Goal: Feedback & Contribution: Submit feedback/report problem

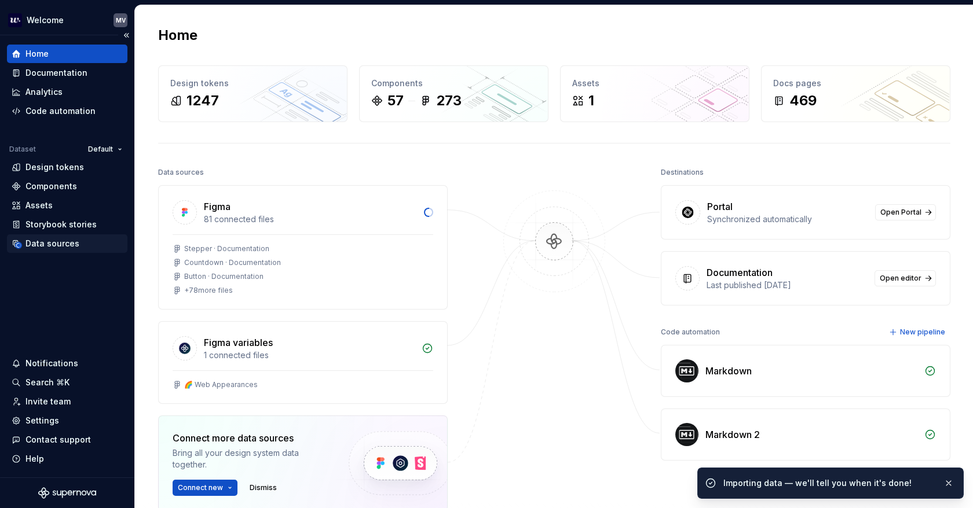
click at [80, 244] on div "Data sources" at bounding box center [67, 244] width 111 height 12
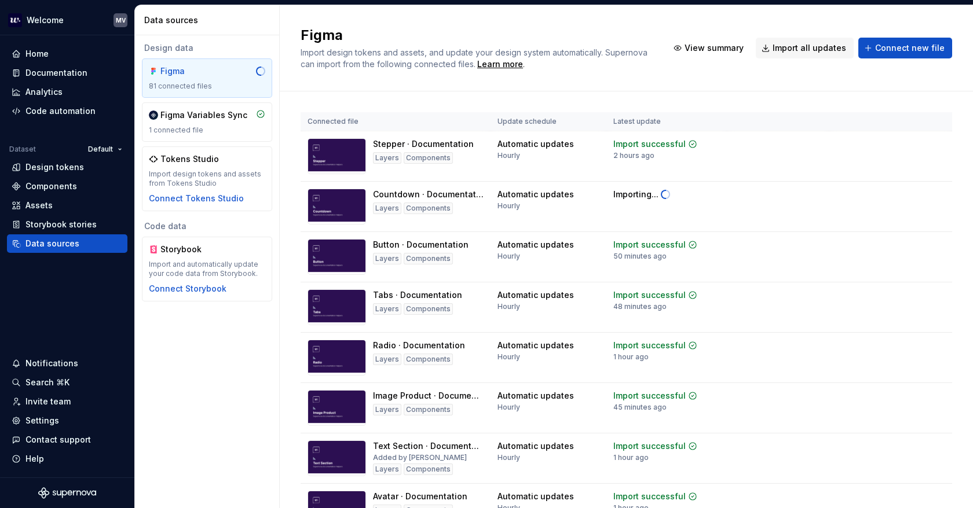
click at [188, 100] on div "Figma 81 connected files Figma Variables Sync 1 connected file Tokens Studio Im…" at bounding box center [207, 134] width 130 height 153
click at [194, 114] on div "Figma Variables Sync" at bounding box center [203, 115] width 87 height 12
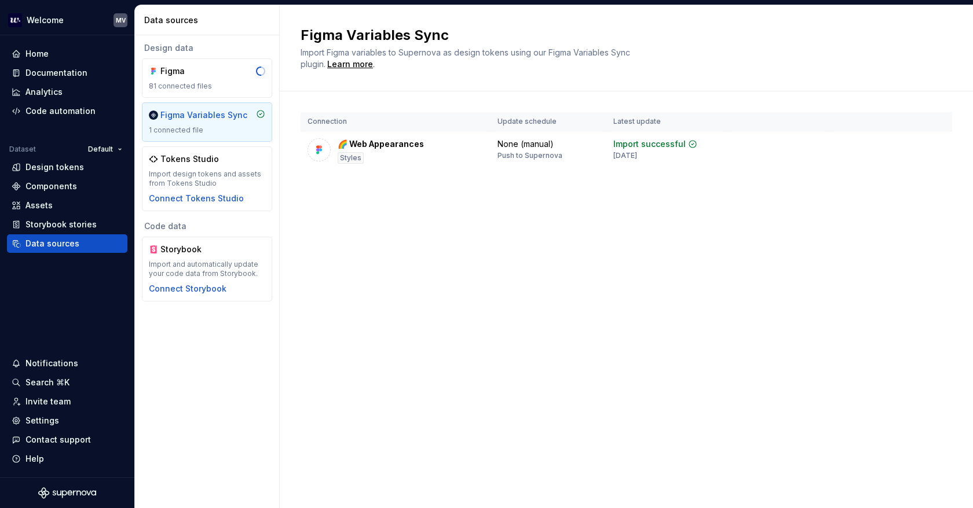
click at [932, 144] on html "Welcome MV Home Documentation Analytics Code automation Dataset Default Design …" at bounding box center [486, 254] width 973 height 508
click at [684, 134] on html "Welcome MV Home Documentation Analytics Code automation Dataset Default Design …" at bounding box center [486, 254] width 973 height 508
click at [502, 142] on div "None (manual)" at bounding box center [525, 144] width 56 height 12
click at [936, 145] on html "Welcome MV Home Documentation Analytics Code automation Dataset Default Design …" at bounding box center [486, 254] width 973 height 508
click at [937, 144] on html "Welcome MV Home Documentation Analytics Code automation Dataset Default Design …" at bounding box center [486, 254] width 973 height 508
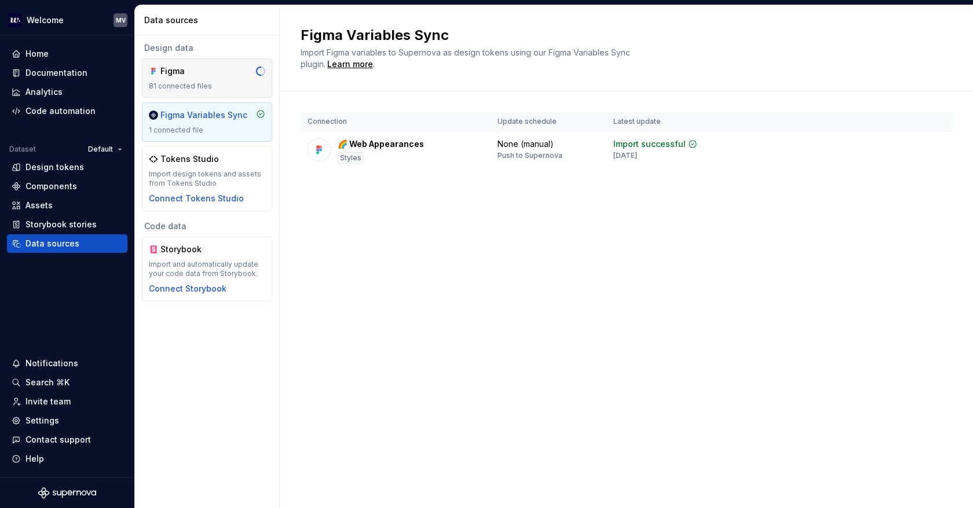
click at [198, 74] on div "Figma" at bounding box center [188, 71] width 56 height 12
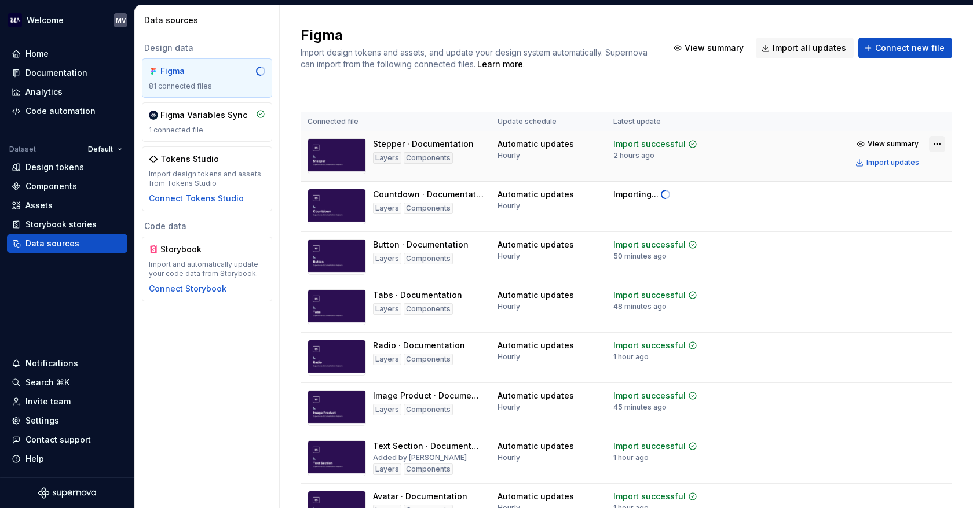
click at [929, 142] on html "Welcome MV Home Documentation Analytics Code automation Dataset Default Design …" at bounding box center [486, 254] width 973 height 508
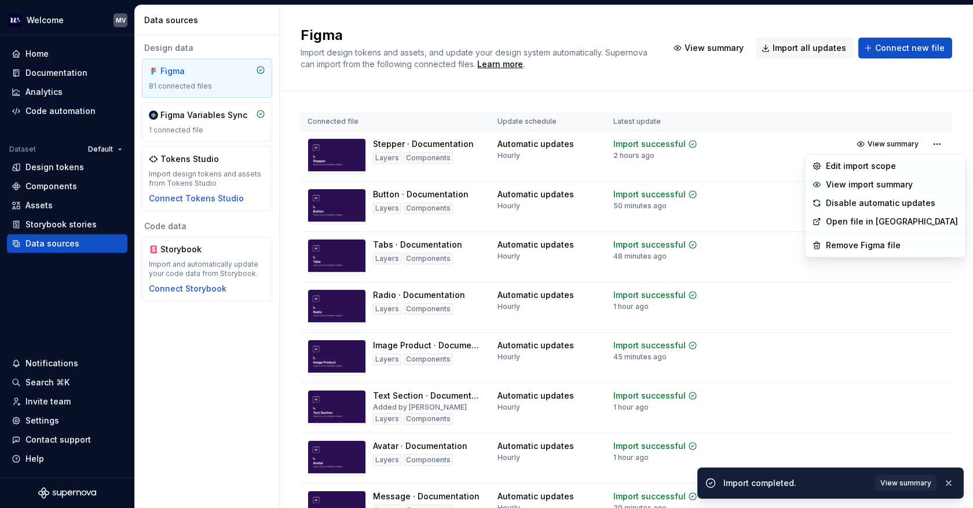
click at [950, 130] on html "Welcome MV Home Documentation Analytics Code automation Dataset Default Design …" at bounding box center [486, 254] width 973 height 508
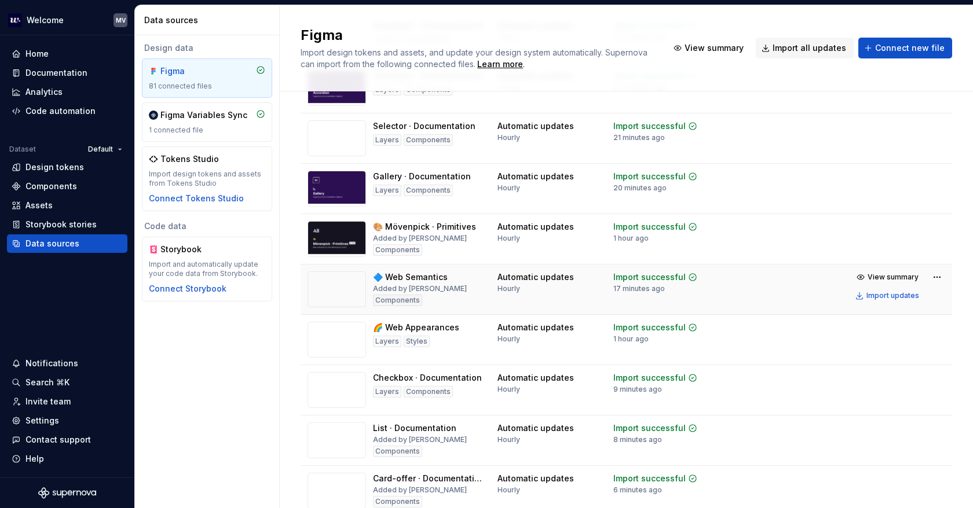
scroll to position [1274, 0]
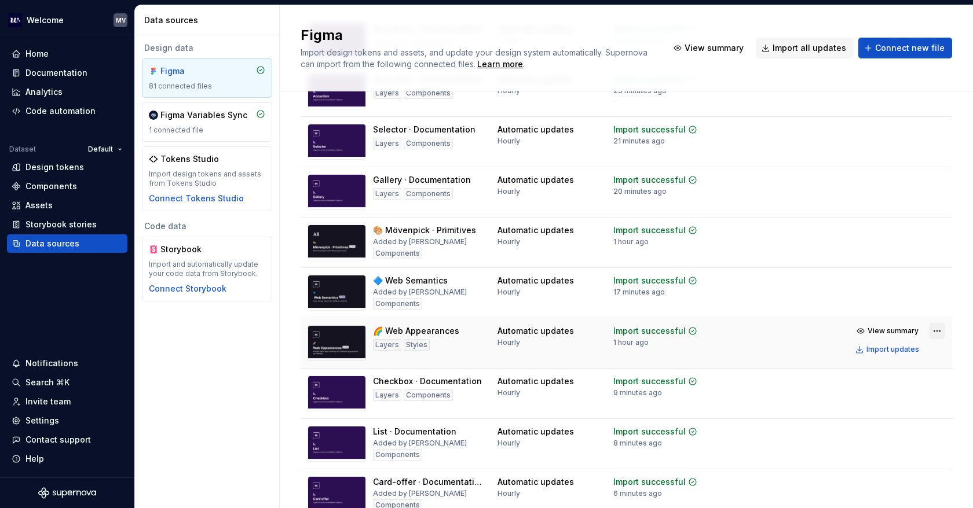
click at [932, 339] on html "Welcome MV Home Documentation Analytics Code automation Dataset Default Design …" at bounding box center [486, 254] width 973 height 508
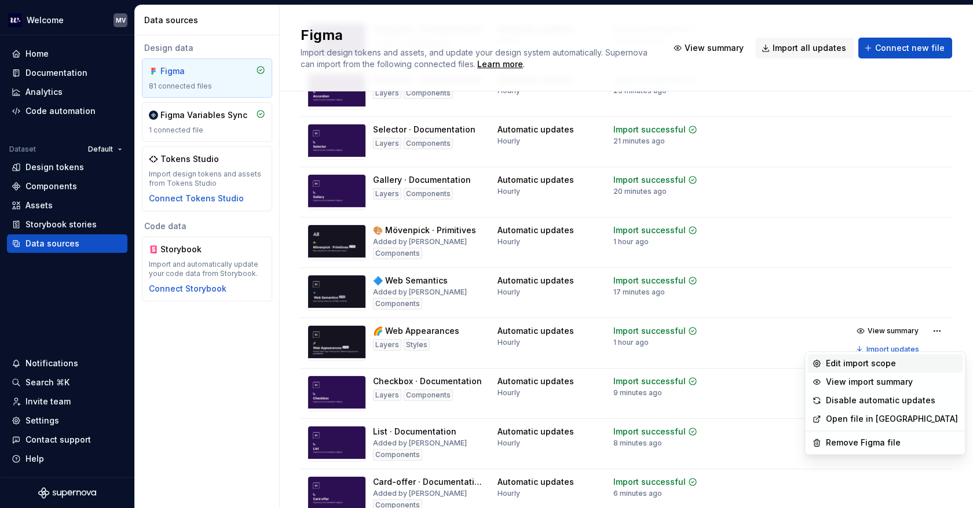
click at [903, 360] on div "Edit import scope" at bounding box center [892, 364] width 132 height 12
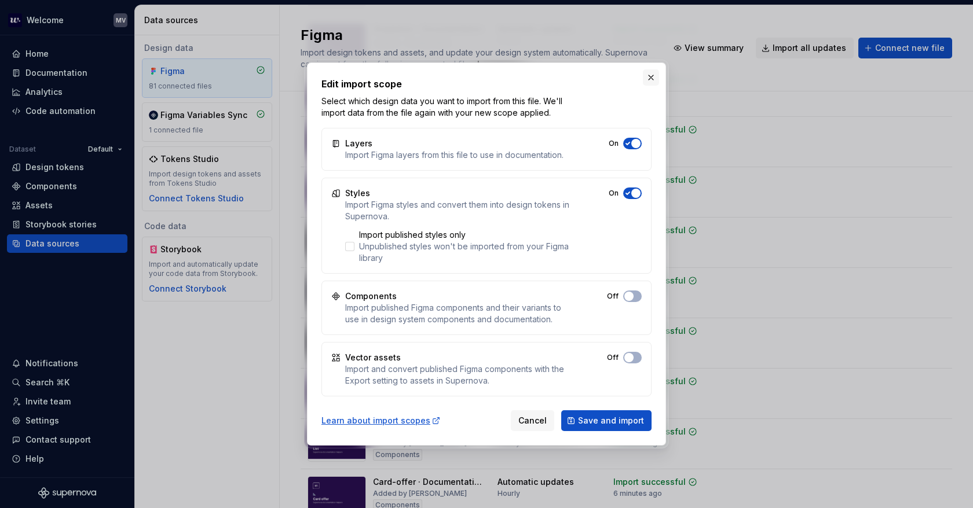
click at [648, 79] on button "button" at bounding box center [651, 77] width 16 height 16
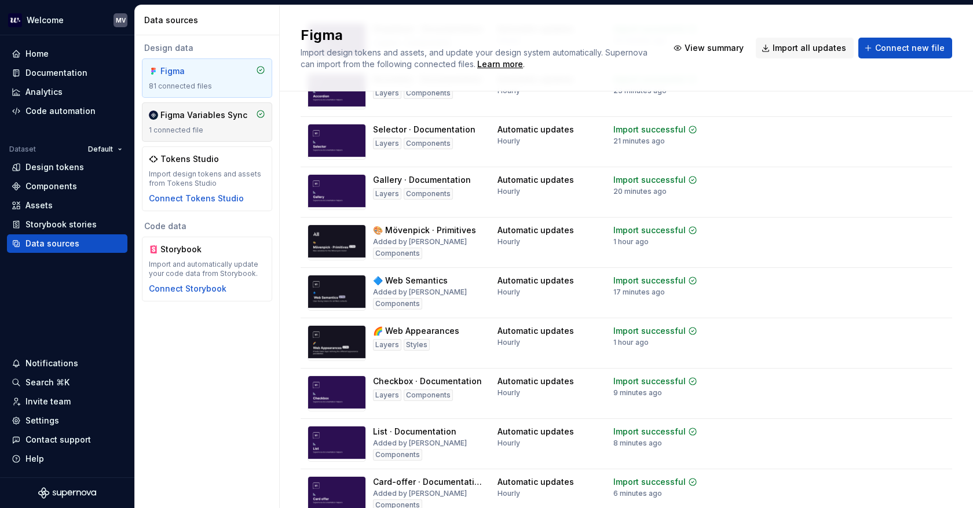
click at [189, 112] on div "Figma Variables Sync" at bounding box center [203, 115] width 87 height 12
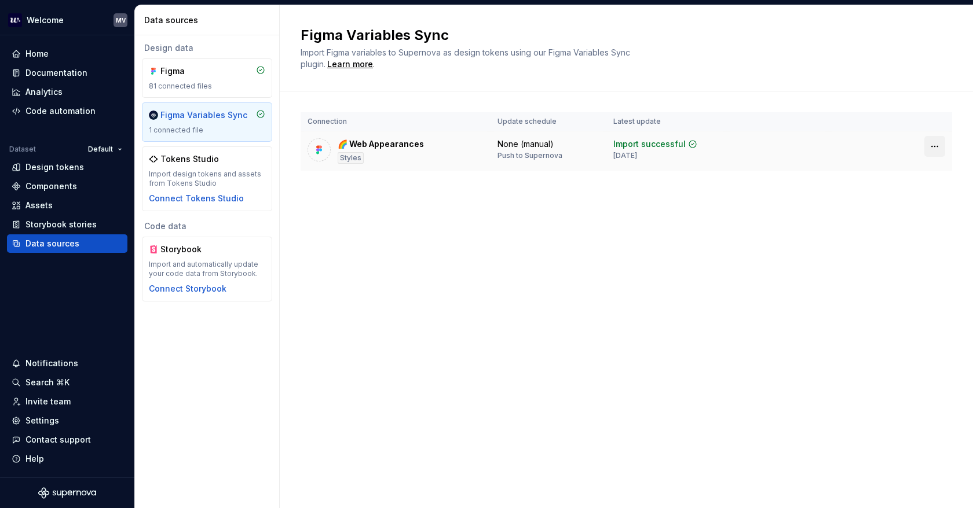
click at [939, 146] on html "Welcome MV Home Documentation Analytics Code automation Dataset Default Design …" at bounding box center [486, 254] width 973 height 508
click at [508, 217] on html "Welcome MV Home Documentation Analytics Code automation Dataset Default Design …" at bounding box center [486, 254] width 973 height 508
click at [559, 136] on td "None (manual) Push to Supernova" at bounding box center [548, 151] width 116 height 40
drag, startPoint x: 513, startPoint y: 145, endPoint x: 457, endPoint y: 180, distance: 65.9
click at [456, 148] on div "🌈 Web Appearances Styles" at bounding box center [395, 150] width 176 height 25
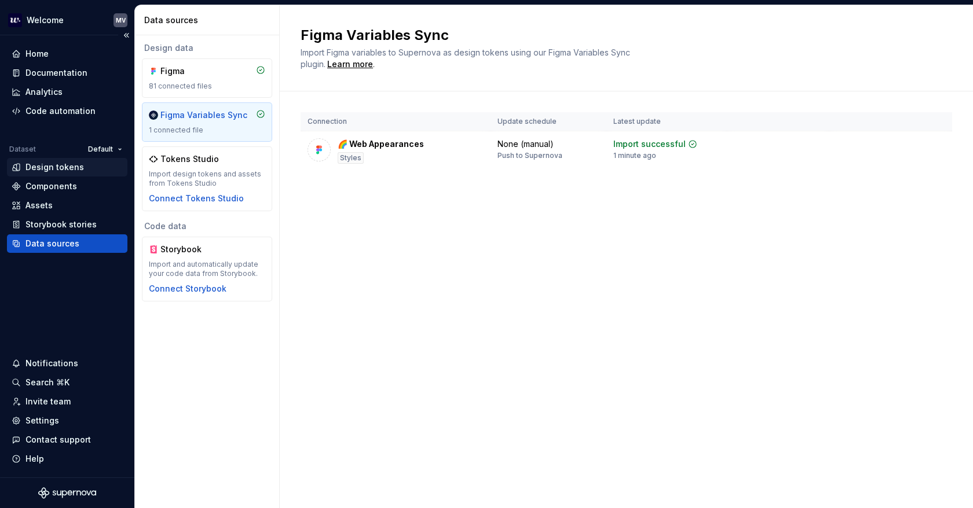
click at [89, 166] on div "Design tokens" at bounding box center [67, 168] width 111 height 12
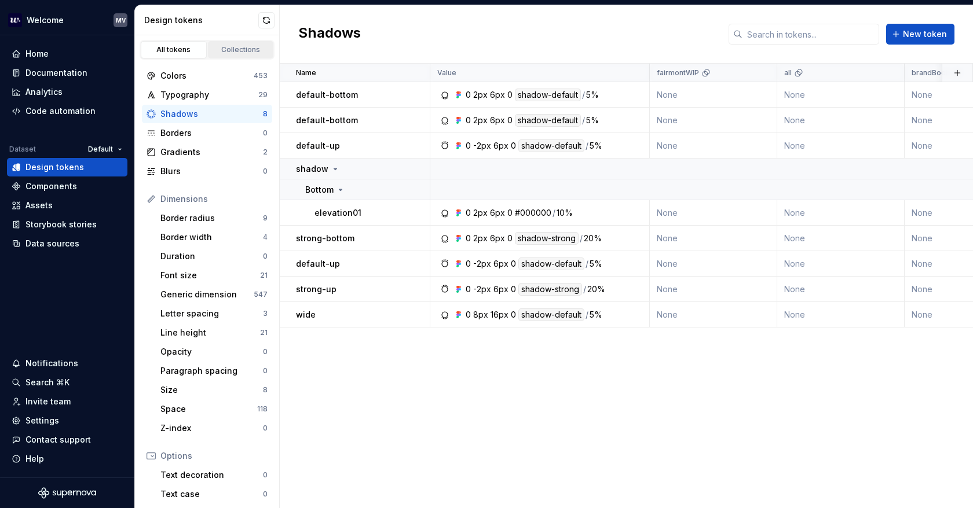
click at [241, 46] on div "Collections" at bounding box center [241, 49] width 58 height 9
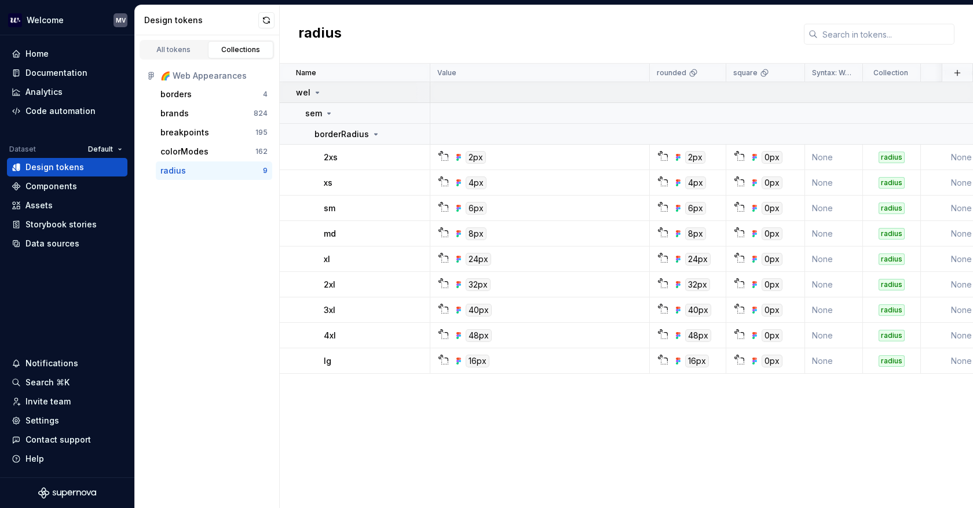
click at [314, 90] on icon at bounding box center [317, 92] width 9 height 9
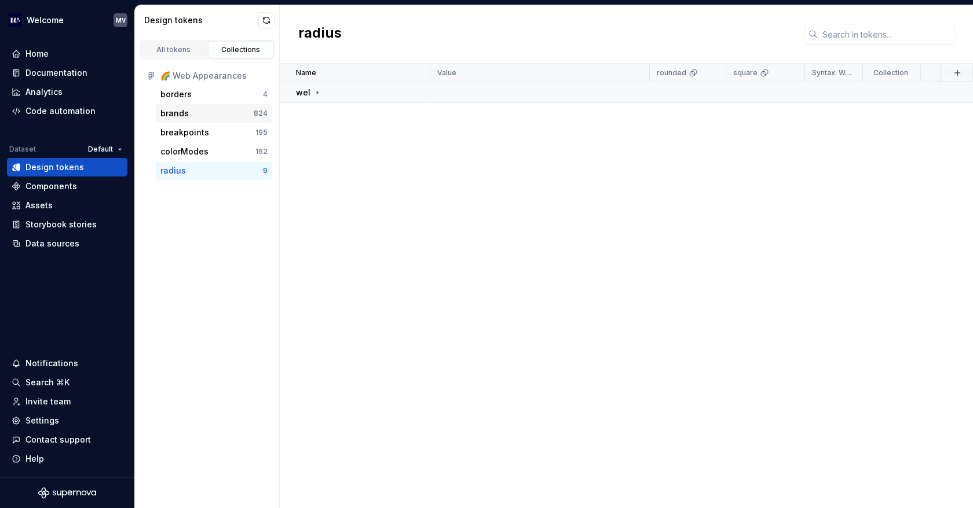
click at [214, 114] on div "brands" at bounding box center [206, 114] width 93 height 12
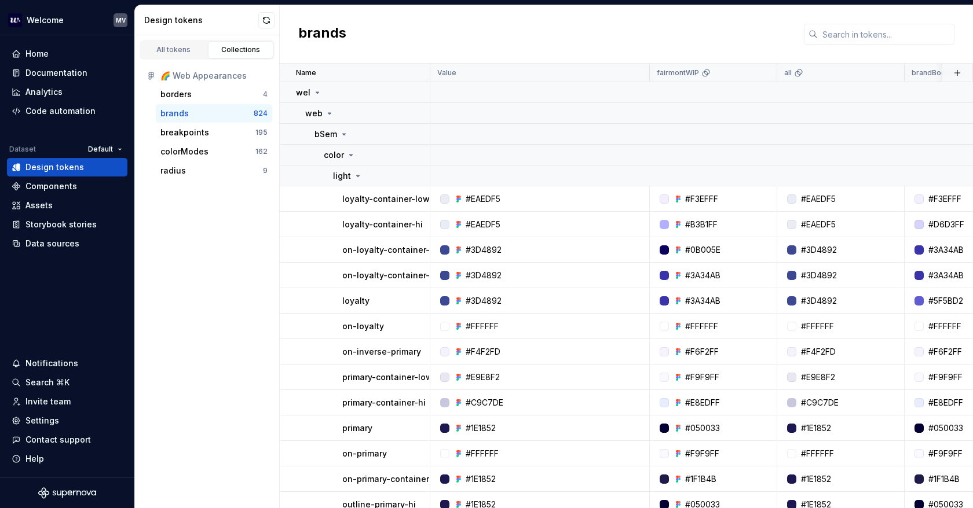
drag, startPoint x: 221, startPoint y: 113, endPoint x: 200, endPoint y: 110, distance: 20.6
click at [200, 110] on div "brands" at bounding box center [206, 114] width 93 height 12
drag, startPoint x: 250, startPoint y: 114, endPoint x: 186, endPoint y: 276, distance: 174.2
click at [186, 276] on div "All tokens Collections 🌈 Web Appearances borders 4 brands 824 breakpoints 195 c…" at bounding box center [207, 271] width 145 height 473
drag, startPoint x: 262, startPoint y: 116, endPoint x: 215, endPoint y: 237, distance: 129.6
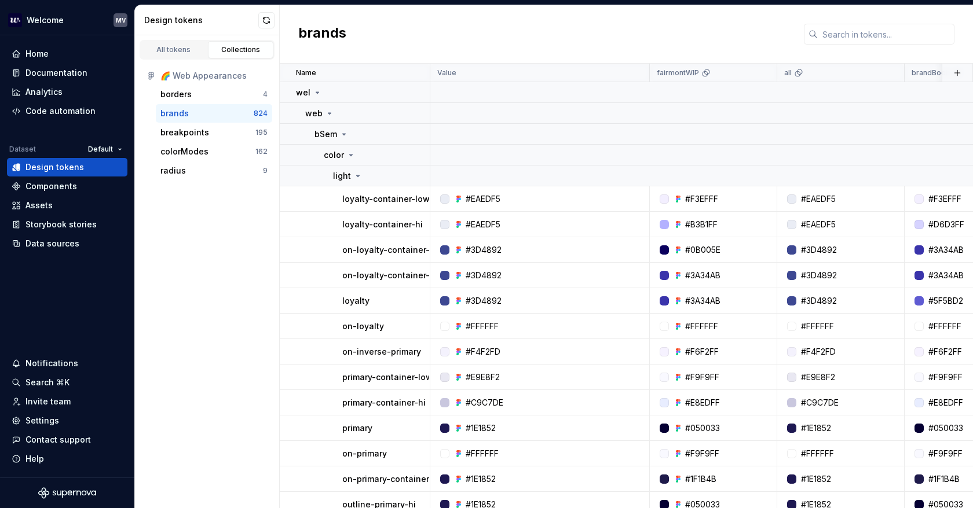
click at [215, 237] on div "All tokens Collections 🌈 Web Appearances borders 4 brands 824 breakpoints 195 c…" at bounding box center [207, 271] width 145 height 473
click at [313, 89] on icon at bounding box center [317, 92] width 9 height 9
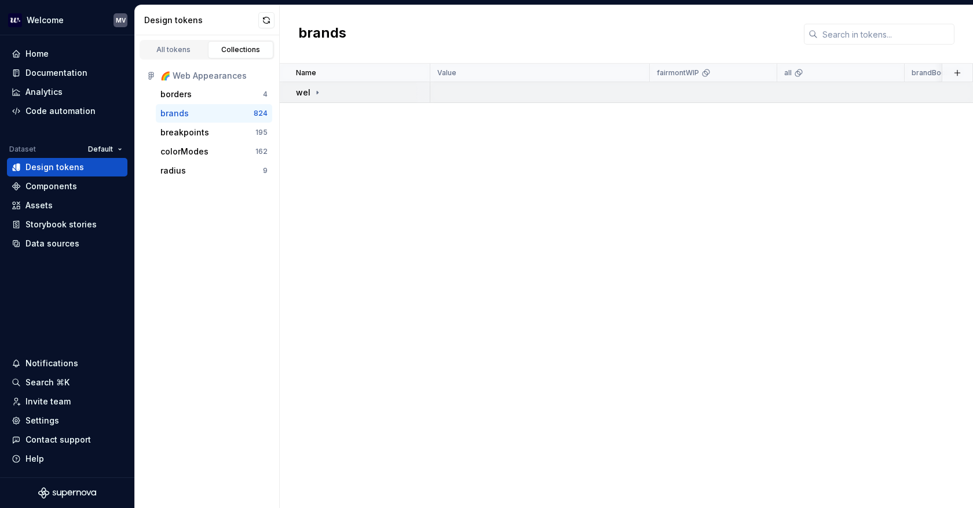
drag, startPoint x: 928, startPoint y: 91, endPoint x: 318, endPoint y: 97, distance: 609.7
click at [318, 97] on td "wel" at bounding box center [355, 92] width 151 height 21
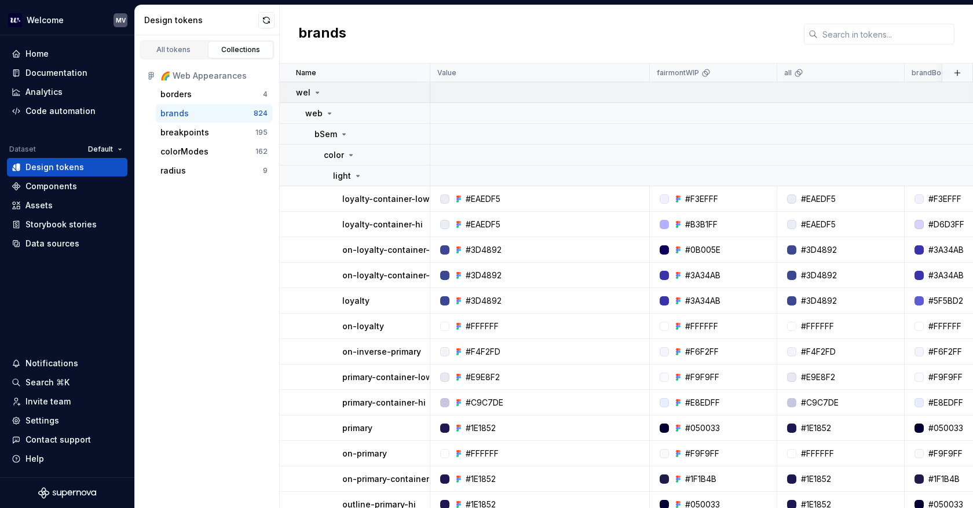
click at [318, 93] on icon at bounding box center [317, 92] width 9 height 9
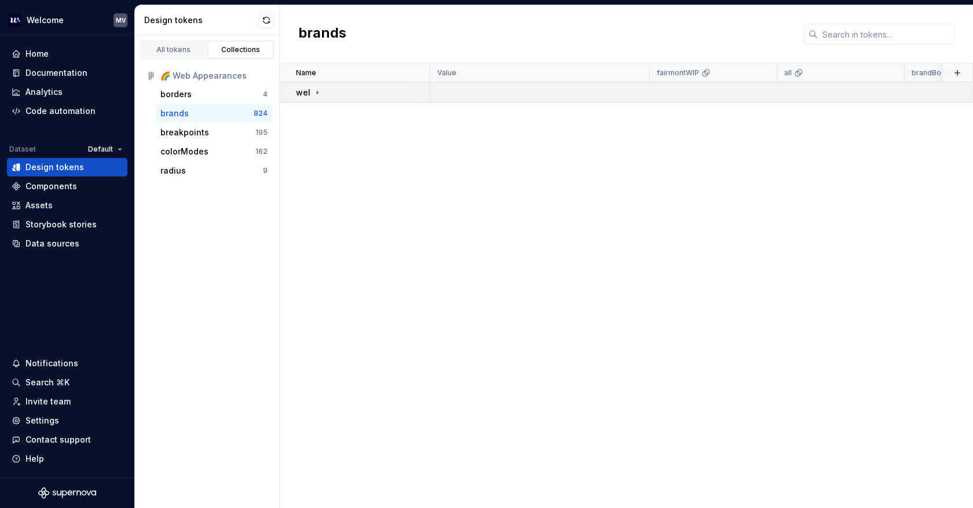
click at [318, 93] on icon at bounding box center [317, 92] width 9 height 9
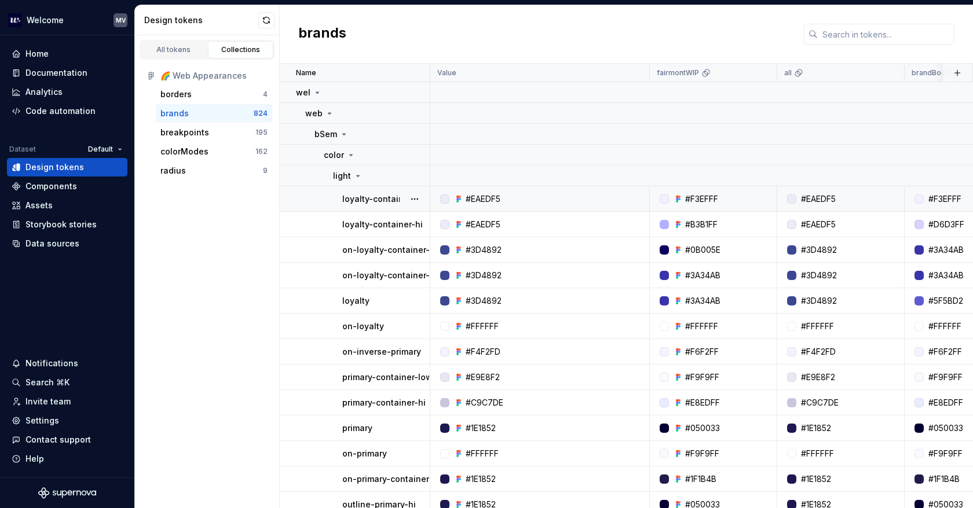
click at [358, 188] on td "loyalty-container-low" at bounding box center [355, 198] width 151 height 25
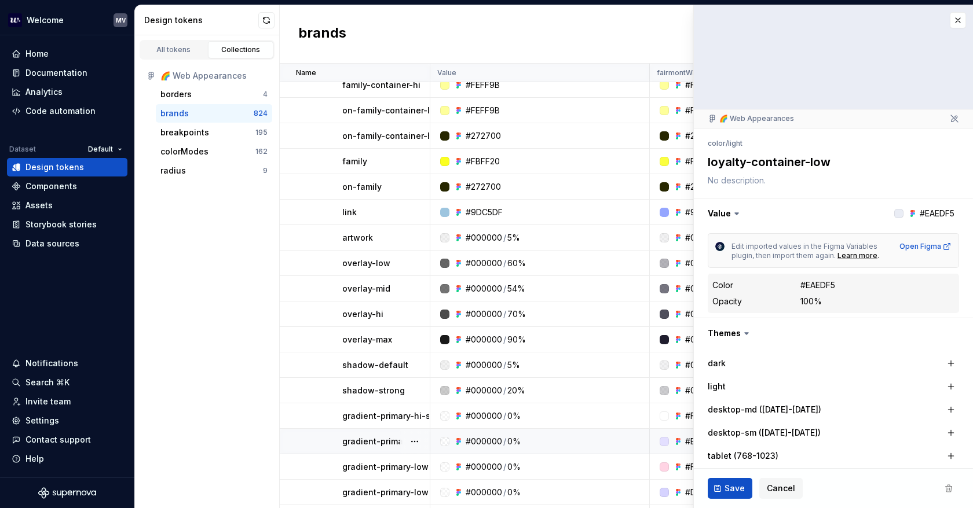
scroll to position [4806, 0]
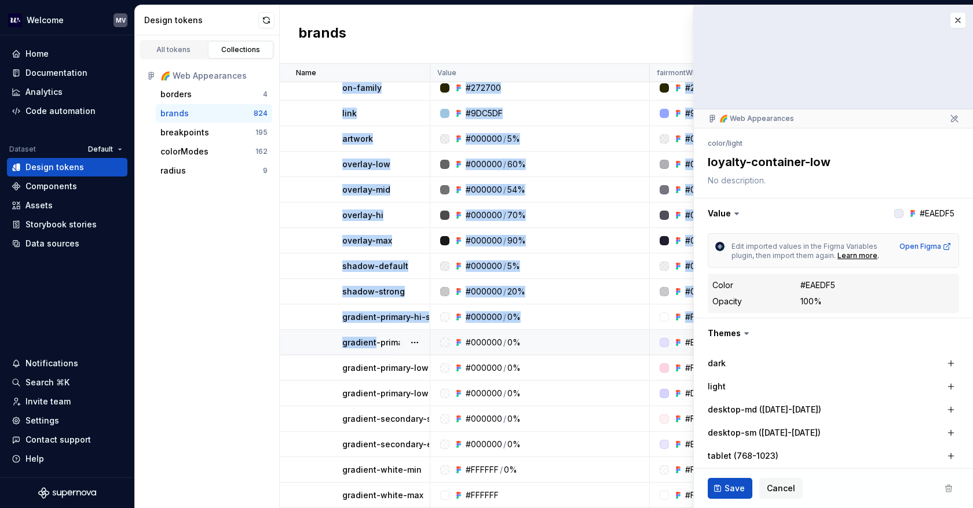
click at [373, 349] on td "gradient-primary-hi-end" at bounding box center [355, 342] width 151 height 25
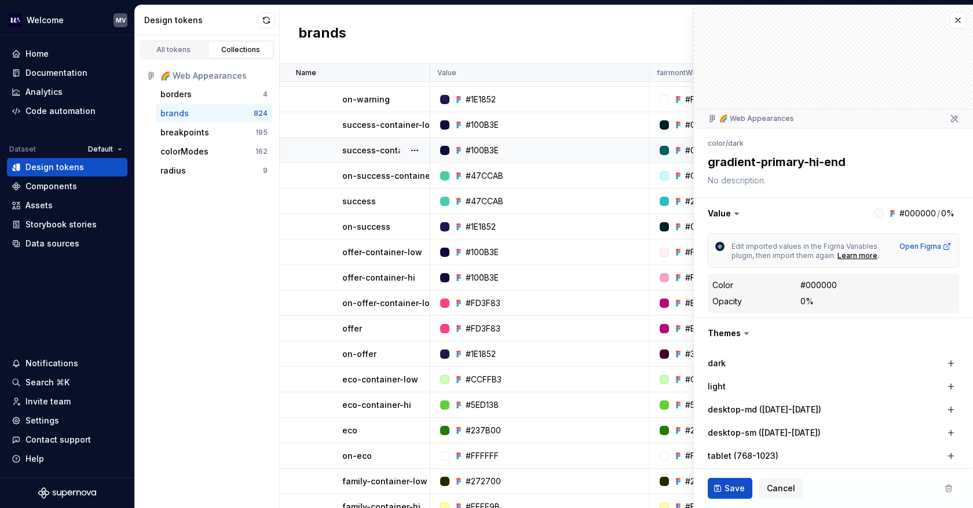
click at [405, 138] on div at bounding box center [414, 150] width 30 height 25
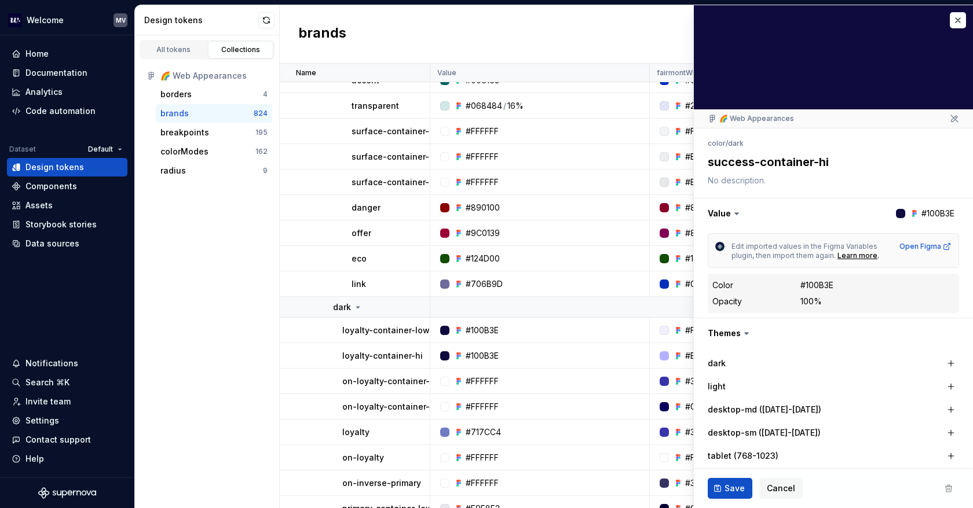
scroll to position [2953, 0]
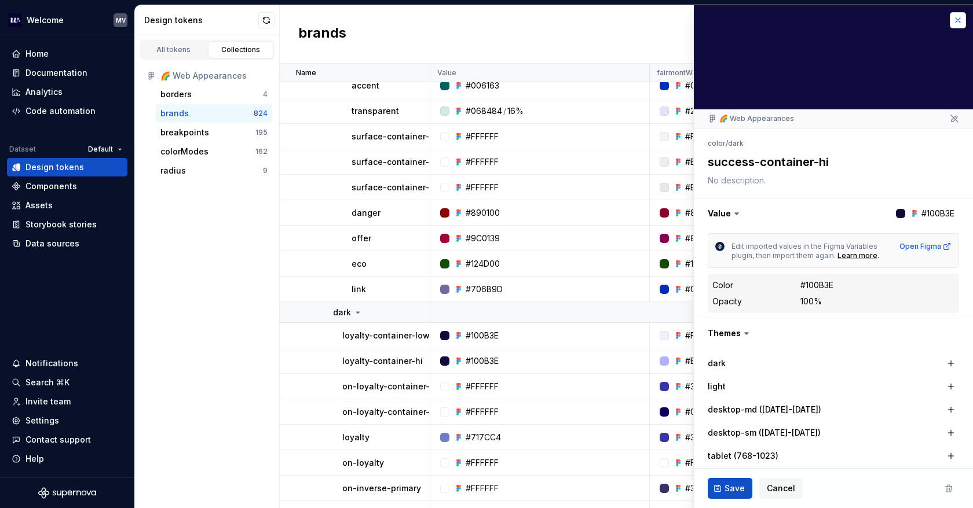
click at [950, 15] on button "button" at bounding box center [958, 20] width 16 height 16
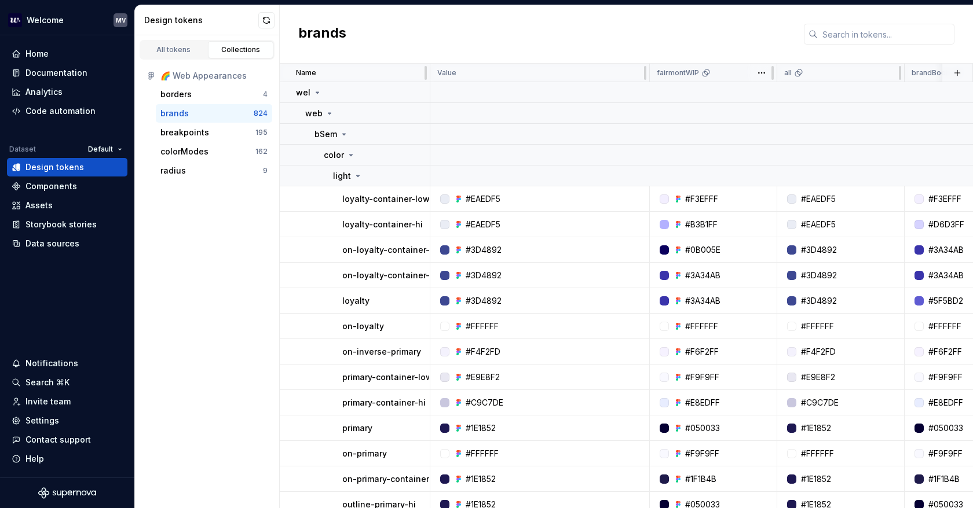
drag, startPoint x: 733, startPoint y: 237, endPoint x: 741, endPoint y: 75, distance: 162.3
click at [346, 92] on div "wel" at bounding box center [362, 93] width 133 height 12
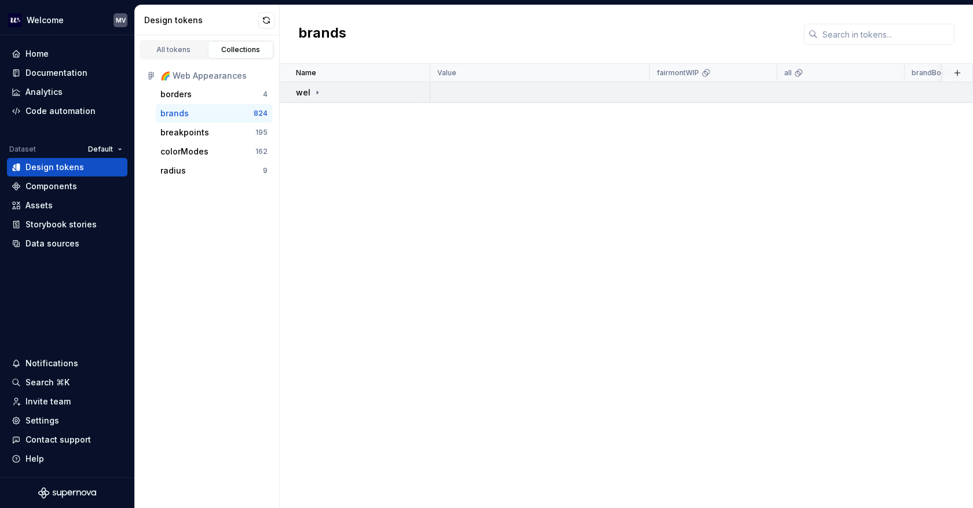
drag, startPoint x: 939, startPoint y: 89, endPoint x: 311, endPoint y: 93, distance: 628.2
click at [325, 97] on div "wel" at bounding box center [362, 93] width 133 height 12
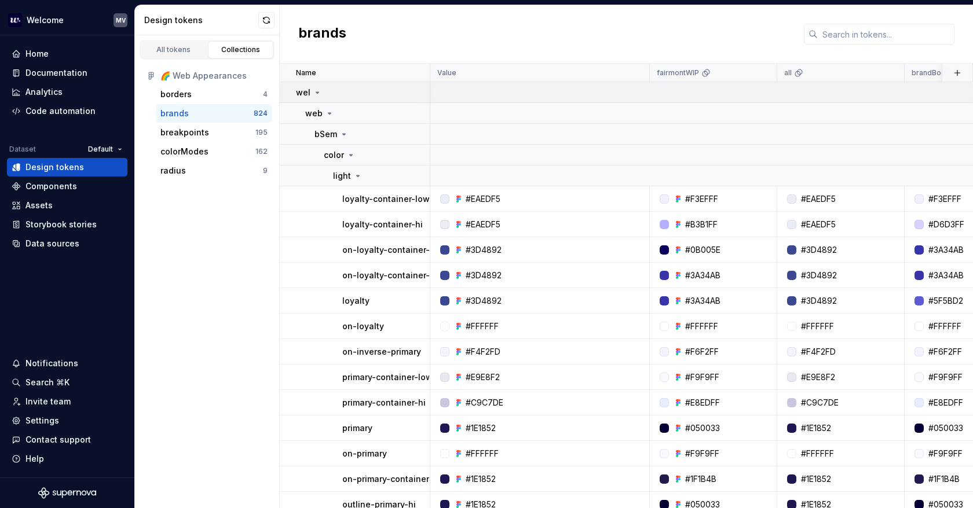
click at [311, 93] on div "wel" at bounding box center [309, 93] width 26 height 12
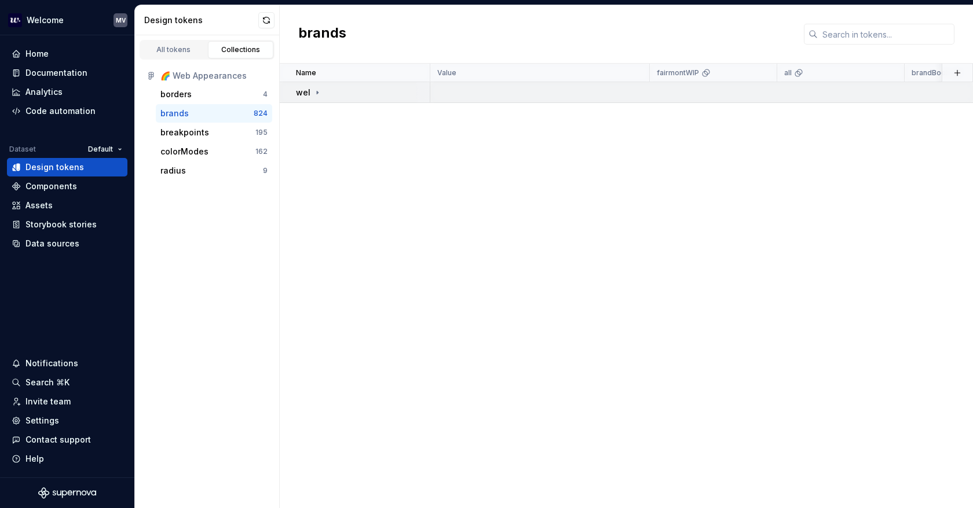
click at [313, 93] on icon at bounding box center [317, 92] width 9 height 9
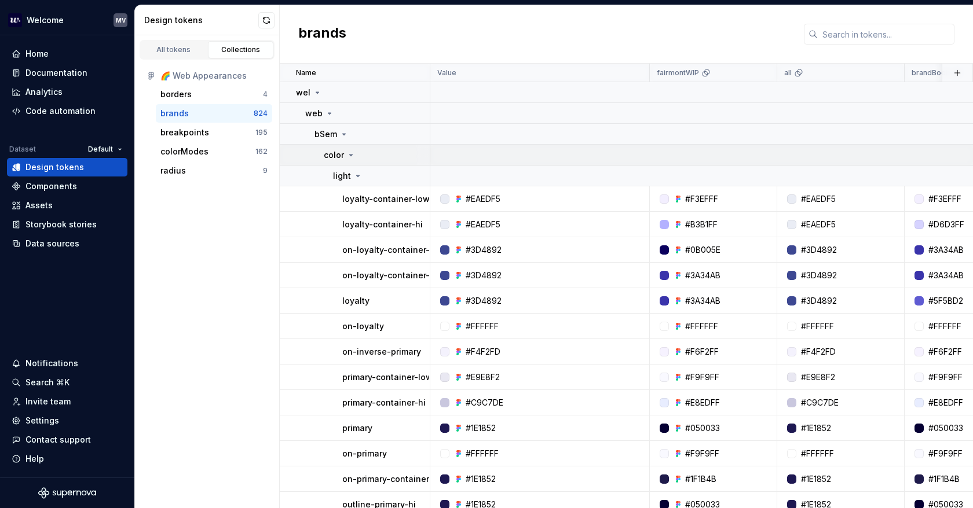
drag, startPoint x: 929, startPoint y: 115, endPoint x: 475, endPoint y: 155, distance: 455.1
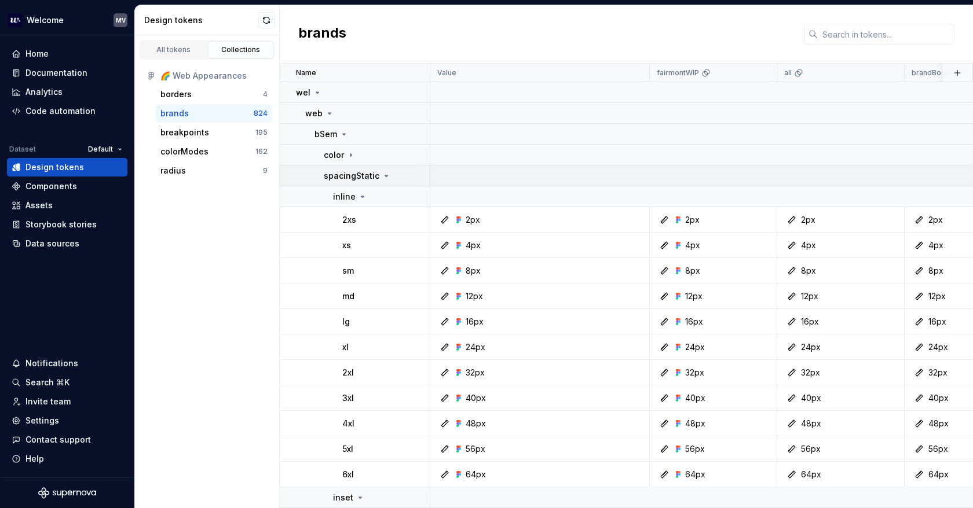
click at [382, 177] on icon at bounding box center [386, 175] width 9 height 9
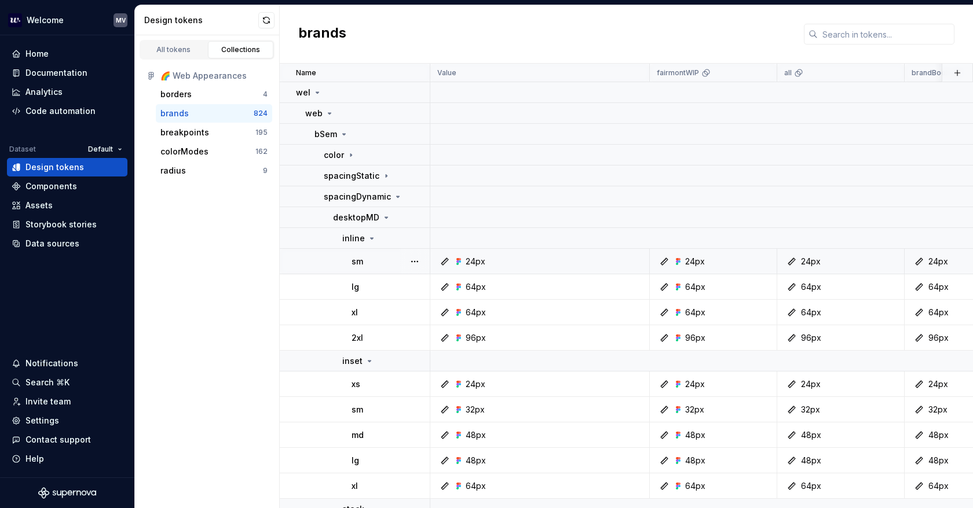
click at [949, 260] on div "24px" at bounding box center [971, 262] width 119 height 12
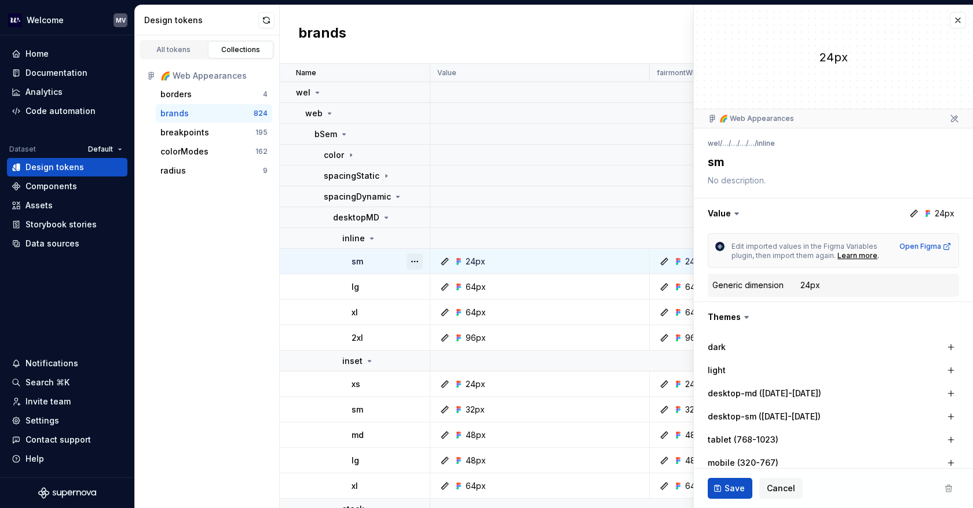
click at [419, 258] on button "button" at bounding box center [414, 262] width 16 height 16
type textarea "*"
click at [951, 25] on button "button" at bounding box center [958, 20] width 16 height 16
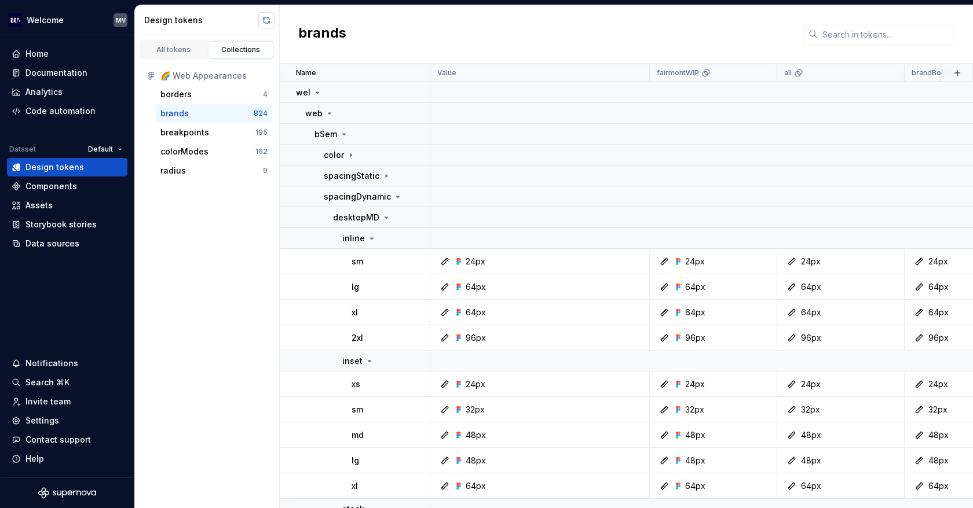
click at [264, 19] on button "button" at bounding box center [266, 20] width 16 height 16
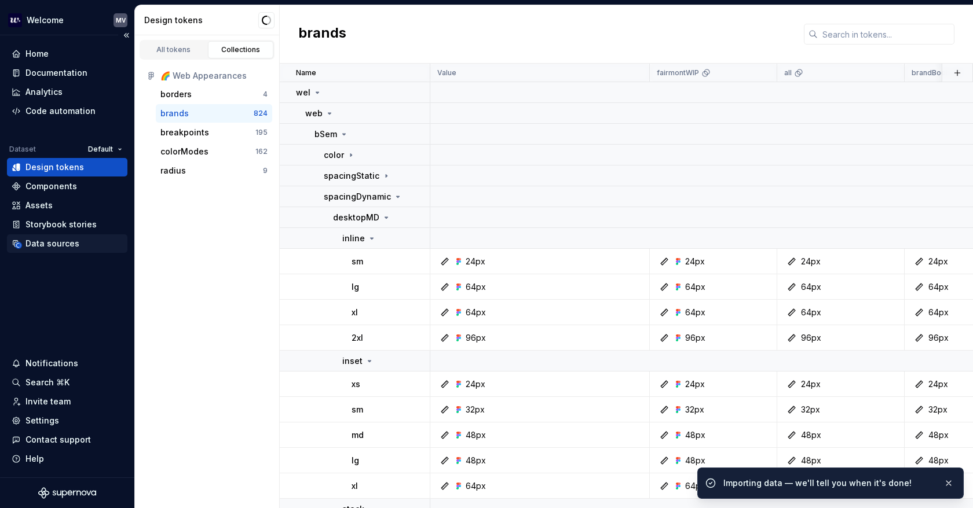
click at [73, 245] on div "Data sources" at bounding box center [52, 244] width 54 height 12
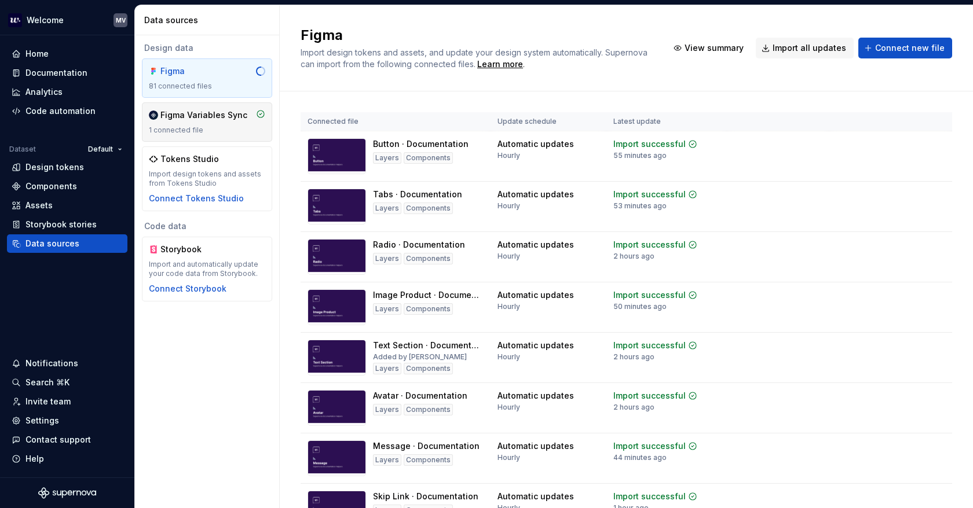
click at [184, 120] on div "Figma Variables Sync" at bounding box center [203, 115] width 87 height 12
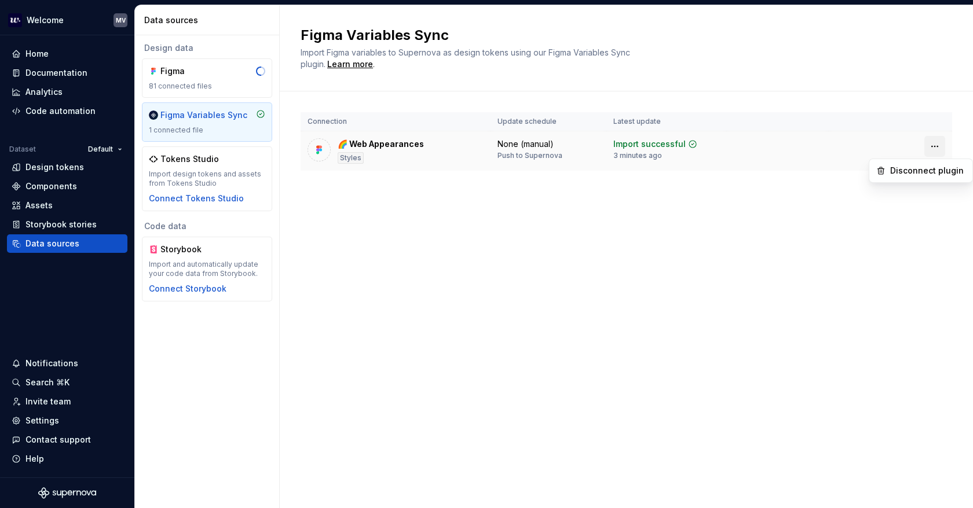
click at [934, 146] on html "Welcome MV Home Documentation Analytics Code automation Dataset Default Design …" at bounding box center [486, 254] width 973 height 508
click at [930, 167] on div "Disconnect plugin" at bounding box center [927, 171] width 75 height 12
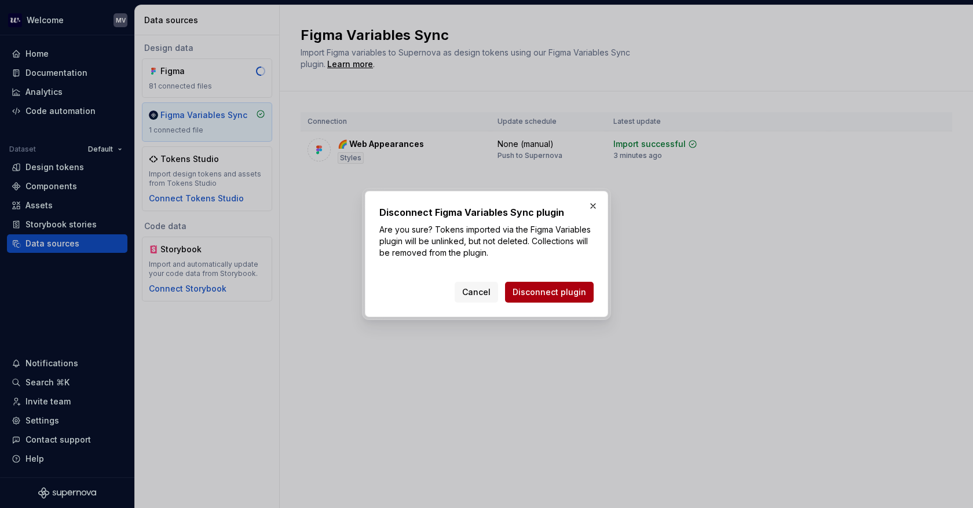
click at [547, 289] on span "Disconnect plugin" at bounding box center [549, 293] width 74 height 12
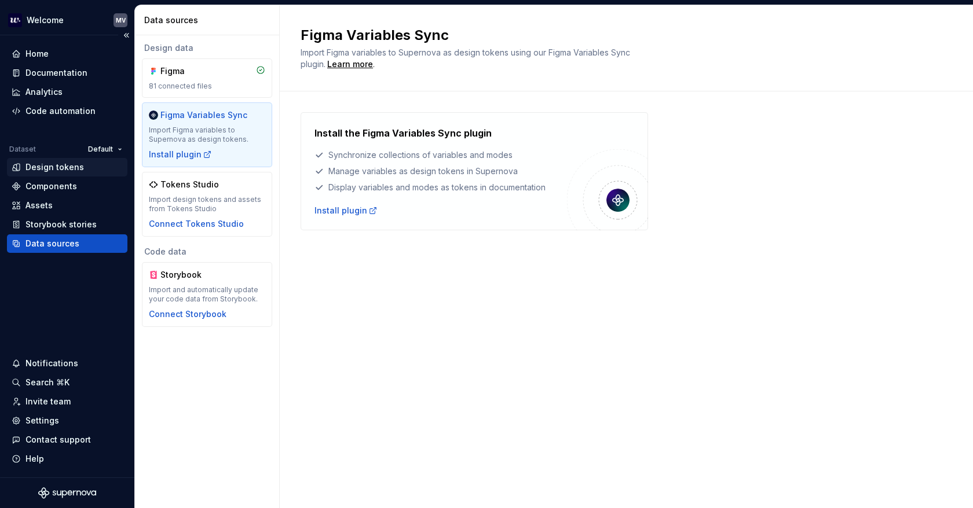
click at [87, 164] on div "Design tokens" at bounding box center [67, 168] width 111 height 12
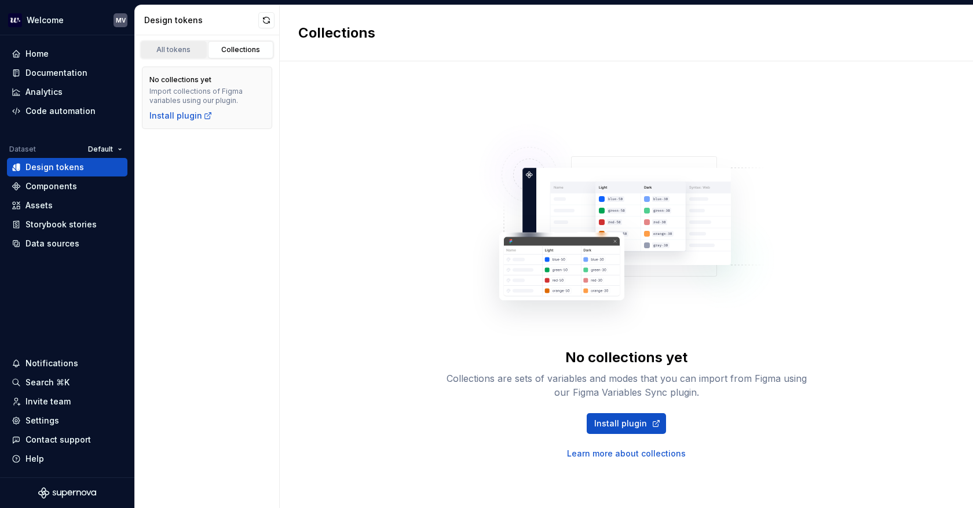
click at [180, 47] on div "All tokens" at bounding box center [174, 49] width 58 height 9
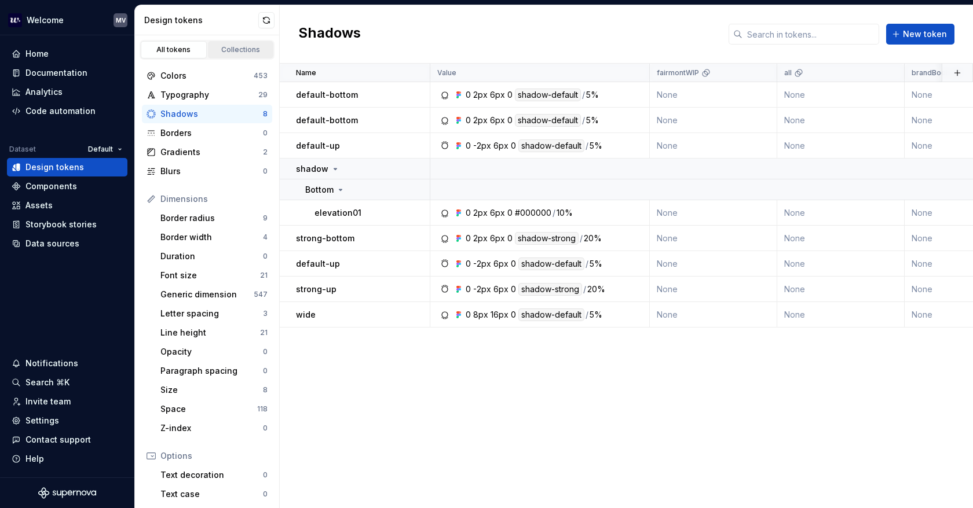
click at [243, 46] on div "Collections" at bounding box center [241, 49] width 58 height 9
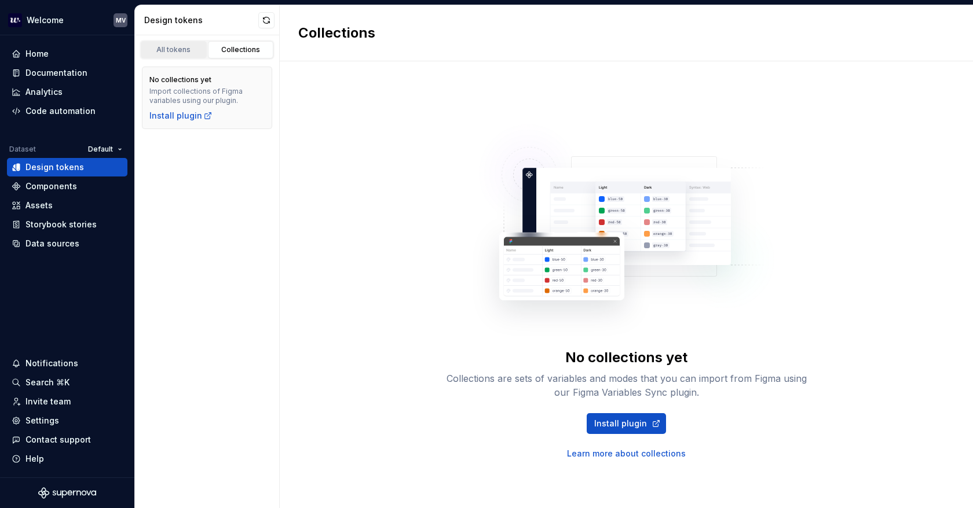
click at [166, 48] on div "All tokens" at bounding box center [174, 49] width 58 height 9
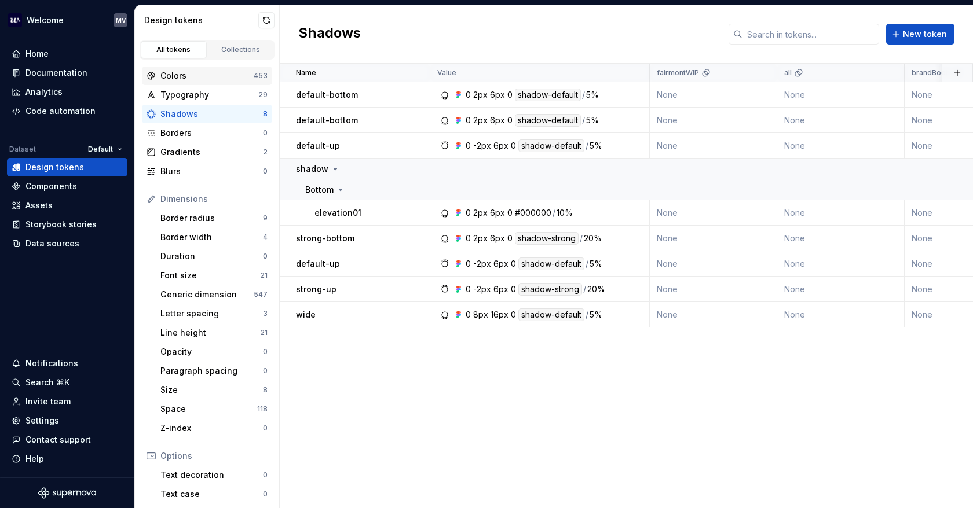
click at [206, 79] on div "Colors" at bounding box center [206, 76] width 93 height 12
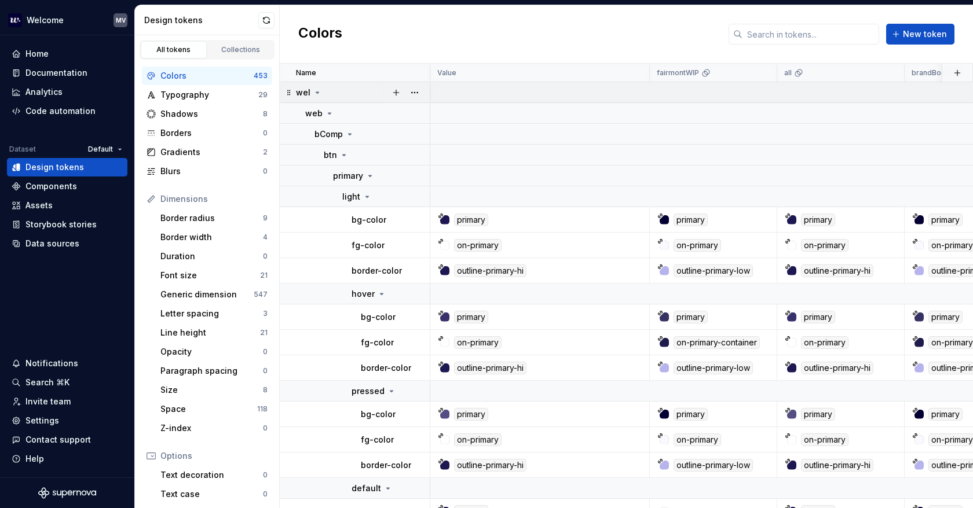
click at [316, 94] on icon at bounding box center [317, 92] width 9 height 9
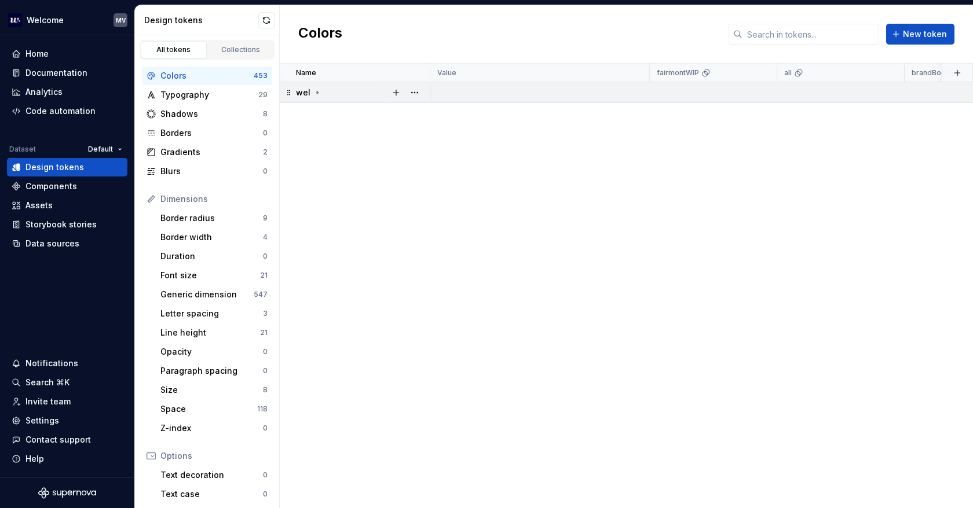
click at [318, 93] on icon at bounding box center [317, 92] width 9 height 9
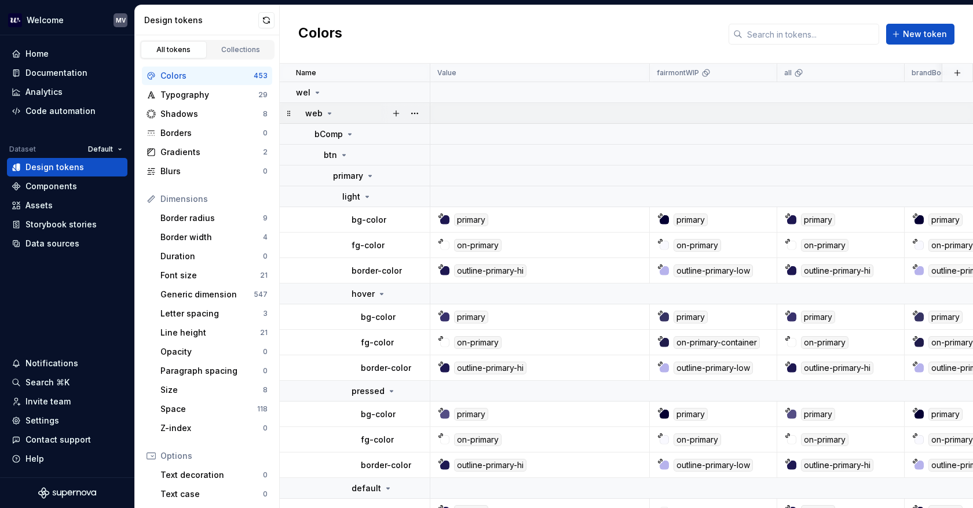
click at [333, 116] on div "web" at bounding box center [367, 114] width 124 height 12
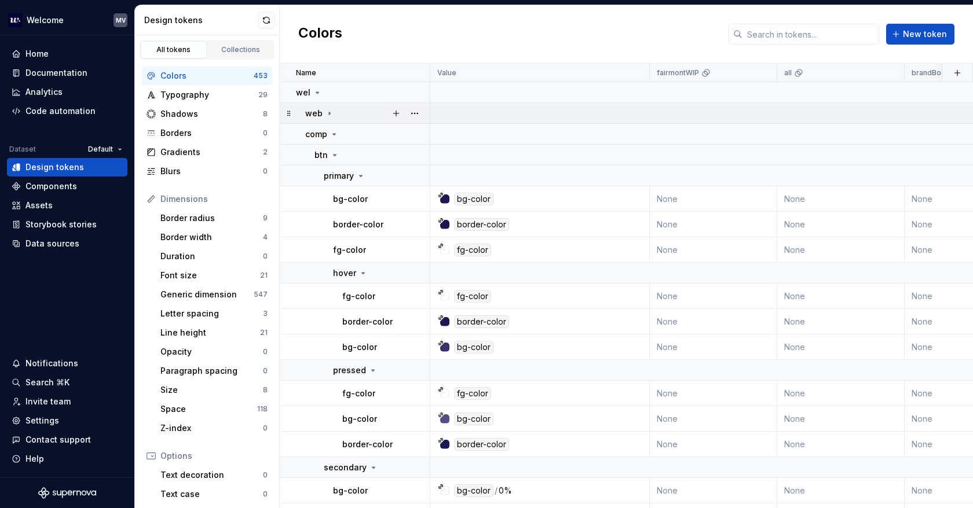
click at [325, 114] on icon at bounding box center [329, 113] width 9 height 9
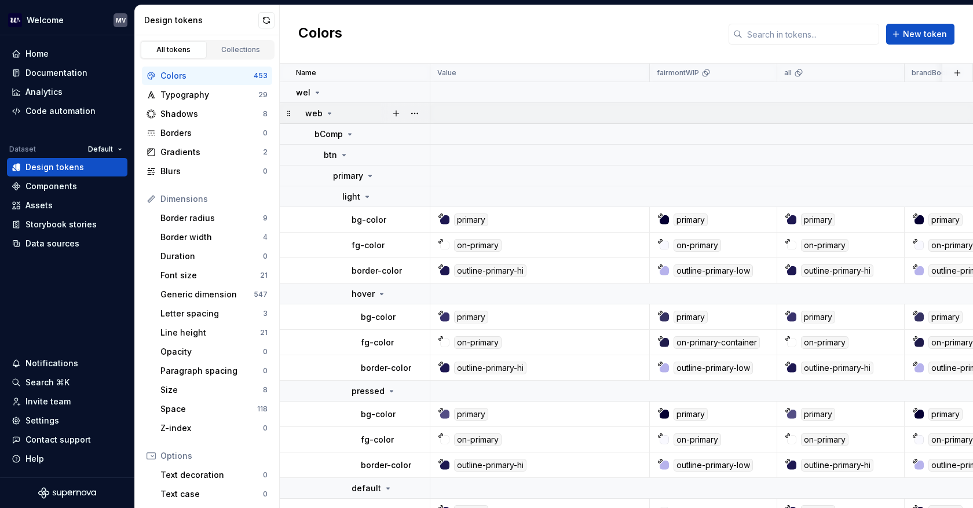
click at [328, 114] on icon at bounding box center [329, 113] width 3 height 1
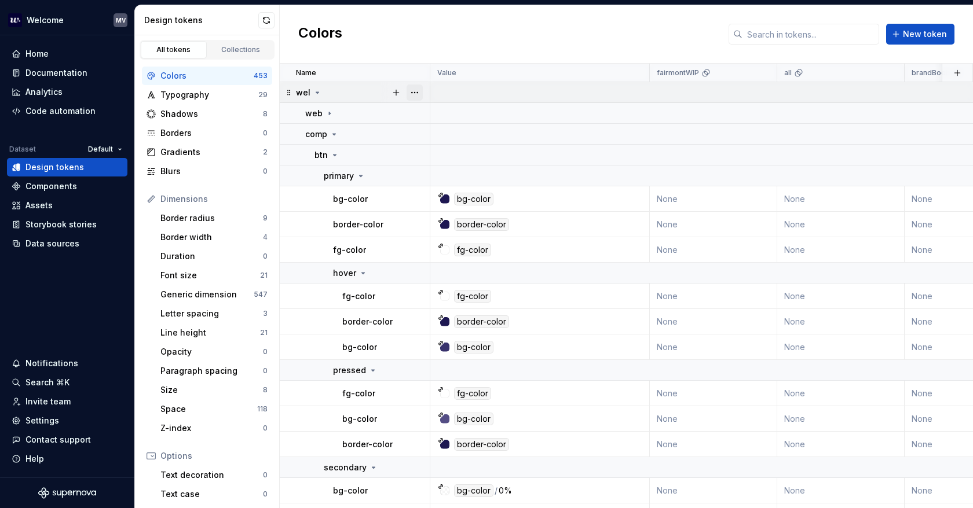
click at [415, 93] on button "button" at bounding box center [414, 93] width 16 height 16
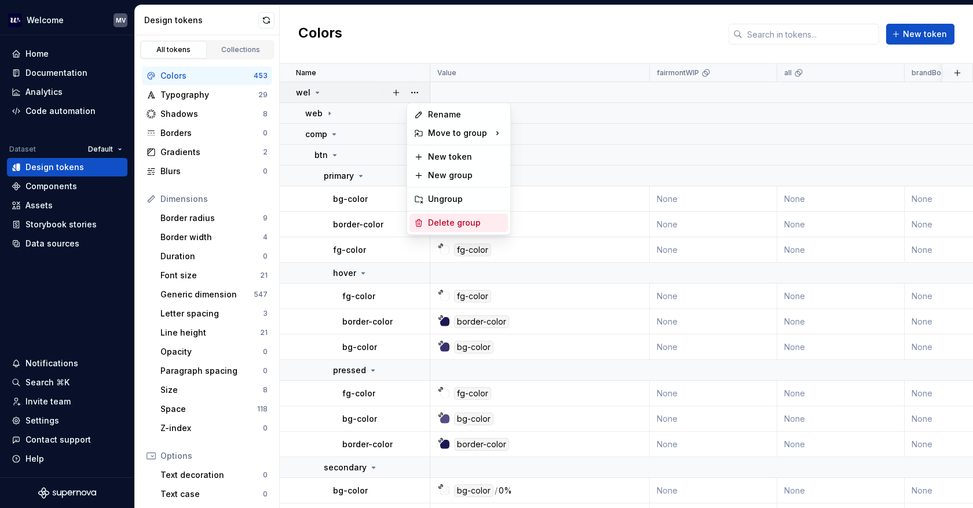
click at [480, 224] on div "Delete group" at bounding box center [465, 223] width 75 height 12
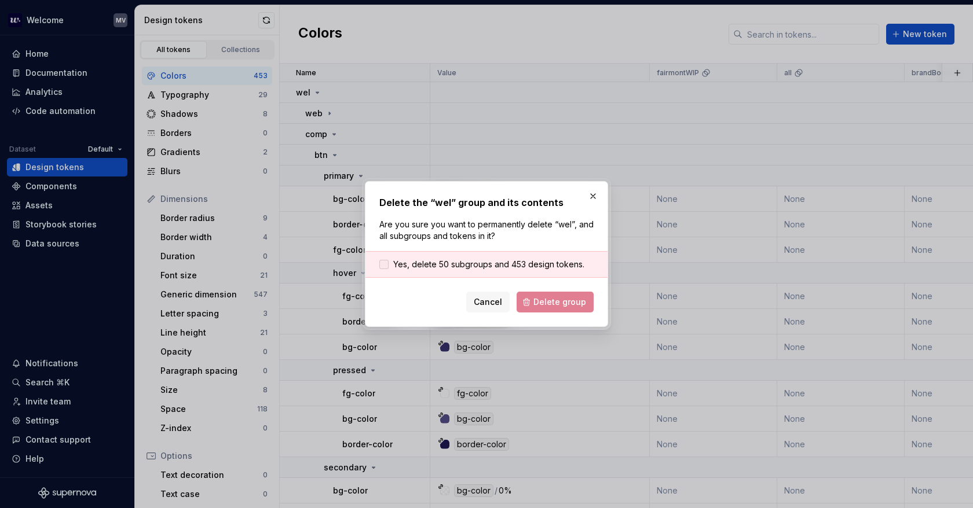
click at [423, 259] on span "Yes, delete 50 subgroups and 453 design tokens." at bounding box center [488, 265] width 191 height 12
click at [561, 299] on span "Delete group" at bounding box center [559, 302] width 53 height 12
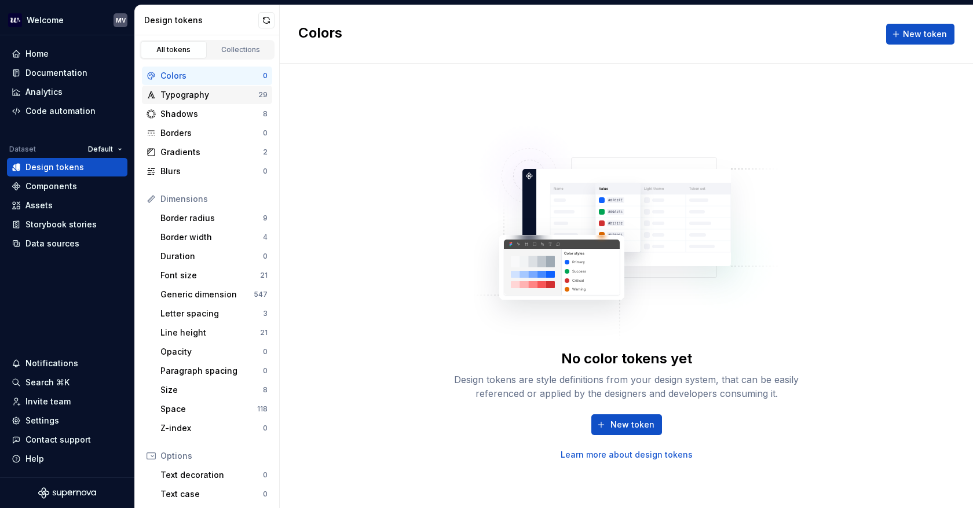
click at [193, 93] on div "Typography" at bounding box center [209, 95] width 98 height 12
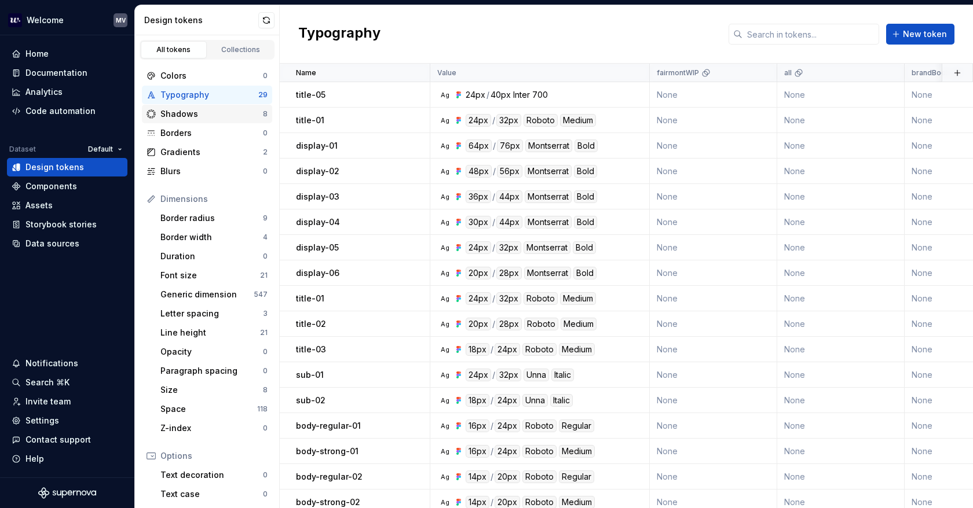
click at [201, 109] on div "Shadows" at bounding box center [211, 114] width 102 height 12
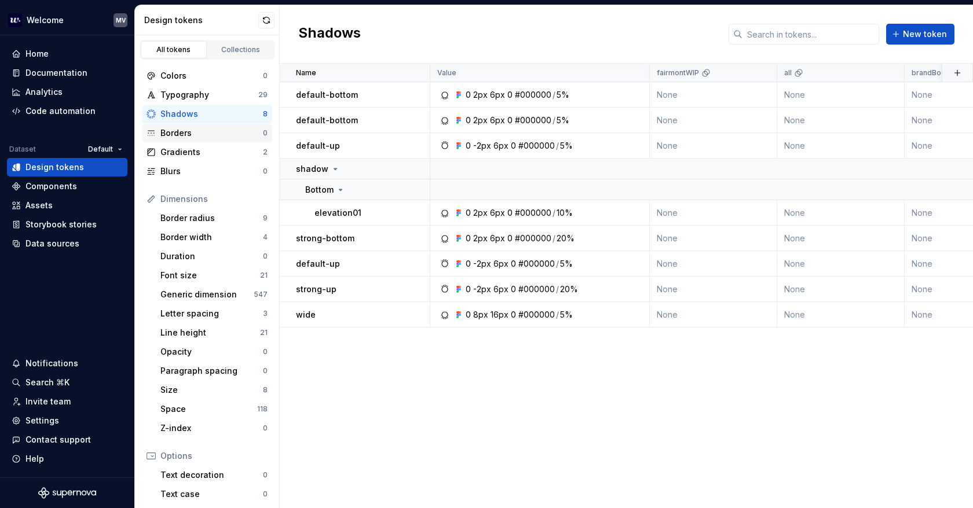
click at [210, 135] on div "Borders" at bounding box center [211, 133] width 102 height 12
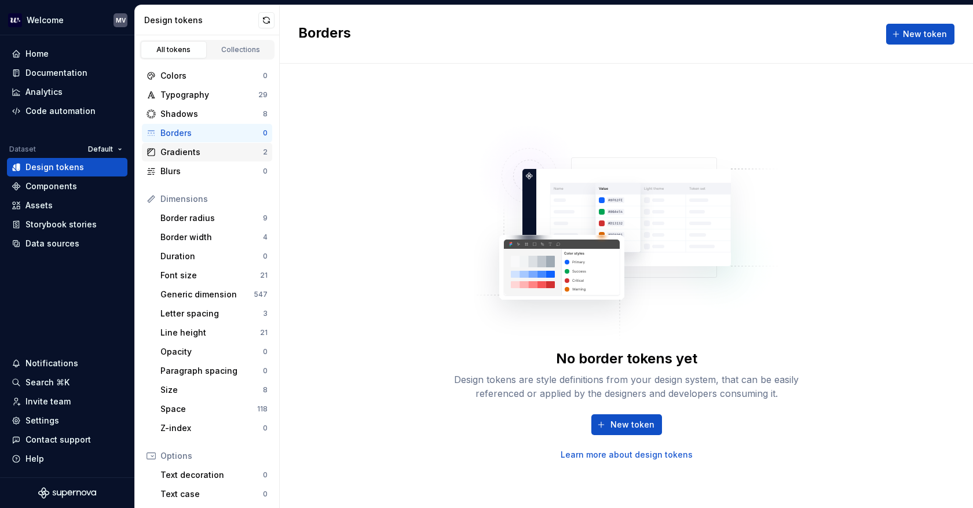
click at [210, 153] on div "Gradients" at bounding box center [211, 152] width 102 height 12
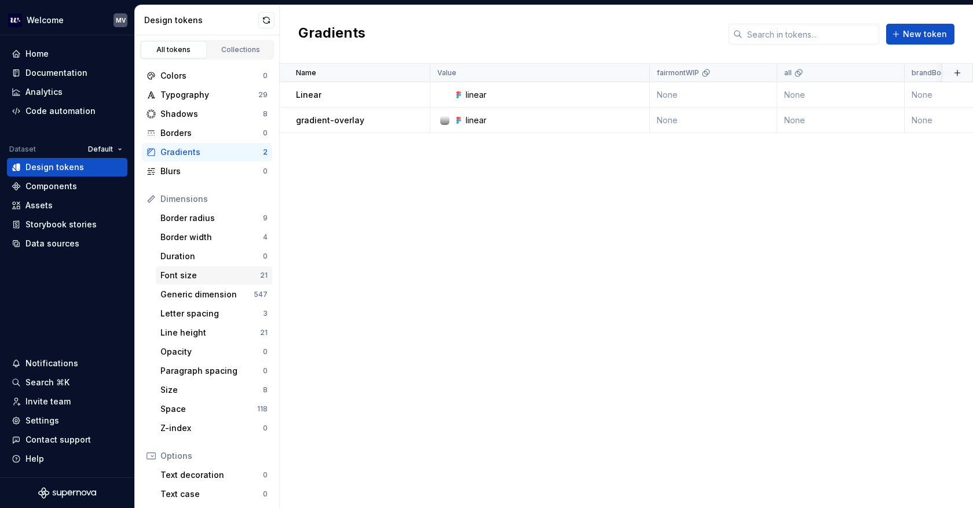
click at [206, 280] on div "Font size" at bounding box center [210, 276] width 100 height 12
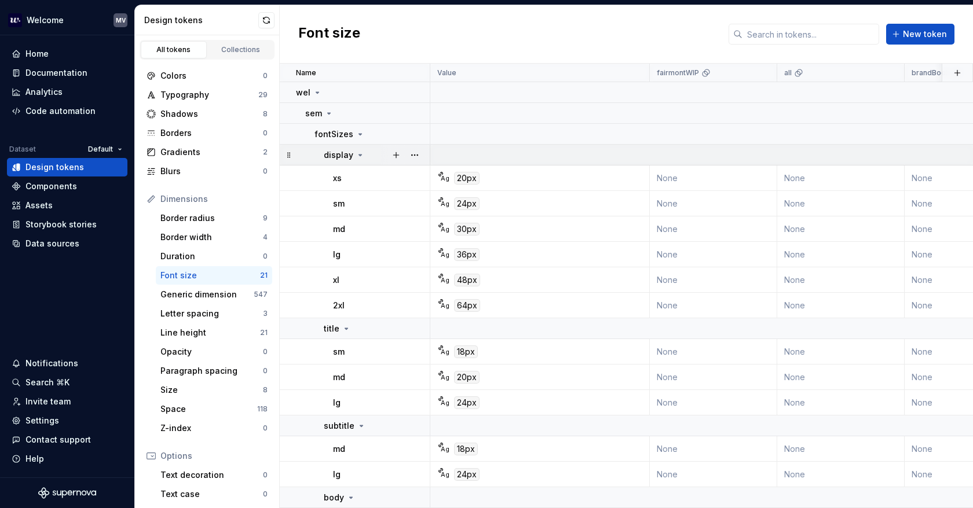
click at [353, 156] on div "display" at bounding box center [344, 155] width 41 height 12
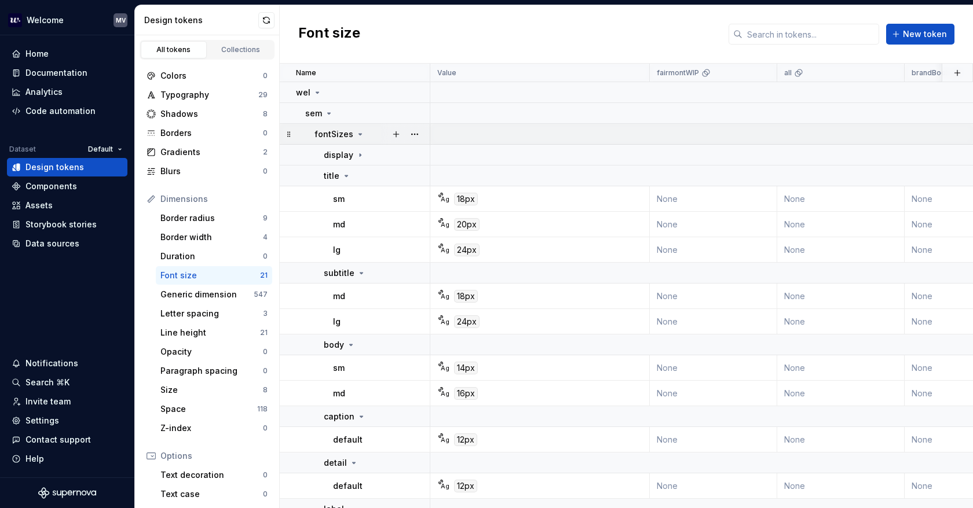
click at [359, 131] on icon at bounding box center [359, 134] width 9 height 9
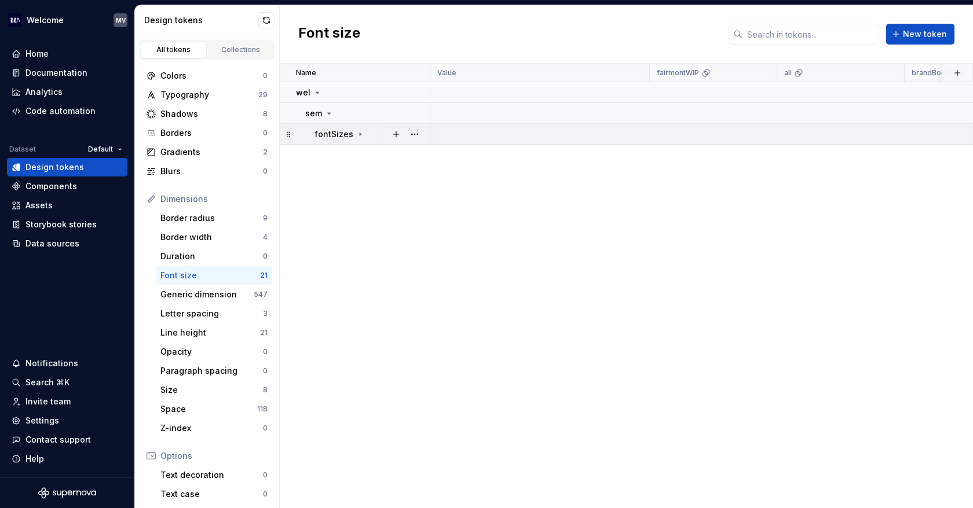
click at [358, 131] on icon at bounding box center [359, 134] width 9 height 9
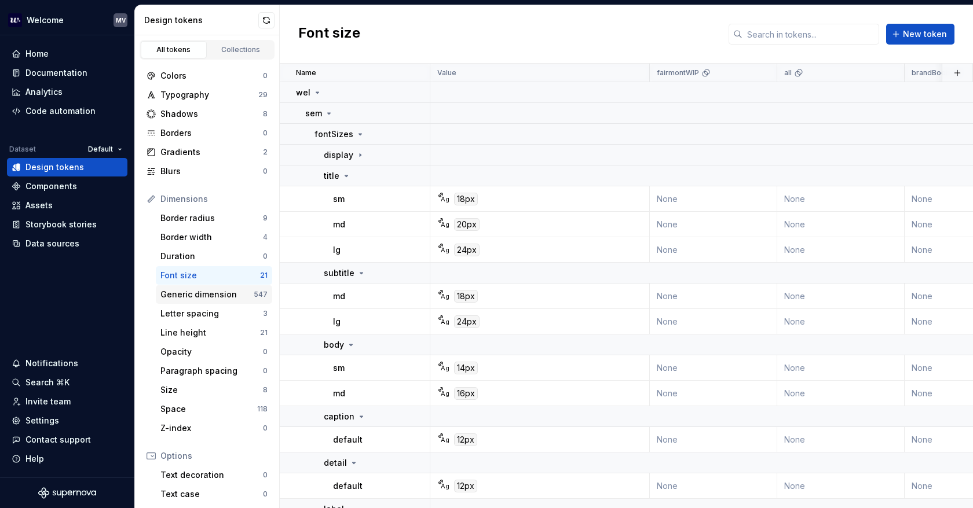
click at [183, 298] on div "Generic dimension" at bounding box center [206, 295] width 93 height 12
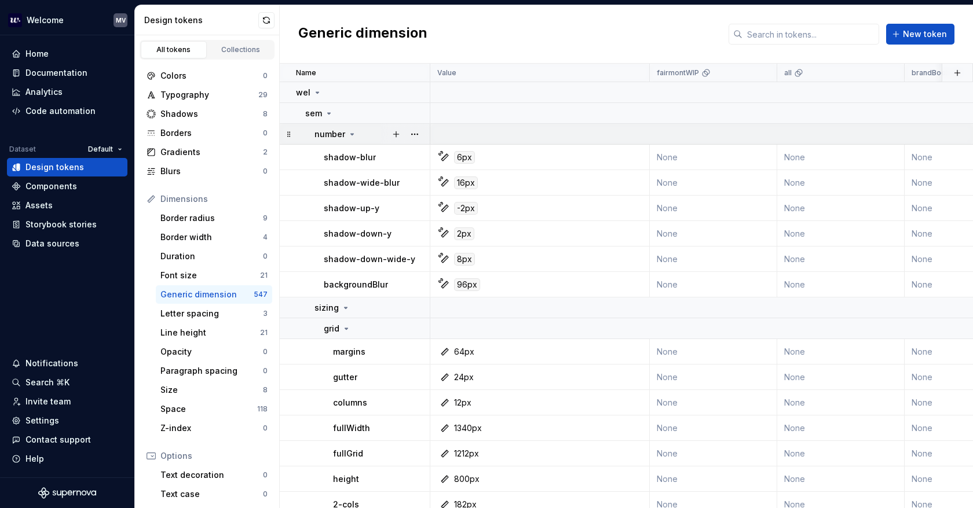
click at [349, 133] on icon at bounding box center [351, 134] width 9 height 9
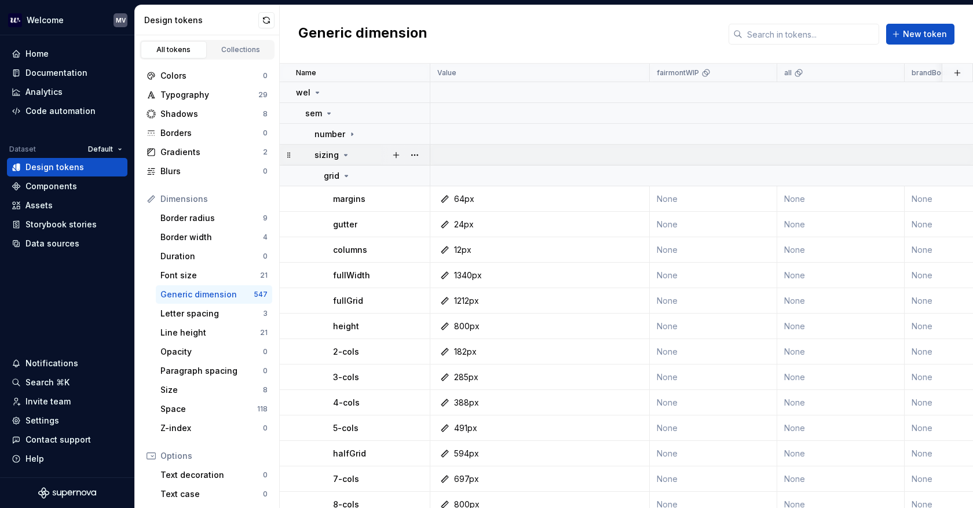
click at [344, 155] on icon at bounding box center [345, 155] width 3 height 1
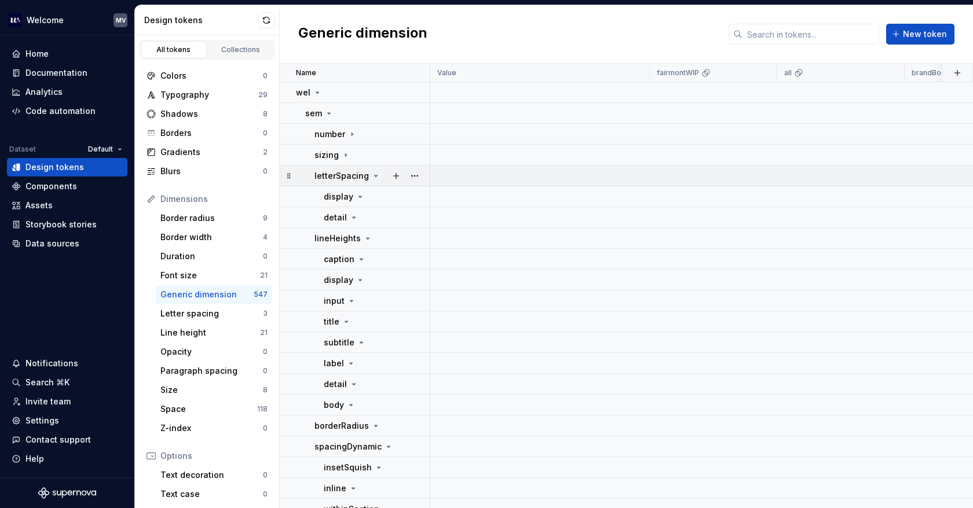
click at [350, 175] on p "letterSpacing" at bounding box center [341, 176] width 54 height 12
click at [359, 196] on div "lineHeights" at bounding box center [343, 197] width 58 height 12
click at [351, 220] on p "borderRadius" at bounding box center [341, 218] width 54 height 12
click at [352, 235] on p "spacingDynamic" at bounding box center [347, 239] width 67 height 12
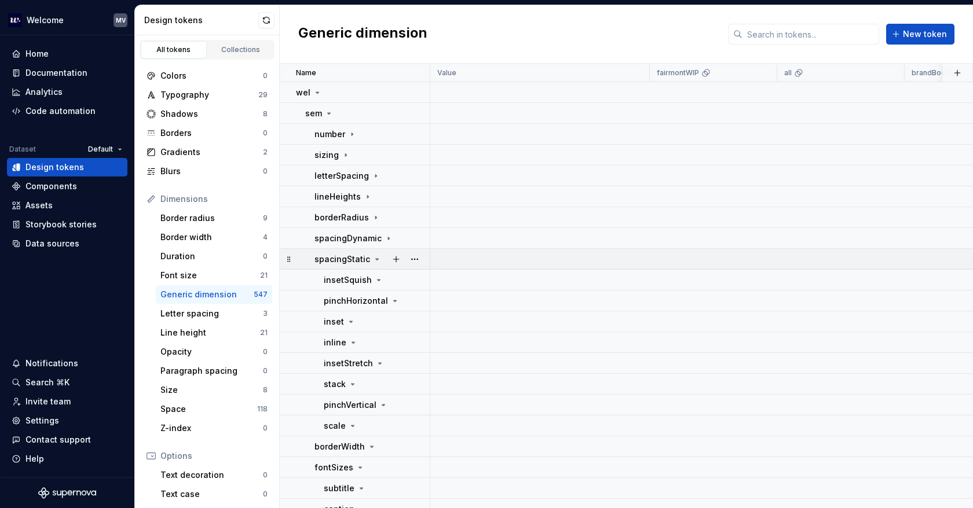
click at [357, 262] on p "spacingStatic" at bounding box center [342, 260] width 56 height 12
click at [355, 281] on p "borderWidth" at bounding box center [339, 280] width 50 height 12
click at [355, 301] on icon at bounding box center [359, 300] width 9 height 9
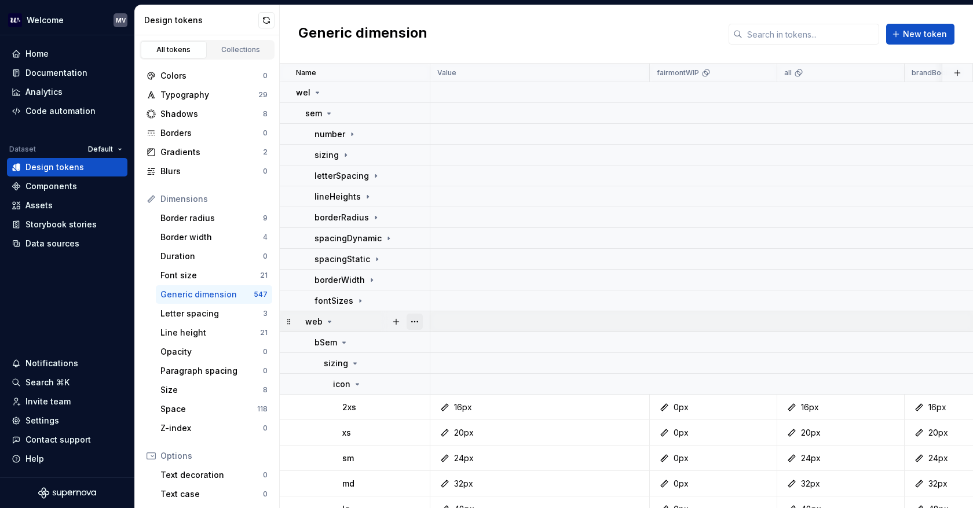
click at [419, 322] on button "button" at bounding box center [414, 322] width 16 height 16
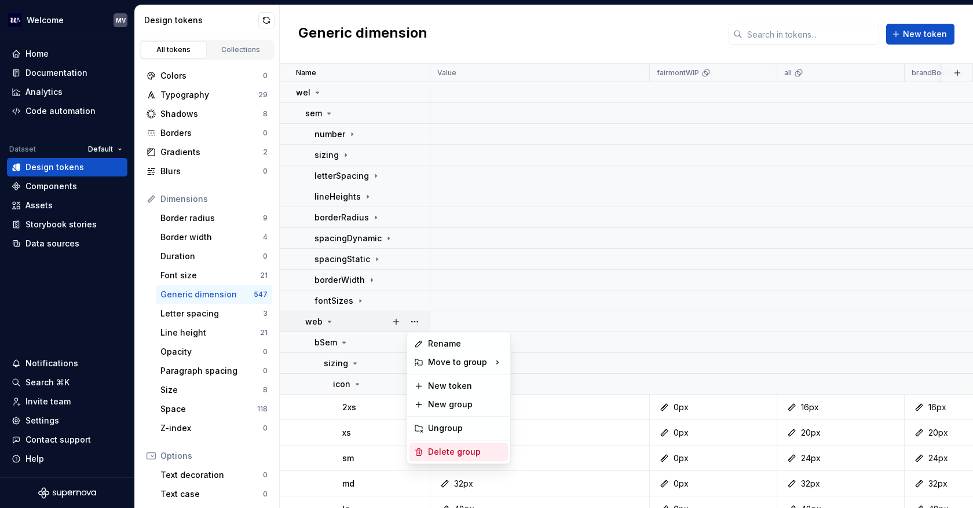
click at [479, 452] on div "Delete group" at bounding box center [465, 452] width 75 height 12
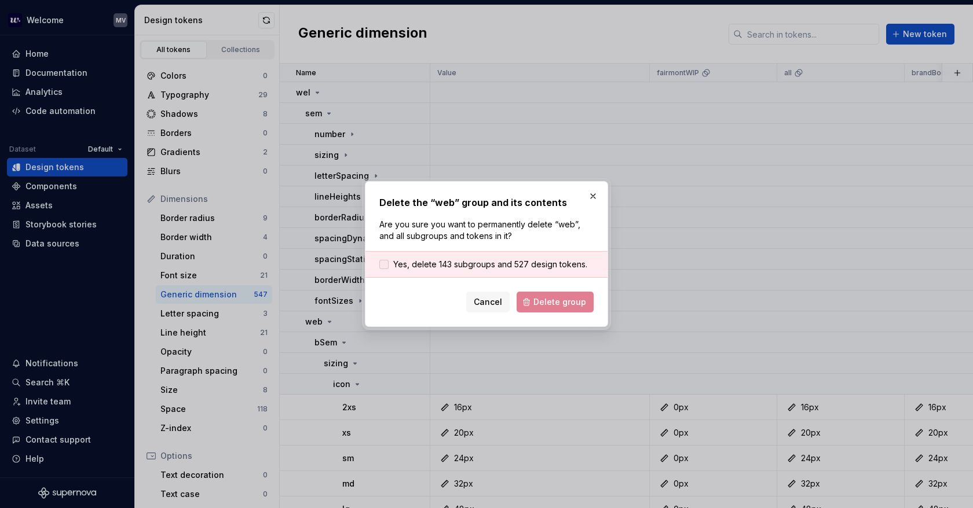
click at [455, 262] on span "Yes, delete 143 subgroups and 527 design tokens." at bounding box center [490, 265] width 194 height 12
click at [564, 303] on span "Delete group" at bounding box center [559, 302] width 53 height 12
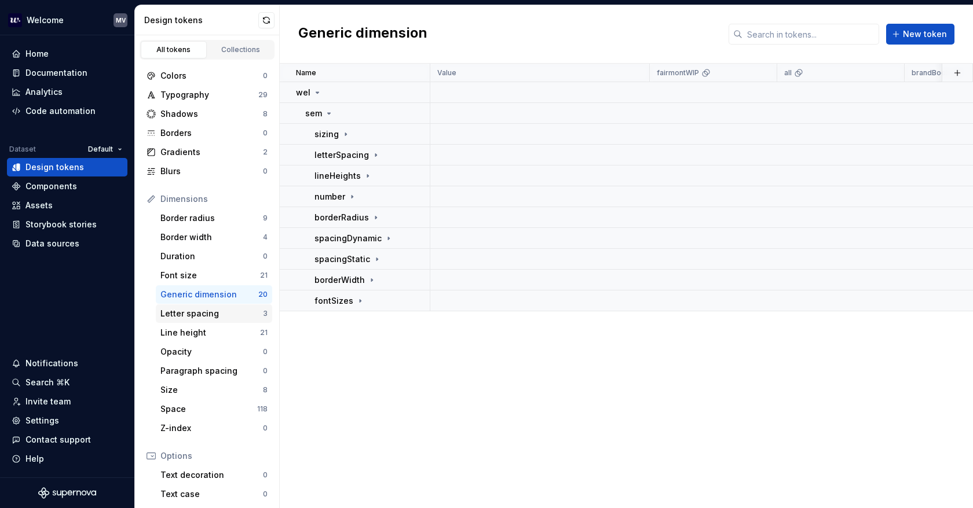
click at [217, 315] on div "Letter spacing" at bounding box center [211, 314] width 102 height 12
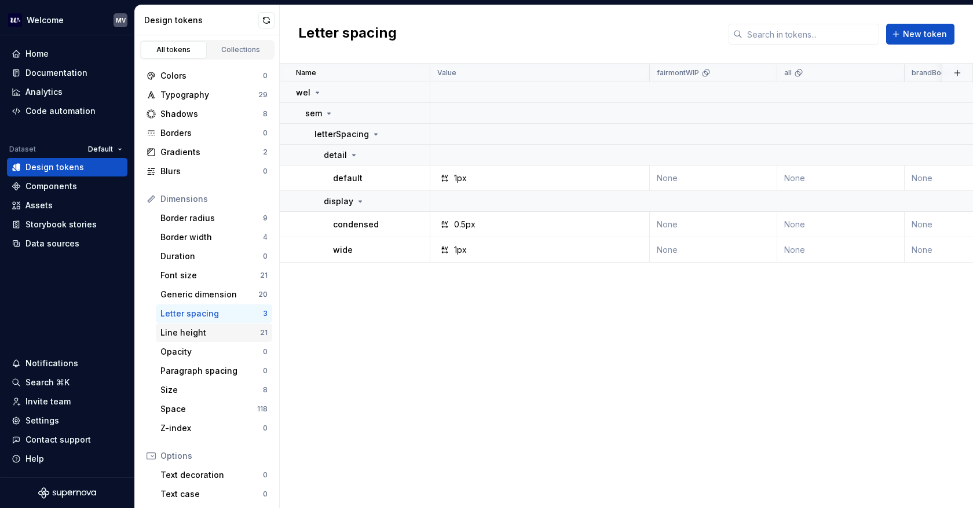
click at [212, 339] on div "Line height 21" at bounding box center [214, 333] width 116 height 19
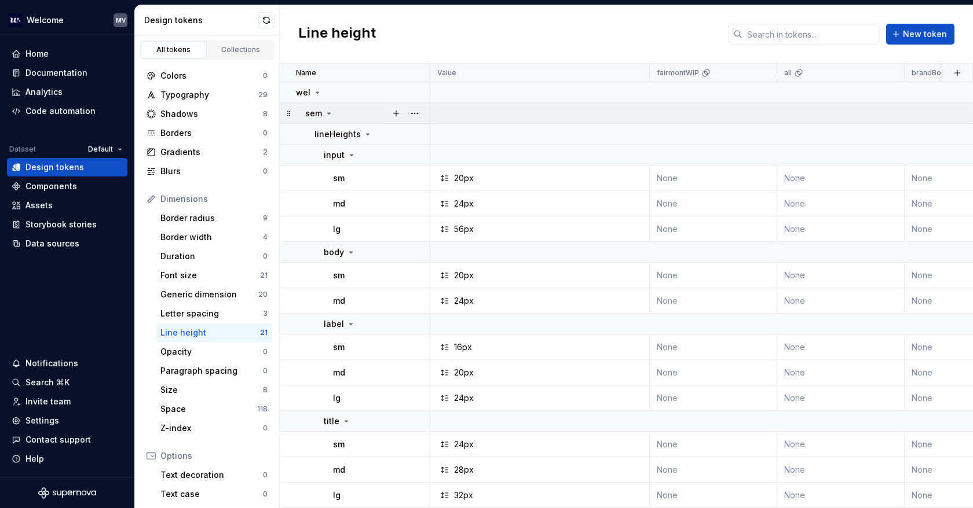
click at [330, 115] on icon at bounding box center [328, 113] width 9 height 9
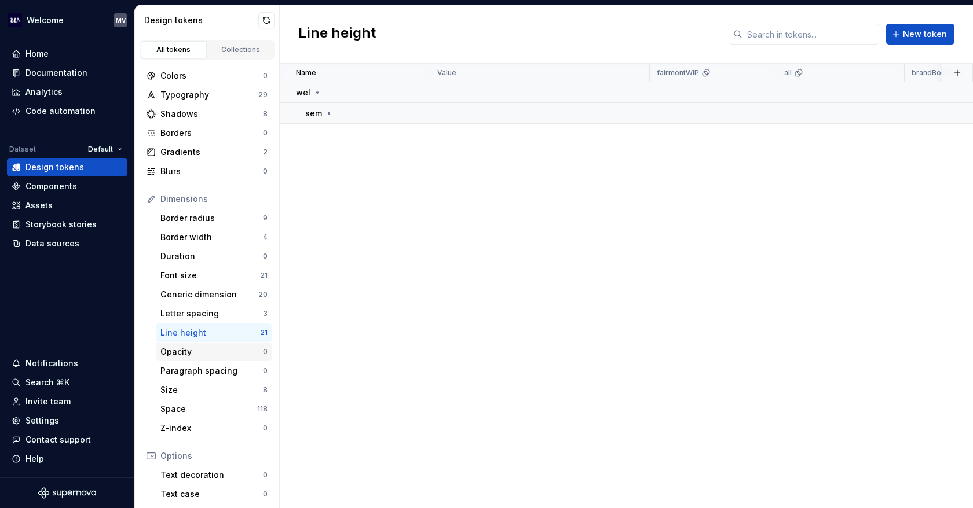
click at [208, 349] on div "Opacity" at bounding box center [211, 352] width 102 height 12
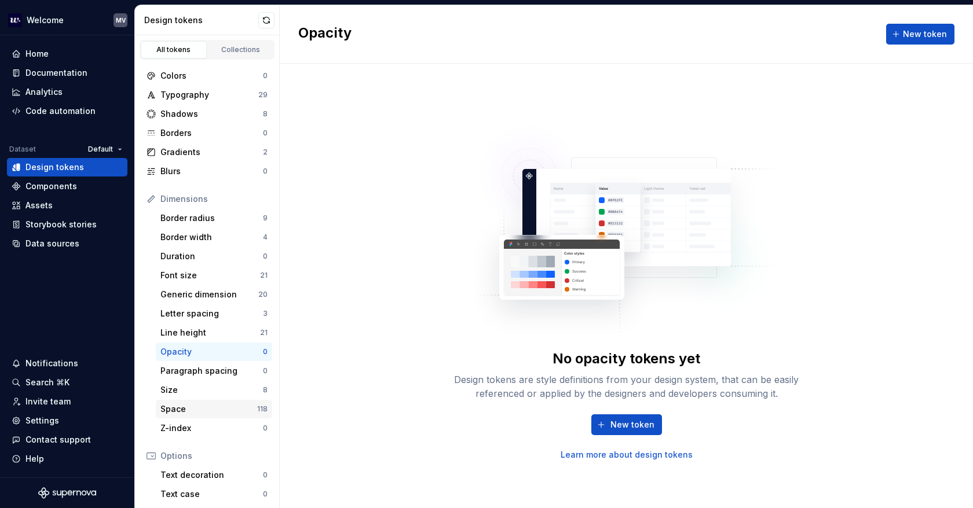
click at [196, 415] on div "Space 118" at bounding box center [214, 409] width 116 height 19
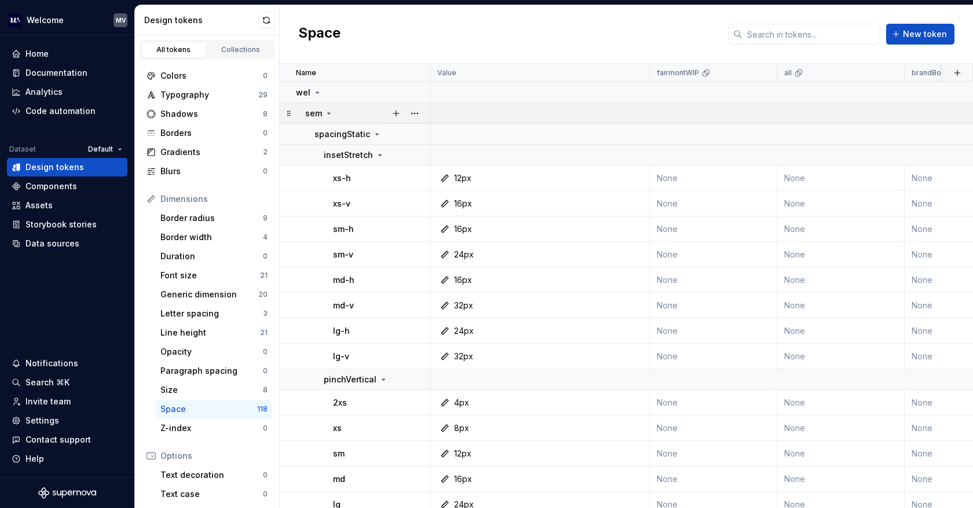
click at [329, 109] on icon at bounding box center [328, 113] width 9 height 9
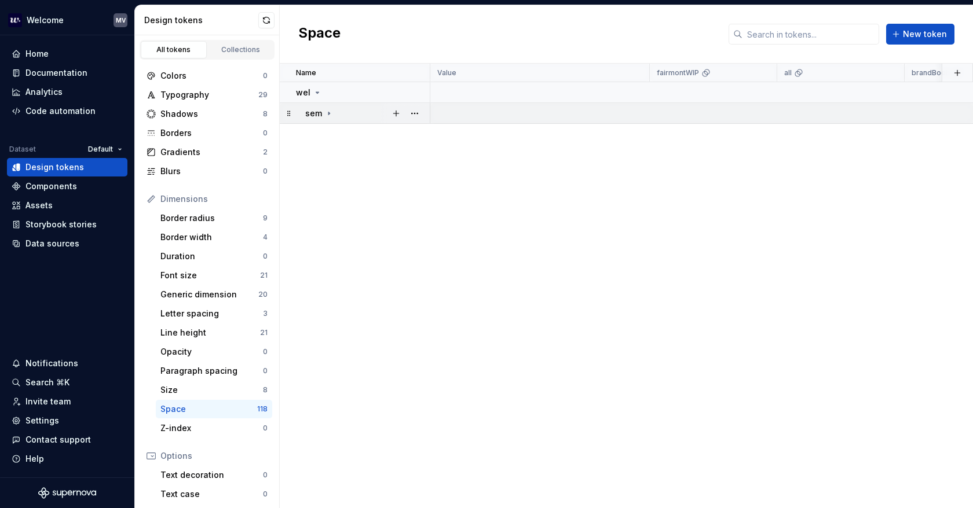
click at [328, 111] on icon at bounding box center [328, 113] width 9 height 9
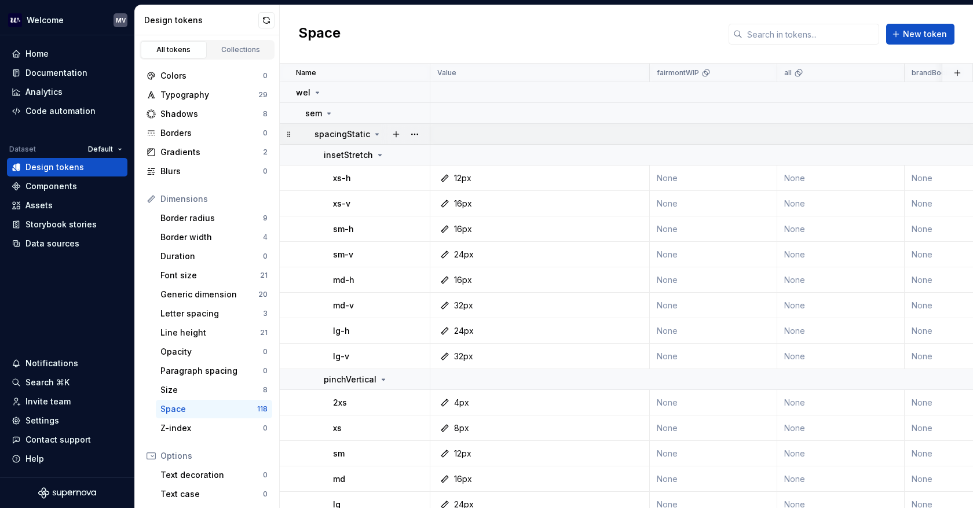
click at [375, 133] on icon at bounding box center [376, 134] width 9 height 9
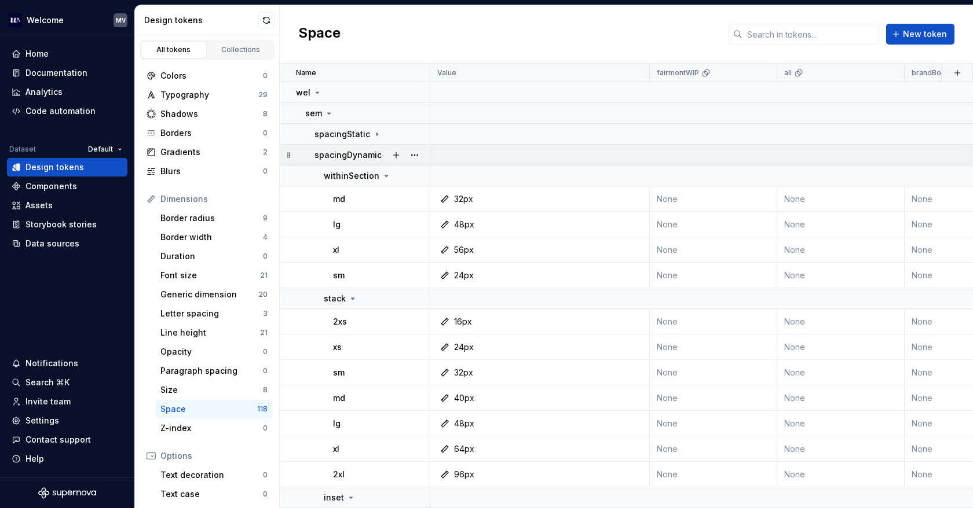
click at [368, 154] on p "spacingDynamic" at bounding box center [347, 155] width 67 height 12
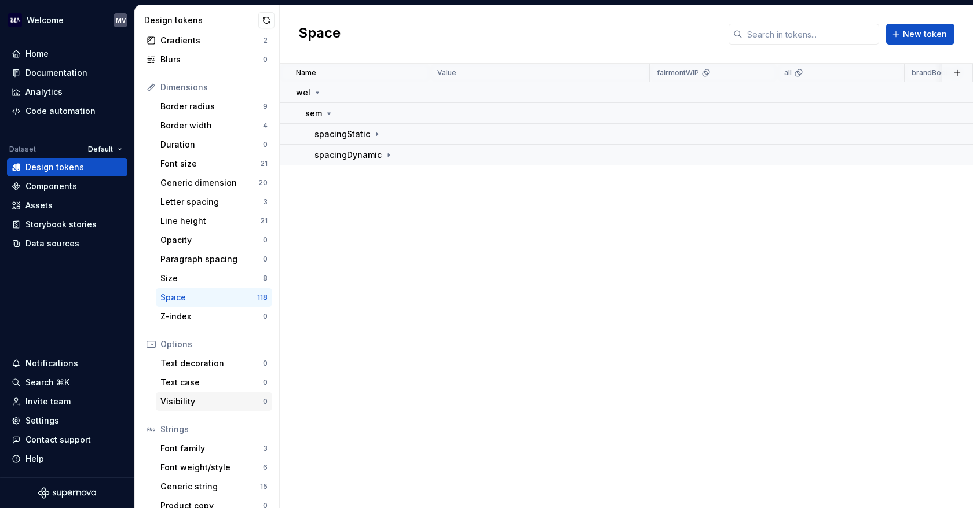
scroll to position [125, 0]
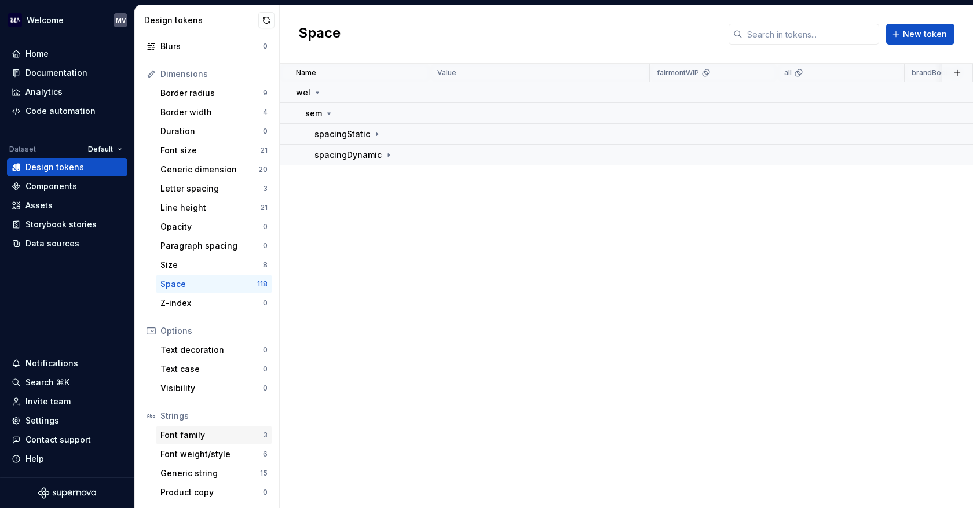
click at [204, 435] on div "Font family" at bounding box center [211, 436] width 102 height 12
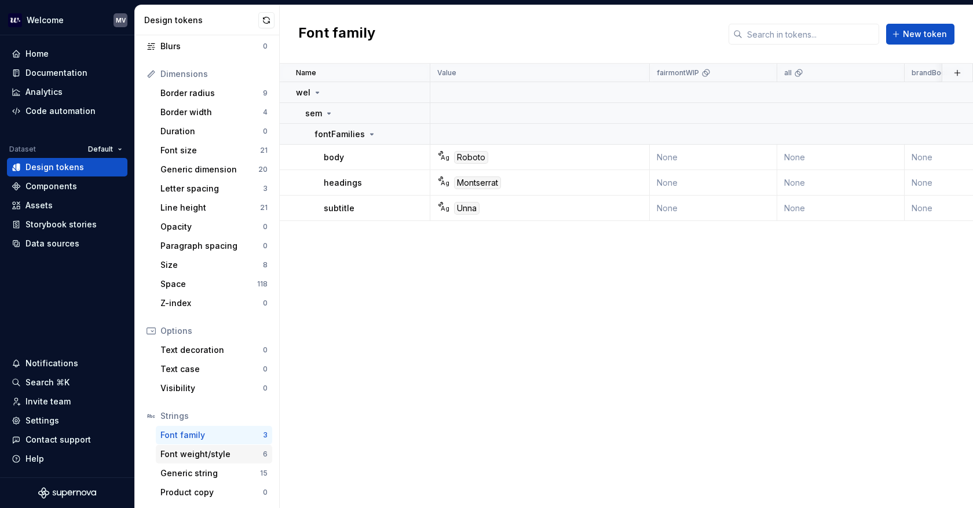
click at [201, 456] on div "Font weight/style" at bounding box center [211, 455] width 102 height 12
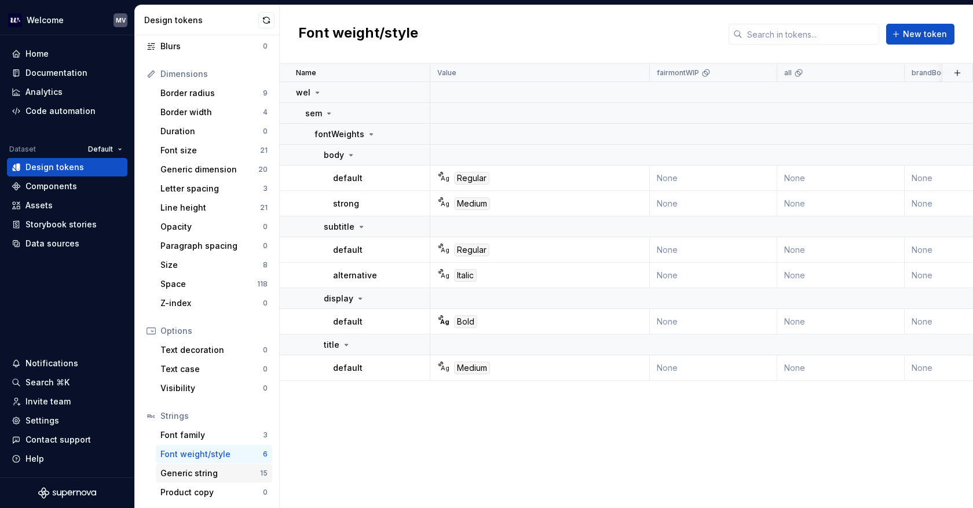
click at [201, 472] on div "Generic string" at bounding box center [210, 474] width 100 height 12
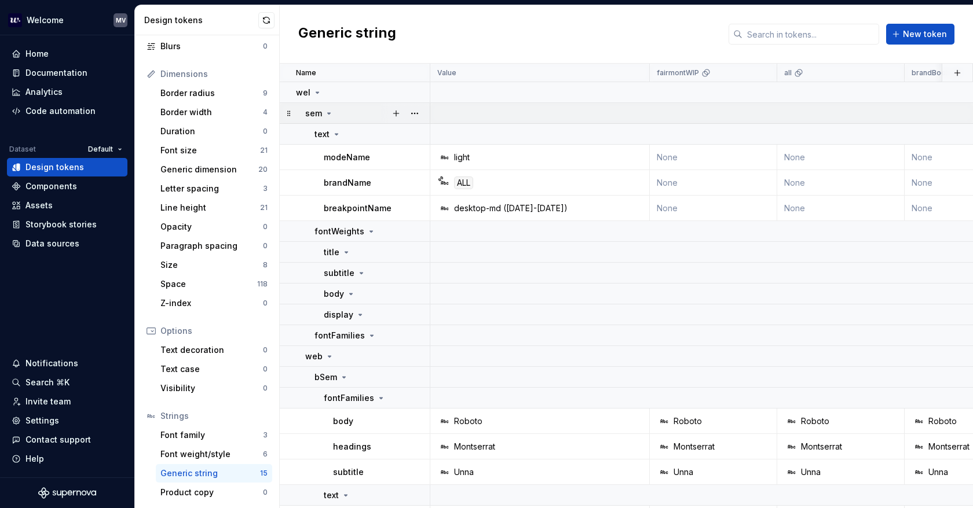
click at [329, 113] on icon at bounding box center [329, 113] width 3 height 1
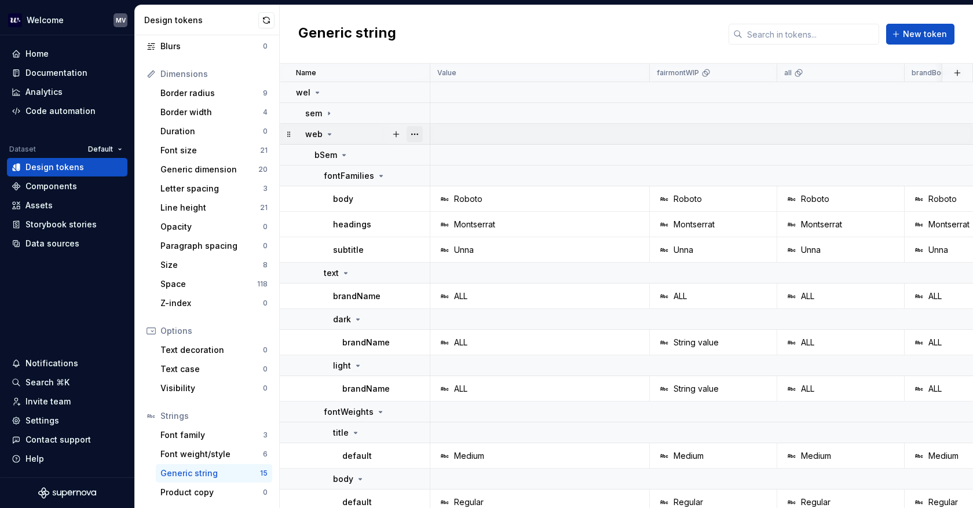
click at [418, 132] on button "button" at bounding box center [414, 134] width 16 height 16
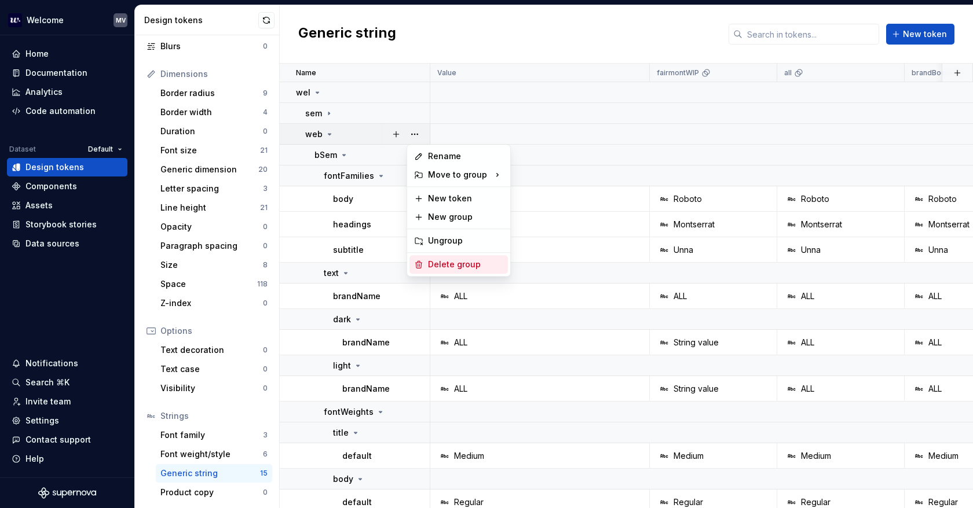
click at [469, 265] on div "Delete group" at bounding box center [465, 265] width 75 height 12
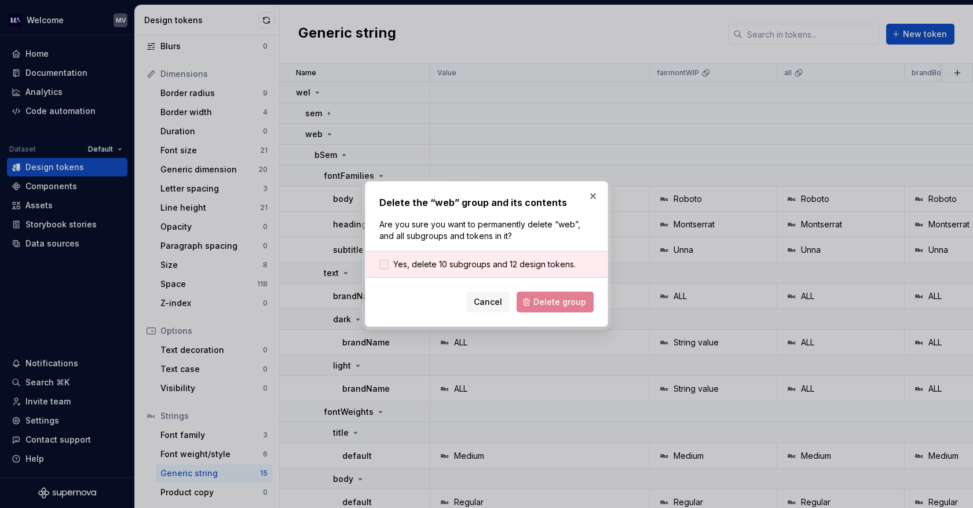
click at [474, 261] on span "Yes, delete 10 subgroups and 12 design tokens." at bounding box center [484, 265] width 182 height 12
click at [558, 302] on span "Delete group" at bounding box center [559, 302] width 53 height 12
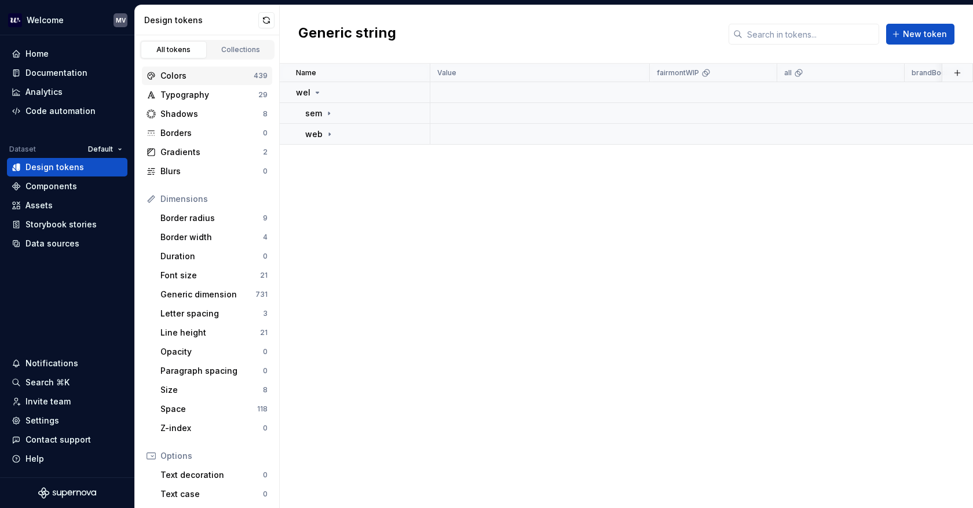
click at [199, 75] on div "Colors" at bounding box center [206, 76] width 93 height 12
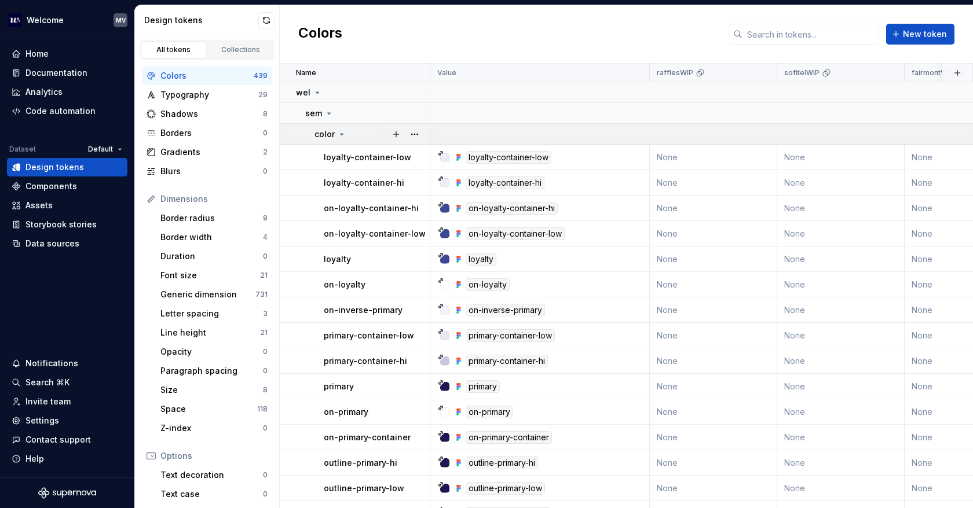
click at [338, 132] on icon at bounding box center [341, 134] width 9 height 9
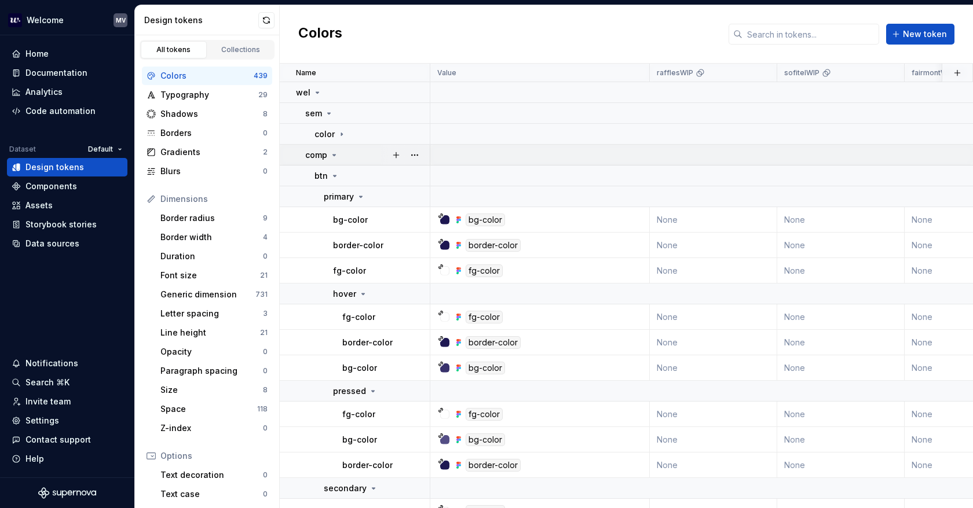
click at [332, 151] on icon at bounding box center [333, 155] width 9 height 9
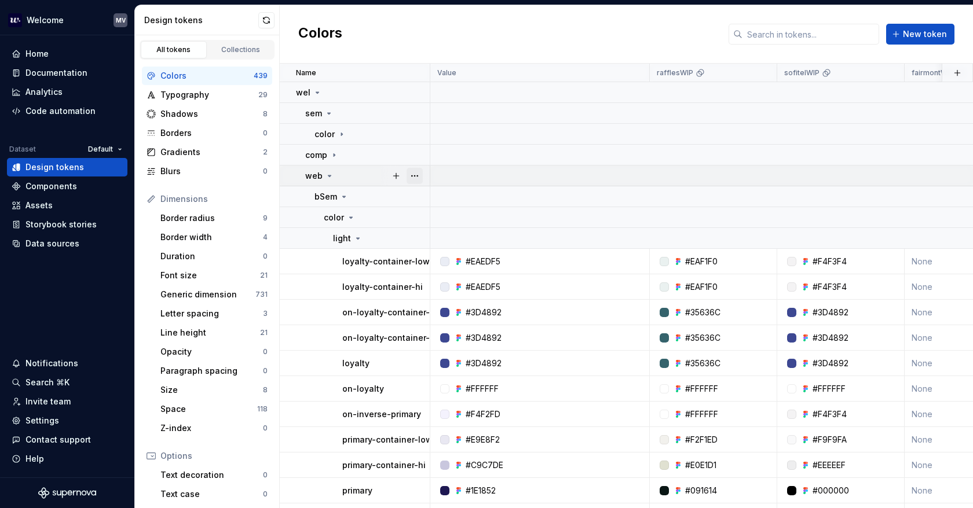
click at [415, 173] on button "button" at bounding box center [414, 176] width 16 height 16
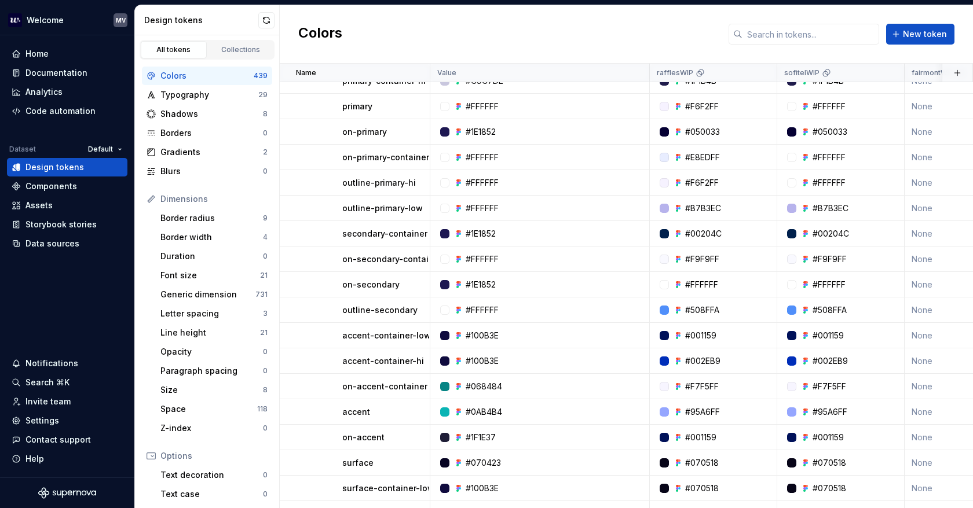
scroll to position [3879, 0]
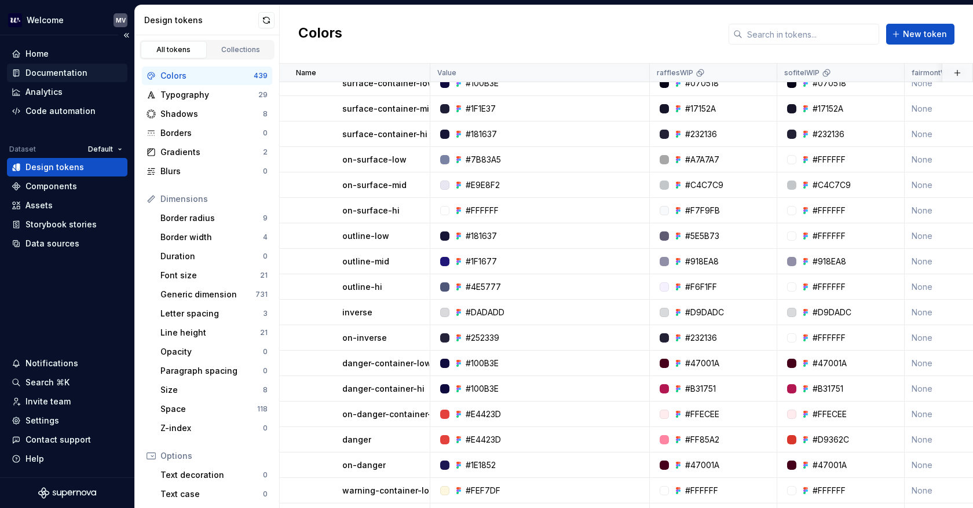
click at [63, 71] on div "Documentation" at bounding box center [56, 73] width 62 height 12
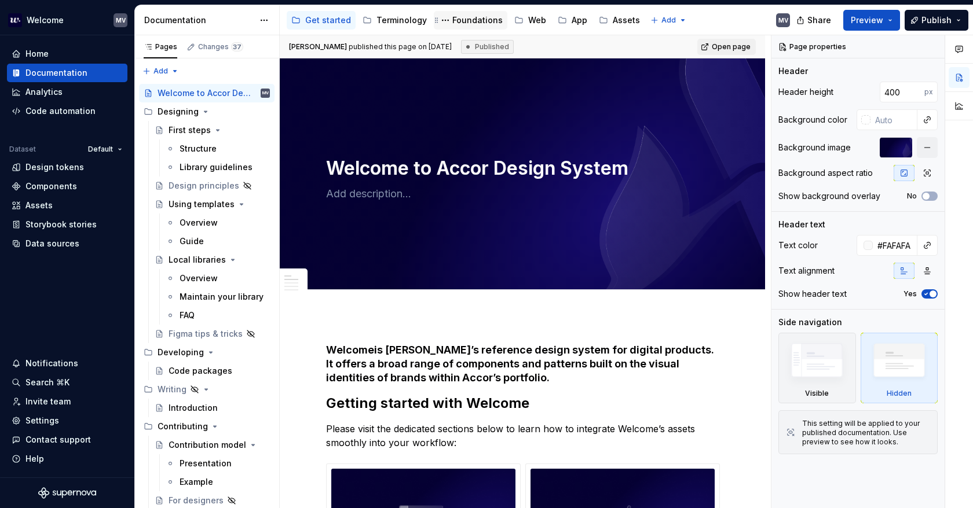
click at [450, 12] on div "Foundations" at bounding box center [471, 20] width 74 height 19
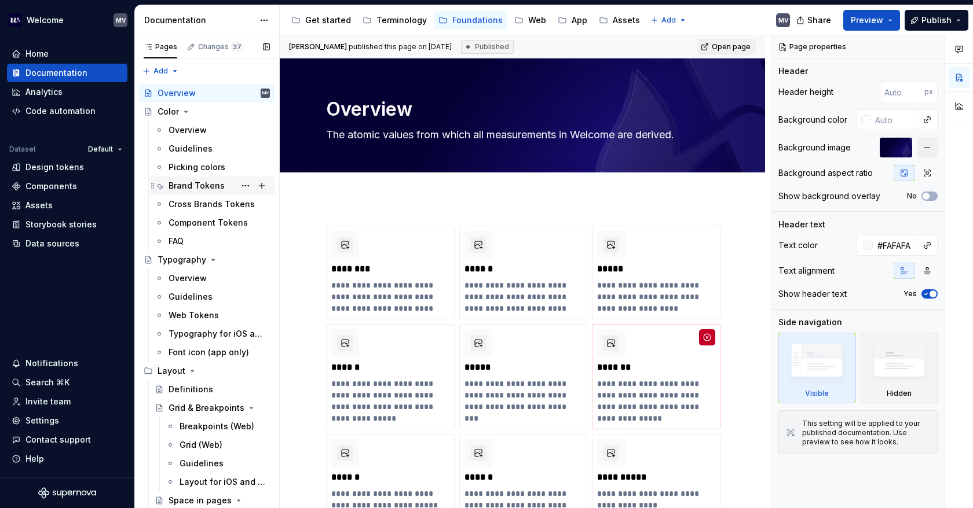
click at [204, 187] on div "Brand Tokens" at bounding box center [196, 186] width 56 height 12
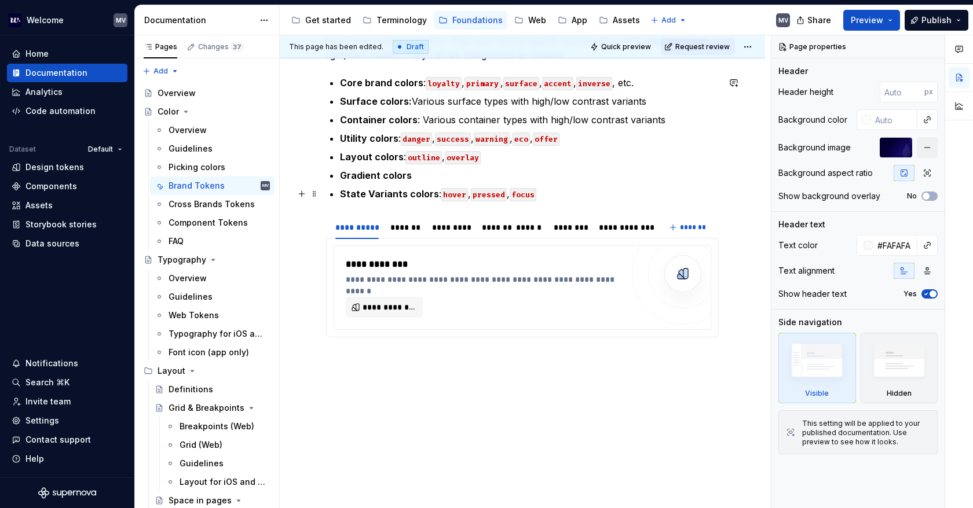
scroll to position [283, 0]
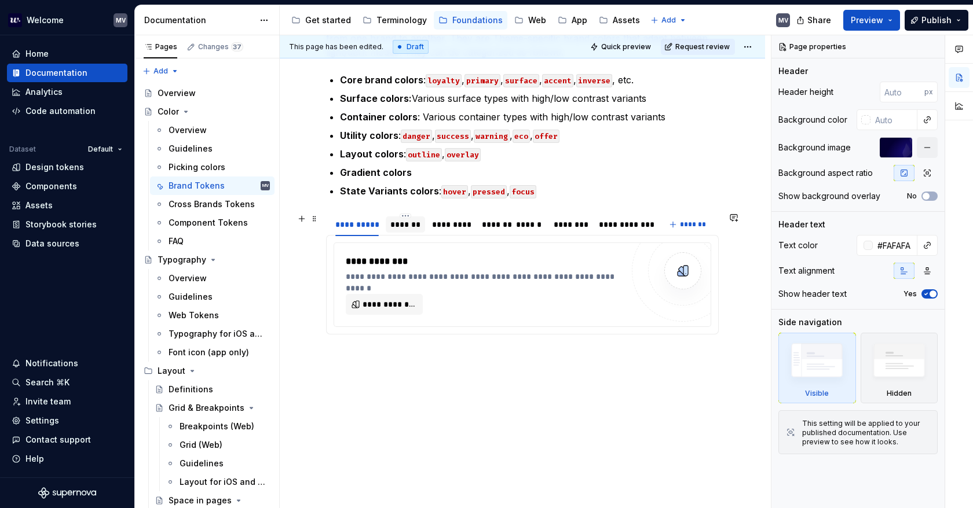
click at [416, 228] on div "*******" at bounding box center [405, 225] width 30 height 12
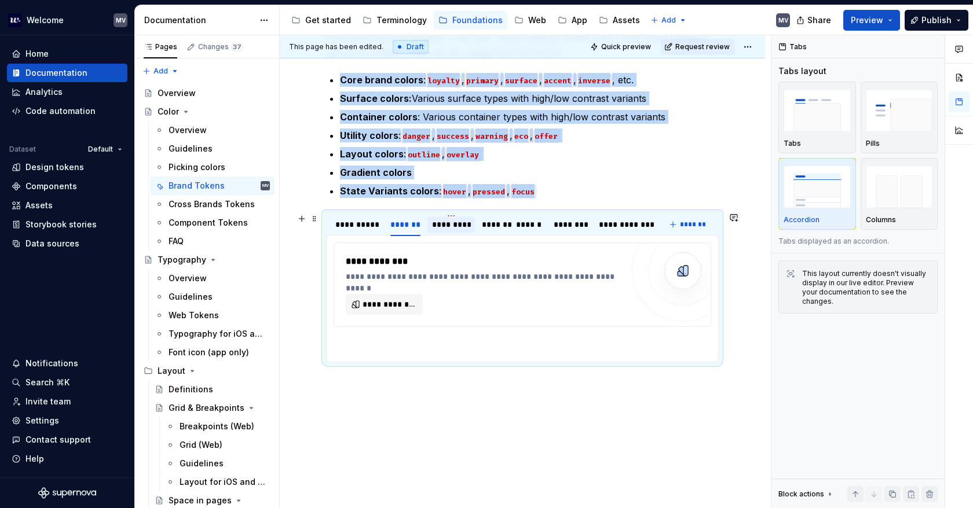
click at [441, 222] on div "*********" at bounding box center [451, 225] width 38 height 12
click at [506, 226] on div "*******" at bounding box center [493, 225] width 32 height 16
click at [189, 209] on div "Cross Brands Tokens" at bounding box center [201, 205] width 67 height 12
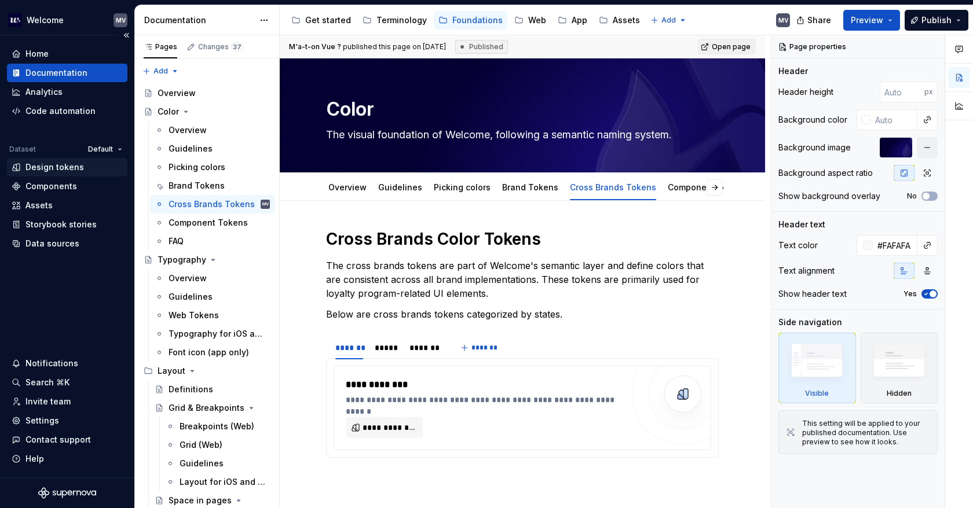
click at [79, 168] on div "Design tokens" at bounding box center [54, 168] width 58 height 12
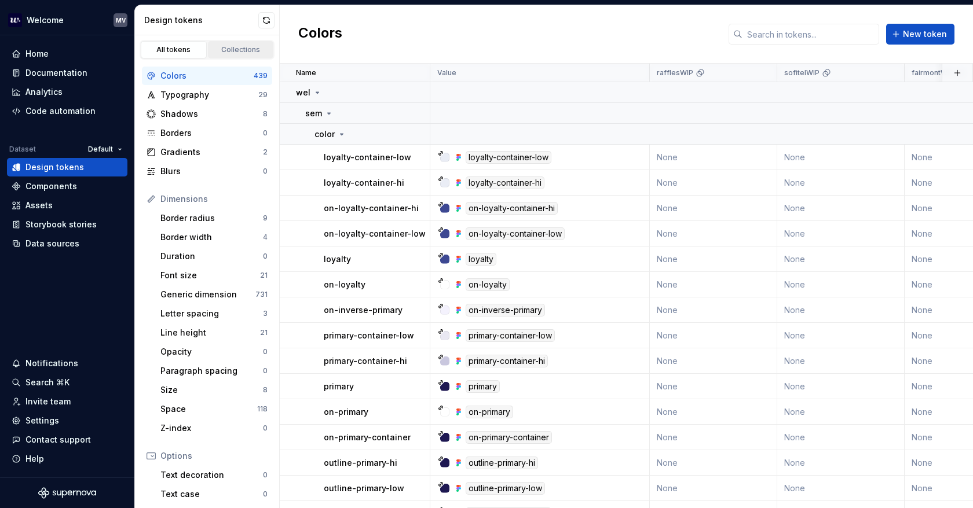
click at [234, 49] on div "Collections" at bounding box center [241, 49] width 58 height 9
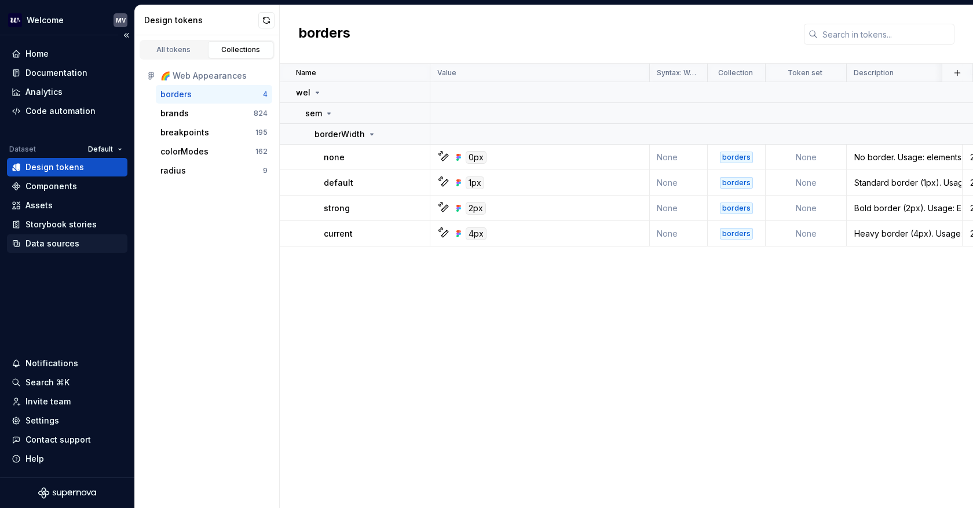
click at [89, 246] on div "Data sources" at bounding box center [67, 244] width 111 height 12
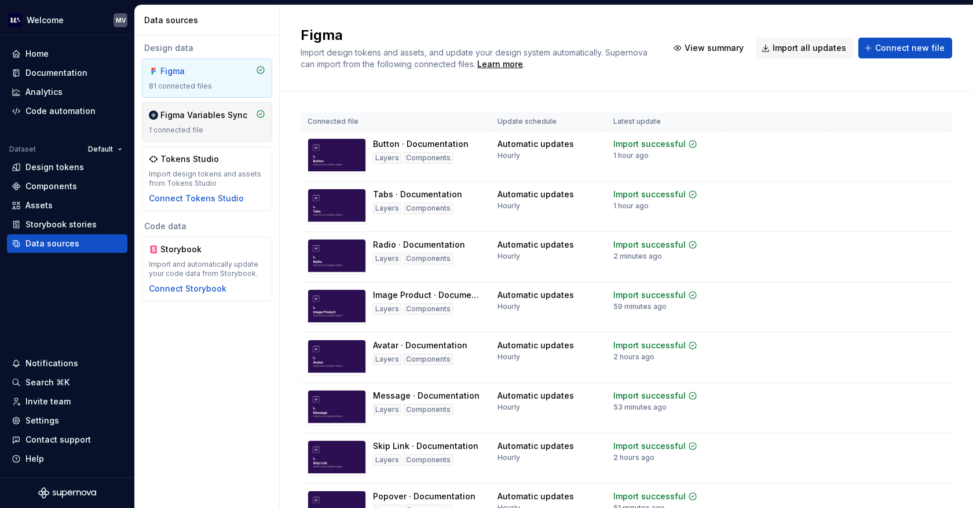
click at [217, 124] on div "Figma Variables Sync 1 connected file" at bounding box center [207, 121] width 116 height 25
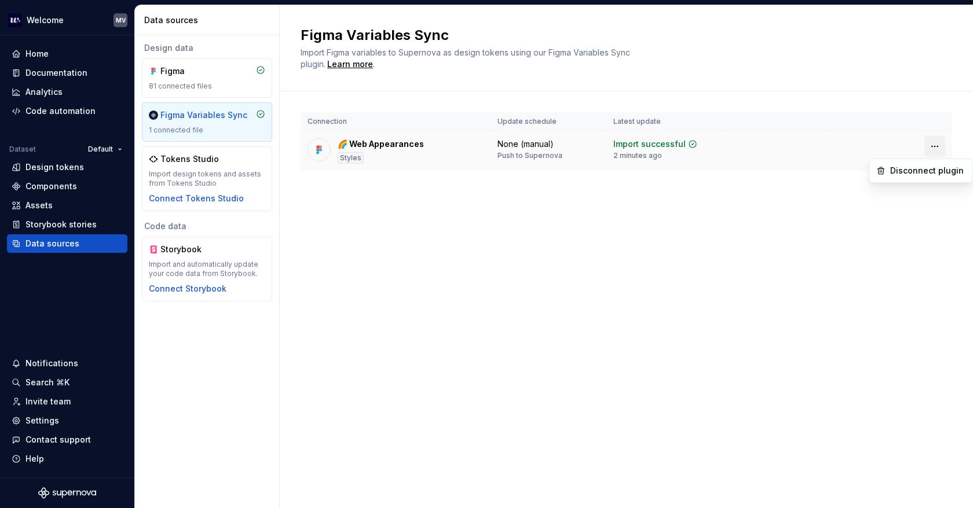
click at [930, 146] on html "Welcome MV Home Documentation Analytics Code automation Dataset Default Design …" at bounding box center [486, 254] width 973 height 508
click at [926, 170] on div "Disconnect plugin" at bounding box center [927, 171] width 75 height 12
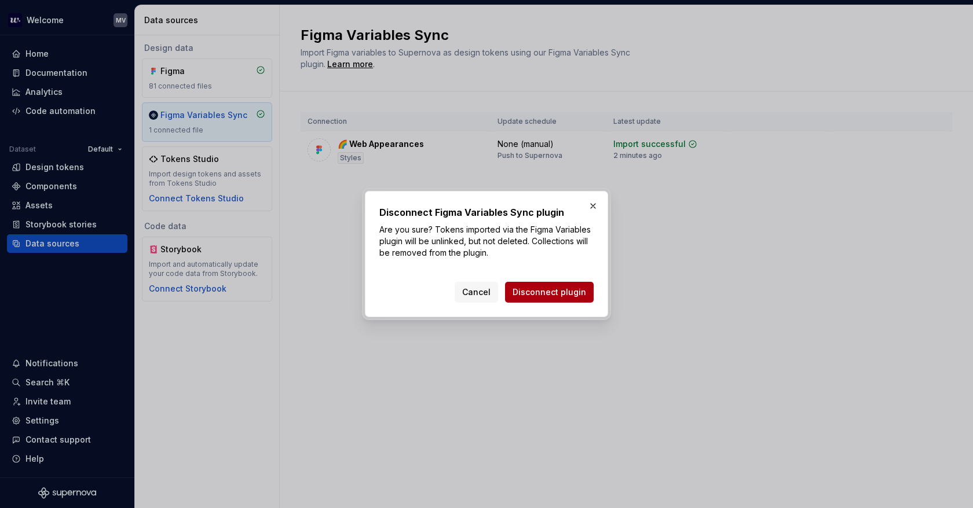
click at [576, 294] on span "Disconnect plugin" at bounding box center [549, 293] width 74 height 12
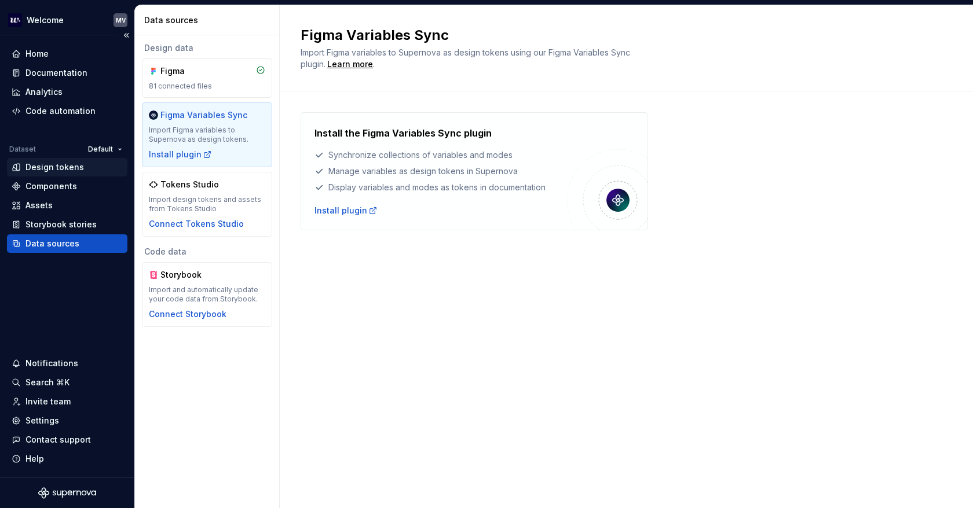
click at [67, 168] on div "Design tokens" at bounding box center [54, 168] width 58 height 12
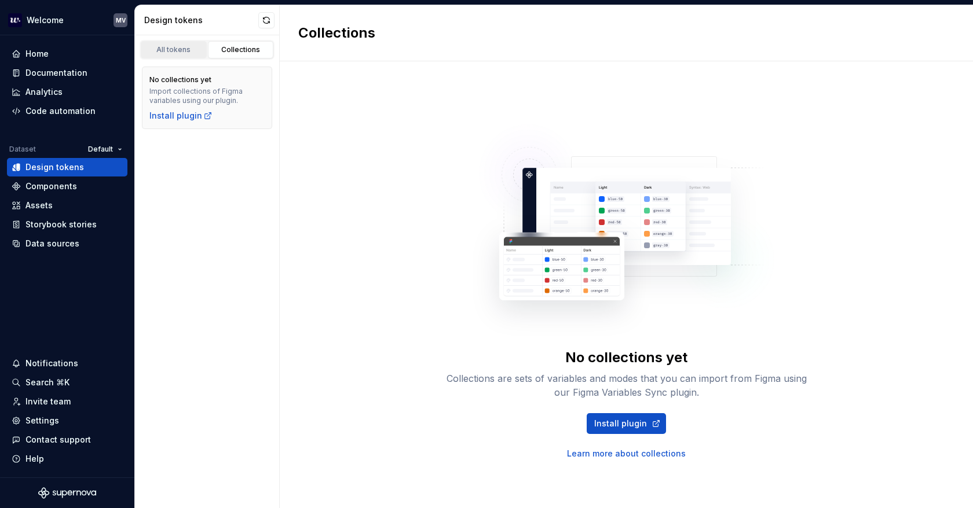
click at [182, 47] on div "All tokens" at bounding box center [174, 49] width 58 height 9
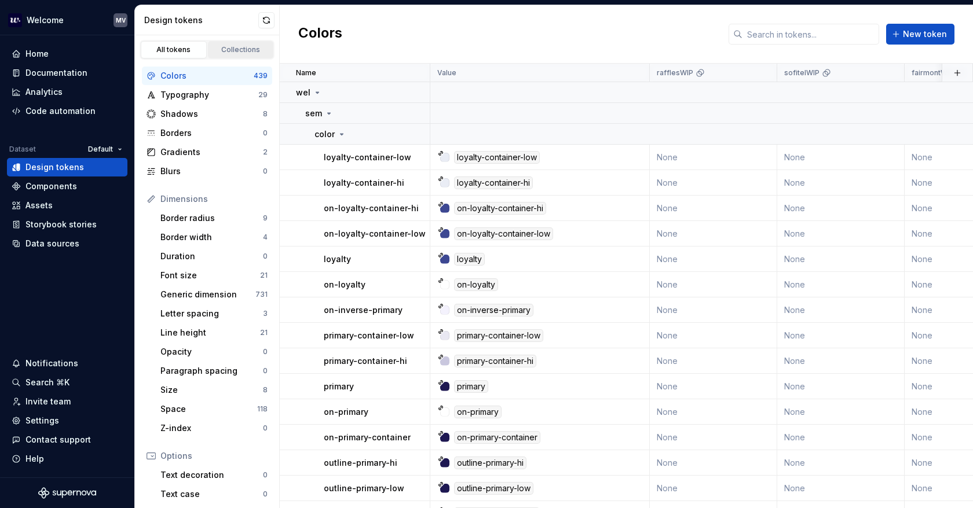
click at [225, 45] on div "Collections" at bounding box center [241, 49] width 58 height 9
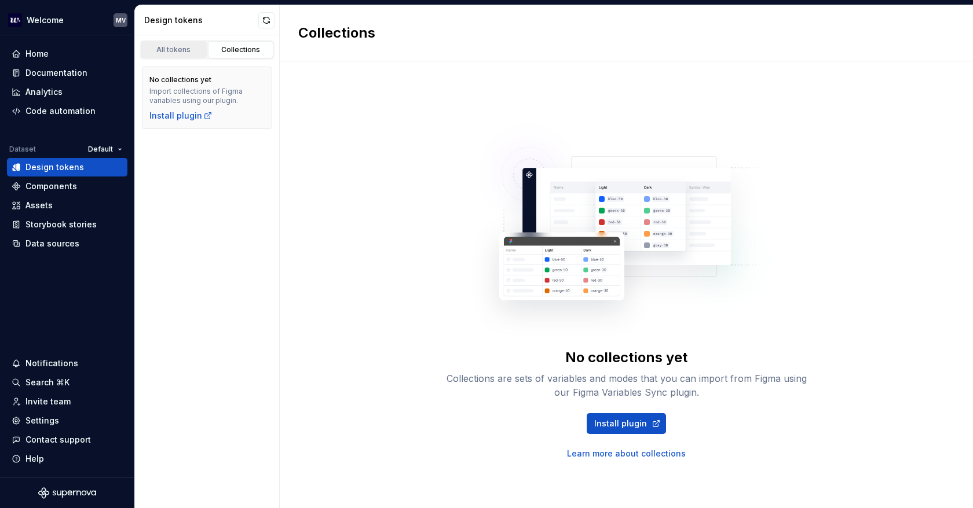
click at [188, 48] on div "All tokens" at bounding box center [174, 49] width 58 height 9
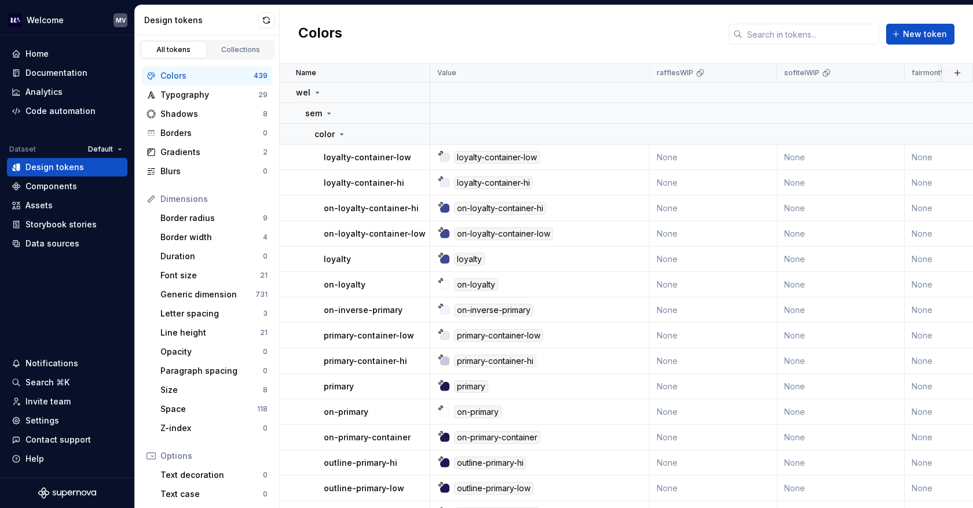
click at [185, 80] on div "Colors" at bounding box center [206, 76] width 93 height 12
click at [410, 93] on button "button" at bounding box center [414, 93] width 16 height 16
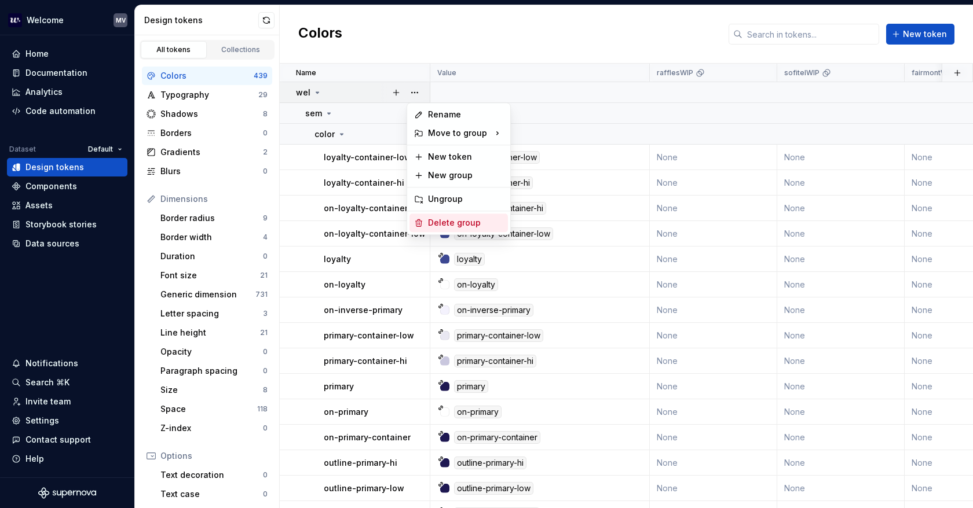
click at [470, 219] on div "Delete group" at bounding box center [465, 223] width 75 height 12
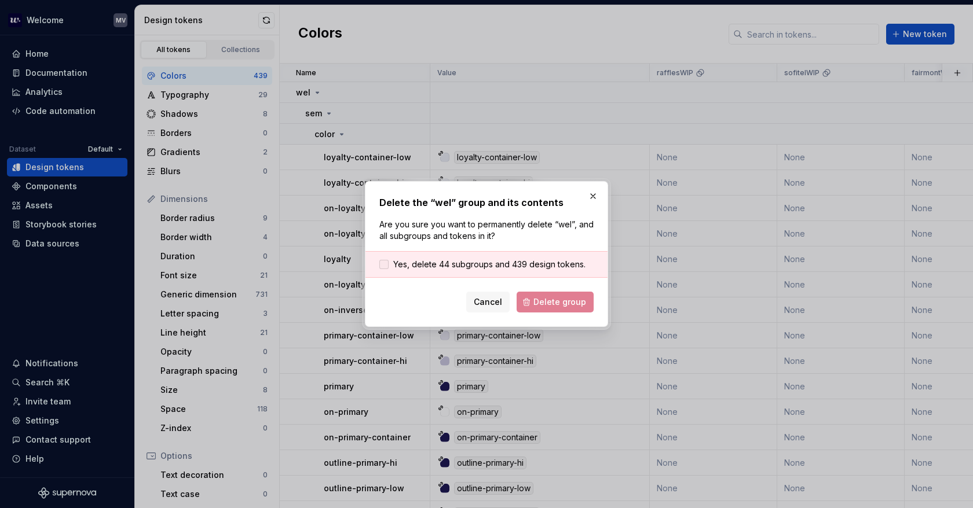
click at [452, 267] on span "Yes, delete 44 subgroups and 439 design tokens." at bounding box center [489, 265] width 192 height 12
click at [576, 297] on span "Delete group" at bounding box center [559, 302] width 53 height 12
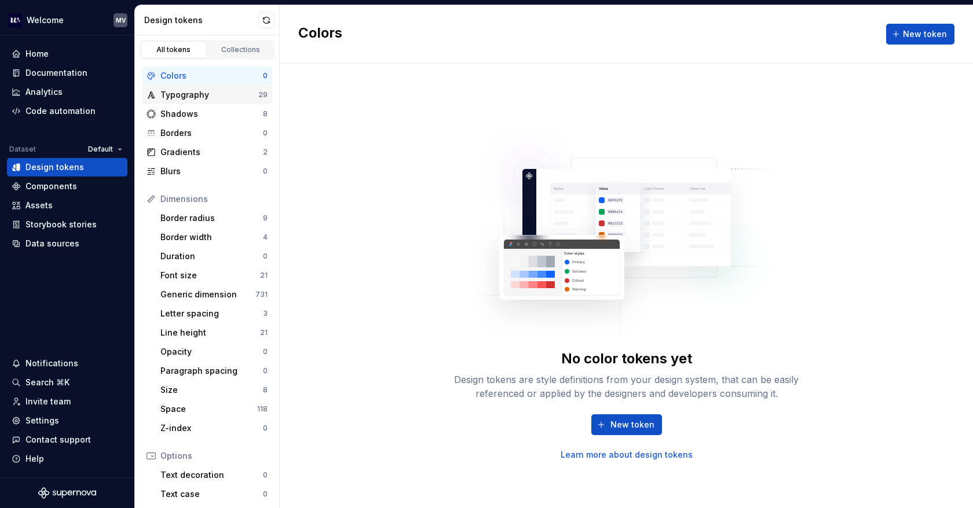
drag, startPoint x: 216, startPoint y: 92, endPoint x: 230, endPoint y: 91, distance: 13.9
click at [216, 92] on div "Typography" at bounding box center [209, 95] width 98 height 12
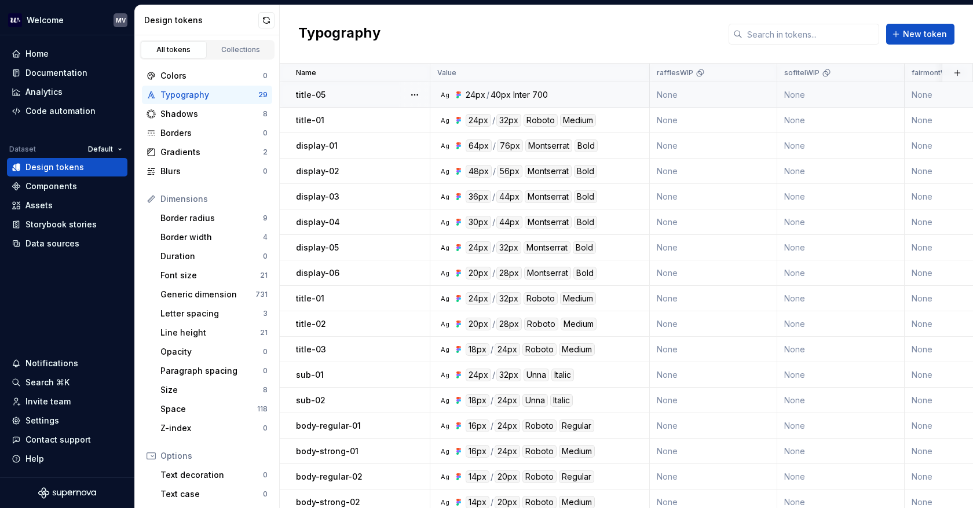
click at [362, 90] on div "title-05" at bounding box center [362, 95] width 133 height 12
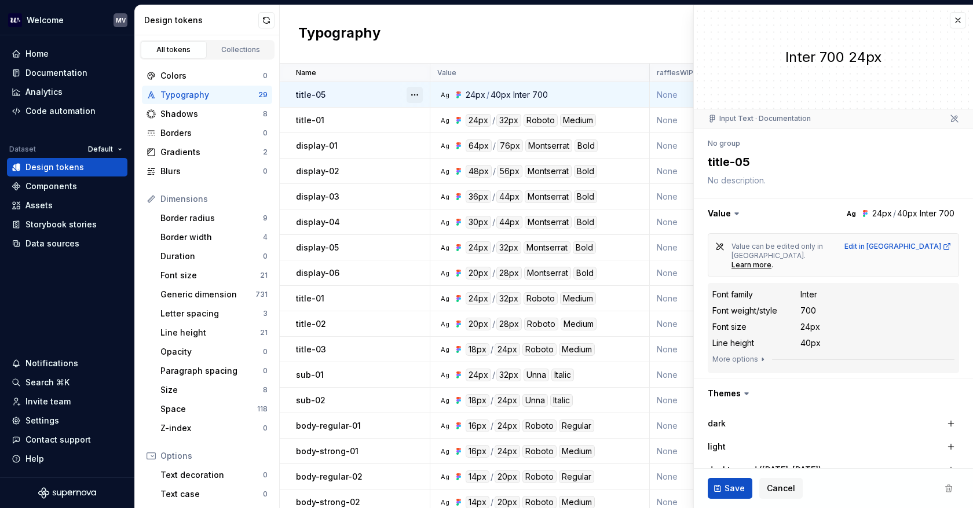
click at [415, 98] on button "button" at bounding box center [414, 95] width 16 height 16
click at [418, 55] on html "Welcome MV Home Documentation Analytics Code automation Dataset Default Design …" at bounding box center [486, 254] width 973 height 508
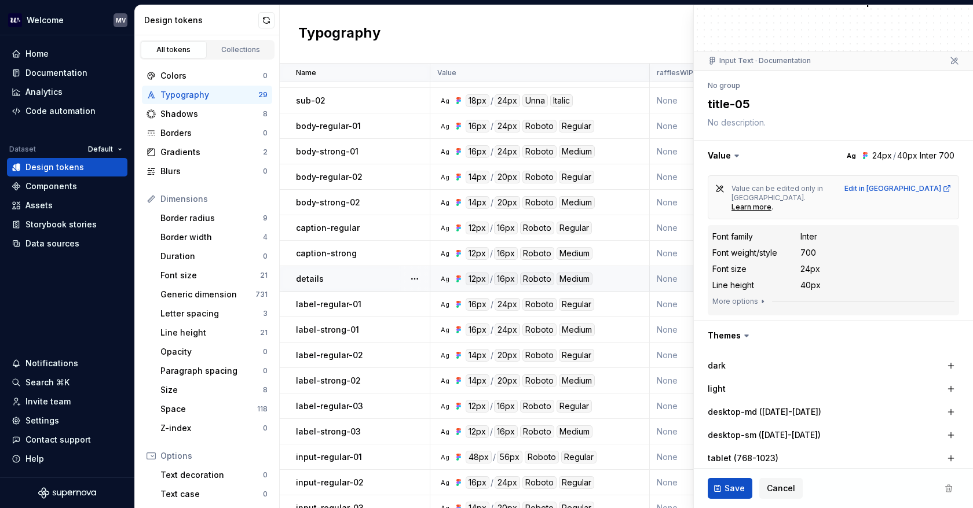
scroll to position [318, 0]
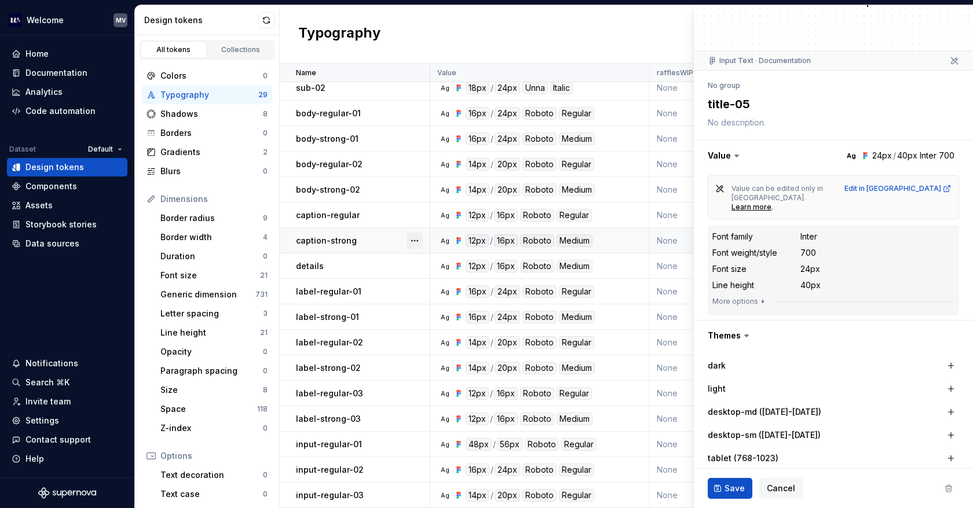
click at [413, 236] on button "button" at bounding box center [414, 241] width 16 height 16
click at [415, 236] on button "button" at bounding box center [414, 241] width 16 height 16
click at [184, 107] on div "Shadows 8" at bounding box center [207, 114] width 130 height 19
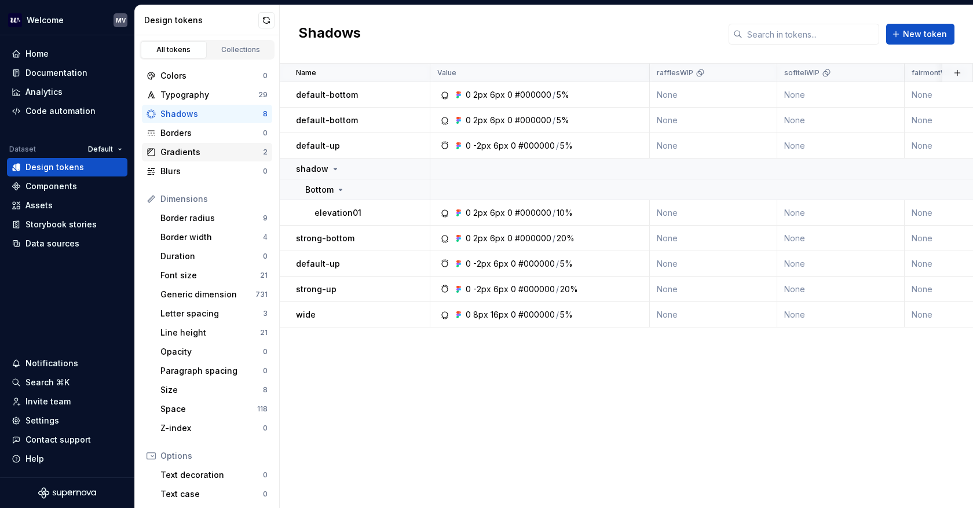
click at [214, 151] on div "Gradients" at bounding box center [211, 152] width 102 height 12
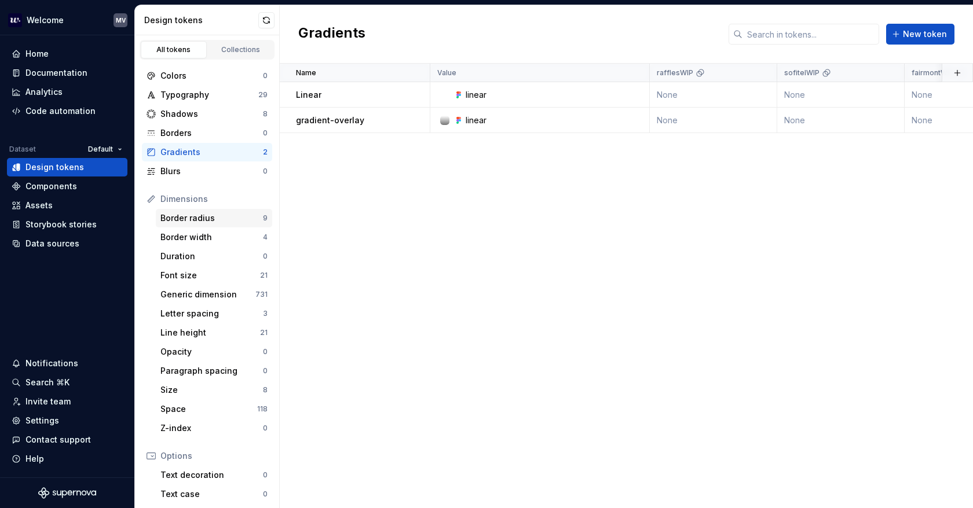
click at [198, 224] on div "Border radius 9" at bounding box center [214, 218] width 116 height 19
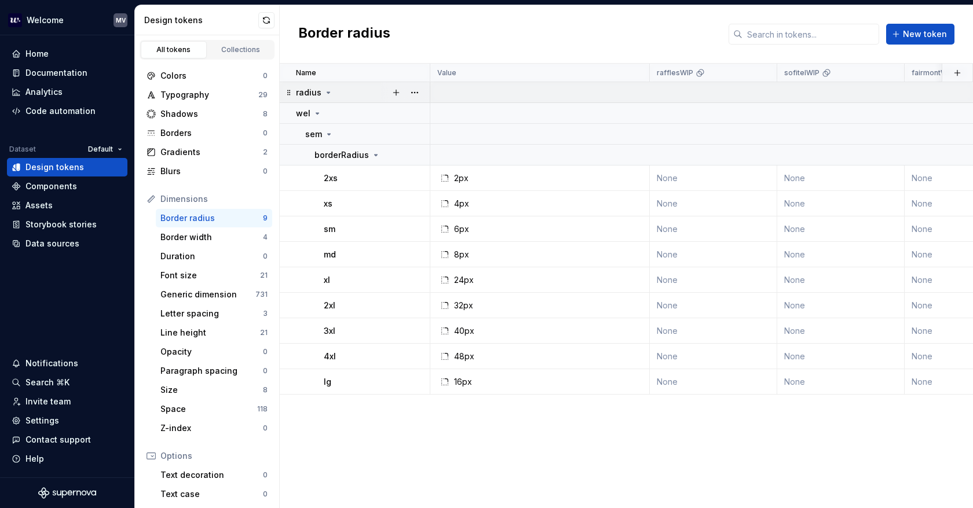
click at [327, 93] on icon at bounding box center [328, 92] width 9 height 9
click at [415, 87] on button "button" at bounding box center [414, 93] width 16 height 16
click at [470, 218] on div "Delete group" at bounding box center [465, 223] width 75 height 12
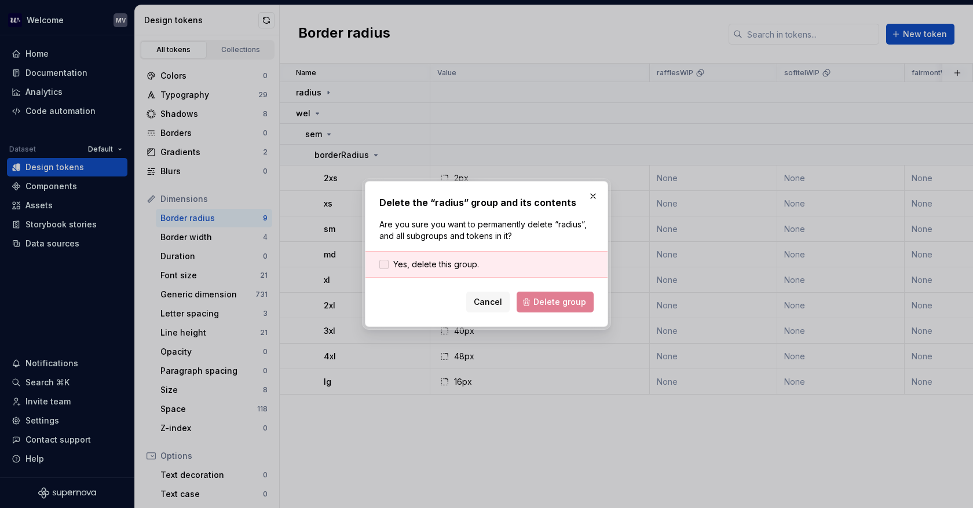
click at [472, 266] on span "Yes, delete this group." at bounding box center [436, 265] width 86 height 12
click at [575, 307] on button "Delete group" at bounding box center [554, 302] width 77 height 21
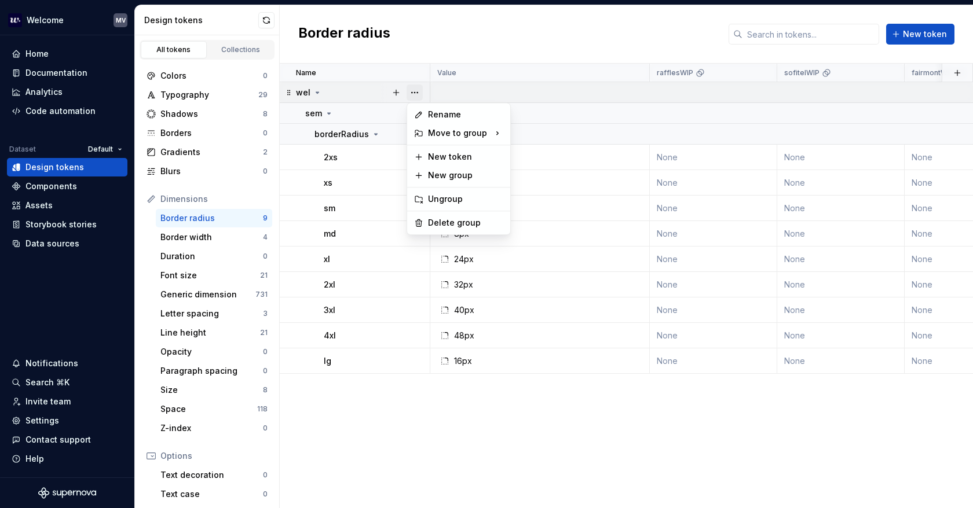
click at [413, 89] on button "button" at bounding box center [414, 93] width 16 height 16
click at [465, 226] on div "Delete group" at bounding box center [465, 223] width 75 height 12
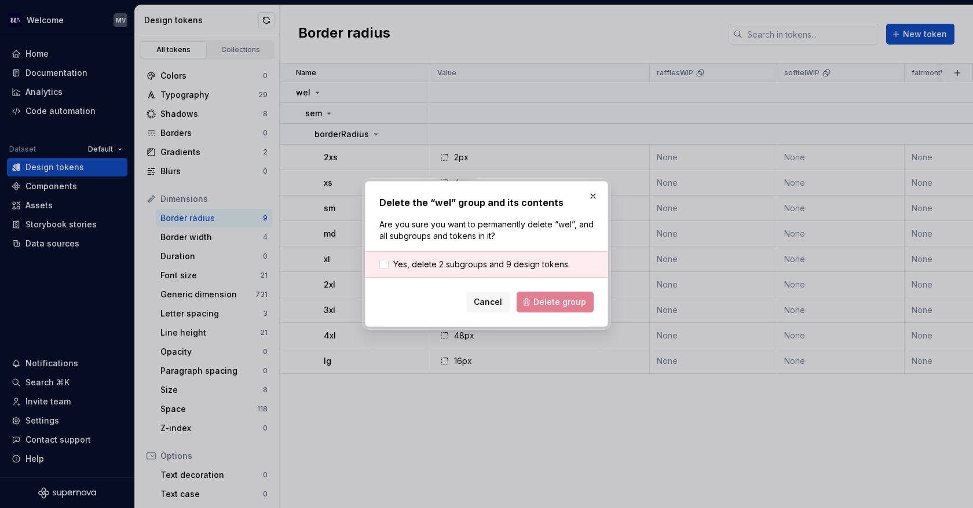
click at [482, 279] on form "Yes, delete 2 subgroups and 9 design tokens. Cancel Delete group" at bounding box center [486, 281] width 214 height 61
drag, startPoint x: 480, startPoint y: 263, endPoint x: 506, endPoint y: 270, distance: 27.0
click at [480, 263] on span "Yes, delete 2 subgroups and 9 design tokens." at bounding box center [481, 265] width 177 height 12
click at [542, 299] on span "Delete group" at bounding box center [559, 302] width 53 height 12
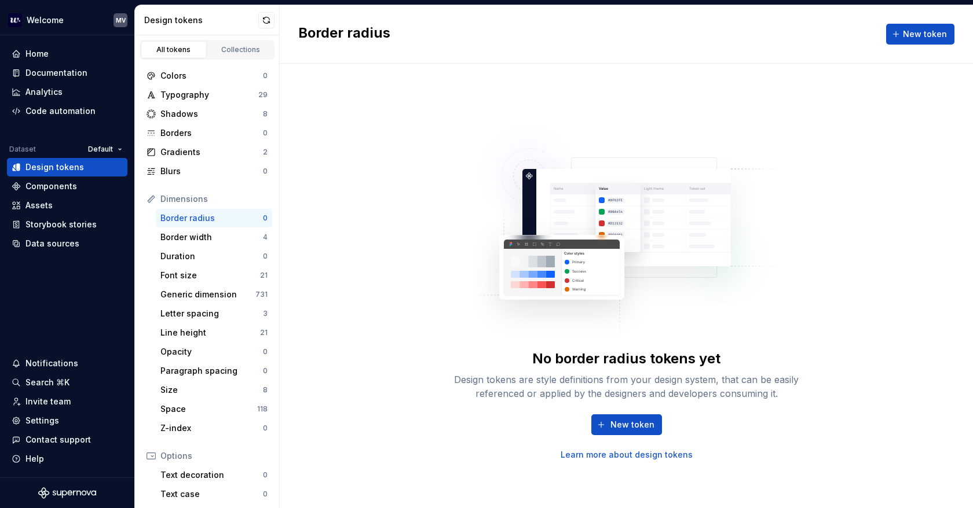
drag, startPoint x: 203, startPoint y: 243, endPoint x: 248, endPoint y: 221, distance: 50.5
click at [203, 243] on div "Border width 4" at bounding box center [214, 237] width 116 height 19
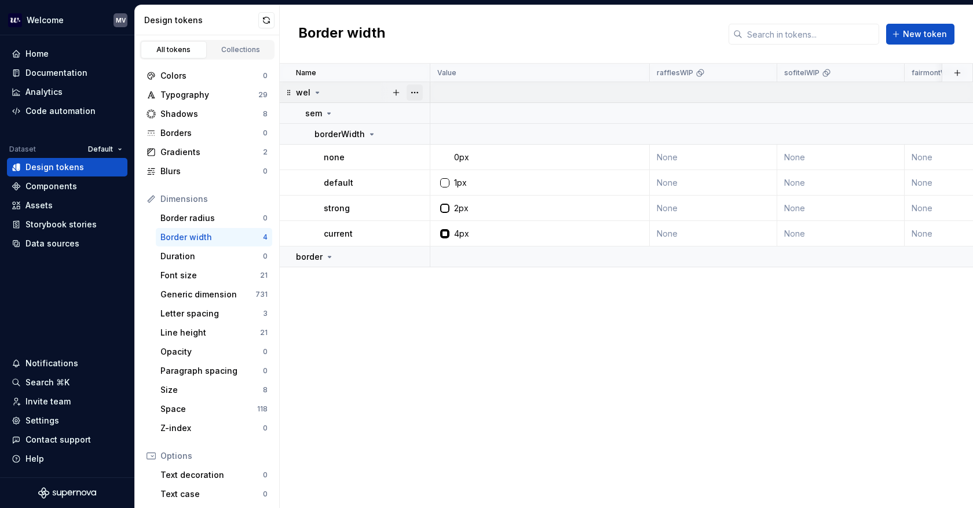
click at [412, 92] on button "button" at bounding box center [414, 93] width 16 height 16
click at [455, 222] on div "Delete group" at bounding box center [465, 223] width 75 height 12
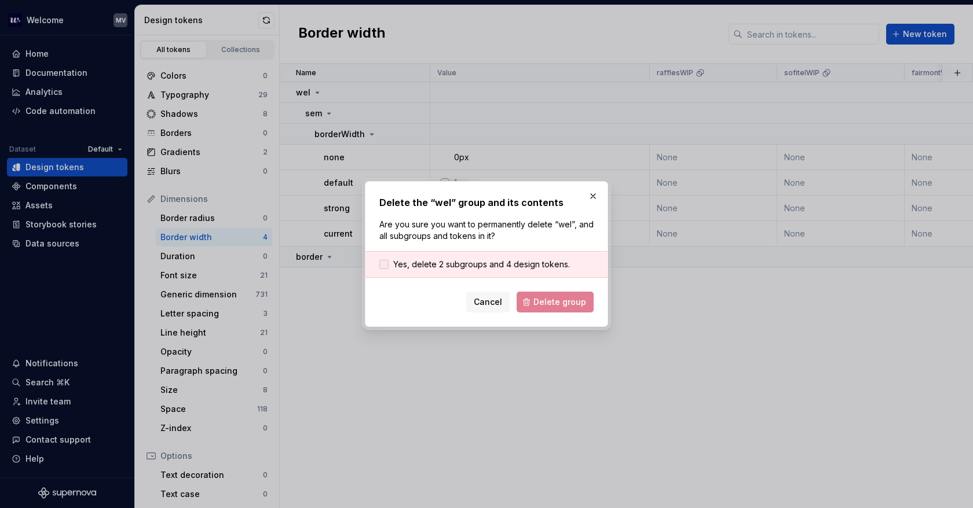
click at [484, 265] on span "Yes, delete 2 subgroups and 4 design tokens." at bounding box center [481, 265] width 177 height 12
click at [538, 298] on span "Delete group" at bounding box center [559, 302] width 53 height 12
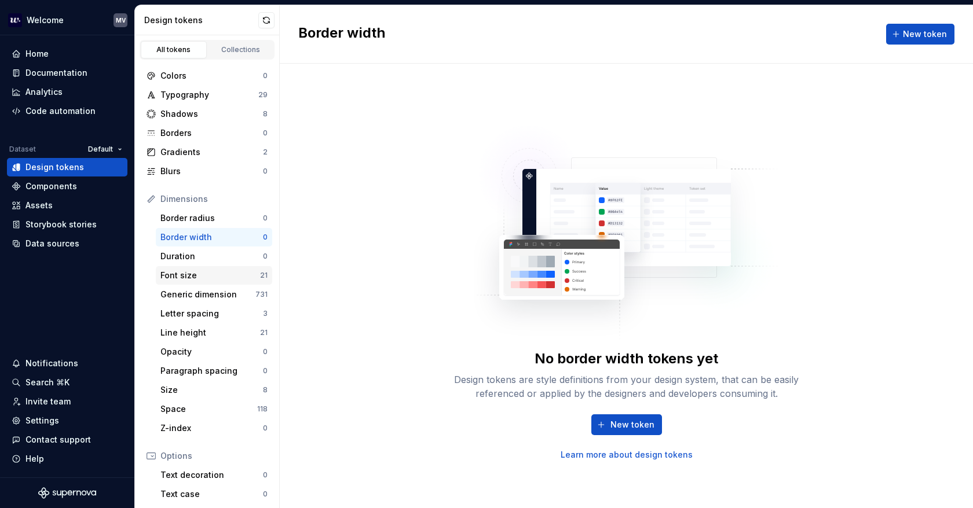
click at [212, 278] on div "Font size" at bounding box center [210, 276] width 100 height 12
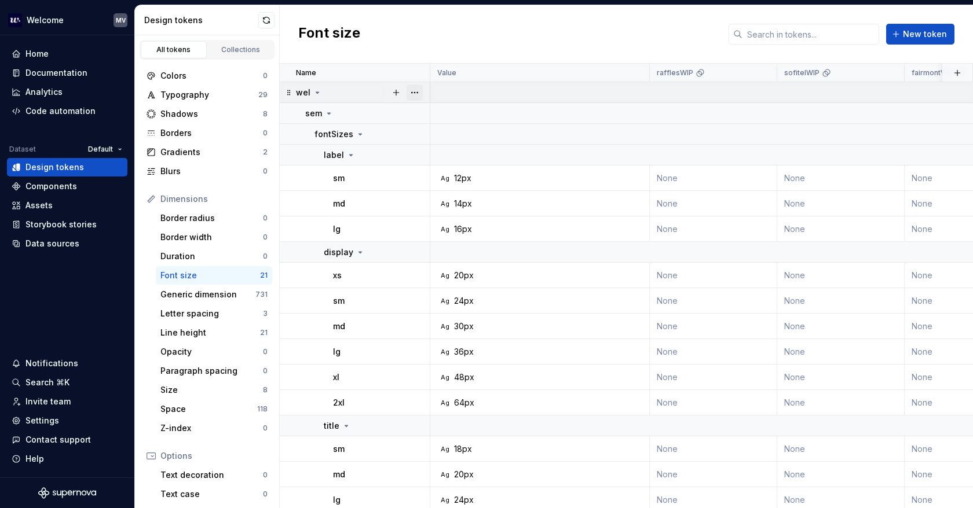
click at [420, 91] on button "button" at bounding box center [414, 93] width 16 height 16
click at [454, 223] on div "Delete group" at bounding box center [465, 223] width 75 height 12
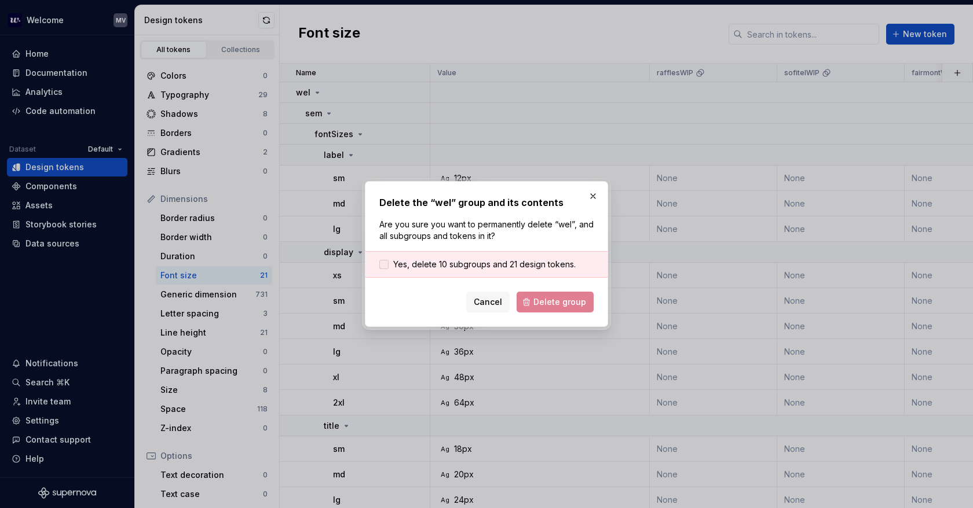
click at [429, 263] on span "Yes, delete 10 subgroups and 21 design tokens." at bounding box center [484, 265] width 182 height 12
click at [534, 296] on button "Delete group" at bounding box center [554, 302] width 77 height 21
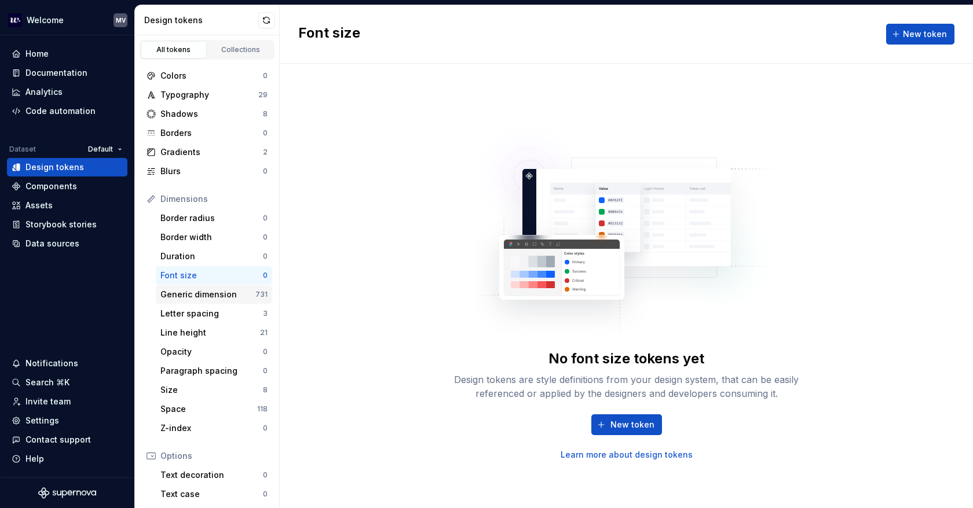
click at [239, 291] on div "Generic dimension" at bounding box center [207, 295] width 95 height 12
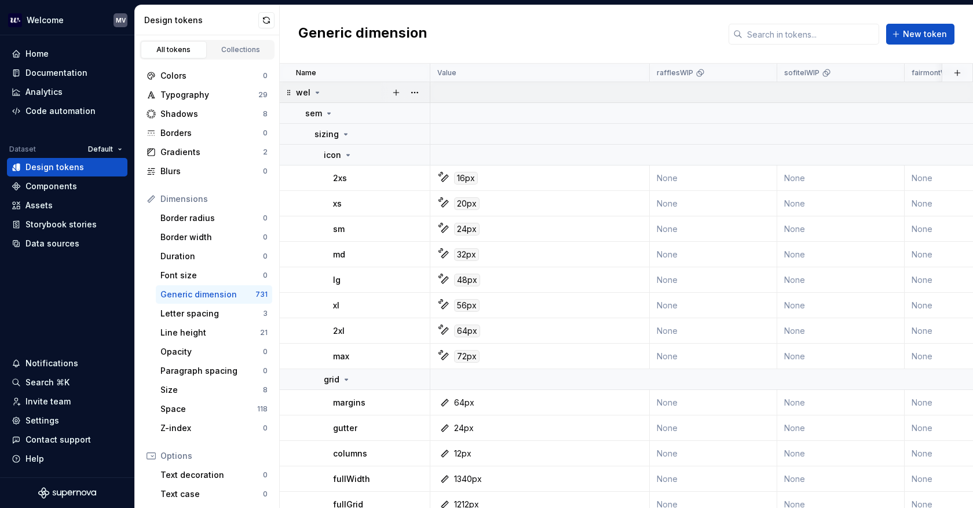
click at [316, 95] on icon at bounding box center [317, 92] width 9 height 9
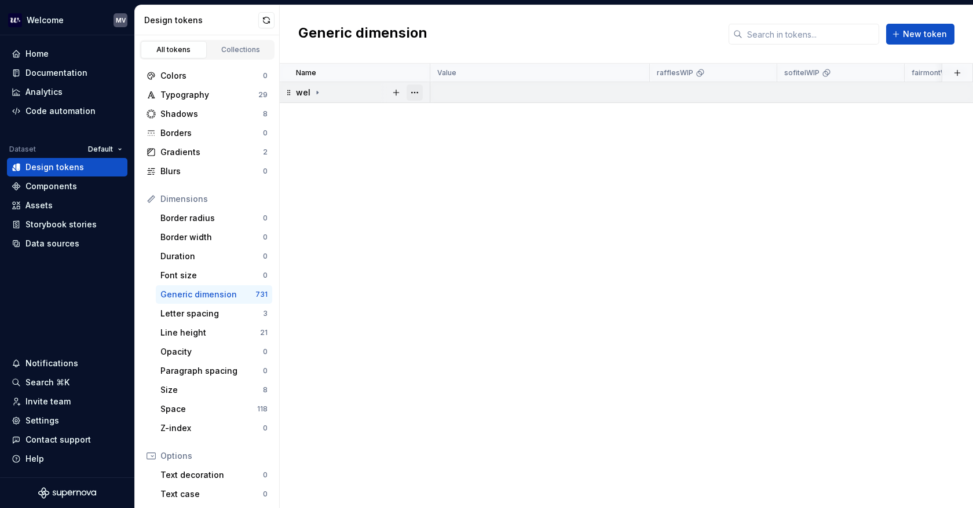
click at [413, 87] on button "button" at bounding box center [414, 93] width 16 height 16
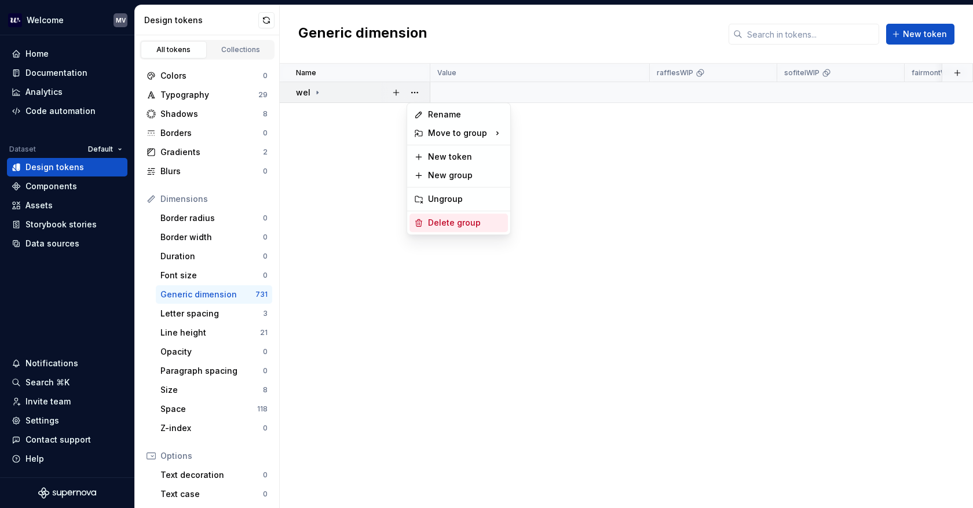
click at [455, 220] on div "Delete group" at bounding box center [465, 223] width 75 height 12
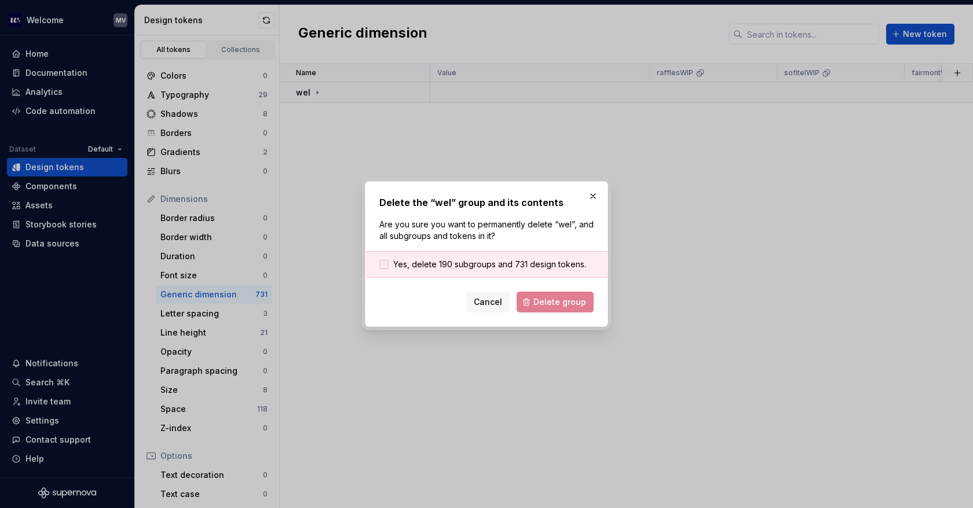
click at [475, 262] on span "Yes, delete 190 subgroups and 731 design tokens." at bounding box center [489, 265] width 193 height 12
click at [556, 306] on span "Delete group" at bounding box center [559, 302] width 53 height 12
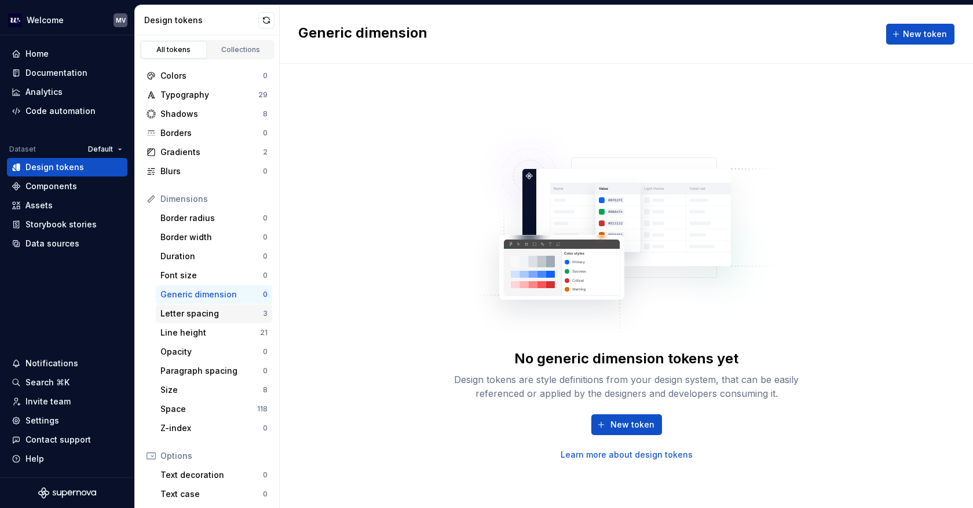
click at [201, 309] on div "Letter spacing" at bounding box center [211, 314] width 102 height 12
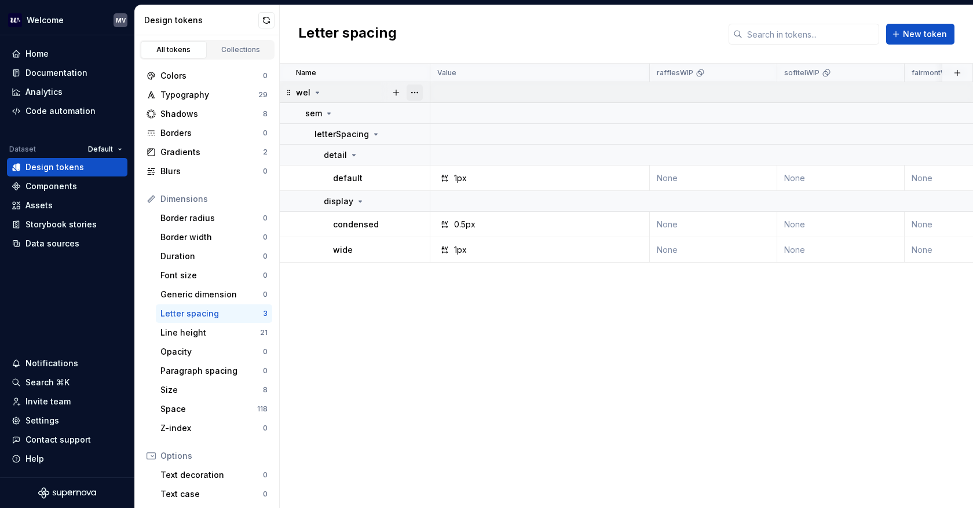
click at [415, 90] on button "button" at bounding box center [414, 93] width 16 height 16
click at [481, 221] on div "Delete group" at bounding box center [465, 223] width 75 height 12
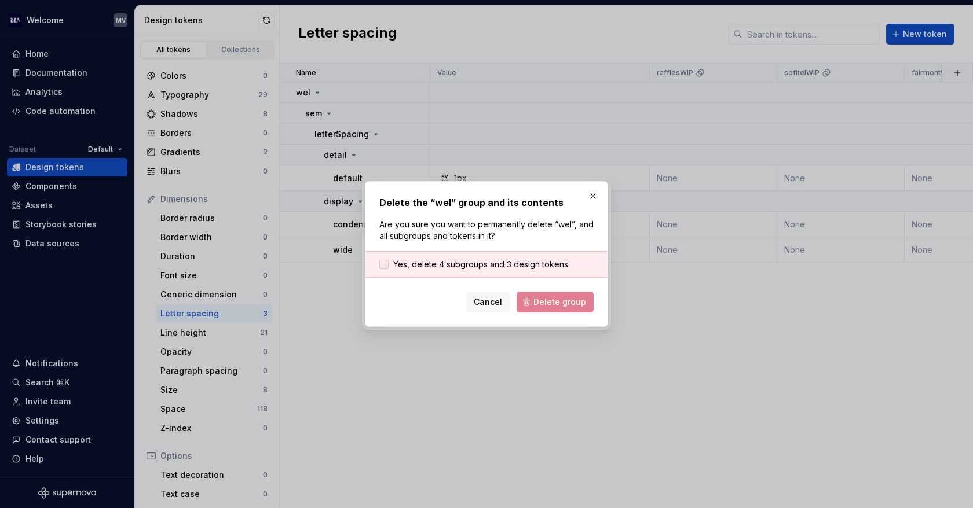
click at [454, 266] on span "Yes, delete 4 subgroups and 3 design tokens." at bounding box center [481, 265] width 177 height 12
click at [554, 299] on span "Delete group" at bounding box center [559, 302] width 53 height 12
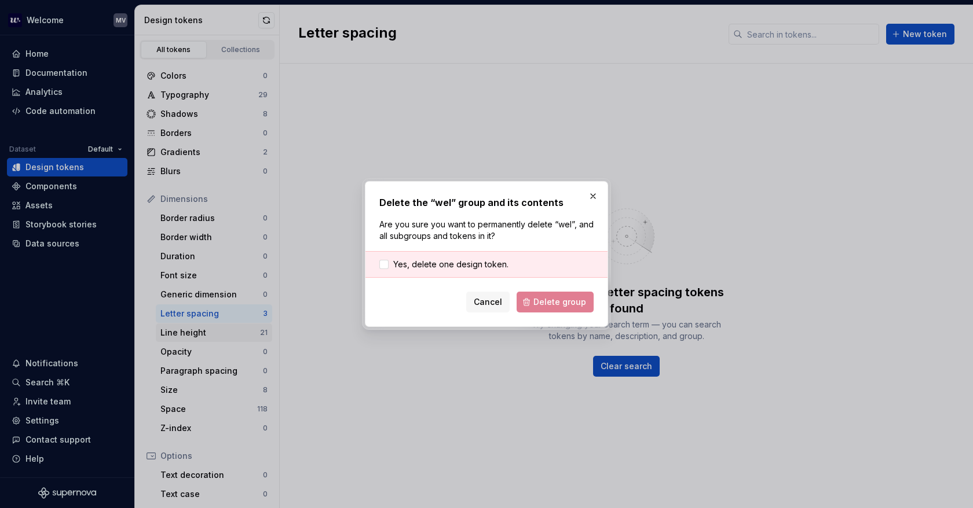
drag, startPoint x: 241, startPoint y: 332, endPoint x: 251, endPoint y: 332, distance: 9.9
click at [241, 333] on div "Line height" at bounding box center [210, 333] width 100 height 12
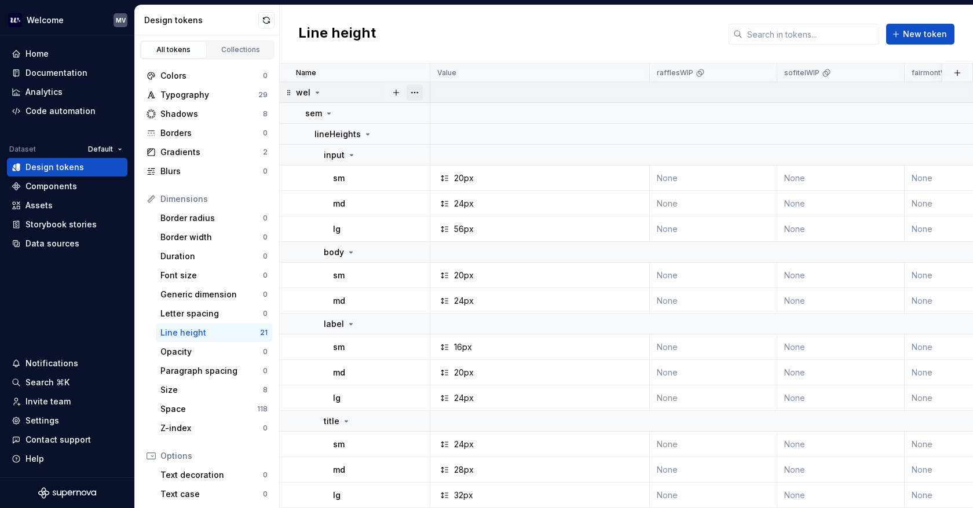
click at [414, 90] on button "button" at bounding box center [414, 93] width 16 height 16
click at [465, 228] on div "Delete group" at bounding box center [465, 223] width 75 height 12
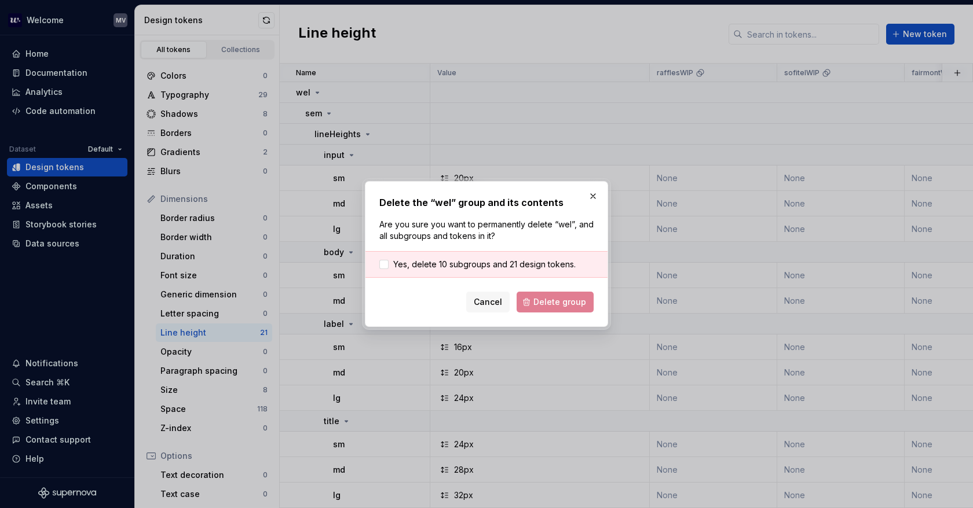
drag, startPoint x: 456, startPoint y: 265, endPoint x: 577, endPoint y: 290, distance: 123.5
click at [457, 265] on span "Yes, delete 10 subgroups and 21 design tokens." at bounding box center [484, 265] width 182 height 12
click at [571, 302] on span "Delete group" at bounding box center [559, 302] width 53 height 12
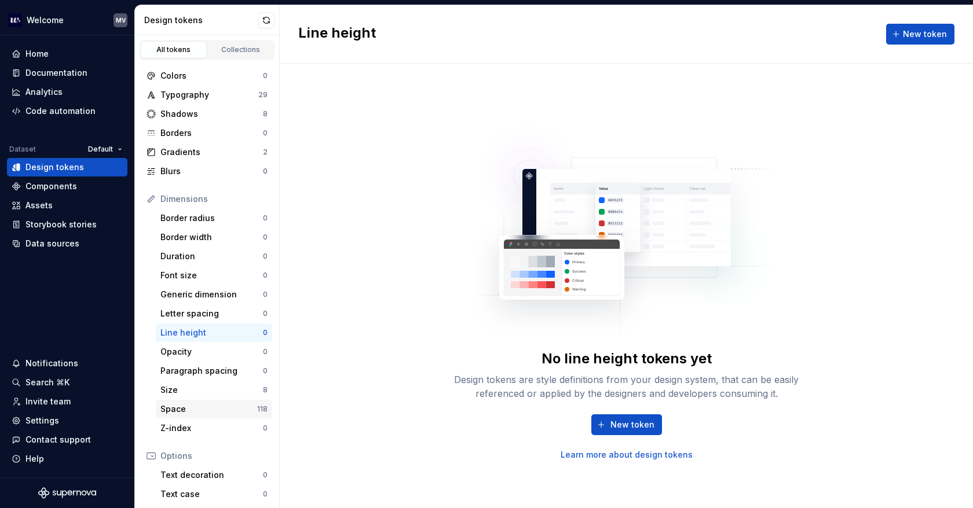
click at [210, 413] on div "Space" at bounding box center [208, 410] width 97 height 12
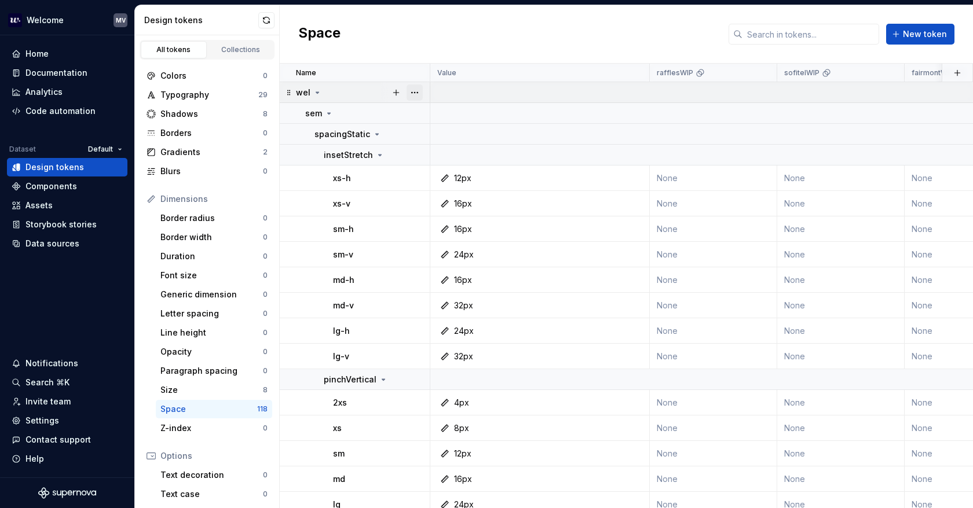
click at [417, 93] on button "button" at bounding box center [414, 93] width 16 height 16
click at [456, 222] on div "Delete group" at bounding box center [465, 223] width 75 height 12
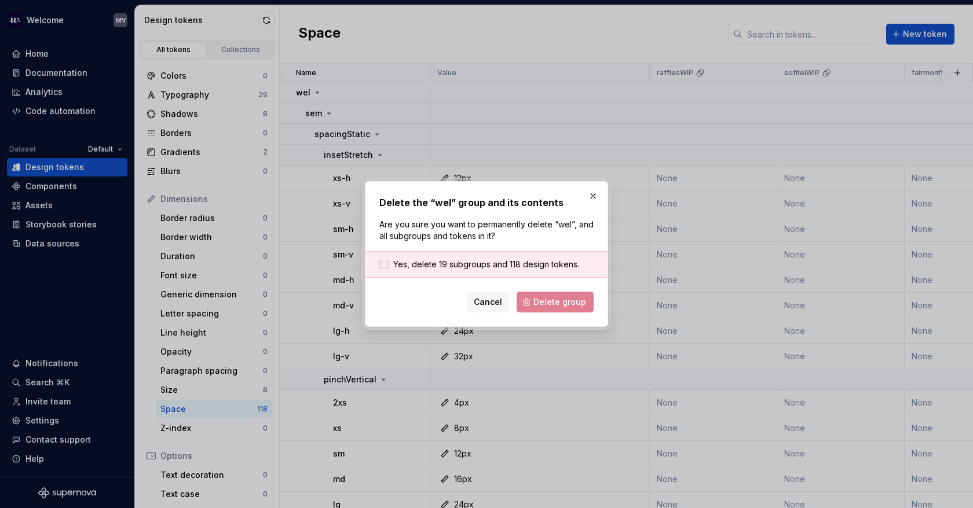
click at [516, 262] on span "Yes, delete 19 subgroups and 118 design tokens." at bounding box center [486, 265] width 186 height 12
click at [548, 297] on span "Delete group" at bounding box center [559, 302] width 53 height 12
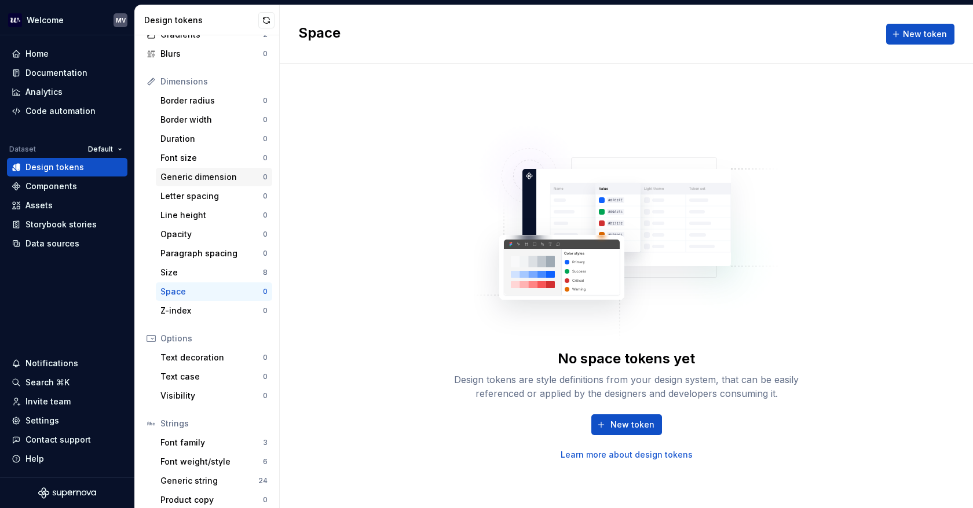
scroll to position [125, 0]
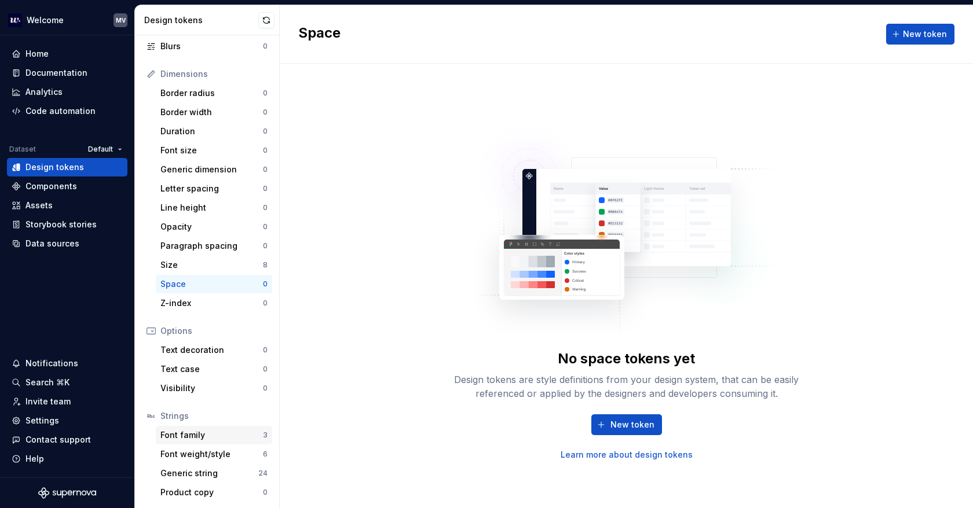
click at [226, 442] on div "Font family 3" at bounding box center [214, 435] width 116 height 19
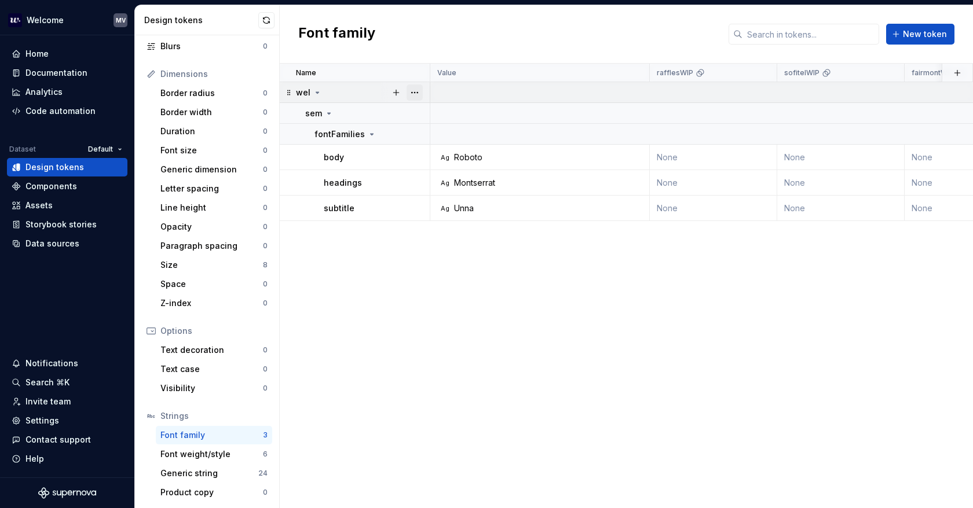
click at [408, 93] on button "button" at bounding box center [414, 93] width 16 height 16
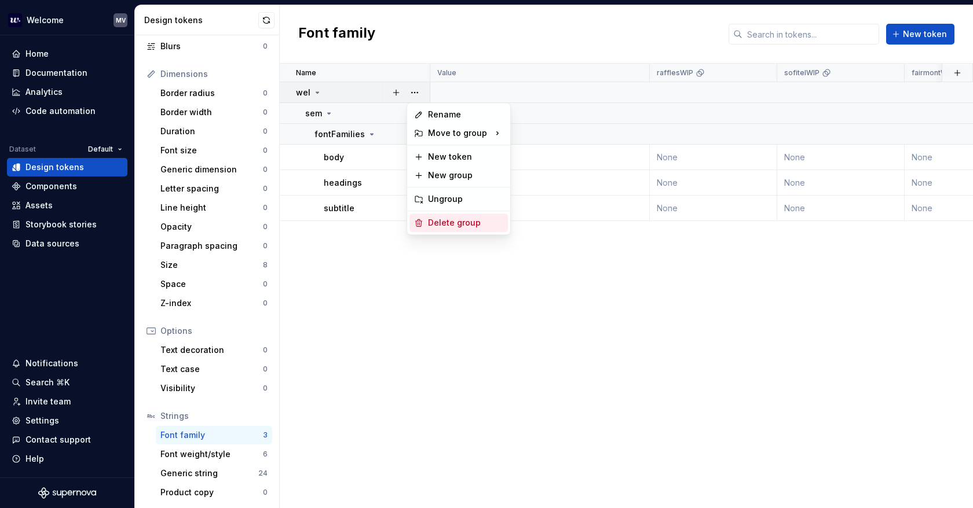
click at [452, 226] on div "Delete group" at bounding box center [465, 223] width 75 height 12
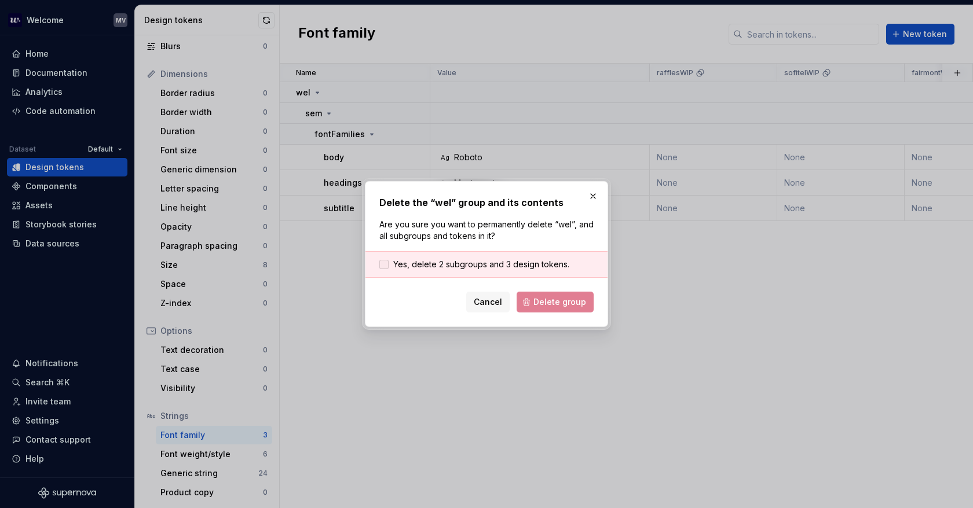
click at [516, 265] on span "Yes, delete 2 subgroups and 3 design tokens." at bounding box center [481, 265] width 176 height 12
click at [547, 302] on span "Delete group" at bounding box center [559, 302] width 53 height 12
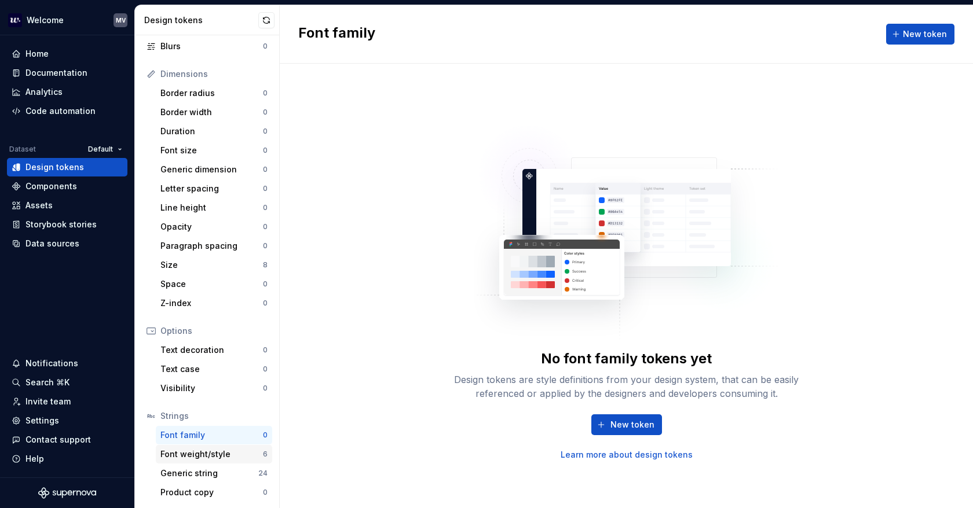
click at [240, 455] on div "Font weight/style" at bounding box center [211, 455] width 102 height 12
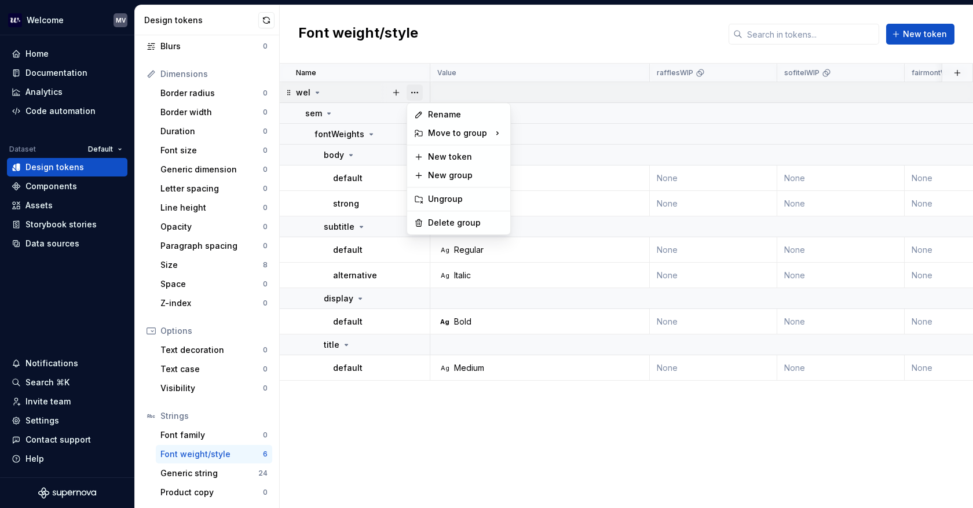
click at [419, 91] on button "button" at bounding box center [414, 93] width 16 height 16
click at [456, 224] on div "Delete group" at bounding box center [465, 223] width 75 height 12
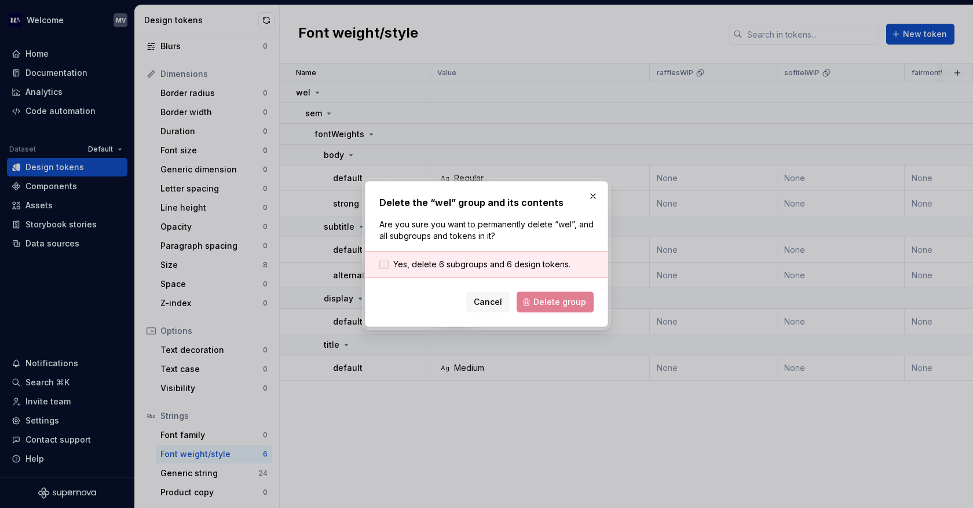
click at [516, 260] on span "Yes, delete 6 subgroups and 6 design tokens." at bounding box center [481, 265] width 177 height 12
click at [540, 298] on span "Delete group" at bounding box center [559, 302] width 53 height 12
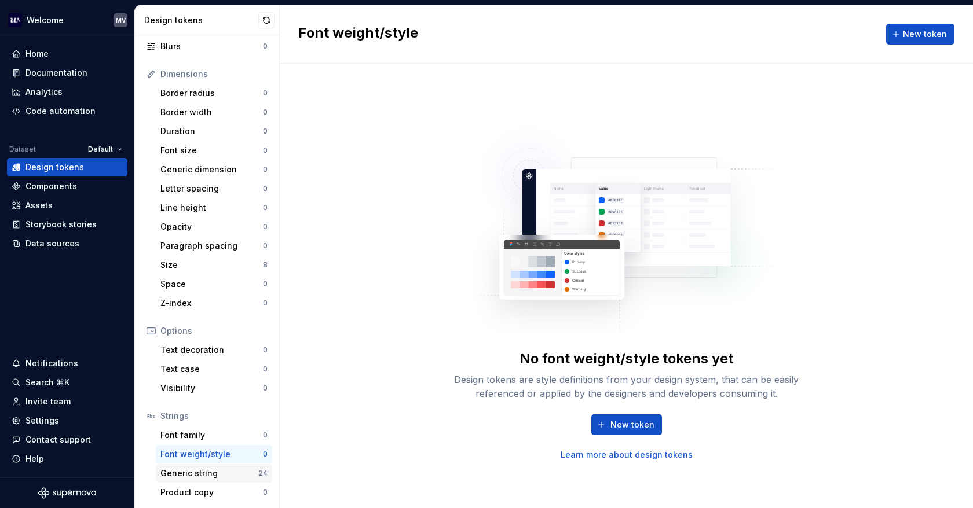
click at [200, 473] on div "Generic string" at bounding box center [209, 474] width 98 height 12
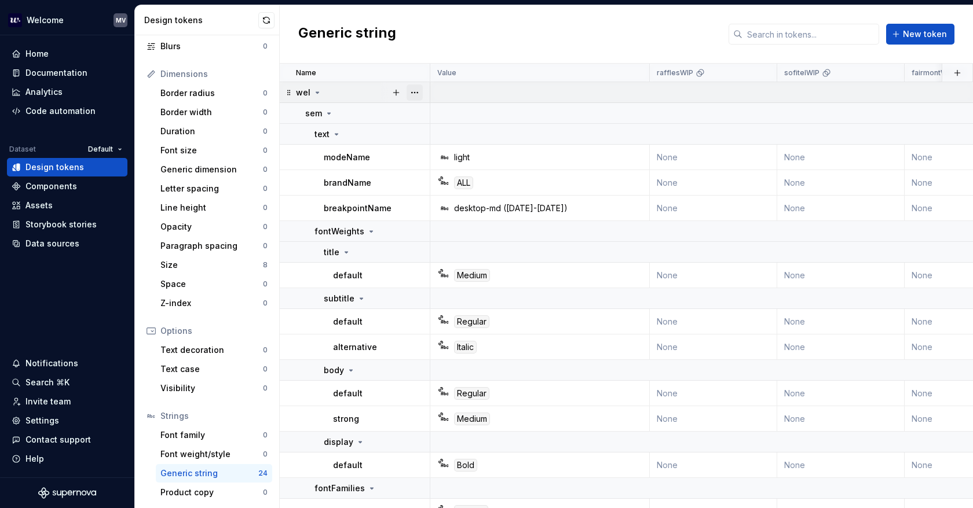
click at [418, 94] on button "button" at bounding box center [414, 93] width 16 height 16
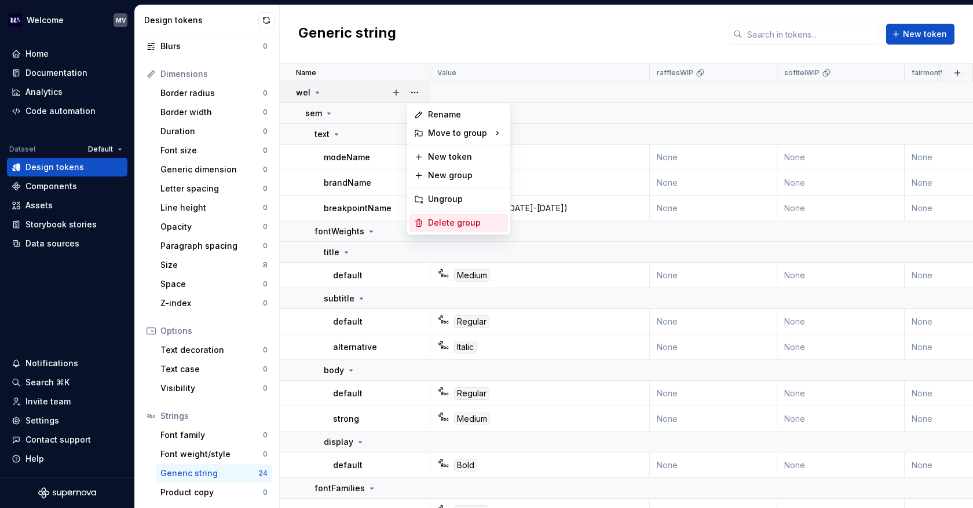
click at [464, 221] on div "Delete group" at bounding box center [465, 223] width 75 height 12
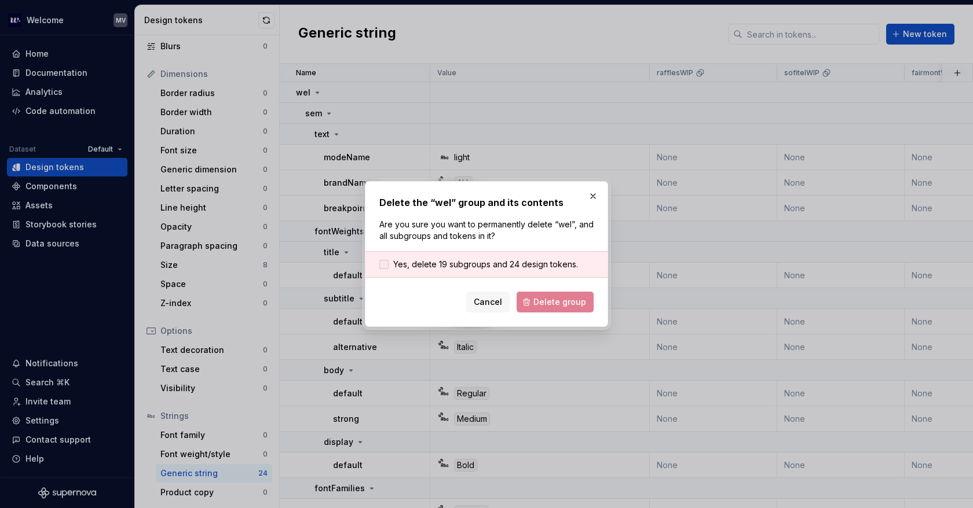
click at [534, 259] on span "Yes, delete 19 subgroups and 24 design tokens." at bounding box center [485, 265] width 185 height 12
click at [557, 296] on span "Delete group" at bounding box center [559, 302] width 53 height 12
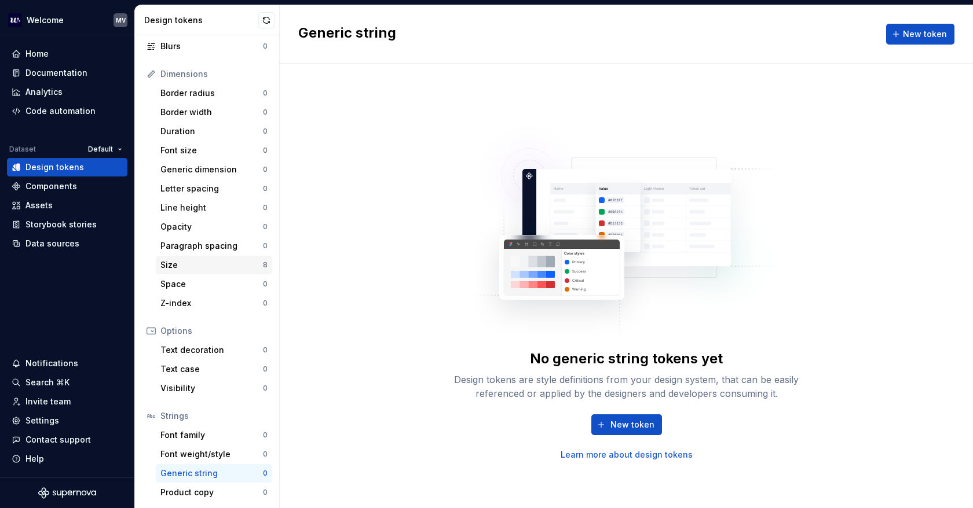
click at [186, 256] on div "Size 8" at bounding box center [214, 265] width 116 height 19
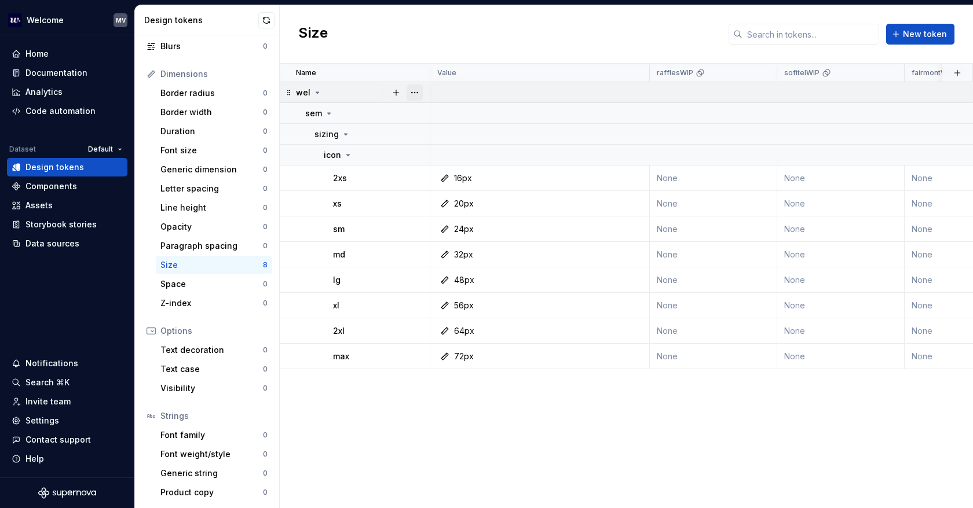
click at [417, 91] on button "button" at bounding box center [414, 93] width 16 height 16
click at [488, 218] on div "Delete group" at bounding box center [465, 223] width 75 height 12
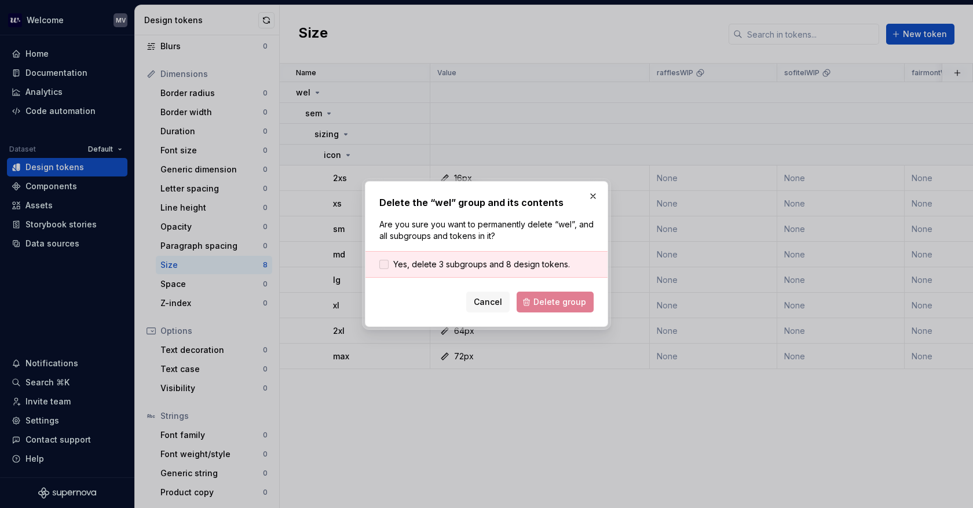
drag, startPoint x: 483, startPoint y: 269, endPoint x: 505, endPoint y: 273, distance: 22.9
click at [483, 269] on span "Yes, delete 3 subgroups and 8 design tokens." at bounding box center [481, 265] width 177 height 12
click at [543, 300] on span "Delete group" at bounding box center [559, 302] width 53 height 12
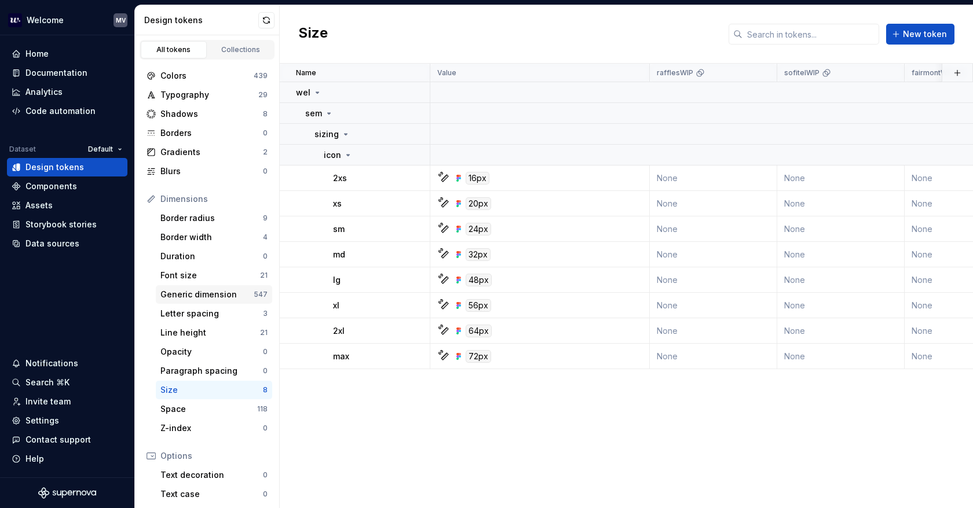
click at [235, 295] on div "Generic dimension" at bounding box center [206, 295] width 93 height 12
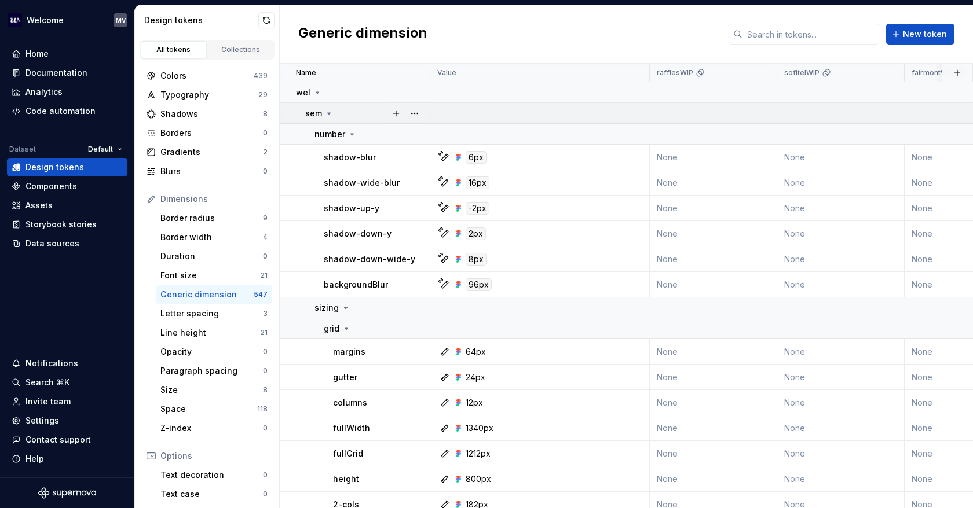
click at [331, 109] on icon at bounding box center [328, 113] width 9 height 9
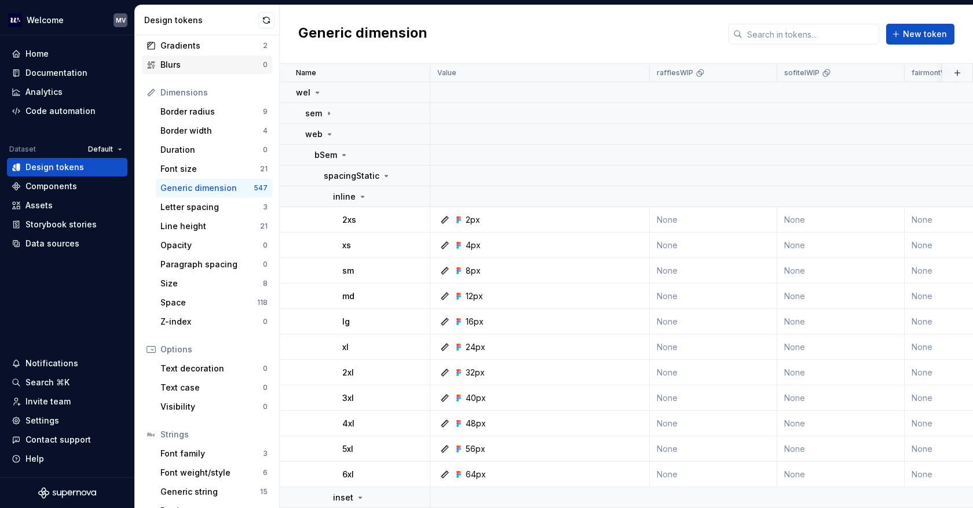
scroll to position [125, 0]
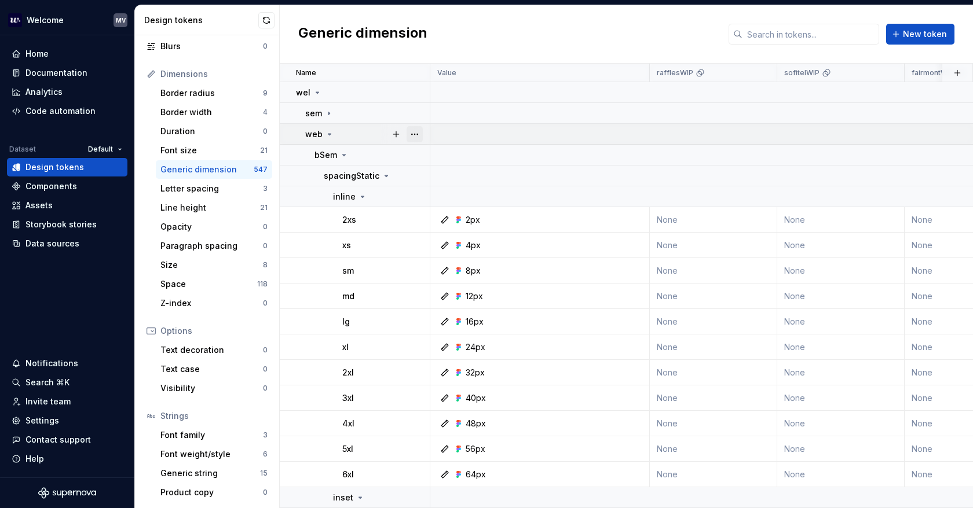
click at [419, 133] on button "button" at bounding box center [414, 134] width 16 height 16
click at [416, 134] on button "button" at bounding box center [414, 134] width 16 height 16
click at [58, 72] on div "Documentation" at bounding box center [56, 73] width 62 height 12
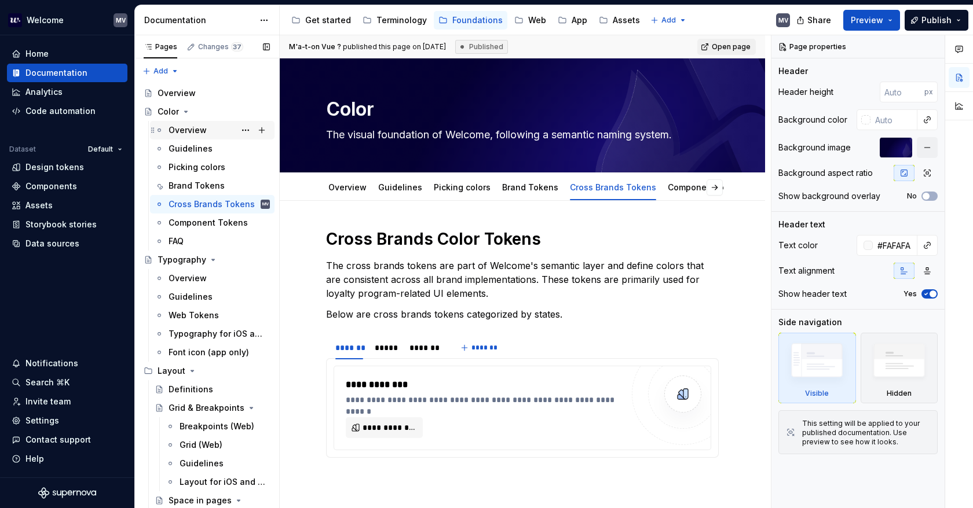
click at [206, 125] on div "Overview" at bounding box center [218, 130] width 101 height 16
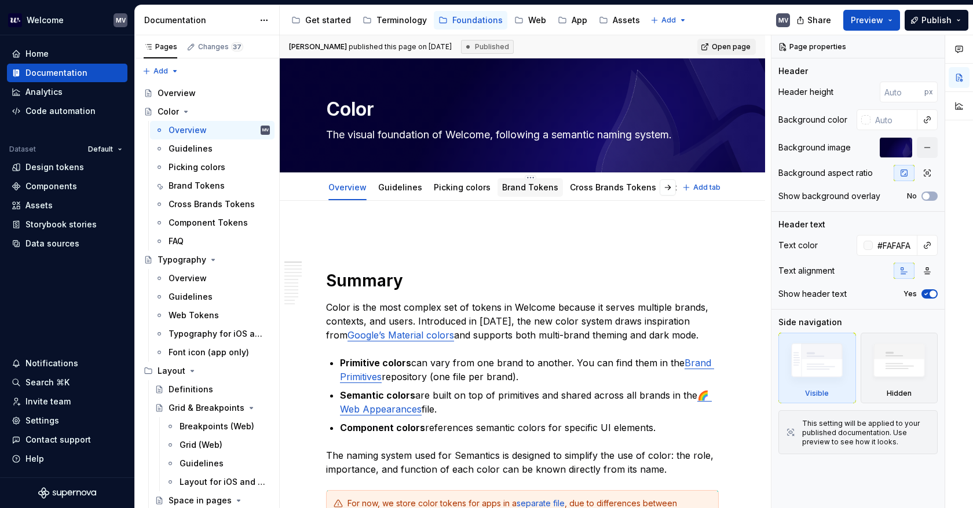
click at [541, 188] on link "Brand Tokens" at bounding box center [530, 187] width 56 height 10
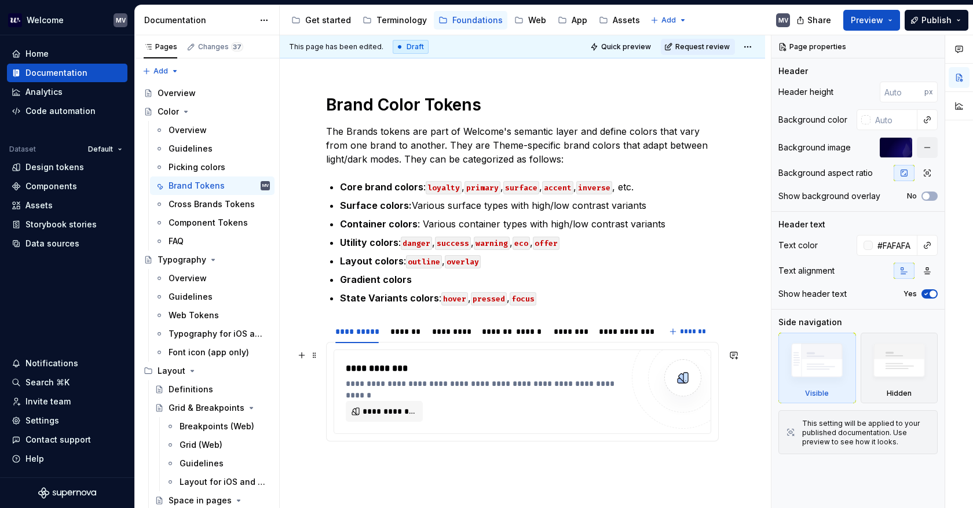
scroll to position [174, 0]
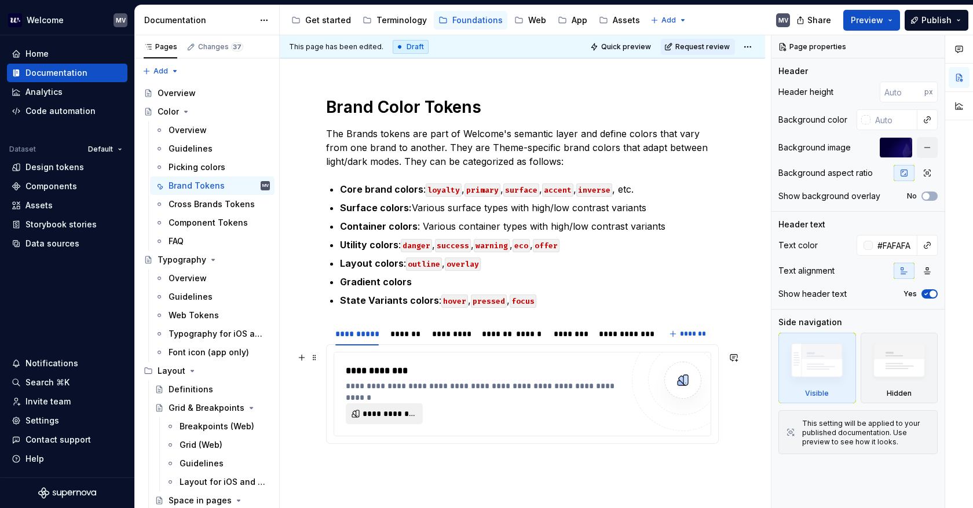
click at [391, 409] on span "**********" at bounding box center [388, 414] width 53 height 12
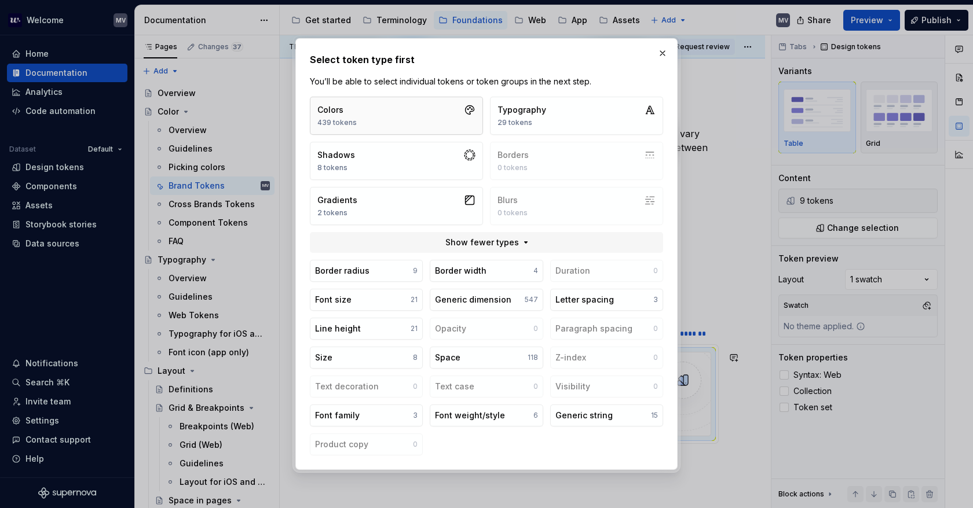
click at [415, 124] on button "Colors 439 tokens" at bounding box center [396, 116] width 173 height 38
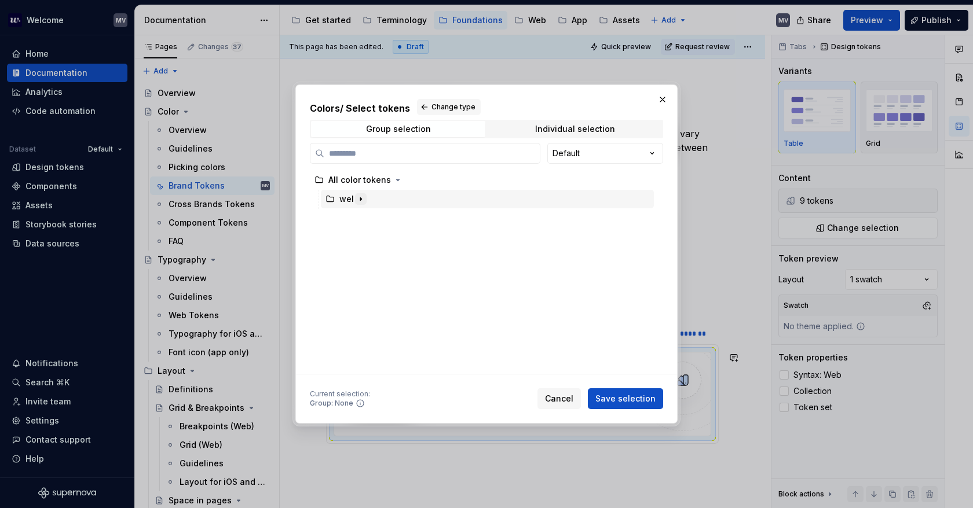
click at [358, 200] on icon "button" at bounding box center [360, 199] width 9 height 9
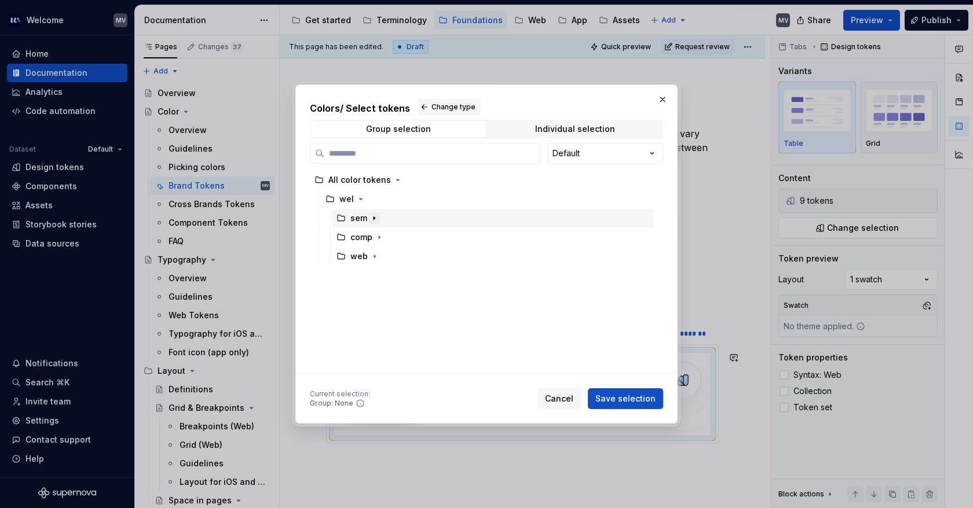
click at [372, 217] on icon "button" at bounding box center [373, 218] width 9 height 9
click at [388, 236] on icon "button" at bounding box center [388, 237] width 9 height 9
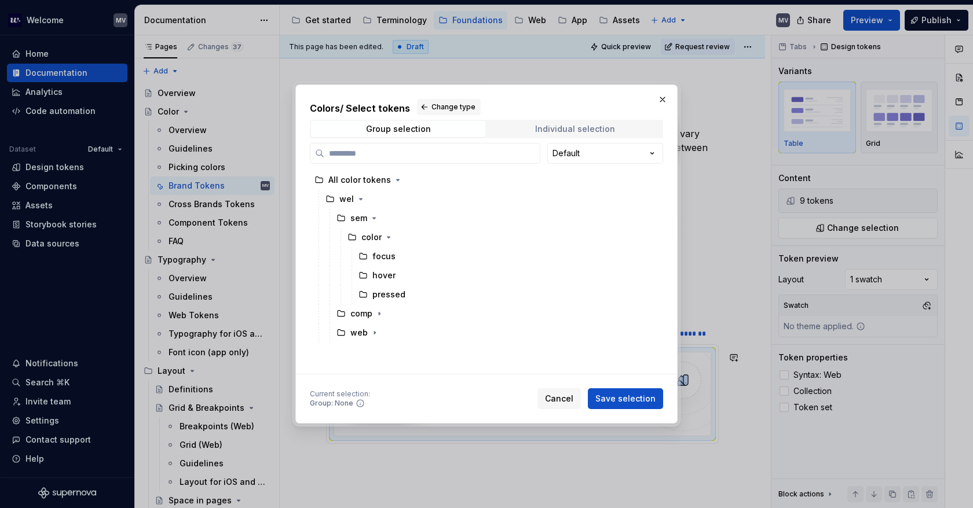
click at [556, 135] on span "Individual selection" at bounding box center [575, 129] width 174 height 16
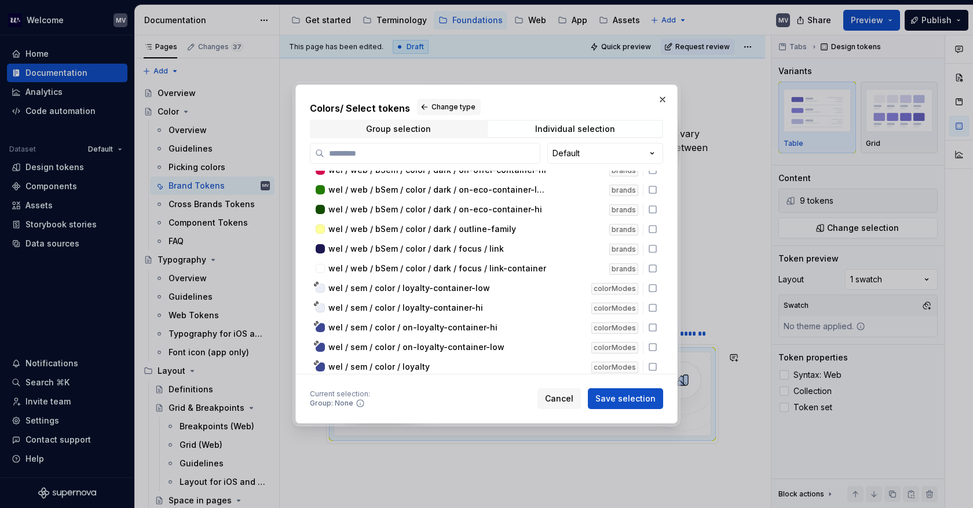
scroll to position [5026, 0]
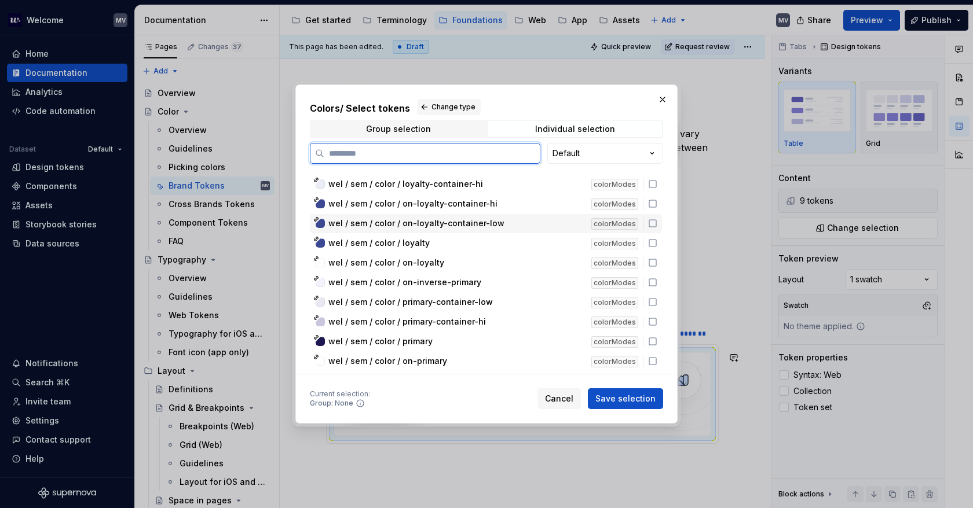
click at [654, 219] on icon at bounding box center [652, 223] width 9 height 9
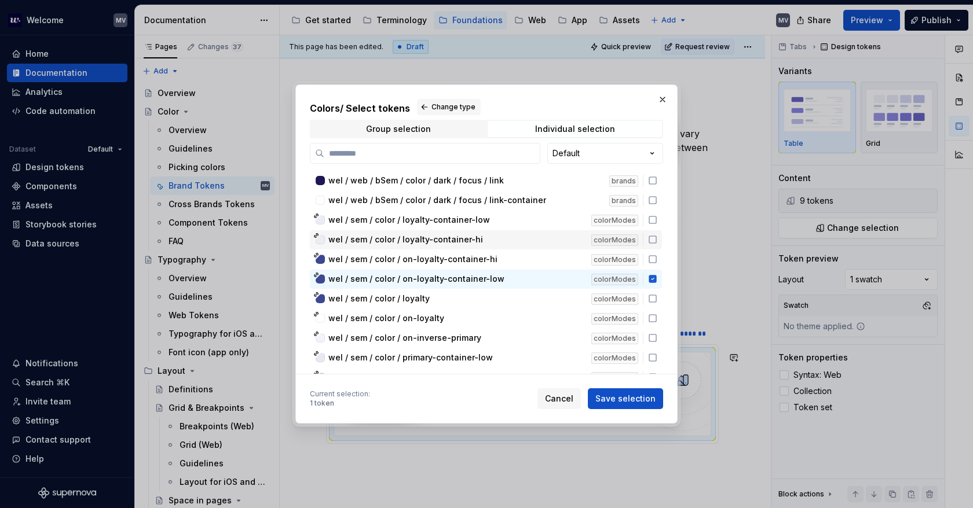
scroll to position [4968, 0]
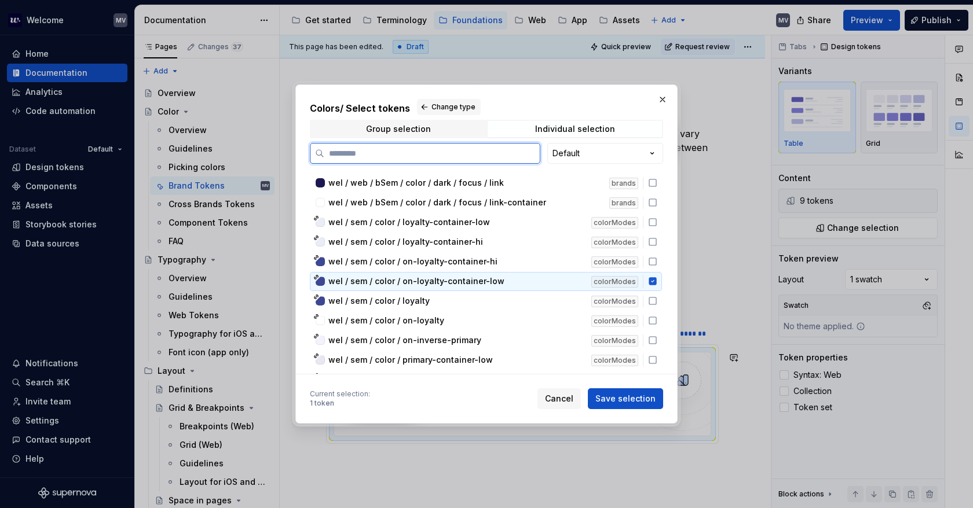
click at [654, 280] on icon at bounding box center [652, 282] width 8 height 8
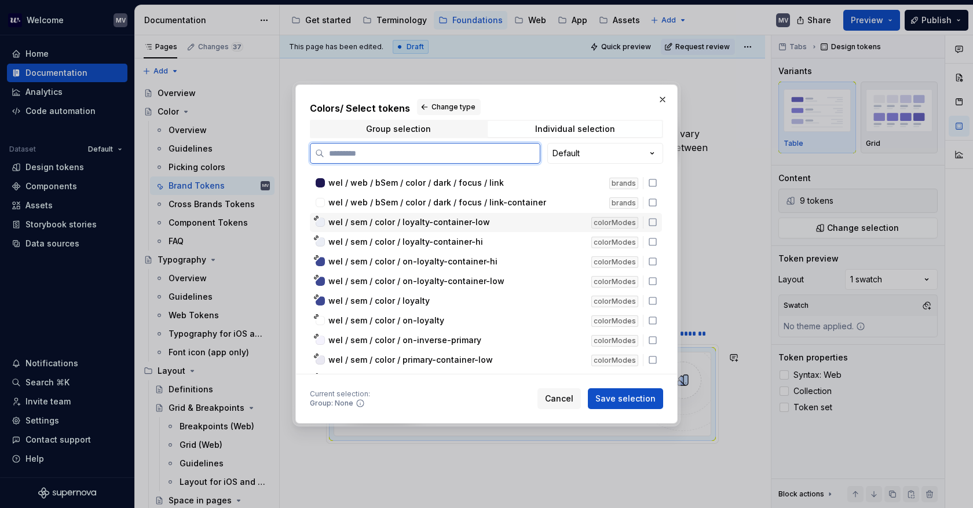
click at [651, 220] on icon at bounding box center [652, 222] width 9 height 9
click at [567, 397] on span "Cancel" at bounding box center [559, 399] width 28 height 12
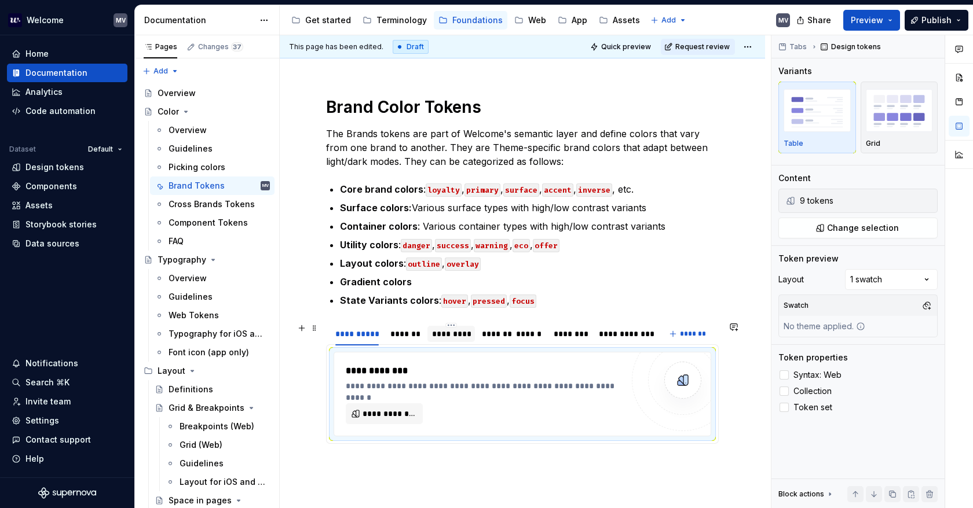
type textarea "*"
click at [416, 335] on div "*******" at bounding box center [405, 334] width 30 height 12
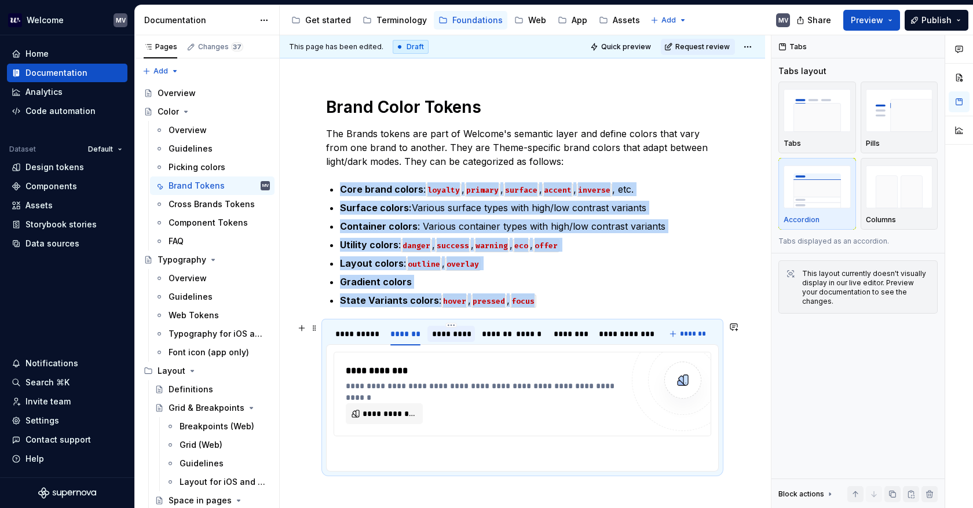
click at [446, 334] on div "*********" at bounding box center [451, 334] width 38 height 12
click at [532, 335] on div "******" at bounding box center [529, 334] width 26 height 12
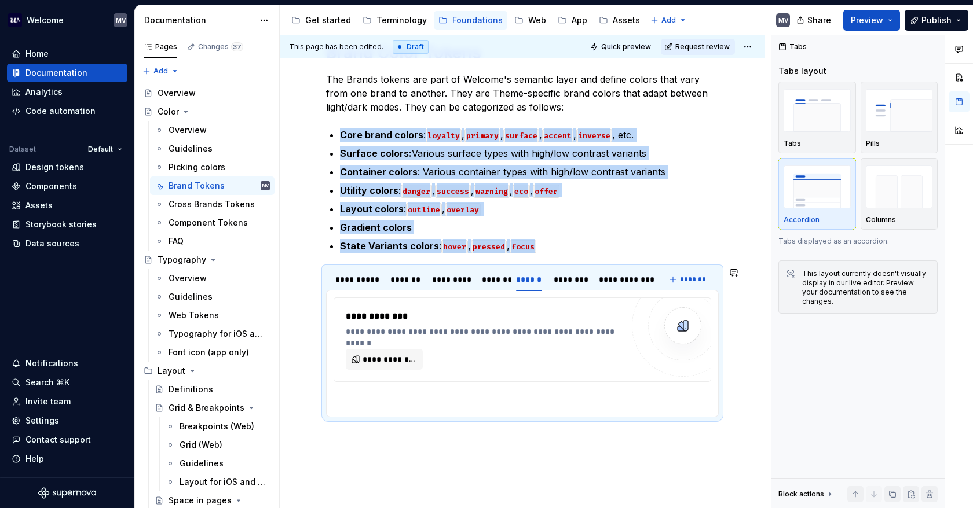
scroll to position [232, 0]
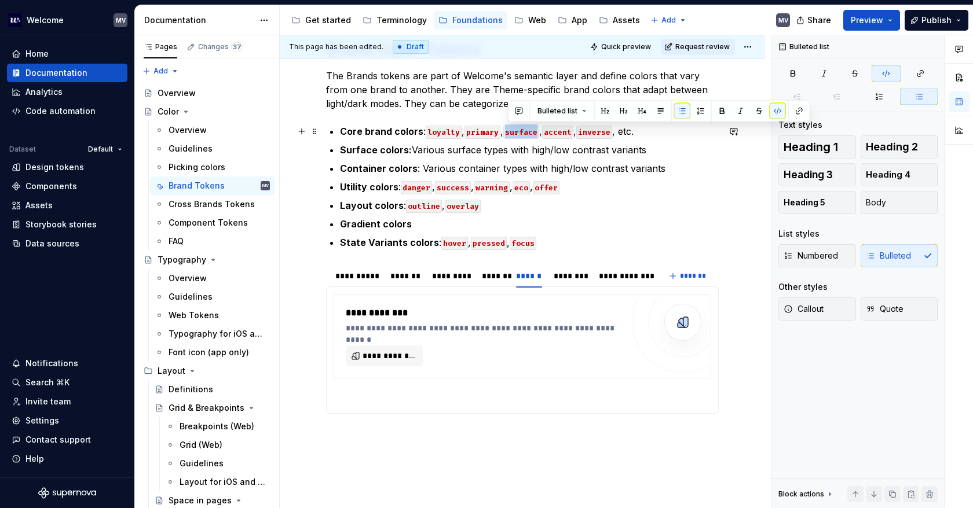
drag, startPoint x: 541, startPoint y: 131, endPoint x: 506, endPoint y: 134, distance: 34.9
click at [506, 134] on code "surface" at bounding box center [521, 132] width 36 height 13
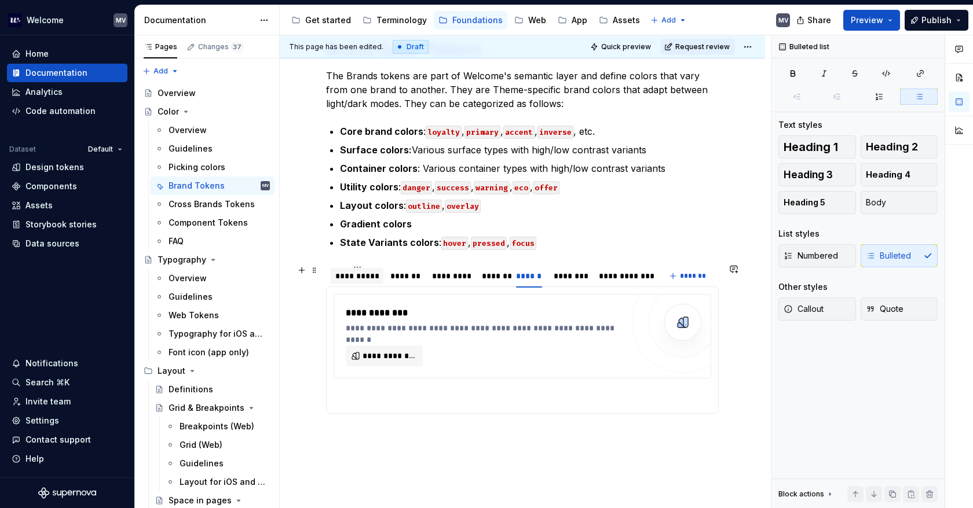
click at [355, 273] on div "**********" at bounding box center [356, 276] width 43 height 12
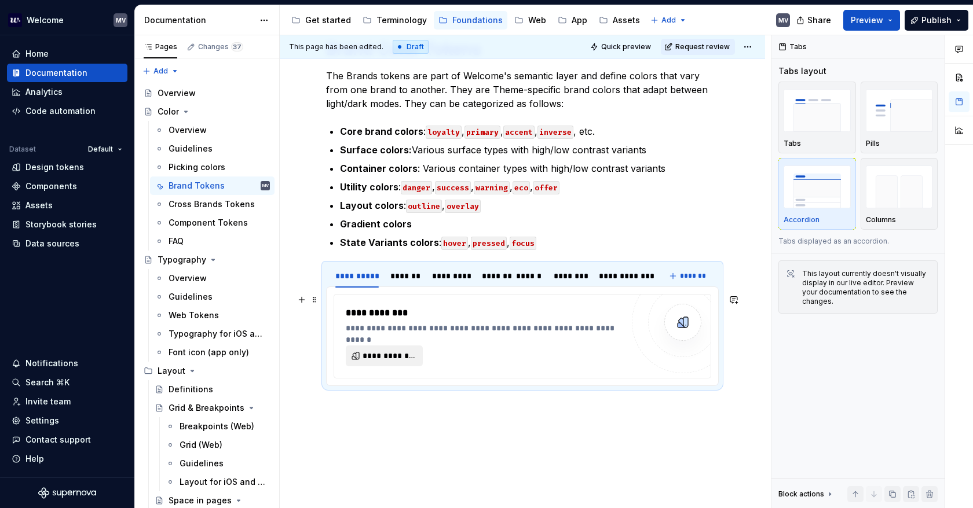
click at [399, 355] on span "**********" at bounding box center [388, 356] width 53 height 12
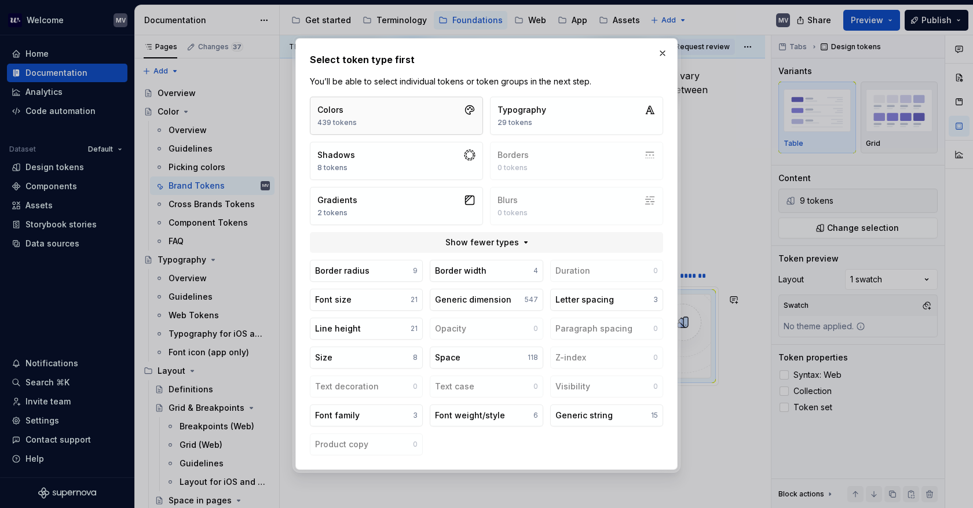
click at [433, 118] on button "Colors 439 tokens" at bounding box center [396, 116] width 173 height 38
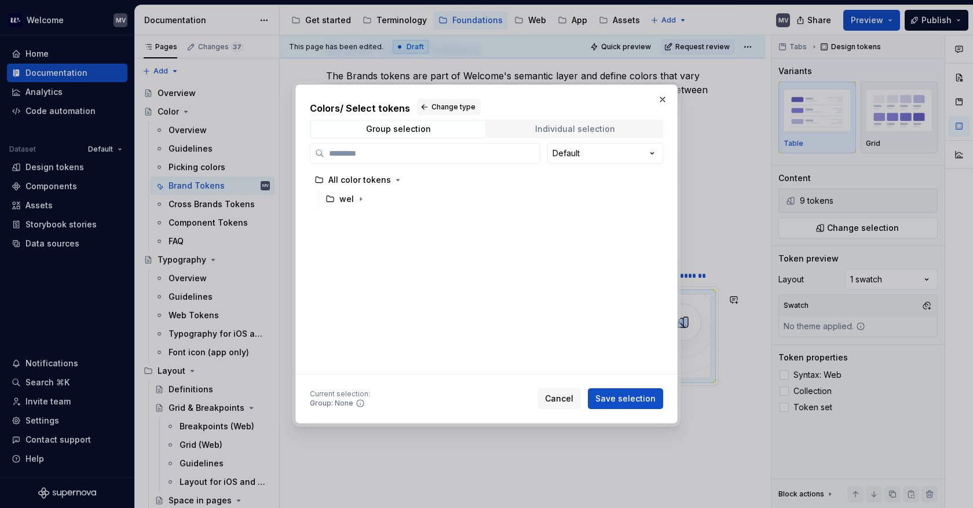
click at [562, 127] on div "Individual selection" at bounding box center [575, 128] width 80 height 9
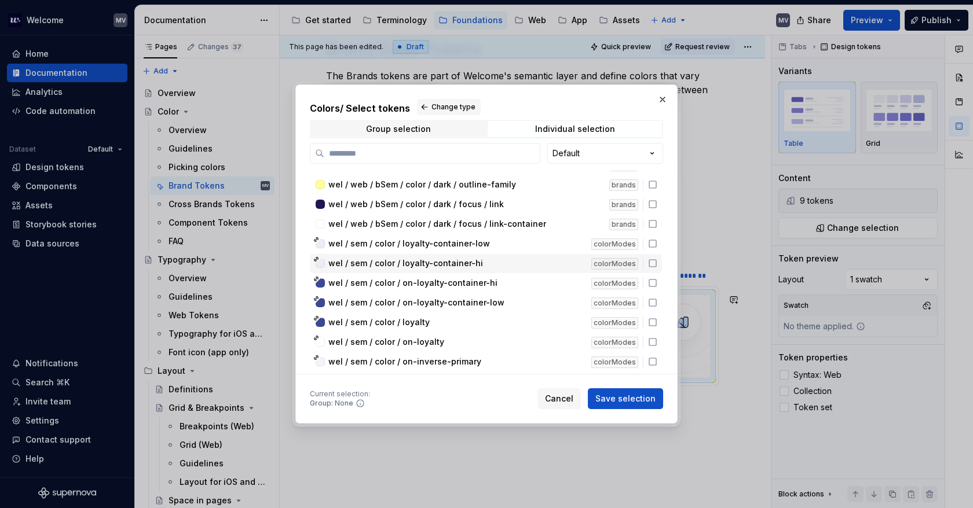
scroll to position [4949, 0]
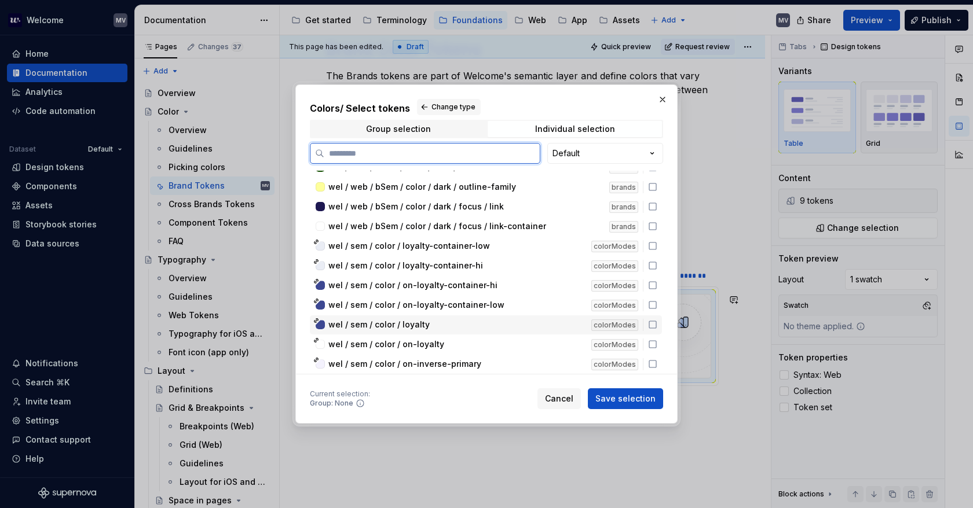
click at [651, 321] on icon at bounding box center [652, 324] width 9 height 9
click at [654, 340] on icon at bounding box center [652, 344] width 9 height 9
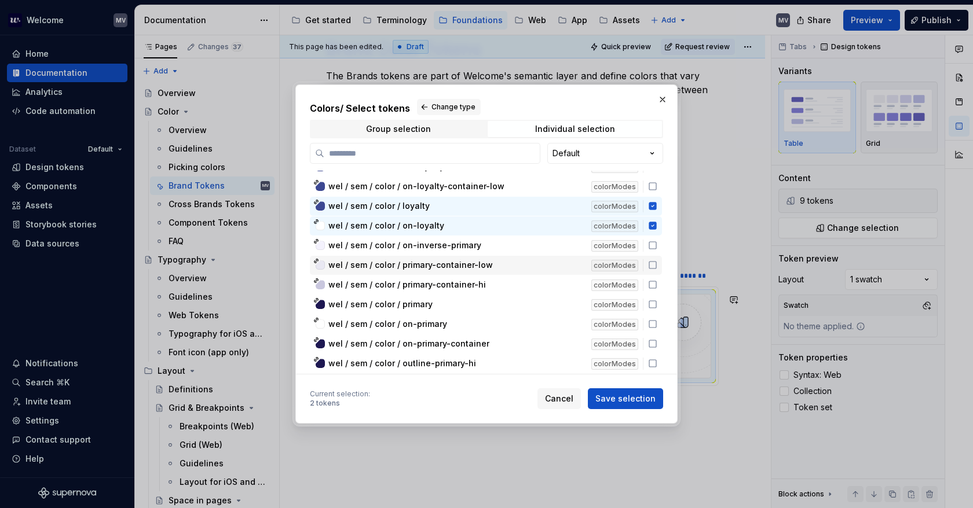
scroll to position [5064, 0]
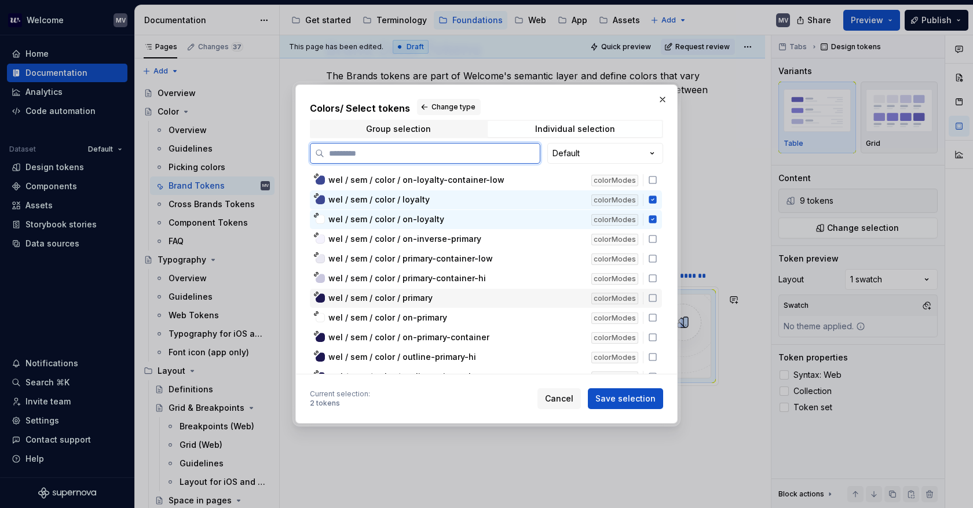
click at [653, 300] on icon at bounding box center [652, 298] width 7 height 7
click at [651, 316] on icon at bounding box center [652, 317] width 9 height 9
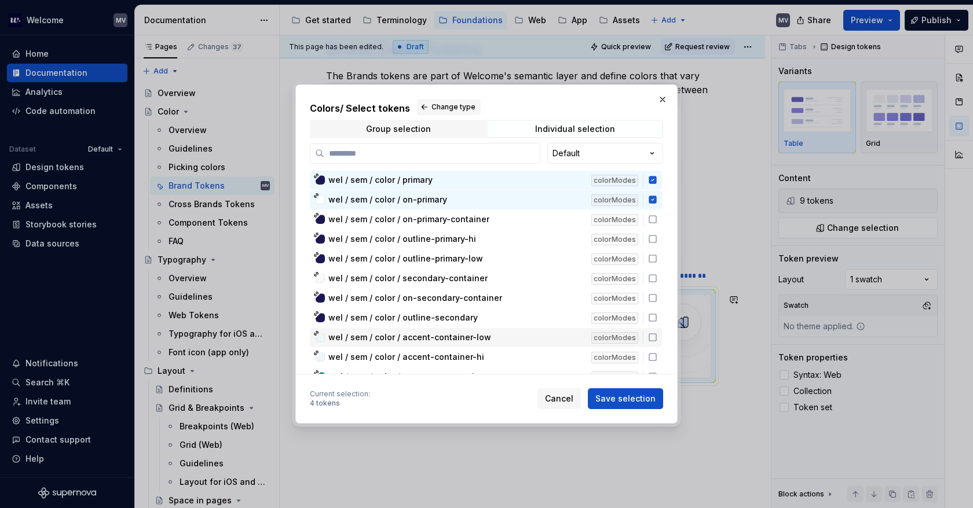
scroll to position [5180, 0]
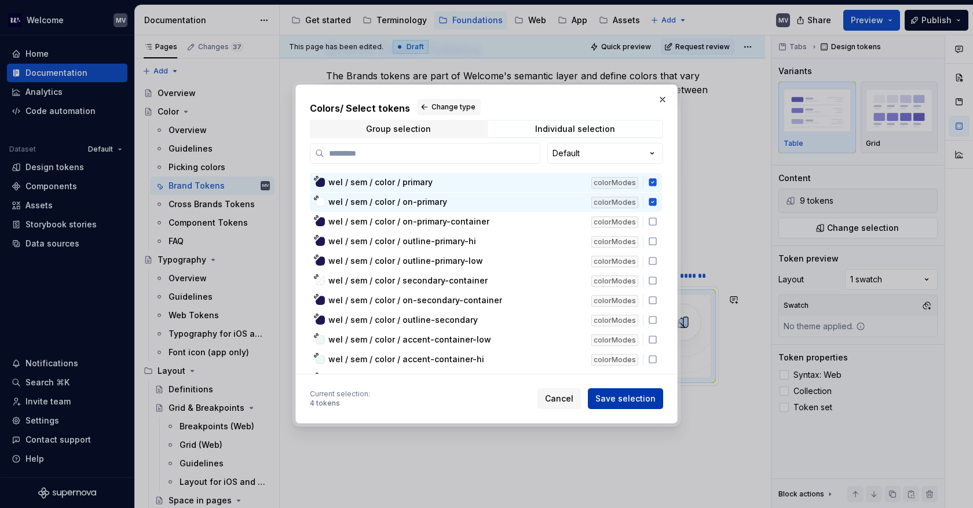
click at [648, 393] on span "Save selection" at bounding box center [625, 399] width 60 height 12
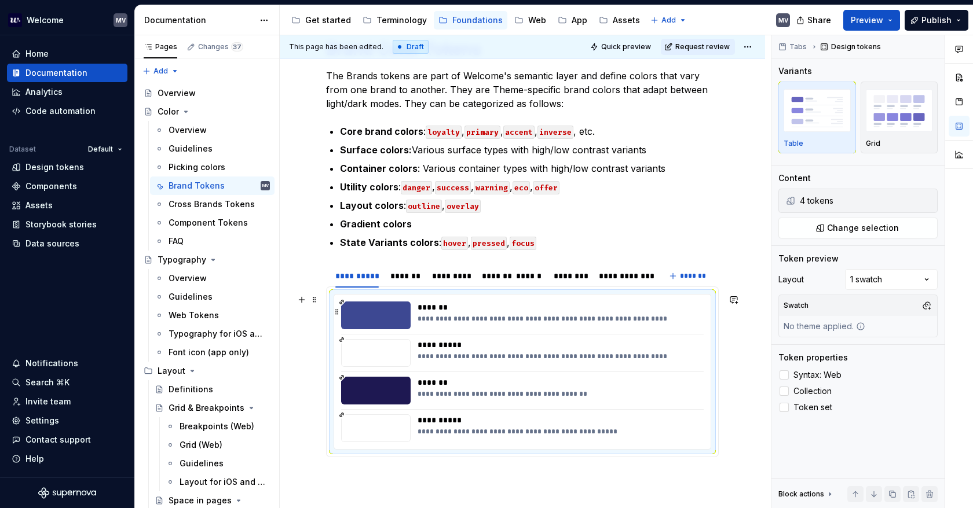
click at [631, 325] on div "**********" at bounding box center [556, 316] width 279 height 28
click at [827, 232] on button "Change selection" at bounding box center [857, 228] width 159 height 21
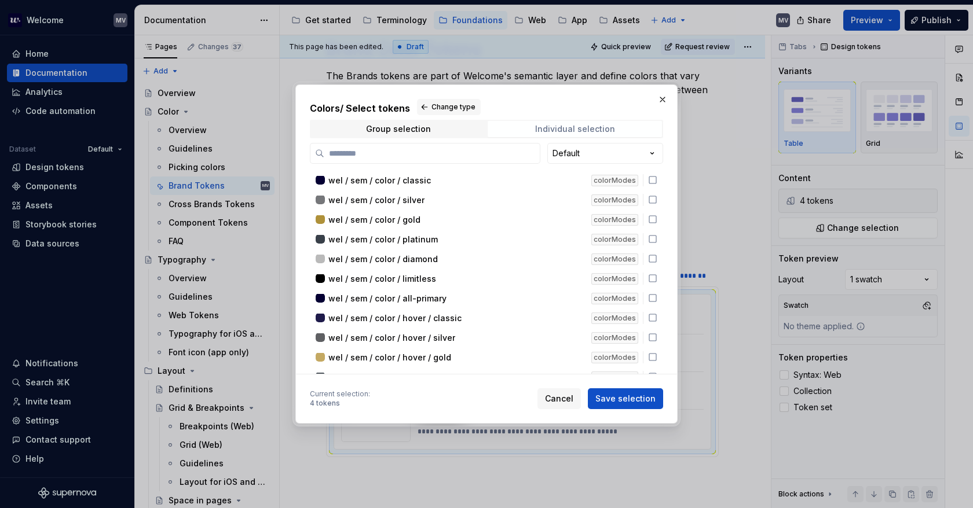
click at [600, 133] on div "Individual selection" at bounding box center [575, 128] width 80 height 9
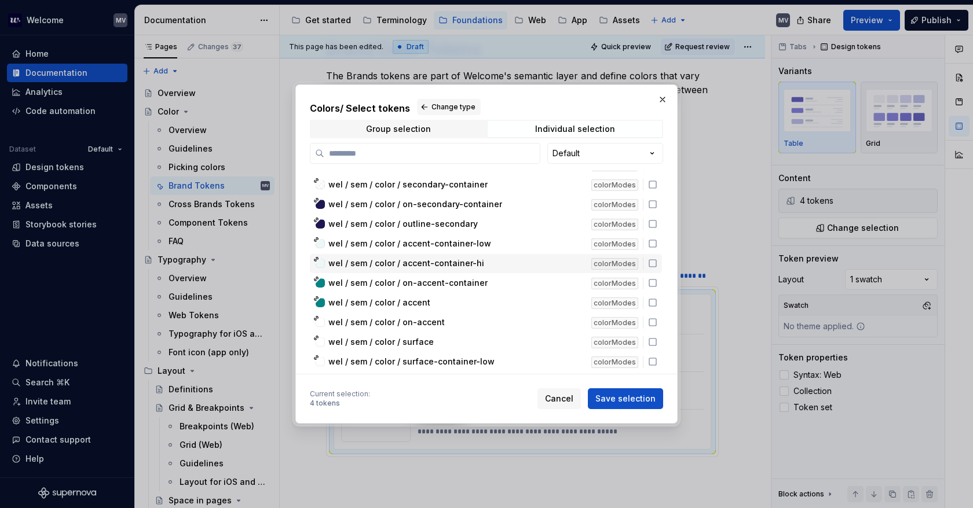
scroll to position [5270, 0]
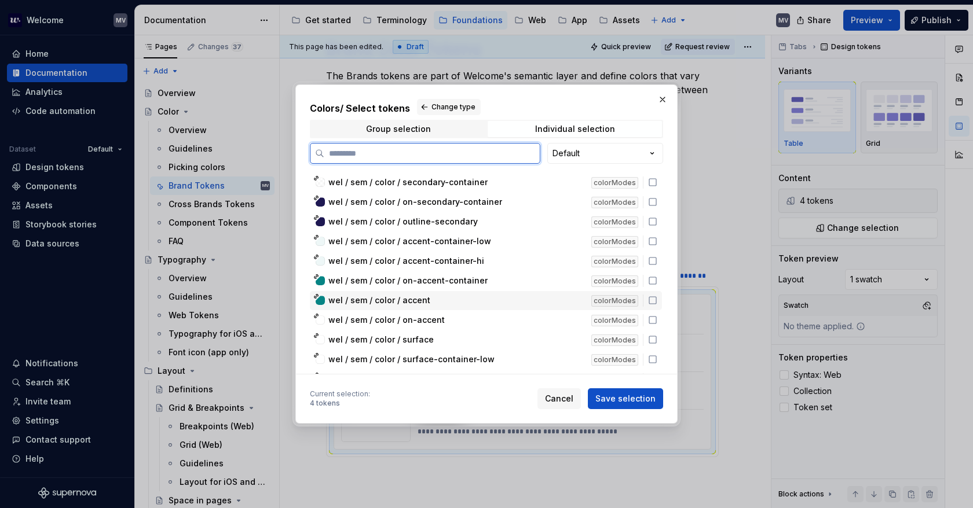
click at [652, 297] on icon at bounding box center [652, 300] width 9 height 9
click at [651, 316] on icon at bounding box center [652, 320] width 9 height 9
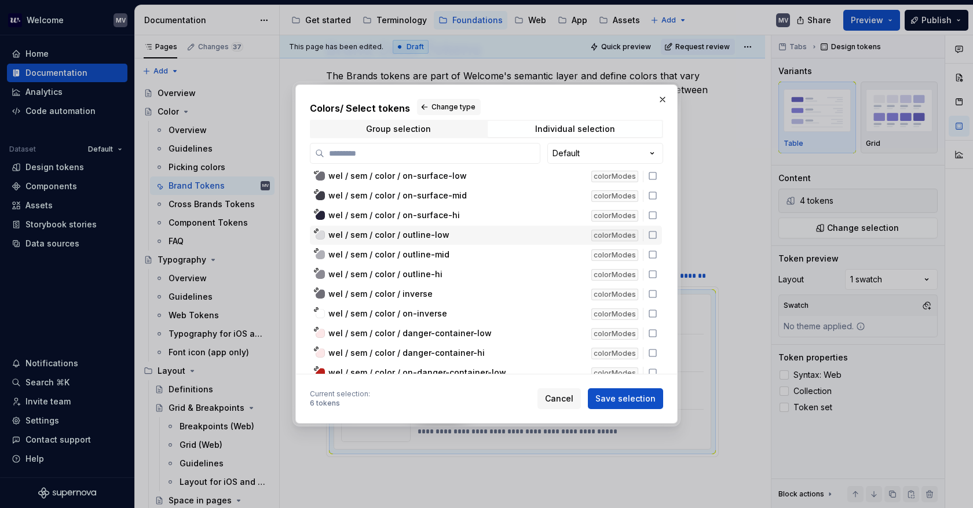
scroll to position [5559, 0]
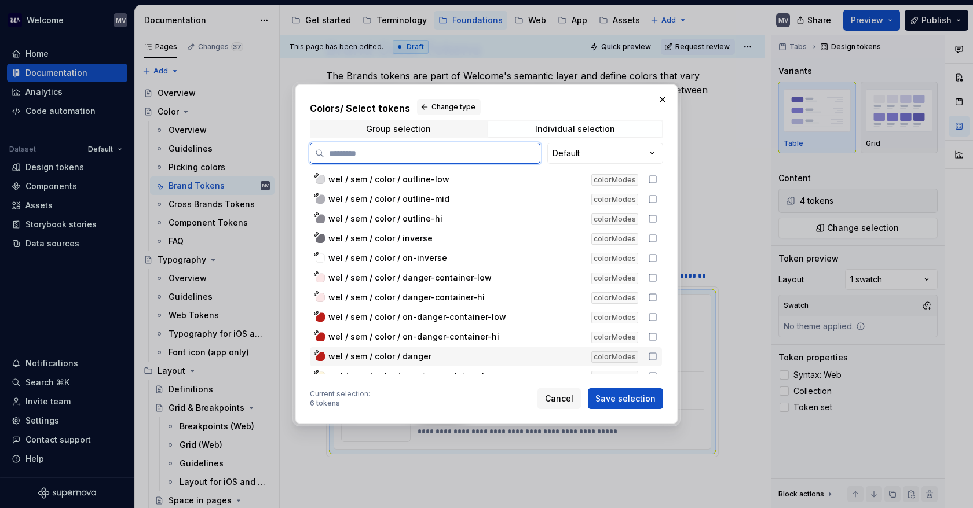
click at [645, 353] on div "colorModes" at bounding box center [619, 357] width 57 height 12
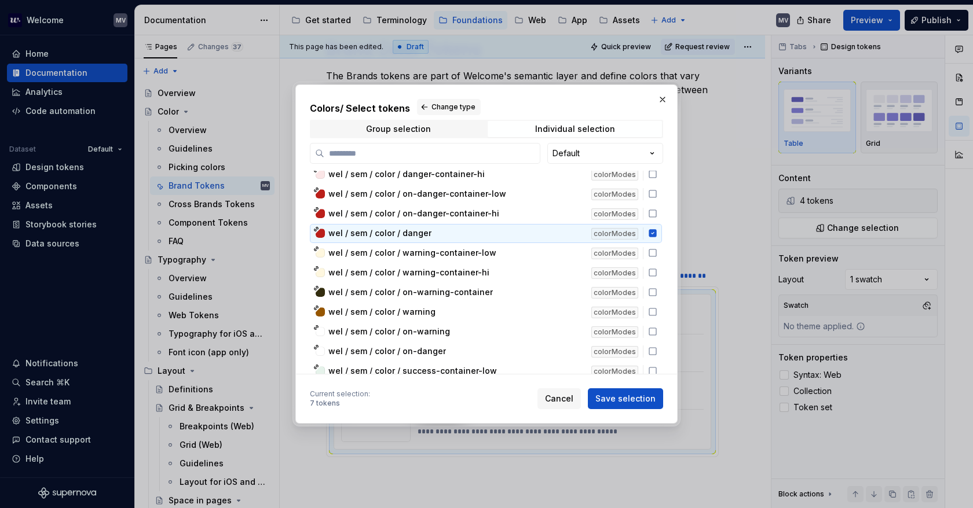
scroll to position [5675, 0]
type textarea "*"
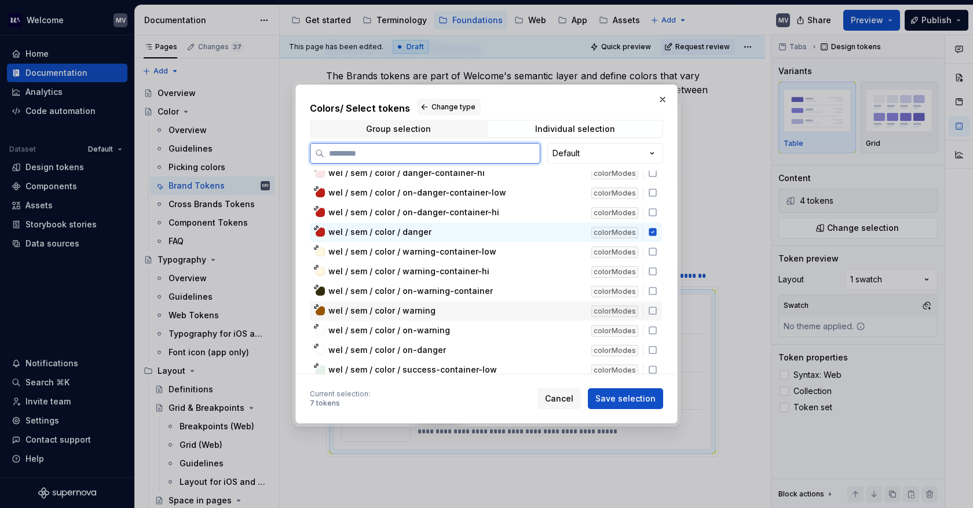
click at [653, 307] on icon at bounding box center [652, 310] width 9 height 9
click at [653, 317] on div "wel / sem / color / warning colorModes" at bounding box center [486, 311] width 352 height 19
click at [652, 312] on icon at bounding box center [652, 310] width 9 height 9
click at [653, 326] on icon at bounding box center [652, 330] width 9 height 9
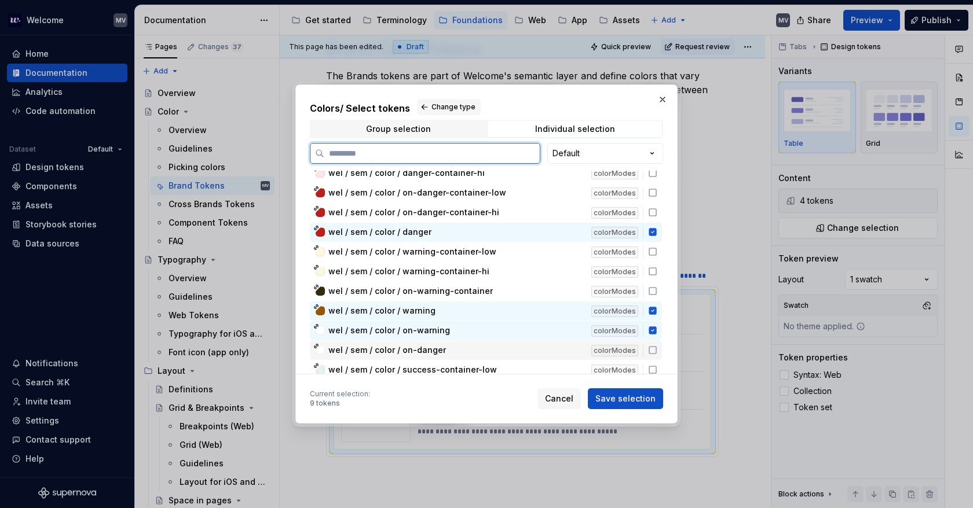
click at [651, 346] on icon at bounding box center [652, 350] width 9 height 9
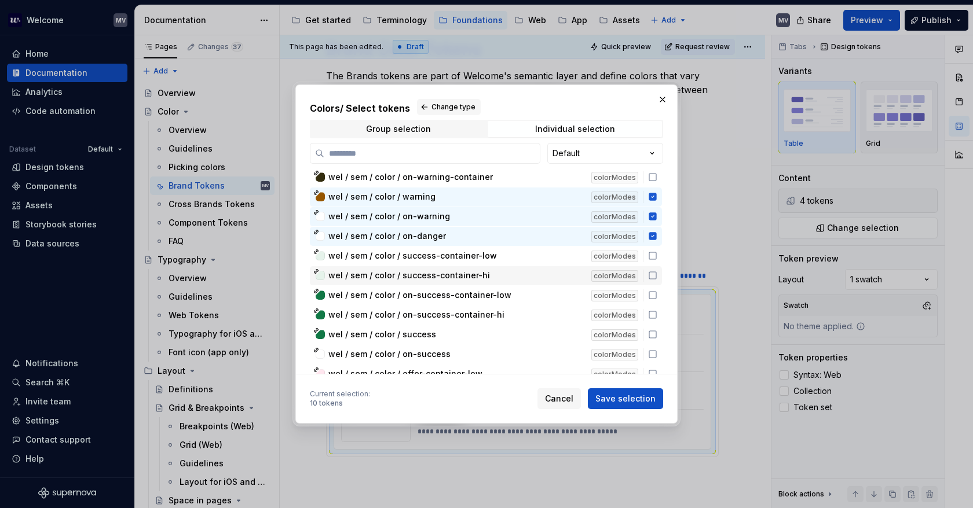
scroll to position [5791, 0]
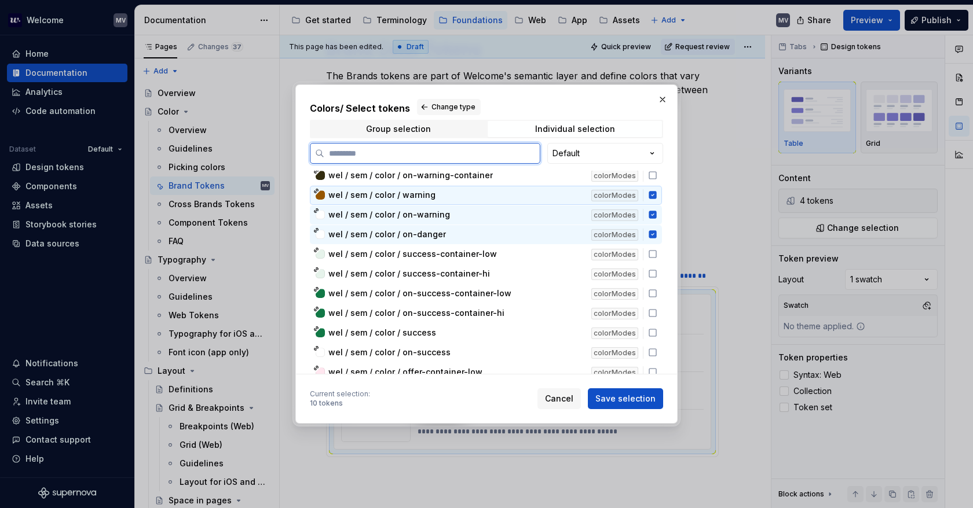
click at [652, 192] on icon at bounding box center [652, 196] width 8 height 8
click at [649, 207] on div "wel / sem / color / on-warning colorModes" at bounding box center [486, 215] width 352 height 19
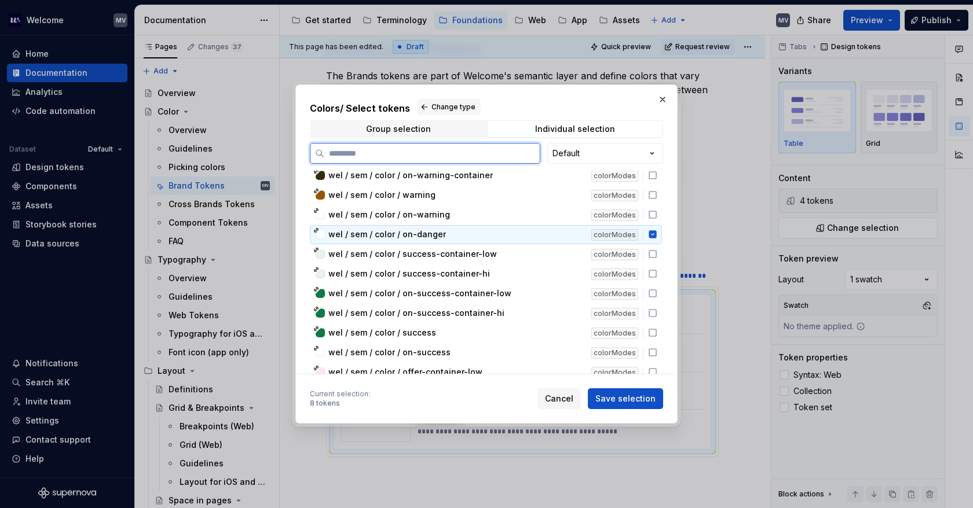
click at [648, 232] on icon at bounding box center [652, 235] width 8 height 8
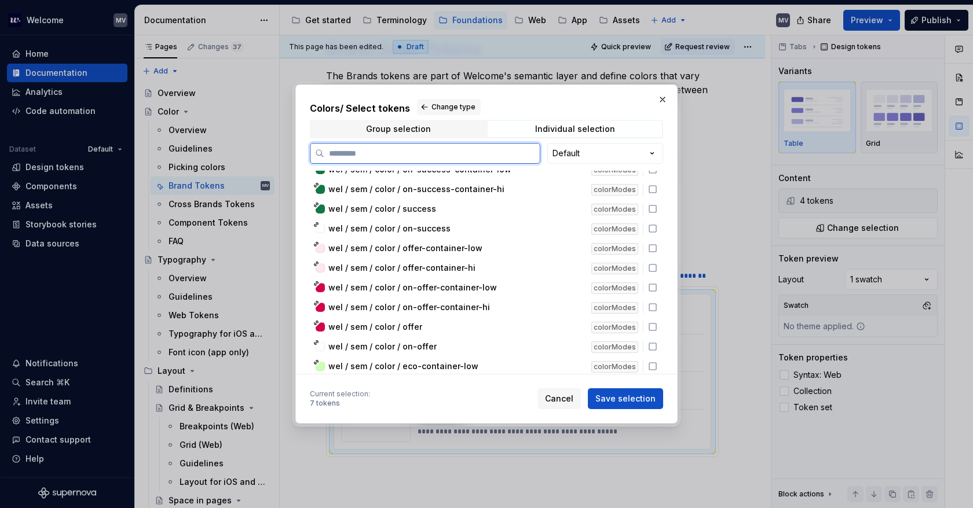
scroll to position [5907, 0]
click at [625, 397] on span "Save selection" at bounding box center [625, 399] width 60 height 12
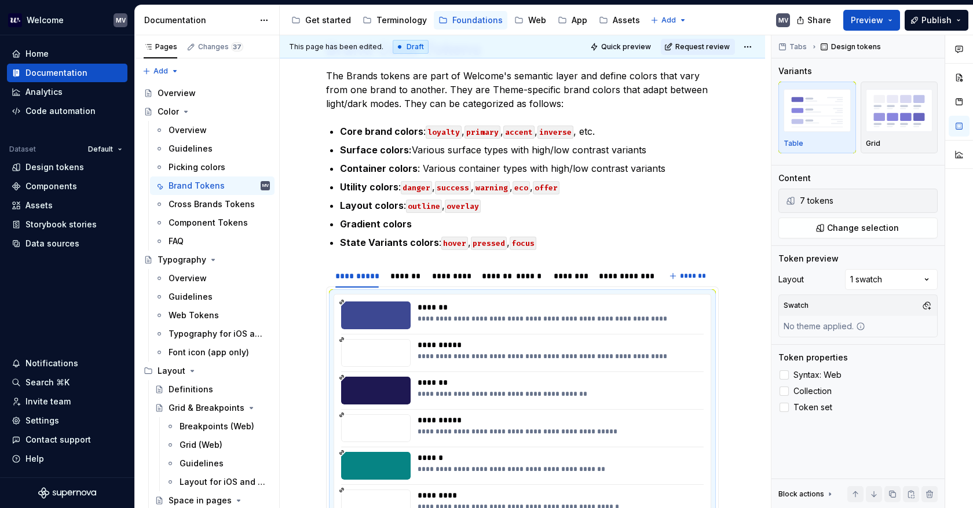
scroll to position [284, 0]
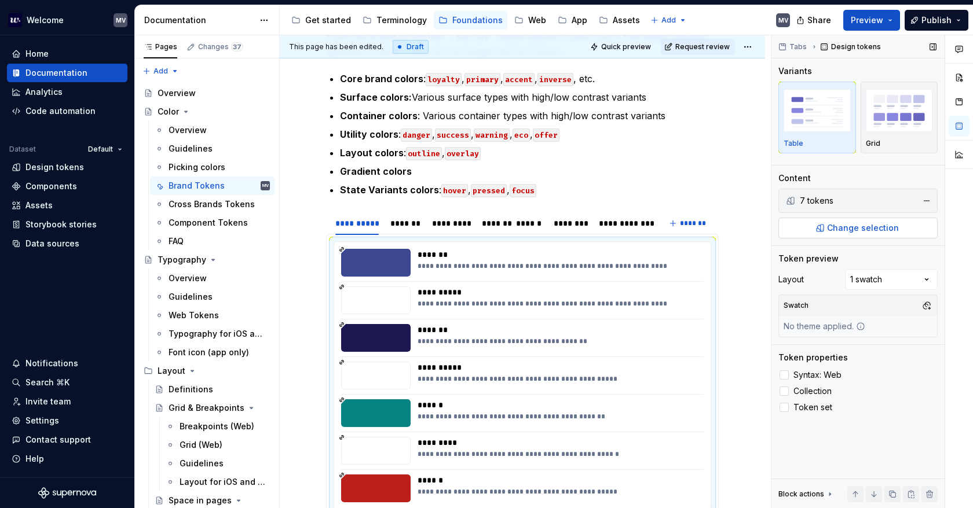
click at [831, 229] on span "Change selection" at bounding box center [863, 228] width 72 height 12
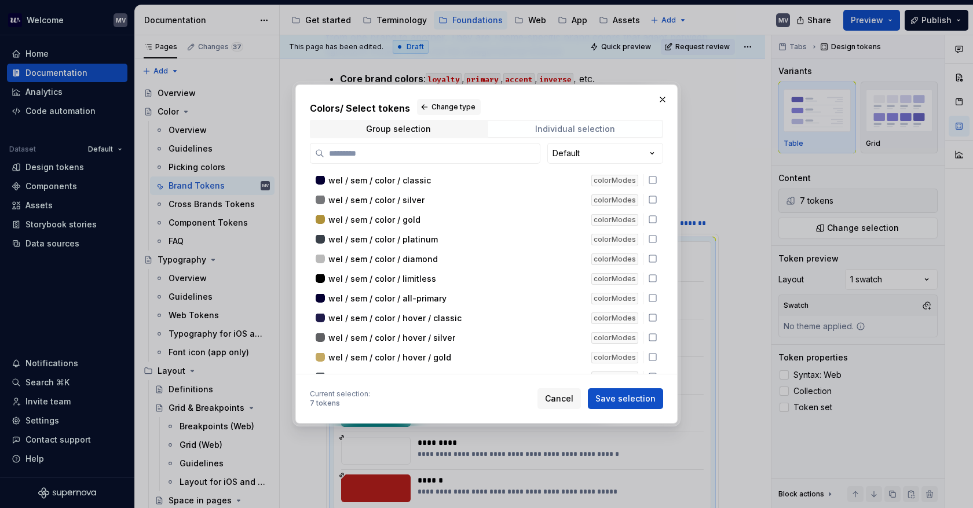
click at [603, 133] on div "Individual selection" at bounding box center [575, 128] width 80 height 9
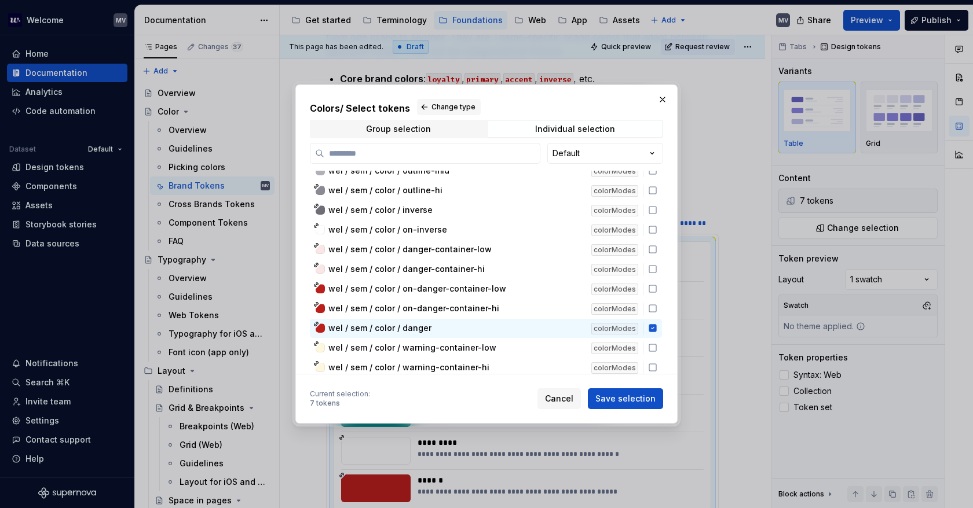
scroll to position [5632, 0]
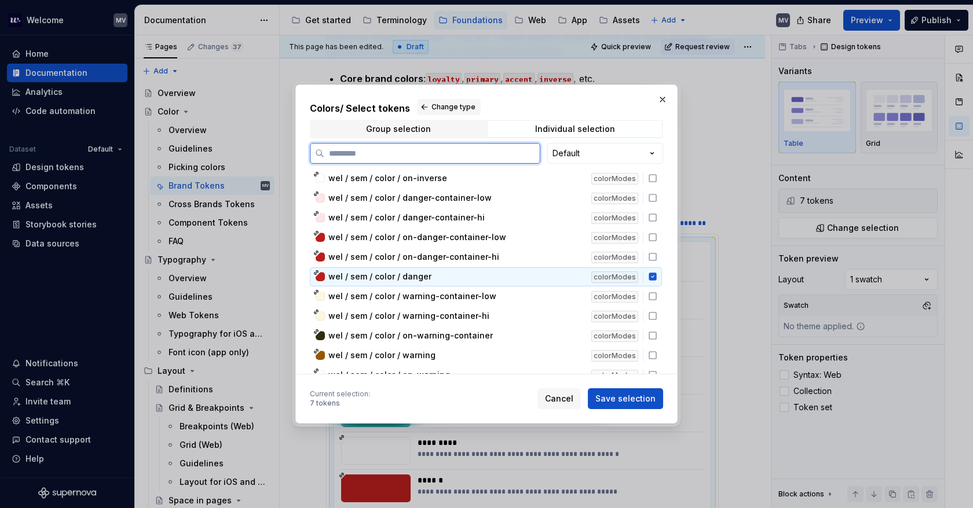
click at [651, 273] on icon at bounding box center [652, 277] width 8 height 8
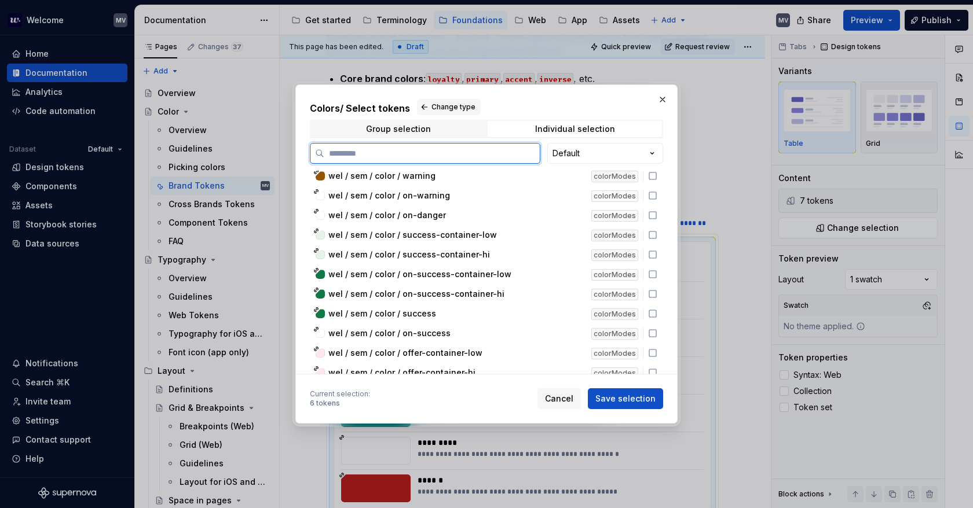
scroll to position [5806, 0]
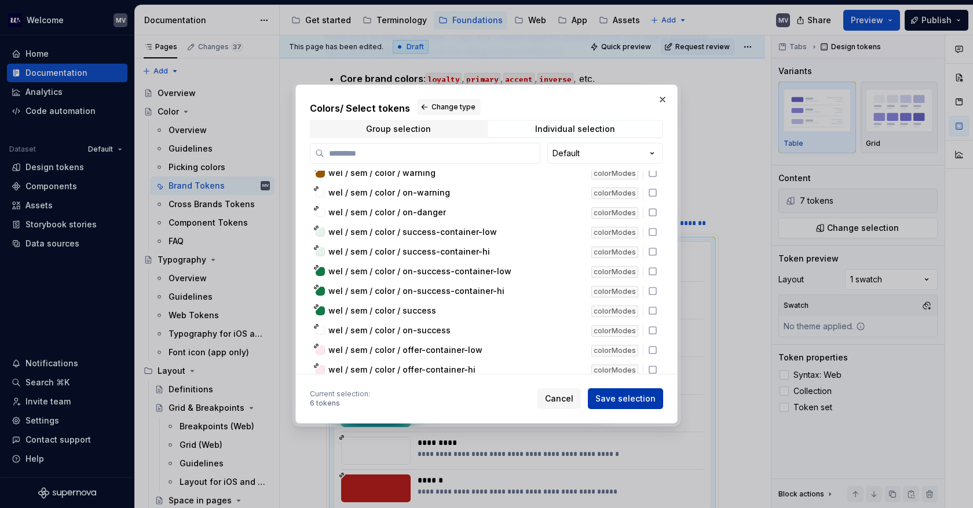
click at [628, 398] on span "Save selection" at bounding box center [625, 399] width 60 height 12
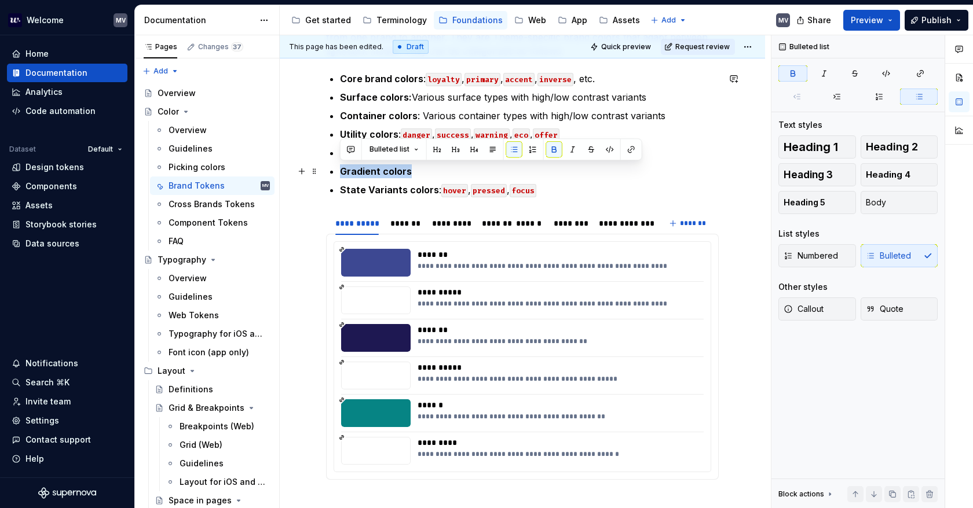
drag, startPoint x: 435, startPoint y: 168, endPoint x: 329, endPoint y: 173, distance: 106.7
click at [329, 173] on div "**********" at bounding box center [522, 216] width 393 height 545
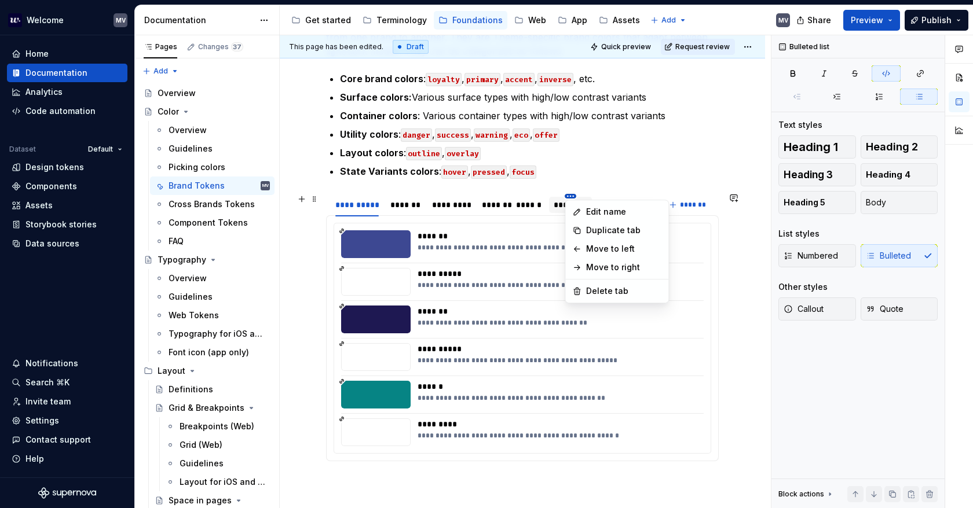
click at [574, 195] on html "Welcome MV Home Documentation Analytics Code automation Dataset Default Design …" at bounding box center [486, 254] width 973 height 508
click at [618, 291] on div "Delete tab" at bounding box center [623, 292] width 75 height 12
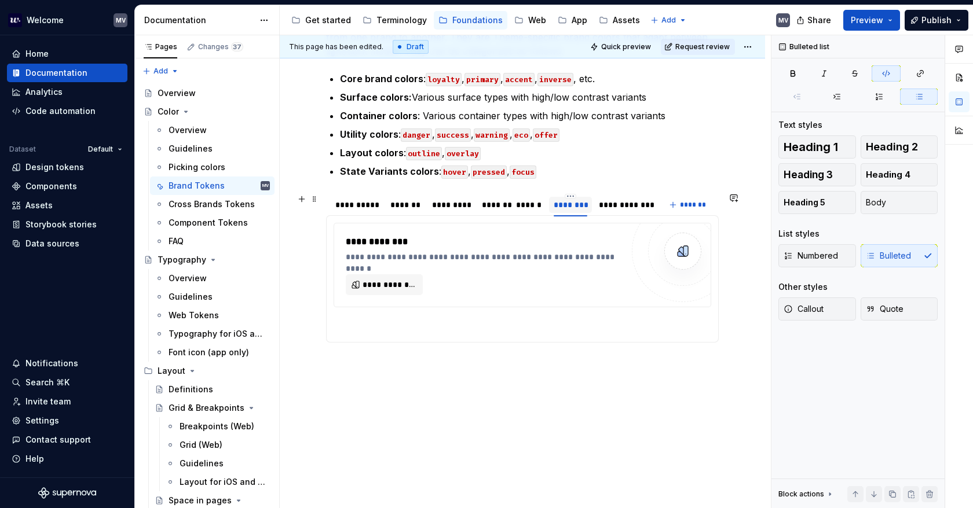
click at [567, 203] on div "********" at bounding box center [571, 205] width 34 height 12
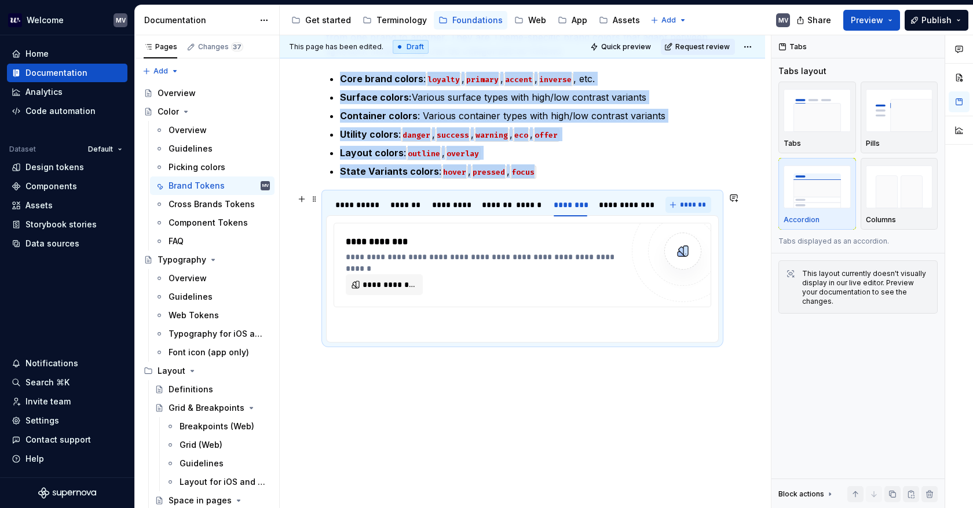
click at [684, 201] on span "*******" at bounding box center [693, 204] width 26 height 9
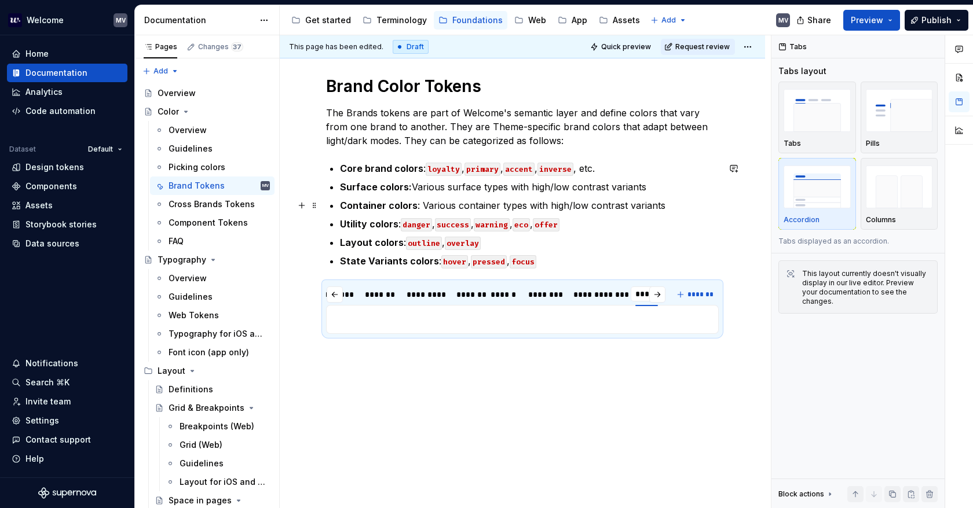
scroll to position [0, 0]
type input "*******"
drag, startPoint x: 638, startPoint y: 290, endPoint x: 395, endPoint y: 289, distance: 242.6
click at [395, 289] on div "*******" at bounding box center [404, 295] width 23 height 12
click at [656, 293] on button "button" at bounding box center [657, 295] width 16 height 16
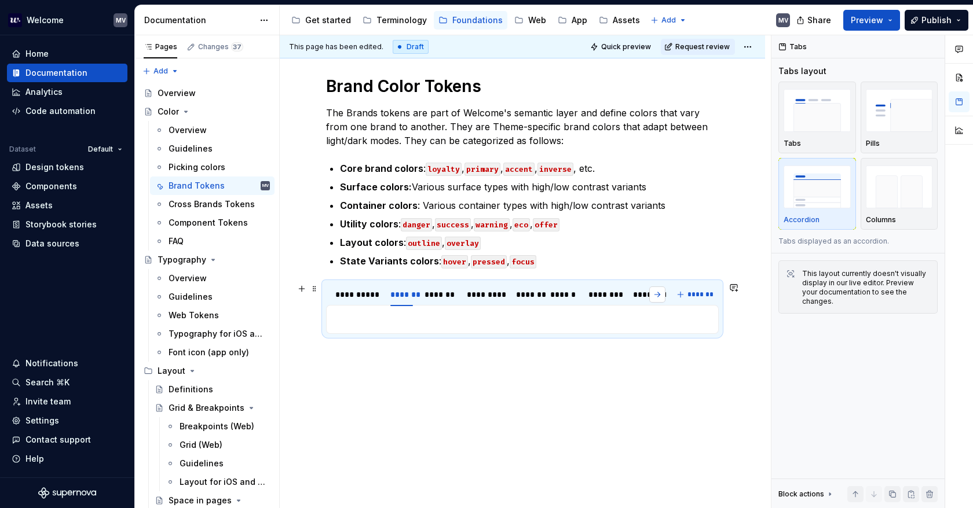
scroll to position [0, 26]
click at [338, 294] on button "button" at bounding box center [335, 295] width 16 height 16
click at [692, 291] on span "*******" at bounding box center [700, 294] width 26 height 9
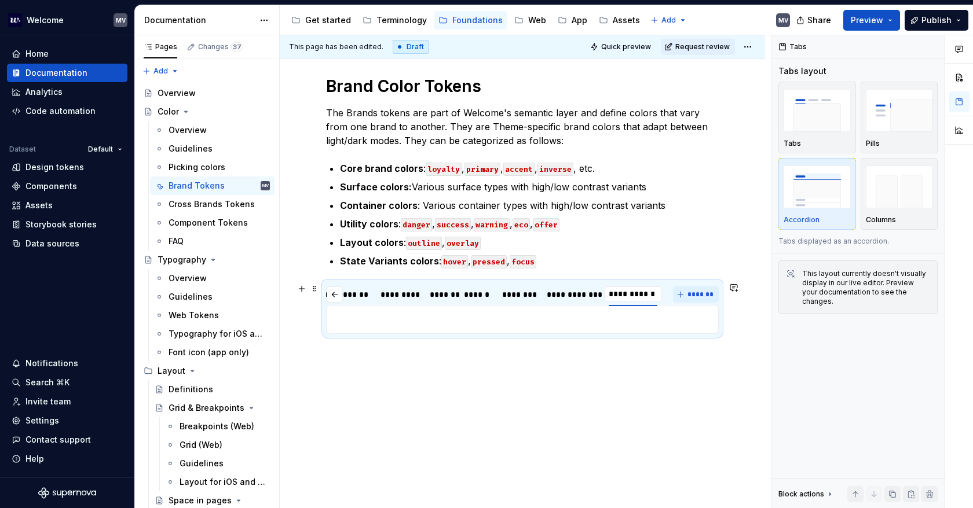
type input "**********"
click at [578, 289] on div "**********" at bounding box center [571, 295] width 50 height 12
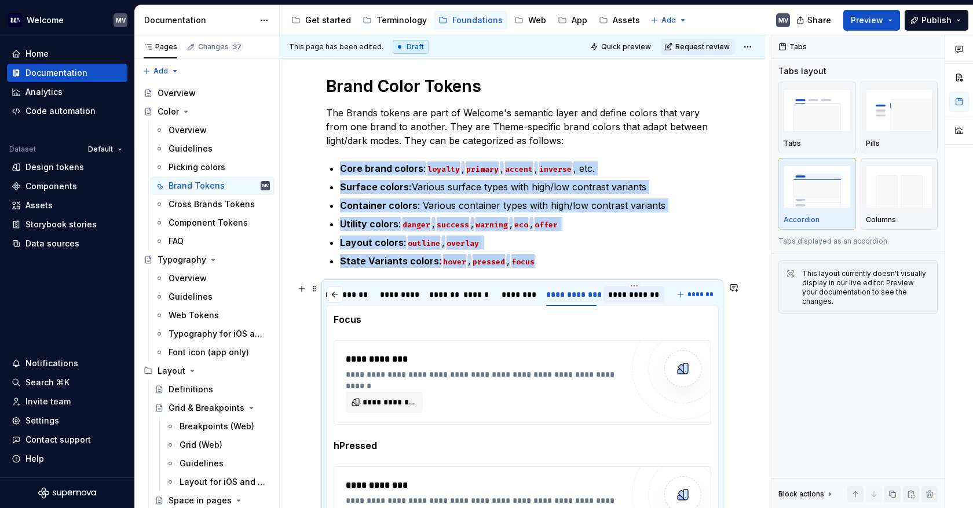
click at [627, 291] on div "**********" at bounding box center [634, 295] width 52 height 12
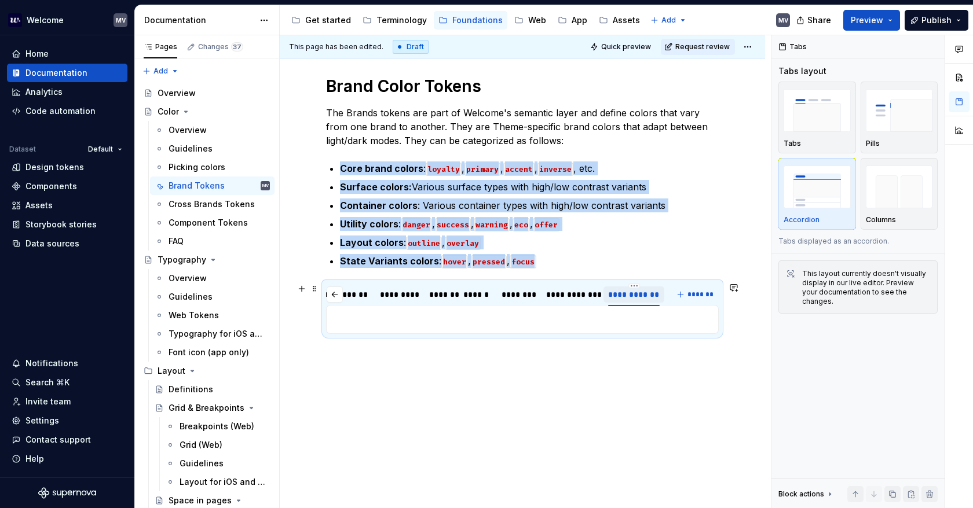
drag, startPoint x: 647, startPoint y: 295, endPoint x: 635, endPoint y: 294, distance: 12.8
click at [635, 294] on div "**********" at bounding box center [634, 295] width 52 height 12
click at [636, 283] on html "Welcome MV Home Documentation Analytics Code automation Dataset Default Design …" at bounding box center [486, 254] width 973 height 508
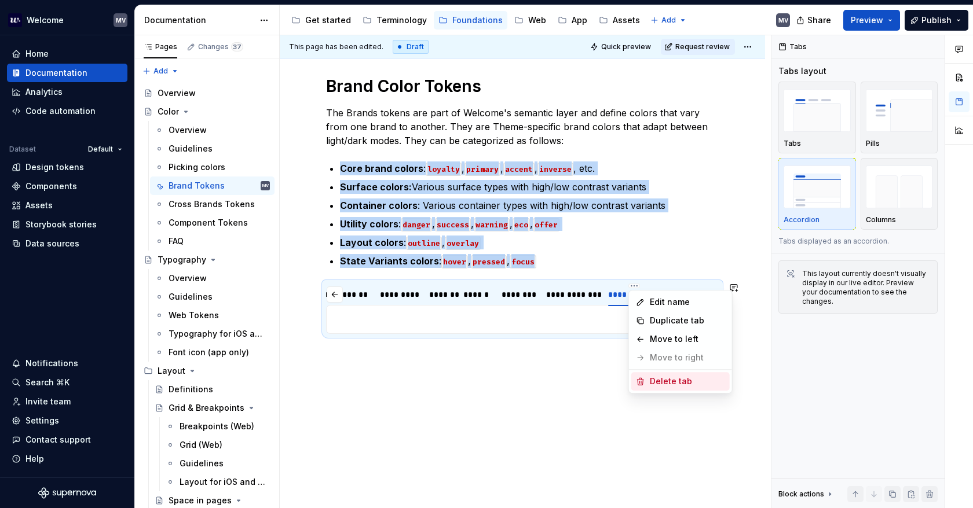
click at [682, 382] on div "Delete tab" at bounding box center [687, 382] width 75 height 12
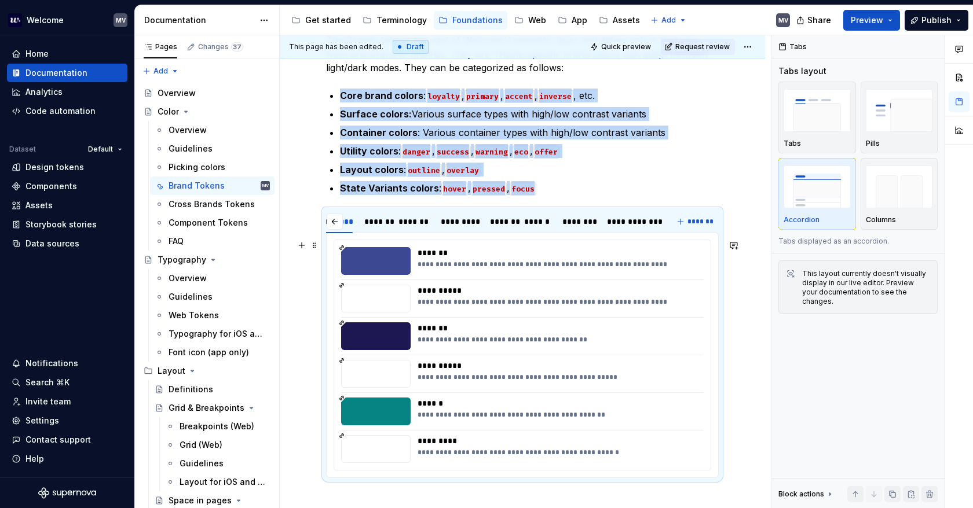
scroll to position [252, 0]
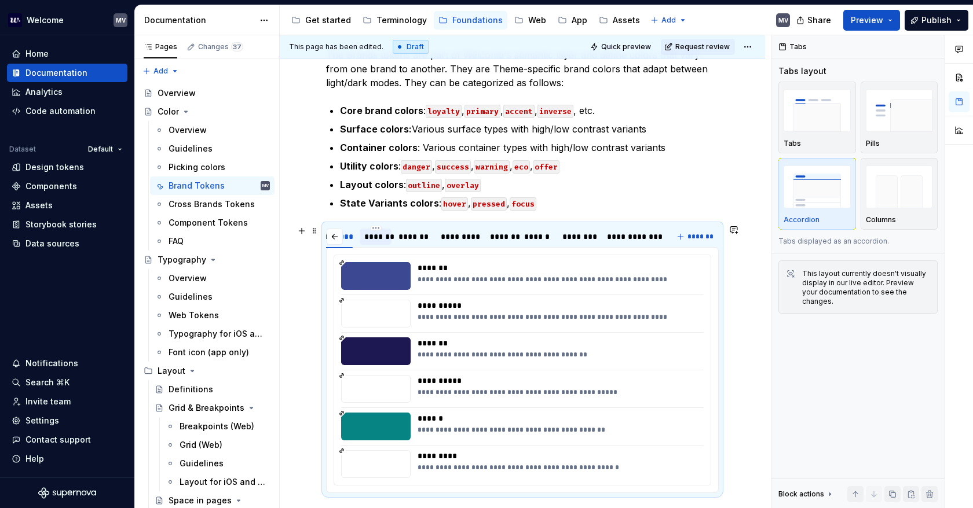
click at [375, 238] on div "*******" at bounding box center [375, 237] width 23 height 12
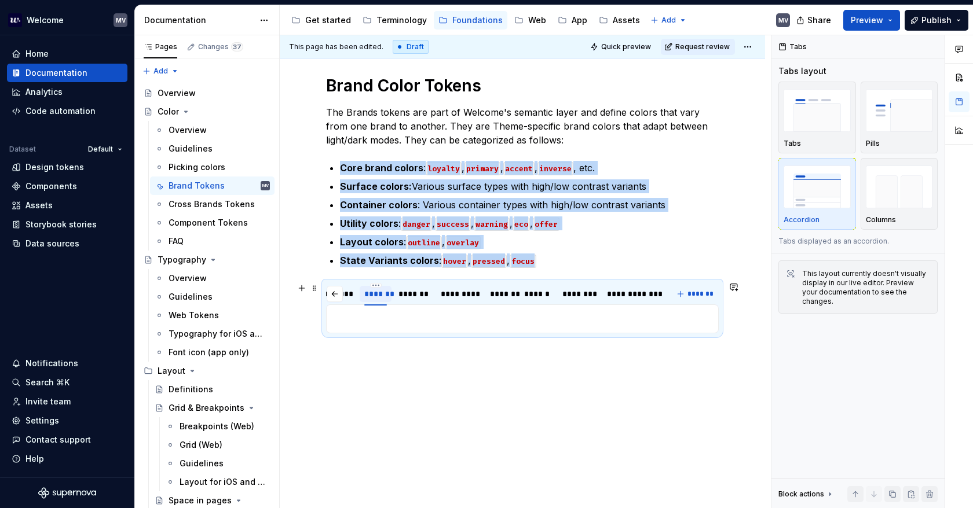
scroll to position [195, 0]
click at [431, 319] on p at bounding box center [521, 320] width 377 height 14
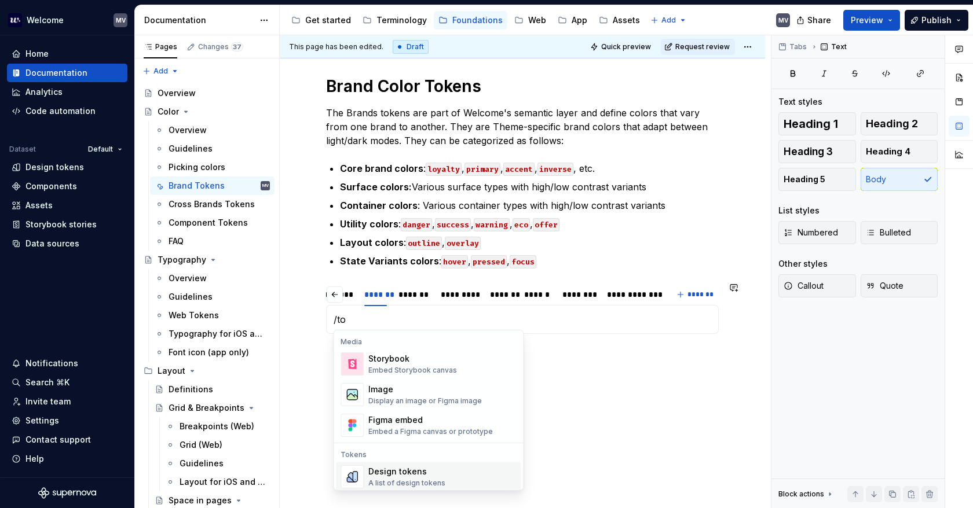
click at [420, 470] on div "Design tokens" at bounding box center [406, 472] width 77 height 12
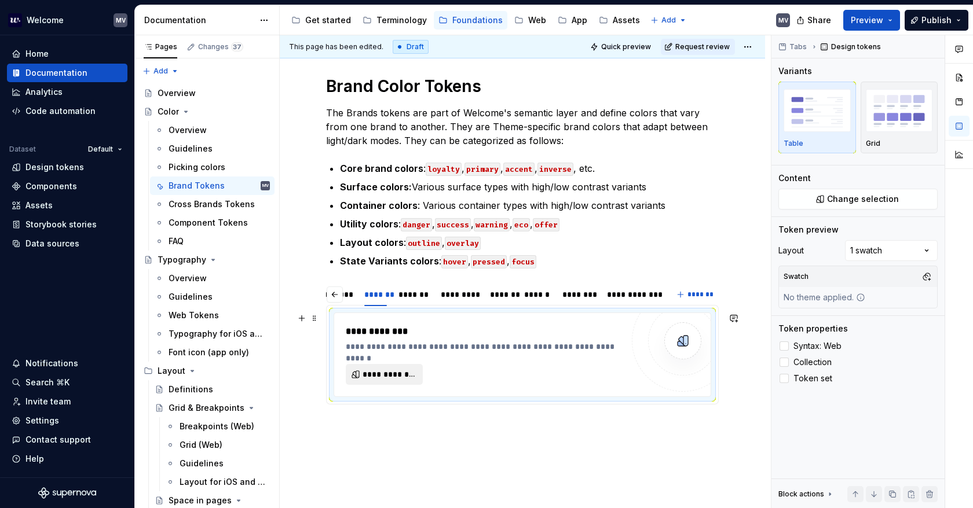
type textarea "*"
click at [386, 372] on span "**********" at bounding box center [388, 375] width 53 height 12
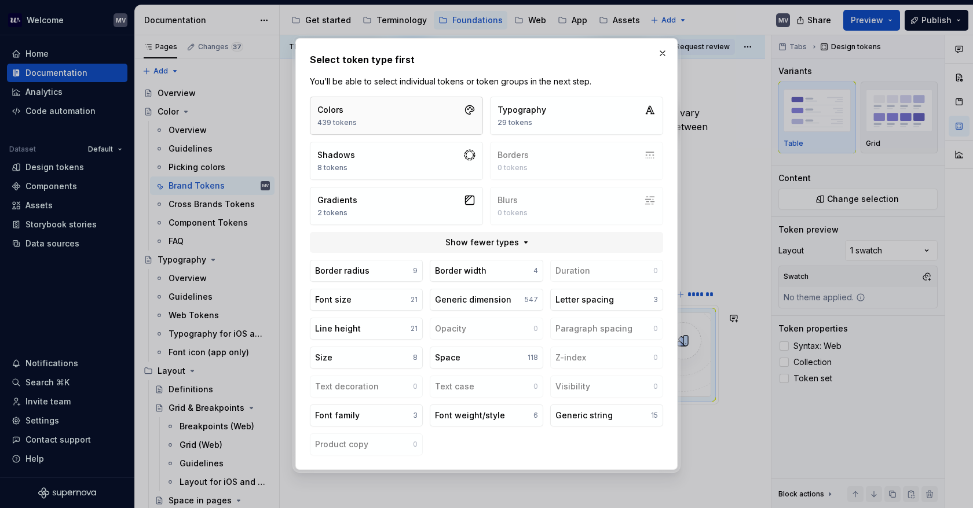
click at [369, 112] on button "Colors 439 tokens" at bounding box center [396, 116] width 173 height 38
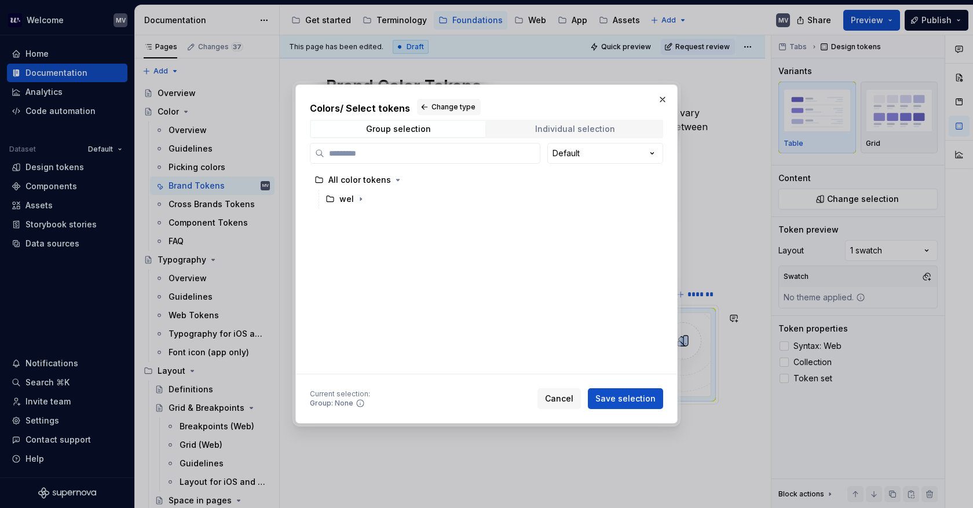
click at [552, 133] on div "Individual selection" at bounding box center [575, 128] width 80 height 9
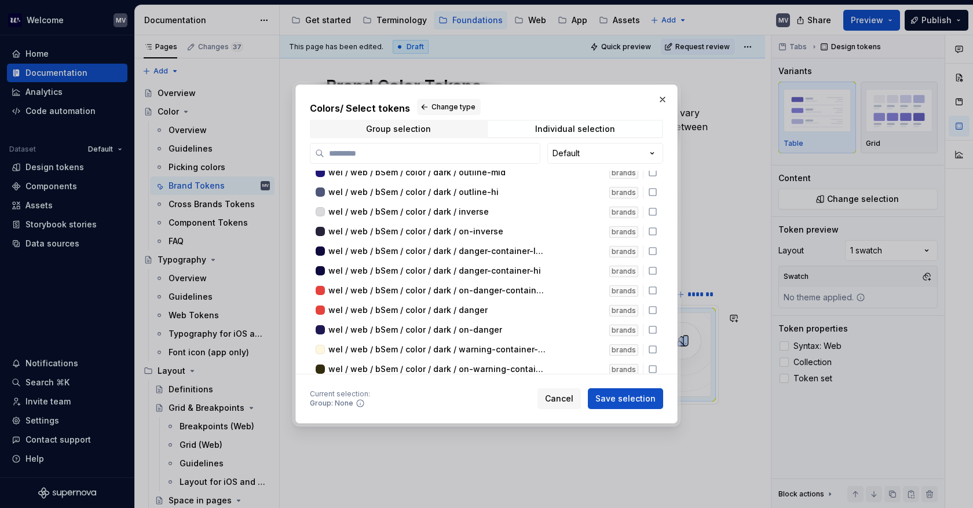
scroll to position [3066, 0]
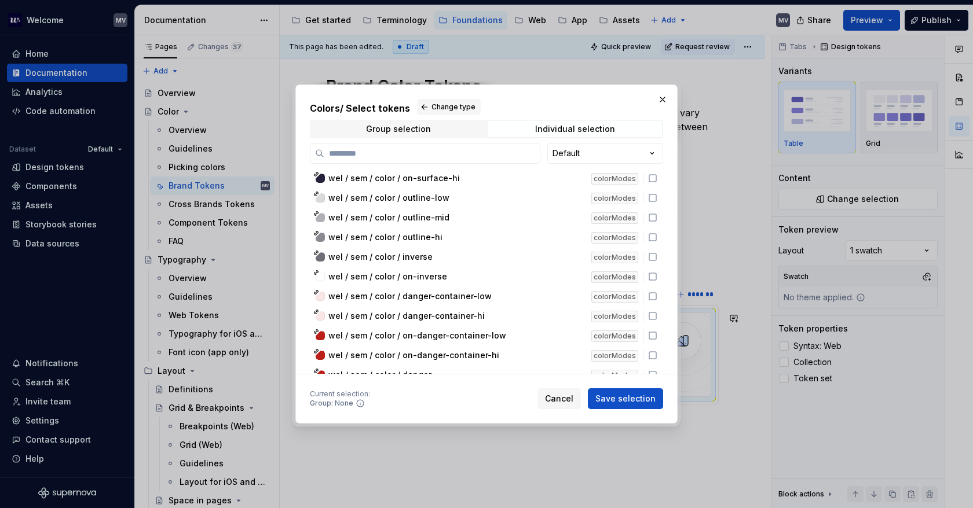
scroll to position [5588, 0]
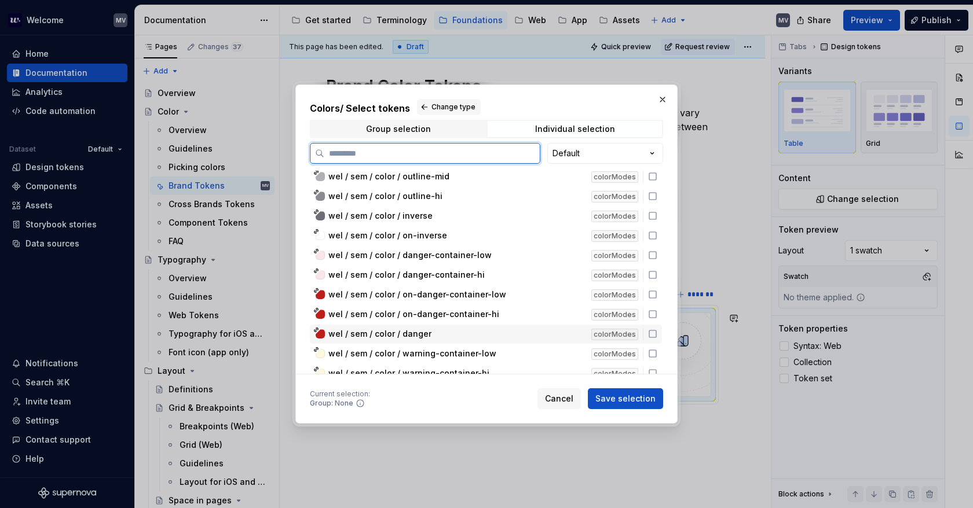
click at [651, 331] on icon at bounding box center [652, 333] width 9 height 9
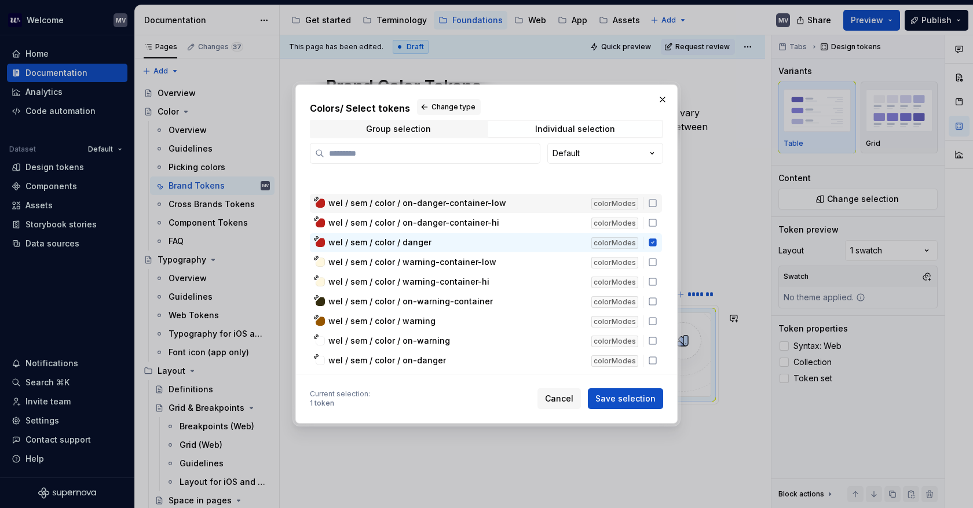
scroll to position [5704, 0]
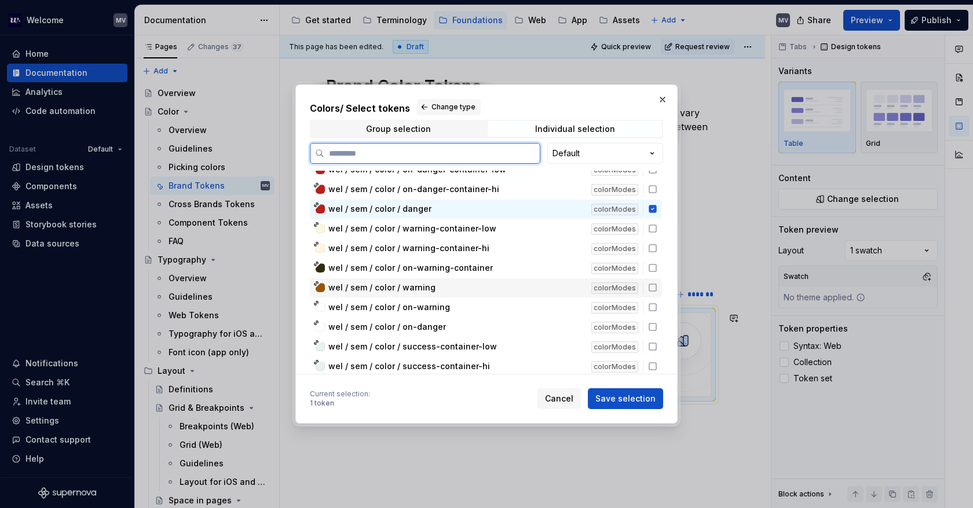
click at [650, 287] on icon at bounding box center [652, 287] width 9 height 9
click at [651, 303] on icon at bounding box center [652, 307] width 9 height 9
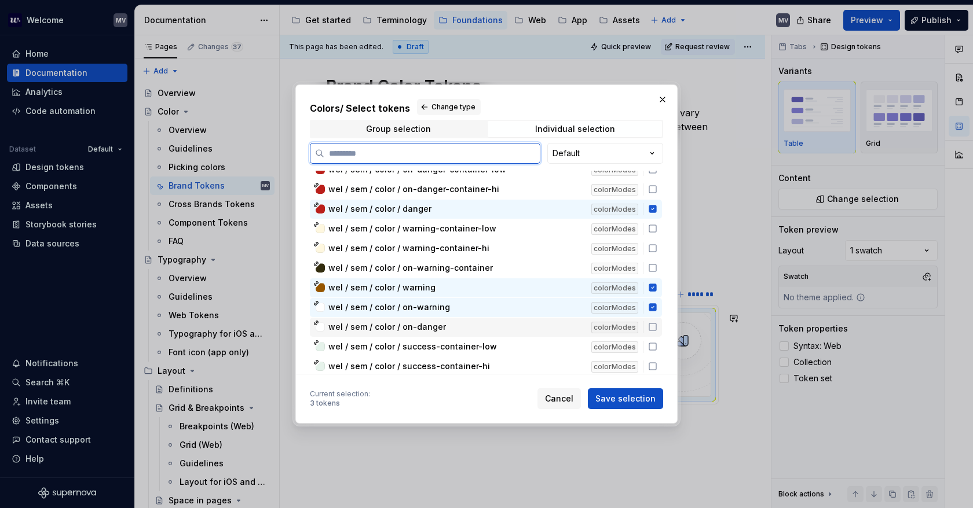
click at [651, 324] on icon at bounding box center [652, 326] width 9 height 9
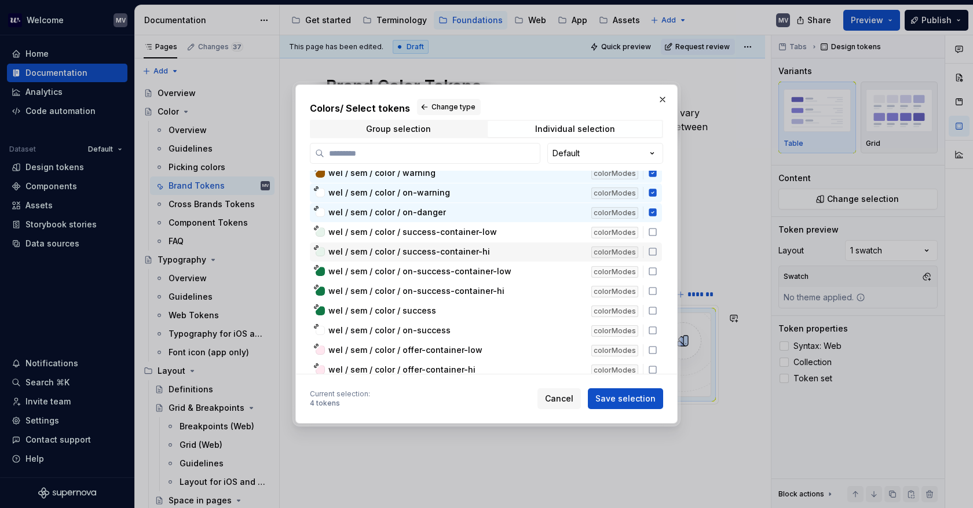
scroll to position [5820, 0]
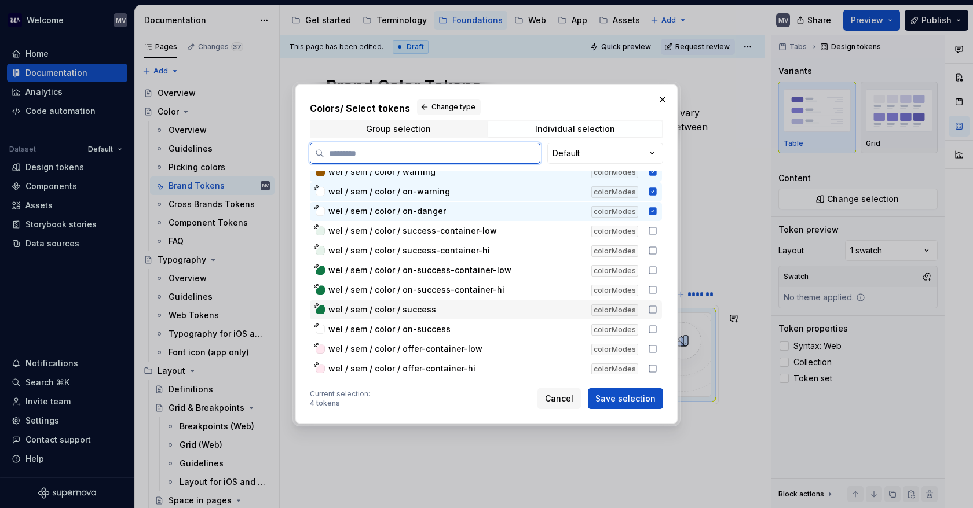
click at [654, 308] on icon at bounding box center [652, 309] width 9 height 9
click at [654, 321] on div "wel / sem / color / on-success colorModes" at bounding box center [486, 329] width 352 height 19
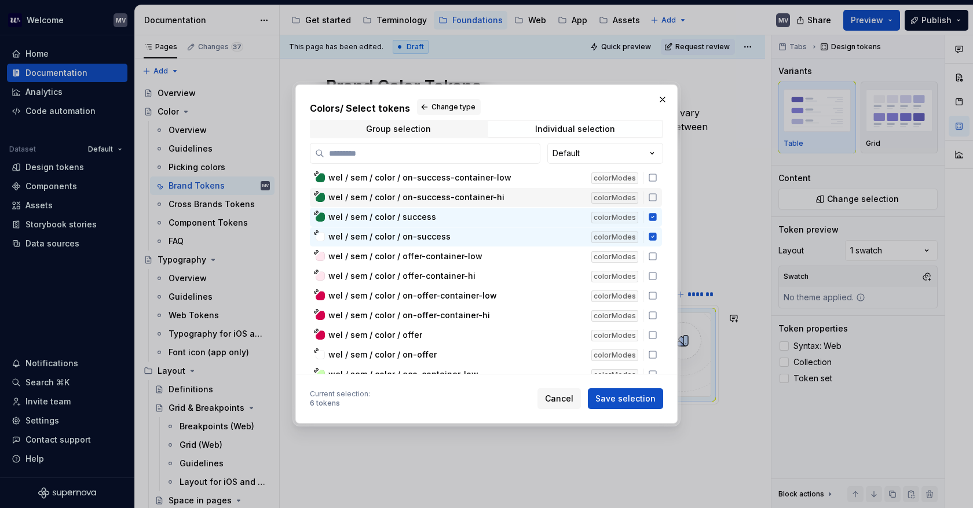
scroll to position [5936, 0]
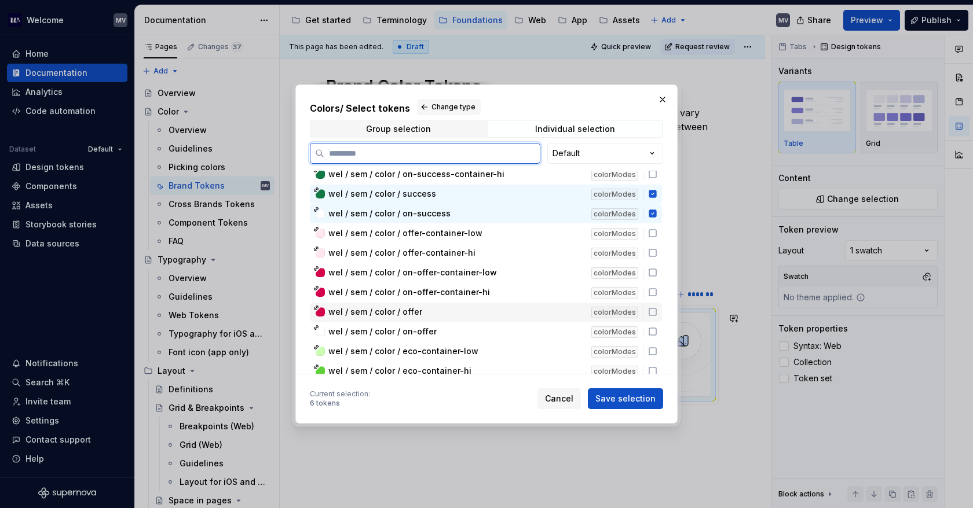
click at [651, 309] on icon at bounding box center [652, 311] width 9 height 9
click at [654, 327] on icon at bounding box center [652, 331] width 9 height 9
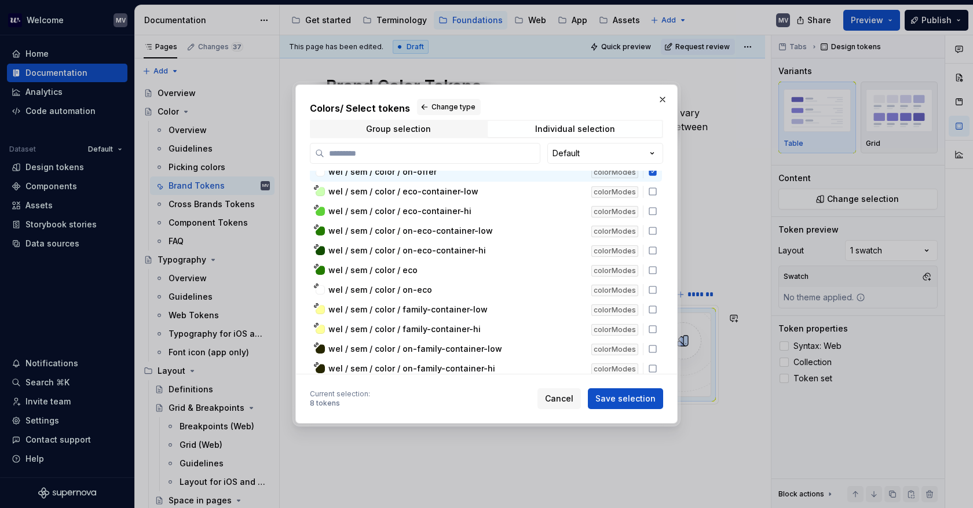
scroll to position [6052, 0]
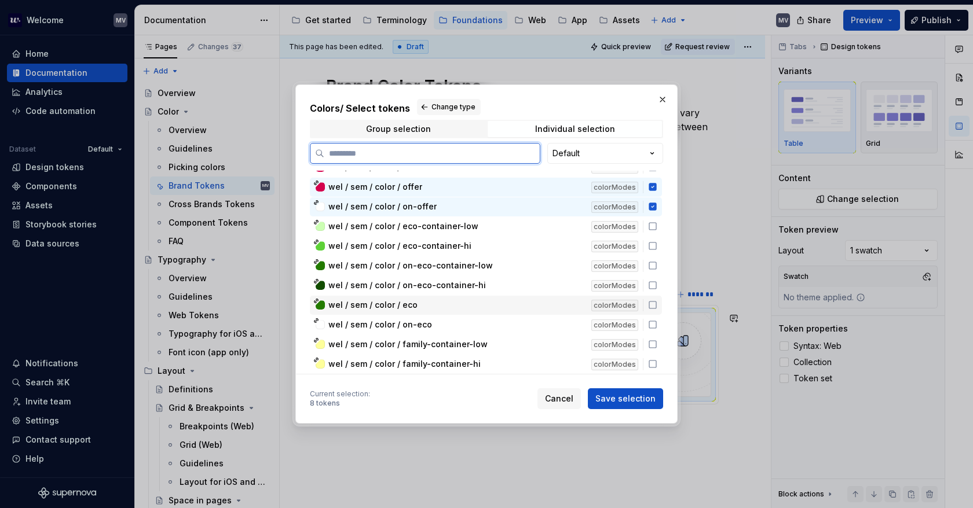
click at [654, 302] on icon at bounding box center [652, 305] width 7 height 7
click at [652, 321] on icon at bounding box center [652, 324] width 7 height 7
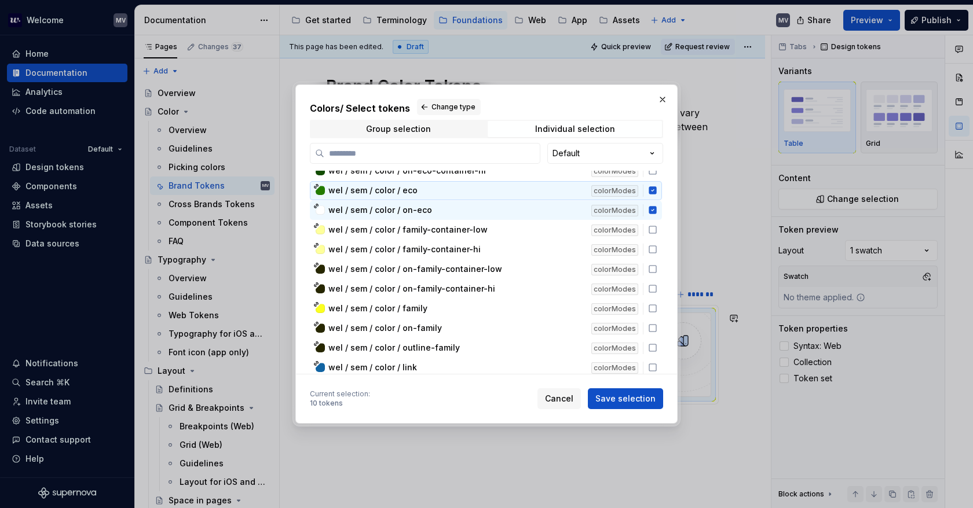
scroll to position [6167, 0]
click at [652, 306] on icon at bounding box center [652, 307] width 9 height 9
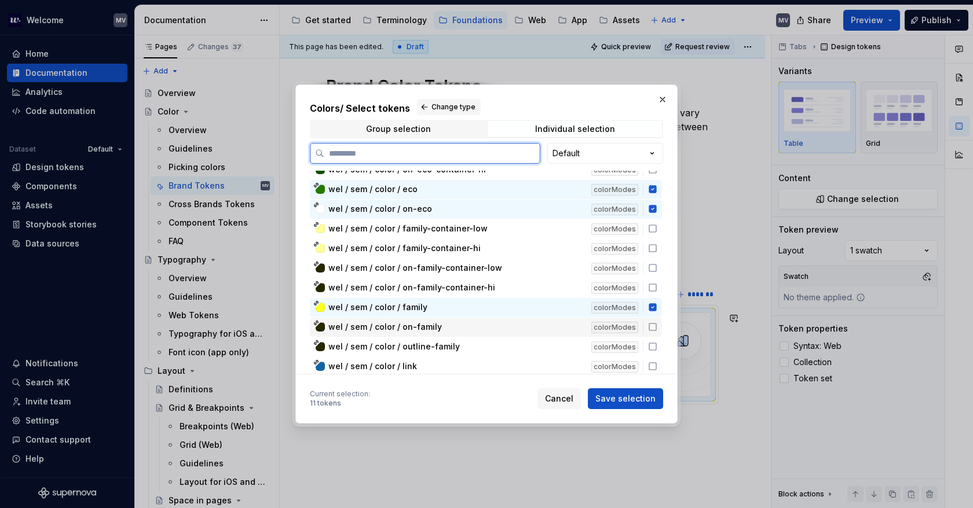
click at [652, 324] on icon at bounding box center [652, 327] width 7 height 7
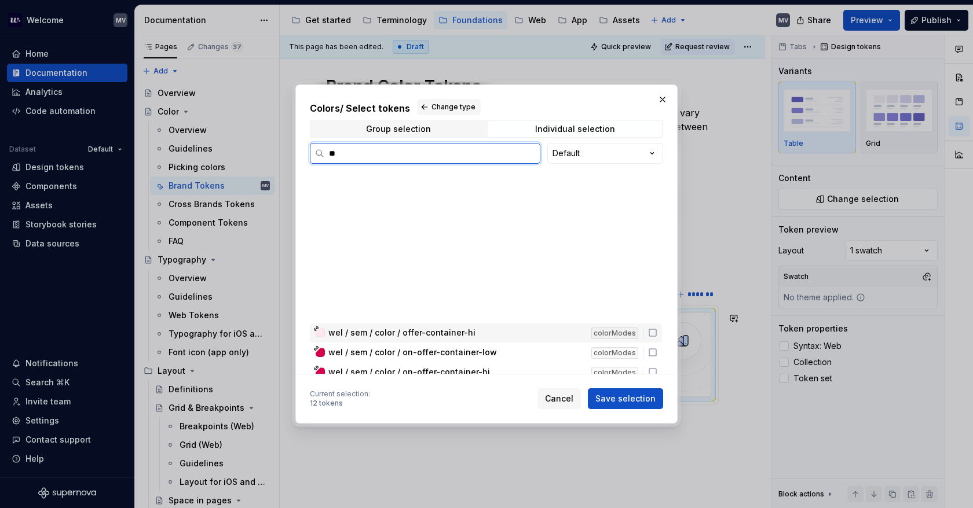
scroll to position [0, 0]
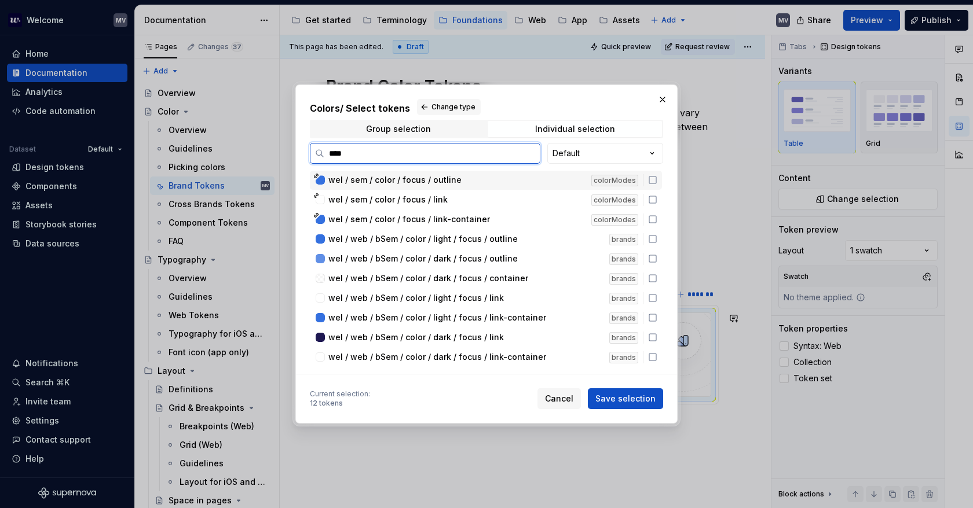
type input "*****"
click at [653, 178] on icon at bounding box center [652, 179] width 9 height 9
click at [657, 195] on div "wel / sem / color / focus / link colorModes" at bounding box center [486, 199] width 352 height 19
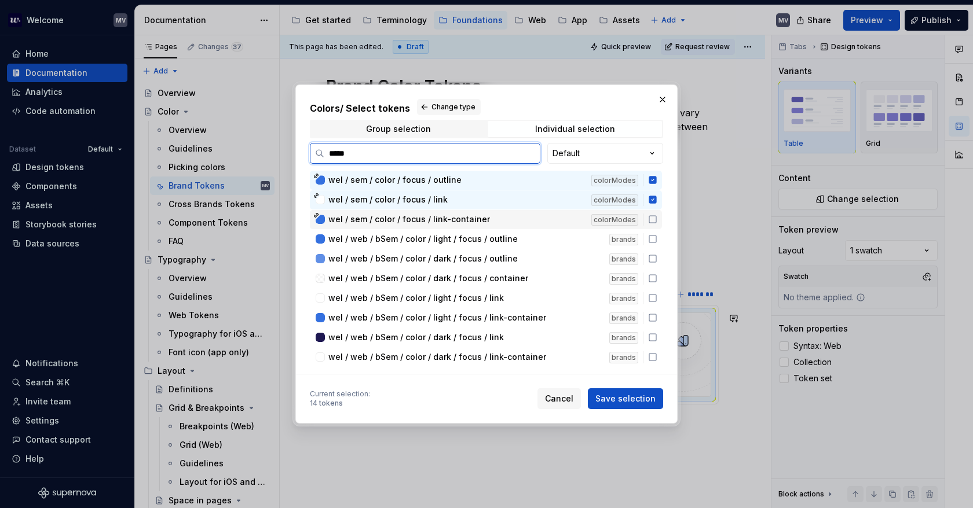
click at [653, 216] on icon at bounding box center [652, 219] width 7 height 7
click at [528, 155] on input "*****" at bounding box center [431, 154] width 215 height 12
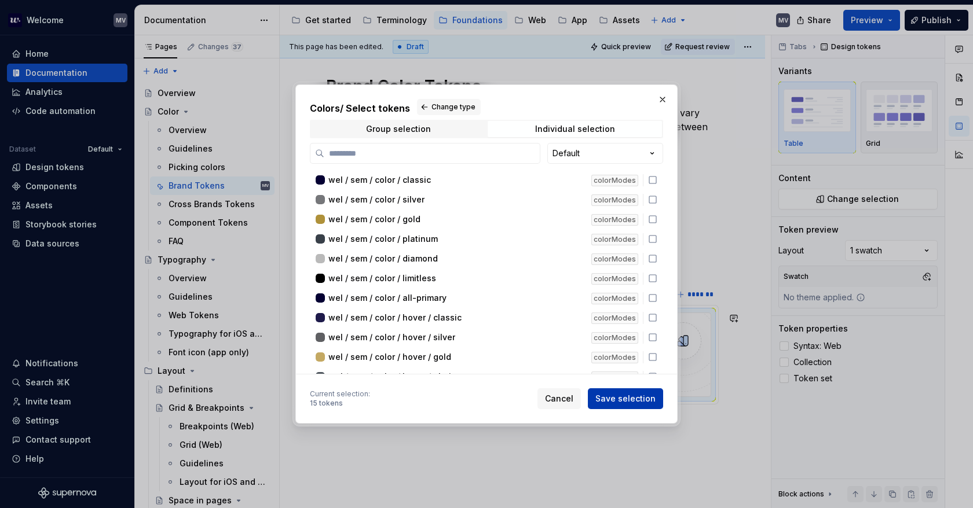
click at [624, 397] on span "Save selection" at bounding box center [625, 399] width 60 height 12
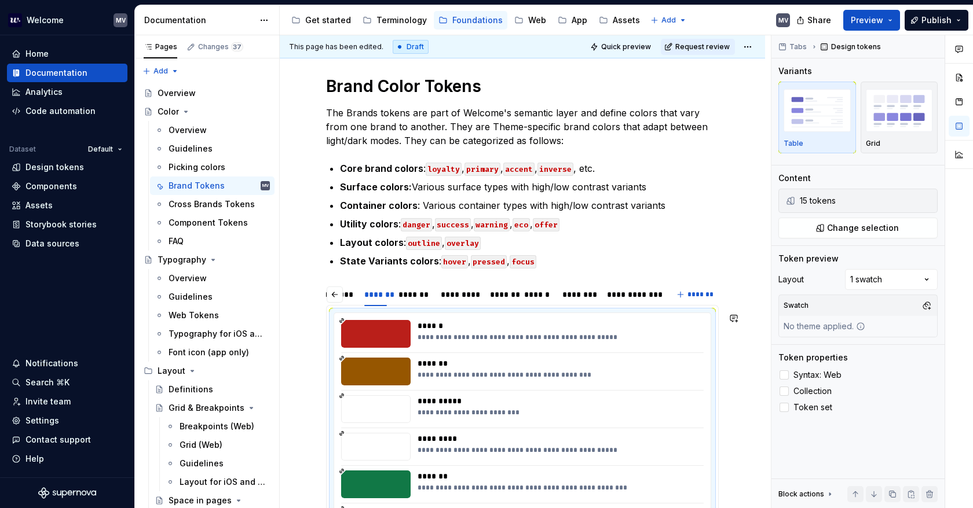
scroll to position [471, 0]
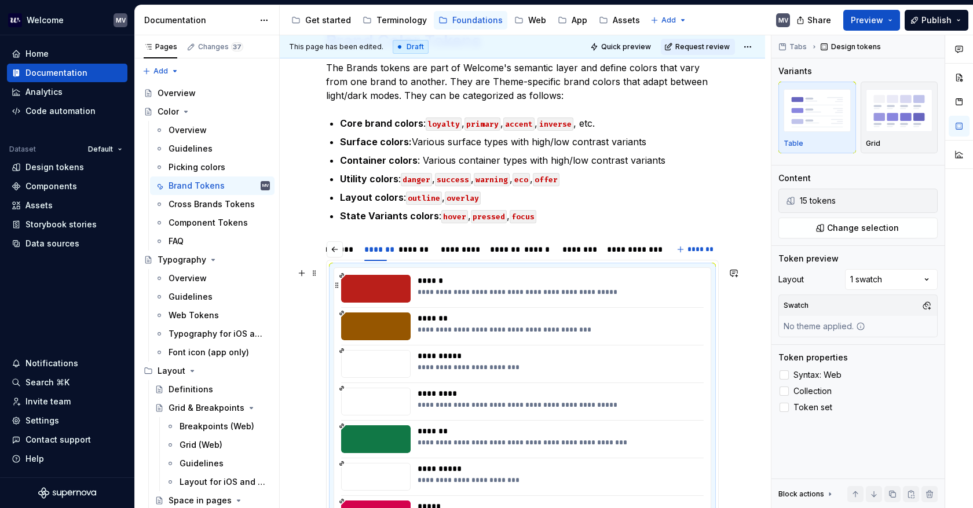
type textarea "*"
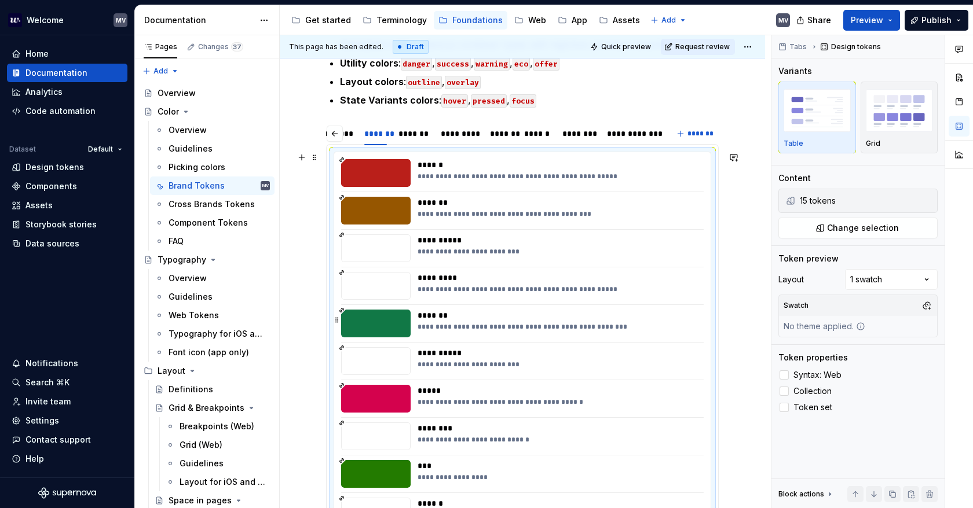
scroll to position [355, 0]
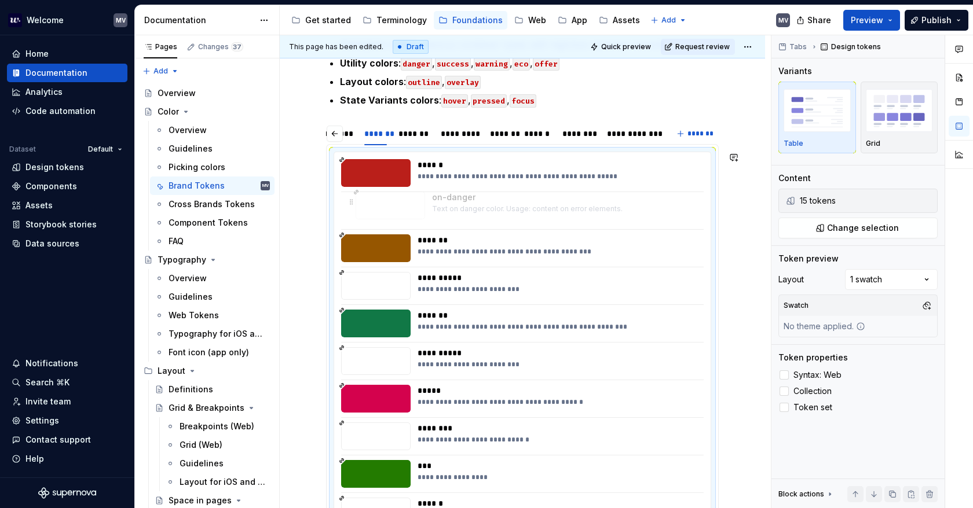
drag, startPoint x: 434, startPoint y: 288, endPoint x: 449, endPoint y: 209, distance: 80.2
click at [449, 209] on body "Welcome MV Home Documentation Analytics Code automation Dataset Default Design …" at bounding box center [486, 254] width 973 height 508
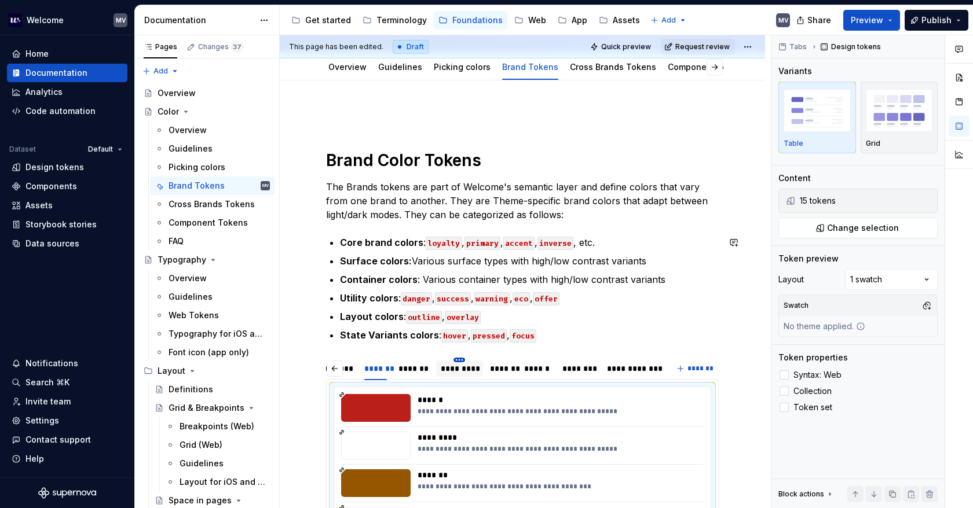
scroll to position [124, 0]
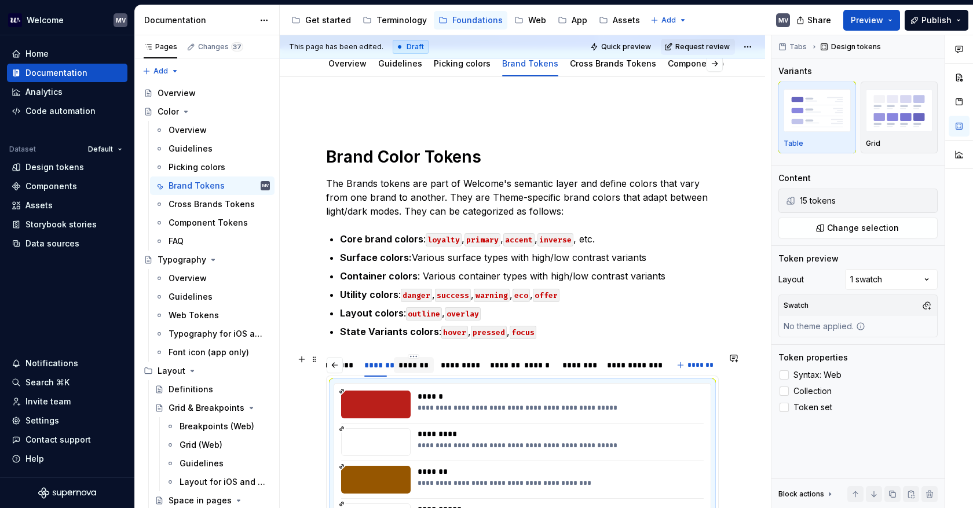
click at [417, 364] on div "*******" at bounding box center [413, 366] width 30 height 12
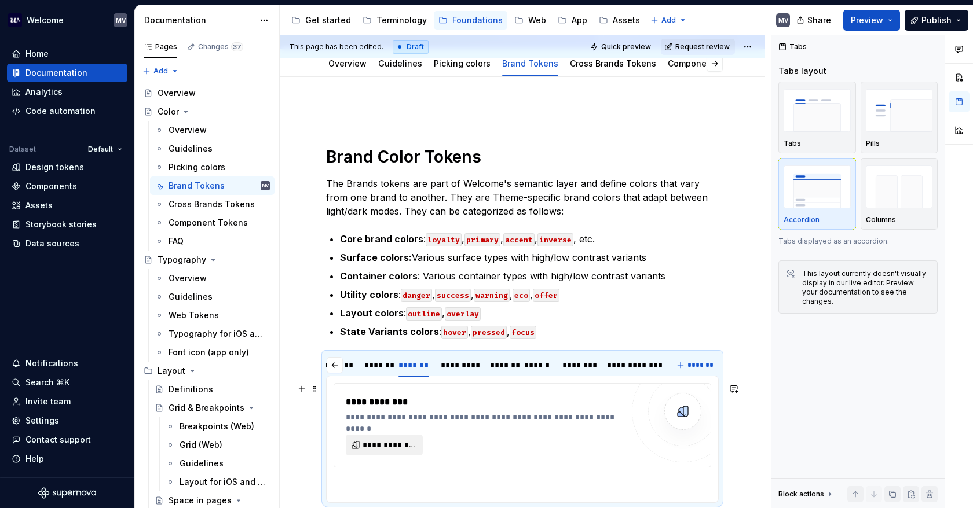
click at [393, 442] on span "**********" at bounding box center [388, 445] width 53 height 12
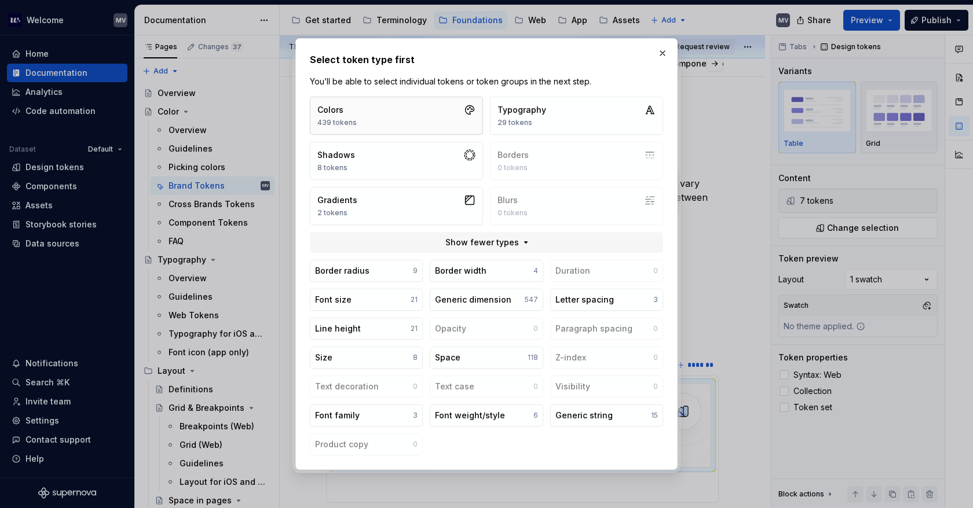
click at [421, 108] on button "Colors 439 tokens" at bounding box center [396, 116] width 173 height 38
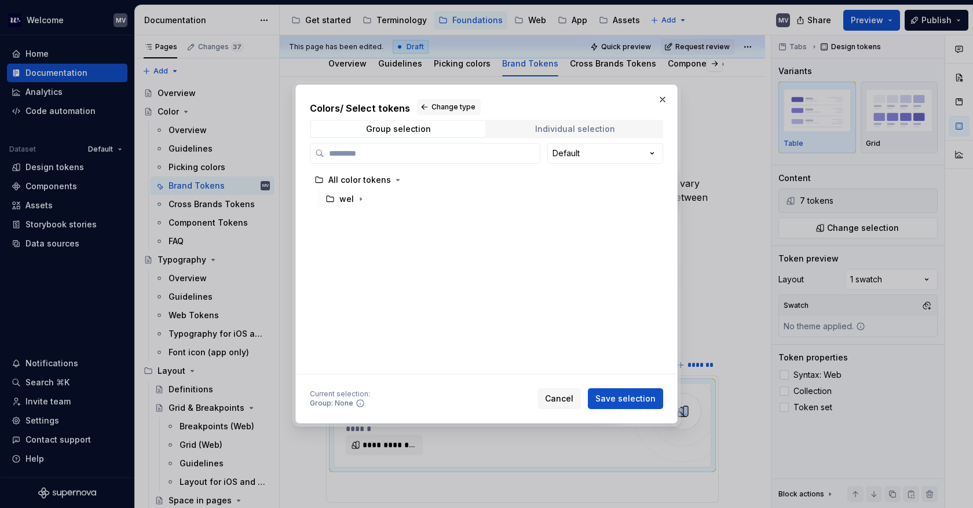
click at [566, 130] on div "Individual selection" at bounding box center [575, 128] width 80 height 9
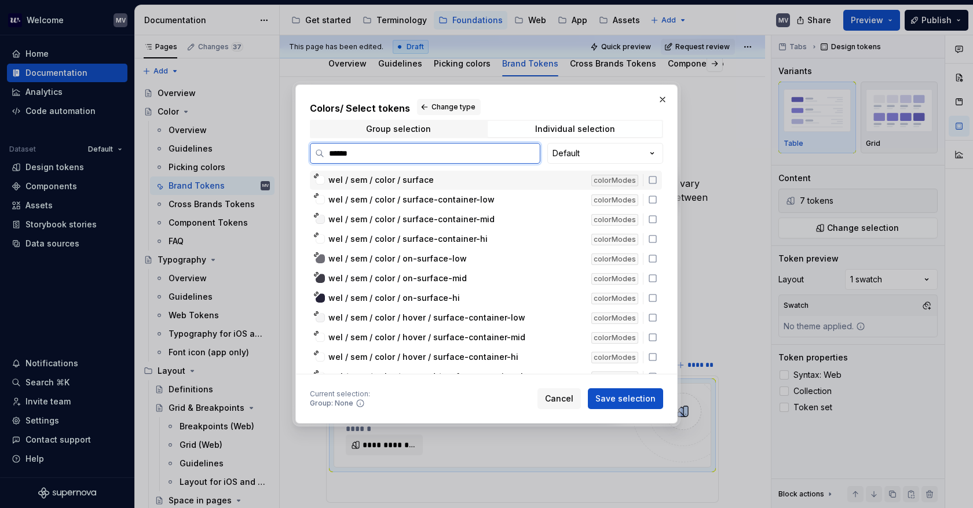
type input "*******"
click at [651, 177] on icon at bounding box center [652, 179] width 9 height 9
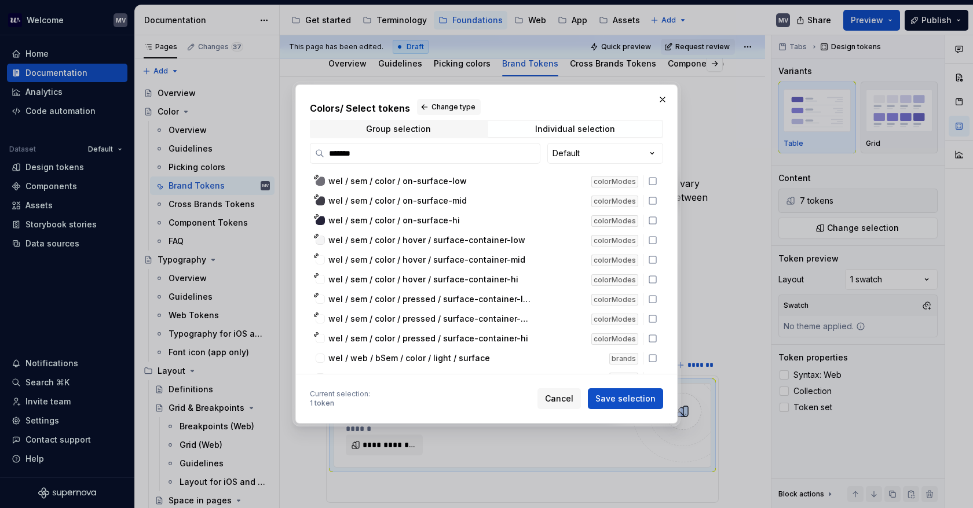
scroll to position [116, 0]
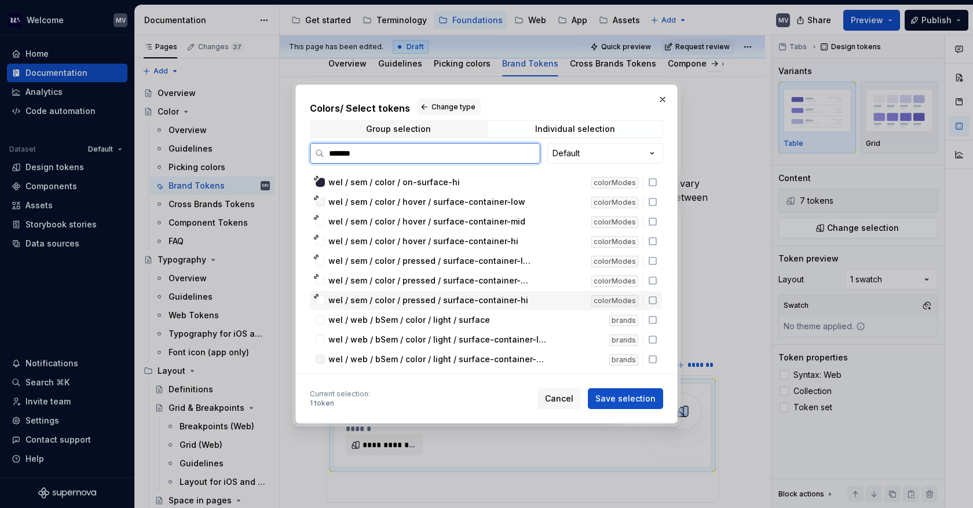
click at [653, 298] on icon at bounding box center [652, 300] width 9 height 9
drag, startPoint x: 654, startPoint y: 280, endPoint x: 647, endPoint y: 272, distance: 10.6
click at [654, 279] on icon at bounding box center [652, 280] width 9 height 9
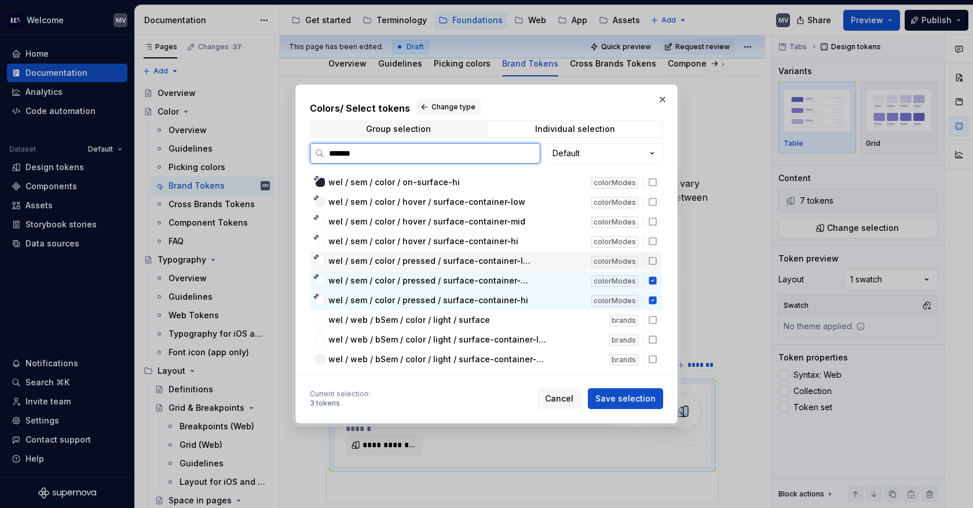
click at [654, 258] on icon at bounding box center [652, 261] width 7 height 7
click at [650, 241] on icon at bounding box center [652, 241] width 9 height 9
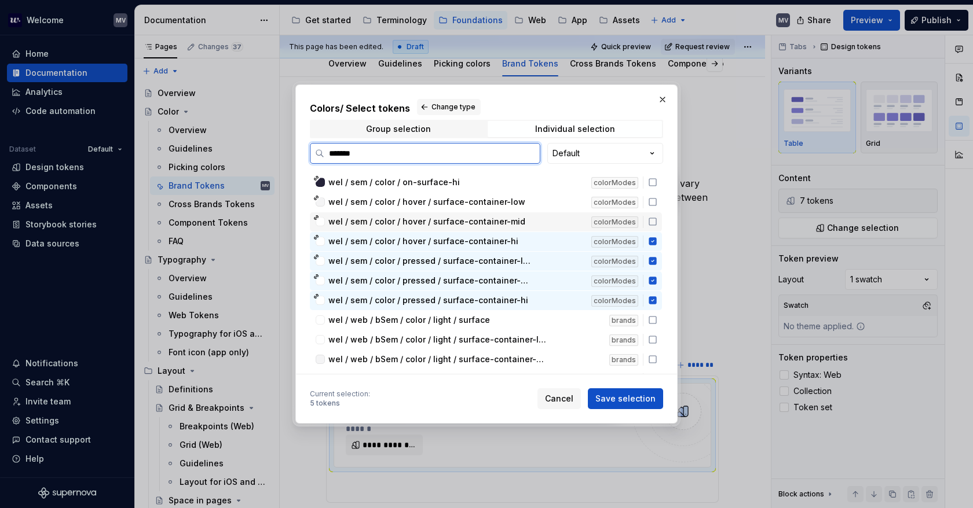
click at [652, 222] on icon at bounding box center [652, 221] width 9 height 9
click at [654, 193] on div "wel / sem / color / hover / surface-container-low colorModes" at bounding box center [486, 202] width 352 height 19
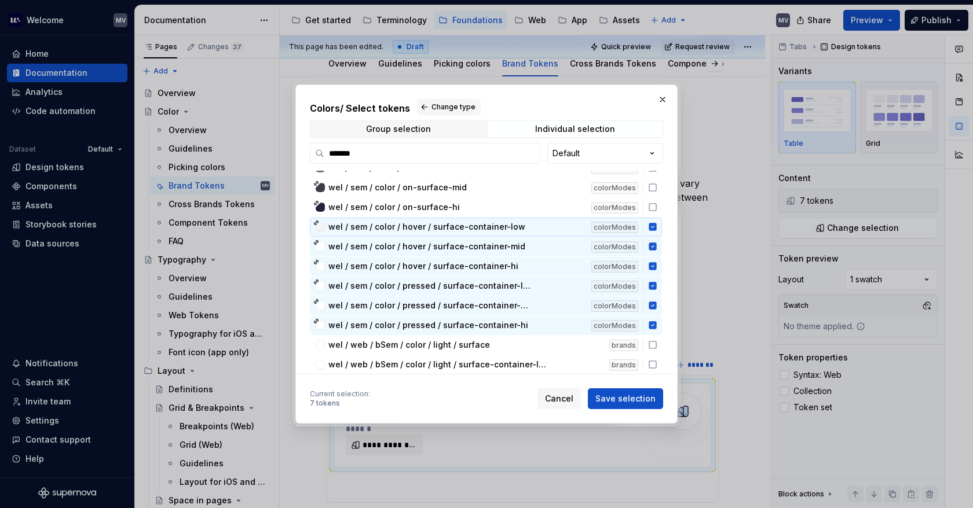
scroll to position [0, 0]
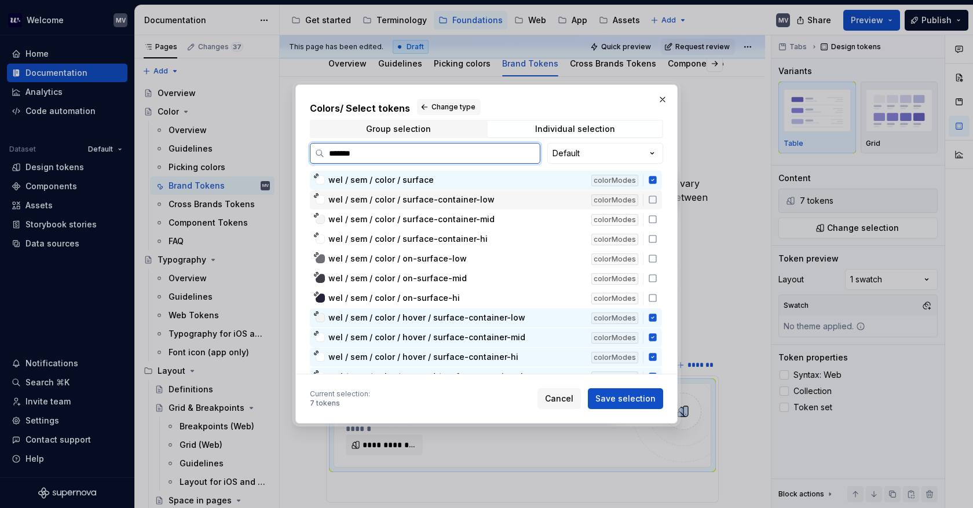
click at [654, 206] on div "wel / sem / color / surface-container-low colorModes" at bounding box center [486, 199] width 352 height 19
click at [653, 218] on icon at bounding box center [652, 219] width 9 height 9
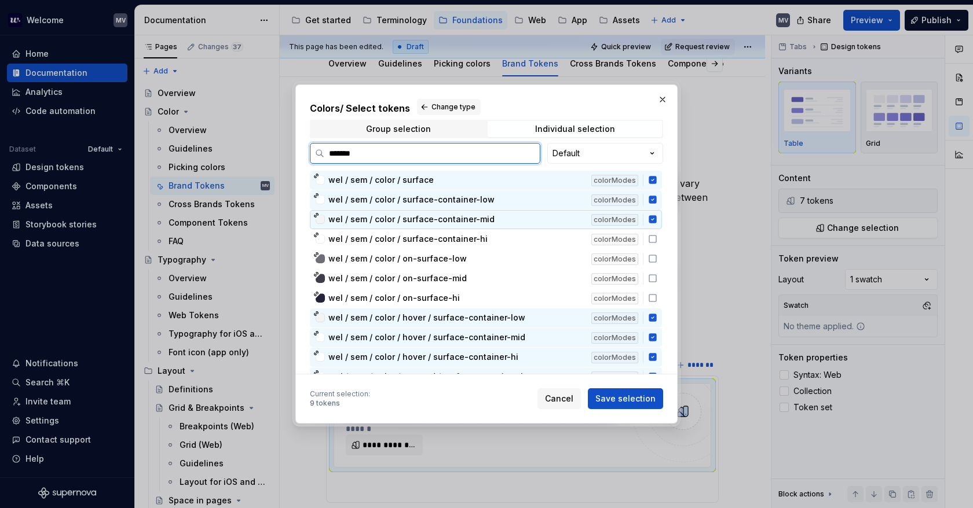
click at [653, 233] on div "wel / sem / color / surface-container-hi colorModes" at bounding box center [486, 239] width 352 height 19
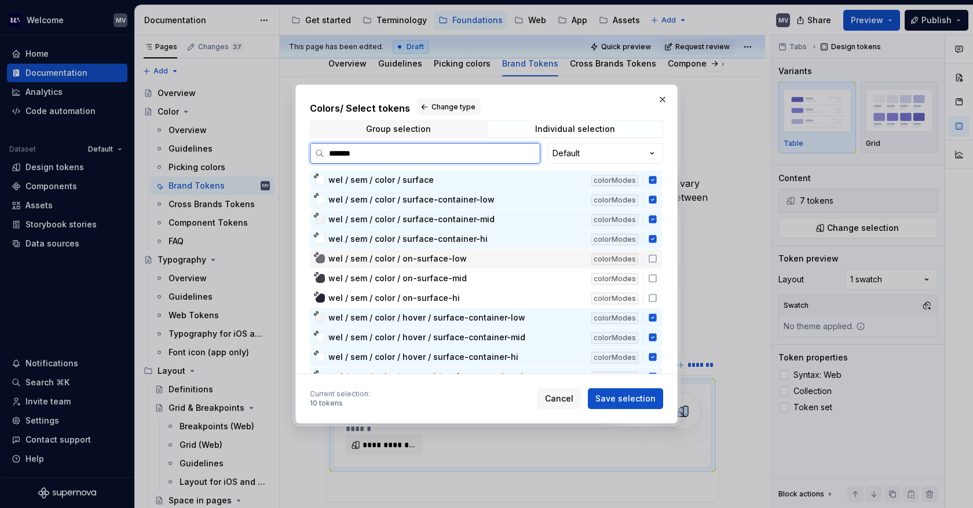
click at [654, 252] on div "wel / sem / color / on-surface-low colorModes" at bounding box center [486, 259] width 352 height 19
click at [653, 274] on icon at bounding box center [652, 278] width 9 height 9
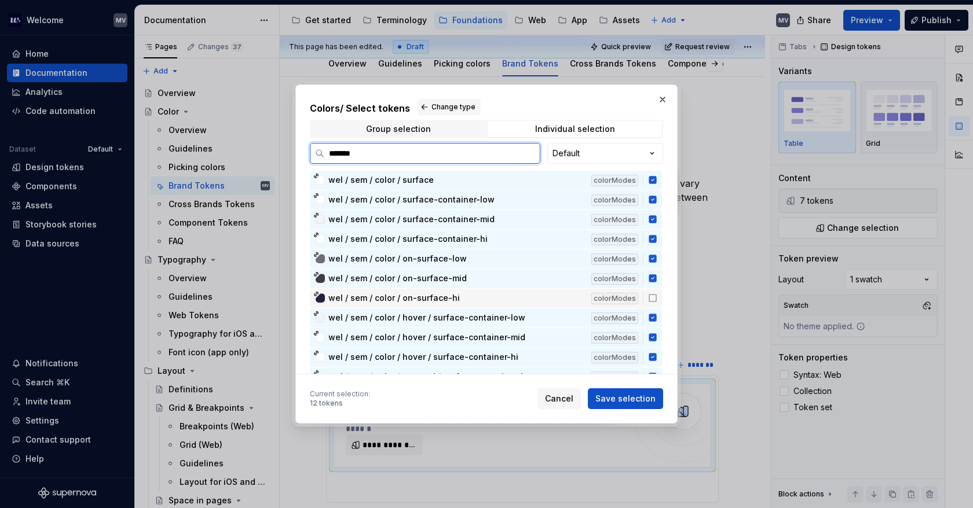
click at [650, 292] on div "wel / sem / color / on-surface-hi colorModes" at bounding box center [486, 298] width 352 height 19
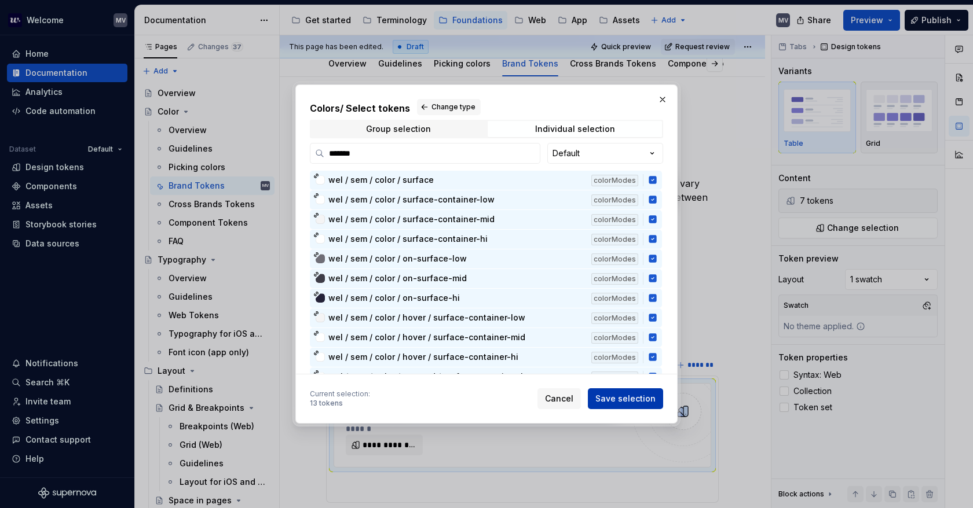
click at [622, 394] on span "Save selection" at bounding box center [625, 399] width 60 height 12
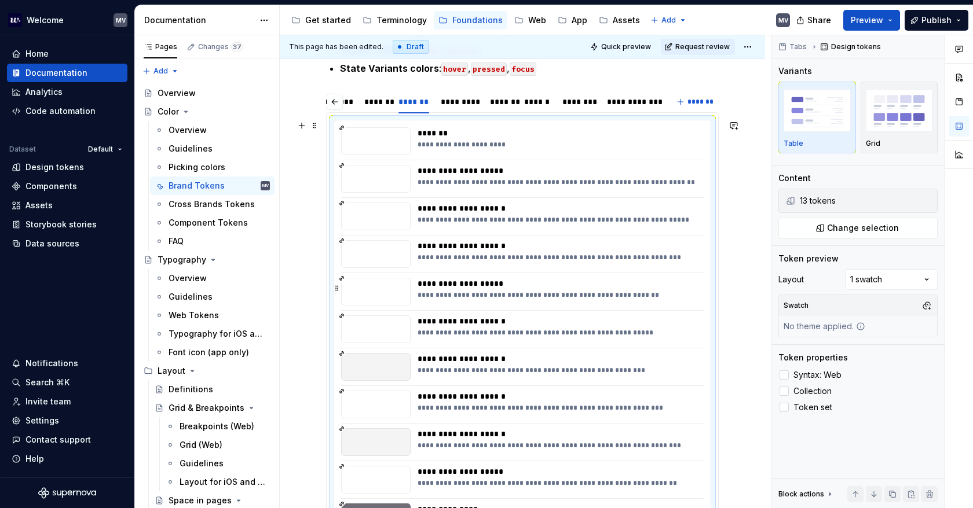
scroll to position [124, 0]
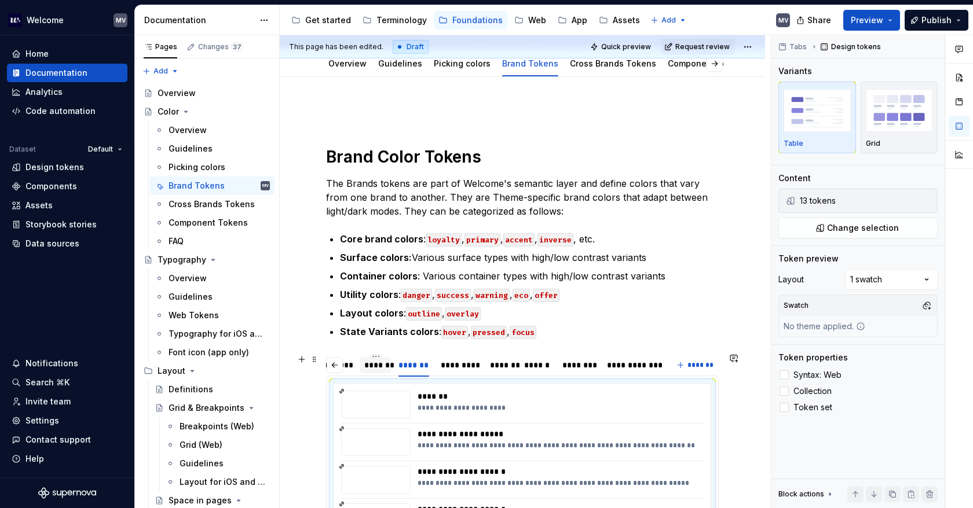
click at [377, 363] on div "*******" at bounding box center [375, 366] width 23 height 12
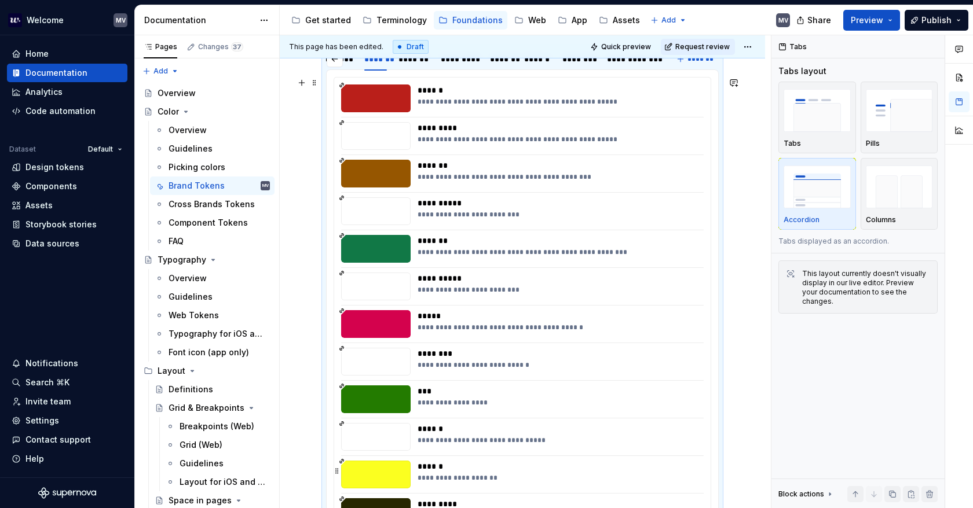
scroll to position [402, 0]
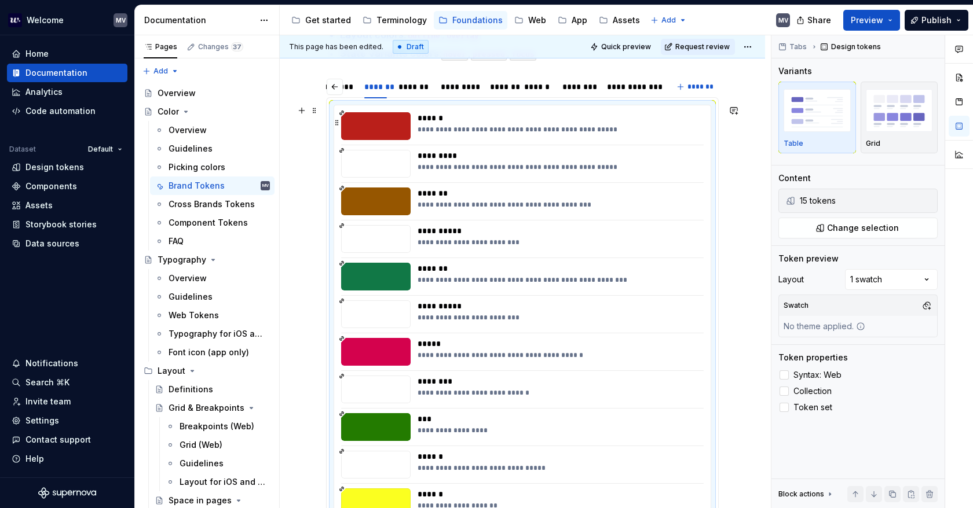
click at [674, 131] on div "**********" at bounding box center [557, 129] width 280 height 9
type textarea "*"
click at [832, 228] on span "Change selection" at bounding box center [863, 228] width 72 height 12
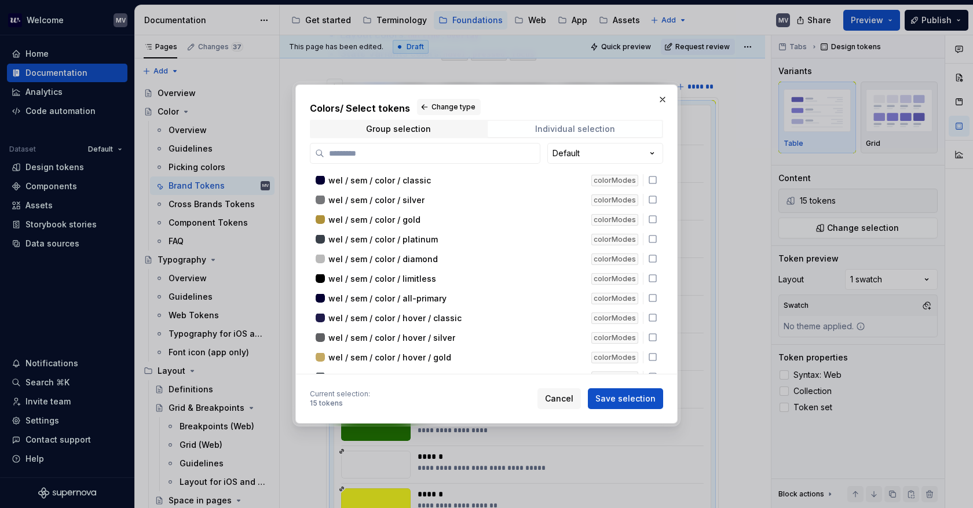
click at [581, 130] on div "Individual selection" at bounding box center [575, 128] width 80 height 9
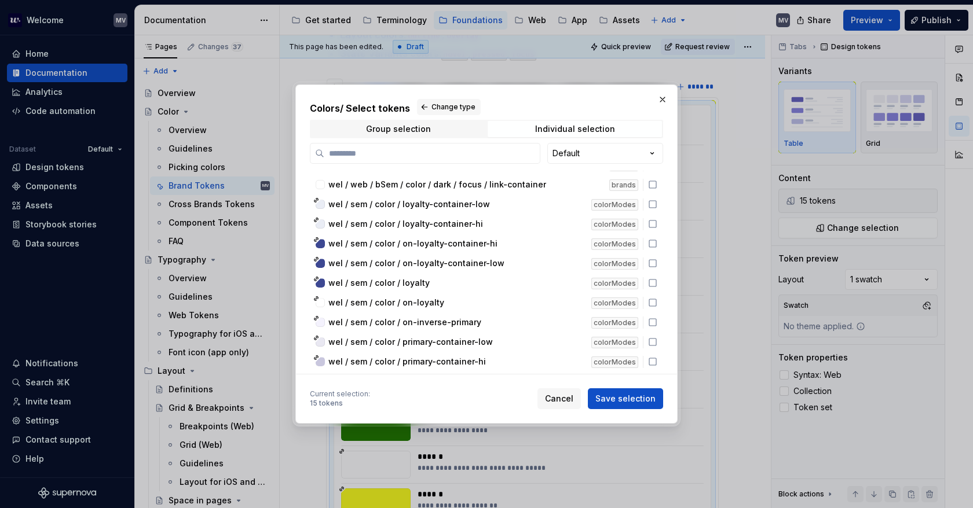
scroll to position [4940, 0]
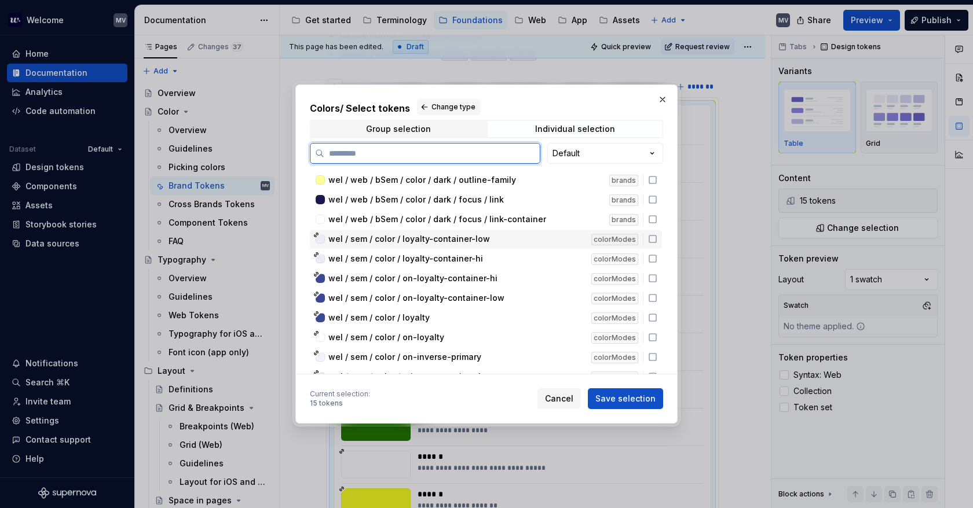
click at [654, 241] on icon at bounding box center [652, 238] width 9 height 9
click at [653, 254] on icon at bounding box center [652, 258] width 9 height 9
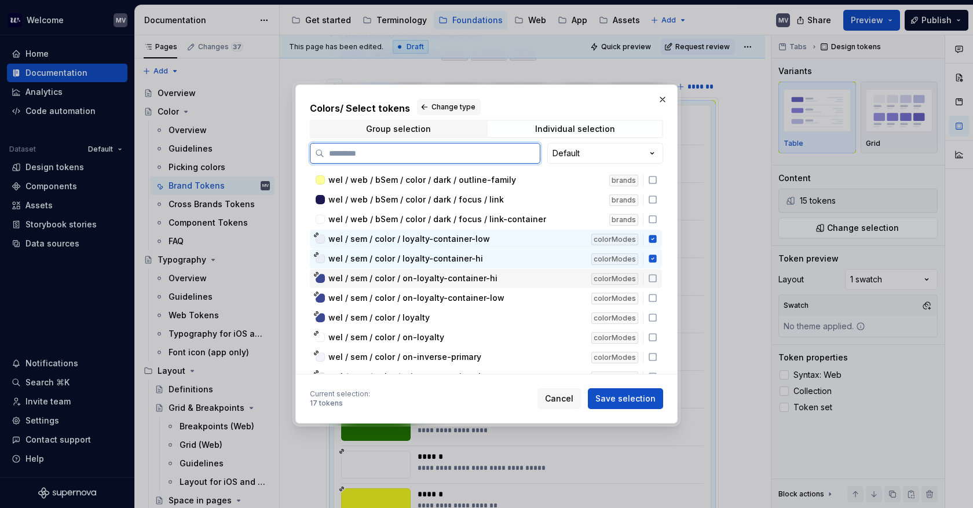
click at [653, 269] on div "wel / sem / color / on-loyalty-container-hi colorModes" at bounding box center [486, 278] width 352 height 19
click at [653, 296] on icon at bounding box center [652, 298] width 9 height 9
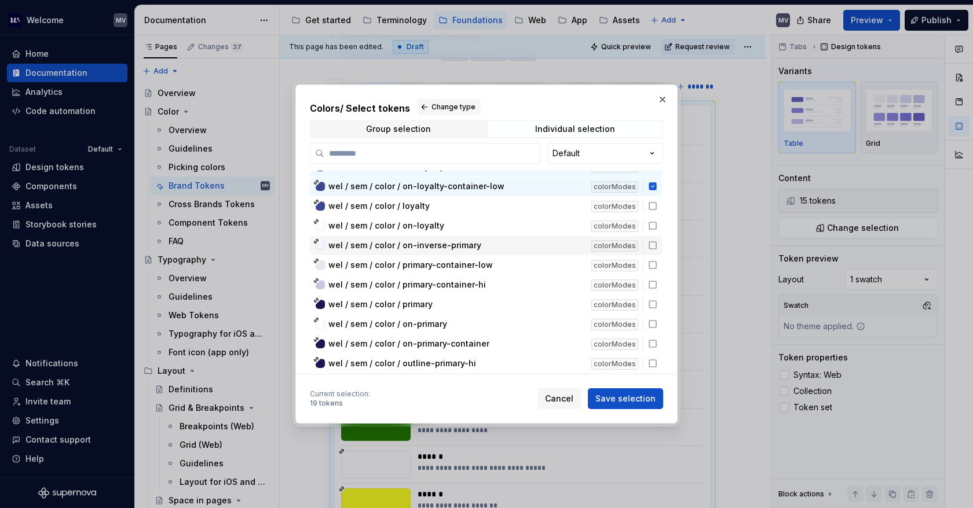
scroll to position [5056, 0]
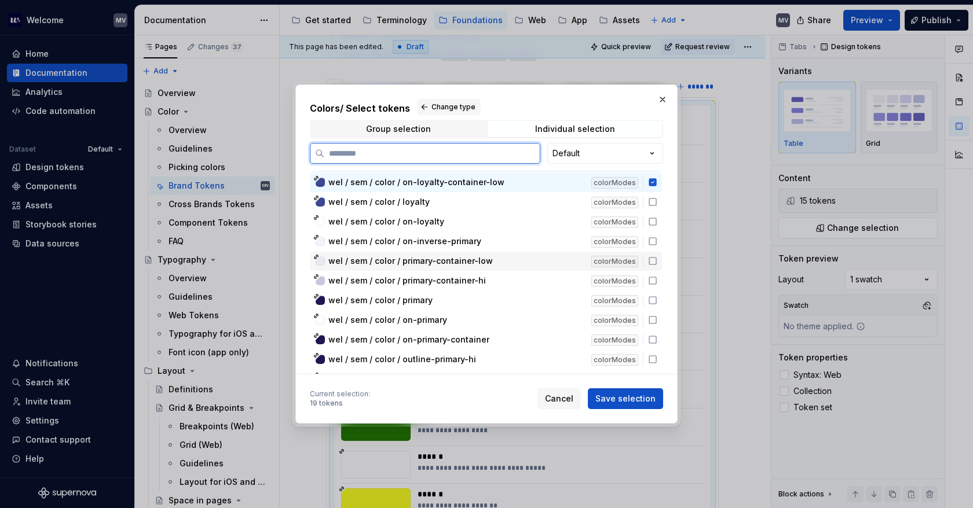
click at [656, 261] on icon at bounding box center [652, 261] width 7 height 7
click at [651, 258] on icon at bounding box center [652, 262] width 8 height 8
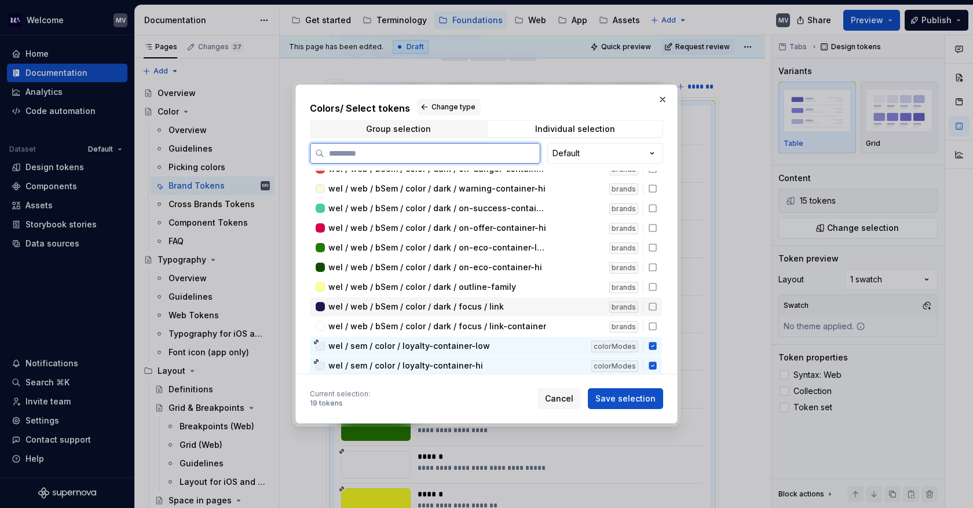
scroll to position [4882, 0]
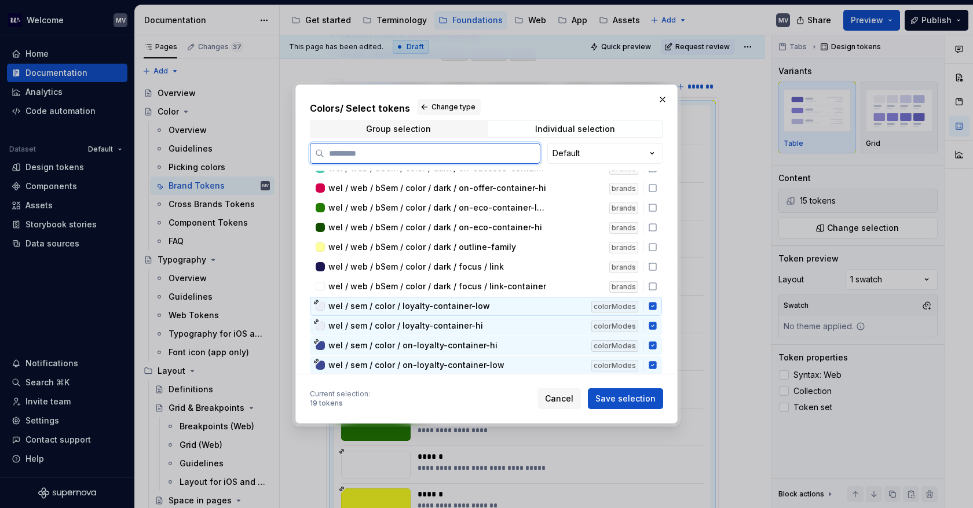
click at [651, 303] on icon at bounding box center [652, 307] width 8 height 8
click at [655, 322] on icon at bounding box center [652, 326] width 8 height 8
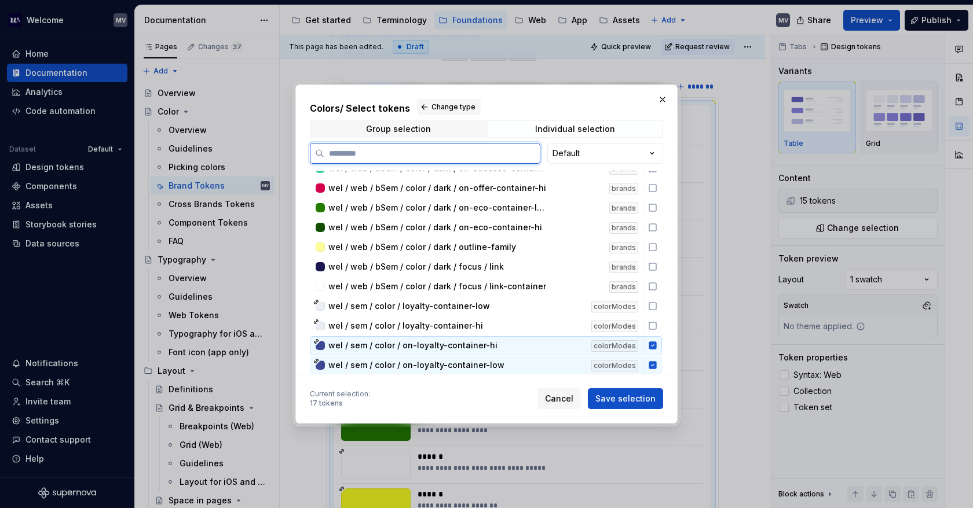
click at [653, 342] on icon at bounding box center [652, 346] width 8 height 8
click at [652, 362] on icon at bounding box center [652, 366] width 8 height 8
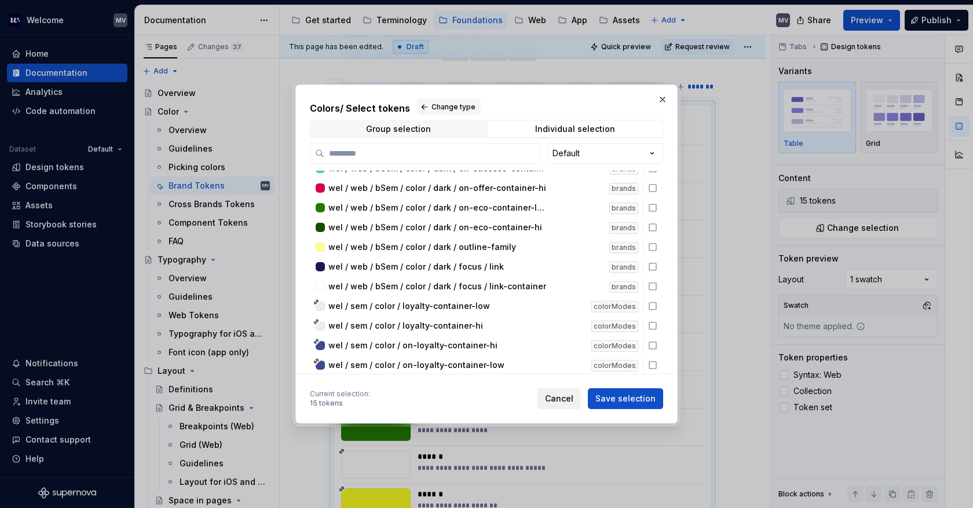
click at [573, 399] on span "Cancel" at bounding box center [559, 399] width 28 height 12
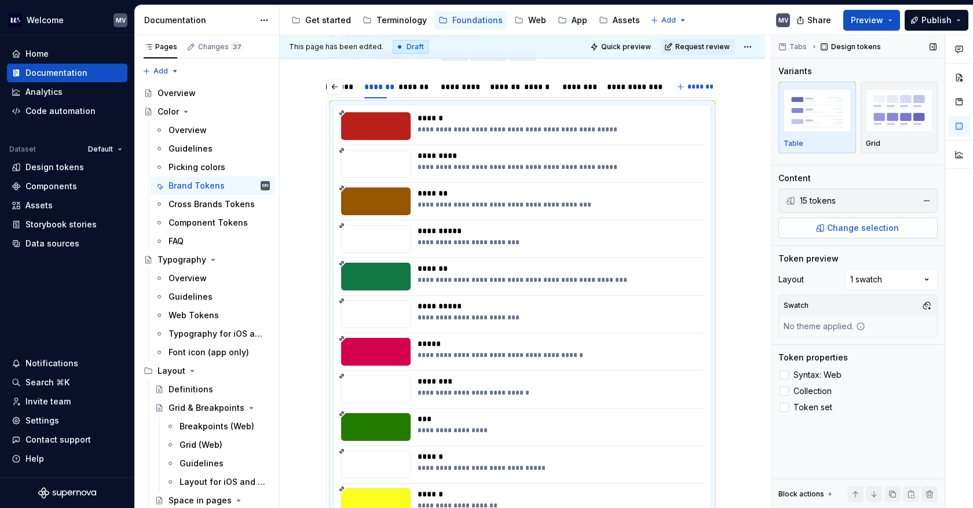
click at [836, 225] on span "Change selection" at bounding box center [863, 228] width 72 height 12
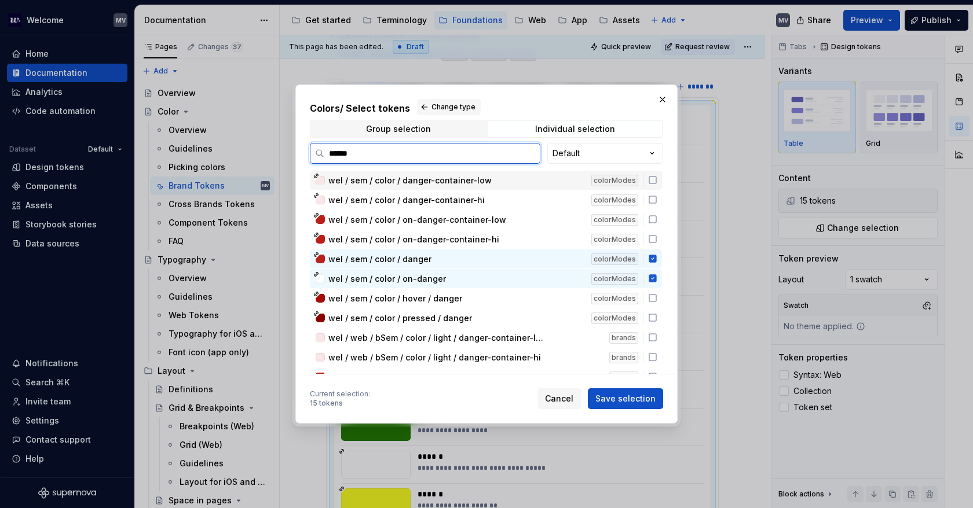
click at [652, 182] on icon at bounding box center [652, 179] width 9 height 9
click at [650, 200] on icon at bounding box center [652, 199] width 9 height 9
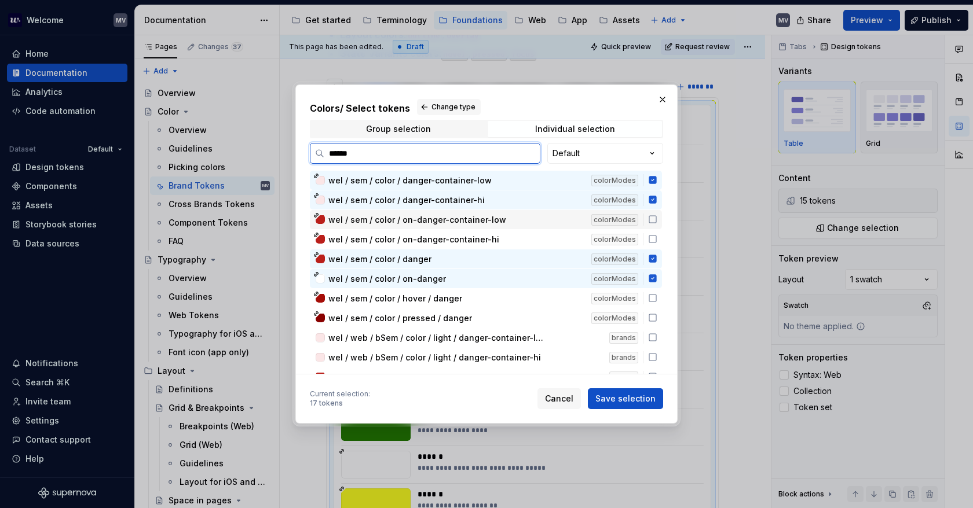
click at [652, 218] on icon at bounding box center [652, 219] width 9 height 9
click at [652, 236] on icon at bounding box center [652, 238] width 9 height 9
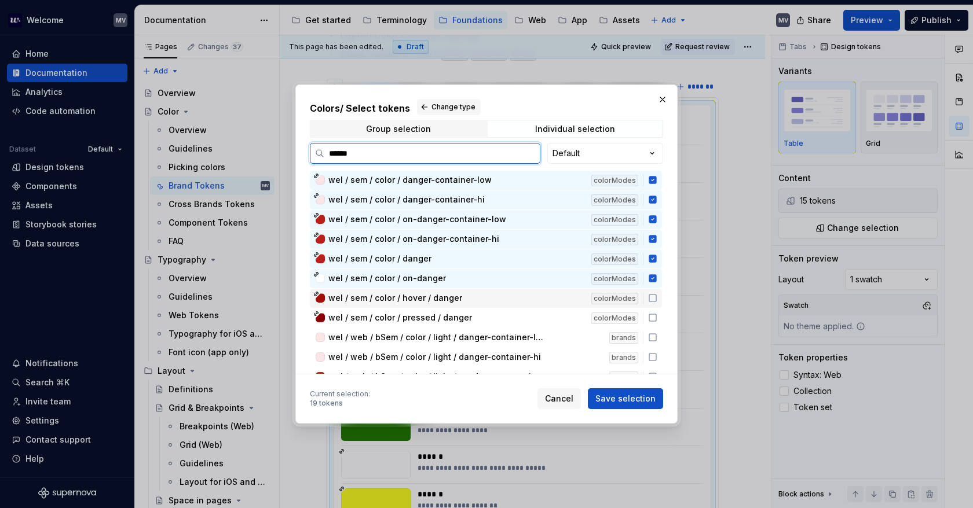
click at [654, 297] on icon at bounding box center [652, 298] width 9 height 9
click at [651, 311] on div "wel / sem / color / pressed / danger colorModes" at bounding box center [486, 318] width 352 height 19
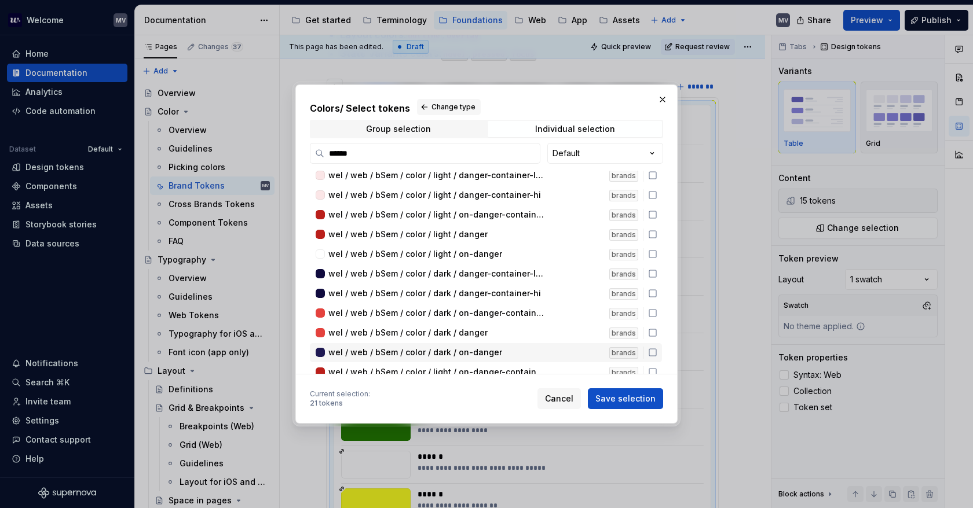
scroll to position [0, 0]
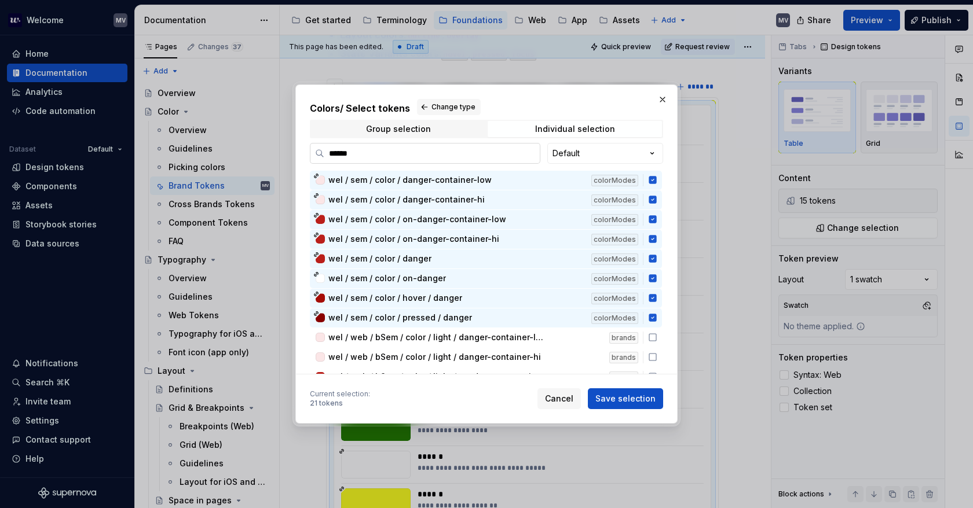
click at [467, 149] on input "******" at bounding box center [431, 154] width 215 height 12
drag, startPoint x: 347, startPoint y: 151, endPoint x: 280, endPoint y: 153, distance: 67.2
click at [280, 153] on div "Colors / Select tokens Change type Group selection Individual selection ****** …" at bounding box center [486, 254] width 973 height 508
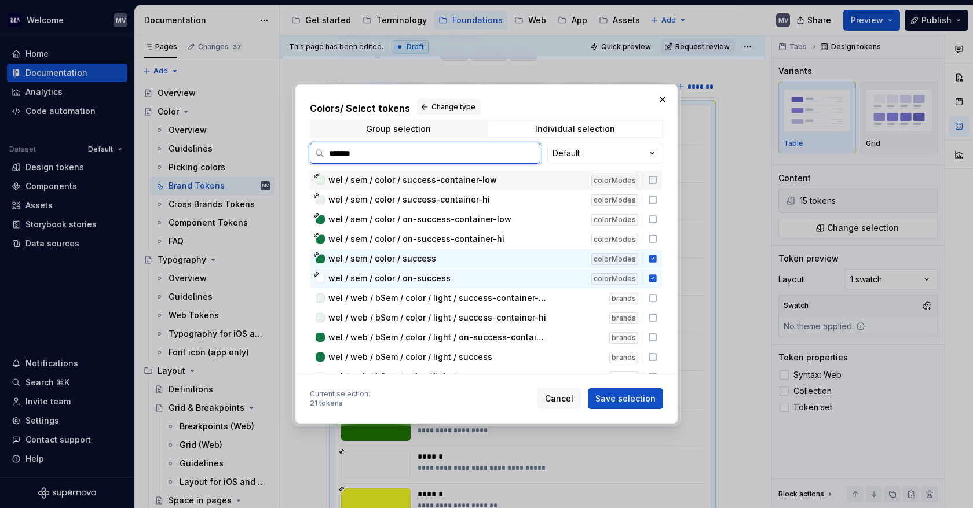
click at [650, 185] on div "wel / sem / color / success-container-low colorModes" at bounding box center [486, 180] width 352 height 19
click at [650, 199] on icon at bounding box center [652, 199] width 9 height 9
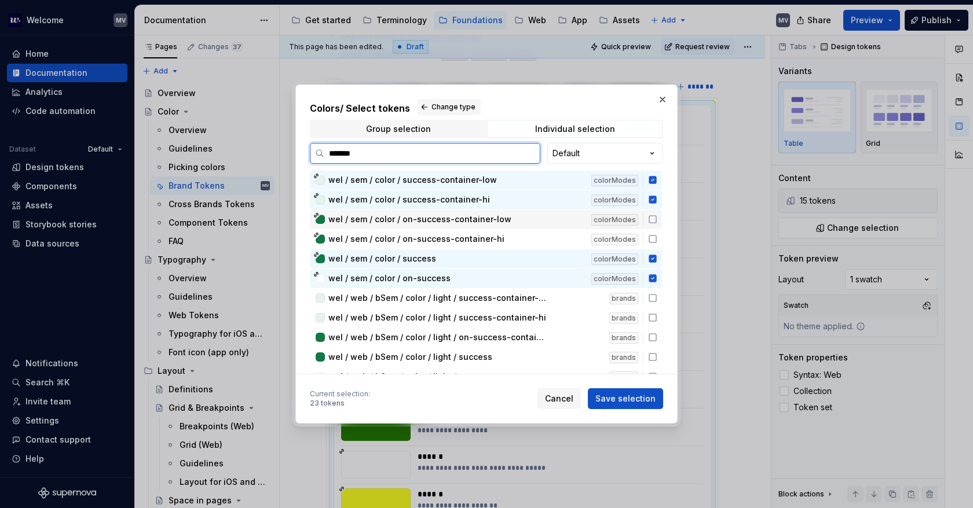
click at [652, 221] on icon at bounding box center [652, 219] width 9 height 9
click at [652, 233] on div "wel / sem / color / on-success-container-hi colorModes" at bounding box center [486, 239] width 352 height 19
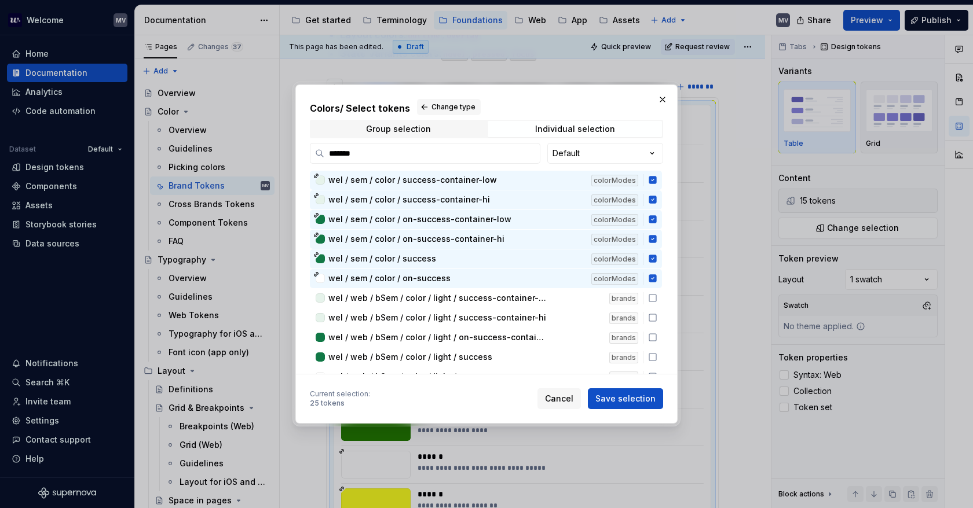
drag, startPoint x: 383, startPoint y: 150, endPoint x: 302, endPoint y: 140, distance: 82.2
click at [288, 148] on div "Colors / Select tokens Change type Group selection Individual selection *******…" at bounding box center [486, 254] width 973 height 508
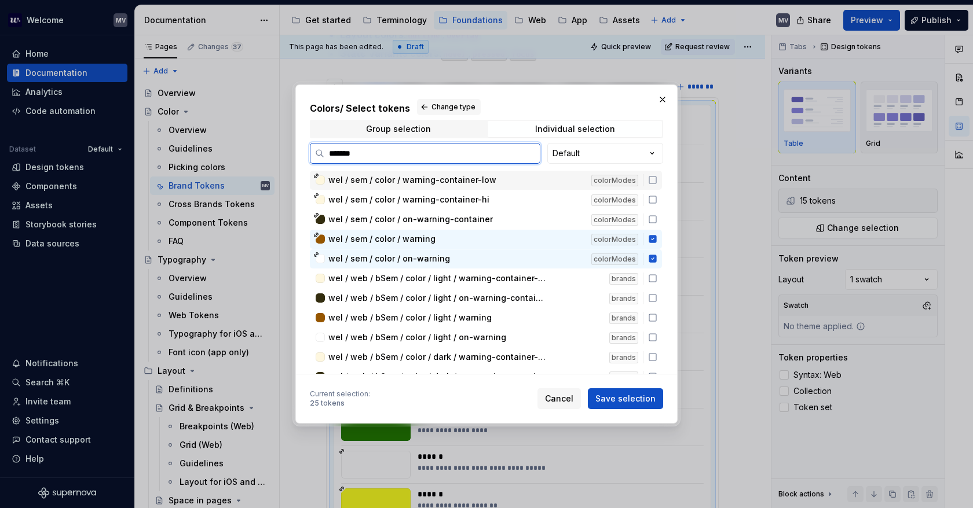
click at [650, 182] on icon at bounding box center [652, 179] width 9 height 9
drag, startPoint x: 653, startPoint y: 196, endPoint x: 650, endPoint y: 212, distance: 16.4
click at [653, 196] on icon at bounding box center [652, 199] width 7 height 7
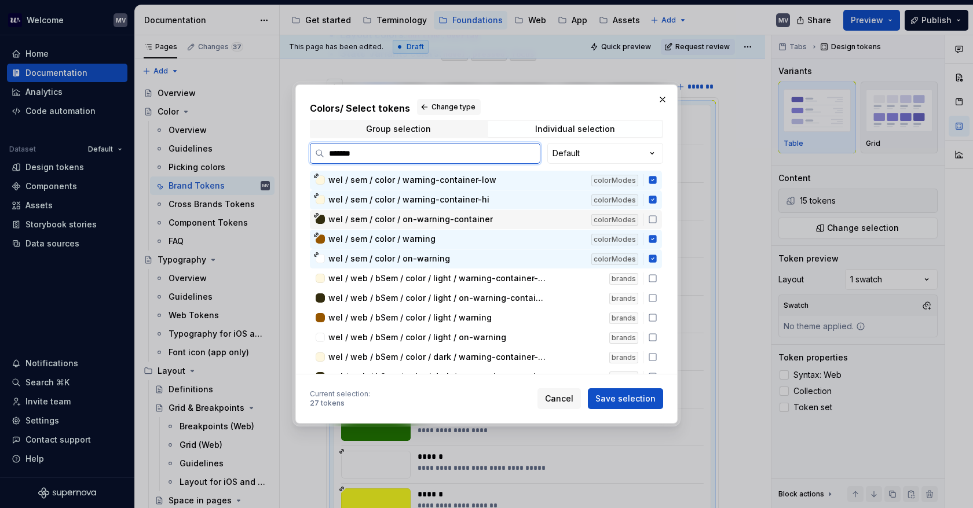
click at [650, 214] on div "wel / sem / color / on-warning-container colorModes" at bounding box center [486, 219] width 352 height 19
drag, startPoint x: 417, startPoint y: 159, endPoint x: 383, endPoint y: 109, distance: 60.1
click at [317, 145] on label "*******" at bounding box center [425, 153] width 230 height 21
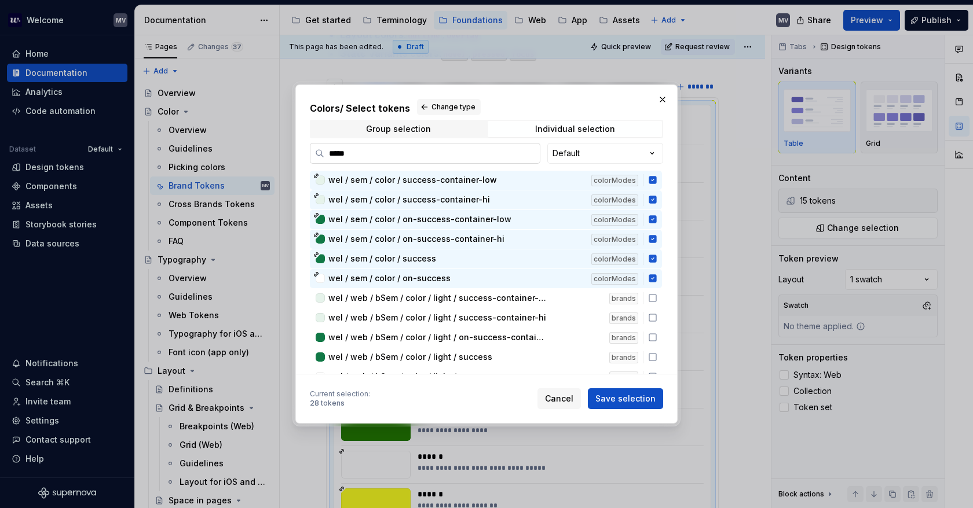
drag, startPoint x: 376, startPoint y: 152, endPoint x: 318, endPoint y: 151, distance: 57.9
click at [318, 151] on label "*****" at bounding box center [425, 153] width 230 height 21
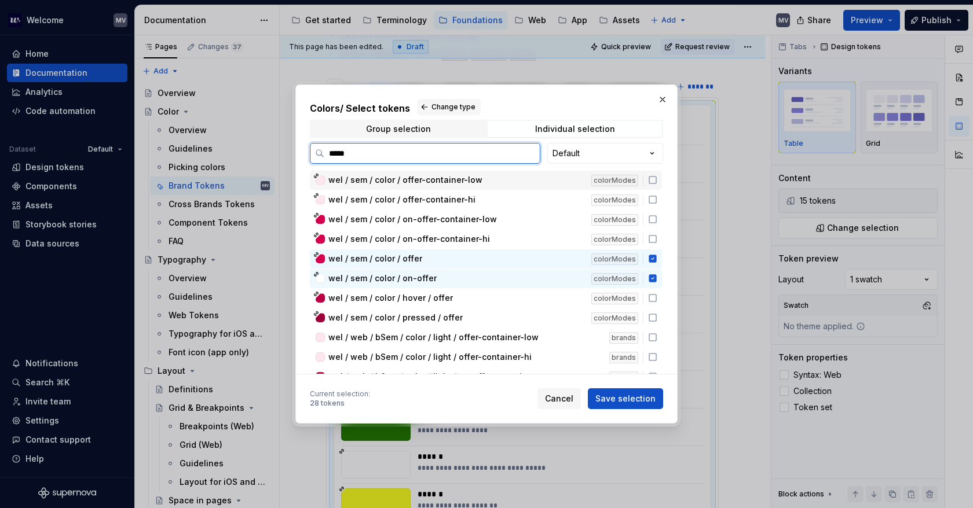
click at [647, 181] on div "colorModes" at bounding box center [619, 180] width 57 height 12
click at [654, 200] on icon at bounding box center [652, 199] width 9 height 9
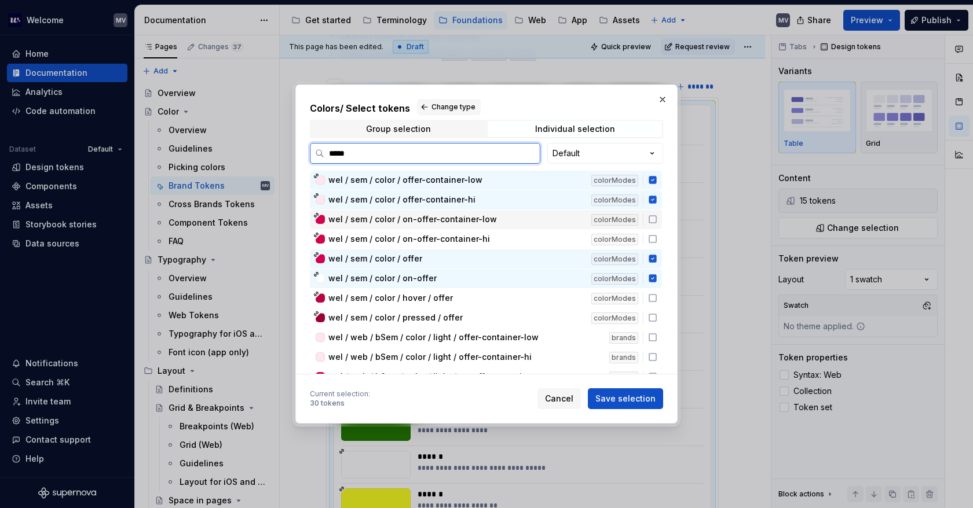
click at [653, 224] on div "wel / sem / color / on-offer-container-low colorModes" at bounding box center [486, 219] width 352 height 19
click at [651, 238] on icon at bounding box center [652, 238] width 9 height 9
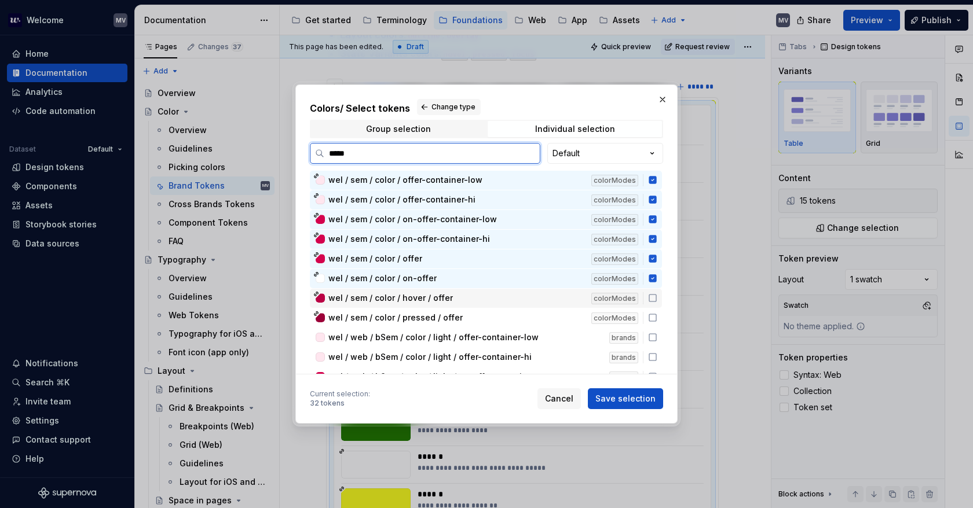
click at [653, 300] on icon at bounding box center [652, 298] width 9 height 9
click at [651, 316] on icon at bounding box center [652, 317] width 9 height 9
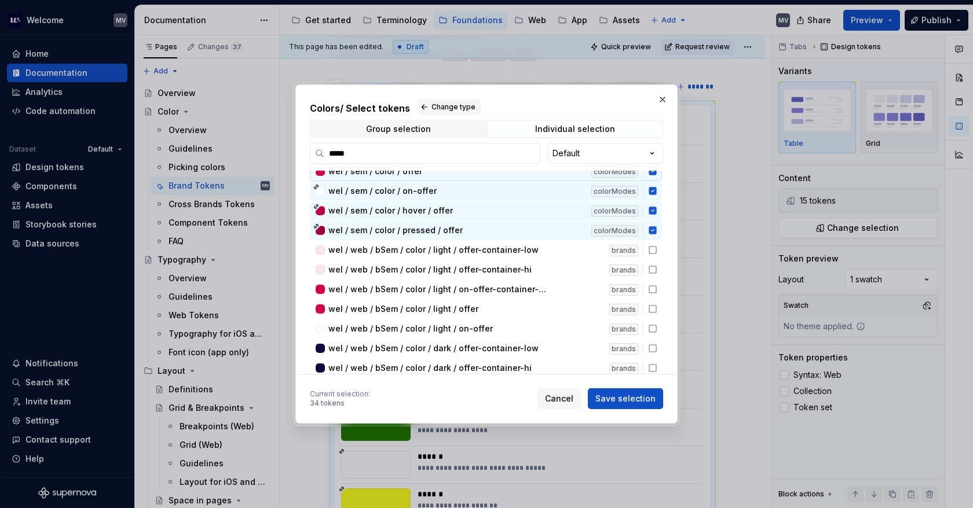
scroll to position [116, 0]
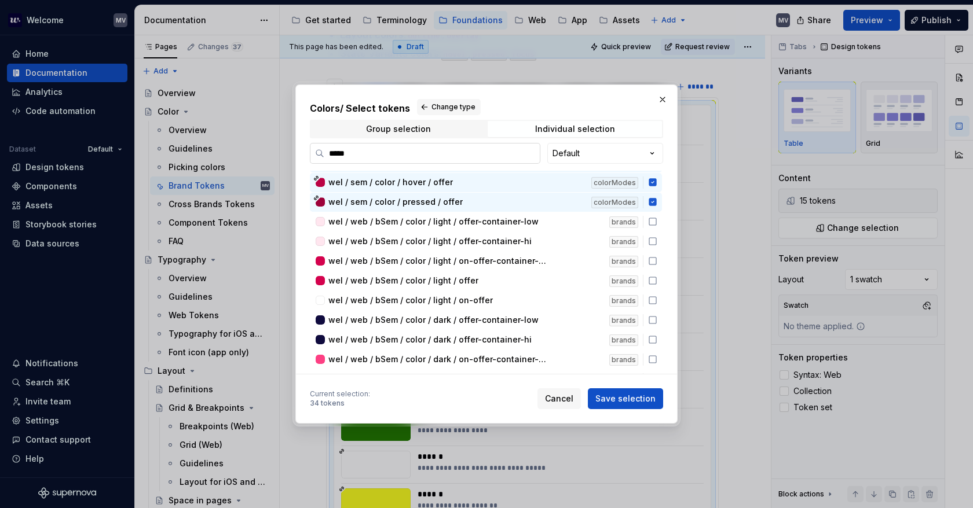
drag, startPoint x: 364, startPoint y: 157, endPoint x: 320, endPoint y: 155, distance: 44.6
click at [307, 158] on div "Colors / Select tokens Change type Group selection Individual selection ***** D…" at bounding box center [486, 254] width 382 height 339
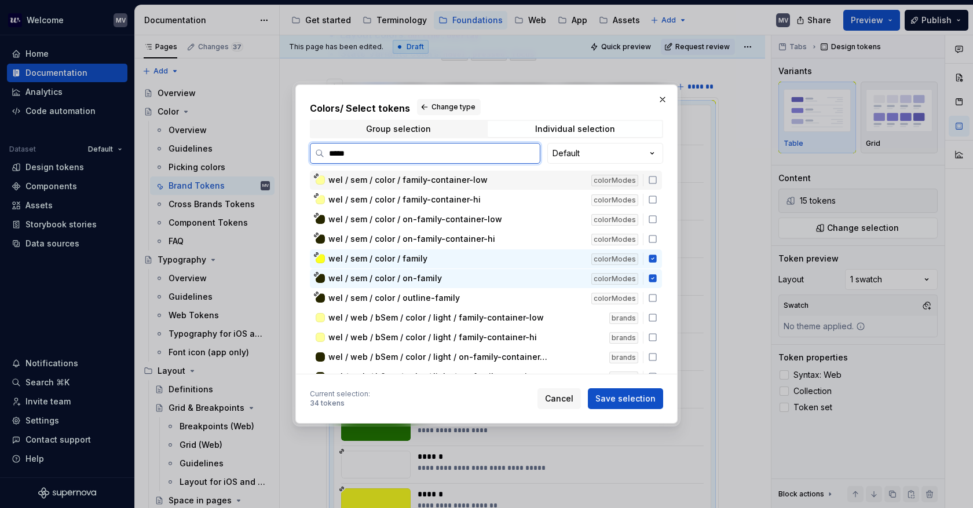
click at [653, 179] on icon at bounding box center [652, 179] width 9 height 9
click at [652, 195] on div "wel / sem / color / family-container-hi colorModes" at bounding box center [486, 199] width 352 height 19
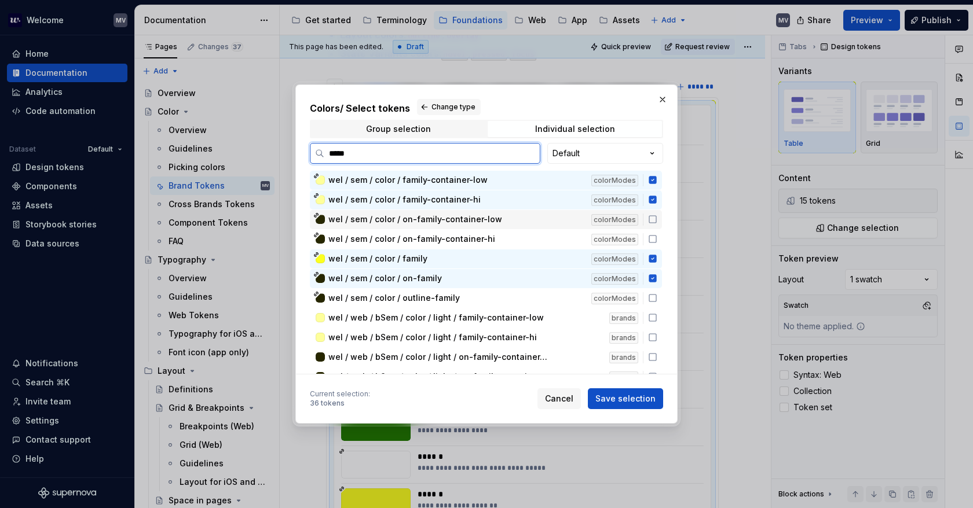
click at [650, 215] on icon at bounding box center [652, 219] width 9 height 9
click at [653, 237] on icon at bounding box center [652, 238] width 9 height 9
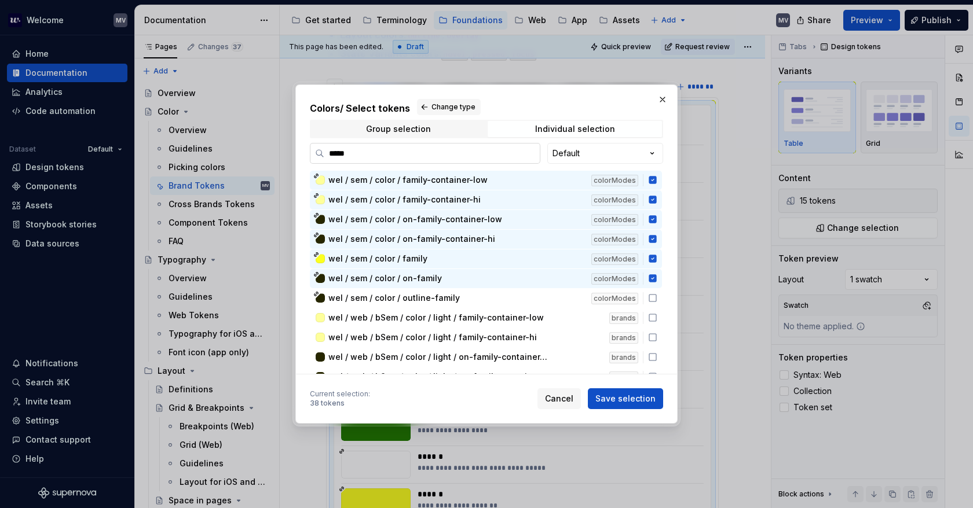
drag, startPoint x: 342, startPoint y: 156, endPoint x: 325, endPoint y: 152, distance: 16.7
click at [315, 155] on label "*****" at bounding box center [425, 153] width 230 height 21
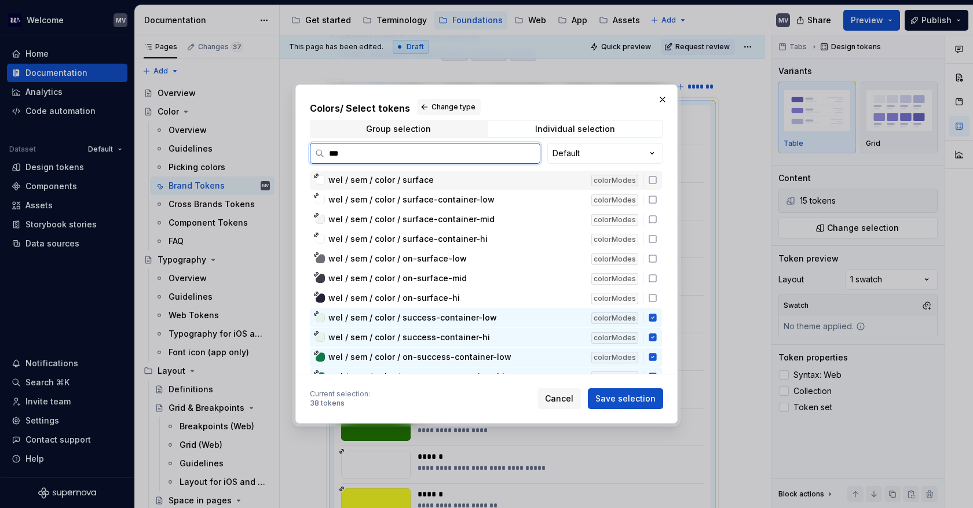
type input "****"
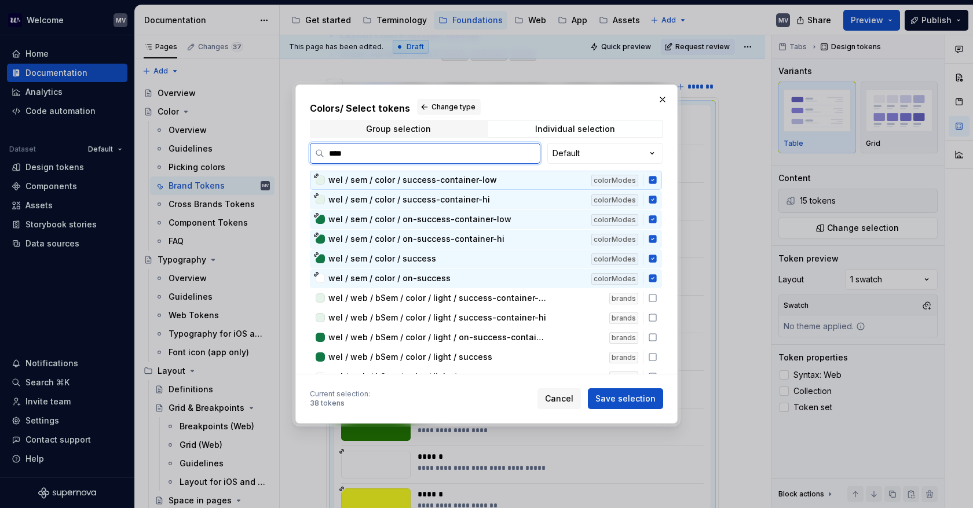
click at [532, 153] on input "****" at bounding box center [431, 154] width 215 height 12
click at [529, 152] on input "****" at bounding box center [431, 154] width 215 height 12
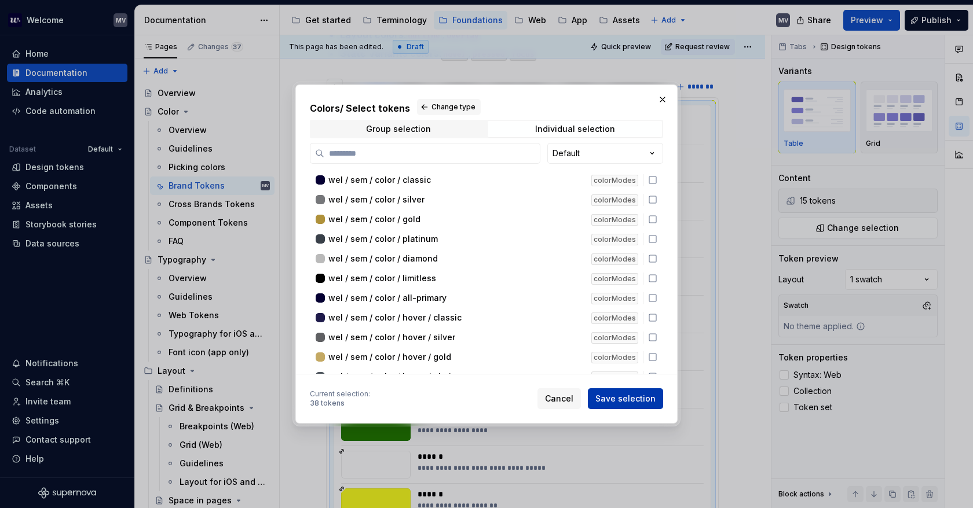
click at [638, 394] on span "Save selection" at bounding box center [625, 399] width 60 height 12
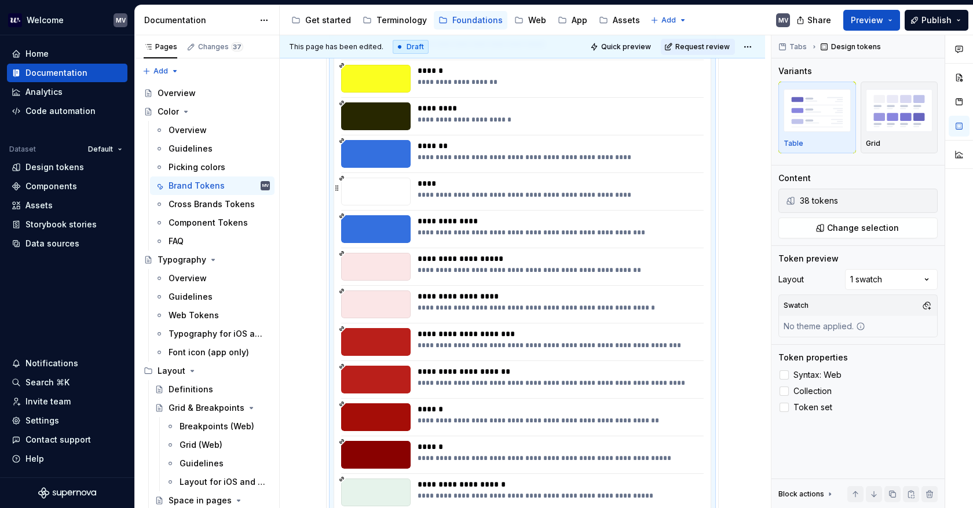
scroll to position [877, 0]
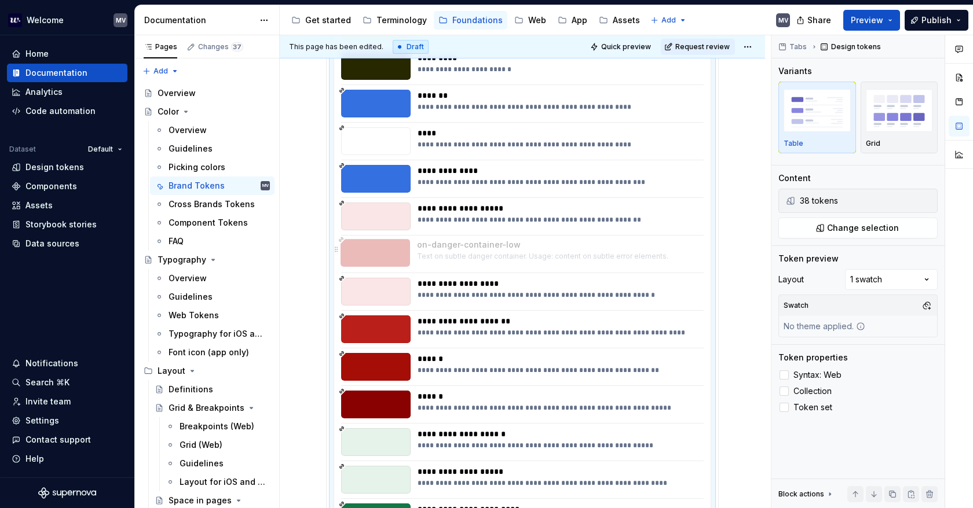
drag, startPoint x: 519, startPoint y: 296, endPoint x: 521, endPoint y: 262, distance: 34.2
click at [521, 262] on body "Welcome MV Home Documentation Analytics Code automation Dataset Default Design …" at bounding box center [486, 254] width 973 height 508
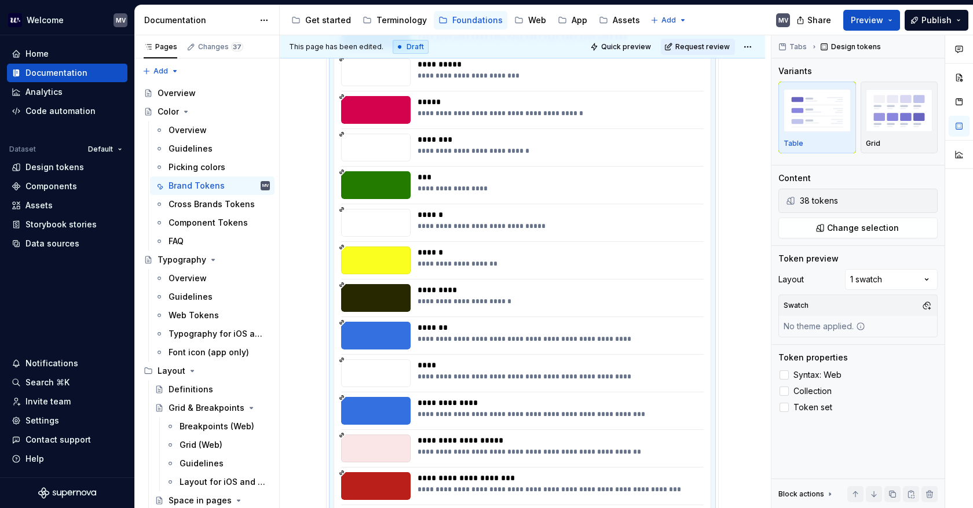
scroll to position [819, 0]
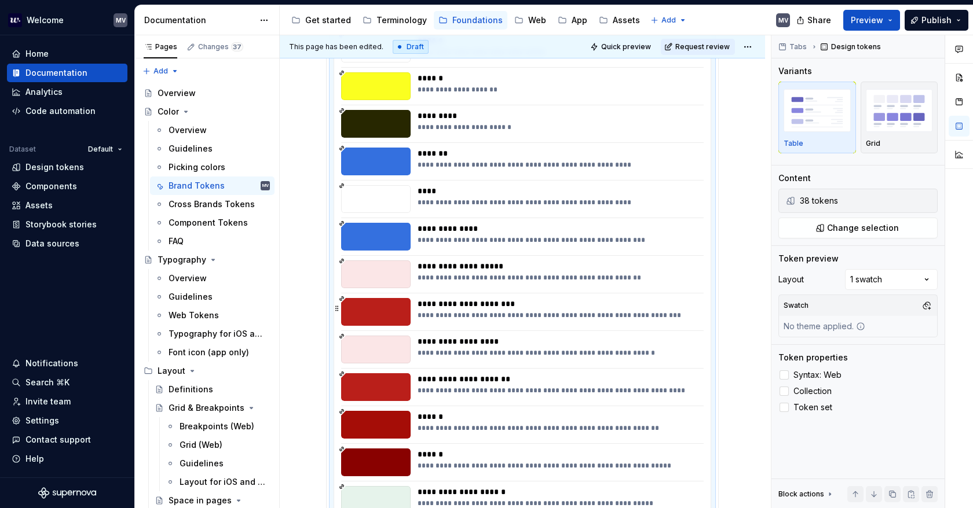
click at [488, 321] on div "**********" at bounding box center [556, 312] width 279 height 28
click at [470, 320] on div "**********" at bounding box center [556, 312] width 279 height 28
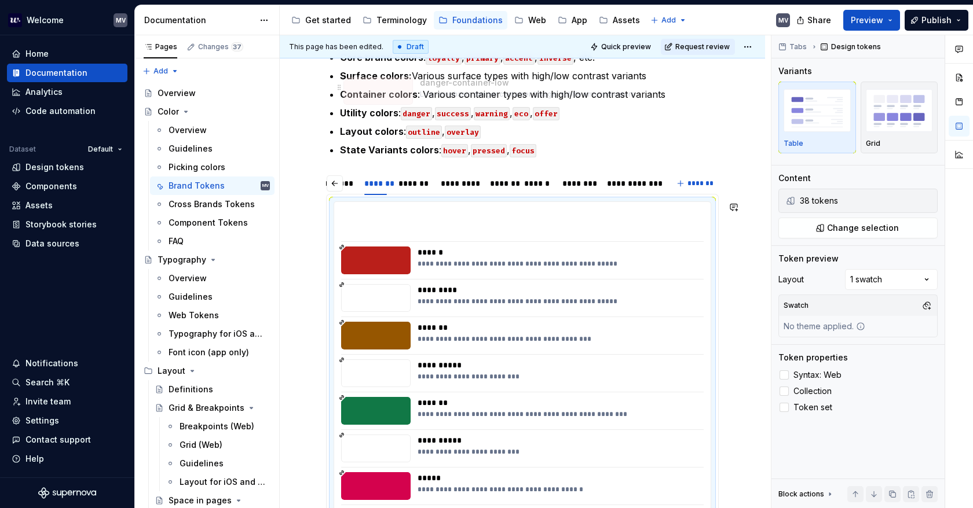
scroll to position [288, 0]
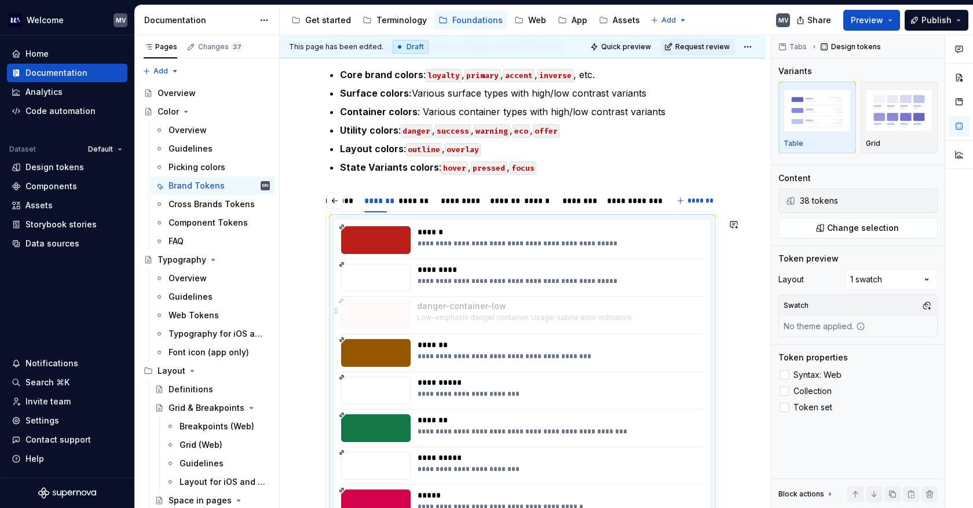
drag, startPoint x: 476, startPoint y: 277, endPoint x: 486, endPoint y: 317, distance: 41.3
click at [486, 317] on body "Welcome MV Home Documentation Analytics Code automation Dataset Default Design …" at bounding box center [486, 254] width 973 height 508
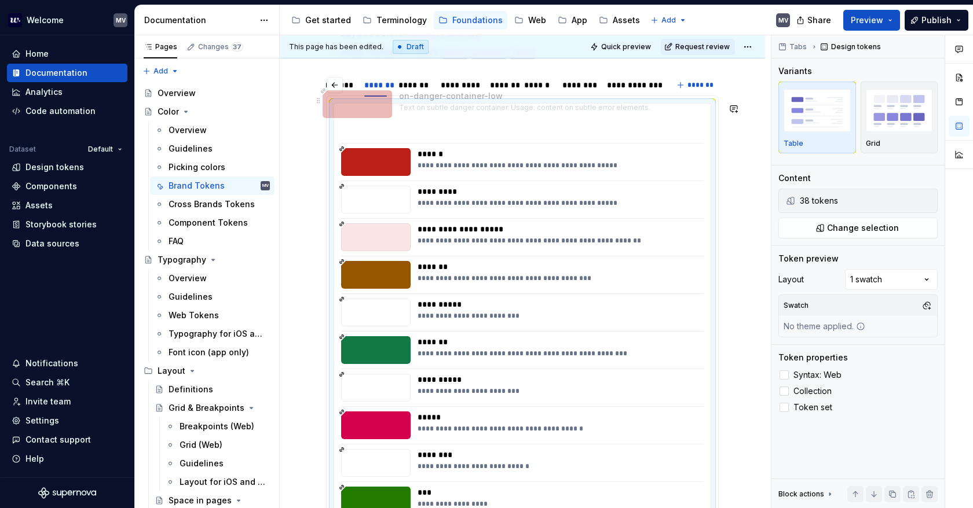
scroll to position [397, 0]
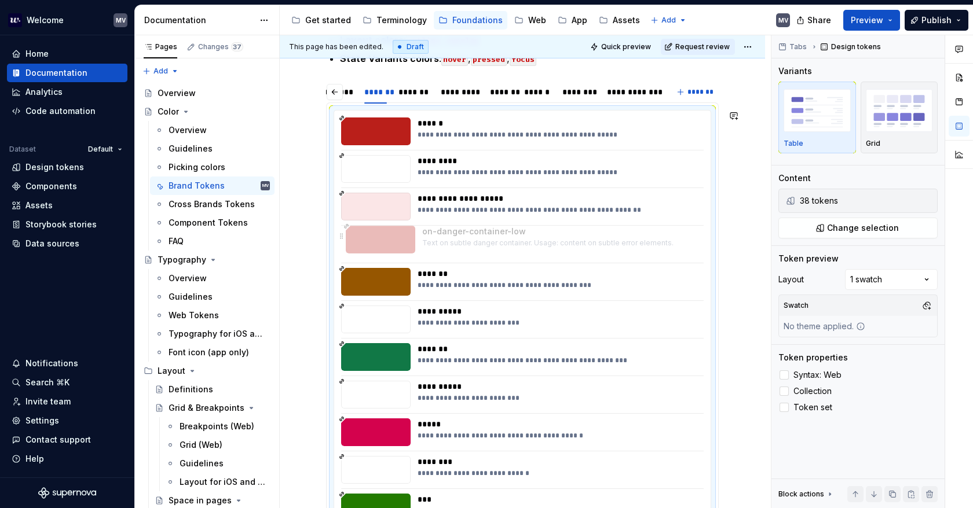
drag, startPoint x: 530, startPoint y: 328, endPoint x: 535, endPoint y: 247, distance: 81.2
click at [535, 247] on body "Welcome MV Home Documentation Analytics Code automation Dataset Default Design …" at bounding box center [486, 254] width 973 height 508
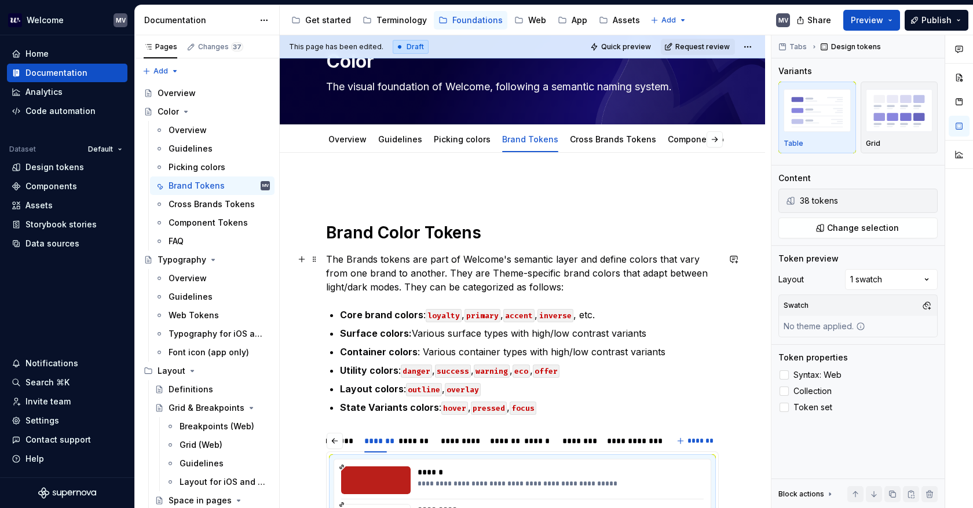
scroll to position [289, 0]
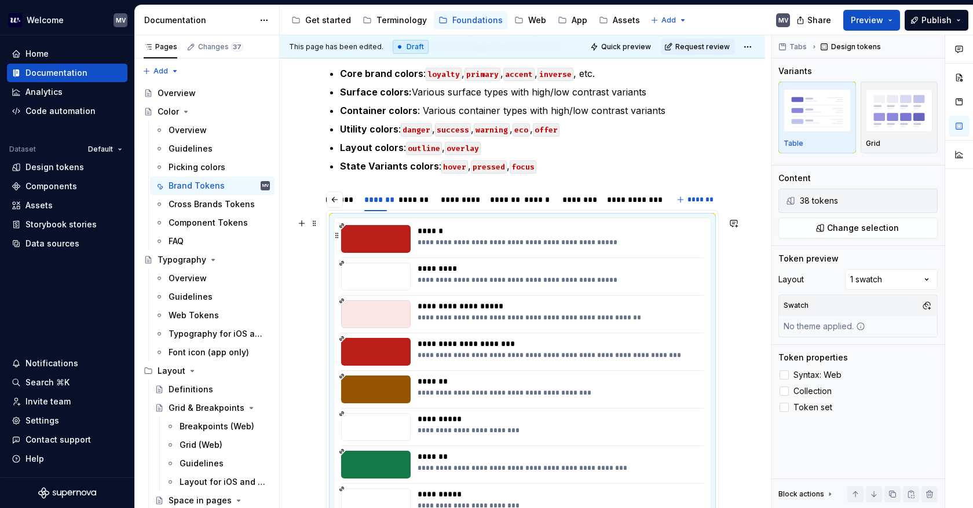
click at [684, 233] on div "******" at bounding box center [557, 231] width 280 height 12
click at [812, 224] on button "Change selection" at bounding box center [857, 228] width 159 height 21
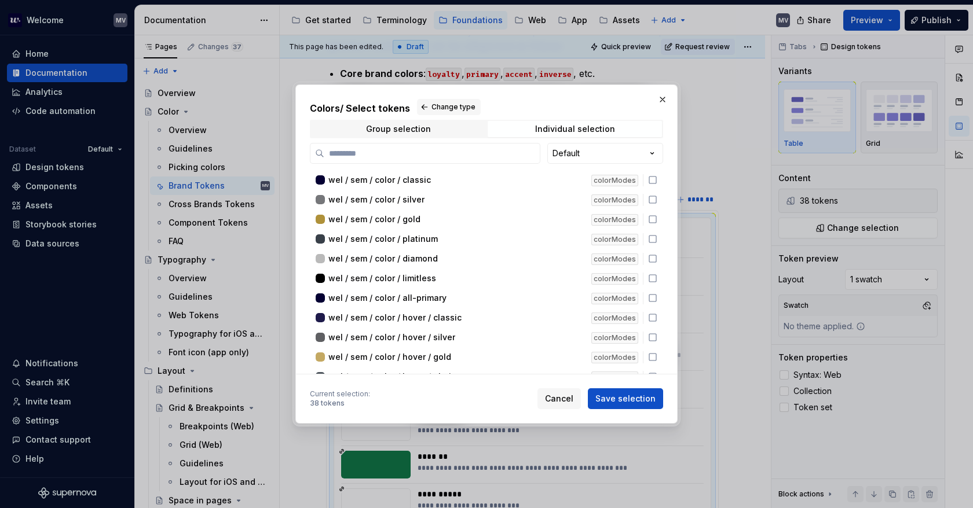
click at [389, 141] on div "Colors / Select tokens Change type Group selection Individual selection Default…" at bounding box center [486, 237] width 353 height 276
click at [388, 151] on input "search" at bounding box center [431, 154] width 215 height 12
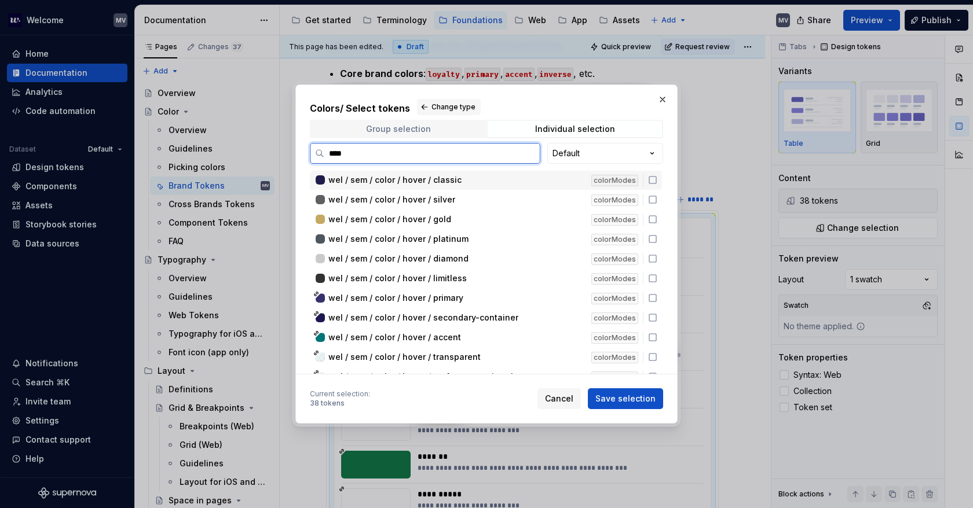
type input "*****"
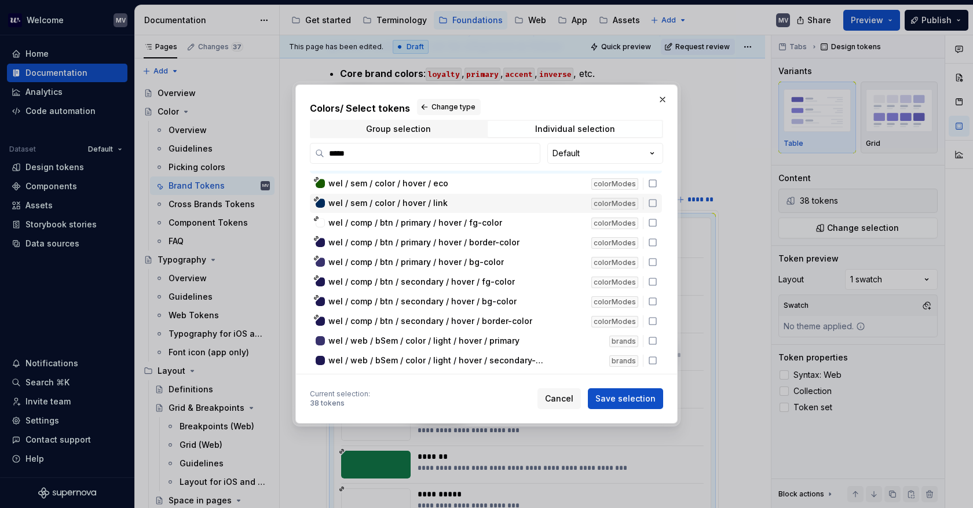
scroll to position [232, 0]
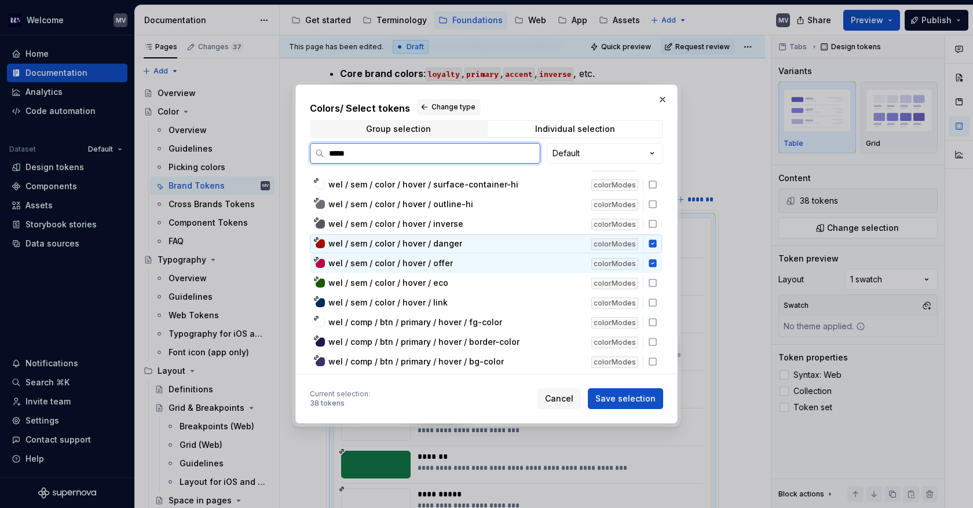
click at [648, 240] on icon at bounding box center [652, 244] width 8 height 8
click at [652, 263] on icon at bounding box center [652, 264] width 8 height 8
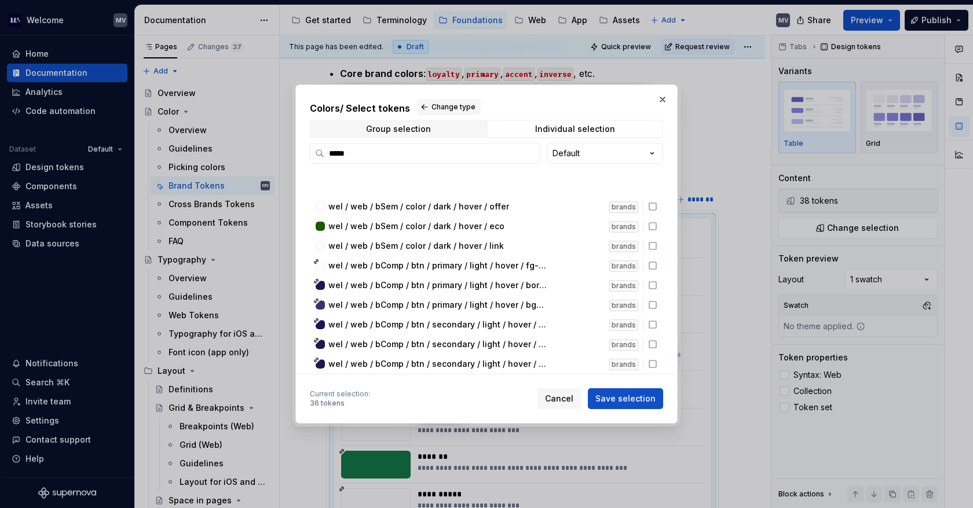
scroll to position [1005, 0]
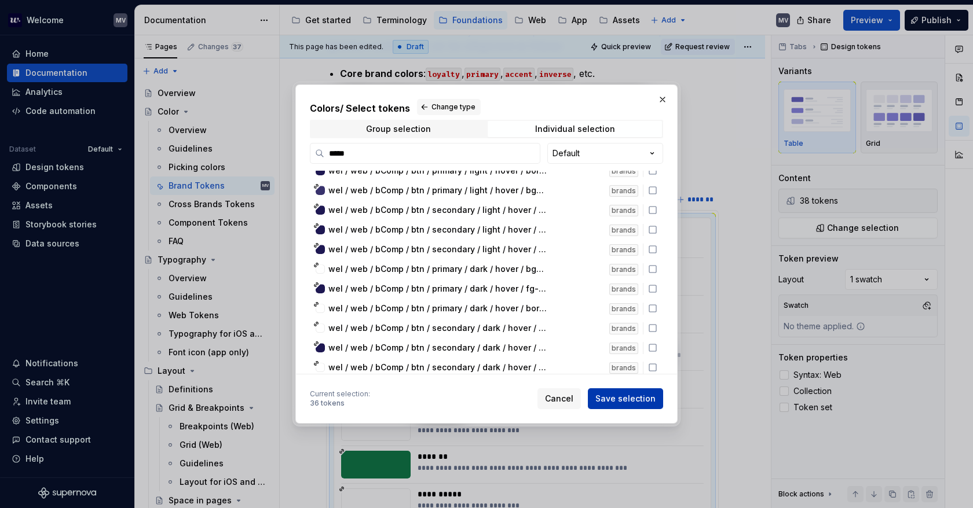
click at [620, 399] on span "Save selection" at bounding box center [625, 399] width 60 height 12
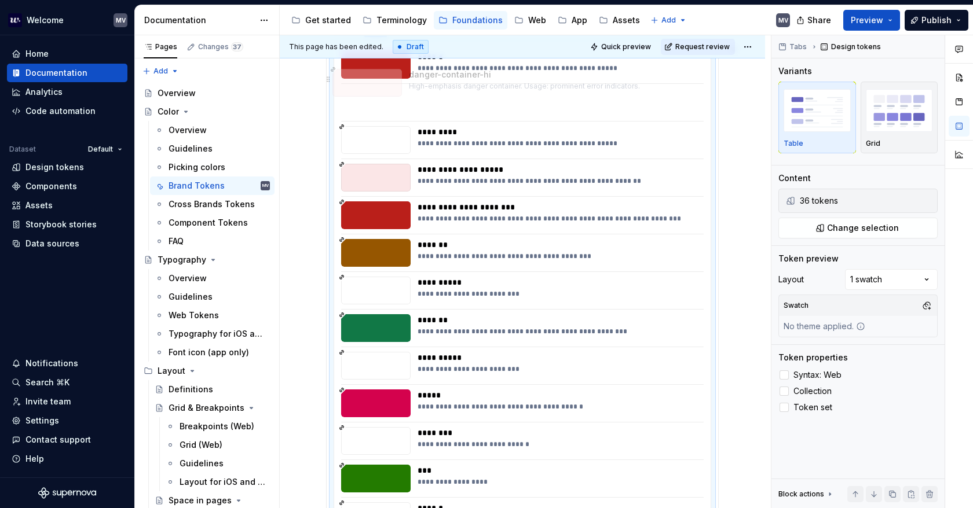
scroll to position [455, 0]
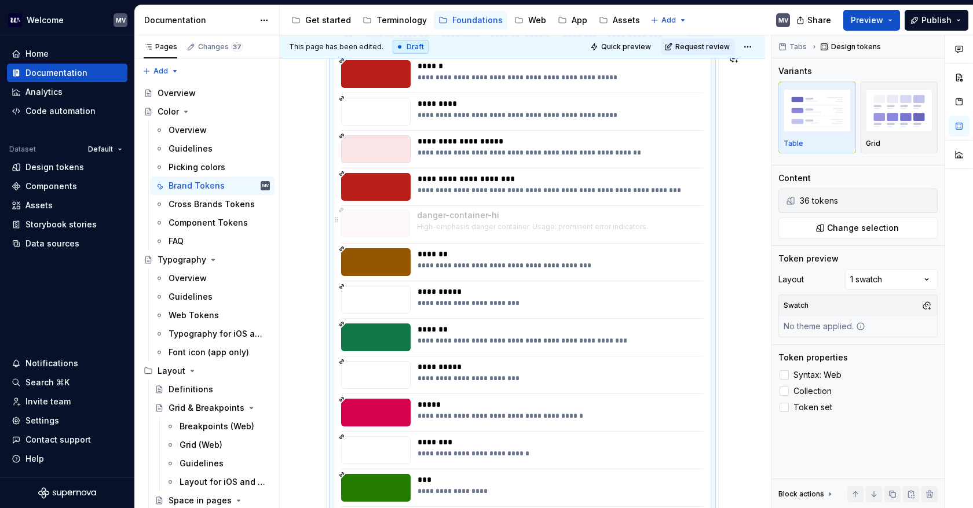
drag, startPoint x: 496, startPoint y: 412, endPoint x: 494, endPoint y: 225, distance: 187.6
click at [494, 225] on body "Welcome MV Home Documentation Analytics Code automation Dataset Default Design …" at bounding box center [486, 254] width 973 height 508
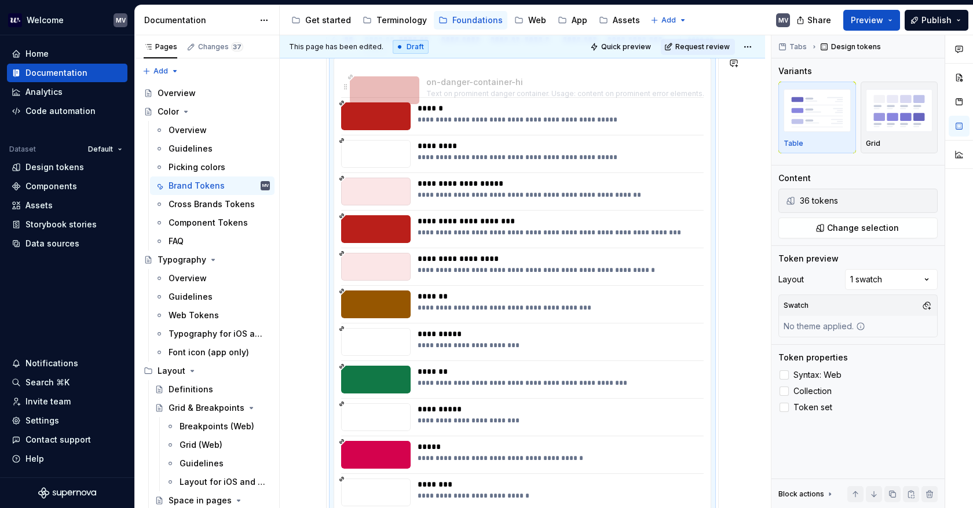
scroll to position [438, 0]
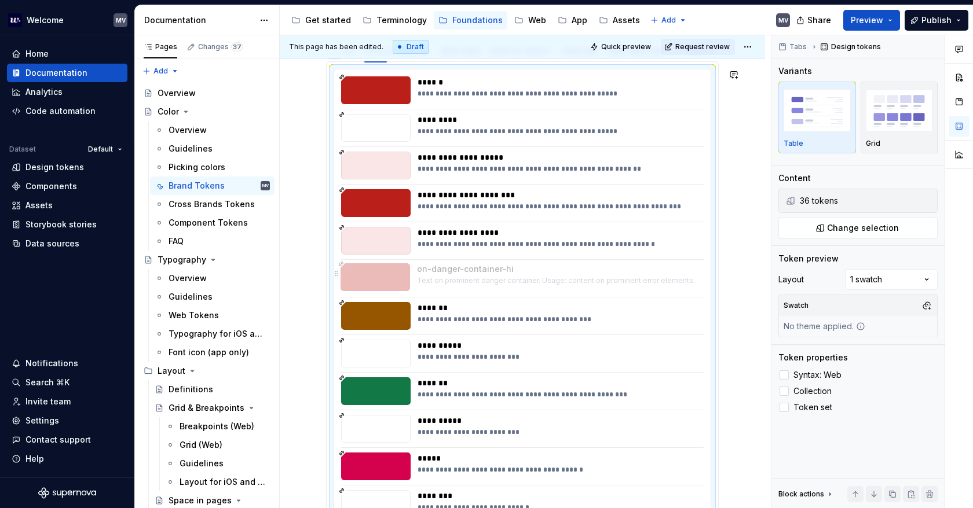
drag, startPoint x: 514, startPoint y: 410, endPoint x: 519, endPoint y: 288, distance: 122.3
click at [517, 283] on body "Welcome MV Home Documentation Analytics Code automation Dataset Default Design …" at bounding box center [486, 254] width 973 height 508
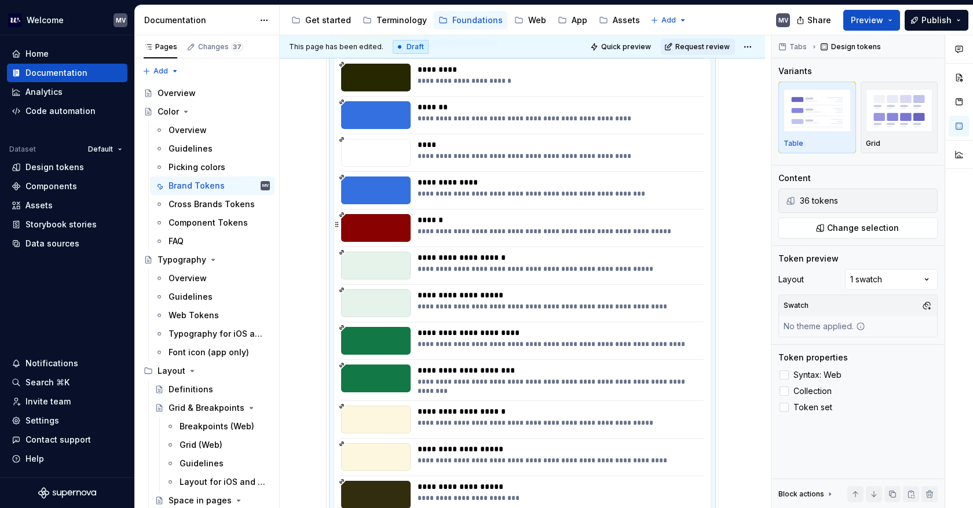
scroll to position [1017, 0]
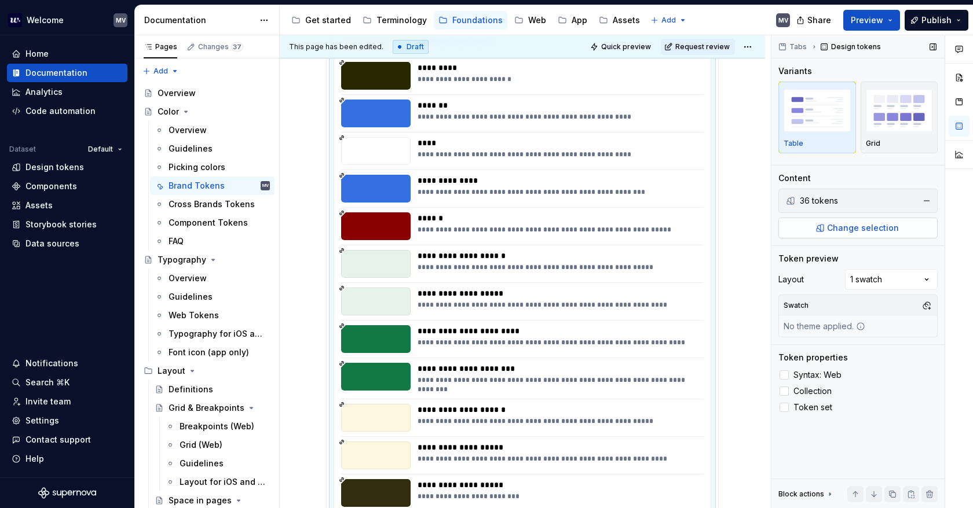
click at [813, 228] on button "Change selection" at bounding box center [857, 228] width 159 height 21
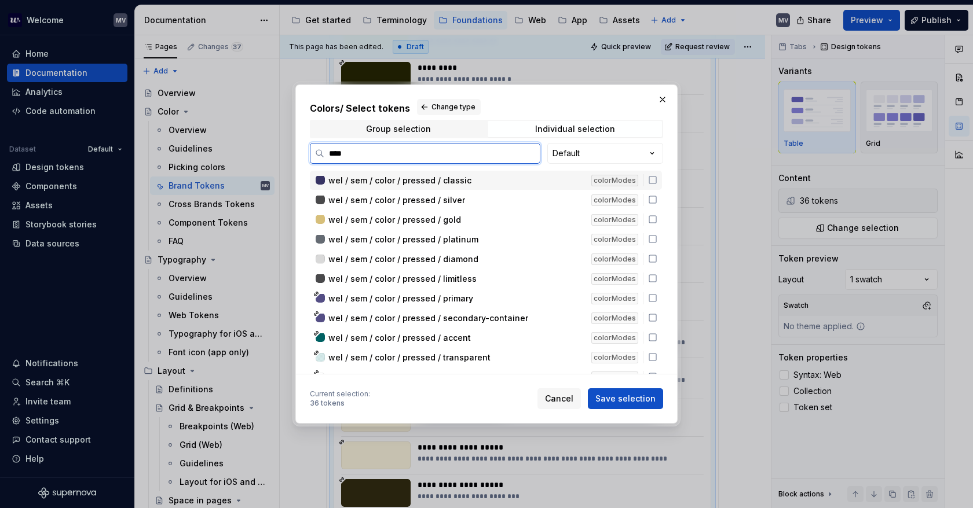
type input "*****"
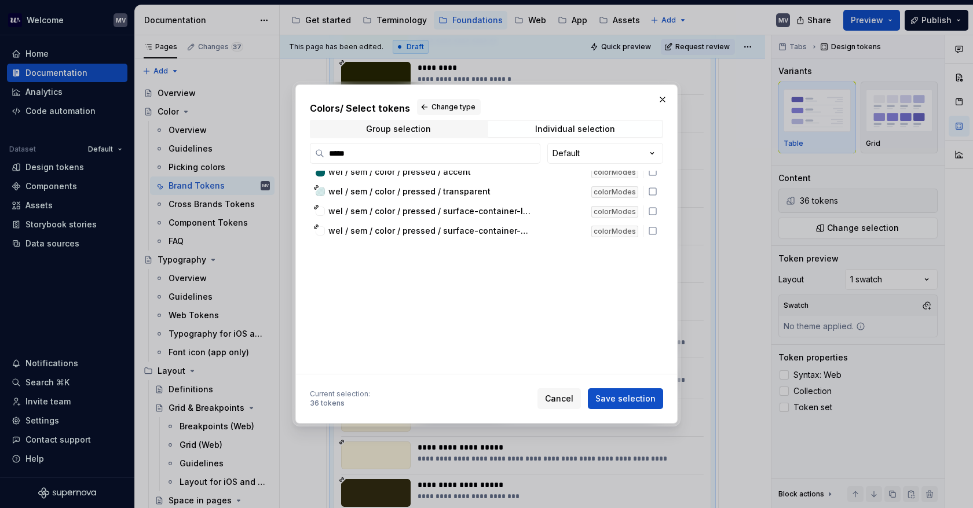
scroll to position [174, 0]
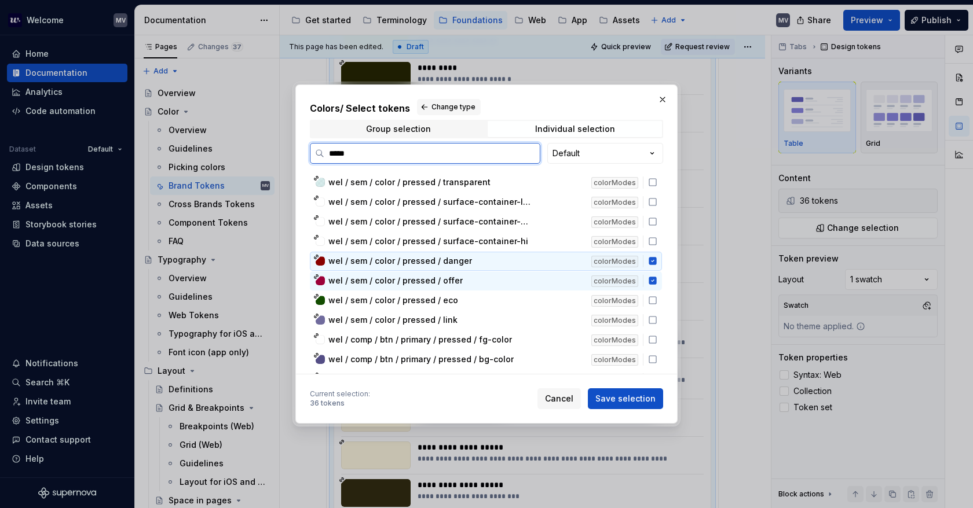
click at [653, 258] on icon at bounding box center [652, 262] width 8 height 8
click at [653, 278] on icon at bounding box center [652, 280] width 9 height 9
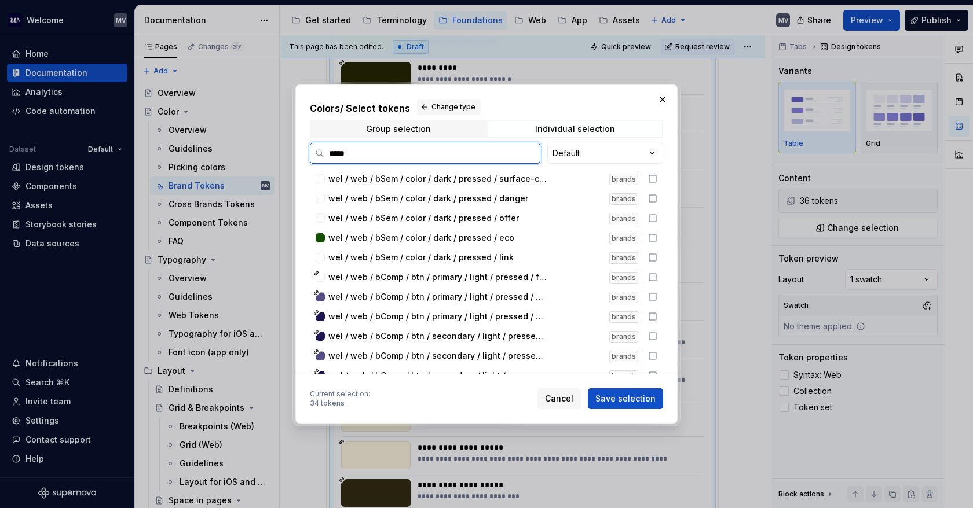
scroll to position [894, 0]
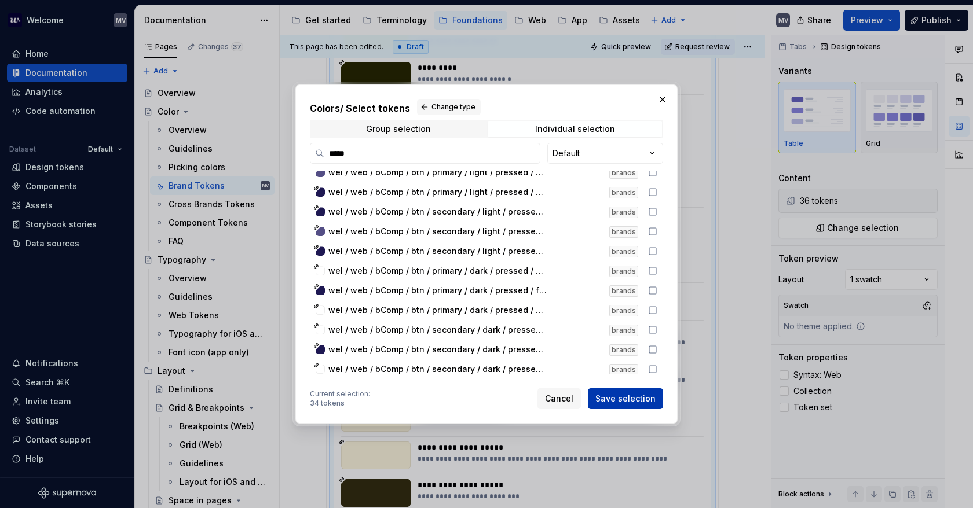
click at [639, 392] on button "Save selection" at bounding box center [625, 398] width 75 height 21
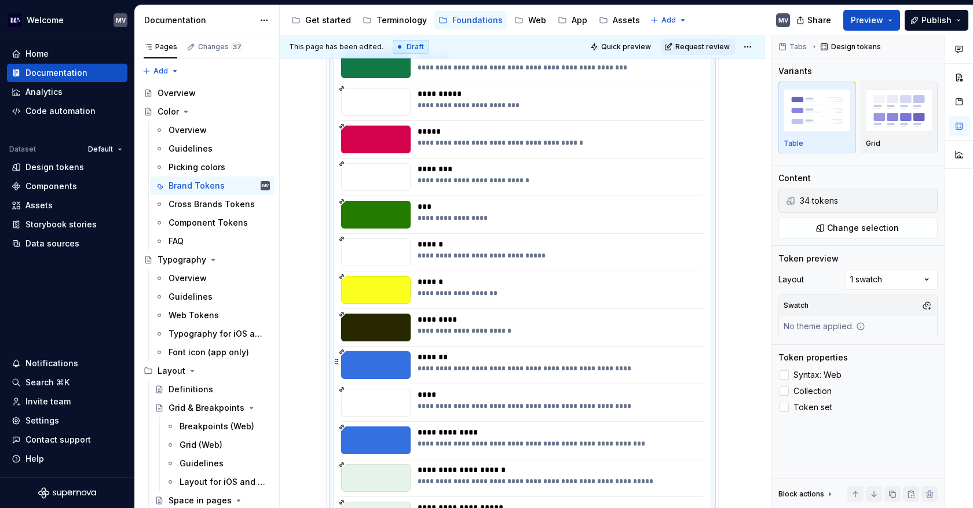
scroll to position [764, 0]
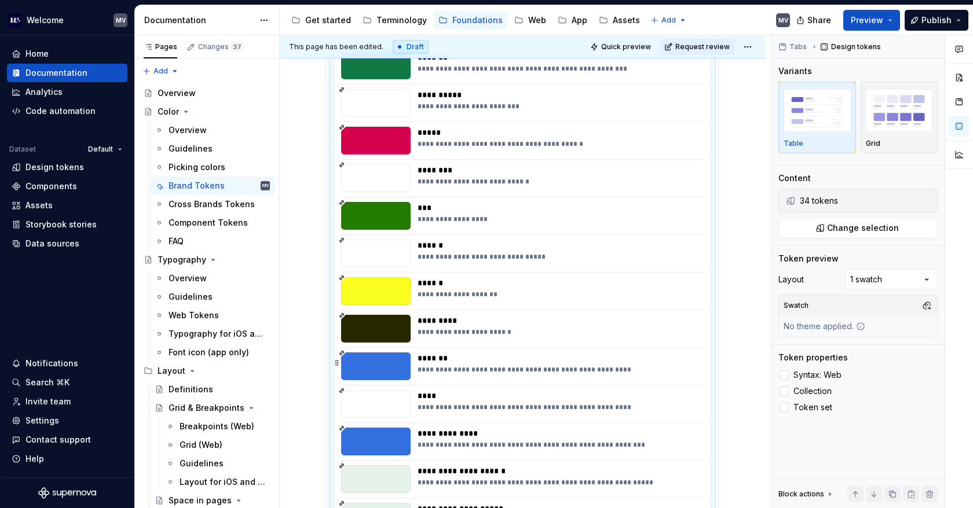
click at [481, 360] on div "*******" at bounding box center [557, 359] width 280 height 12
click at [816, 226] on button "Change selection" at bounding box center [857, 228] width 159 height 21
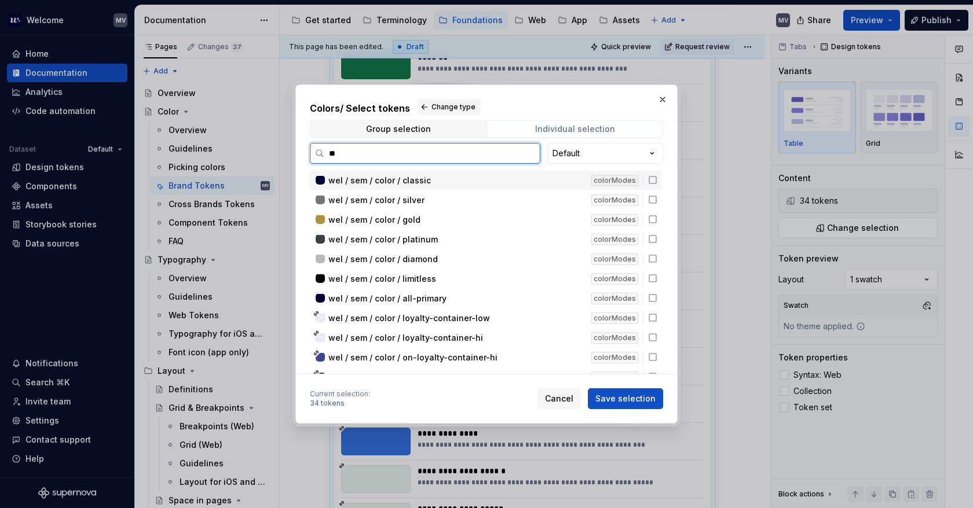
type input "***"
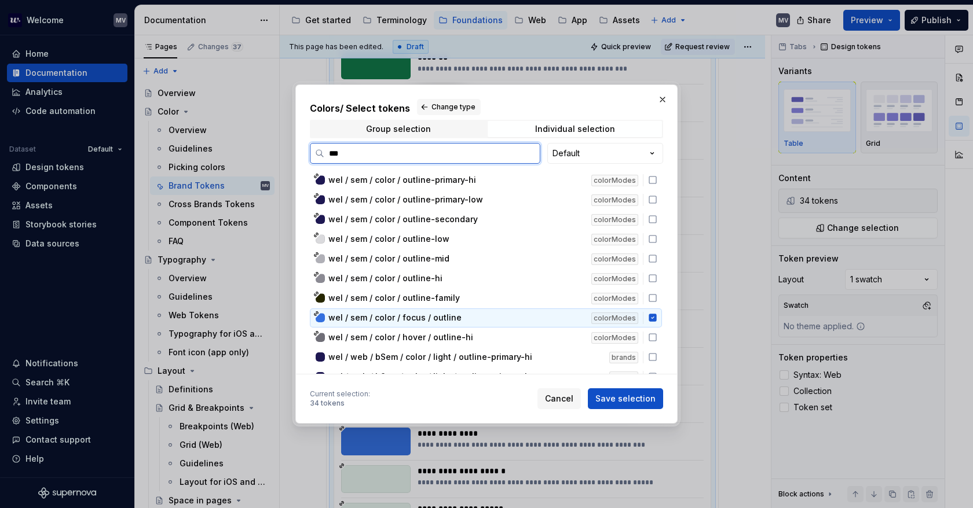
click at [651, 314] on icon at bounding box center [652, 318] width 8 height 8
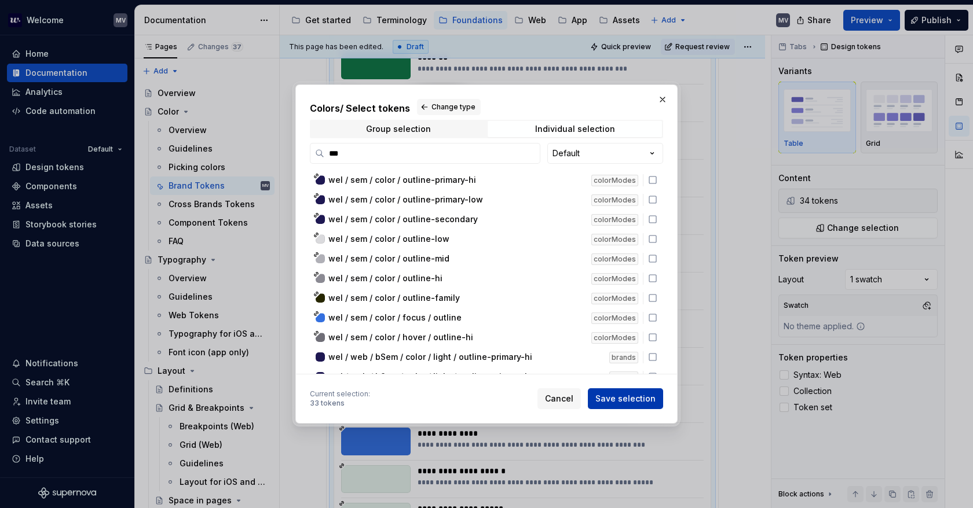
click at [638, 398] on span "Save selection" at bounding box center [625, 399] width 60 height 12
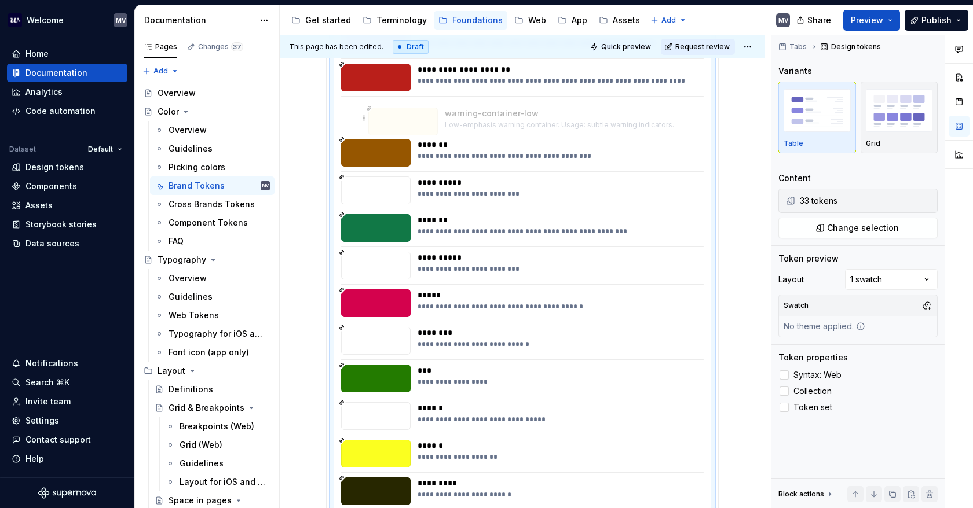
scroll to position [636, 0]
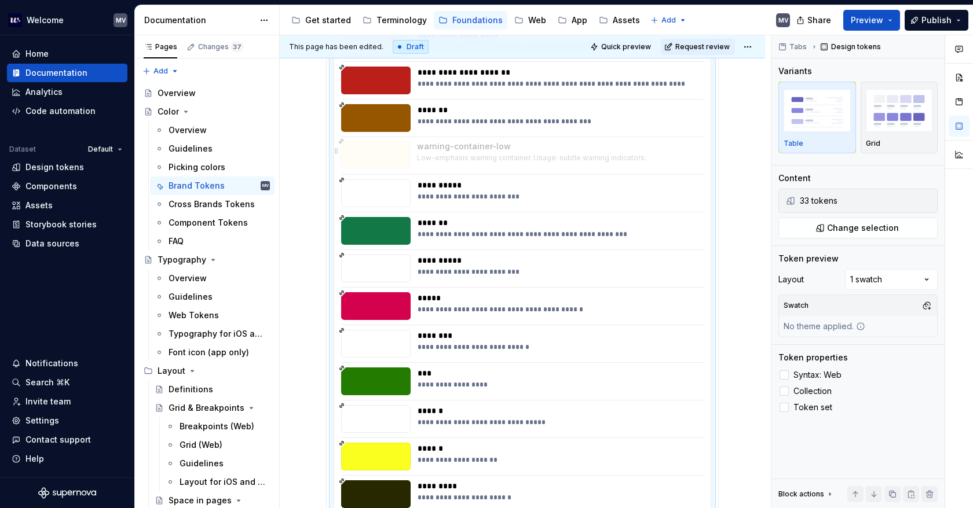
drag, startPoint x: 488, startPoint y: 375, endPoint x: 513, endPoint y: 158, distance: 218.6
click at [513, 158] on body "Welcome MV Home Documentation Analytics Code automation Dataset Default Design …" at bounding box center [486, 254] width 973 height 508
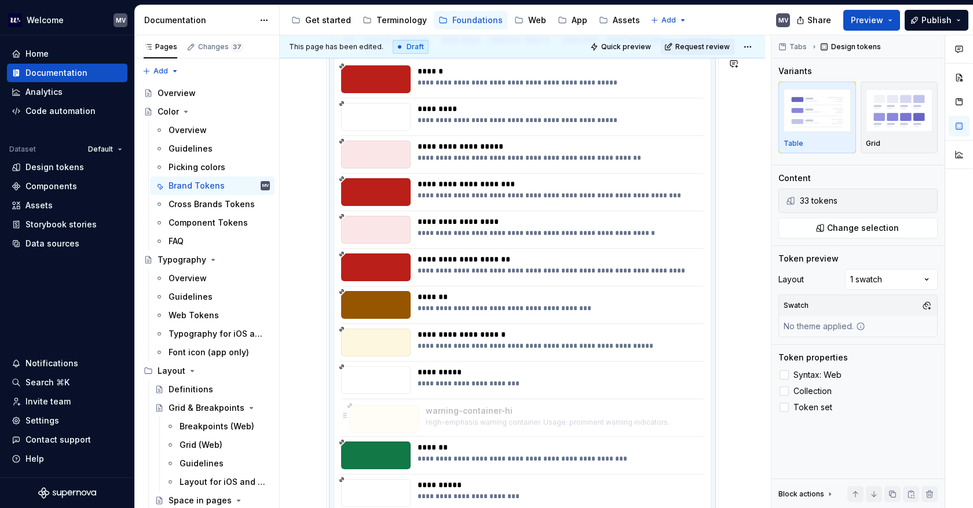
scroll to position [456, 0]
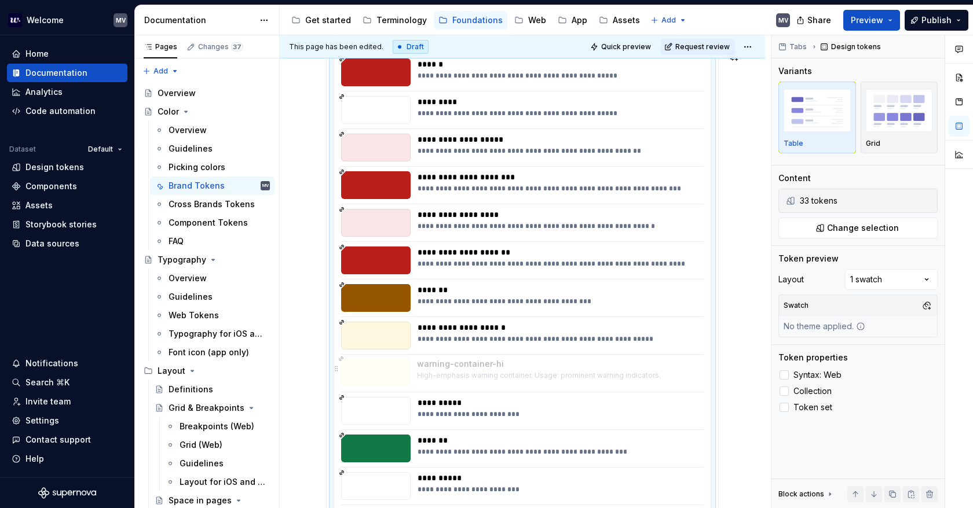
drag, startPoint x: 544, startPoint y: 305, endPoint x: 549, endPoint y: 372, distance: 67.9
click at [549, 372] on body "Welcome MV Home Documentation Analytics Code automation Dataset Default Design …" at bounding box center [486, 254] width 973 height 508
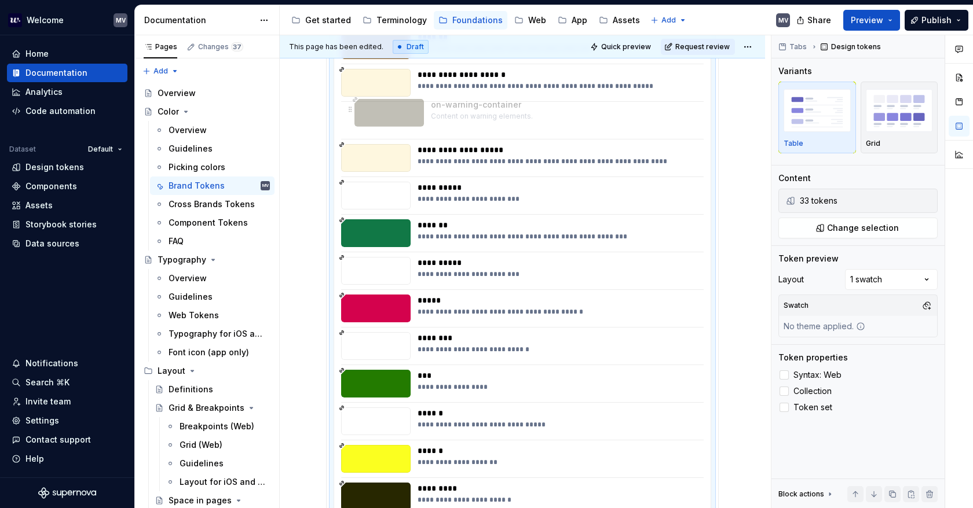
scroll to position [698, 0]
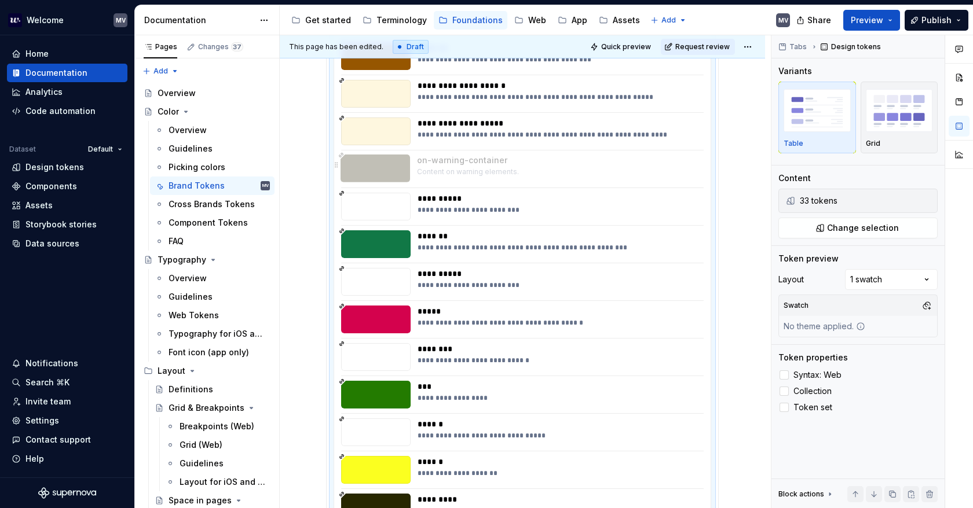
drag, startPoint x: 486, startPoint y: 407, endPoint x: 501, endPoint y: 159, distance: 248.3
click at [501, 159] on body "Welcome MV Home Documentation Analytics Code automation Dataset Default Design …" at bounding box center [486, 254] width 973 height 508
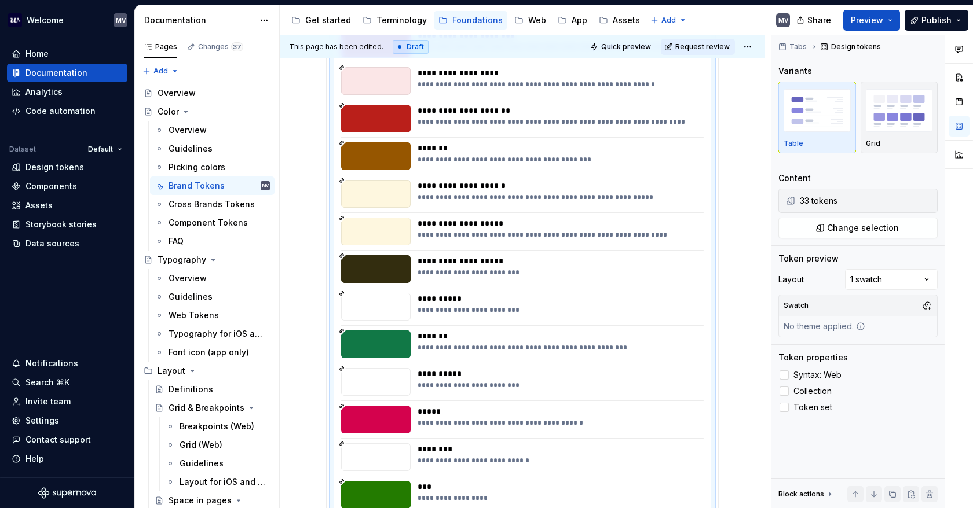
scroll to position [582, 0]
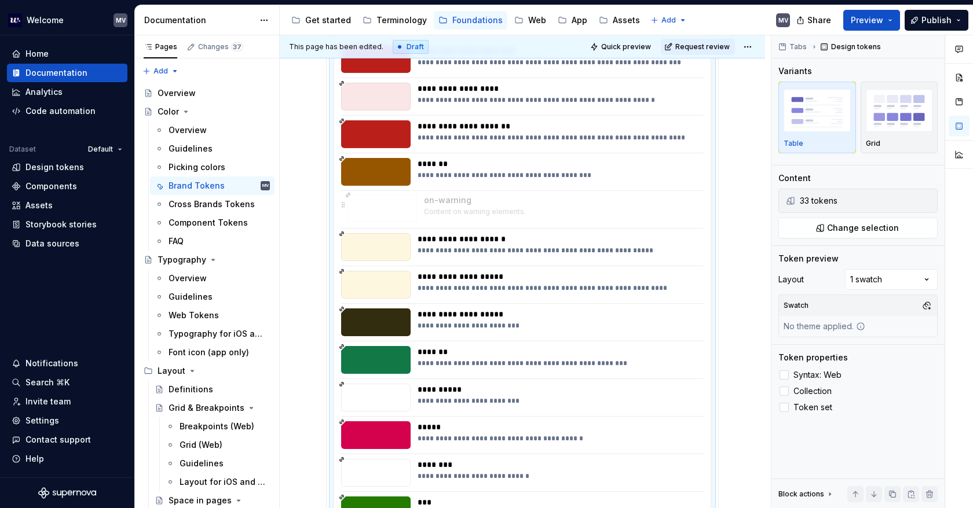
drag, startPoint x: 475, startPoint y: 323, endPoint x: 482, endPoint y: 210, distance: 113.1
click at [482, 210] on body "Welcome MV Home Documentation Analytics Code automation Dataset Default Design …" at bounding box center [486, 254] width 973 height 508
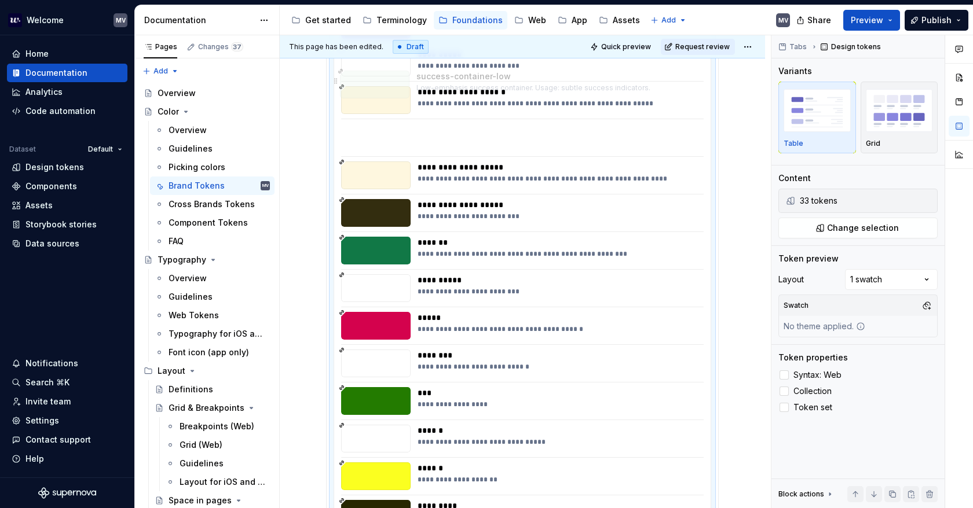
scroll to position [721, 0]
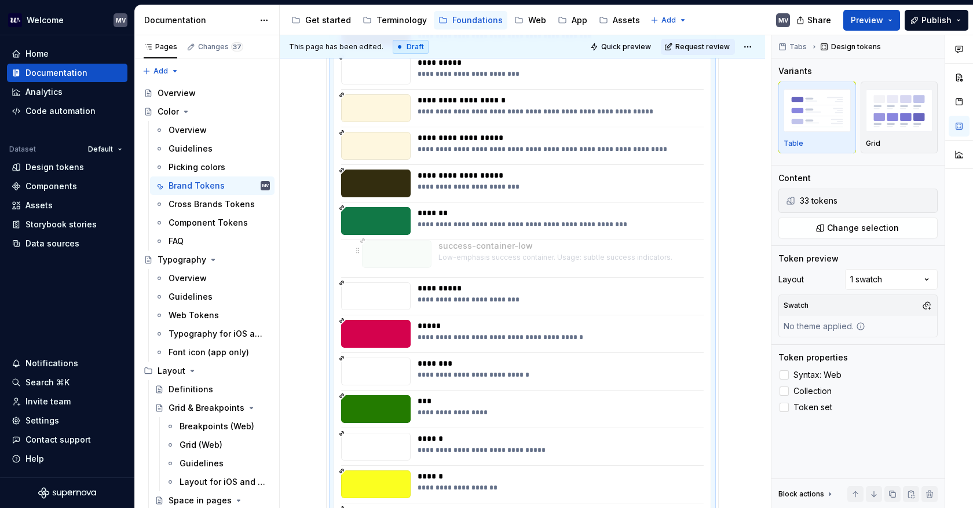
drag, startPoint x: 484, startPoint y: 397, endPoint x: 505, endPoint y: 262, distance: 135.9
click at [505, 262] on body "Welcome MV Home Documentation Analytics Code automation Dataset Default Design …" at bounding box center [486, 254] width 973 height 508
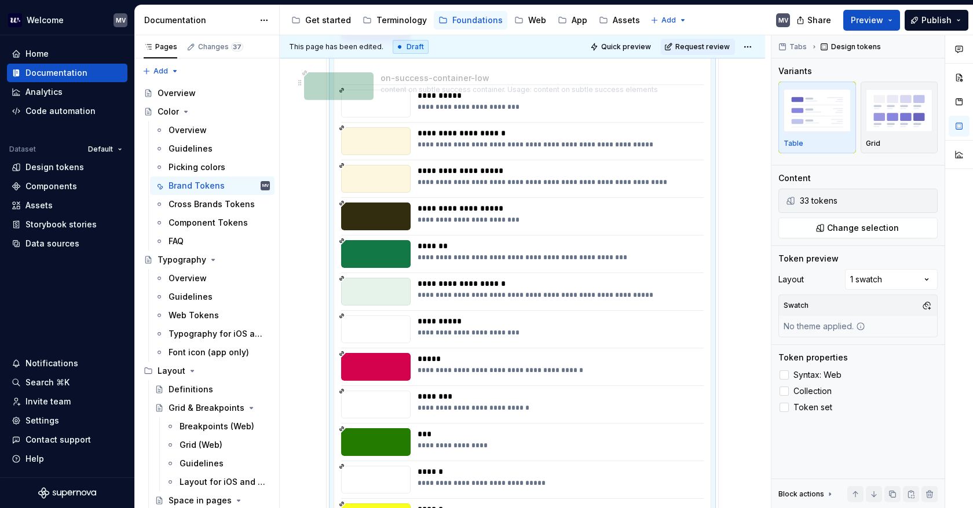
scroll to position [708, 0]
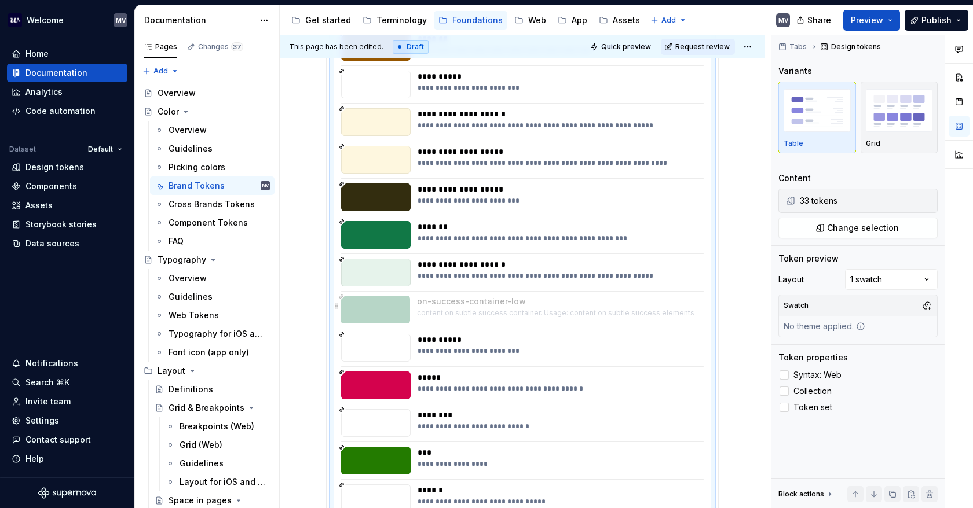
drag, startPoint x: 527, startPoint y: 266, endPoint x: 512, endPoint y: 310, distance: 47.1
click at [512, 310] on body "Welcome MV Home Documentation Analytics Code automation Dataset Default Design …" at bounding box center [486, 254] width 973 height 508
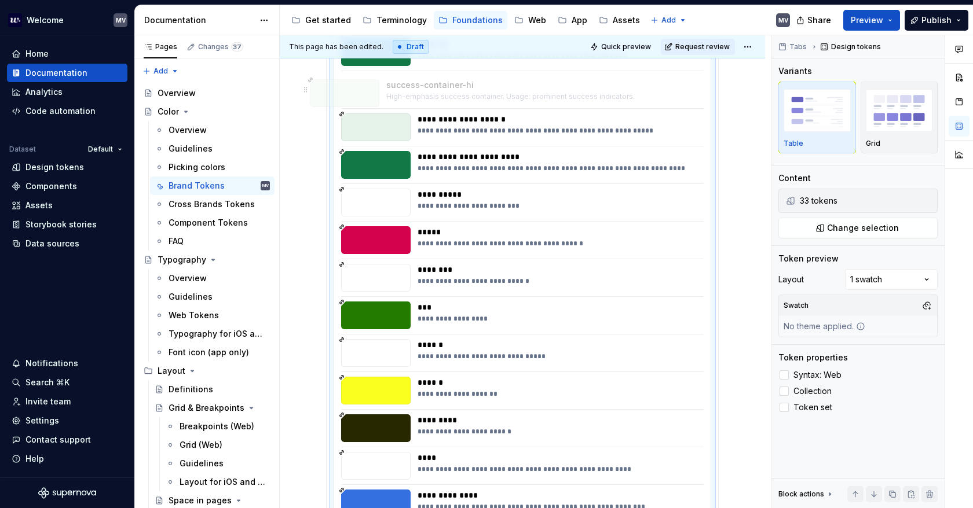
scroll to position [851, 0]
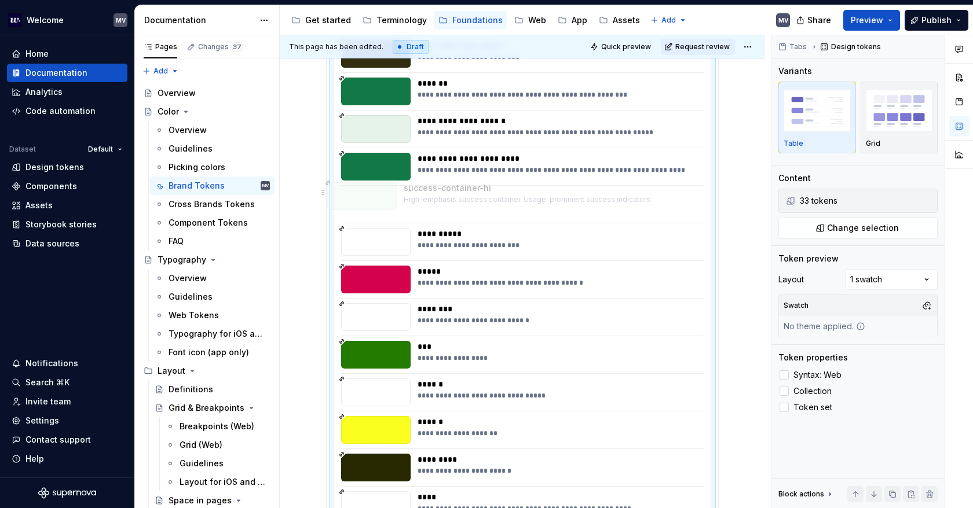
drag, startPoint x: 526, startPoint y: 398, endPoint x: 512, endPoint y: 199, distance: 200.3
click at [512, 199] on body "Welcome MV Home Documentation Analytics Code automation Dataset Default Design …" at bounding box center [486, 254] width 973 height 508
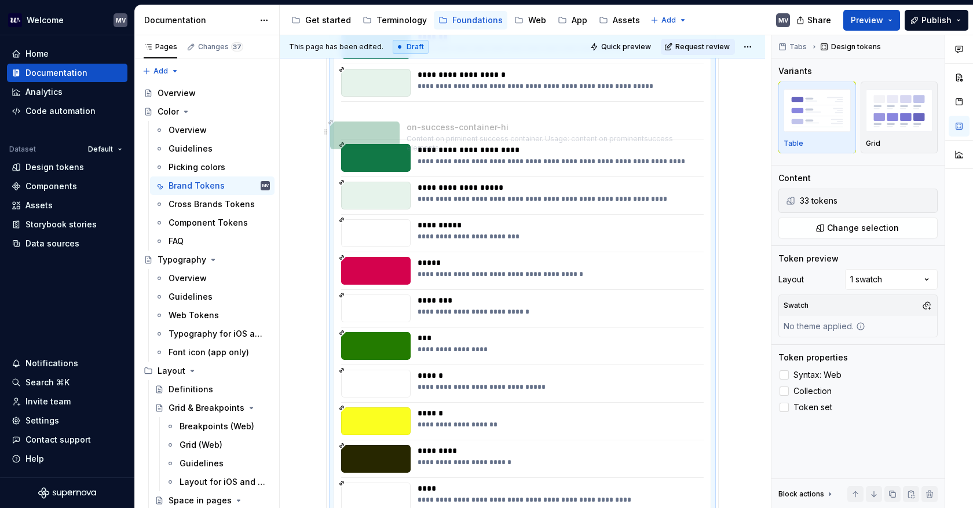
scroll to position [897, 0]
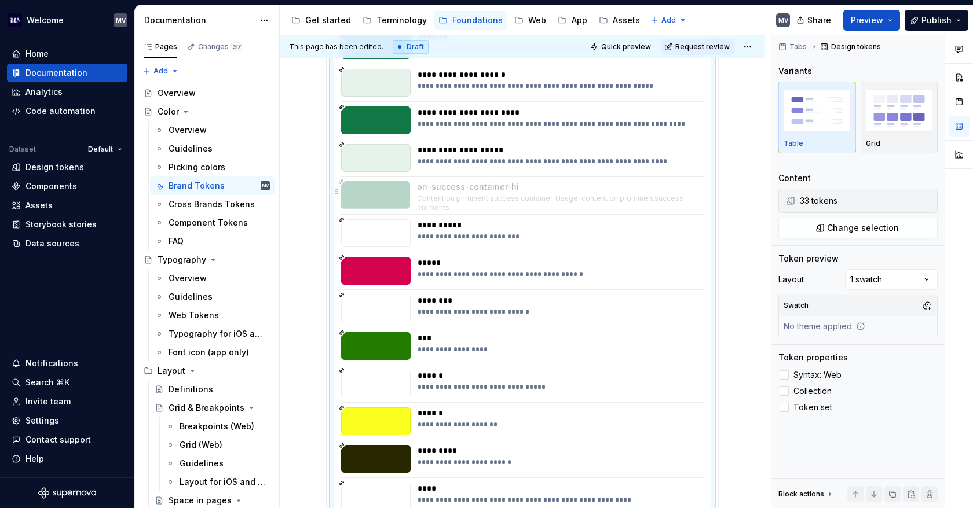
drag, startPoint x: 512, startPoint y: 413, endPoint x: 503, endPoint y: 191, distance: 222.0
click at [503, 191] on body "Welcome MV Home Documentation Analytics Code automation Dataset Default Design …" at bounding box center [486, 254] width 973 height 508
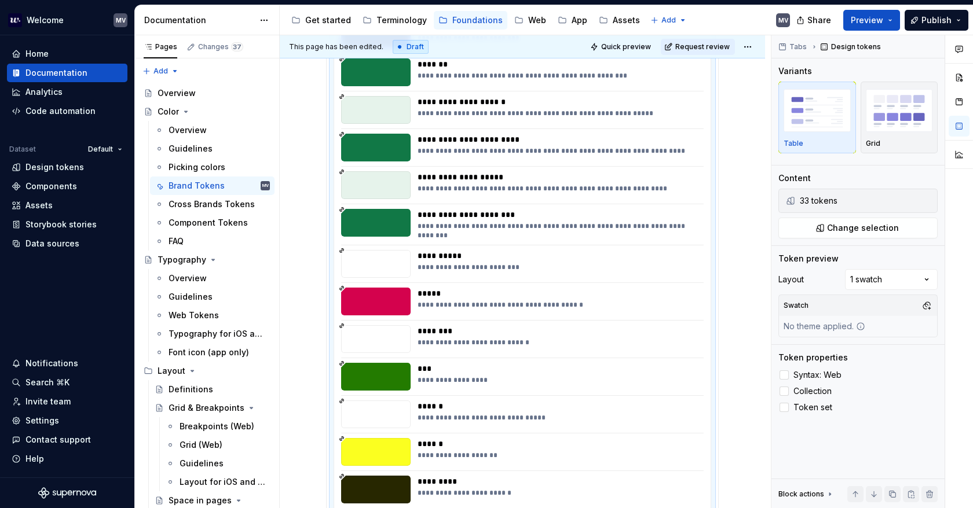
scroll to position [782, 0]
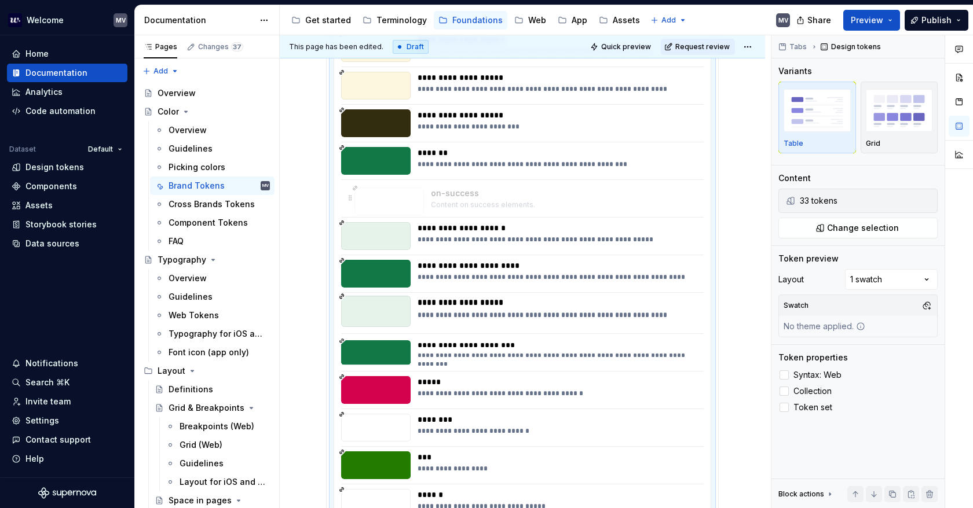
drag, startPoint x: 463, startPoint y: 349, endPoint x: 478, endPoint y: 199, distance: 151.2
click at [477, 199] on body "Welcome MV Home Documentation Analytics Code automation Dataset Default Design …" at bounding box center [486, 254] width 973 height 508
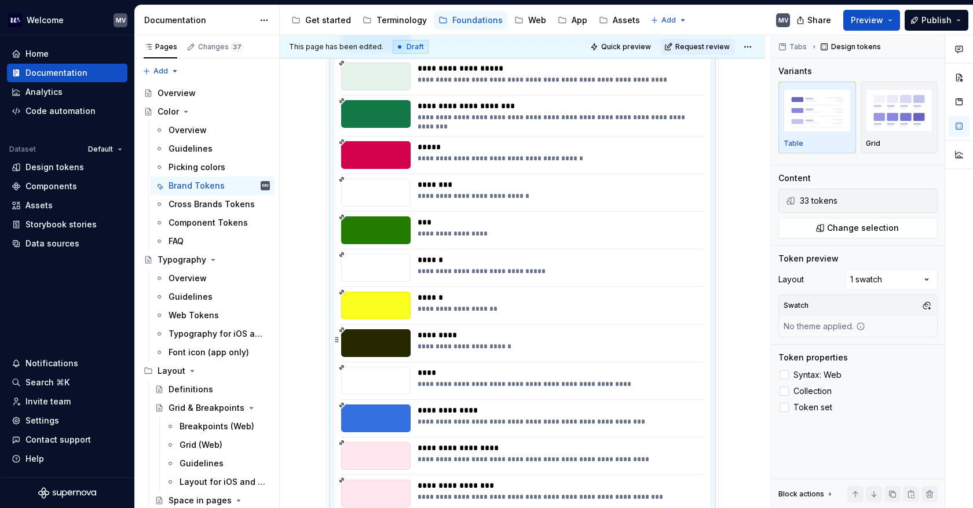
scroll to position [1013, 0]
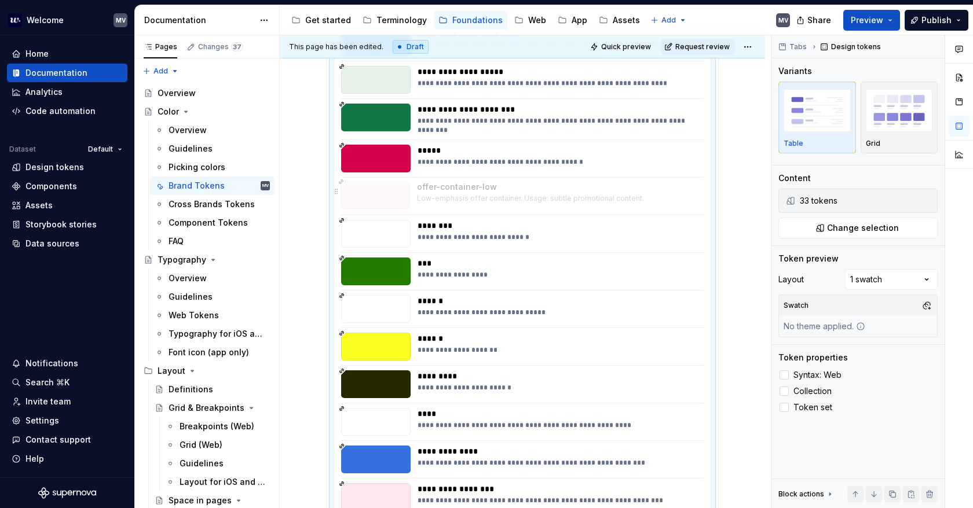
drag, startPoint x: 471, startPoint y: 457, endPoint x: 472, endPoint y: 189, distance: 268.1
click at [472, 189] on body "Welcome MV Home Documentation Analytics Code automation Dataset Default Design …" at bounding box center [486, 254] width 973 height 508
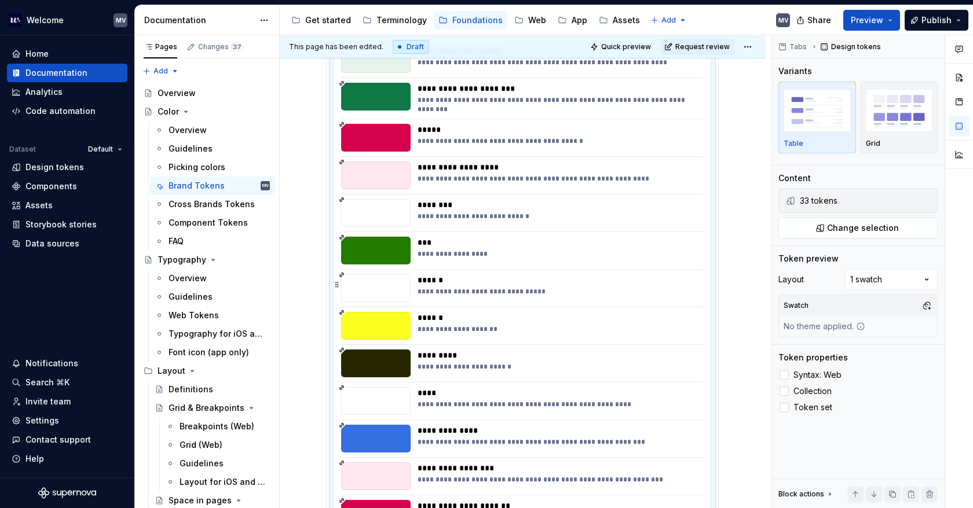
scroll to position [1071, 0]
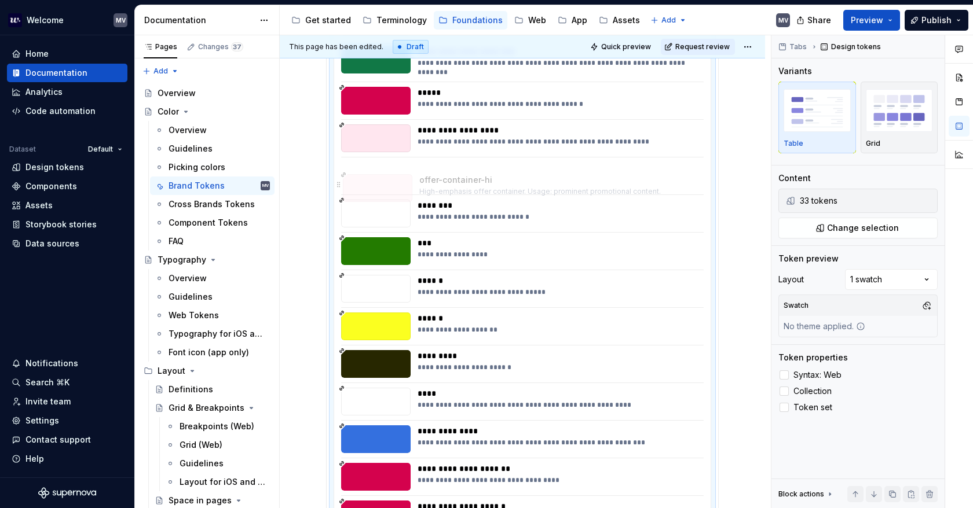
drag, startPoint x: 477, startPoint y: 439, endPoint x: 479, endPoint y: 182, distance: 257.1
click at [479, 182] on body "Welcome MV Home Documentation Analytics Code automation Dataset Default Design …" at bounding box center [486, 254] width 973 height 508
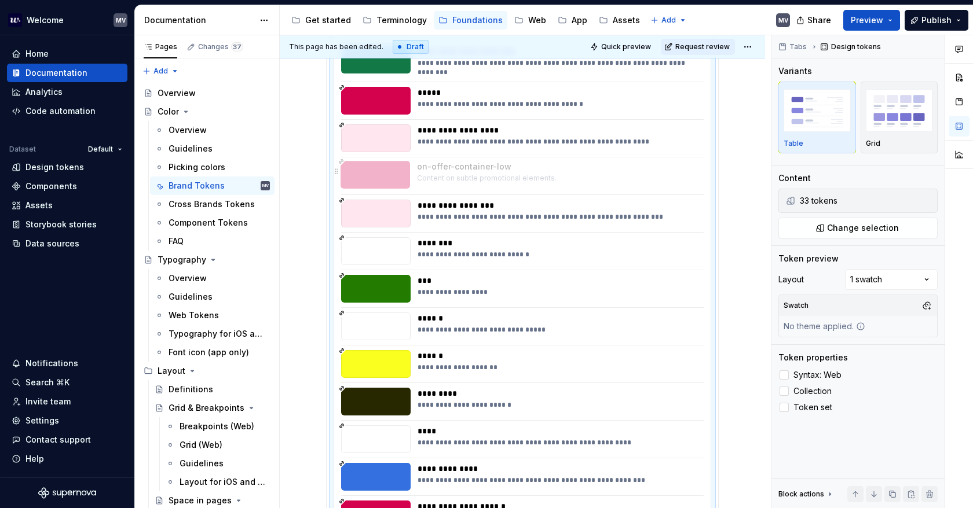
drag, startPoint x: 483, startPoint y: 474, endPoint x: 512, endPoint y: 168, distance: 306.5
click at [511, 167] on body "Welcome MV Home Documentation Analytics Code automation Dataset Default Design …" at bounding box center [486, 254] width 973 height 508
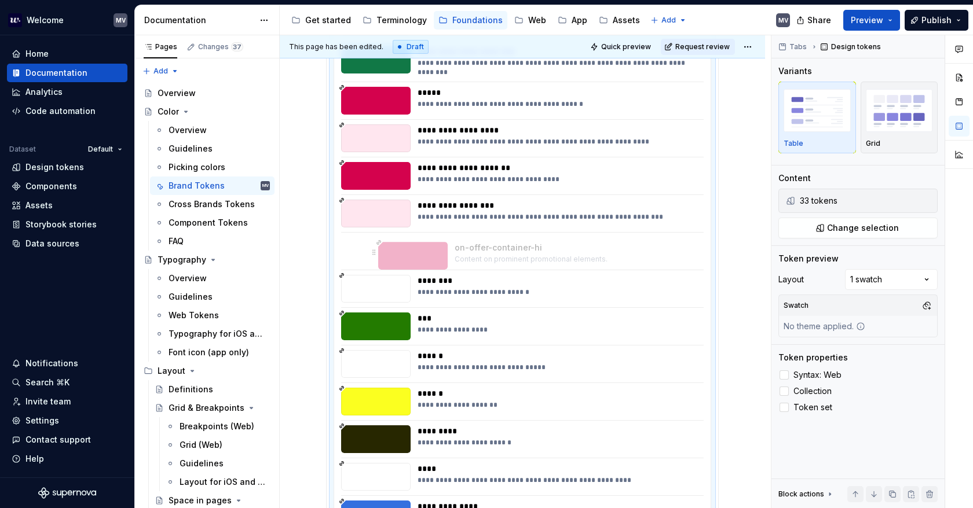
drag, startPoint x: 494, startPoint y: 507, endPoint x: 534, endPoint y: 247, distance: 262.9
click at [531, 249] on body "Welcome MV Home Documentation Analytics Code automation Dataset Default Design …" at bounding box center [486, 254] width 973 height 508
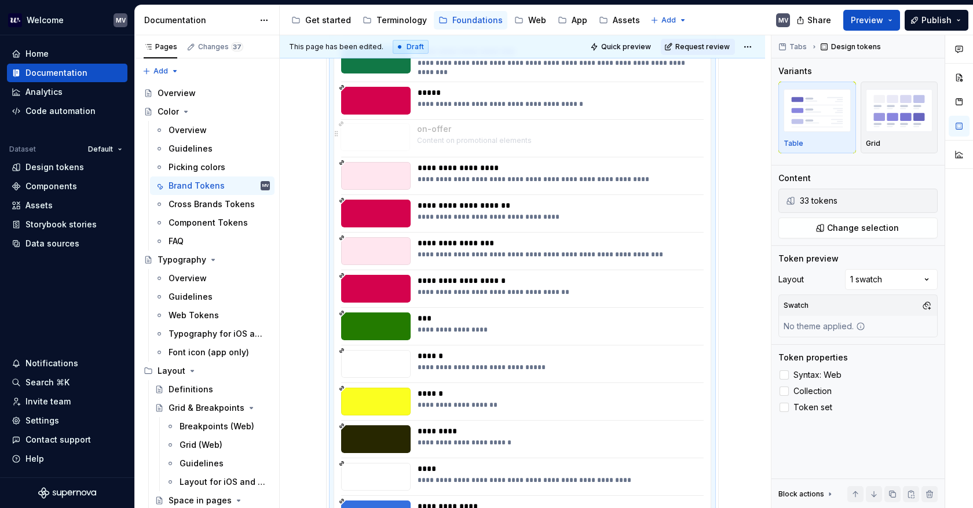
drag, startPoint x: 529, startPoint y: 280, endPoint x: 522, endPoint y: 138, distance: 142.0
click at [522, 138] on body "Welcome MV Home Documentation Analytics Code automation Dataset Default Design …" at bounding box center [486, 254] width 973 height 508
click at [842, 225] on span "Change selection" at bounding box center [863, 228] width 72 height 12
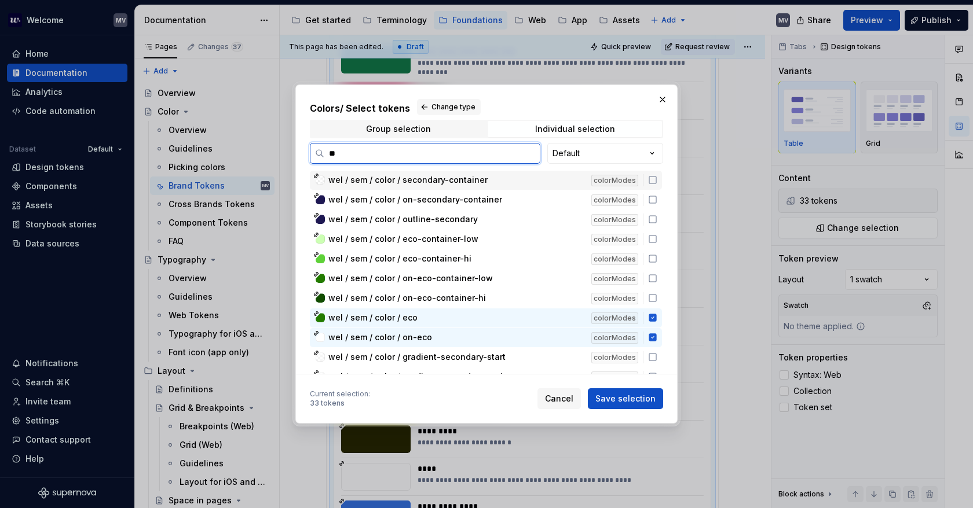
type input "***"
click at [653, 241] on icon at bounding box center [652, 238] width 9 height 9
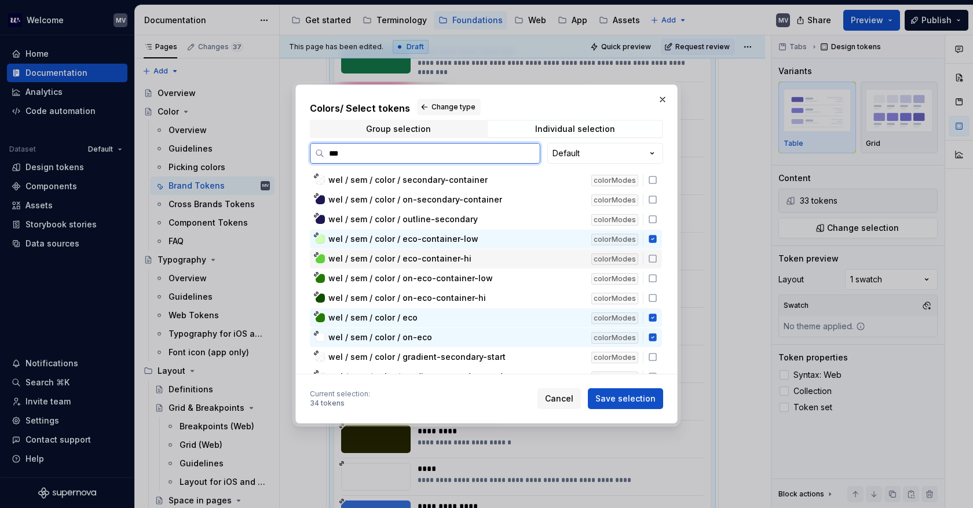
click at [655, 256] on icon at bounding box center [652, 258] width 9 height 9
click at [654, 272] on div "wel / sem / color / on-eco-container-low colorModes" at bounding box center [486, 278] width 352 height 19
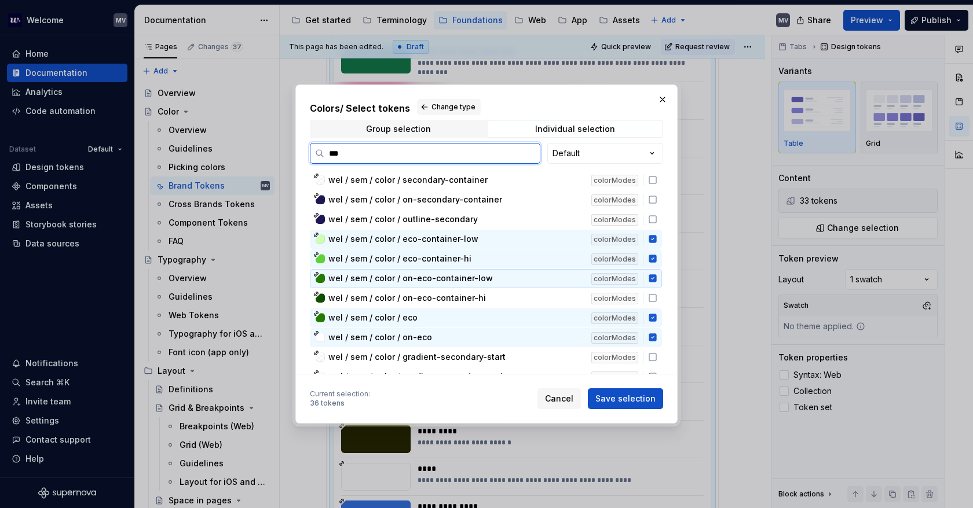
click at [655, 287] on div "wel / sem / color / on-eco-container-low colorModes" at bounding box center [486, 278] width 352 height 19
click at [656, 275] on icon at bounding box center [652, 278] width 7 height 7
click at [652, 296] on icon at bounding box center [652, 298] width 9 height 9
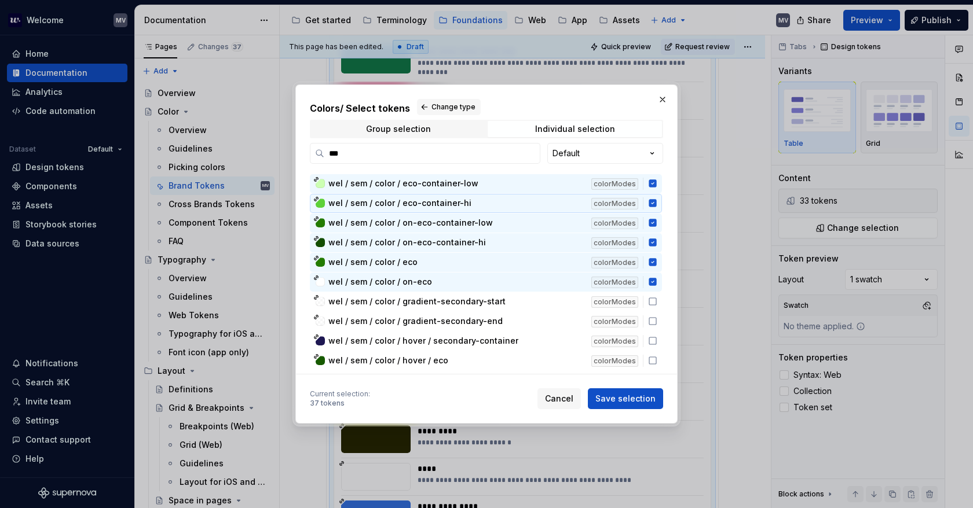
scroll to position [58, 0]
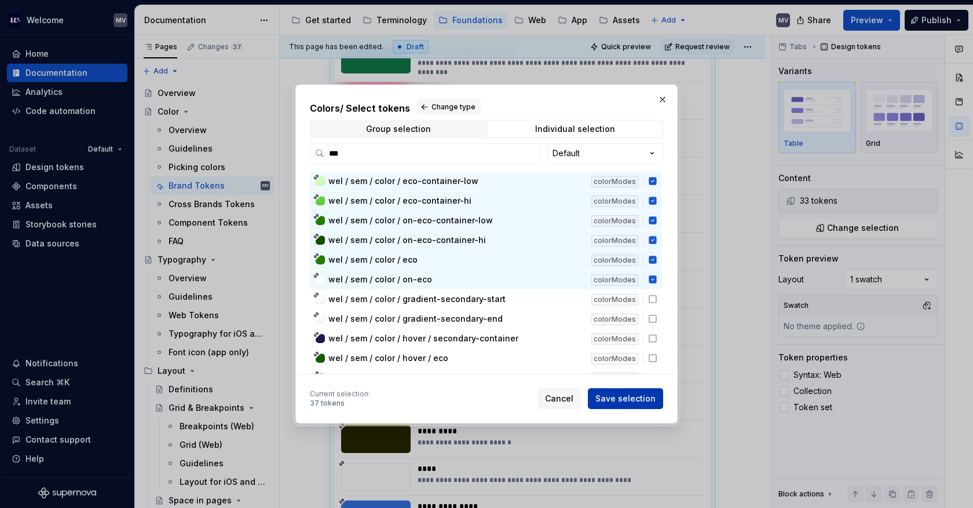
click at [633, 394] on span "Save selection" at bounding box center [625, 399] width 60 height 12
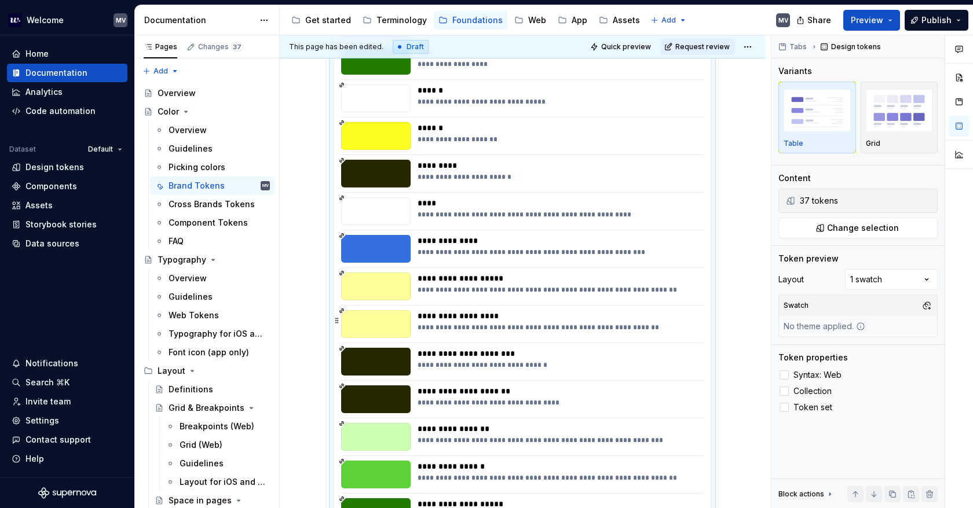
scroll to position [1340, 0]
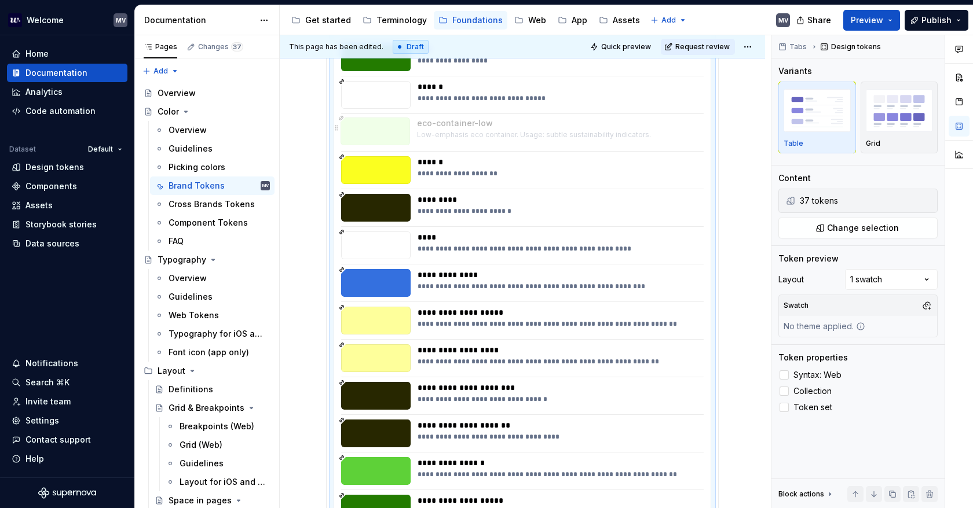
drag, startPoint x: 513, startPoint y: 442, endPoint x: 505, endPoint y: 167, distance: 275.1
click at [496, 150] on body "Welcome MV Home Documentation Analytics Code automation Dataset Default Design …" at bounding box center [486, 254] width 973 height 508
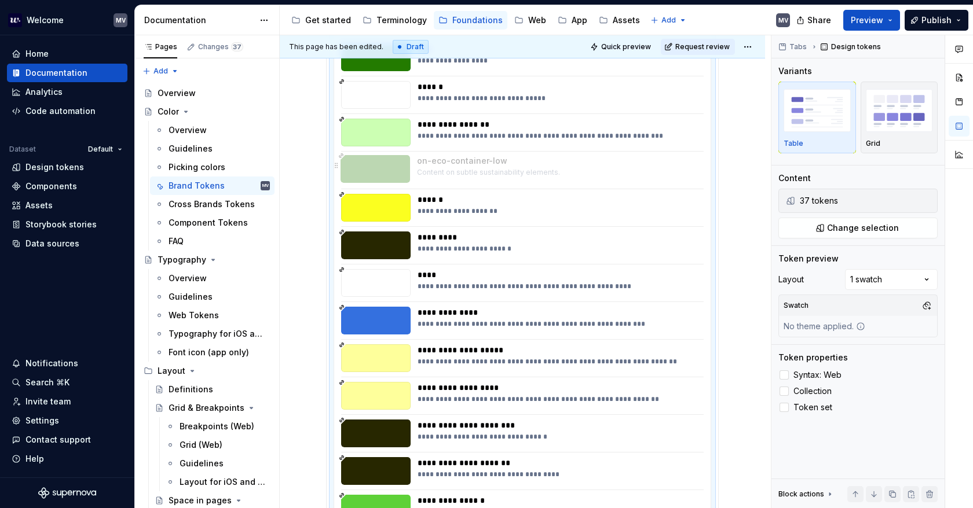
drag, startPoint x: 493, startPoint y: 500, endPoint x: 529, endPoint y: 165, distance: 337.1
click at [530, 159] on body "Welcome MV Home Documentation Analytics Code automation Dataset Default Design …" at bounding box center [486, 254] width 973 height 508
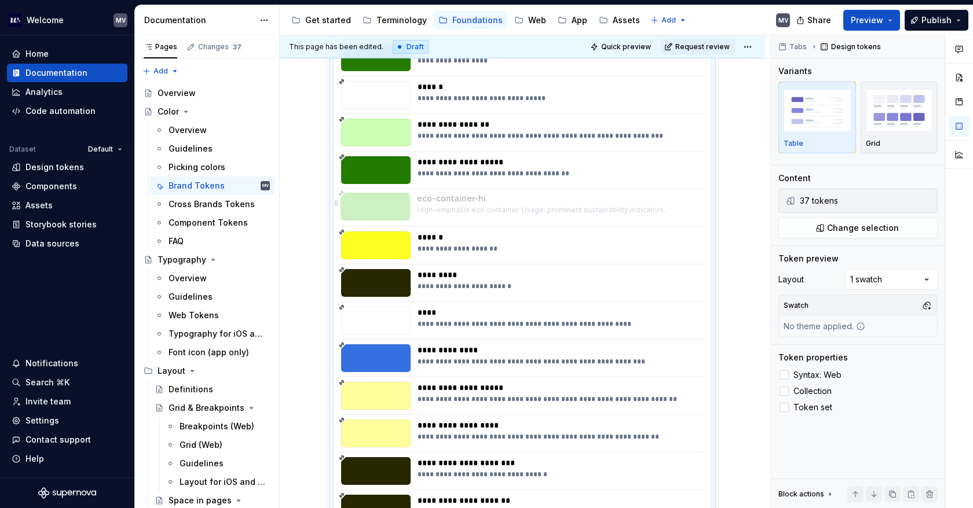
drag, startPoint x: 489, startPoint y: 504, endPoint x: 505, endPoint y: 206, distance: 299.2
click at [505, 206] on body "Welcome MV Home Documentation Analytics Code automation Dataset Default Design …" at bounding box center [486, 254] width 973 height 508
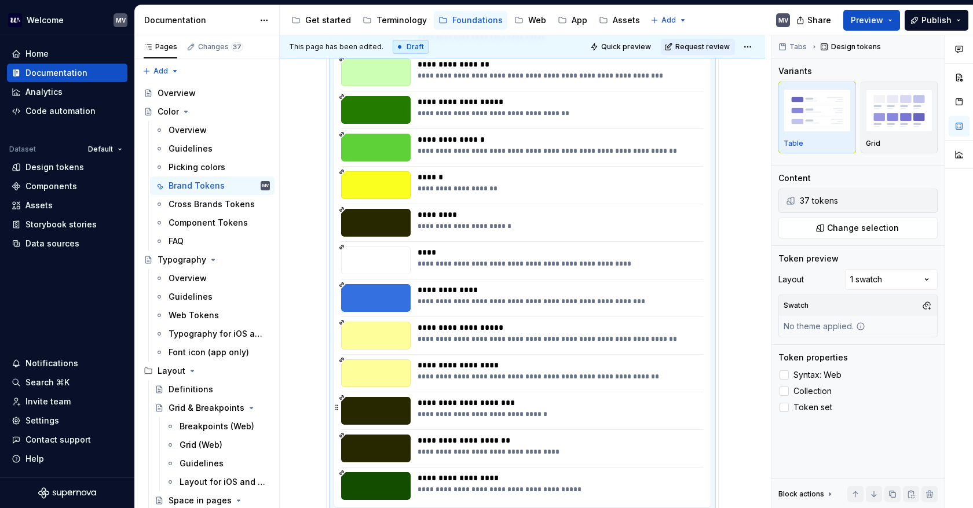
scroll to position [1398, 0]
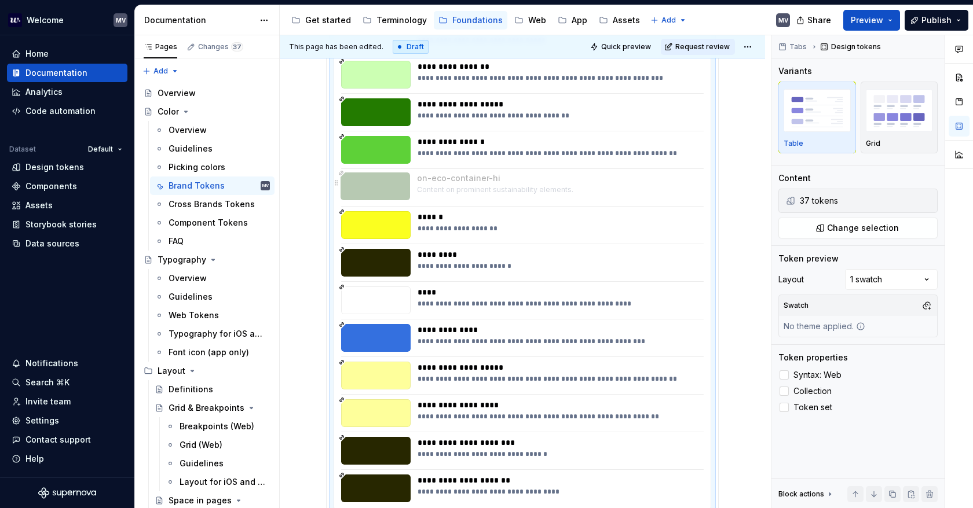
drag, startPoint x: 503, startPoint y: 486, endPoint x: 533, endPoint y: 185, distance: 303.1
click at [533, 179] on body "Welcome MV Home Documentation Analytics Code automation Dataset Default Design …" at bounding box center [486, 254] width 973 height 508
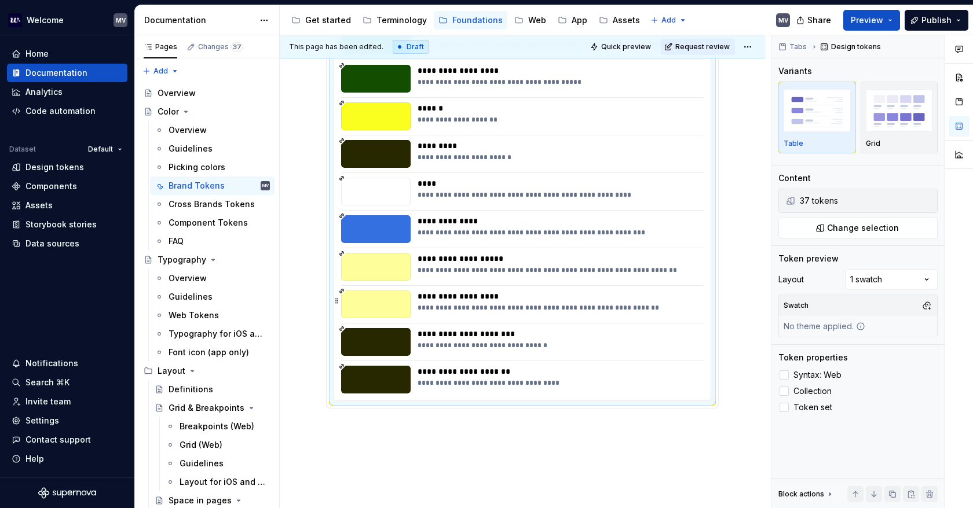
scroll to position [1514, 0]
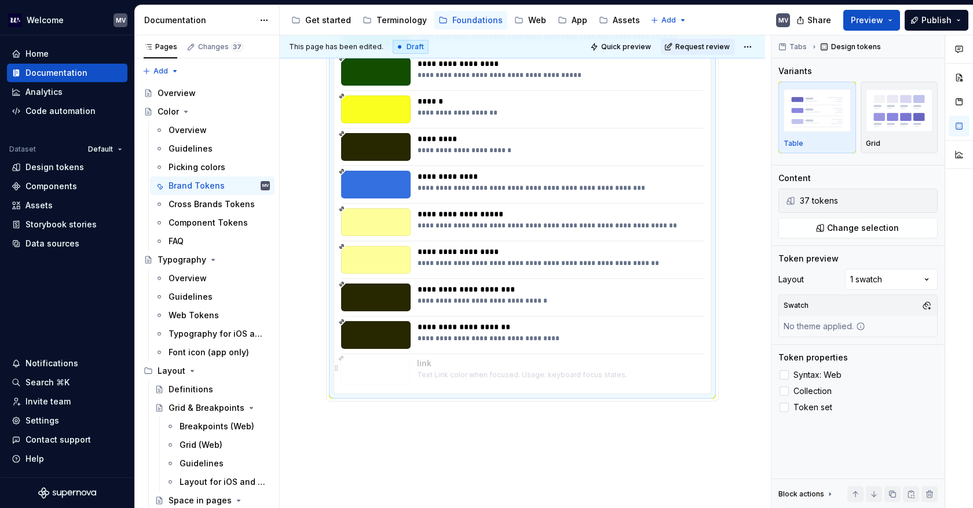
drag, startPoint x: 428, startPoint y: 192, endPoint x: 438, endPoint y: 377, distance: 185.0
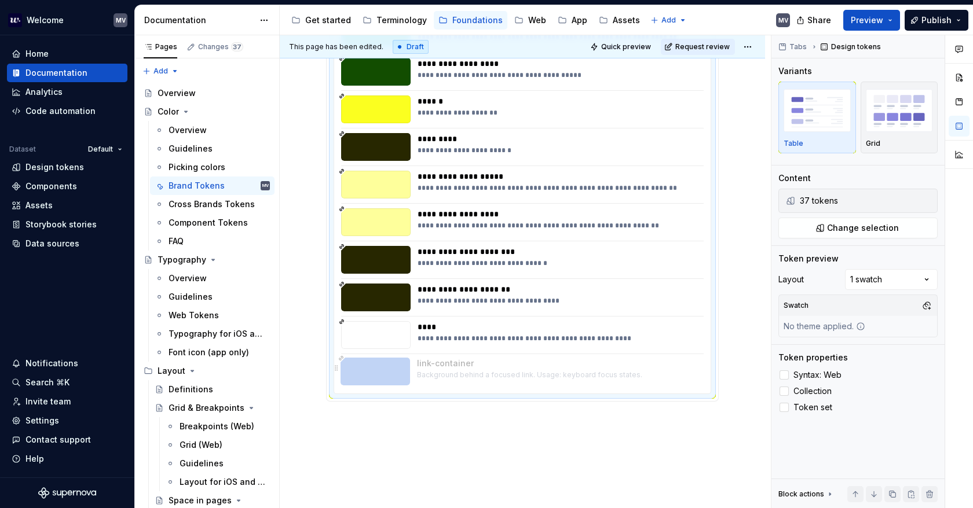
drag, startPoint x: 477, startPoint y: 182, endPoint x: 476, endPoint y: 375, distance: 192.8
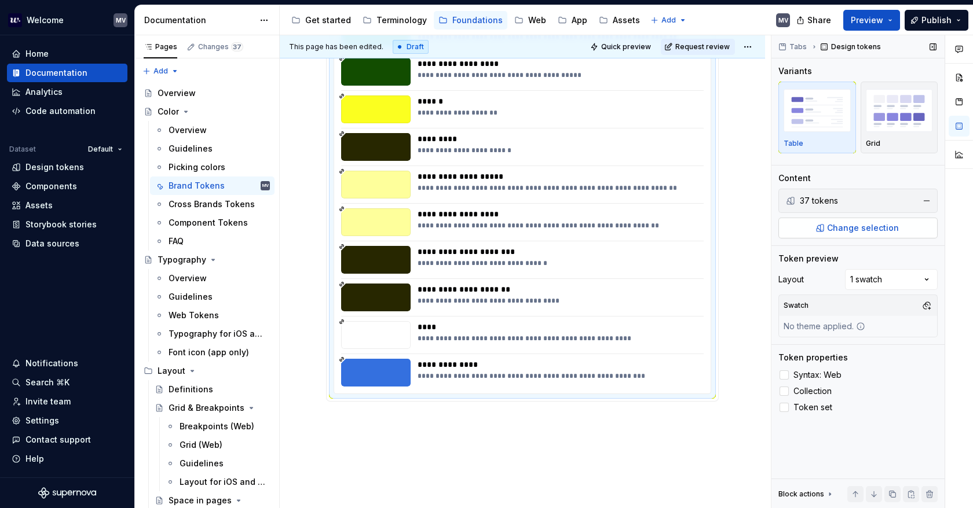
click at [841, 221] on button "Change selection" at bounding box center [857, 228] width 159 height 21
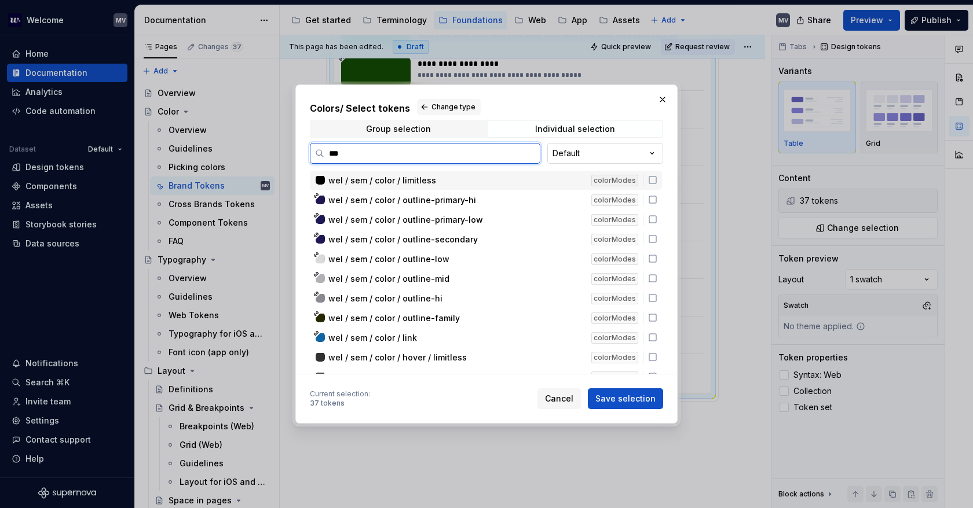
type input "****"
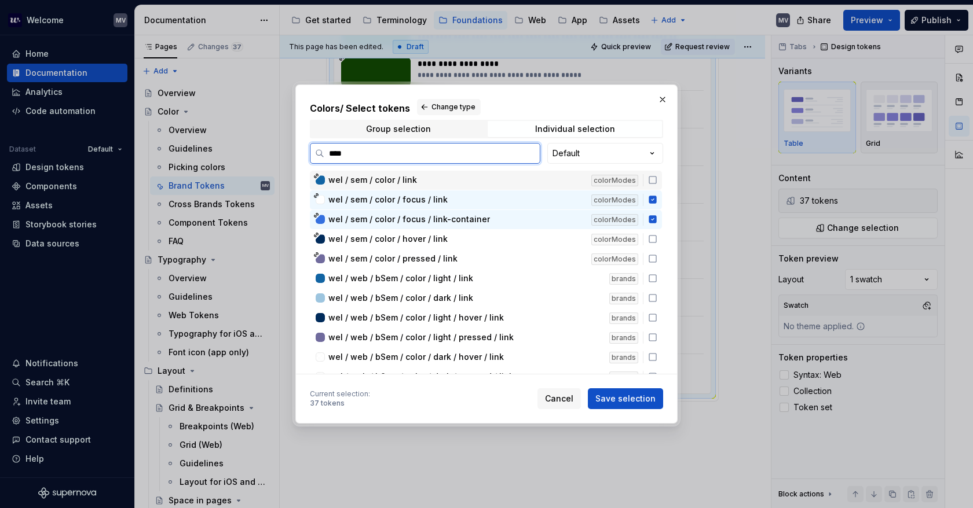
click at [648, 178] on icon at bounding box center [652, 179] width 9 height 9
drag, startPoint x: 653, startPoint y: 198, endPoint x: 655, endPoint y: 206, distance: 7.7
click at [654, 198] on icon at bounding box center [652, 200] width 8 height 8
drag, startPoint x: 652, startPoint y: 220, endPoint x: 643, endPoint y: 232, distance: 14.8
click at [652, 221] on icon at bounding box center [652, 219] width 9 height 9
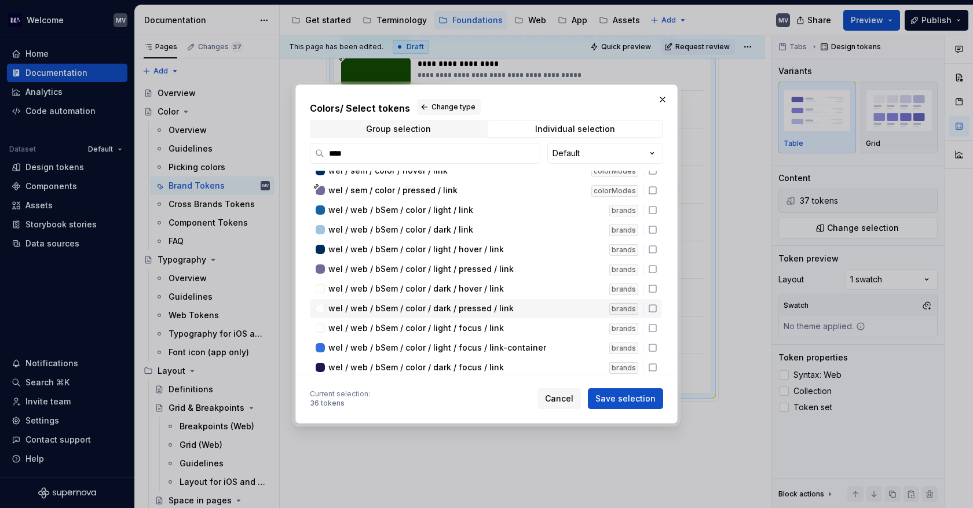
scroll to position [88, 0]
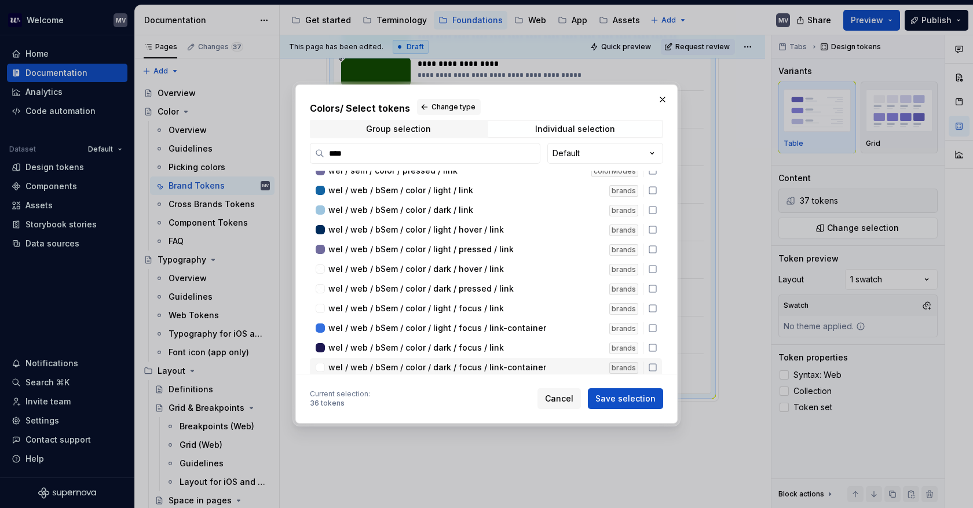
click at [639, 395] on span "Save selection" at bounding box center [625, 399] width 60 height 12
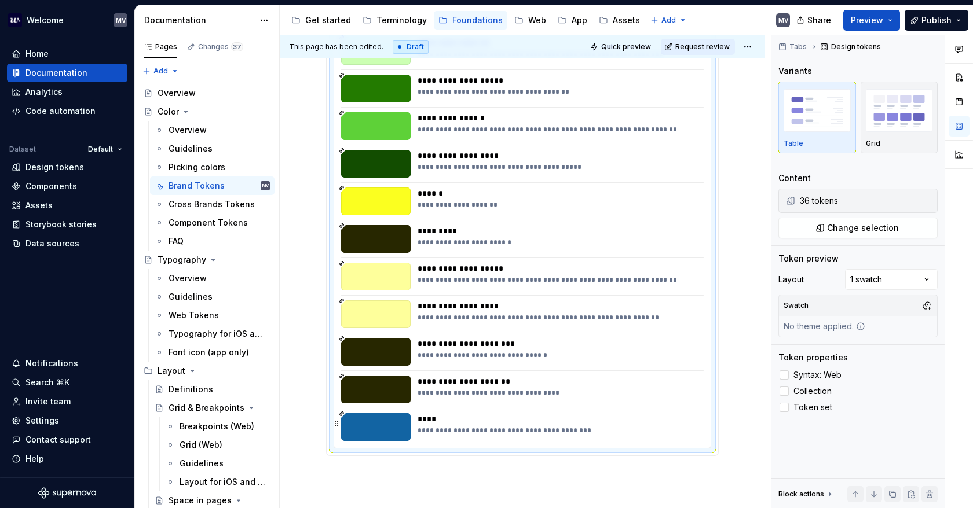
scroll to position [1419, 0]
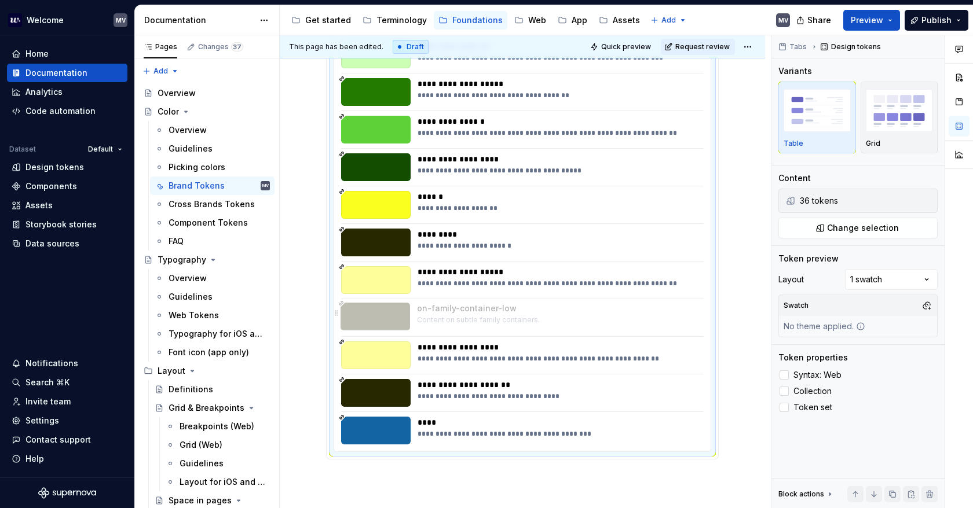
drag, startPoint x: 507, startPoint y: 356, endPoint x: 518, endPoint y: 314, distance: 43.0
click at [516, 309] on body "Welcome MV Home Documentation Analytics Code automation Dataset Default Design …" at bounding box center [486, 254] width 973 height 508
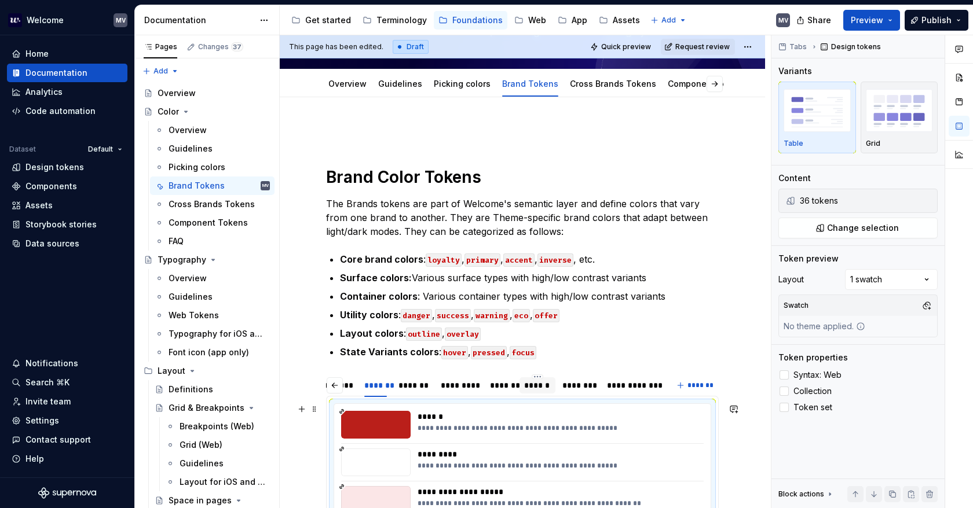
scroll to position [87, 0]
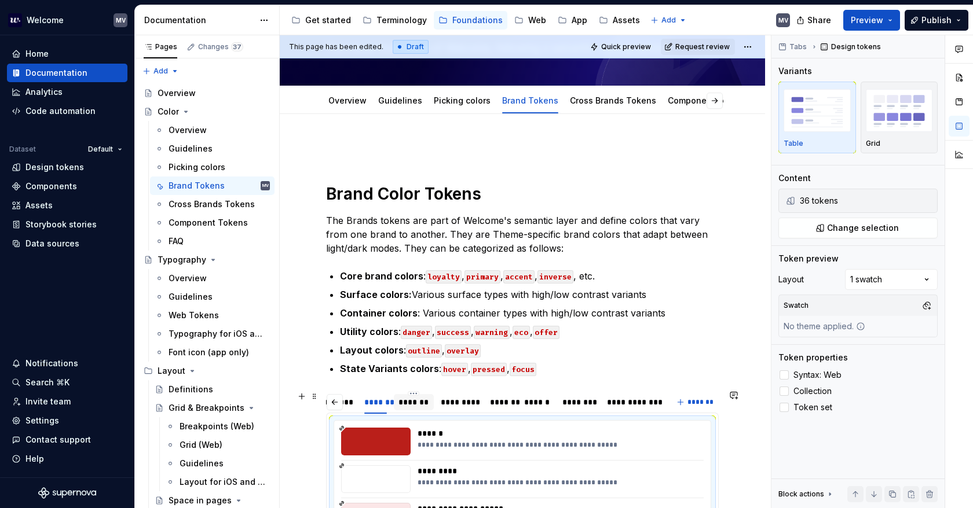
click at [413, 405] on div "*******" at bounding box center [413, 403] width 30 height 12
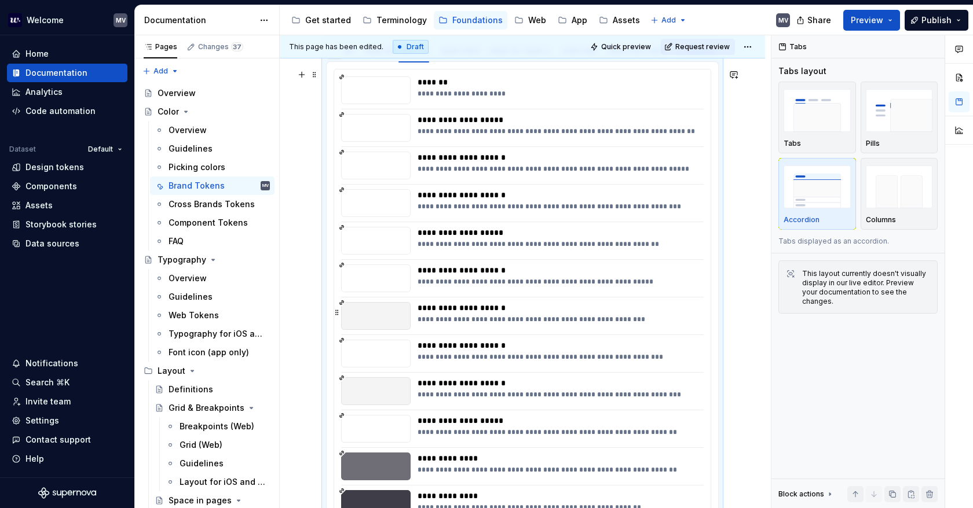
scroll to position [434, 0]
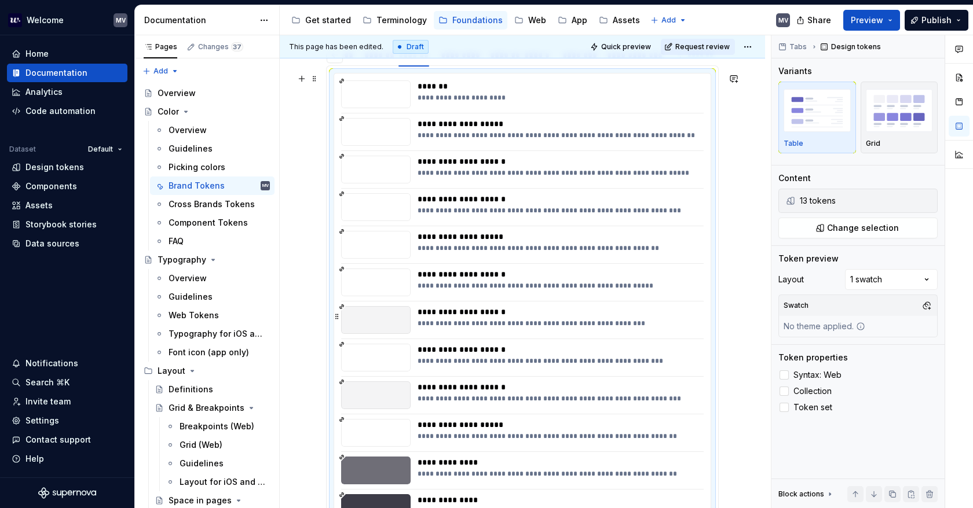
click at [687, 319] on div "**********" at bounding box center [557, 323] width 280 height 9
click at [529, 322] on div "**********" at bounding box center [557, 323] width 280 height 9
type textarea "*"
click at [867, 230] on span "Change selection" at bounding box center [863, 228] width 72 height 12
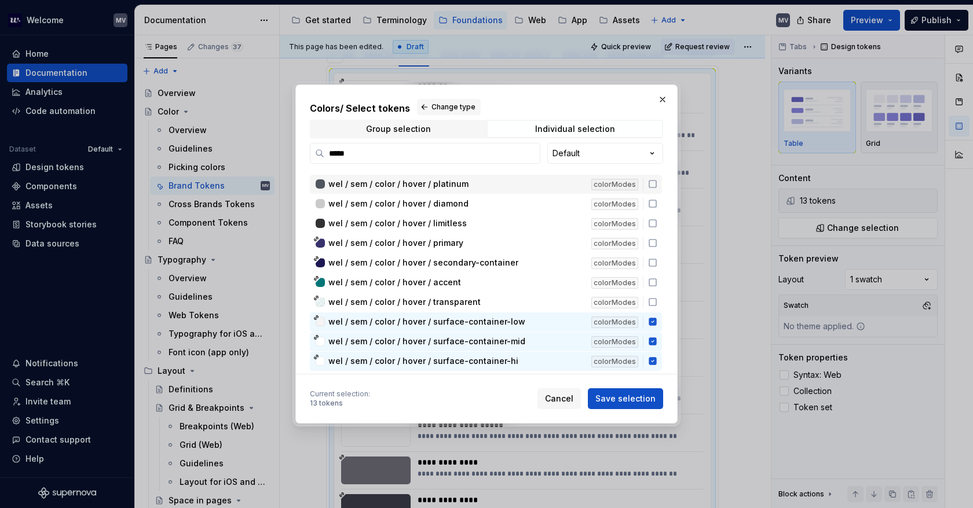
scroll to position [58, 0]
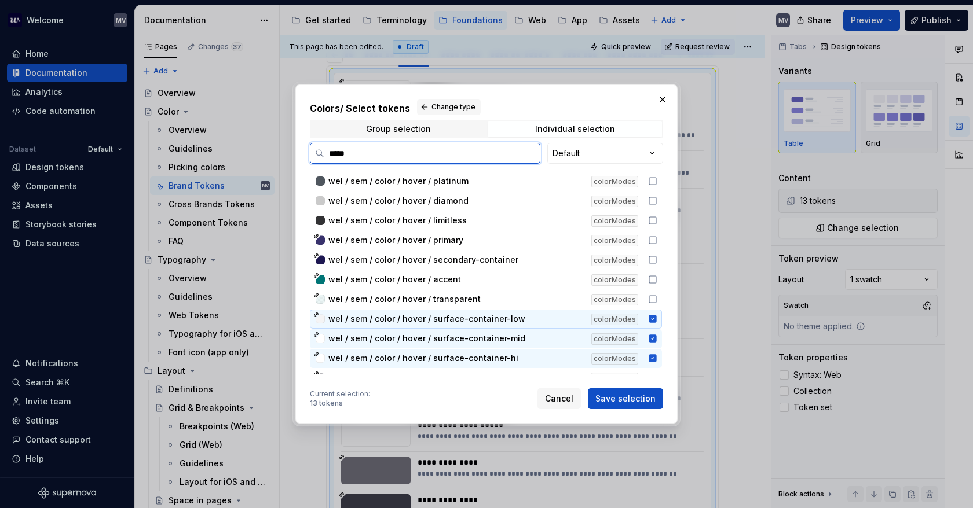
click at [655, 318] on icon at bounding box center [652, 320] width 8 height 8
click at [656, 335] on icon at bounding box center [652, 339] width 8 height 8
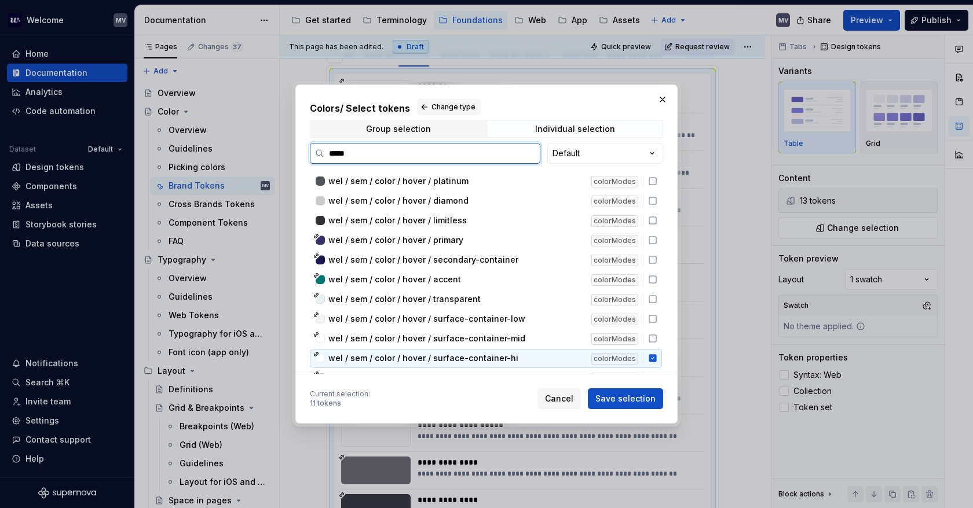
click at [655, 349] on div "wel / sem / color / hover / surface-container-hi colorModes" at bounding box center [486, 358] width 352 height 19
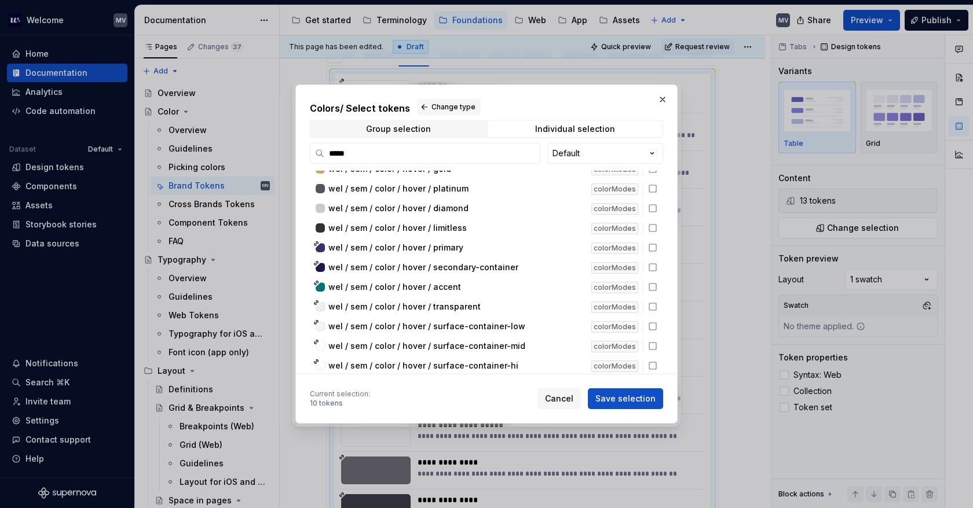
scroll to position [0, 0]
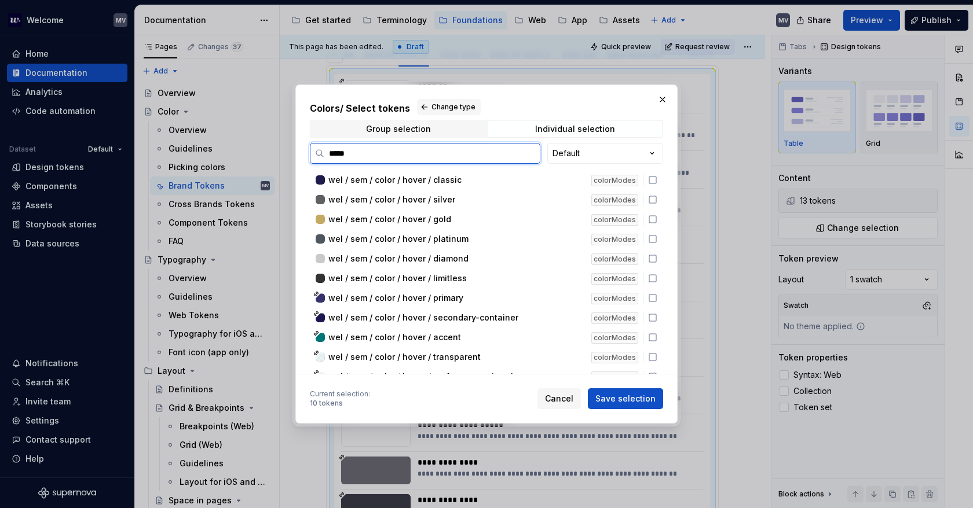
drag, startPoint x: 362, startPoint y: 159, endPoint x: 311, endPoint y: 146, distance: 52.5
click at [298, 151] on div "Colors / Select tokens Change type Group selection Individual selection ***** D…" at bounding box center [486, 254] width 382 height 339
type input "*****"
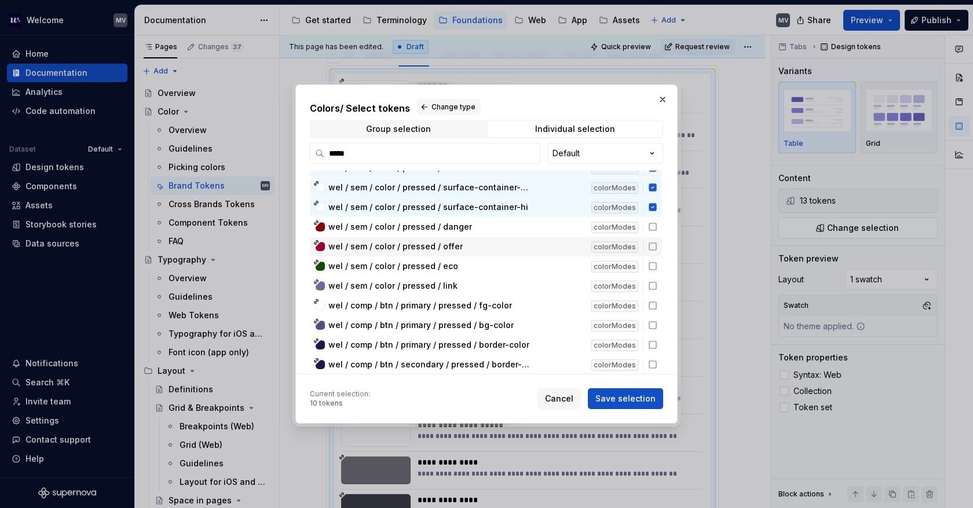
scroll to position [174, 0]
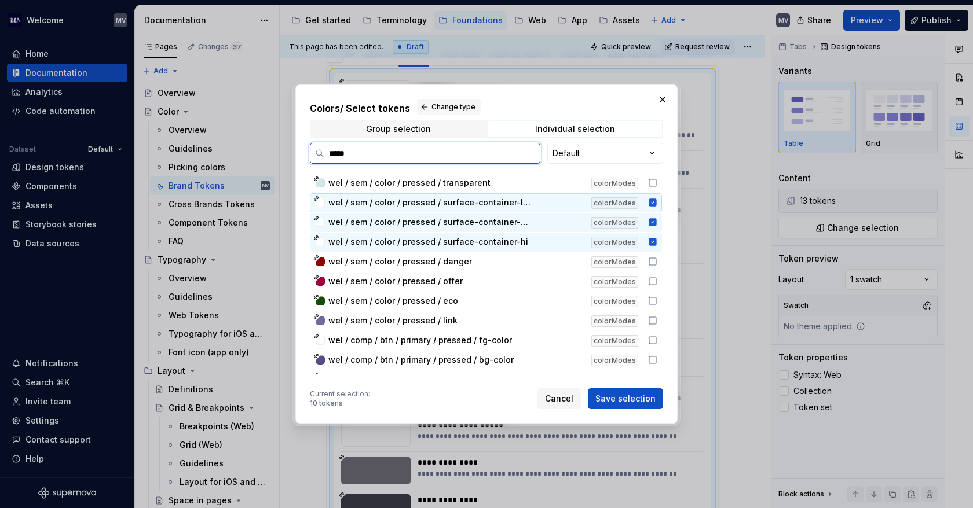
click at [654, 202] on icon at bounding box center [652, 203] width 8 height 8
drag, startPoint x: 654, startPoint y: 222, endPoint x: 654, endPoint y: 236, distance: 13.9
click at [654, 222] on icon at bounding box center [652, 223] width 8 height 8
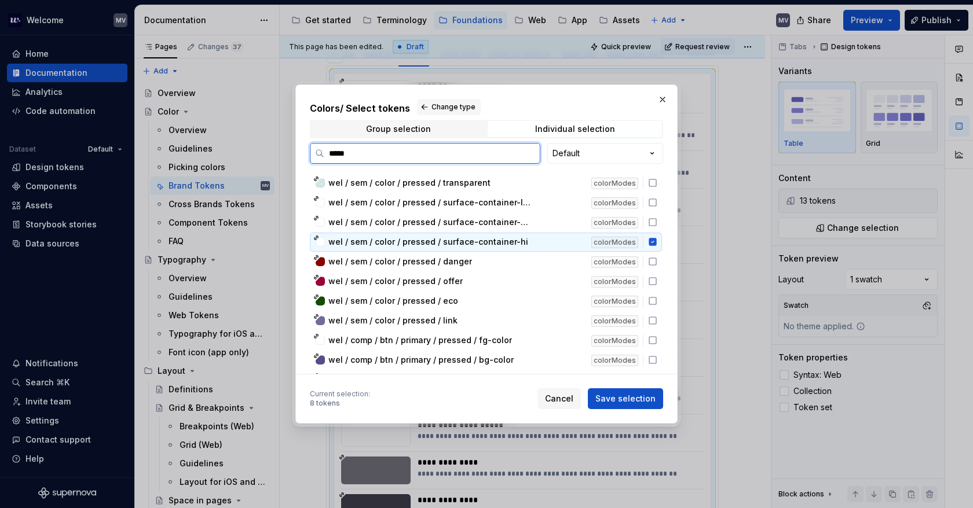
click at [654, 239] on icon at bounding box center [652, 243] width 8 height 8
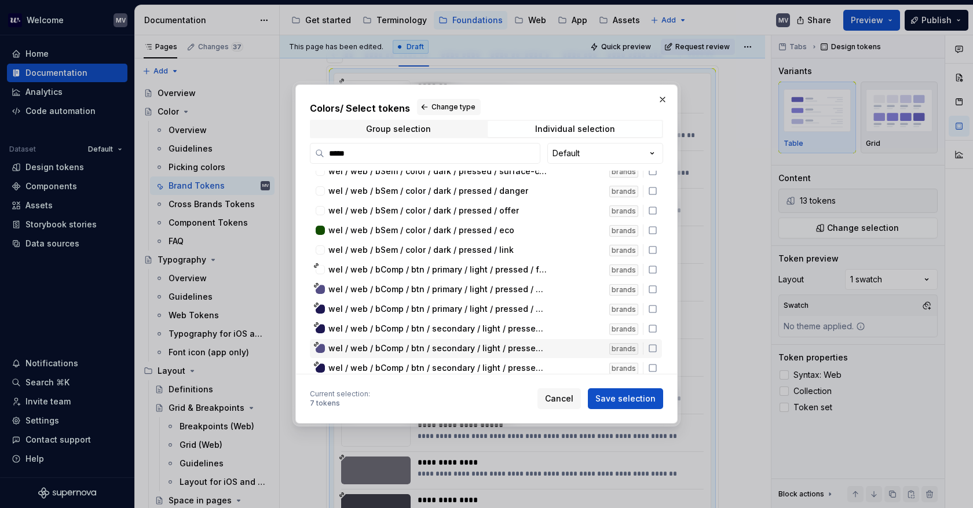
scroll to position [894, 0]
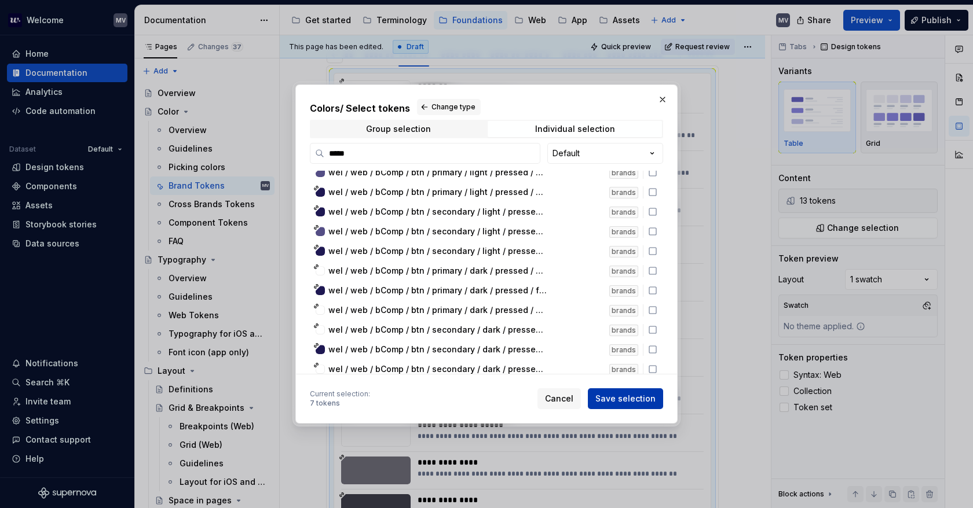
click at [630, 398] on span "Save selection" at bounding box center [625, 399] width 60 height 12
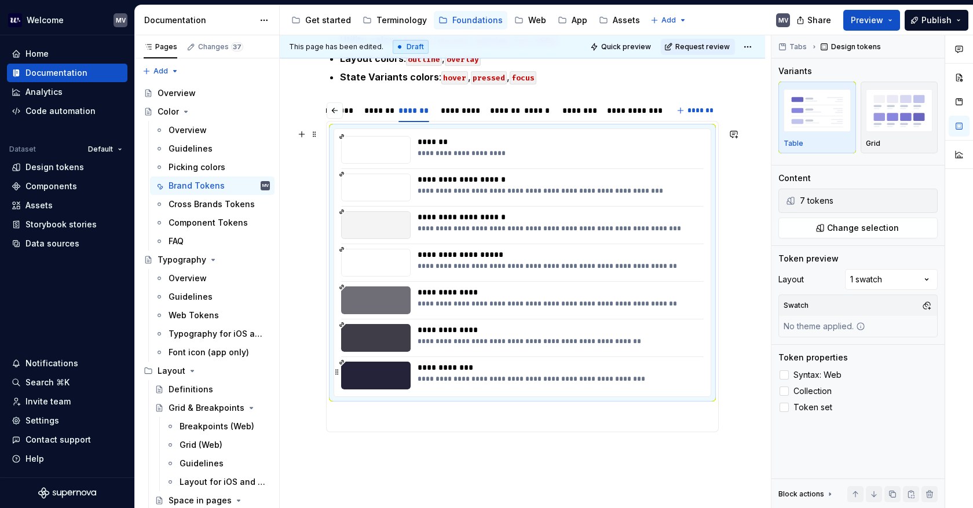
scroll to position [376, 0]
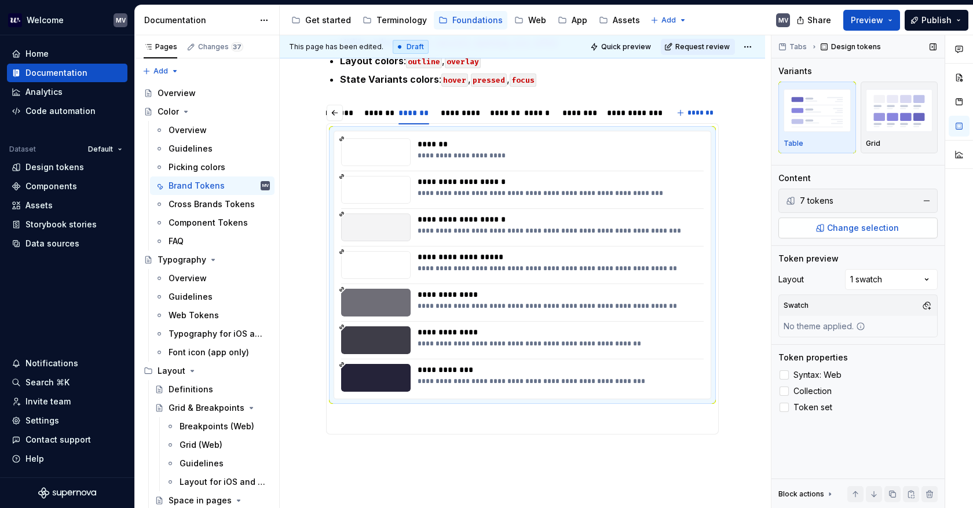
click at [838, 224] on span "Change selection" at bounding box center [863, 228] width 72 height 12
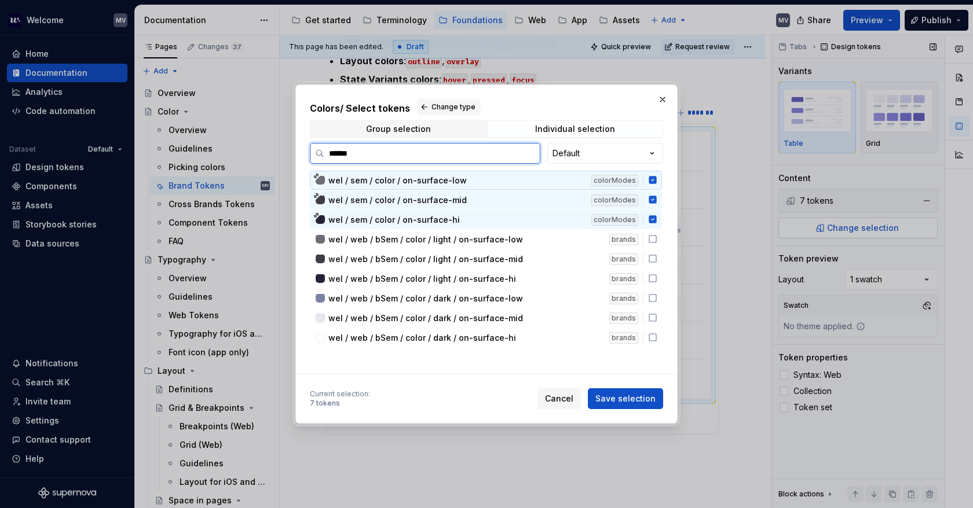
type input "*******"
click at [563, 402] on span "Cancel" at bounding box center [559, 399] width 28 height 12
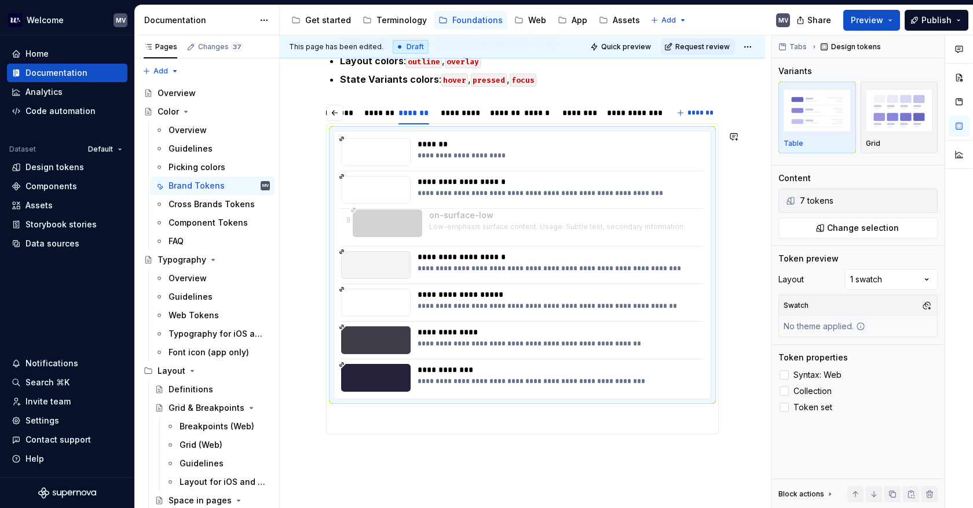
drag, startPoint x: 471, startPoint y: 303, endPoint x: 487, endPoint y: 232, distance: 73.0
click at [483, 217] on body "Welcome MV Home Documentation Analytics Code automation Dataset Default Design …" at bounding box center [486, 254] width 973 height 508
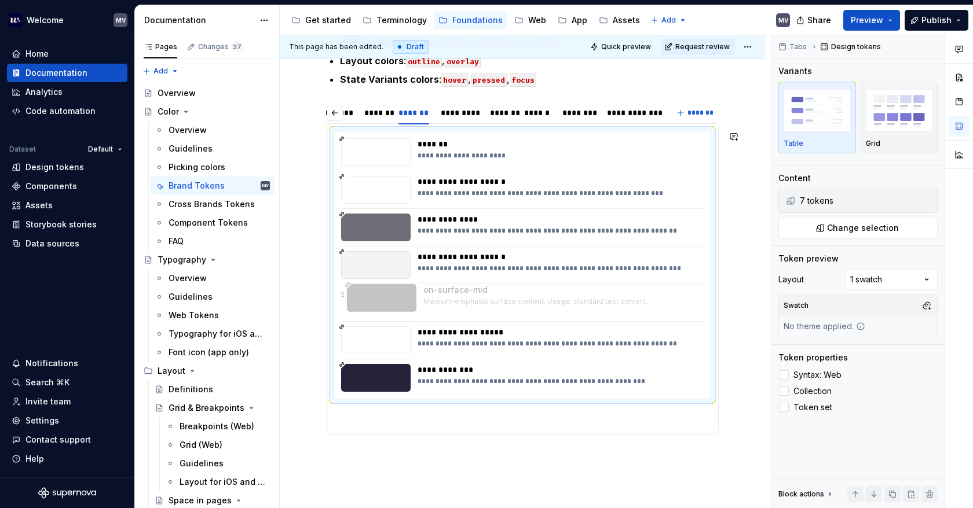
drag, startPoint x: 496, startPoint y: 340, endPoint x: 501, endPoint y: 299, distance: 41.5
click at [501, 299] on body "Welcome MV Home Documentation Analytics Code automation Dataset Default Design …" at bounding box center [486, 254] width 973 height 508
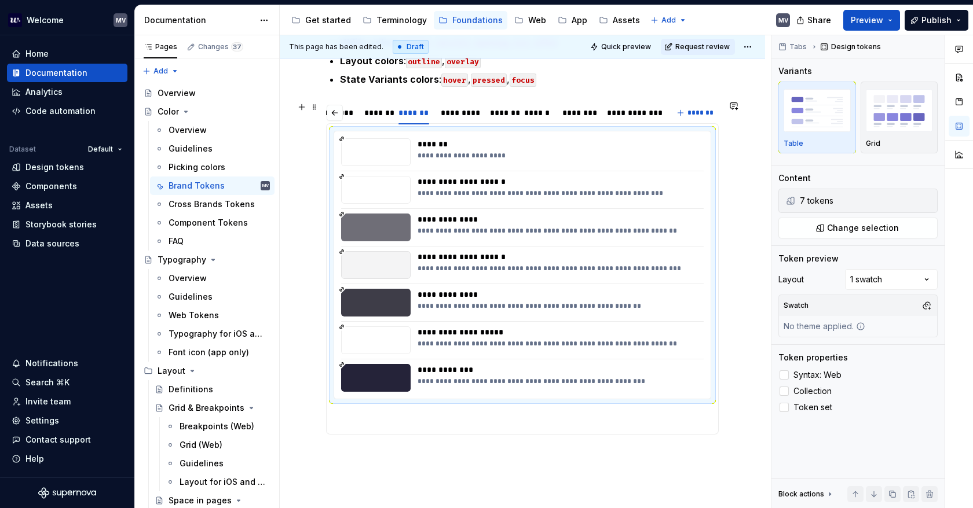
click at [460, 116] on div "*********" at bounding box center [460, 113] width 38 height 12
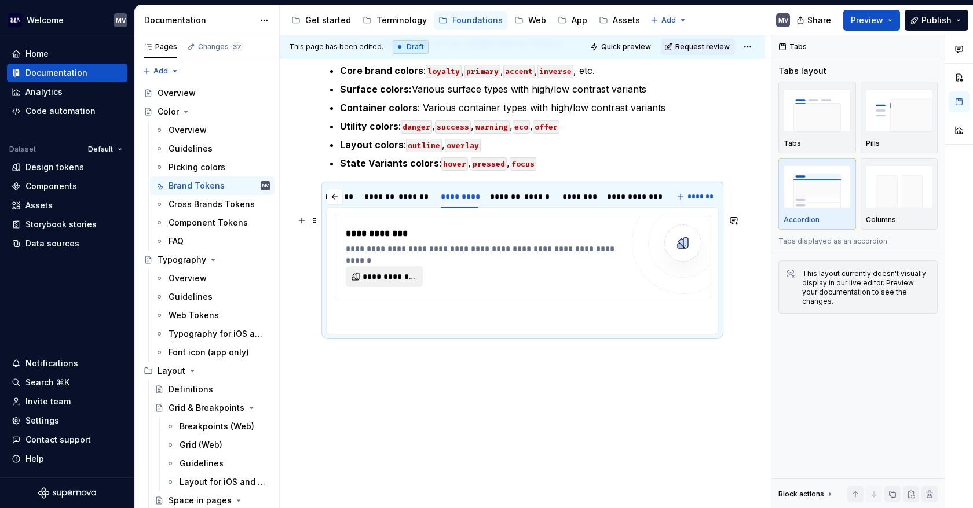
click at [394, 274] on span "**********" at bounding box center [388, 277] width 53 height 12
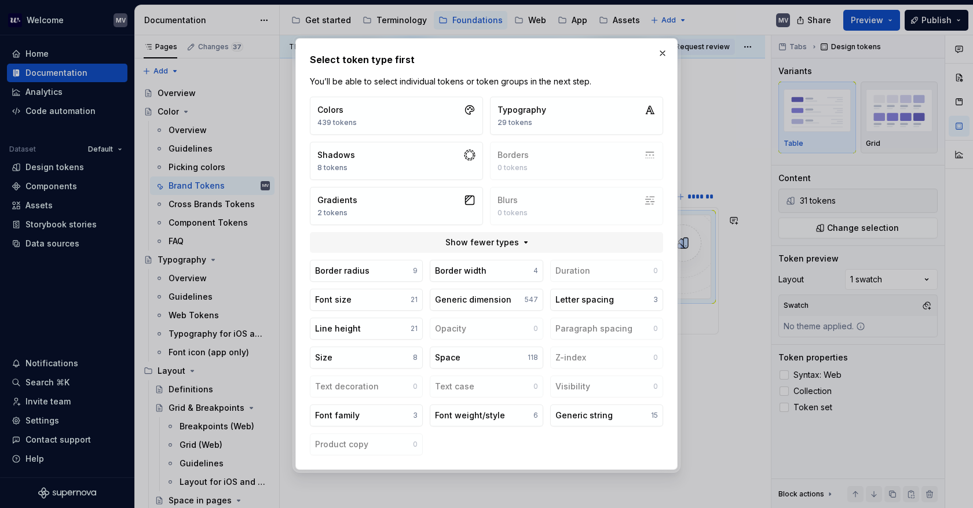
click at [660, 52] on button "button" at bounding box center [662, 53] width 16 height 16
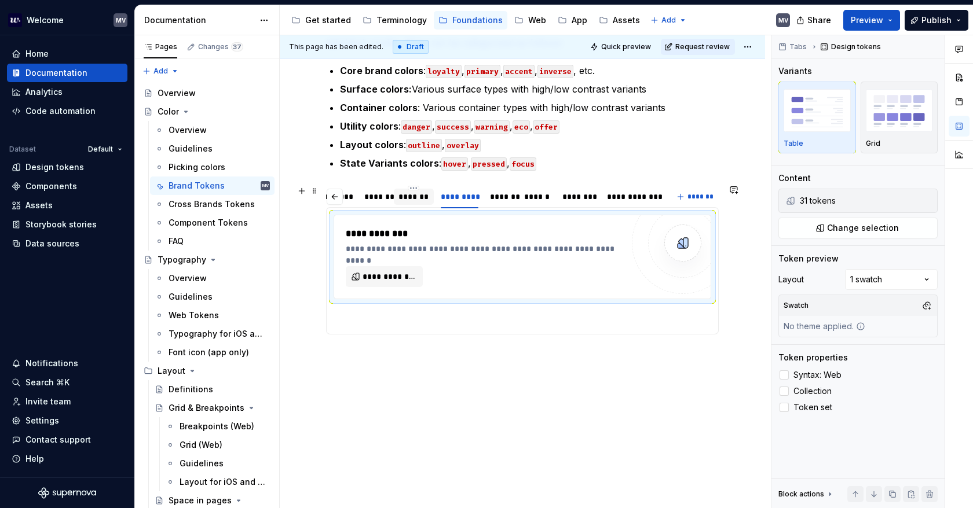
click at [425, 199] on div "*******" at bounding box center [413, 197] width 30 height 12
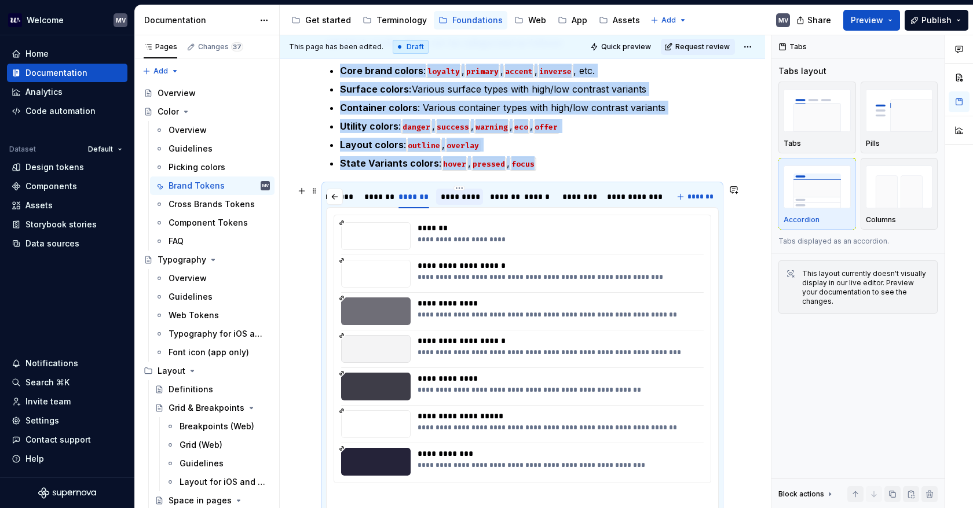
click at [457, 199] on div "*********" at bounding box center [460, 197] width 38 height 12
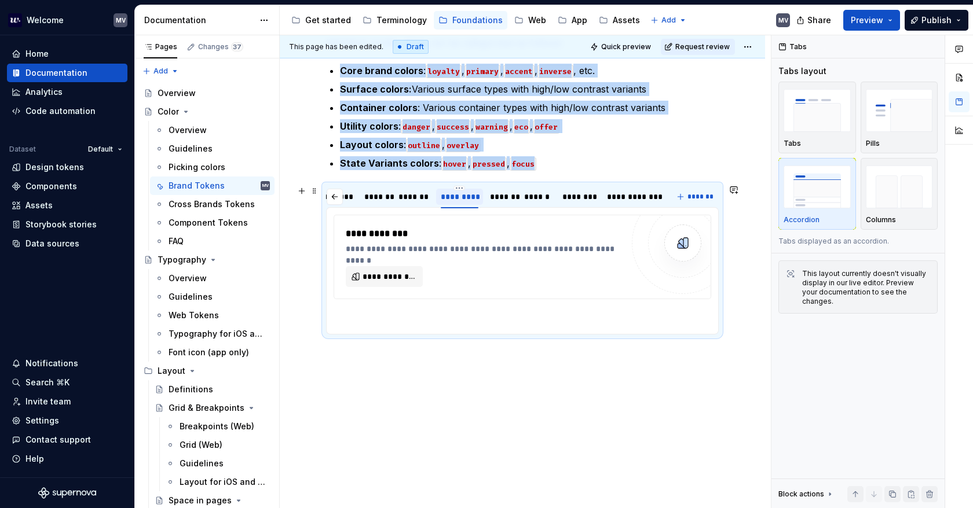
click at [464, 185] on div "*********" at bounding box center [459, 196] width 47 height 22
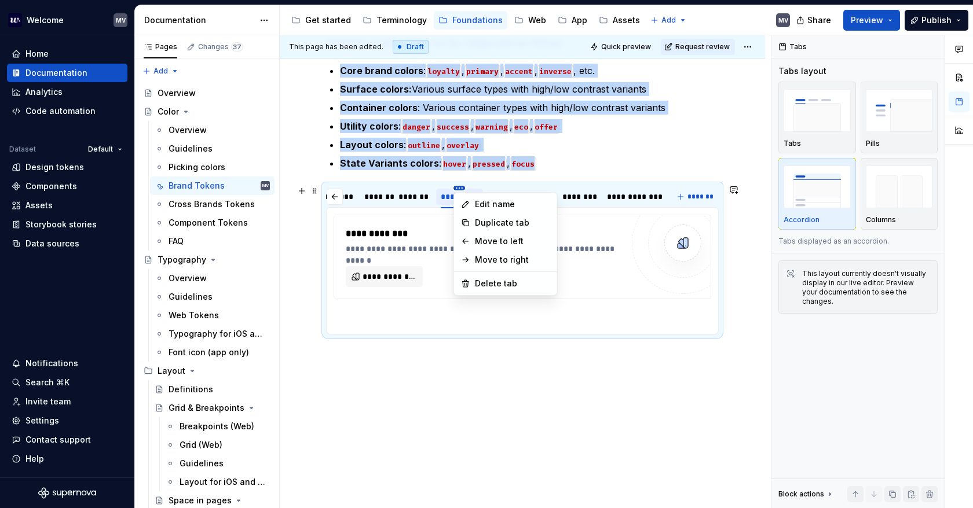
click at [461, 187] on html "Welcome MV Home Documentation Analytics Code automation Dataset Default Design …" at bounding box center [486, 254] width 973 height 508
click at [505, 284] on div "Delete tab" at bounding box center [512, 284] width 75 height 12
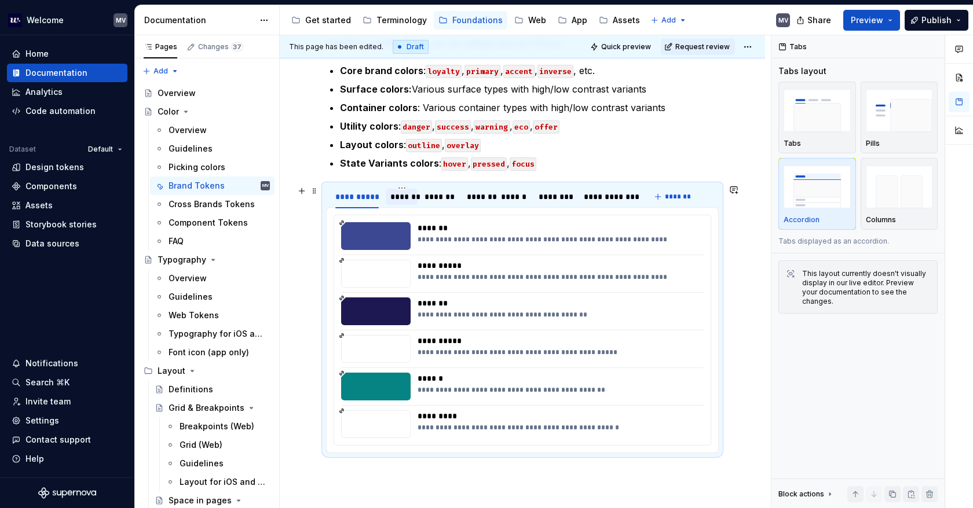
click at [401, 192] on div "*******" at bounding box center [401, 197] width 23 height 12
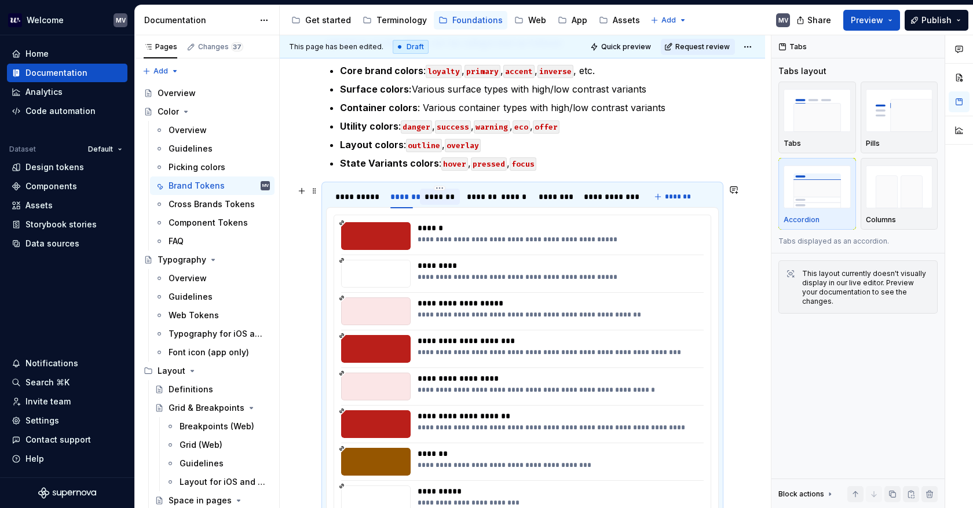
click at [453, 196] on div "*******" at bounding box center [439, 197] width 30 height 12
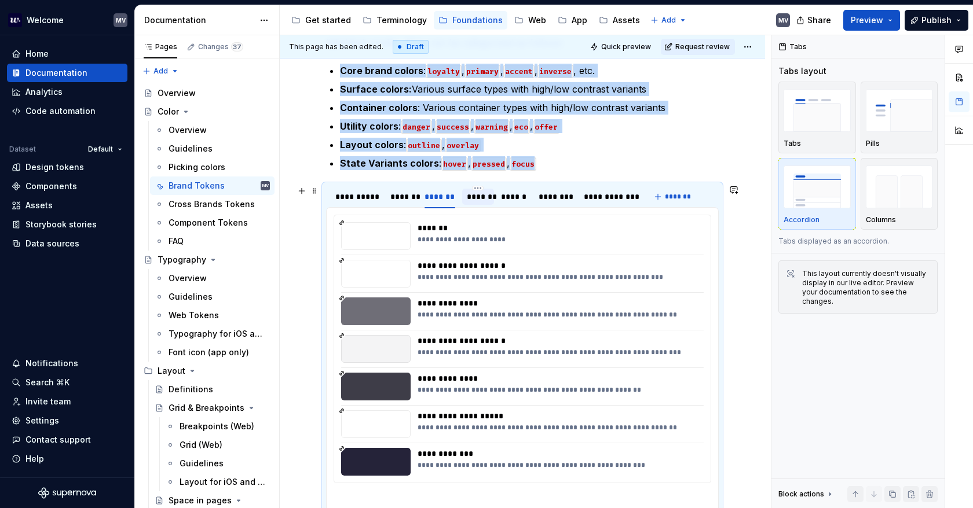
click at [475, 197] on div "*******" at bounding box center [478, 197] width 23 height 12
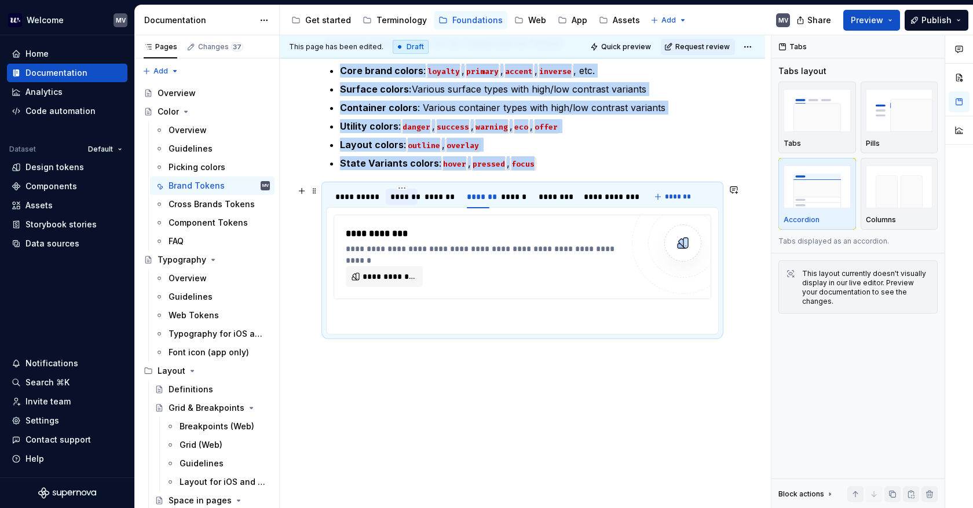
click at [398, 199] on div "*******" at bounding box center [401, 197] width 23 height 12
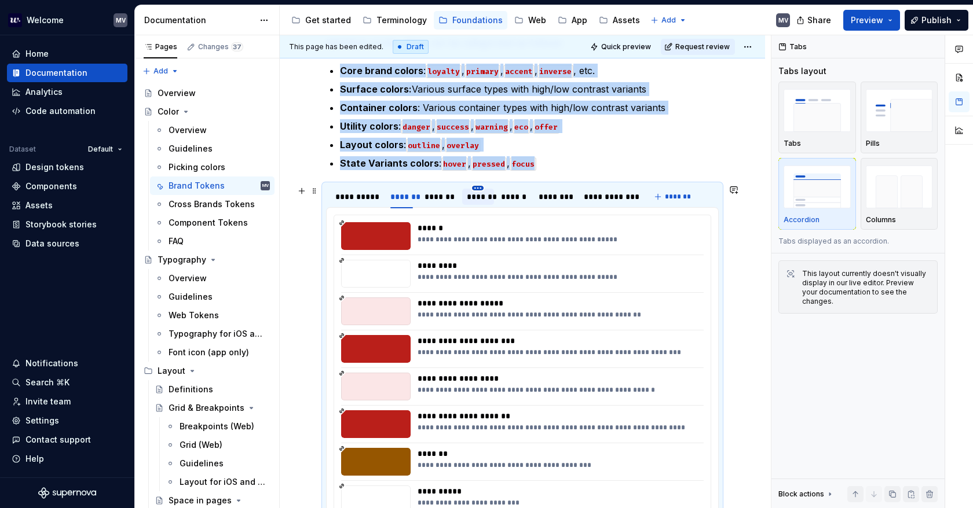
click at [477, 188] on html "Welcome MV Home Documentation Analytics Code automation Dataset Default Design …" at bounding box center [486, 254] width 973 height 508
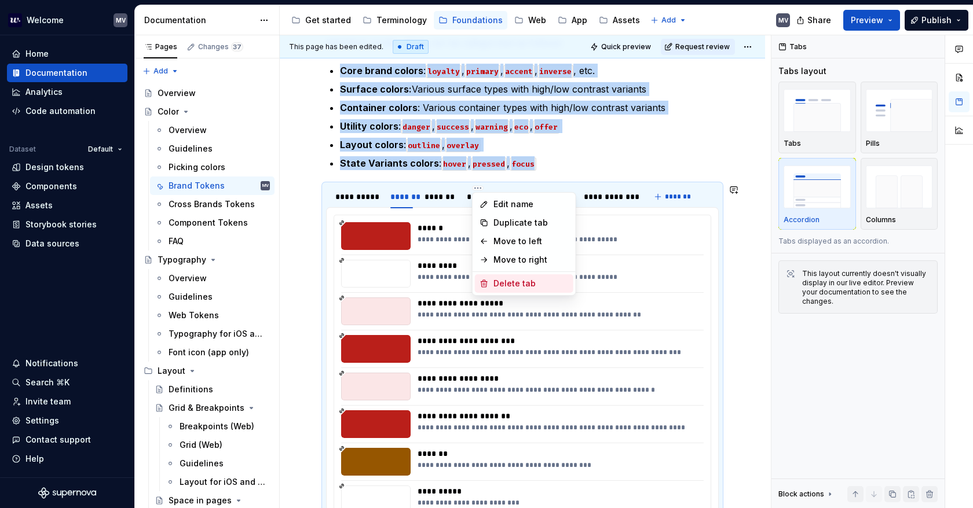
click at [540, 288] on div "Delete tab" at bounding box center [530, 284] width 75 height 12
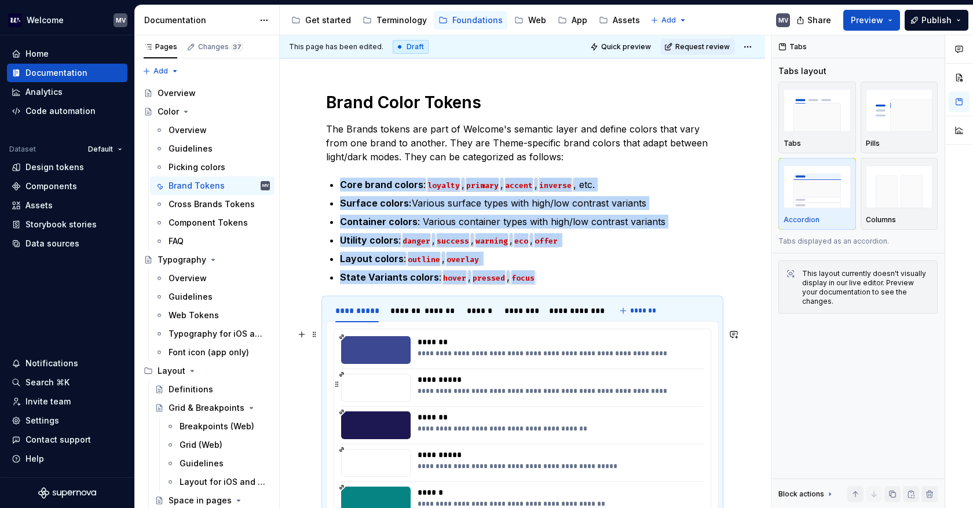
scroll to position [177, 0]
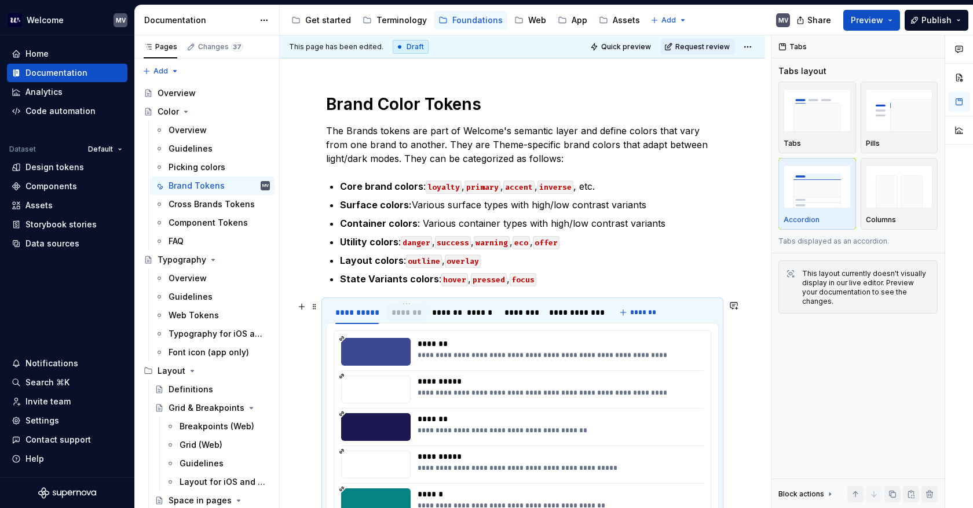
drag, startPoint x: 440, startPoint y: 311, endPoint x: 406, endPoint y: 310, distance: 33.6
click at [406, 310] on div "*******" at bounding box center [406, 313] width 30 height 12
type textarea "*"
click at [406, 314] on div "*******" at bounding box center [405, 313] width 30 height 12
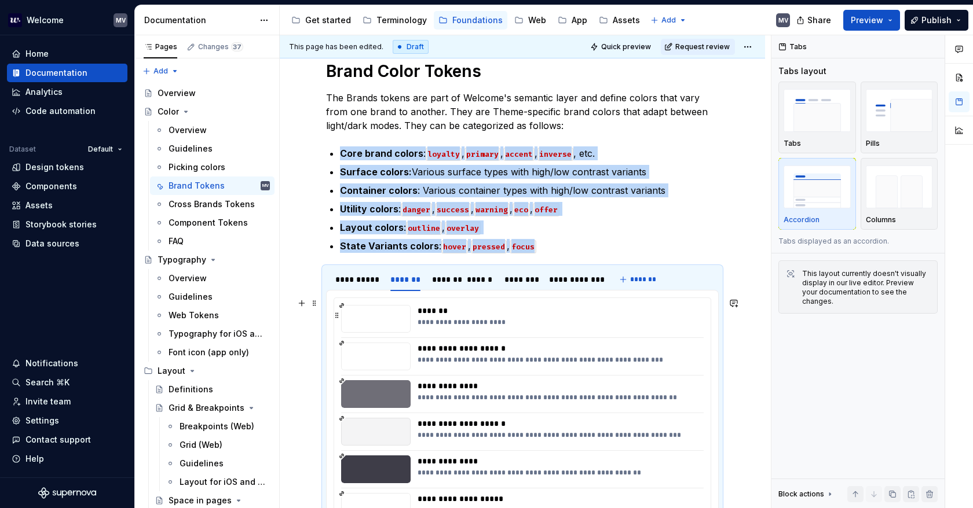
scroll to position [350, 0]
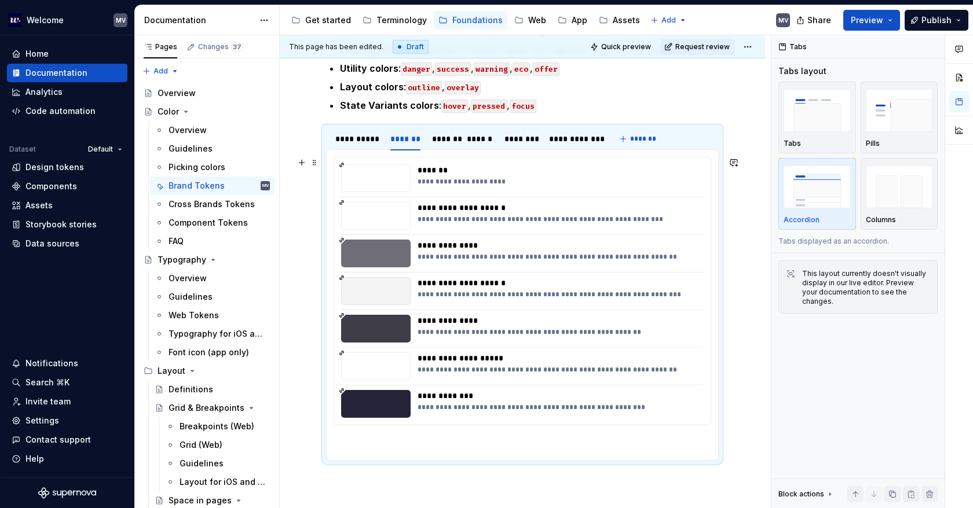
click at [647, 305] on div "**********" at bounding box center [522, 290] width 376 height 267
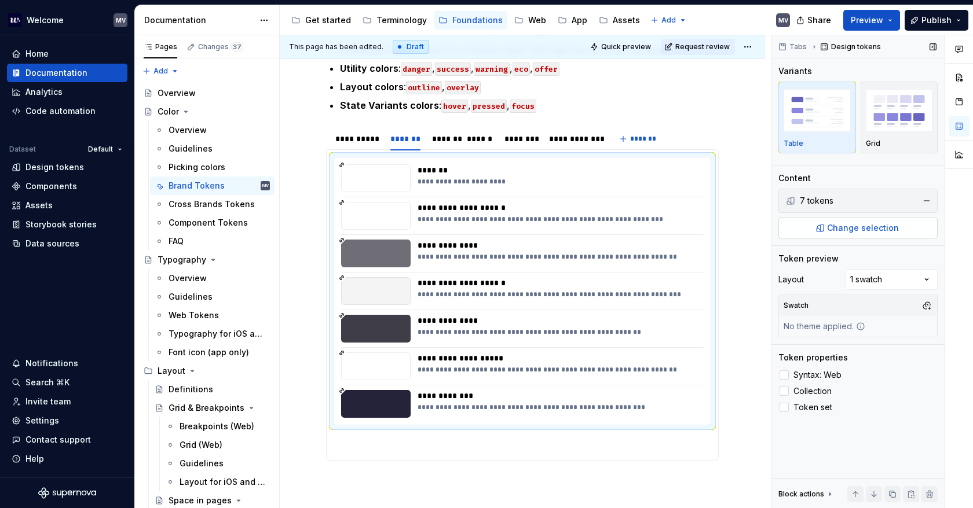
click at [808, 221] on button "Change selection" at bounding box center [857, 228] width 159 height 21
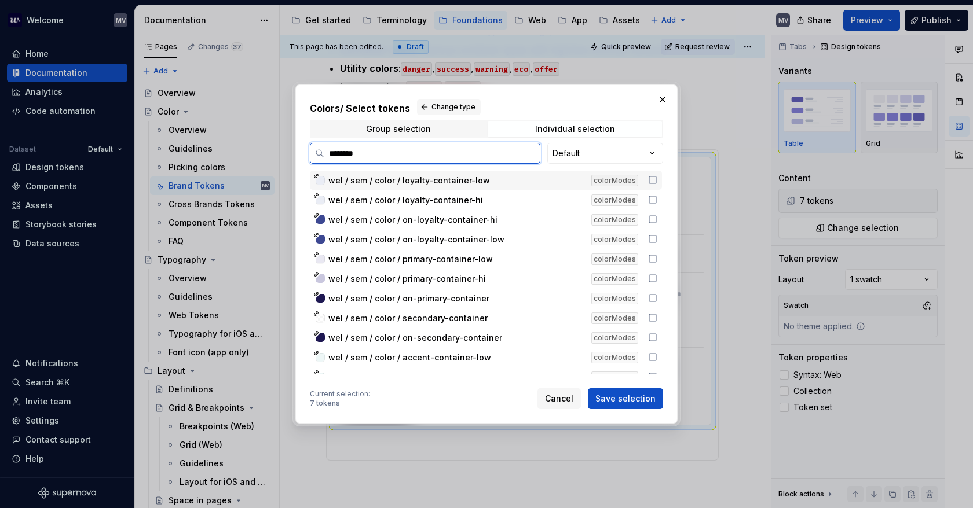
type input "*********"
click at [662, 101] on button "button" at bounding box center [662, 99] width 16 height 16
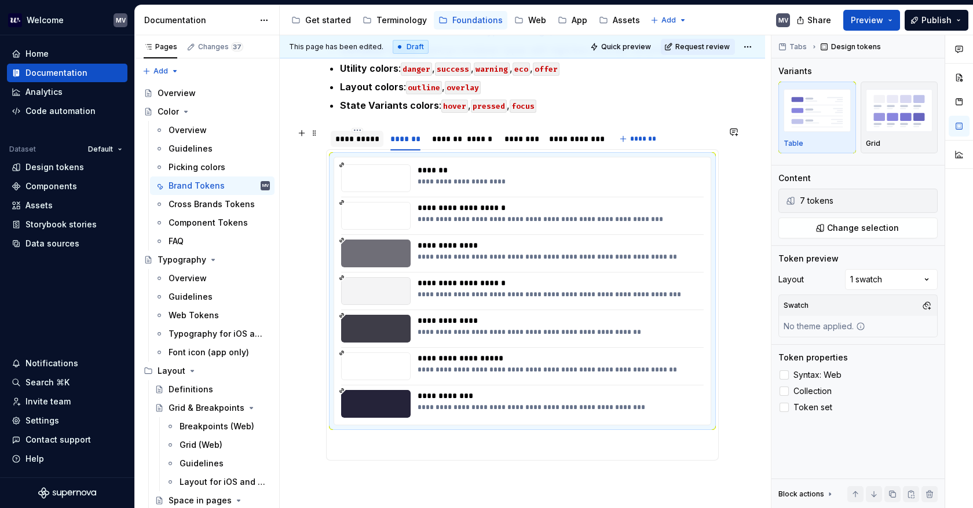
click at [368, 141] on div "**********" at bounding box center [356, 139] width 43 height 12
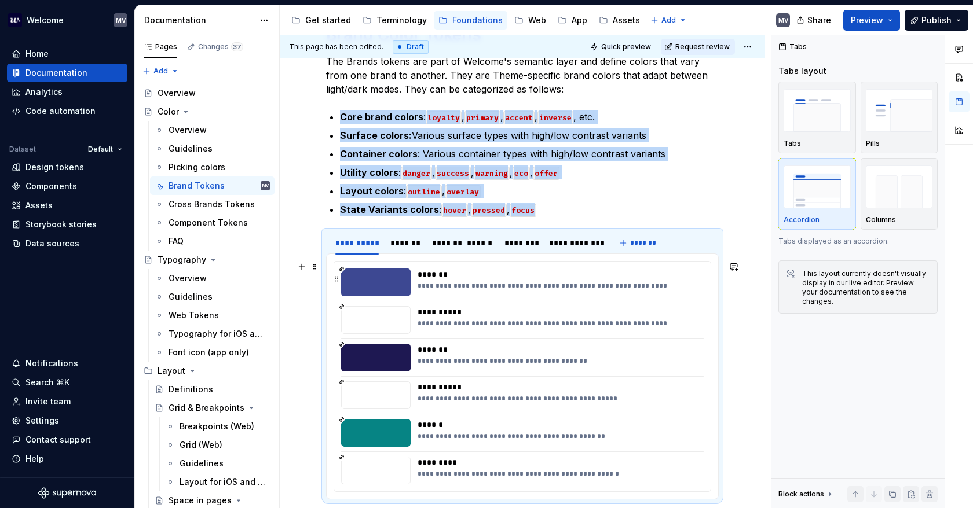
scroll to position [234, 0]
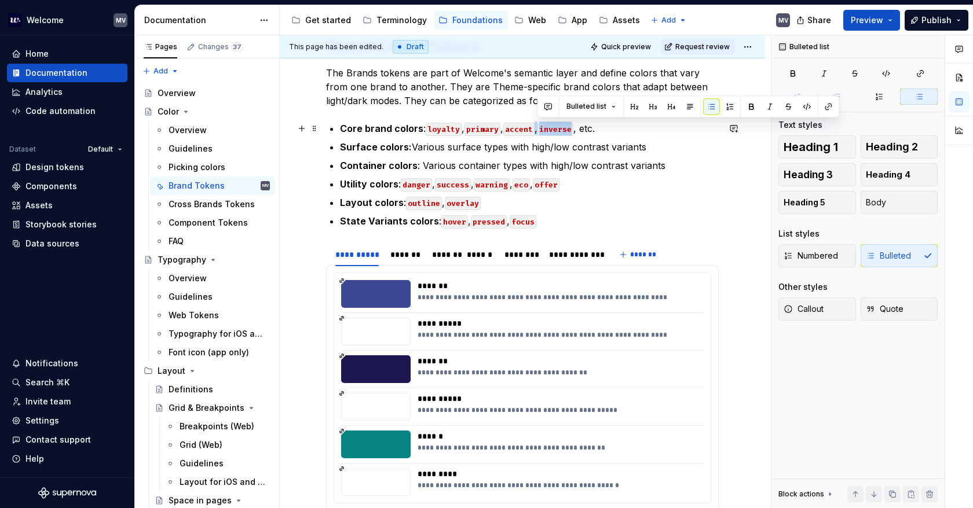
drag, startPoint x: 578, startPoint y: 126, endPoint x: 536, endPoint y: 127, distance: 42.3
click at [536, 127] on p "Core brand colors : loyalty , primary , accent , inverse , etc." at bounding box center [529, 129] width 379 height 14
click at [581, 129] on p "Core brand colors : loyalty , primary , accent , inverse , etc." at bounding box center [529, 129] width 379 height 14
drag, startPoint x: 579, startPoint y: 129, endPoint x: 545, endPoint y: 130, distance: 33.6
click at [545, 130] on p "Core brand colors : loyalty , primary , accent , inverse , etc." at bounding box center [529, 129] width 379 height 14
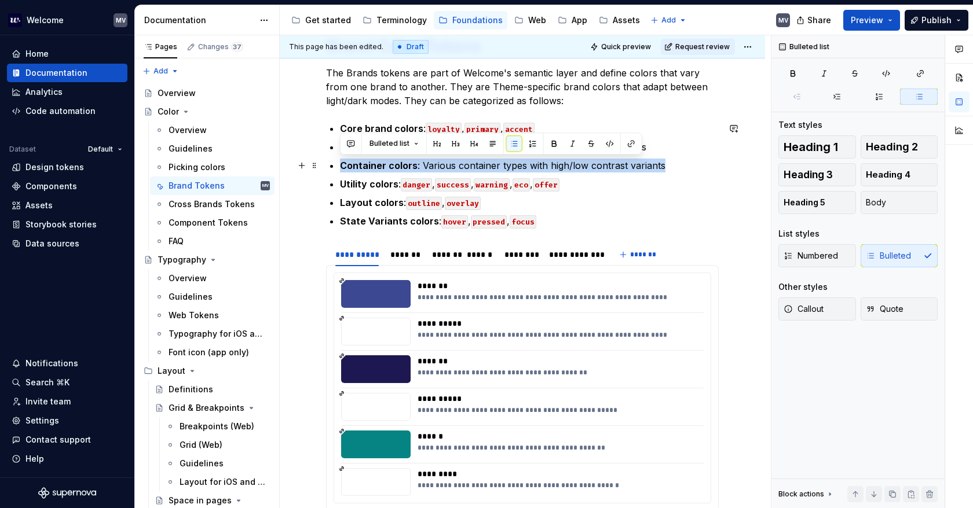
drag, startPoint x: 679, startPoint y: 162, endPoint x: 328, endPoint y: 169, distance: 351.5
click at [328, 169] on div "**********" at bounding box center [522, 257] width 393 height 526
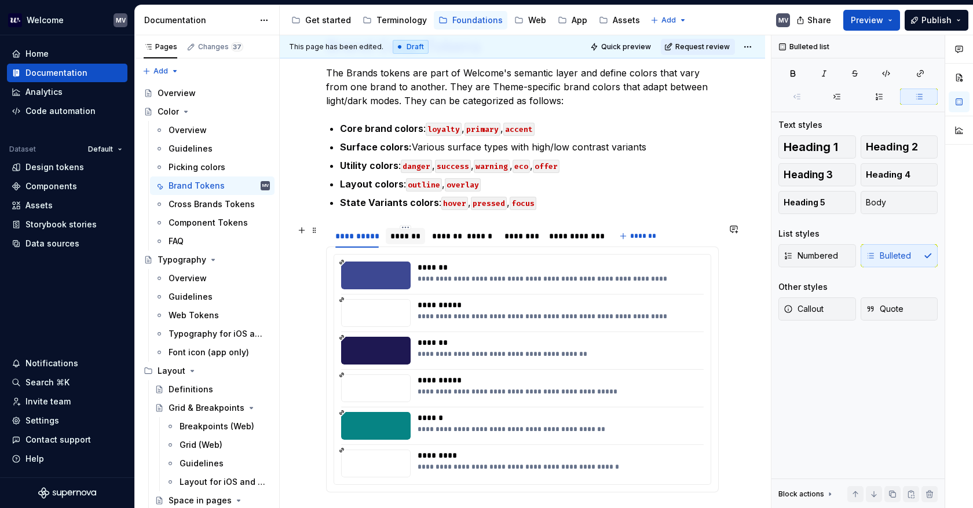
click at [409, 232] on div "*******" at bounding box center [405, 236] width 30 height 12
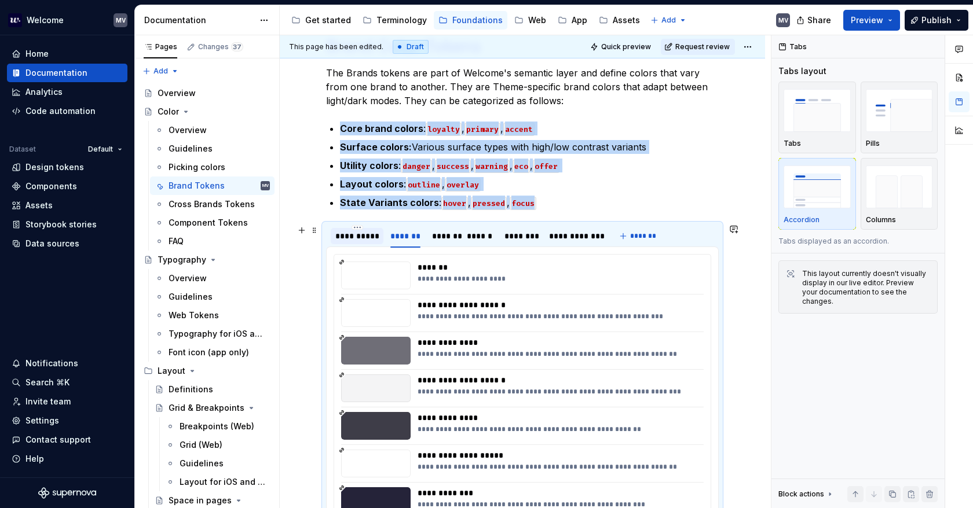
click at [357, 236] on div "**********" at bounding box center [356, 236] width 43 height 12
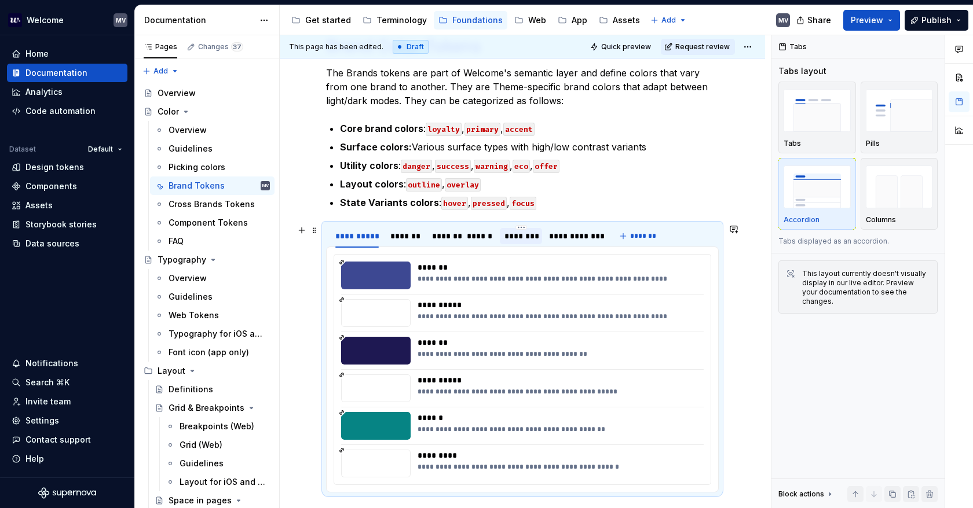
click at [512, 234] on div "********" at bounding box center [521, 236] width 34 height 12
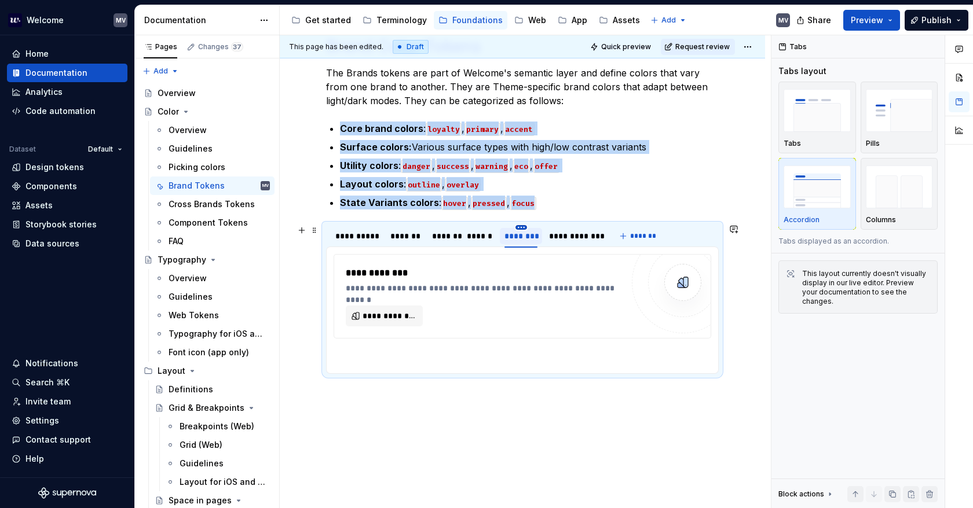
click at [521, 226] on html "Welcome MV Home Documentation Analytics Code automation Dataset Default Design …" at bounding box center [486, 254] width 973 height 508
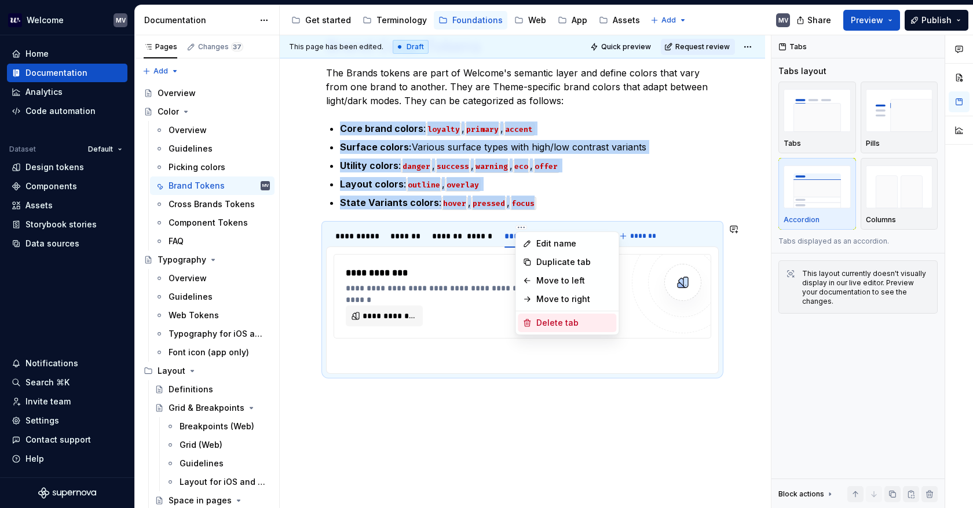
click at [567, 322] on div "Delete tab" at bounding box center [573, 323] width 75 height 12
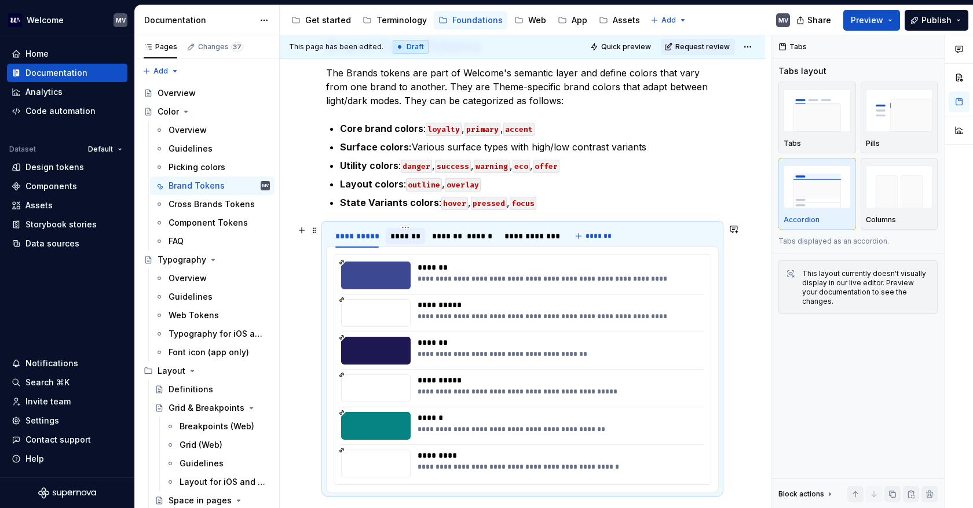
click at [404, 230] on div "*******" at bounding box center [405, 236] width 30 height 12
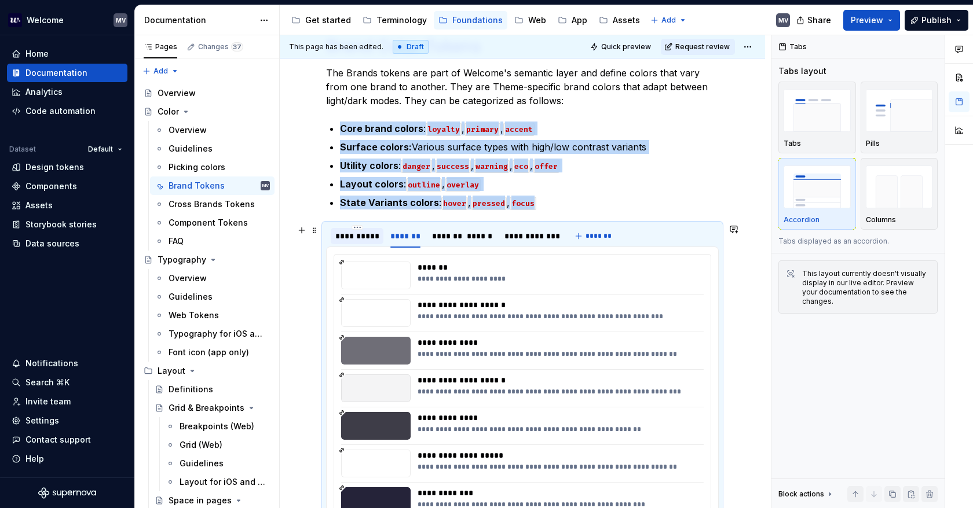
click at [355, 233] on div "**********" at bounding box center [356, 236] width 43 height 12
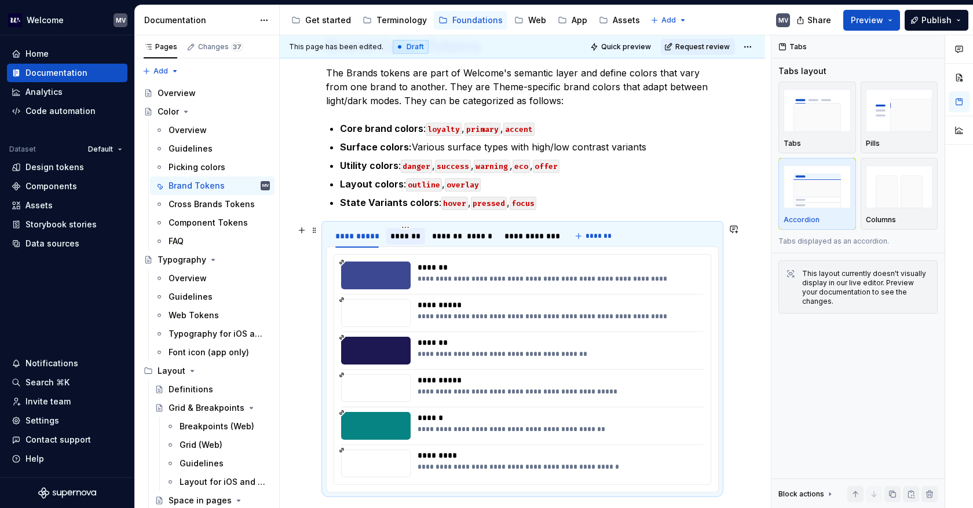
click at [394, 233] on div "*******" at bounding box center [405, 236] width 30 height 12
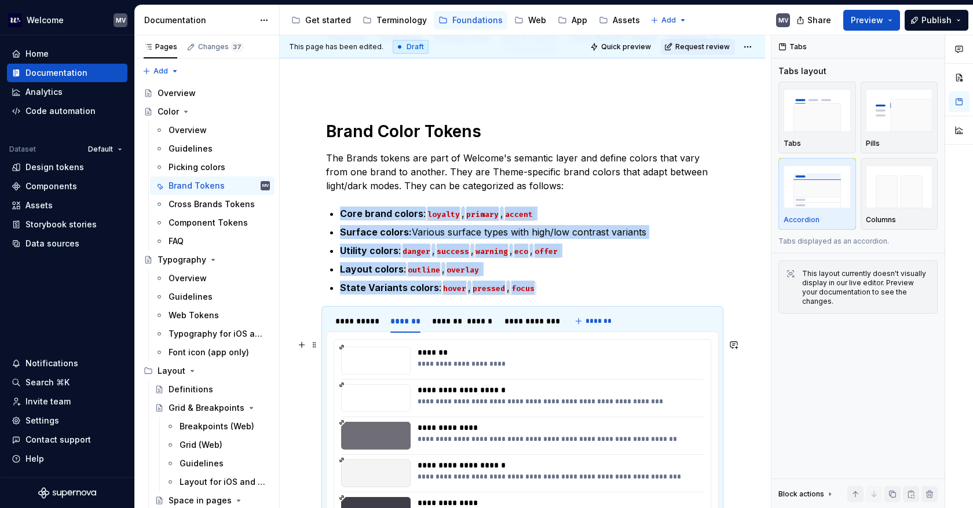
scroll to position [119, 0]
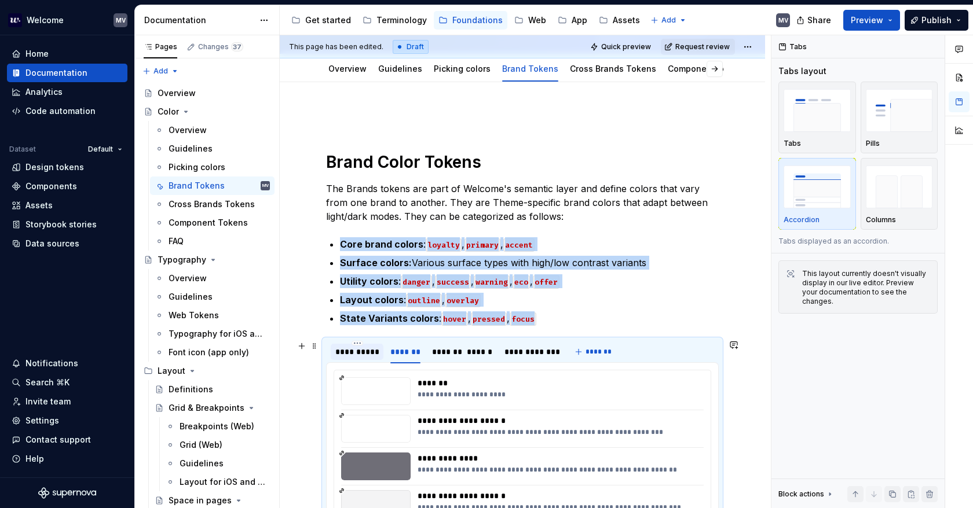
click at [342, 347] on div "**********" at bounding box center [356, 352] width 43 height 12
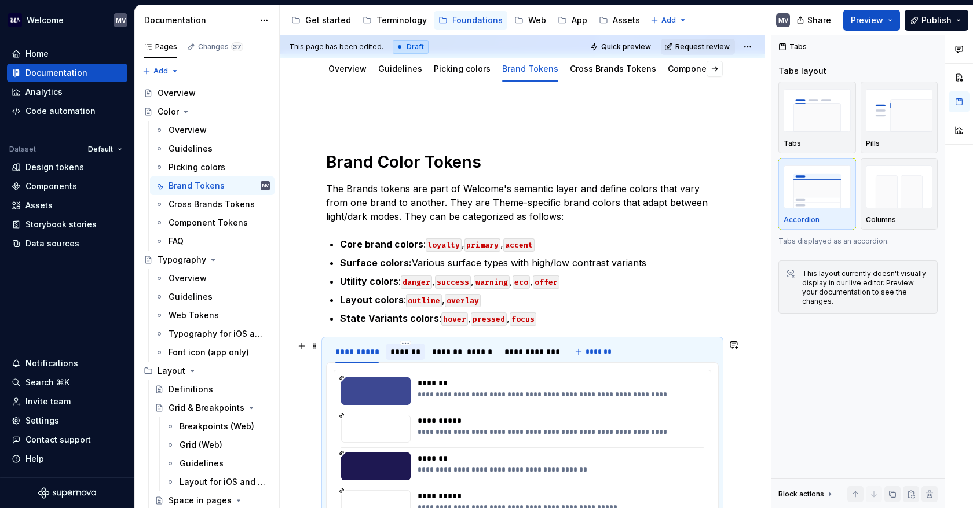
click at [422, 348] on div "*******" at bounding box center [405, 352] width 39 height 16
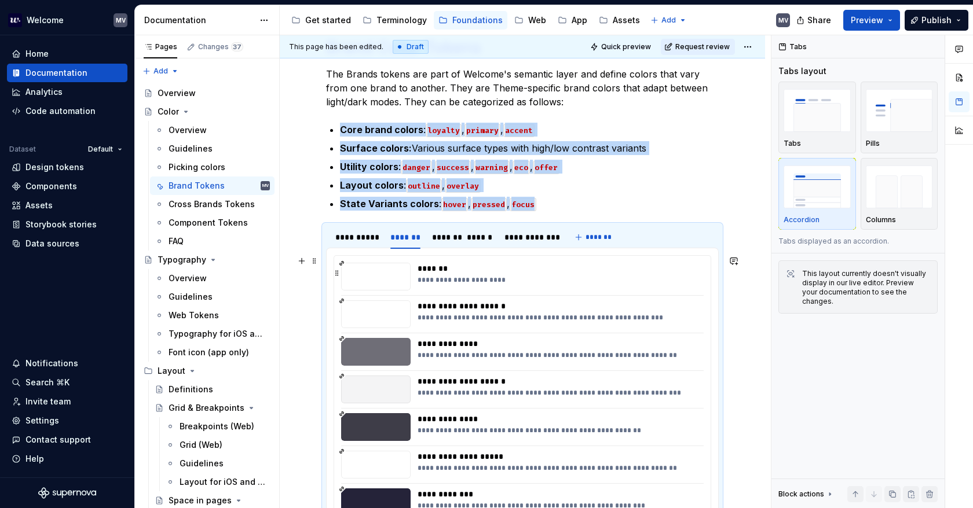
scroll to position [234, 0]
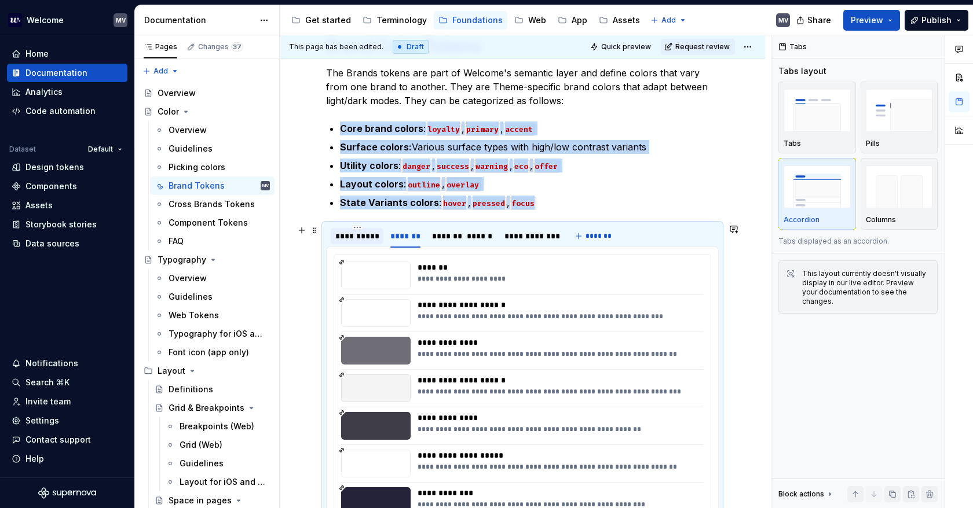
click at [361, 239] on div "**********" at bounding box center [356, 236] width 43 height 12
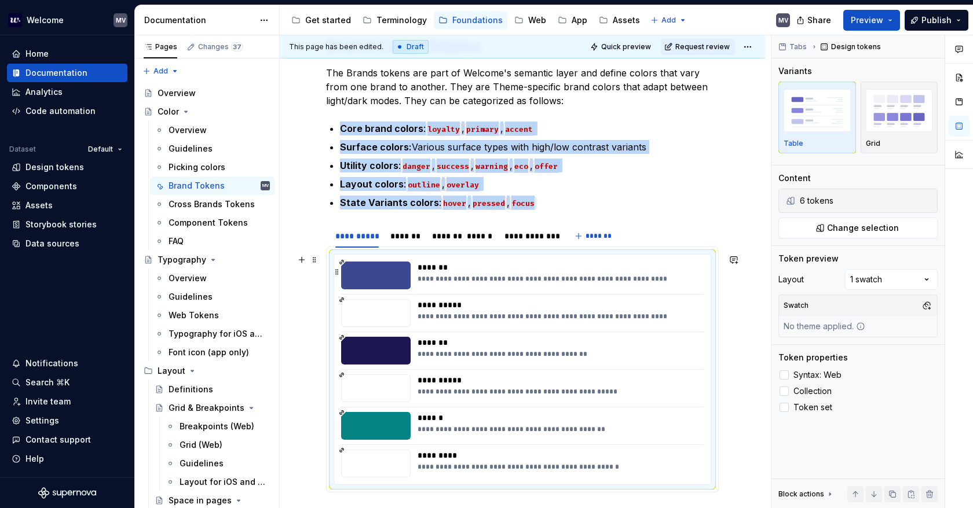
click at [675, 276] on div "**********" at bounding box center [557, 278] width 280 height 9
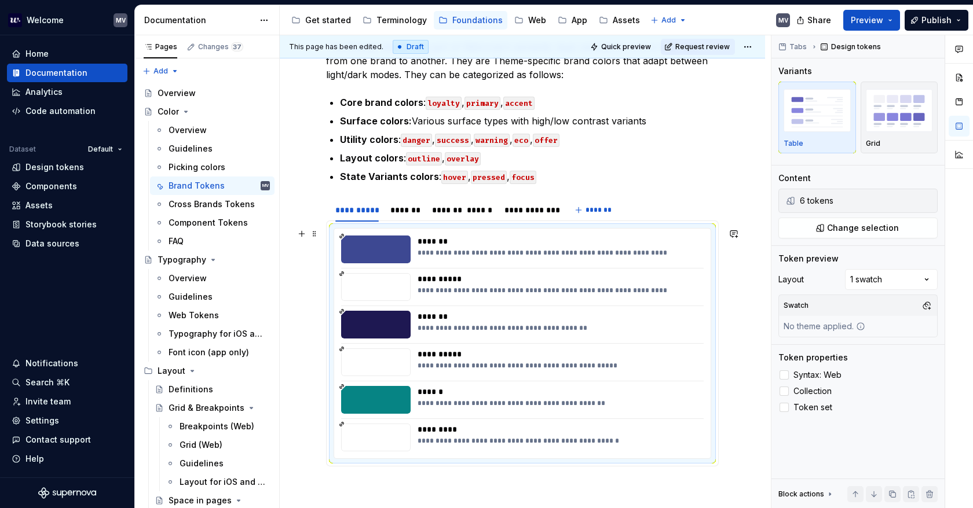
scroll to position [350, 0]
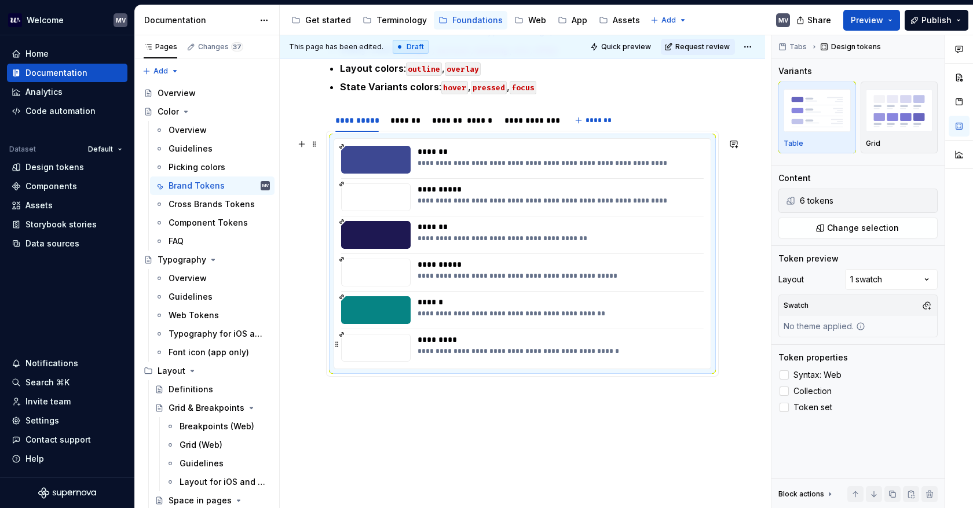
type textarea "*"
click at [843, 233] on button "Change selection" at bounding box center [857, 228] width 159 height 21
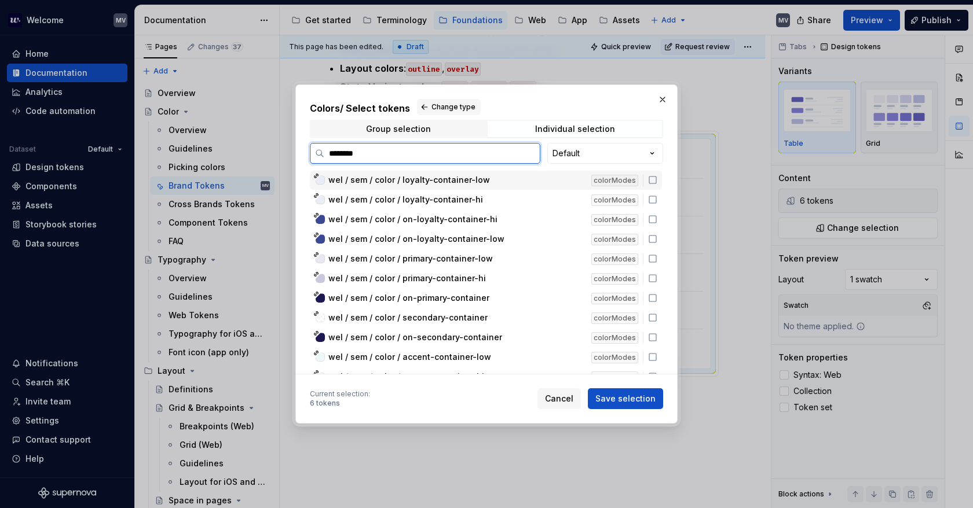
type input "*********"
click at [650, 180] on icon at bounding box center [652, 179] width 9 height 9
click at [653, 197] on icon at bounding box center [652, 199] width 9 height 9
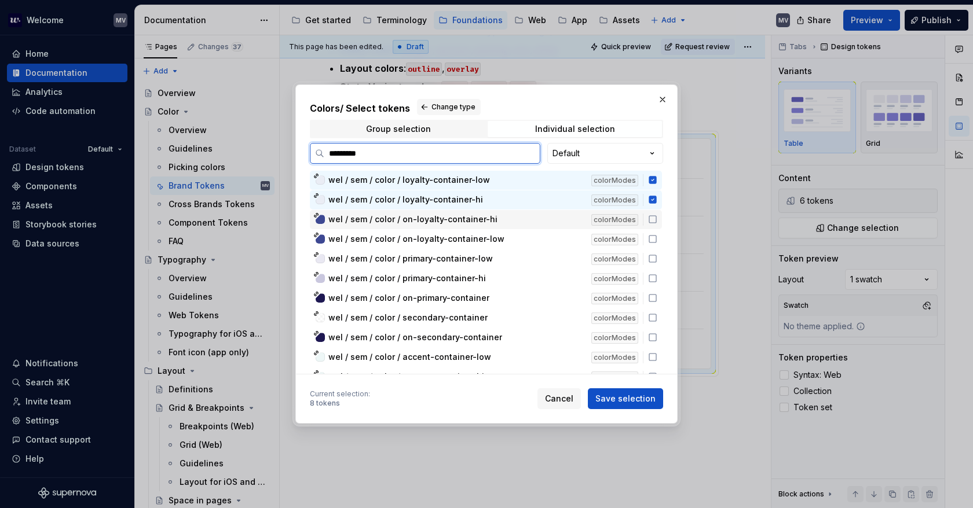
click at [654, 212] on div "wel / sem / color / on-loyalty-container-hi colorModes" at bounding box center [486, 219] width 352 height 19
click at [655, 233] on div "wel / sem / color / on-loyalty-container-low colorModes" at bounding box center [486, 239] width 352 height 19
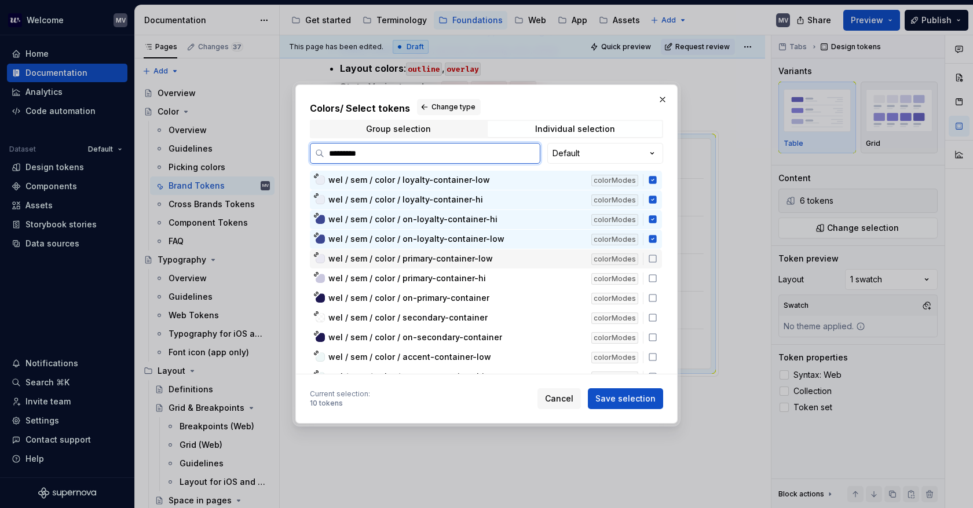
click at [653, 258] on icon at bounding box center [652, 258] width 9 height 9
click at [648, 278] on icon at bounding box center [652, 278] width 9 height 9
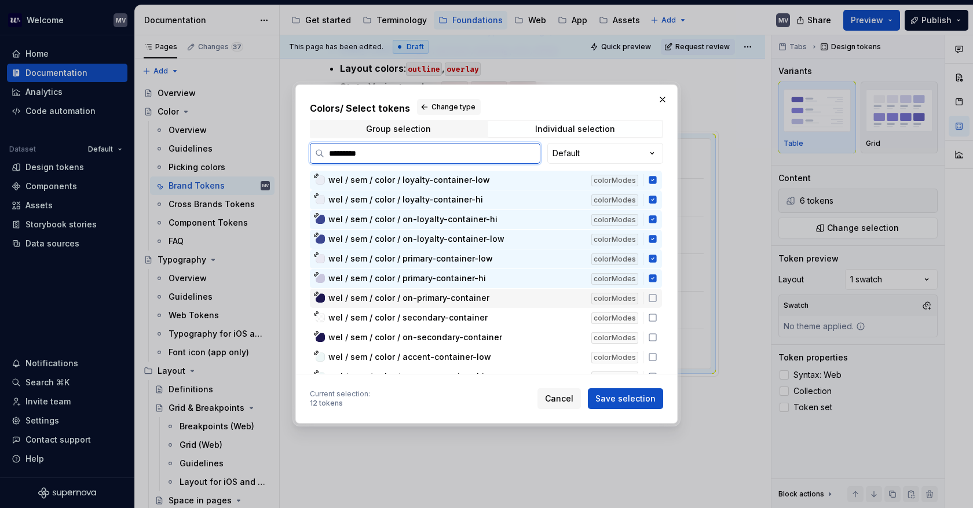
click at [652, 295] on icon at bounding box center [652, 298] width 9 height 9
click at [644, 314] on div "colorModes" at bounding box center [619, 318] width 57 height 12
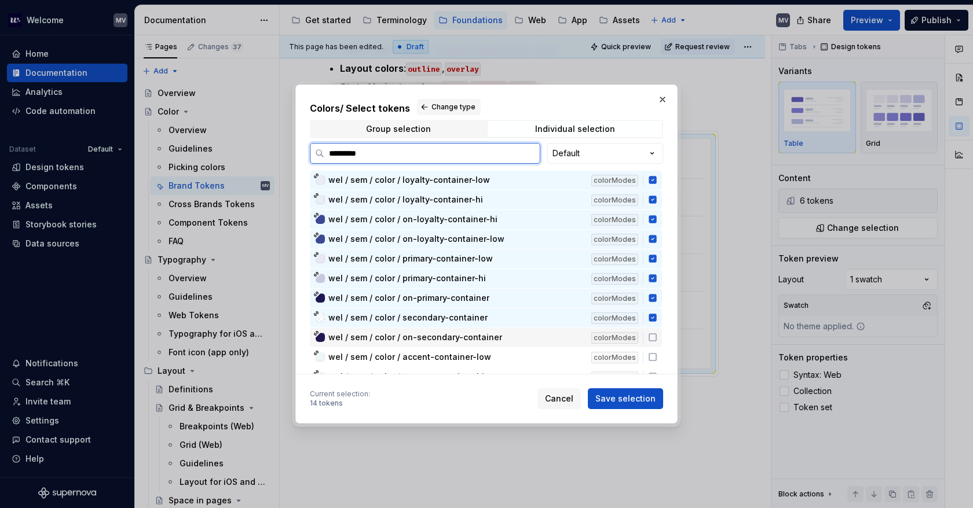
click at [643, 332] on div "colorModes" at bounding box center [619, 338] width 57 height 12
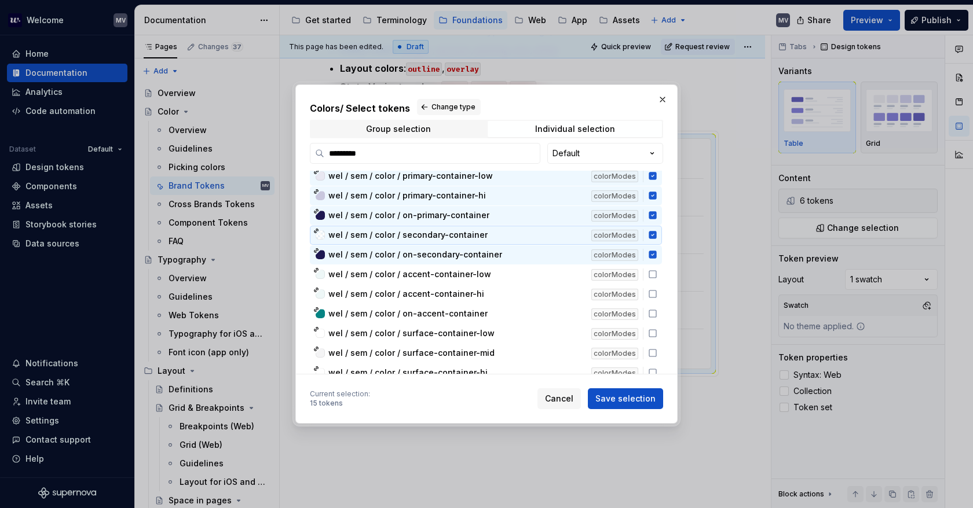
scroll to position [116, 0]
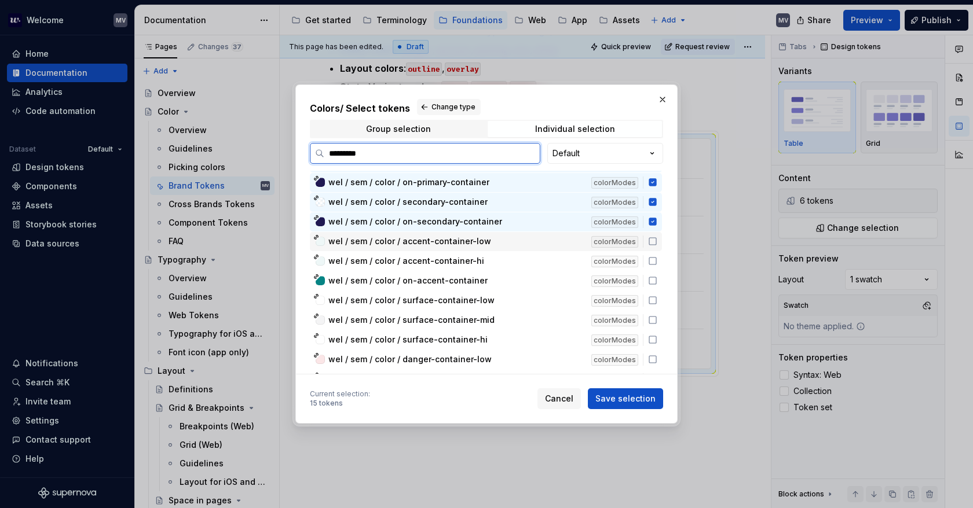
click at [654, 240] on icon at bounding box center [652, 241] width 9 height 9
click at [653, 262] on icon at bounding box center [652, 260] width 9 height 9
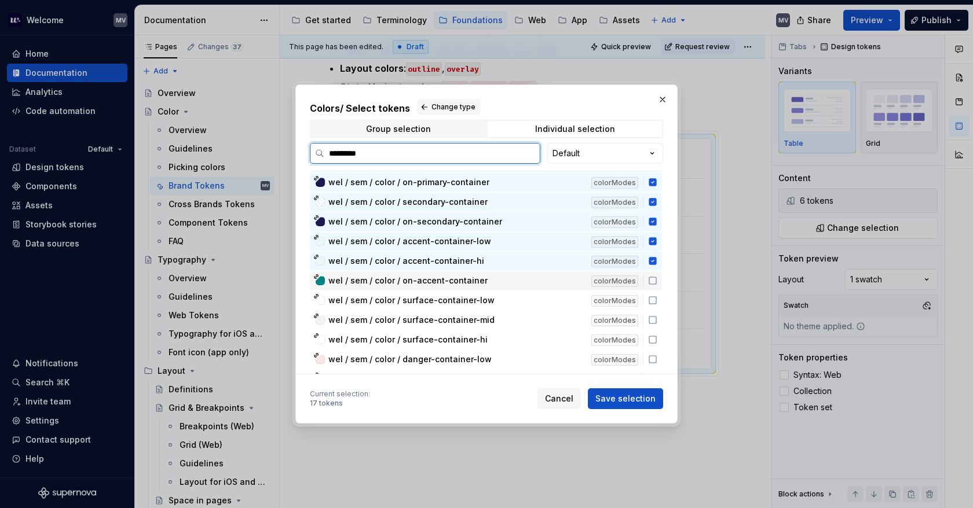
click at [652, 281] on icon at bounding box center [652, 280] width 9 height 9
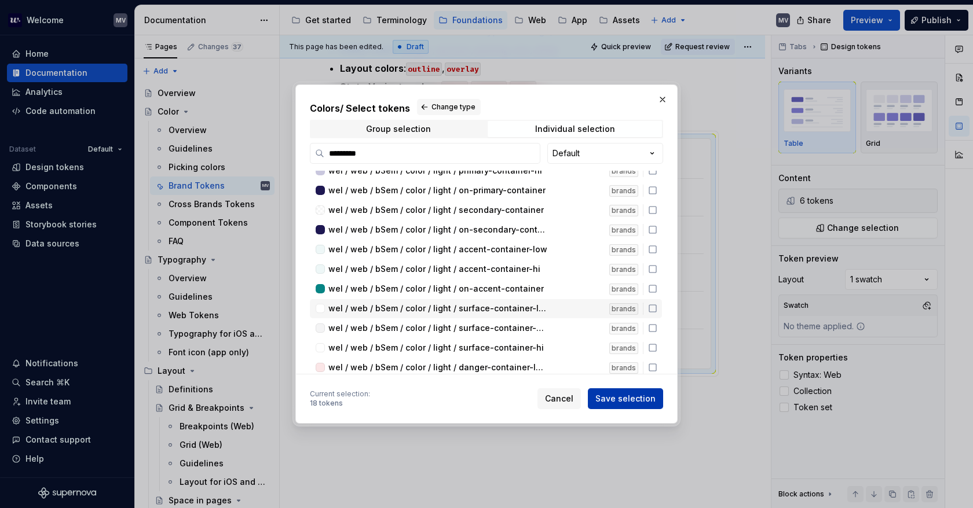
scroll to position [1100, 0]
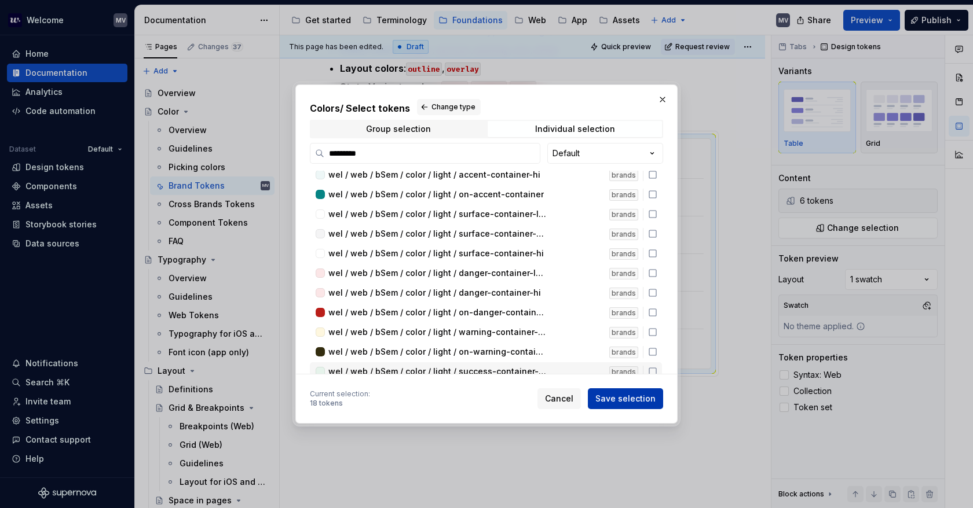
click at [638, 401] on span "Save selection" at bounding box center [625, 399] width 60 height 12
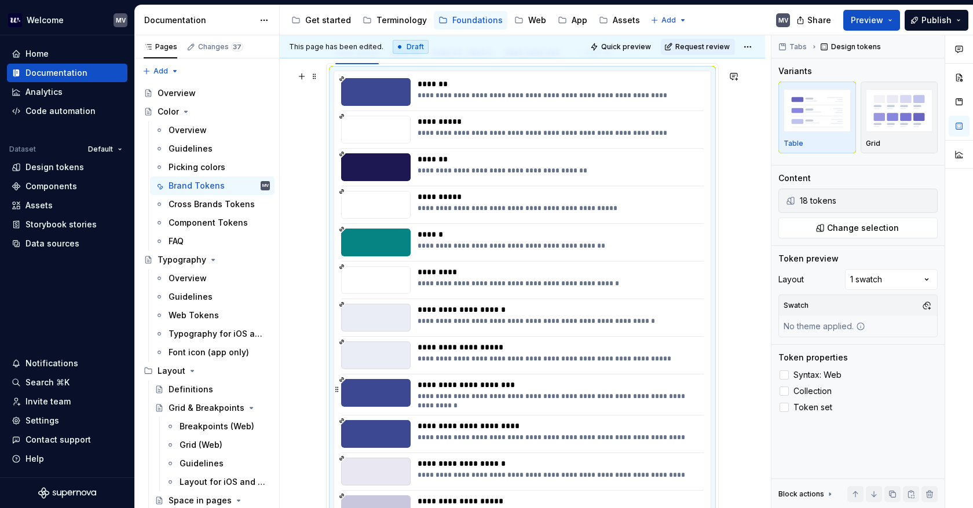
scroll to position [395, 0]
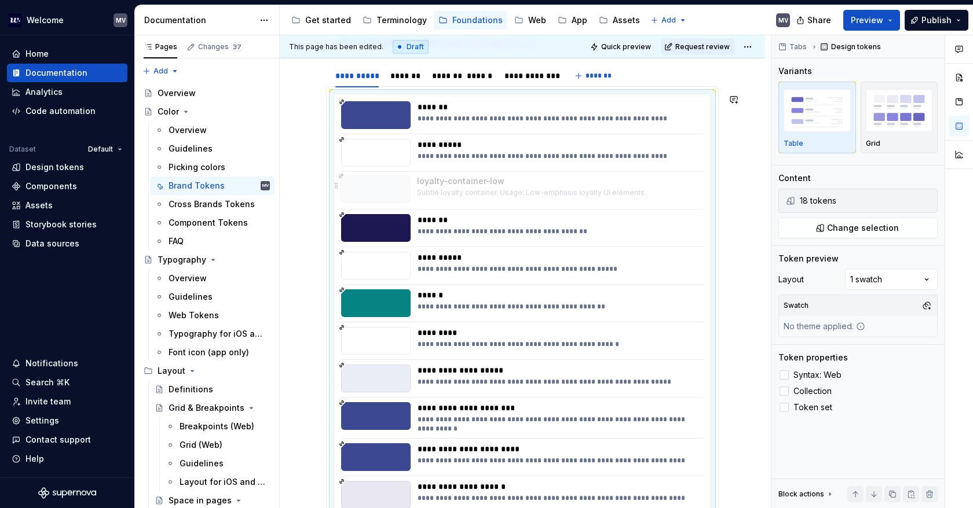
drag, startPoint x: 490, startPoint y: 341, endPoint x: 482, endPoint y: 187, distance: 154.2
click at [482, 187] on body "Welcome MV Home Documentation Analytics Code automation Dataset Default Design …" at bounding box center [486, 254] width 973 height 508
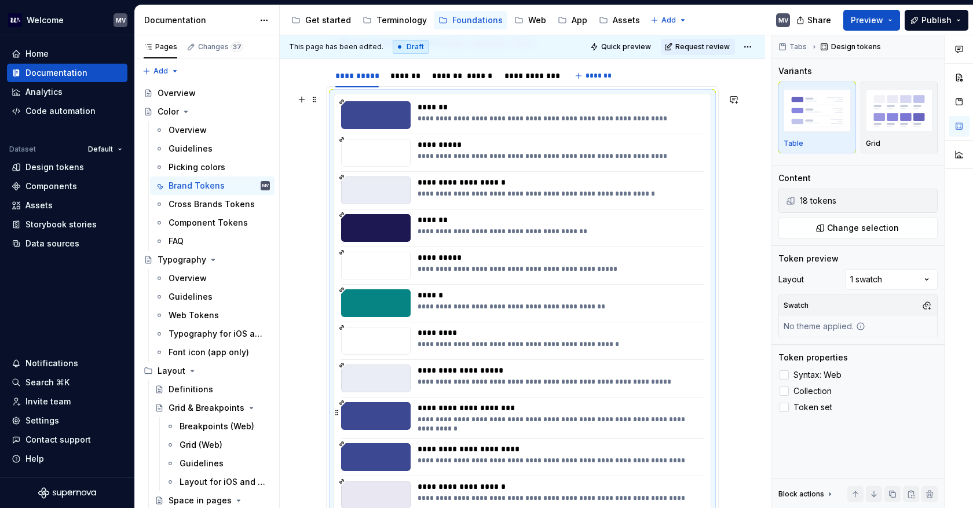
click at [523, 422] on div "**********" at bounding box center [557, 424] width 280 height 19
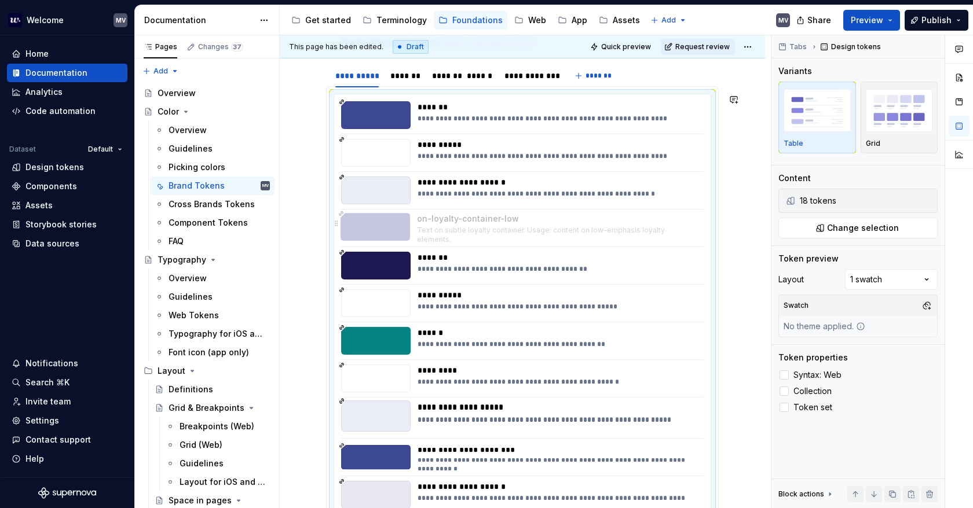
drag, startPoint x: 515, startPoint y: 448, endPoint x: 520, endPoint y: 231, distance: 216.6
click at [520, 211] on body "Welcome MV Home Documentation Analytics Code automation Dataset Default Design …" at bounding box center [486, 254] width 973 height 508
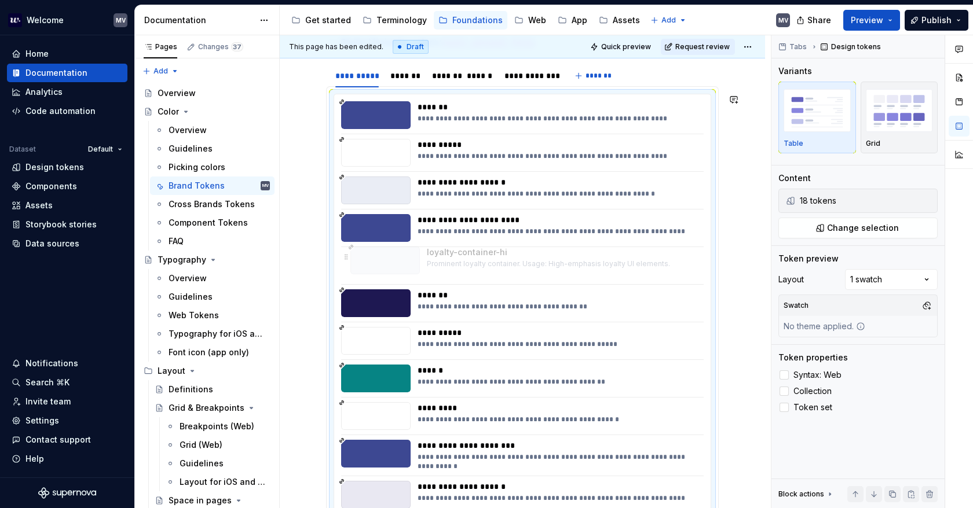
drag, startPoint x: 508, startPoint y: 421, endPoint x: 523, endPoint y: 373, distance: 50.4
click at [518, 266] on body "Welcome MV Home Documentation Analytics Code automation Dataset Default Design …" at bounding box center [486, 254] width 973 height 508
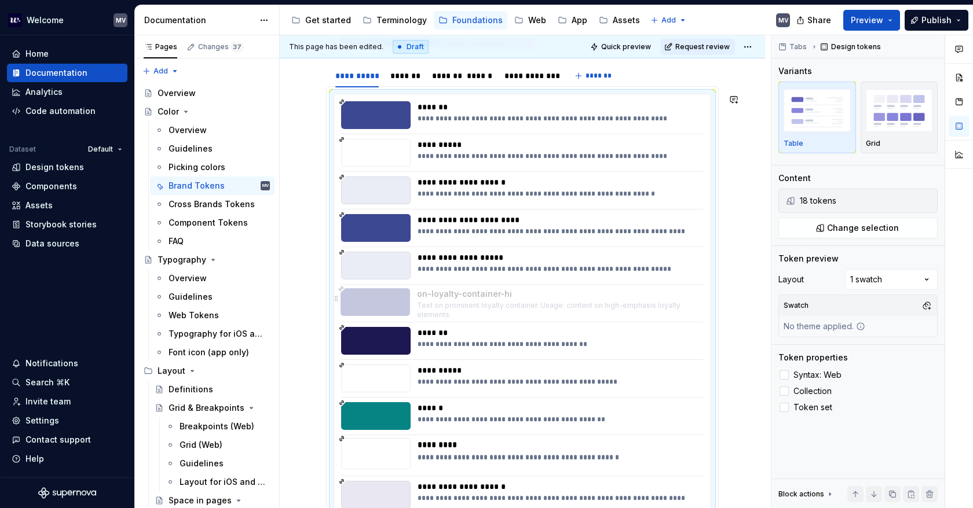
drag, startPoint x: 504, startPoint y: 453, endPoint x: 512, endPoint y: 297, distance: 156.5
click at [512, 297] on body "Welcome MV Home Documentation Analytics Code automation Dataset Default Design …" at bounding box center [486, 254] width 973 height 508
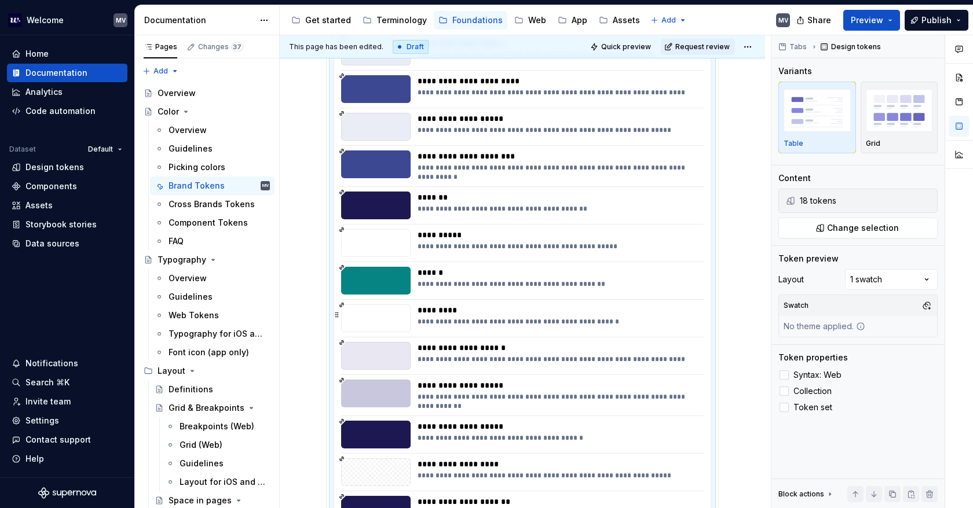
scroll to position [569, 0]
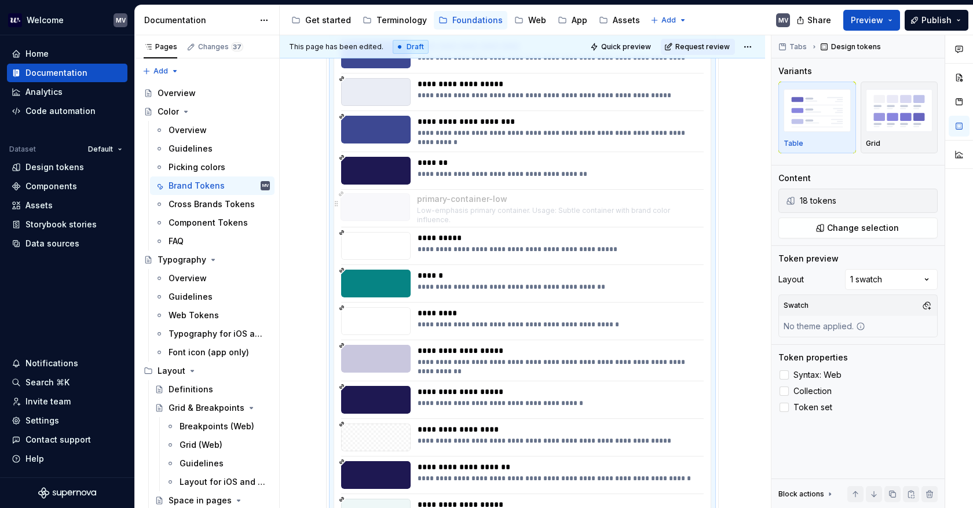
drag, startPoint x: 505, startPoint y: 328, endPoint x: 492, endPoint y: 212, distance: 116.6
click at [492, 212] on body "Welcome MV Home Documentation Analytics Code automation Dataset Default Design …" at bounding box center [486, 254] width 973 height 508
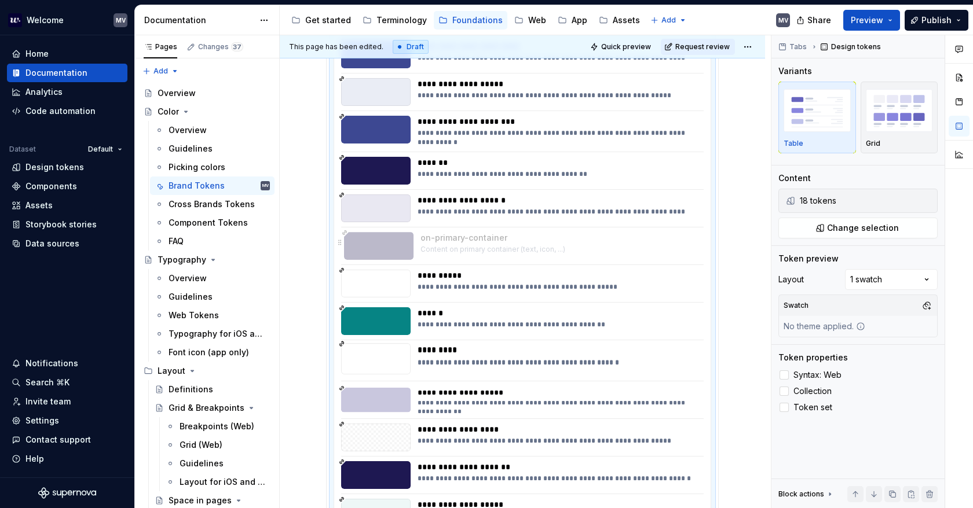
drag, startPoint x: 538, startPoint y: 404, endPoint x: 547, endPoint y: 256, distance: 147.9
click at [544, 251] on body "Welcome MV Home Documentation Analytics Code automation Dataset Default Design …" at bounding box center [486, 254] width 973 height 508
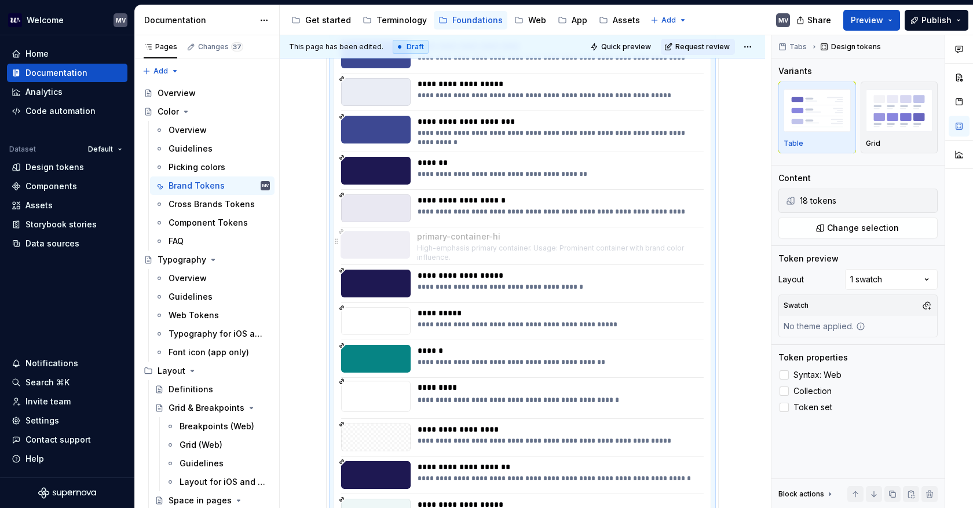
drag, startPoint x: 554, startPoint y: 407, endPoint x: 543, endPoint y: 251, distance: 156.1
click at [543, 251] on body "Welcome MV Home Documentation Analytics Code automation Dataset Default Design …" at bounding box center [486, 254] width 973 height 508
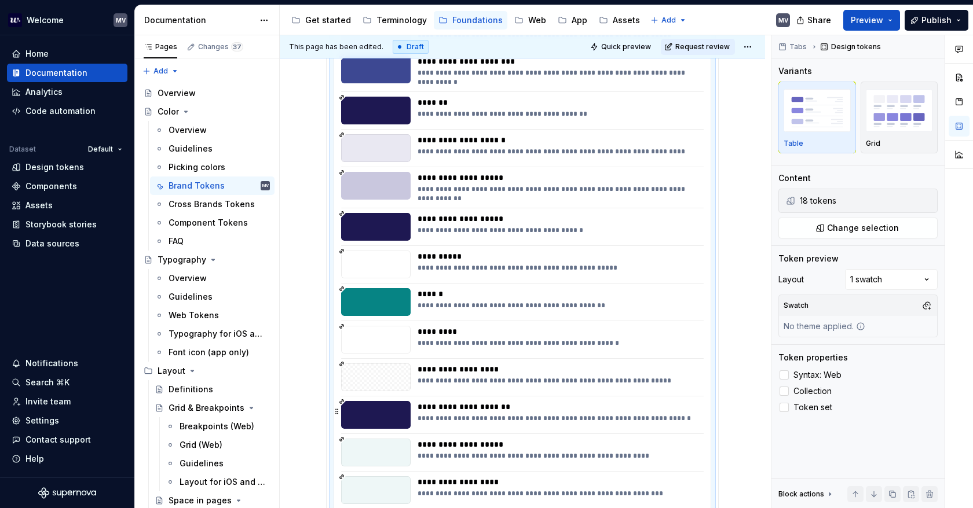
scroll to position [626, 0]
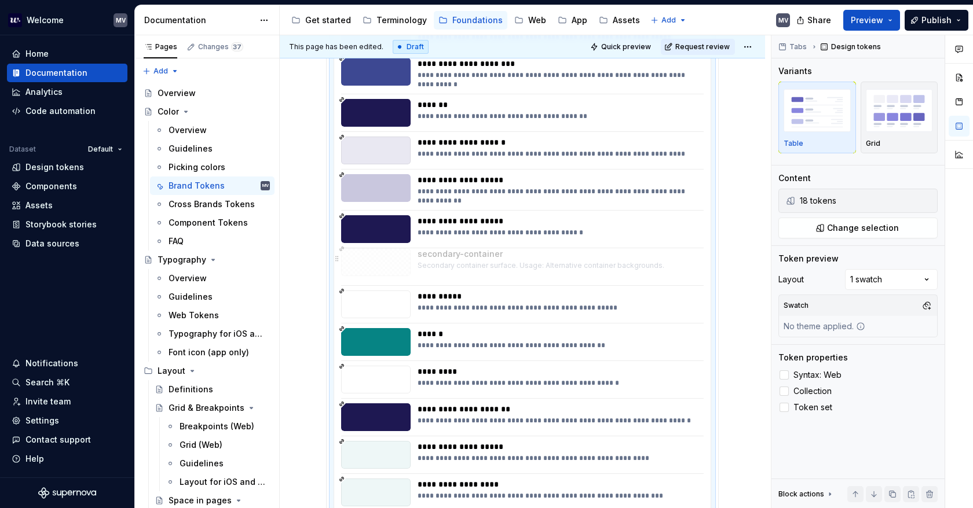
drag, startPoint x: 519, startPoint y: 387, endPoint x: 524, endPoint y: 320, distance: 67.9
click at [520, 270] on body "Welcome MV Home Documentation Analytics Code automation Dataset Default Design …" at bounding box center [486, 254] width 973 height 508
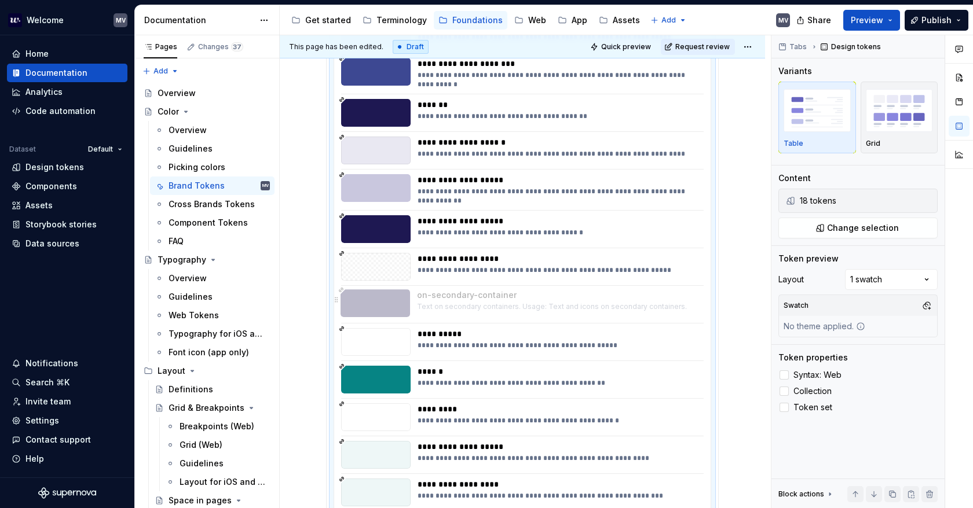
drag, startPoint x: 494, startPoint y: 423, endPoint x: 503, endPoint y: 306, distance: 117.3
click at [503, 306] on body "Welcome MV Home Documentation Analytics Code automation Dataset Default Design …" at bounding box center [486, 254] width 973 height 508
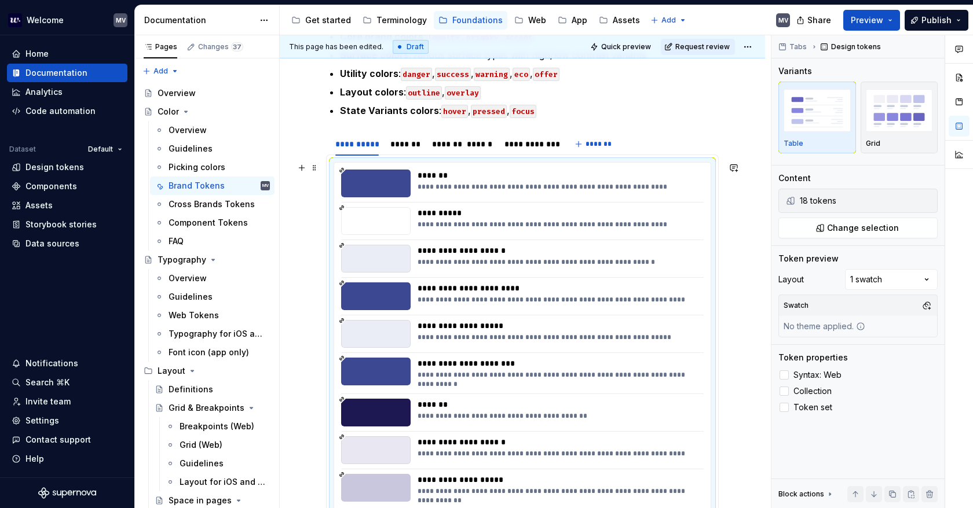
scroll to position [279, 0]
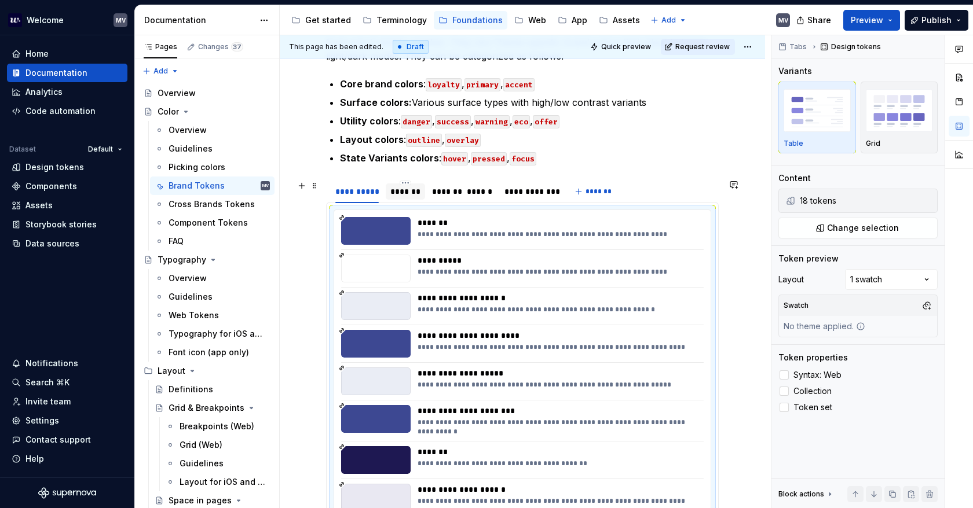
click at [404, 192] on div "*******" at bounding box center [405, 192] width 30 height 12
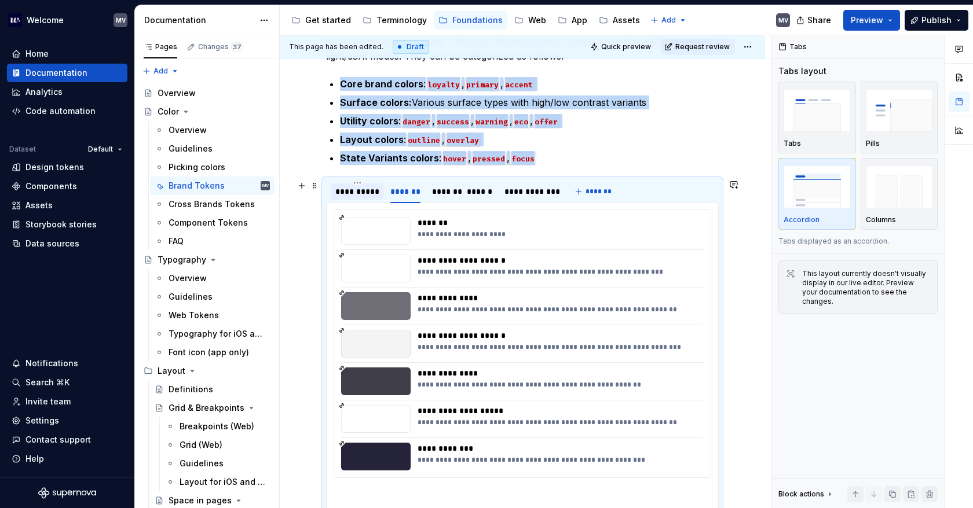
click at [357, 192] on div "**********" at bounding box center [356, 192] width 43 height 12
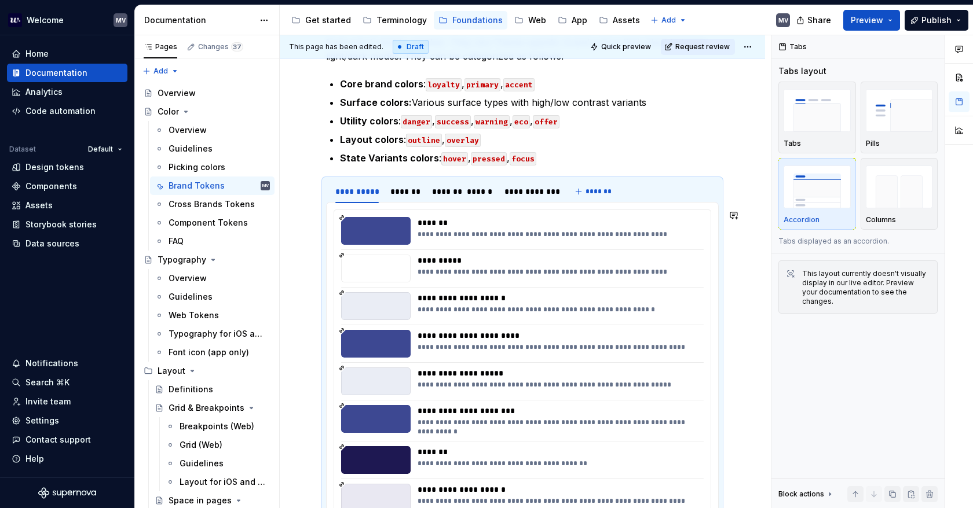
click at [415, 193] on div "*******" at bounding box center [405, 192] width 30 height 12
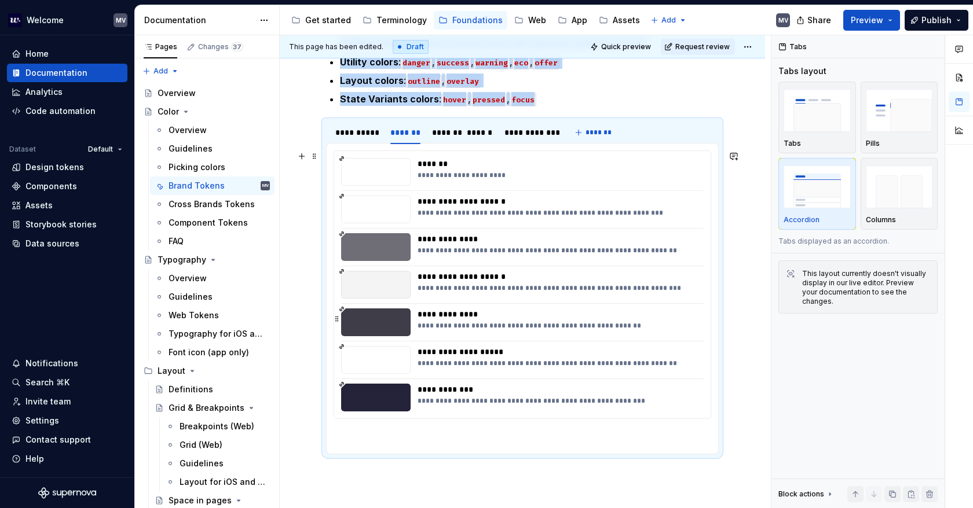
scroll to position [337, 0]
click at [435, 136] on div "*******" at bounding box center [443, 134] width 23 height 12
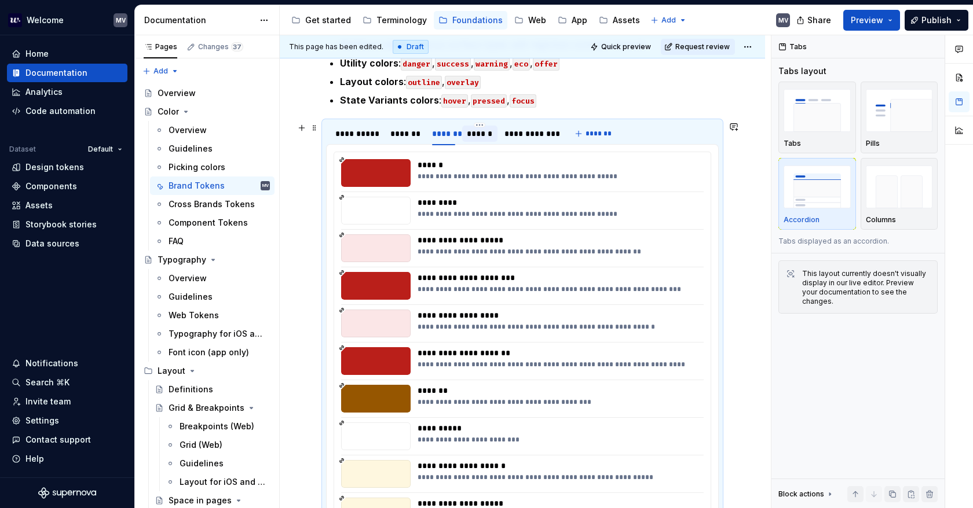
click at [477, 138] on div "******" at bounding box center [480, 134] width 26 height 12
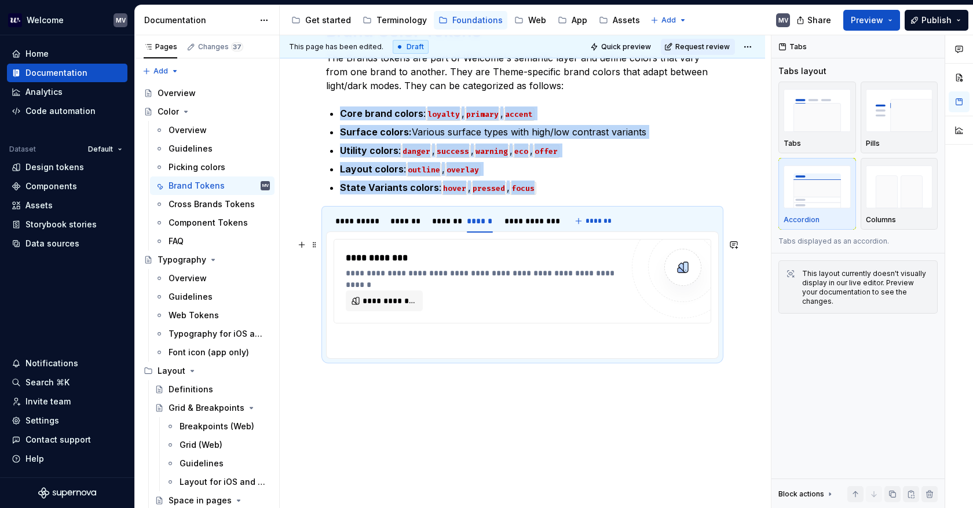
scroll to position [216, 0]
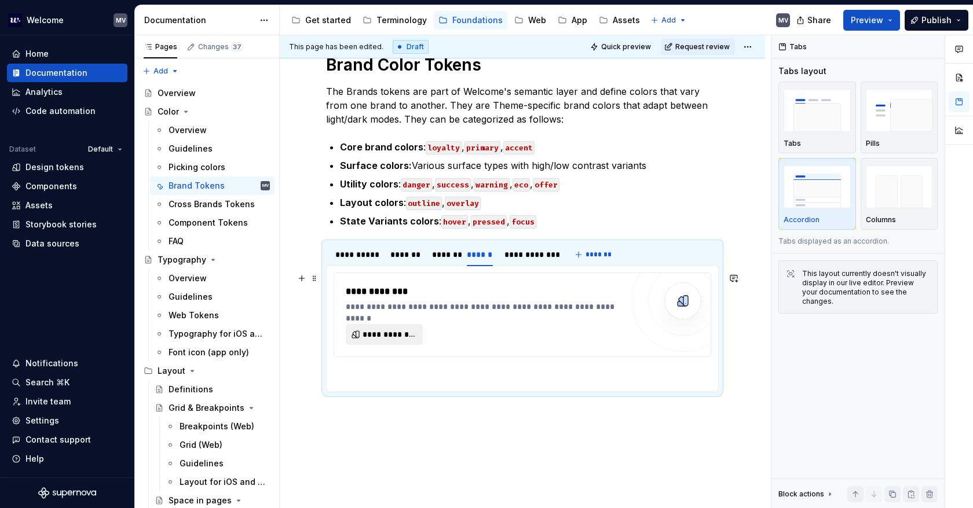
click at [397, 335] on span "**********" at bounding box center [388, 335] width 53 height 12
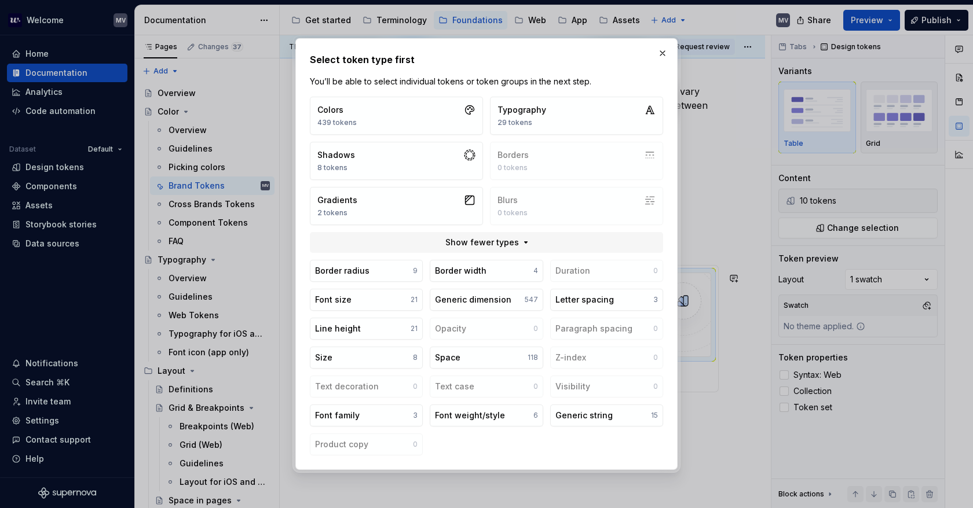
type textarea "*"
click at [404, 109] on button "Colors 439 tokens" at bounding box center [396, 116] width 173 height 38
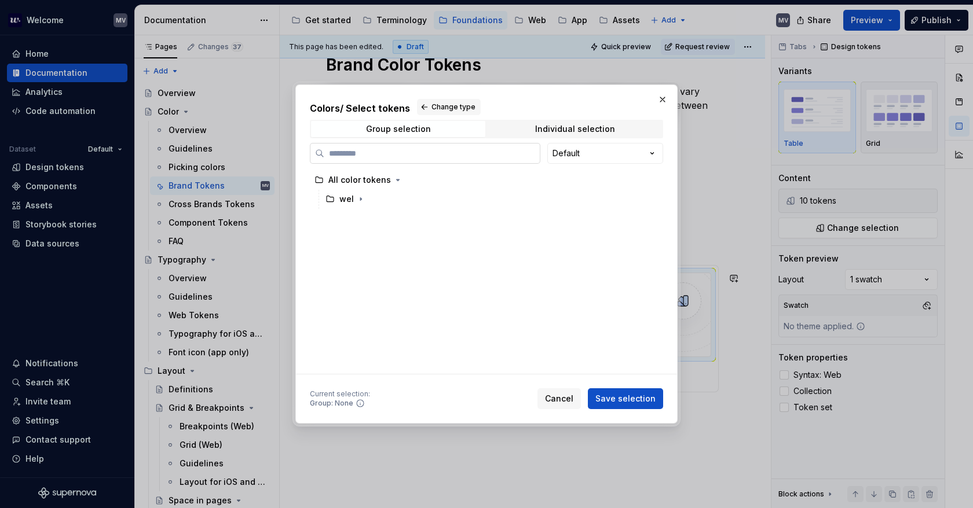
click at [463, 153] on input "search" at bounding box center [431, 154] width 215 height 12
click at [609, 130] on div "Individual selection" at bounding box center [575, 128] width 80 height 9
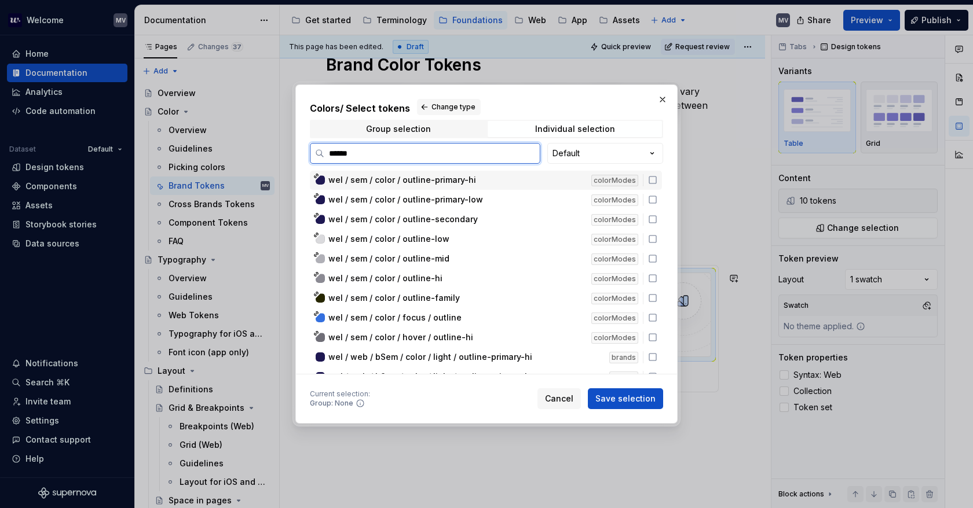
type input "*******"
click at [647, 184] on div "colorModes" at bounding box center [619, 180] width 57 height 12
click at [654, 200] on icon at bounding box center [652, 199] width 9 height 9
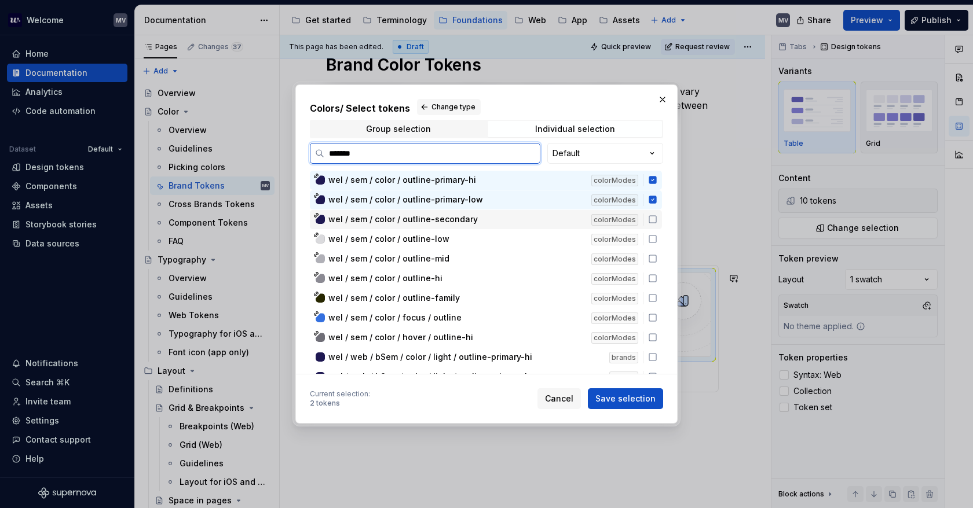
drag, startPoint x: 654, startPoint y: 217, endPoint x: 654, endPoint y: 229, distance: 12.2
click at [654, 217] on icon at bounding box center [652, 219] width 9 height 9
click at [653, 234] on icon at bounding box center [652, 238] width 9 height 9
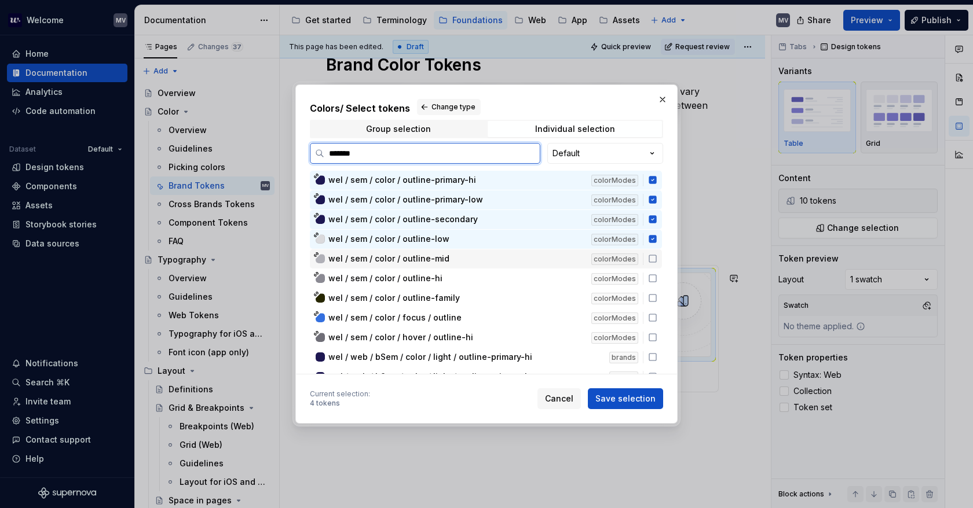
drag, startPoint x: 651, startPoint y: 258, endPoint x: 651, endPoint y: 271, distance: 13.3
click at [651, 258] on icon at bounding box center [652, 258] width 9 height 9
click at [651, 275] on icon at bounding box center [652, 278] width 7 height 7
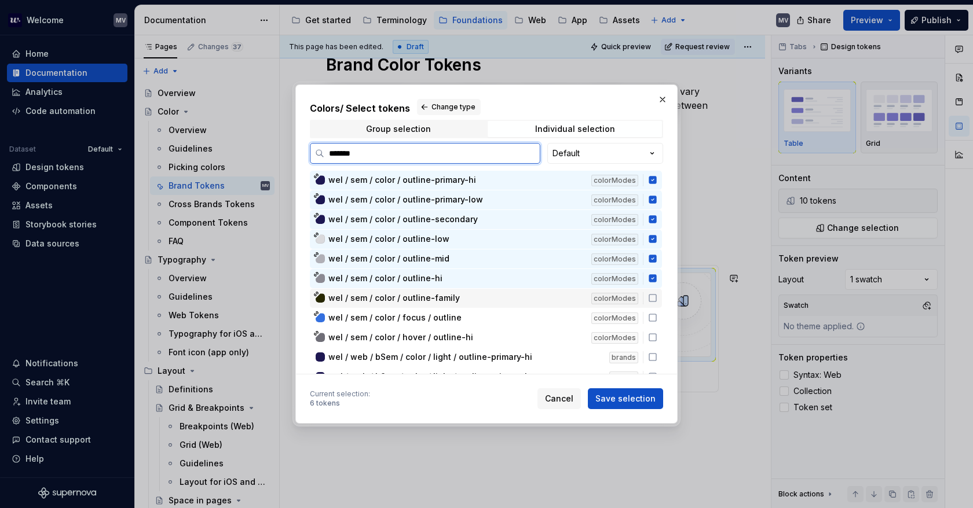
drag, startPoint x: 654, startPoint y: 291, endPoint x: 654, endPoint y: 302, distance: 11.0
click at [654, 292] on div "wel / sem / color / outline-family colorModes" at bounding box center [486, 298] width 352 height 19
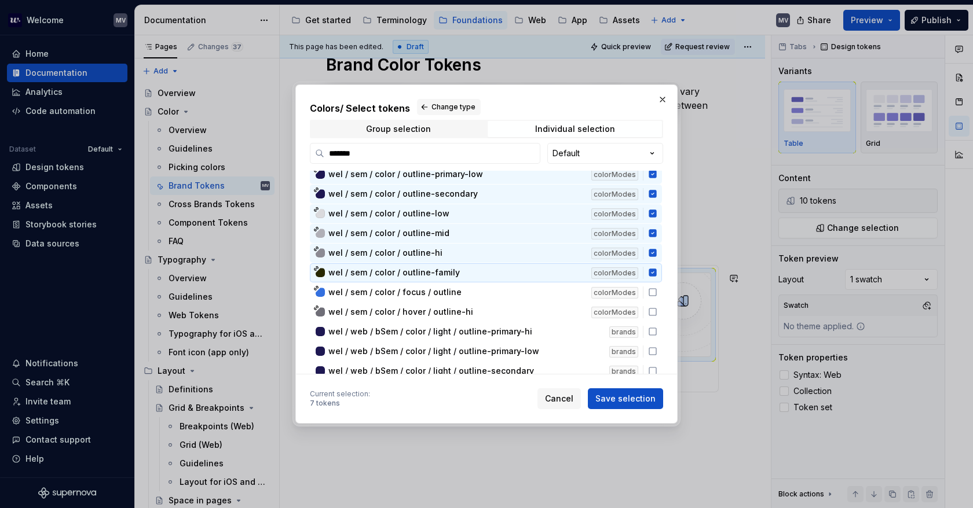
scroll to position [116, 0]
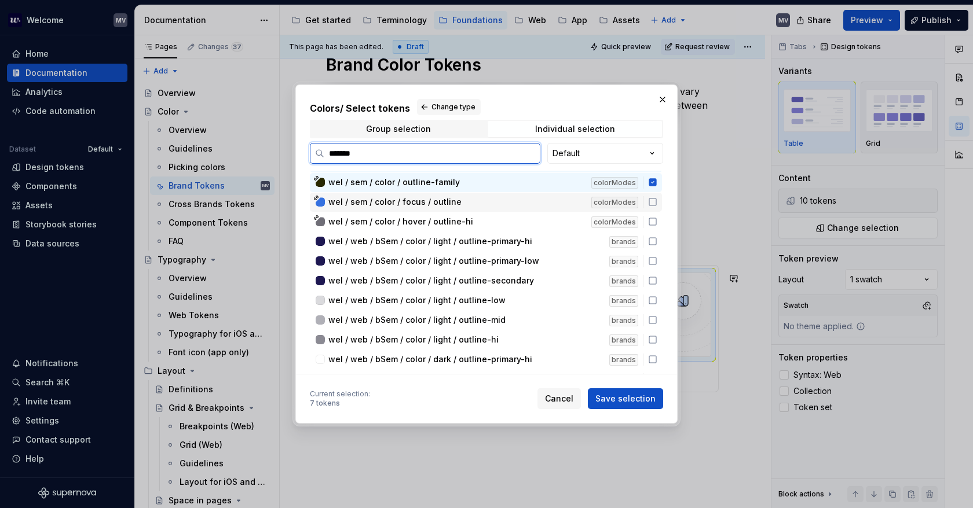
click at [653, 206] on div "wel / sem / color / focus / outline colorModes" at bounding box center [486, 202] width 352 height 19
drag, startPoint x: 653, startPoint y: 226, endPoint x: 651, endPoint y: 239, distance: 12.9
click at [653, 226] on div "wel / sem / color / hover / outline-hi colorModes" at bounding box center [486, 221] width 352 height 19
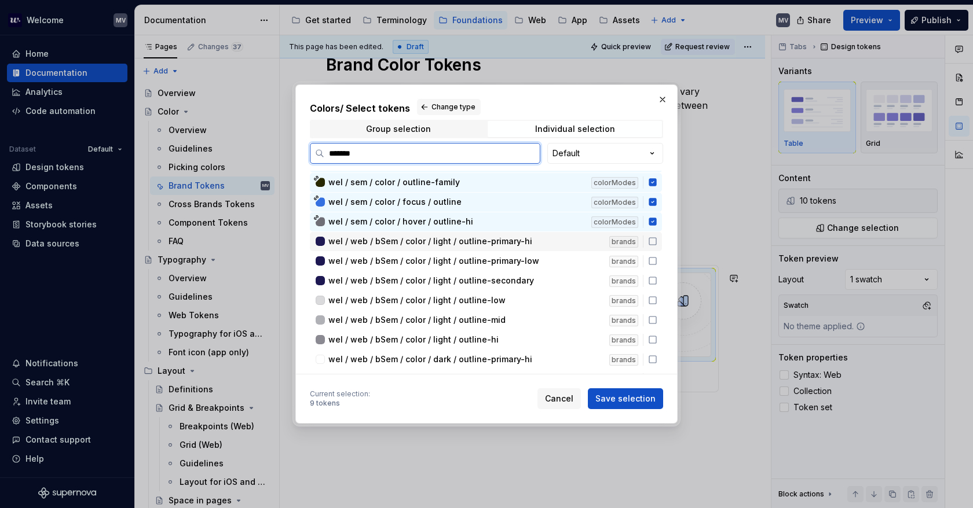
click at [651, 240] on icon at bounding box center [652, 241] width 9 height 9
click at [654, 238] on icon at bounding box center [652, 242] width 8 height 8
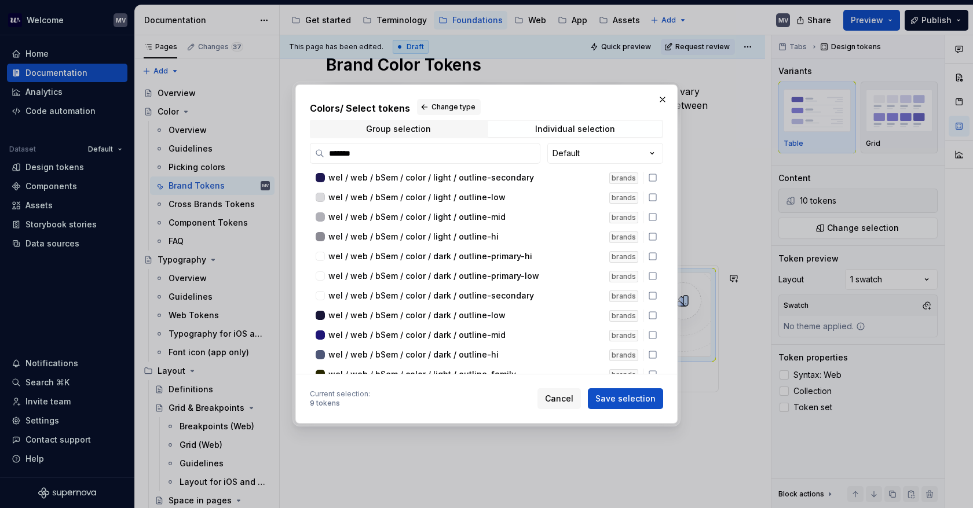
scroll to position [0, 0]
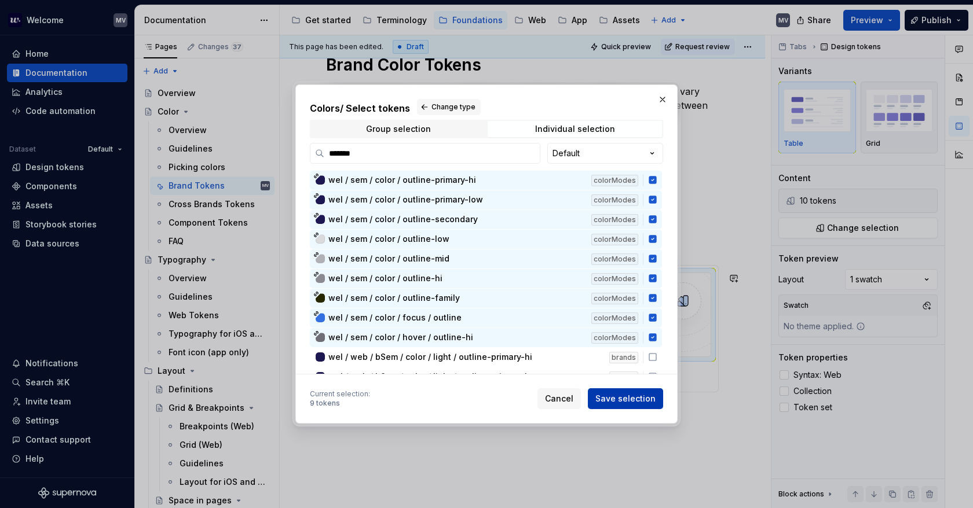
click at [642, 398] on span "Save selection" at bounding box center [625, 399] width 60 height 12
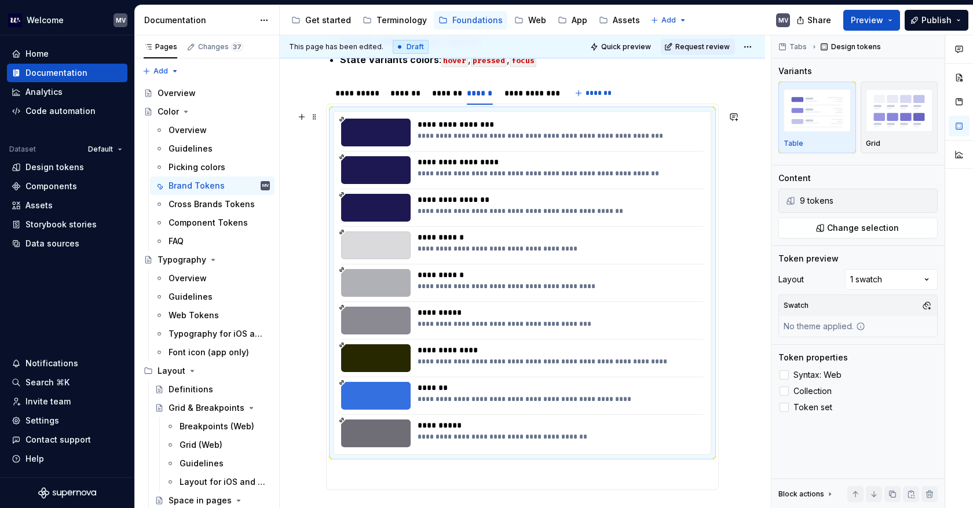
scroll to position [380, 0]
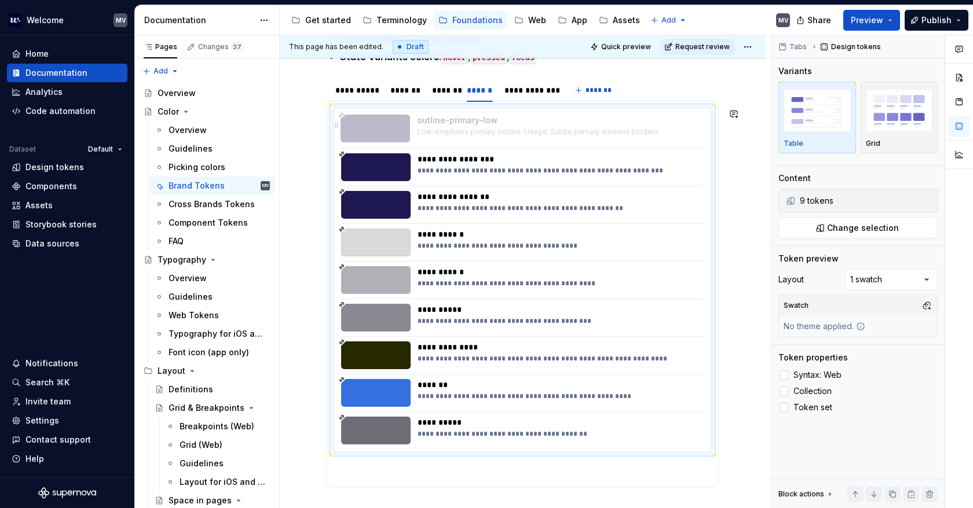
drag, startPoint x: 506, startPoint y: 165, endPoint x: 504, endPoint y: 134, distance: 30.8
click at [504, 134] on body "Welcome MV Home Documentation Analytics Code automation Dataset Default Design …" at bounding box center [486, 254] width 973 height 508
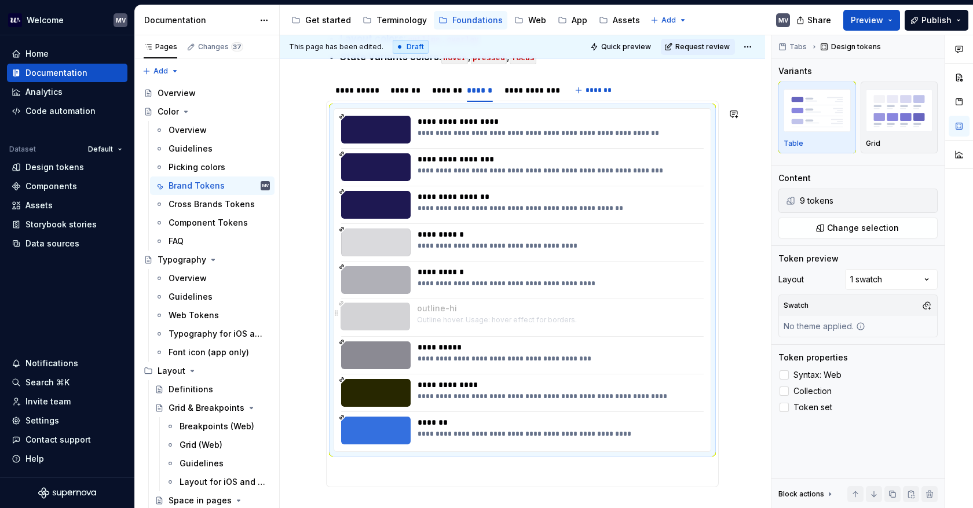
drag, startPoint x: 464, startPoint y: 433, endPoint x: 482, endPoint y: 317, distance: 117.2
click at [482, 317] on body "Welcome MV Home Documentation Analytics Code automation Dataset Default Design …" at bounding box center [486, 254] width 973 height 508
click at [557, 318] on div "**********" at bounding box center [557, 321] width 280 height 9
drag, startPoint x: 566, startPoint y: 362, endPoint x: 565, endPoint y: 327, distance: 35.3
click at [565, 328] on body "Welcome MV Home Documentation Analytics Code automation Dataset Default Design …" at bounding box center [486, 254] width 973 height 508
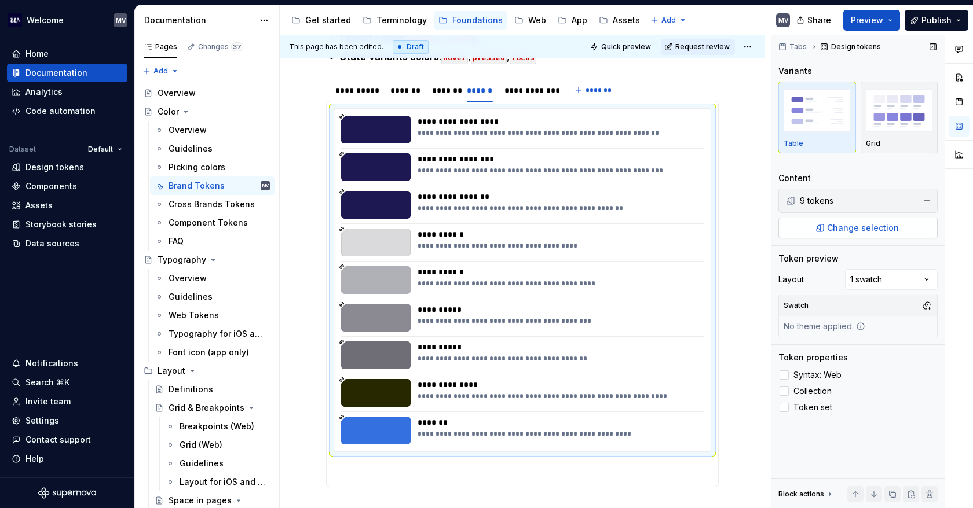
click at [834, 223] on span "Change selection" at bounding box center [863, 228] width 72 height 12
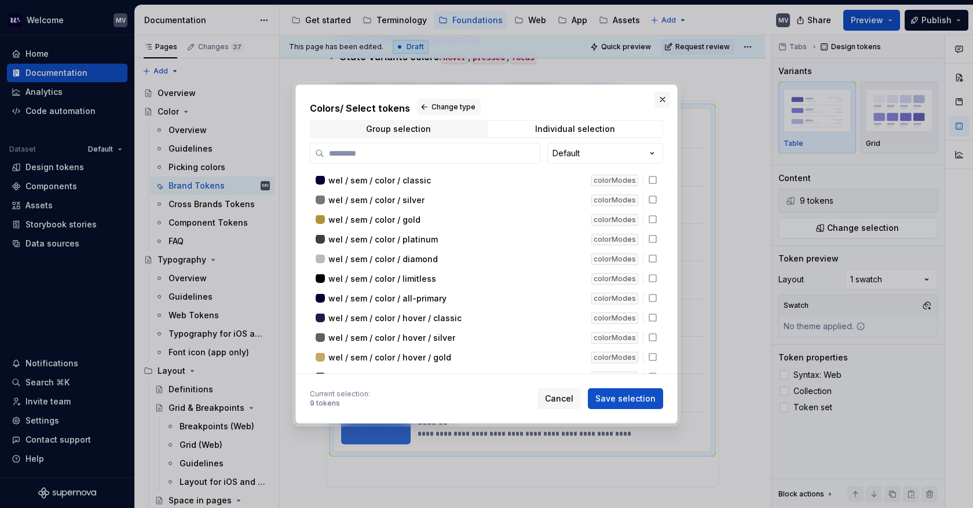
click at [659, 97] on button "button" at bounding box center [662, 99] width 16 height 16
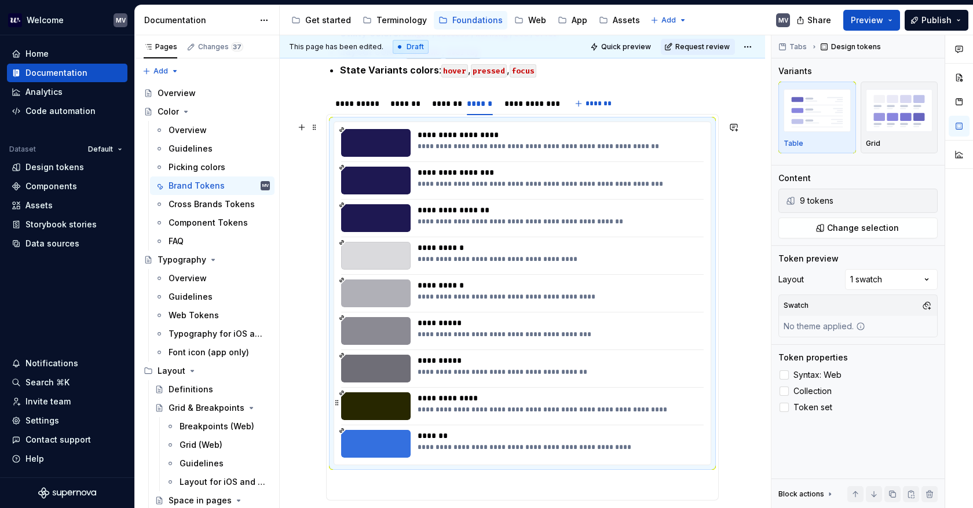
scroll to position [438, 0]
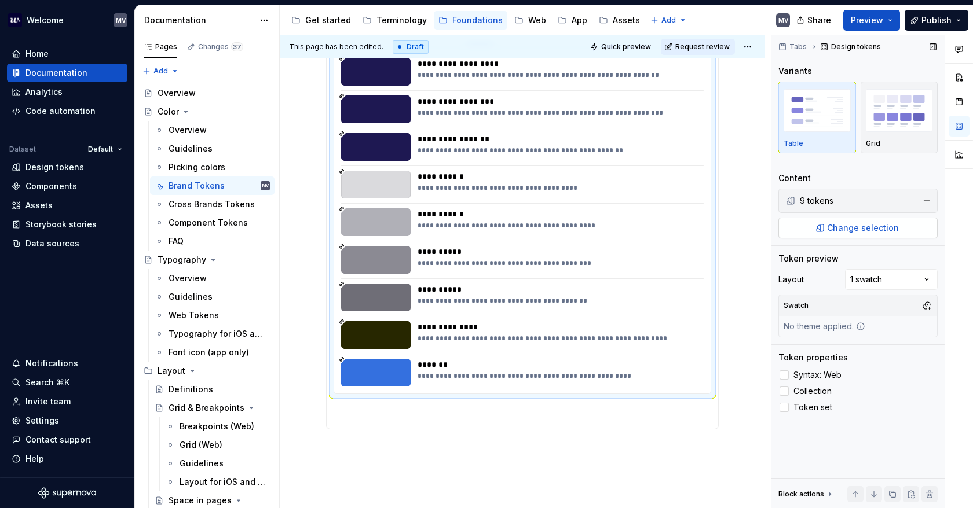
click at [823, 230] on button "Change selection" at bounding box center [857, 228] width 159 height 21
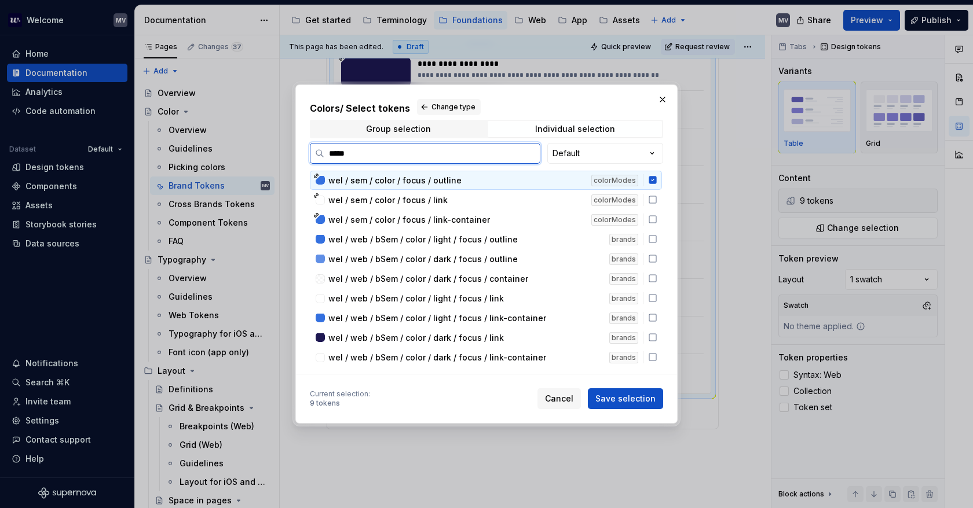
click at [651, 178] on icon at bounding box center [652, 181] width 8 height 8
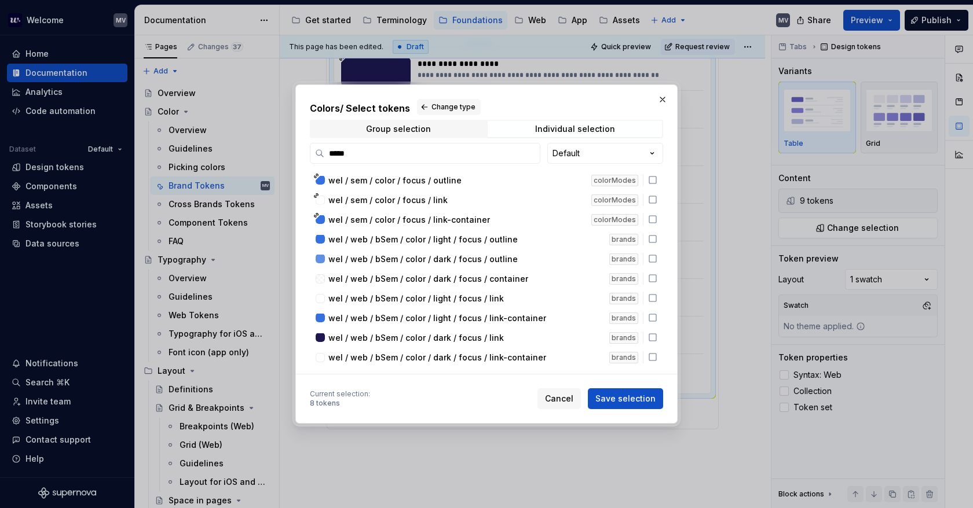
drag, startPoint x: 359, startPoint y: 155, endPoint x: 272, endPoint y: 148, distance: 87.2
click at [272, 148] on div "Colors / Select tokens Change type Group selection Individual selection ***** D…" at bounding box center [486, 254] width 973 height 508
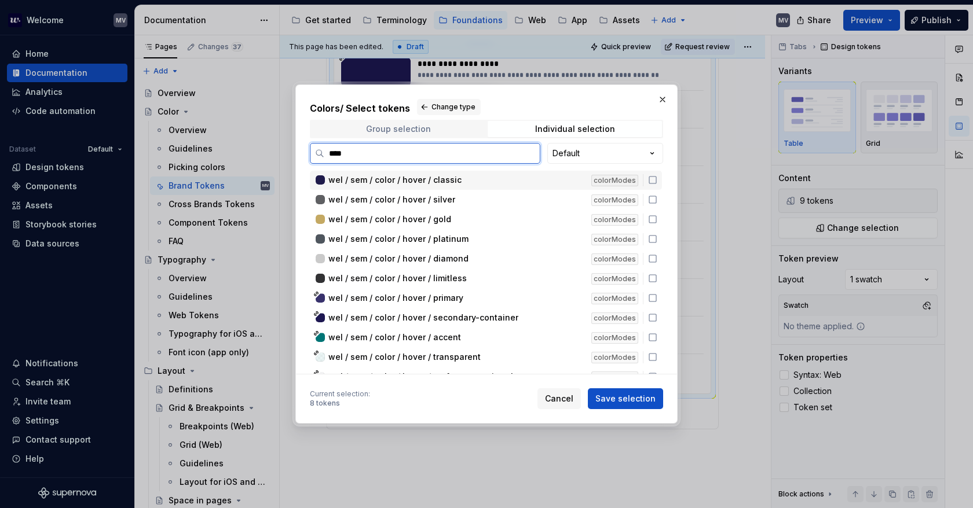
type input "*****"
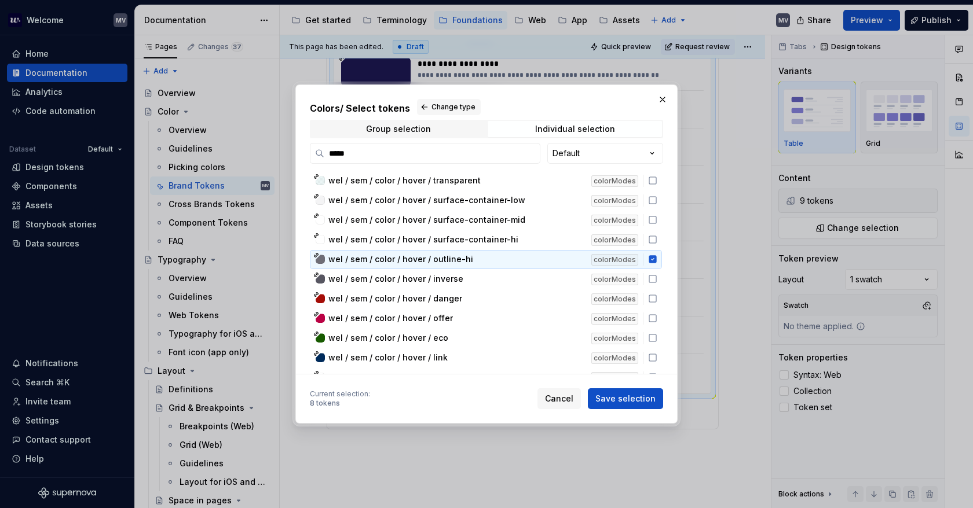
scroll to position [174, 0]
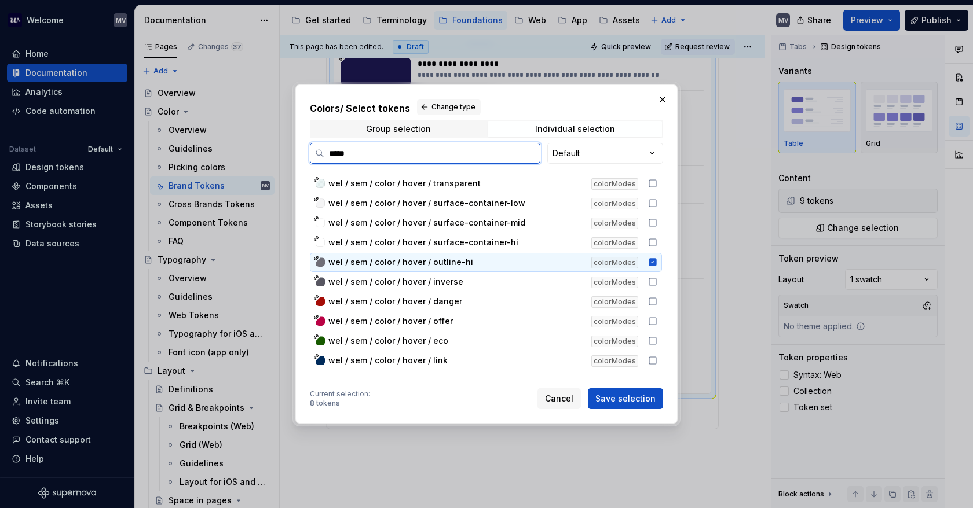
click at [650, 259] on icon at bounding box center [652, 263] width 8 height 8
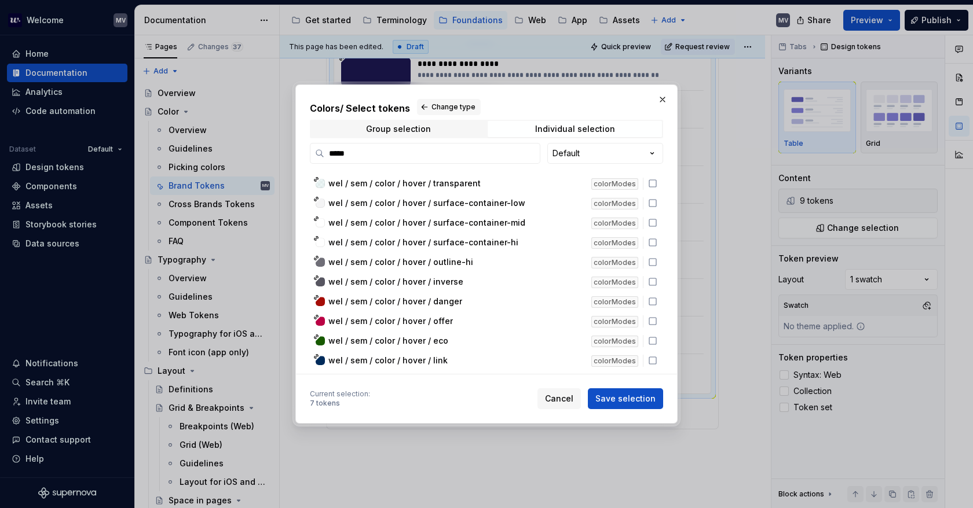
click at [642, 395] on span "Save selection" at bounding box center [625, 399] width 60 height 12
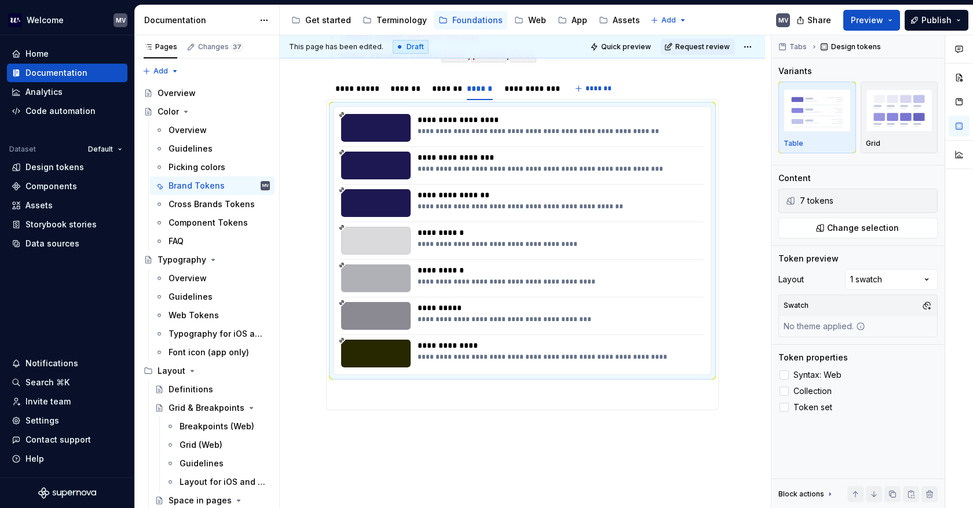
scroll to position [380, 0]
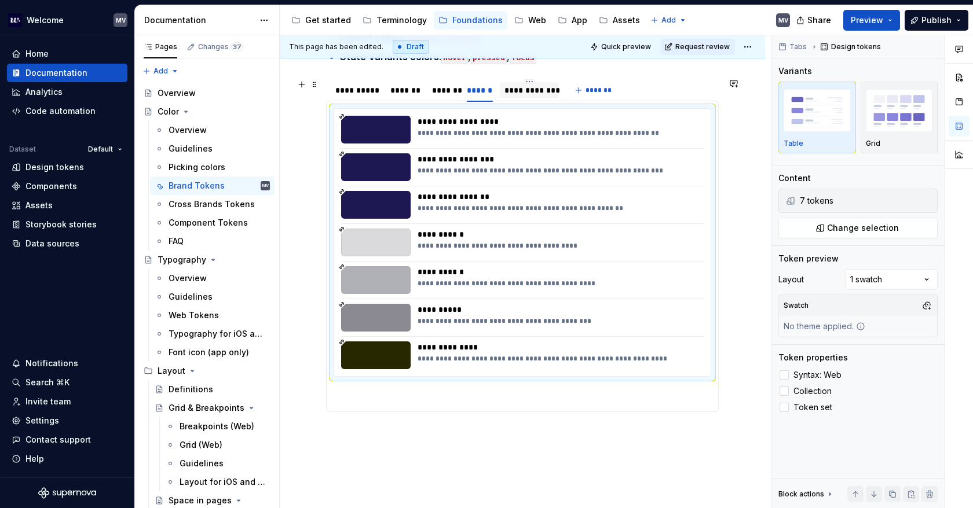
click at [505, 90] on div "**********" at bounding box center [529, 91] width 50 height 12
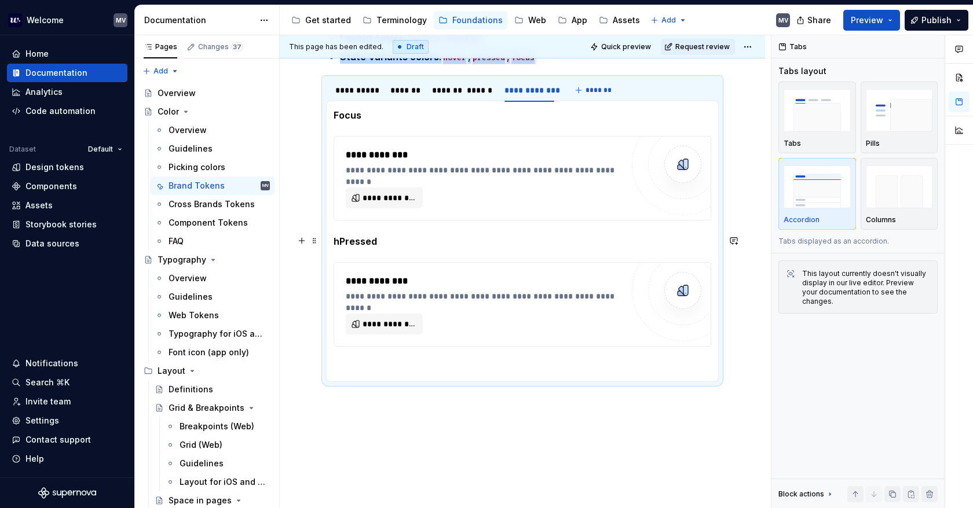
click at [343, 241] on strong "hPressed" at bounding box center [354, 242] width 43 height 12
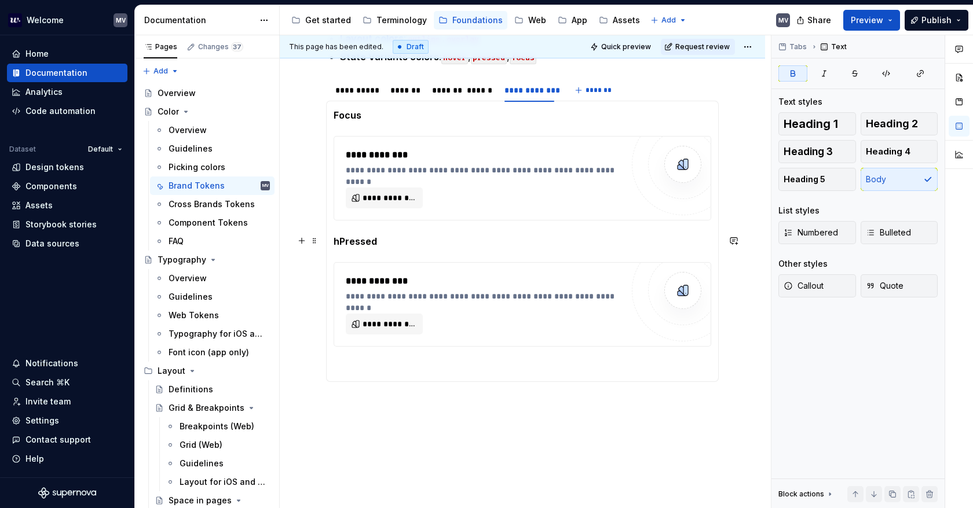
click at [339, 240] on strong "hPressed" at bounding box center [354, 242] width 43 height 12
click at [316, 239] on span at bounding box center [314, 241] width 9 height 16
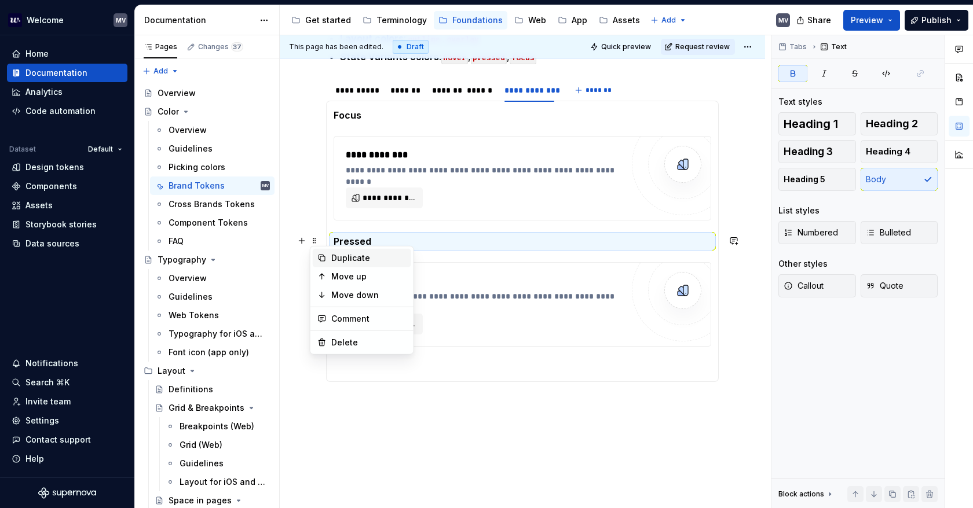
click at [357, 262] on div "Duplicate" at bounding box center [368, 258] width 75 height 12
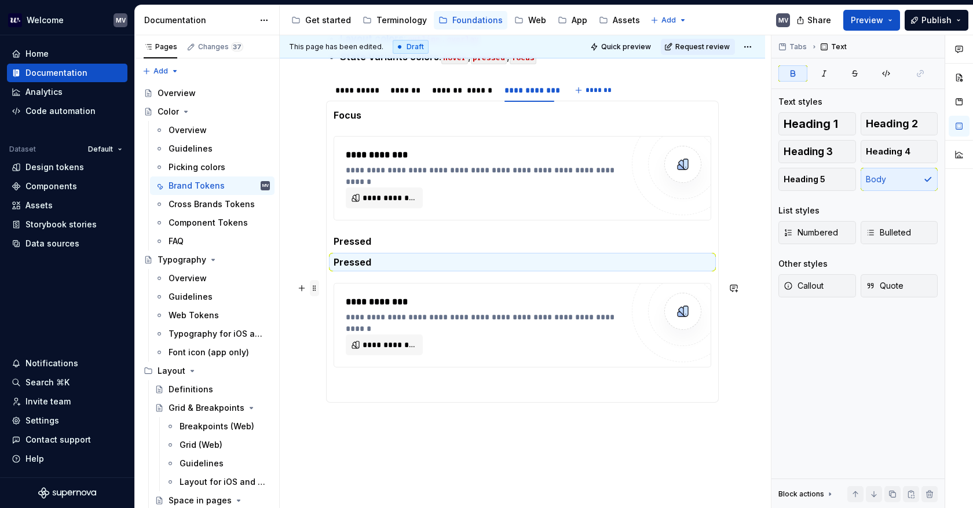
click at [314, 289] on span at bounding box center [314, 288] width 9 height 16
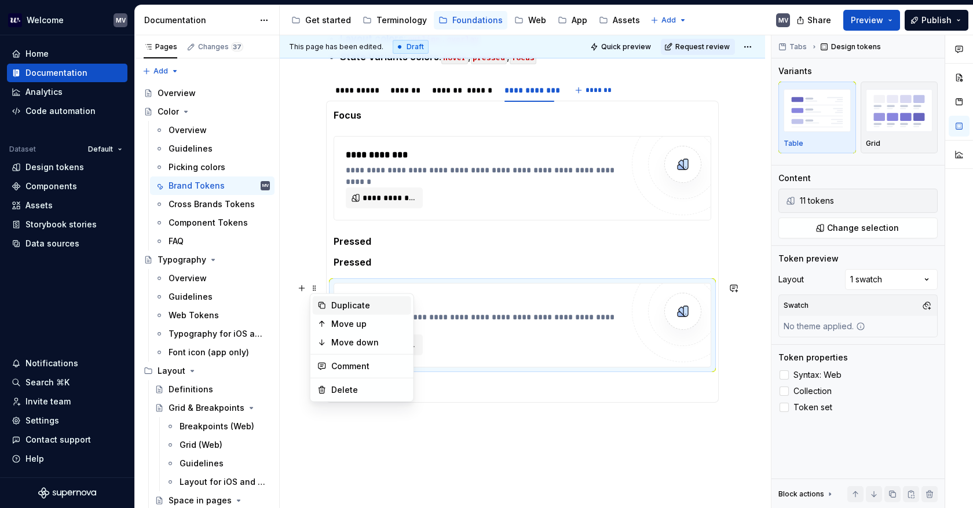
type textarea "*"
click at [361, 309] on div "Duplicate" at bounding box center [368, 306] width 75 height 12
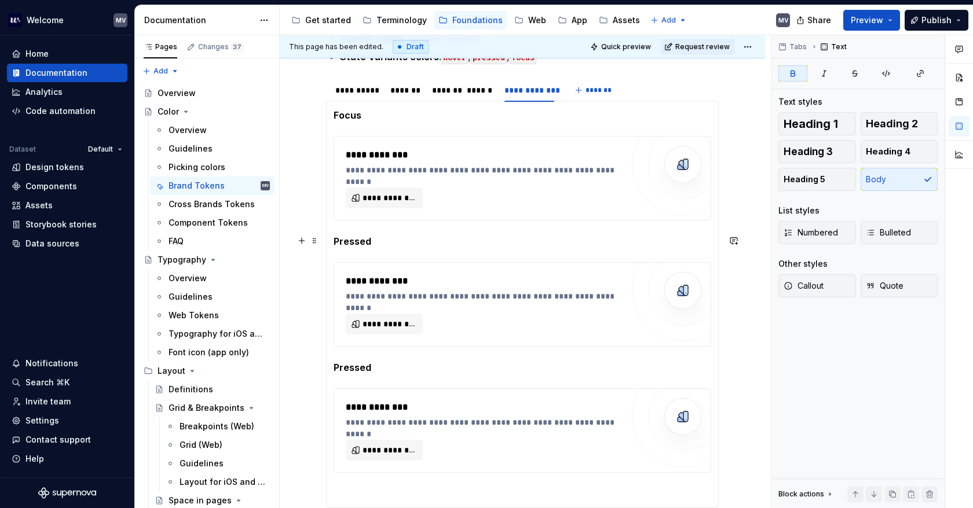
click at [350, 244] on strong "Pressed" at bounding box center [352, 242] width 38 height 12
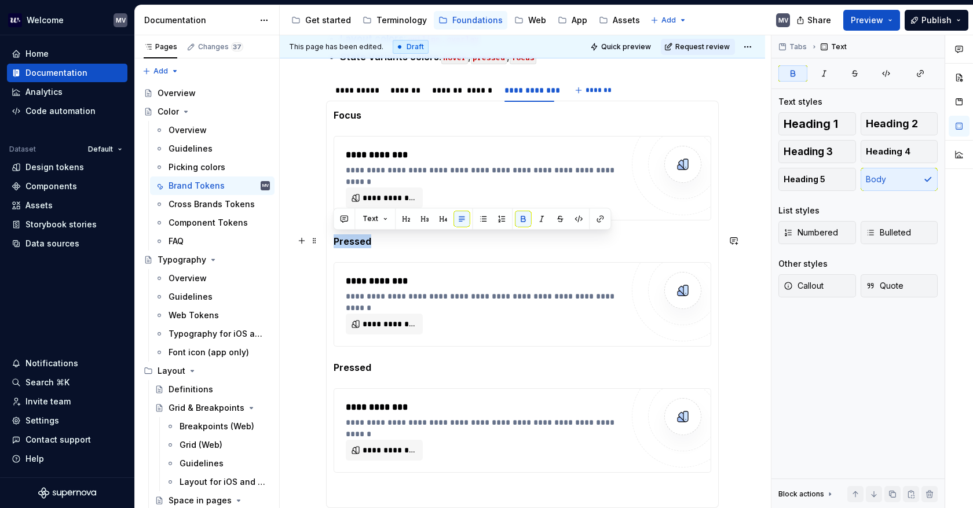
drag, startPoint x: 377, startPoint y: 239, endPoint x: 350, endPoint y: 233, distance: 28.4
click at [332, 244] on div "**********" at bounding box center [522, 305] width 393 height 408
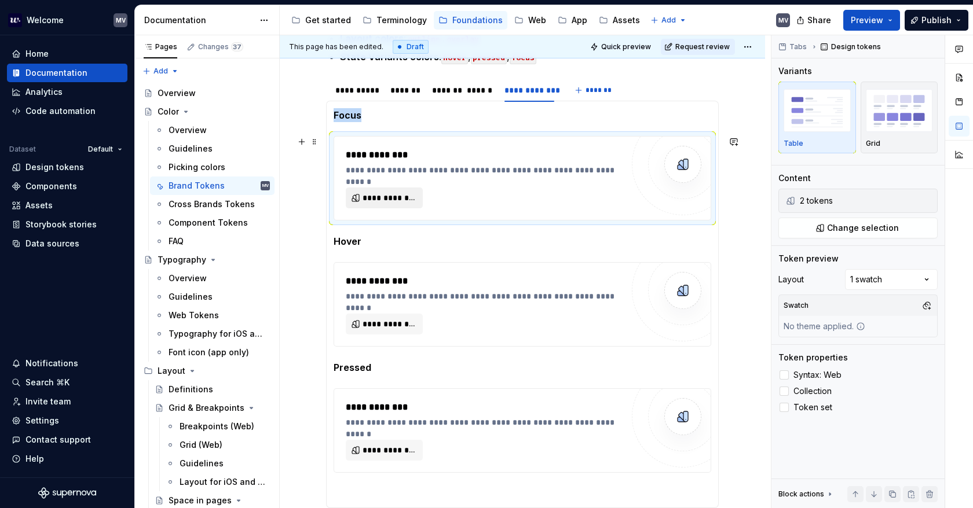
click at [405, 196] on span "**********" at bounding box center [388, 198] width 53 height 12
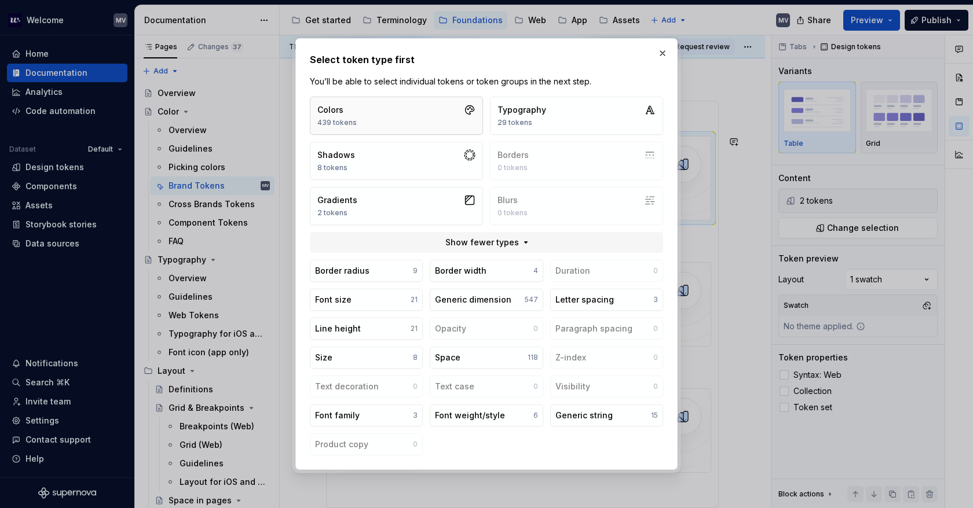
click at [423, 118] on button "Colors 439 tokens" at bounding box center [396, 116] width 173 height 38
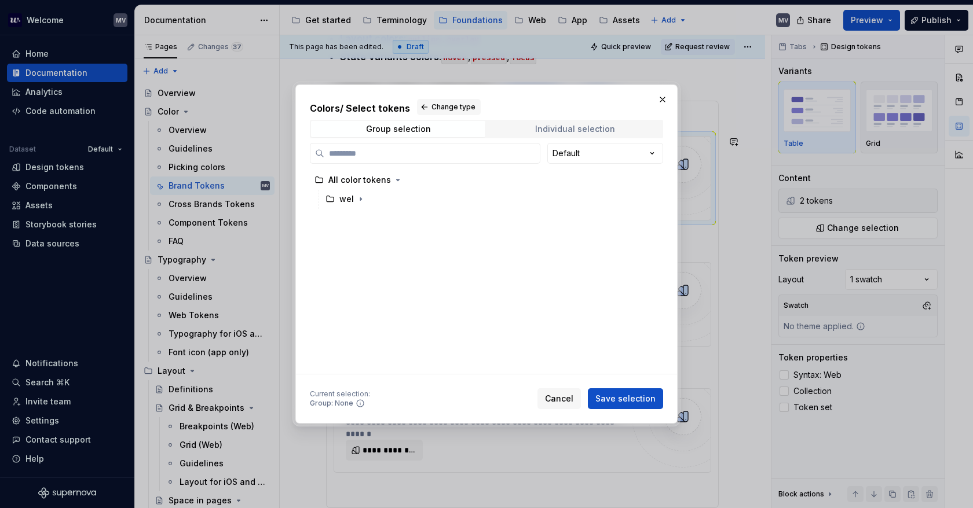
click at [564, 127] on div "Individual selection" at bounding box center [575, 128] width 80 height 9
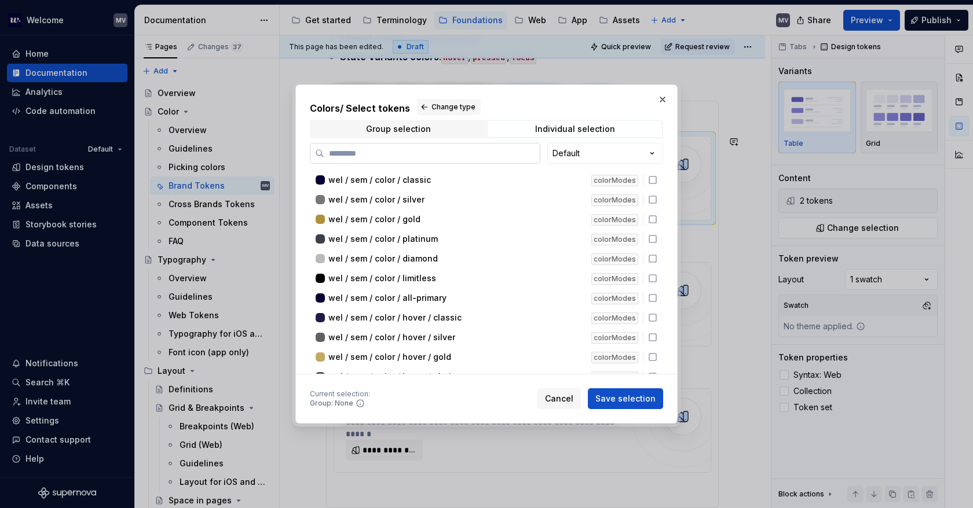
click at [443, 146] on label at bounding box center [425, 153] width 230 height 21
click at [443, 148] on input "search" at bounding box center [431, 154] width 215 height 12
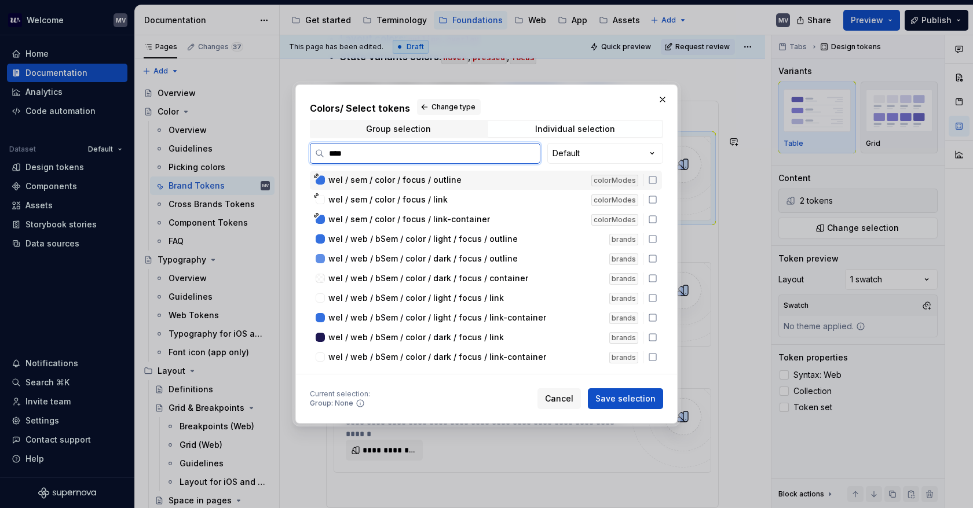
type input "*****"
click at [651, 179] on icon at bounding box center [652, 179] width 9 height 9
click at [651, 199] on icon at bounding box center [652, 199] width 9 height 9
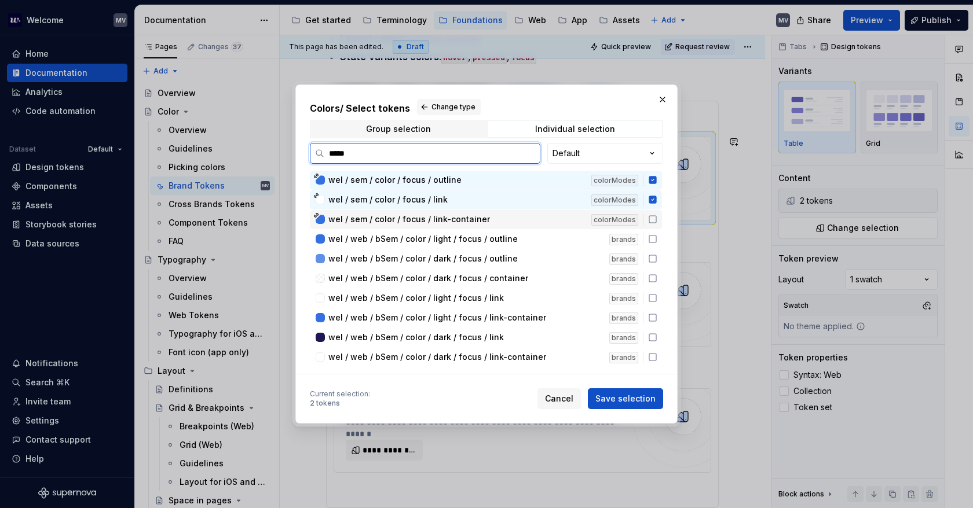
click at [651, 218] on icon at bounding box center [652, 219] width 9 height 9
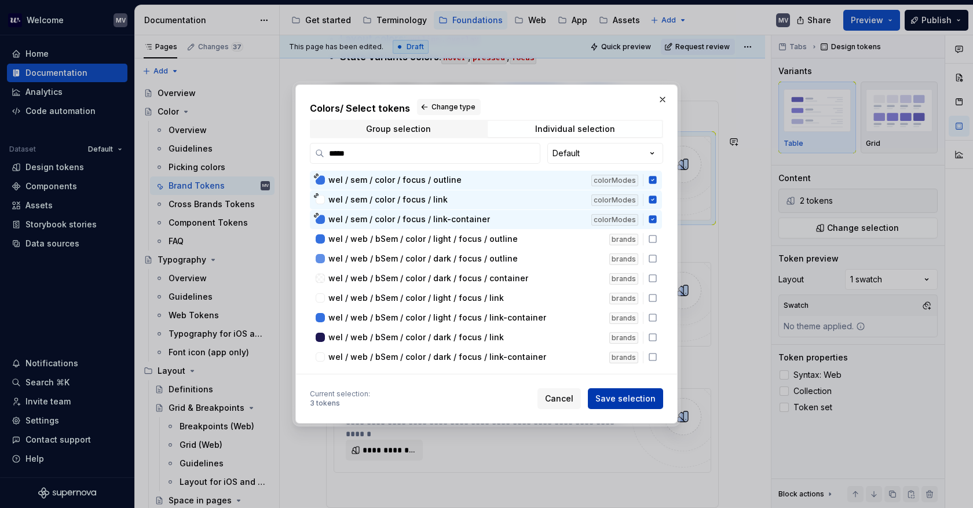
click at [652, 397] on span "Save selection" at bounding box center [625, 399] width 60 height 12
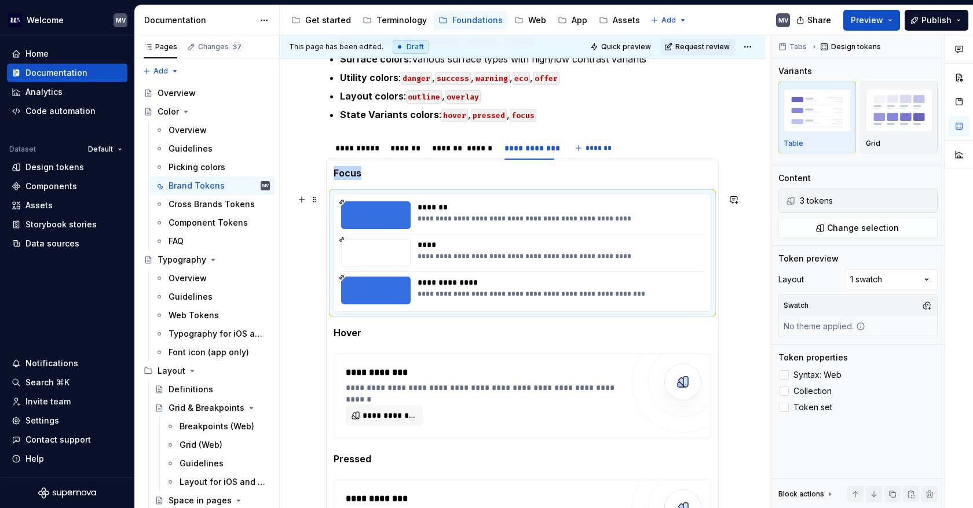
scroll to position [265, 0]
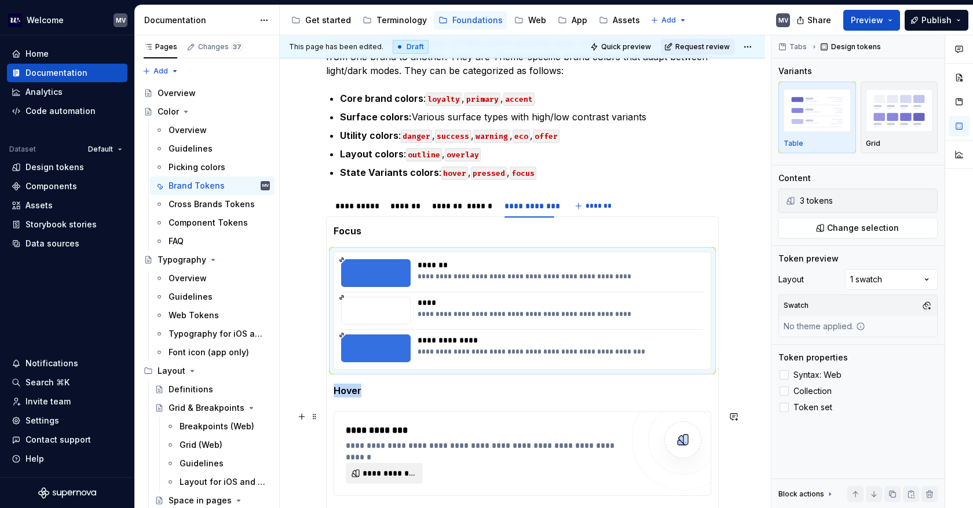
click at [403, 470] on span "**********" at bounding box center [388, 474] width 53 height 12
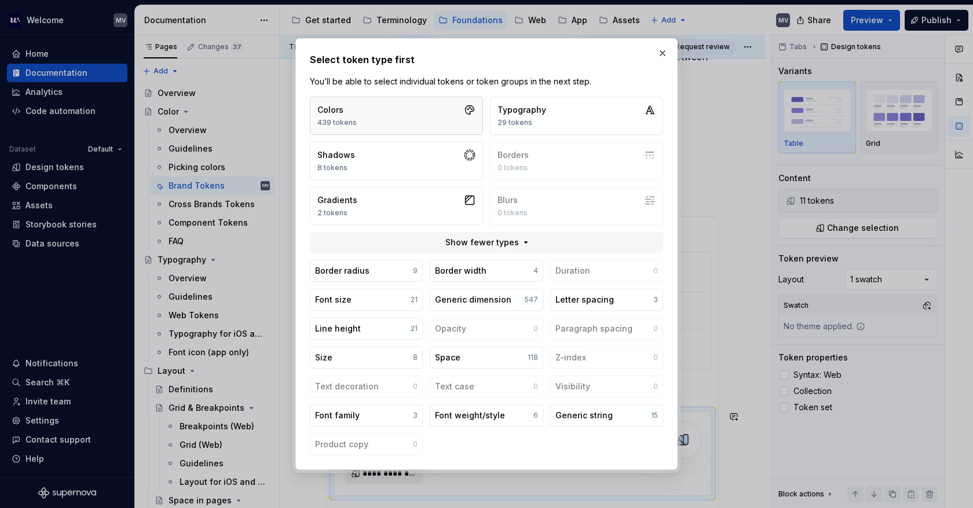
click at [394, 104] on button "Colors 439 tokens" at bounding box center [396, 116] width 173 height 38
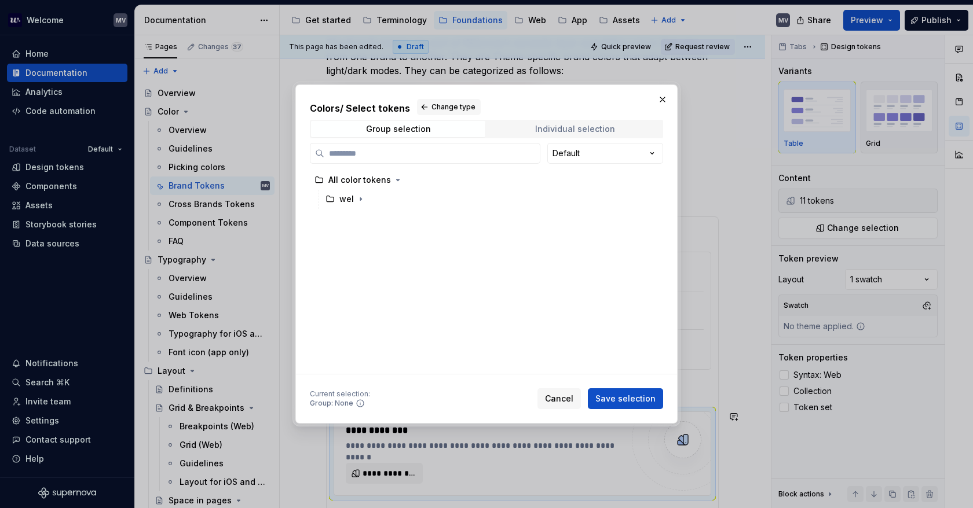
click at [578, 124] on div "Individual selection" at bounding box center [575, 128] width 80 height 9
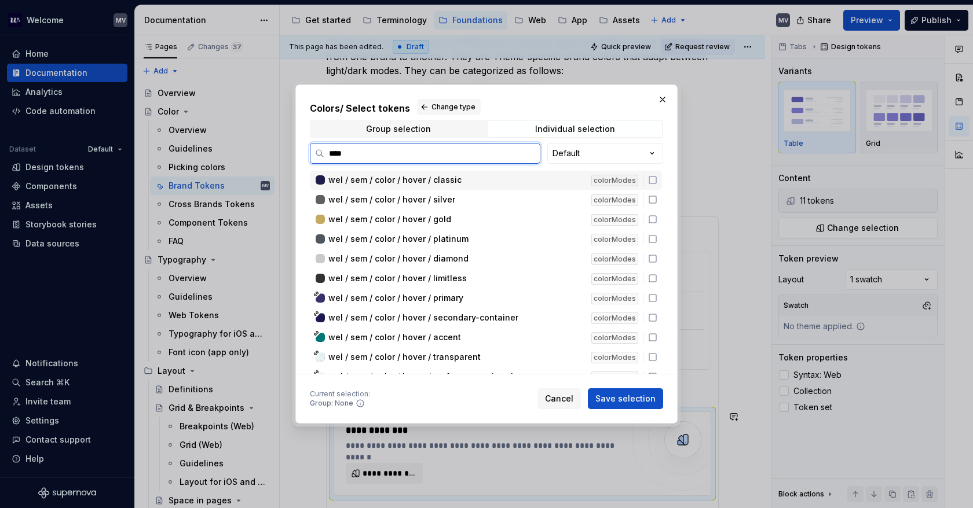
type input "*****"
click at [651, 317] on icon at bounding box center [652, 317] width 9 height 9
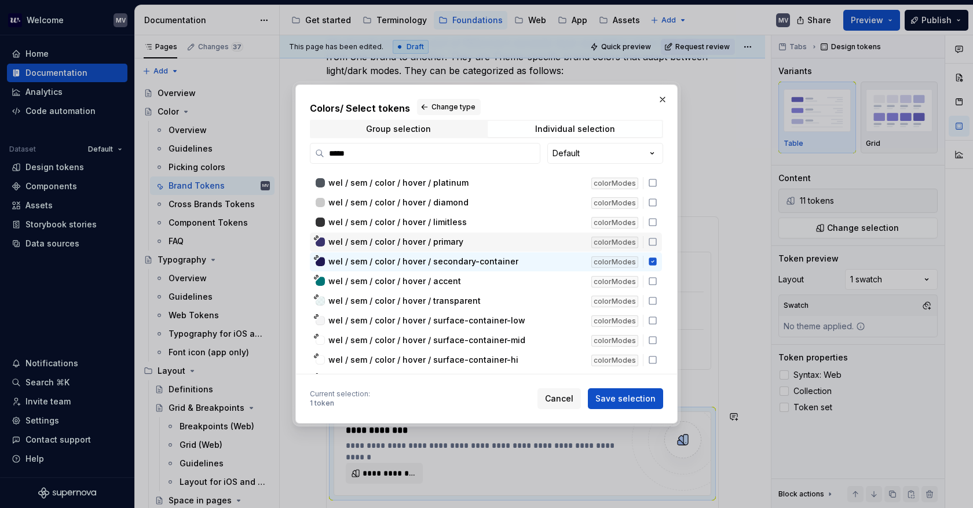
scroll to position [58, 0]
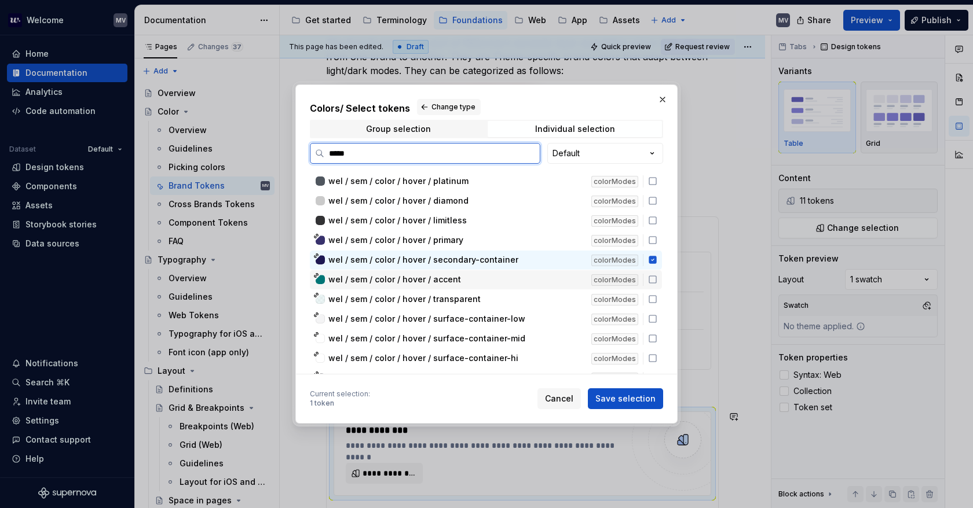
click at [648, 280] on icon at bounding box center [652, 279] width 9 height 9
click at [648, 297] on icon at bounding box center [652, 299] width 9 height 9
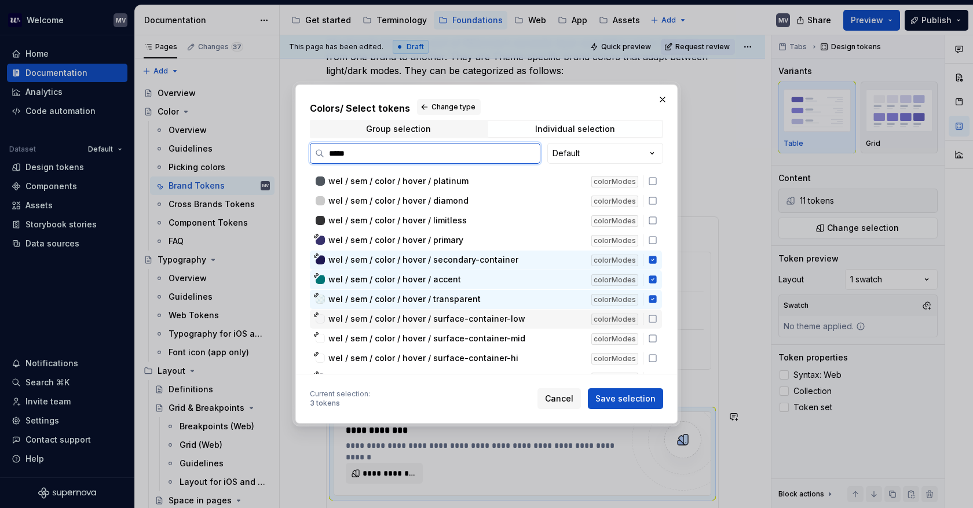
click at [654, 317] on icon at bounding box center [652, 318] width 9 height 9
click at [654, 336] on icon at bounding box center [652, 338] width 9 height 9
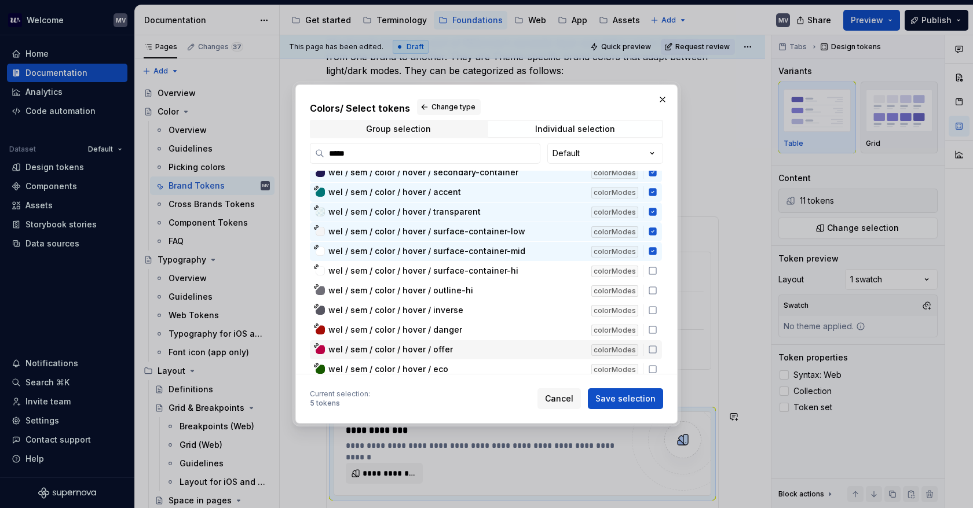
scroll to position [174, 0]
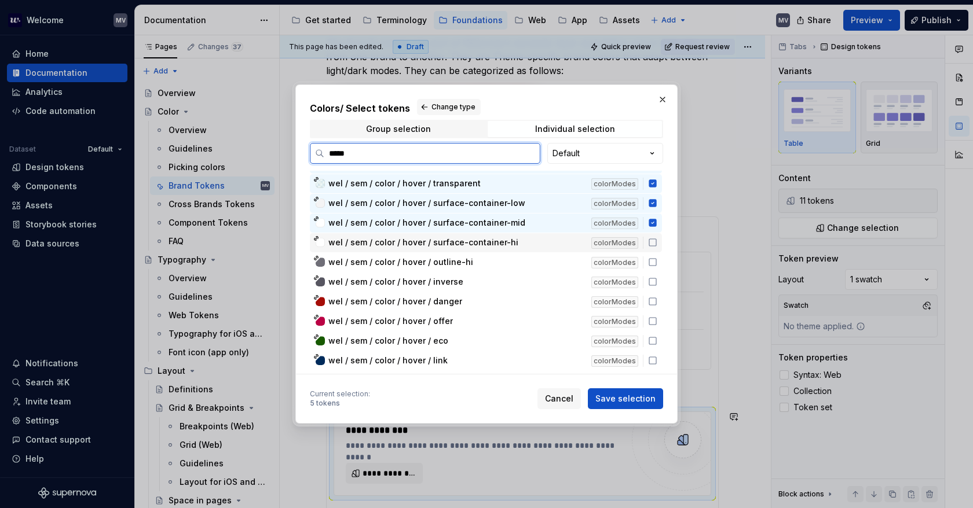
click at [651, 238] on icon at bounding box center [652, 242] width 9 height 9
click at [651, 255] on div "wel / sem / color / hover / outline-hi colorModes" at bounding box center [486, 262] width 352 height 19
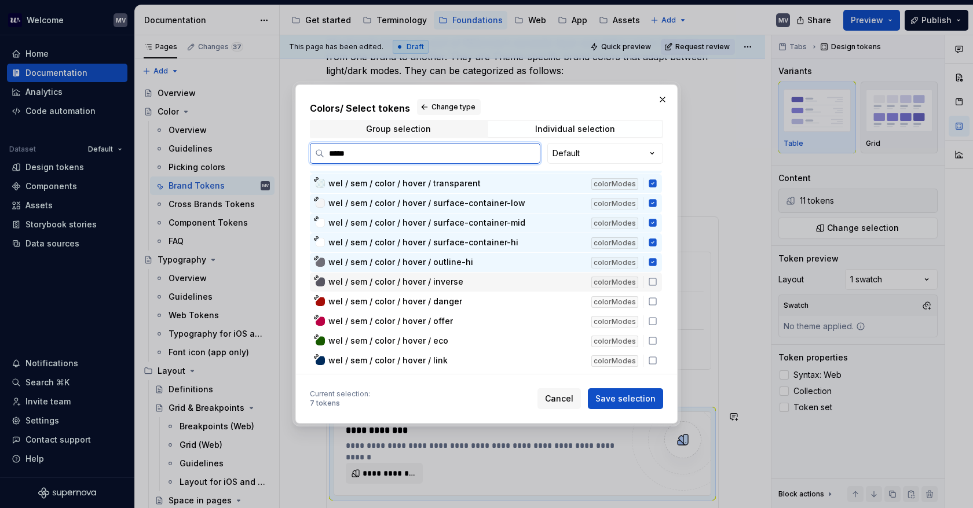
click at [654, 277] on icon at bounding box center [652, 281] width 9 height 9
click at [653, 298] on icon at bounding box center [652, 301] width 7 height 7
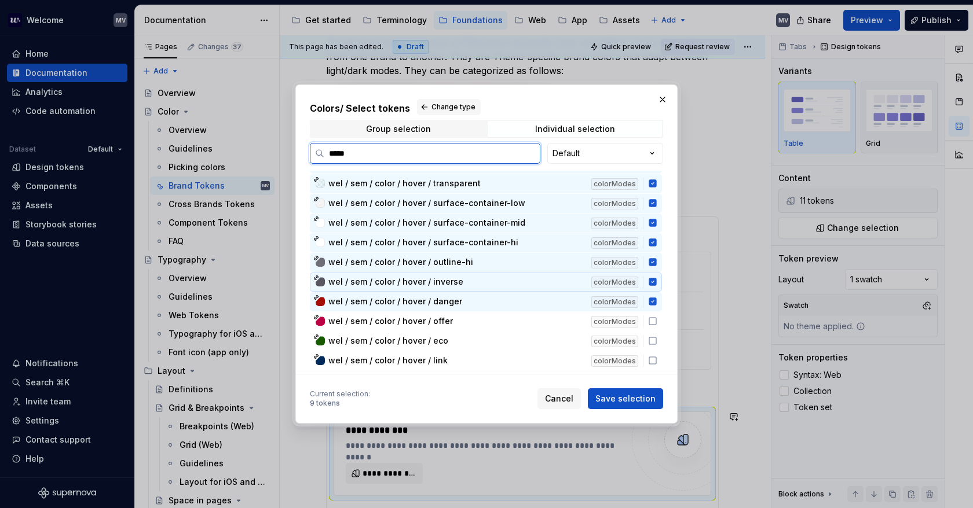
click at [651, 282] on icon at bounding box center [652, 282] width 8 height 8
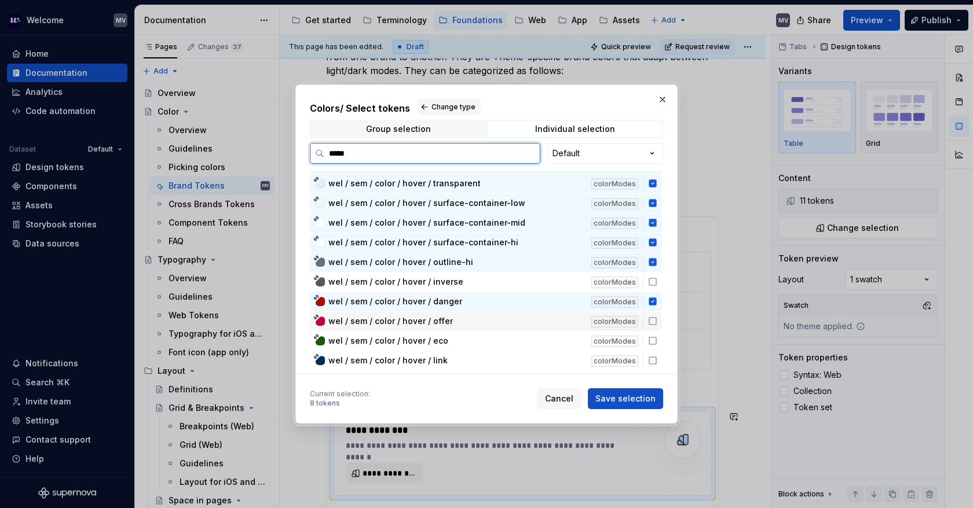
click at [657, 317] on icon at bounding box center [652, 321] width 9 height 9
click at [654, 339] on icon at bounding box center [652, 340] width 9 height 9
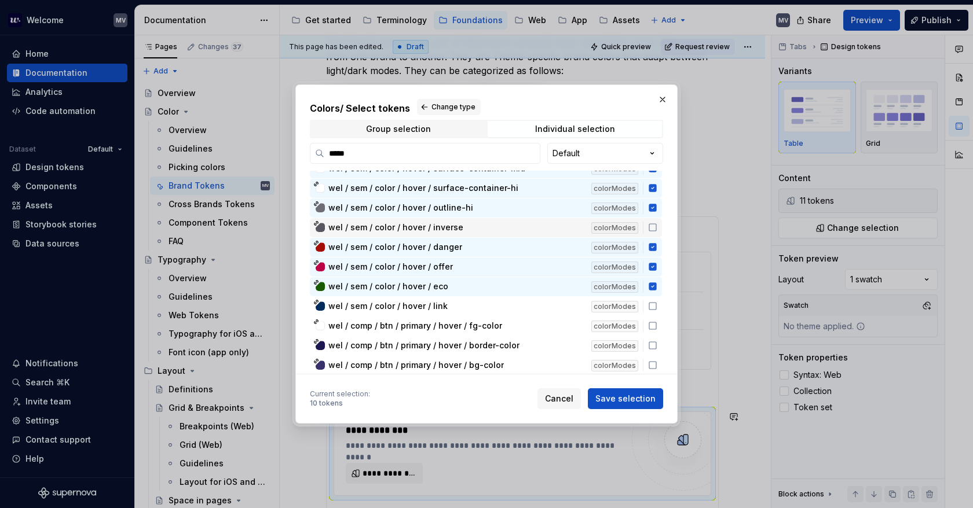
scroll to position [232, 0]
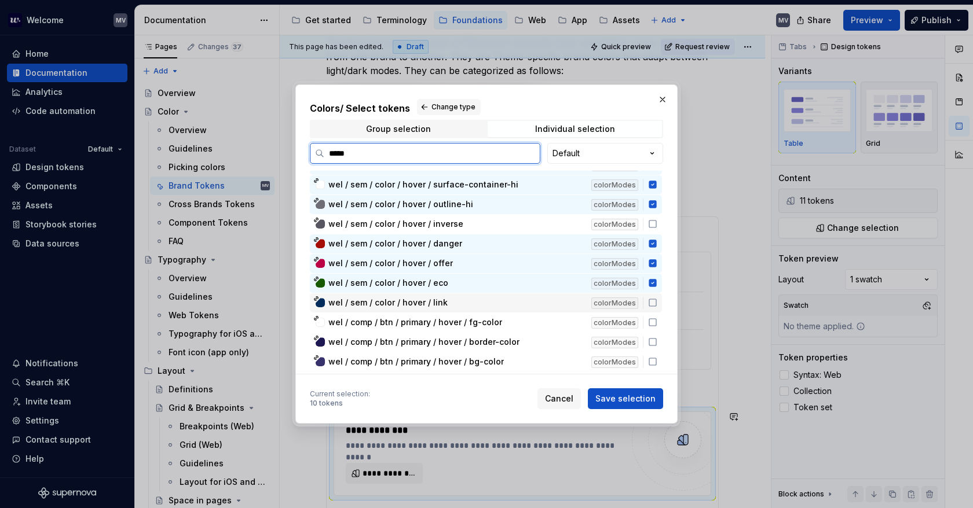
click at [655, 299] on icon at bounding box center [652, 302] width 9 height 9
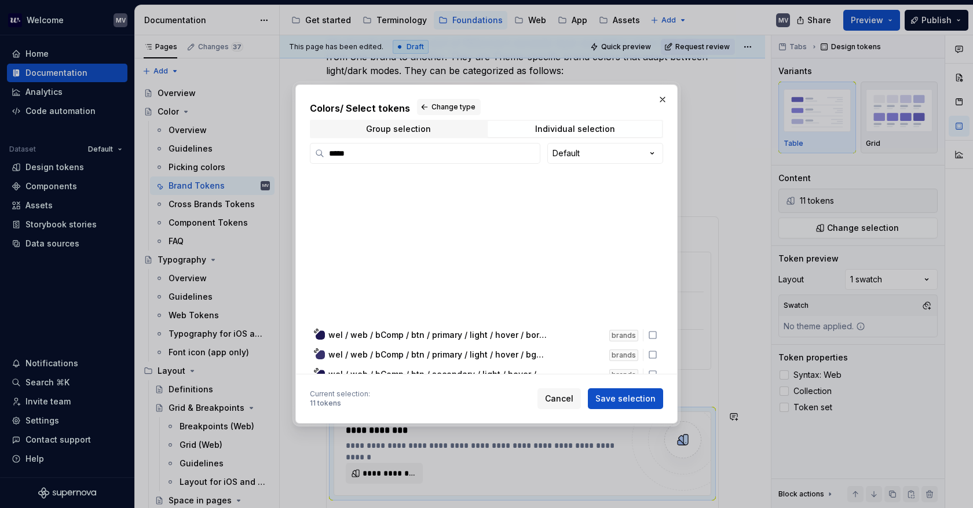
scroll to position [1004, 0]
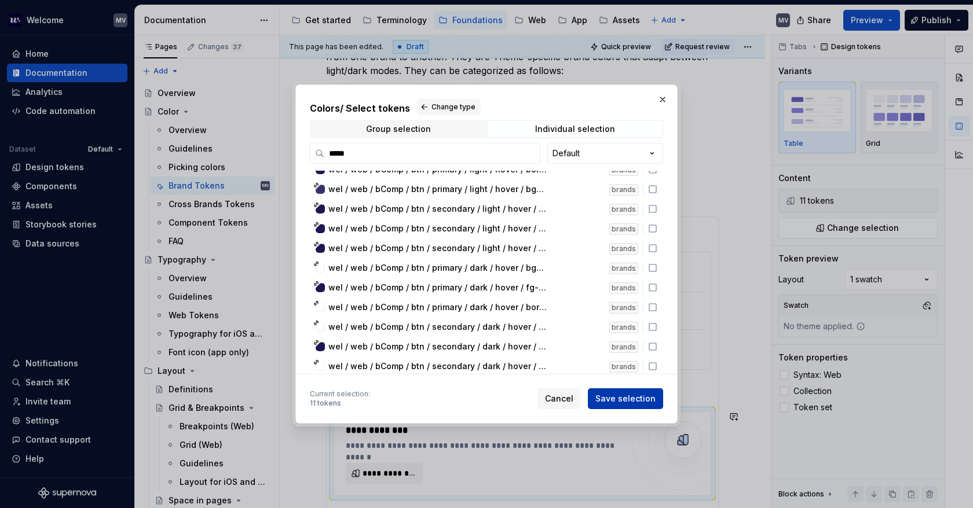
click at [623, 401] on span "Save selection" at bounding box center [625, 399] width 60 height 12
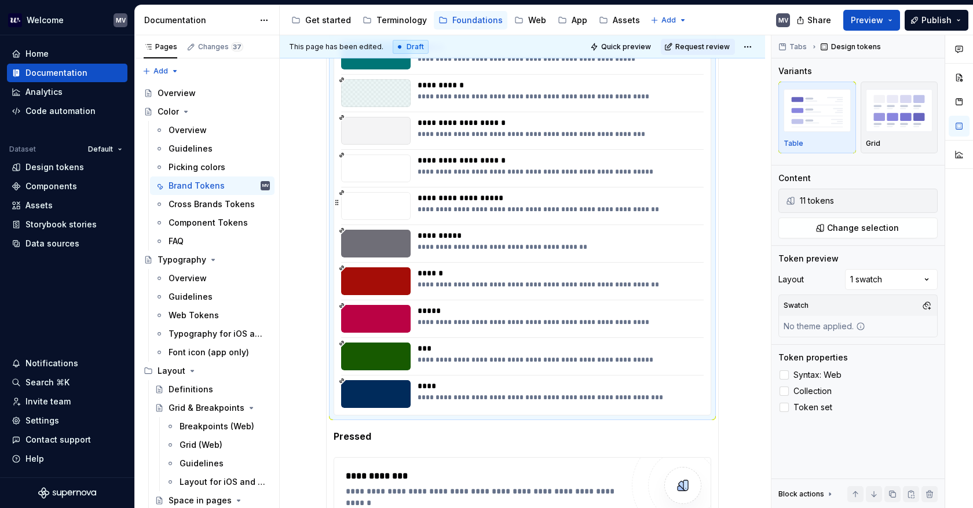
scroll to position [758, 0]
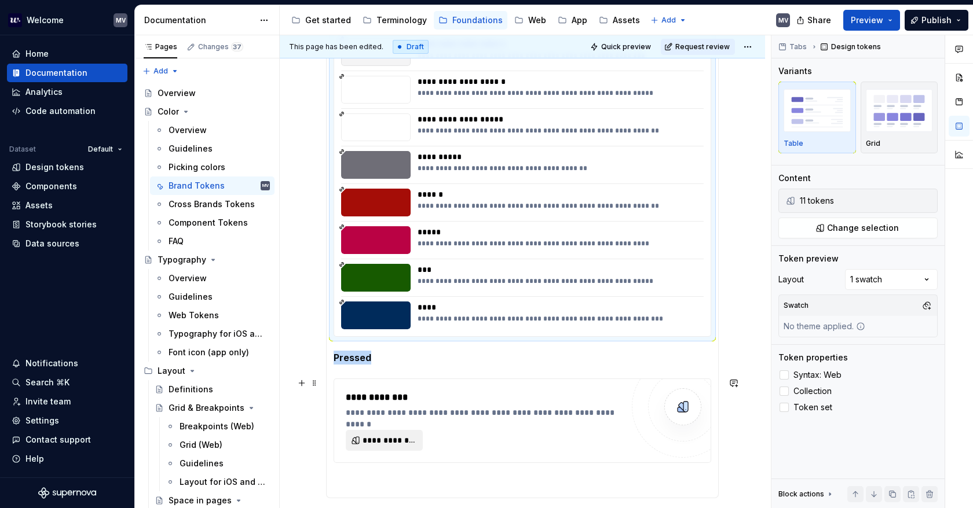
click at [406, 435] on span "**********" at bounding box center [388, 441] width 53 height 12
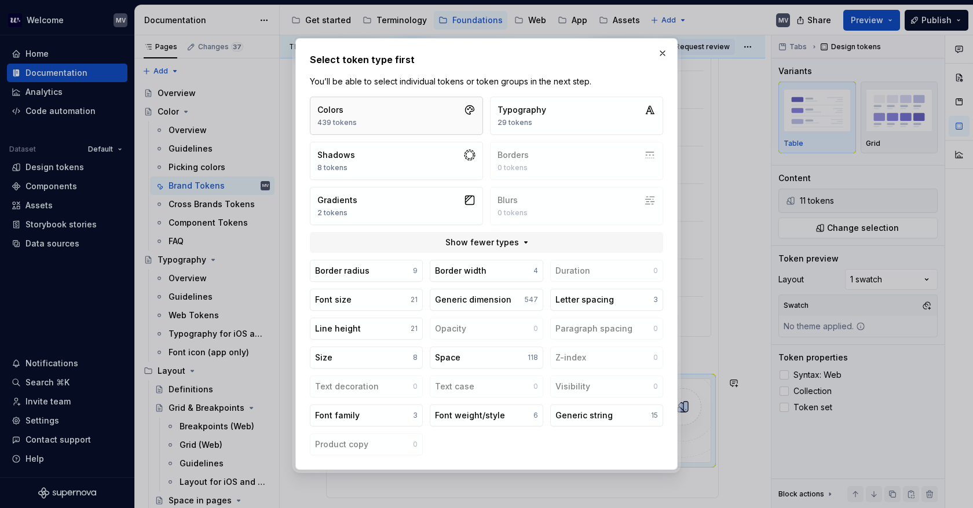
click at [333, 108] on div "Colors" at bounding box center [336, 110] width 39 height 12
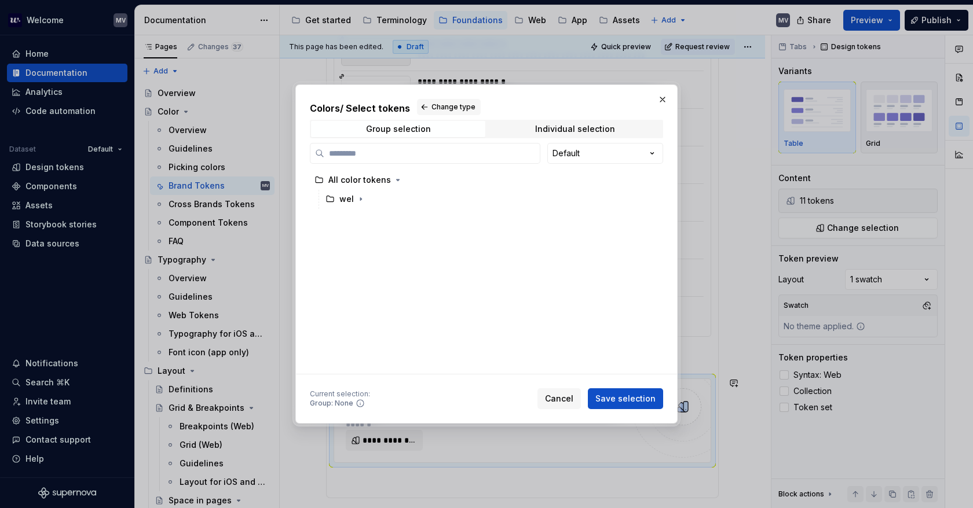
click at [591, 137] on div "Group selection Individual selection" at bounding box center [486, 129] width 353 height 19
click at [591, 129] on div "Individual selection" at bounding box center [575, 128] width 80 height 9
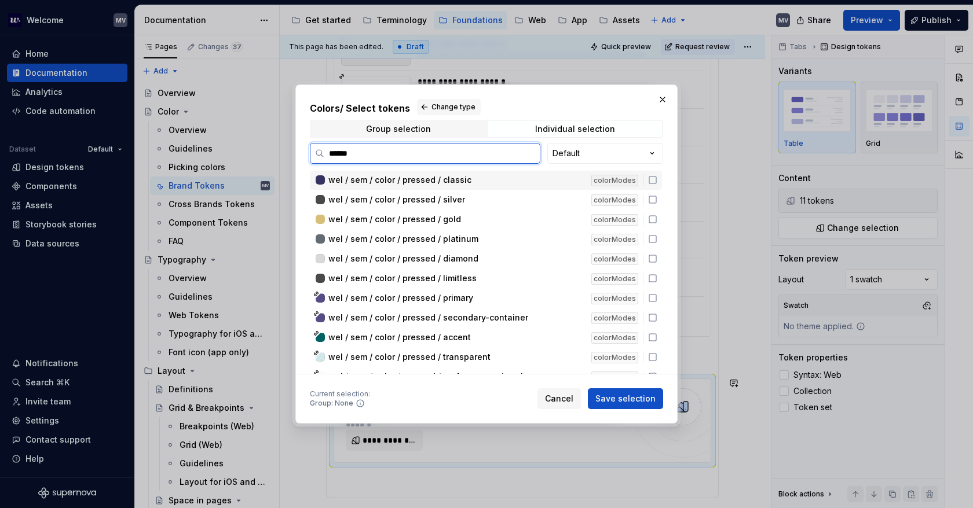
type input "*******"
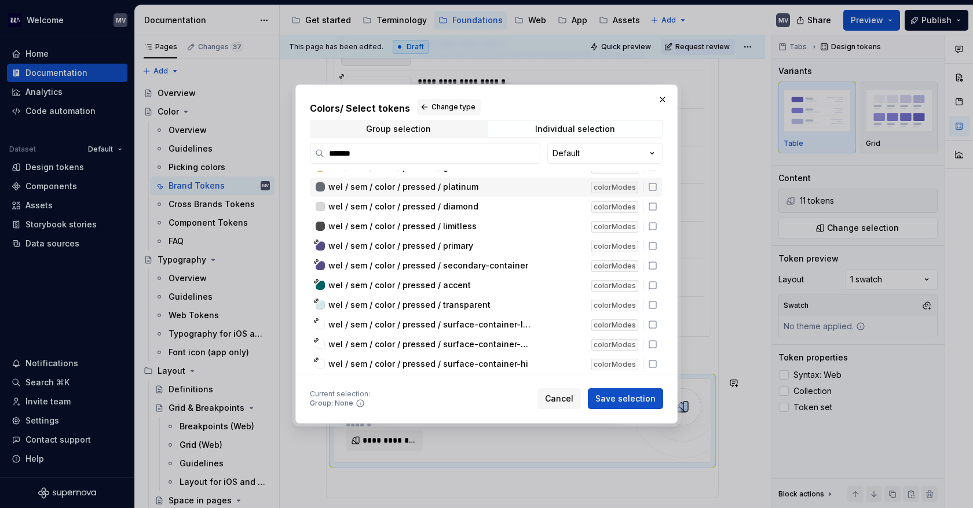
scroll to position [58, 0]
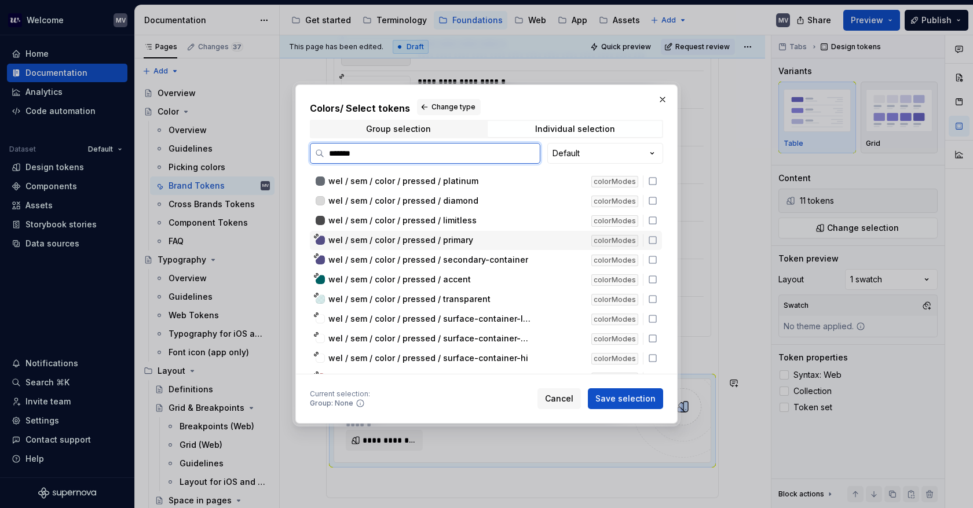
click at [655, 239] on icon at bounding box center [652, 240] width 9 height 9
click at [655, 255] on icon at bounding box center [652, 259] width 9 height 9
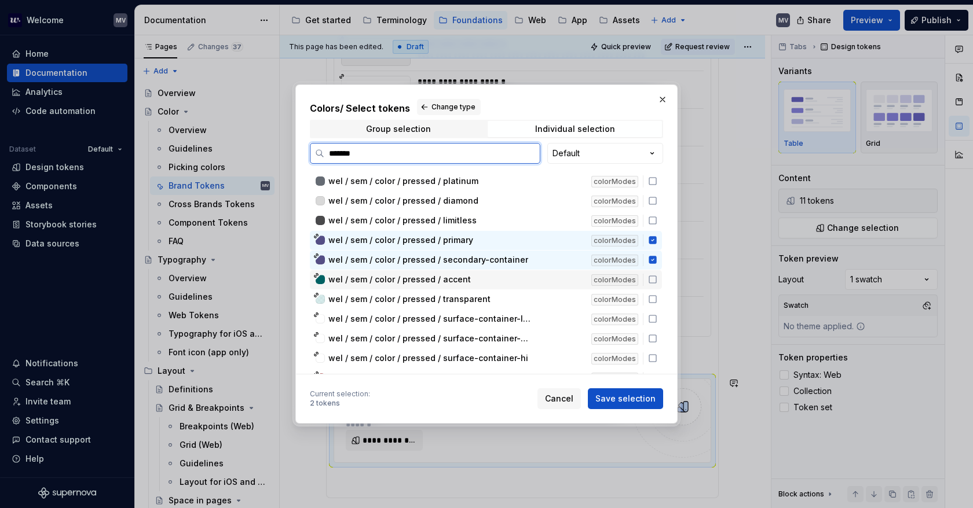
click at [652, 273] on div "wel / sem / color / pressed / accent colorModes" at bounding box center [486, 279] width 352 height 19
click at [653, 290] on div "wel / sem / color / pressed / transparent colorModes" at bounding box center [486, 299] width 352 height 19
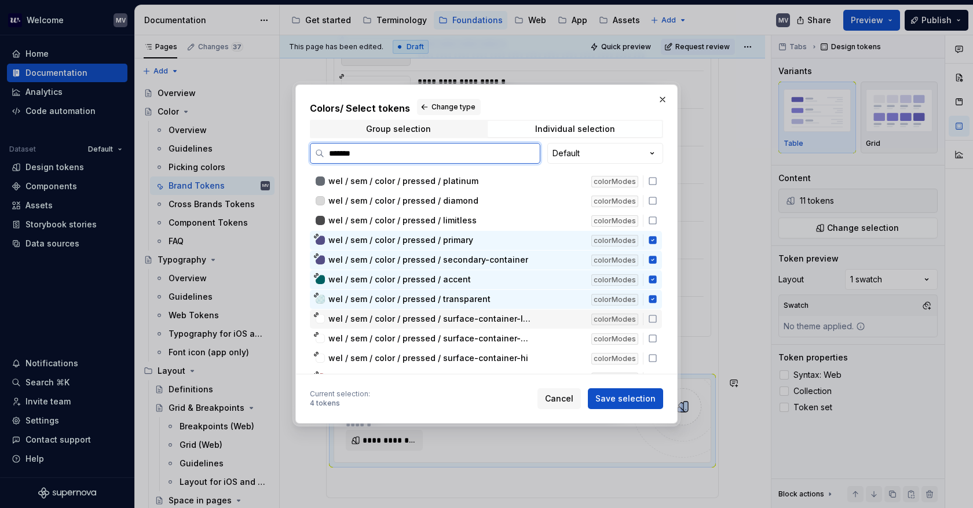
click at [651, 314] on icon at bounding box center [652, 318] width 9 height 9
click at [651, 336] on icon at bounding box center [652, 338] width 9 height 9
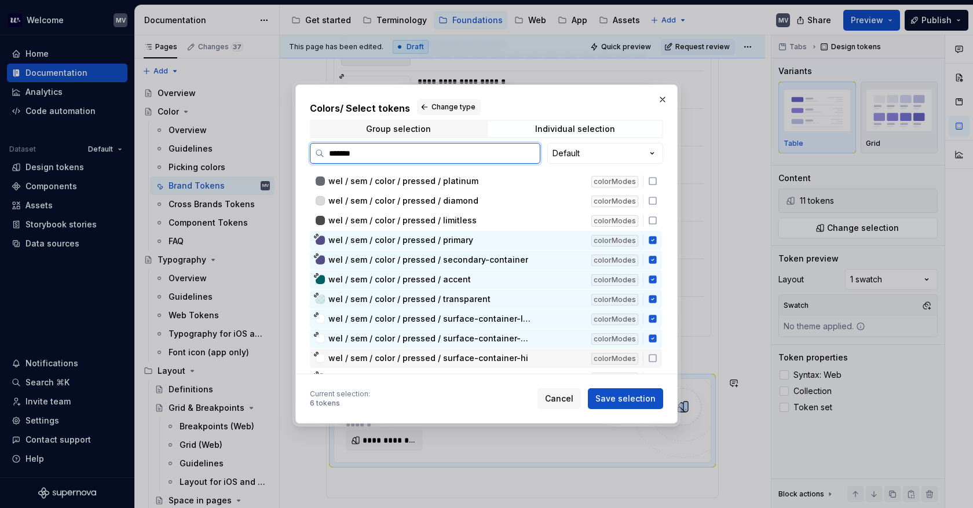
click at [653, 357] on icon at bounding box center [652, 358] width 9 height 9
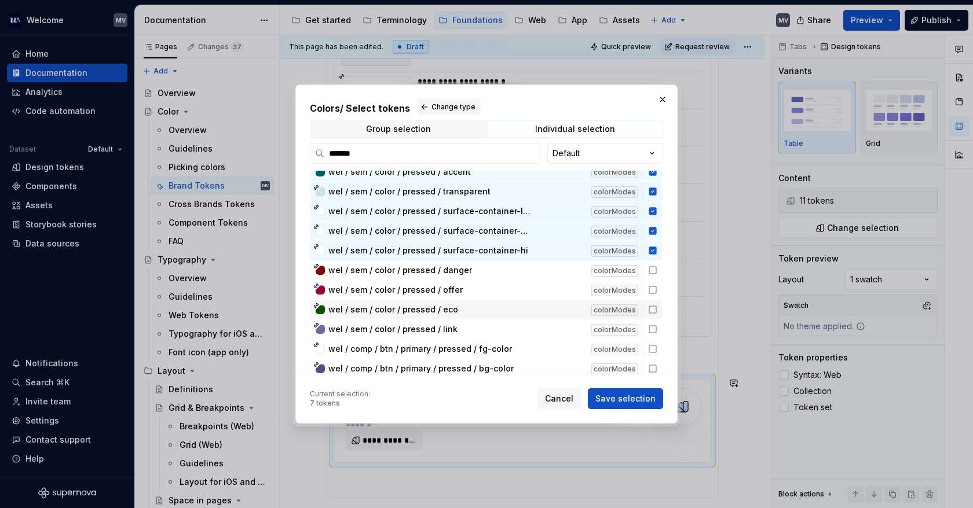
scroll to position [174, 0]
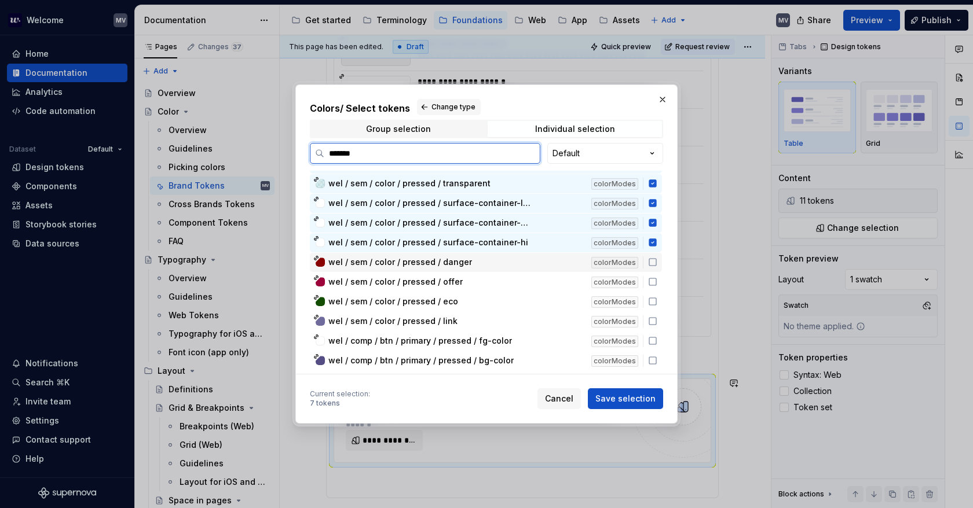
click at [652, 259] on icon at bounding box center [652, 262] width 7 height 7
click at [651, 274] on div "wel / sem / color / pressed / offer colorModes" at bounding box center [486, 282] width 352 height 19
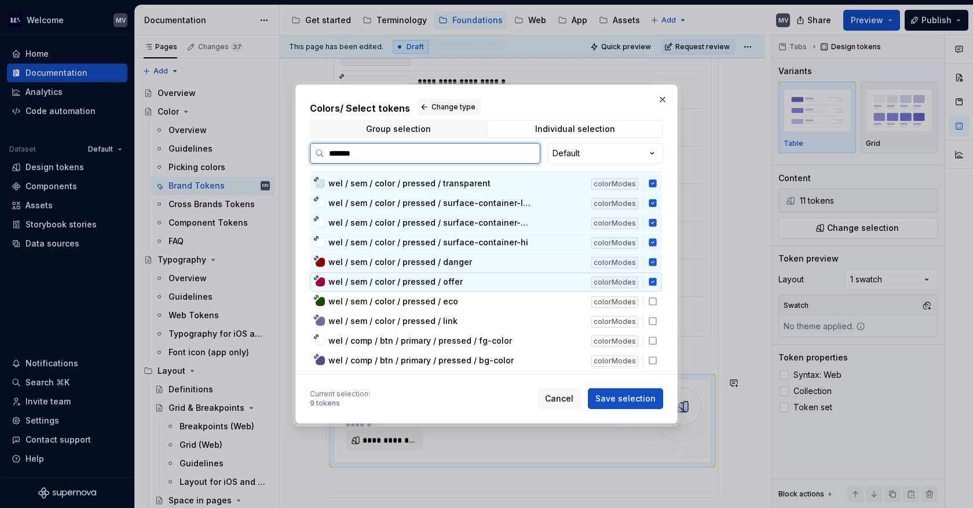
click at [650, 292] on div "wel / sem / color / pressed / eco colorModes" at bounding box center [486, 301] width 352 height 19
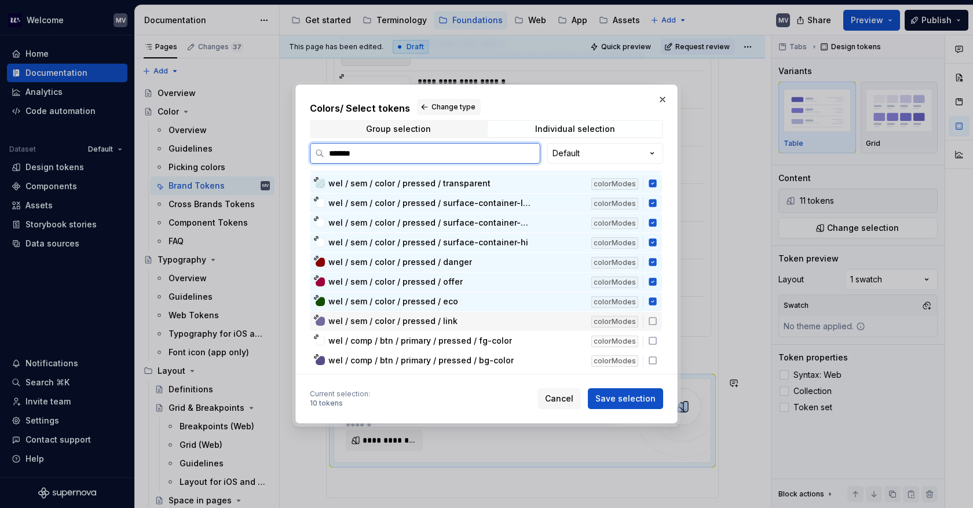
click at [647, 316] on div "colorModes" at bounding box center [619, 322] width 57 height 12
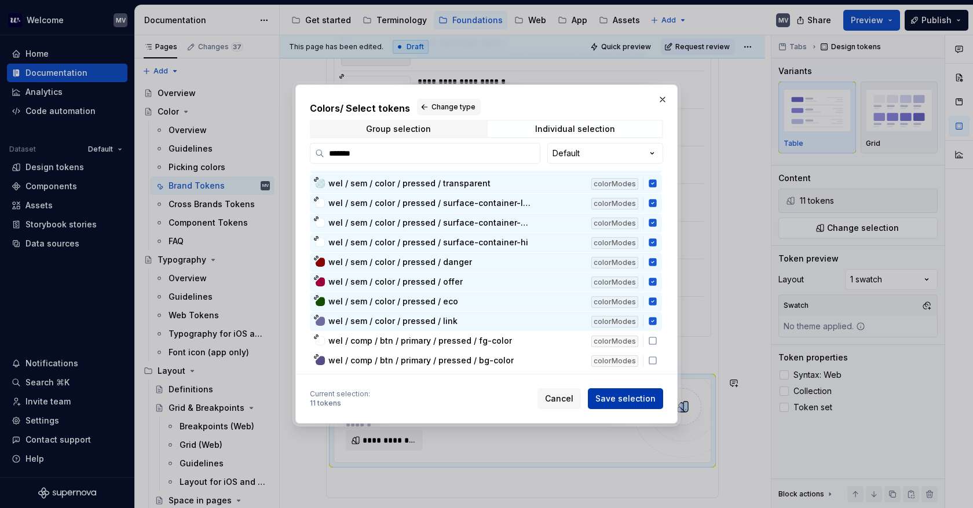
click at [640, 395] on span "Save selection" at bounding box center [625, 399] width 60 height 12
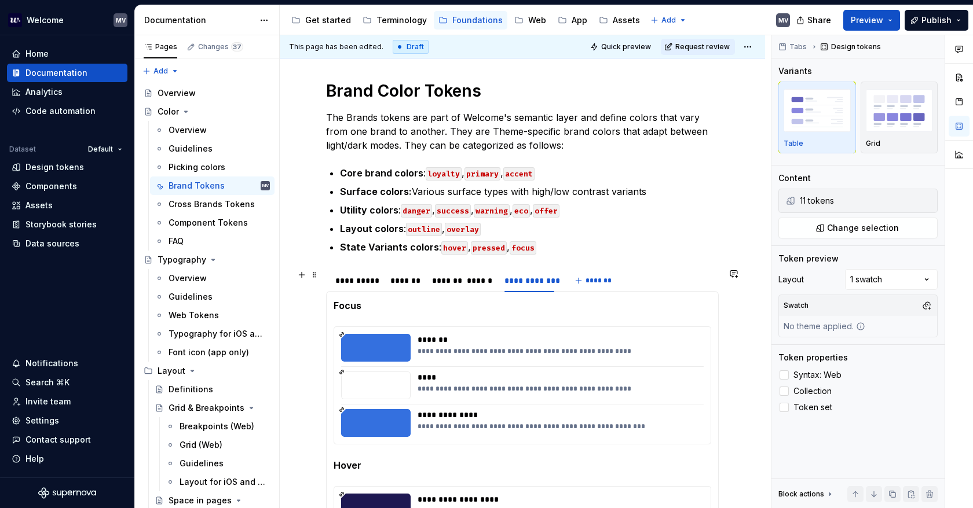
scroll to position [188, 0]
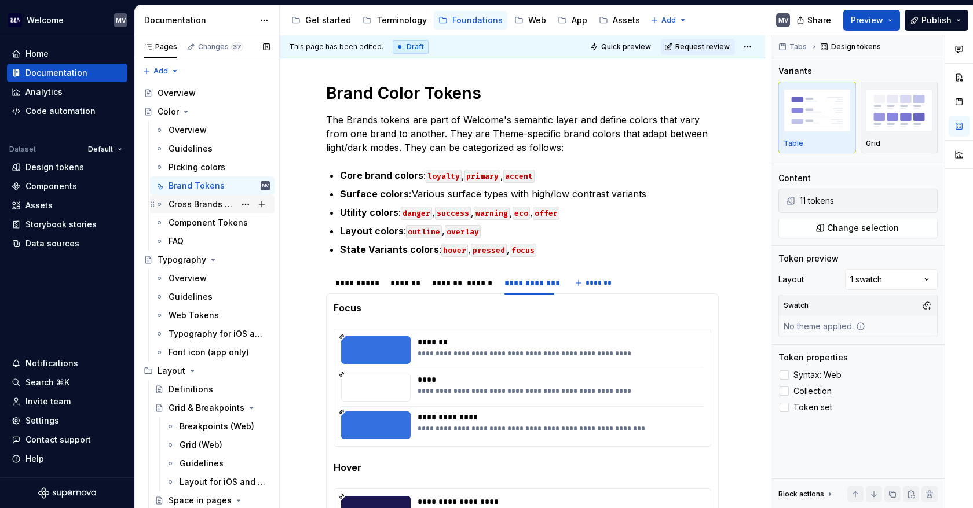
click at [196, 204] on div "Cross Brands Tokens" at bounding box center [201, 205] width 67 height 12
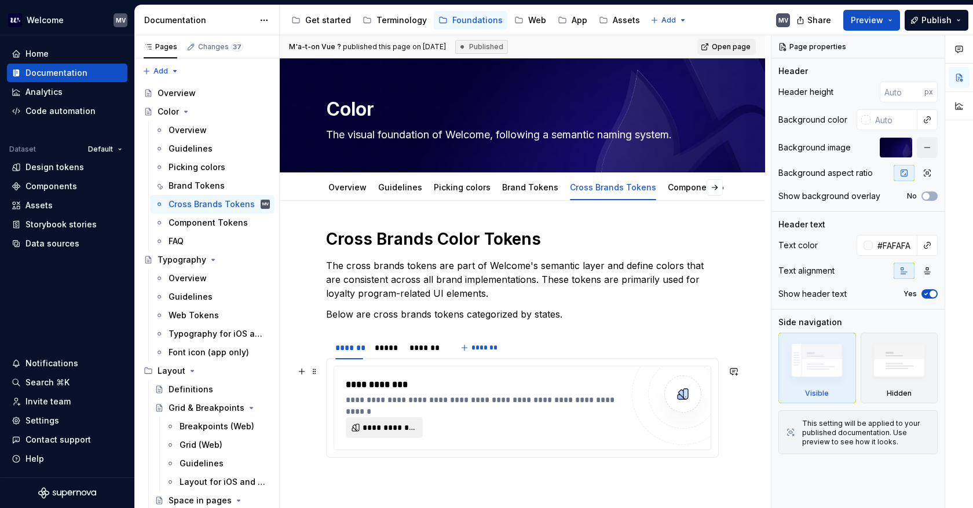
type textarea "*"
click at [406, 427] on span "**********" at bounding box center [388, 428] width 53 height 12
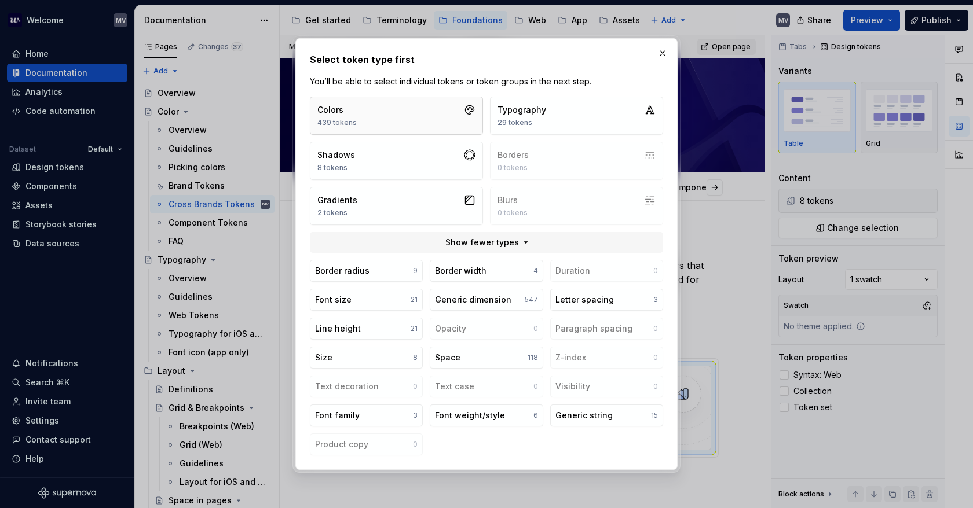
click at [427, 107] on button "Colors 439 tokens" at bounding box center [396, 116] width 173 height 38
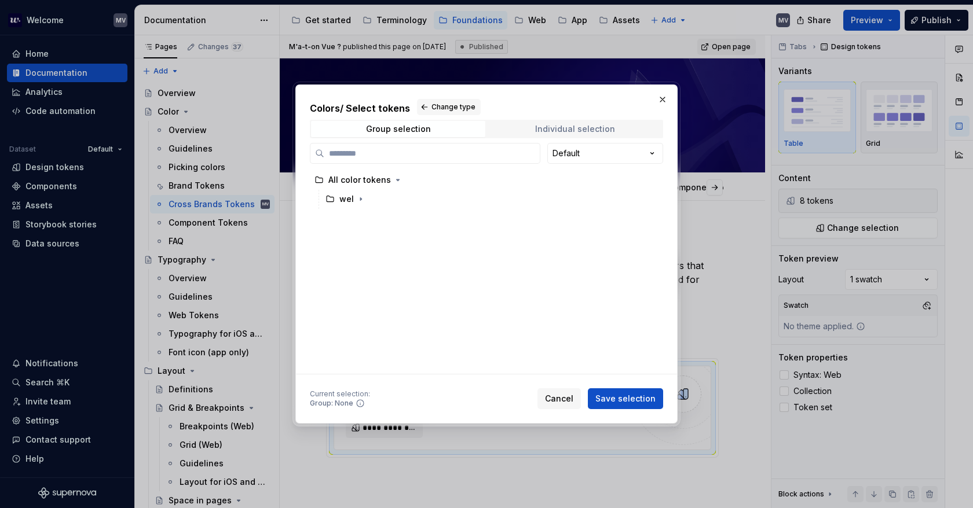
click at [611, 126] on div "Individual selection" at bounding box center [575, 128] width 80 height 9
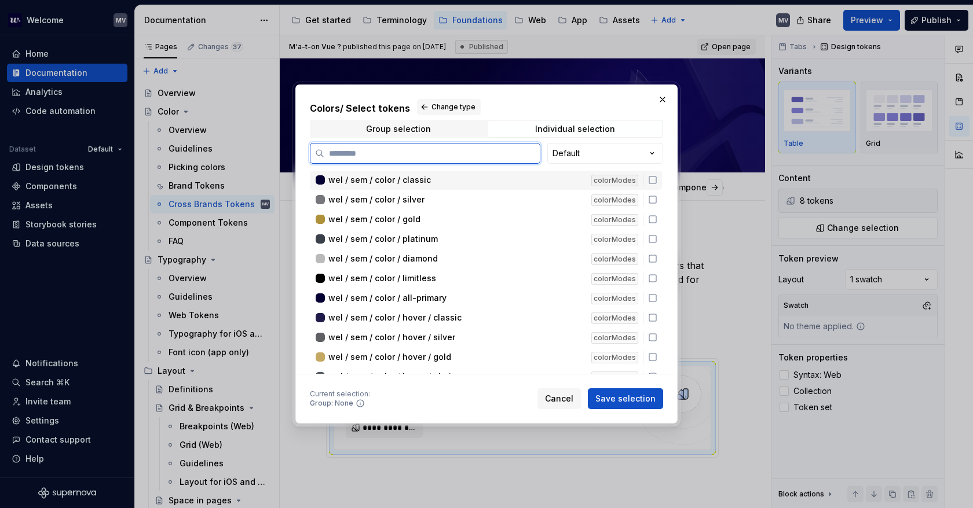
click at [647, 181] on div "colorModes" at bounding box center [619, 180] width 57 height 12
click at [652, 203] on icon at bounding box center [652, 199] width 7 height 7
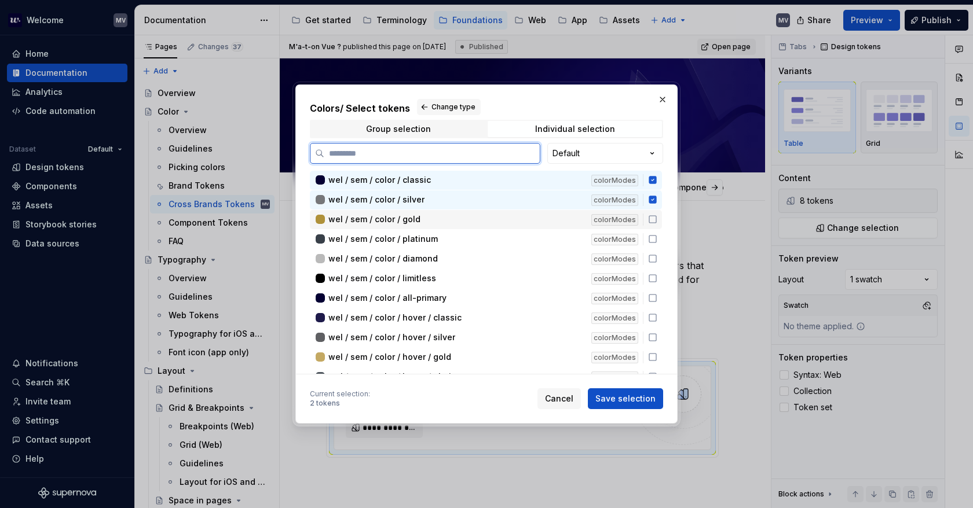
click at [649, 217] on icon at bounding box center [652, 219] width 7 height 7
click at [648, 230] on div "wel / sem / color / platinum colorModes" at bounding box center [486, 239] width 352 height 19
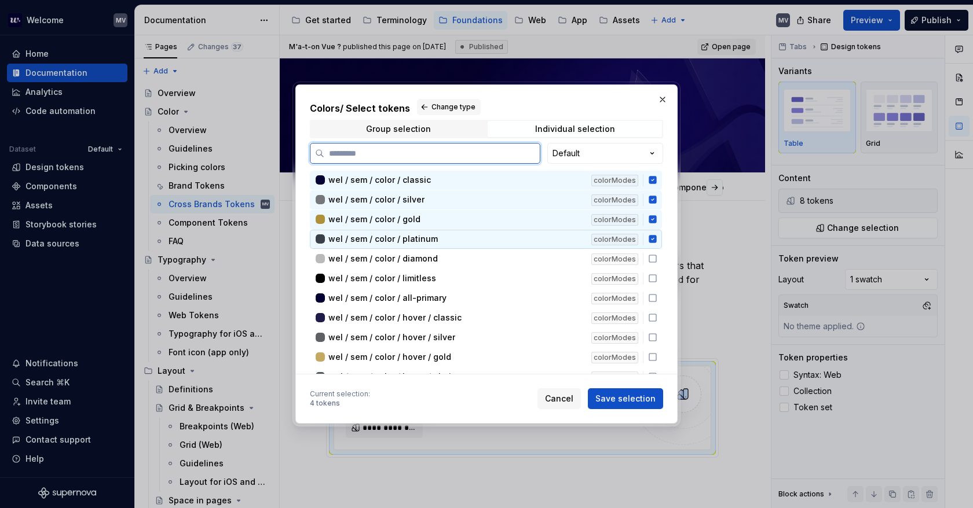
click at [650, 245] on div "wel / sem / color / platinum colorModes" at bounding box center [486, 239] width 352 height 19
click at [651, 244] on div "wel / sem / color / platinum colorModes" at bounding box center [486, 239] width 352 height 19
click at [651, 259] on icon at bounding box center [652, 258] width 9 height 9
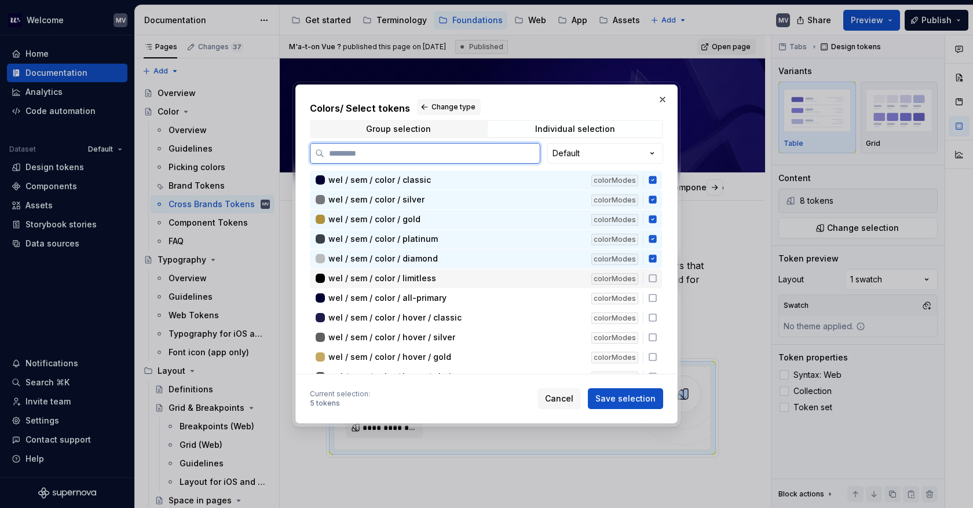
click at [652, 275] on icon at bounding box center [652, 278] width 7 height 7
click at [657, 296] on icon at bounding box center [652, 298] width 9 height 9
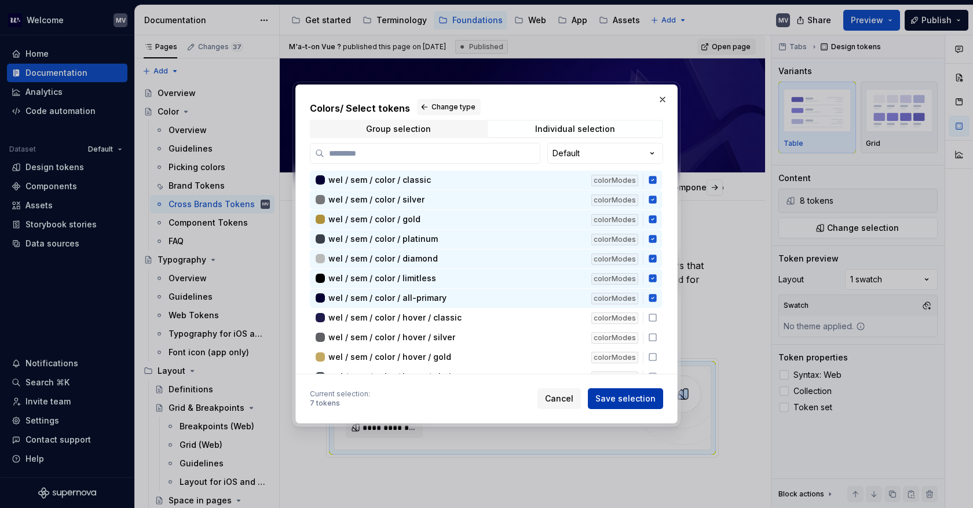
click at [632, 393] on span "Save selection" at bounding box center [625, 399] width 60 height 12
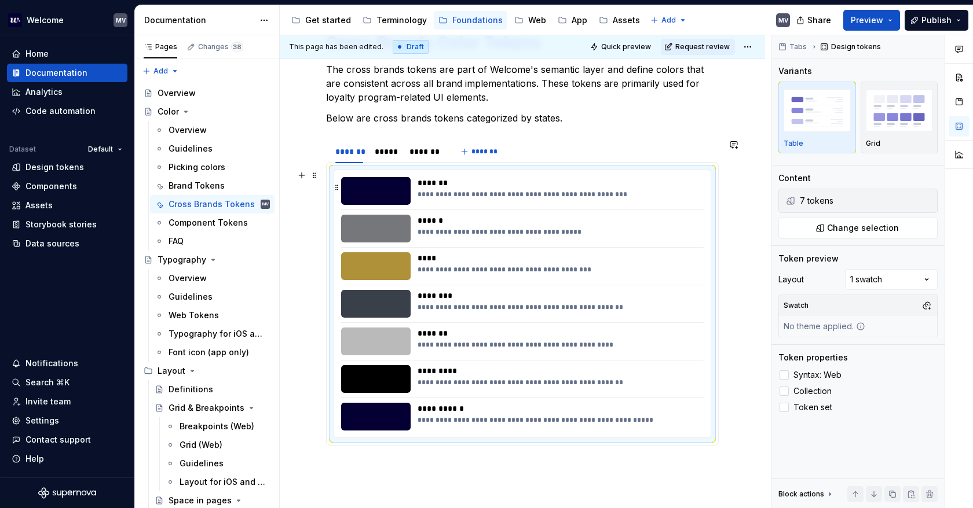
scroll to position [240, 0]
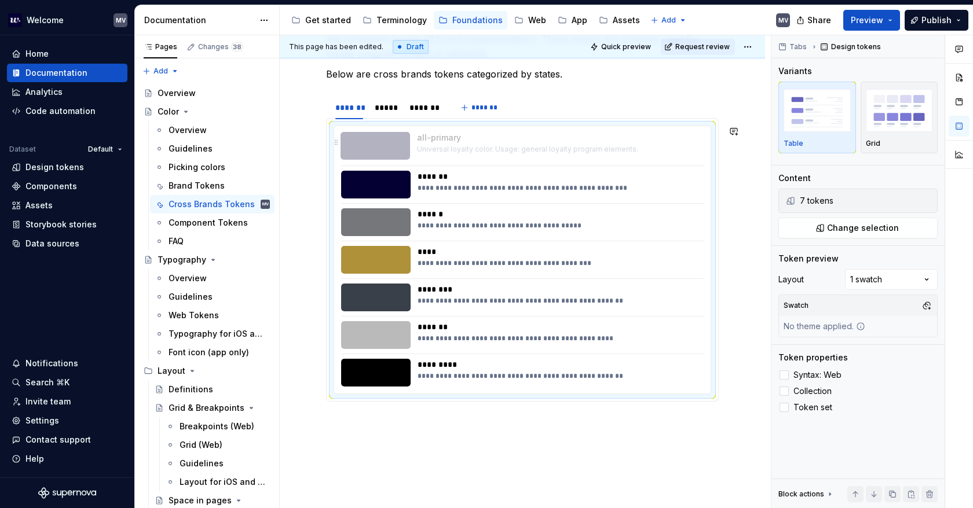
drag, startPoint x: 384, startPoint y: 376, endPoint x: 401, endPoint y: 157, distance: 220.0
click at [401, 157] on body "Welcome MV Home Documentation Analytics Code automation Dataset Default Design …" at bounding box center [486, 254] width 973 height 508
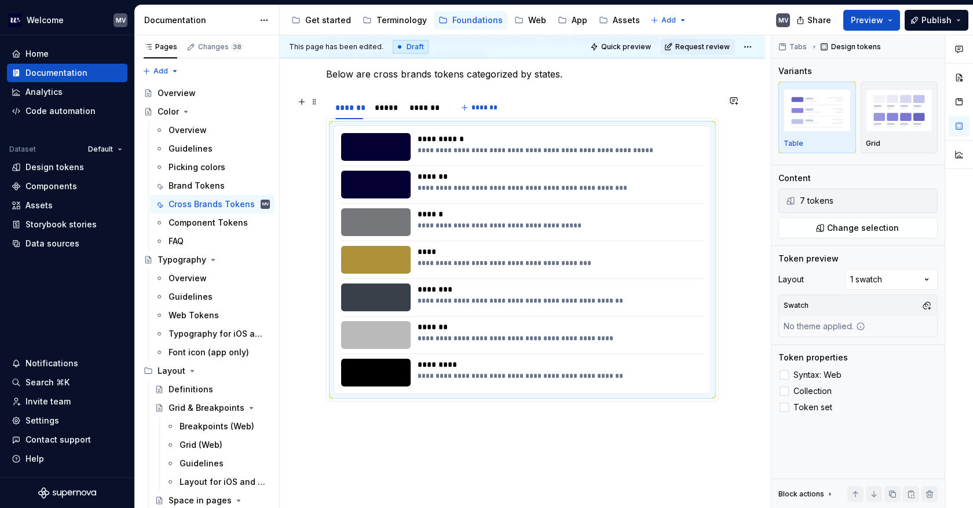
click at [397, 111] on div "*****" at bounding box center [386, 108] width 23 height 12
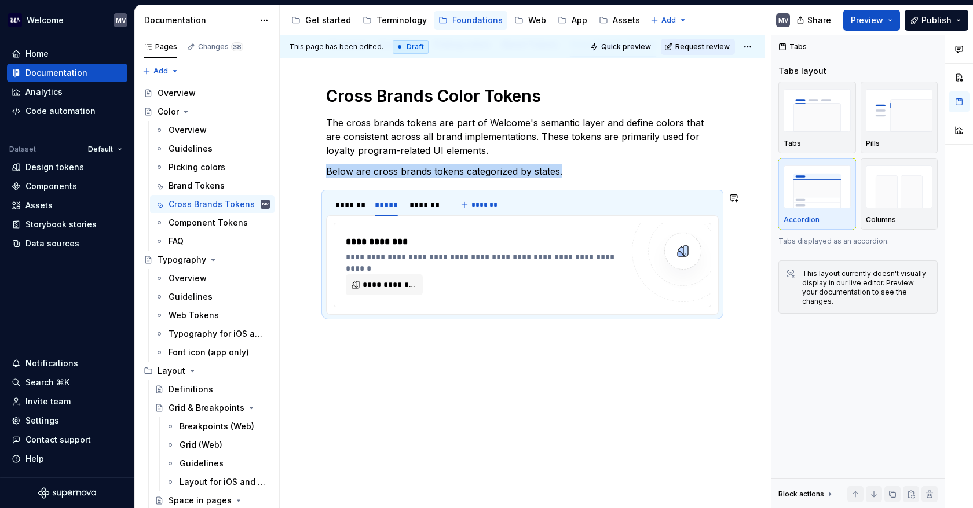
scroll to position [142, 0]
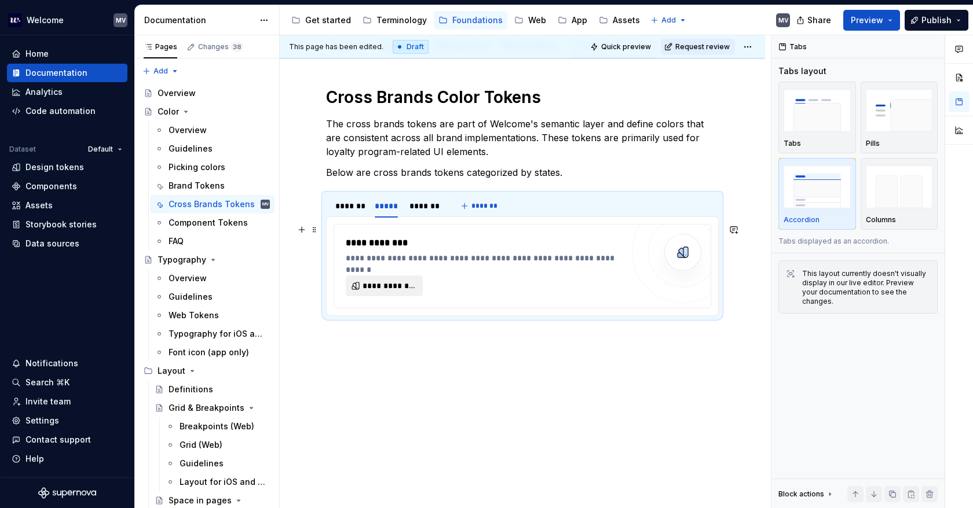
click at [397, 287] on span "**********" at bounding box center [388, 286] width 53 height 12
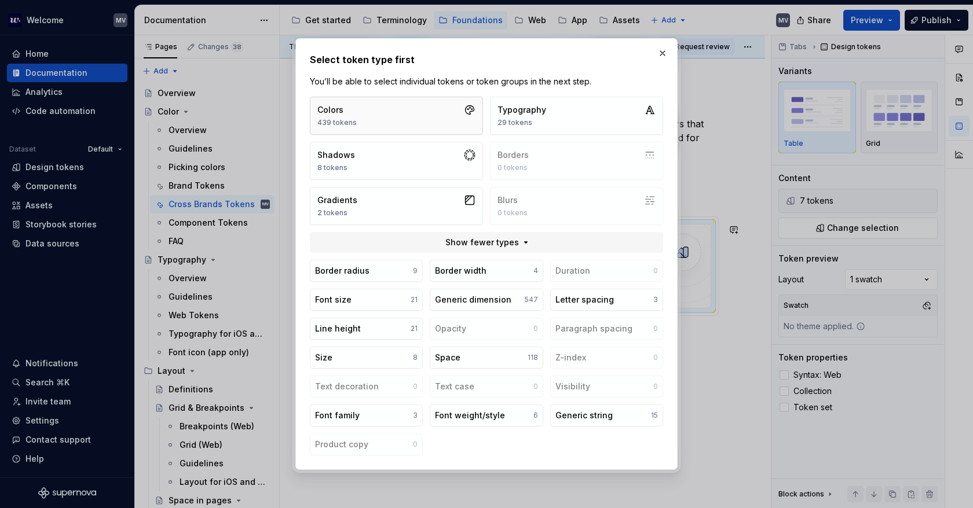
click at [406, 112] on button "Colors 439 tokens" at bounding box center [396, 116] width 173 height 38
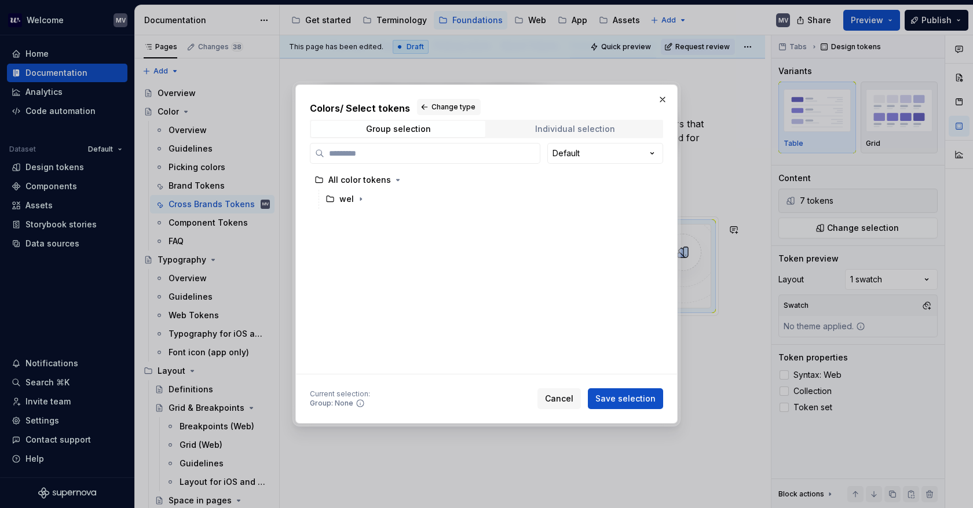
click at [556, 127] on div "Individual selection" at bounding box center [575, 128] width 80 height 9
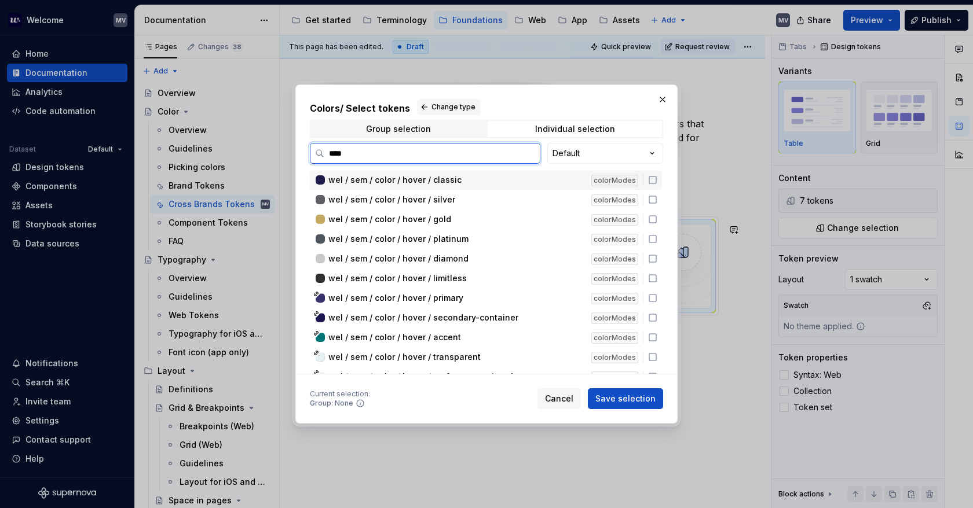
type input "*****"
click at [651, 182] on icon at bounding box center [652, 179] width 9 height 9
click at [651, 198] on icon at bounding box center [652, 199] width 9 height 9
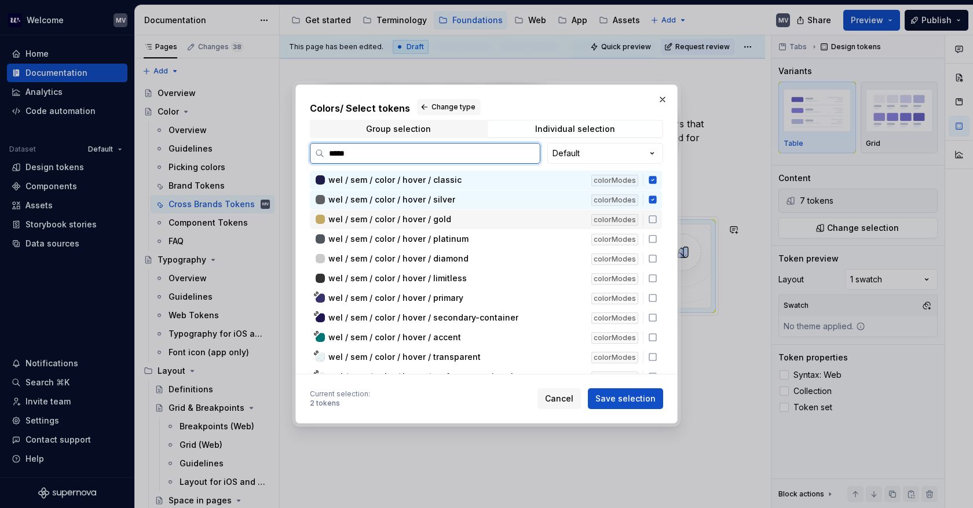
drag, startPoint x: 651, startPoint y: 218, endPoint x: 653, endPoint y: 229, distance: 11.1
click at [652, 218] on icon at bounding box center [652, 219] width 9 height 9
click at [653, 231] on div "wel / sem / color / hover / platinum colorModes" at bounding box center [486, 239] width 352 height 19
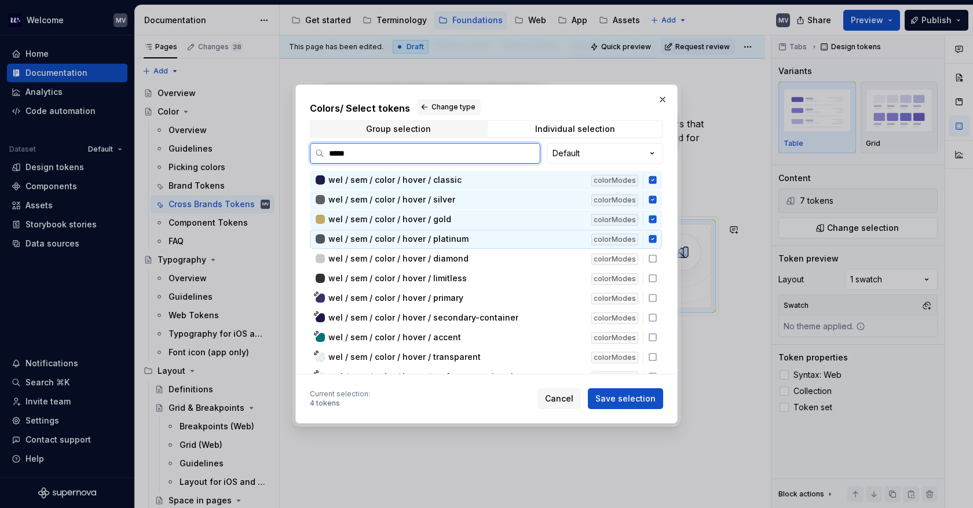
click at [654, 245] on div "wel / sem / color / hover / platinum colorModes" at bounding box center [486, 239] width 352 height 19
click at [652, 241] on icon at bounding box center [652, 238] width 9 height 9
click at [652, 254] on icon at bounding box center [652, 258] width 9 height 9
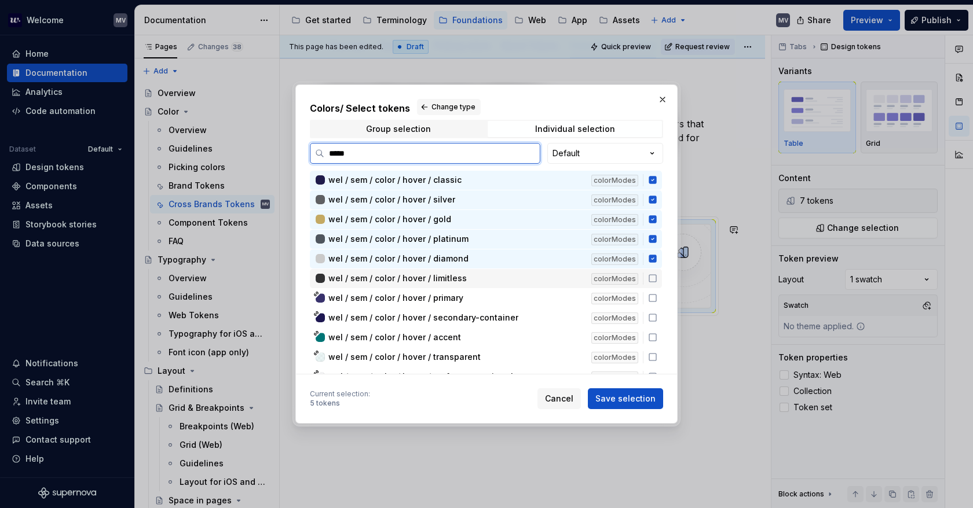
click at [651, 269] on div "wel / sem / color / hover / limitless colorModes" at bounding box center [486, 278] width 352 height 19
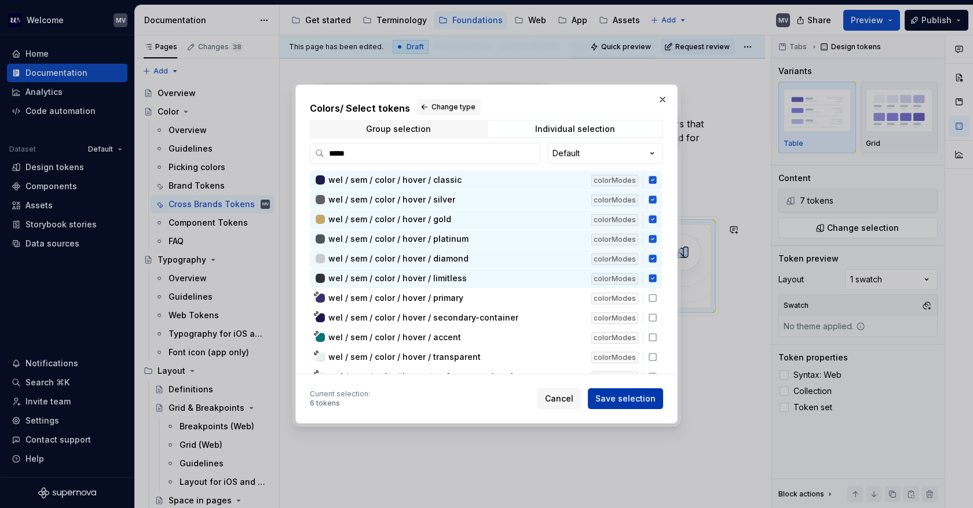
click at [642, 402] on span "Save selection" at bounding box center [625, 399] width 60 height 12
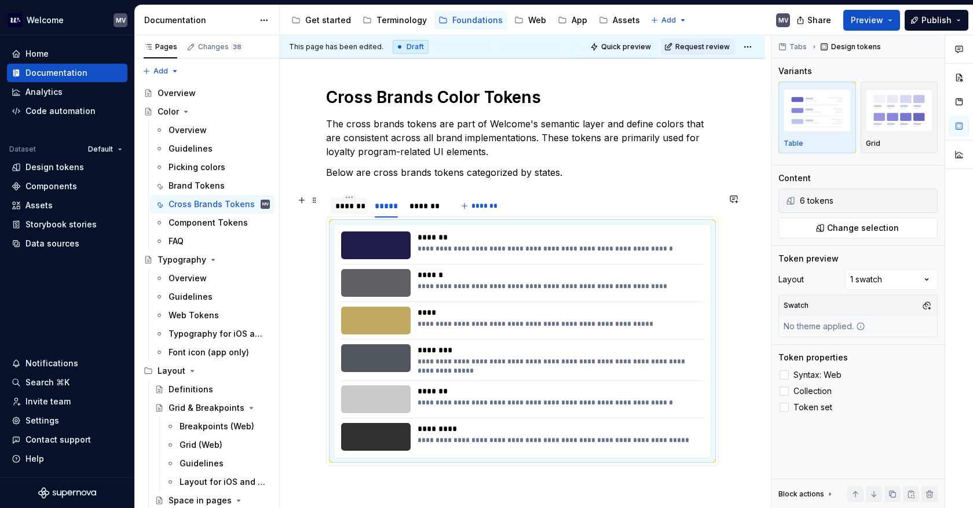
click at [360, 202] on div "*******" at bounding box center [349, 206] width 28 height 12
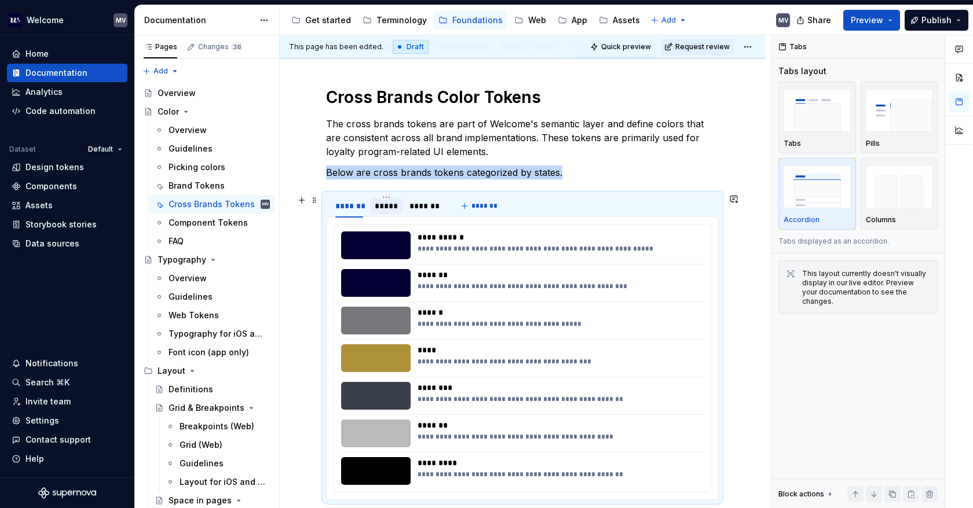
click at [384, 200] on div "*****" at bounding box center [386, 206] width 23 height 12
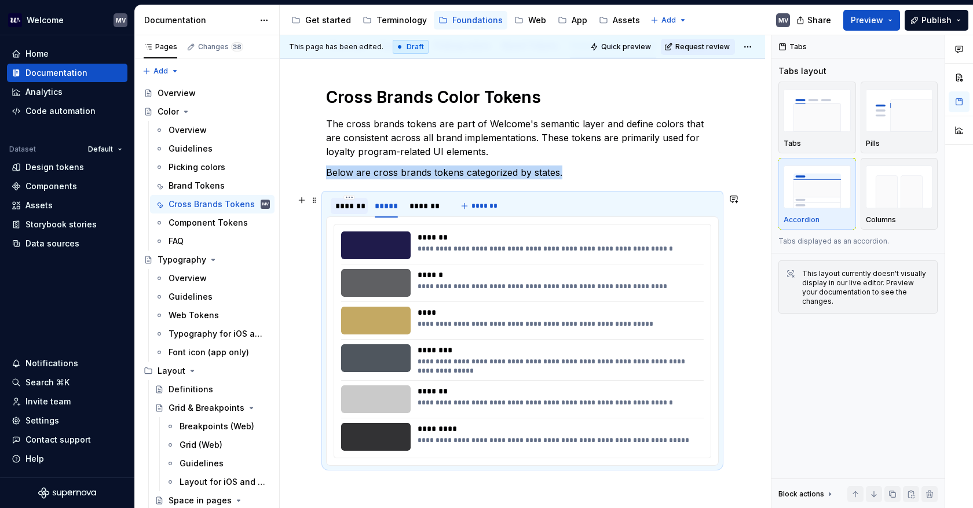
click at [350, 204] on div "*******" at bounding box center [349, 206] width 28 height 12
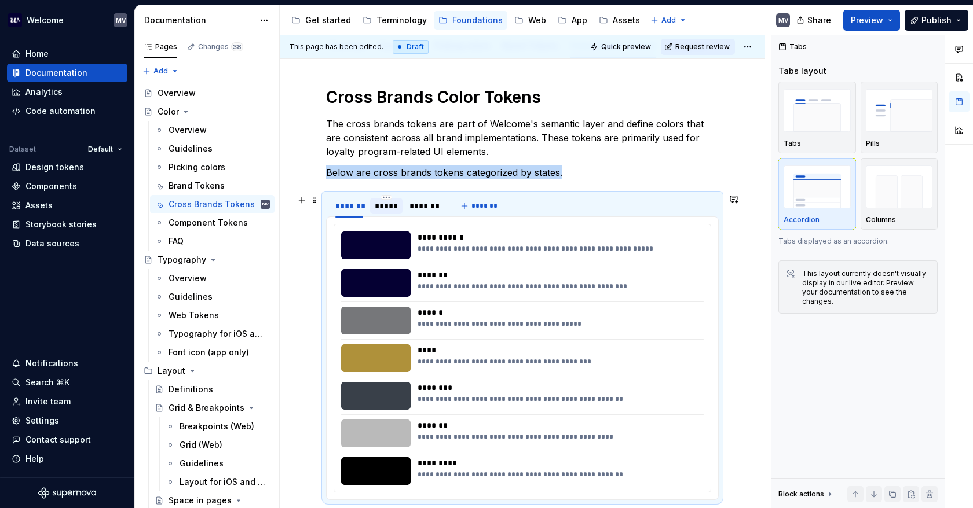
click at [389, 201] on div "*****" at bounding box center [386, 206] width 23 height 12
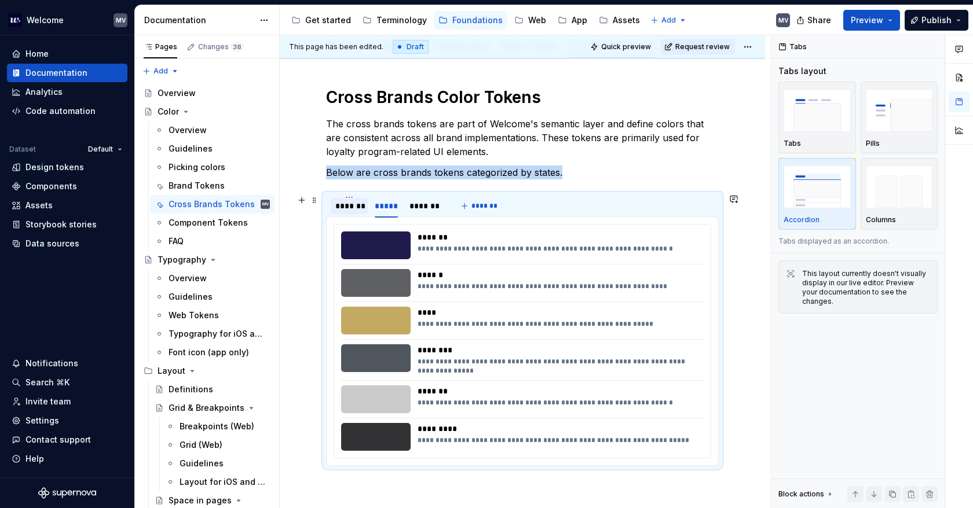
click at [352, 204] on div "*******" at bounding box center [349, 206] width 28 height 12
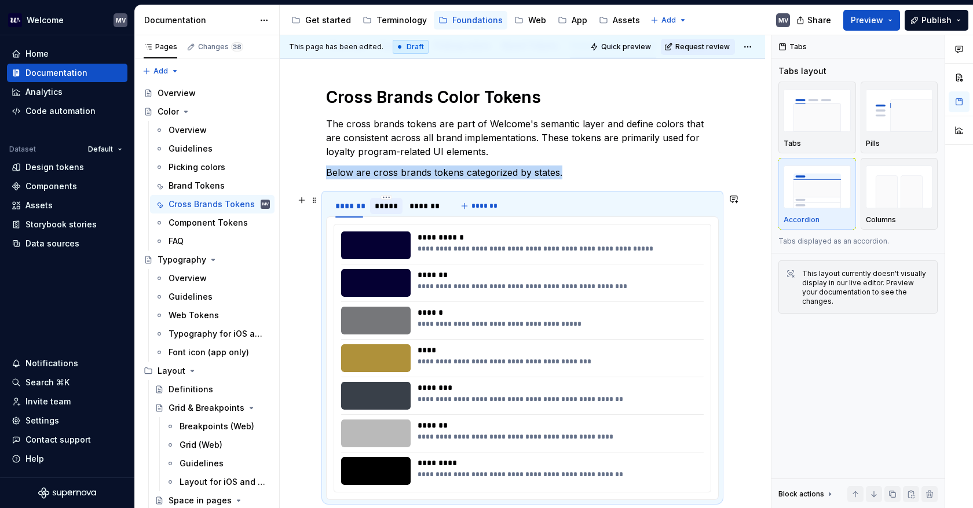
click at [389, 204] on div "*****" at bounding box center [386, 206] width 23 height 12
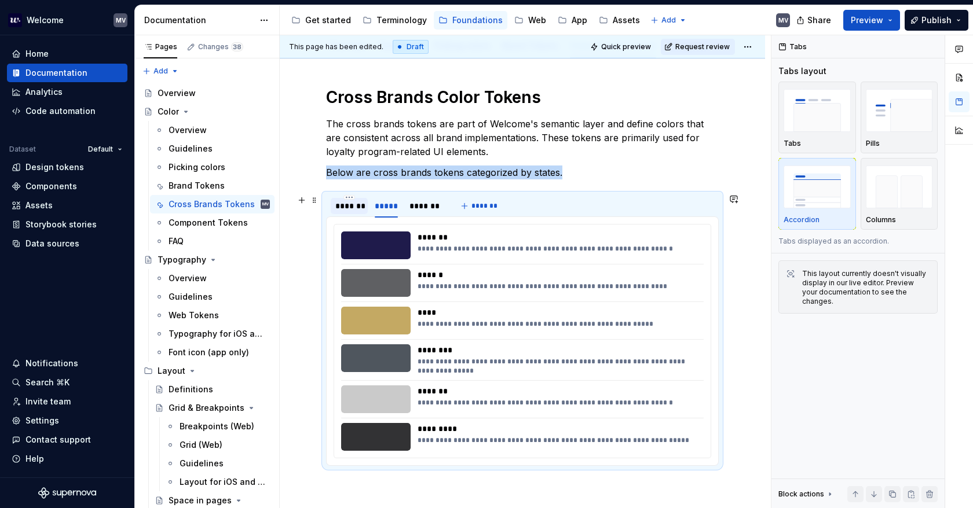
click at [339, 201] on div "*******" at bounding box center [349, 206] width 28 height 12
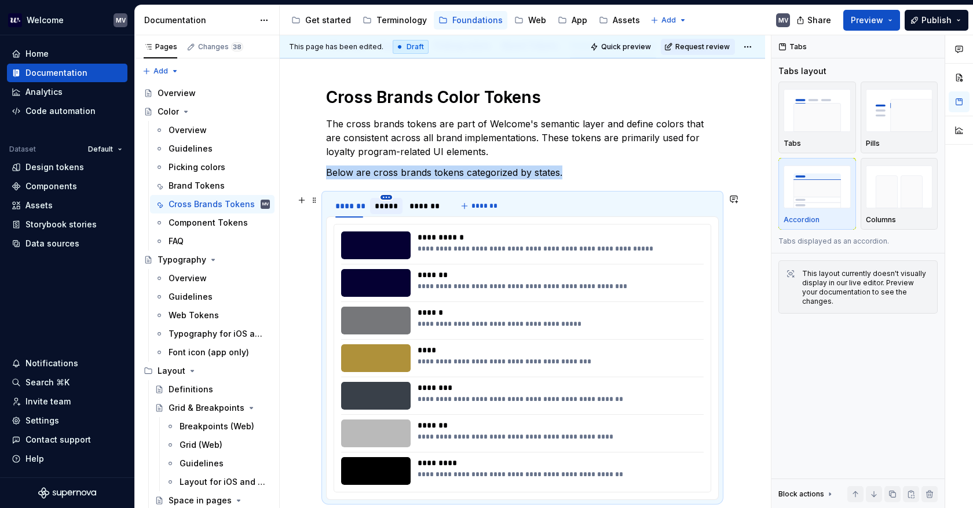
click at [381, 197] on html "Welcome MV Home Documentation Analytics Code automation Dataset Default Design …" at bounding box center [486, 254] width 973 height 508
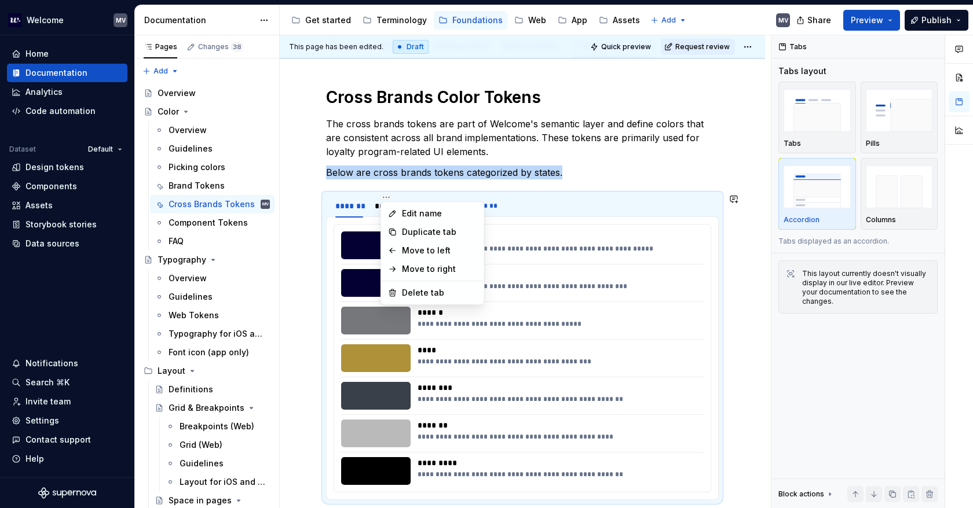
click at [365, 196] on html "Welcome MV Home Documentation Analytics Code automation Dataset Default Design …" at bounding box center [486, 254] width 973 height 508
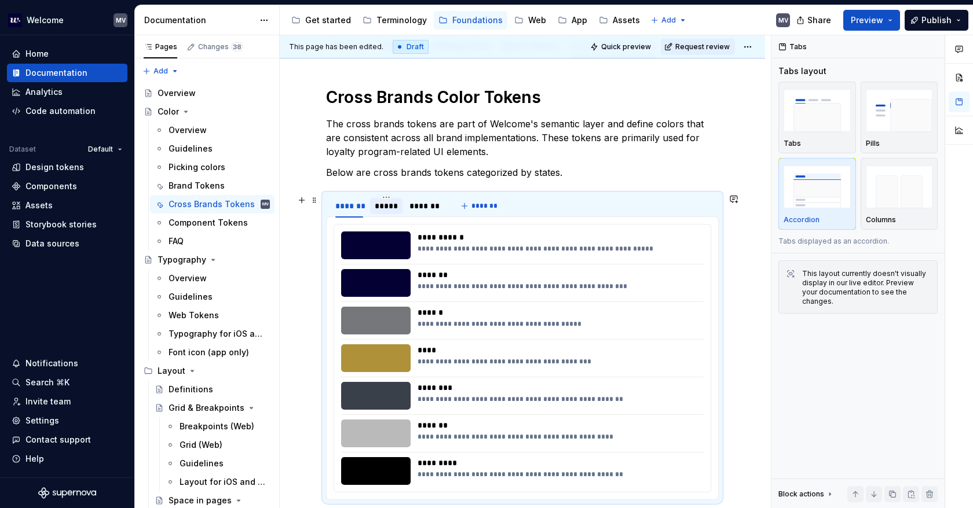
click at [383, 204] on div "*****" at bounding box center [386, 206] width 23 height 12
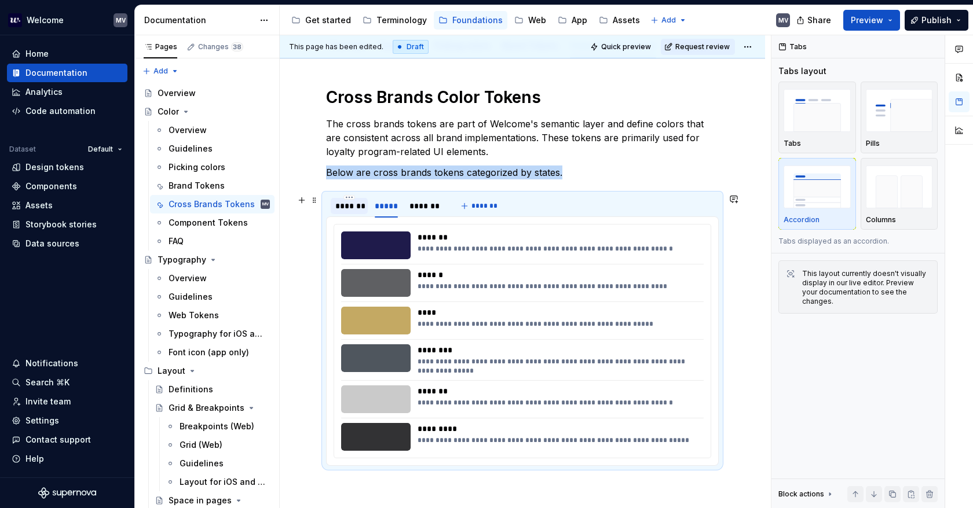
click at [364, 204] on div "*******" at bounding box center [349, 206] width 37 height 16
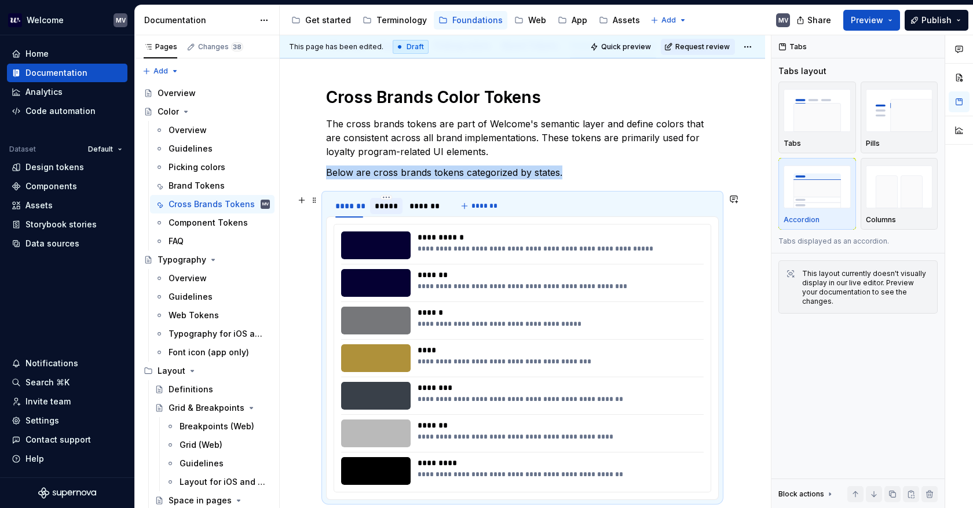
click at [380, 202] on div "*****" at bounding box center [386, 206] width 23 height 12
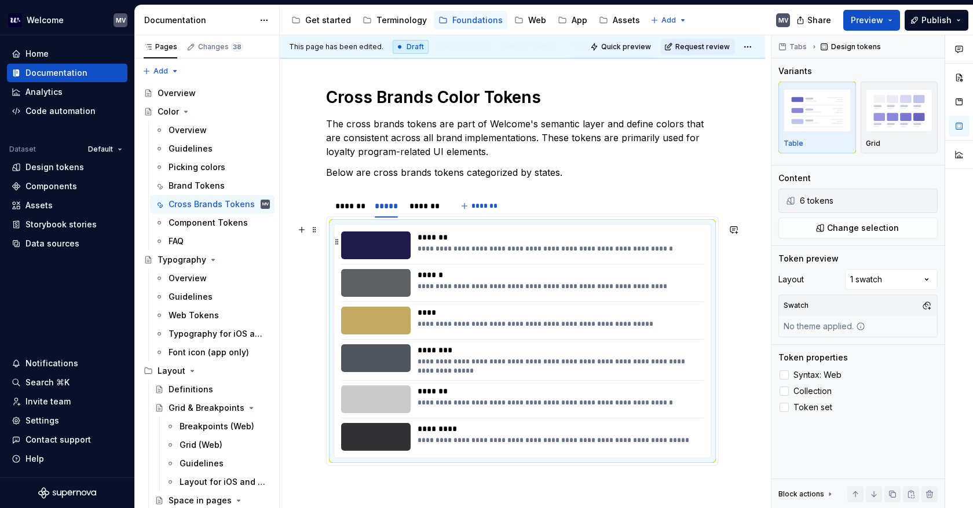
click at [698, 253] on div "**********" at bounding box center [522, 246] width 362 height 28
type textarea "*"
click at [822, 228] on button "Change selection" at bounding box center [857, 228] width 159 height 21
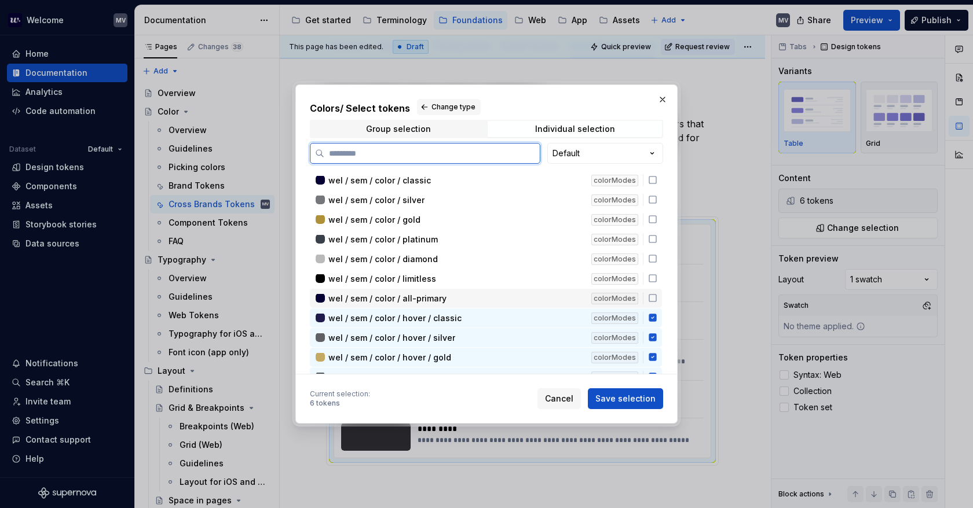
click at [651, 294] on icon at bounding box center [652, 298] width 9 height 9
click at [651, 295] on icon at bounding box center [652, 299] width 8 height 8
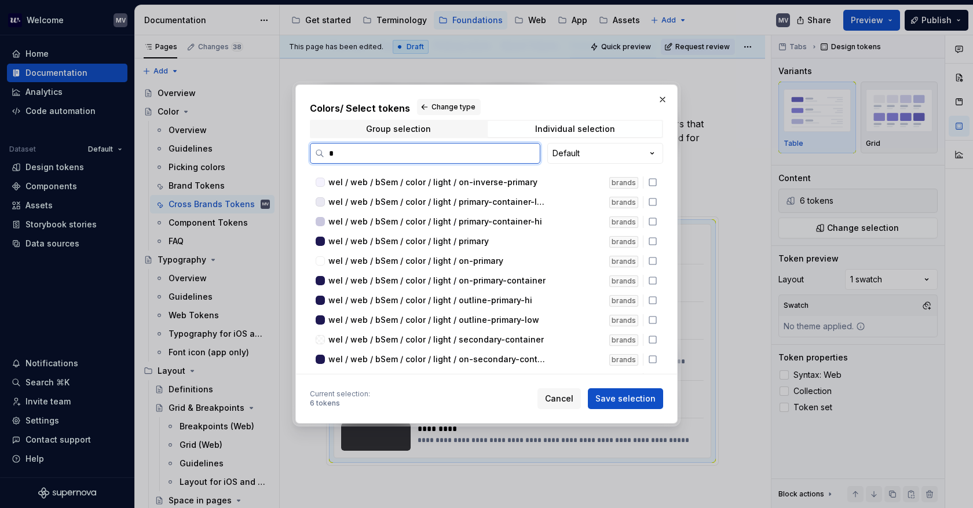
scroll to position [0, 0]
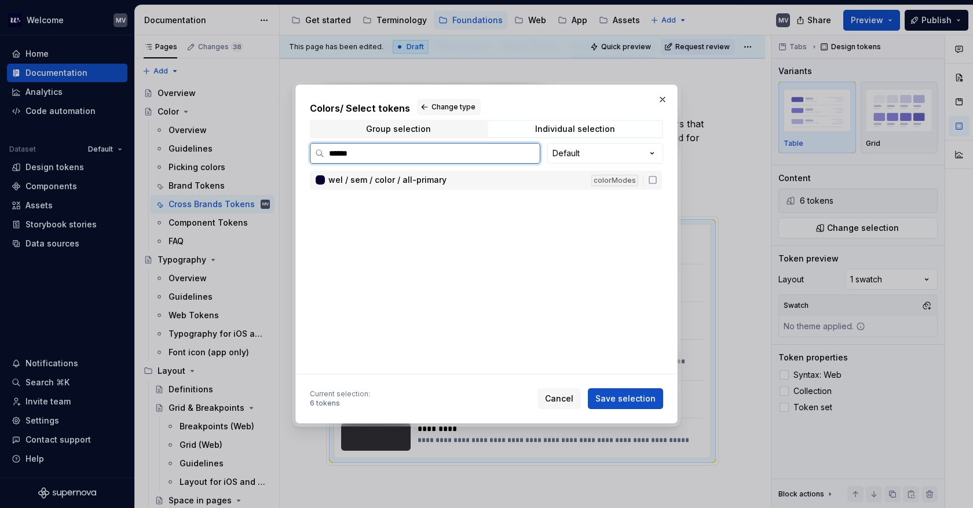
type input "*******"
click at [561, 397] on span "Cancel" at bounding box center [559, 399] width 28 height 12
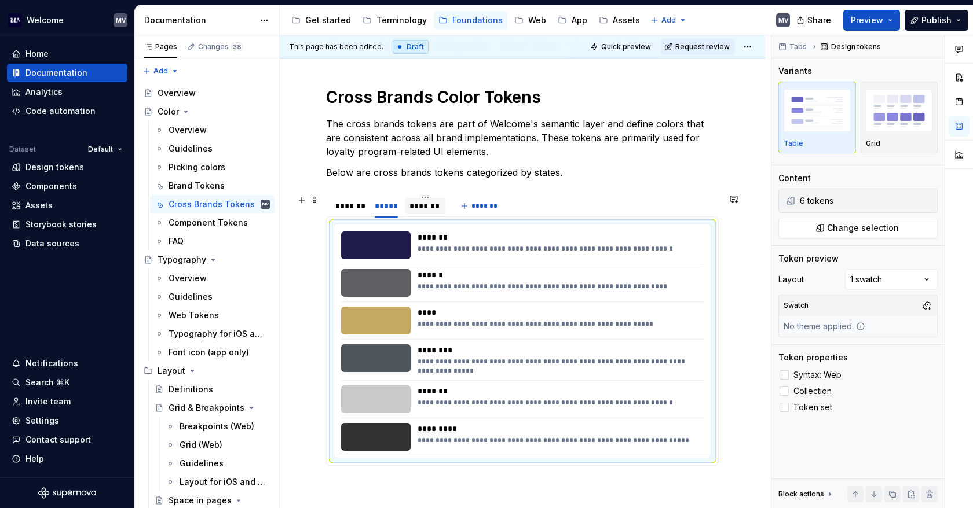
click at [417, 208] on div "*******" at bounding box center [424, 206] width 31 height 12
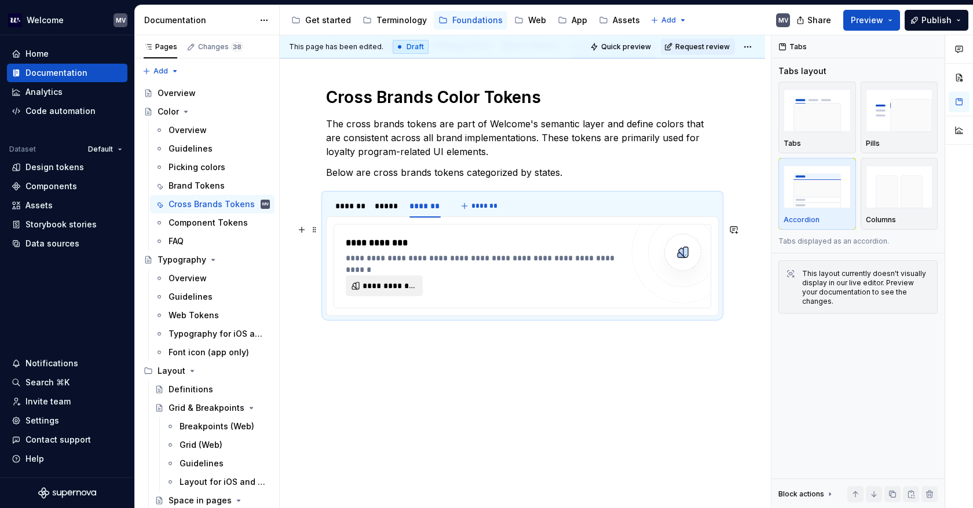
click at [384, 281] on span "**********" at bounding box center [388, 286] width 53 height 12
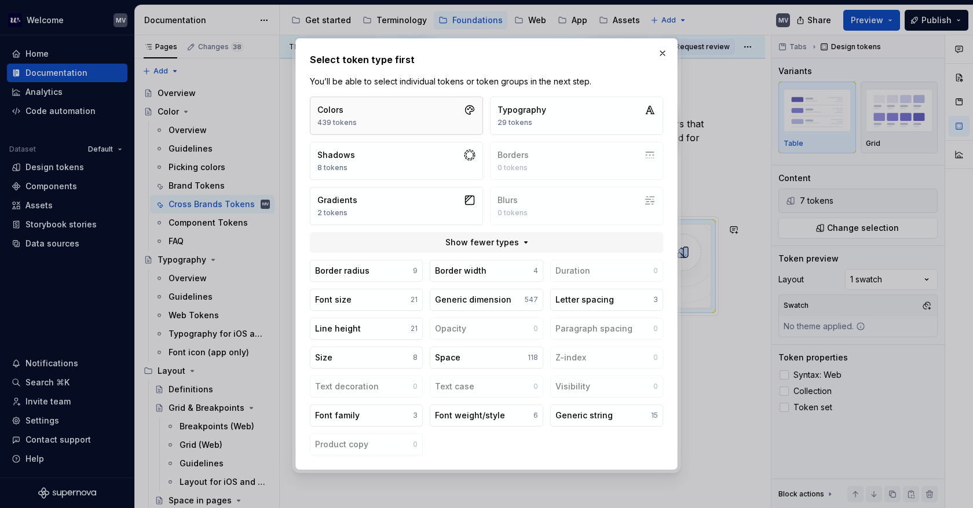
click at [379, 104] on button "Colors 439 tokens" at bounding box center [396, 116] width 173 height 38
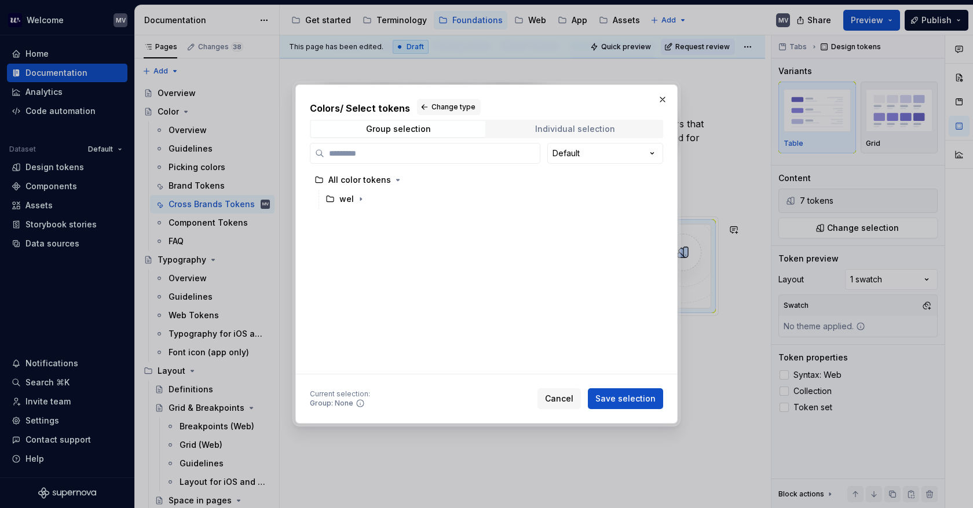
click at [581, 127] on div "Individual selection" at bounding box center [575, 128] width 80 height 9
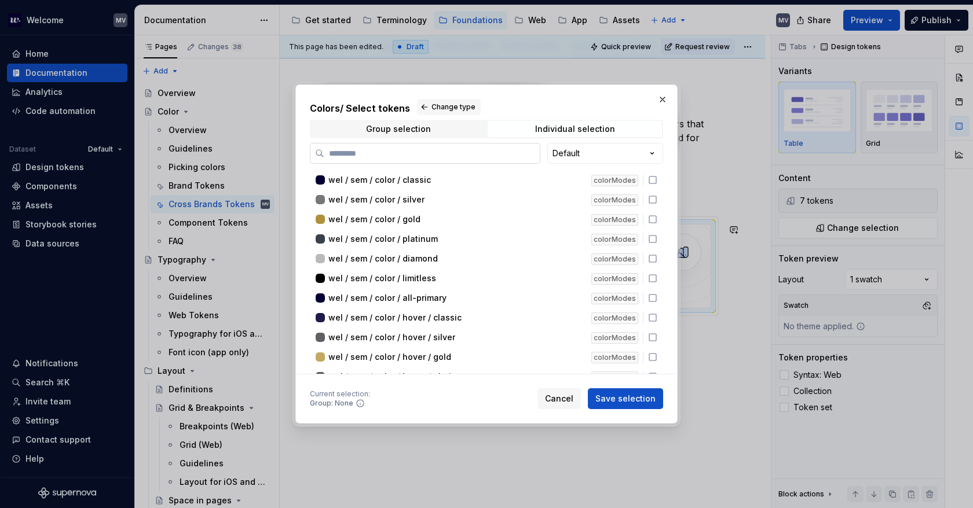
click at [383, 157] on input "search" at bounding box center [431, 154] width 215 height 12
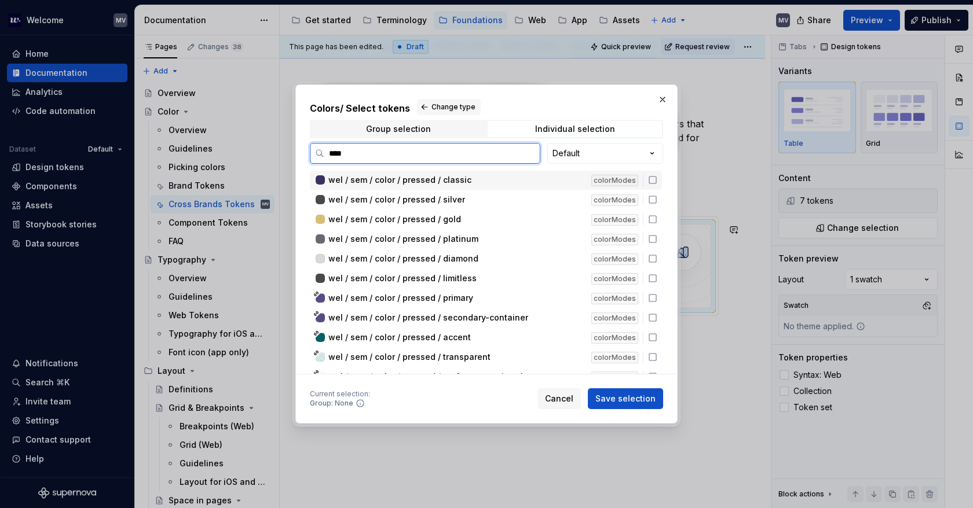
type input "*****"
click at [653, 180] on icon at bounding box center [652, 179] width 9 height 9
click at [653, 200] on icon at bounding box center [652, 199] width 9 height 9
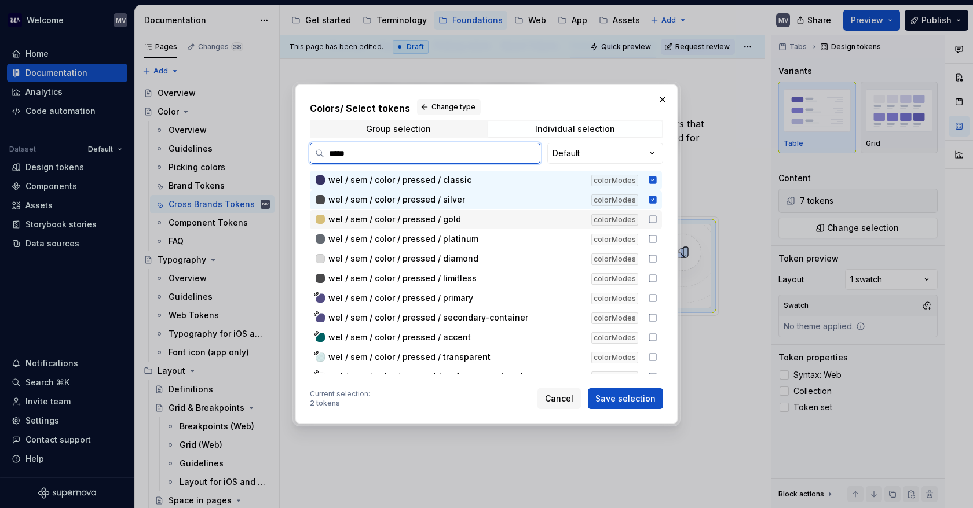
click at [653, 220] on icon at bounding box center [652, 219] width 9 height 9
click at [652, 233] on div "wel / sem / color / pressed / platinum colorModes" at bounding box center [486, 239] width 352 height 19
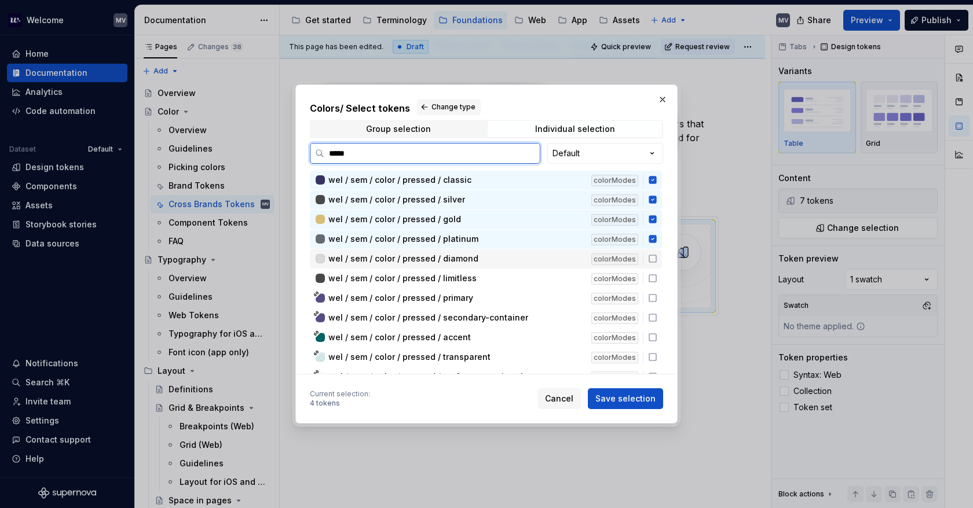
click at [648, 252] on div "wel / sem / color / pressed / diamond colorModes" at bounding box center [486, 259] width 352 height 19
click at [653, 273] on div "wel / sem / color / pressed / limitless colorModes" at bounding box center [486, 278] width 352 height 19
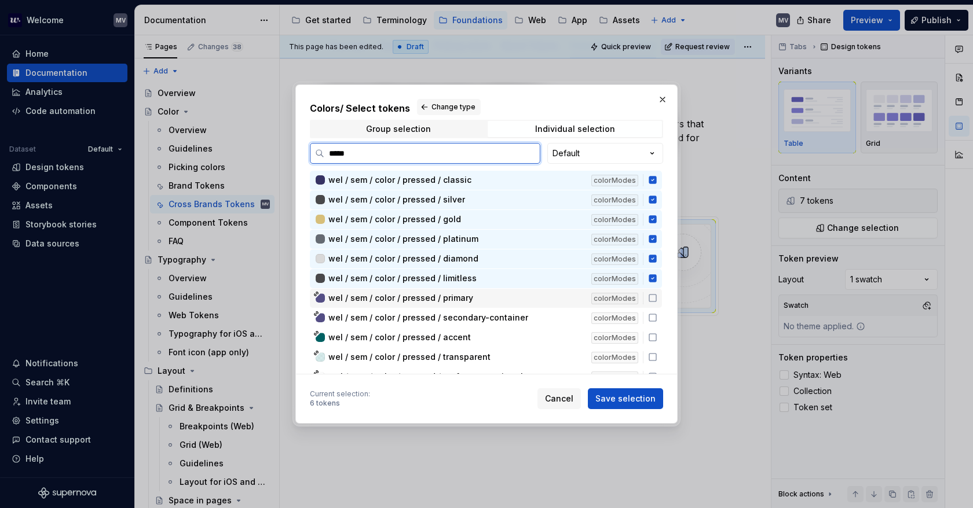
click at [652, 295] on icon at bounding box center [652, 298] width 7 height 7
click at [654, 299] on icon at bounding box center [652, 299] width 8 height 8
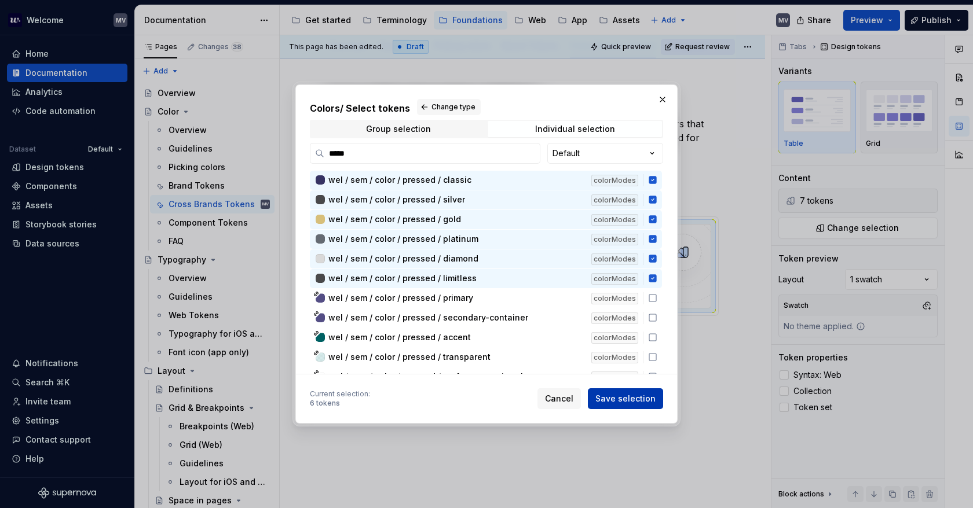
click at [629, 391] on button "Save selection" at bounding box center [625, 398] width 75 height 21
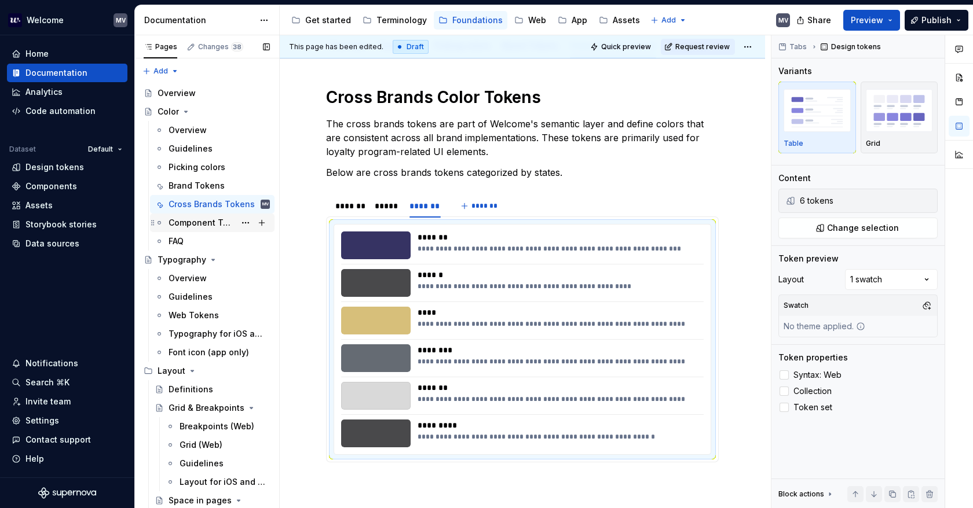
click at [204, 225] on div "Component Tokens" at bounding box center [201, 223] width 67 height 12
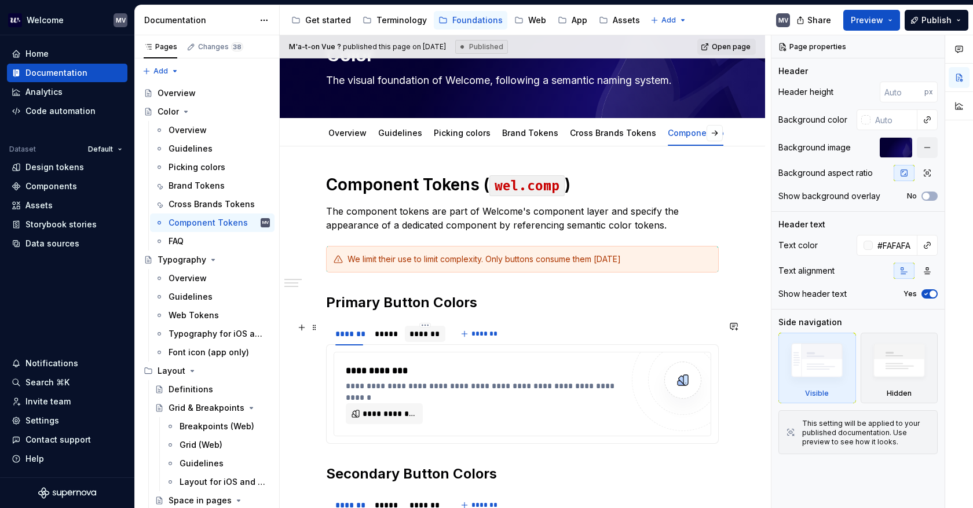
scroll to position [58, 0]
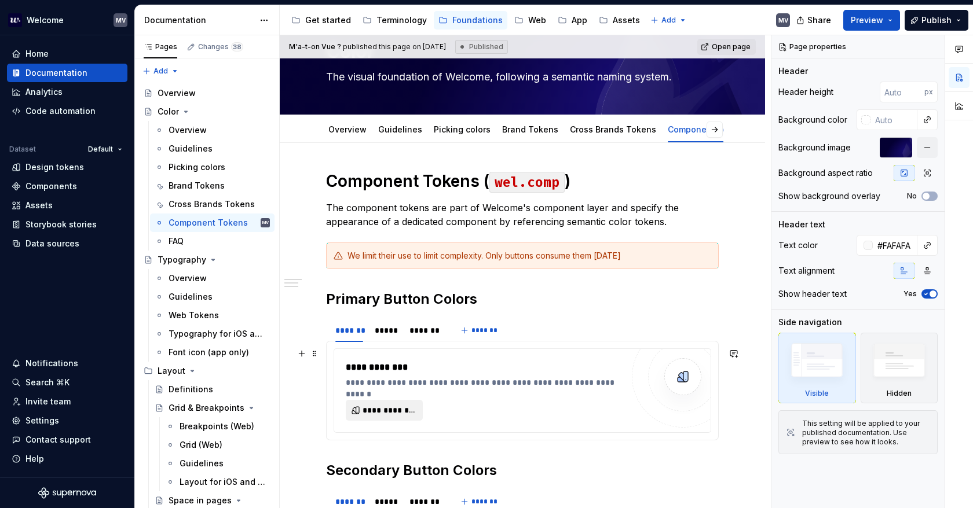
type textarea "*"
click at [387, 408] on span "**********" at bounding box center [388, 411] width 53 height 12
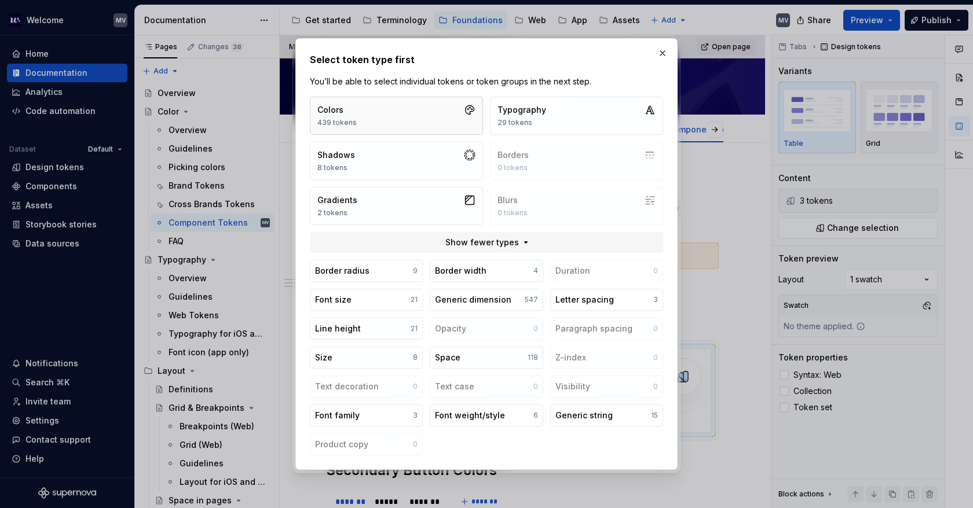
click at [428, 113] on button "Colors 439 tokens" at bounding box center [396, 116] width 173 height 38
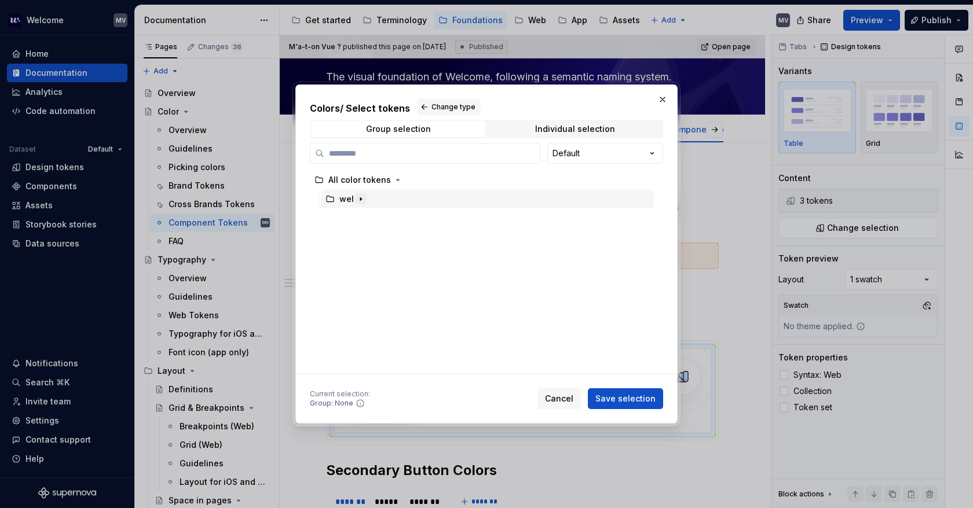
click at [360, 200] on icon "button" at bounding box center [360, 199] width 1 height 3
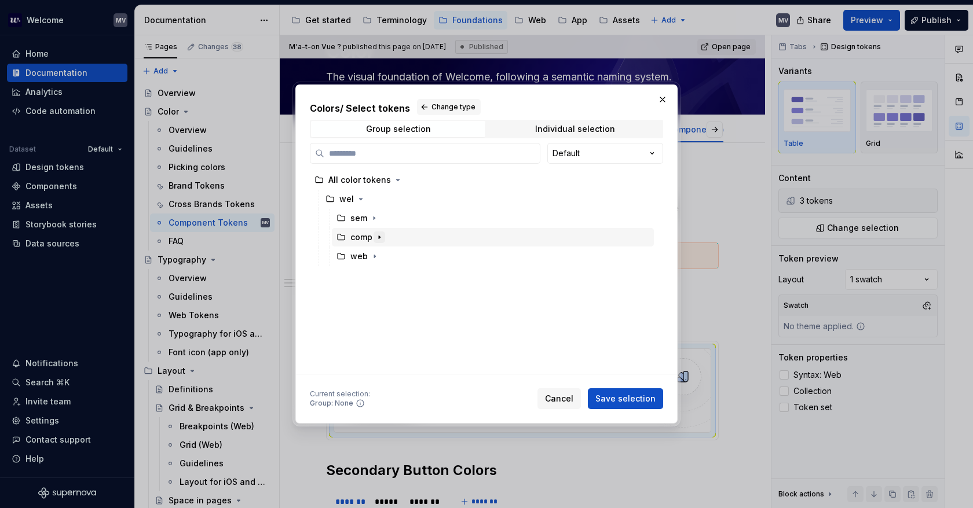
click at [379, 236] on icon "button" at bounding box center [379, 237] width 1 height 3
click at [382, 256] on icon "button" at bounding box center [381, 256] width 9 height 9
click at [409, 277] on icon "button" at bounding box center [409, 275] width 9 height 9
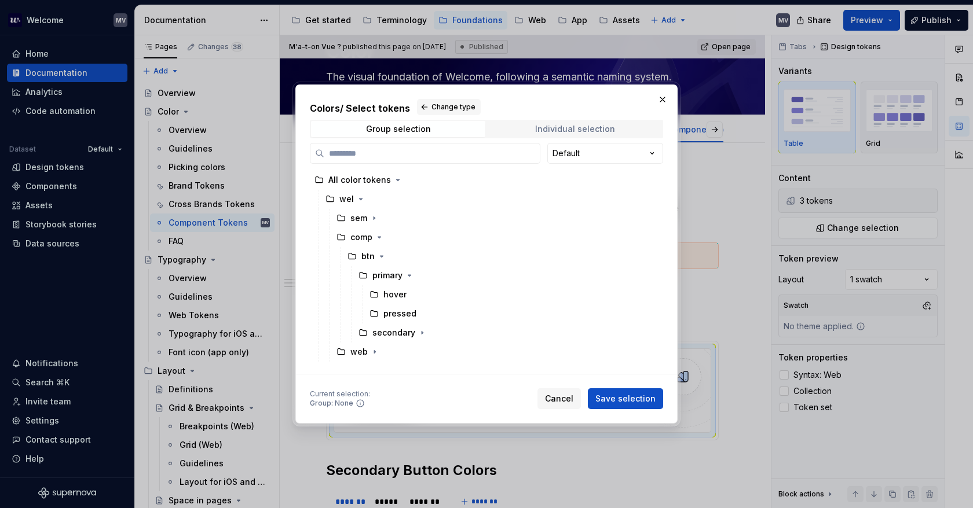
click at [565, 124] on div "Individual selection" at bounding box center [575, 128] width 80 height 9
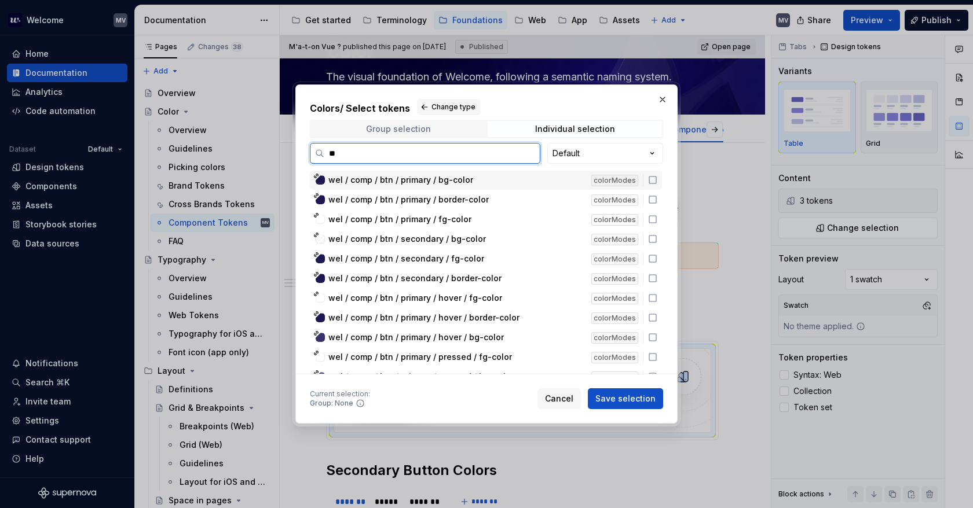
type input "***"
click at [652, 184] on icon at bounding box center [652, 179] width 9 height 9
click at [652, 200] on icon at bounding box center [652, 199] width 9 height 9
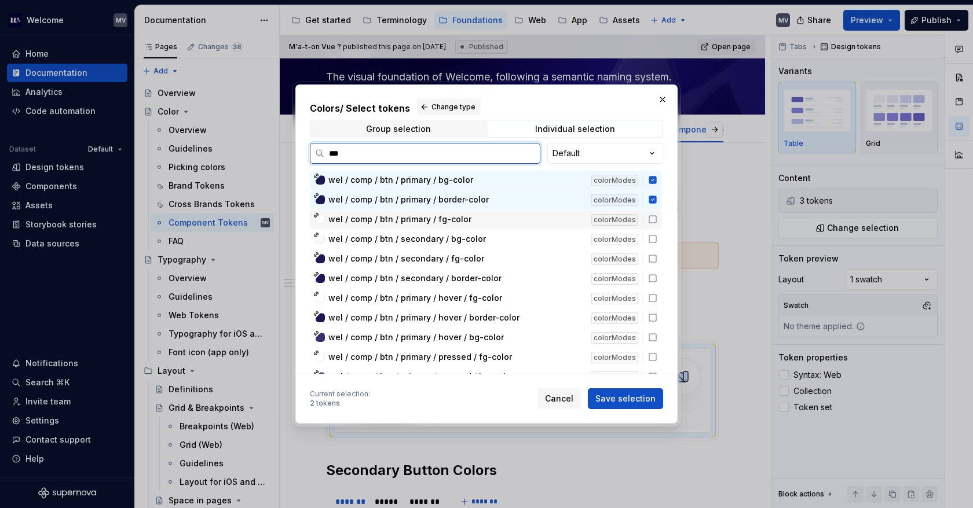
click at [650, 215] on icon at bounding box center [652, 219] width 9 height 9
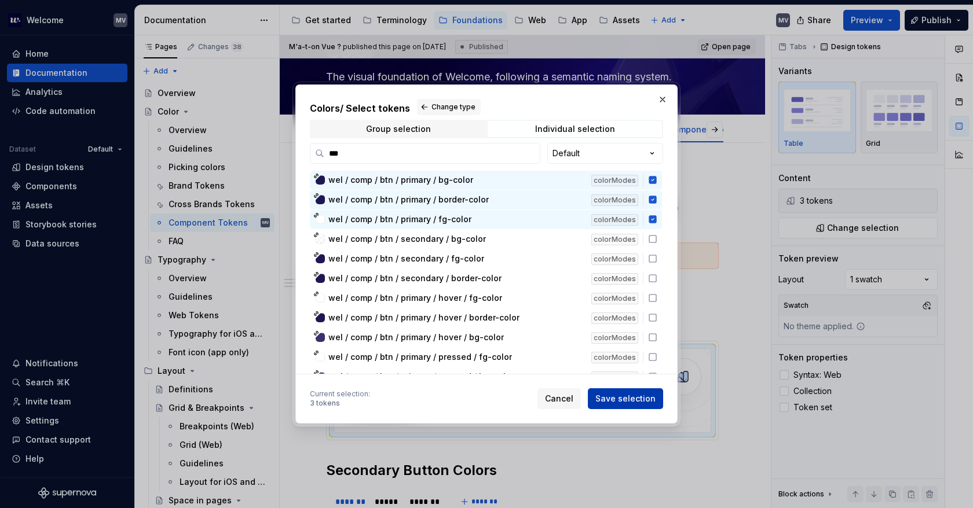
click at [633, 398] on span "Save selection" at bounding box center [625, 399] width 60 height 12
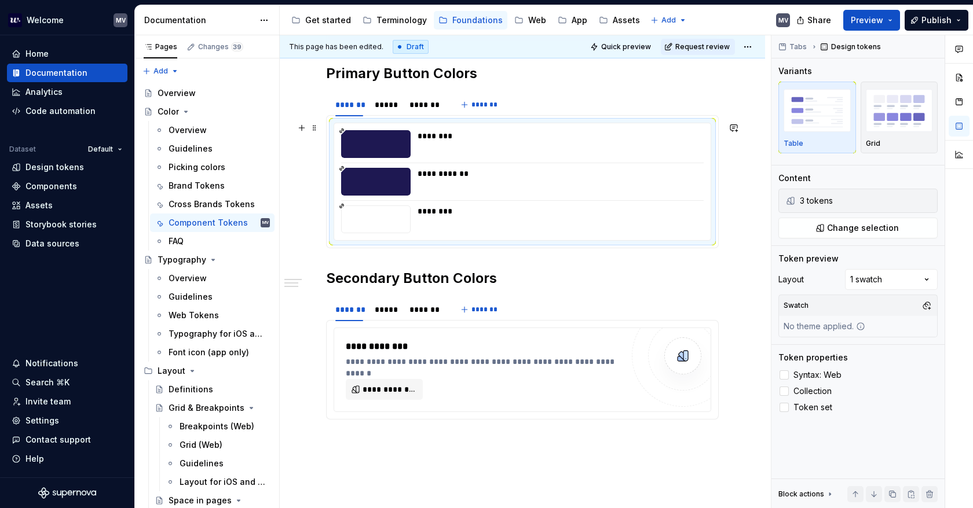
scroll to position [289, 0]
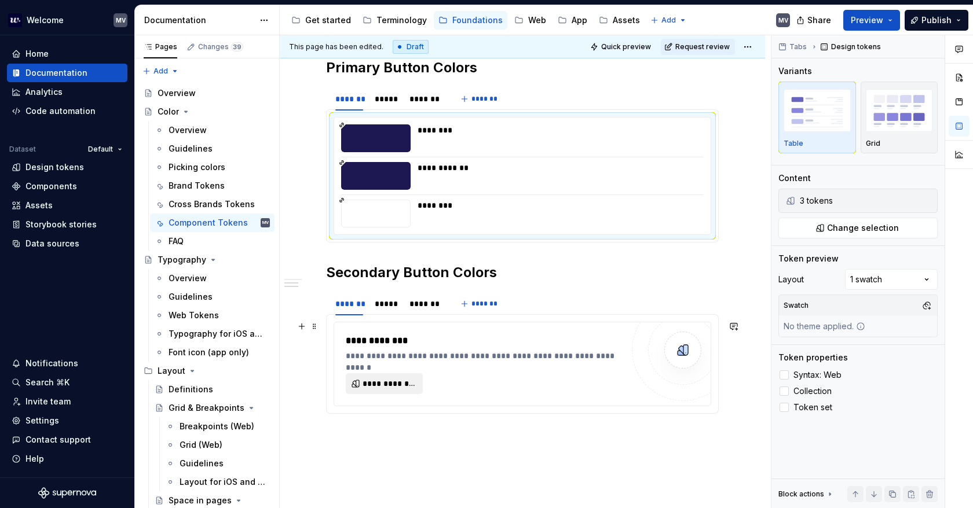
click at [387, 380] on span "**********" at bounding box center [388, 384] width 53 height 12
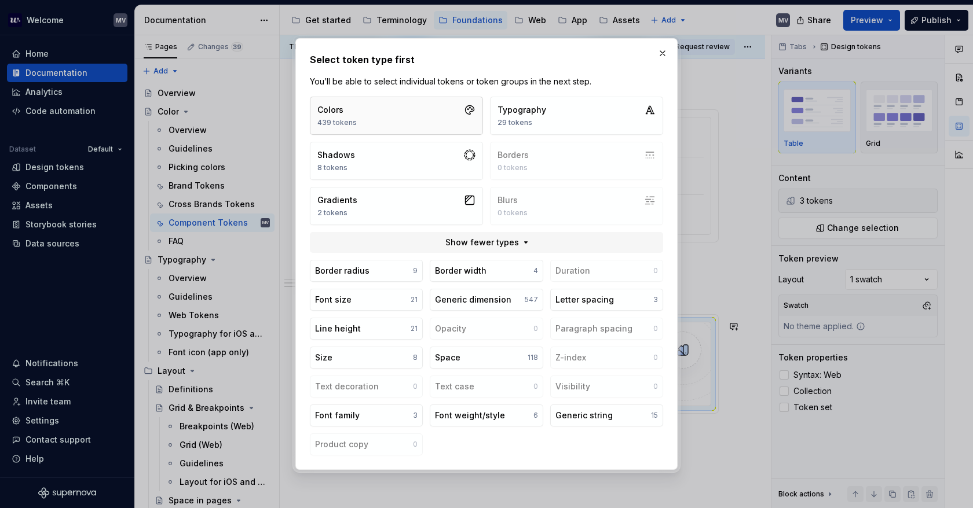
click at [401, 115] on button "Colors 439 tokens" at bounding box center [396, 116] width 173 height 38
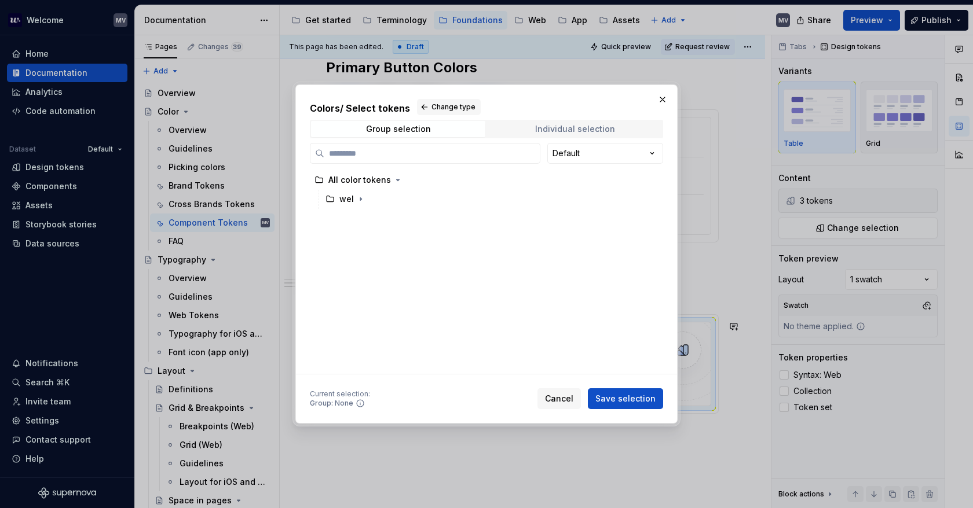
click at [593, 124] on div "Individual selection" at bounding box center [575, 128] width 80 height 9
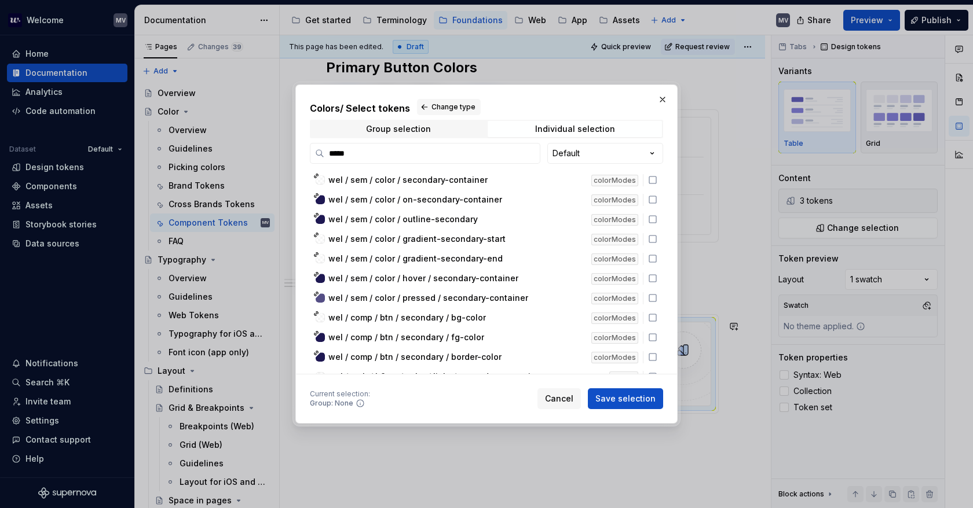
drag, startPoint x: 366, startPoint y: 148, endPoint x: 279, endPoint y: 148, distance: 87.4
click at [279, 148] on div "Colors / Select tokens Change type Group selection Individual selection ***** D…" at bounding box center [486, 254] width 973 height 508
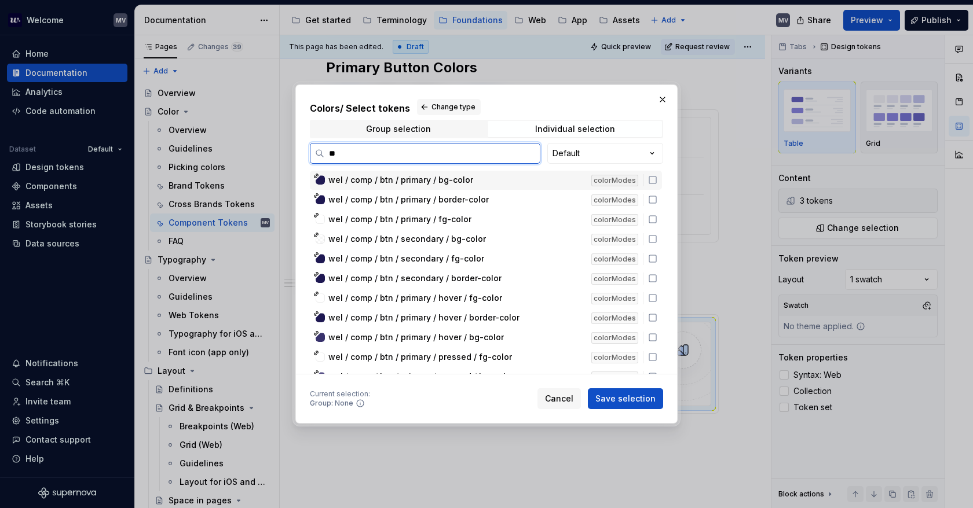
type input "***"
click at [655, 258] on icon at bounding box center [652, 258] width 9 height 9
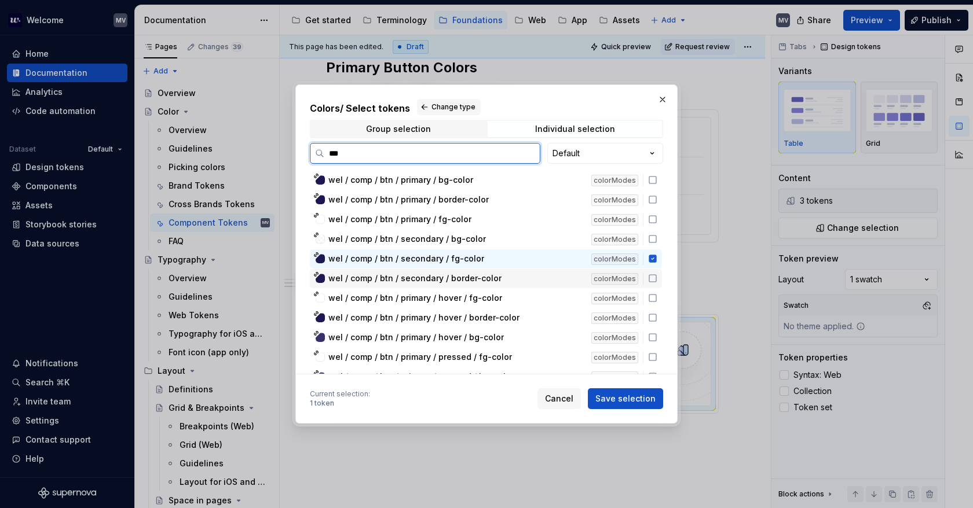
click at [647, 275] on div "colorModes" at bounding box center [619, 279] width 57 height 12
click at [652, 238] on icon at bounding box center [652, 238] width 9 height 9
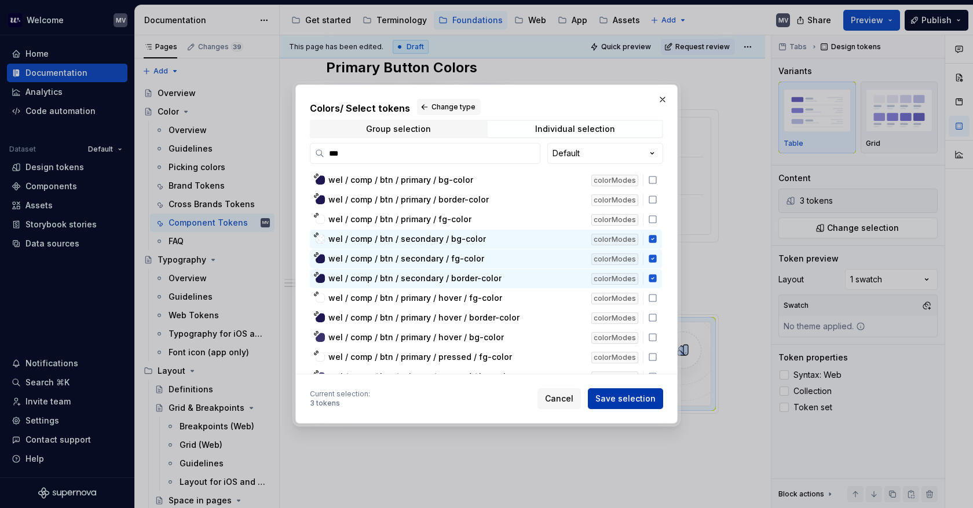
click at [636, 399] on span "Save selection" at bounding box center [625, 399] width 60 height 12
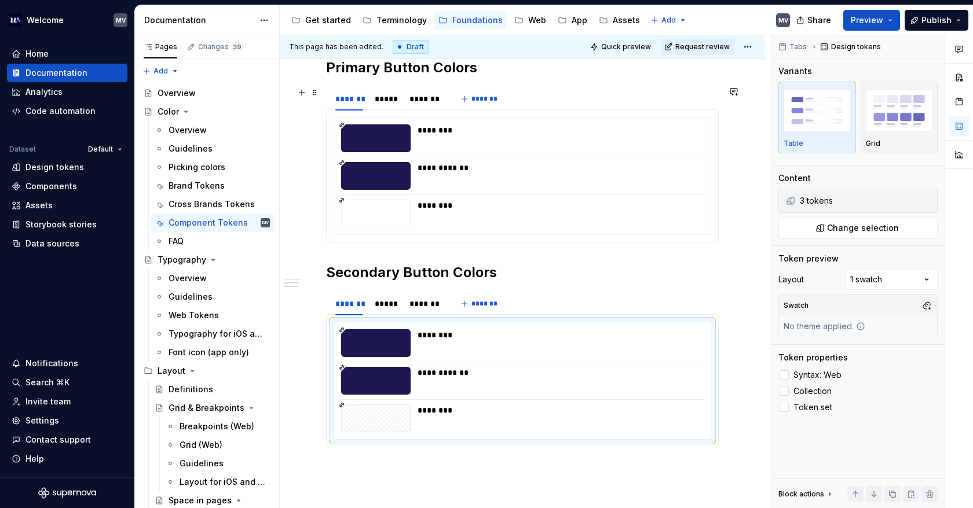
drag, startPoint x: 377, startPoint y: 100, endPoint x: 386, endPoint y: 113, distance: 16.1
click at [377, 100] on div "*****" at bounding box center [386, 99] width 23 height 12
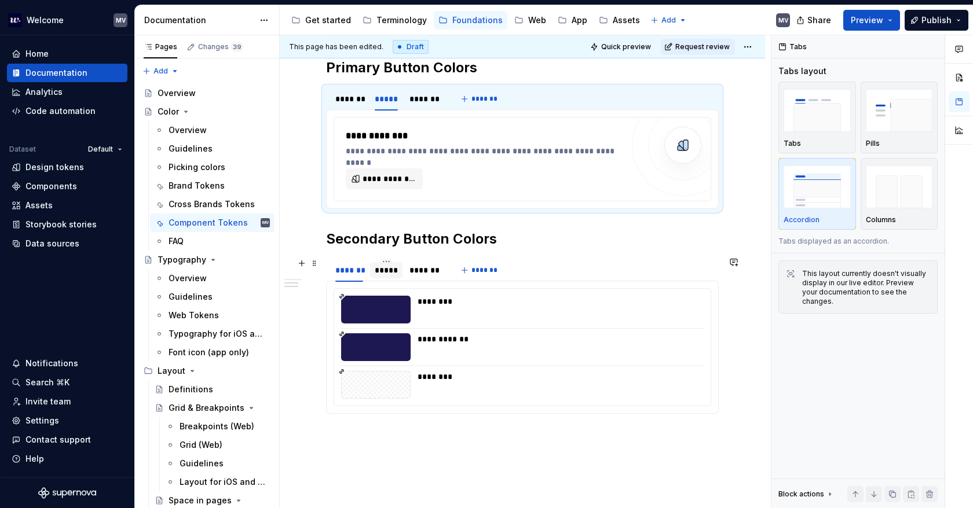
click at [394, 266] on div "*****" at bounding box center [386, 271] width 23 height 12
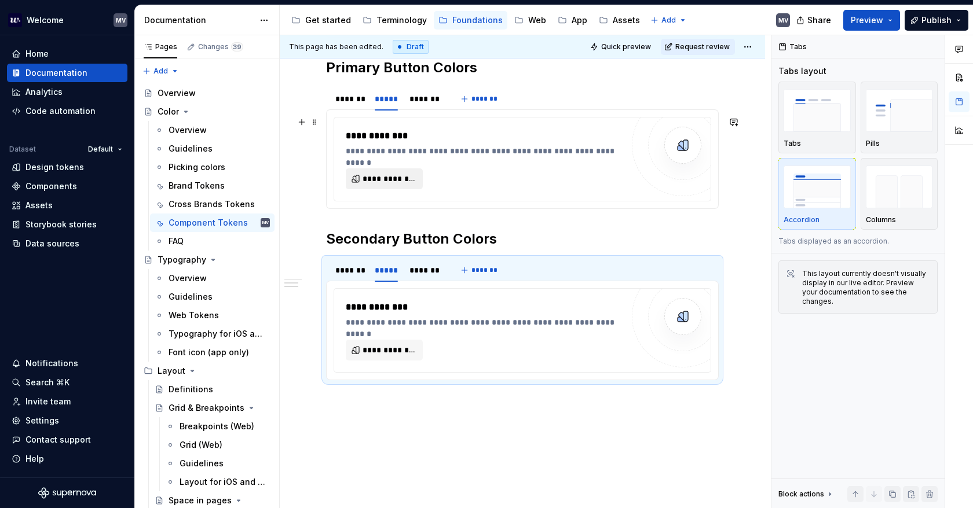
click at [381, 177] on span "**********" at bounding box center [388, 179] width 53 height 12
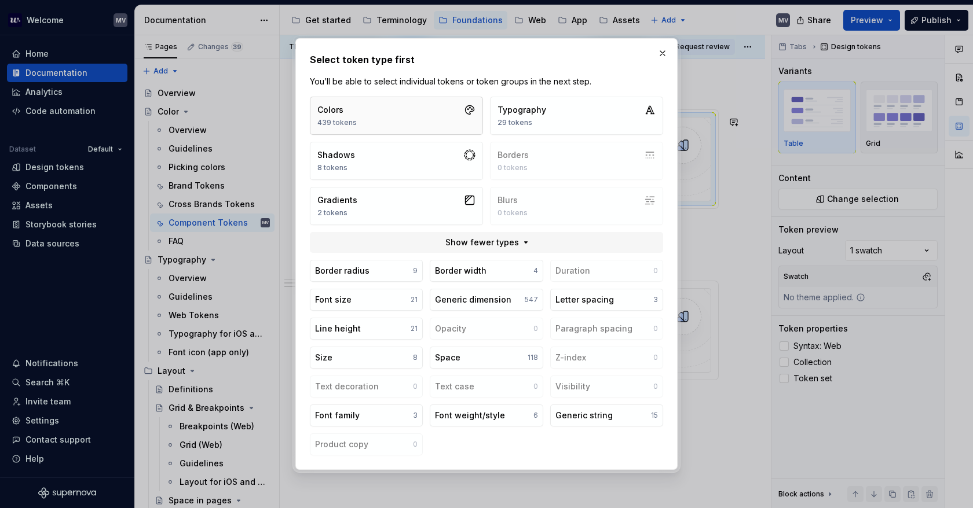
click at [413, 116] on button "Colors 439 tokens" at bounding box center [396, 116] width 173 height 38
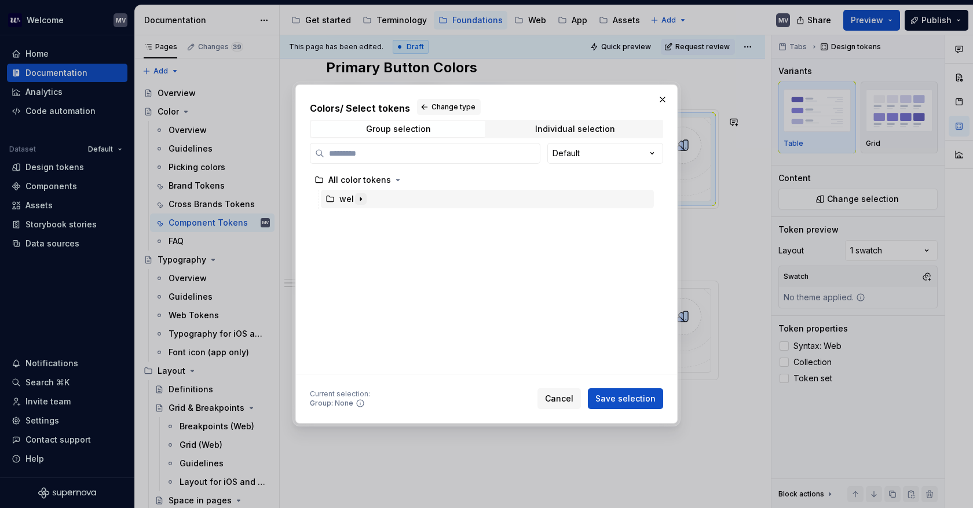
click at [355, 199] on button "button" at bounding box center [361, 199] width 12 height 12
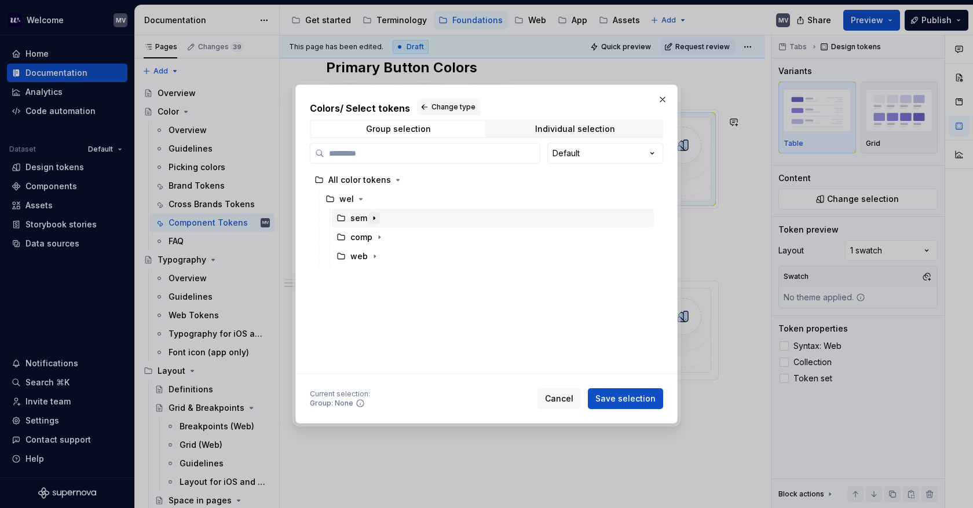
click at [368, 218] on button "button" at bounding box center [374, 218] width 12 height 12
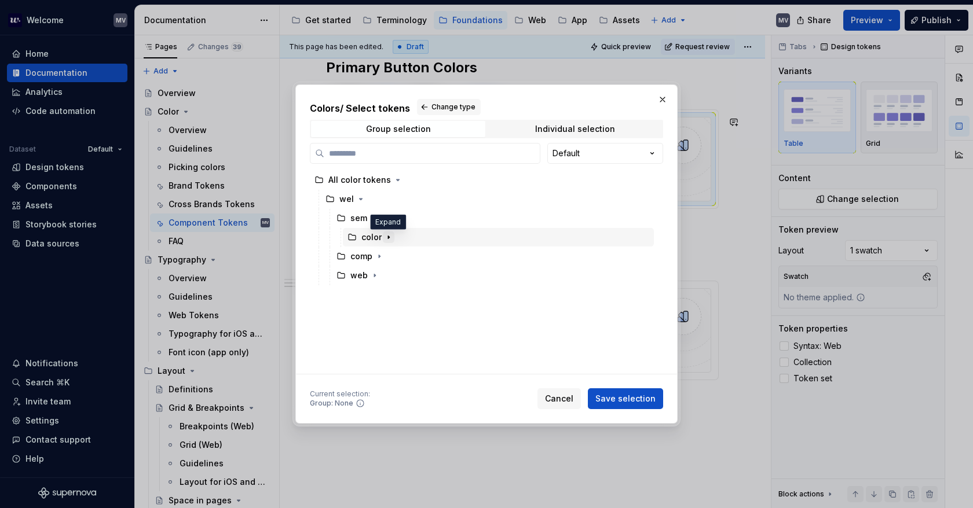
click at [383, 236] on button "button" at bounding box center [389, 238] width 12 height 12
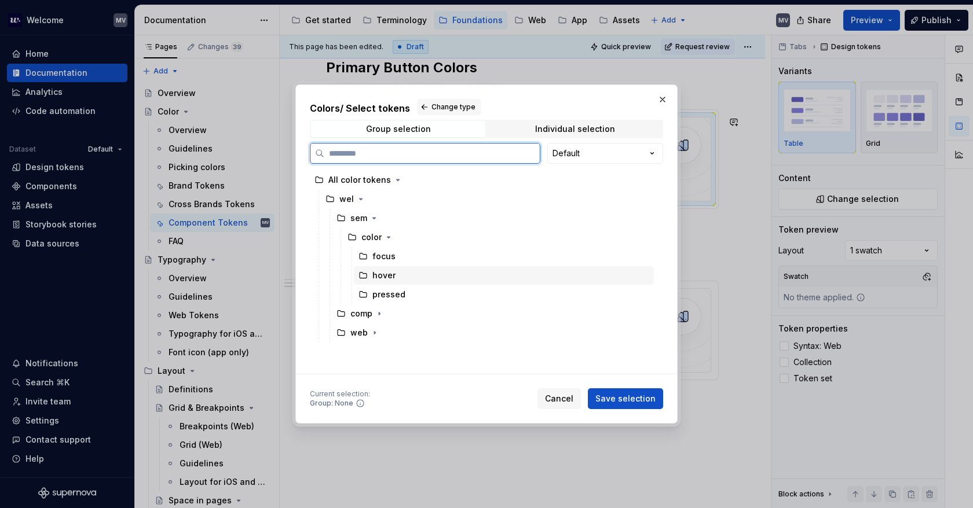
click at [410, 275] on div "hover" at bounding box center [504, 275] width 300 height 19
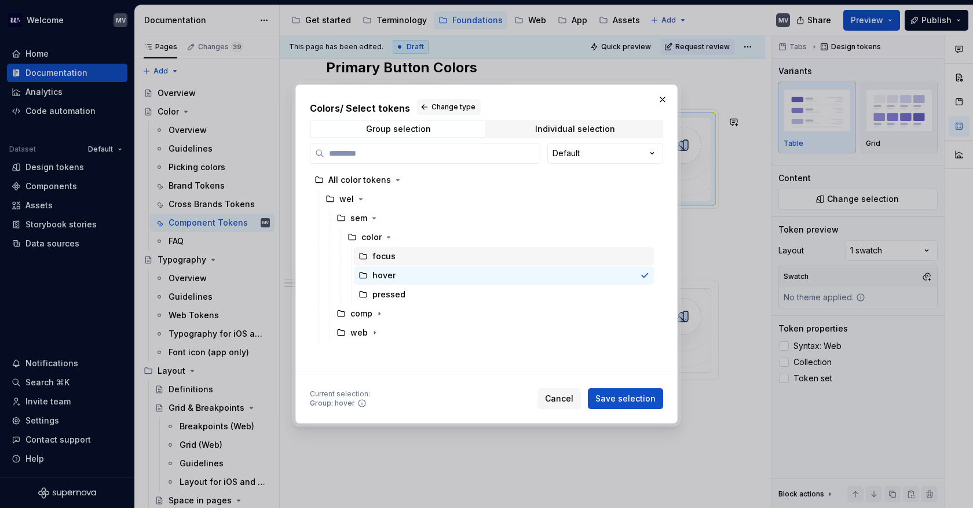
type textarea "*"
click at [646, 274] on icon at bounding box center [645, 276] width 6 height 4
click at [593, 273] on div "hover" at bounding box center [504, 275] width 300 height 19
click at [581, 129] on div "Individual selection" at bounding box center [575, 128] width 80 height 9
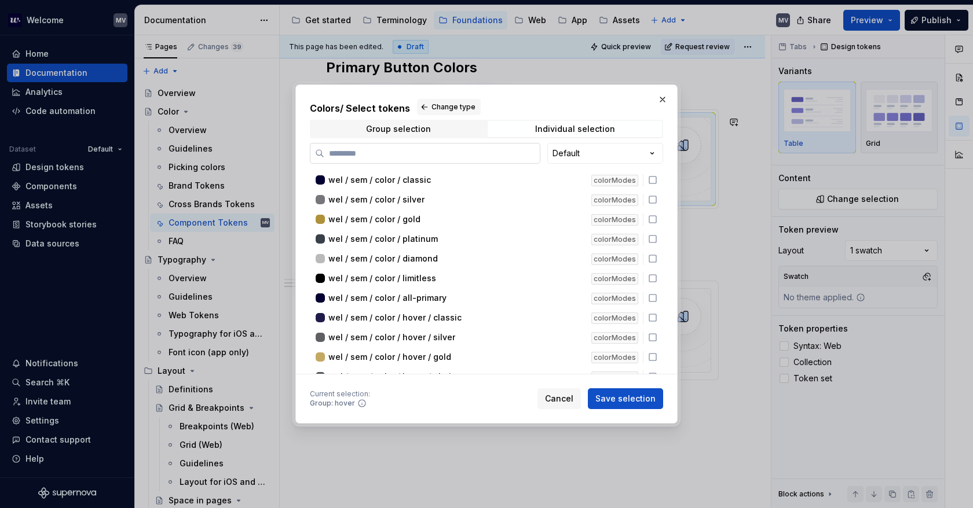
click at [389, 162] on label at bounding box center [425, 153] width 230 height 21
click at [389, 159] on input "search" at bounding box center [431, 154] width 215 height 12
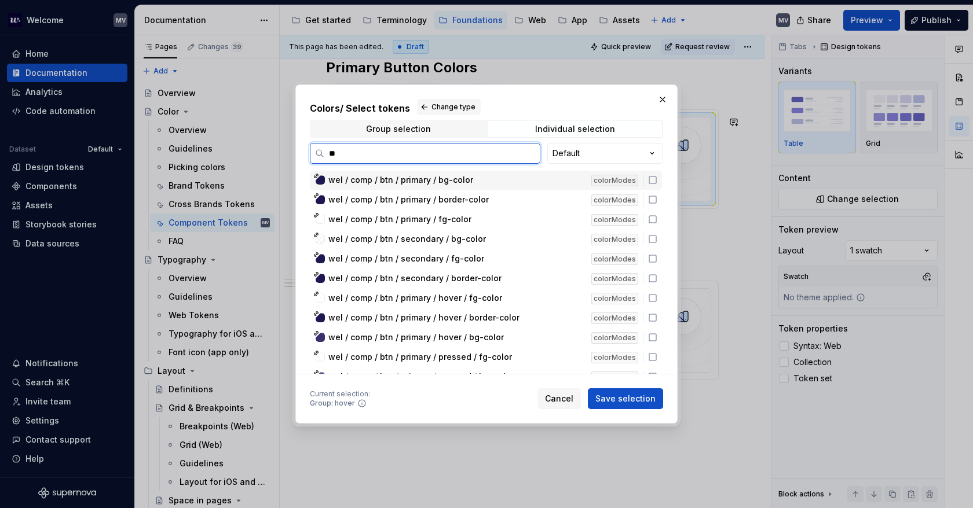
type input "***"
drag, startPoint x: 651, startPoint y: 295, endPoint x: 653, endPoint y: 303, distance: 8.3
click at [651, 295] on icon at bounding box center [652, 298] width 9 height 9
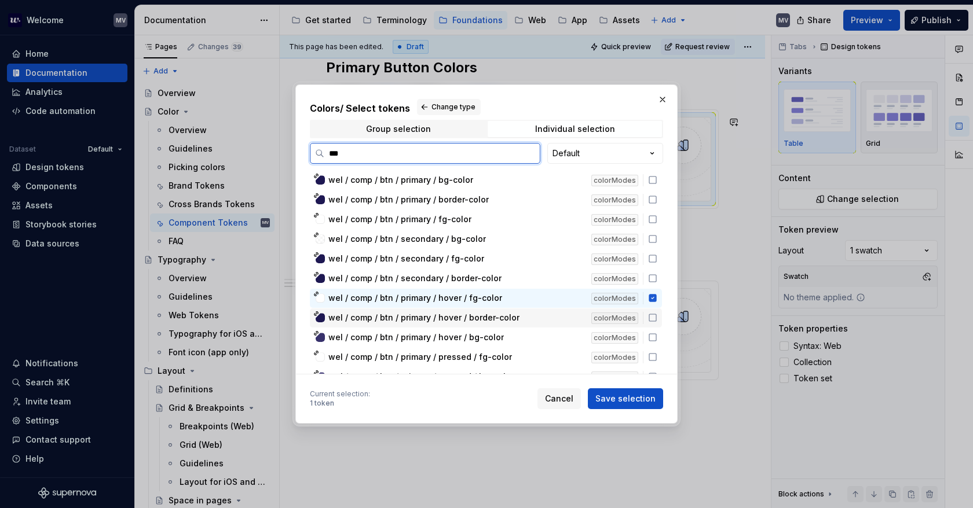
click at [654, 310] on div "wel / comp / btn / primary / hover / border-color colorModes" at bounding box center [486, 318] width 352 height 19
click at [653, 330] on div "wel / comp / btn / primary / hover / bg-color colorModes" at bounding box center [486, 337] width 352 height 19
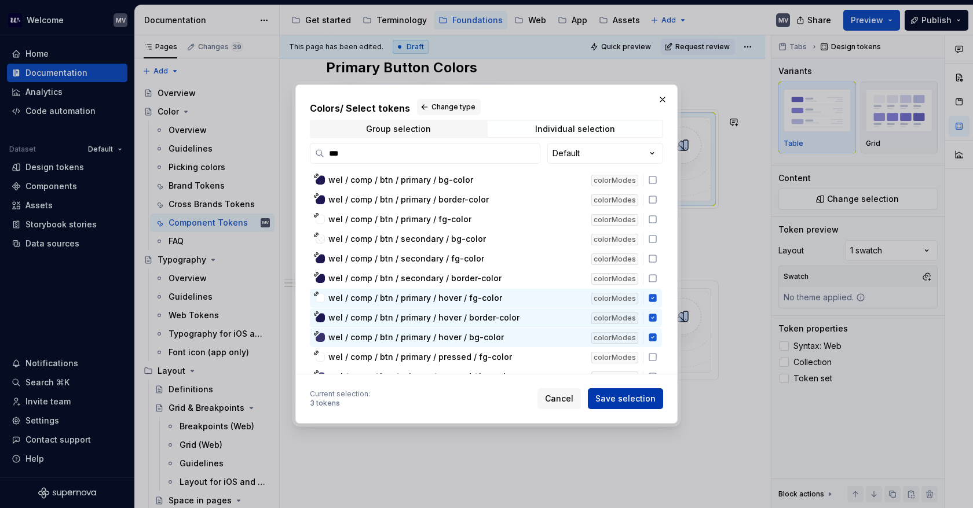
click at [630, 392] on button "Save selection" at bounding box center [625, 398] width 75 height 21
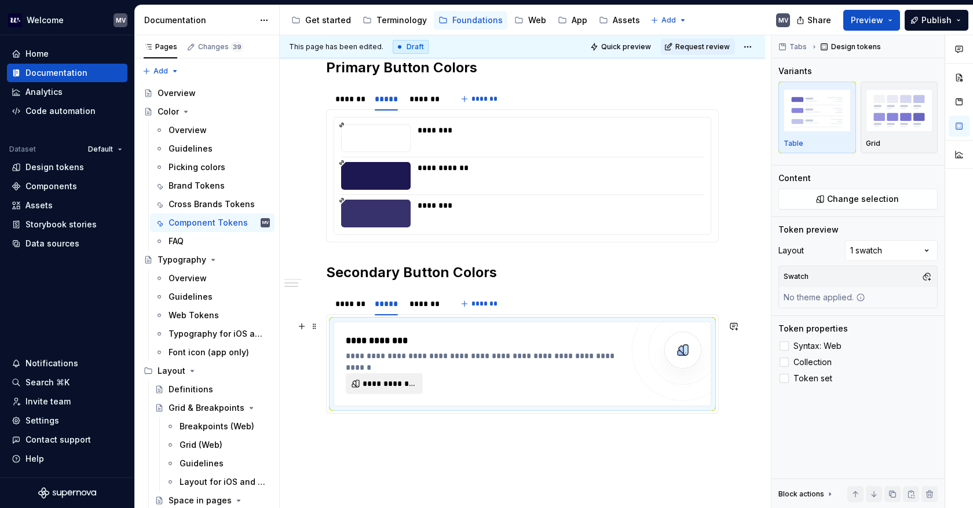
click at [376, 380] on span "**********" at bounding box center [388, 384] width 53 height 12
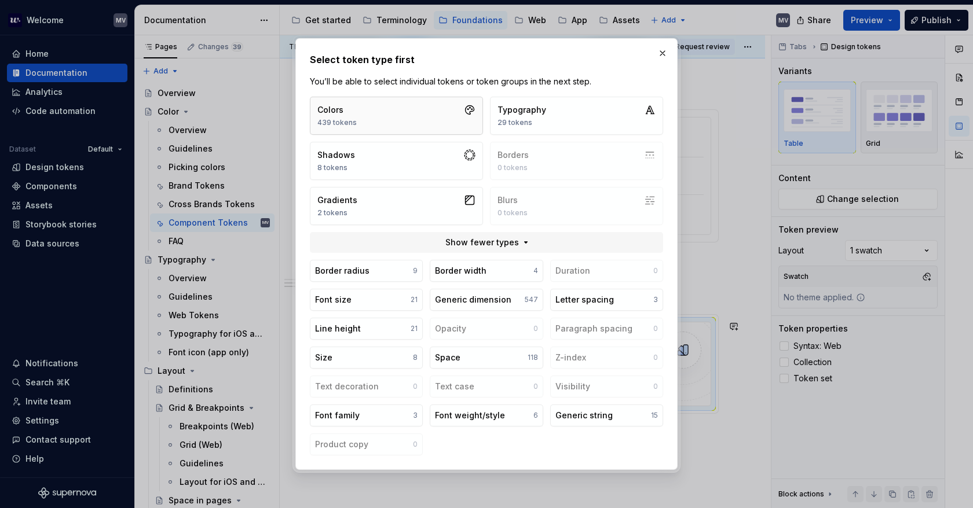
click at [416, 104] on button "Colors 439 tokens" at bounding box center [396, 116] width 173 height 38
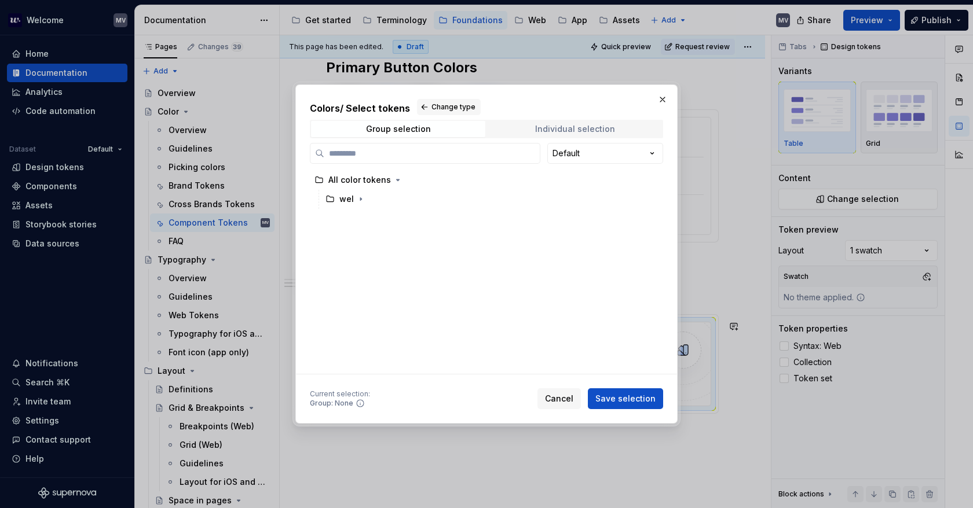
click at [569, 130] on div "Individual selection" at bounding box center [575, 128] width 80 height 9
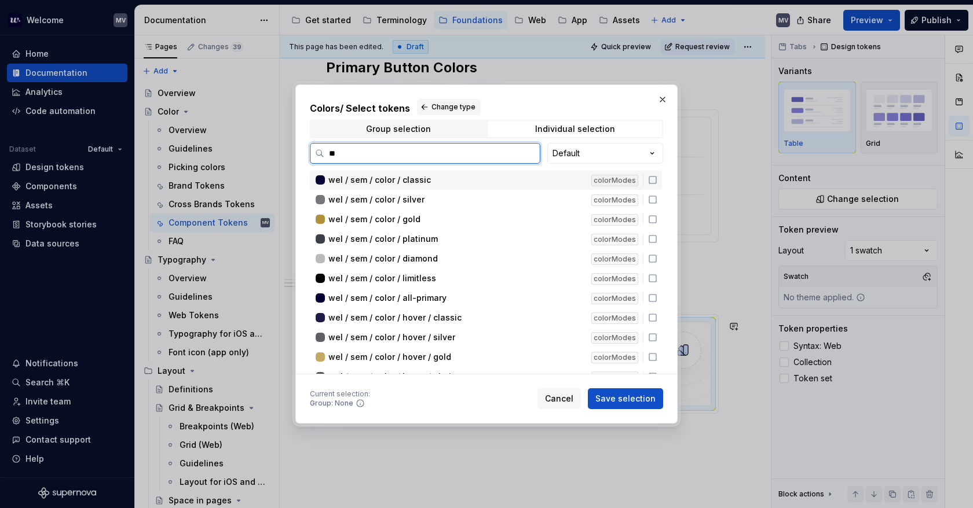
type input "***"
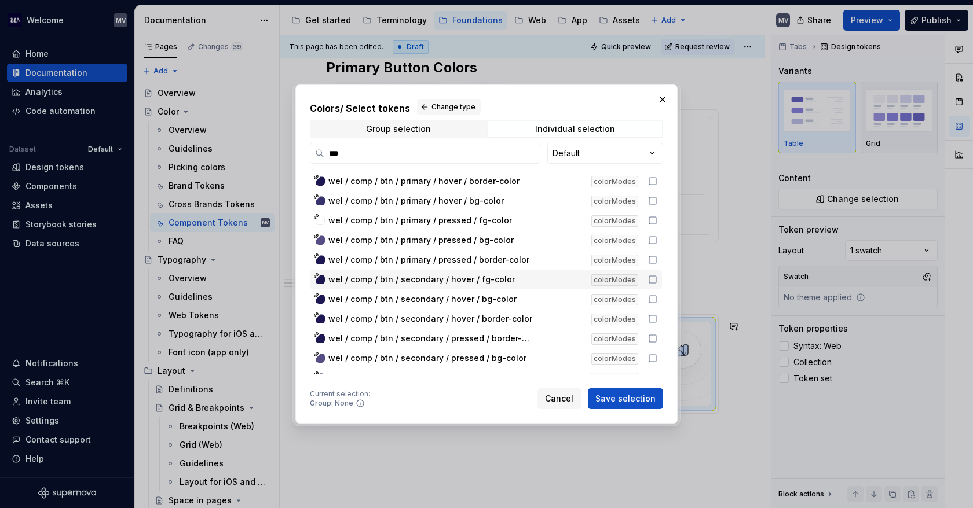
scroll to position [174, 0]
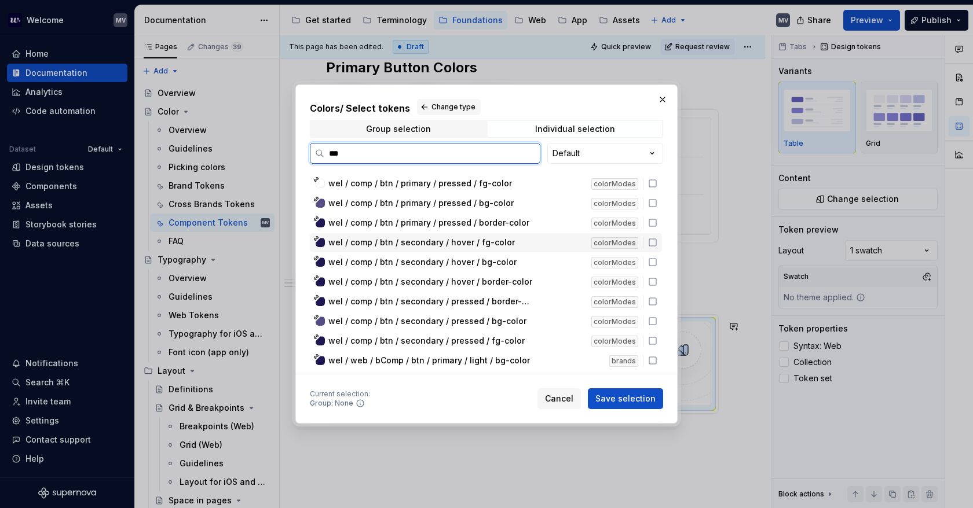
click at [652, 240] on icon at bounding box center [652, 242] width 9 height 9
click at [655, 261] on icon at bounding box center [652, 262] width 9 height 9
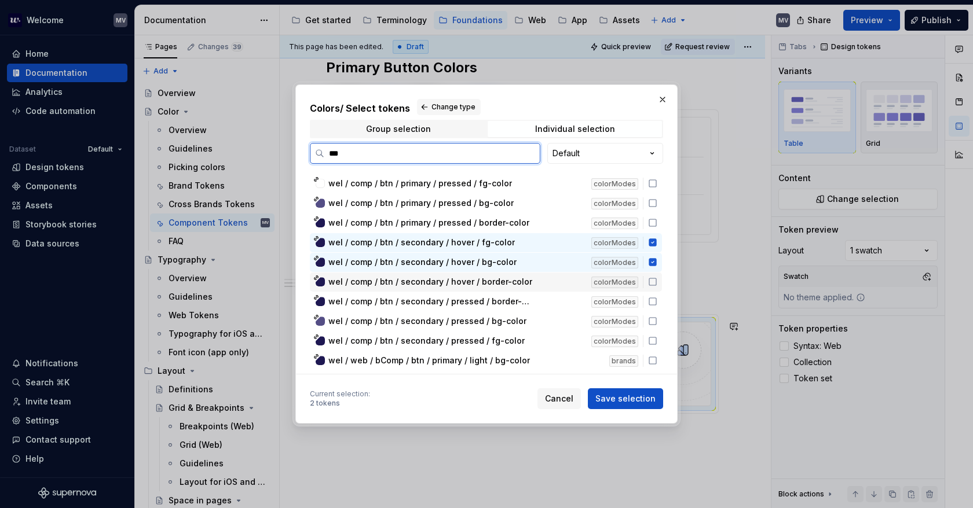
click at [653, 277] on icon at bounding box center [652, 281] width 9 height 9
click at [627, 402] on span "Save selection" at bounding box center [625, 399] width 60 height 12
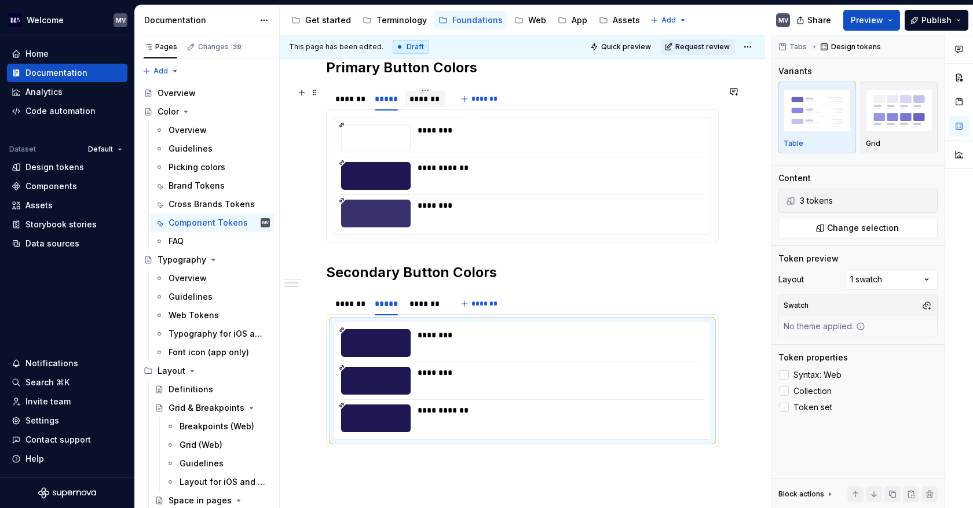
click at [427, 106] on div "*******" at bounding box center [425, 99] width 41 height 19
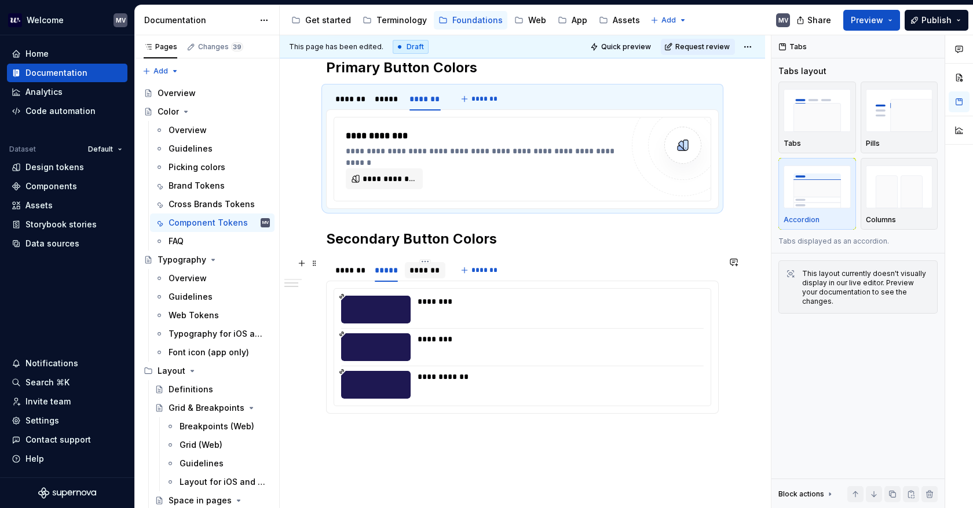
click at [427, 273] on div "*******" at bounding box center [424, 271] width 31 height 12
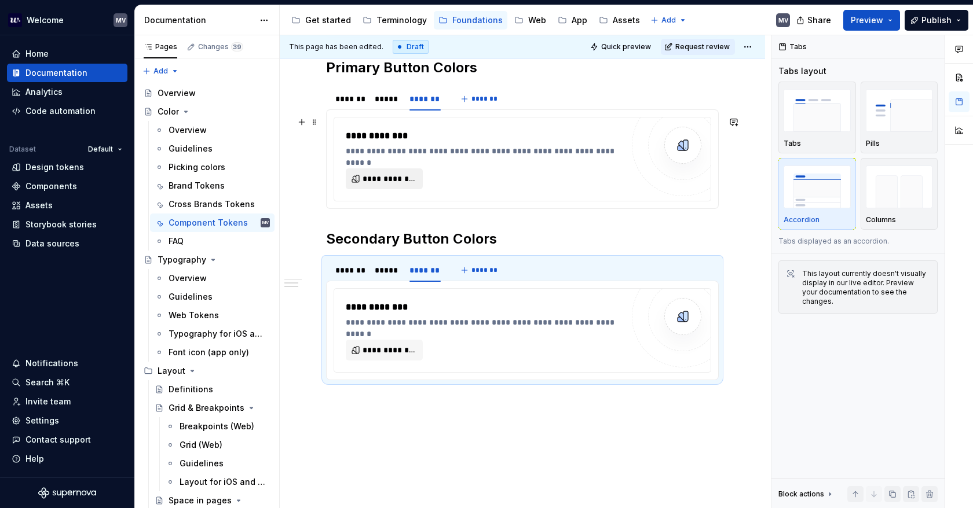
click at [389, 180] on span "**********" at bounding box center [388, 179] width 53 height 12
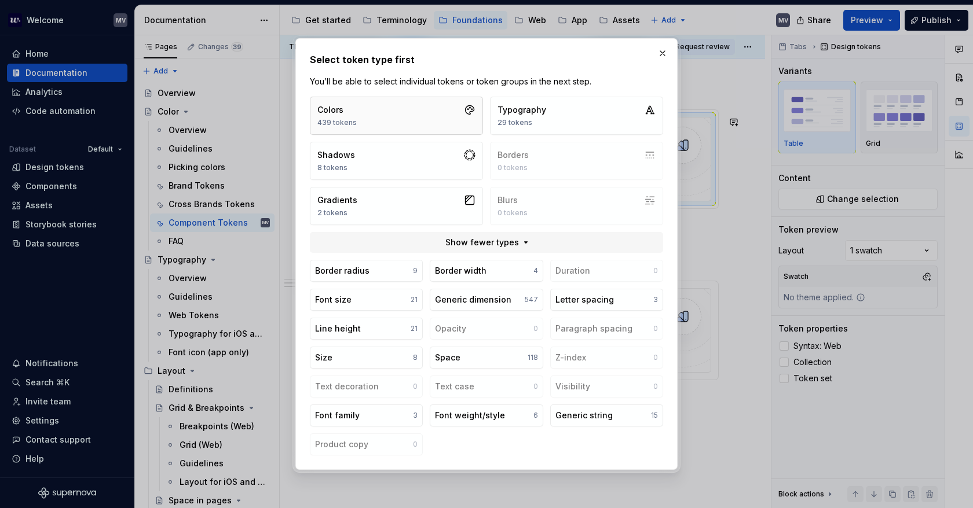
click at [410, 118] on button "Colors 439 tokens" at bounding box center [396, 116] width 173 height 38
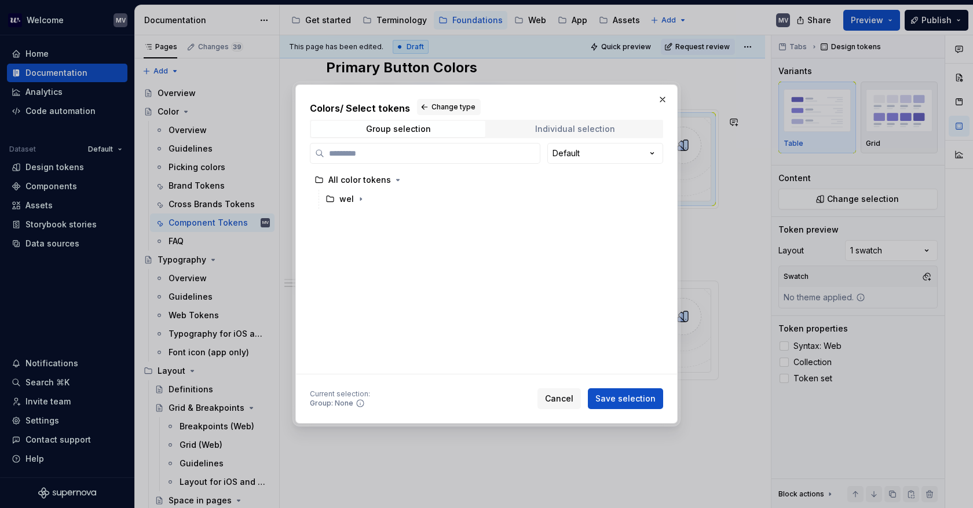
click at [551, 129] on div "Individual selection" at bounding box center [575, 128] width 80 height 9
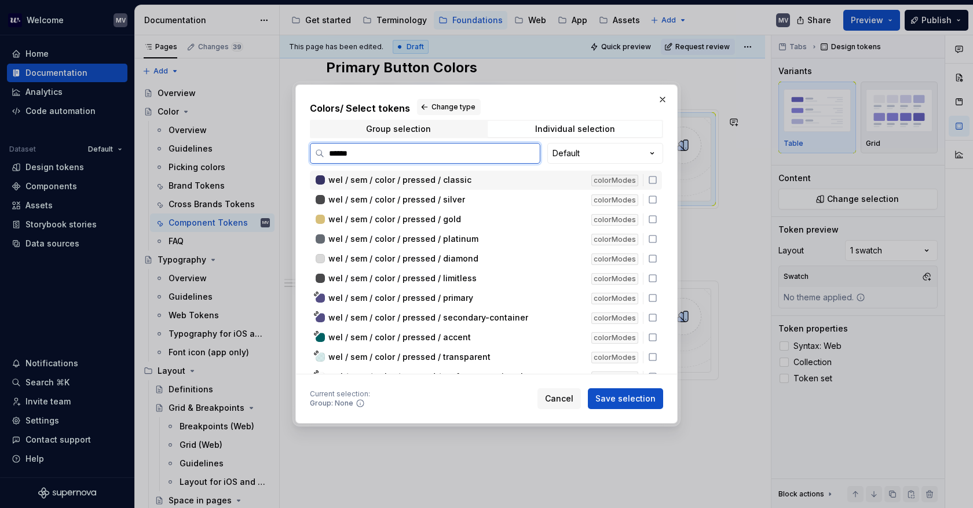
type input "*******"
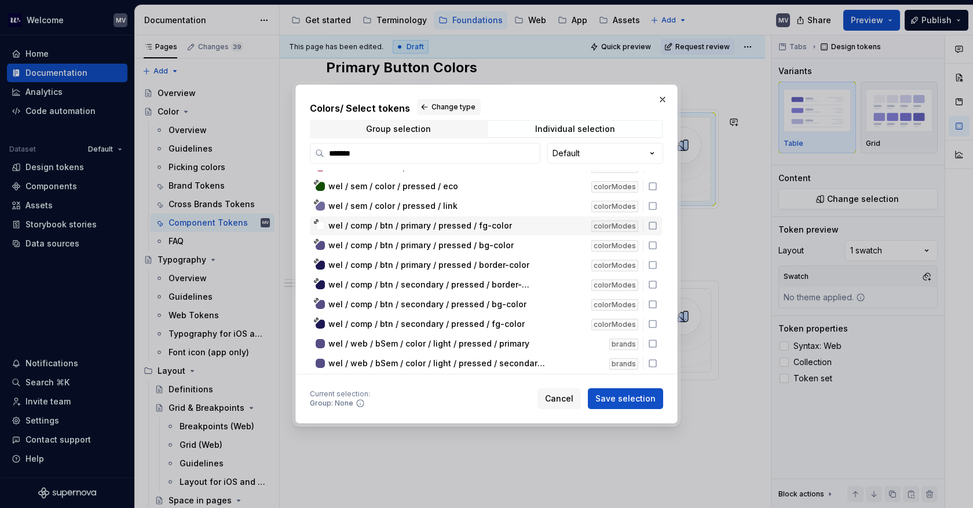
scroll to position [289, 0]
click at [654, 223] on icon at bounding box center [652, 225] width 9 height 9
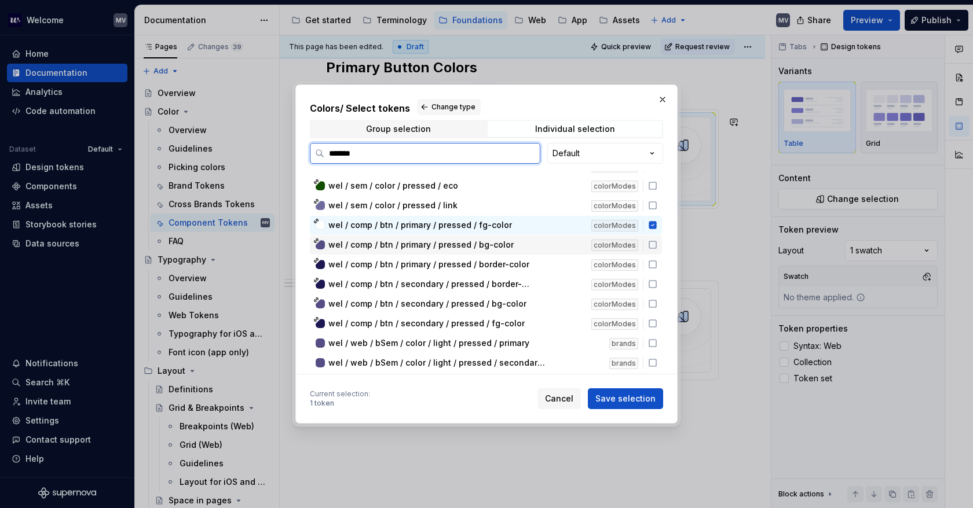
click at [651, 242] on icon at bounding box center [652, 244] width 9 height 9
click at [654, 255] on div "wel / comp / btn / primary / pressed / border-color colorModes" at bounding box center [486, 264] width 352 height 19
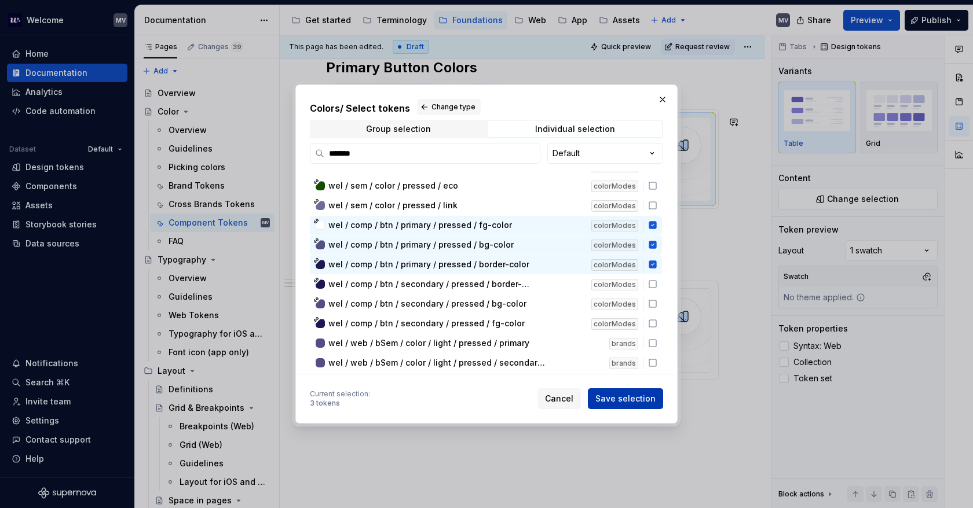
click at [621, 400] on span "Save selection" at bounding box center [625, 399] width 60 height 12
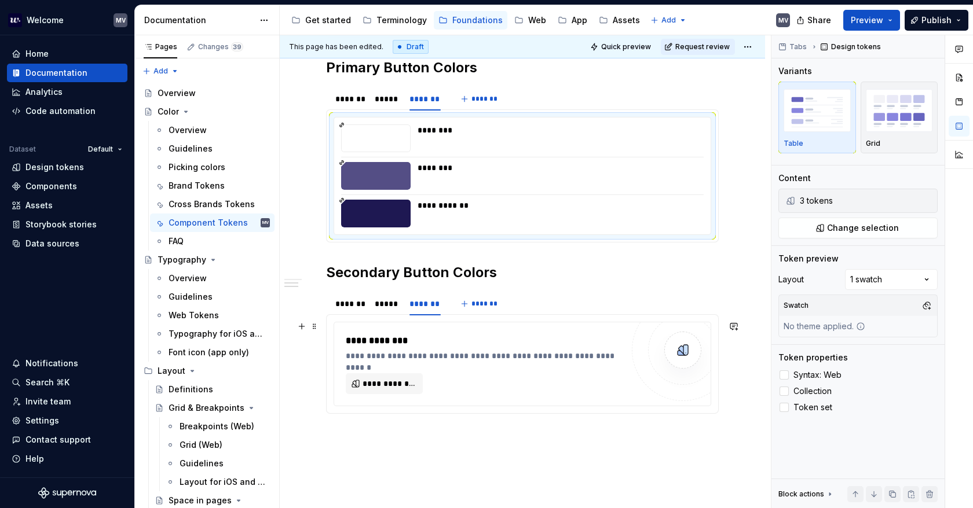
type textarea "*"
click at [369, 380] on span "**********" at bounding box center [388, 384] width 53 height 12
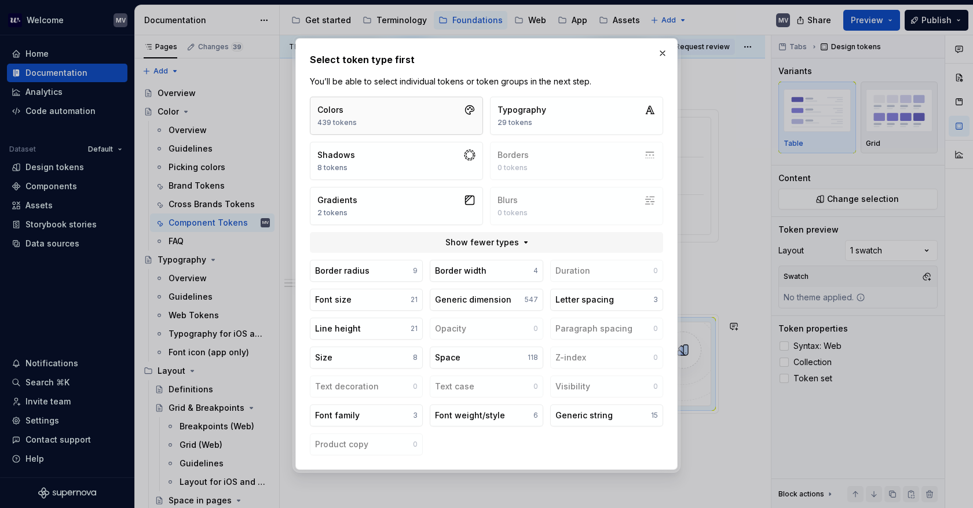
click at [416, 111] on button "Colors 439 tokens" at bounding box center [396, 116] width 173 height 38
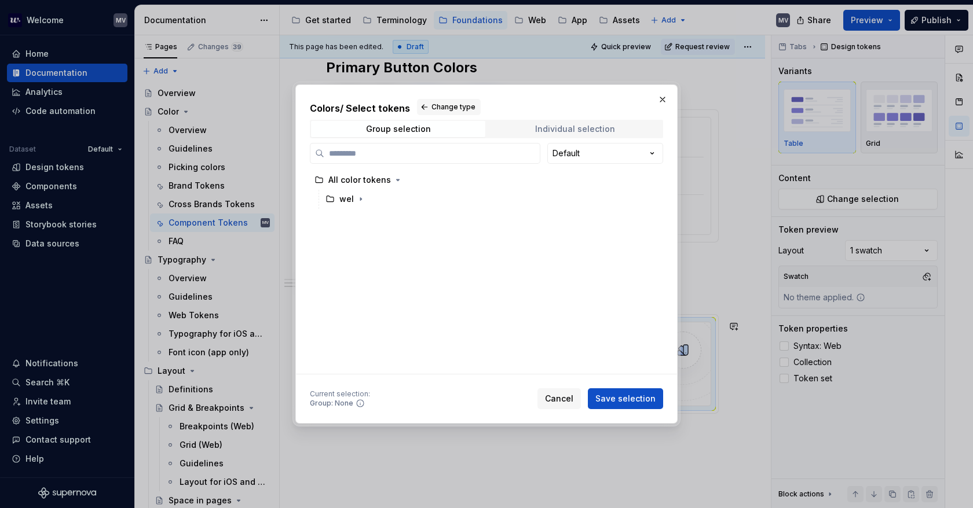
click at [609, 131] on div "Individual selection" at bounding box center [575, 128] width 80 height 9
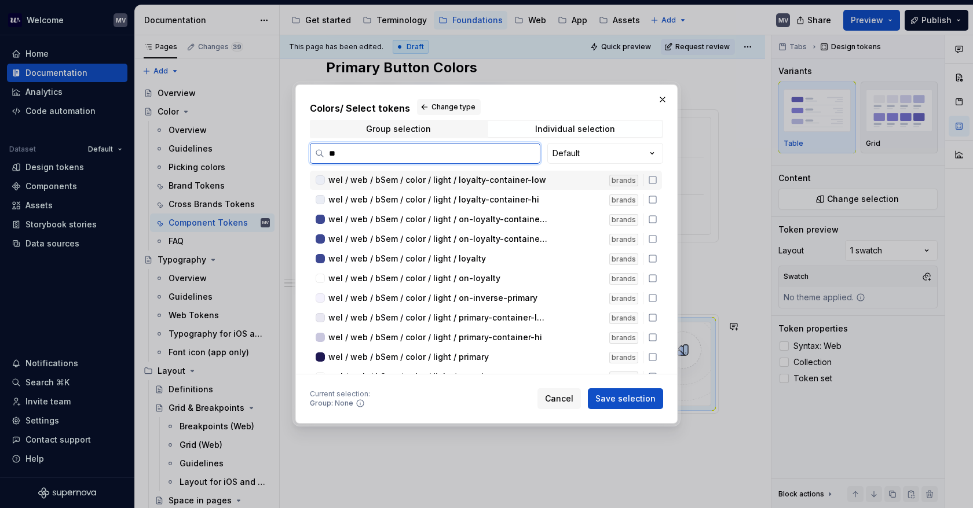
type input "***"
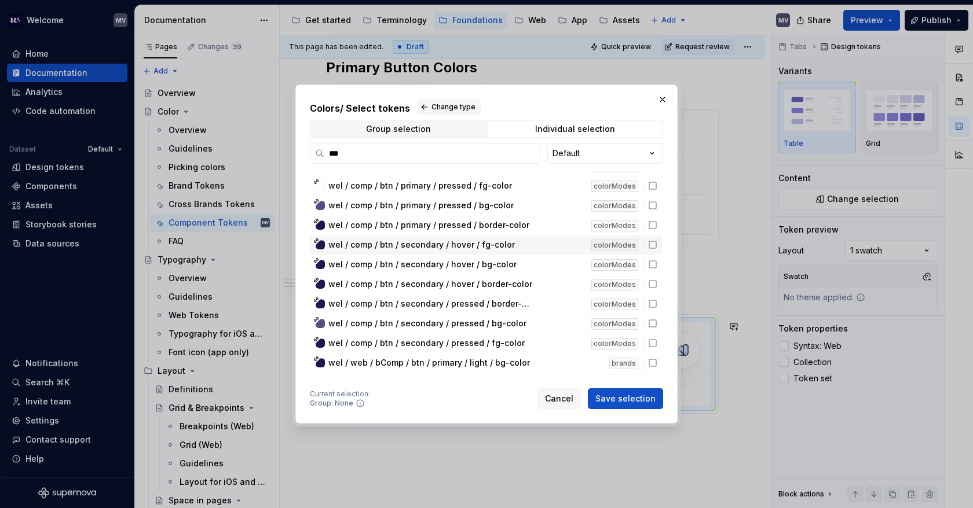
scroll to position [174, 0]
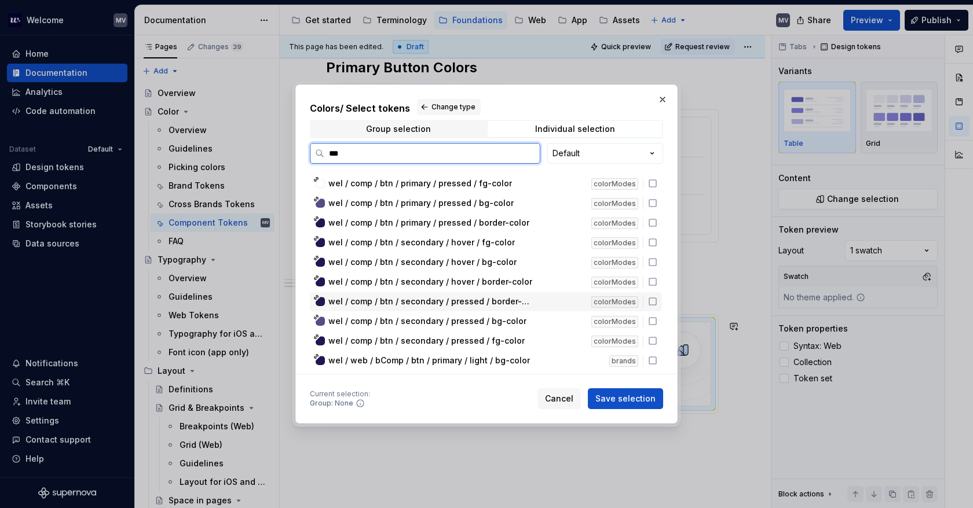
click at [653, 297] on icon at bounding box center [652, 301] width 9 height 9
click at [648, 317] on icon at bounding box center [652, 321] width 9 height 9
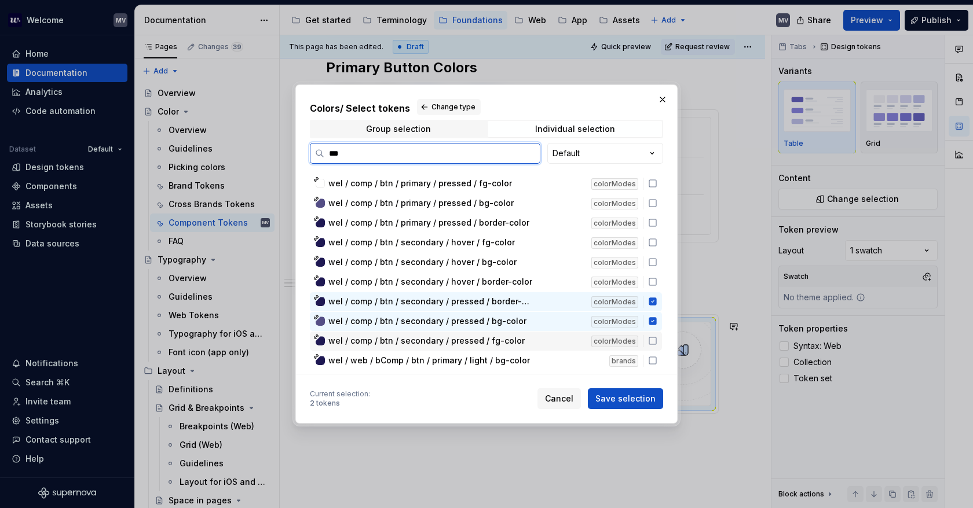
click at [654, 336] on icon at bounding box center [652, 340] width 9 height 9
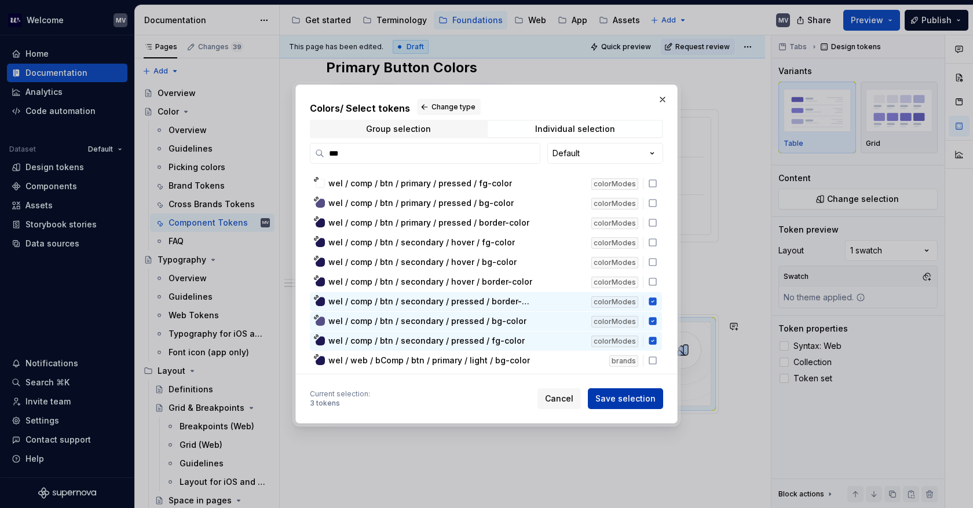
click at [635, 395] on span "Save selection" at bounding box center [625, 399] width 60 height 12
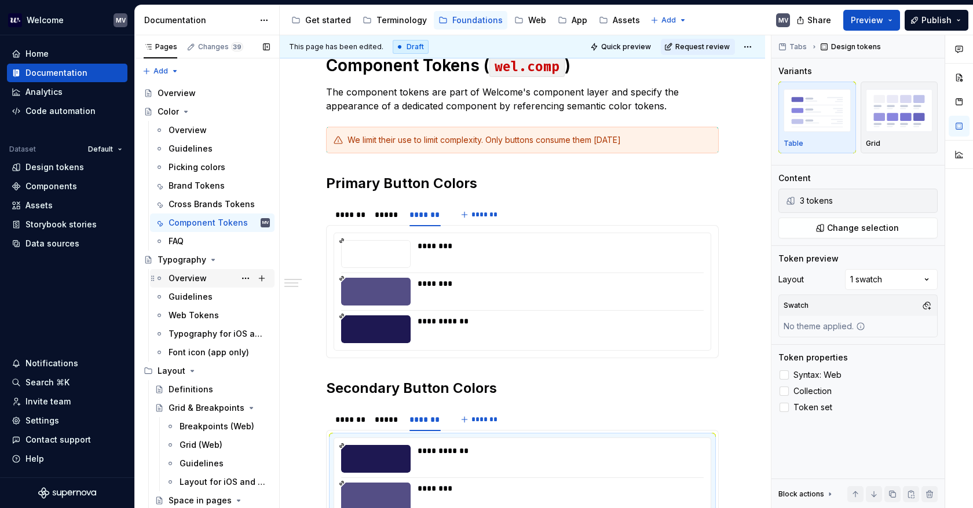
click at [211, 273] on div "Overview" at bounding box center [218, 278] width 101 height 16
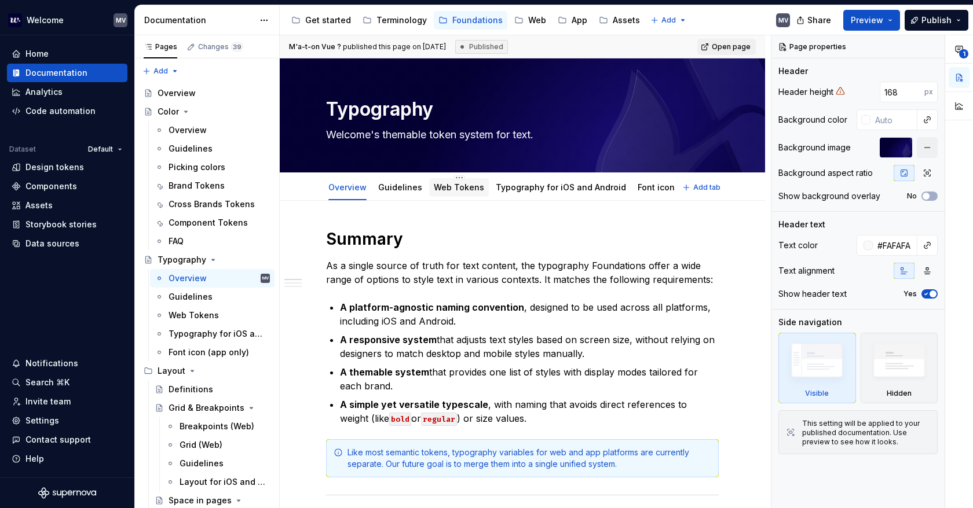
click at [454, 191] on link "Web Tokens" at bounding box center [459, 187] width 50 height 10
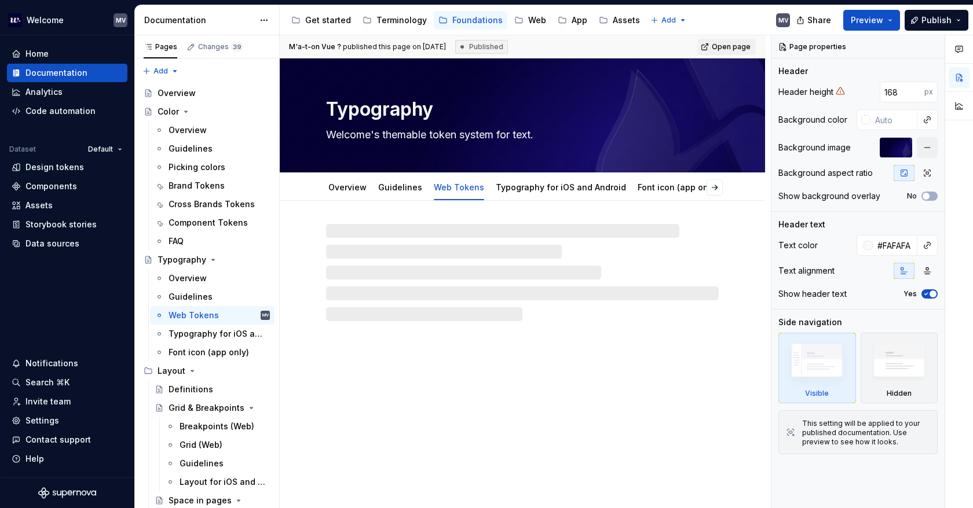
type textarea "*"
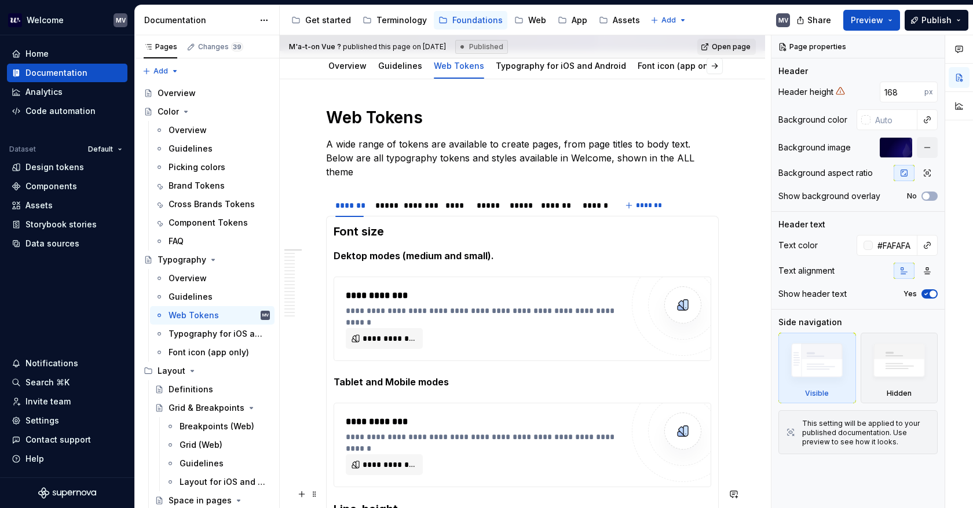
scroll to position [116, 0]
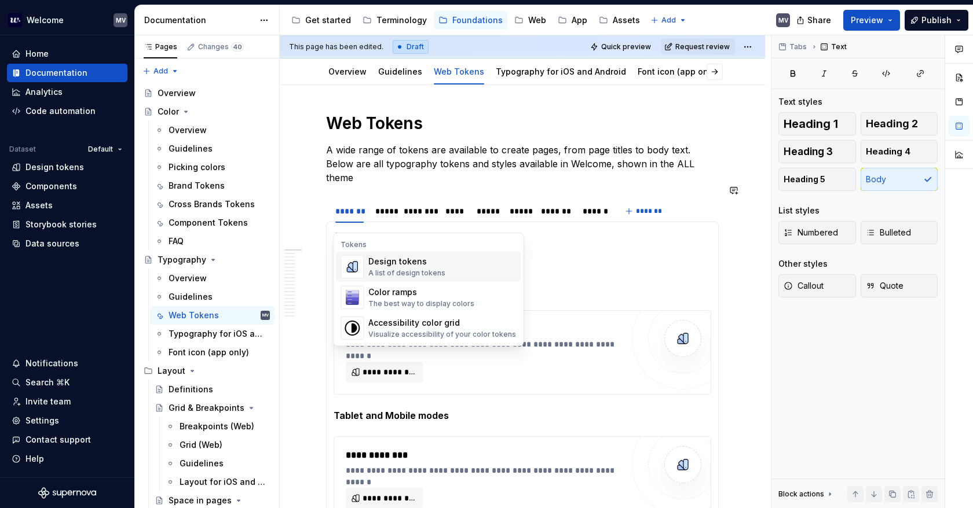
click at [392, 262] on div "Design tokens" at bounding box center [406, 262] width 77 height 12
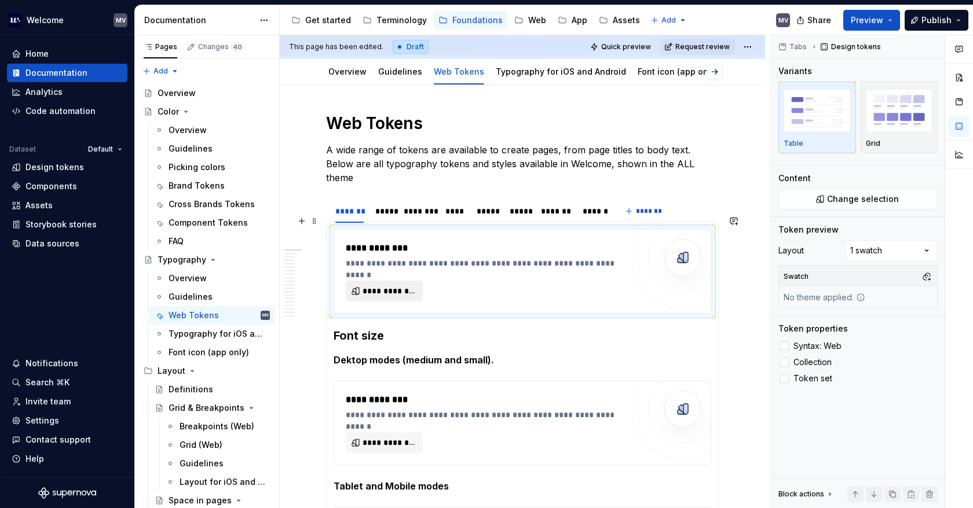
click at [404, 285] on span "**********" at bounding box center [388, 291] width 53 height 12
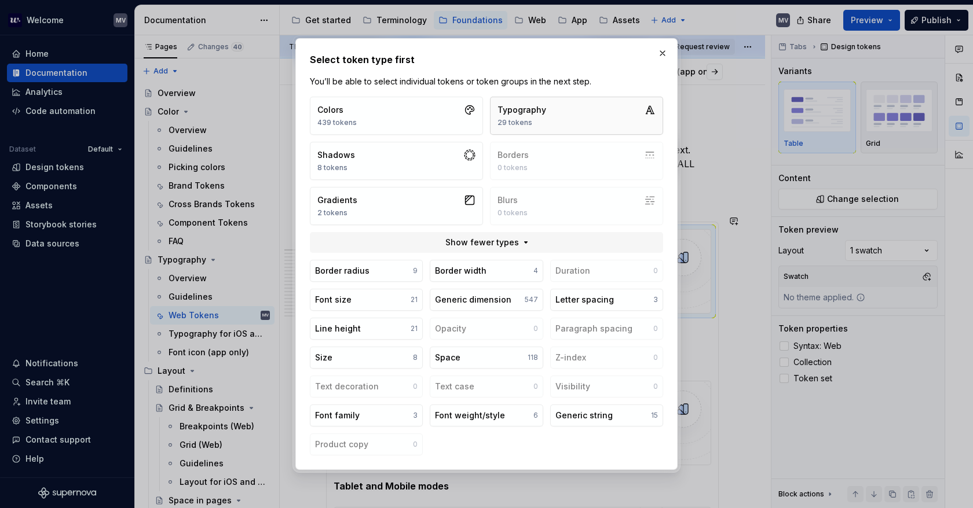
click at [536, 116] on div "Typography" at bounding box center [521, 110] width 49 height 12
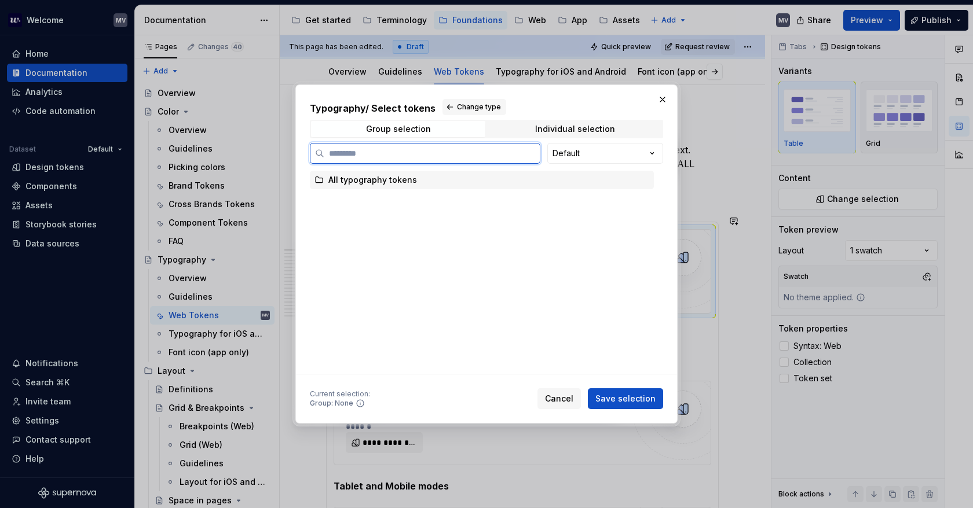
click at [350, 181] on div "All typography tokens" at bounding box center [372, 180] width 89 height 12
click at [355, 178] on div "All typography tokens" at bounding box center [372, 180] width 89 height 12
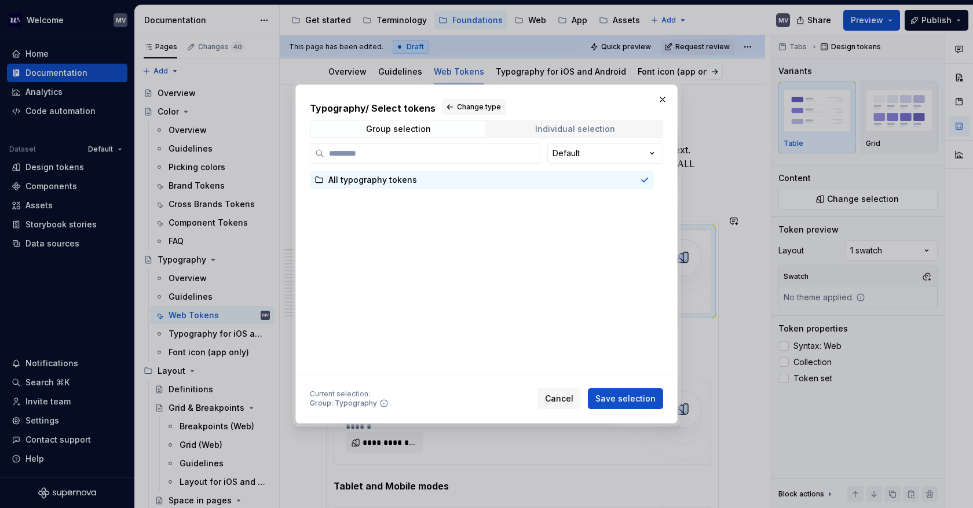
click at [534, 127] on span "Individual selection" at bounding box center [575, 129] width 174 height 16
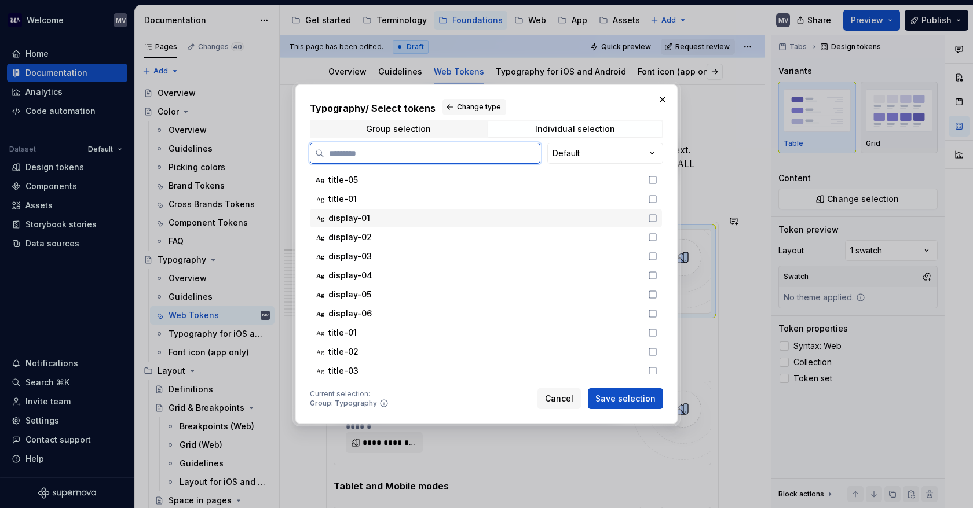
click at [653, 217] on icon at bounding box center [652, 218] width 9 height 9
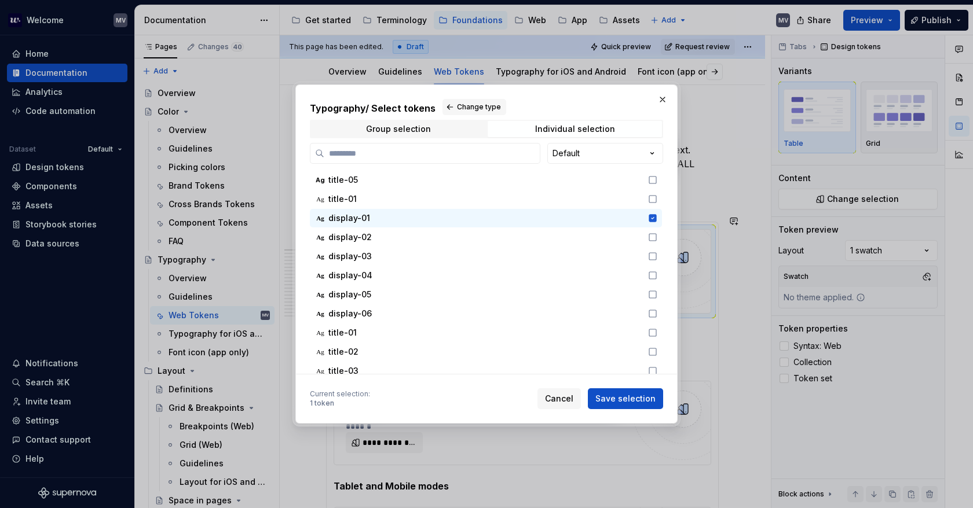
click at [630, 399] on span "Save selection" at bounding box center [625, 399] width 60 height 12
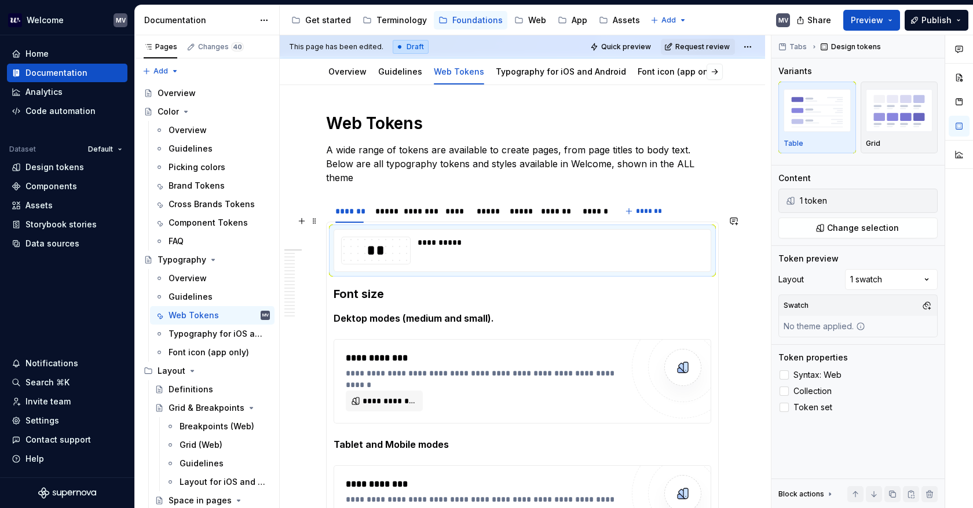
click at [486, 237] on div "**********" at bounding box center [557, 243] width 280 height 12
click at [387, 241] on div "**" at bounding box center [376, 251] width 69 height 20
click at [405, 395] on span "**********" at bounding box center [388, 401] width 53 height 12
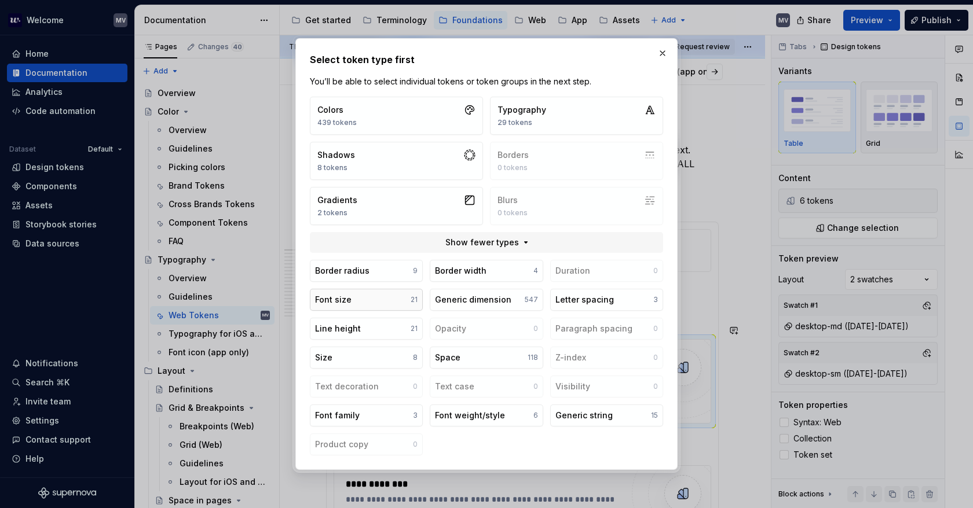
click at [378, 294] on button "Font size 21" at bounding box center [366, 300] width 113 height 22
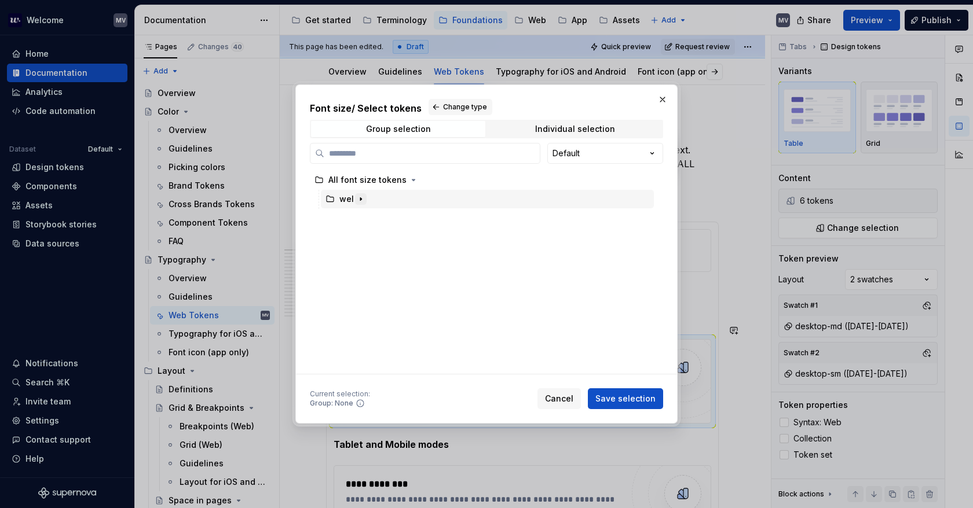
click at [362, 201] on icon "button" at bounding box center [360, 199] width 9 height 9
click at [376, 222] on icon "button" at bounding box center [373, 218] width 9 height 9
click at [403, 234] on icon "button" at bounding box center [406, 237] width 9 height 9
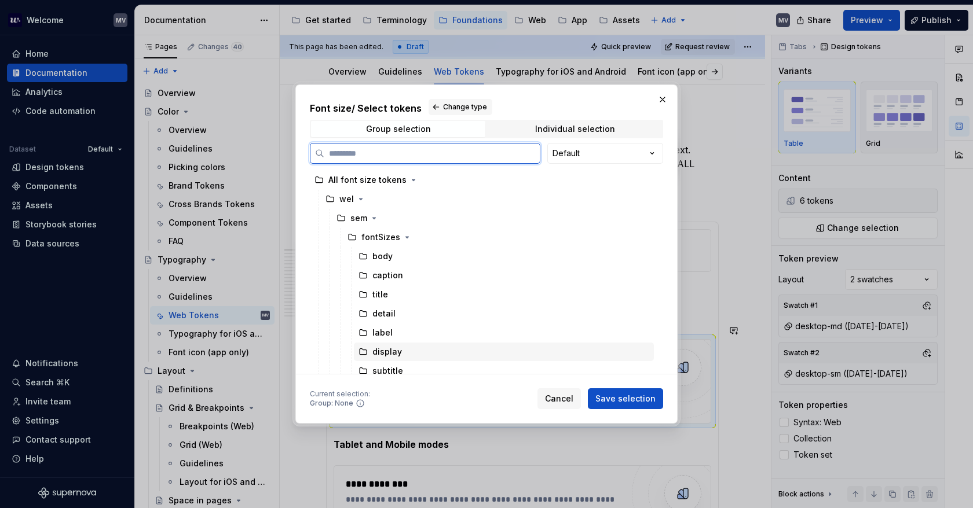
click at [407, 353] on div "display" at bounding box center [504, 352] width 300 height 19
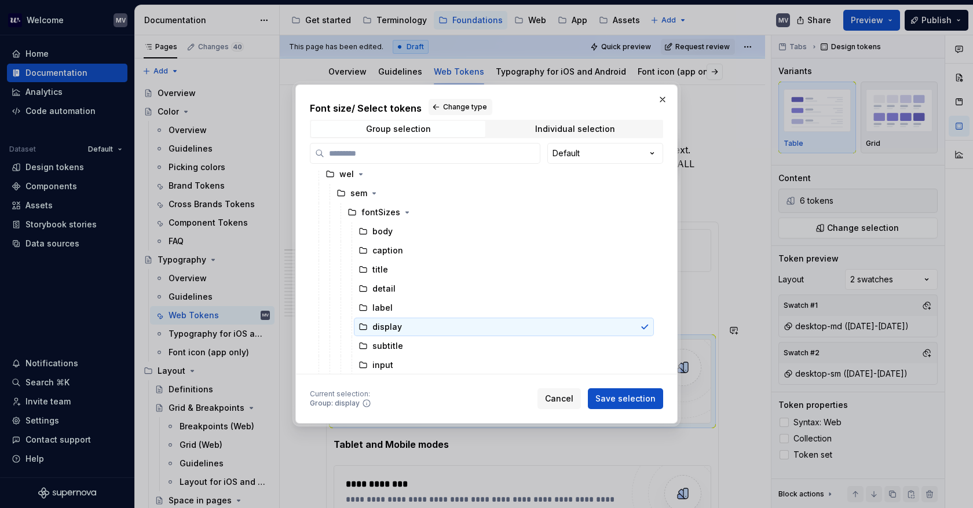
scroll to position [25, 0]
click at [638, 400] on span "Save selection" at bounding box center [625, 399] width 60 height 12
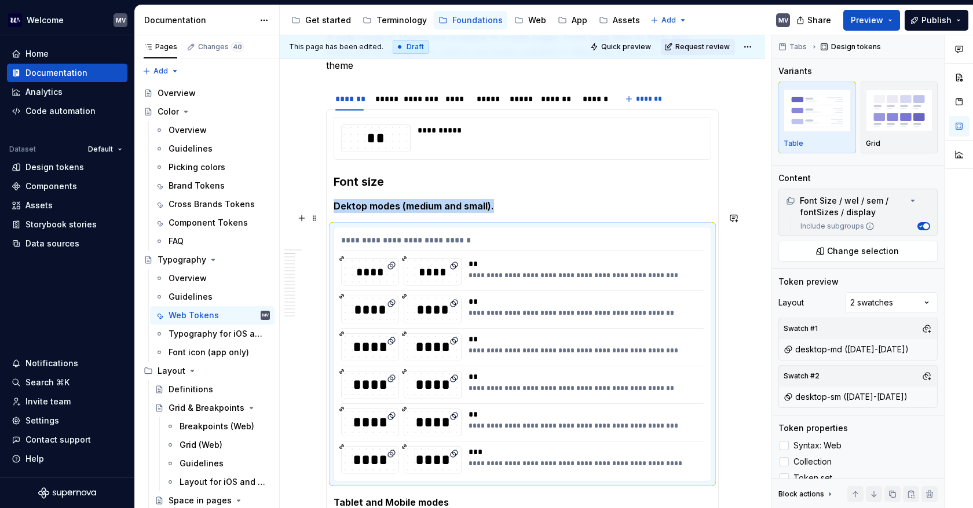
scroll to position [185, 0]
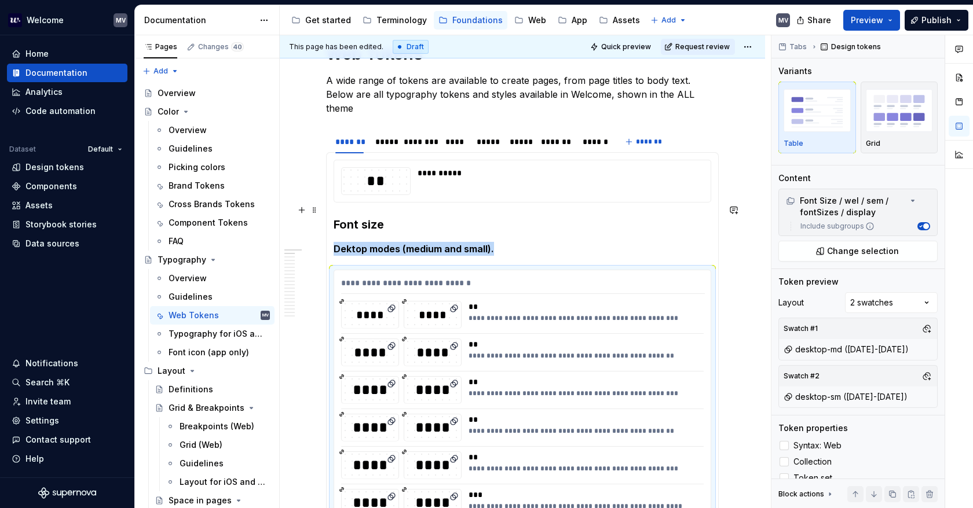
click at [497, 174] on div "**********" at bounding box center [556, 181] width 279 height 28
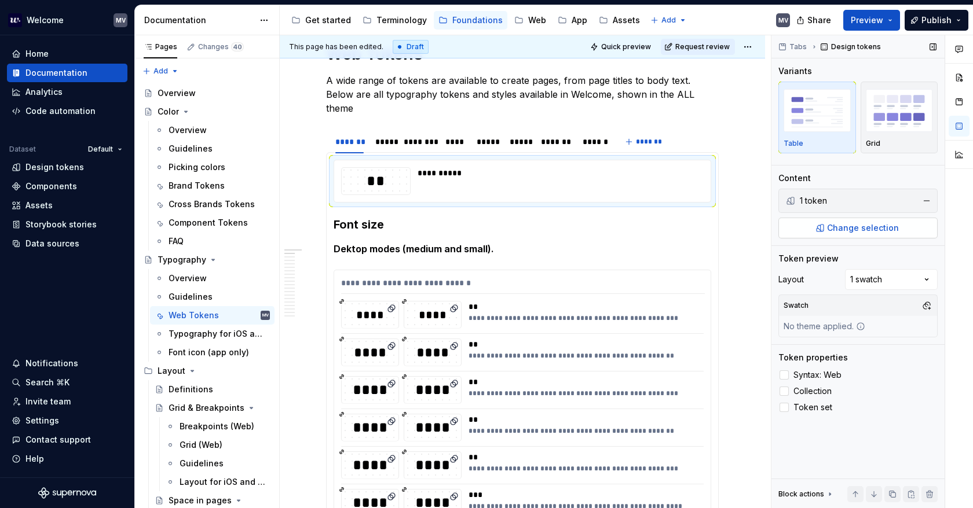
click at [841, 231] on span "Change selection" at bounding box center [863, 228] width 72 height 12
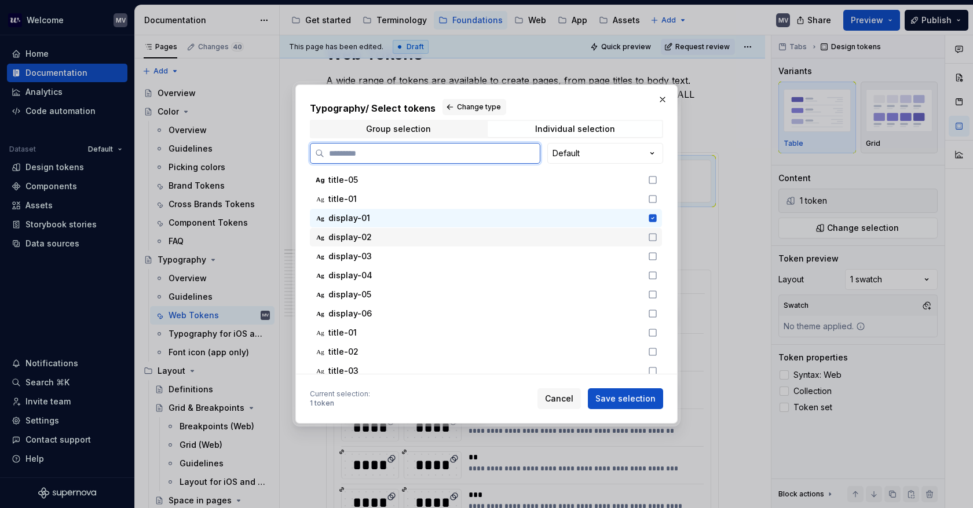
click at [650, 236] on icon at bounding box center [652, 237] width 9 height 9
click at [650, 254] on icon at bounding box center [652, 256] width 9 height 9
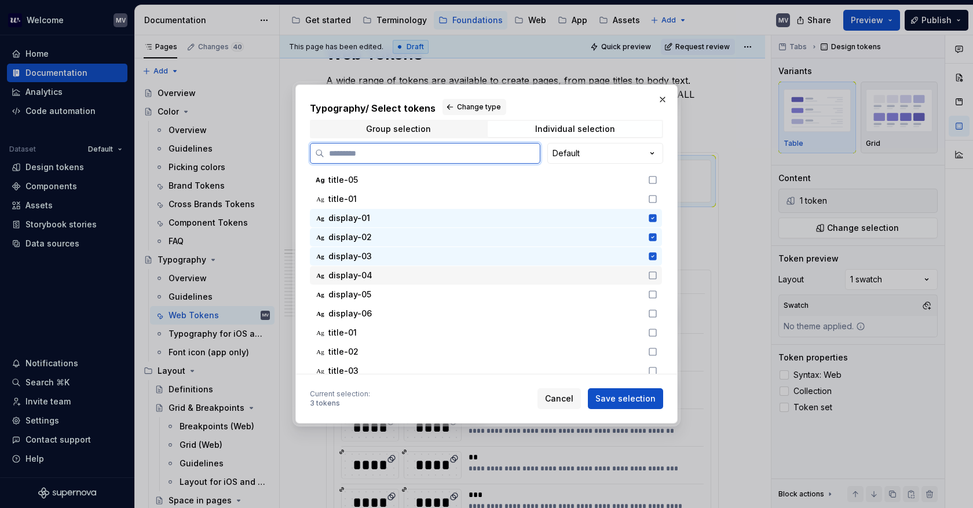
click at [649, 273] on icon at bounding box center [652, 275] width 7 height 7
click at [652, 292] on icon at bounding box center [652, 294] width 9 height 9
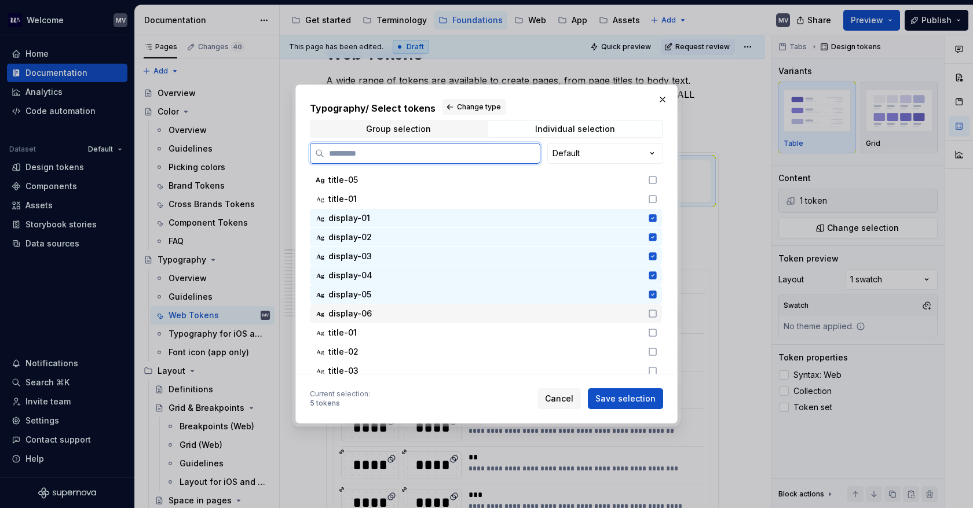
click at [655, 317] on icon at bounding box center [652, 313] width 9 height 9
click at [639, 397] on span "Save selection" at bounding box center [625, 399] width 60 height 12
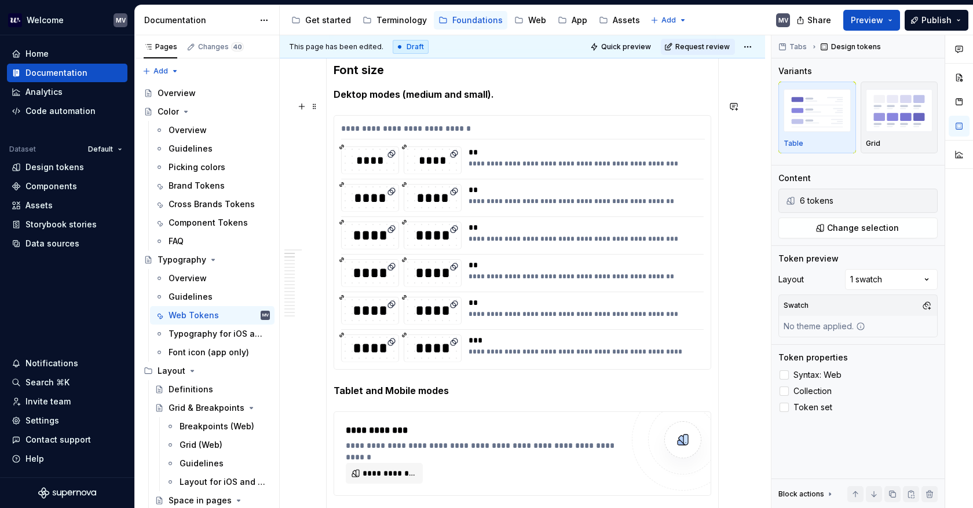
scroll to position [533, 0]
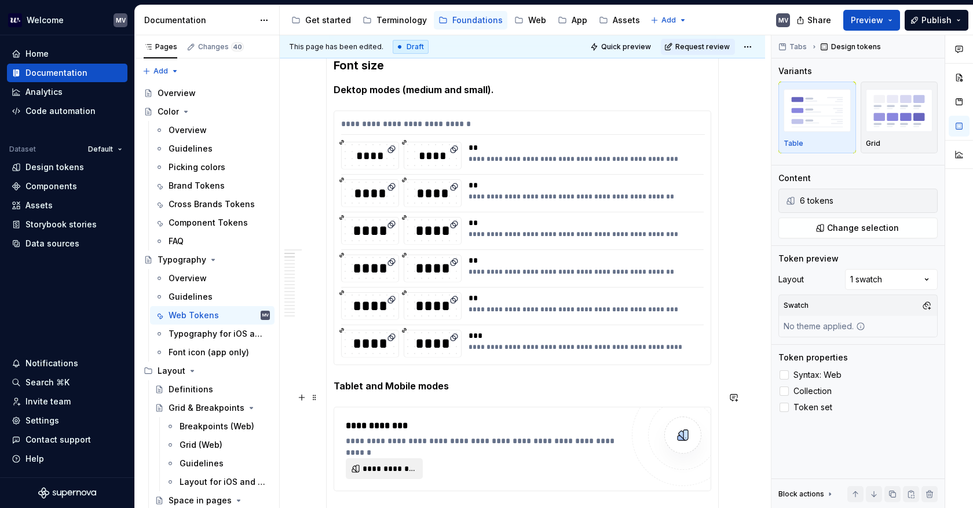
click at [380, 459] on button "**********" at bounding box center [384, 469] width 77 height 21
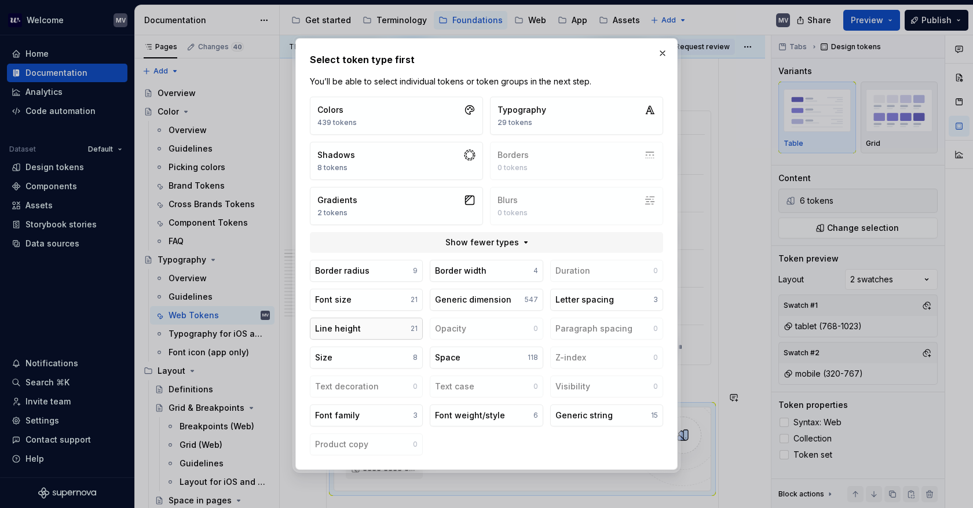
click at [393, 329] on button "Line height 21" at bounding box center [366, 329] width 113 height 22
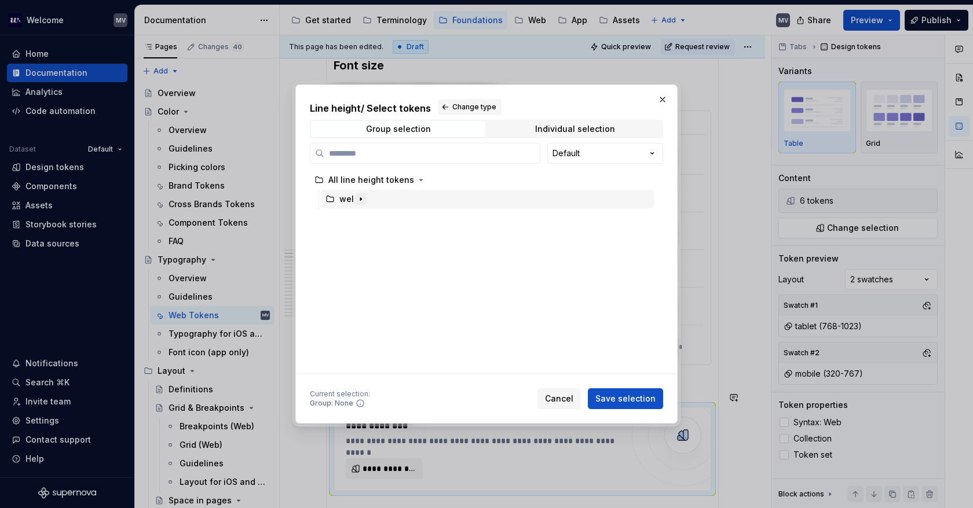
click at [355, 193] on button "button" at bounding box center [361, 199] width 12 height 12
click at [368, 215] on button "button" at bounding box center [374, 218] width 12 height 12
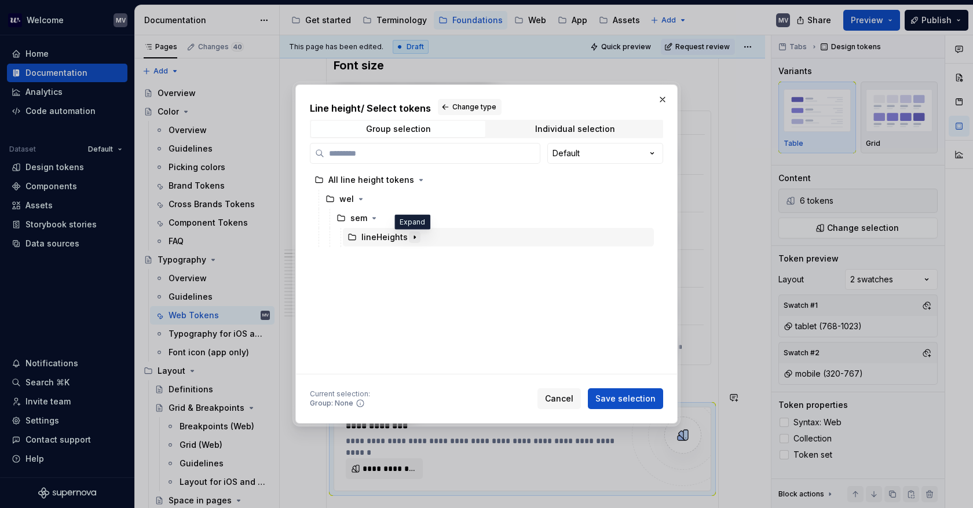
click at [410, 237] on icon "button" at bounding box center [414, 237] width 9 height 9
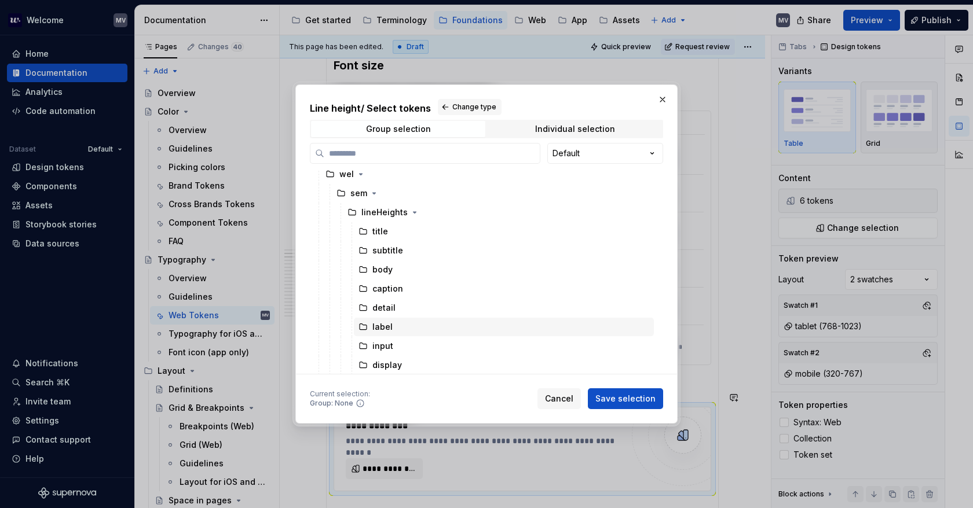
scroll to position [25, 0]
click at [408, 364] on div "display" at bounding box center [504, 364] width 300 height 19
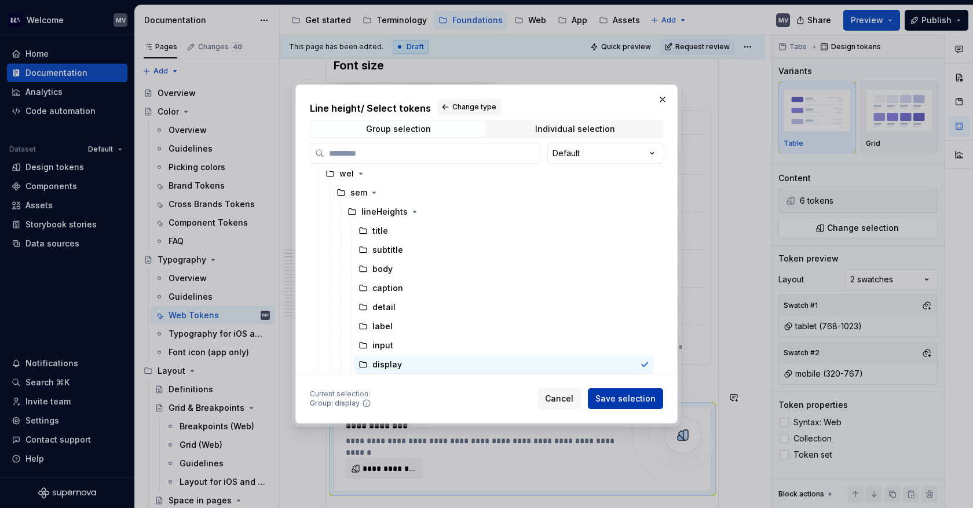
click at [618, 400] on span "Save selection" at bounding box center [625, 399] width 60 height 12
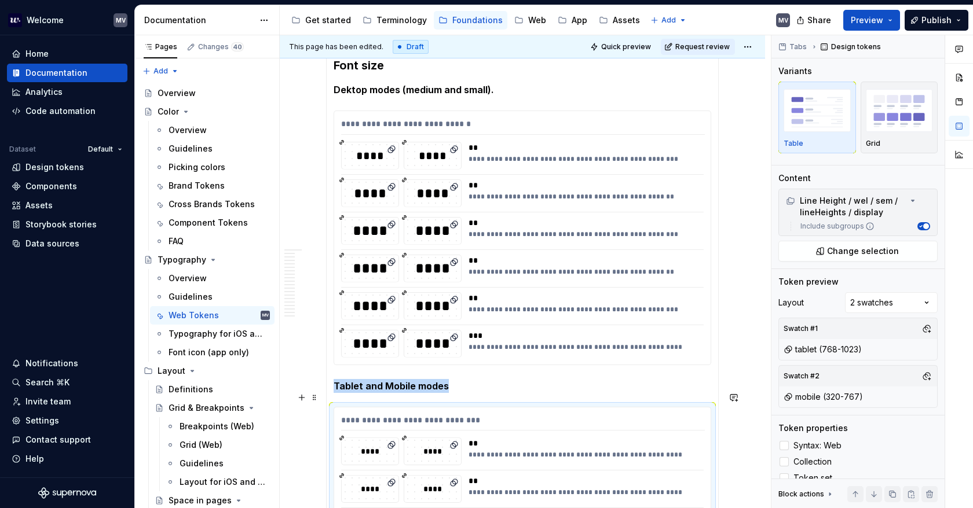
scroll to position [669, 0]
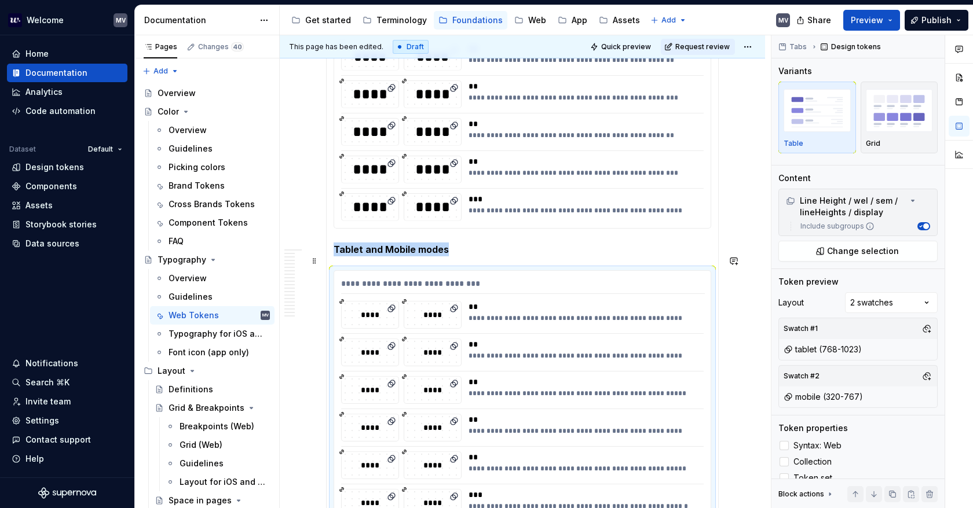
click at [561, 349] on div "**********" at bounding box center [582, 353] width 228 height 28
click at [837, 251] on span "Change selection" at bounding box center [863, 251] width 72 height 12
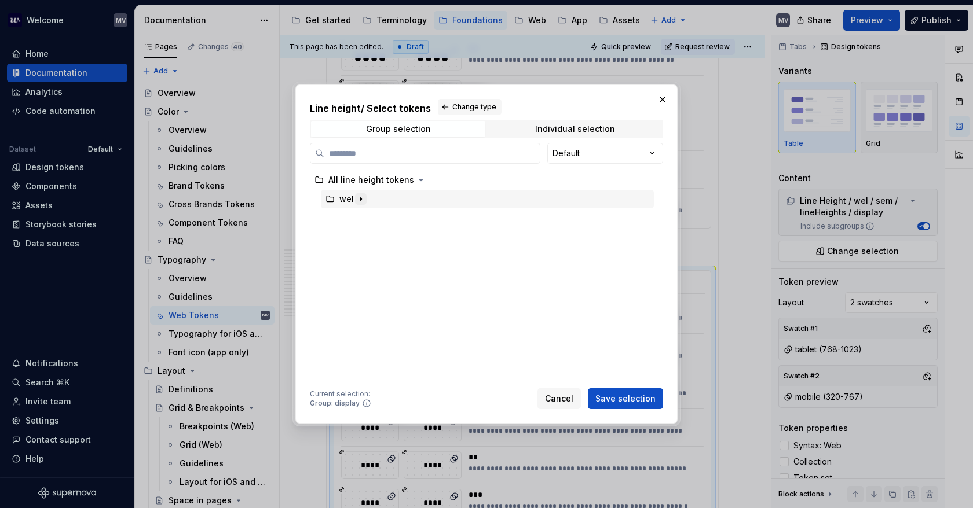
click at [361, 199] on icon "button" at bounding box center [360, 199] width 9 height 9
click at [369, 219] on icon "button" at bounding box center [373, 218] width 9 height 9
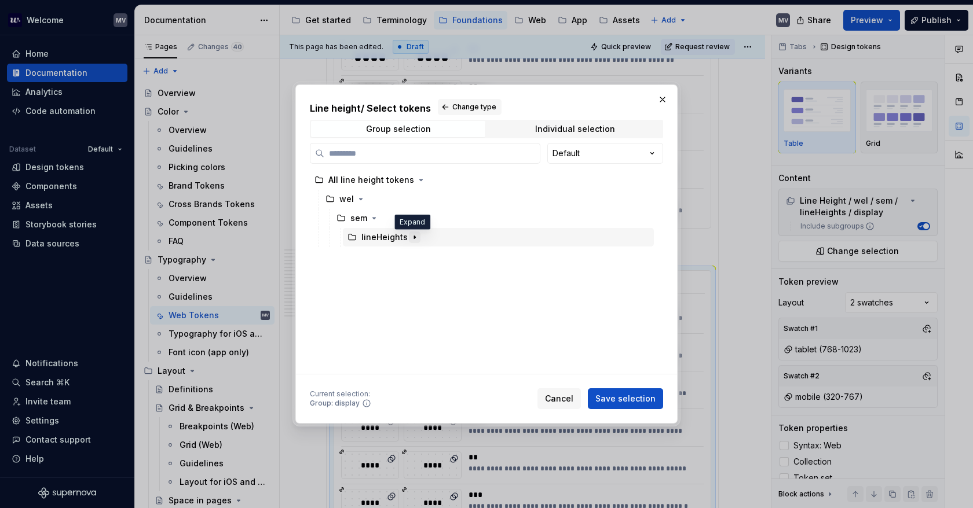
click at [414, 237] on icon "button" at bounding box center [414, 237] width 1 height 3
click at [413, 237] on icon "button" at bounding box center [414, 237] width 3 height 1
click at [463, 102] on span "Change type" at bounding box center [474, 106] width 44 height 9
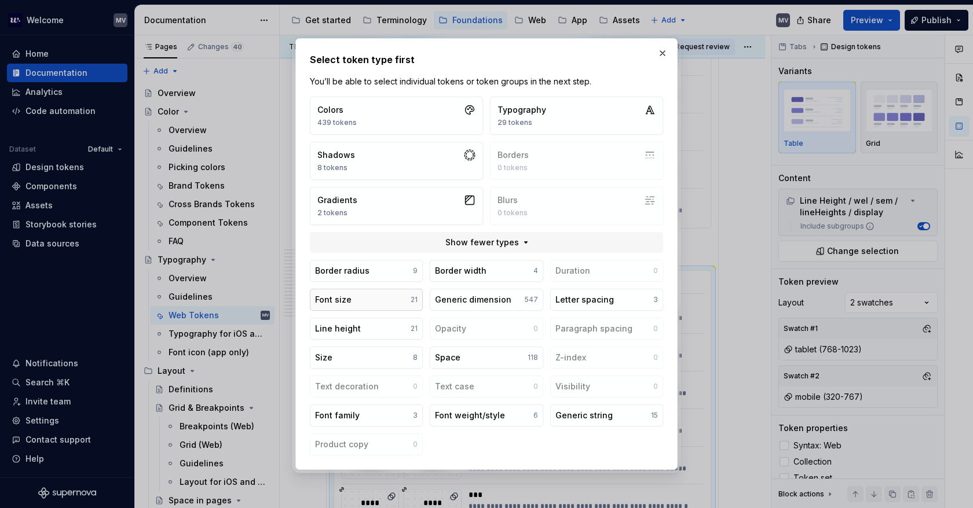
click at [394, 306] on button "Font size 21" at bounding box center [366, 300] width 113 height 22
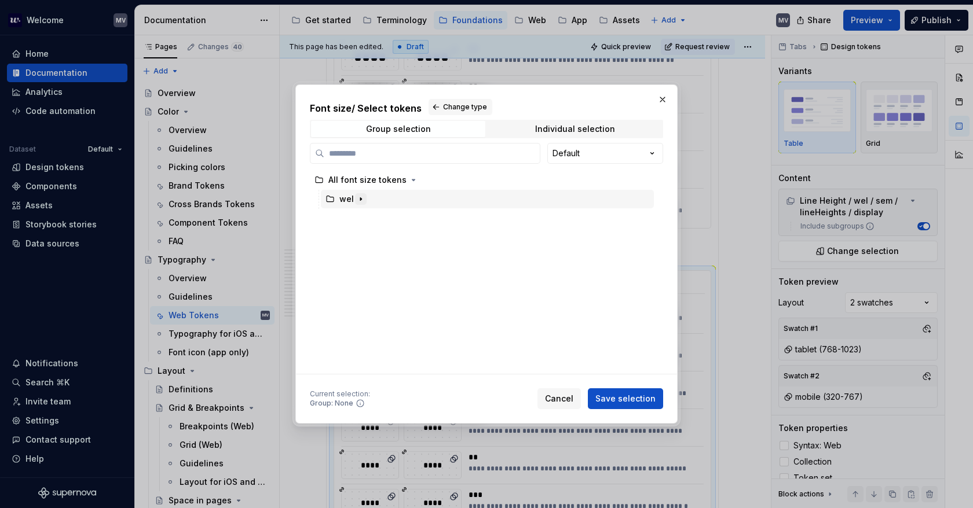
click at [360, 199] on icon "button" at bounding box center [360, 199] width 9 height 9
click at [377, 218] on icon "button" at bounding box center [373, 218] width 9 height 9
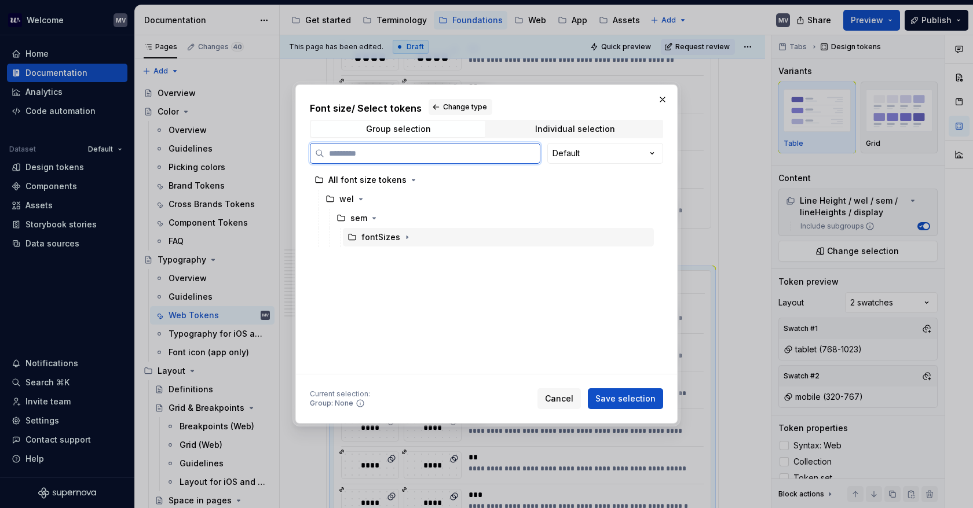
click at [398, 239] on div "fontSizes" at bounding box center [387, 238] width 52 height 12
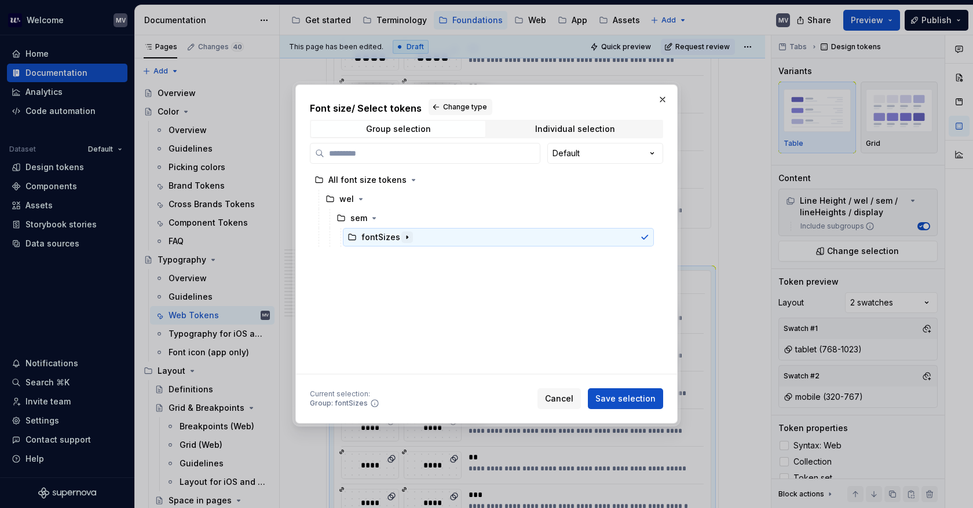
click at [402, 237] on icon "button" at bounding box center [406, 237] width 9 height 9
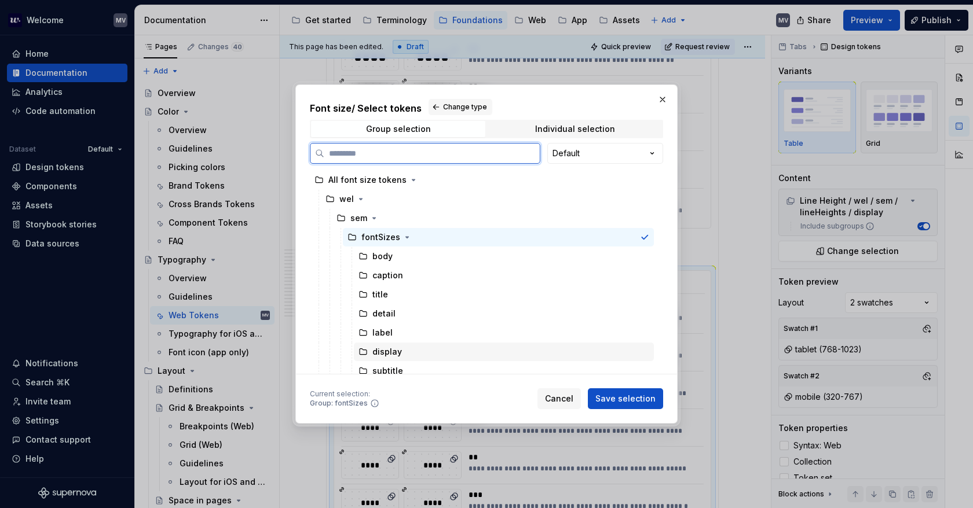
click at [419, 350] on div "display" at bounding box center [504, 352] width 300 height 19
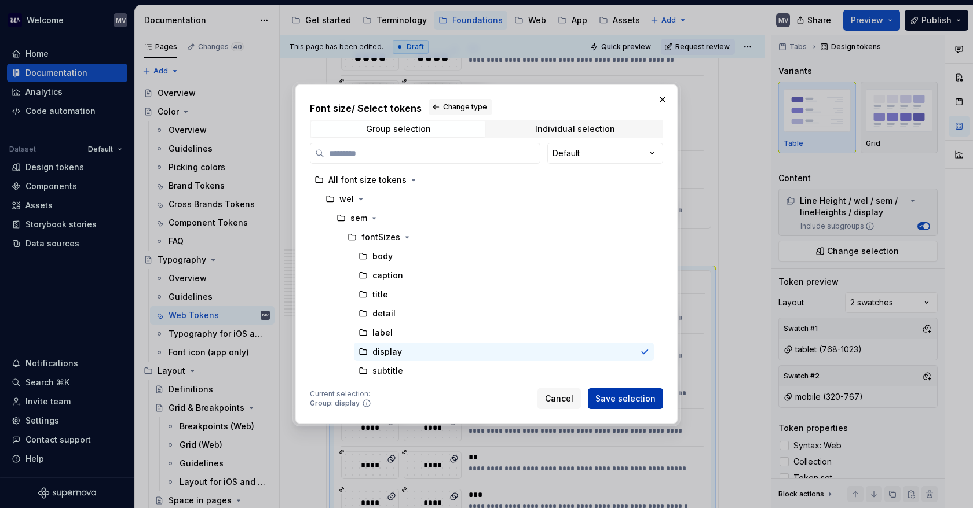
click at [609, 399] on span "Save selection" at bounding box center [625, 399] width 60 height 12
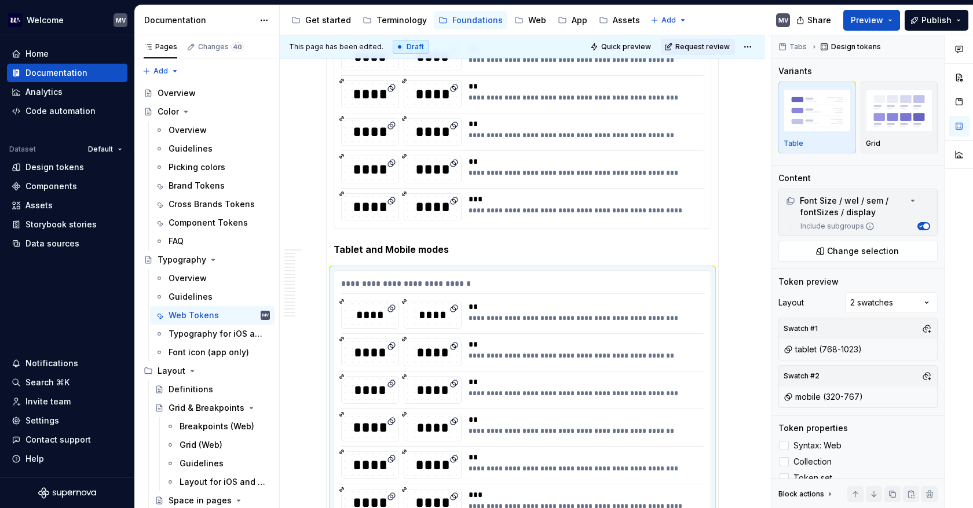
click at [966, 188] on div at bounding box center [959, 272] width 28 height 474
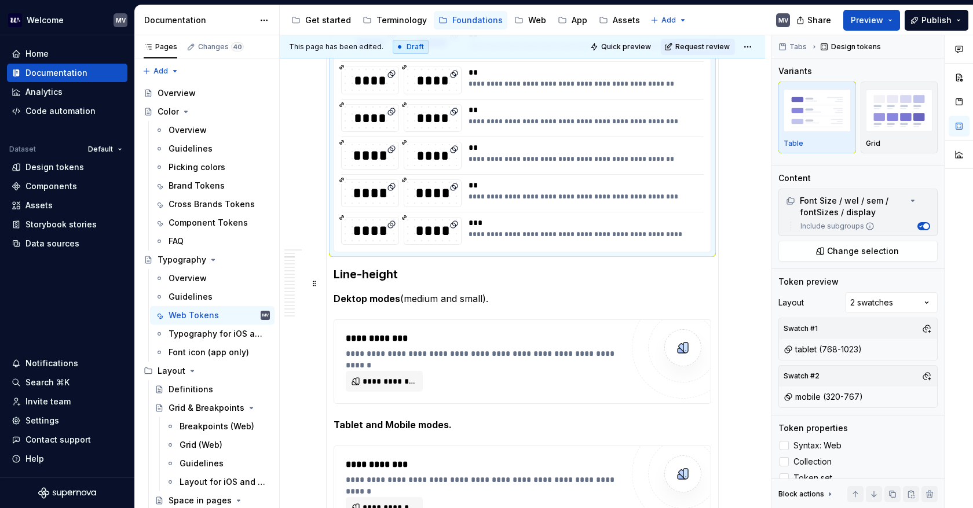
scroll to position [959, 0]
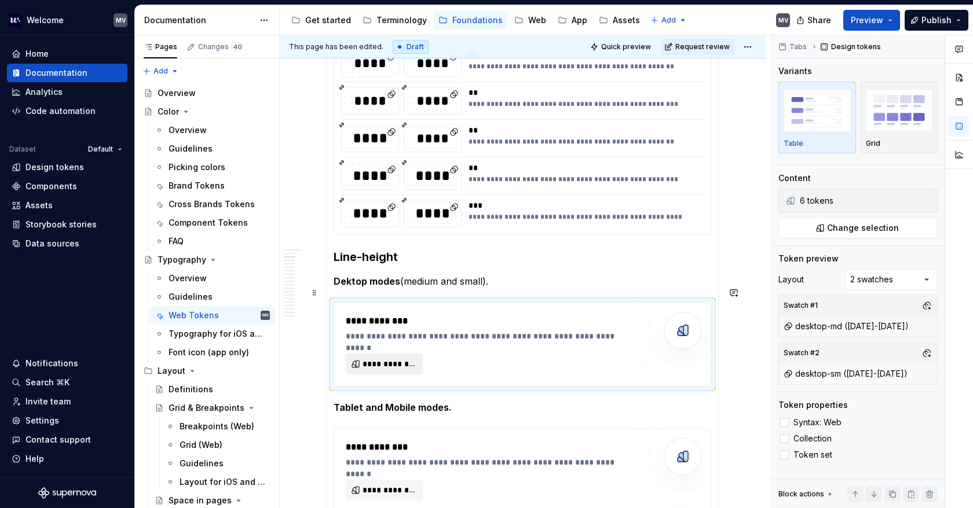
click at [383, 358] on span "**********" at bounding box center [388, 364] width 53 height 12
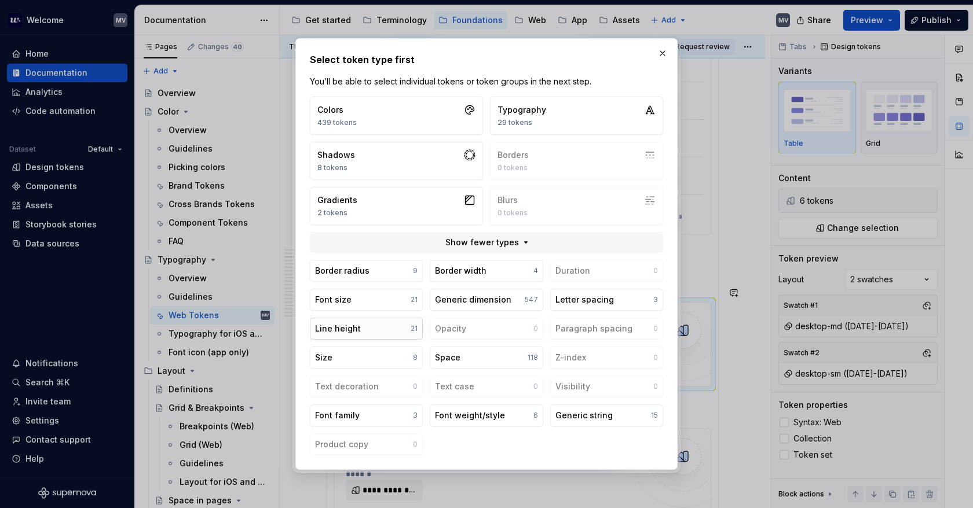
click at [384, 333] on button "Line height 21" at bounding box center [366, 329] width 113 height 22
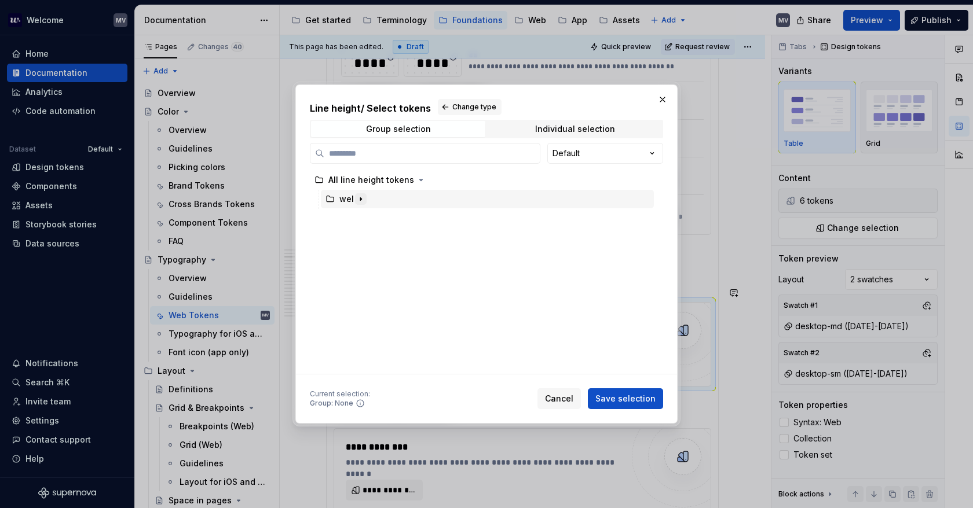
click at [358, 199] on icon "button" at bounding box center [360, 199] width 9 height 9
click at [371, 218] on icon "button" at bounding box center [373, 218] width 9 height 9
click at [412, 234] on icon "button" at bounding box center [414, 237] width 9 height 9
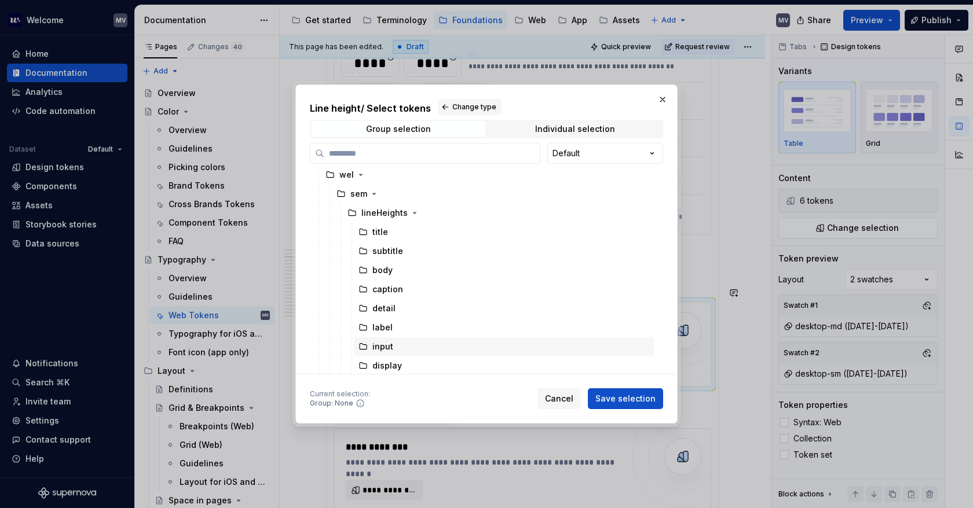
scroll to position [25, 0]
click at [423, 362] on div "display" at bounding box center [504, 364] width 300 height 19
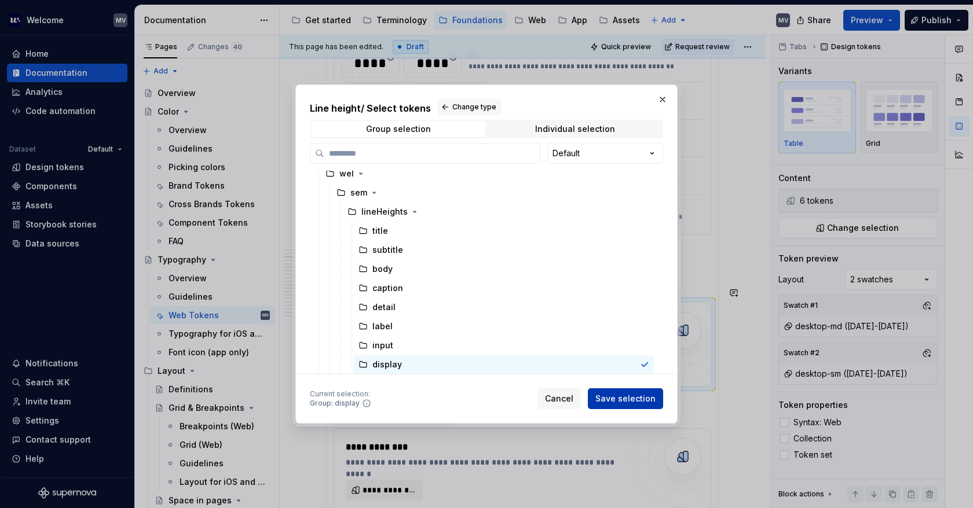
click at [637, 401] on span "Save selection" at bounding box center [625, 399] width 60 height 12
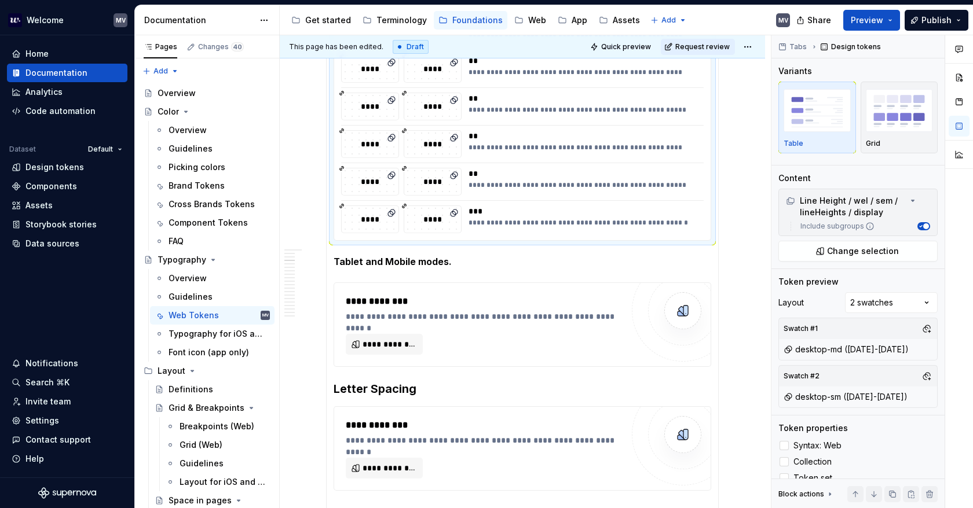
scroll to position [1280, 0]
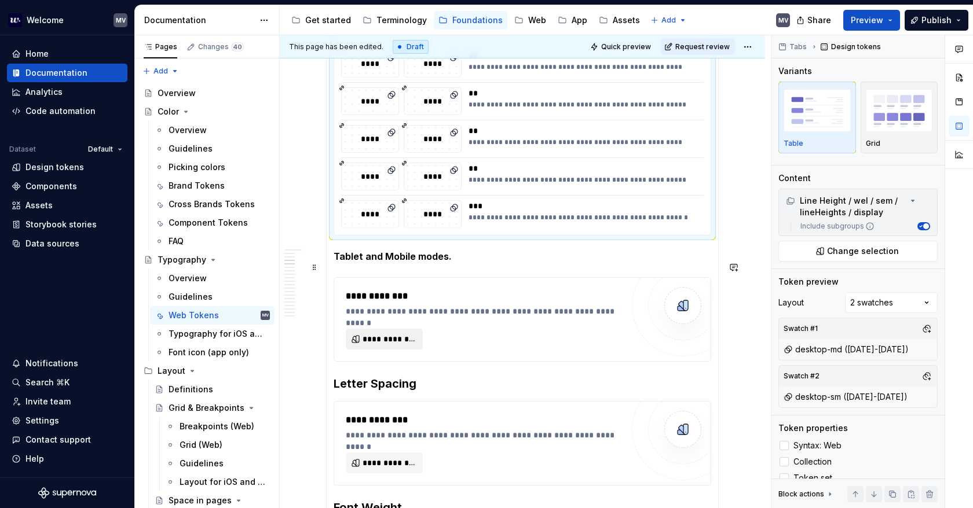
click at [388, 333] on span "**********" at bounding box center [388, 339] width 53 height 12
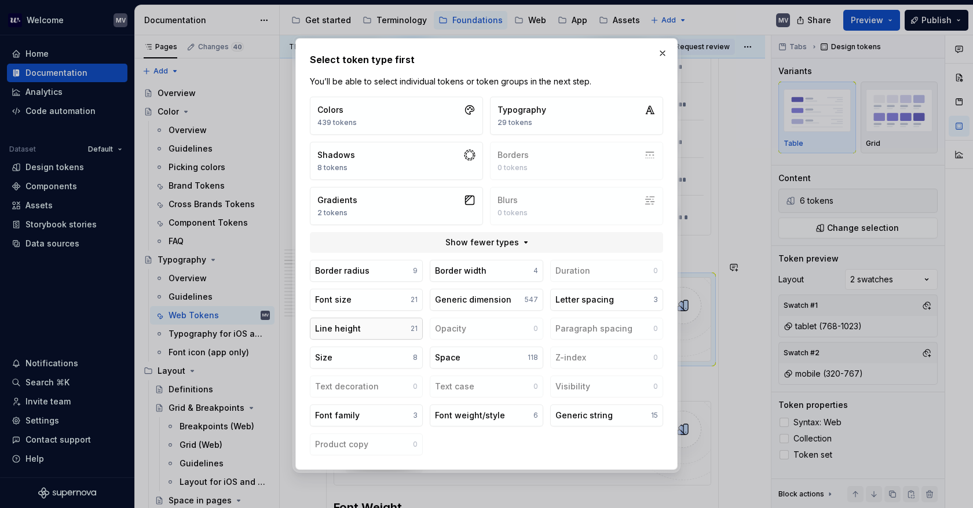
click at [382, 325] on button "Line height 21" at bounding box center [366, 329] width 113 height 22
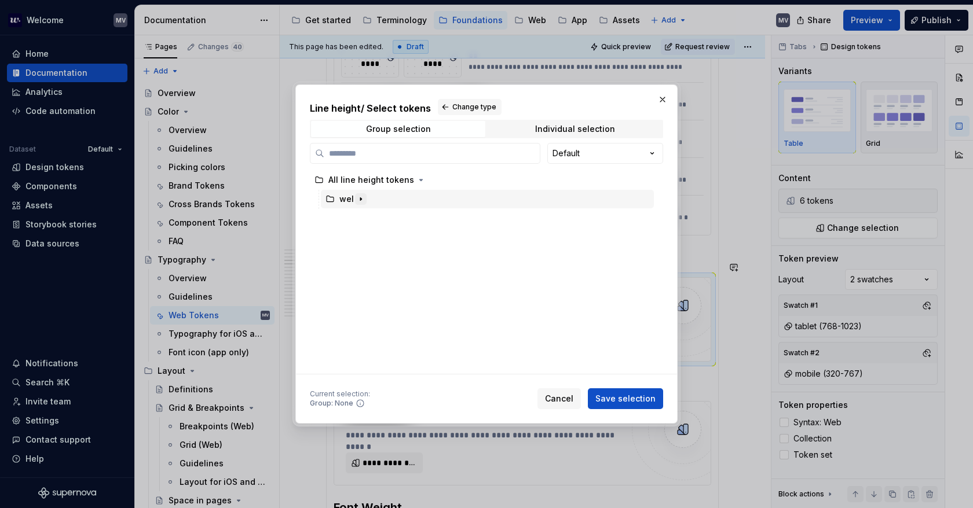
click at [362, 193] on button "button" at bounding box center [361, 199] width 12 height 12
click at [379, 219] on button "button" at bounding box center [374, 218] width 12 height 12
click at [410, 236] on icon "button" at bounding box center [414, 237] width 9 height 9
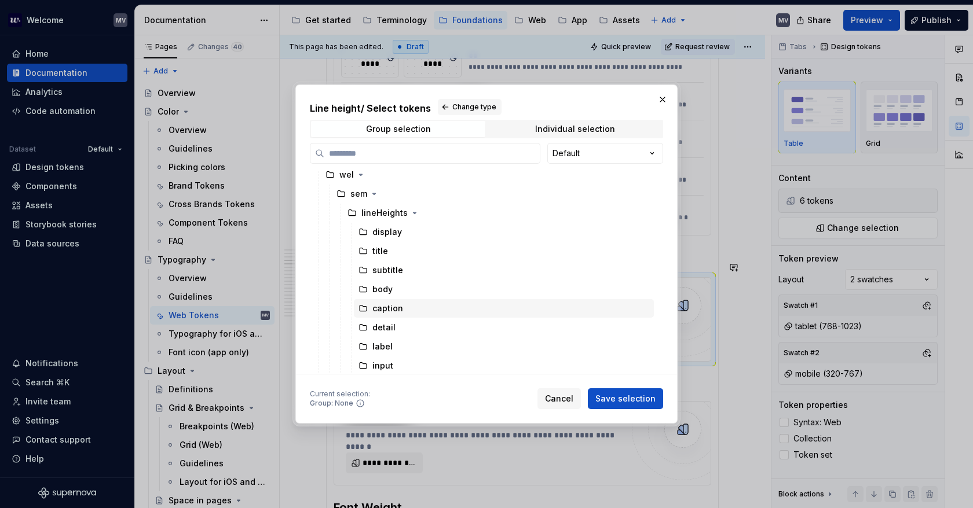
scroll to position [25, 0]
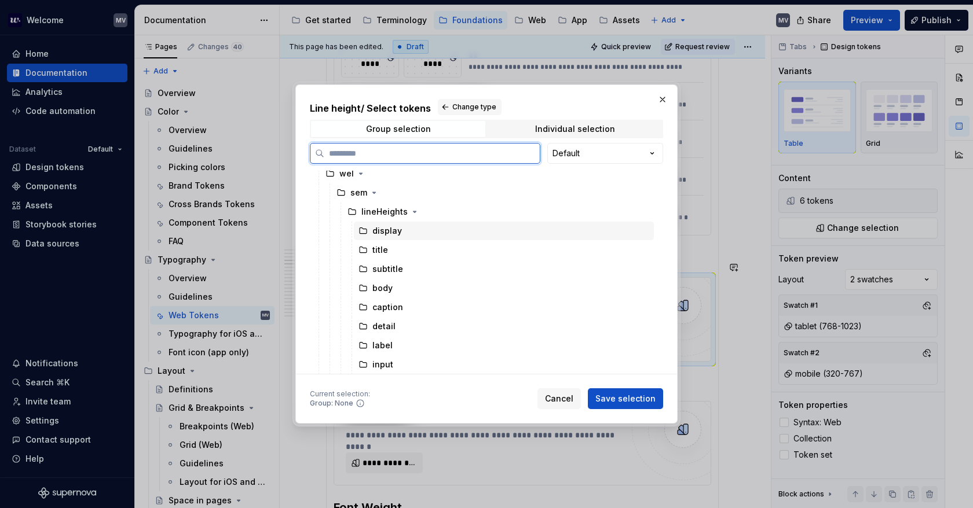
click at [404, 232] on div "display" at bounding box center [504, 231] width 300 height 19
click at [635, 401] on span "Save selection" at bounding box center [625, 399] width 60 height 12
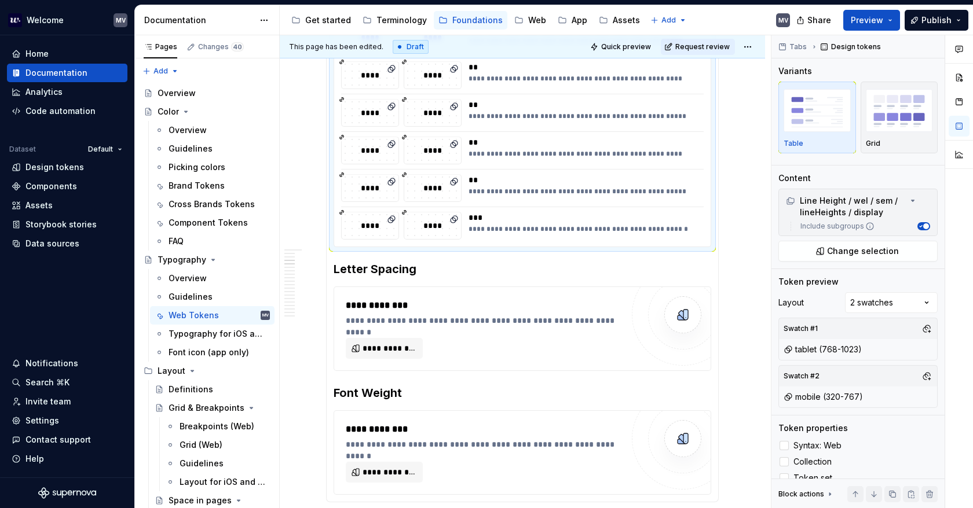
scroll to position [1576, 0]
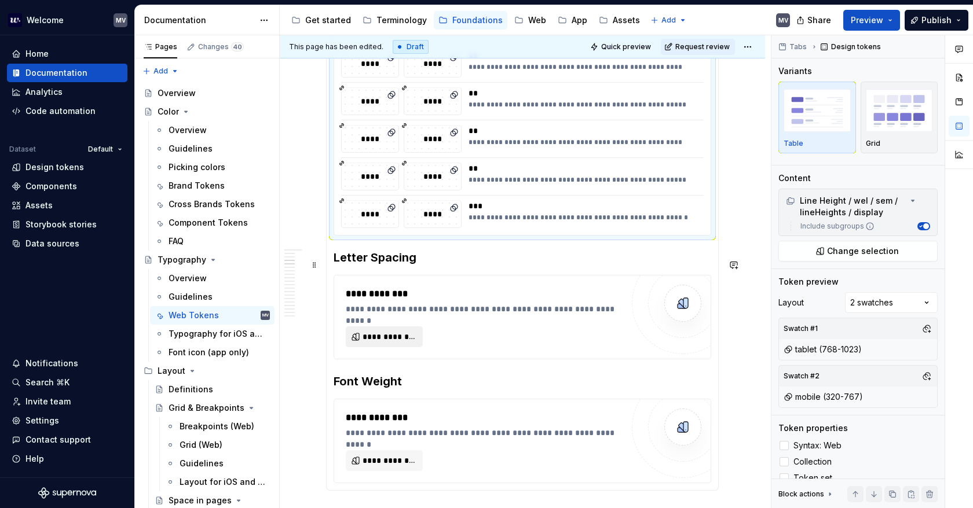
click at [397, 331] on span "**********" at bounding box center [388, 337] width 53 height 12
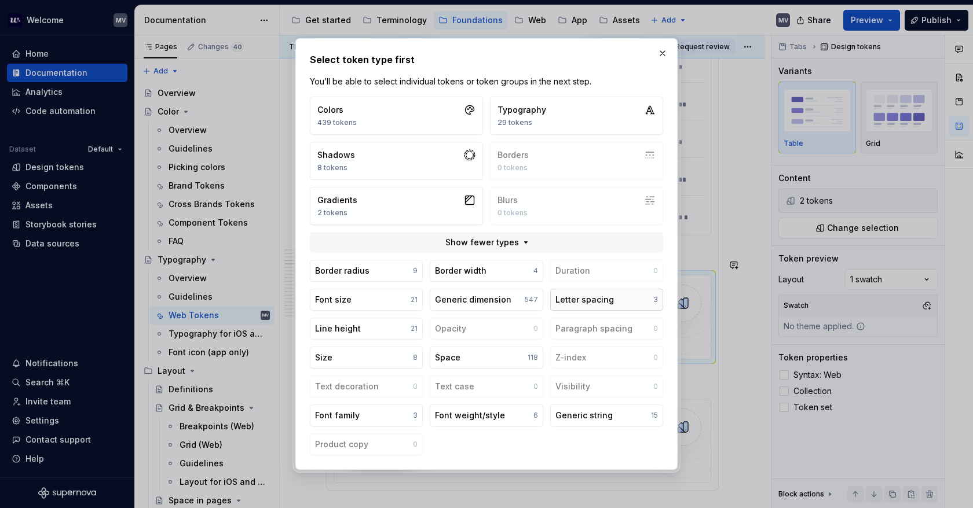
click at [604, 302] on div "Letter spacing" at bounding box center [584, 300] width 58 height 12
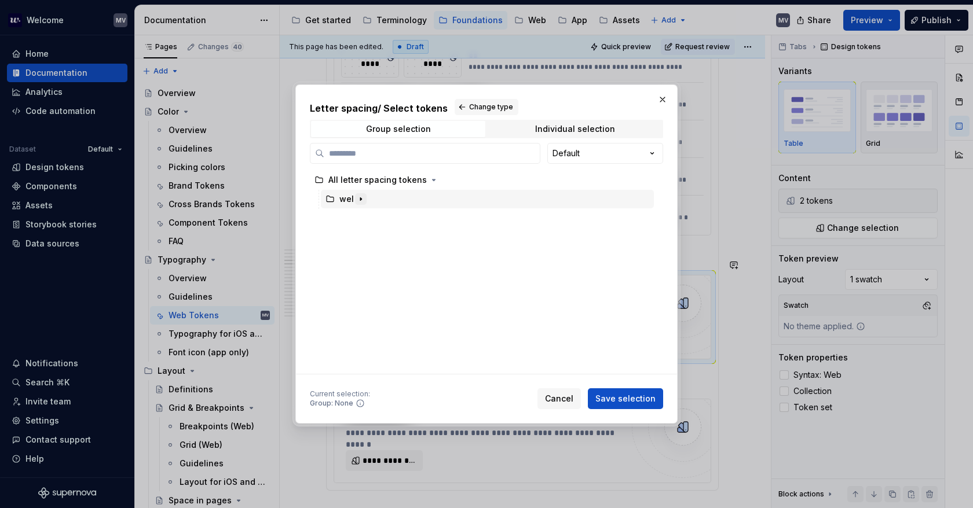
click at [360, 200] on icon "button" at bounding box center [360, 199] width 1 height 3
click at [372, 215] on icon "button" at bounding box center [373, 218] width 9 height 9
click at [419, 236] on icon "button" at bounding box center [422, 237] width 9 height 9
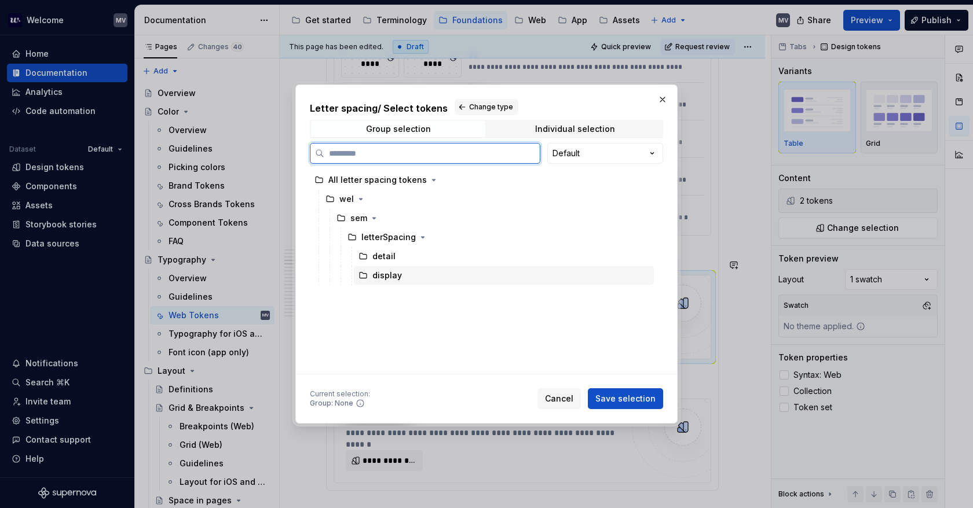
click at [403, 271] on div "display" at bounding box center [504, 275] width 300 height 19
click at [644, 402] on span "Save selection" at bounding box center [625, 399] width 60 height 12
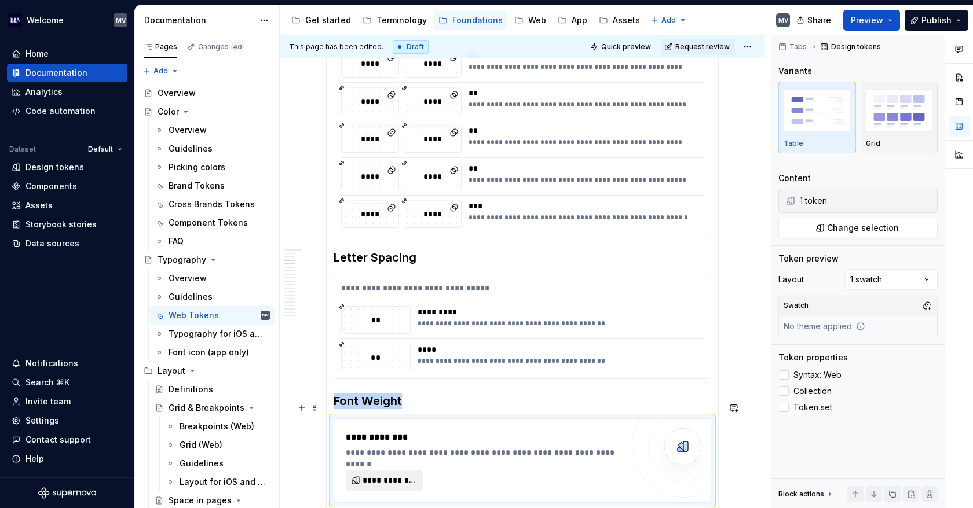
click at [395, 475] on span "**********" at bounding box center [388, 481] width 53 height 12
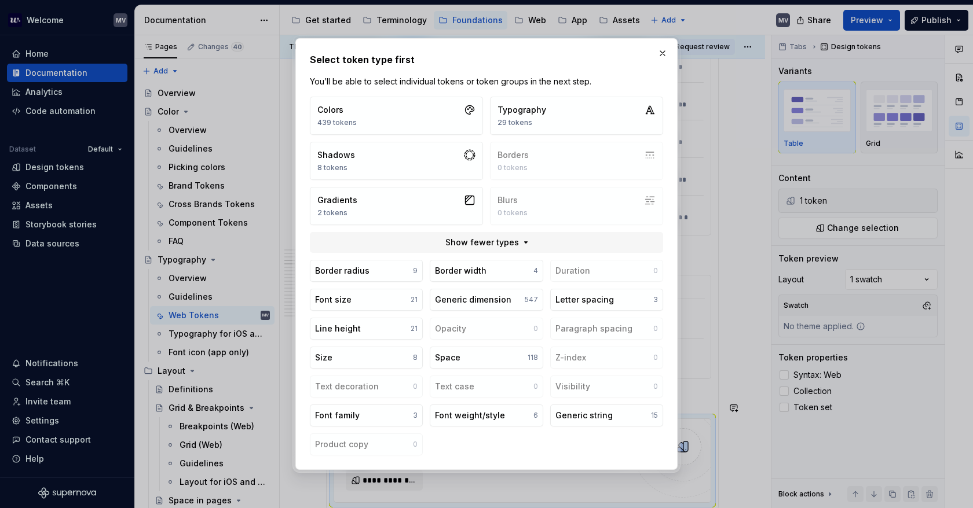
click at [503, 417] on button "Font weight/style 6" at bounding box center [486, 416] width 113 height 22
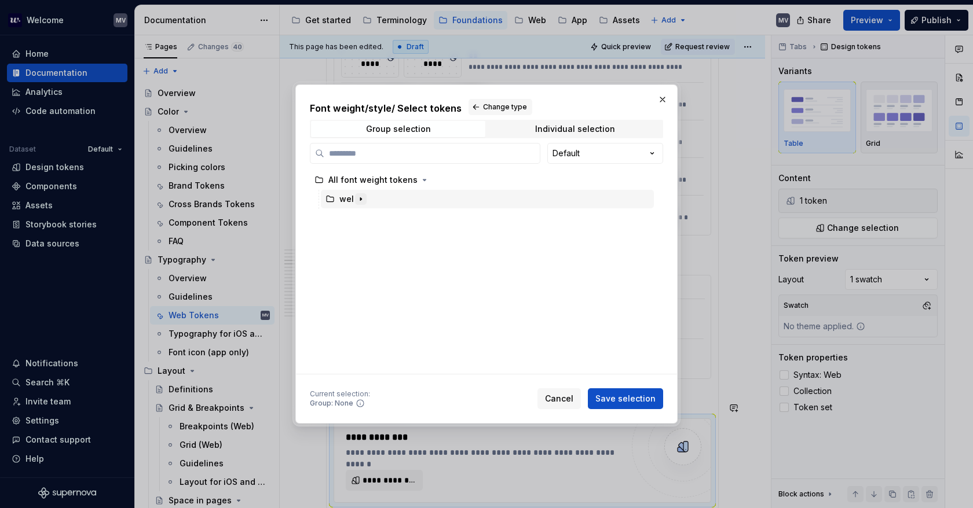
click at [356, 199] on icon "button" at bounding box center [360, 199] width 9 height 9
click at [377, 217] on icon "button" at bounding box center [373, 218] width 9 height 9
click at [416, 239] on icon "button" at bounding box center [417, 237] width 9 height 9
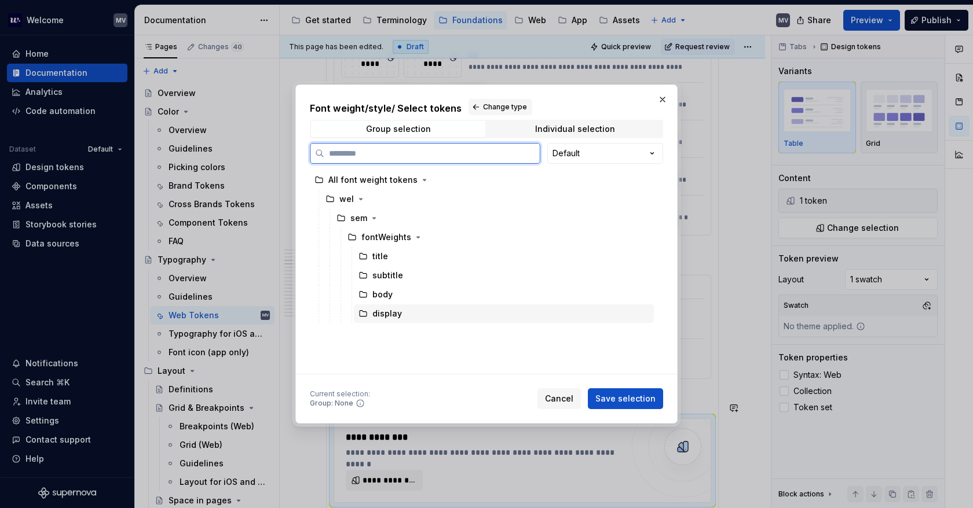
click at [405, 313] on div "display" at bounding box center [504, 314] width 300 height 19
click at [631, 399] on span "Save selection" at bounding box center [625, 399] width 60 height 12
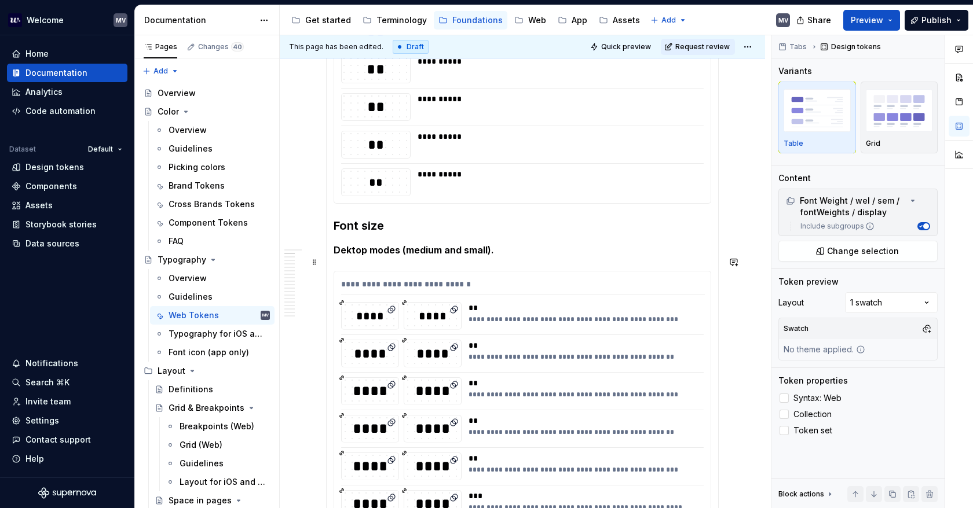
scroll to position [173, 0]
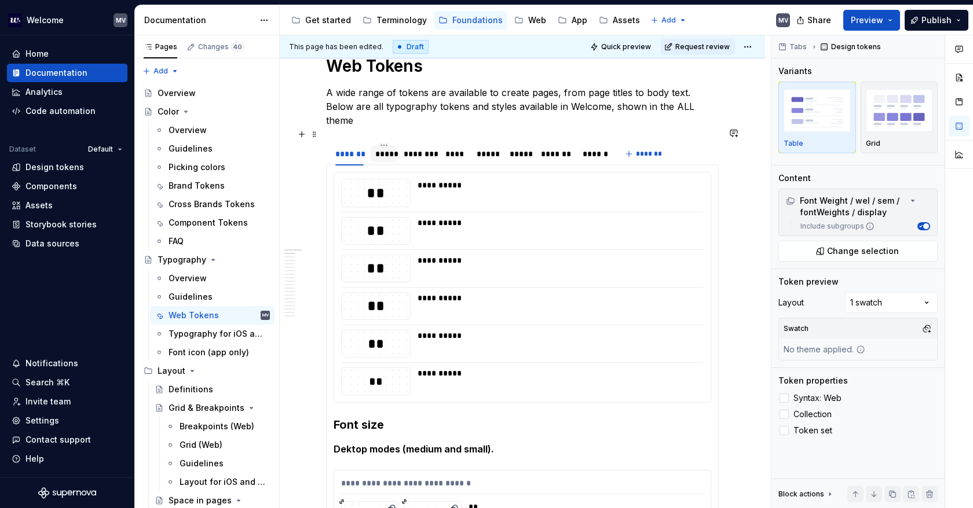
click at [386, 148] on div "*****" at bounding box center [383, 154] width 17 height 12
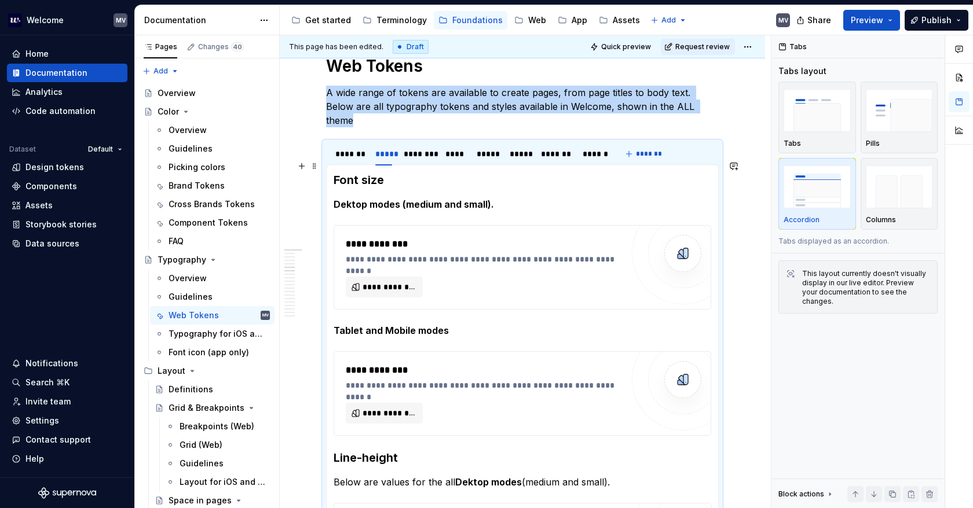
click at [406, 172] on h3 "Font size" at bounding box center [521, 180] width 377 height 16
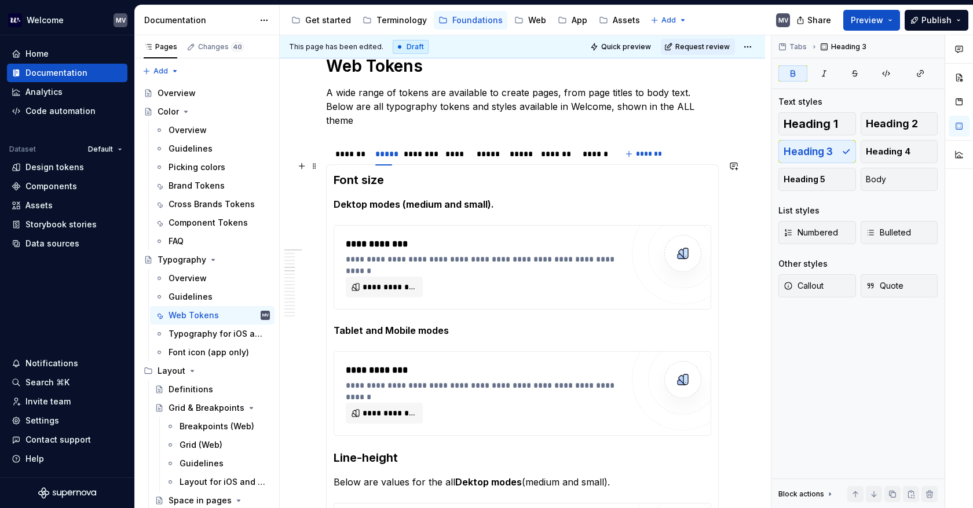
click at [333, 173] on strong "Font size" at bounding box center [358, 180] width 50 height 14
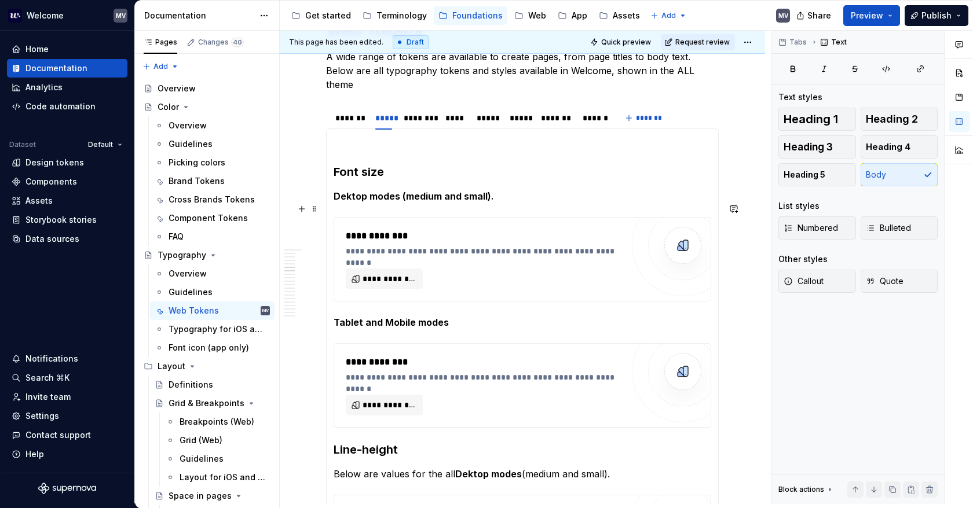
scroll to position [12, 0]
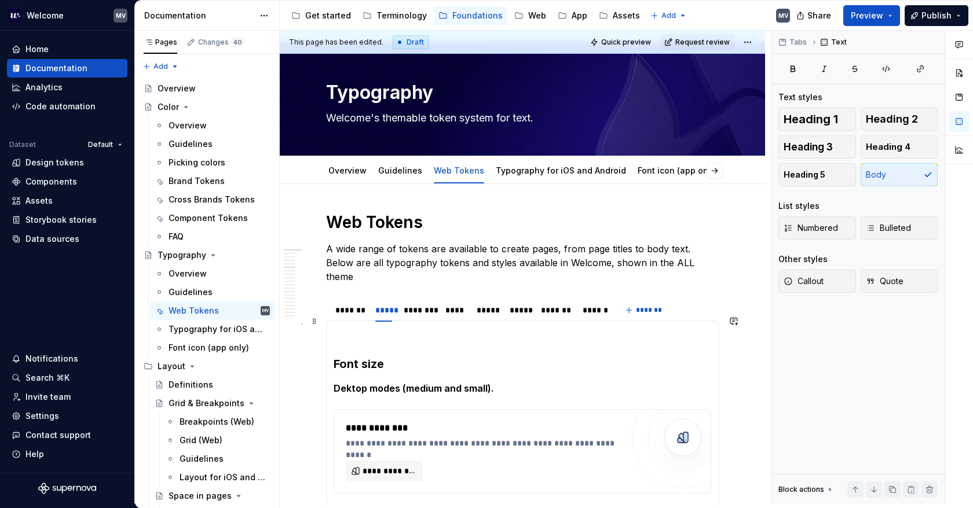
click at [351, 328] on p at bounding box center [521, 335] width 377 height 14
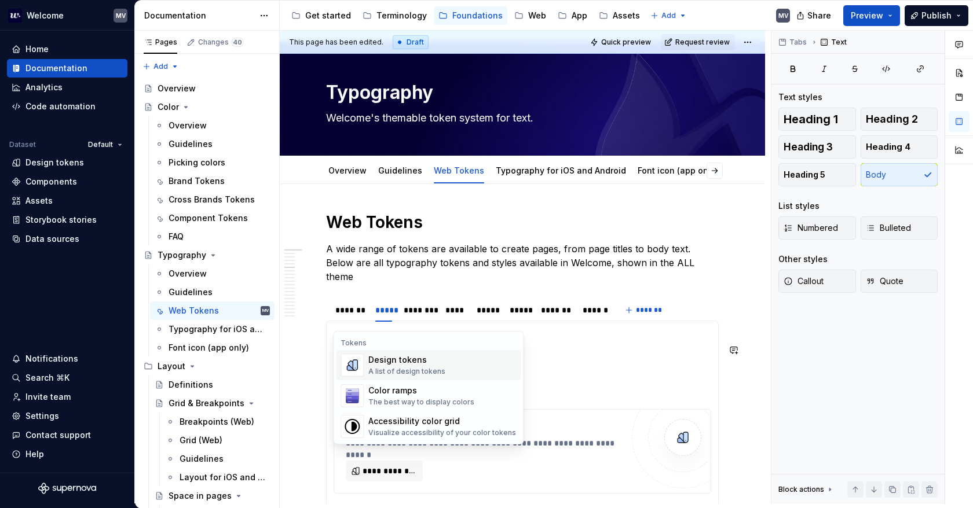
click at [451, 365] on div "Design tokens A list of design tokens" at bounding box center [442, 365] width 148 height 23
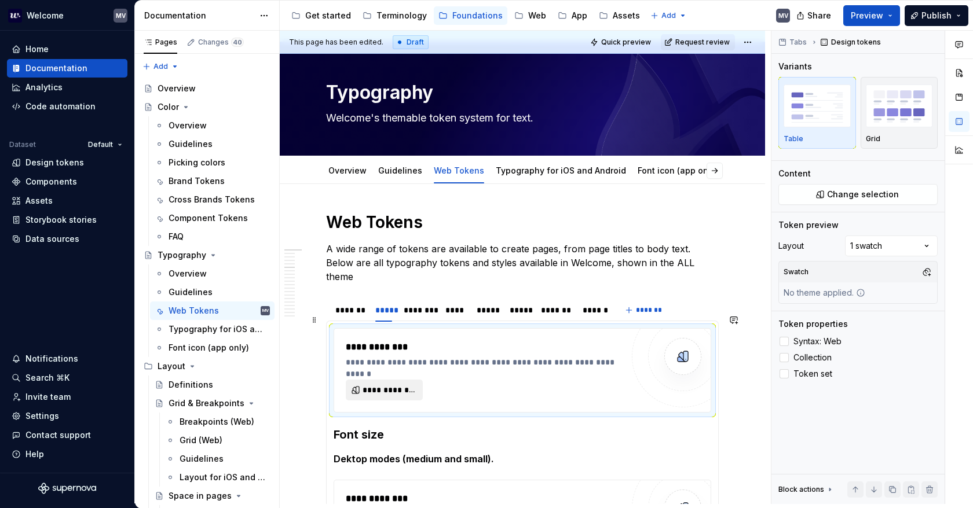
click at [394, 380] on button "**********" at bounding box center [384, 390] width 77 height 21
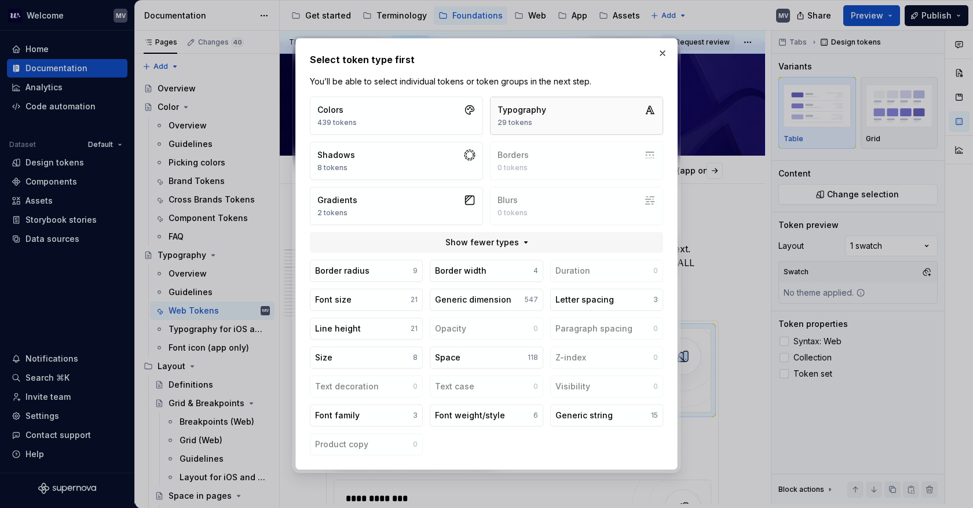
click at [523, 116] on div "Typography" at bounding box center [521, 110] width 49 height 12
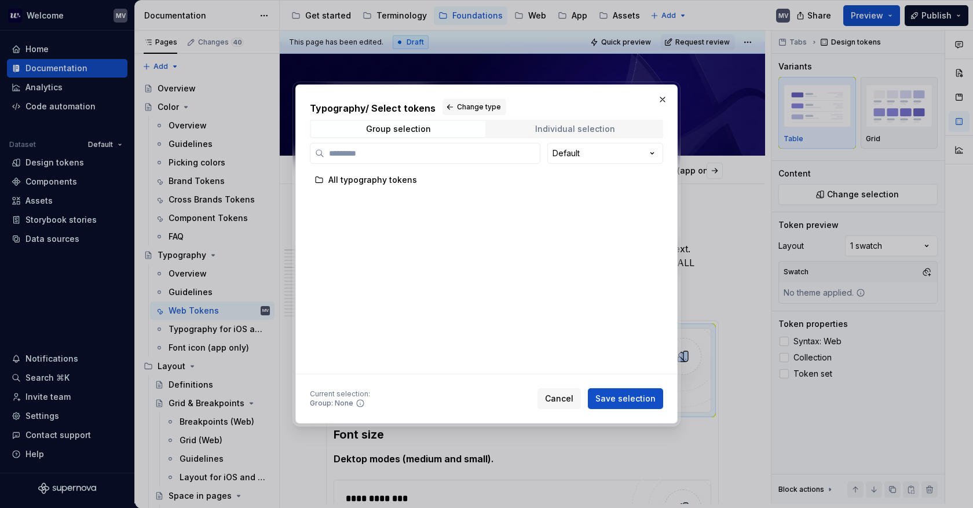
click at [563, 128] on div "Individual selection" at bounding box center [575, 128] width 80 height 9
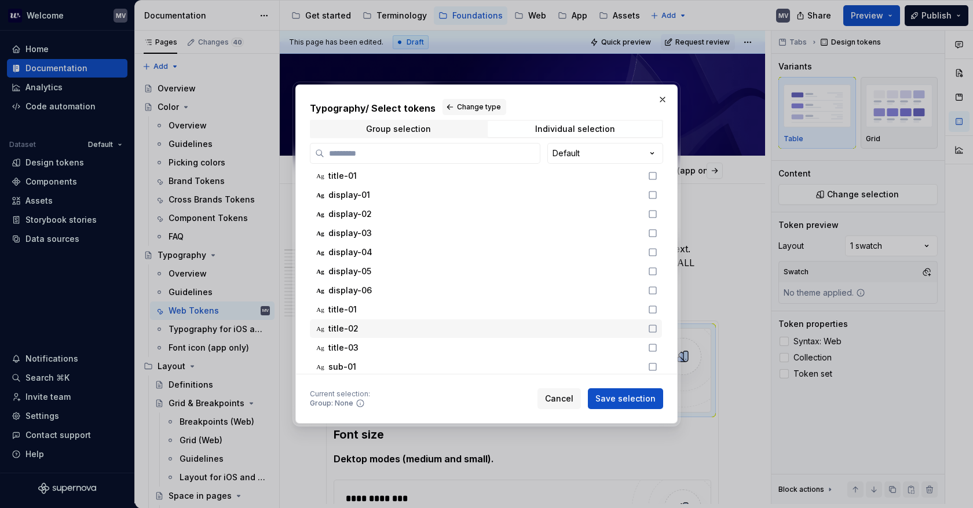
scroll to position [116, 0]
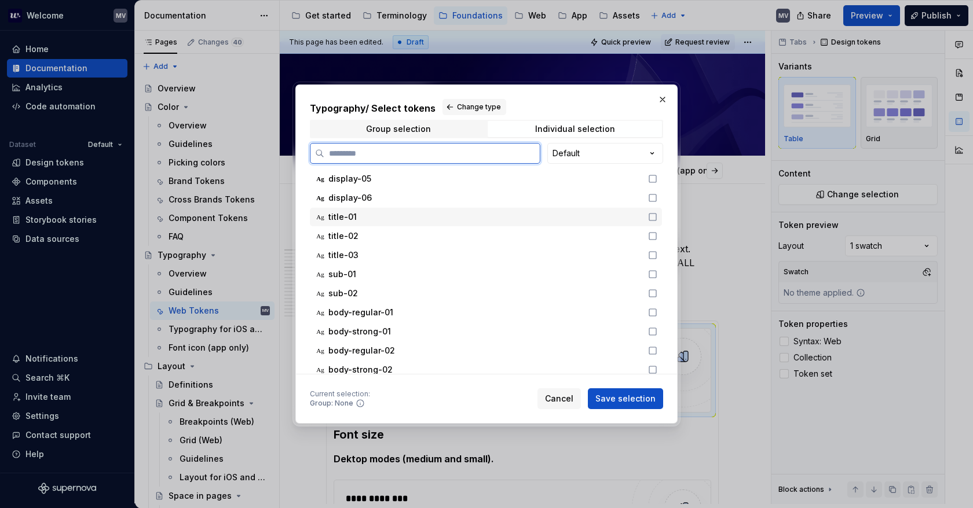
click at [653, 219] on icon at bounding box center [652, 216] width 9 height 9
click at [654, 238] on icon at bounding box center [652, 236] width 9 height 9
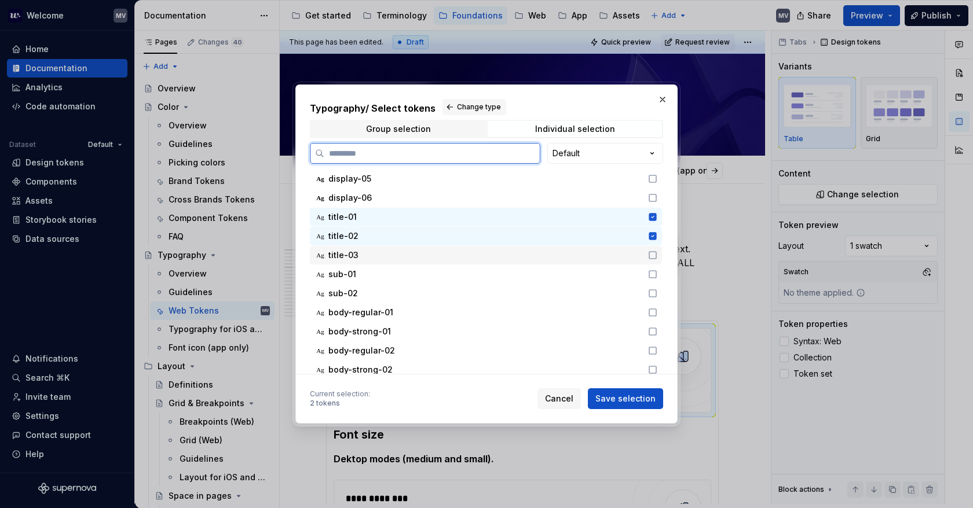
click at [654, 254] on icon at bounding box center [652, 255] width 9 height 9
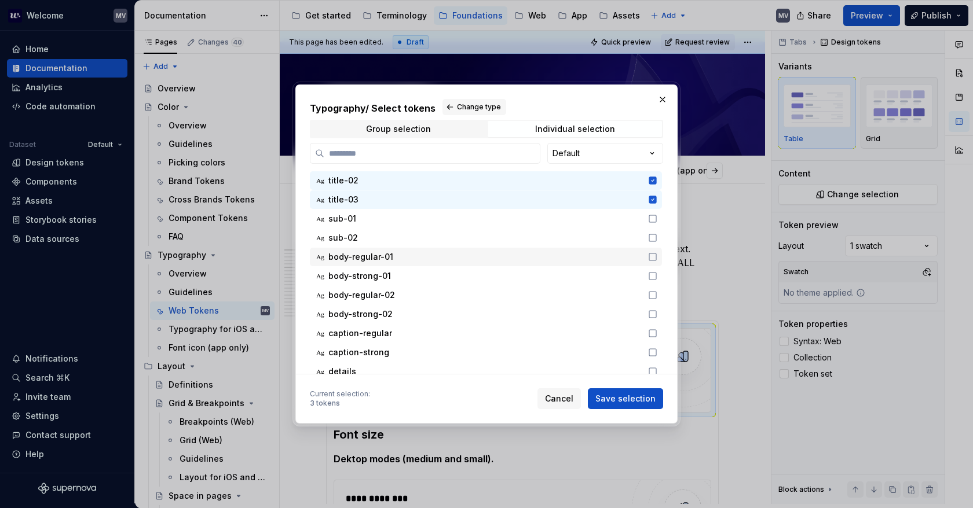
scroll to position [174, 0]
click at [647, 397] on span "Save selection" at bounding box center [625, 399] width 60 height 12
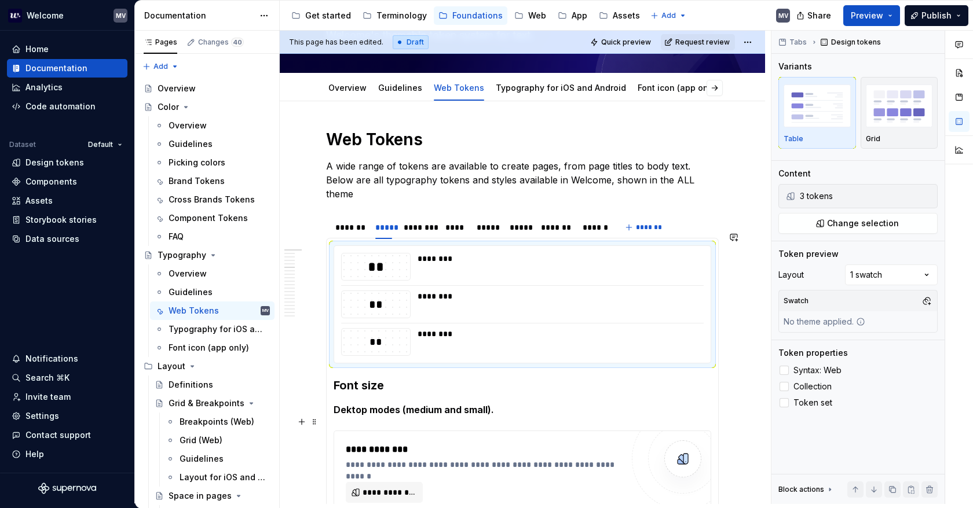
scroll to position [128, 0]
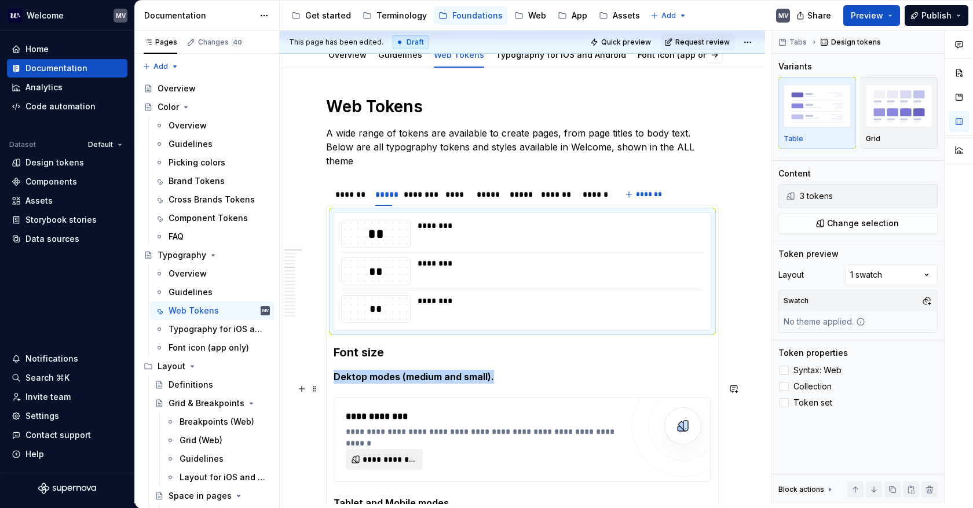
click at [394, 454] on span "**********" at bounding box center [388, 460] width 53 height 12
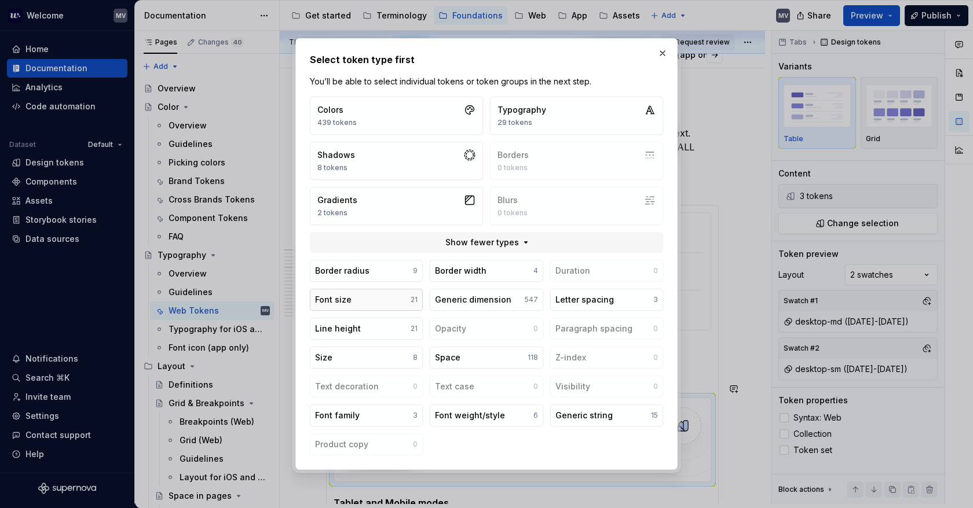
click at [377, 298] on button "Font size 21" at bounding box center [366, 300] width 113 height 22
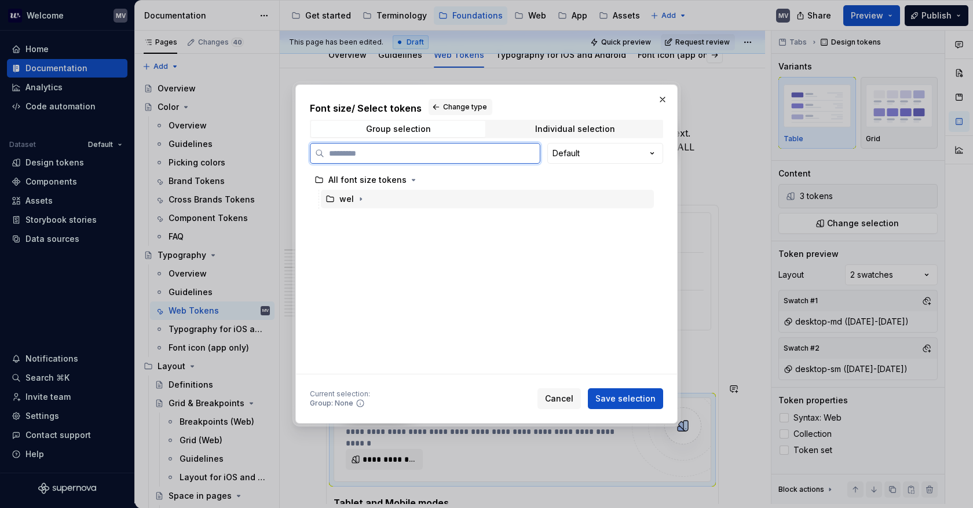
click at [353, 197] on div "wel" at bounding box center [352, 199] width 27 height 12
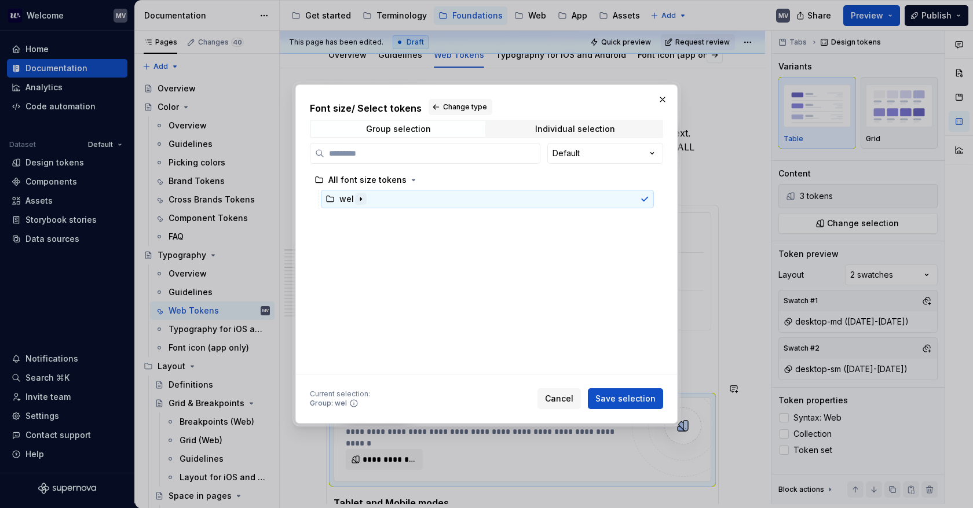
click at [358, 196] on icon "button" at bounding box center [360, 199] width 9 height 9
click at [376, 214] on button "button" at bounding box center [374, 218] width 12 height 12
click at [404, 235] on icon "button" at bounding box center [406, 237] width 9 height 9
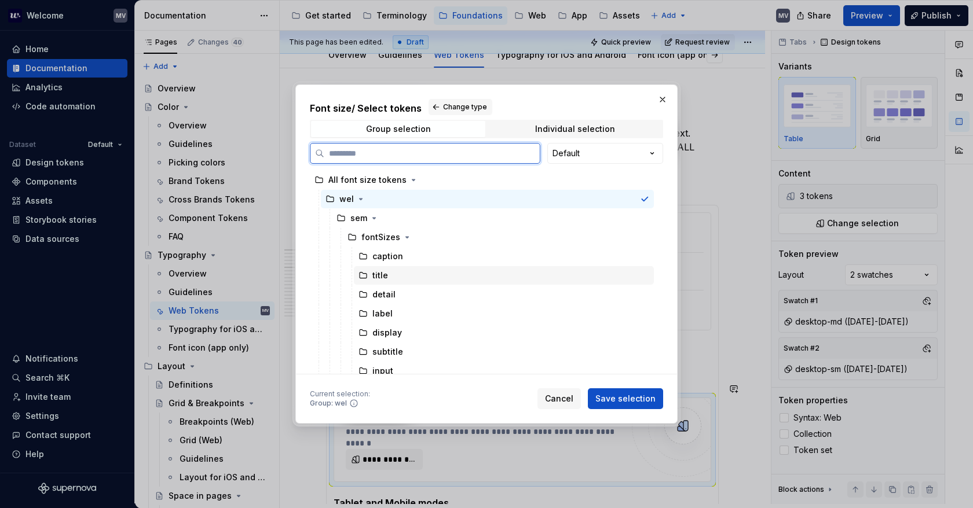
click at [403, 268] on div "title" at bounding box center [504, 275] width 300 height 19
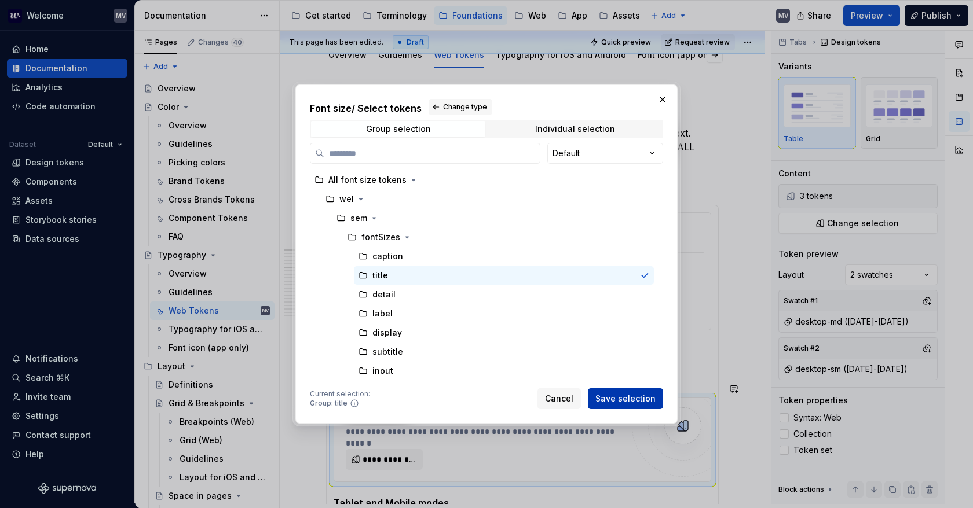
click at [624, 398] on span "Save selection" at bounding box center [625, 399] width 60 height 12
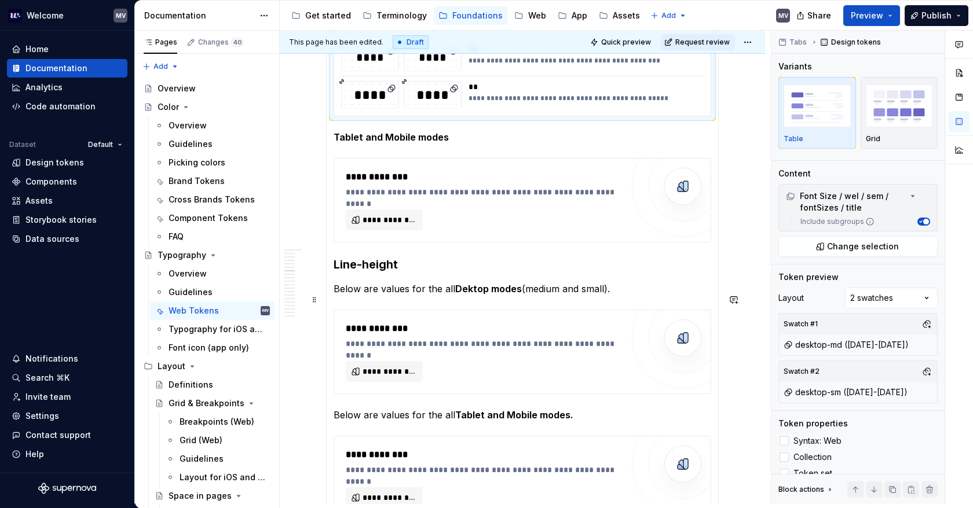
scroll to position [553, 0]
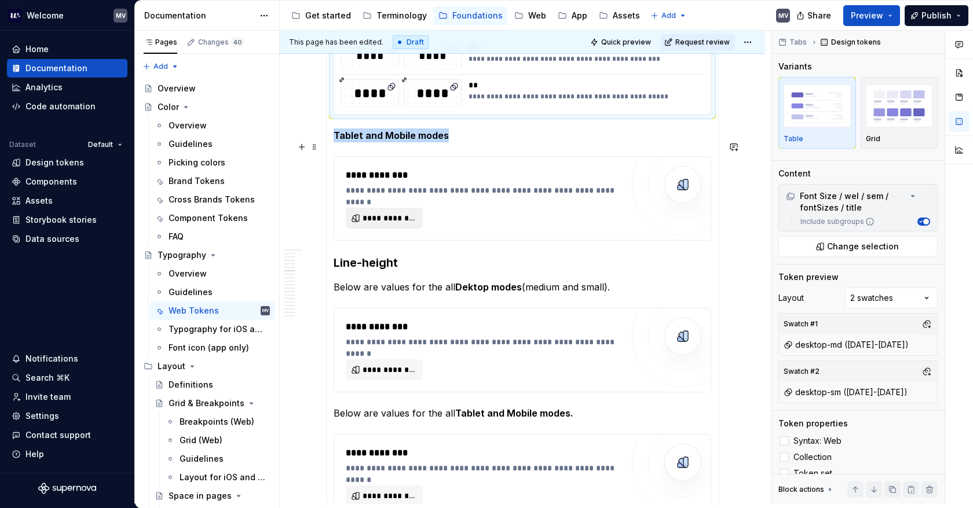
click at [393, 212] on span "**********" at bounding box center [388, 218] width 53 height 12
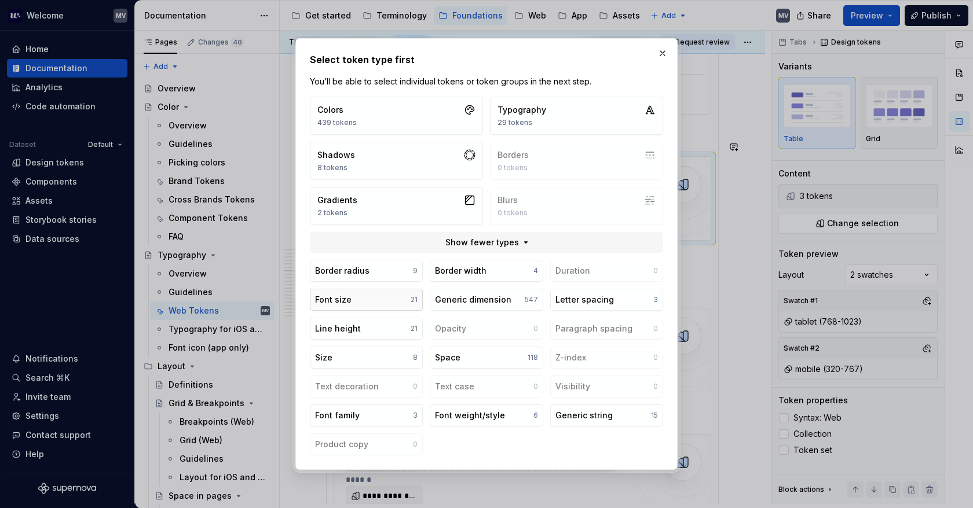
click at [373, 299] on button "Font size 21" at bounding box center [366, 300] width 113 height 22
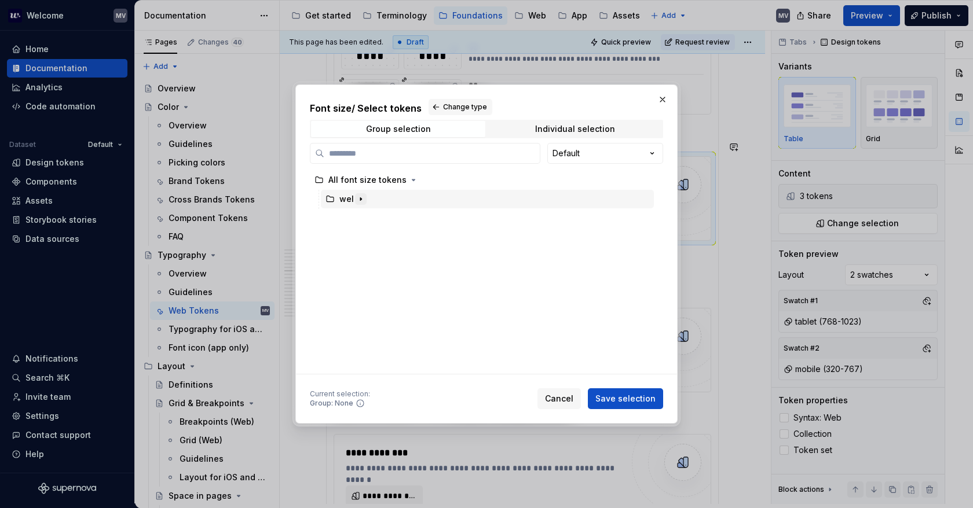
click at [359, 197] on icon "button" at bounding box center [360, 199] width 9 height 9
click at [373, 221] on icon "button" at bounding box center [373, 218] width 9 height 9
click at [402, 236] on icon "button" at bounding box center [406, 237] width 9 height 9
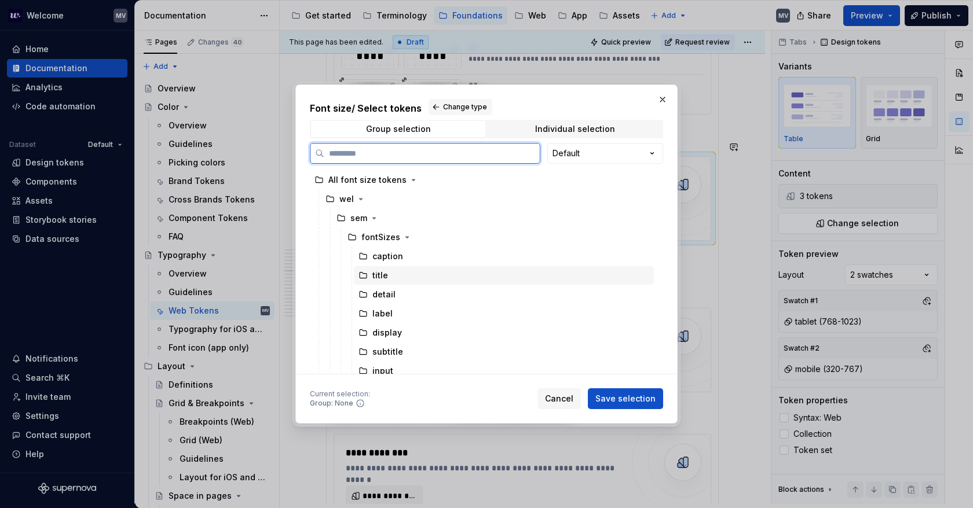
click at [399, 275] on div "title" at bounding box center [504, 275] width 300 height 19
click at [635, 391] on button "Save selection" at bounding box center [625, 398] width 75 height 21
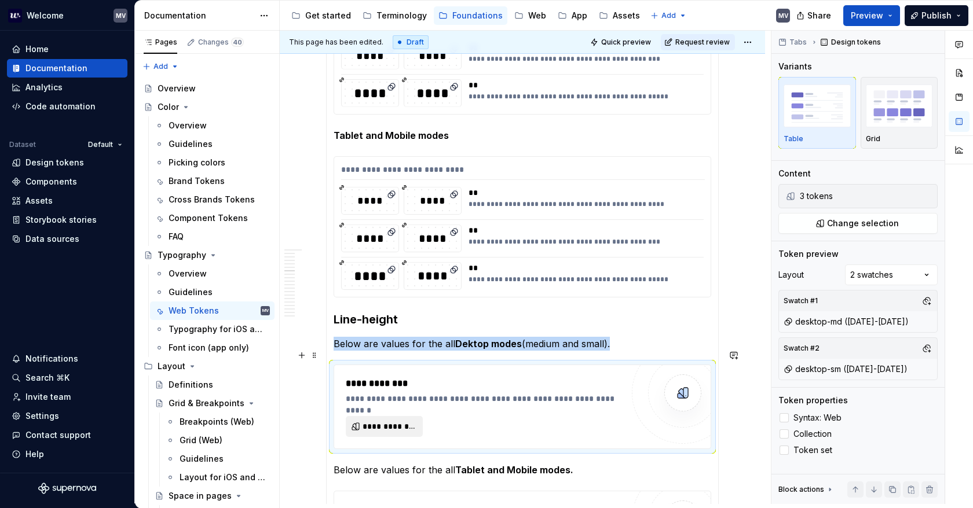
click at [377, 421] on span "**********" at bounding box center [388, 427] width 53 height 12
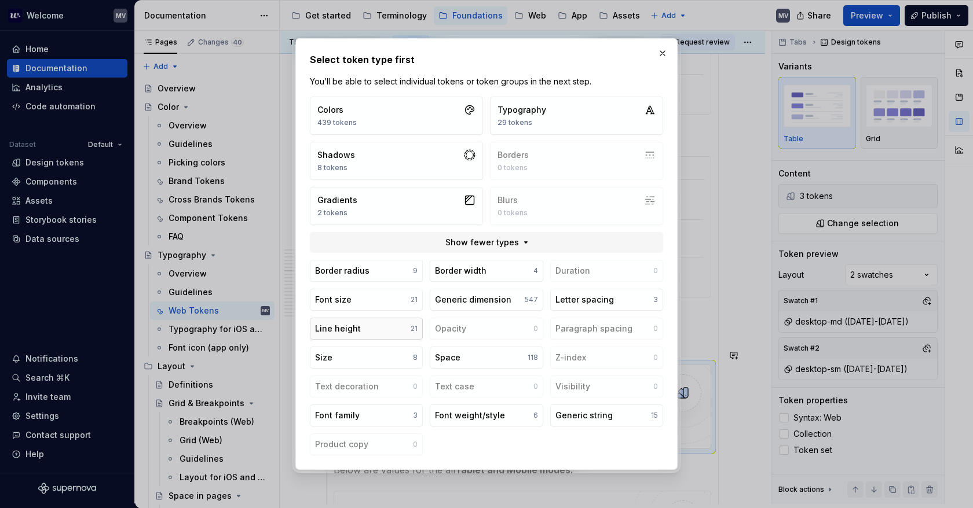
click at [374, 333] on button "Line height 21" at bounding box center [366, 329] width 113 height 22
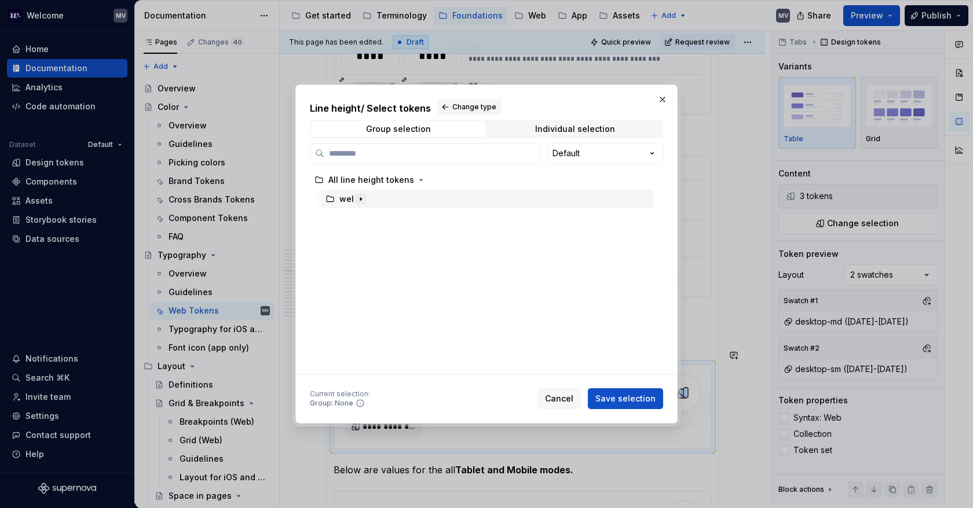
click at [357, 197] on icon "button" at bounding box center [360, 199] width 9 height 9
click at [375, 214] on icon "button" at bounding box center [373, 218] width 9 height 9
click at [414, 236] on icon "button" at bounding box center [414, 237] width 1 height 3
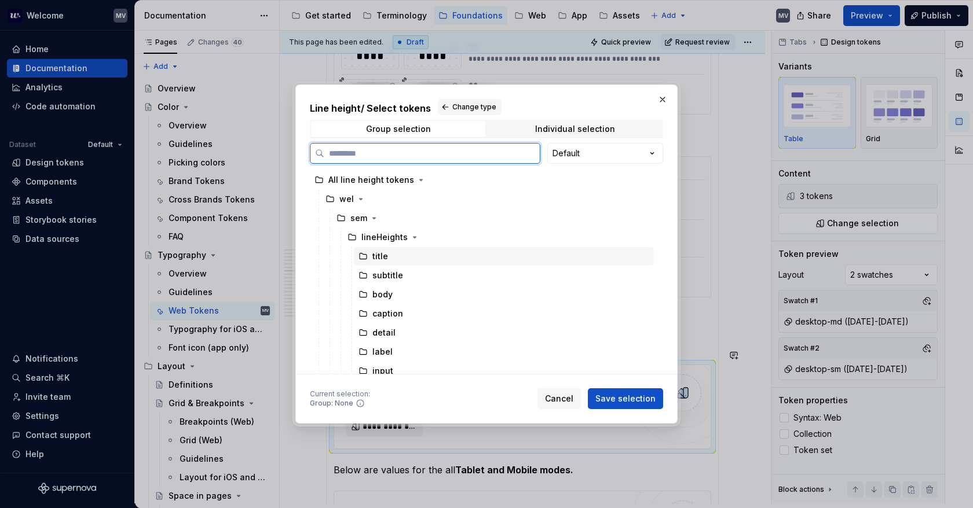
click at [415, 258] on div "title" at bounding box center [504, 256] width 300 height 19
click at [616, 393] on span "Save selection" at bounding box center [625, 399] width 60 height 12
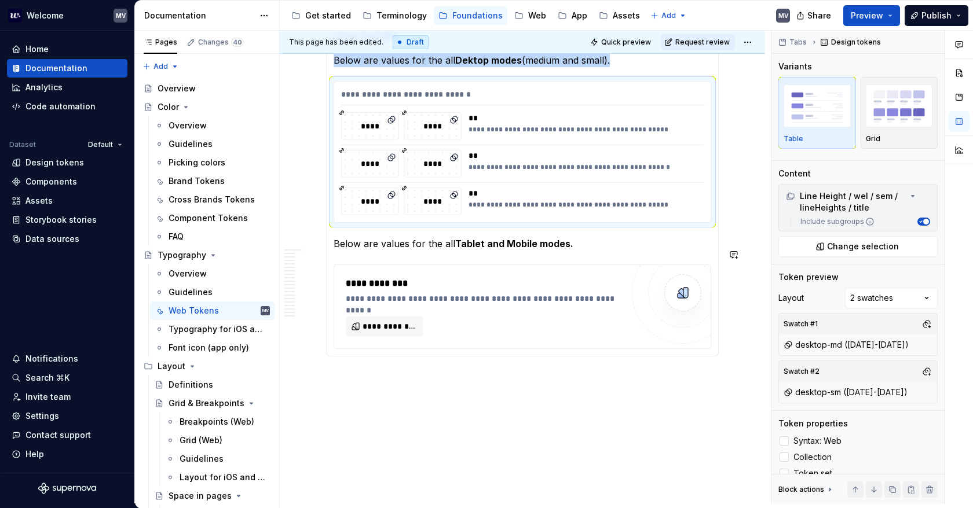
scroll to position [842, 0]
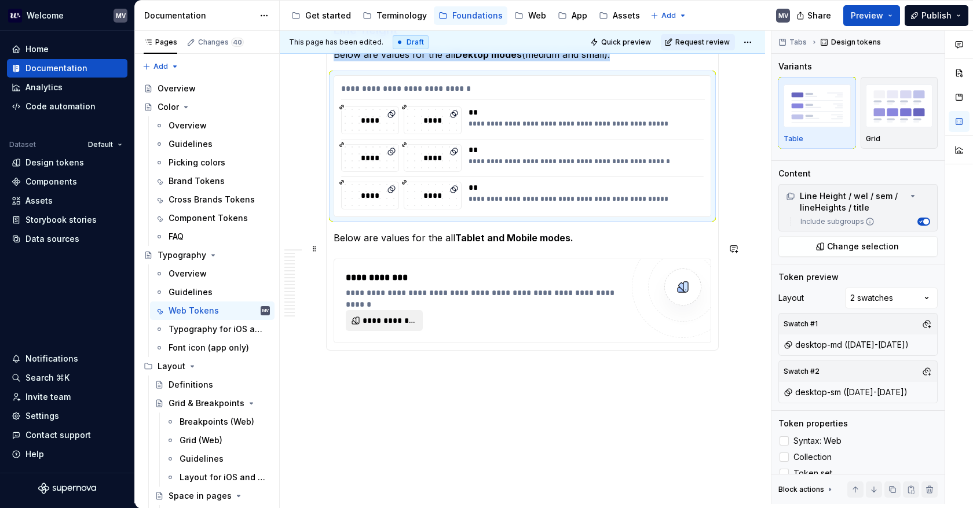
click at [399, 315] on span "**********" at bounding box center [388, 321] width 53 height 12
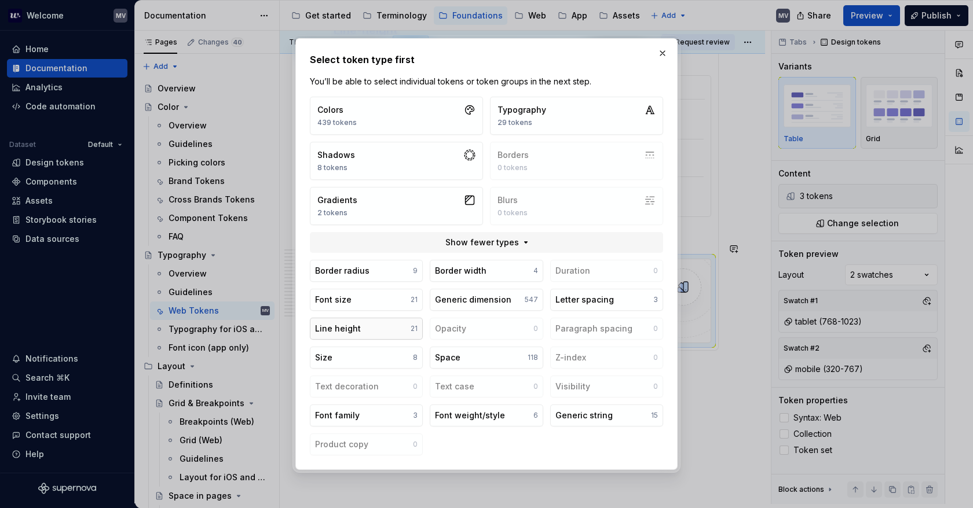
click at [383, 324] on button "Line height 21" at bounding box center [366, 329] width 113 height 22
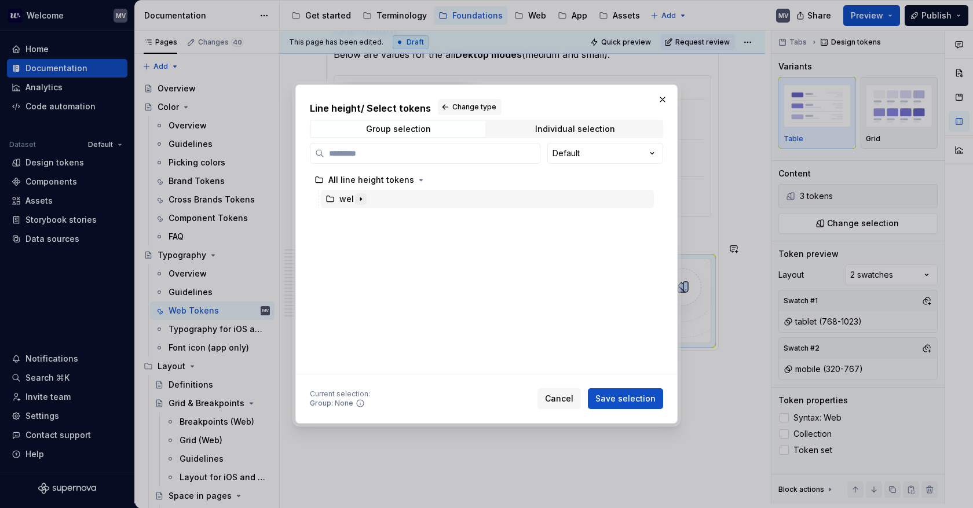
click at [360, 199] on icon "button" at bounding box center [360, 199] width 1 height 3
click at [373, 219] on icon "button" at bounding box center [373, 218] width 9 height 9
click at [410, 234] on icon "button" at bounding box center [414, 237] width 9 height 9
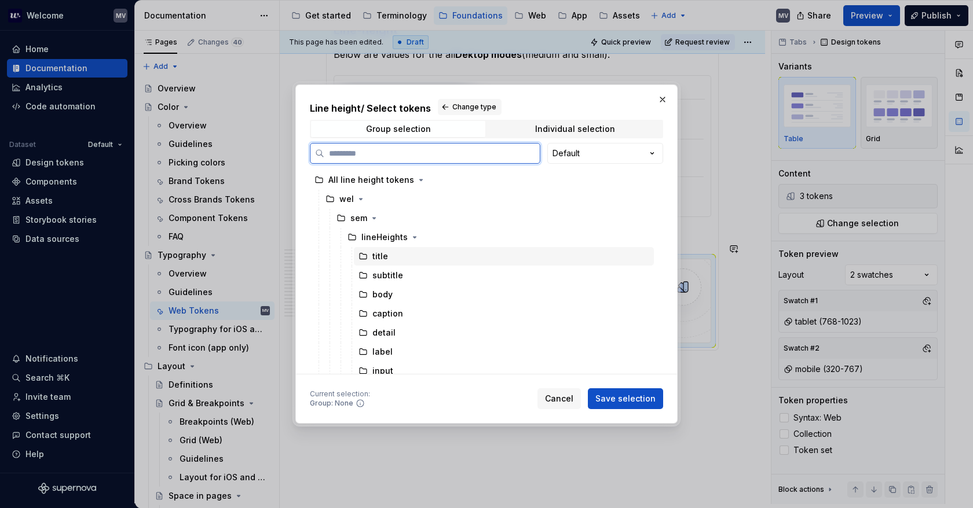
click at [413, 261] on div "title" at bounding box center [504, 256] width 300 height 19
click at [639, 394] on span "Save selection" at bounding box center [625, 399] width 60 height 12
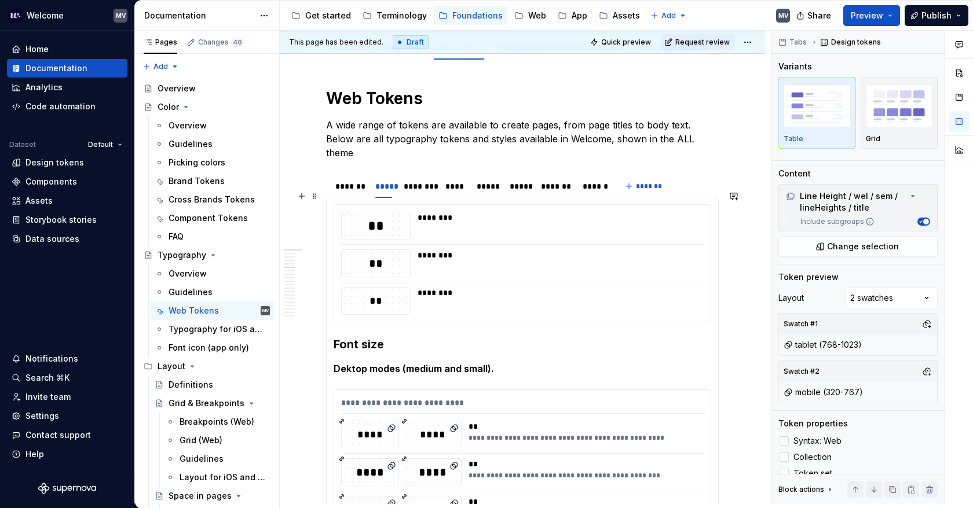
scroll to position [90, 0]
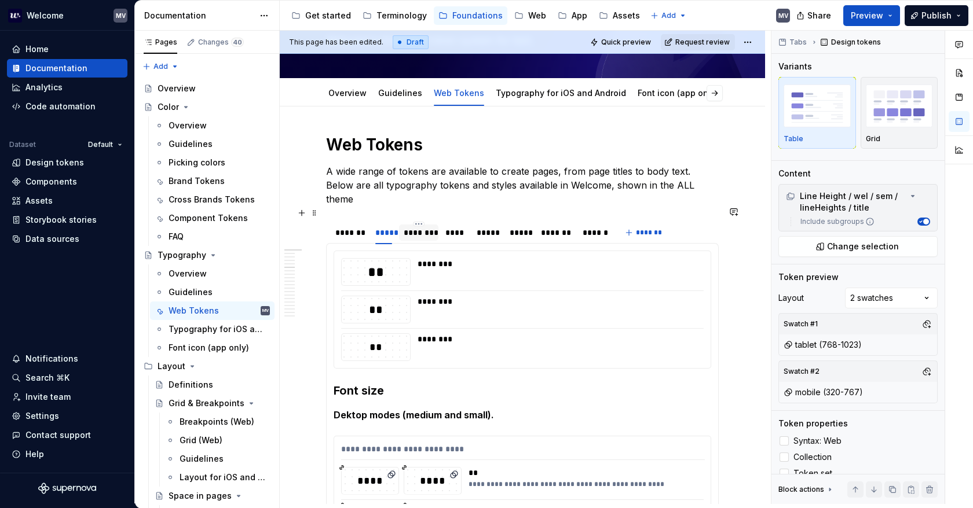
click at [420, 227] on div "********" at bounding box center [419, 233] width 30 height 12
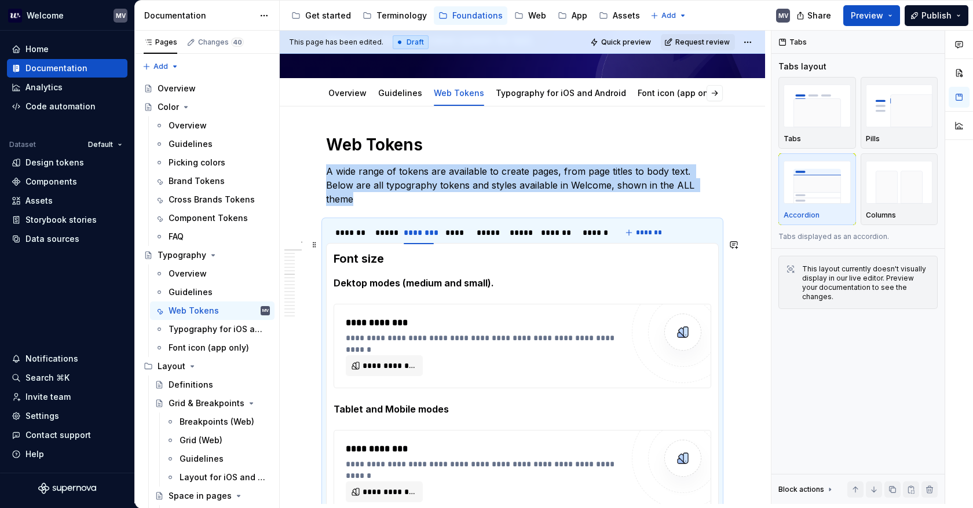
click at [335, 252] on strong "Font size" at bounding box center [358, 259] width 50 height 14
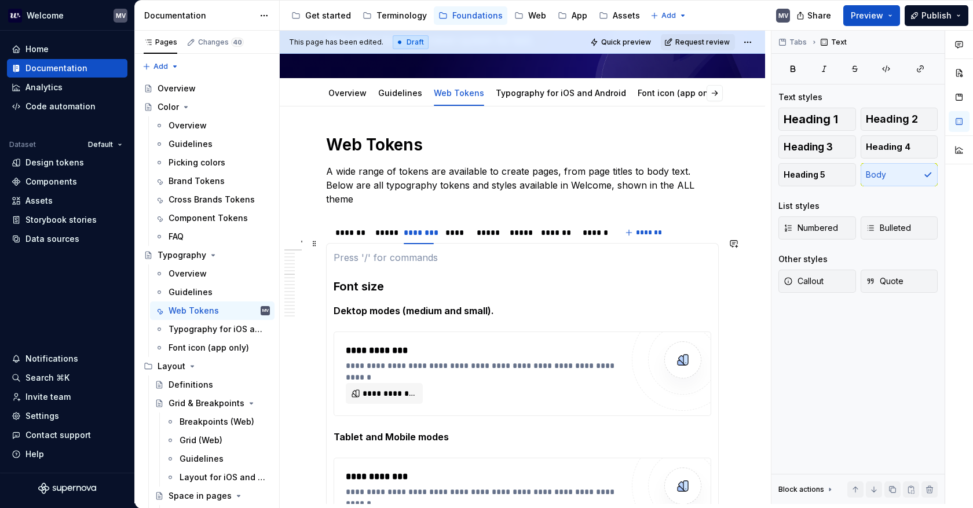
click at [357, 251] on p at bounding box center [521, 258] width 377 height 14
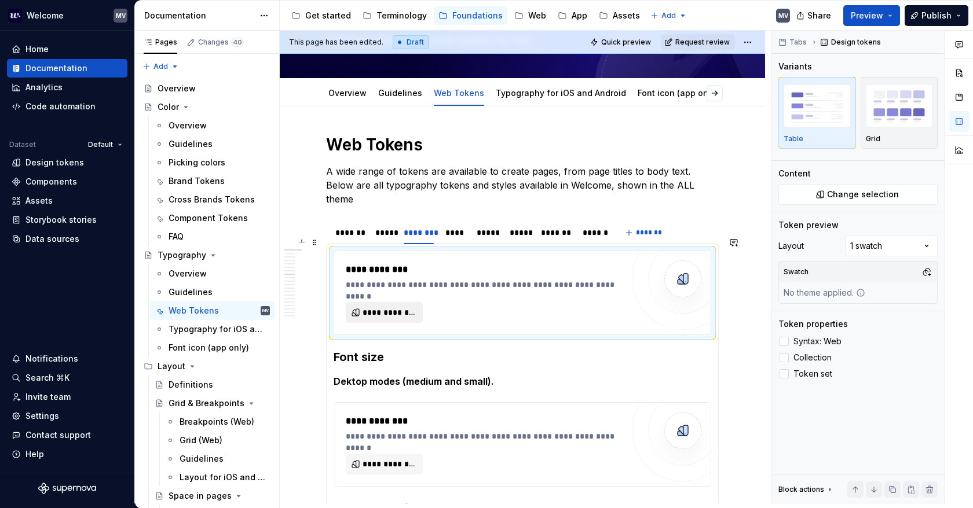
click at [398, 307] on span "**********" at bounding box center [388, 313] width 53 height 12
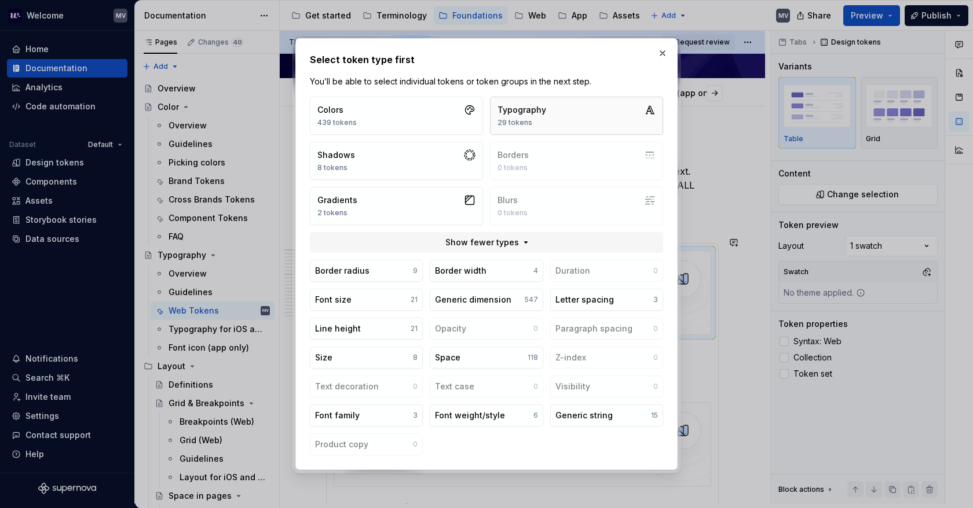
click at [510, 120] on div "29 tokens" at bounding box center [521, 122] width 49 height 9
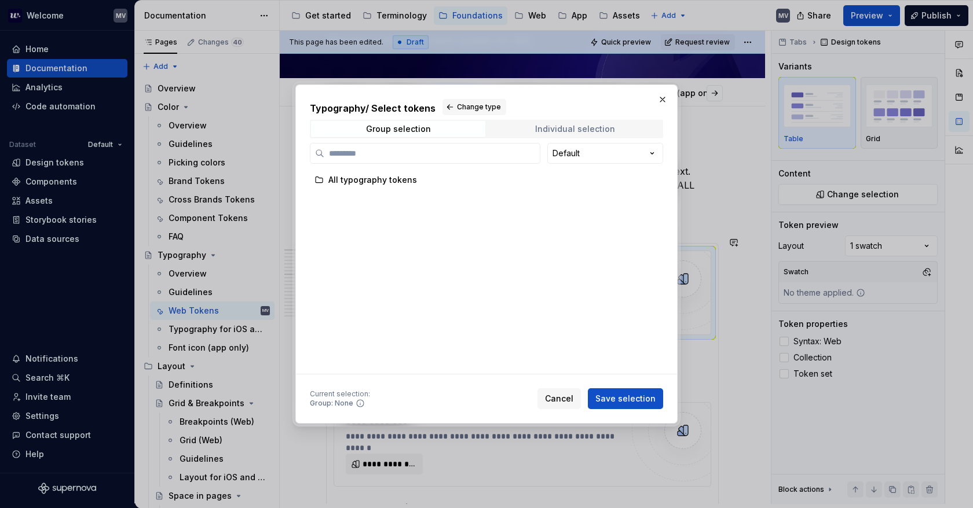
click at [539, 130] on div "Individual selection" at bounding box center [575, 128] width 80 height 9
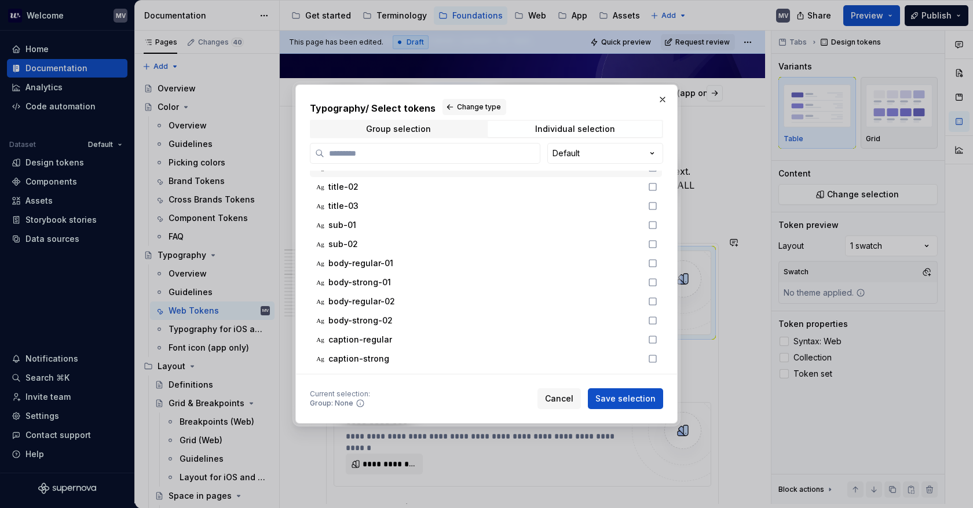
scroll to position [174, 0]
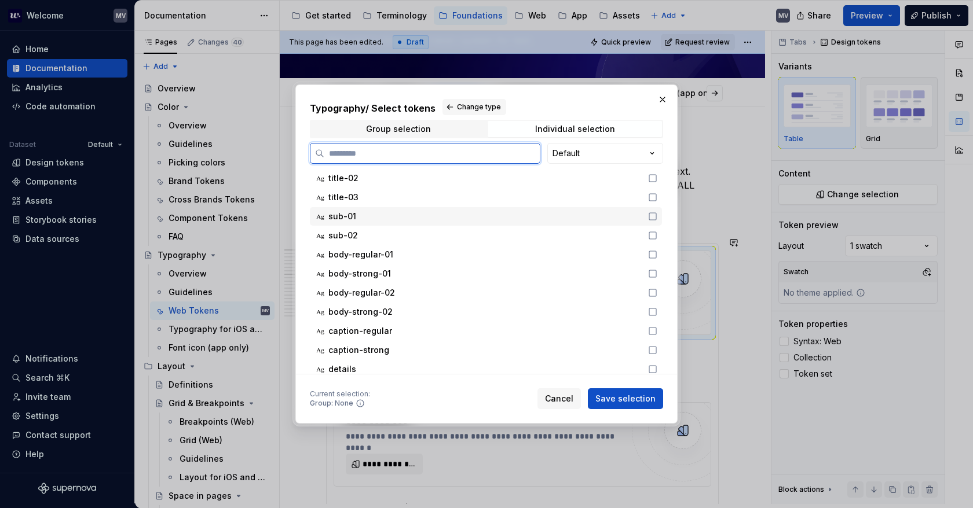
click at [651, 218] on icon at bounding box center [652, 216] width 9 height 9
click at [650, 234] on icon at bounding box center [652, 235] width 9 height 9
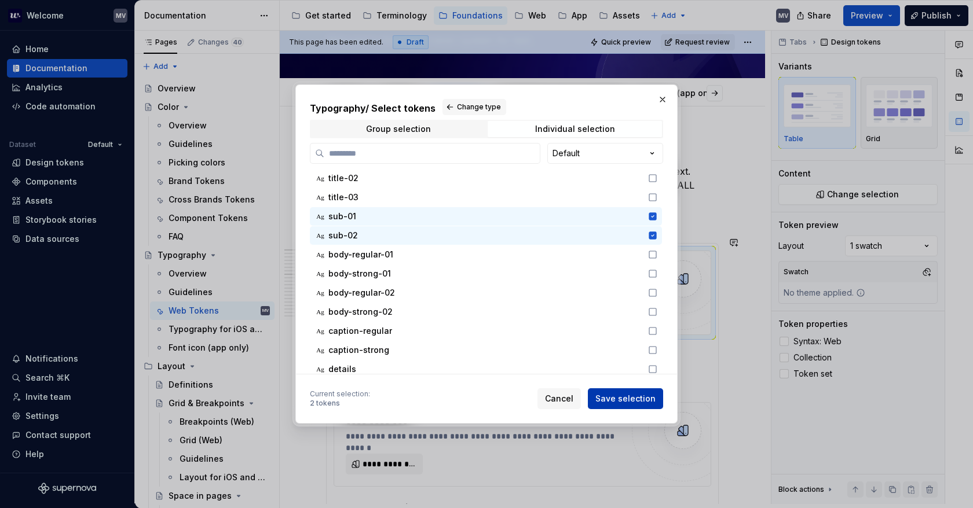
click at [621, 393] on button "Save selection" at bounding box center [625, 398] width 75 height 21
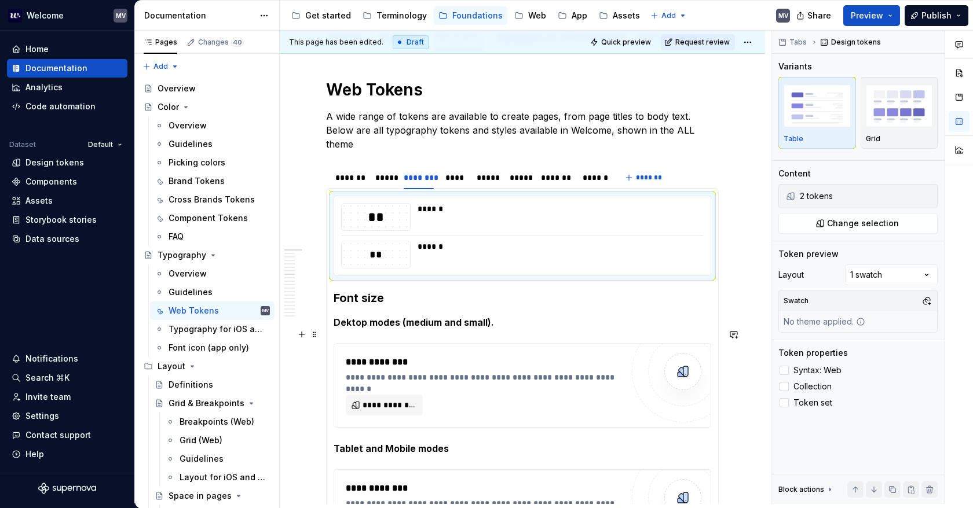
scroll to position [148, 0]
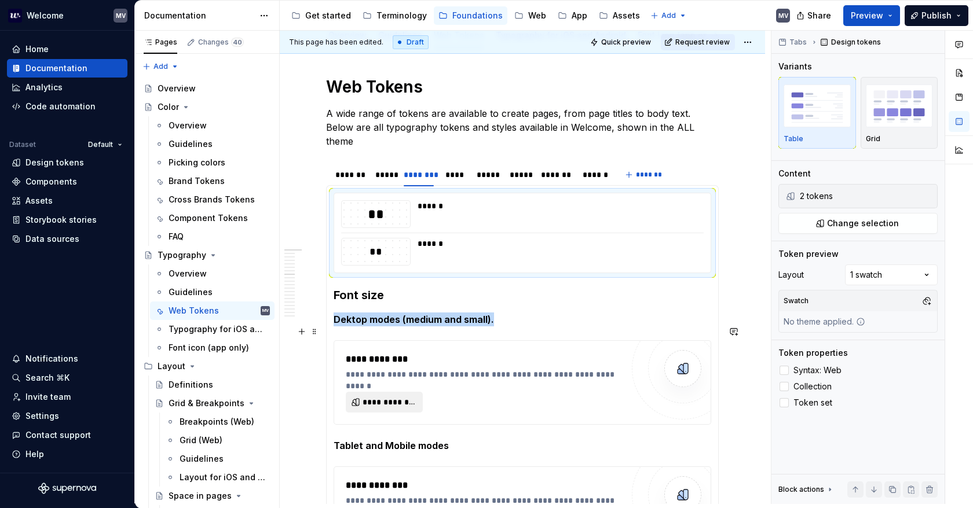
click at [399, 397] on span "**********" at bounding box center [388, 403] width 53 height 12
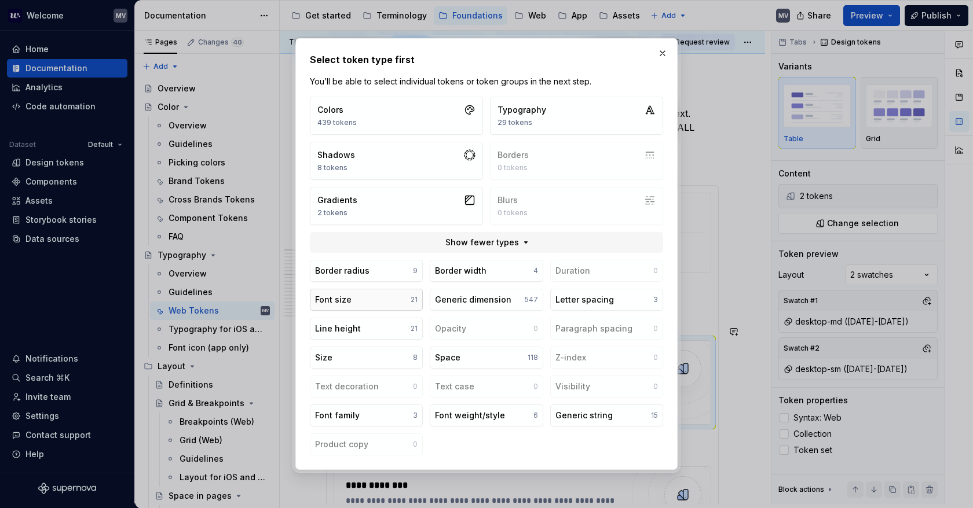
click at [387, 297] on button "Font size 21" at bounding box center [366, 300] width 113 height 22
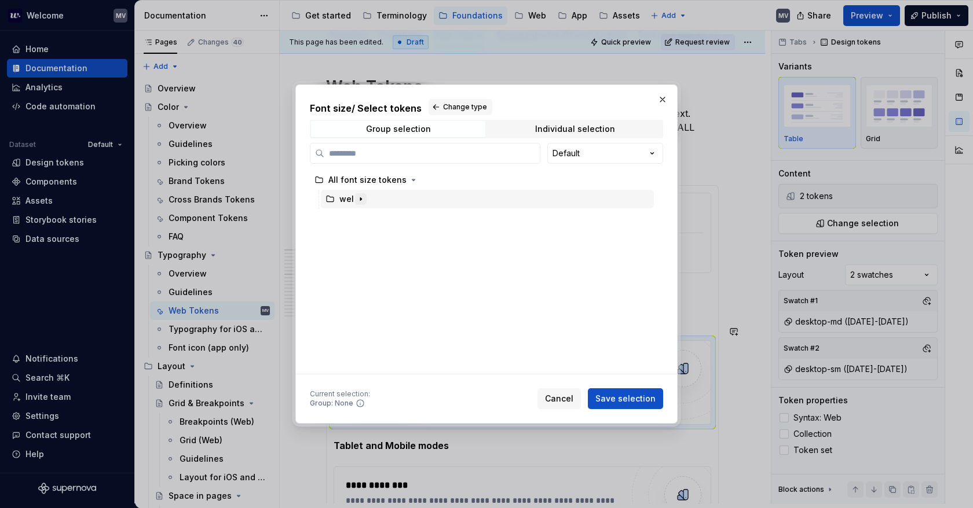
click at [360, 200] on icon "button" at bounding box center [360, 199] width 1 height 3
click at [372, 216] on icon "button" at bounding box center [373, 218] width 9 height 9
click at [406, 236] on icon "button" at bounding box center [406, 237] width 1 height 3
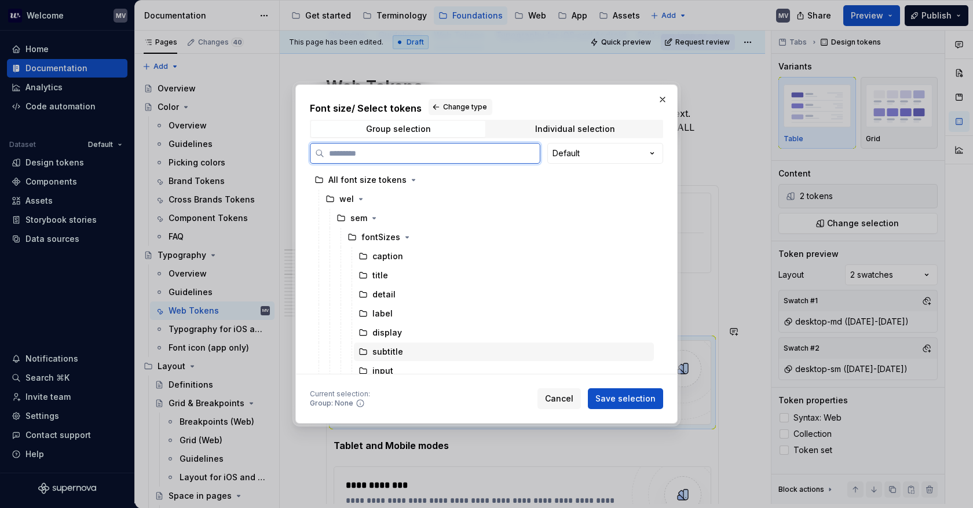
click at [404, 351] on div "subtitle" at bounding box center [504, 352] width 300 height 19
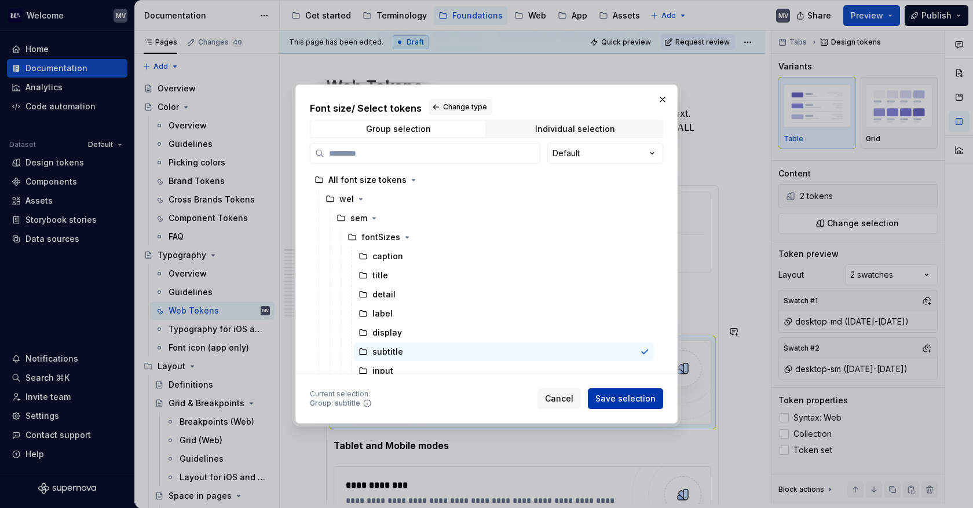
click at [630, 398] on span "Save selection" at bounding box center [625, 399] width 60 height 12
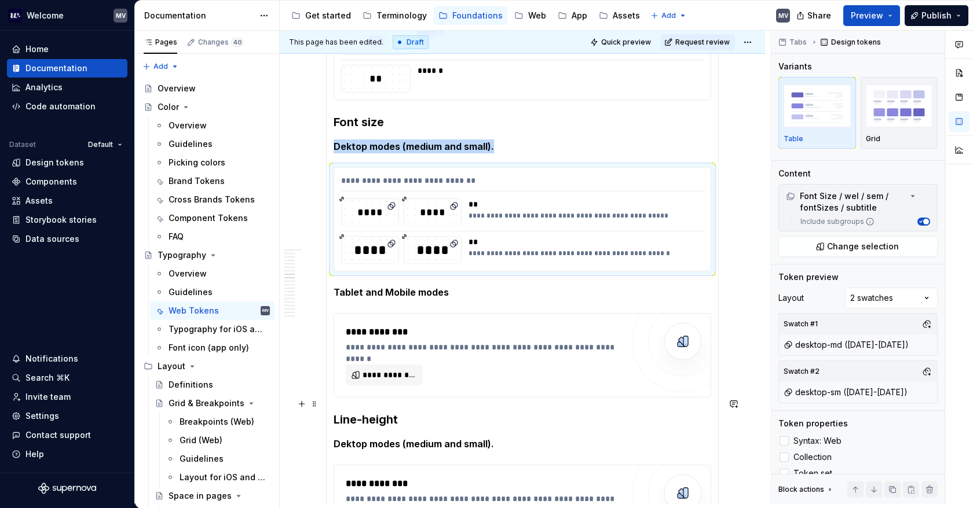
scroll to position [321, 0]
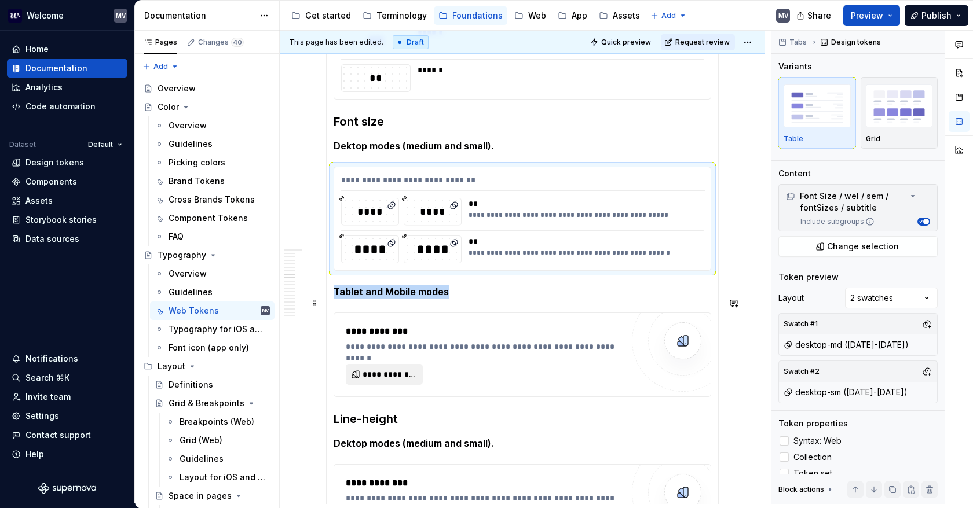
click at [389, 364] on button "**********" at bounding box center [384, 374] width 77 height 21
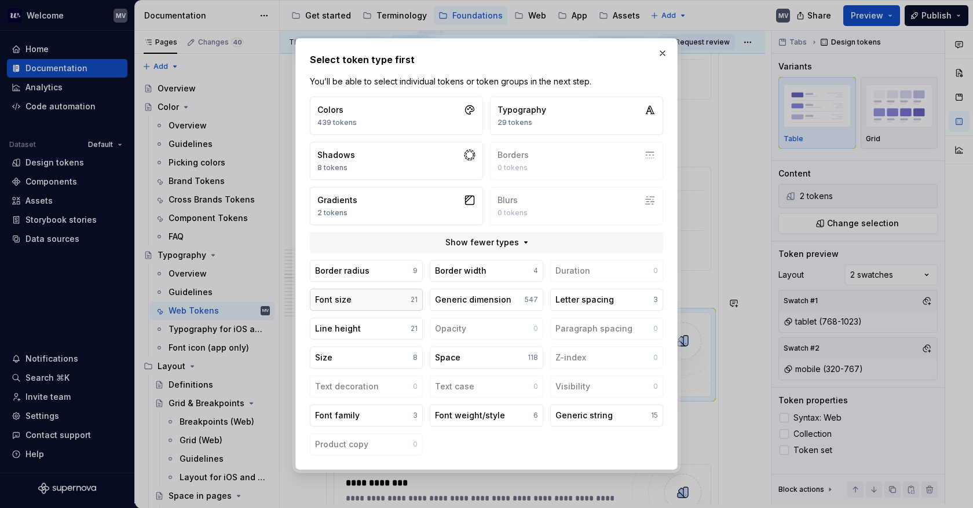
click at [399, 305] on button "Font size 21" at bounding box center [366, 300] width 113 height 22
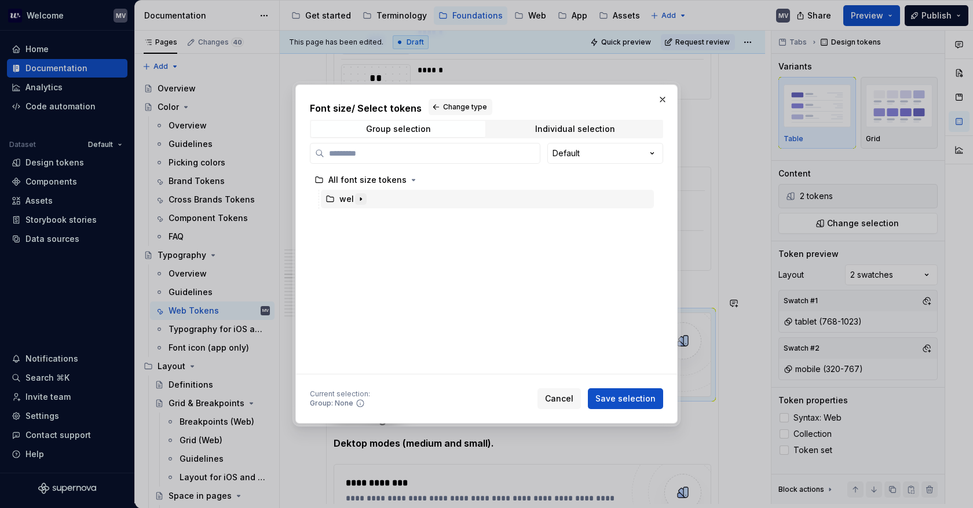
click at [358, 201] on icon "button" at bounding box center [360, 199] width 9 height 9
click at [375, 218] on icon "button" at bounding box center [373, 218] width 9 height 9
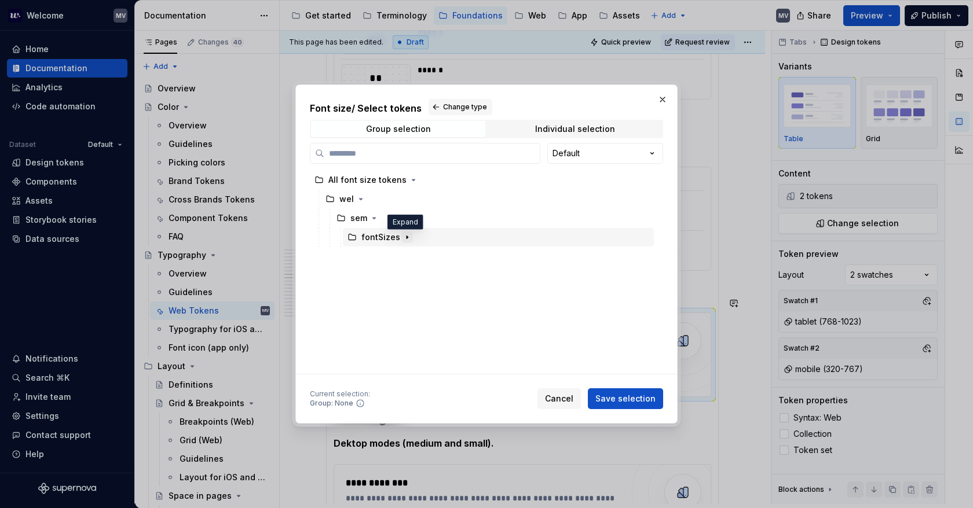
click at [406, 236] on icon "button" at bounding box center [406, 237] width 1 height 3
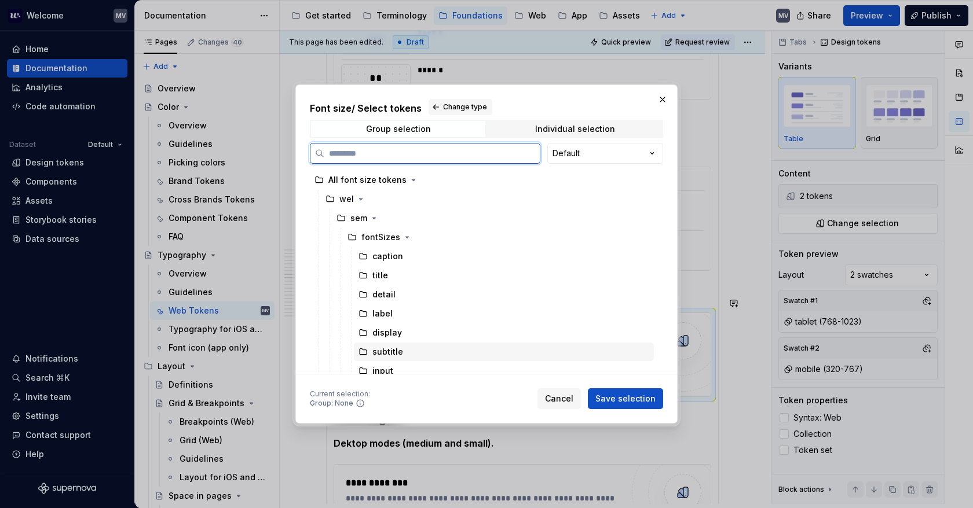
click at [406, 349] on div "subtitle" at bounding box center [504, 352] width 300 height 19
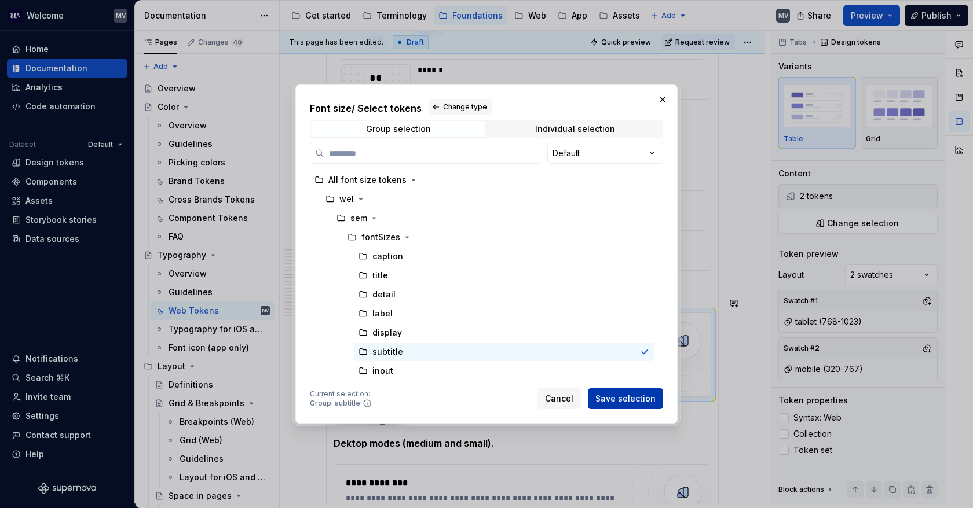
click at [611, 392] on button "Save selection" at bounding box center [625, 398] width 75 height 21
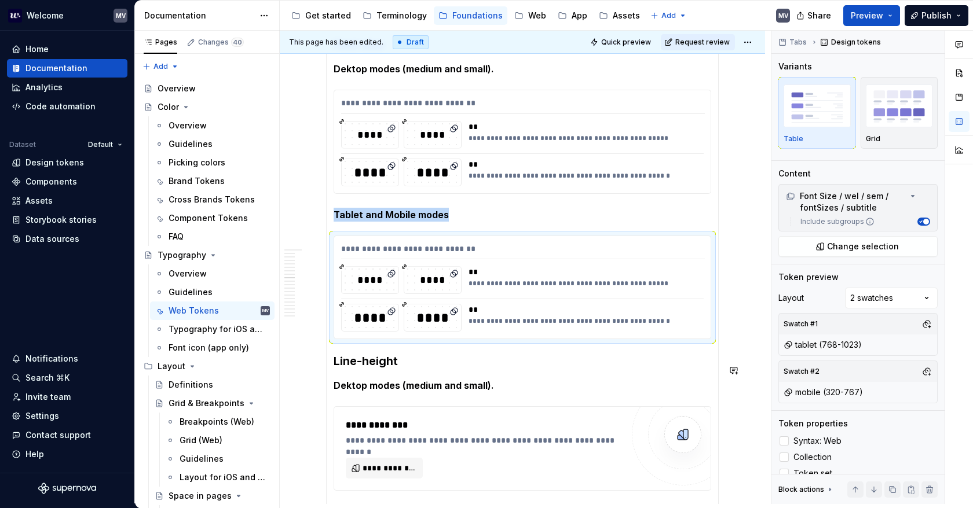
scroll to position [437, 0]
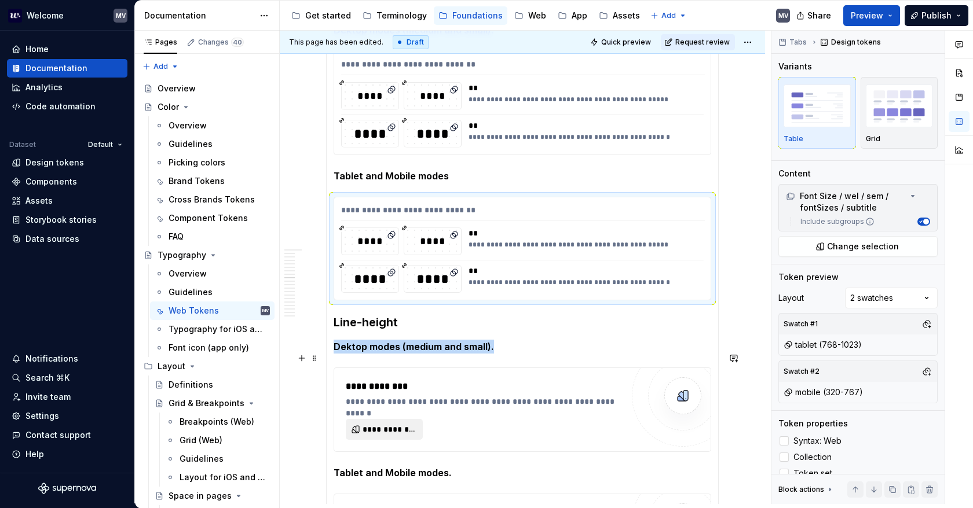
click at [379, 424] on span "**********" at bounding box center [388, 430] width 53 height 12
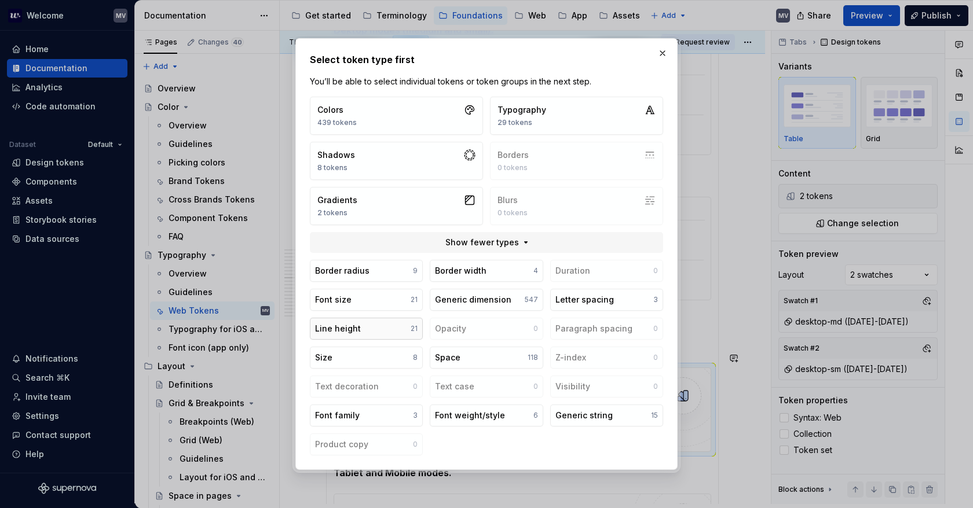
click at [373, 327] on button "Line height 21" at bounding box center [366, 329] width 113 height 22
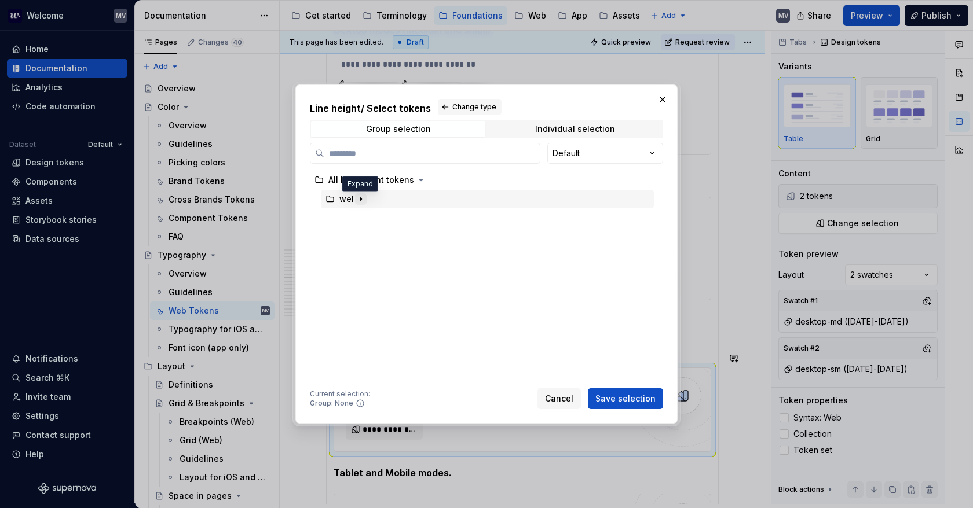
click at [360, 197] on icon "button" at bounding box center [360, 199] width 9 height 9
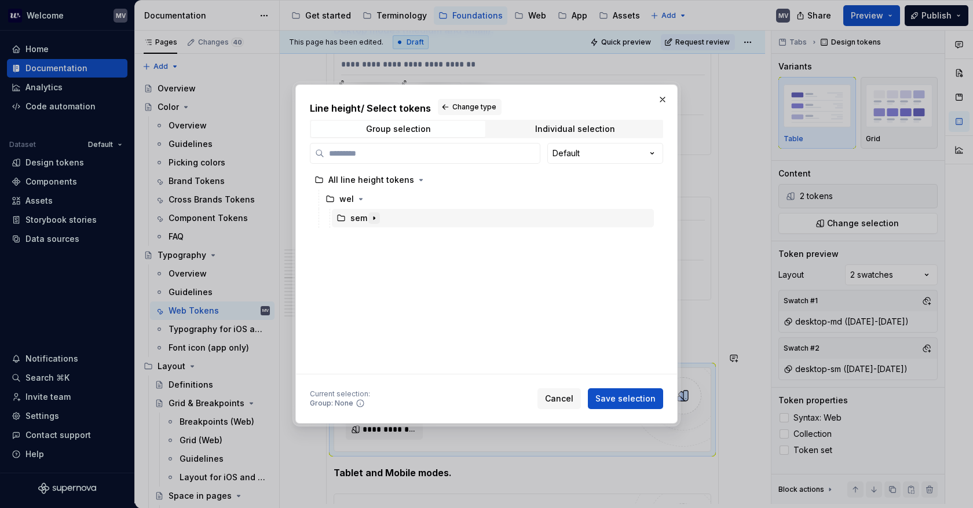
click at [374, 218] on icon "button" at bounding box center [373, 218] width 1 height 3
click at [413, 234] on icon "button" at bounding box center [414, 237] width 9 height 9
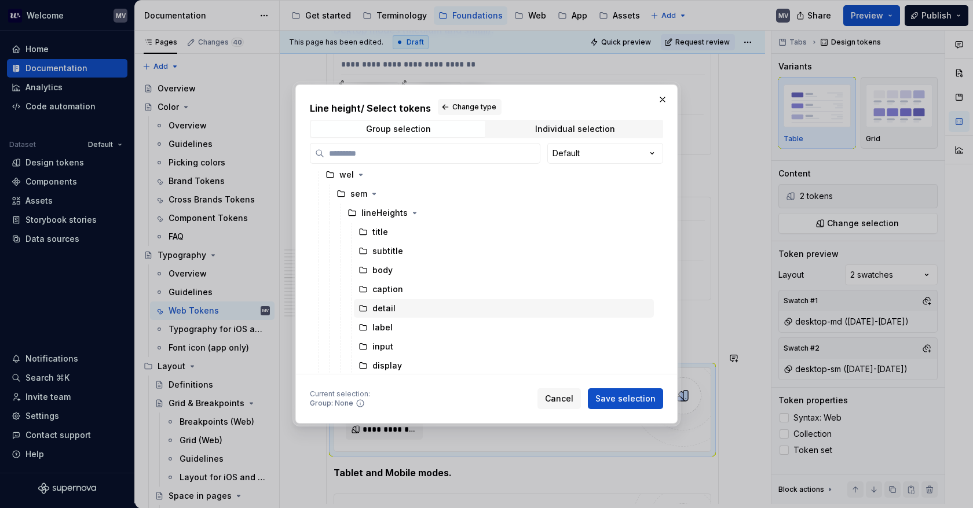
scroll to position [25, 0]
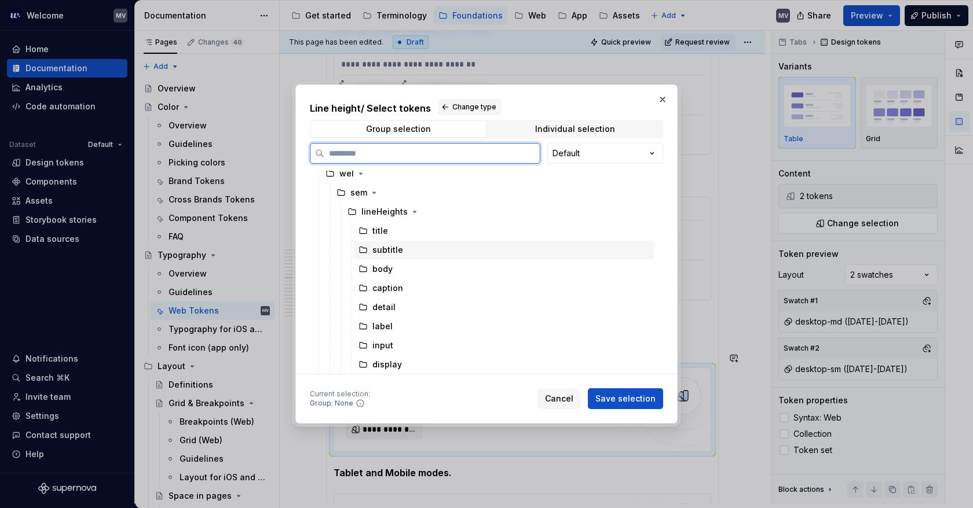
click at [415, 250] on div "subtitle" at bounding box center [504, 250] width 300 height 19
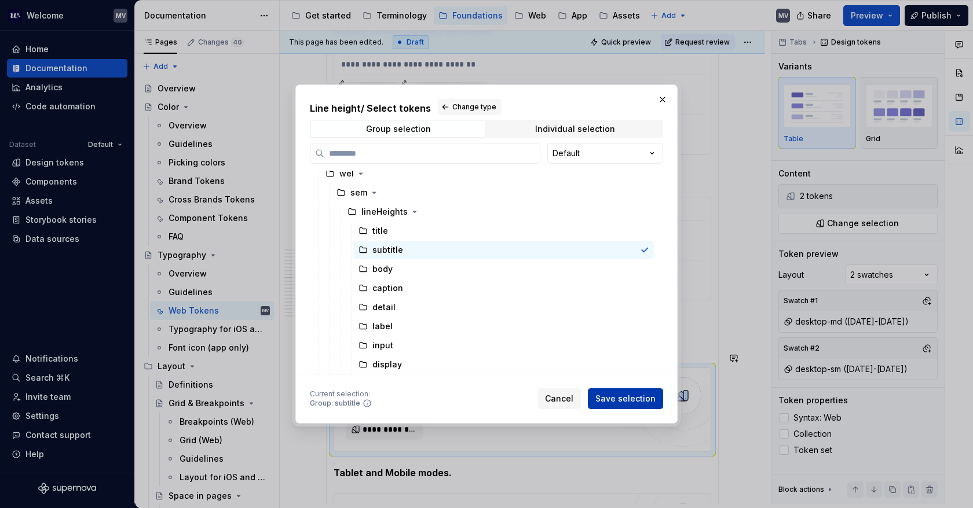
click at [643, 397] on span "Save selection" at bounding box center [625, 399] width 60 height 12
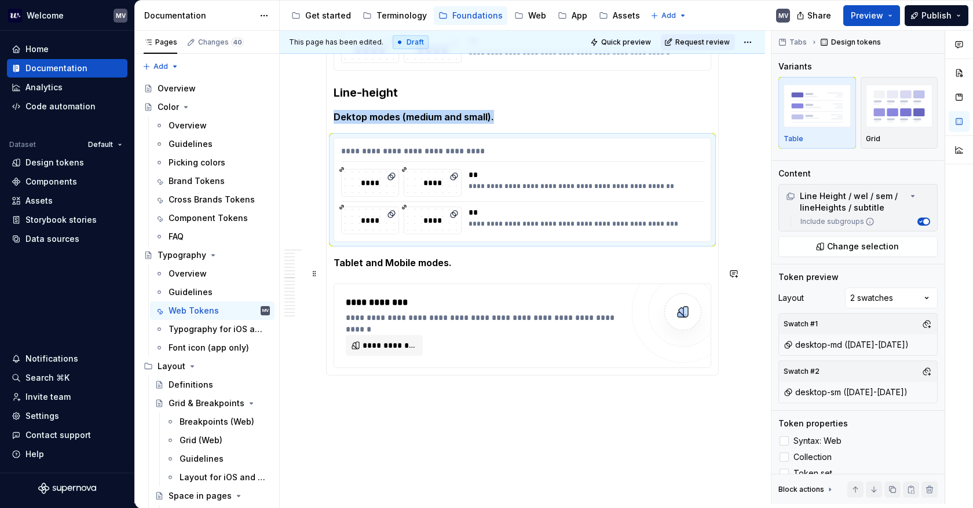
scroll to position [669, 0]
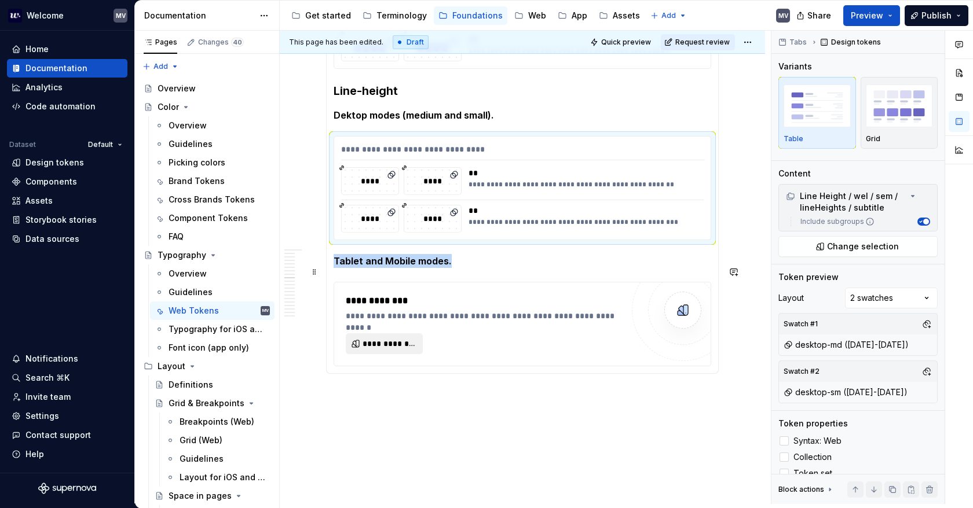
click at [386, 338] on span "**********" at bounding box center [388, 344] width 53 height 12
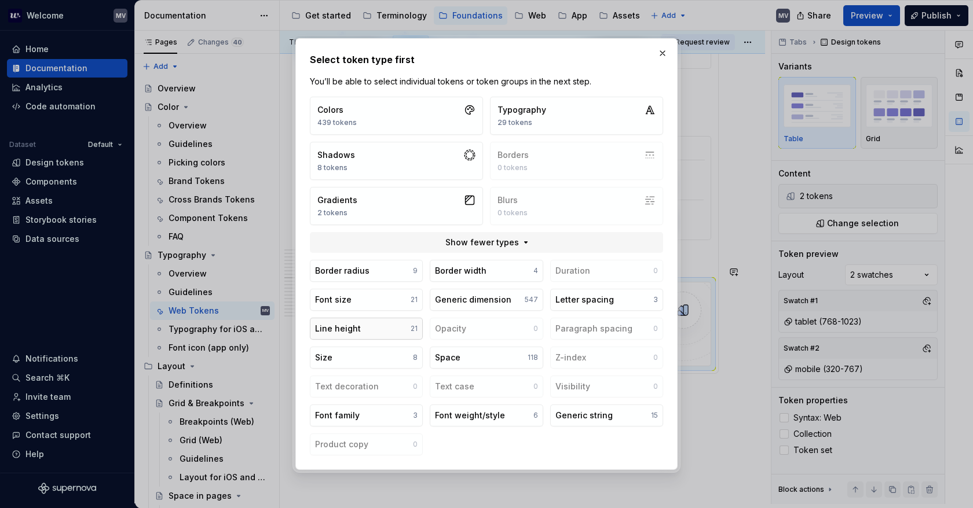
click at [386, 321] on button "Line height 21" at bounding box center [366, 329] width 113 height 22
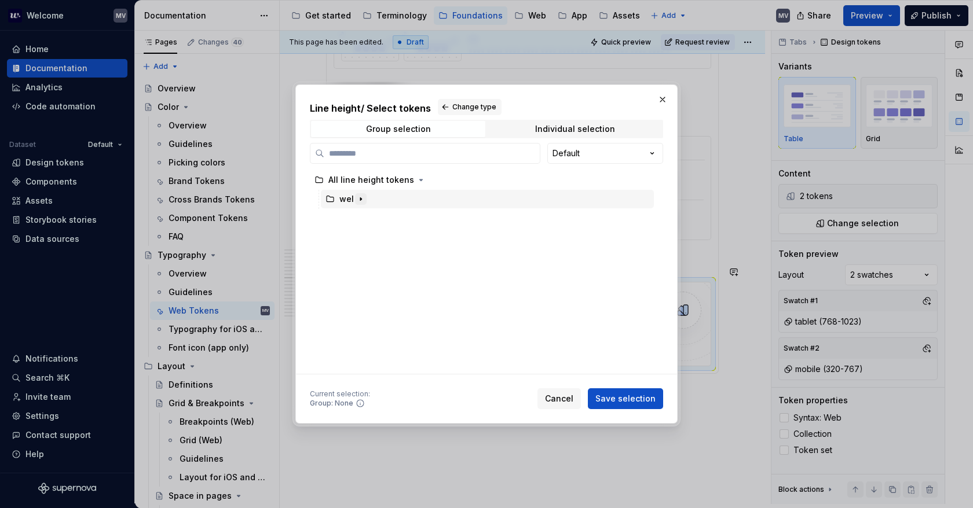
click at [357, 197] on icon "button" at bounding box center [360, 199] width 9 height 9
click at [372, 218] on icon "button" at bounding box center [373, 218] width 9 height 9
click at [410, 236] on icon "button" at bounding box center [414, 237] width 9 height 9
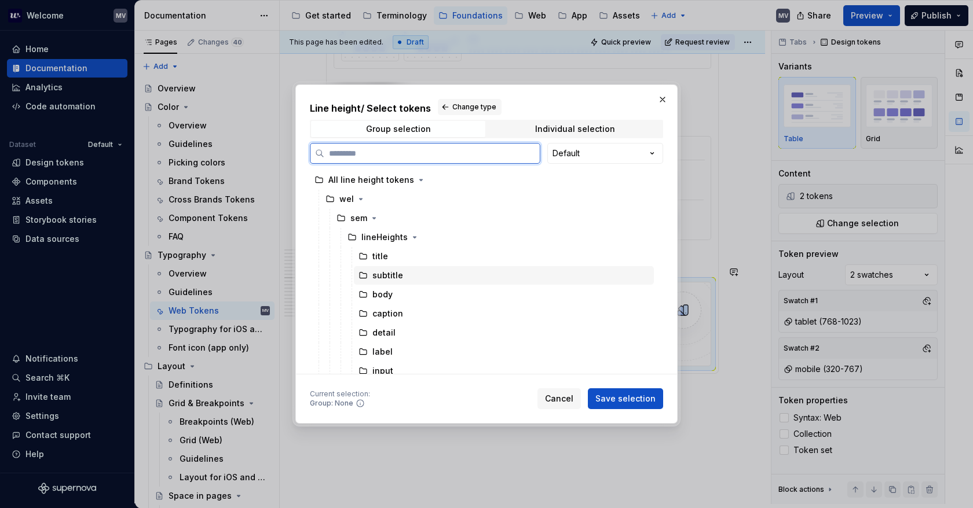
click at [408, 270] on div "subtitle" at bounding box center [504, 275] width 300 height 19
click at [628, 402] on span "Save selection" at bounding box center [625, 399] width 60 height 12
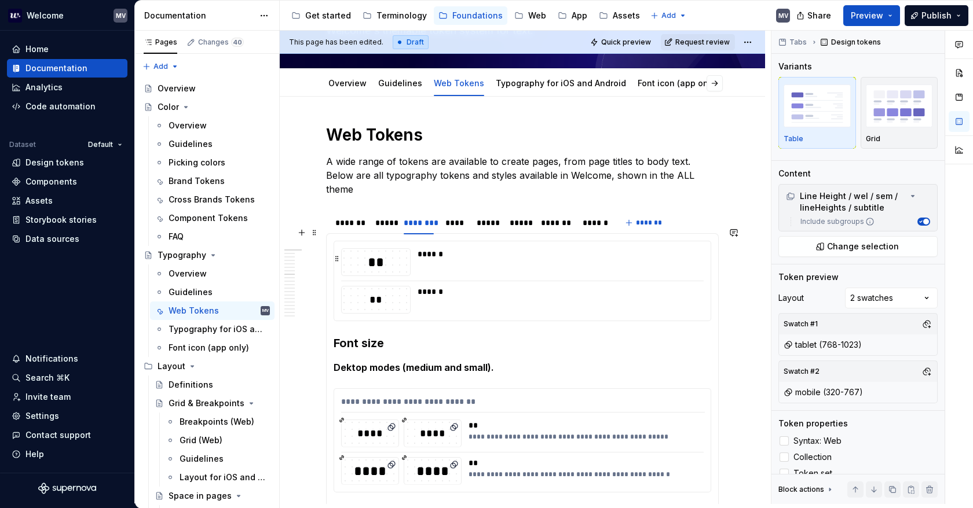
scroll to position [90, 0]
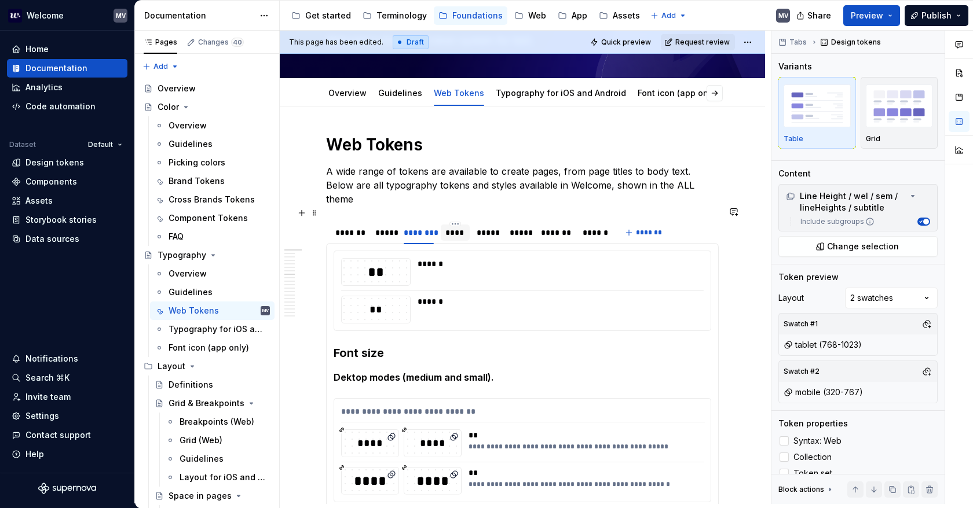
click at [461, 227] on div "****" at bounding box center [455, 233] width 20 height 12
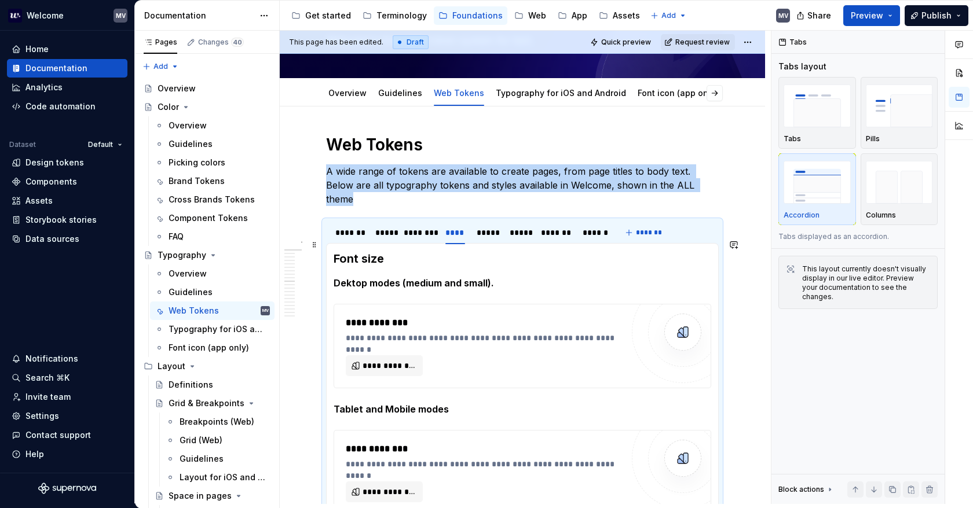
click at [333, 252] on strong "Font size" at bounding box center [358, 259] width 50 height 14
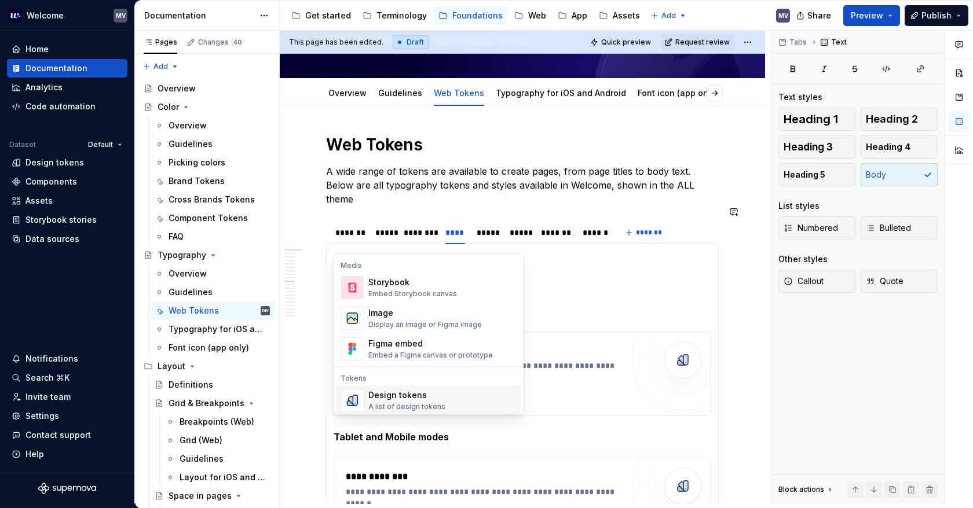
click at [393, 394] on div "Design tokens" at bounding box center [406, 396] width 77 height 12
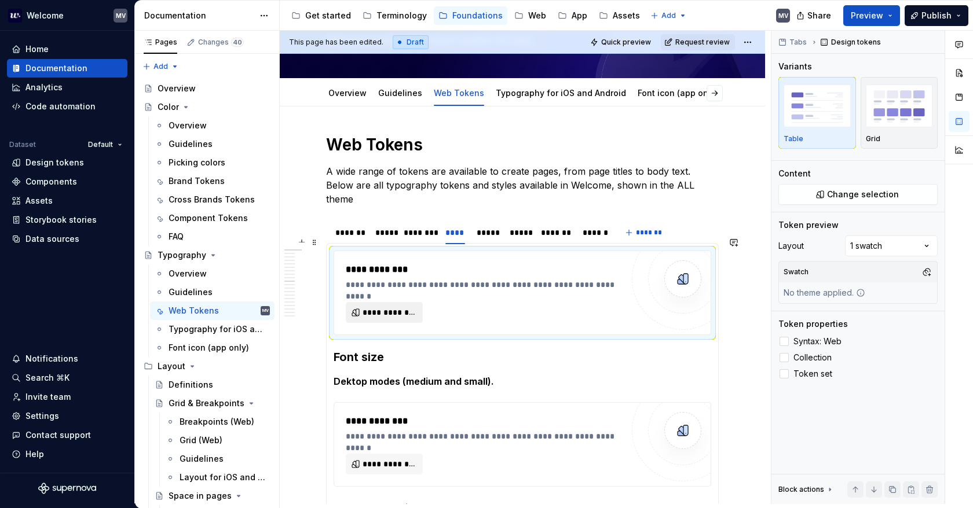
click at [391, 307] on span "**********" at bounding box center [388, 313] width 53 height 12
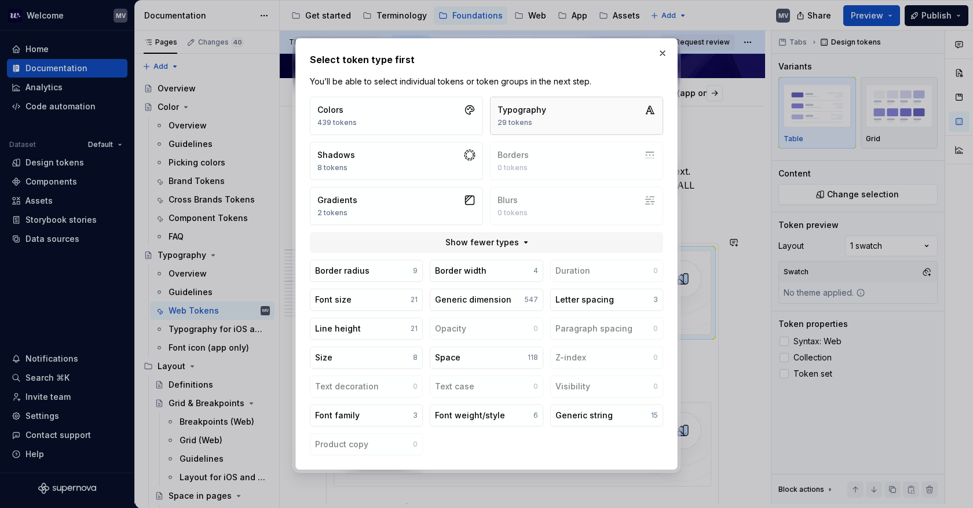
click at [541, 113] on div "Typography" at bounding box center [521, 110] width 49 height 12
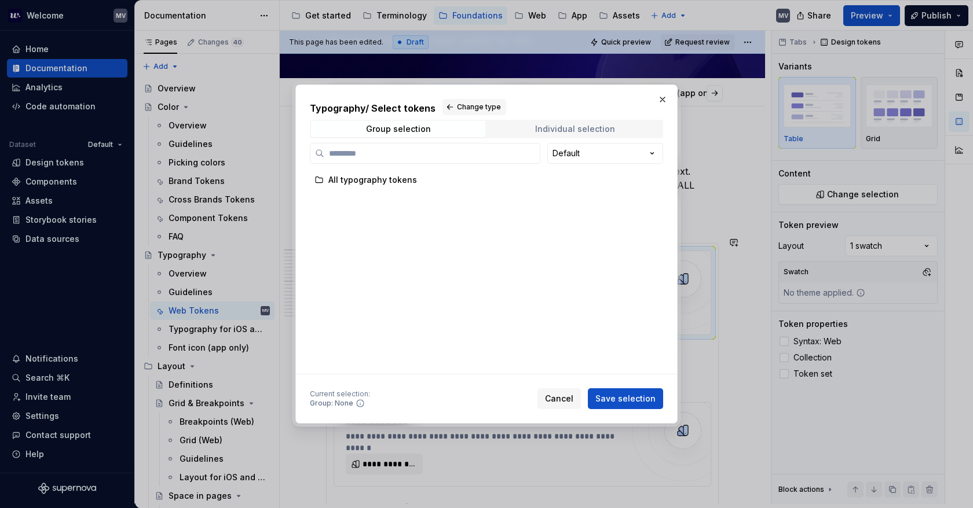
click at [593, 125] on div "Individual selection" at bounding box center [575, 128] width 80 height 9
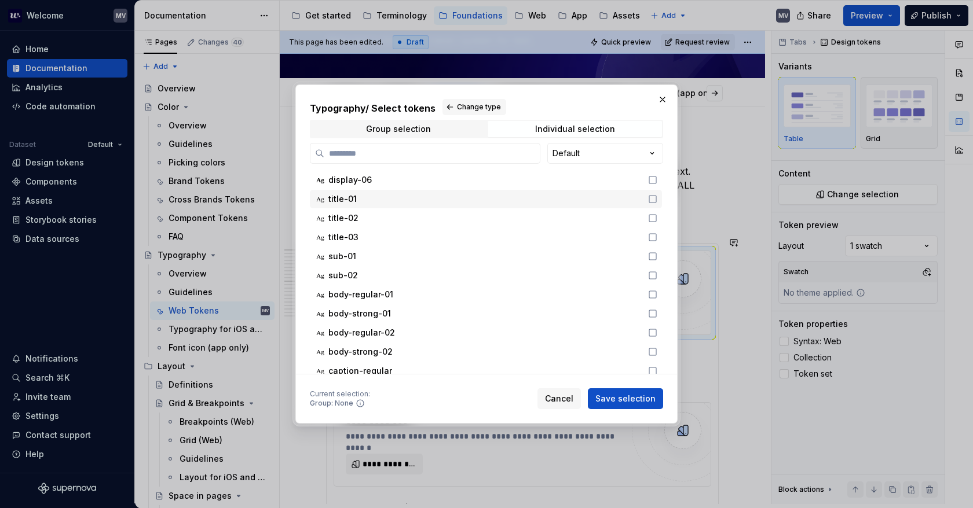
scroll to position [174, 0]
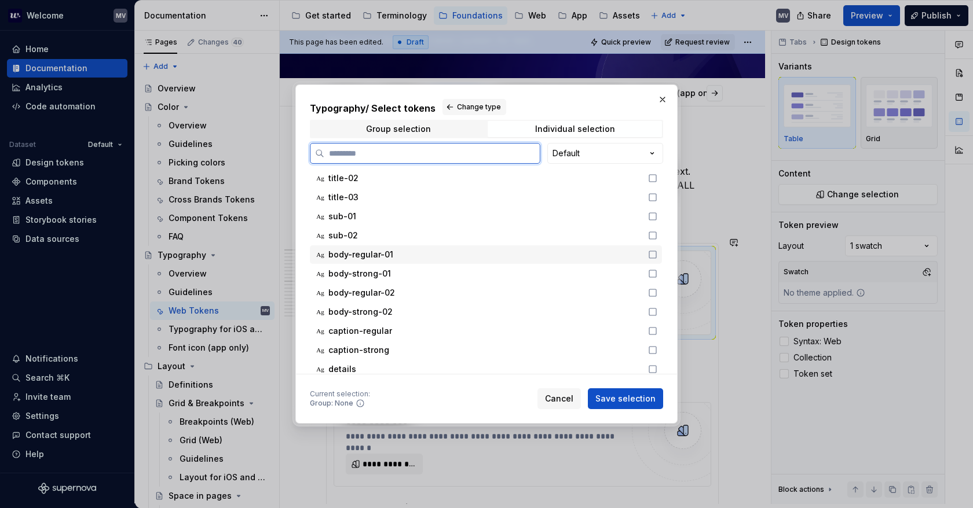
click at [649, 258] on icon at bounding box center [652, 254] width 7 height 7
click at [650, 266] on div "Ag body-strong-01" at bounding box center [486, 274] width 352 height 19
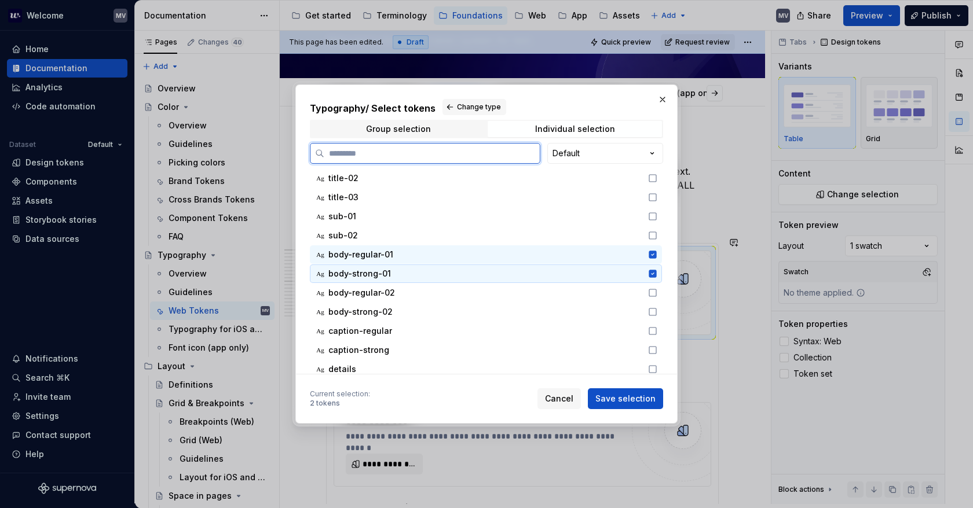
click at [652, 281] on div "Ag body-strong-01" at bounding box center [486, 274] width 352 height 19
click at [651, 277] on icon at bounding box center [652, 273] width 7 height 7
click at [653, 295] on icon at bounding box center [652, 292] width 9 height 9
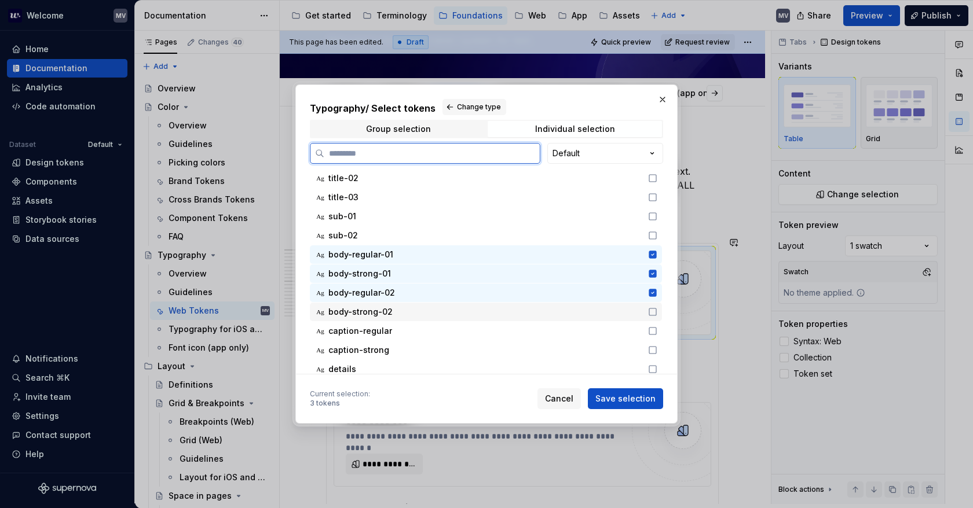
click at [656, 307] on icon at bounding box center [652, 311] width 9 height 9
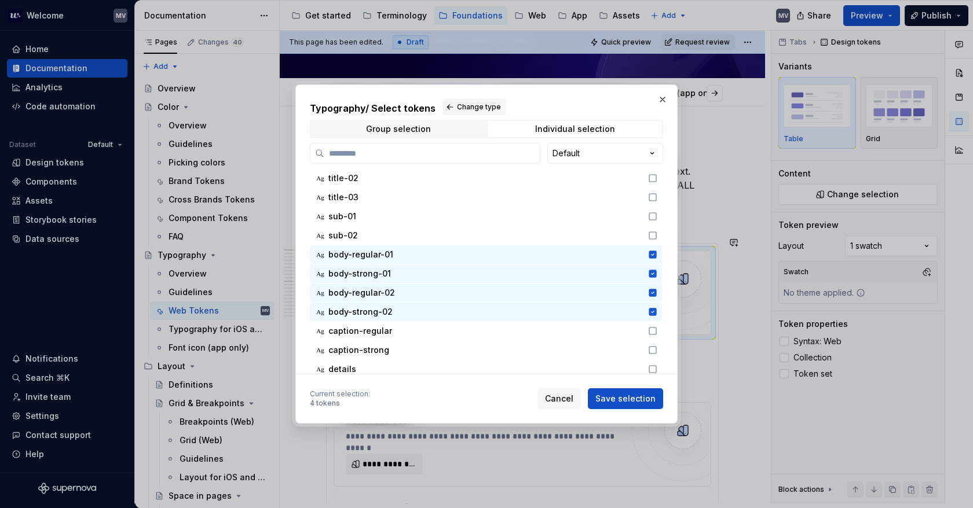
click at [645, 398] on span "Save selection" at bounding box center [625, 399] width 60 height 12
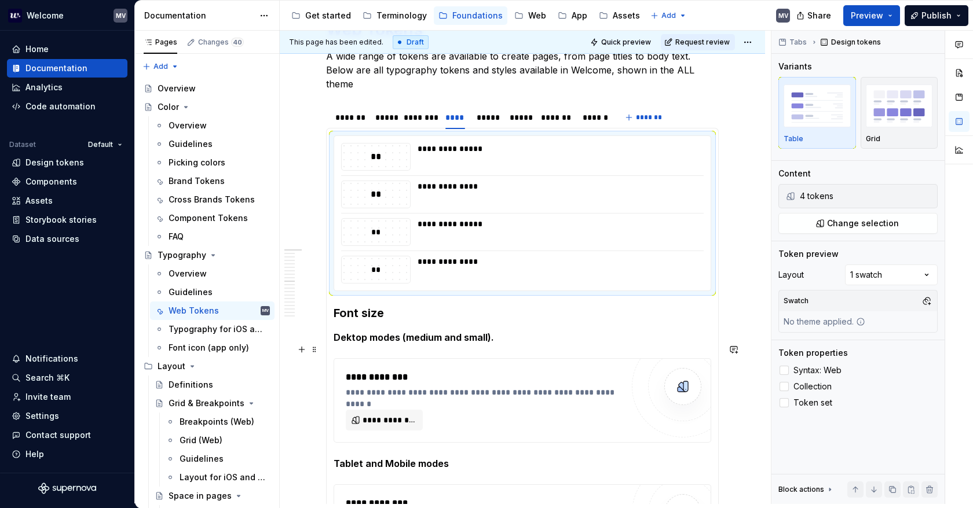
scroll to position [206, 0]
click at [391, 414] on span "**********" at bounding box center [388, 420] width 53 height 12
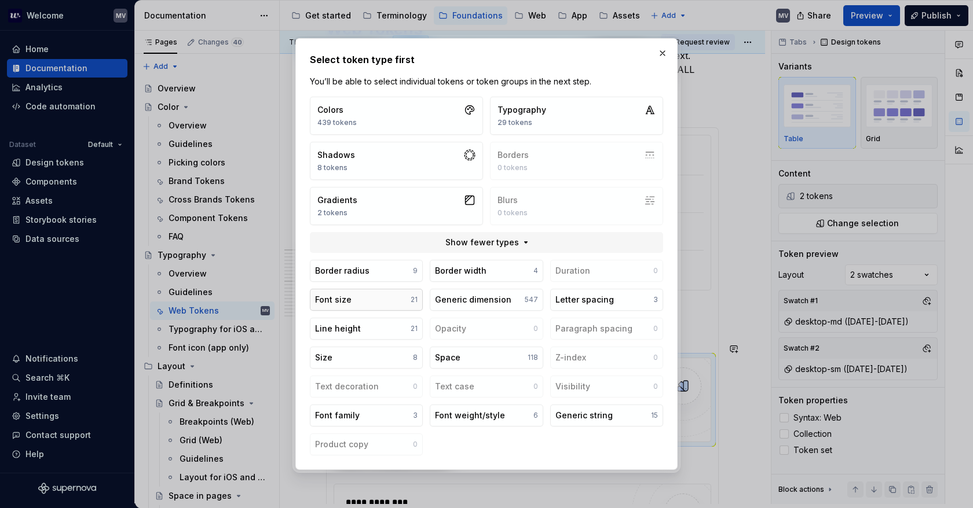
click at [382, 305] on button "Font size 21" at bounding box center [366, 300] width 113 height 22
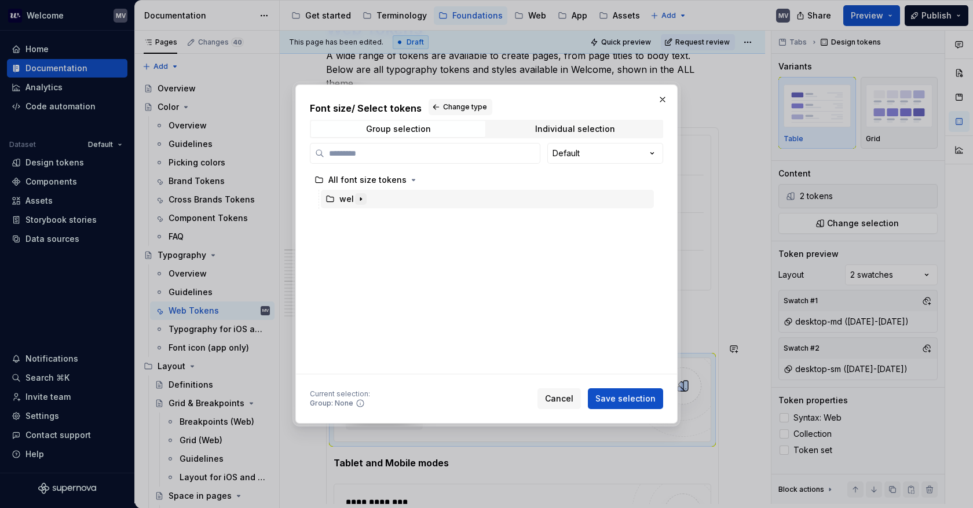
click at [363, 197] on icon "button" at bounding box center [360, 199] width 9 height 9
click at [373, 218] on icon "button" at bounding box center [373, 218] width 1 height 3
click at [404, 236] on icon "button" at bounding box center [406, 237] width 9 height 9
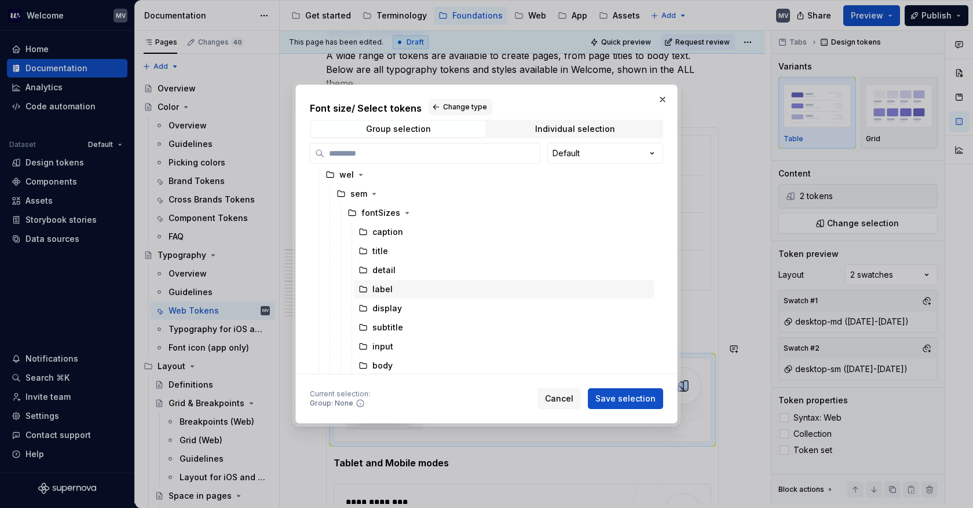
scroll to position [25, 0]
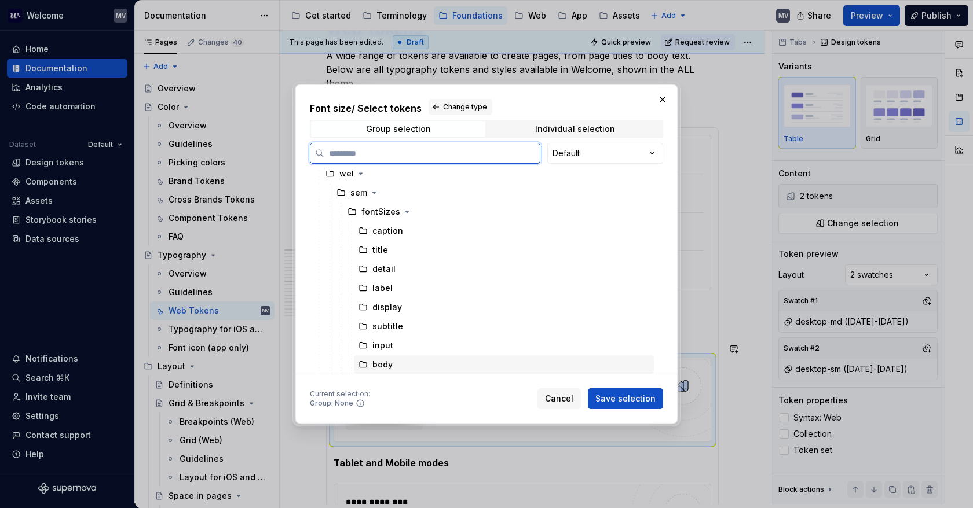
drag, startPoint x: 395, startPoint y: 366, endPoint x: 477, endPoint y: 376, distance: 82.7
click at [395, 366] on div "body" at bounding box center [504, 364] width 300 height 19
click at [620, 399] on span "Save selection" at bounding box center [625, 399] width 60 height 12
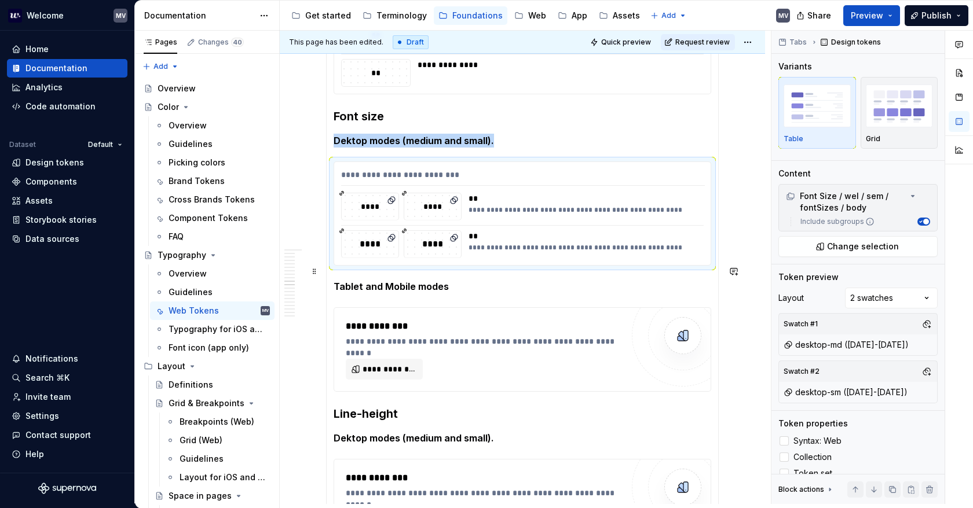
scroll to position [495, 0]
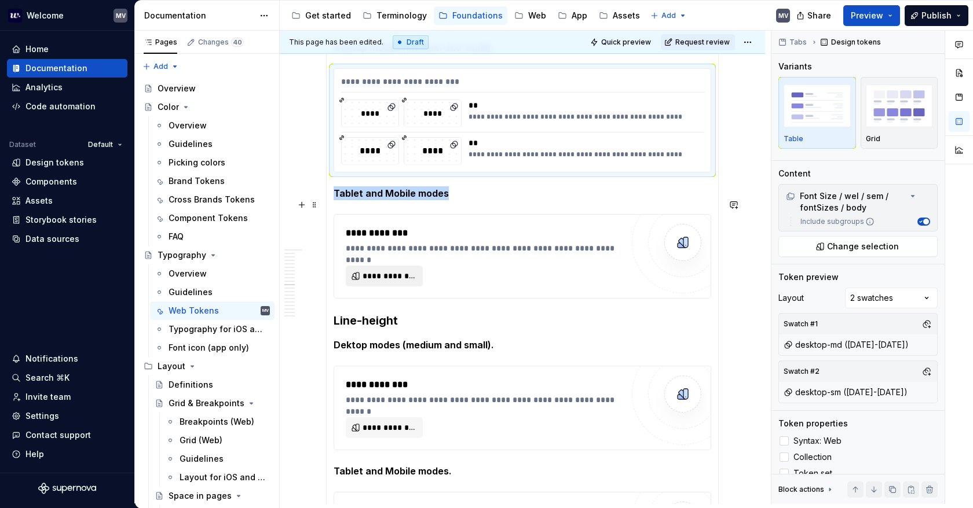
click at [398, 270] on span "**********" at bounding box center [388, 276] width 53 height 12
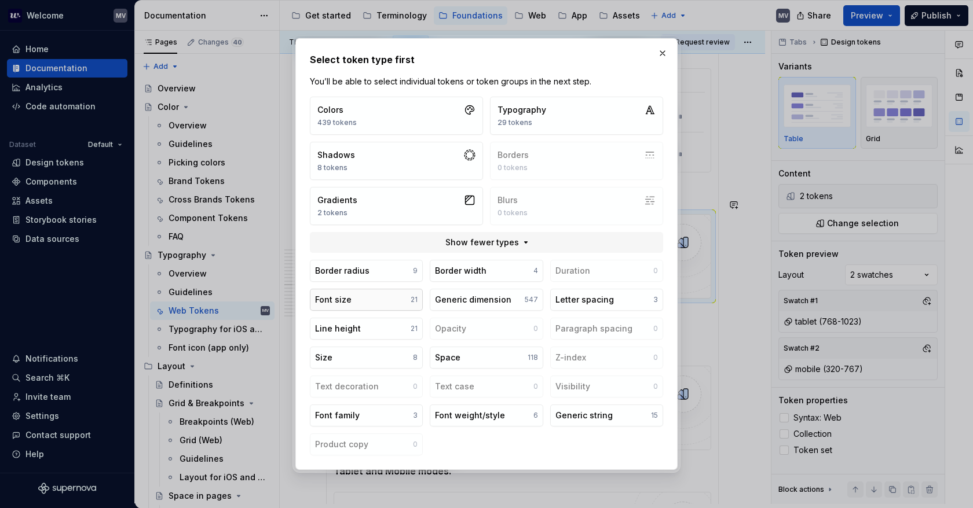
click at [408, 291] on button "Font size 21" at bounding box center [366, 300] width 113 height 22
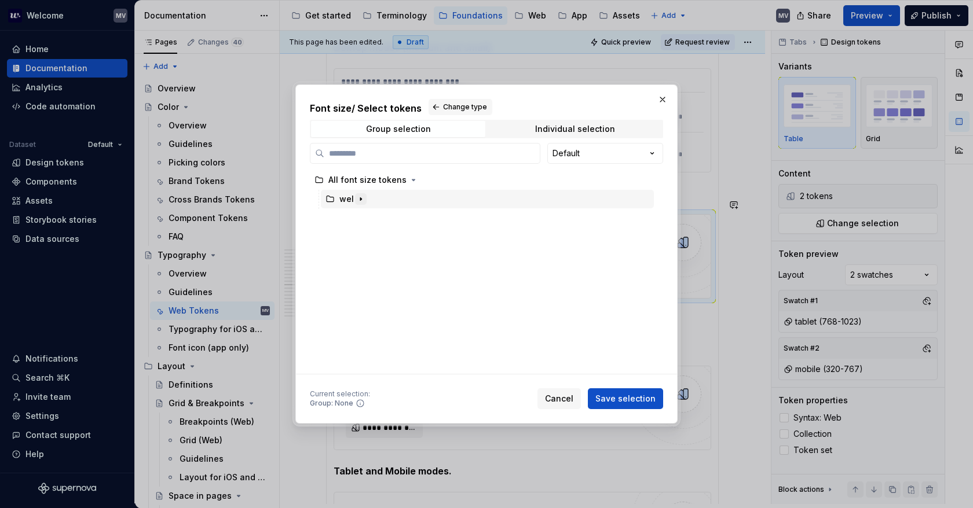
click at [361, 196] on icon "button" at bounding box center [360, 199] width 9 height 9
click at [373, 216] on icon "button" at bounding box center [373, 218] width 9 height 9
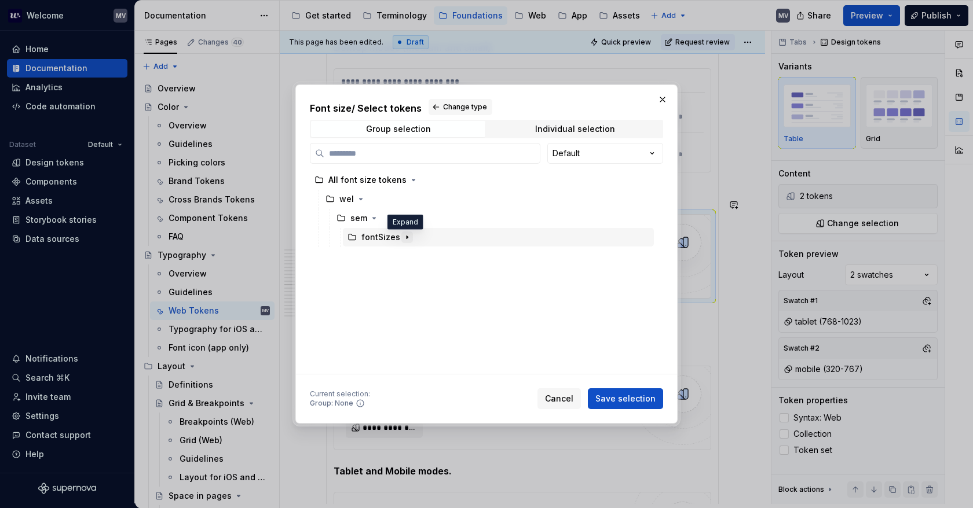
click at [406, 237] on icon "button" at bounding box center [406, 237] width 1 height 3
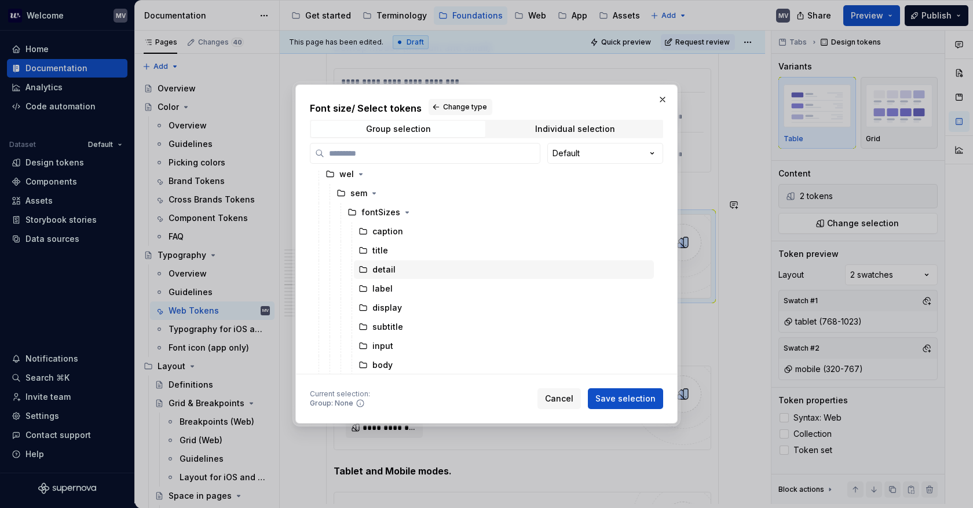
scroll to position [25, 0]
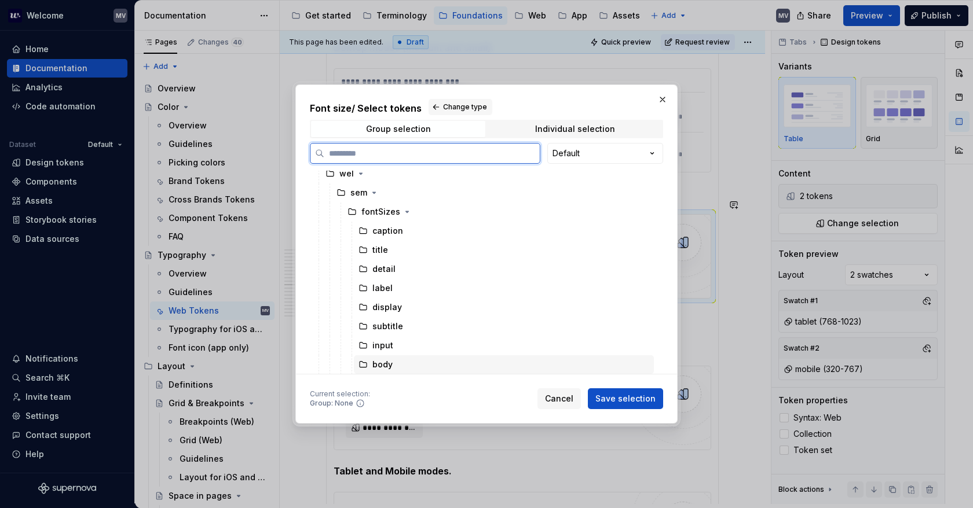
click at [379, 368] on div "body" at bounding box center [382, 365] width 20 height 12
click at [624, 391] on button "Save selection" at bounding box center [625, 398] width 75 height 21
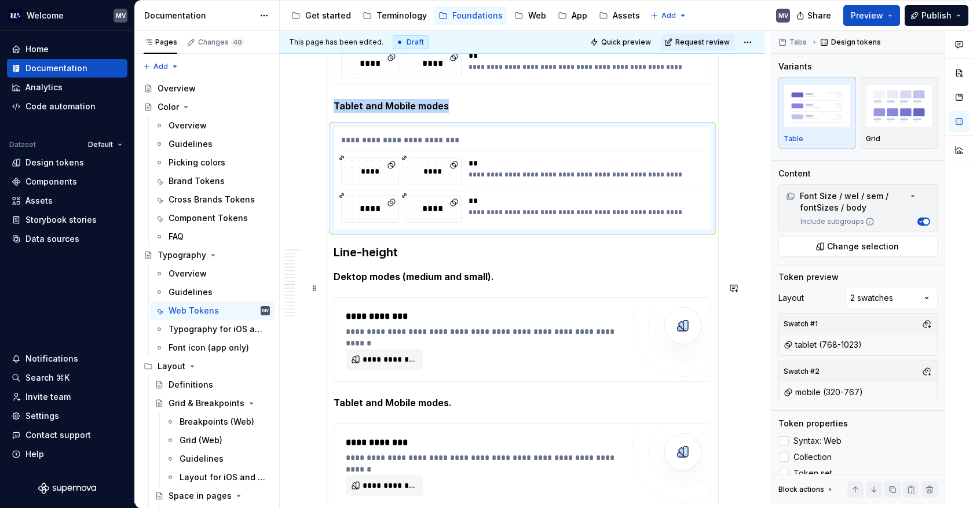
scroll to position [611, 0]
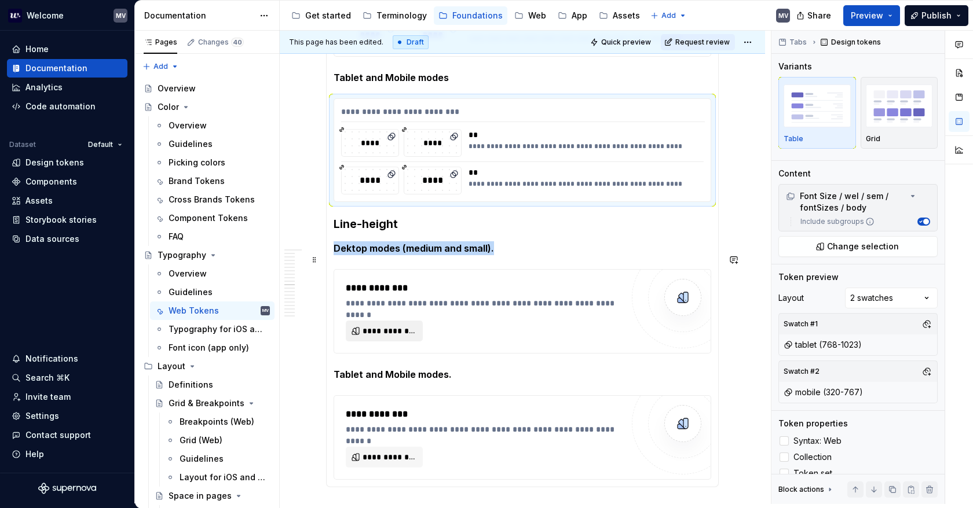
click at [399, 325] on span "**********" at bounding box center [388, 331] width 53 height 12
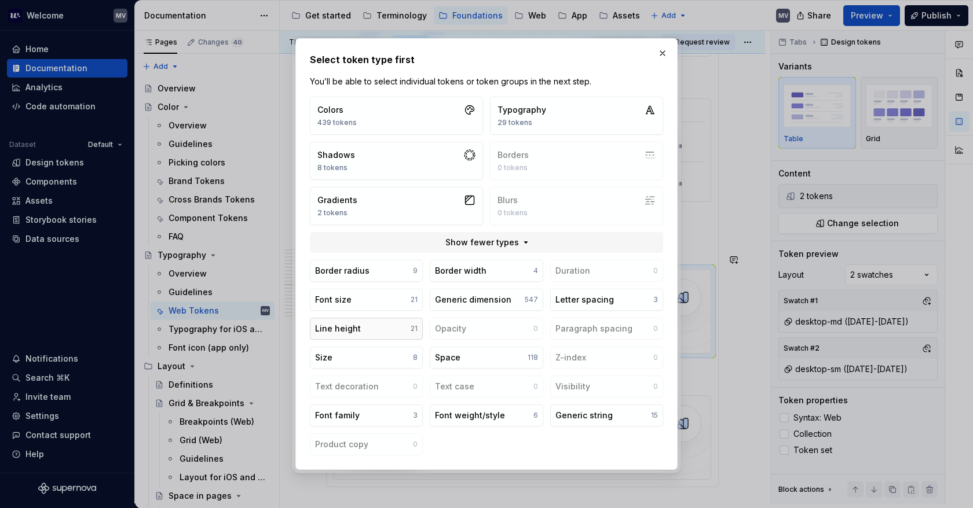
click at [401, 324] on button "Line height 21" at bounding box center [366, 329] width 113 height 22
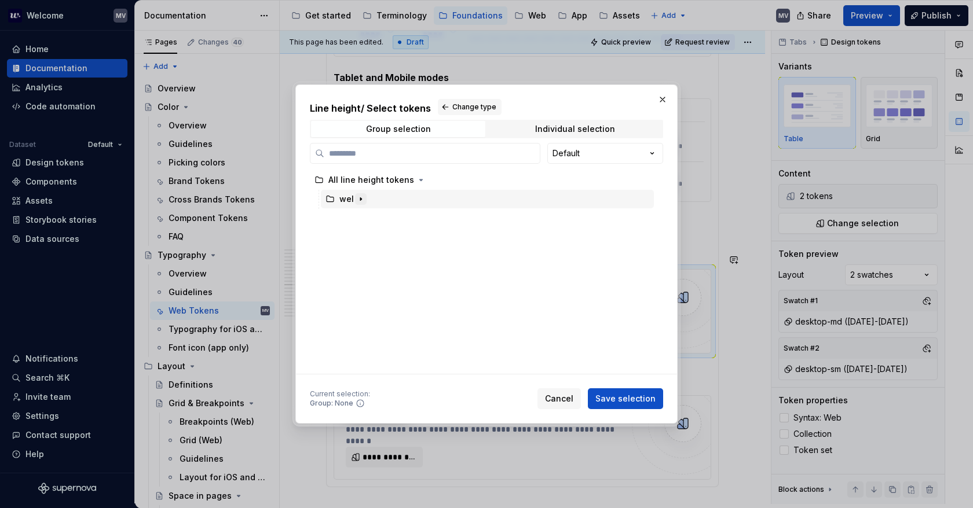
click at [363, 200] on icon "button" at bounding box center [360, 199] width 9 height 9
click at [373, 215] on icon "button" at bounding box center [373, 218] width 9 height 9
click at [410, 234] on icon "button" at bounding box center [414, 237] width 9 height 9
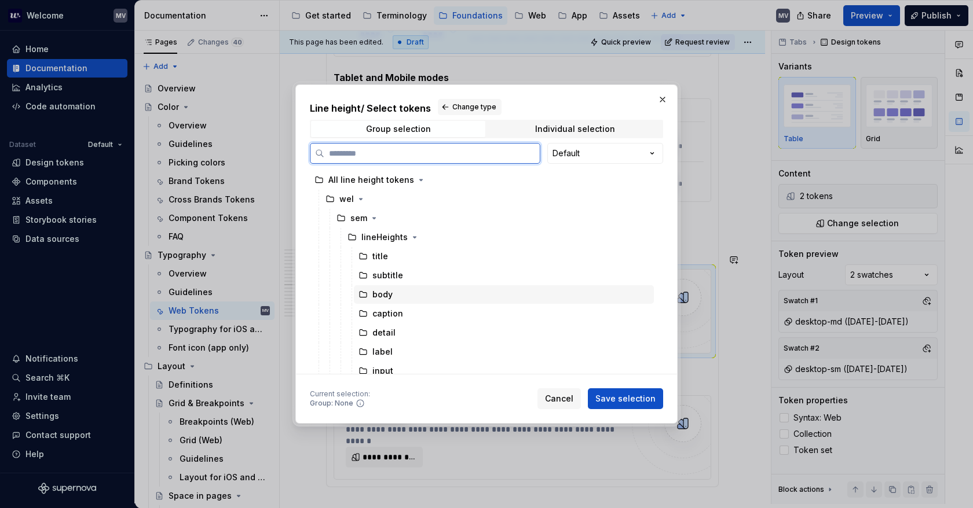
click at [410, 294] on div "body" at bounding box center [504, 294] width 300 height 19
click at [612, 392] on button "Save selection" at bounding box center [625, 398] width 75 height 21
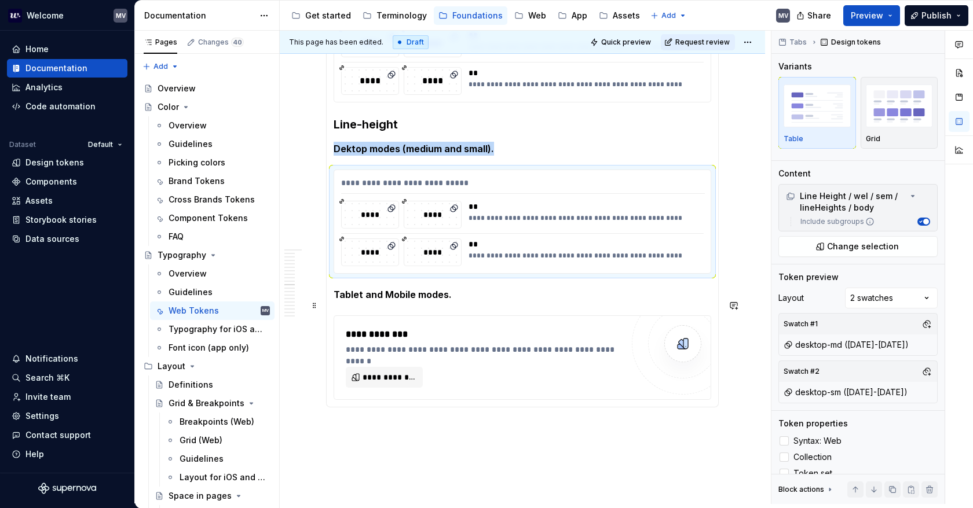
scroll to position [727, 0]
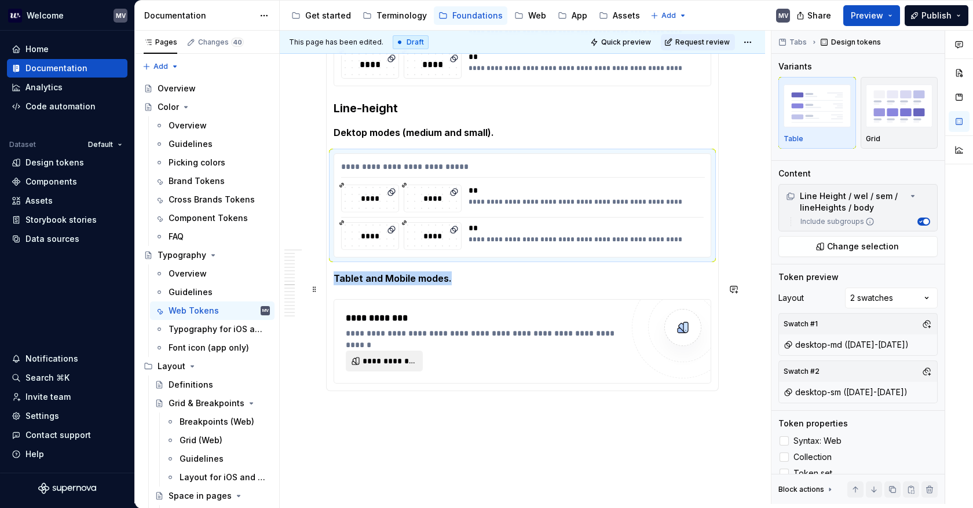
click at [395, 355] on span "**********" at bounding box center [388, 361] width 53 height 12
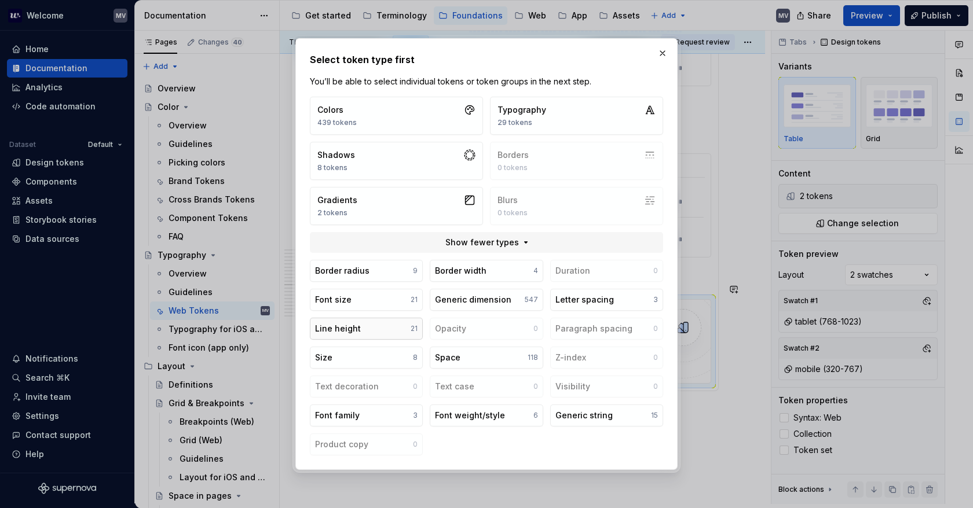
click at [383, 325] on button "Line height 21" at bounding box center [366, 329] width 113 height 22
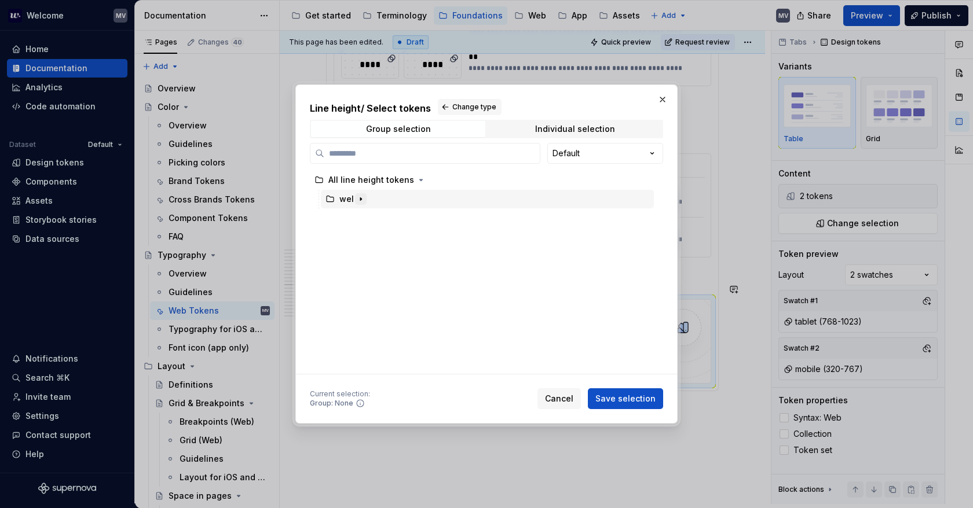
click at [361, 200] on icon "button" at bounding box center [360, 199] width 9 height 9
click at [372, 218] on icon "button" at bounding box center [373, 218] width 9 height 9
click at [410, 236] on icon "button" at bounding box center [414, 237] width 9 height 9
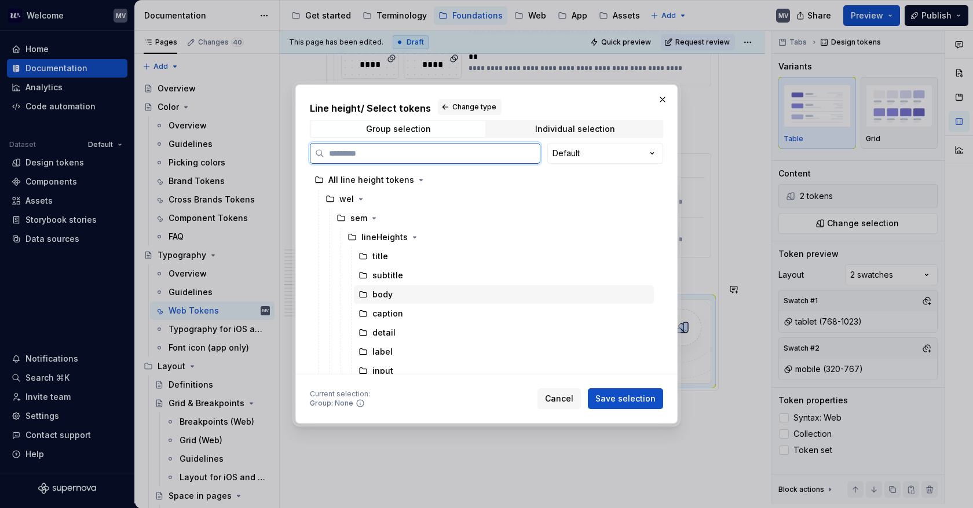
click at [418, 289] on div "body" at bounding box center [504, 294] width 300 height 19
click at [615, 390] on button "Save selection" at bounding box center [625, 398] width 75 height 21
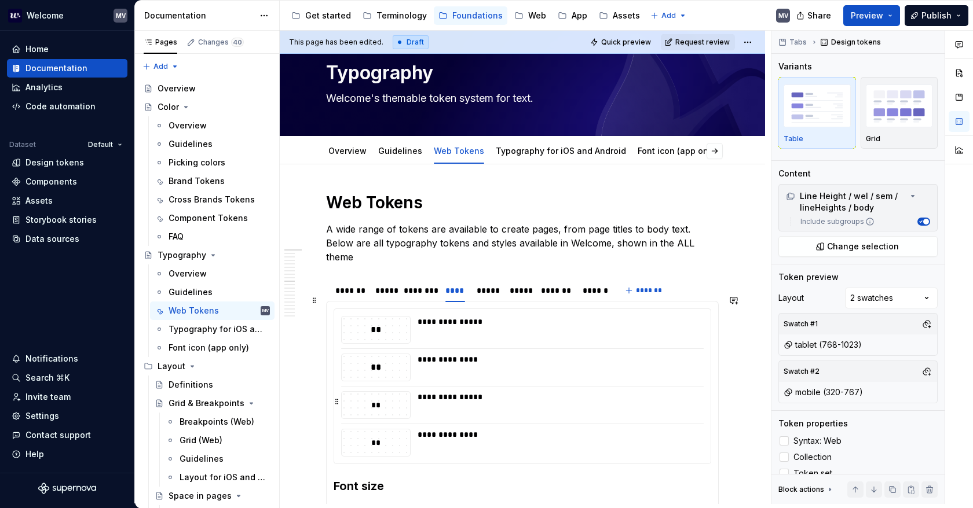
scroll to position [0, 0]
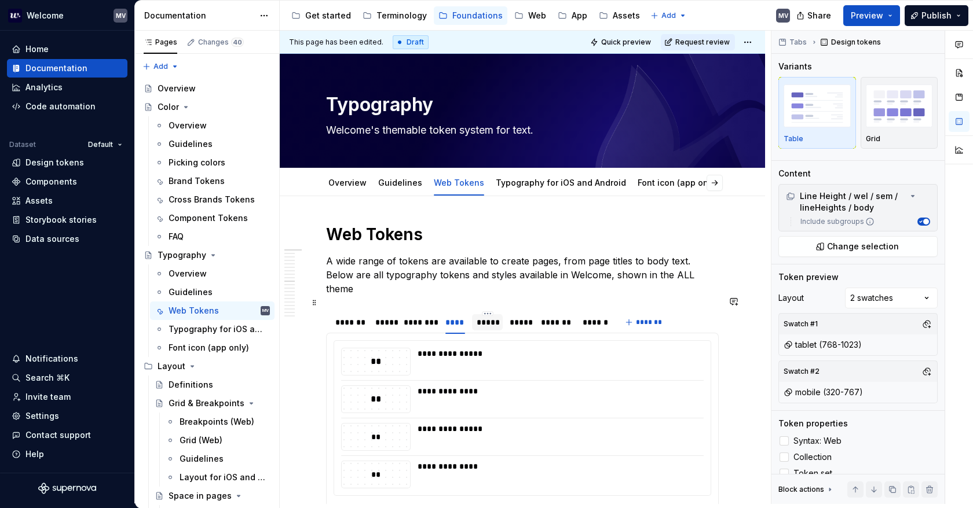
click at [494, 317] on div "*****" at bounding box center [487, 323] width 21 height 12
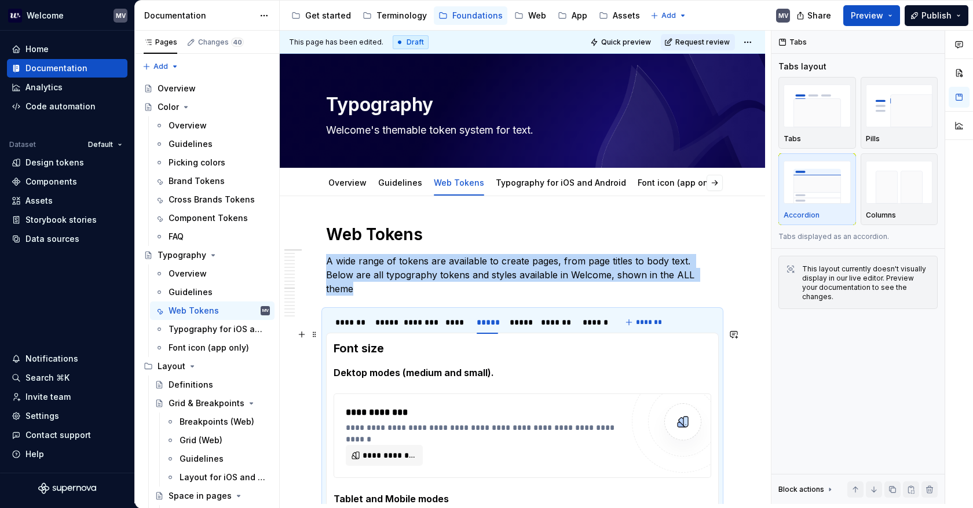
click at [333, 342] on strong "Font size" at bounding box center [358, 349] width 50 height 14
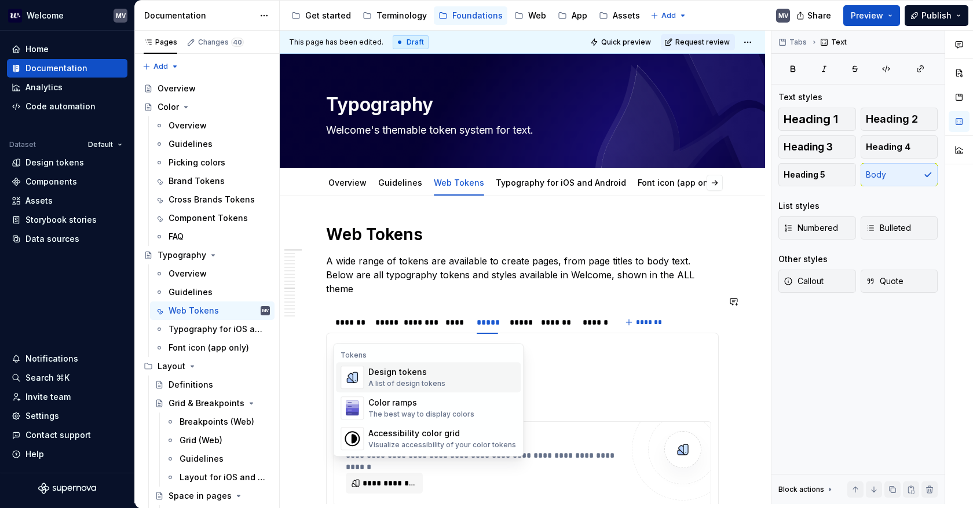
click at [394, 369] on div "Design tokens" at bounding box center [406, 372] width 77 height 12
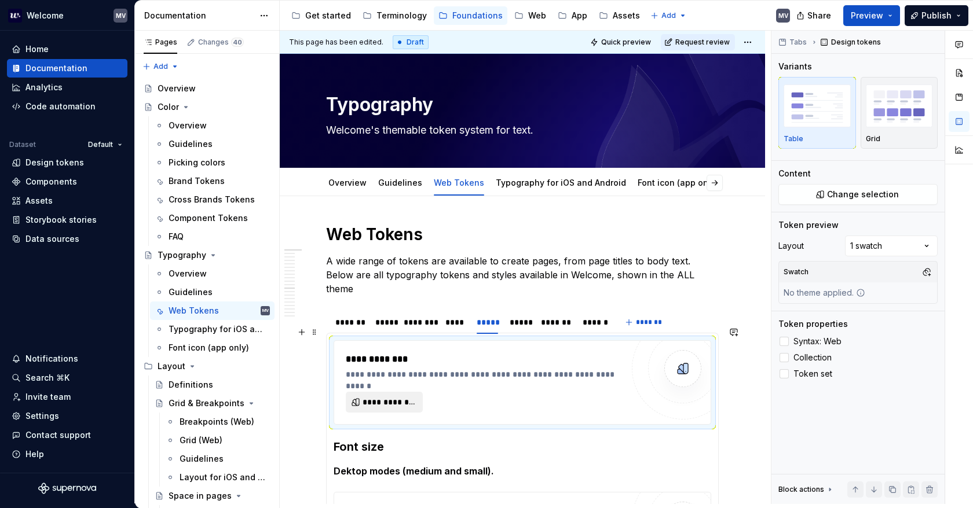
click at [388, 397] on span "**********" at bounding box center [388, 403] width 53 height 12
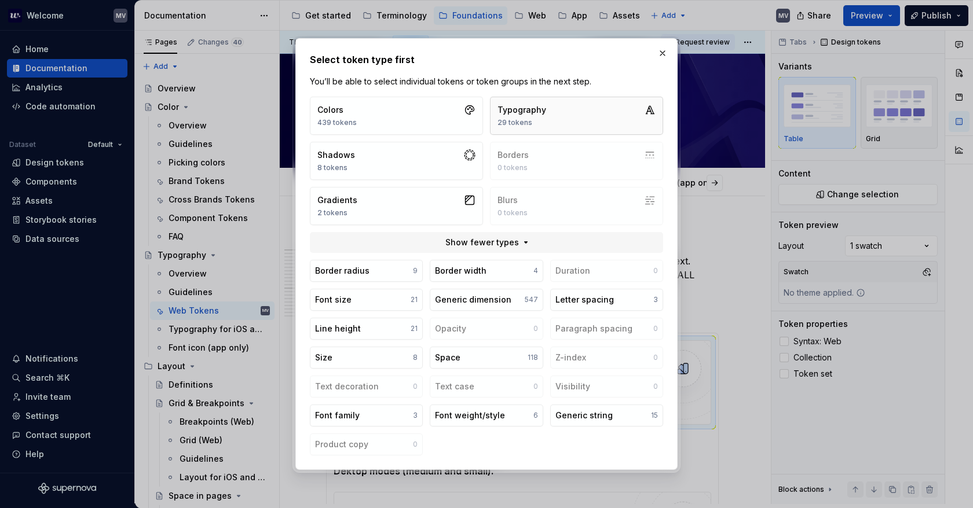
click at [507, 124] on div "29 tokens" at bounding box center [521, 122] width 49 height 9
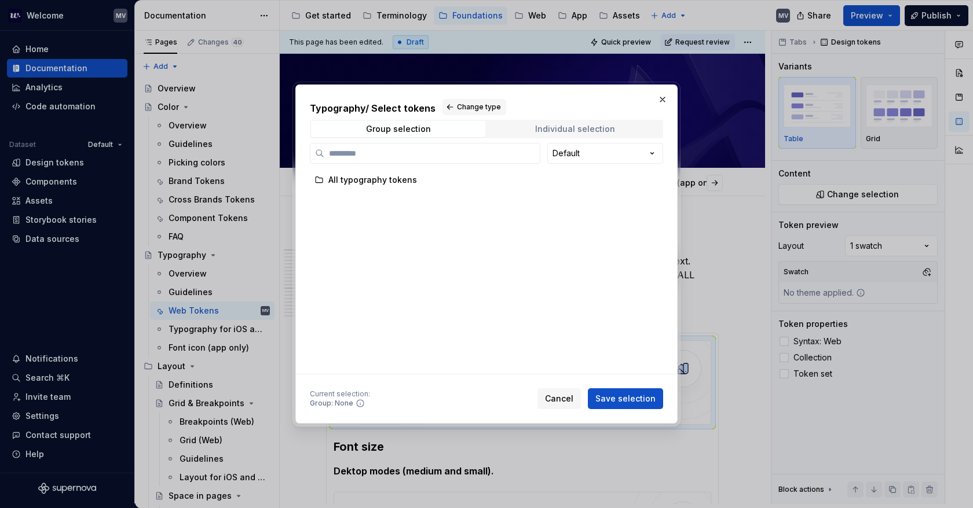
click at [569, 126] on div "Individual selection" at bounding box center [575, 128] width 80 height 9
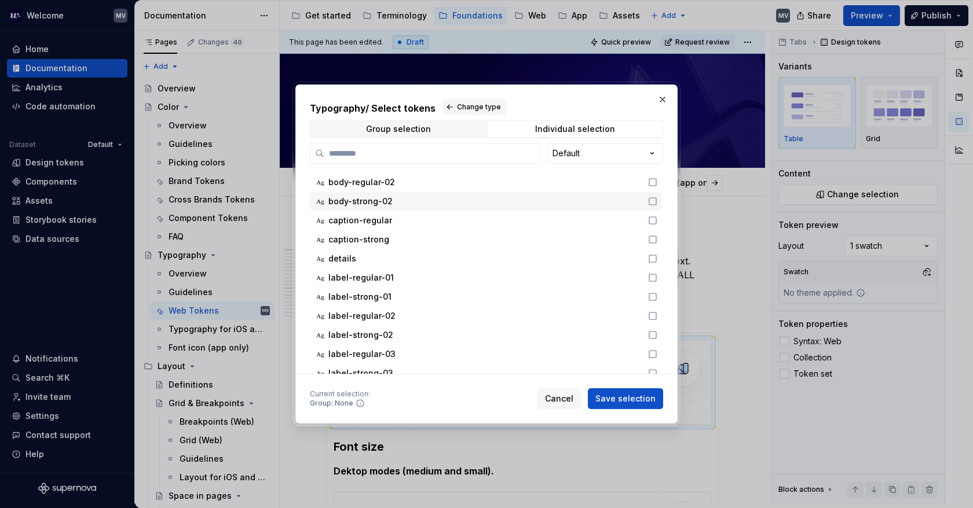
scroll to position [289, 0]
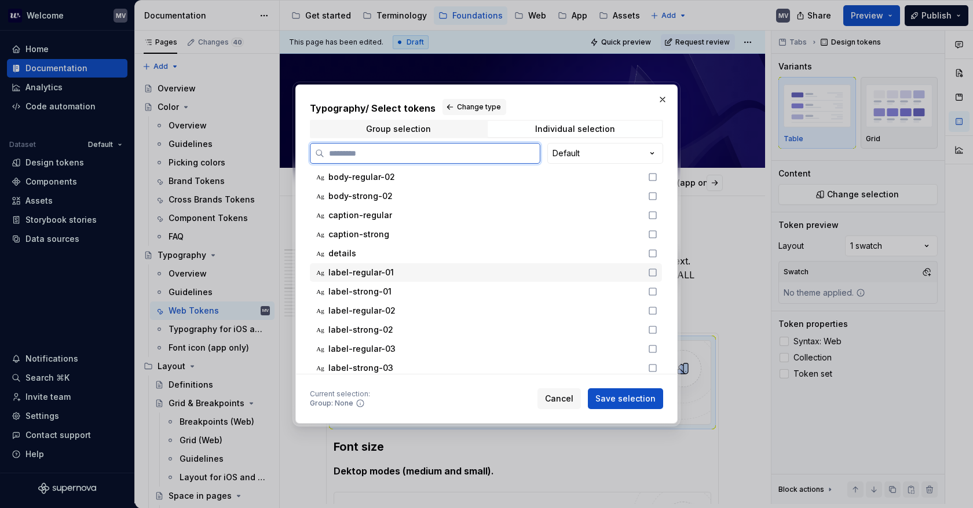
click at [654, 271] on icon at bounding box center [652, 272] width 9 height 9
click at [651, 283] on div "Ag label-strong-01" at bounding box center [486, 292] width 352 height 19
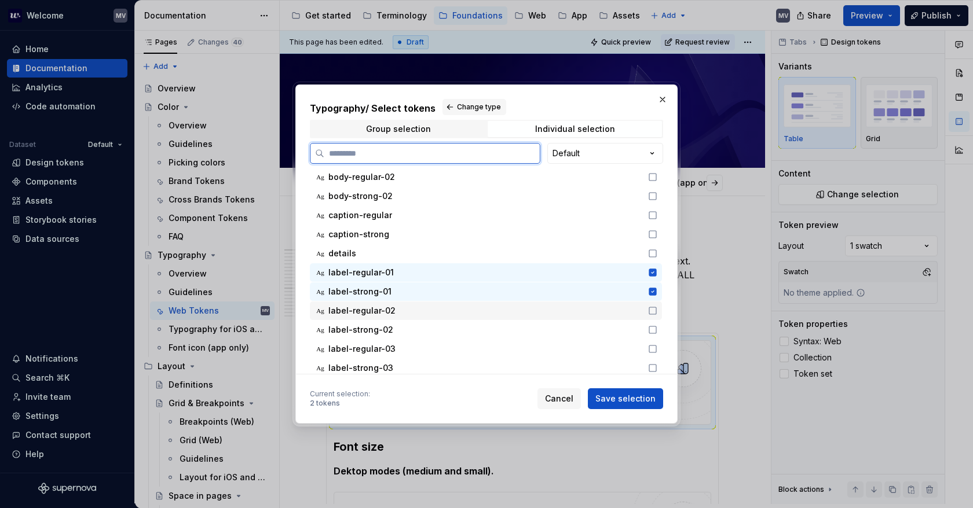
click at [651, 311] on icon at bounding box center [652, 310] width 9 height 9
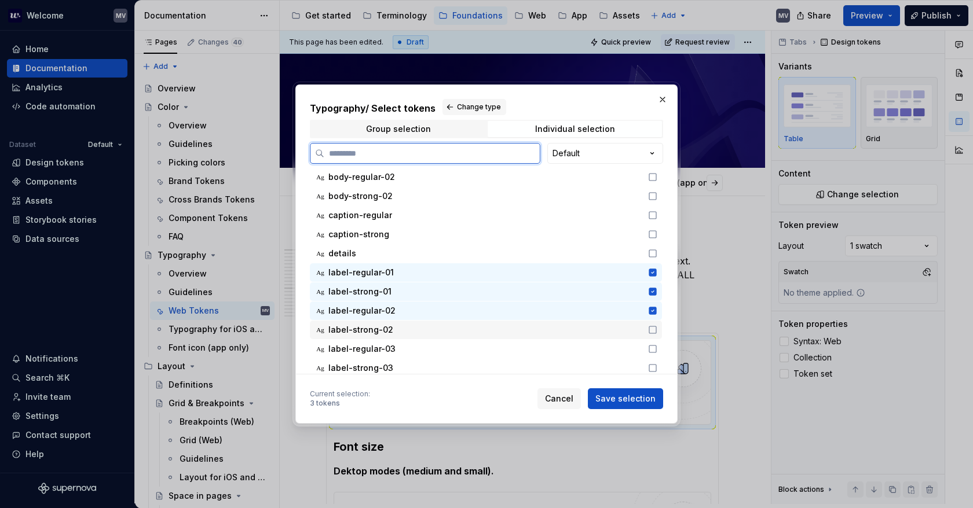
click at [650, 333] on icon at bounding box center [652, 329] width 9 height 9
click at [654, 348] on icon at bounding box center [652, 348] width 9 height 9
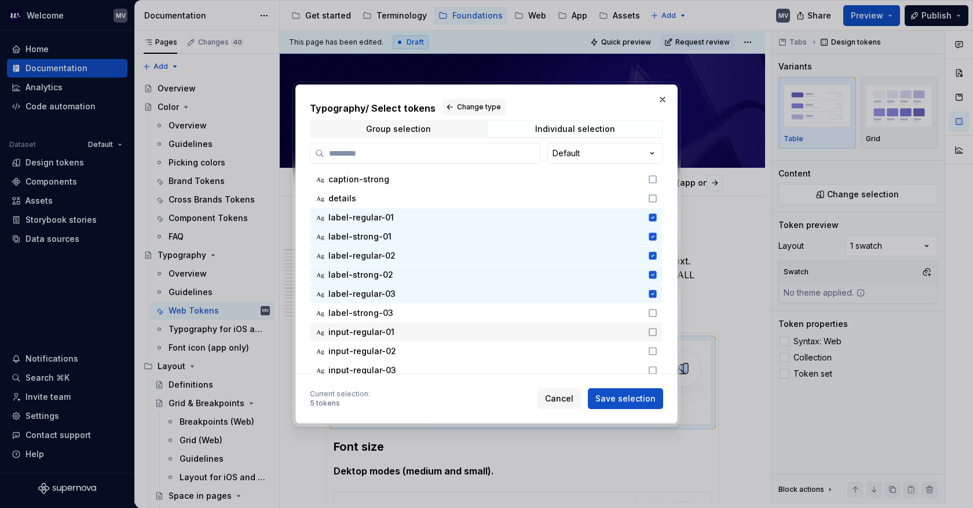
scroll to position [339, 0]
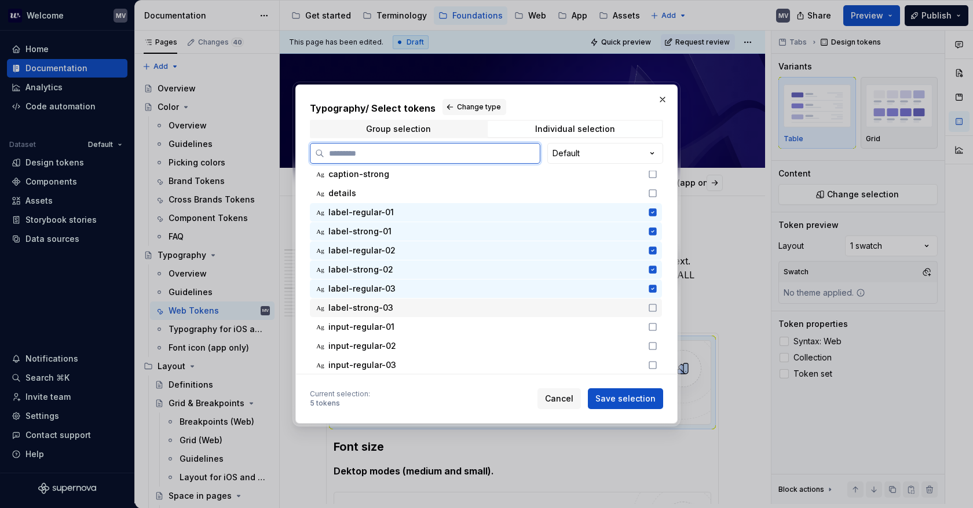
click at [653, 305] on icon at bounding box center [652, 307] width 9 height 9
click at [643, 402] on span "Save selection" at bounding box center [625, 399] width 60 height 12
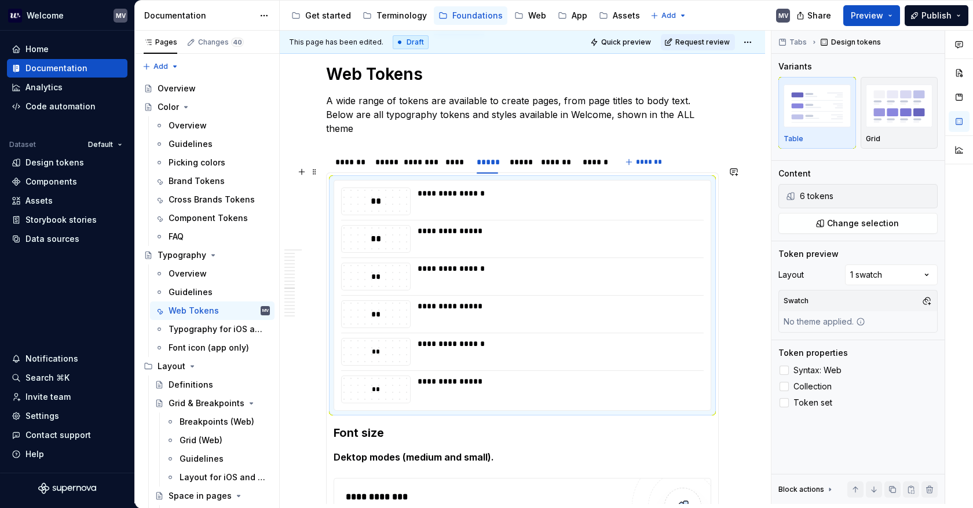
scroll to position [342, 0]
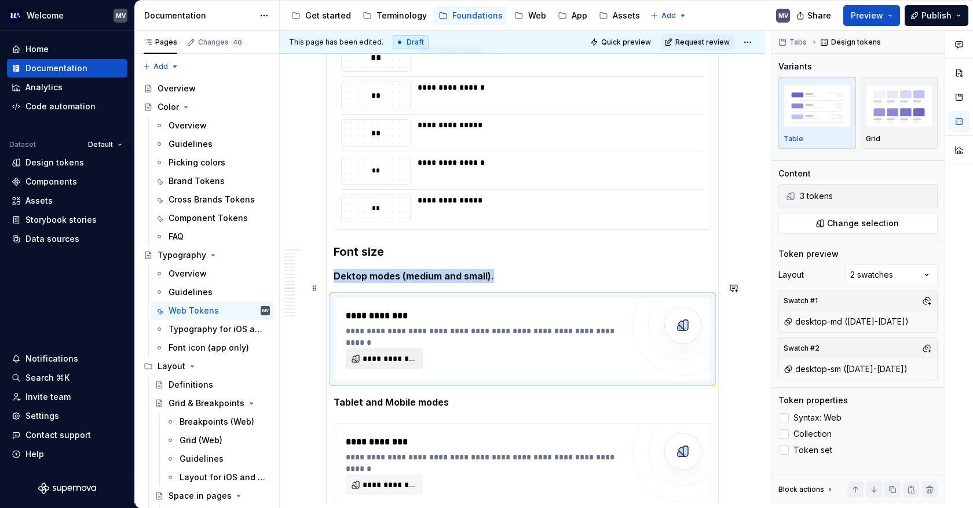
click at [382, 353] on span "**********" at bounding box center [388, 359] width 53 height 12
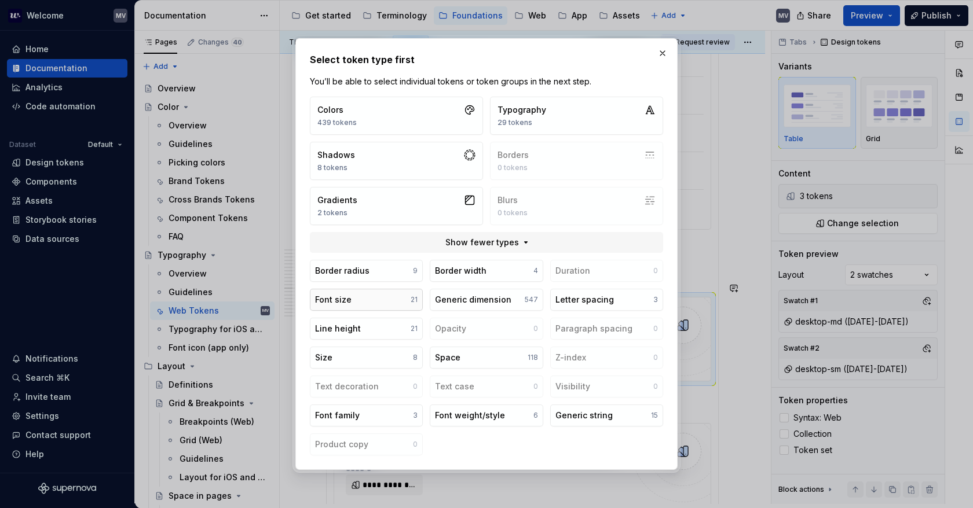
click at [395, 298] on button "Font size 21" at bounding box center [366, 300] width 113 height 22
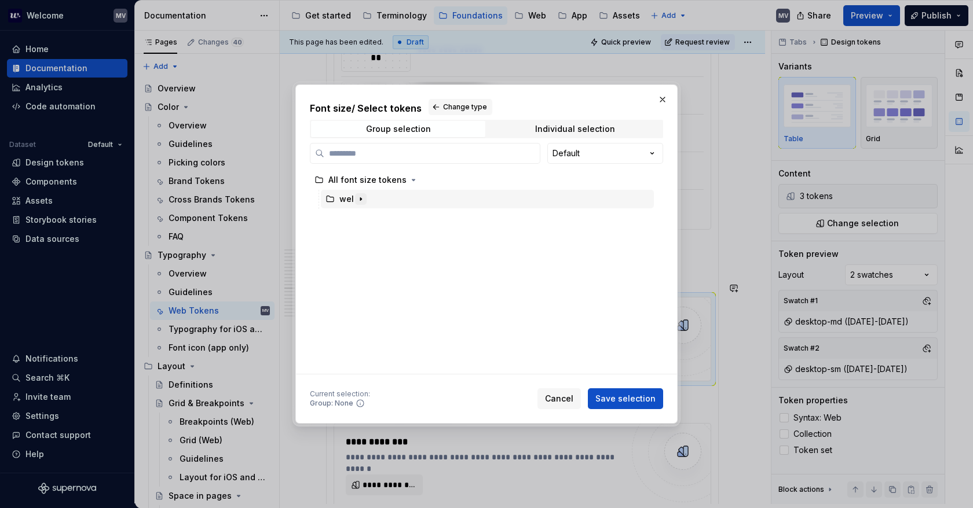
click at [359, 196] on icon "button" at bounding box center [360, 199] width 9 height 9
click at [372, 216] on icon "button" at bounding box center [373, 218] width 9 height 9
click at [402, 237] on icon "button" at bounding box center [406, 237] width 9 height 9
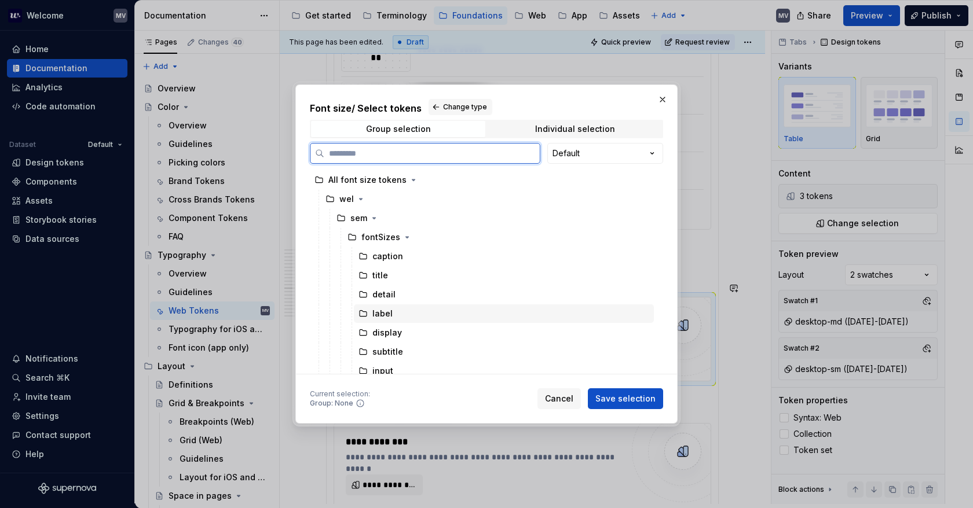
click at [409, 313] on div "label" at bounding box center [504, 314] width 300 height 19
click at [636, 391] on button "Save selection" at bounding box center [625, 398] width 75 height 21
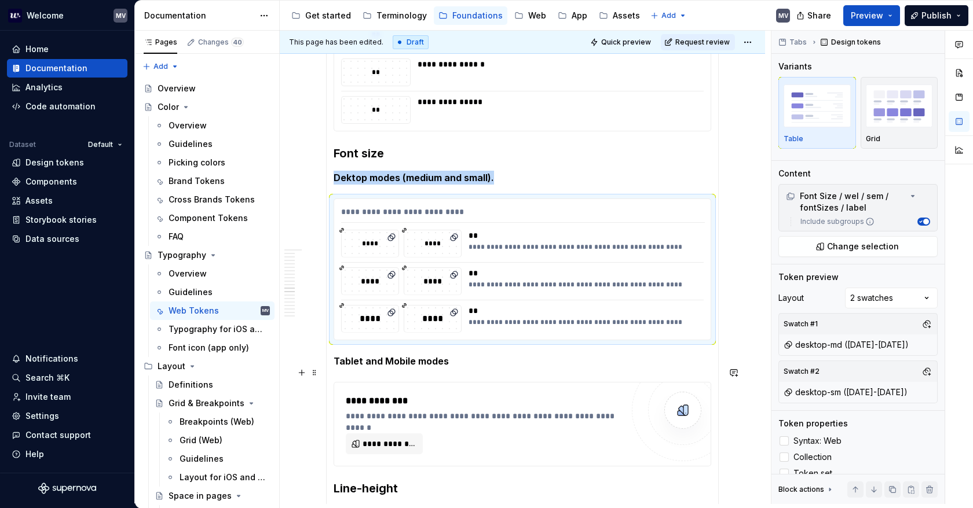
scroll to position [457, 0]
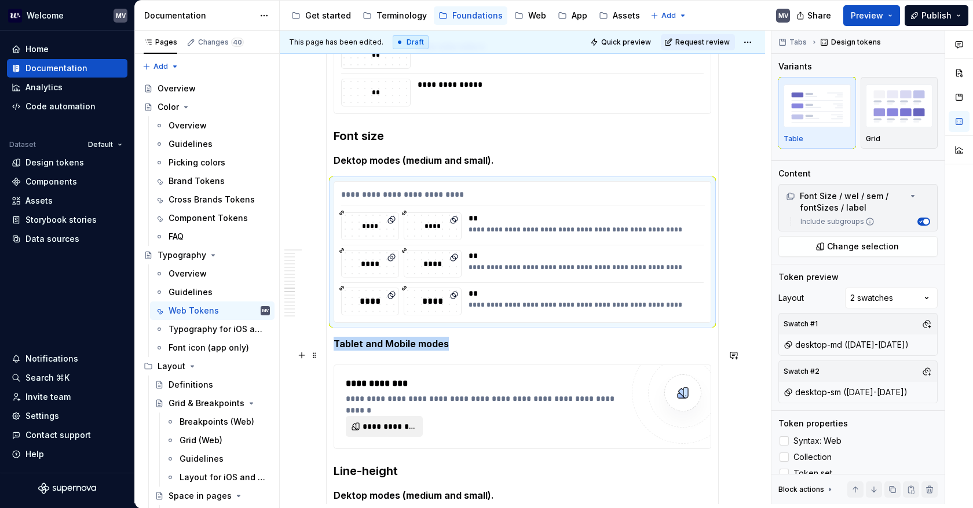
click at [395, 421] on span "**********" at bounding box center [388, 427] width 53 height 12
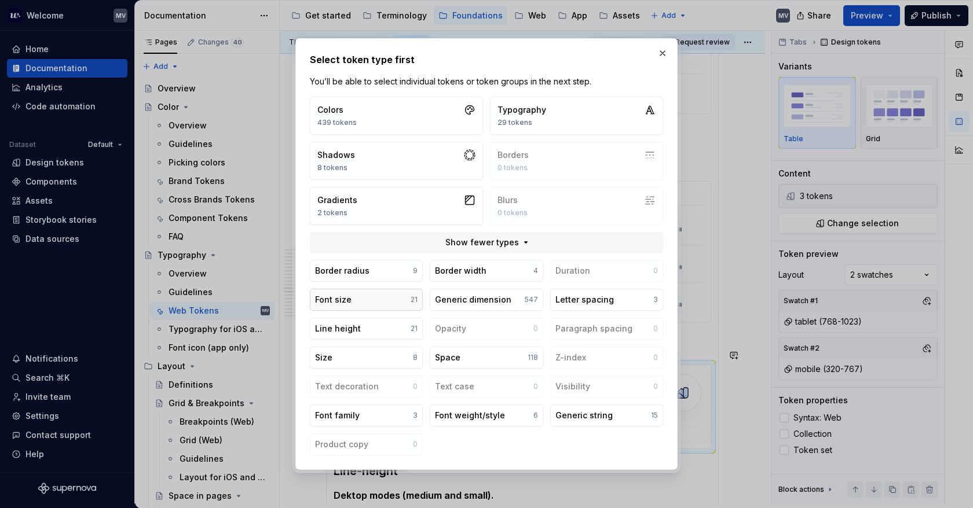
click at [373, 300] on button "Font size 21" at bounding box center [366, 300] width 113 height 22
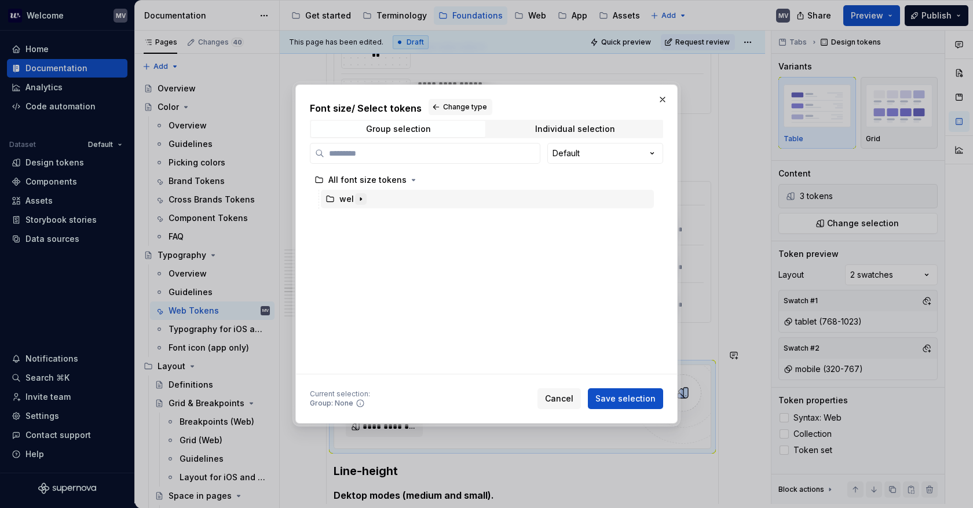
click at [360, 200] on icon "button" at bounding box center [360, 199] width 1 height 3
click at [372, 216] on icon "button" at bounding box center [373, 218] width 9 height 9
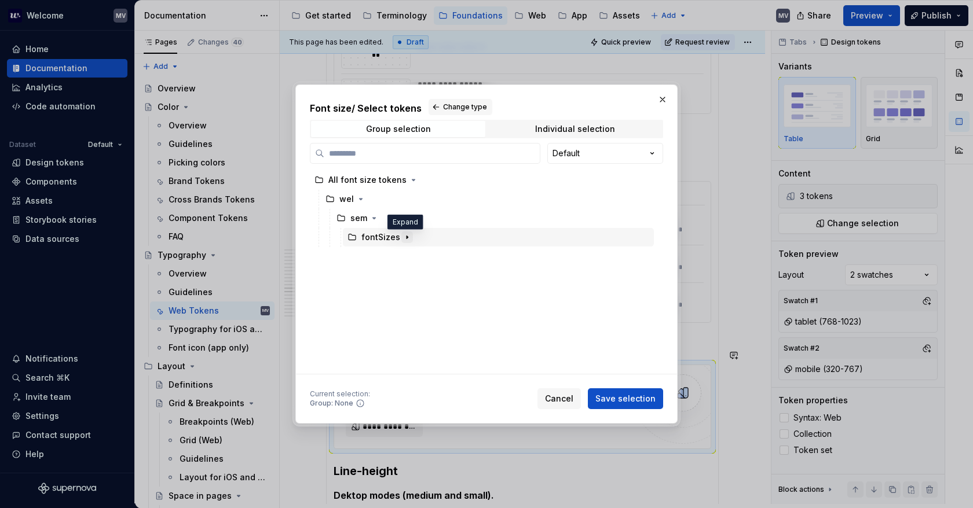
click at [405, 238] on icon "button" at bounding box center [406, 237] width 9 height 9
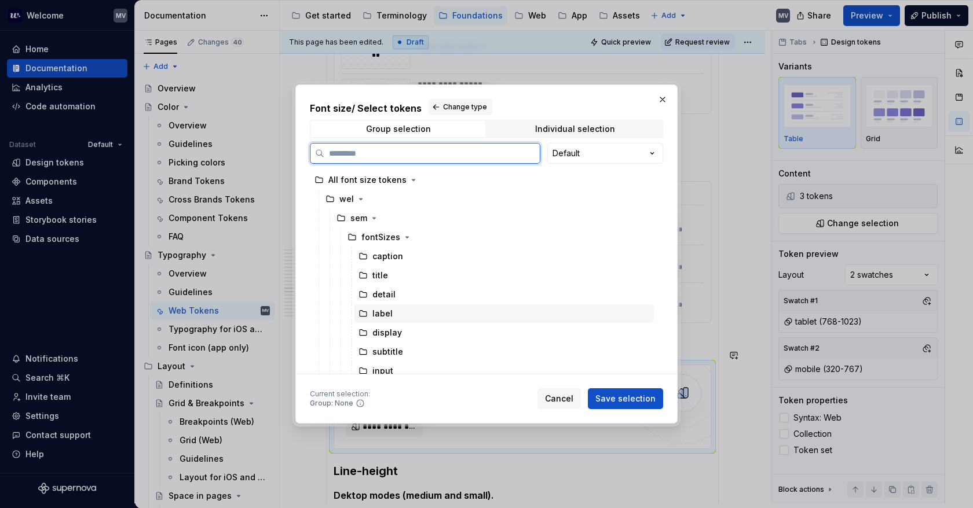
click at [412, 313] on div "label" at bounding box center [504, 314] width 300 height 19
click at [614, 398] on span "Save selection" at bounding box center [625, 399] width 60 height 12
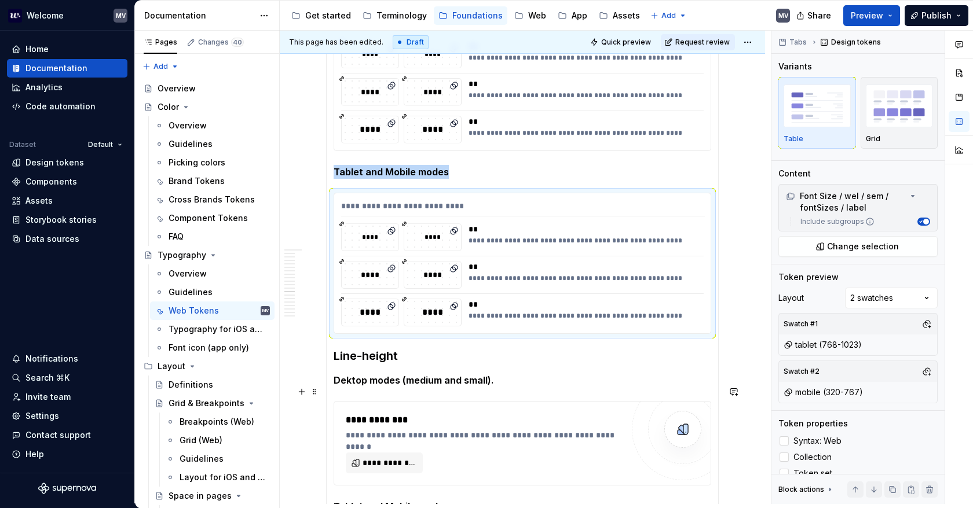
scroll to position [631, 0]
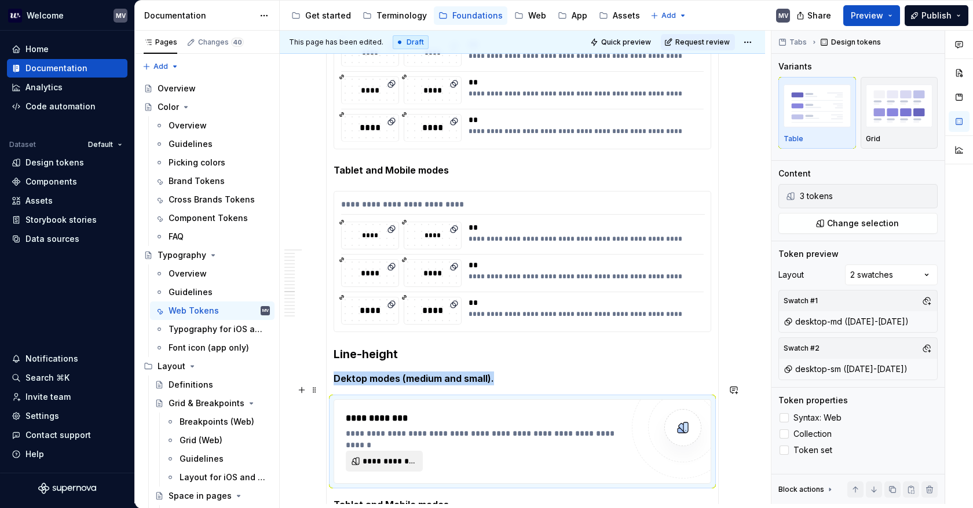
click at [390, 456] on span "**********" at bounding box center [388, 462] width 53 height 12
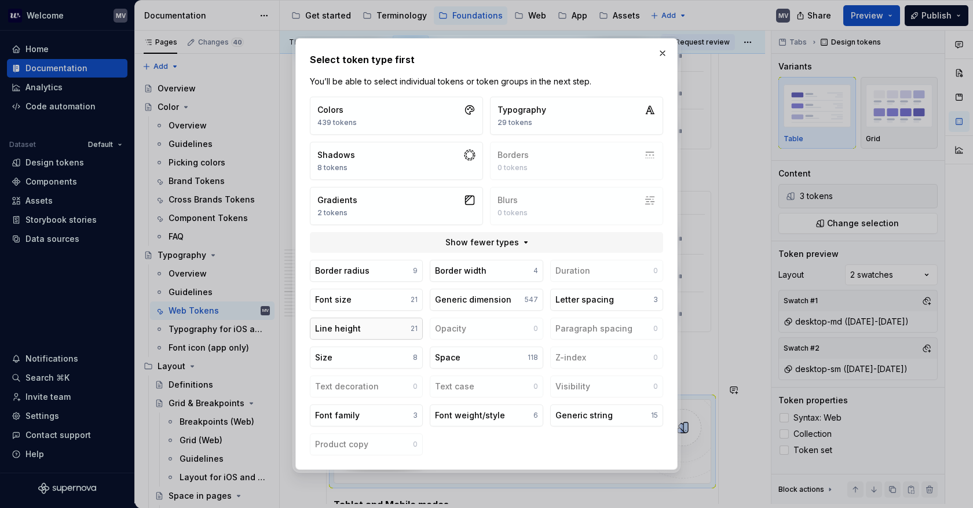
click at [382, 328] on button "Line height 21" at bounding box center [366, 329] width 113 height 22
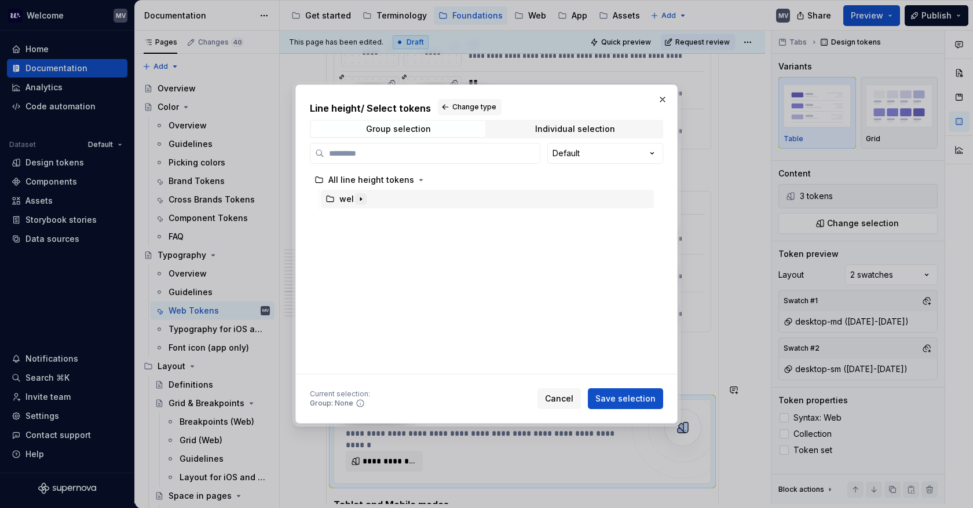
click at [357, 201] on icon "button" at bounding box center [360, 199] width 9 height 9
click at [372, 216] on icon "button" at bounding box center [373, 218] width 9 height 9
click at [414, 237] on icon "button" at bounding box center [414, 237] width 1 height 3
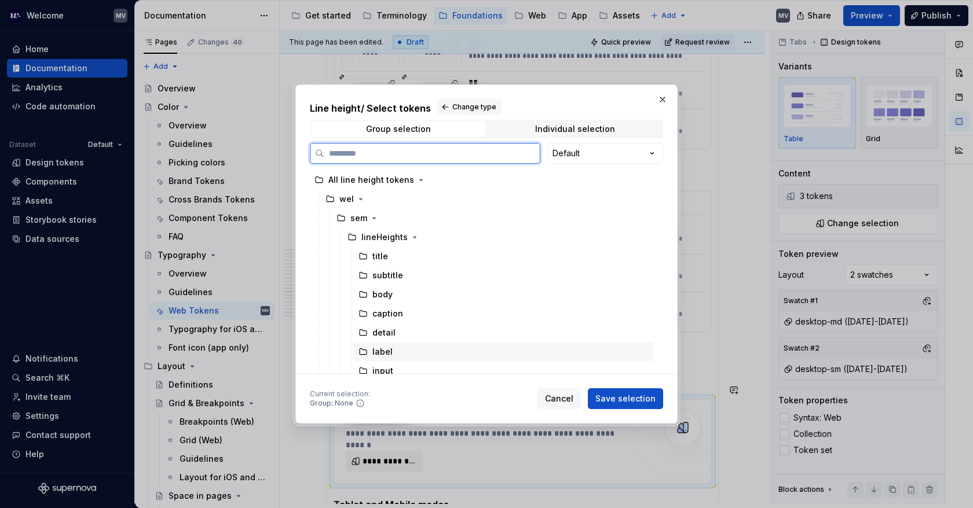
click at [416, 351] on div "label" at bounding box center [504, 352] width 300 height 19
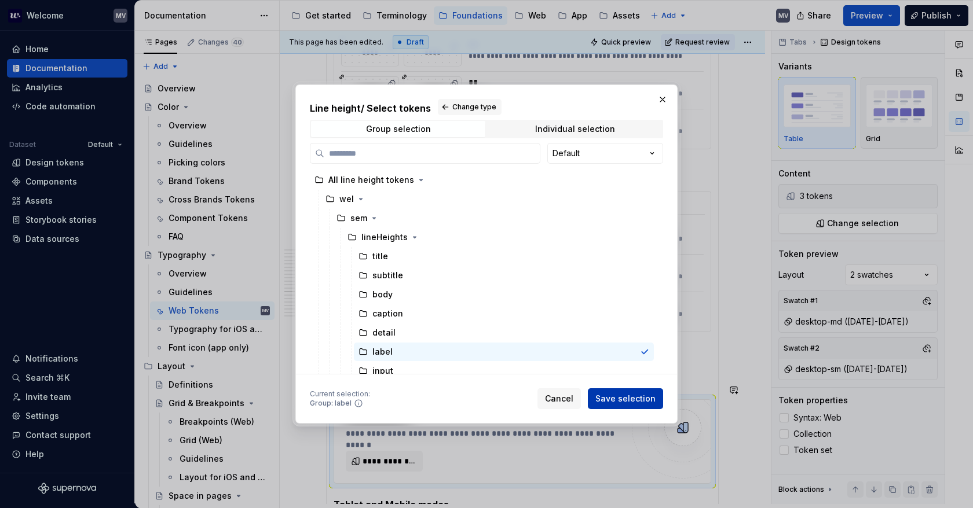
click at [638, 396] on span "Save selection" at bounding box center [625, 399] width 60 height 12
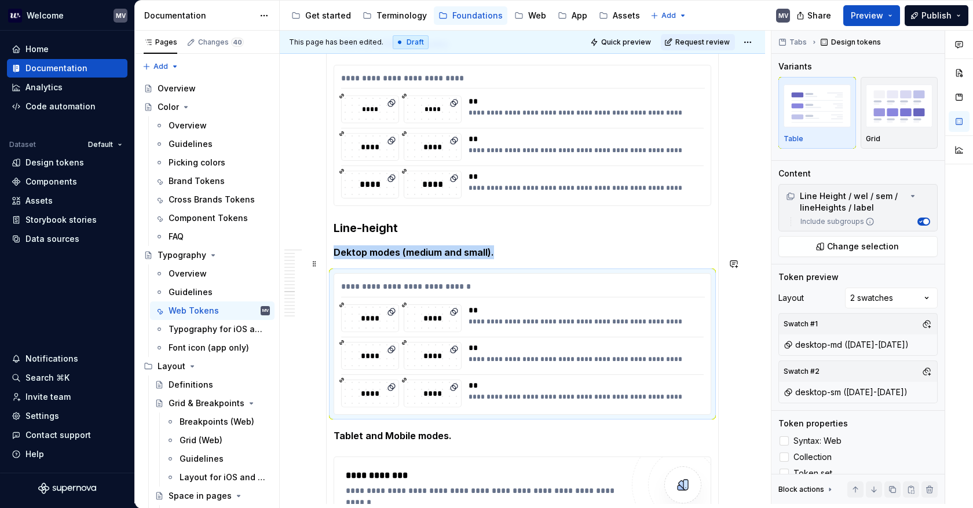
scroll to position [826, 0]
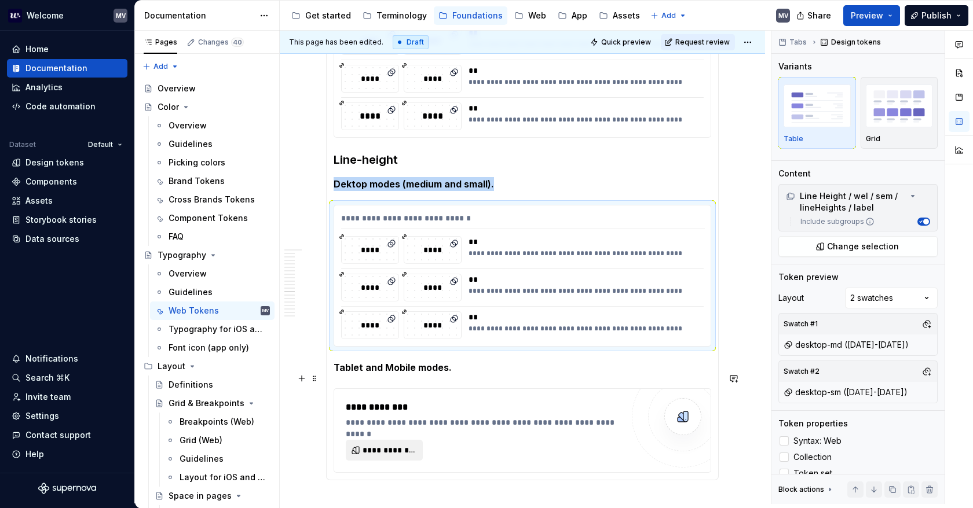
click at [404, 445] on span "**********" at bounding box center [388, 451] width 53 height 12
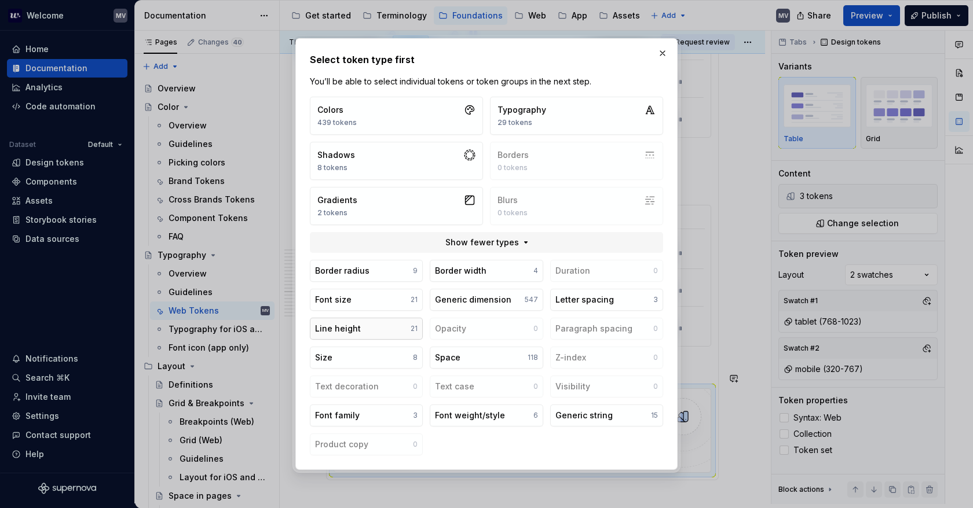
click at [389, 328] on button "Line height 21" at bounding box center [366, 329] width 113 height 22
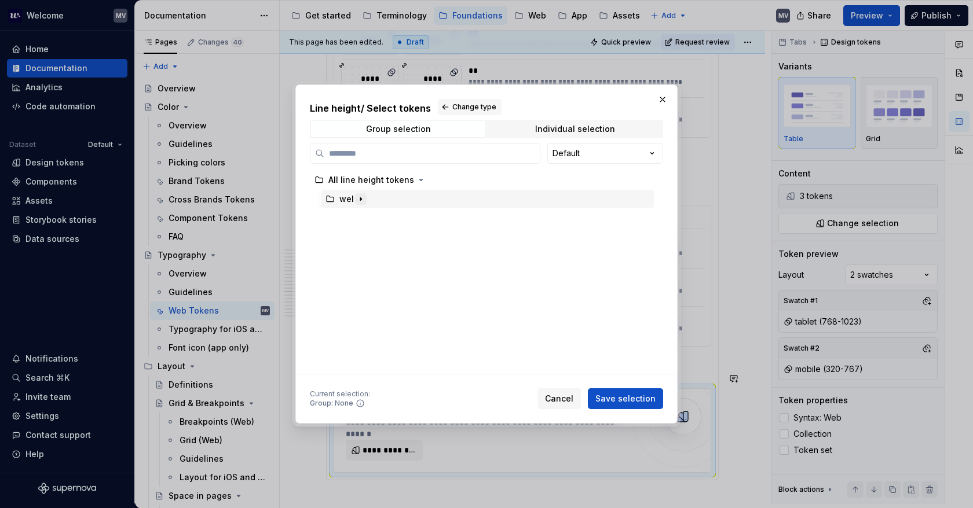
click at [362, 199] on icon "button" at bounding box center [360, 199] width 9 height 9
click at [377, 217] on icon "button" at bounding box center [373, 218] width 9 height 9
click at [415, 239] on icon "button" at bounding box center [414, 237] width 9 height 9
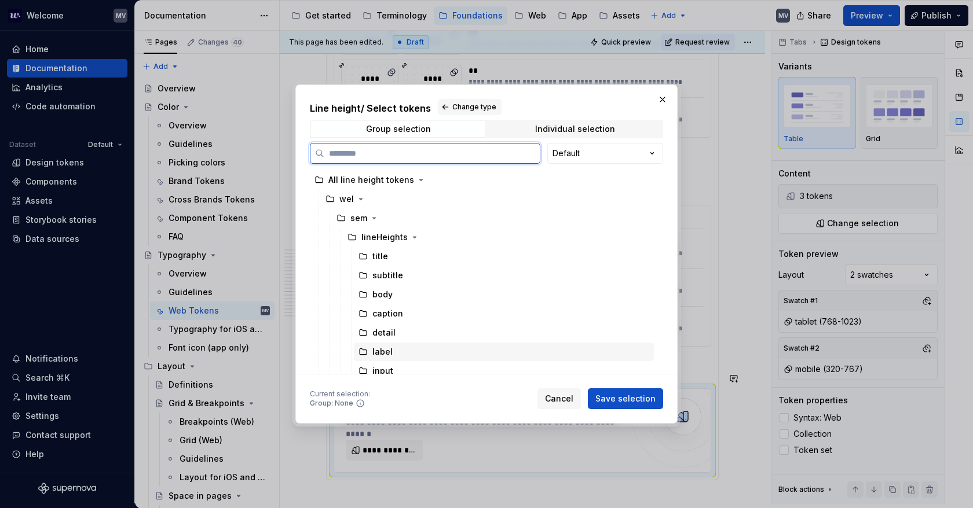
click at [412, 348] on div "label" at bounding box center [504, 352] width 300 height 19
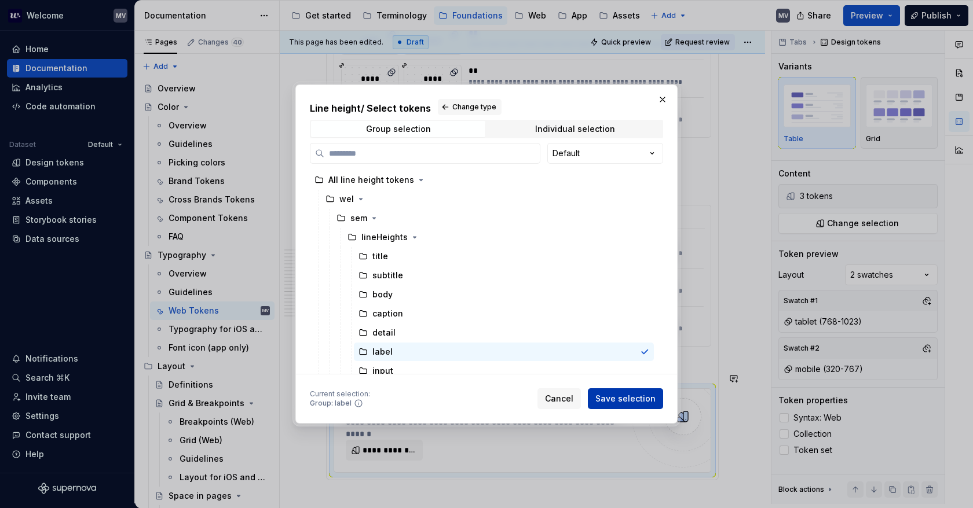
click at [620, 396] on span "Save selection" at bounding box center [625, 399] width 60 height 12
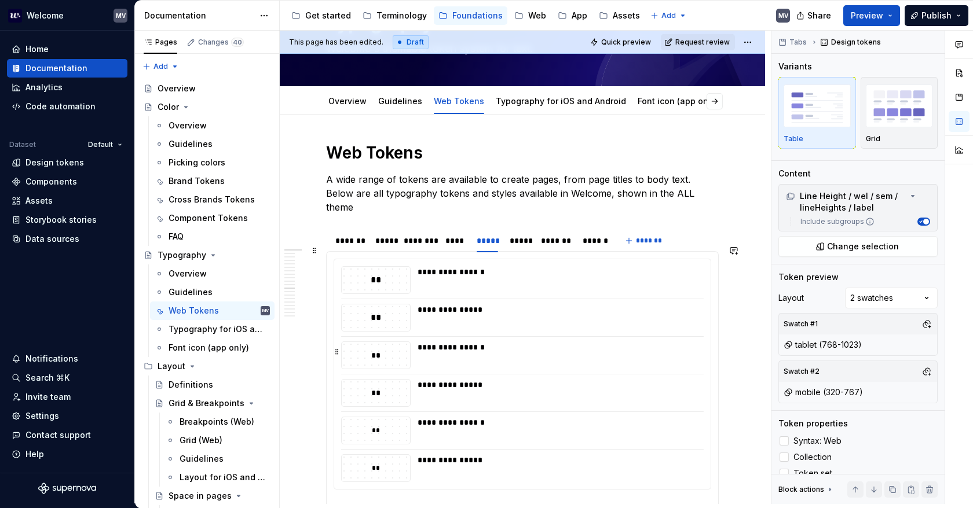
scroll to position [0, 0]
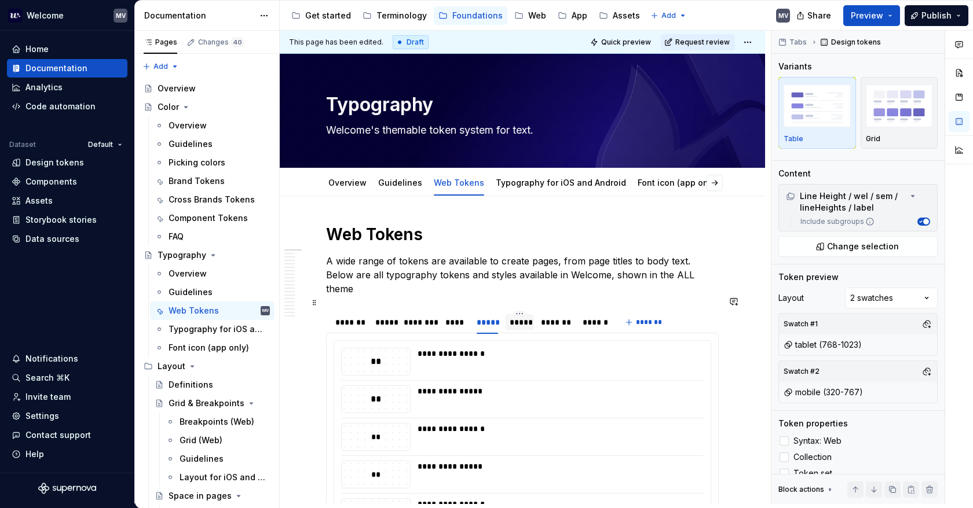
click at [521, 317] on div "*****" at bounding box center [520, 323] width 20 height 12
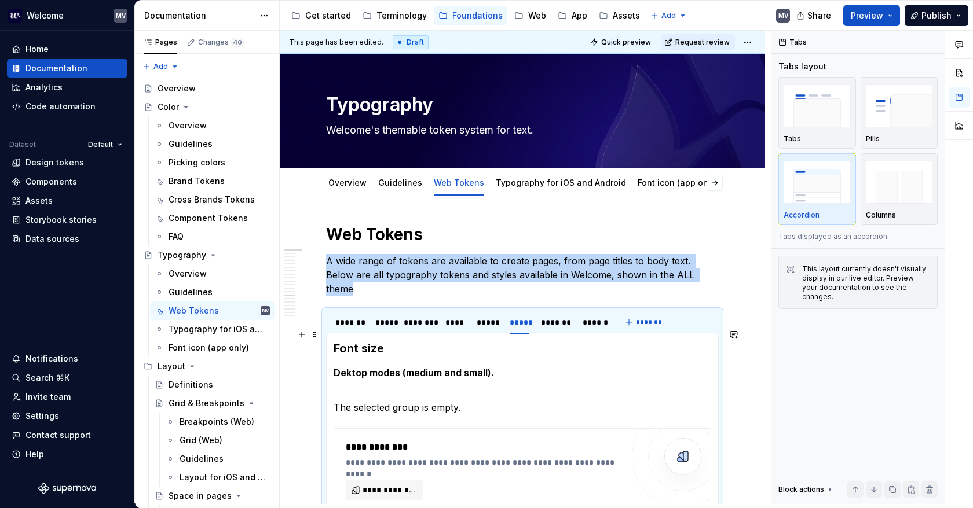
click at [338, 342] on strong "Font size" at bounding box center [358, 349] width 50 height 14
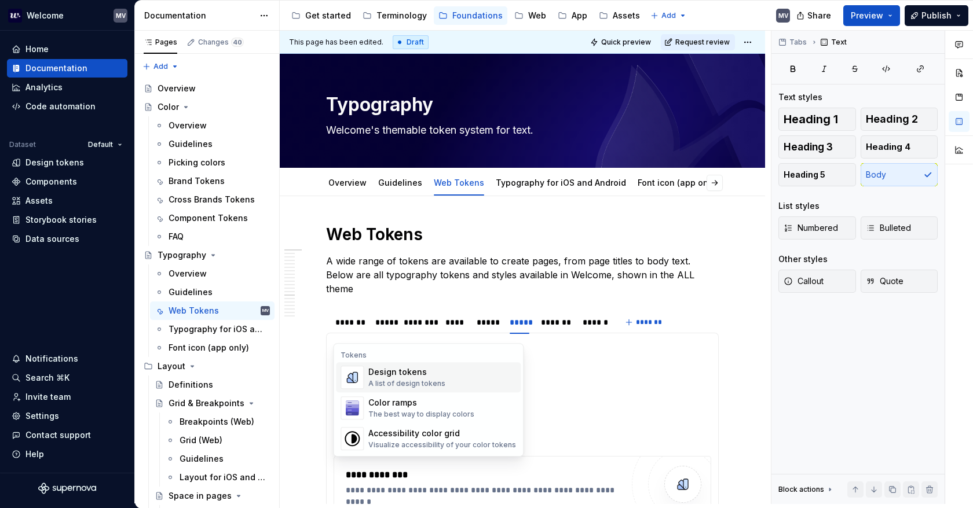
click at [494, 371] on div "Design tokens A list of design tokens" at bounding box center [442, 377] width 148 height 23
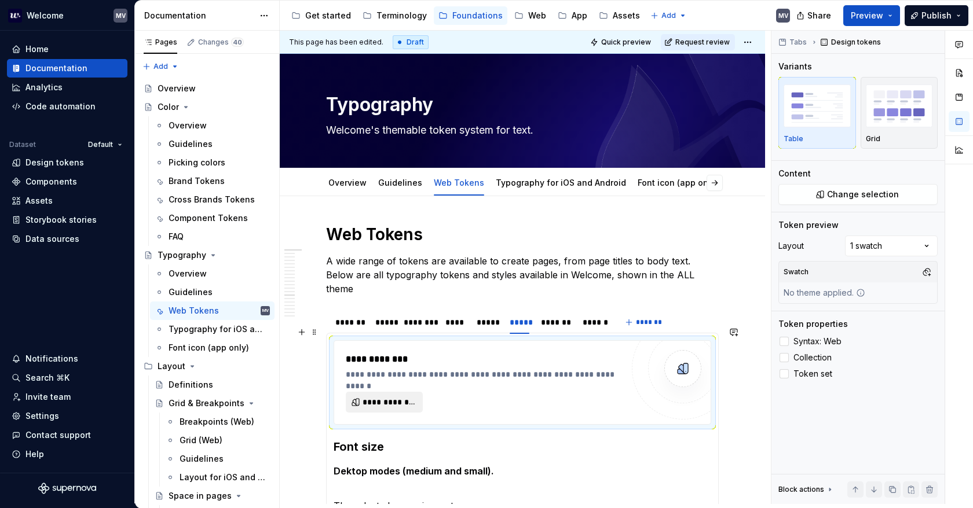
click at [397, 397] on span "**********" at bounding box center [388, 403] width 53 height 12
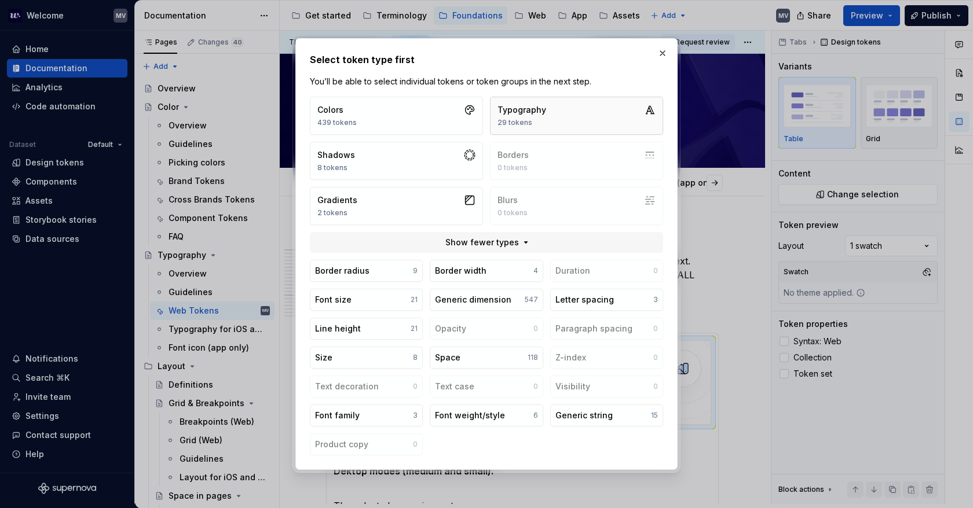
click at [580, 106] on button "Typography 29 tokens" at bounding box center [576, 116] width 173 height 38
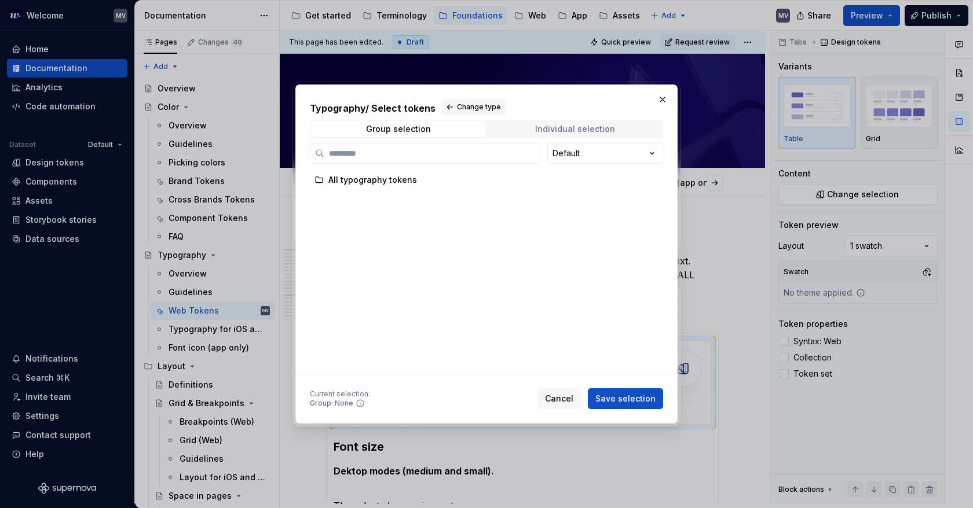
click at [564, 122] on span "Individual selection" at bounding box center [575, 129] width 174 height 16
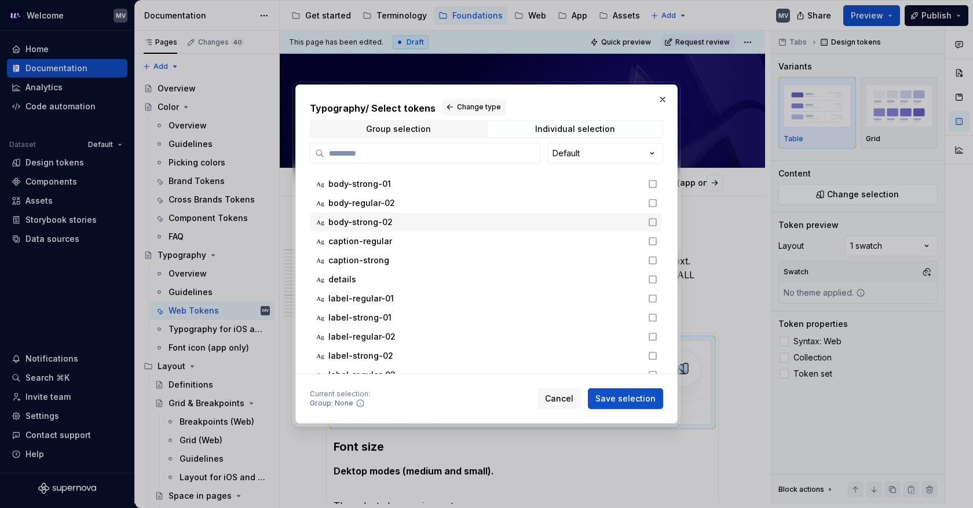
scroll to position [339, 0]
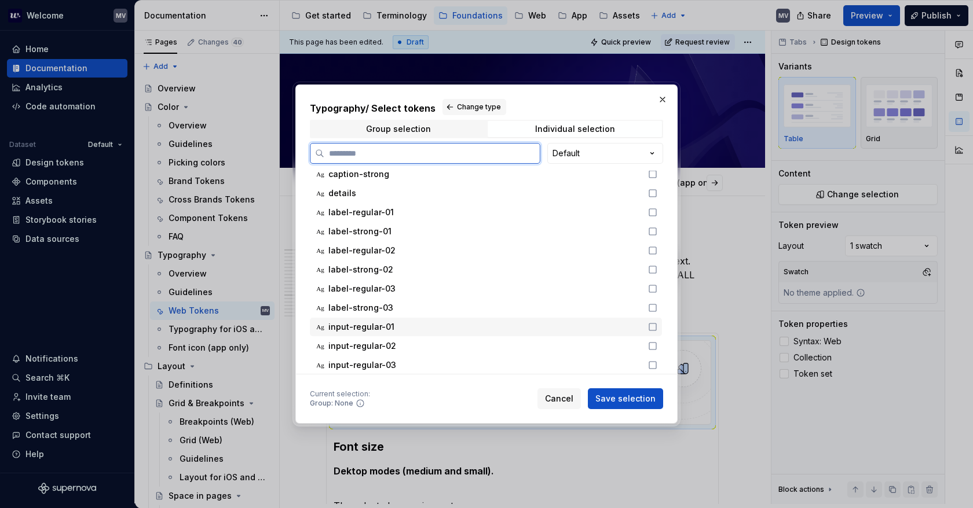
click at [654, 322] on icon at bounding box center [652, 326] width 9 height 9
click at [653, 342] on icon at bounding box center [652, 346] width 9 height 9
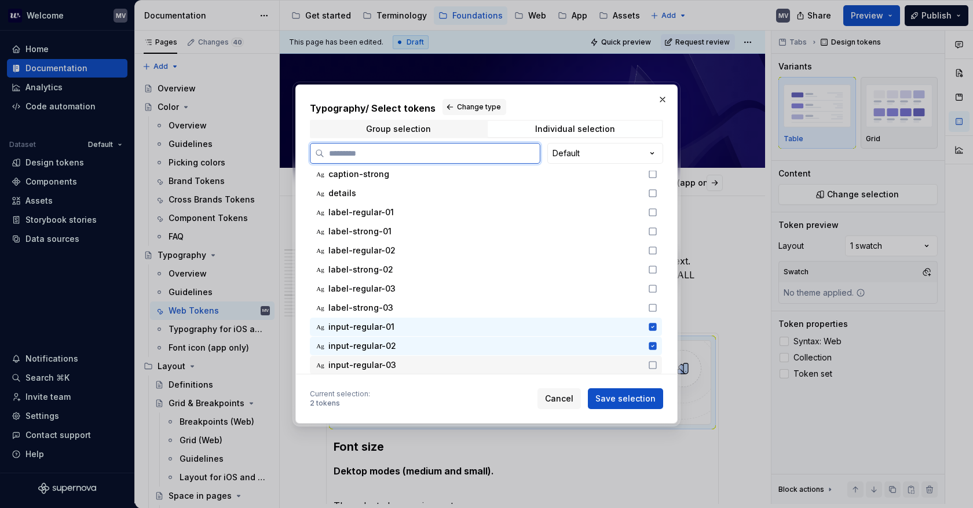
click at [652, 361] on icon at bounding box center [652, 365] width 9 height 9
click at [646, 403] on span "Save selection" at bounding box center [625, 399] width 60 height 12
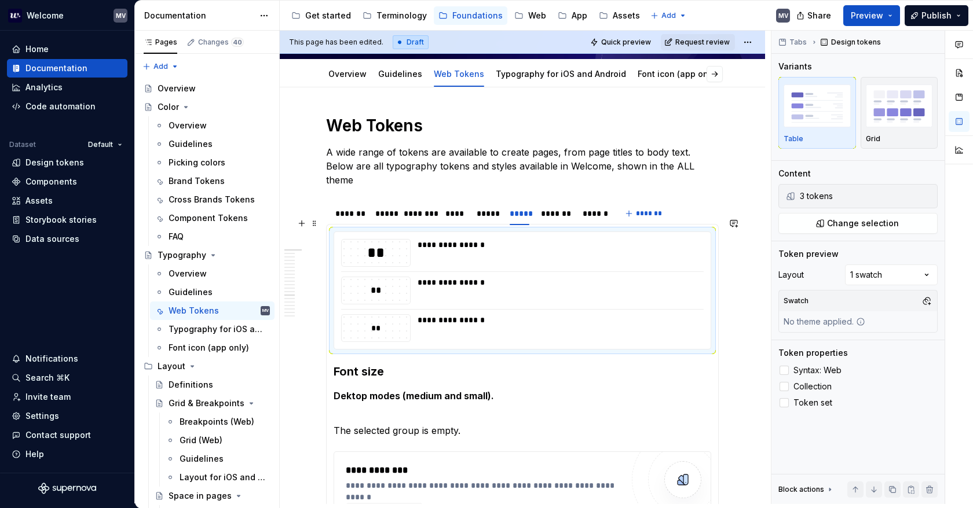
scroll to position [116, 0]
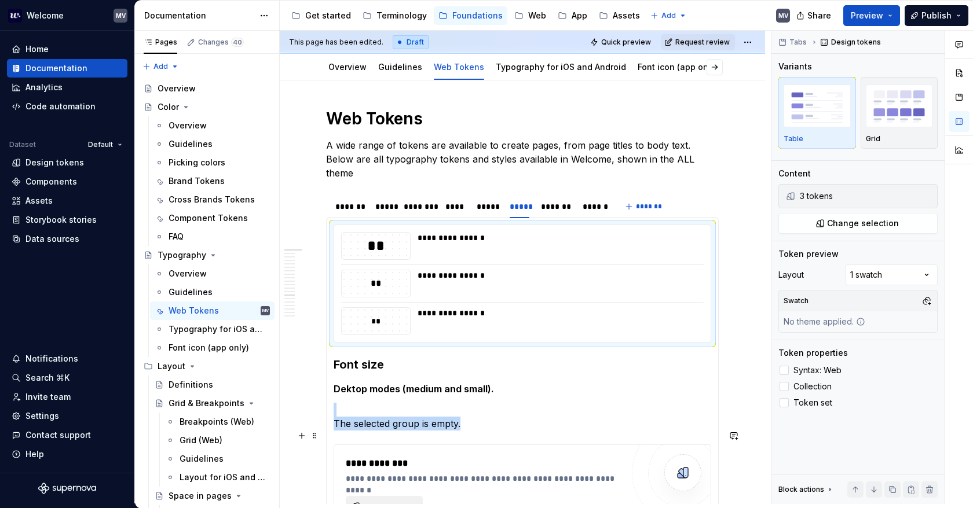
click at [383, 501] on span "**********" at bounding box center [388, 507] width 53 height 12
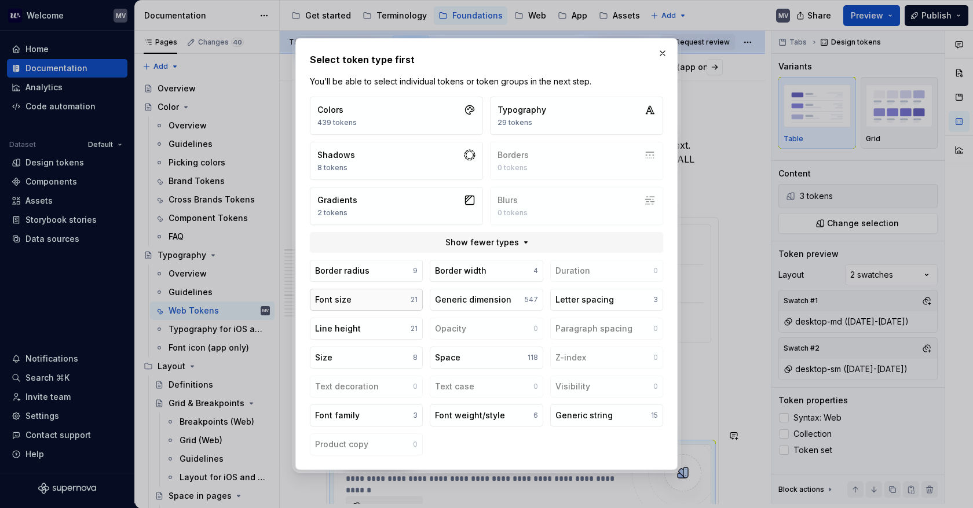
click at [399, 303] on button "Font size 21" at bounding box center [366, 300] width 113 height 22
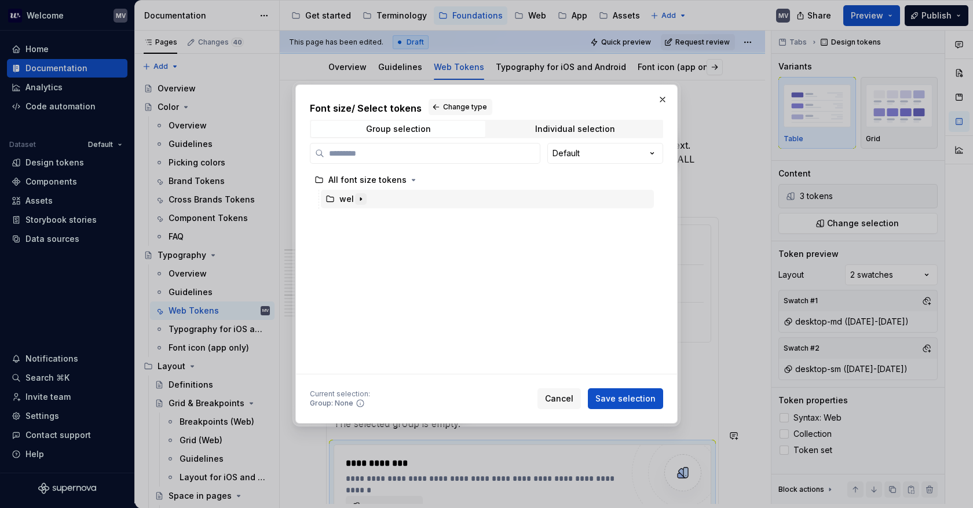
click at [362, 198] on icon "button" at bounding box center [360, 199] width 9 height 9
click at [372, 217] on icon "button" at bounding box center [373, 218] width 9 height 9
click at [405, 236] on icon "button" at bounding box center [406, 237] width 9 height 9
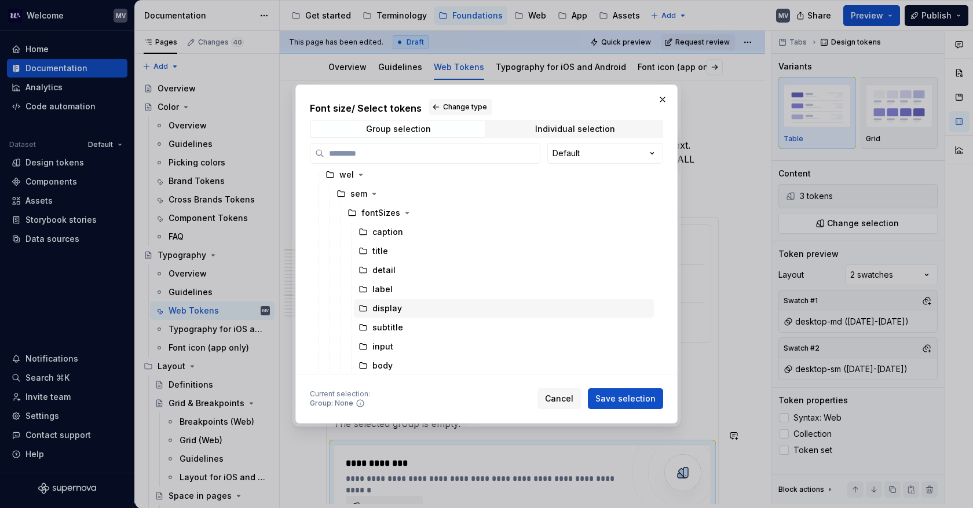
scroll to position [25, 0]
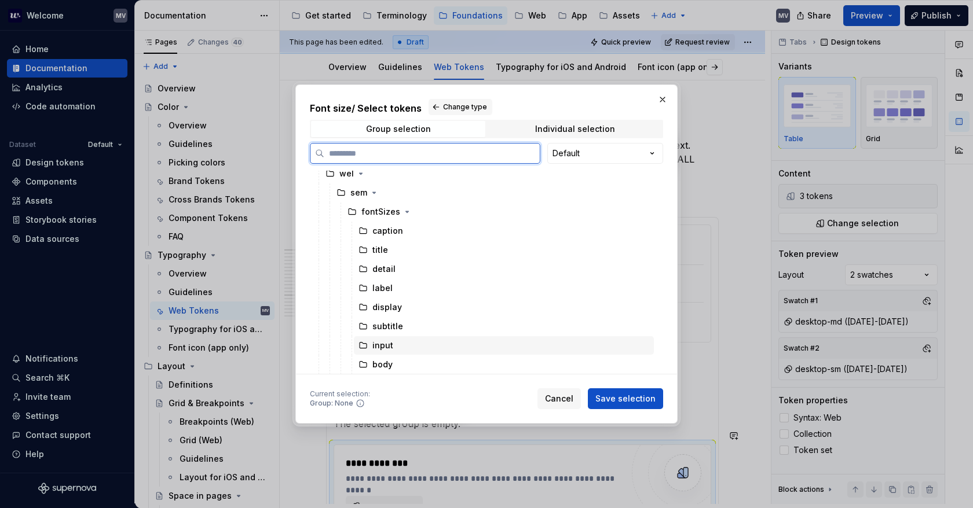
click at [416, 346] on div "input" at bounding box center [504, 345] width 300 height 19
click at [612, 392] on button "Save selection" at bounding box center [625, 398] width 75 height 21
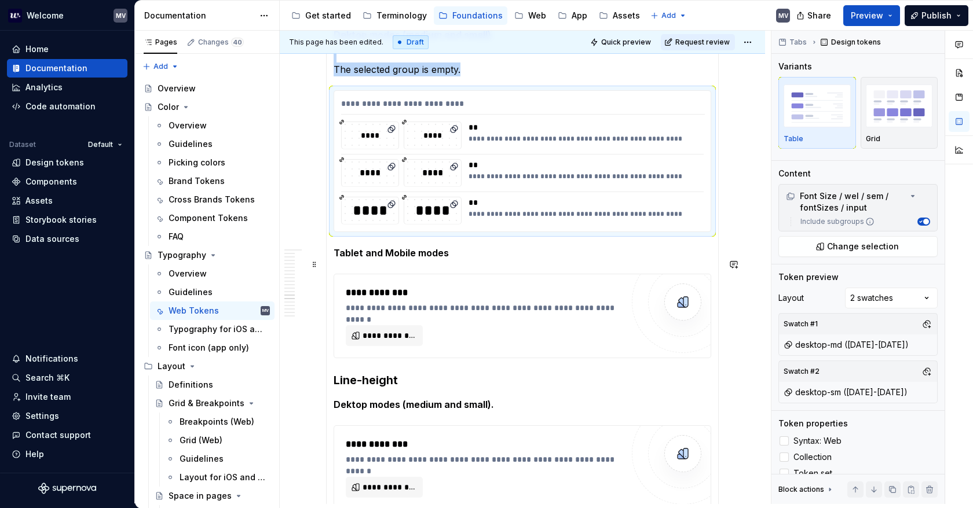
scroll to position [472, 0]
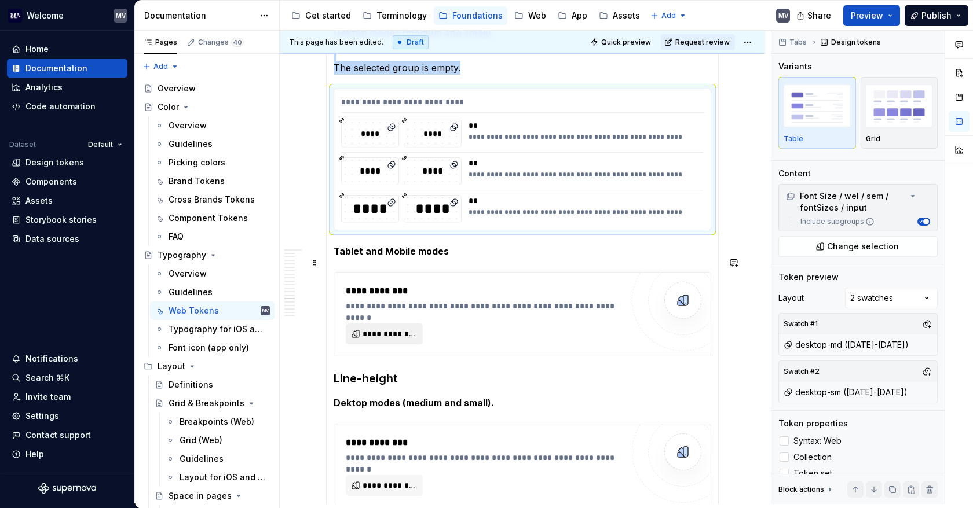
click at [383, 328] on span "**********" at bounding box center [388, 334] width 53 height 12
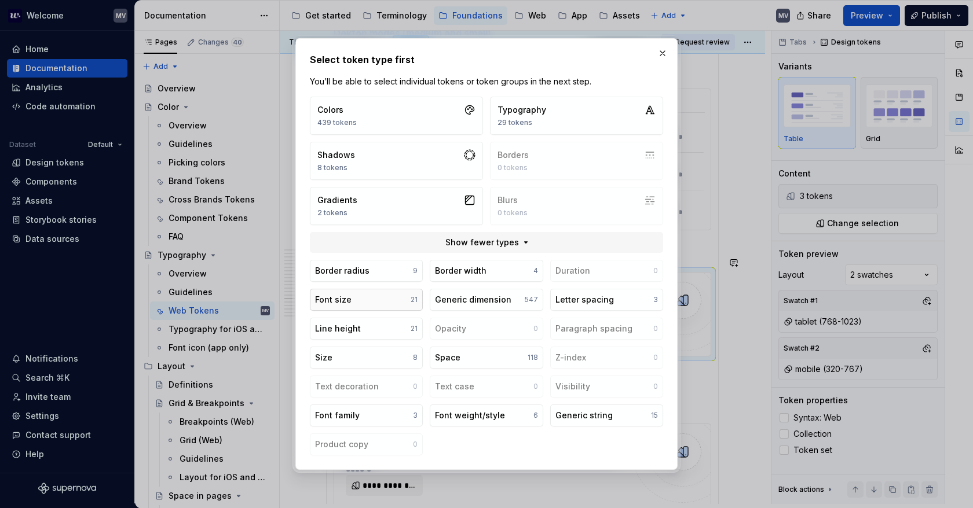
click at [365, 297] on button "Font size 21" at bounding box center [366, 300] width 113 height 22
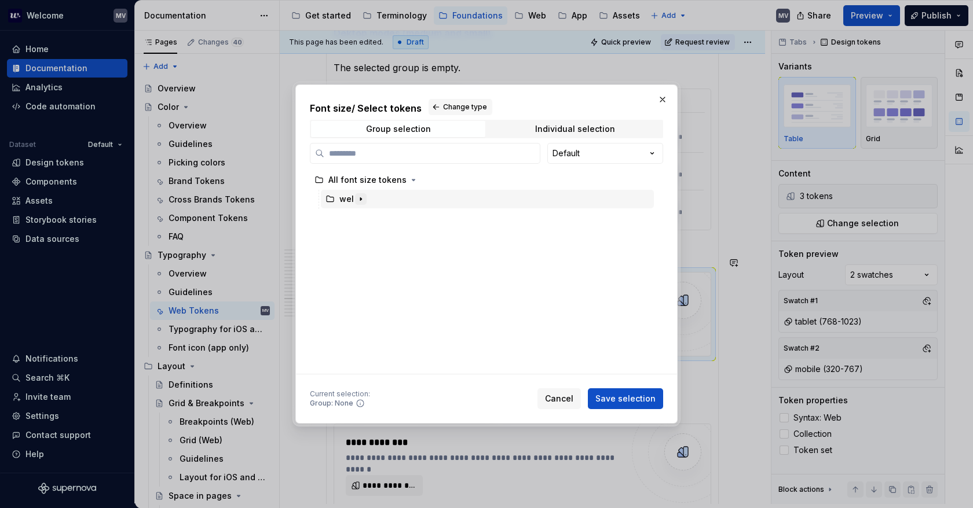
click at [361, 195] on icon "button" at bounding box center [360, 199] width 9 height 9
click at [375, 217] on icon "button" at bounding box center [373, 218] width 9 height 9
click at [405, 236] on icon "button" at bounding box center [406, 237] width 9 height 9
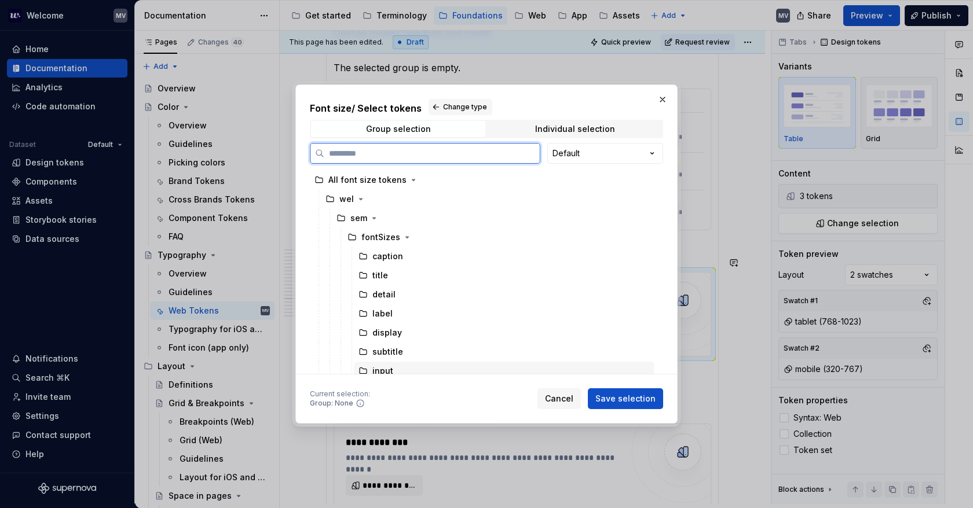
drag, startPoint x: 401, startPoint y: 369, endPoint x: 496, endPoint y: 382, distance: 95.8
click at [401, 369] on div "input" at bounding box center [504, 371] width 300 height 19
click at [625, 397] on span "Save selection" at bounding box center [625, 399] width 60 height 12
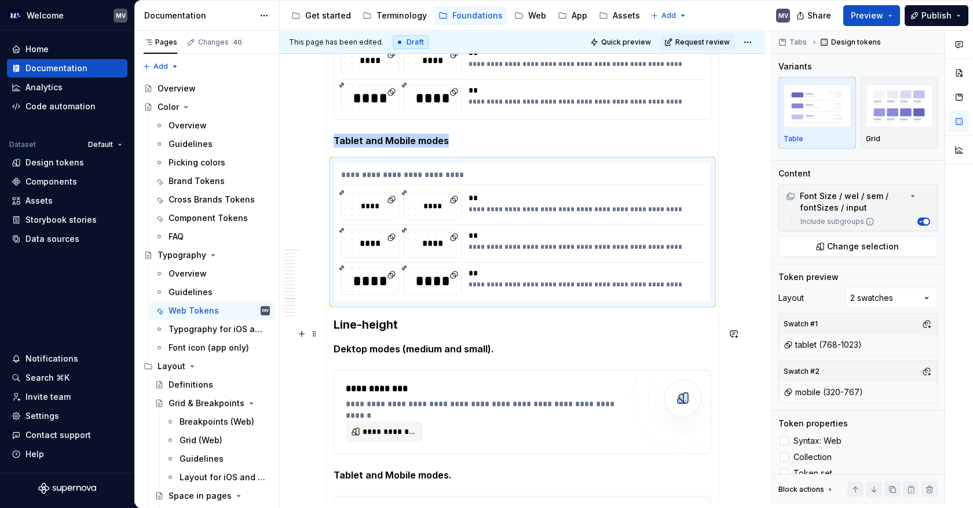
scroll to position [646, 0]
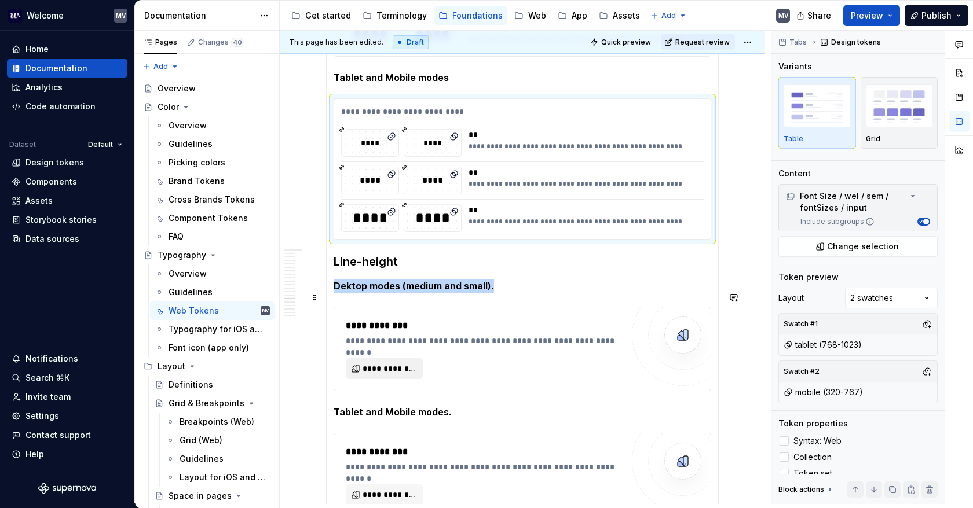
click at [394, 363] on span "**********" at bounding box center [388, 369] width 53 height 12
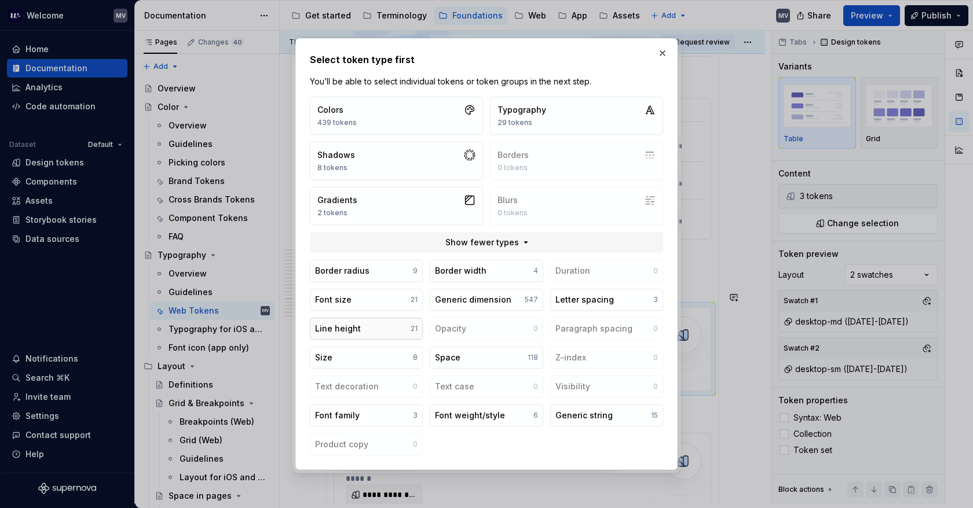
click at [383, 329] on button "Line height 21" at bounding box center [366, 329] width 113 height 22
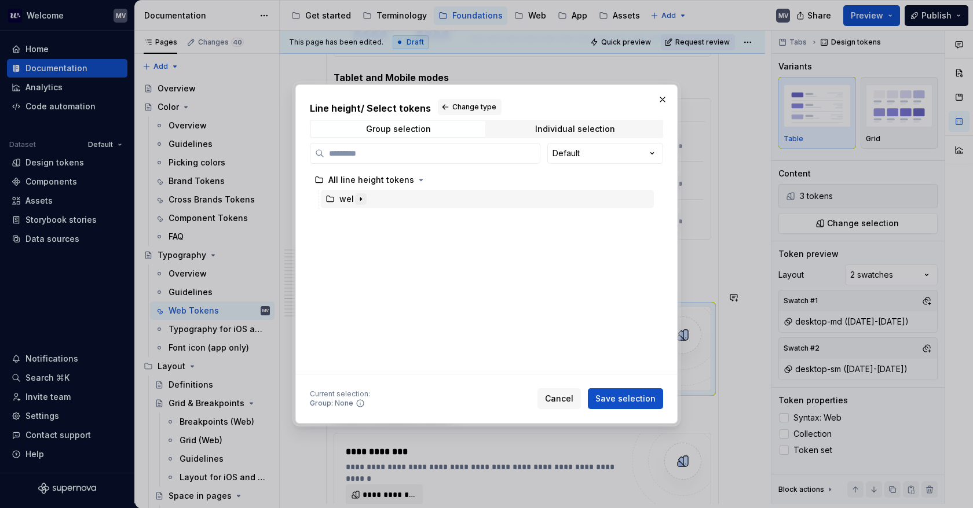
click at [358, 201] on icon "button" at bounding box center [360, 199] width 9 height 9
click at [375, 222] on icon "button" at bounding box center [373, 218] width 9 height 9
click at [410, 237] on icon "button" at bounding box center [414, 237] width 9 height 9
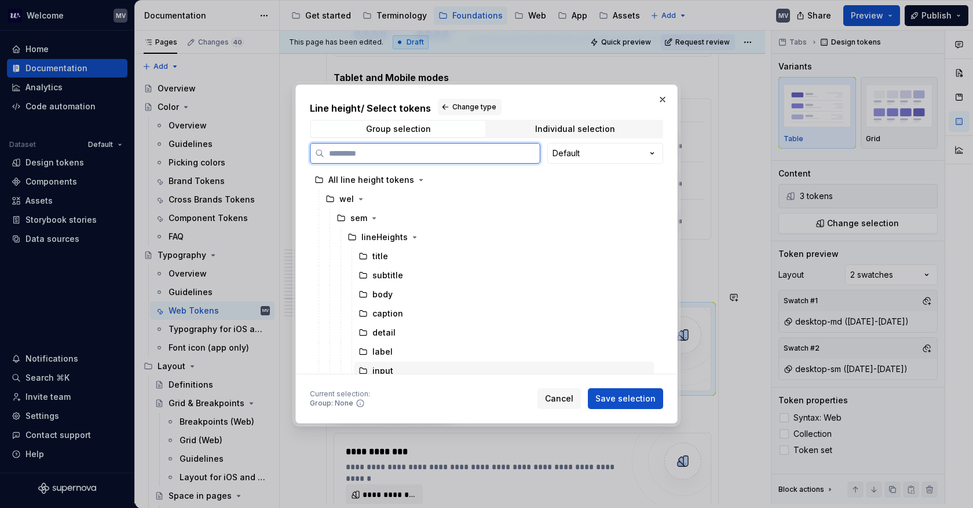
drag, startPoint x: 412, startPoint y: 368, endPoint x: 509, endPoint y: 378, distance: 97.3
click at [412, 368] on div "input" at bounding box center [504, 371] width 300 height 19
click at [635, 396] on span "Save selection" at bounding box center [625, 399] width 60 height 12
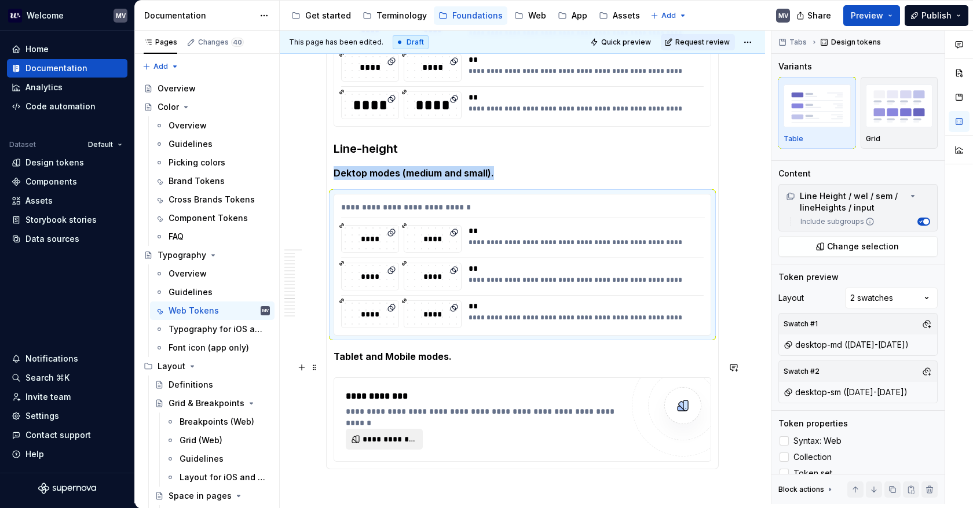
scroll to position [819, 0]
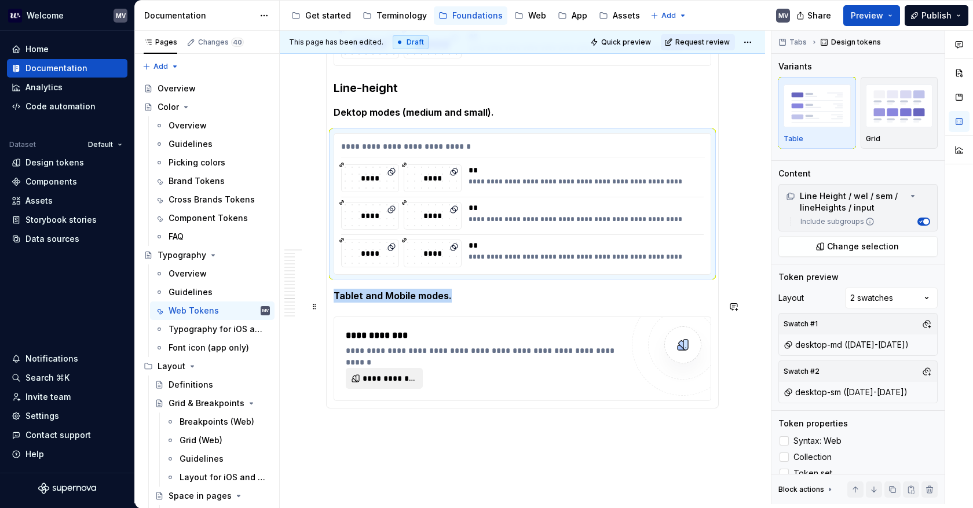
click at [384, 373] on span "**********" at bounding box center [388, 379] width 53 height 12
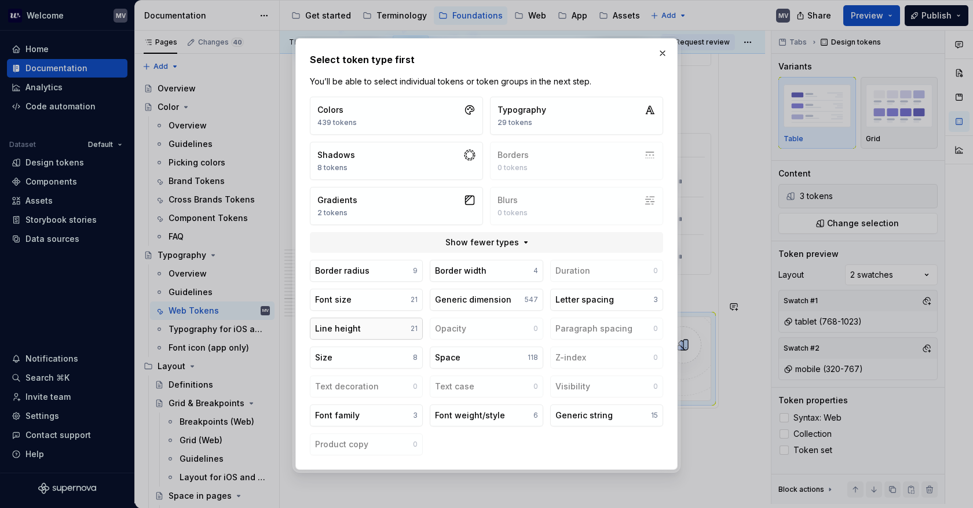
click at [393, 331] on button "Line height 21" at bounding box center [366, 329] width 113 height 22
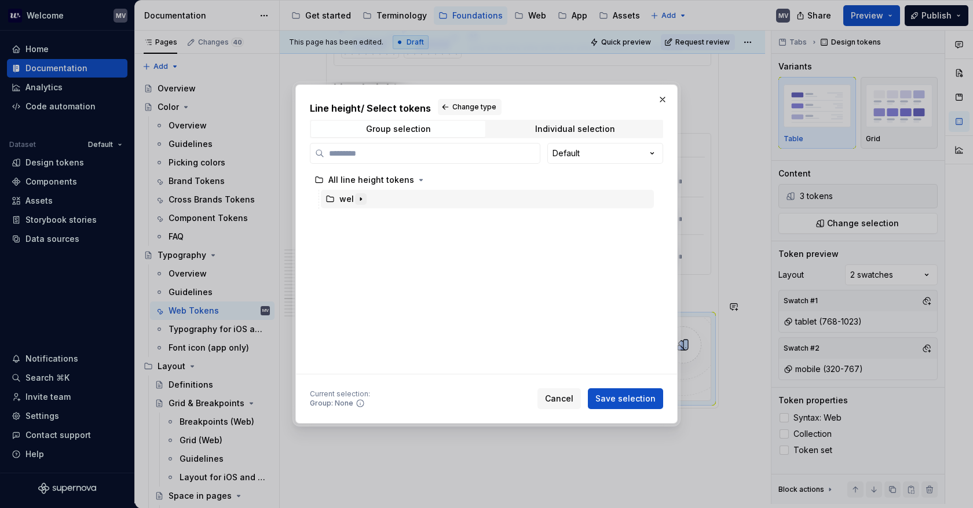
click at [357, 199] on icon "button" at bounding box center [360, 199] width 9 height 9
click at [371, 218] on icon "button" at bounding box center [373, 218] width 9 height 9
click at [413, 239] on icon "button" at bounding box center [414, 237] width 9 height 9
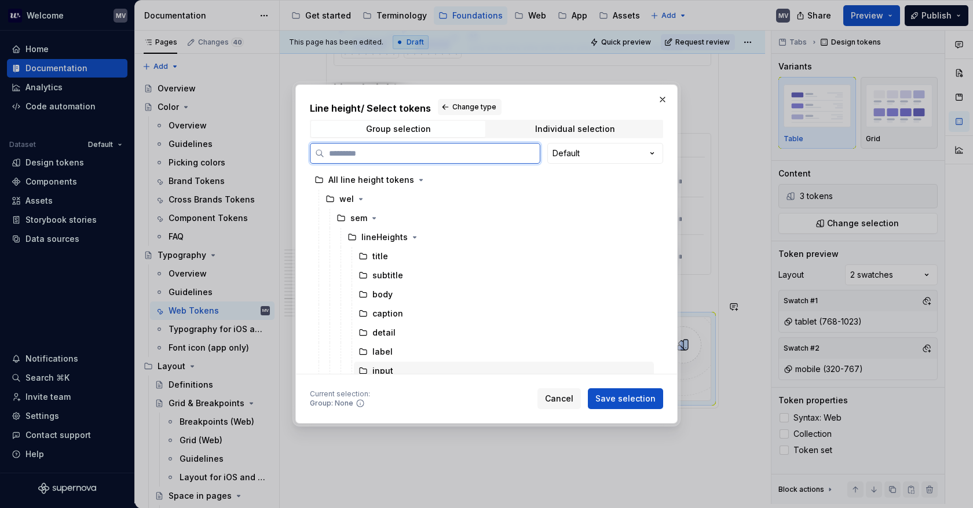
click at [441, 366] on div "input" at bounding box center [504, 371] width 300 height 19
click at [628, 397] on span "Save selection" at bounding box center [625, 399] width 60 height 12
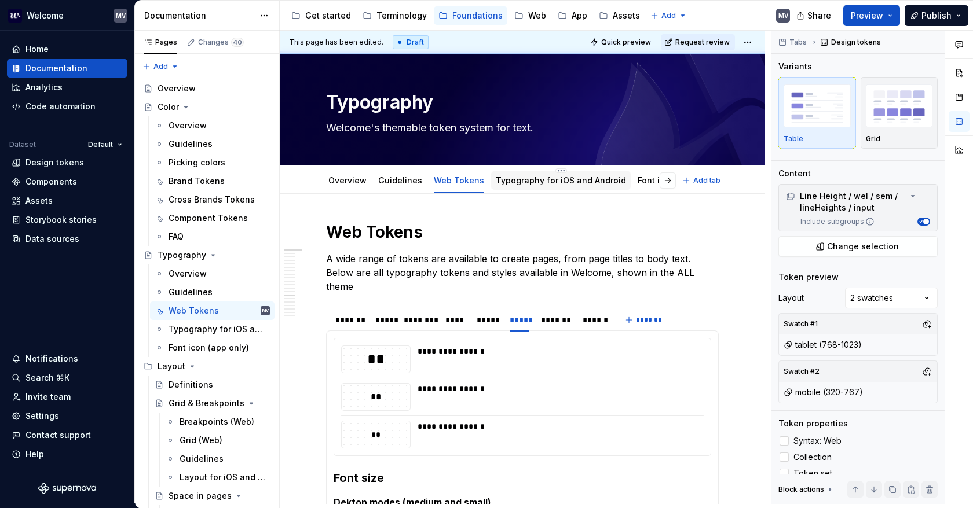
scroll to position [0, 0]
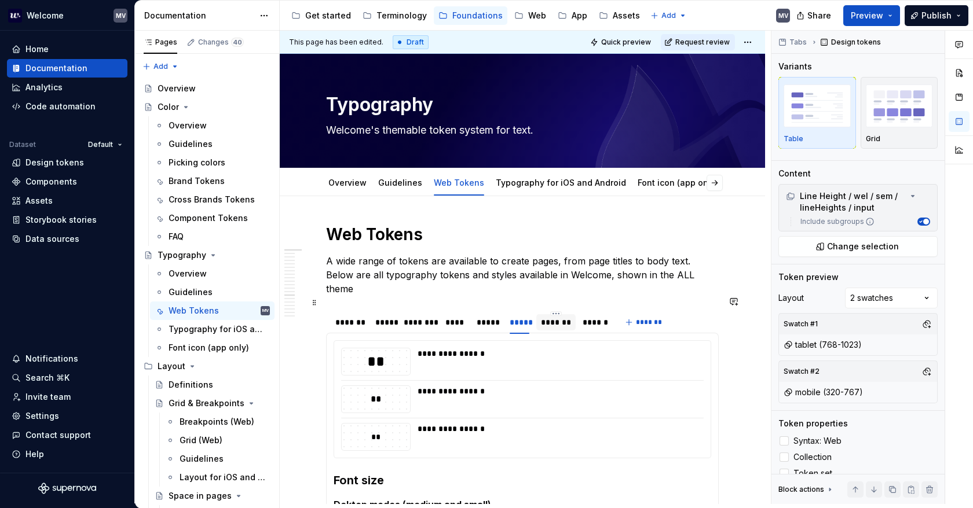
click at [548, 317] on div "*******" at bounding box center [556, 323] width 30 height 12
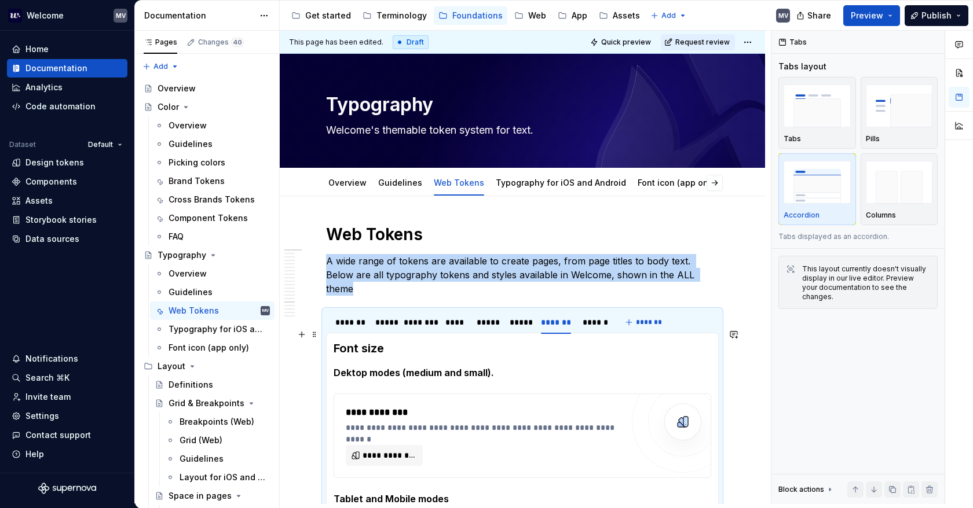
click at [333, 342] on strong "Font size" at bounding box center [358, 349] width 50 height 14
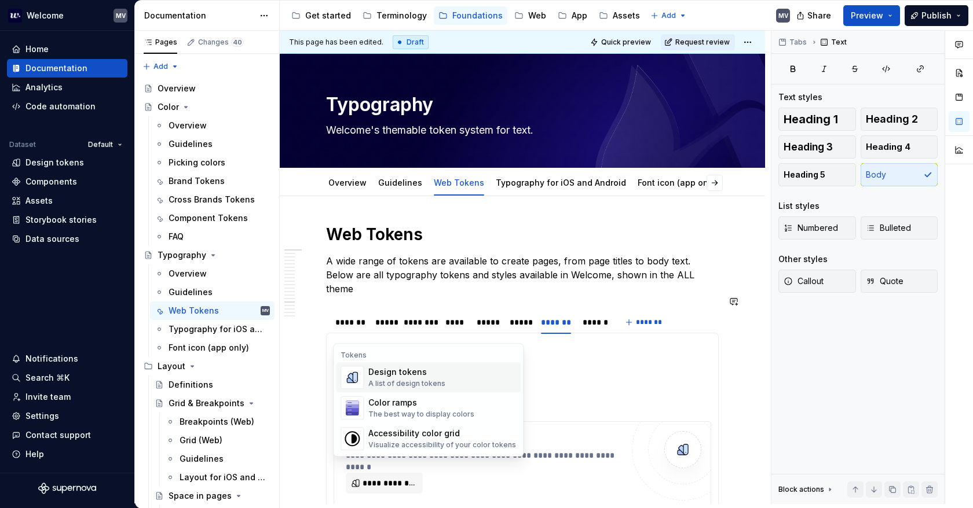
click at [476, 379] on div "Design tokens A list of design tokens" at bounding box center [442, 377] width 148 height 23
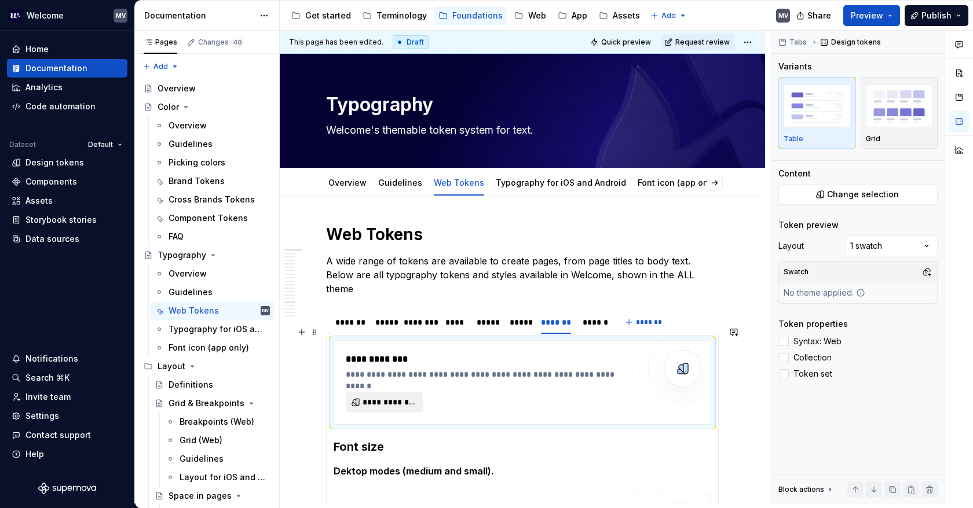
click at [382, 397] on span "**********" at bounding box center [388, 403] width 53 height 12
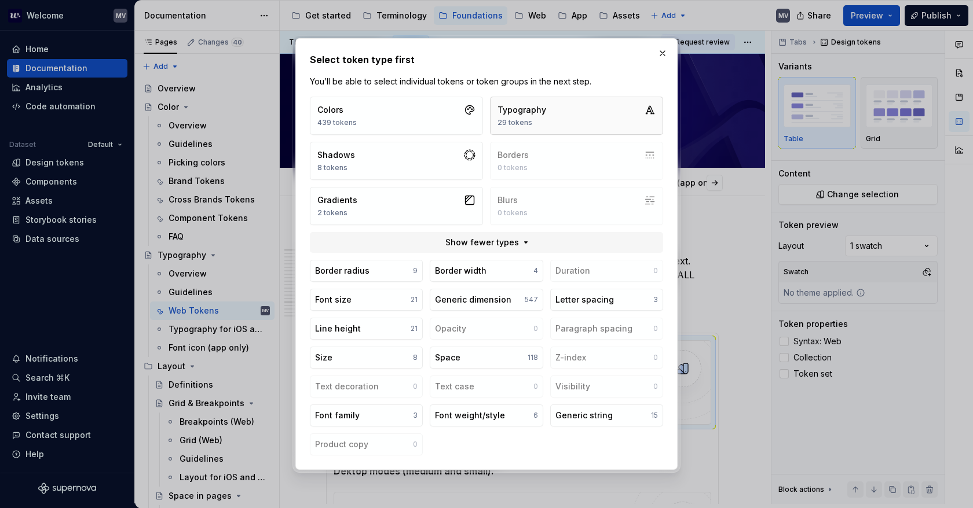
click at [534, 111] on div "Typography" at bounding box center [521, 110] width 49 height 12
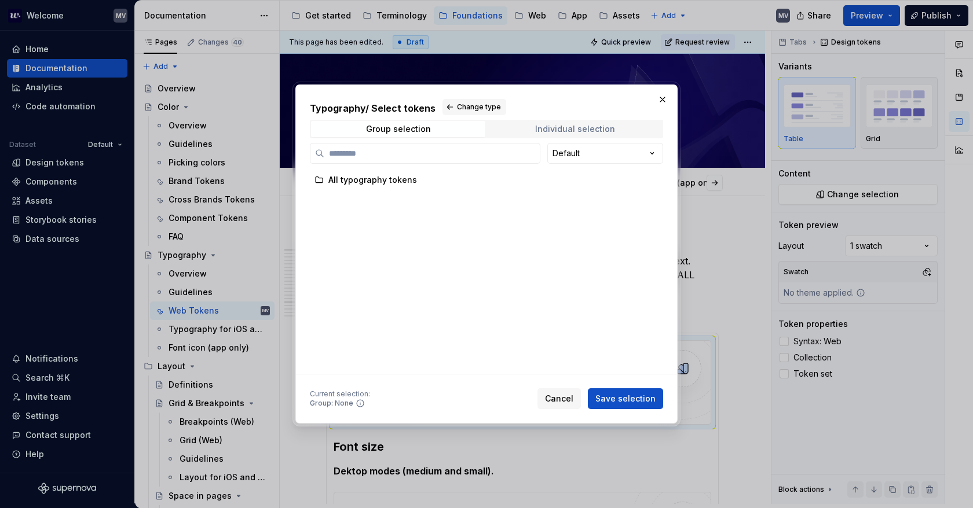
click at [588, 128] on div "Individual selection" at bounding box center [575, 128] width 80 height 9
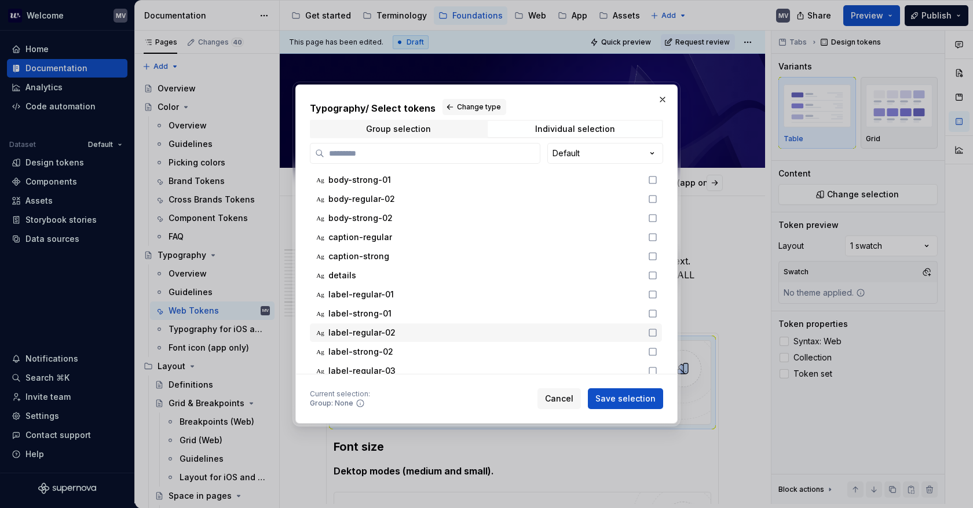
scroll to position [223, 0]
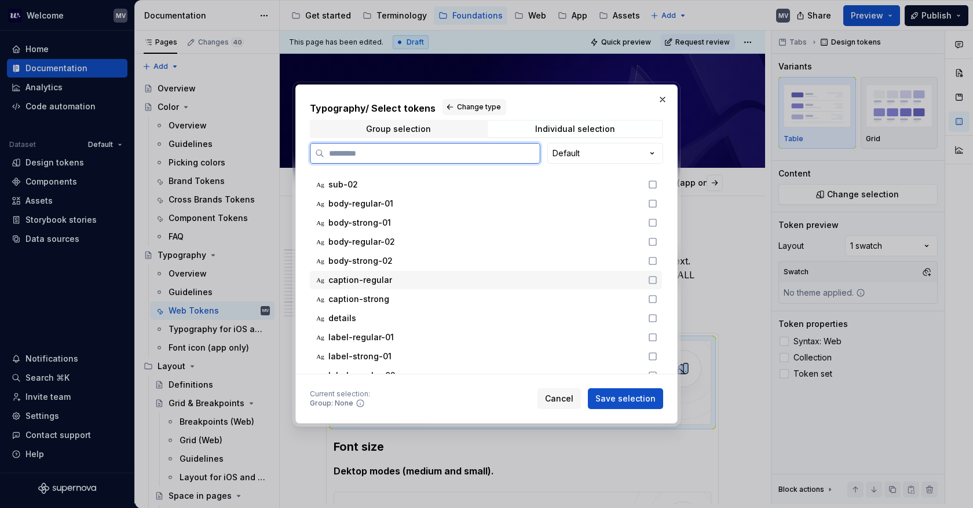
drag, startPoint x: 654, startPoint y: 278, endPoint x: 650, endPoint y: 292, distance: 14.6
click at [653, 278] on icon at bounding box center [652, 280] width 9 height 9
click at [651, 295] on icon at bounding box center [652, 299] width 9 height 9
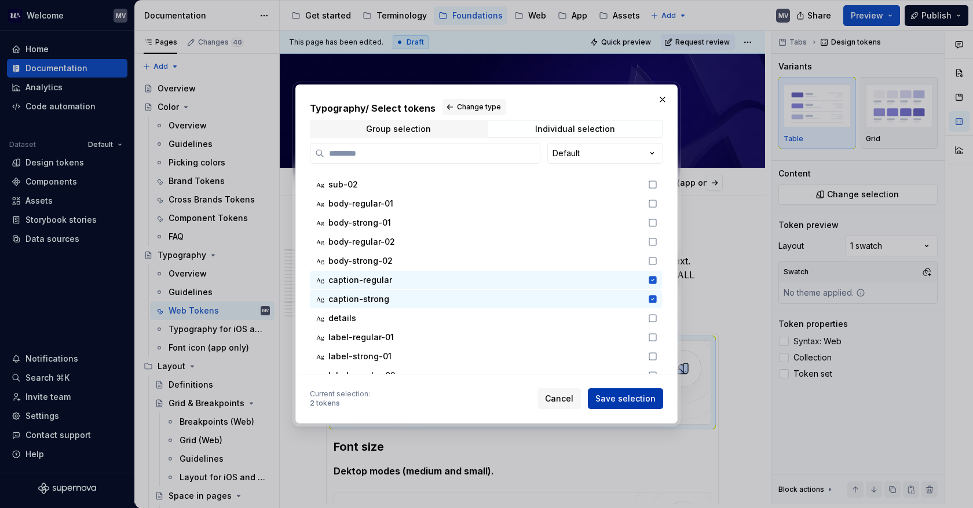
click at [651, 398] on span "Save selection" at bounding box center [625, 399] width 60 height 12
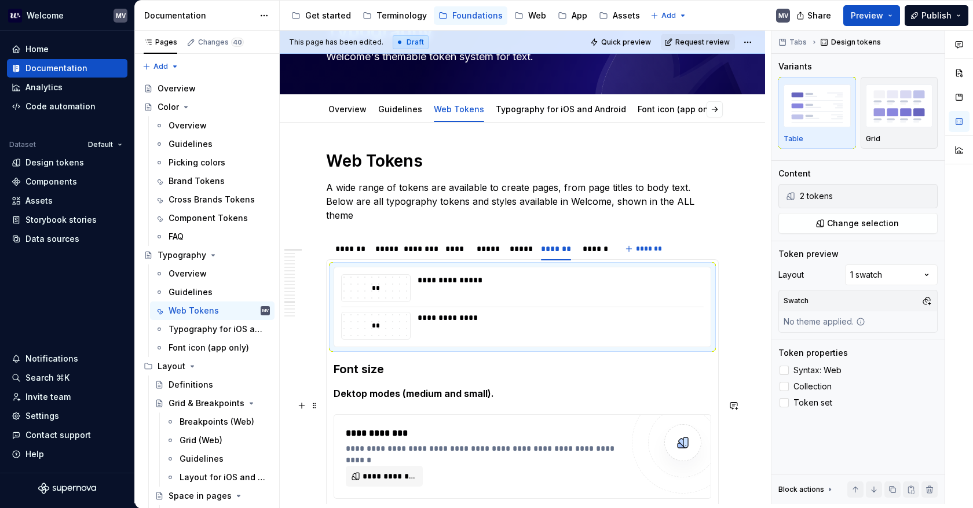
scroll to position [116, 0]
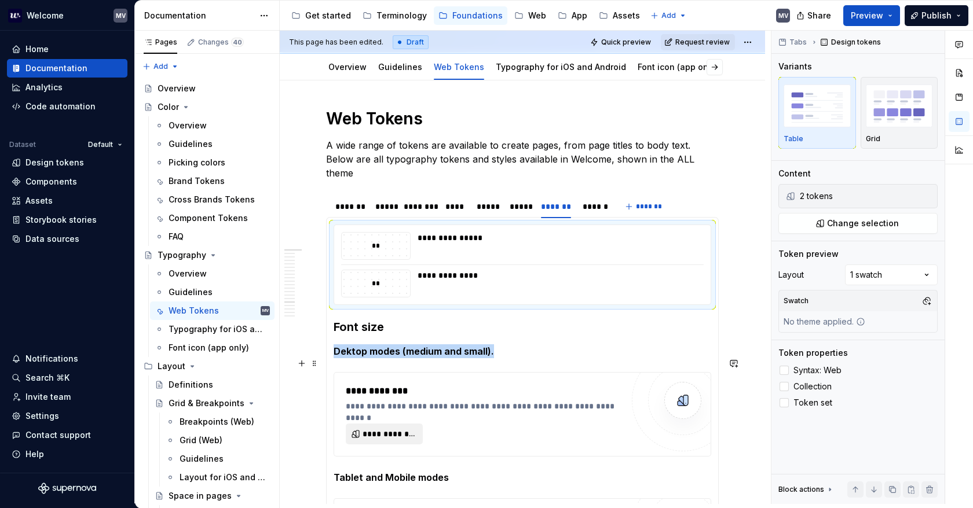
click at [398, 428] on span "**********" at bounding box center [388, 434] width 53 height 12
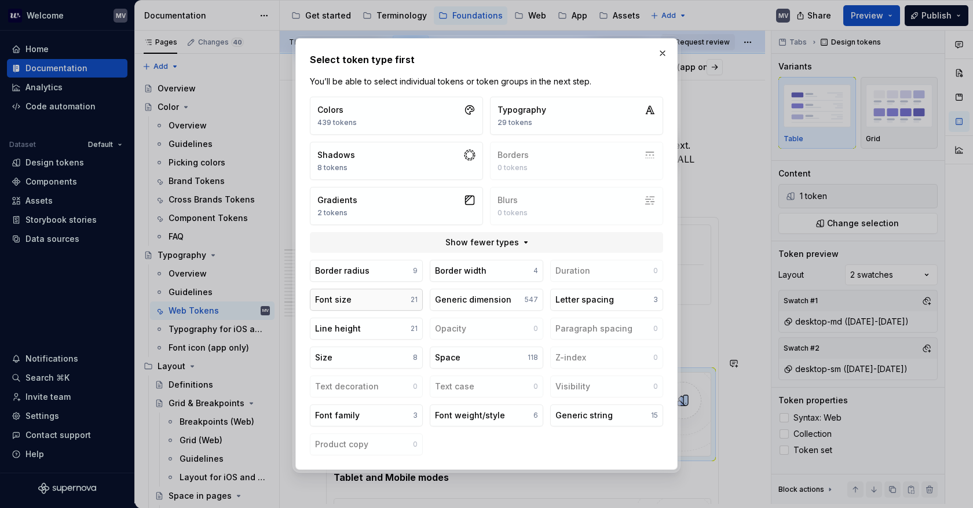
click at [382, 295] on button "Font size 21" at bounding box center [366, 300] width 113 height 22
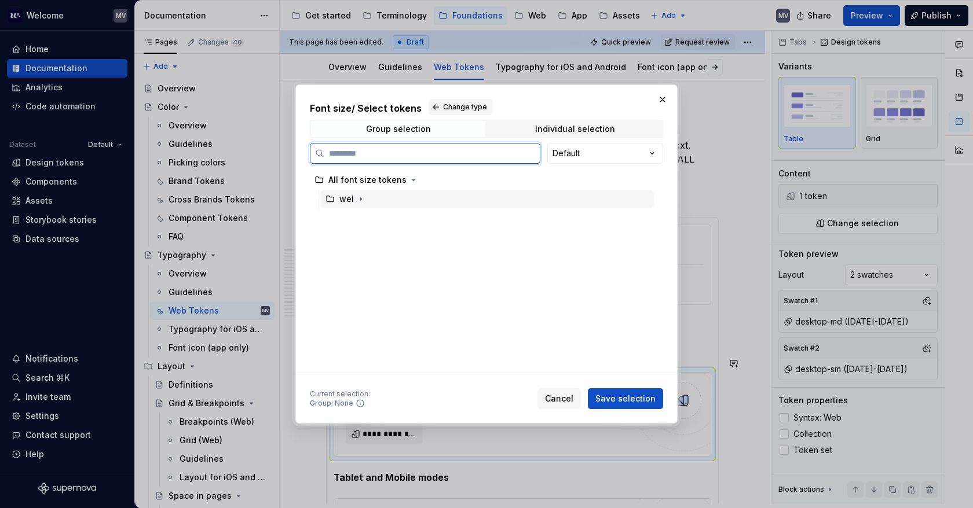
click at [360, 192] on div "wel" at bounding box center [487, 199] width 333 height 19
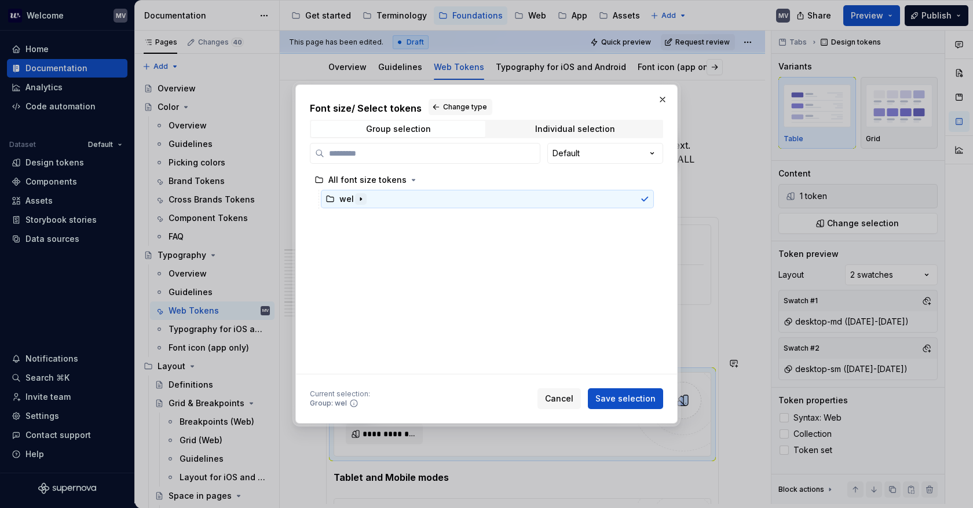
click at [360, 195] on icon "button" at bounding box center [360, 199] width 9 height 9
click at [373, 217] on icon "button" at bounding box center [373, 218] width 9 height 9
click at [403, 233] on icon "button" at bounding box center [406, 237] width 9 height 9
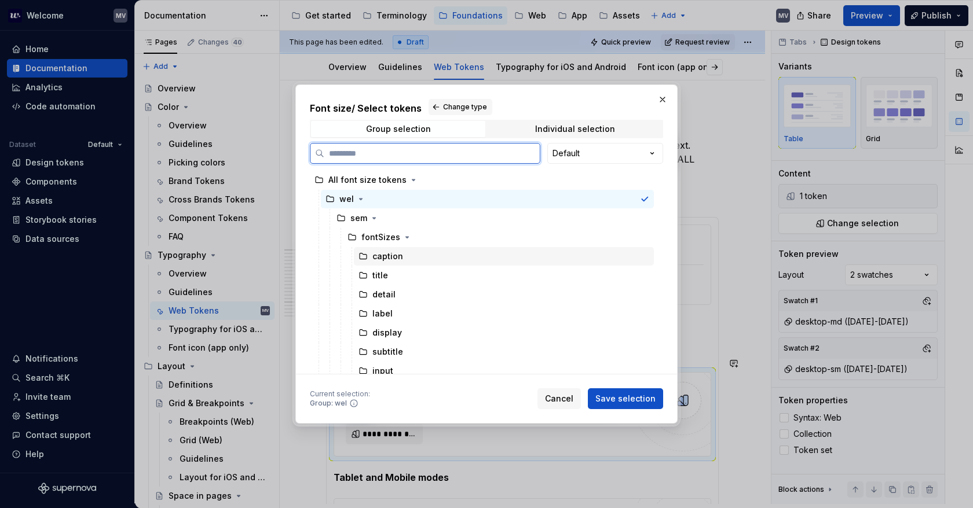
click at [415, 258] on div "caption" at bounding box center [504, 256] width 300 height 19
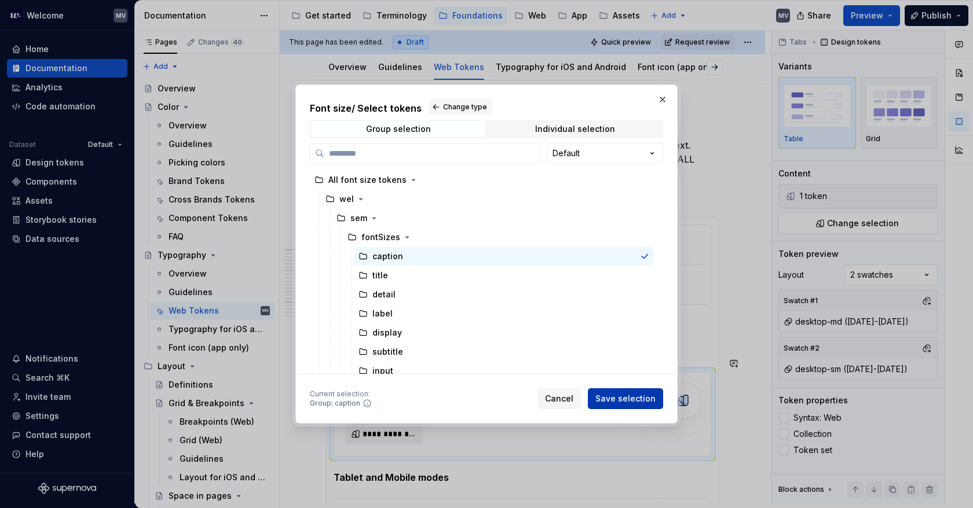
click at [623, 402] on span "Save selection" at bounding box center [625, 399] width 60 height 12
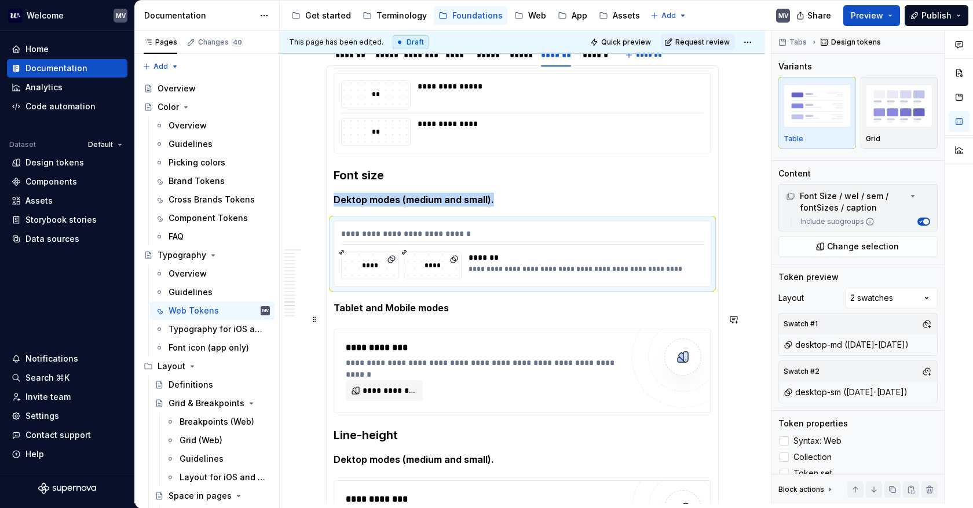
scroll to position [289, 0]
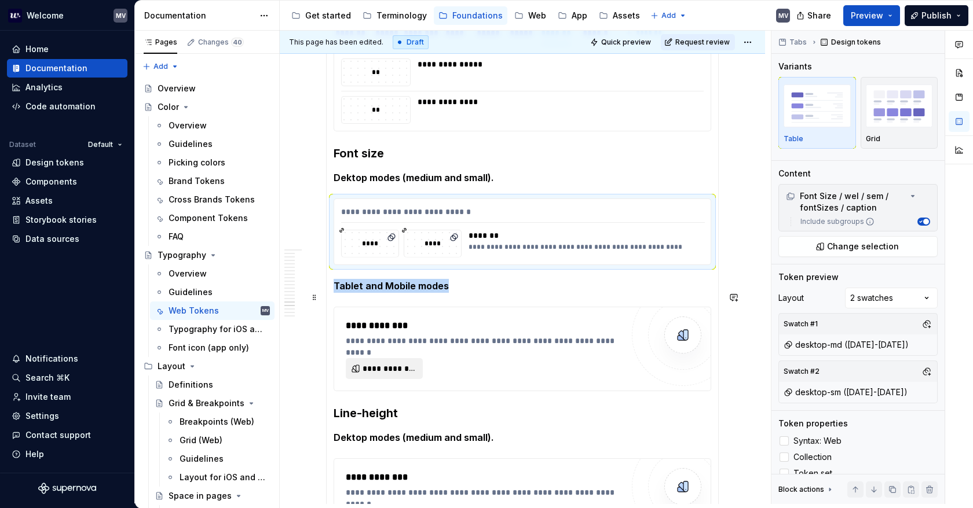
click at [391, 363] on span "**********" at bounding box center [388, 369] width 53 height 12
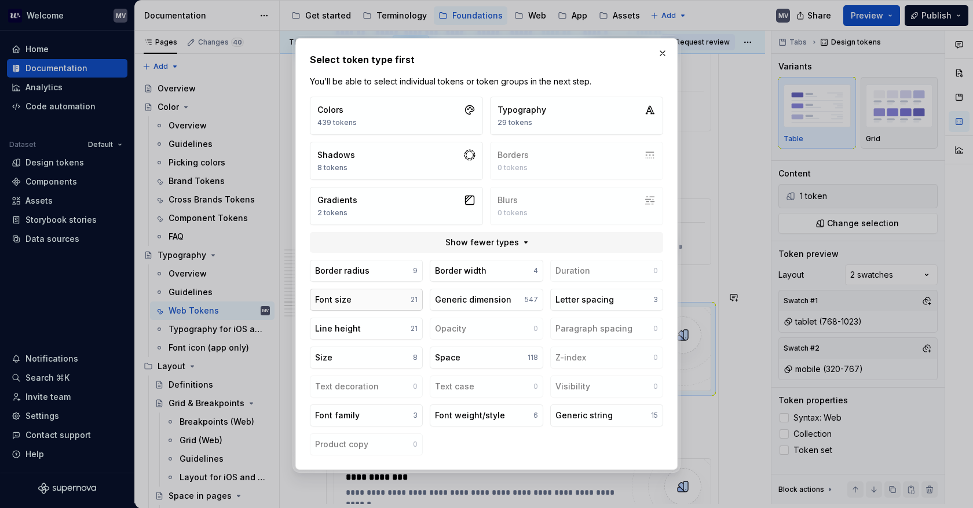
click at [395, 298] on button "Font size 21" at bounding box center [366, 300] width 113 height 22
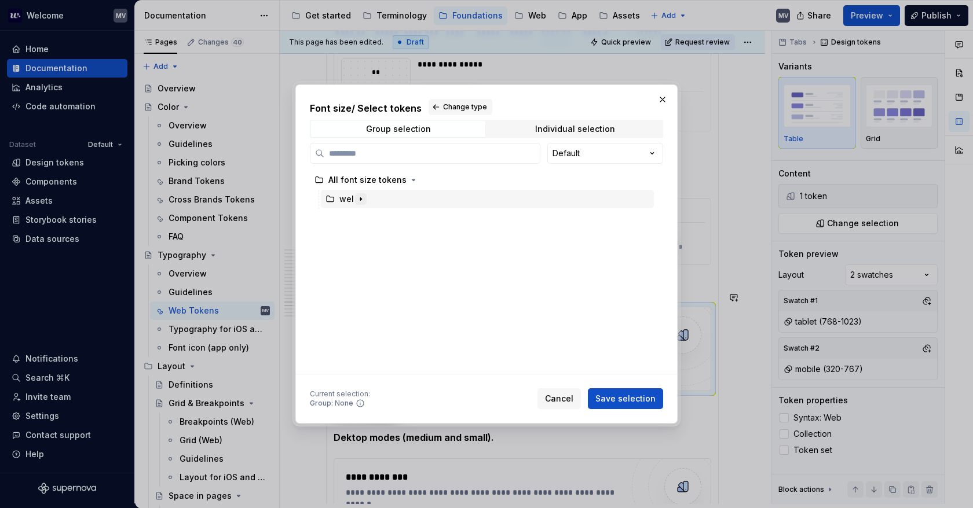
click at [358, 196] on icon "button" at bounding box center [360, 199] width 9 height 9
click at [374, 218] on icon "button" at bounding box center [373, 218] width 1 height 3
click at [407, 237] on icon "button" at bounding box center [406, 237] width 9 height 9
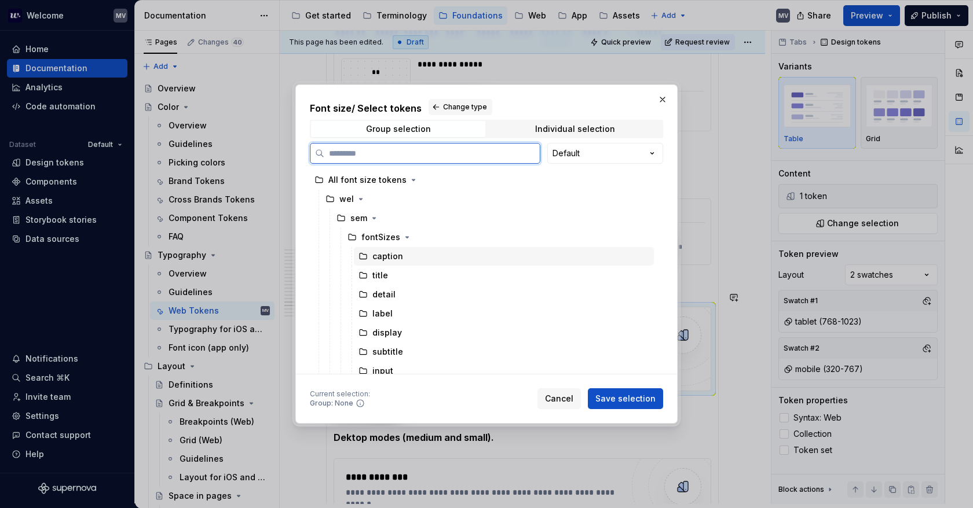
click at [412, 254] on div "caption" at bounding box center [504, 256] width 300 height 19
click at [621, 402] on span "Save selection" at bounding box center [625, 399] width 60 height 12
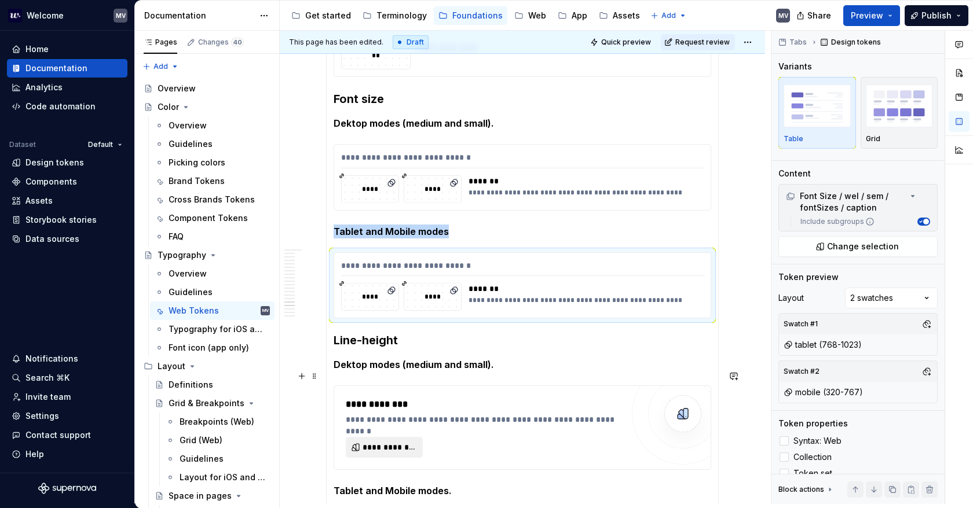
scroll to position [347, 0]
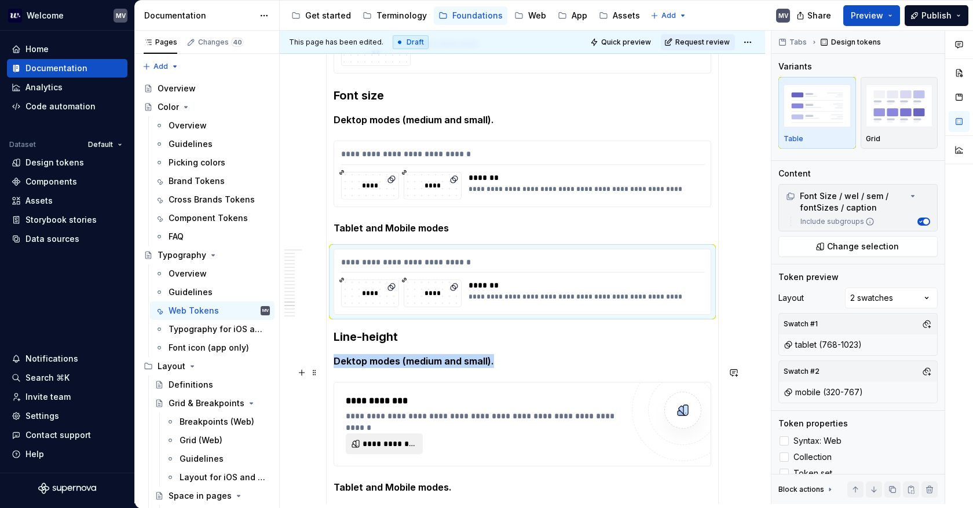
click at [394, 438] on span "**********" at bounding box center [388, 444] width 53 height 12
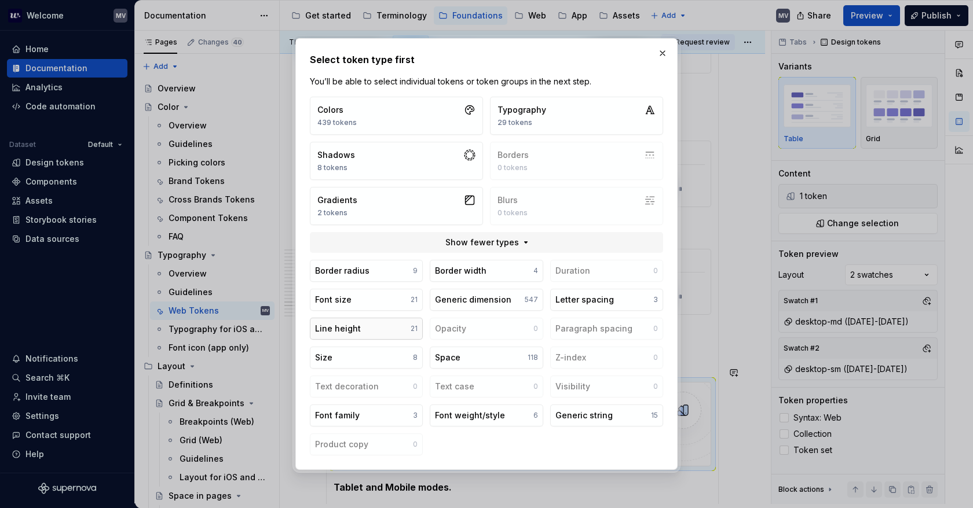
click at [366, 326] on button "Line height 21" at bounding box center [366, 329] width 113 height 22
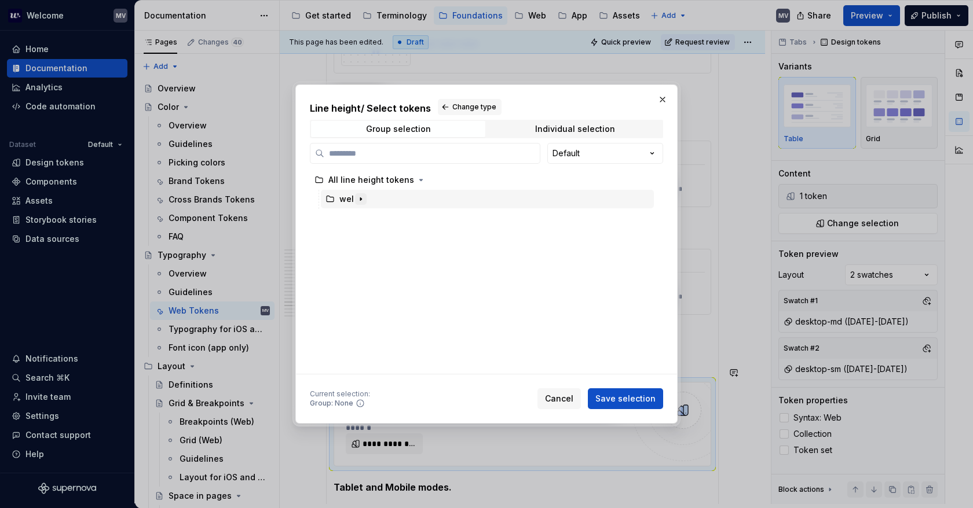
click at [362, 199] on icon "button" at bounding box center [360, 199] width 9 height 9
click at [377, 215] on icon "button" at bounding box center [373, 218] width 9 height 9
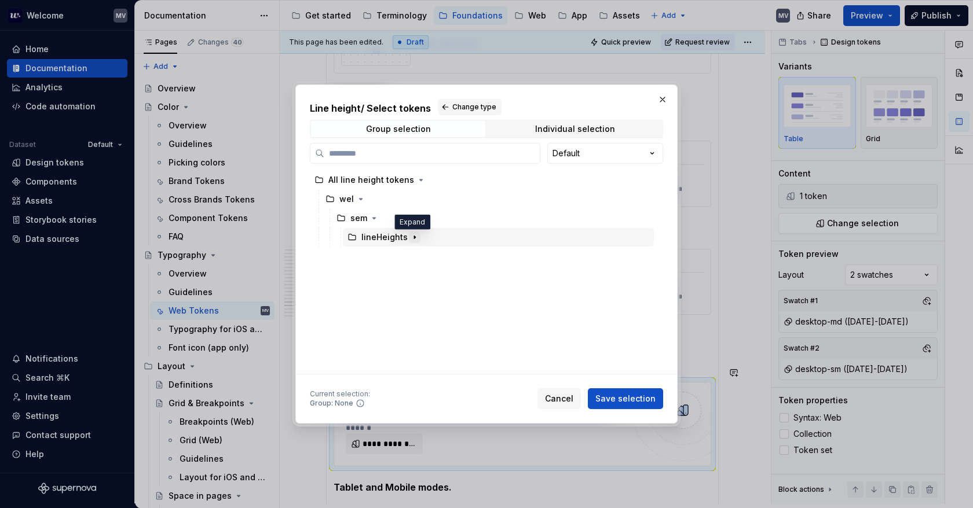
click at [413, 237] on icon "button" at bounding box center [414, 237] width 9 height 9
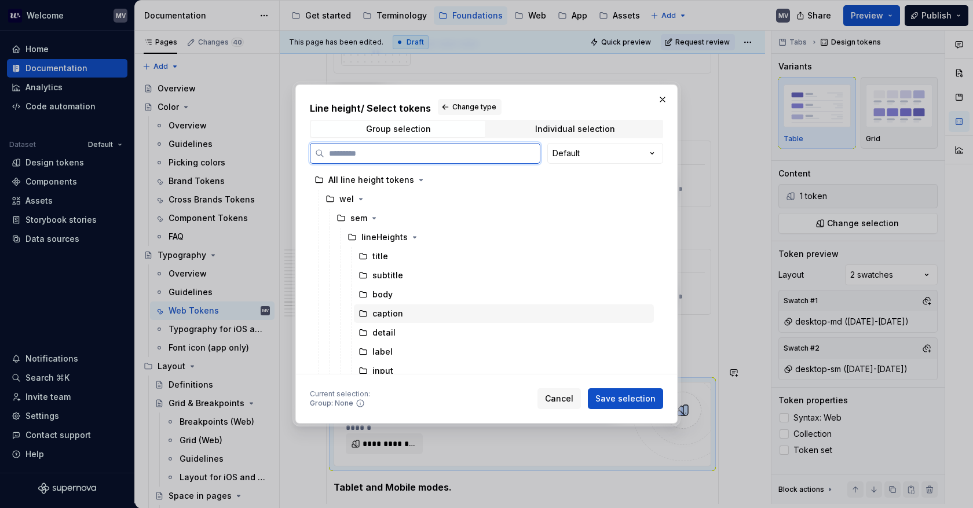
click at [417, 313] on div "caption" at bounding box center [504, 314] width 300 height 19
click at [632, 398] on span "Save selection" at bounding box center [625, 399] width 60 height 12
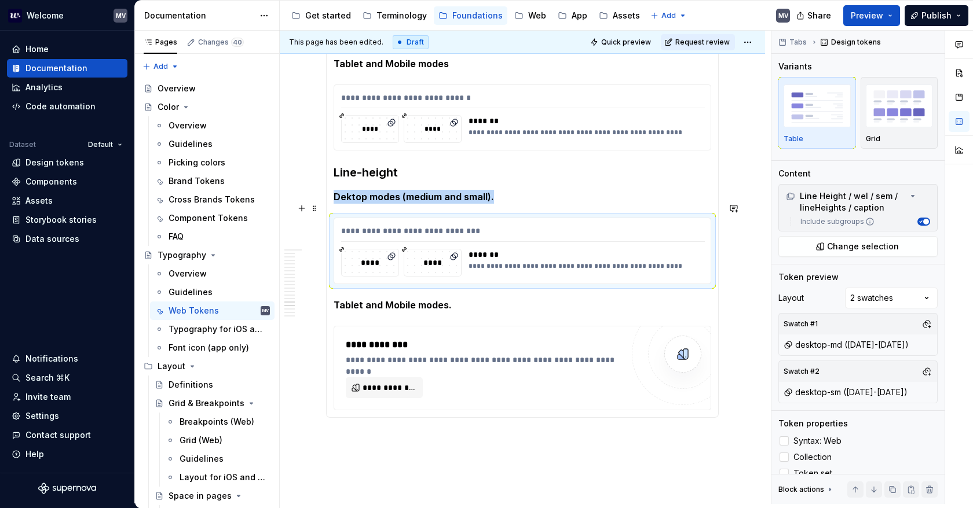
scroll to position [521, 0]
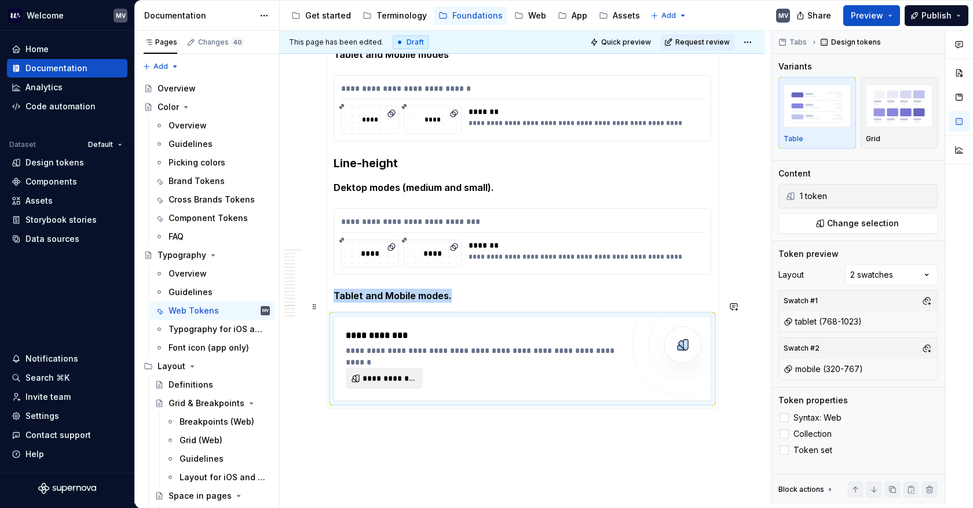
click at [387, 373] on span "**********" at bounding box center [388, 379] width 53 height 12
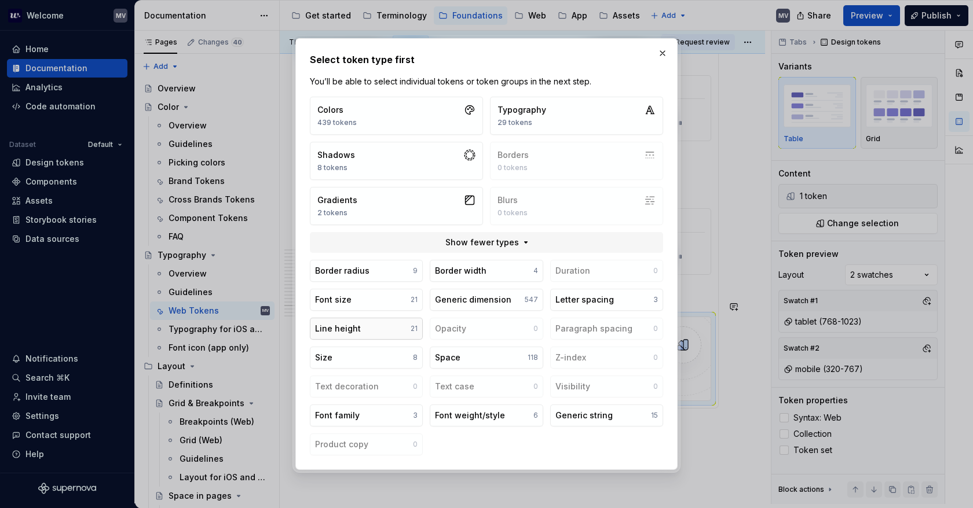
click at [398, 331] on button "Line height 21" at bounding box center [366, 329] width 113 height 22
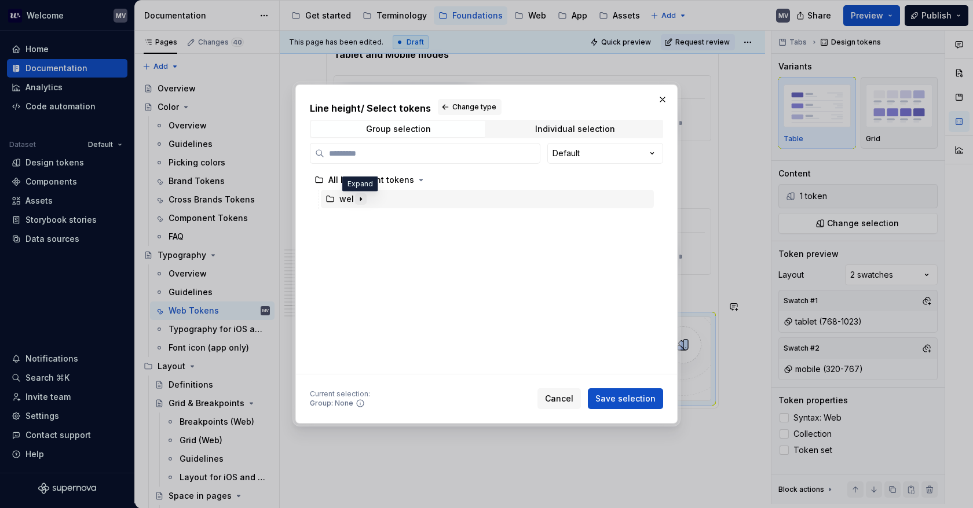
click at [360, 200] on icon "button" at bounding box center [360, 199] width 9 height 9
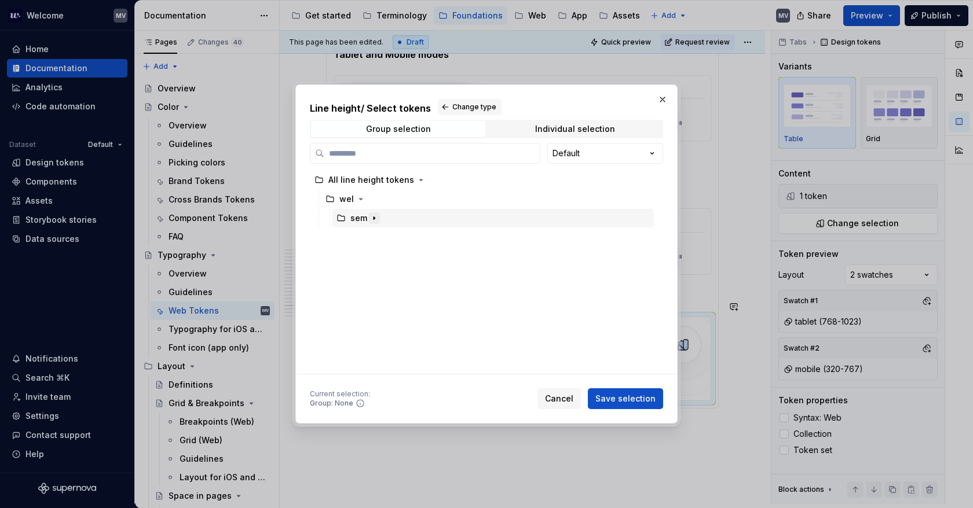
click at [376, 216] on icon "button" at bounding box center [373, 218] width 9 height 9
click at [412, 235] on icon "button" at bounding box center [414, 237] width 9 height 9
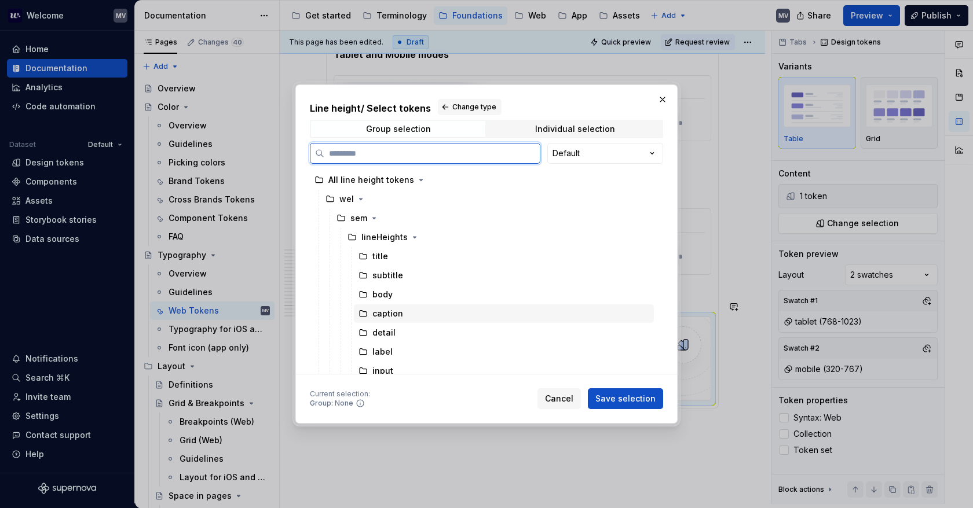
click at [433, 322] on div "caption" at bounding box center [504, 314] width 300 height 19
click at [632, 405] on button "Save selection" at bounding box center [625, 398] width 75 height 21
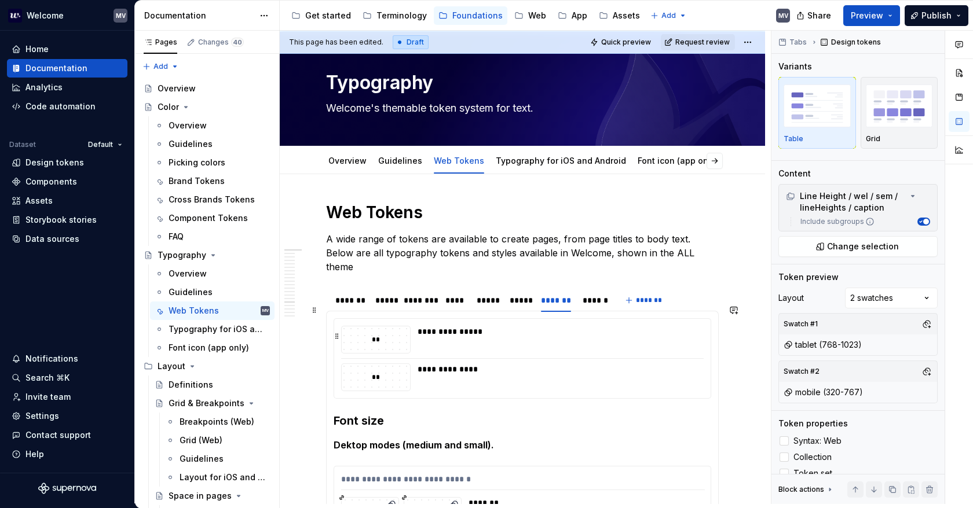
scroll to position [0, 0]
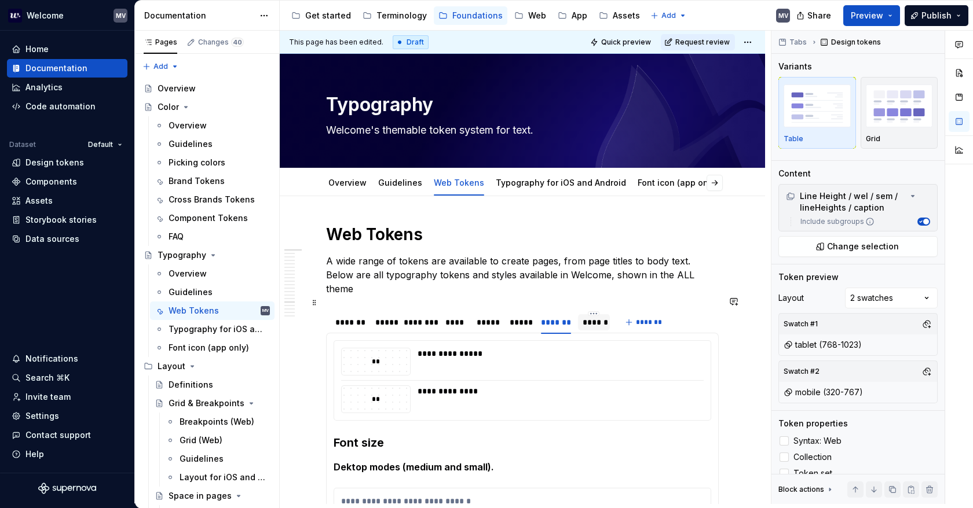
click at [589, 317] on div "******" at bounding box center [593, 323] width 22 height 12
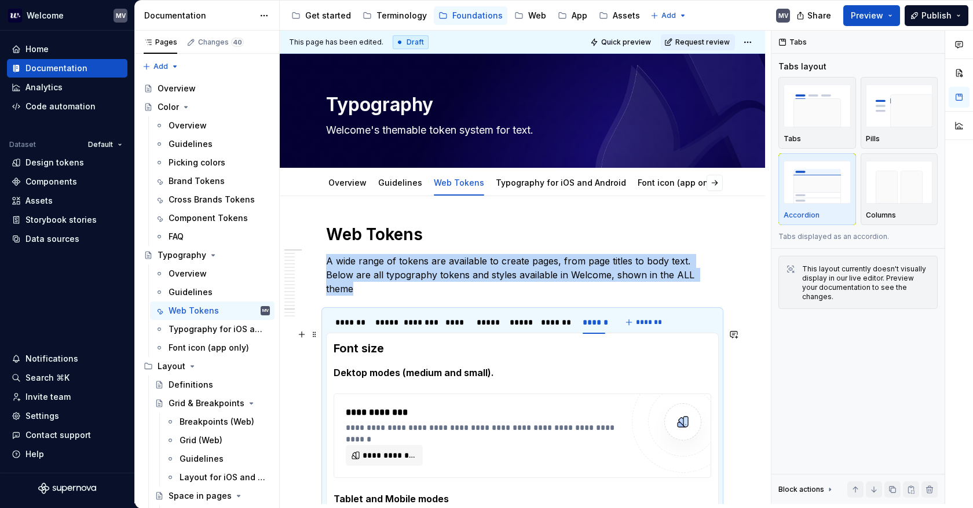
drag, startPoint x: 336, startPoint y: 328, endPoint x: 350, endPoint y: 325, distance: 14.9
click at [335, 342] on strong "Font size" at bounding box center [358, 349] width 50 height 14
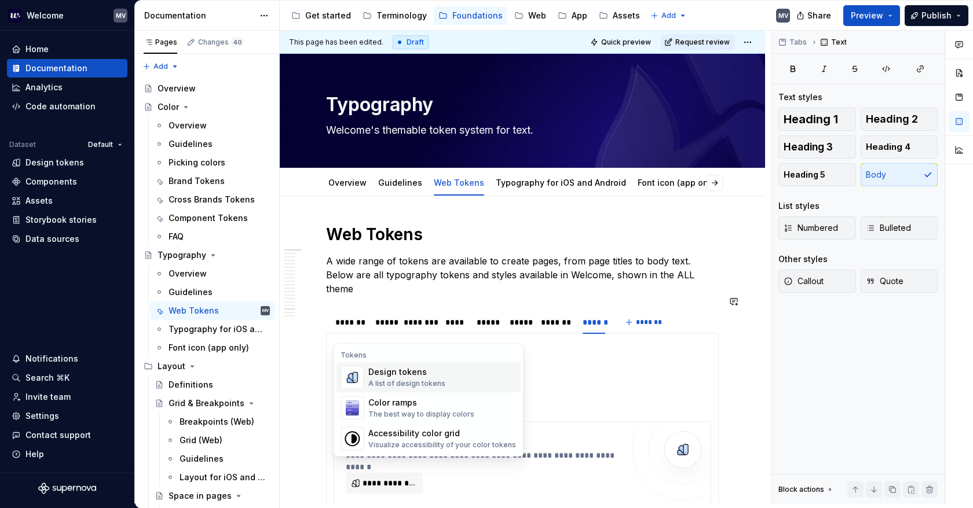
click at [470, 382] on div "Design tokens A list of design tokens" at bounding box center [442, 377] width 148 height 23
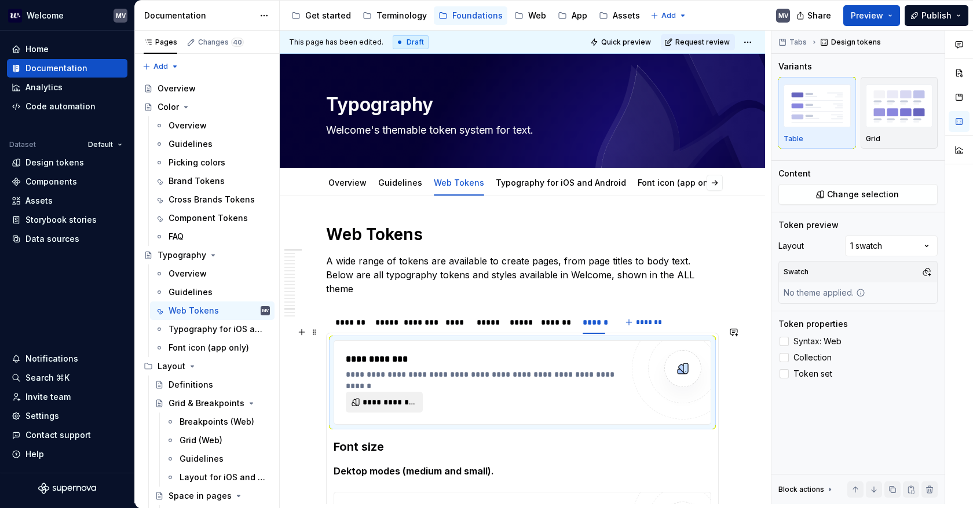
click at [382, 397] on span "**********" at bounding box center [388, 403] width 53 height 12
type textarea "*"
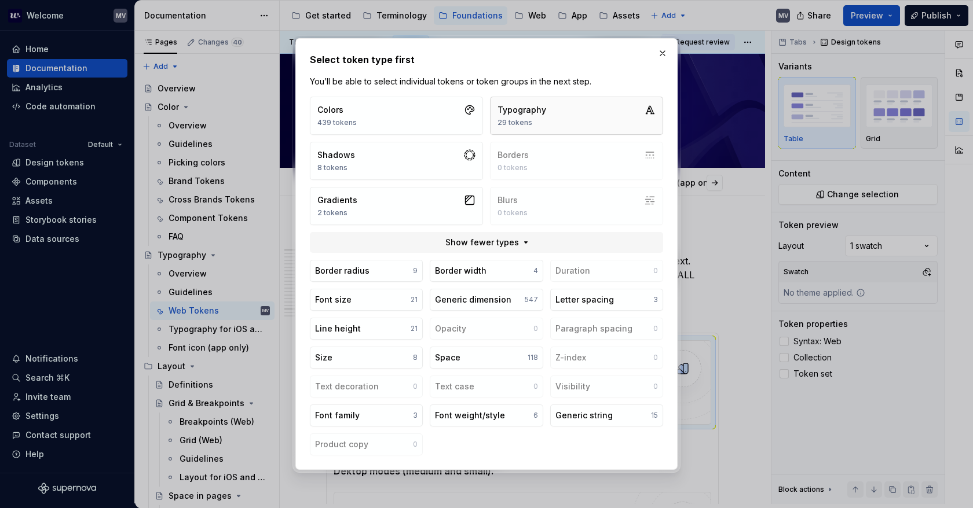
click at [511, 126] on div "29 tokens" at bounding box center [521, 122] width 49 height 9
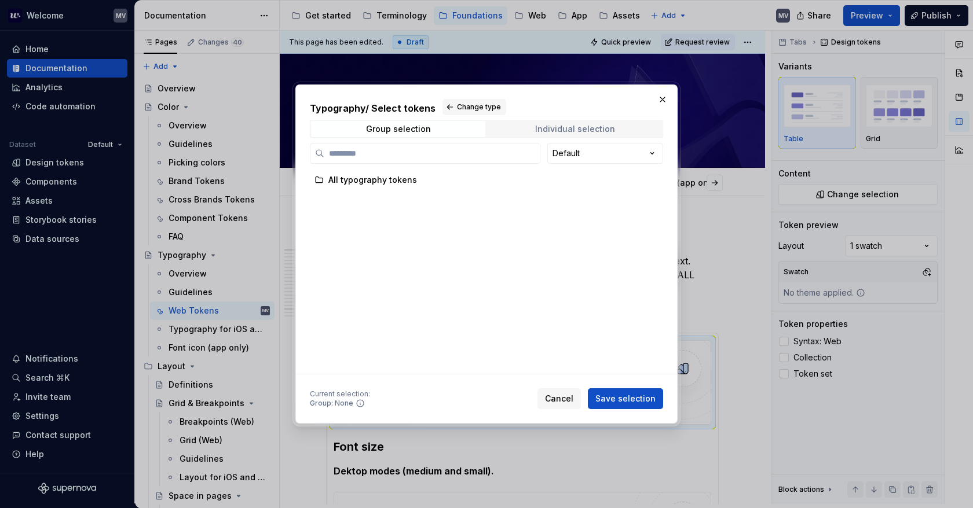
click at [585, 131] on div "Individual selection" at bounding box center [575, 128] width 80 height 9
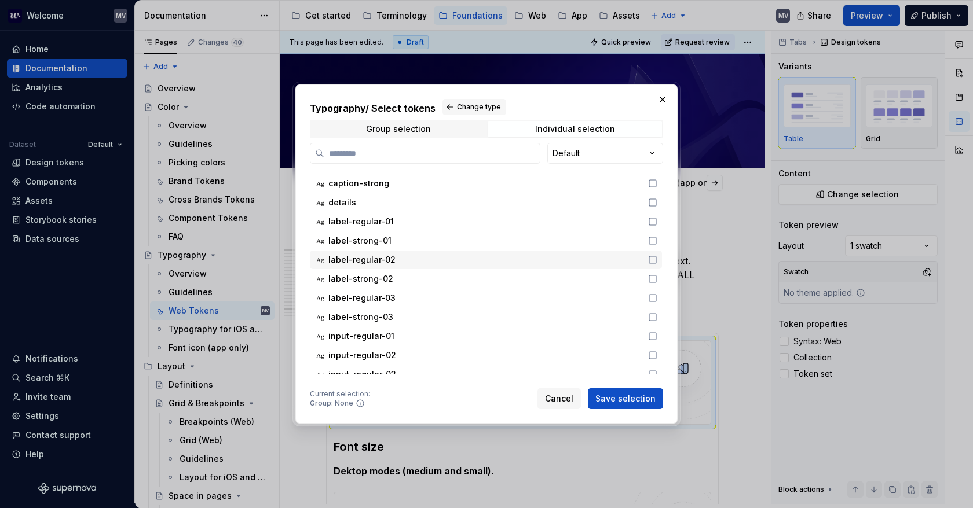
scroll to position [339, 0]
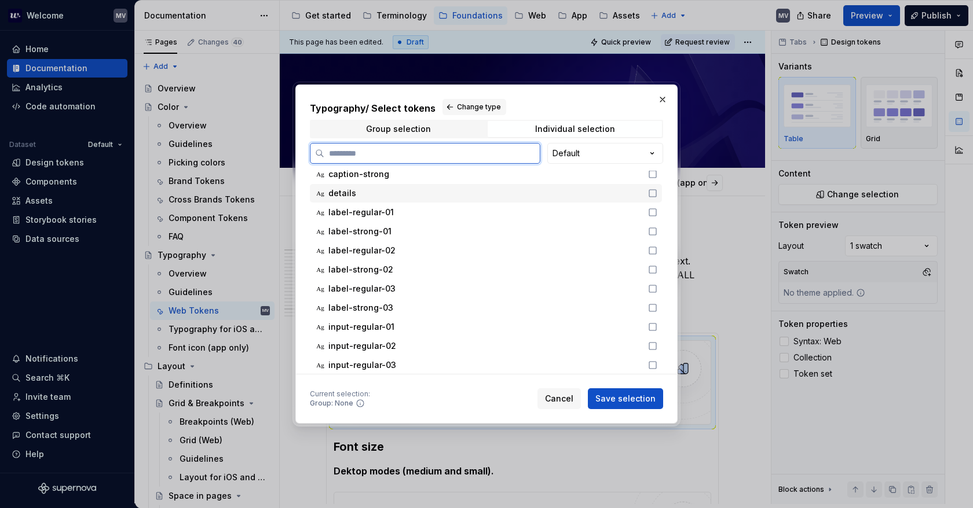
click at [655, 193] on icon at bounding box center [652, 193] width 9 height 9
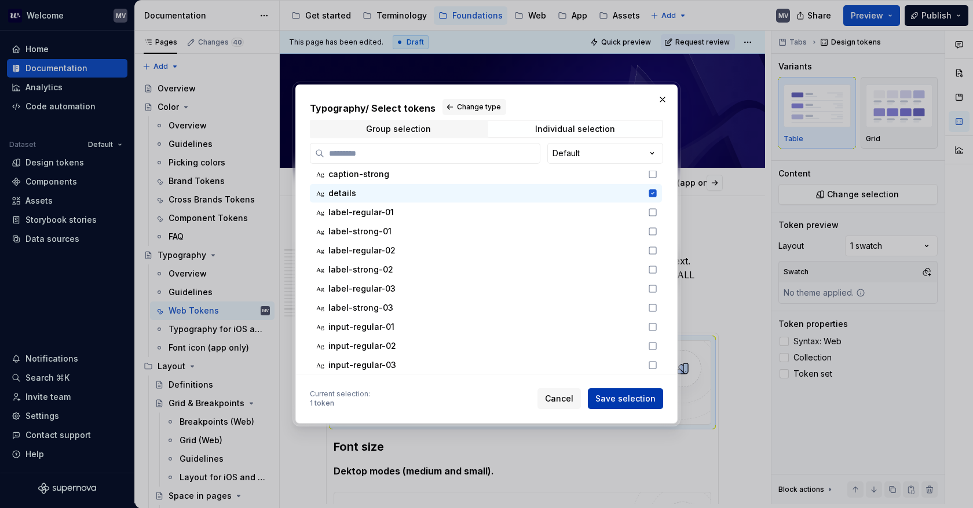
click at [635, 398] on span "Save selection" at bounding box center [625, 399] width 60 height 12
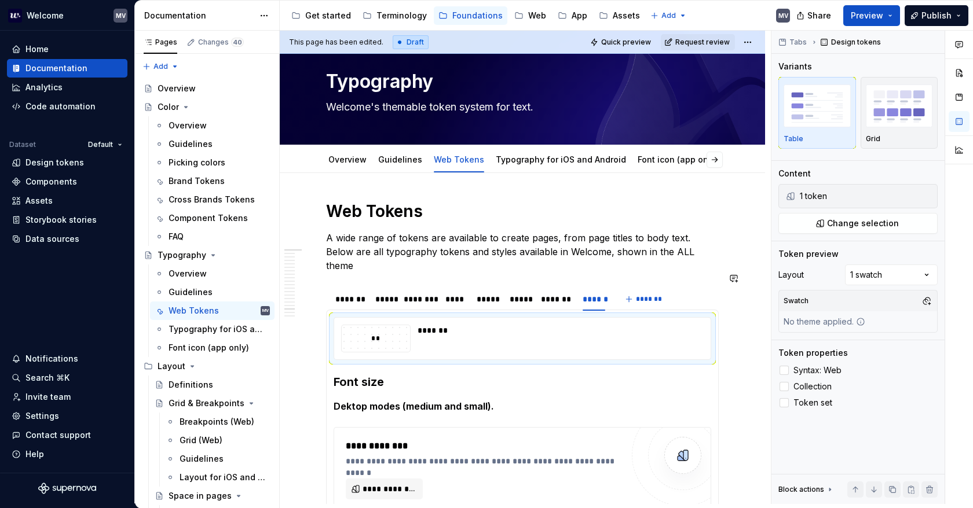
scroll to position [58, 0]
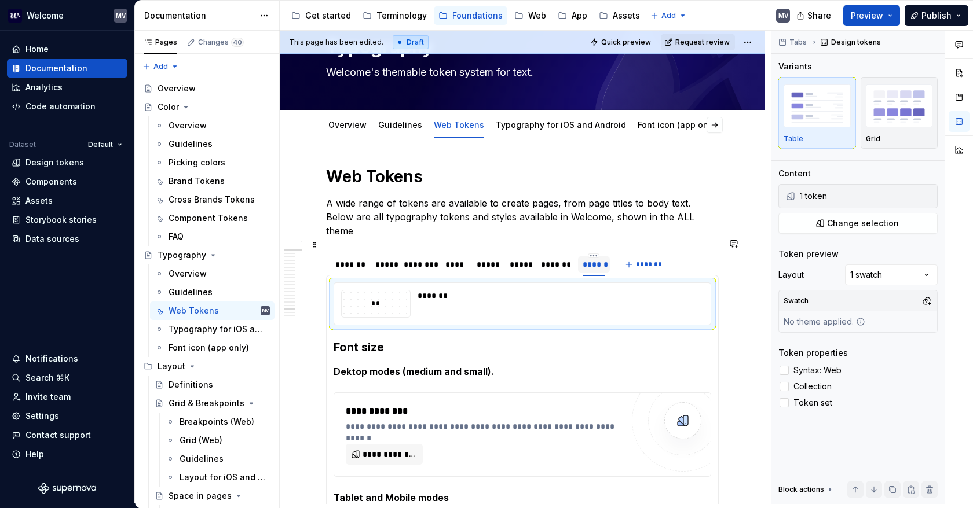
click at [598, 259] on div "******" at bounding box center [593, 265] width 22 height 12
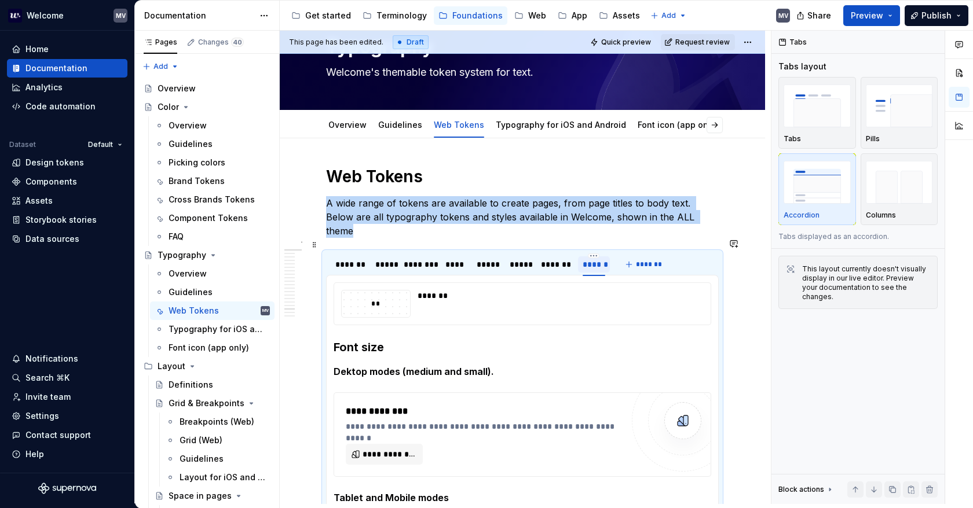
click at [603, 259] on div "******" at bounding box center [593, 265] width 22 height 12
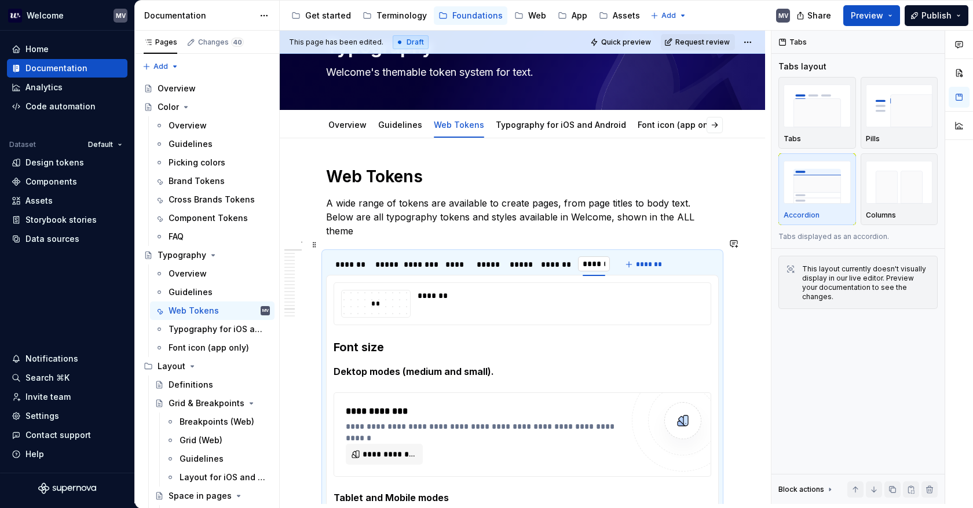
click at [604, 254] on input "******" at bounding box center [594, 264] width 32 height 21
type input "*******"
click at [387, 449] on span "**********" at bounding box center [388, 455] width 53 height 12
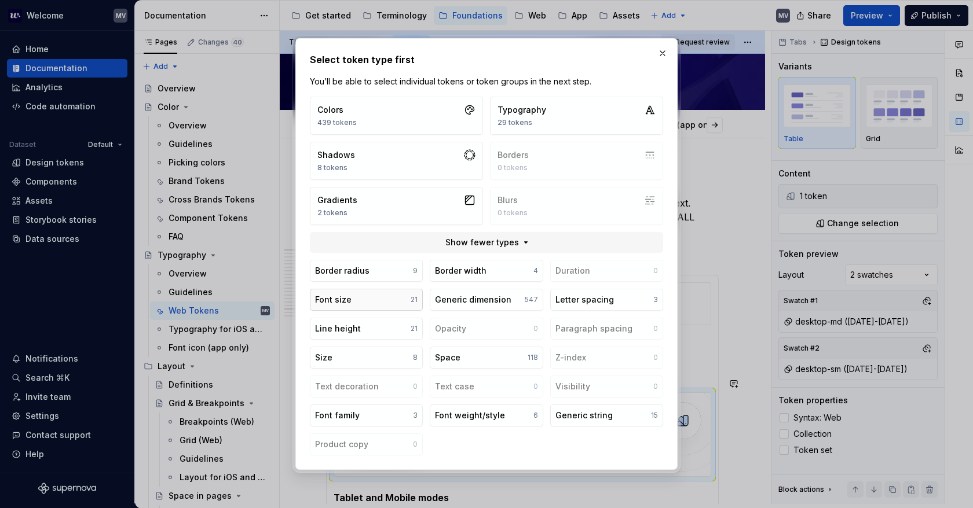
click at [383, 306] on button "Font size 21" at bounding box center [366, 300] width 113 height 22
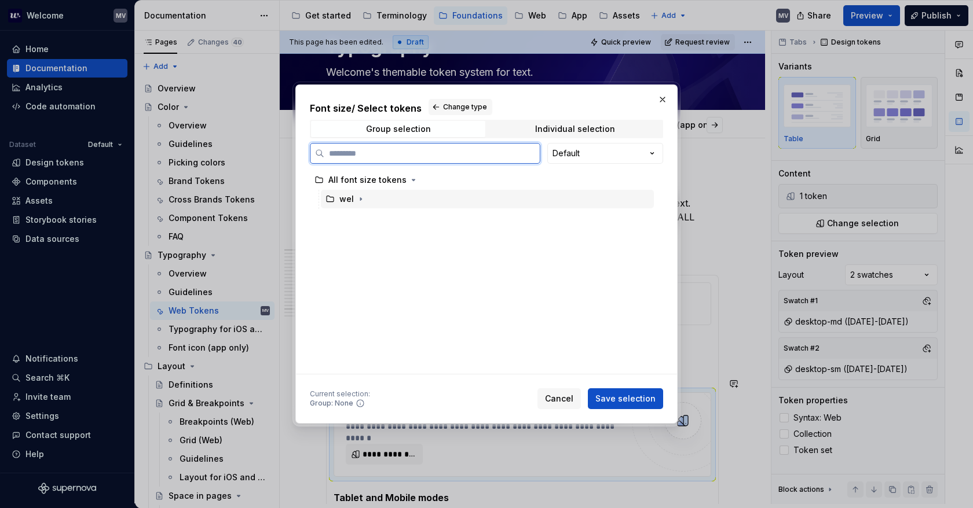
click at [365, 197] on div "wel" at bounding box center [487, 199] width 333 height 19
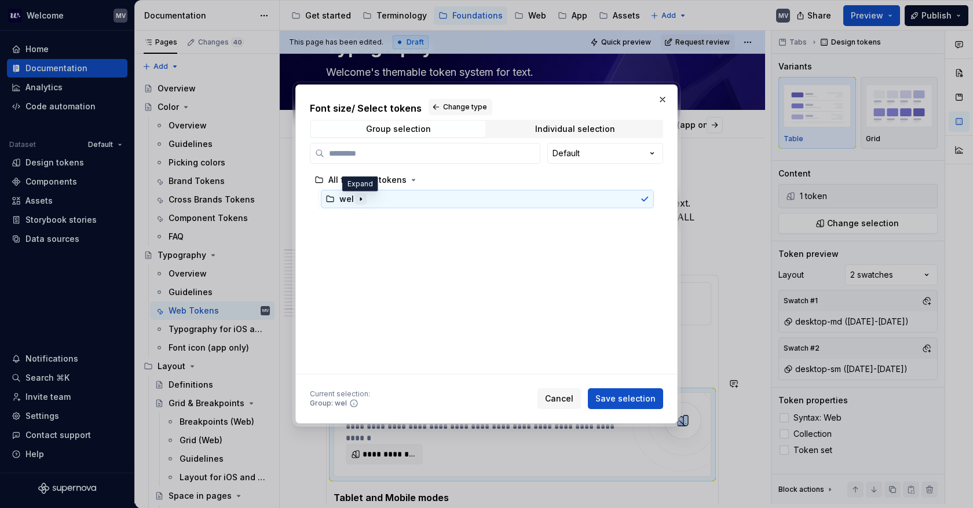
click at [360, 199] on icon "button" at bounding box center [360, 199] width 1 height 3
click at [377, 217] on icon "button" at bounding box center [373, 218] width 9 height 9
click at [406, 238] on icon "button" at bounding box center [406, 237] width 9 height 9
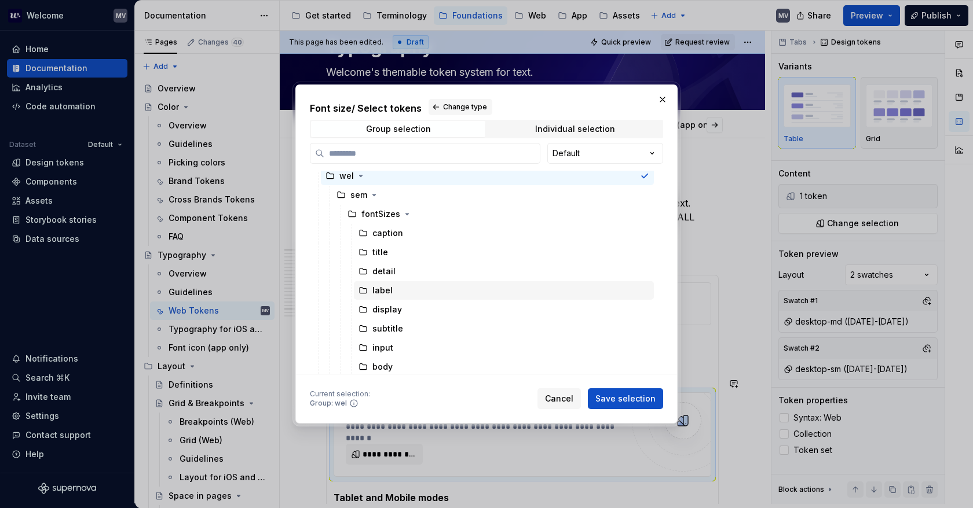
scroll to position [25, 0]
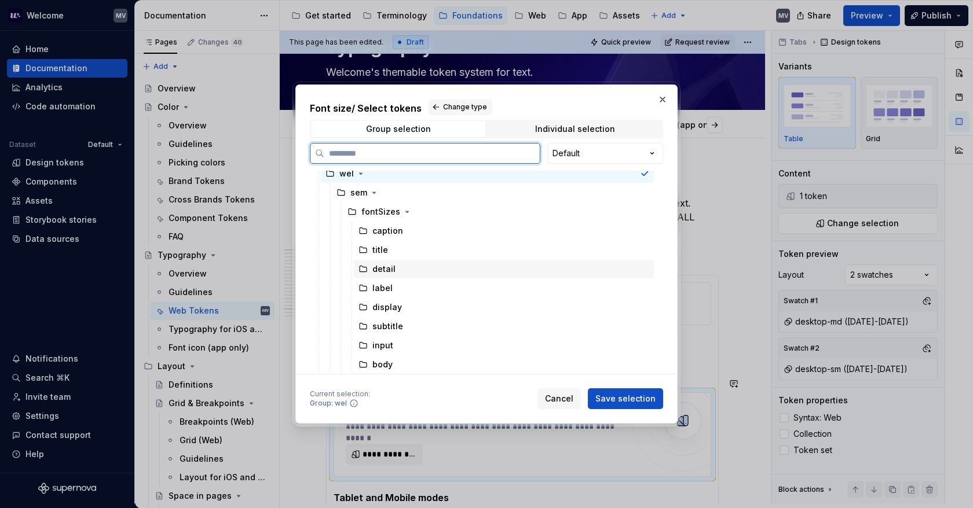
click at [402, 273] on div "detail" at bounding box center [504, 269] width 300 height 19
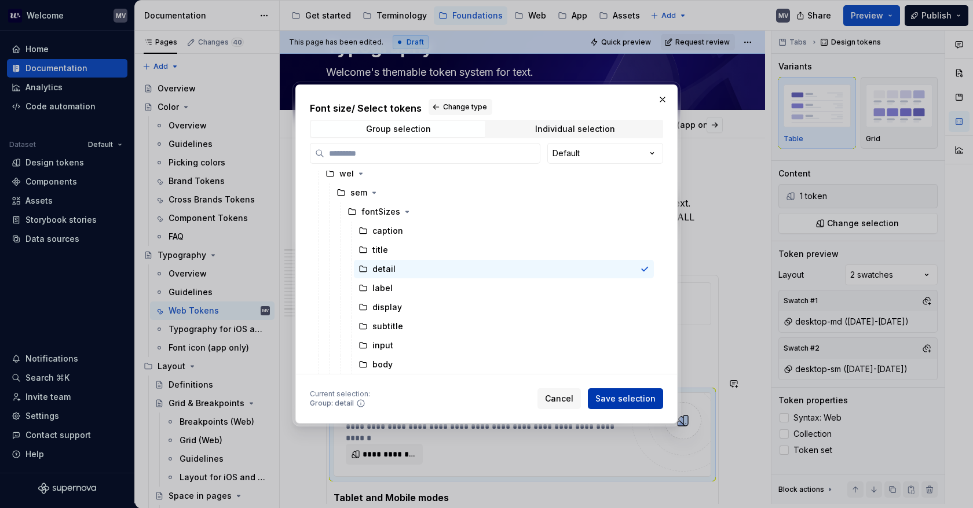
click at [624, 397] on span "Save selection" at bounding box center [625, 399] width 60 height 12
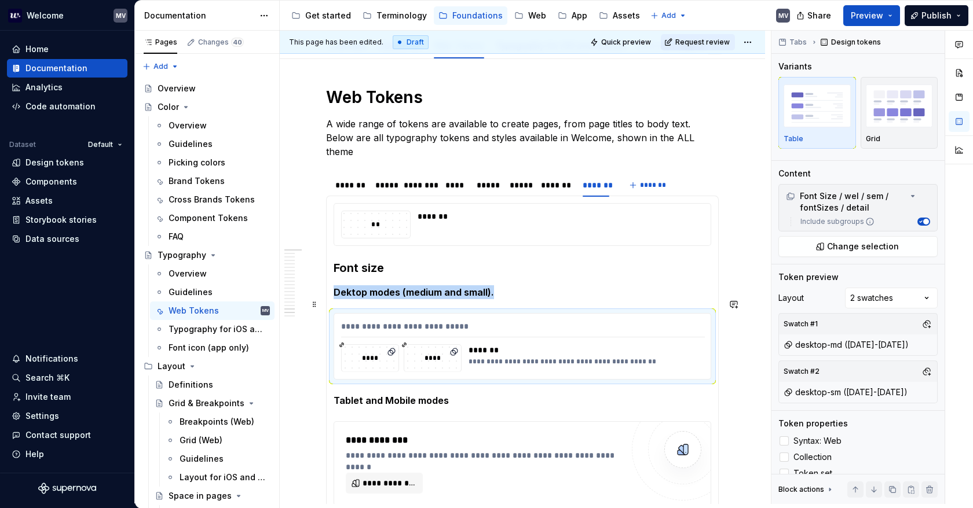
scroll to position [174, 0]
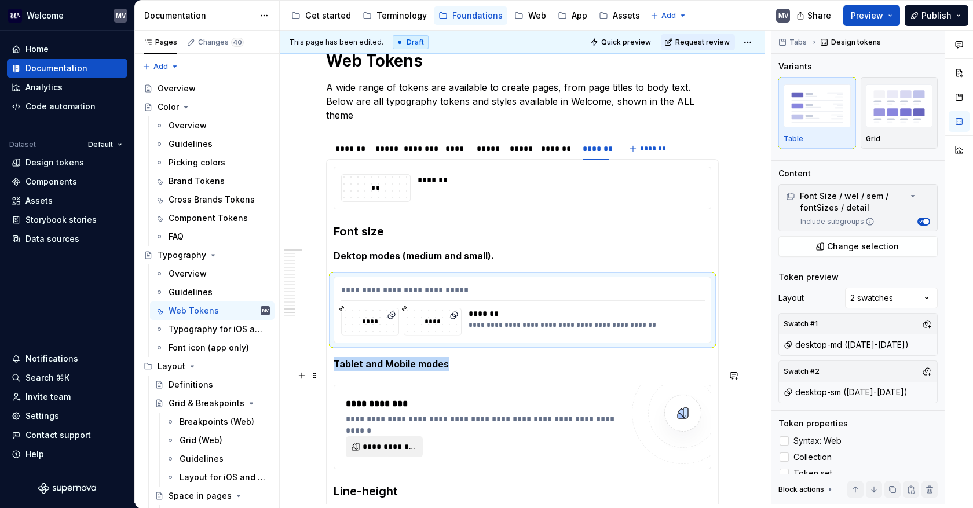
click at [386, 441] on span "**********" at bounding box center [388, 447] width 53 height 12
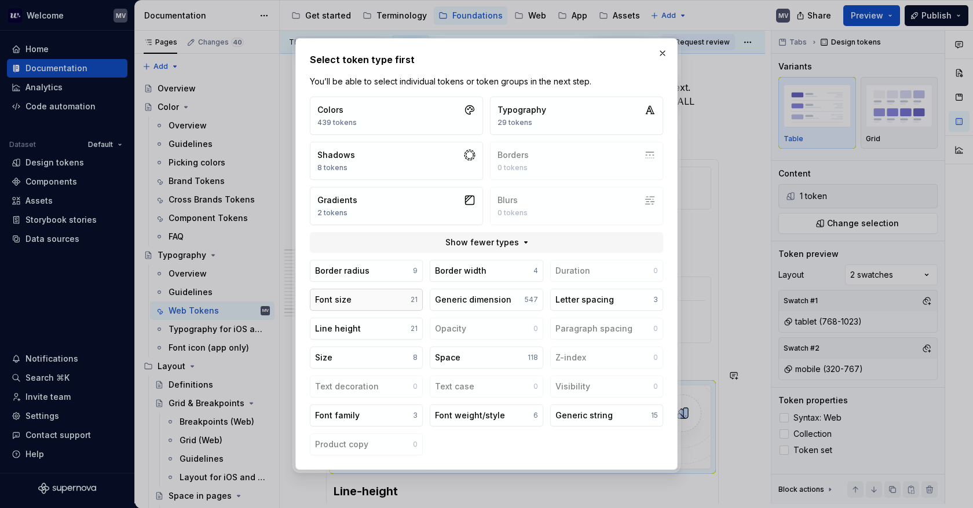
click at [384, 294] on button "Font size 21" at bounding box center [366, 300] width 113 height 22
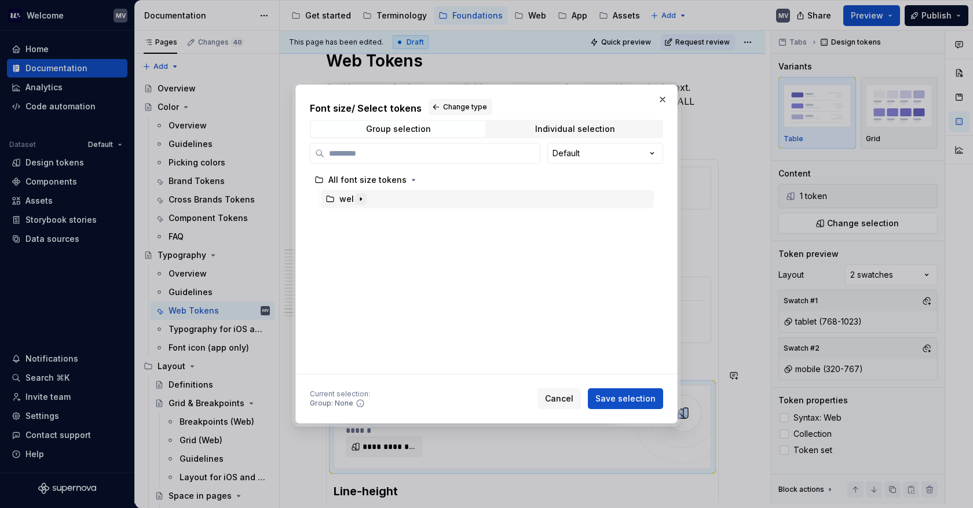
click at [360, 200] on icon "button" at bounding box center [360, 199] width 9 height 9
click at [375, 217] on icon "button" at bounding box center [373, 218] width 9 height 9
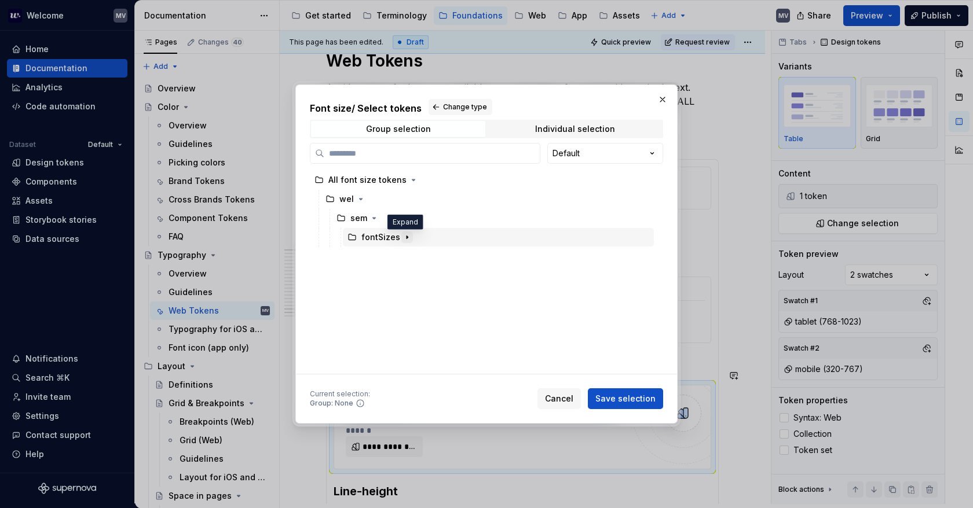
click at [410, 234] on button "button" at bounding box center [407, 238] width 12 height 12
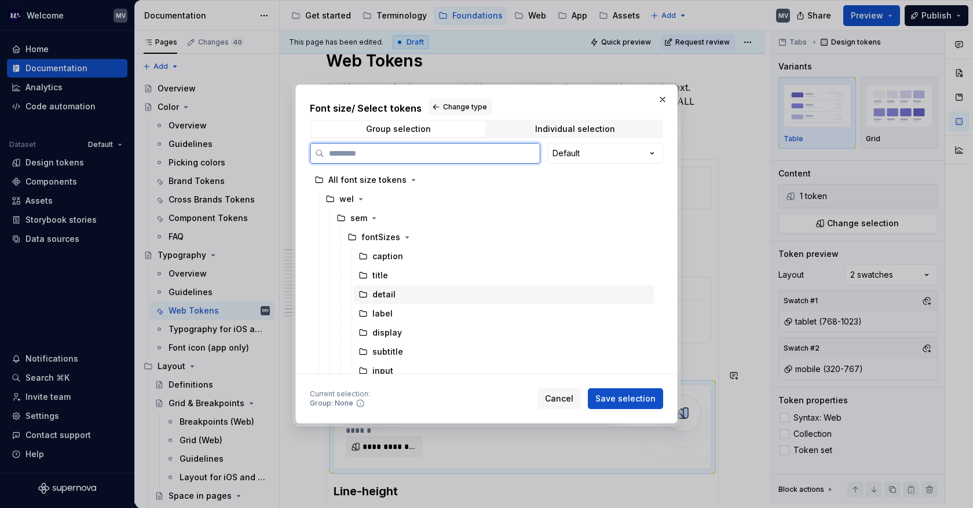
click at [408, 292] on div "detail" at bounding box center [504, 294] width 300 height 19
click at [628, 397] on span "Save selection" at bounding box center [625, 399] width 60 height 12
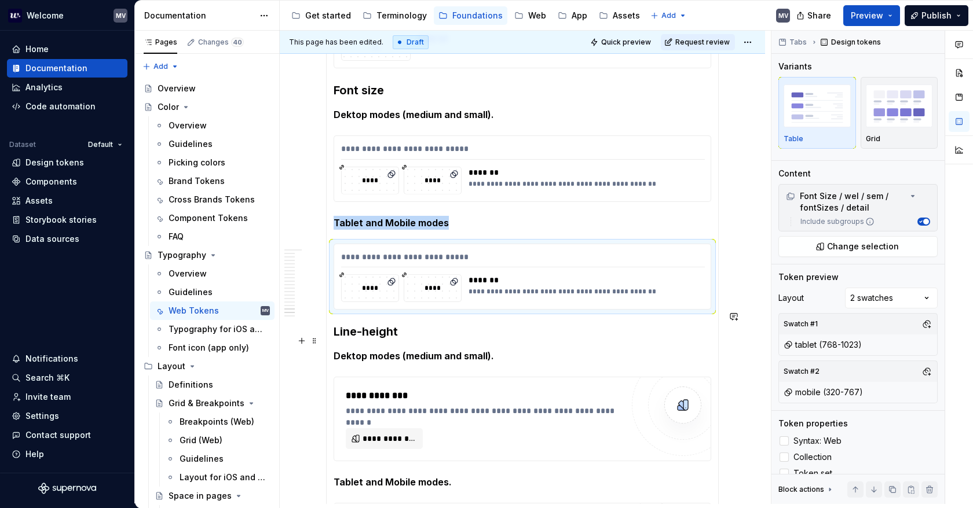
scroll to position [347, 0]
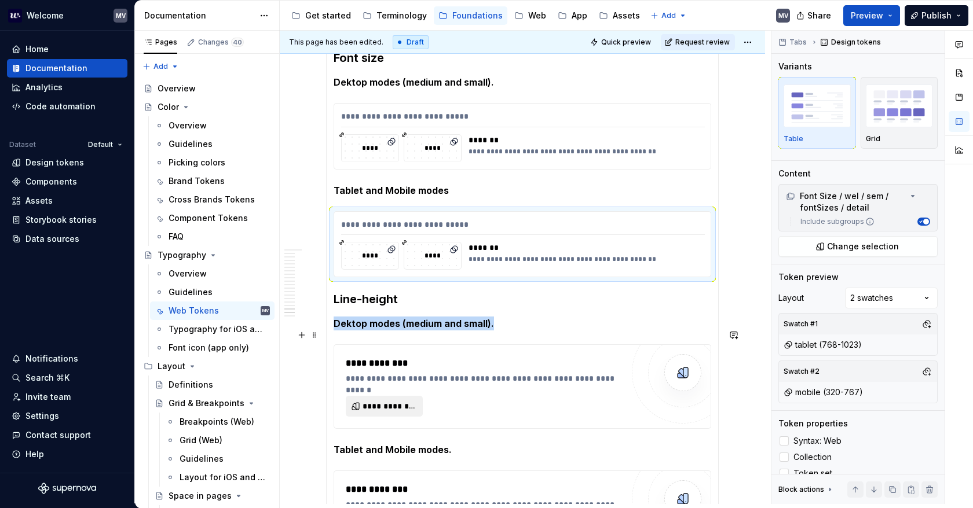
click at [388, 401] on span "**********" at bounding box center [388, 407] width 53 height 12
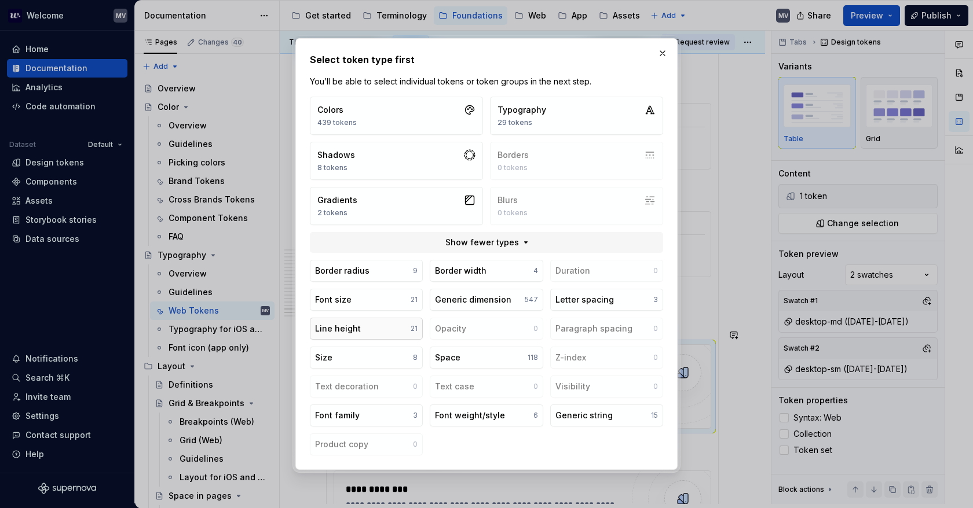
click at [390, 327] on button "Line height 21" at bounding box center [366, 329] width 113 height 22
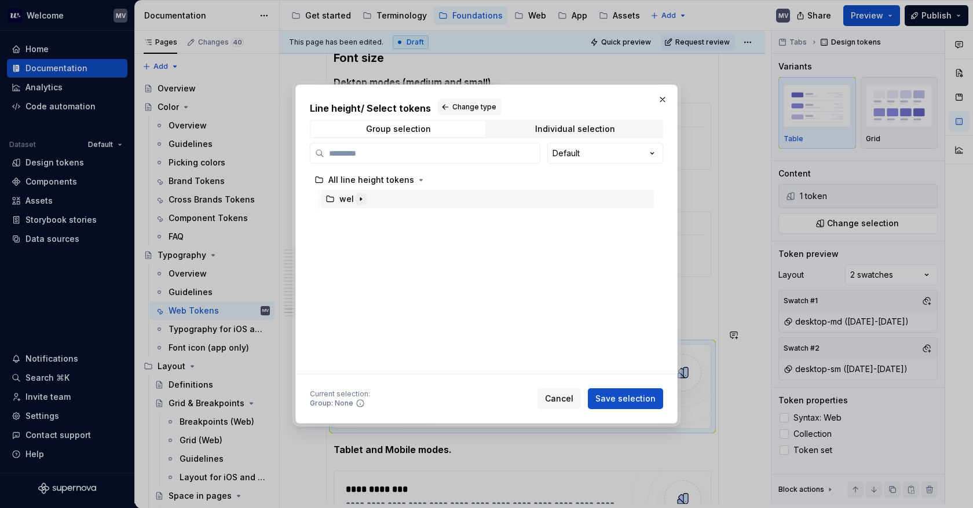
click at [360, 200] on icon "button" at bounding box center [360, 199] width 1 height 3
click at [375, 222] on icon "button" at bounding box center [373, 218] width 9 height 9
click at [415, 237] on icon "button" at bounding box center [414, 237] width 9 height 9
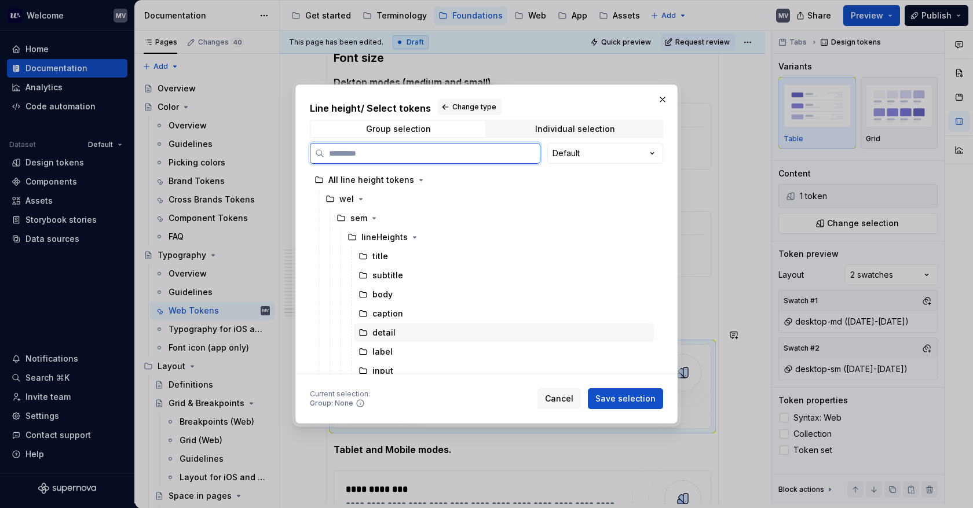
click at [442, 329] on div "detail" at bounding box center [504, 333] width 300 height 19
click at [611, 394] on span "Save selection" at bounding box center [625, 399] width 60 height 12
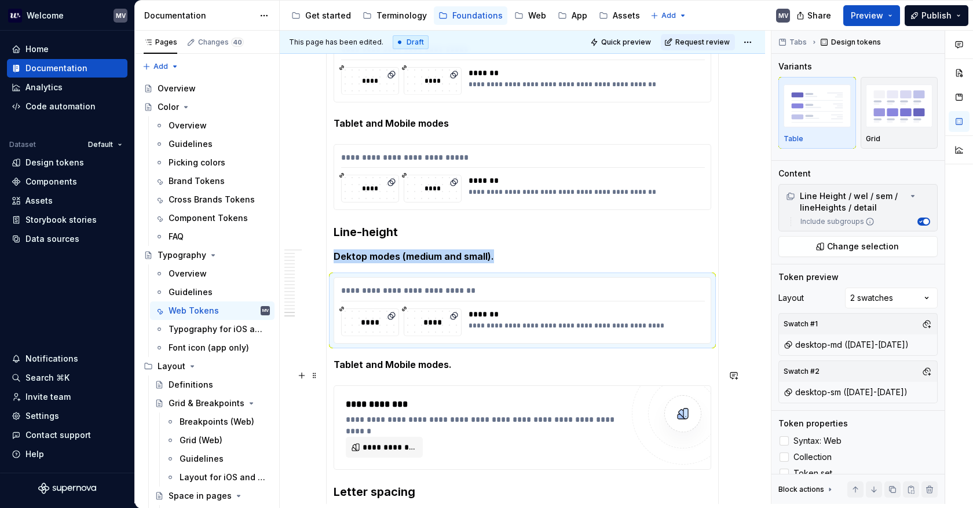
scroll to position [463, 0]
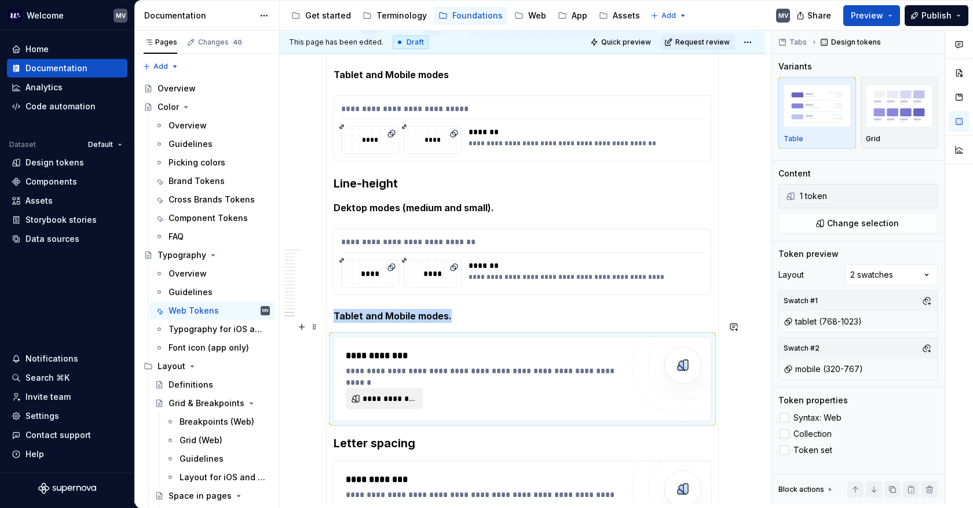
click at [387, 388] on button "**********" at bounding box center [384, 398] width 77 height 21
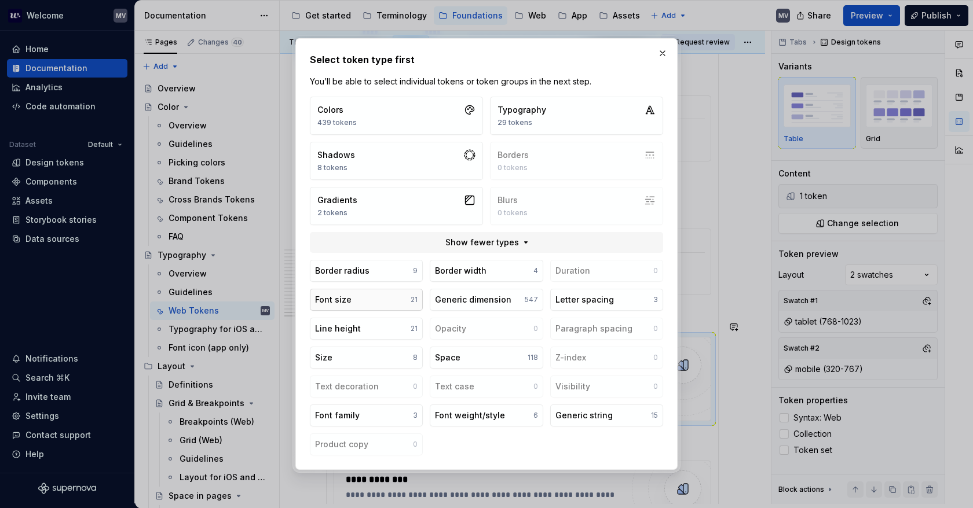
click at [405, 302] on button "Font size 21" at bounding box center [366, 300] width 113 height 22
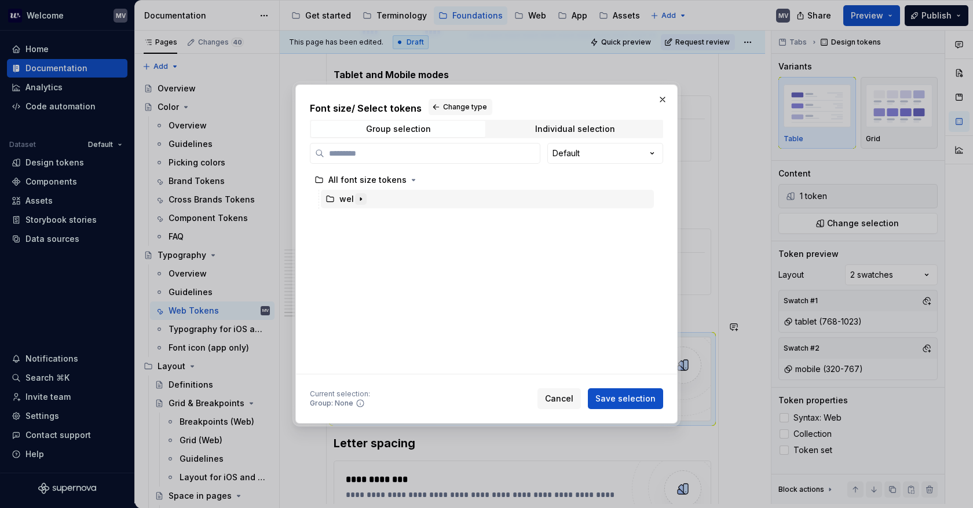
click at [359, 196] on icon "button" at bounding box center [360, 199] width 9 height 9
click at [372, 215] on icon "button" at bounding box center [373, 218] width 9 height 9
click at [402, 234] on icon "button" at bounding box center [406, 237] width 9 height 9
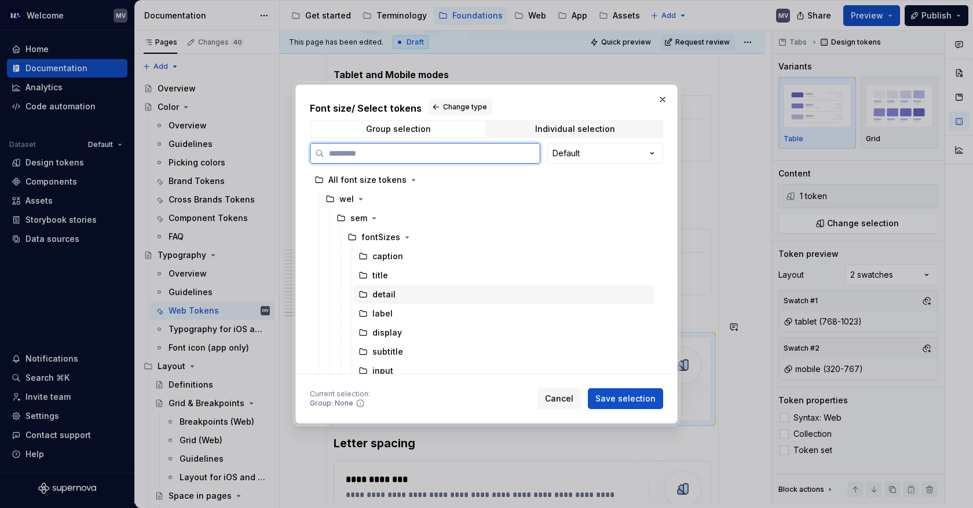
click at [402, 297] on div "detail" at bounding box center [504, 294] width 300 height 19
click at [614, 395] on span "Save selection" at bounding box center [625, 399] width 60 height 12
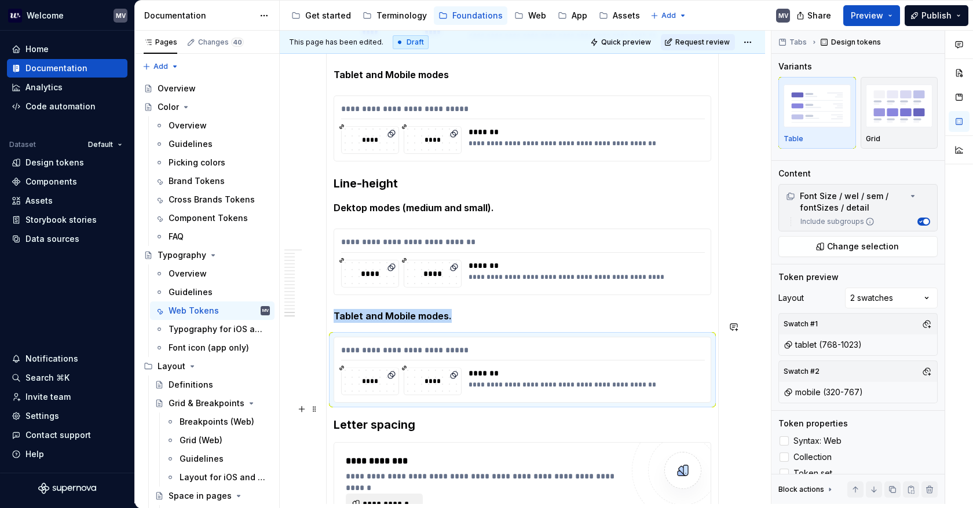
scroll to position [579, 0]
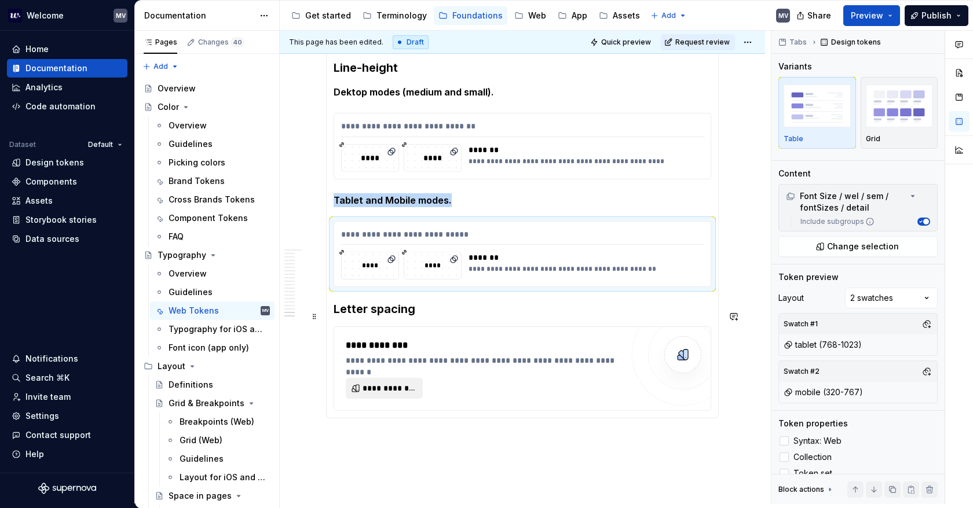
click at [404, 383] on span "**********" at bounding box center [388, 389] width 53 height 12
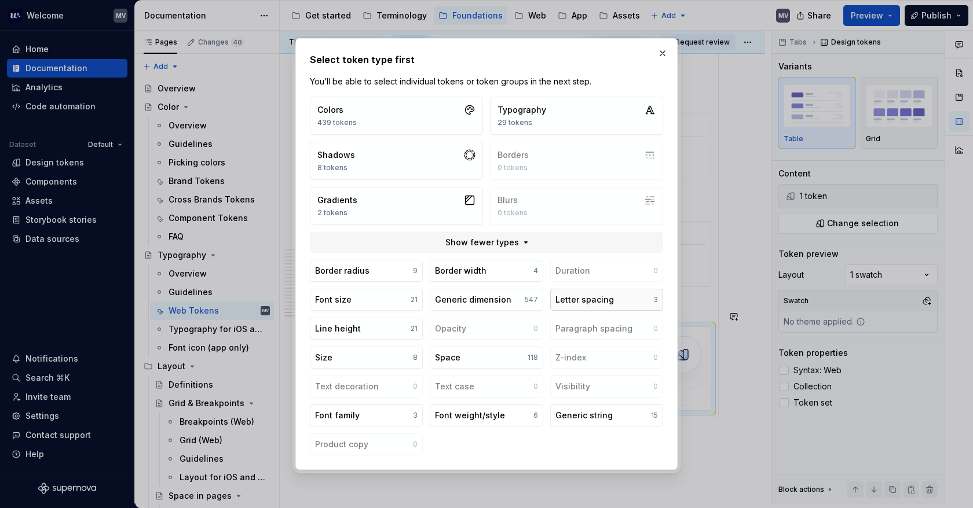
click at [585, 298] on div "Letter spacing" at bounding box center [584, 300] width 58 height 12
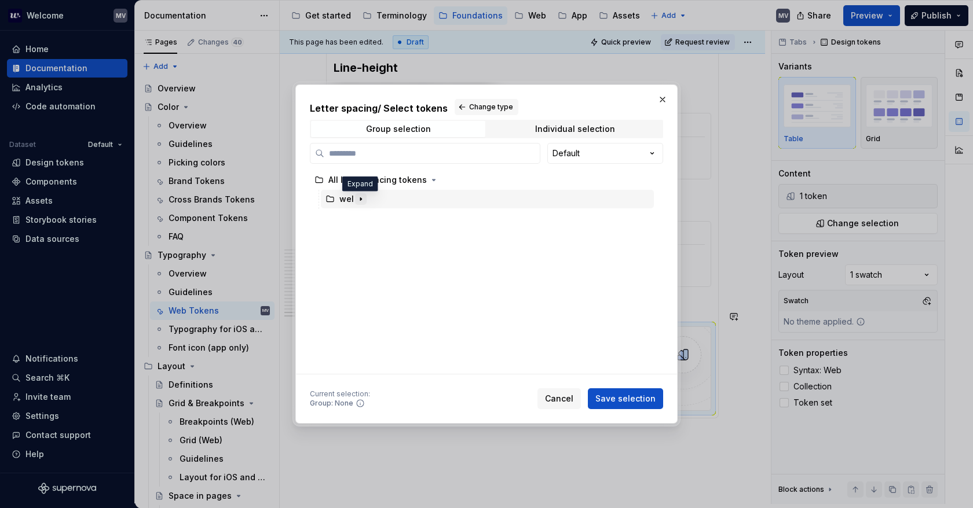
click at [359, 197] on icon "button" at bounding box center [360, 199] width 9 height 9
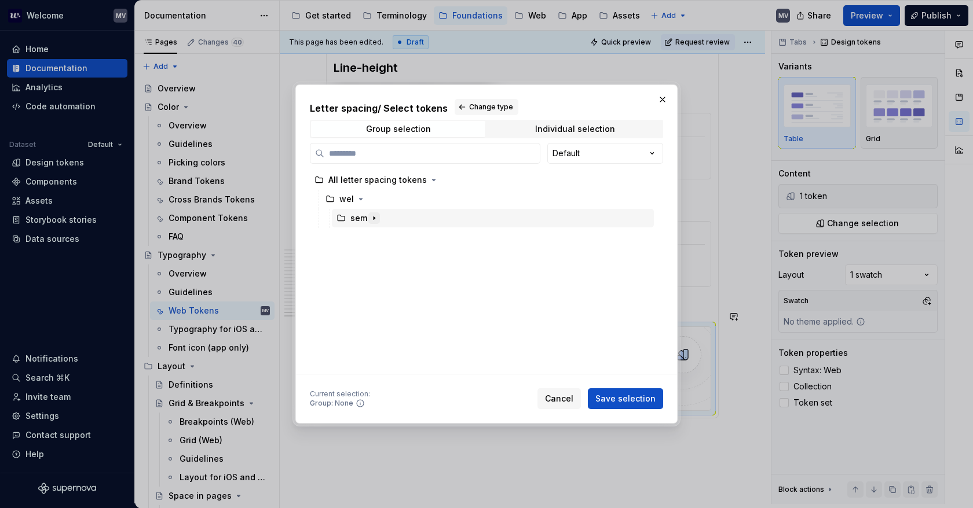
click at [372, 216] on icon "button" at bounding box center [373, 218] width 9 height 9
click at [420, 234] on icon "button" at bounding box center [422, 237] width 9 height 9
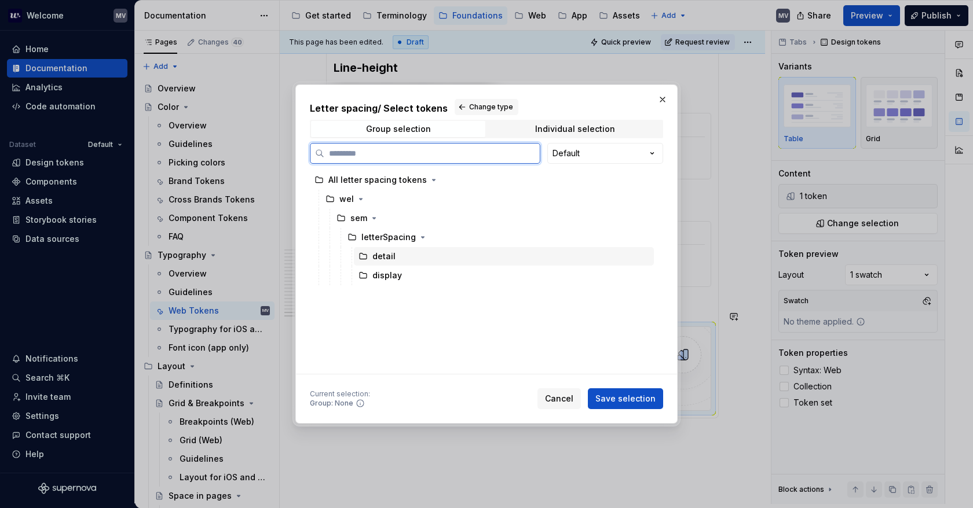
click at [424, 254] on div "detail" at bounding box center [504, 256] width 300 height 19
click at [625, 404] on span "Save selection" at bounding box center [625, 399] width 60 height 12
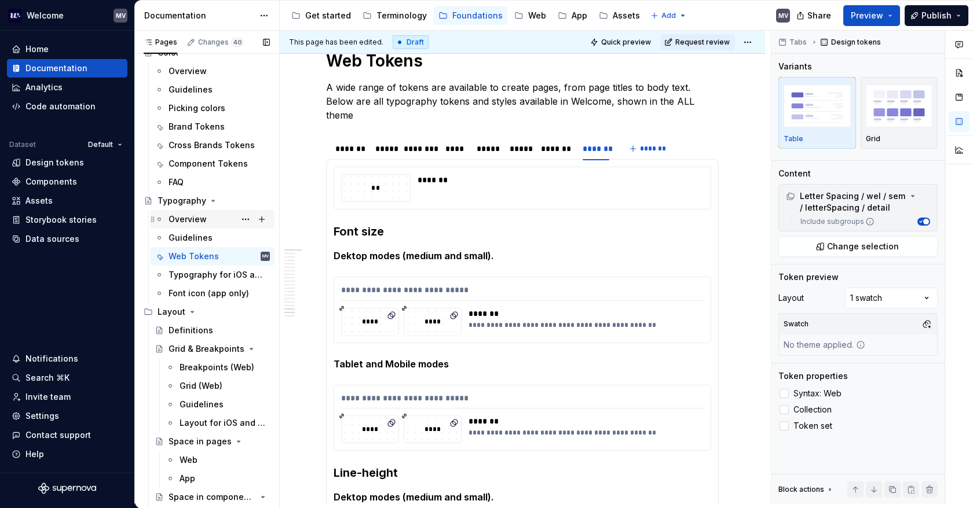
scroll to position [58, 0]
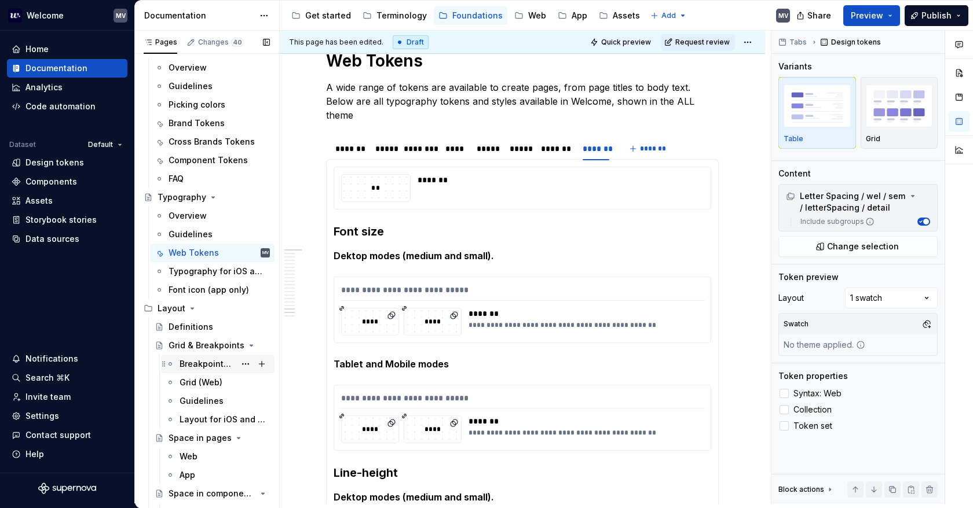
click at [198, 355] on div "Breakpoints (Web)" at bounding box center [217, 364] width 113 height 19
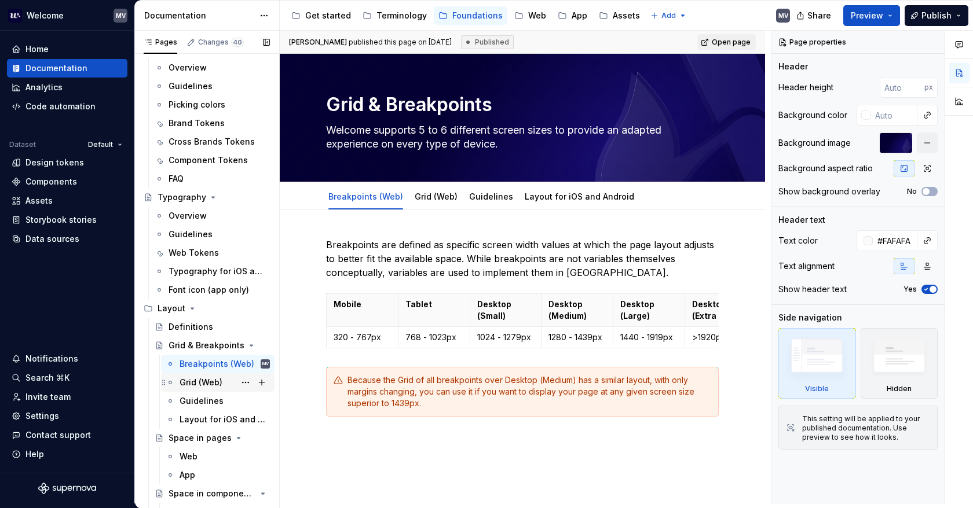
click at [197, 379] on div "Grid (Web)" at bounding box center [200, 383] width 43 height 12
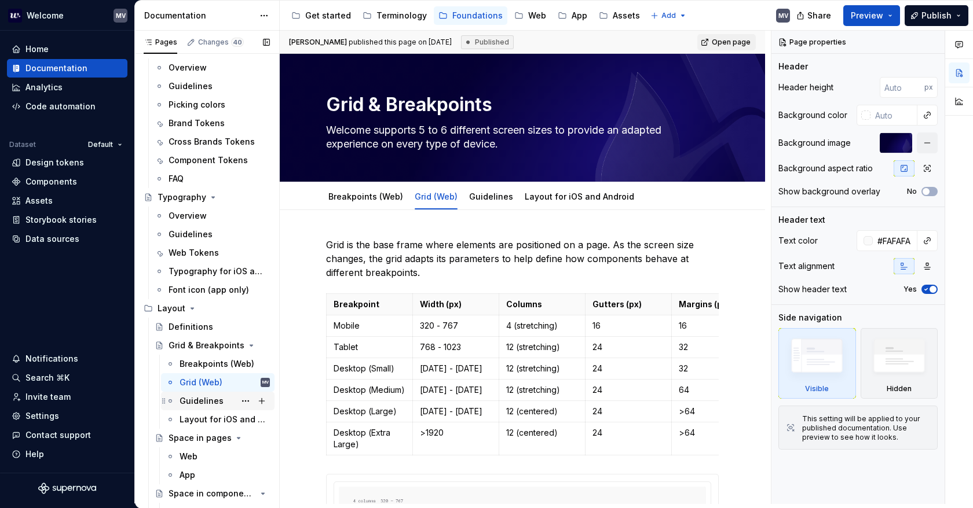
click at [197, 400] on div "Guidelines" at bounding box center [201, 401] width 44 height 12
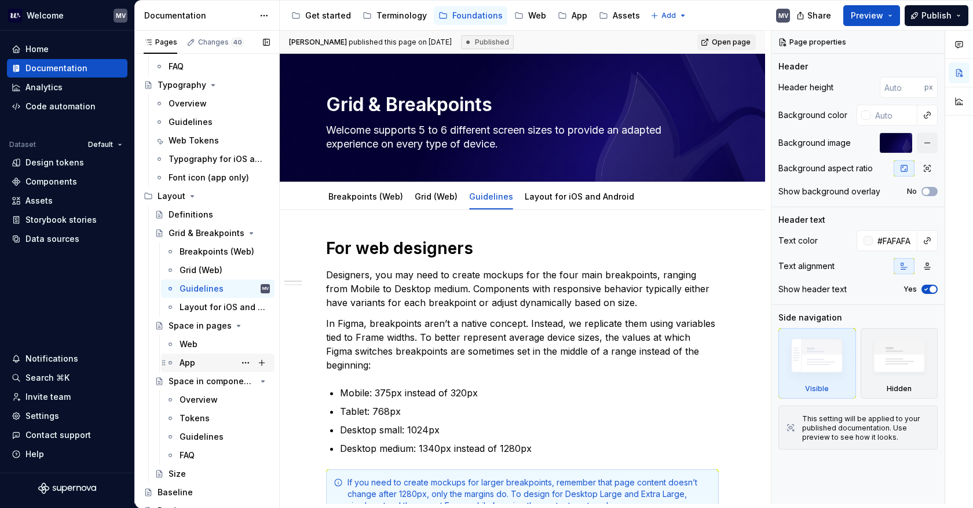
scroll to position [174, 0]
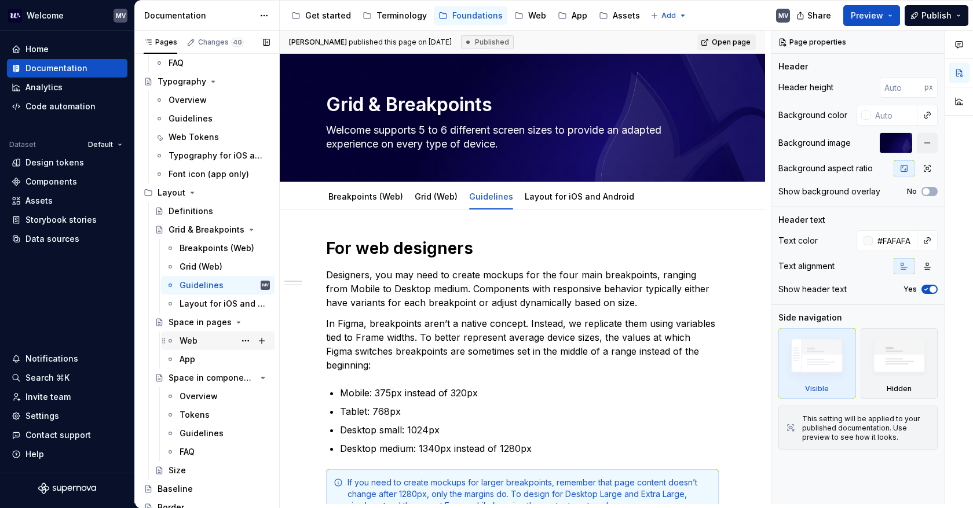
click at [199, 334] on div "Web" at bounding box center [224, 341] width 90 height 16
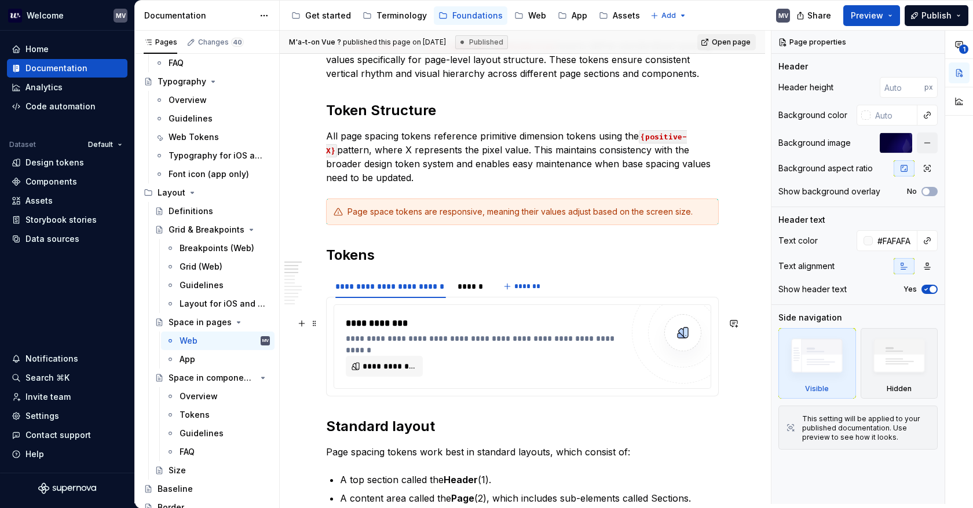
scroll to position [232, 0]
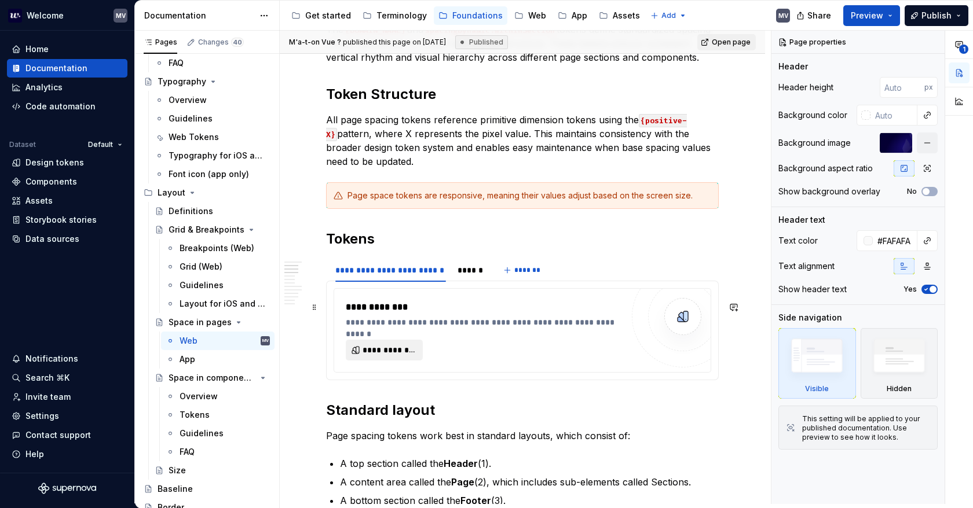
click at [384, 356] on span "**********" at bounding box center [388, 350] width 53 height 12
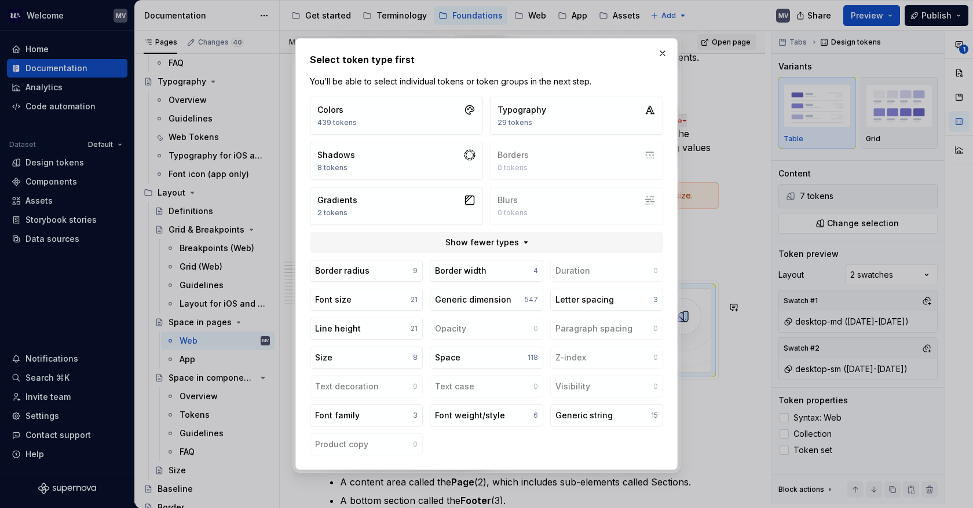
type textarea "*"
click at [456, 360] on div "Space" at bounding box center [447, 358] width 25 height 12
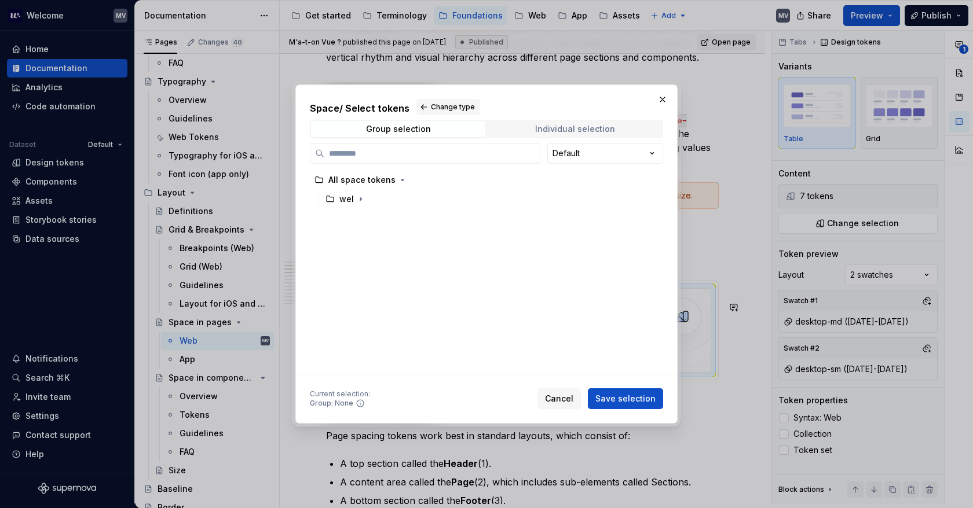
click at [551, 126] on div "Individual selection" at bounding box center [575, 128] width 80 height 9
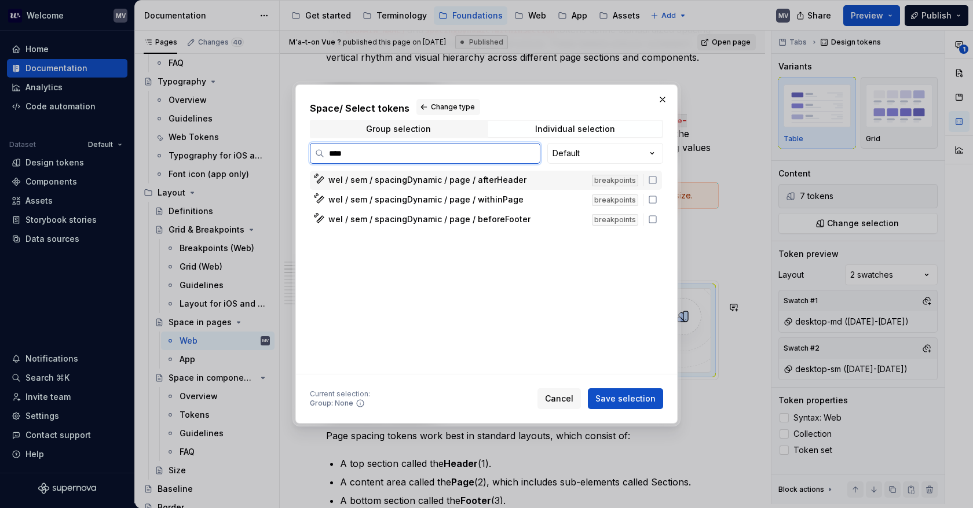
click at [656, 181] on icon at bounding box center [652, 180] width 7 height 7
click at [653, 198] on icon at bounding box center [652, 199] width 9 height 9
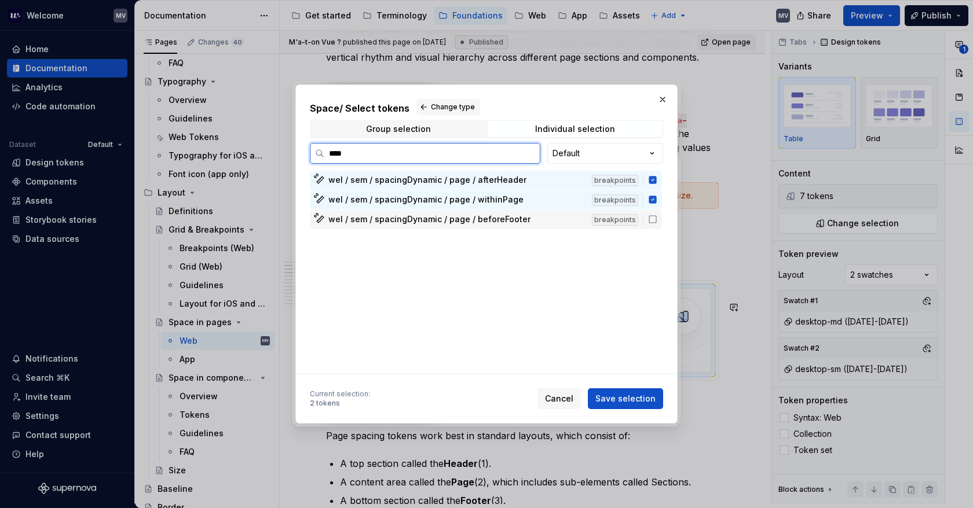
click at [653, 216] on icon at bounding box center [652, 219] width 9 height 9
drag, startPoint x: 377, startPoint y: 155, endPoint x: 313, endPoint y: 155, distance: 64.3
click at [313, 155] on label "****" at bounding box center [425, 153] width 230 height 21
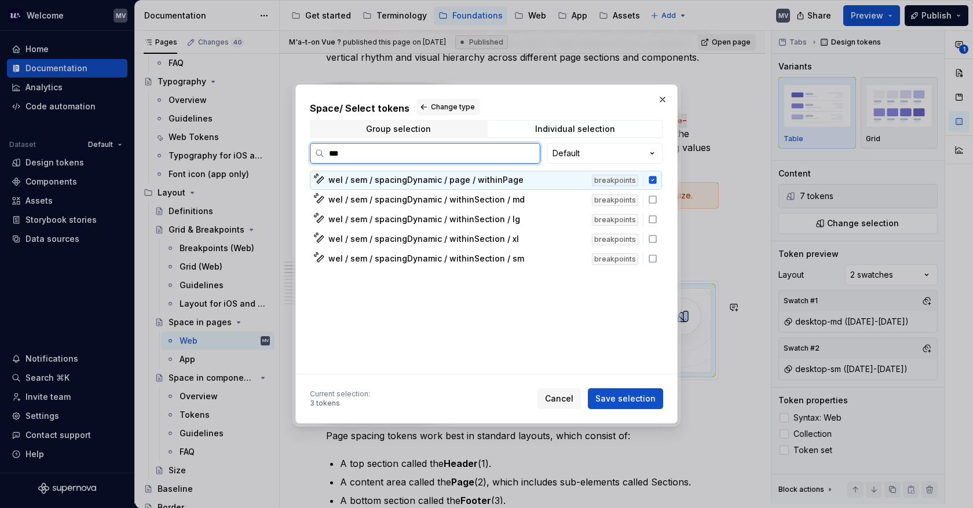
type input "****"
click at [651, 203] on icon at bounding box center [652, 199] width 7 height 7
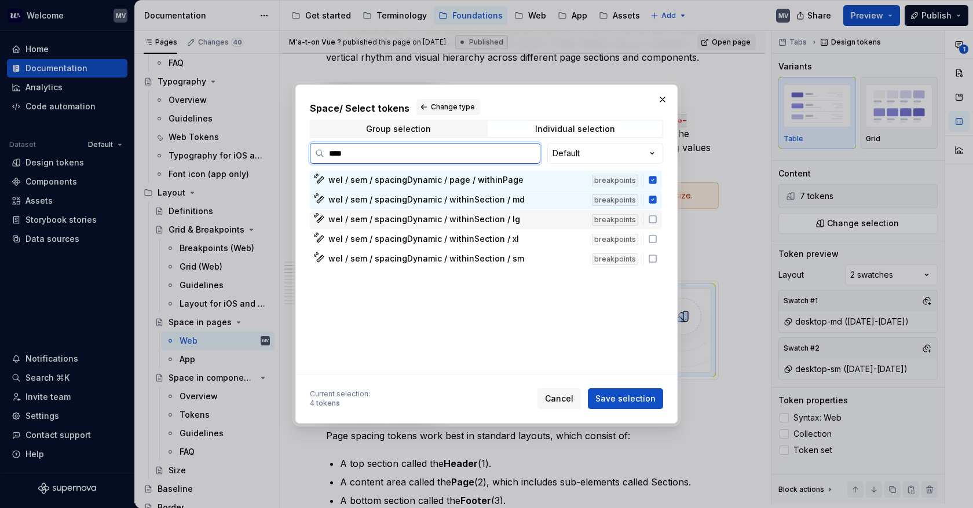
click at [654, 221] on icon at bounding box center [652, 219] width 9 height 9
click at [654, 238] on icon at bounding box center [652, 238] width 9 height 9
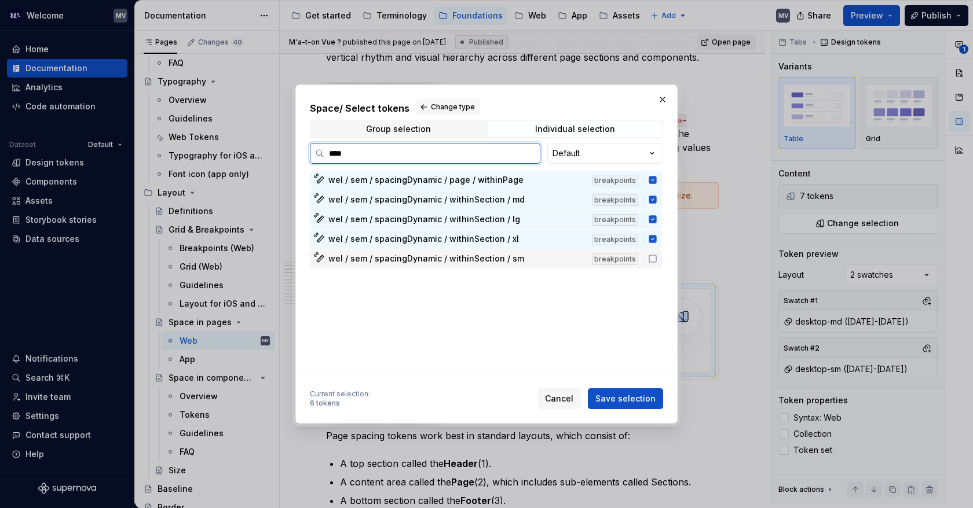
drag, startPoint x: 654, startPoint y: 254, endPoint x: 657, endPoint y: 333, distance: 78.8
click at [654, 255] on icon at bounding box center [652, 258] width 9 height 9
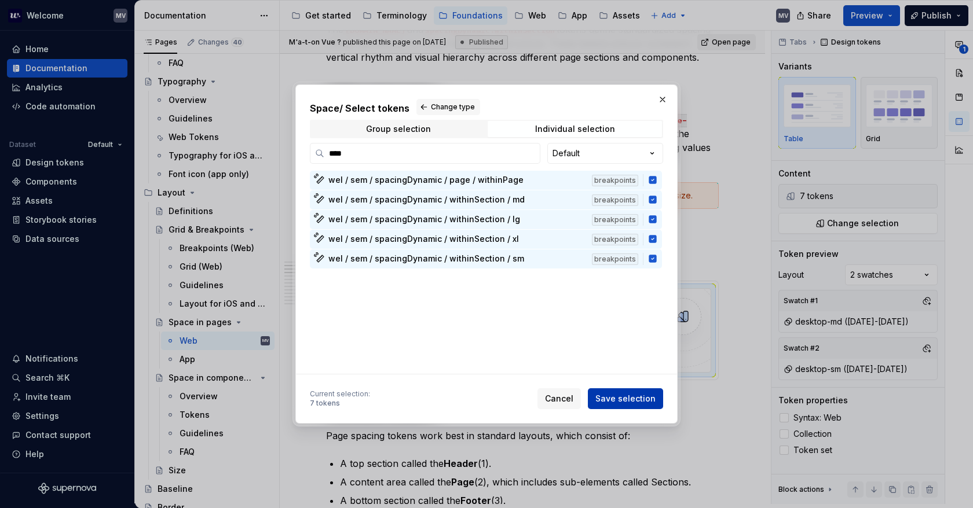
click at [640, 397] on span "Save selection" at bounding box center [625, 399] width 60 height 12
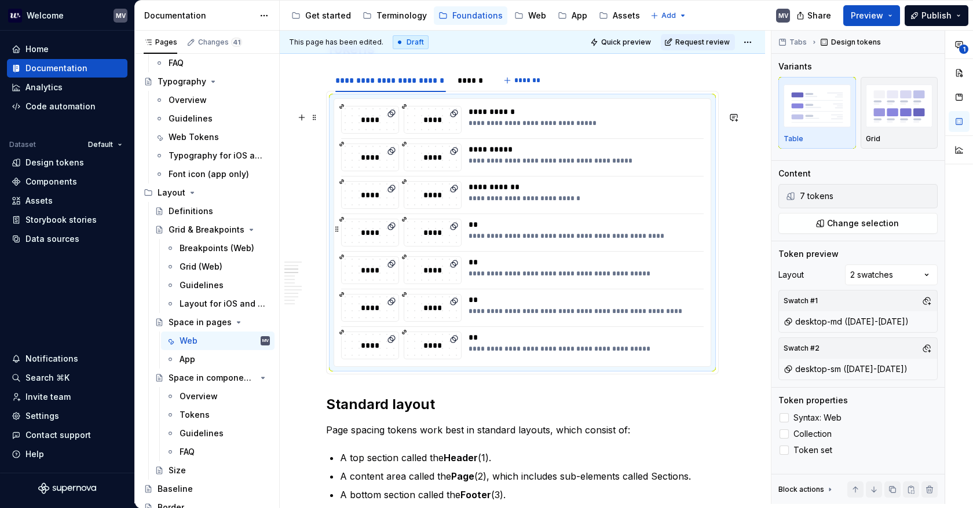
scroll to position [354, 0]
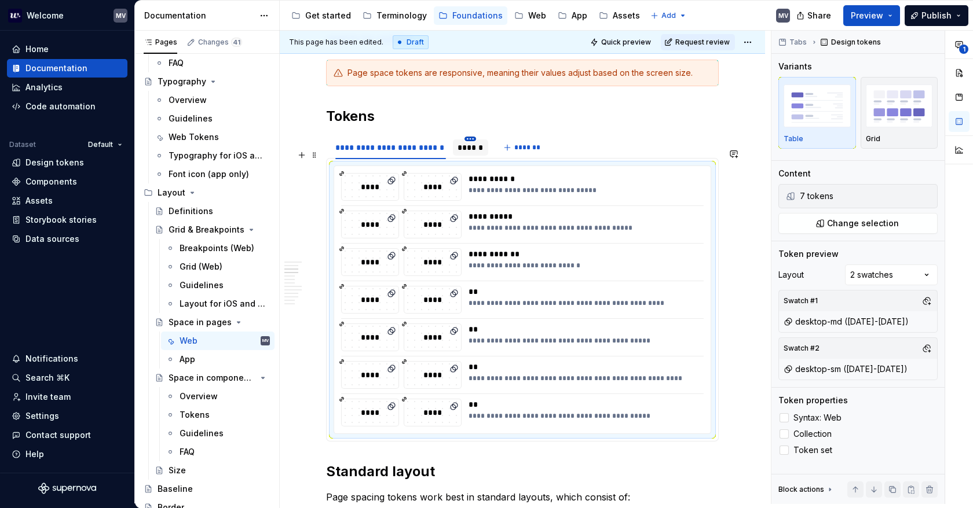
click at [474, 153] on html "Welcome MV Home Documentation Analytics Code automation Dataset Default Design …" at bounding box center [486, 254] width 973 height 508
click at [607, 140] on html "Welcome MV Home Documentation Analytics Code automation Dataset Default Design …" at bounding box center [486, 254] width 973 height 508
click at [789, 415] on label "Syntax: Web" at bounding box center [857, 418] width 159 height 14
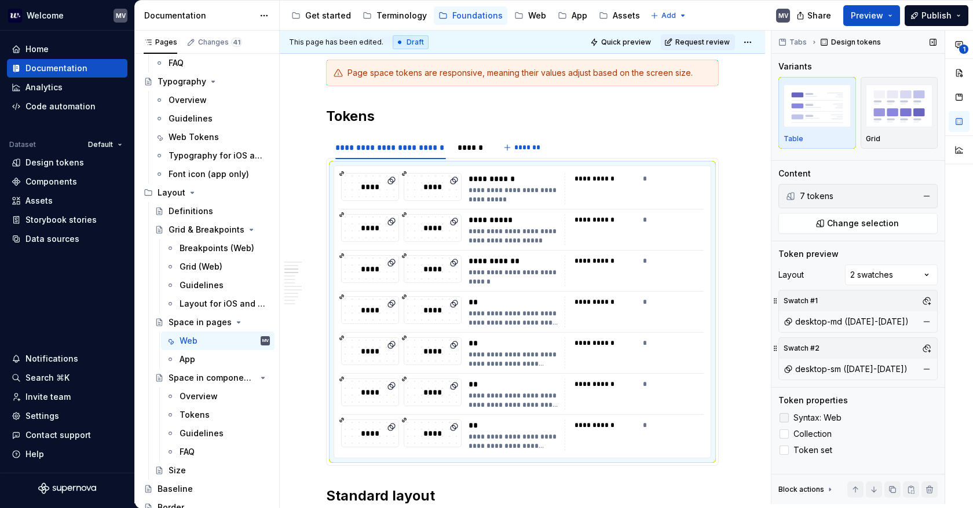
click at [789, 415] on label "Syntax: Web" at bounding box center [857, 418] width 159 height 14
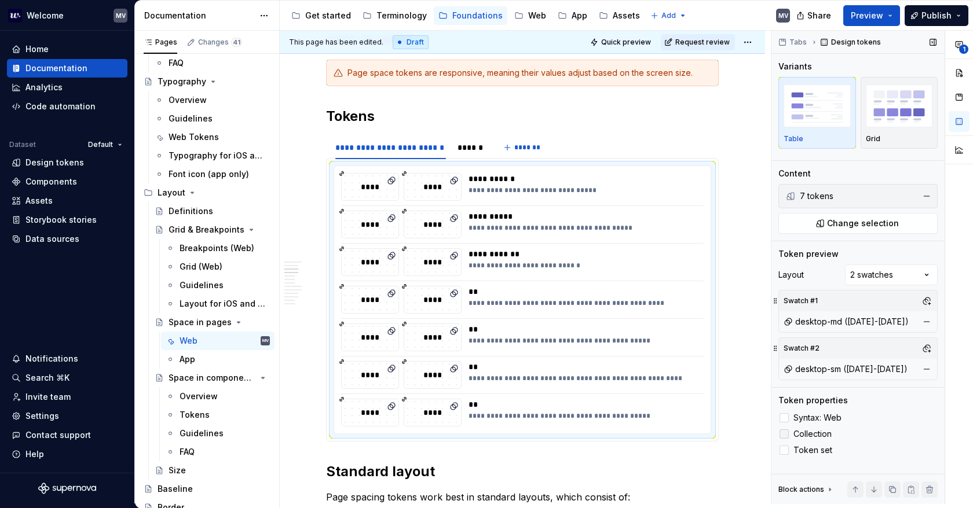
click at [789, 433] on label "Collection" at bounding box center [857, 434] width 159 height 14
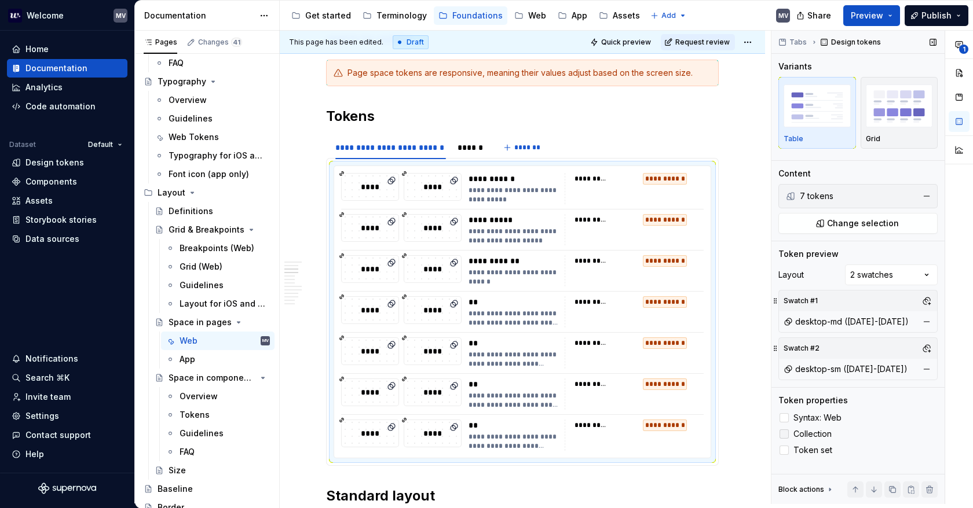
click at [789, 433] on label "Collection" at bounding box center [857, 434] width 159 height 14
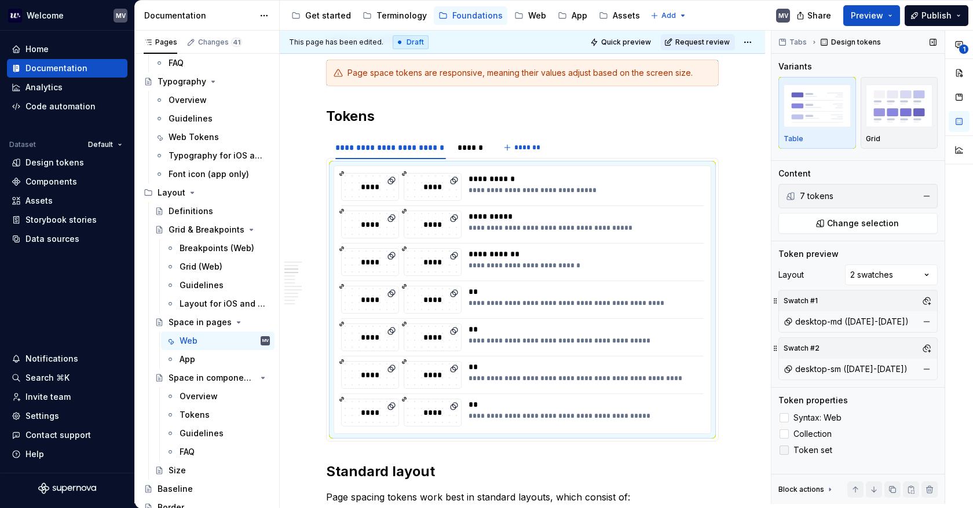
click at [790, 450] on label "Token set" at bounding box center [857, 451] width 159 height 14
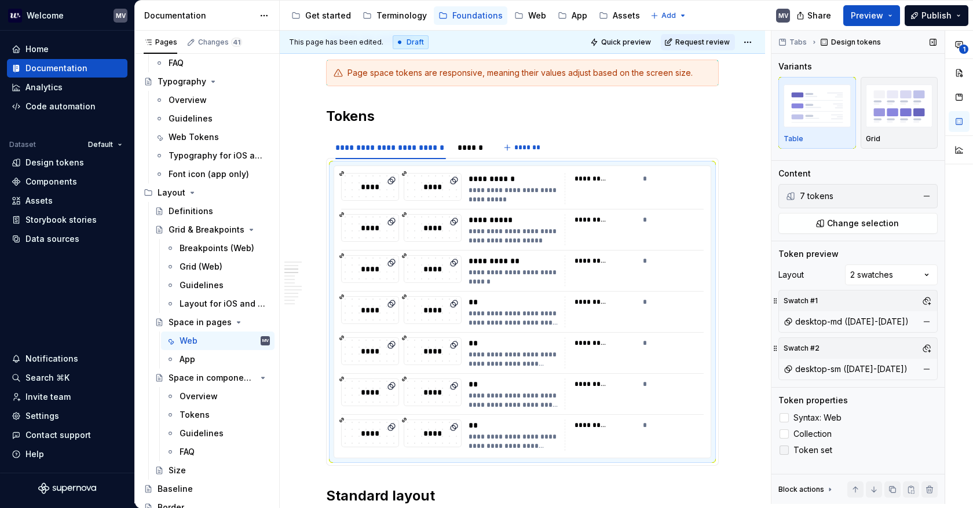
click at [790, 450] on label "Token set" at bounding box center [857, 451] width 159 height 14
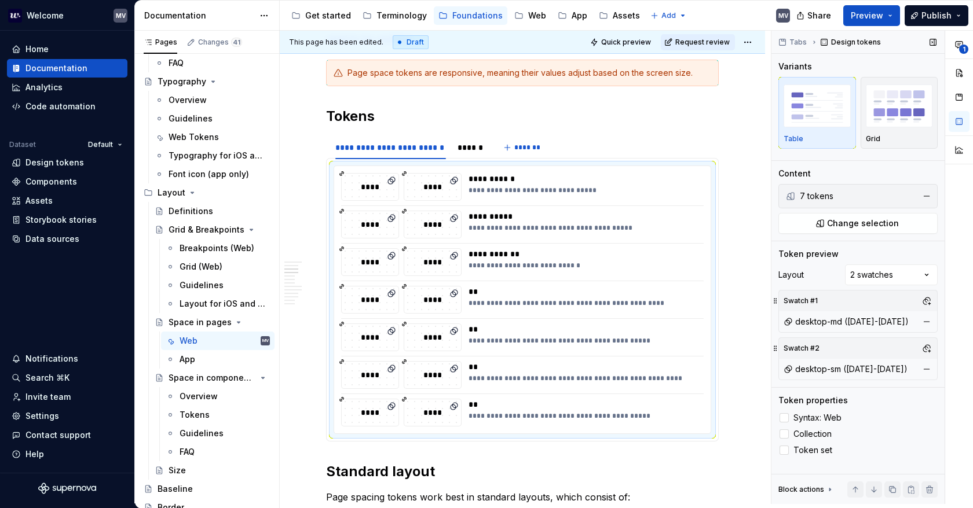
click at [830, 488] on icon at bounding box center [829, 489] width 9 height 9
click at [897, 163] on div "Tabs Design tokens Variants Table Grid Content 7 tokens Change selection Token …" at bounding box center [857, 268] width 173 height 474
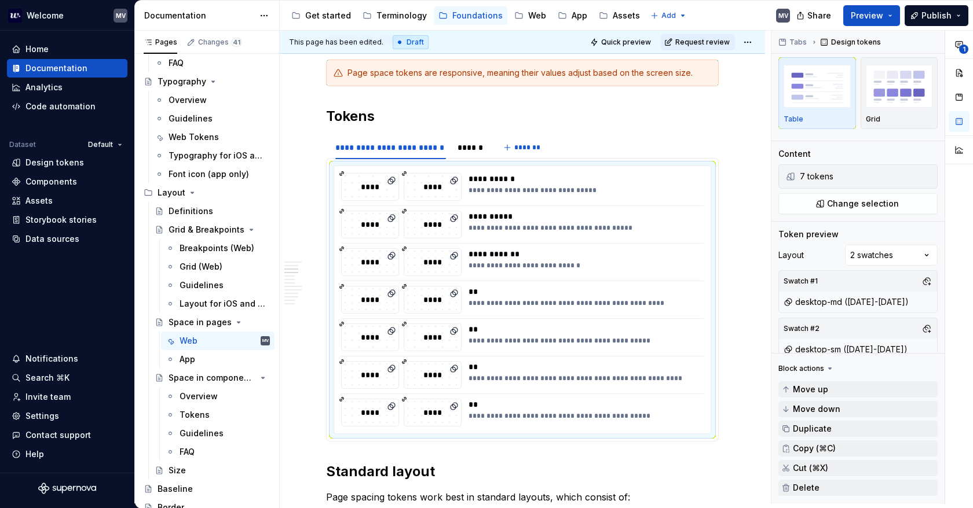
scroll to position [0, 0]
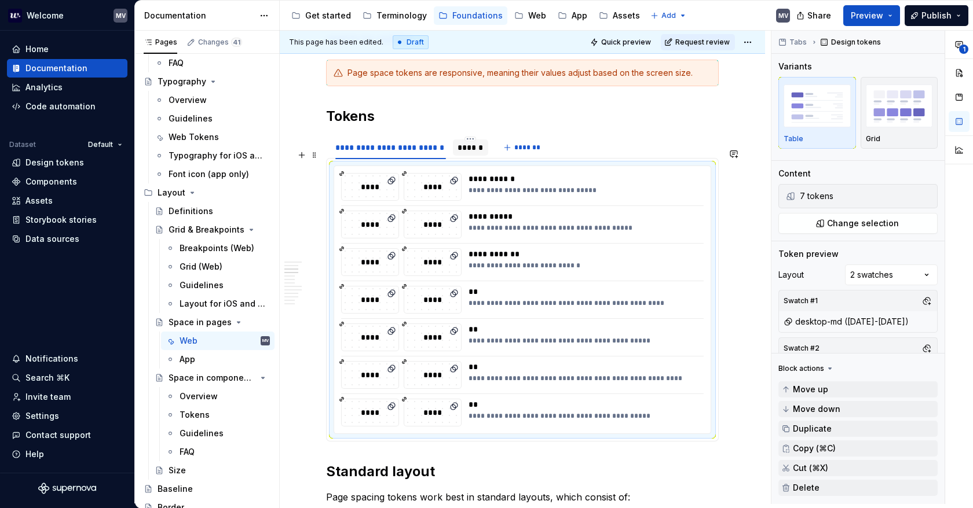
click at [470, 156] on div "******" at bounding box center [470, 148] width 35 height 16
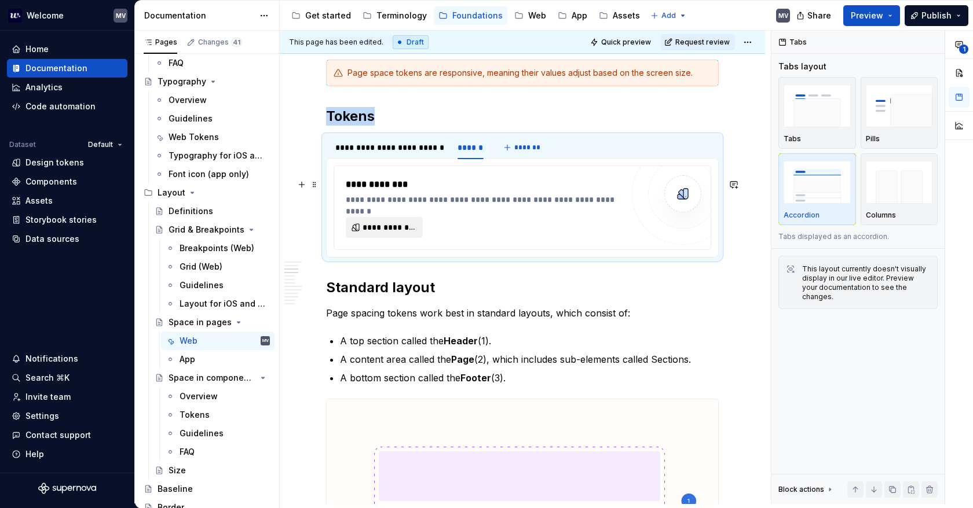
click at [380, 233] on span "**********" at bounding box center [388, 228] width 53 height 12
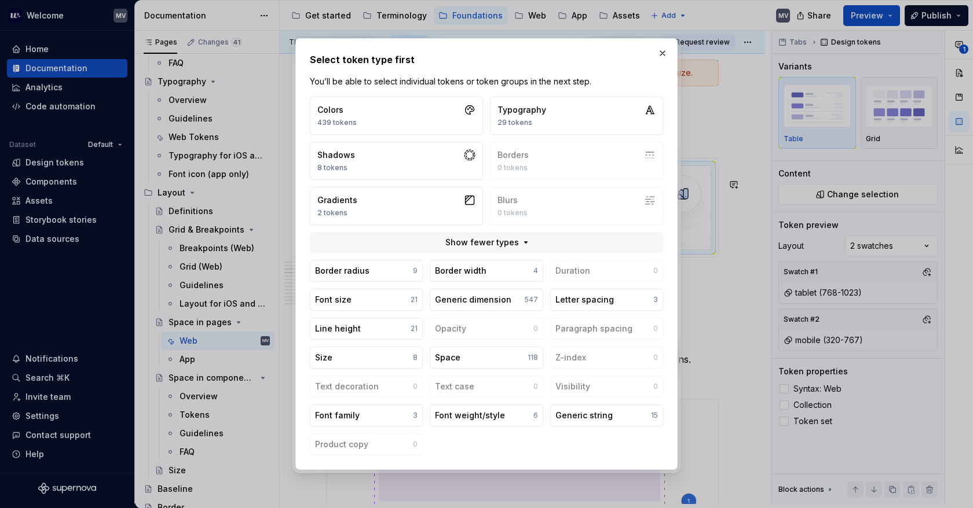
type textarea "*"
click at [467, 361] on button "Space 118" at bounding box center [486, 358] width 113 height 22
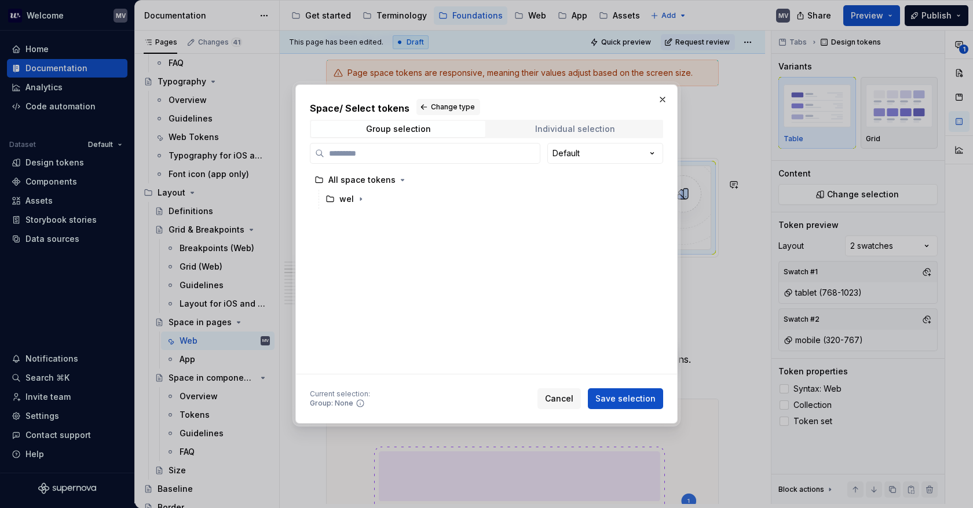
click at [570, 127] on div "Individual selection" at bounding box center [575, 128] width 80 height 9
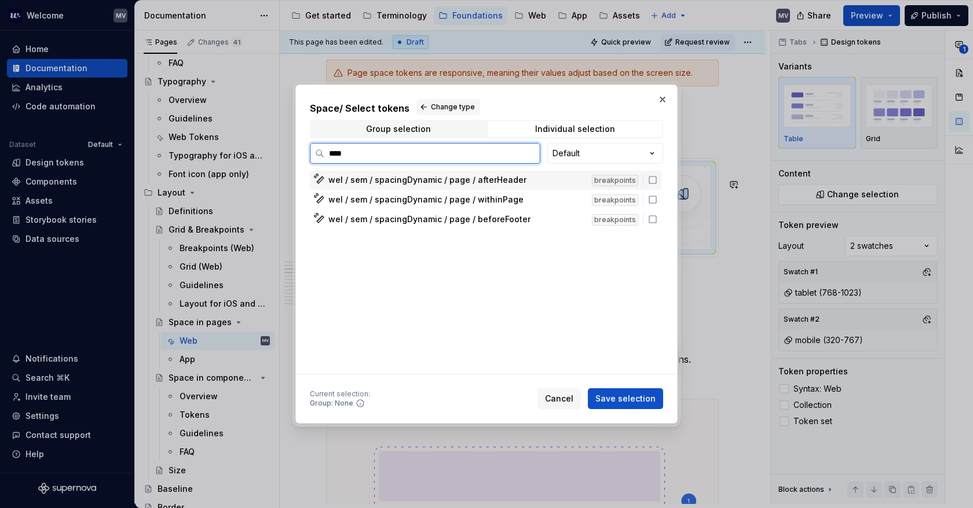
click at [650, 181] on icon at bounding box center [652, 179] width 9 height 9
click at [654, 200] on icon at bounding box center [652, 199] width 9 height 9
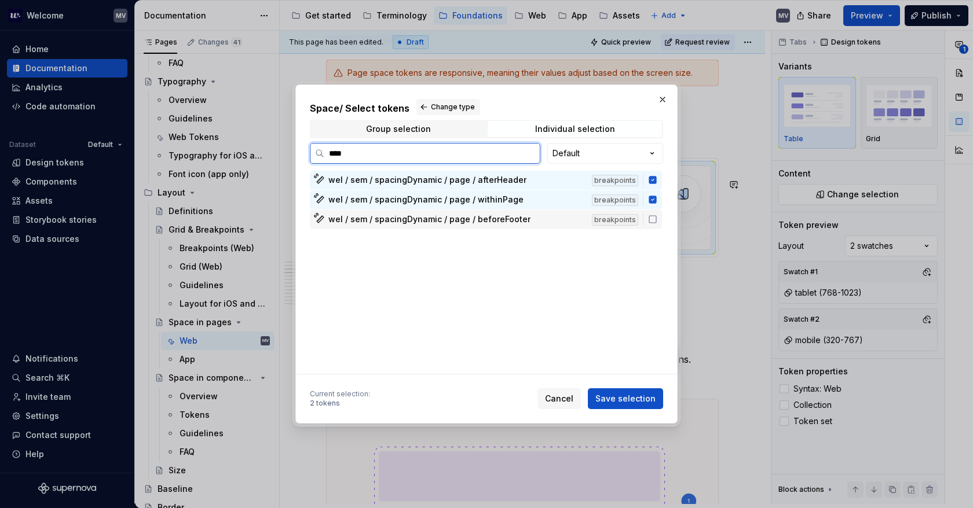
click at [652, 219] on icon at bounding box center [652, 219] width 9 height 9
type input "*"
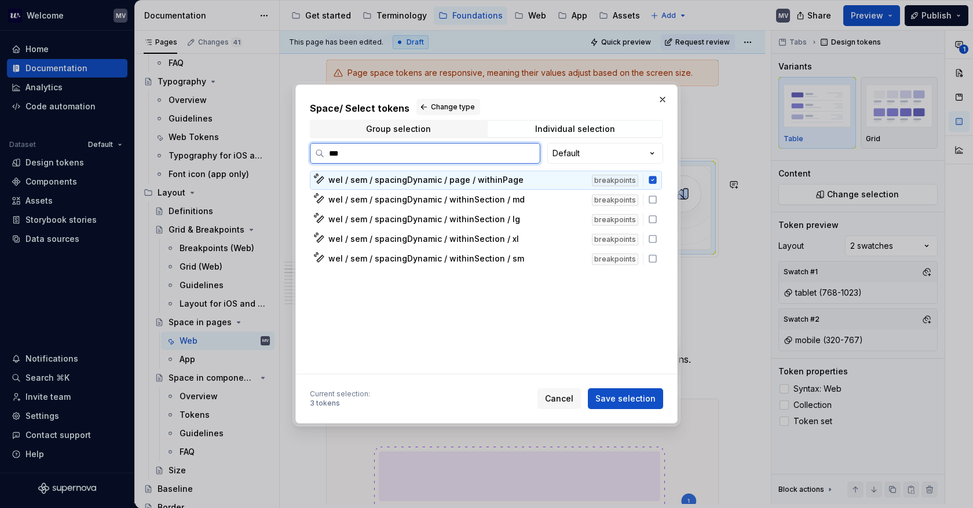
type input "****"
click at [652, 258] on icon at bounding box center [652, 258] width 9 height 9
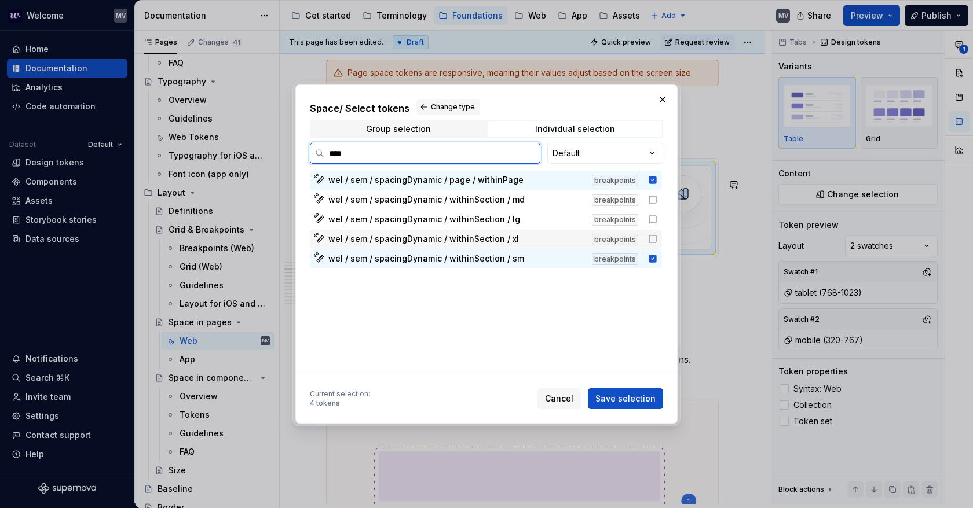
drag, startPoint x: 653, startPoint y: 245, endPoint x: 653, endPoint y: 233, distance: 12.7
click at [653, 245] on div "wel / sem / spacingDynamic / withinSection / xl breakpoints" at bounding box center [486, 239] width 352 height 19
click at [652, 224] on div "wel / sem / spacingDynamic / withinSection / lg breakpoints" at bounding box center [486, 219] width 352 height 19
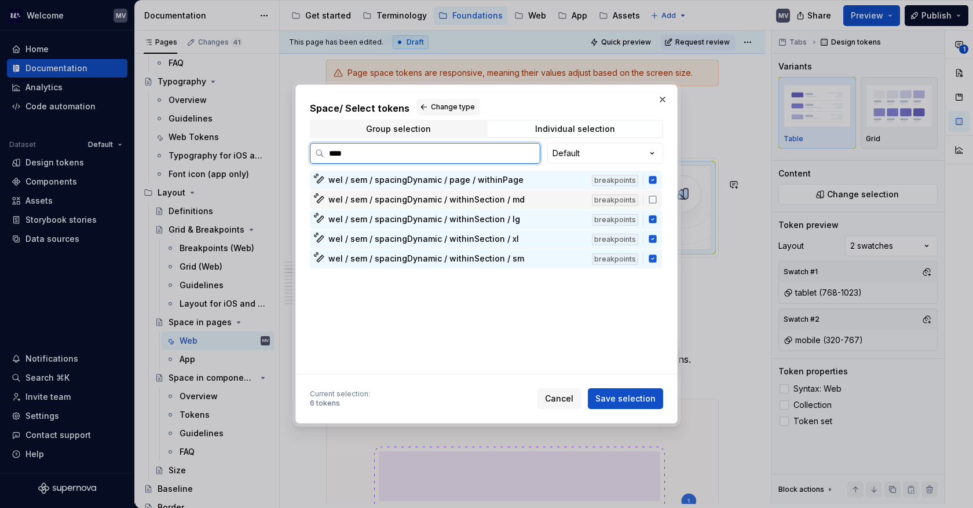
click at [649, 197] on icon at bounding box center [652, 199] width 7 height 7
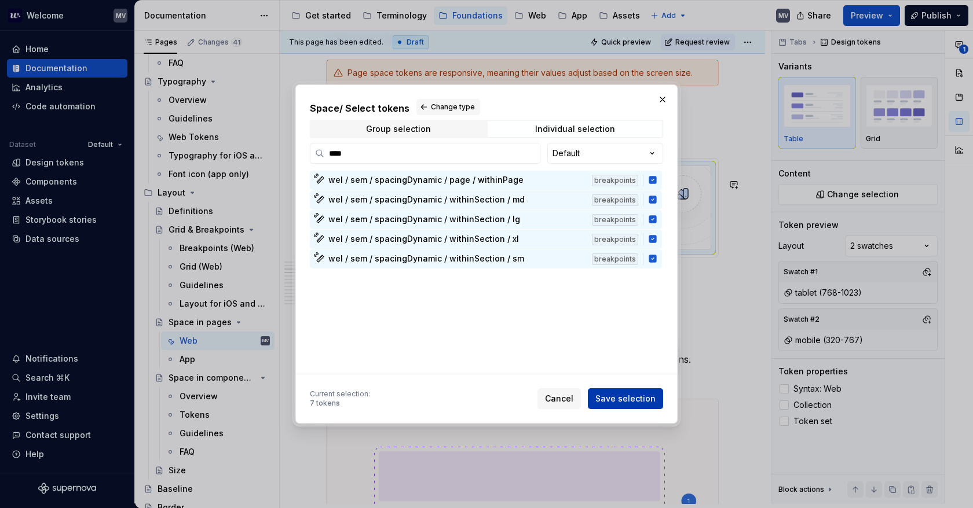
click at [624, 400] on span "Save selection" at bounding box center [625, 399] width 60 height 12
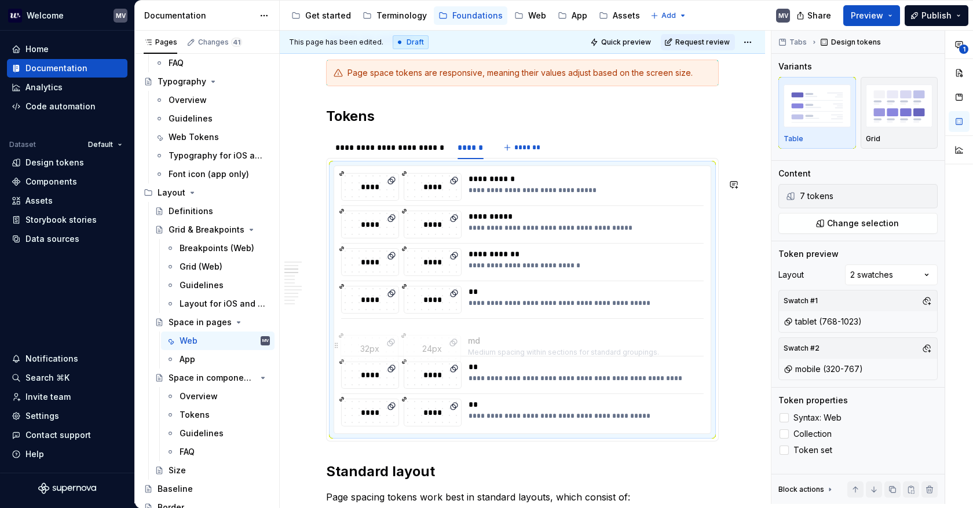
drag, startPoint x: 494, startPoint y: 427, endPoint x: 503, endPoint y: 387, distance: 40.3
click at [496, 354] on body "Welcome MV Home Documentation Analytics Code automation Dataset Default Design …" at bounding box center [486, 254] width 973 height 508
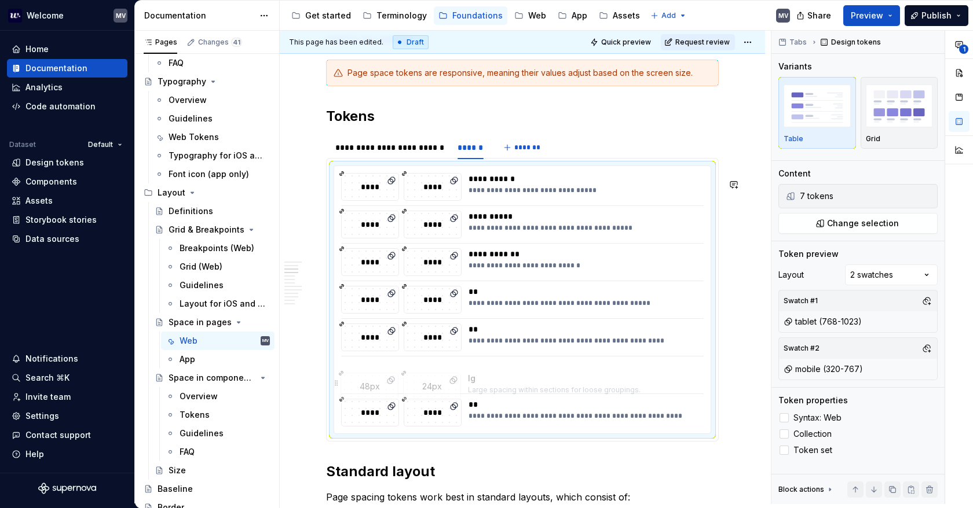
drag, startPoint x: 499, startPoint y: 428, endPoint x: 496, endPoint y: 394, distance: 33.7
click at [496, 394] on body "Welcome MV Home Documentation Analytics Code automation Dataset Default Design …" at bounding box center [486, 254] width 973 height 508
click at [399, 153] on div "**********" at bounding box center [390, 148] width 111 height 12
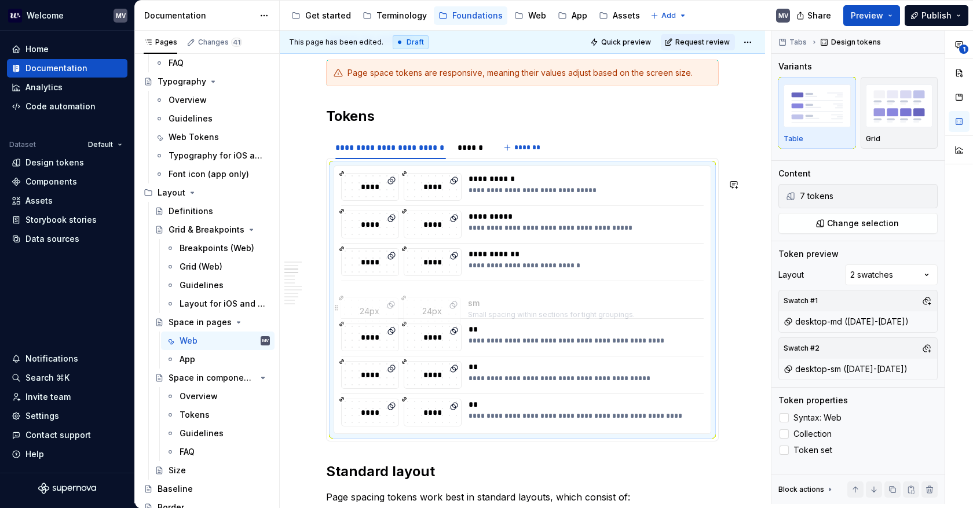
drag, startPoint x: 500, startPoint y: 398, endPoint x: 514, endPoint y: 366, distance: 34.5
click at [503, 320] on body "Welcome MV Home Documentation Analytics Code automation Dataset Default Design …" at bounding box center [486, 254] width 973 height 508
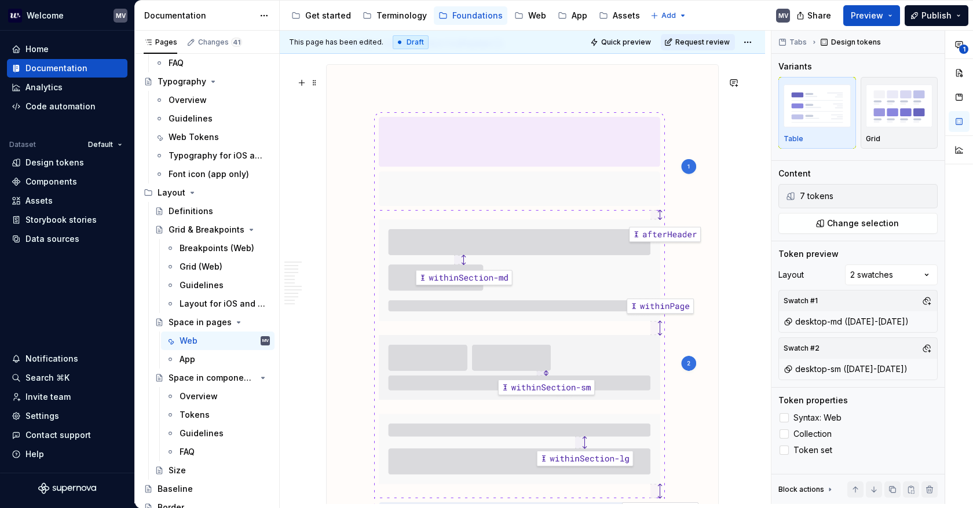
scroll to position [875, 0]
click at [195, 415] on div "Tokens" at bounding box center [194, 415] width 30 height 12
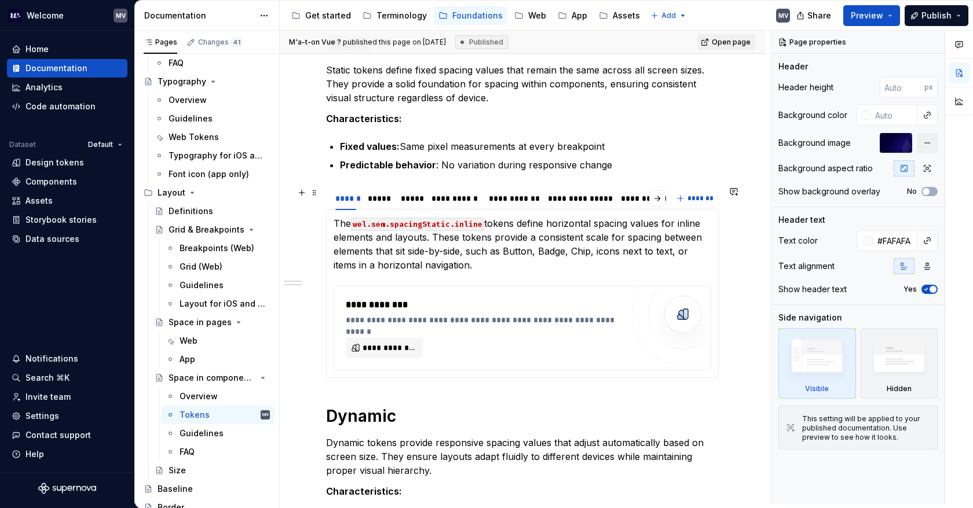
scroll to position [232, 0]
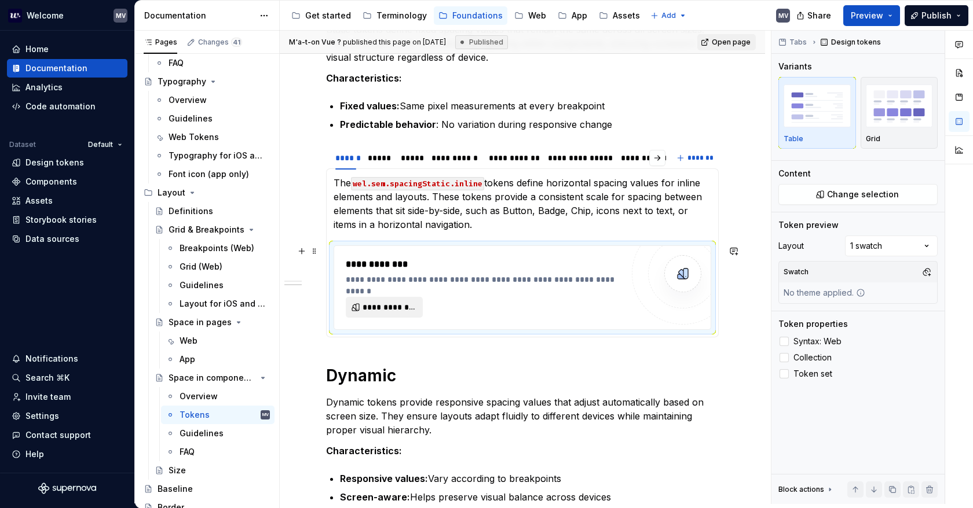
click at [388, 306] on span "**********" at bounding box center [388, 308] width 53 height 12
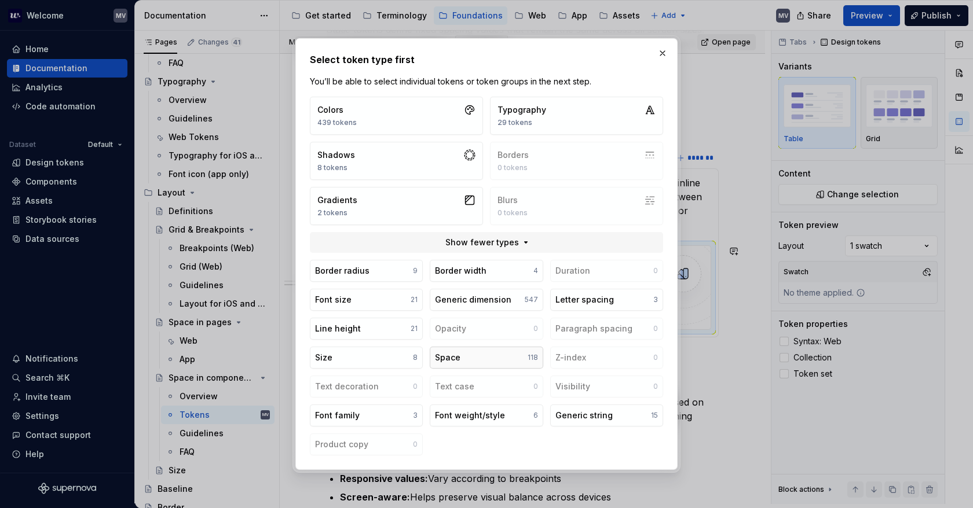
click at [479, 353] on button "Space 118" at bounding box center [486, 358] width 113 height 22
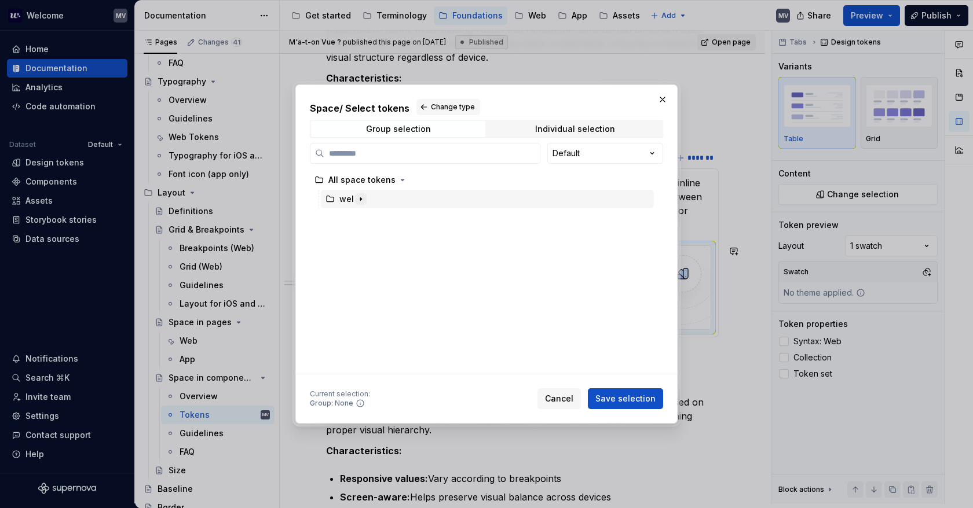
click at [361, 196] on icon "button" at bounding box center [360, 199] width 9 height 9
click at [371, 216] on icon "button" at bounding box center [373, 218] width 9 height 9
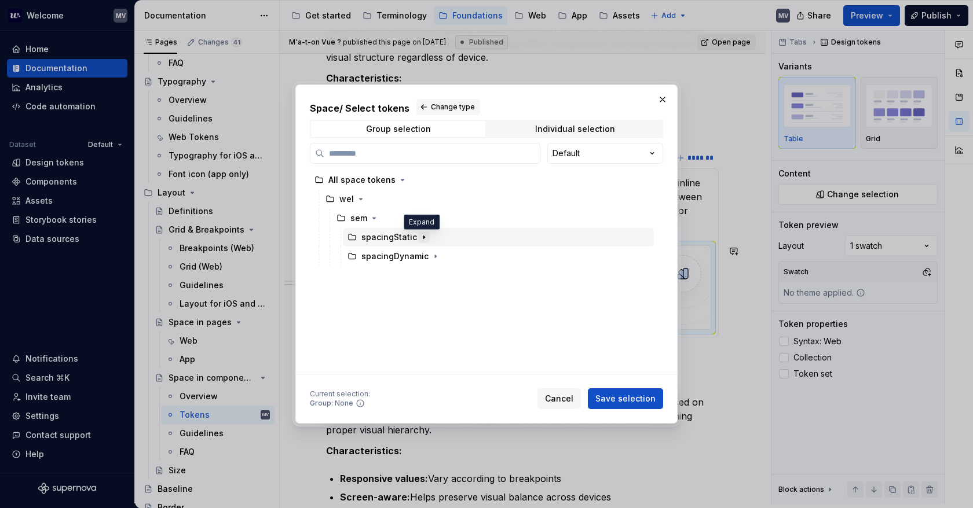
click at [423, 237] on icon "button" at bounding box center [423, 237] width 9 height 9
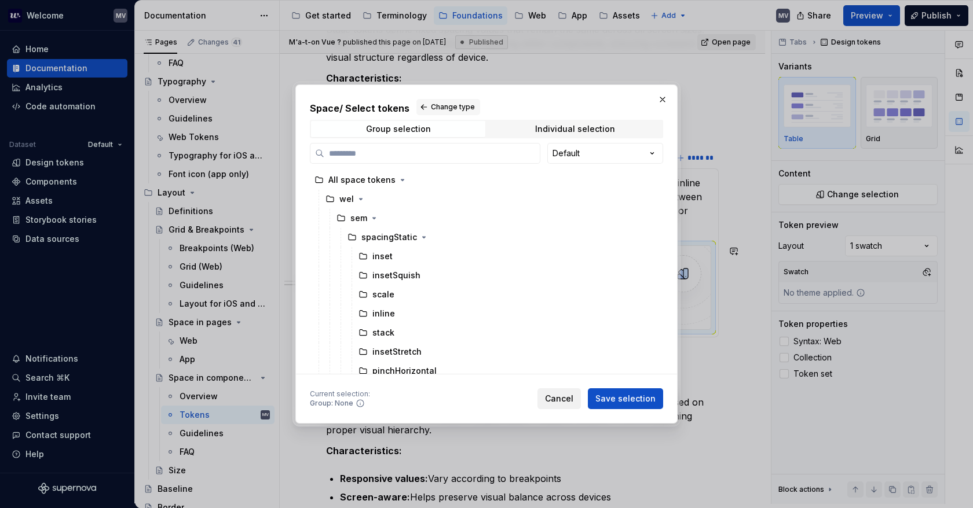
click at [559, 399] on span "Cancel" at bounding box center [559, 399] width 28 height 12
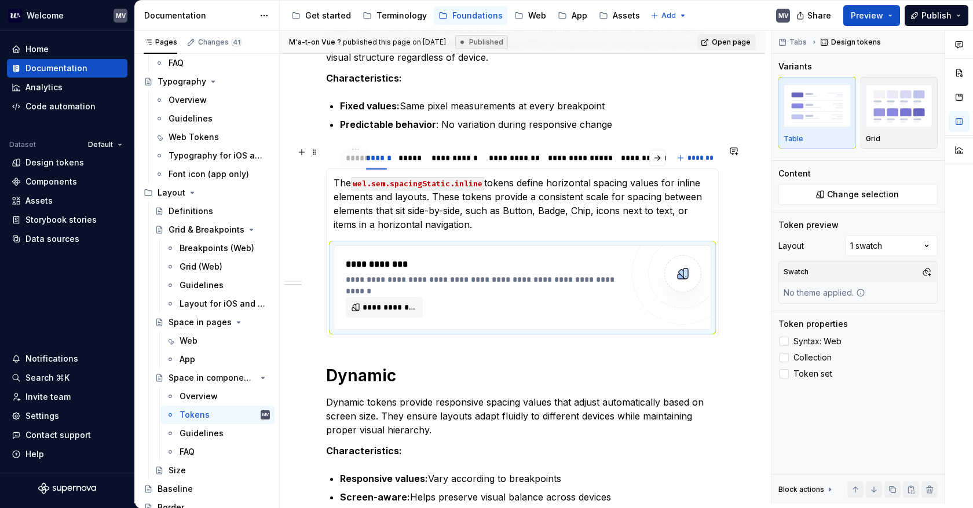
drag, startPoint x: 409, startPoint y: 155, endPoint x: 354, endPoint y: 158, distance: 55.1
click at [354, 158] on div "*****" at bounding box center [355, 158] width 19 height 12
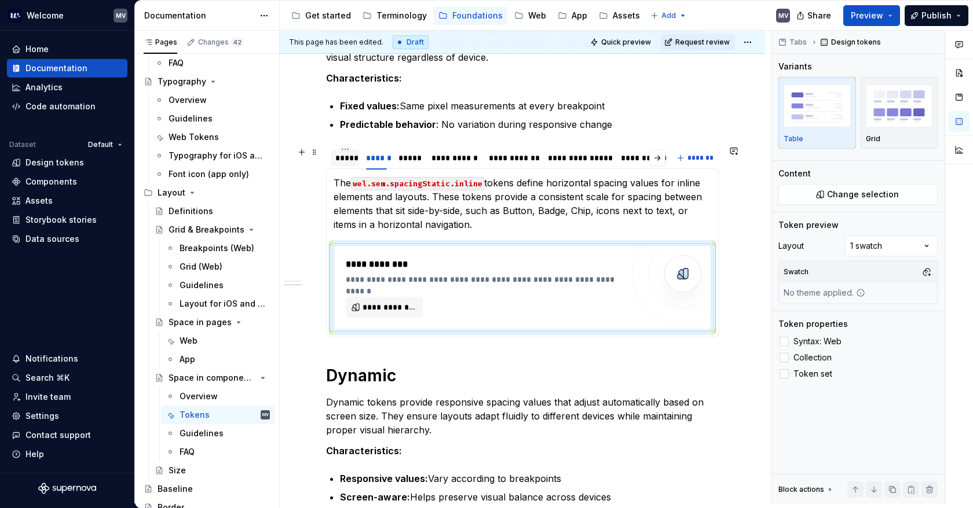
click at [351, 162] on div "*****" at bounding box center [344, 158] width 19 height 12
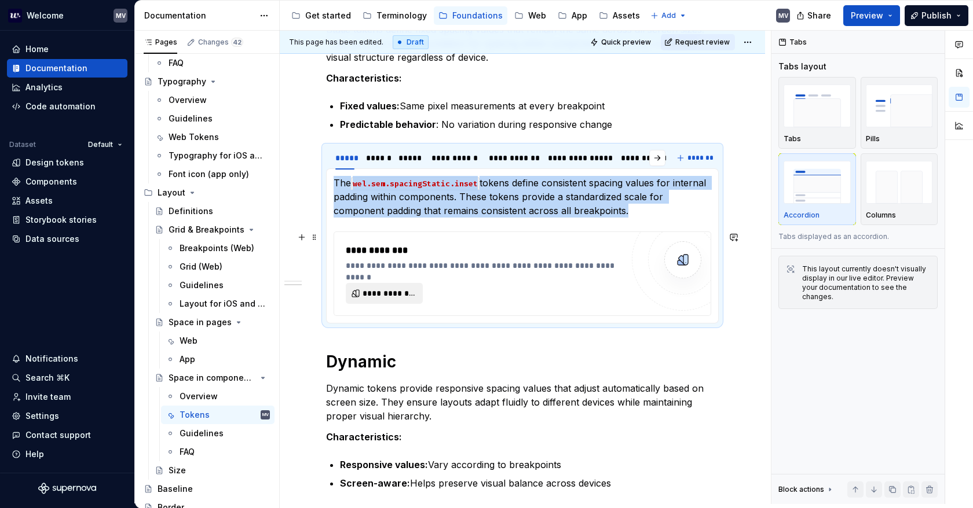
click at [398, 291] on span "**********" at bounding box center [388, 294] width 53 height 12
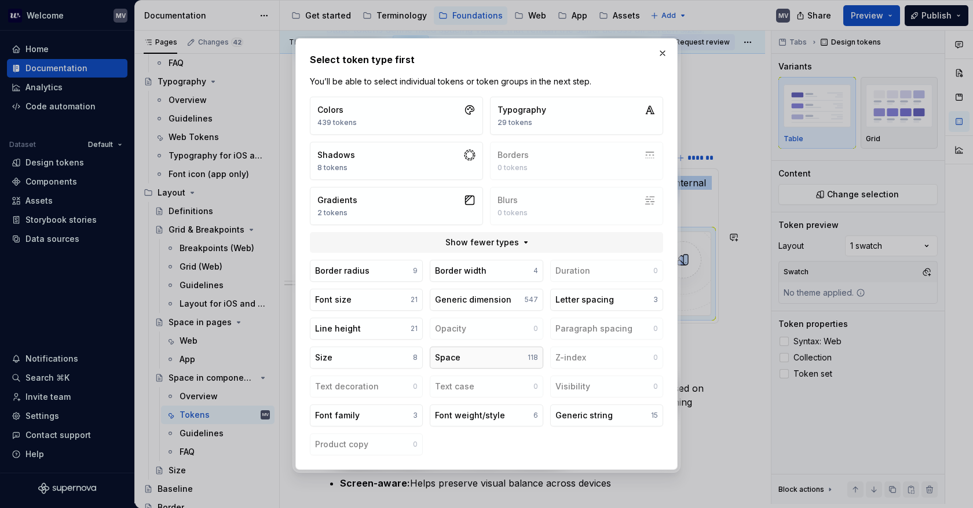
click at [492, 352] on button "Space 118" at bounding box center [486, 358] width 113 height 22
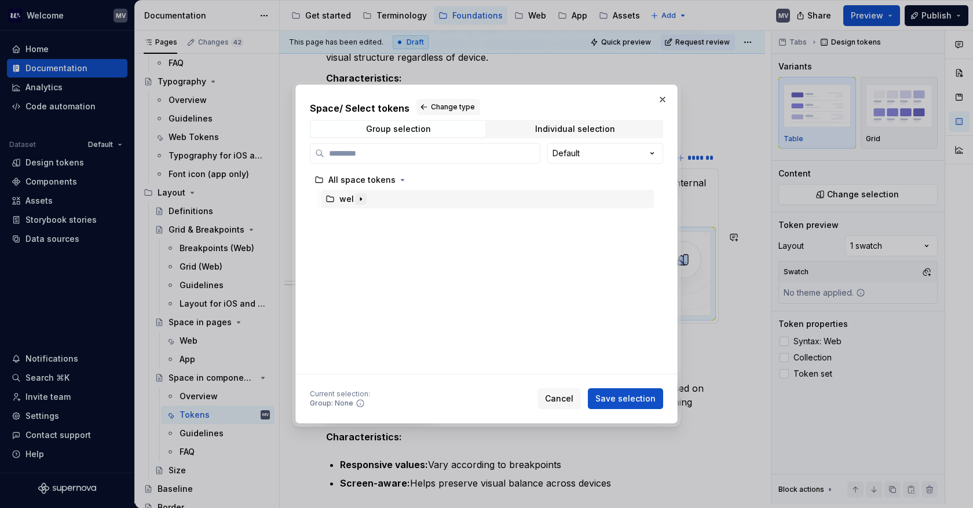
click at [362, 196] on icon "button" at bounding box center [360, 199] width 9 height 9
click at [373, 216] on icon "button" at bounding box center [373, 218] width 9 height 9
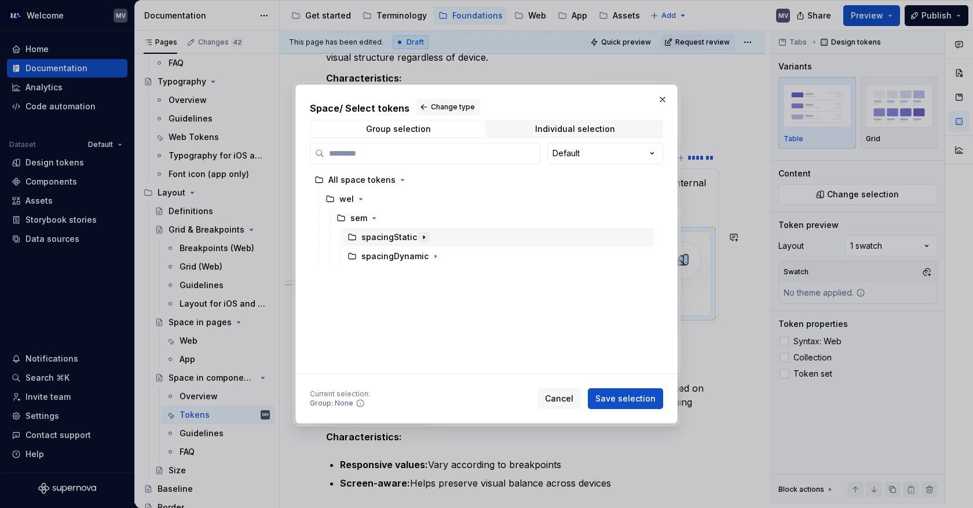
click at [424, 238] on icon "button" at bounding box center [423, 237] width 9 height 9
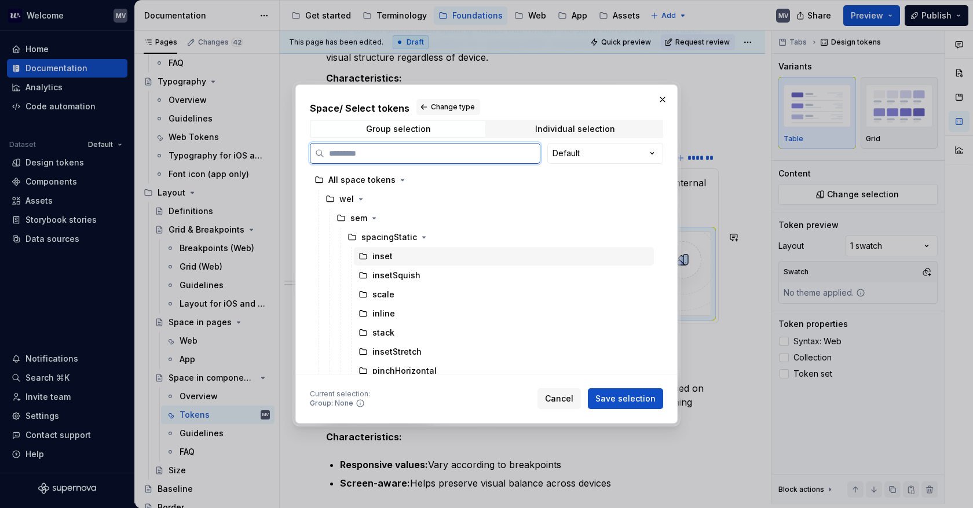
click at [423, 256] on div "inset" at bounding box center [504, 256] width 300 height 19
click at [625, 397] on span "Save selection" at bounding box center [625, 399] width 60 height 12
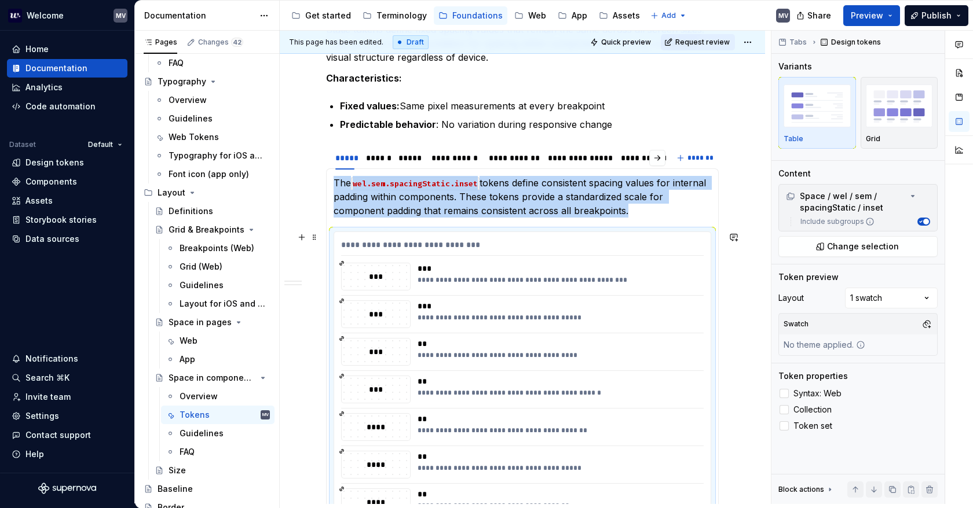
scroll to position [288, 0]
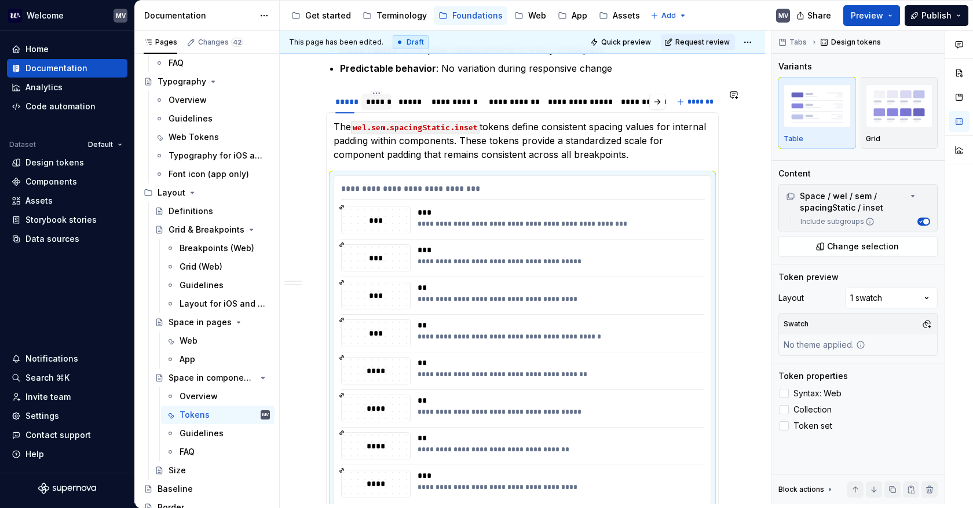
click at [381, 107] on div "******" at bounding box center [376, 102] width 30 height 16
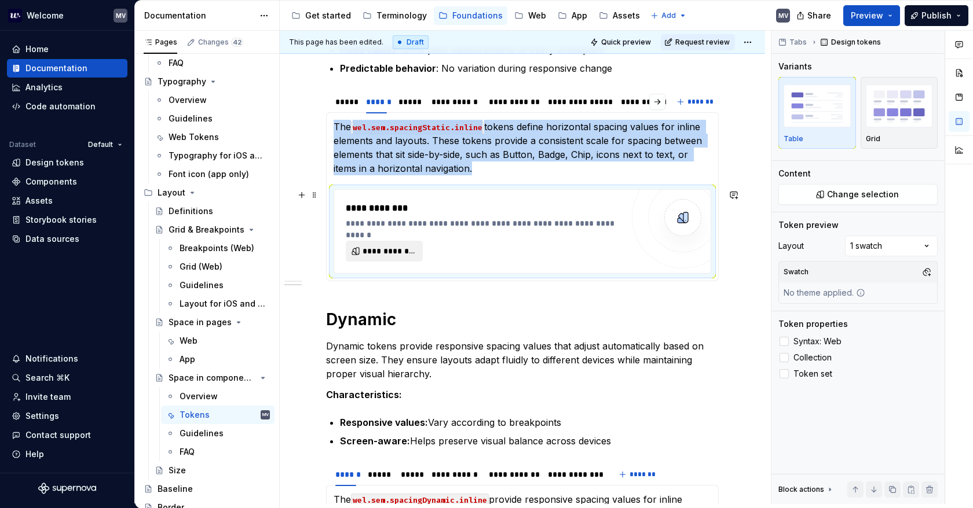
click at [384, 249] on span "**********" at bounding box center [388, 251] width 53 height 12
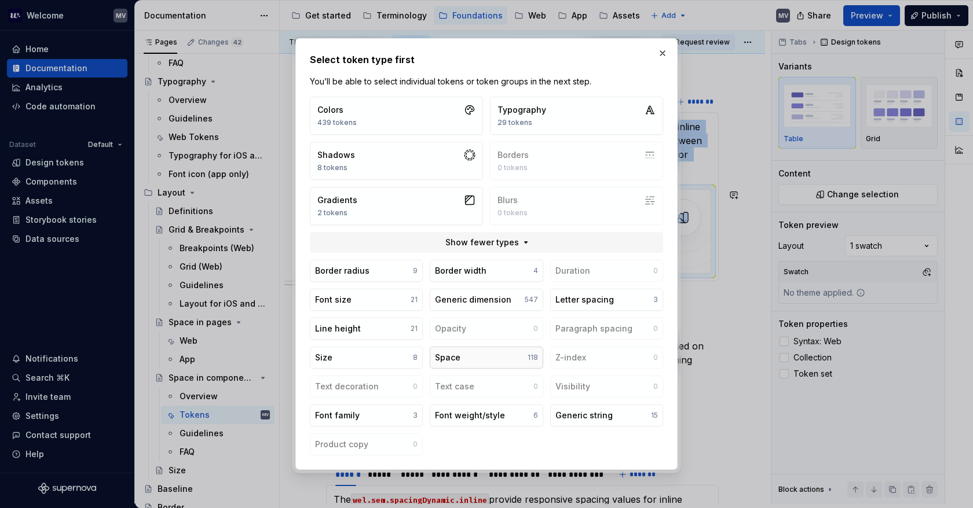
click at [472, 358] on button "Space 118" at bounding box center [486, 358] width 113 height 22
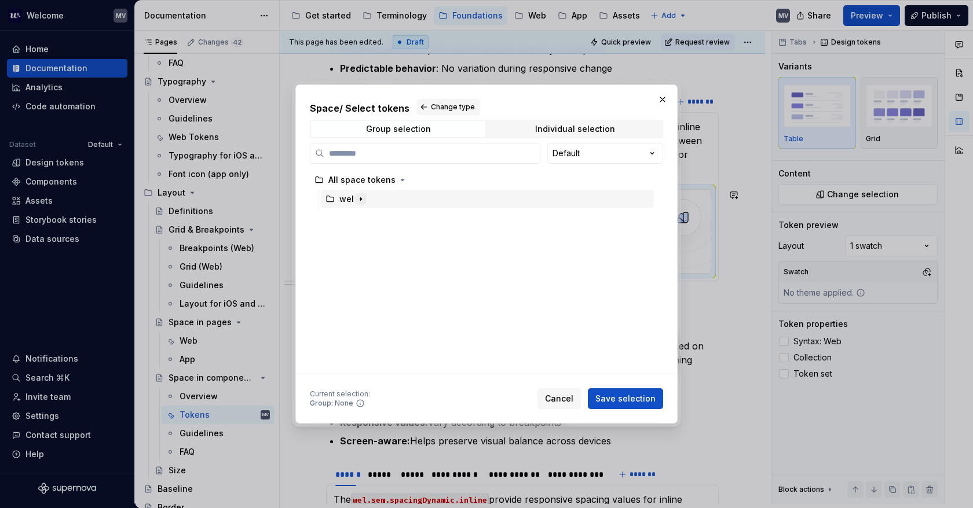
click at [359, 196] on icon "button" at bounding box center [360, 199] width 9 height 9
click at [377, 216] on icon "button" at bounding box center [373, 218] width 9 height 9
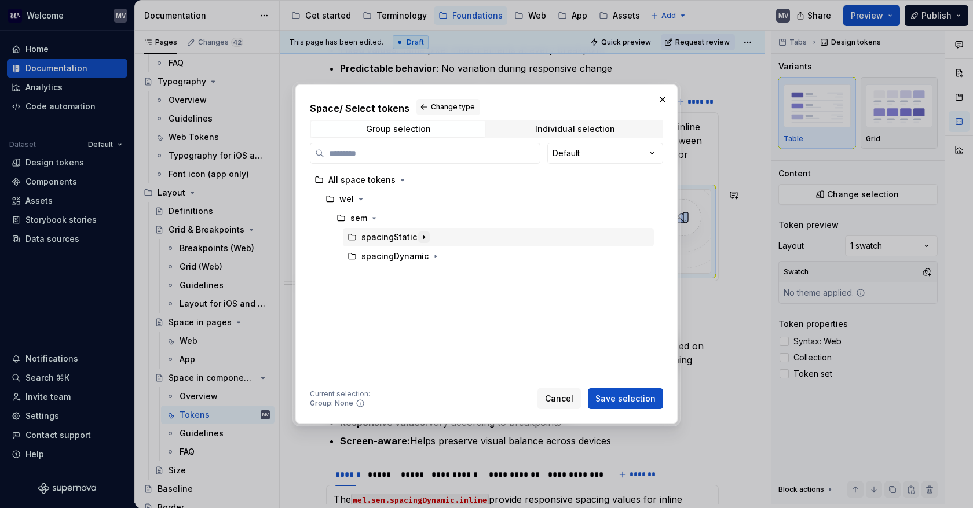
click at [422, 236] on icon "button" at bounding box center [423, 237] width 9 height 9
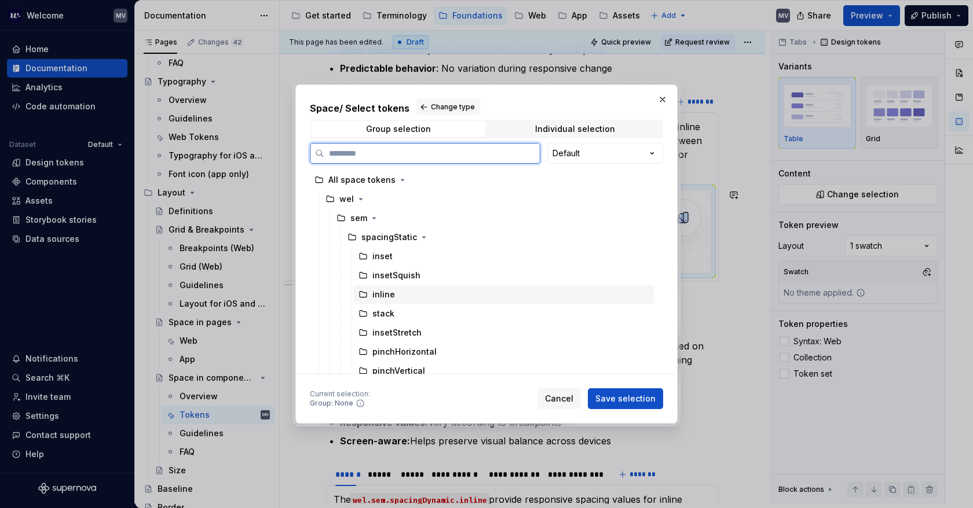
drag, startPoint x: 426, startPoint y: 298, endPoint x: 483, endPoint y: 336, distance: 68.7
click at [426, 298] on div "inline" at bounding box center [504, 294] width 300 height 19
click at [620, 400] on span "Save selection" at bounding box center [625, 399] width 60 height 12
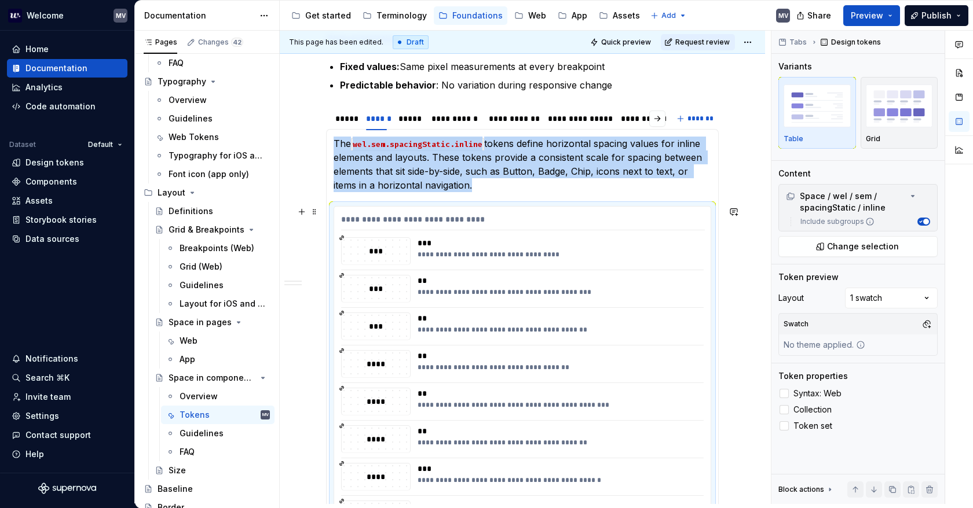
scroll to position [241, 0]
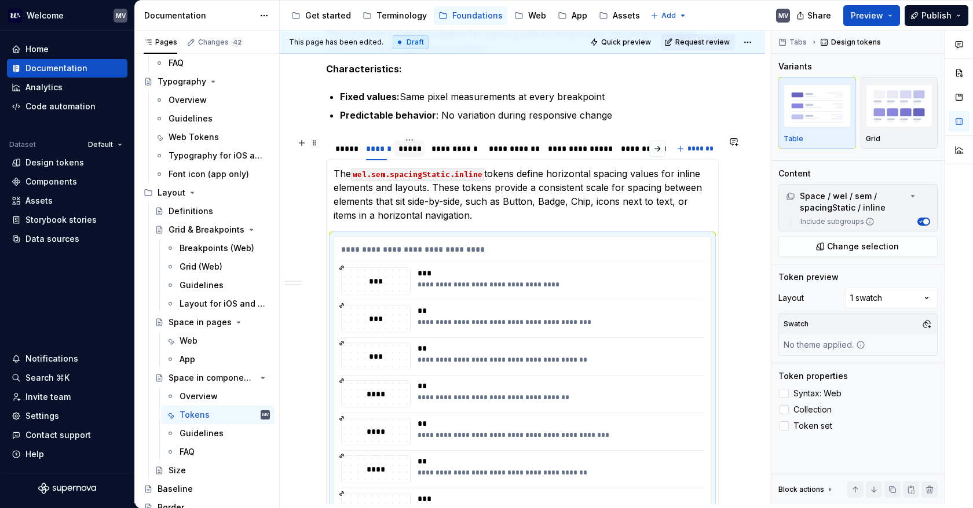
click at [405, 150] on div "*****" at bounding box center [409, 149] width 22 height 12
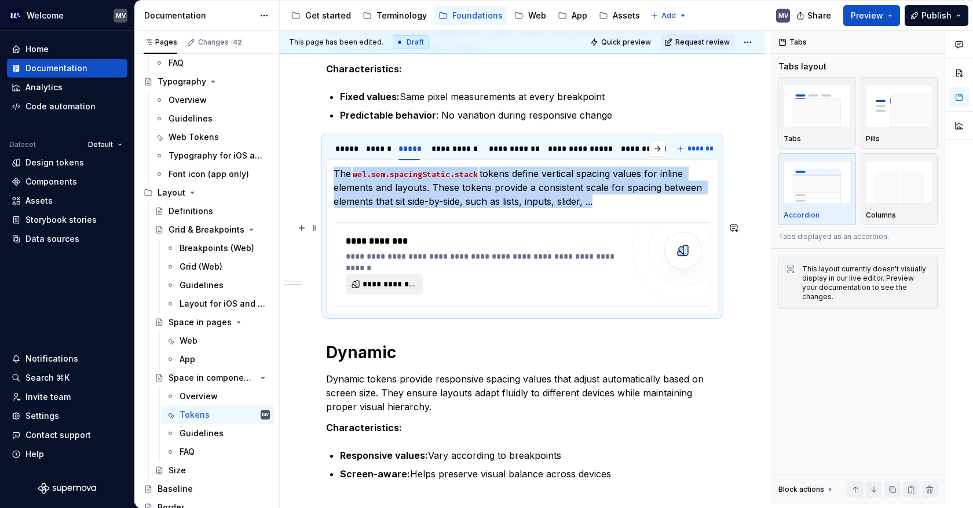
click at [393, 281] on span "**********" at bounding box center [388, 284] width 53 height 12
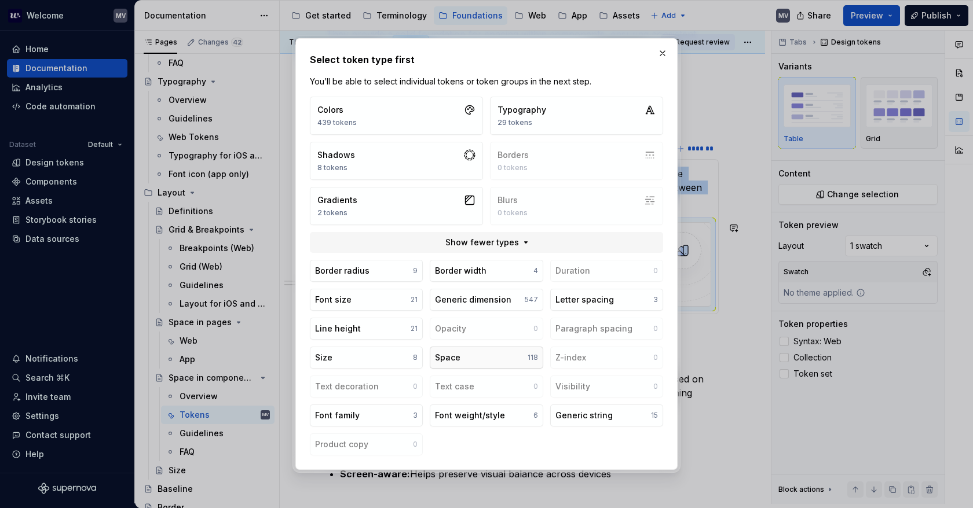
click at [466, 358] on button "Space 118" at bounding box center [486, 358] width 113 height 22
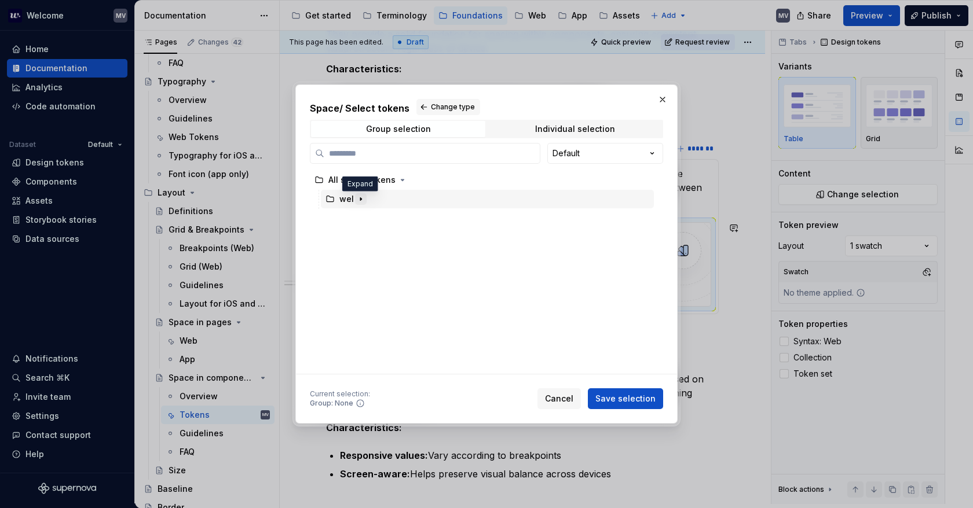
click at [356, 198] on icon "button" at bounding box center [360, 199] width 9 height 9
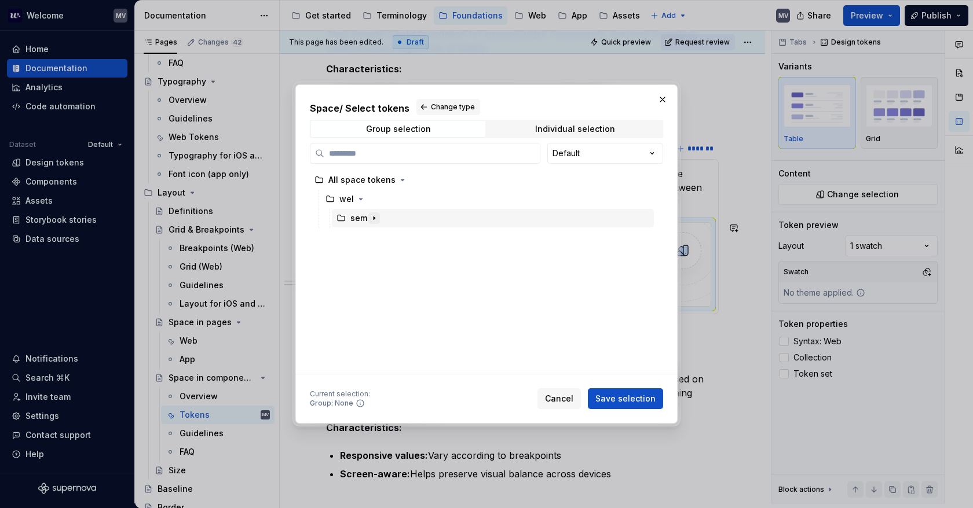
click at [372, 219] on icon "button" at bounding box center [373, 218] width 9 height 9
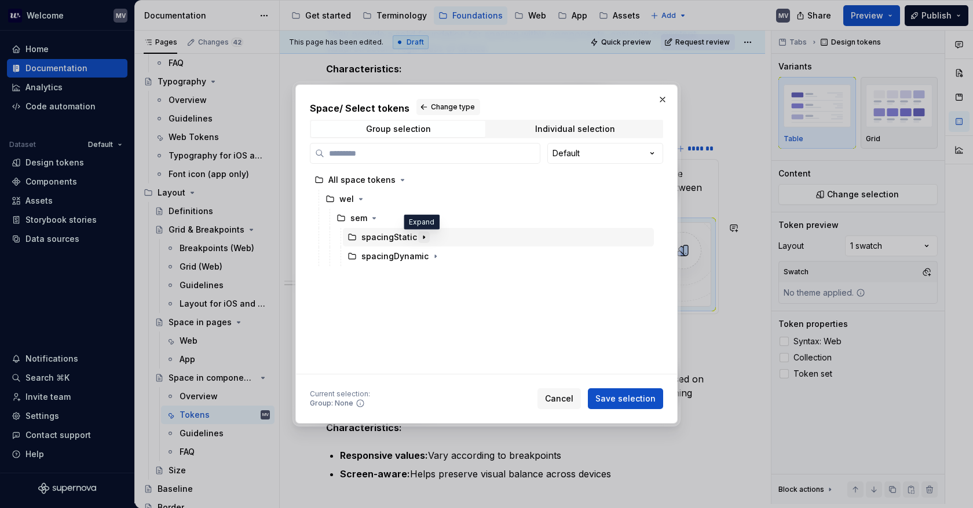
click at [423, 238] on icon "button" at bounding box center [423, 237] width 9 height 9
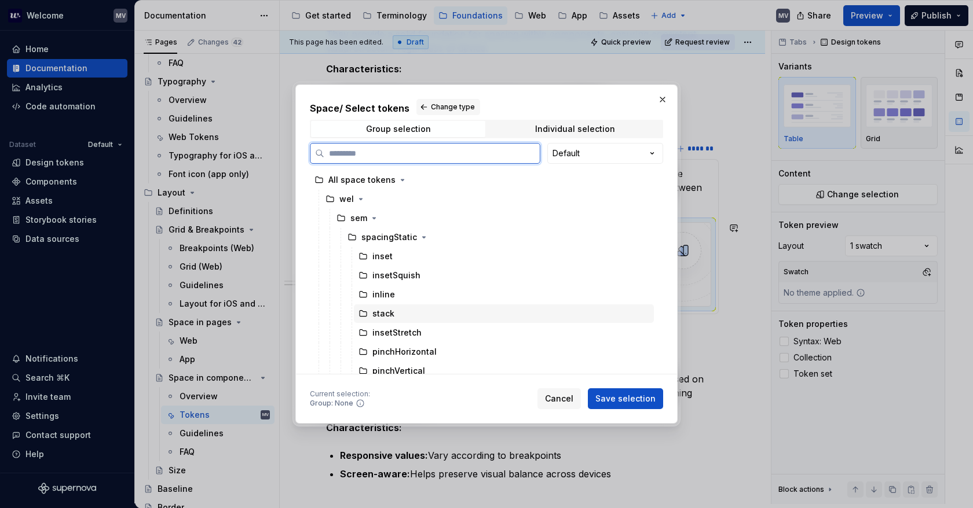
click at [427, 317] on div "stack" at bounding box center [504, 314] width 300 height 19
click at [626, 405] on button "Save selection" at bounding box center [625, 398] width 75 height 21
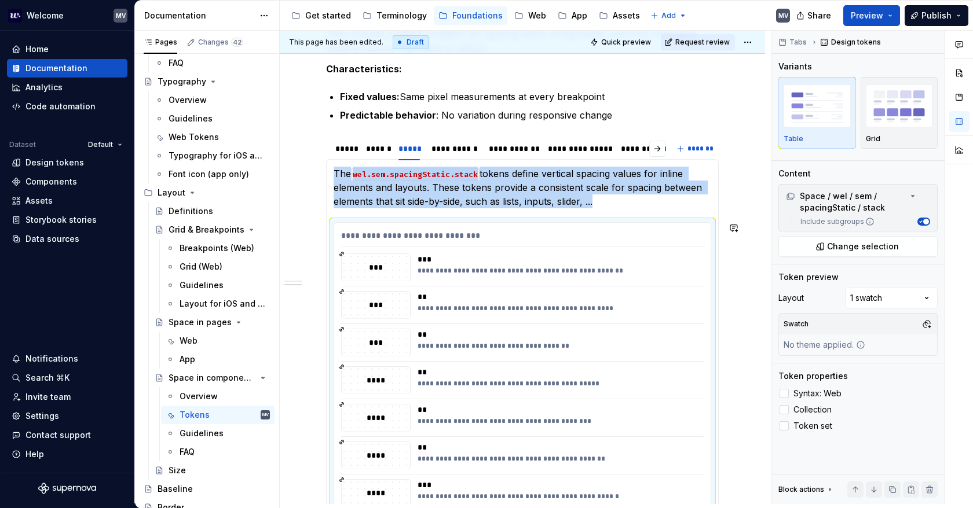
scroll to position [288, 0]
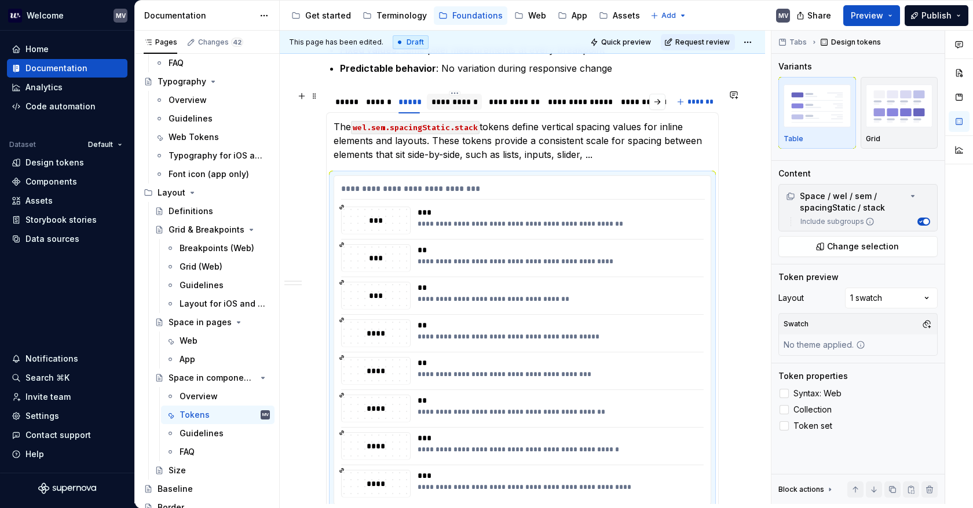
click at [455, 105] on div "**********" at bounding box center [453, 102] width 45 height 12
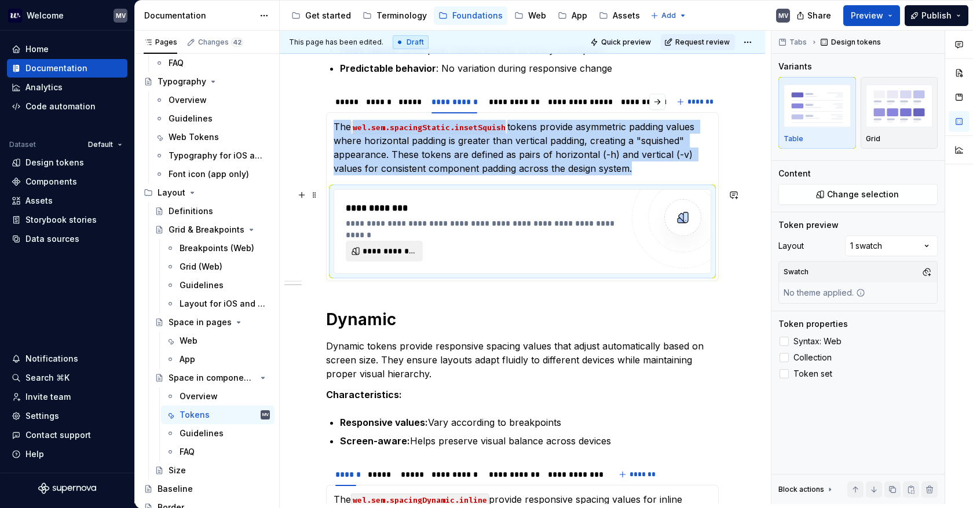
click at [384, 243] on button "**********" at bounding box center [384, 251] width 77 height 21
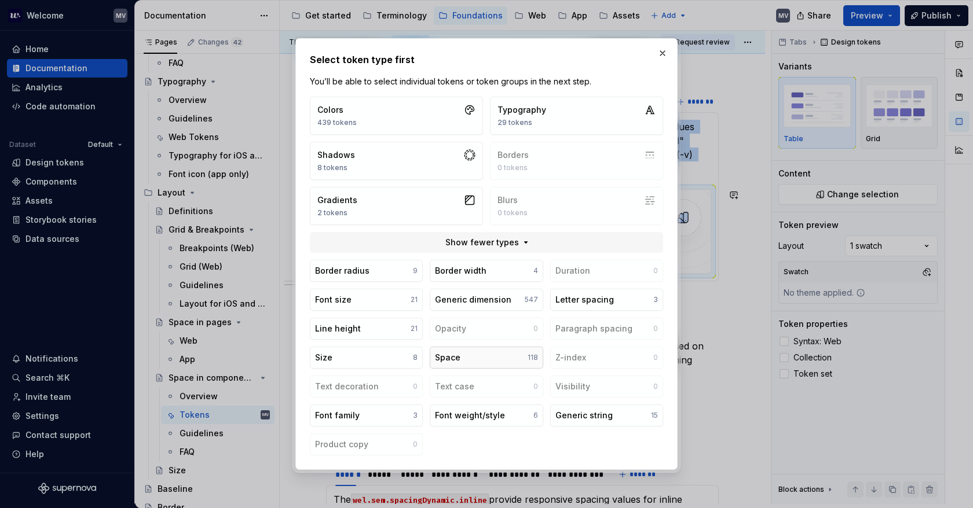
click at [474, 353] on button "Space 118" at bounding box center [486, 358] width 113 height 22
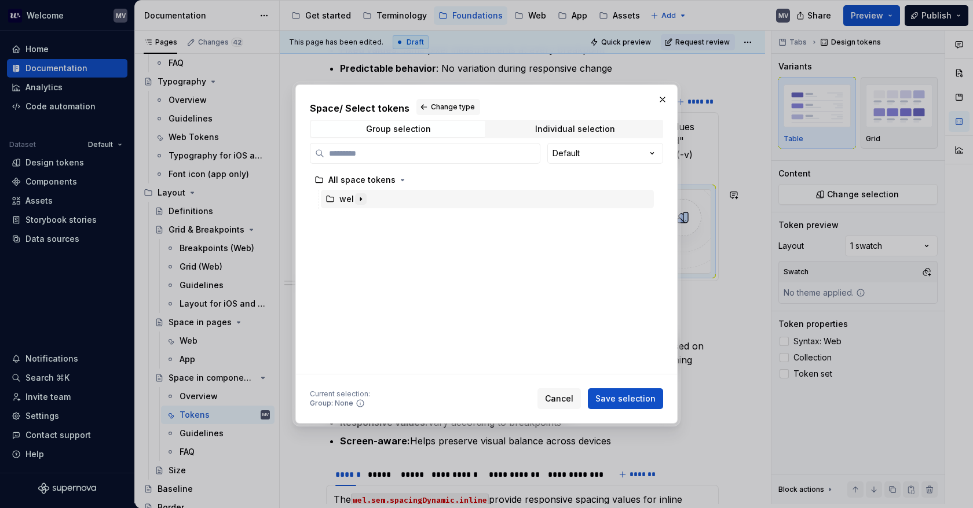
click at [358, 200] on icon "button" at bounding box center [360, 199] width 9 height 9
click at [371, 216] on icon "button" at bounding box center [373, 218] width 9 height 9
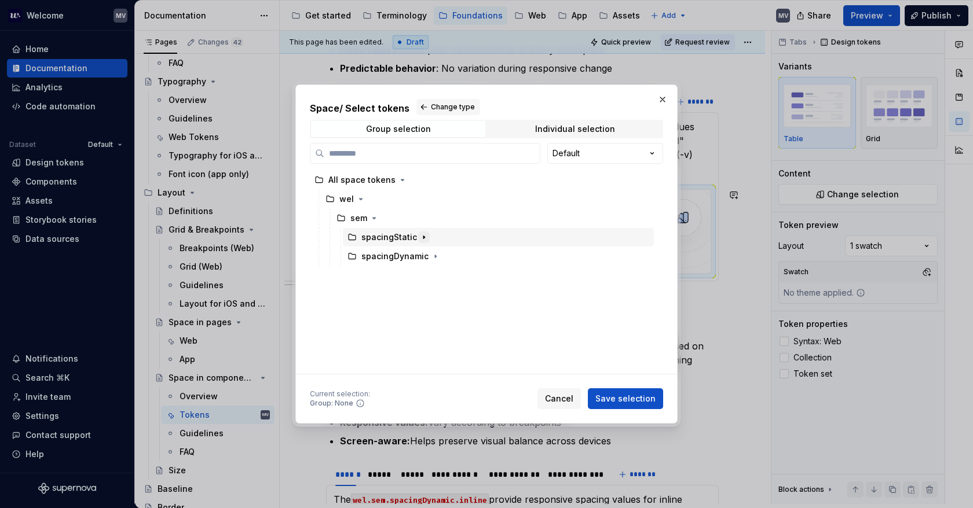
click at [423, 237] on icon "button" at bounding box center [423, 237] width 1 height 3
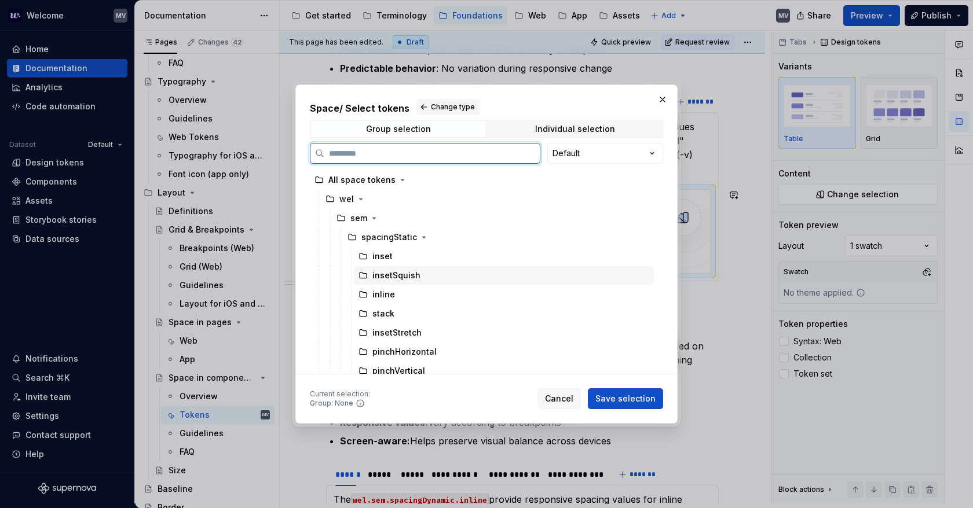
click at [438, 275] on div "insetSquish" at bounding box center [504, 275] width 300 height 19
click at [610, 398] on span "Save selection" at bounding box center [625, 399] width 60 height 12
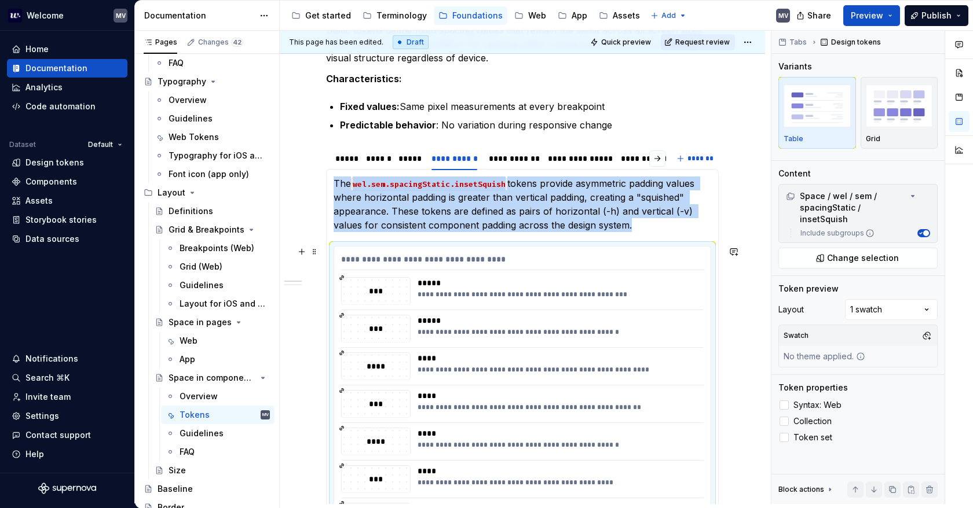
scroll to position [156, 0]
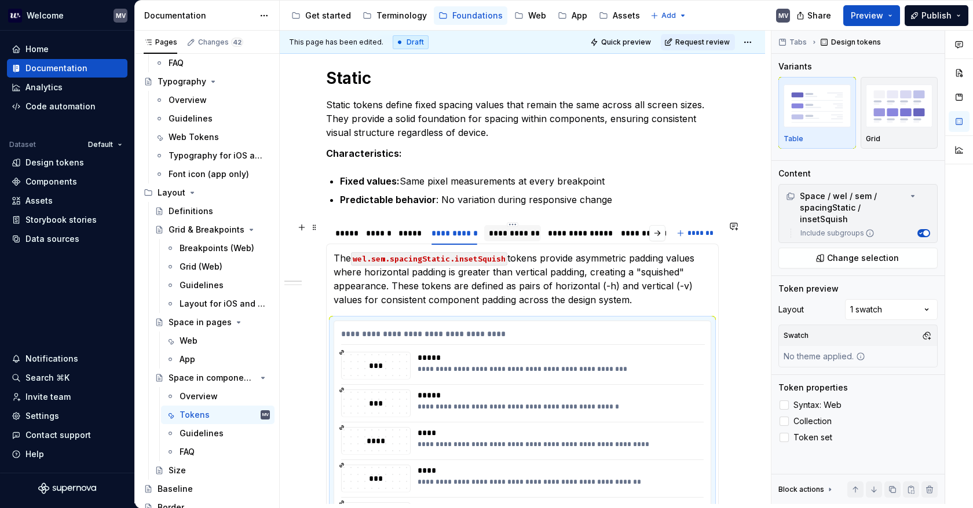
click at [518, 234] on div "**********" at bounding box center [512, 234] width 47 height 12
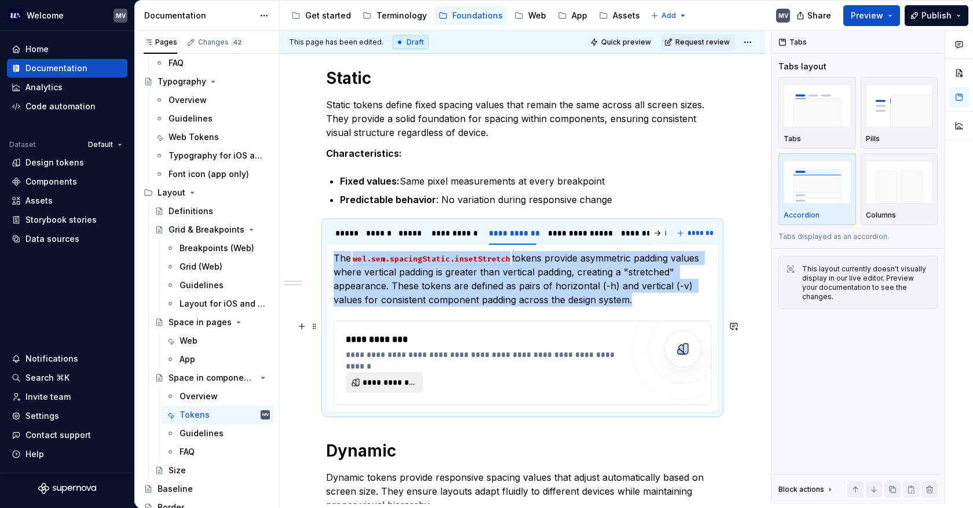
click at [398, 382] on span "**********" at bounding box center [388, 383] width 53 height 12
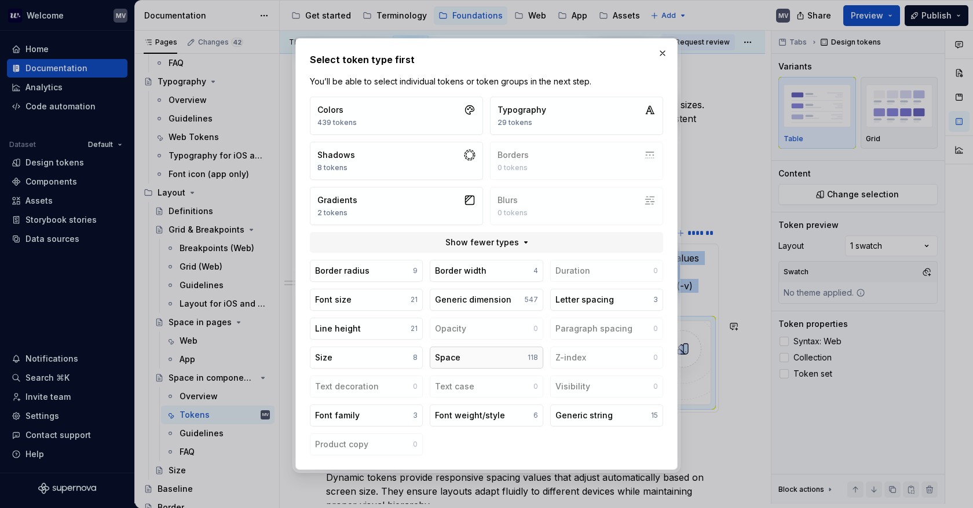
click at [492, 360] on button "Space 118" at bounding box center [486, 358] width 113 height 22
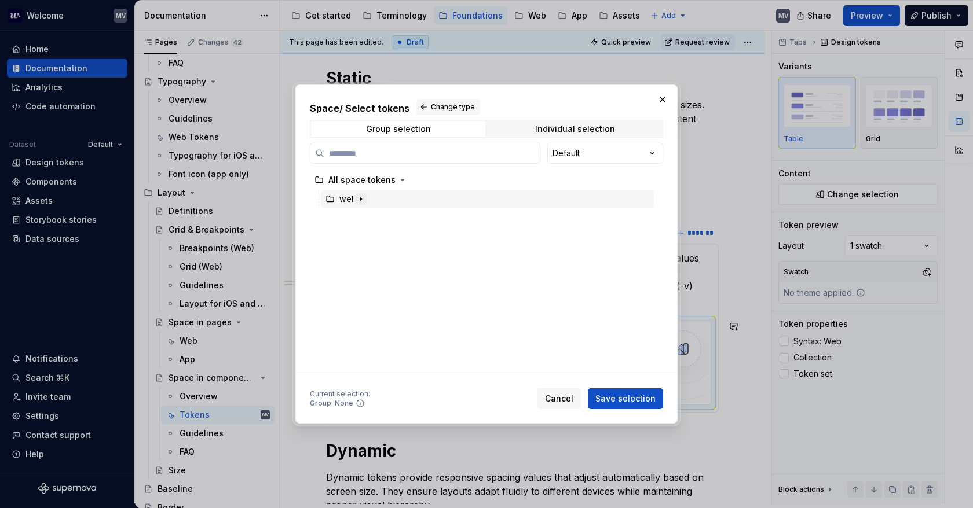
click at [362, 200] on icon "button" at bounding box center [360, 199] width 9 height 9
click at [374, 214] on icon "button" at bounding box center [373, 218] width 9 height 9
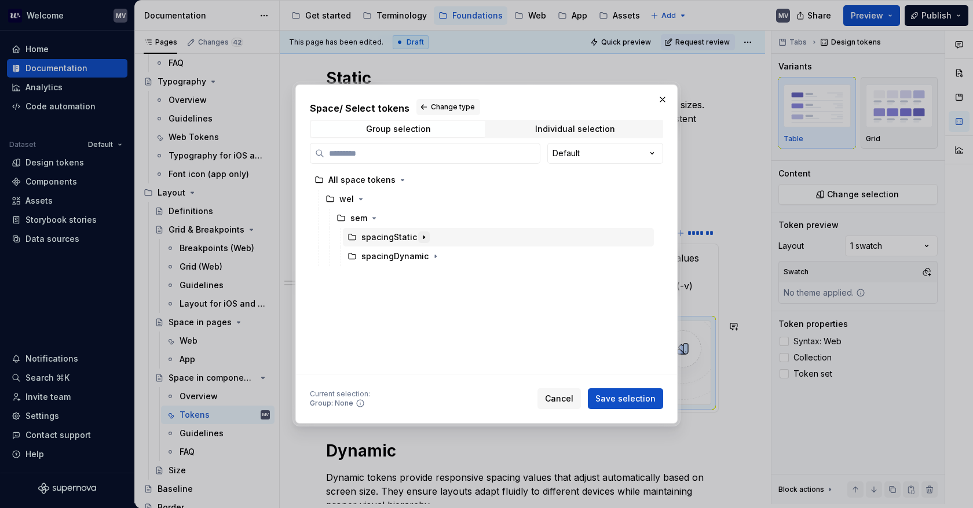
click at [421, 239] on icon "button" at bounding box center [423, 237] width 9 height 9
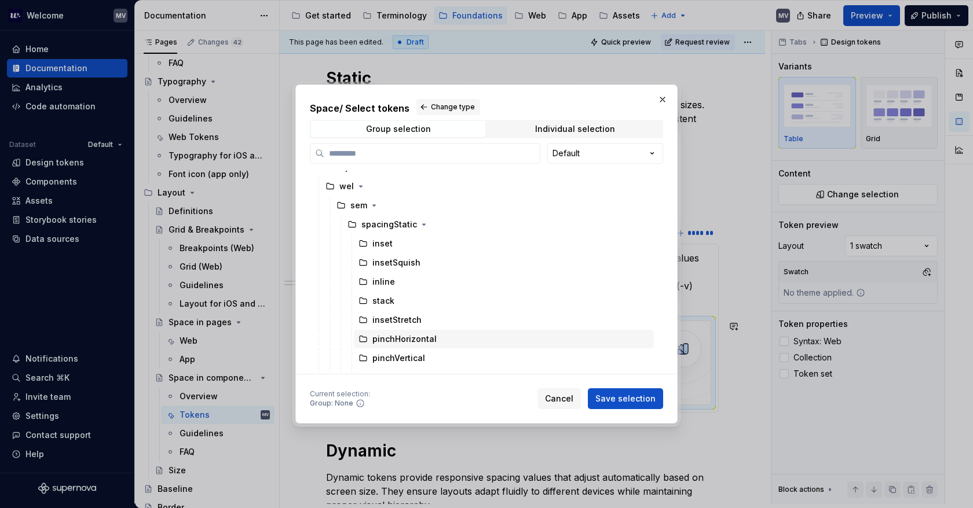
scroll to position [45, 0]
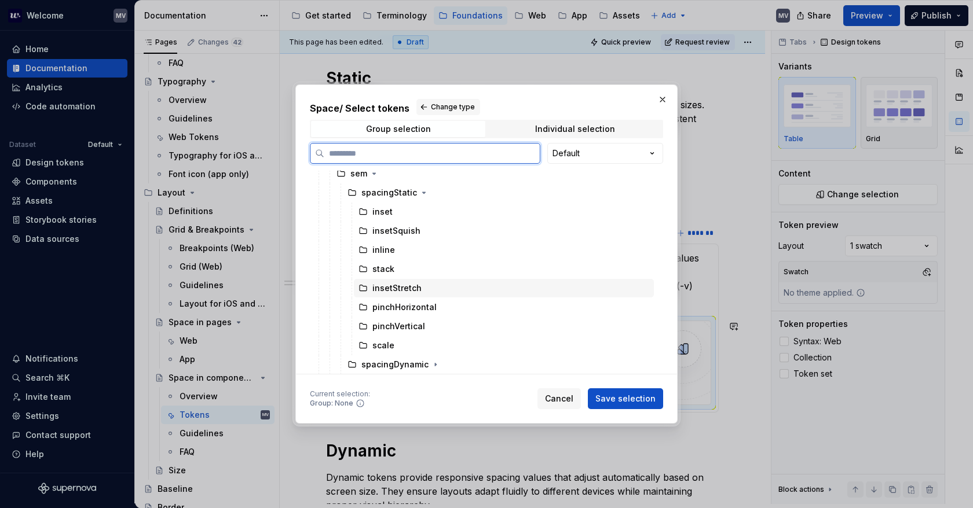
click at [462, 285] on div "insetStretch" at bounding box center [504, 288] width 300 height 19
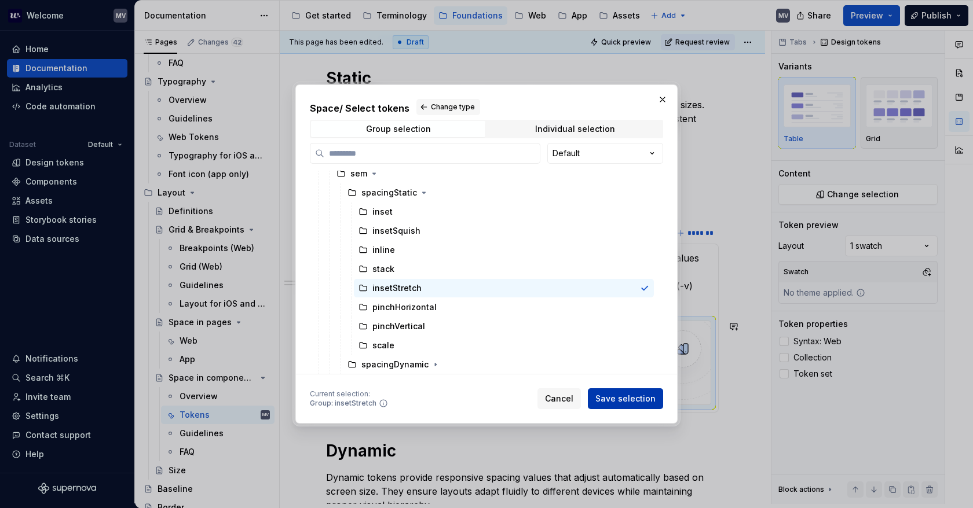
click at [609, 395] on span "Save selection" at bounding box center [625, 399] width 60 height 12
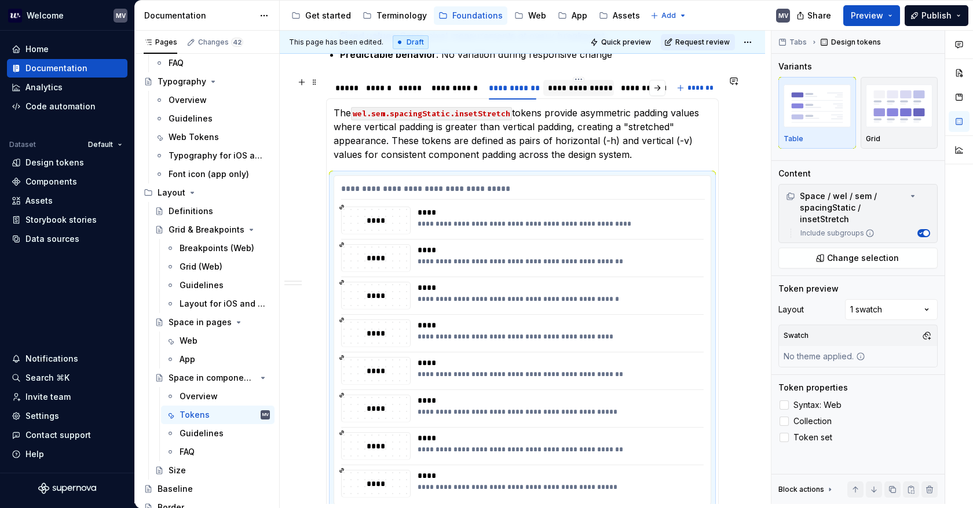
click at [565, 89] on div "**********" at bounding box center [578, 88] width 61 height 12
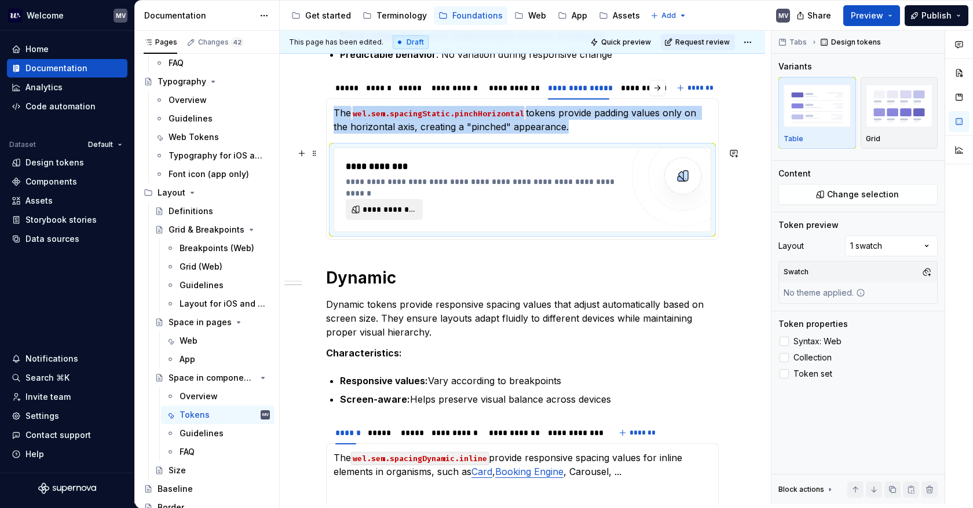
click at [402, 201] on button "**********" at bounding box center [384, 209] width 77 height 21
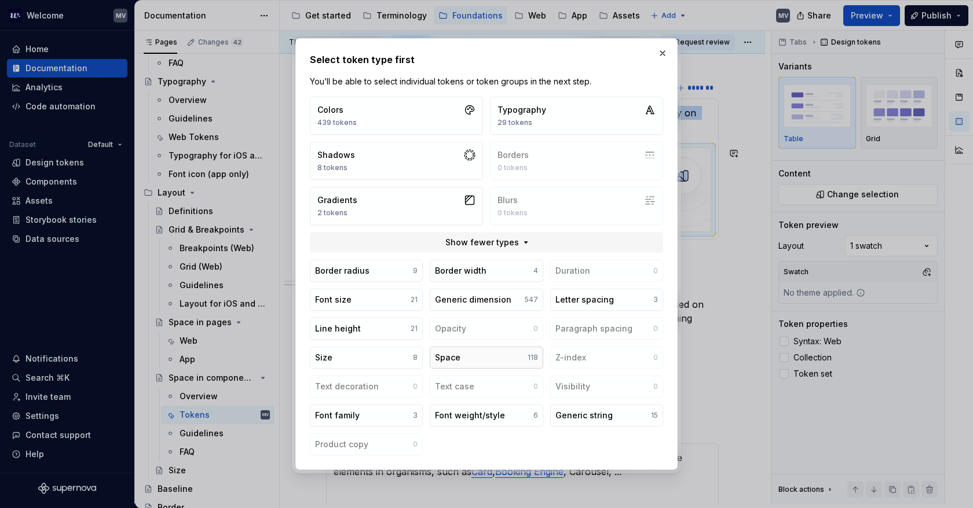
click at [505, 357] on button "Space 118" at bounding box center [486, 358] width 113 height 22
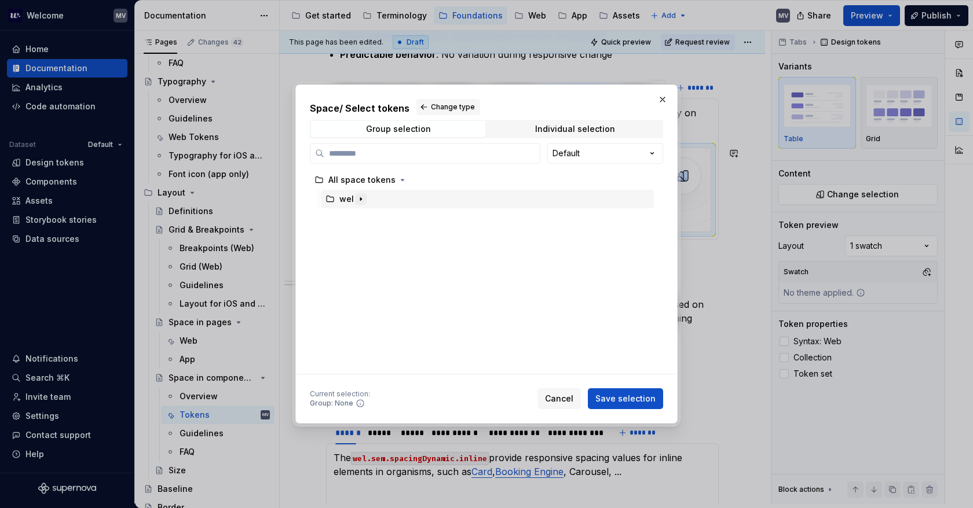
click at [358, 201] on icon "button" at bounding box center [360, 199] width 9 height 9
click at [379, 218] on button "button" at bounding box center [374, 218] width 12 height 12
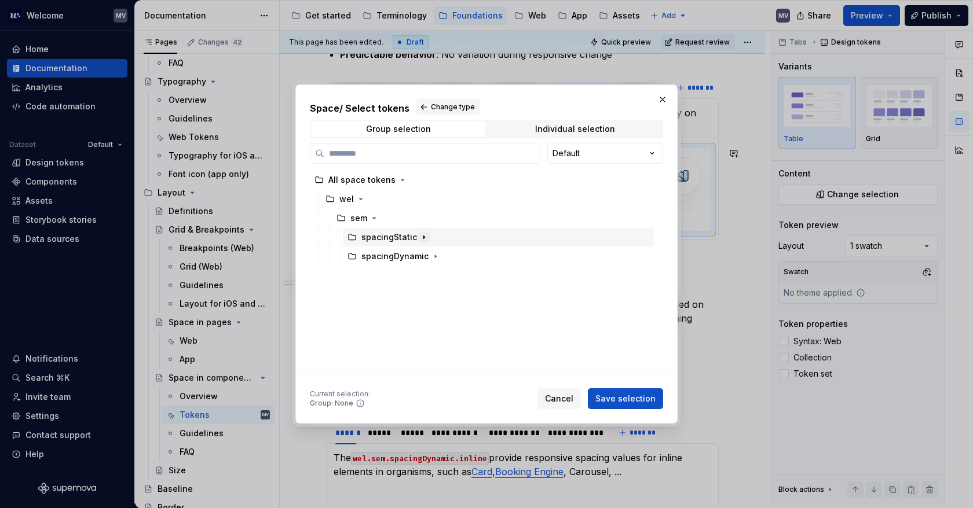
click at [423, 237] on icon "button" at bounding box center [423, 237] width 1 height 3
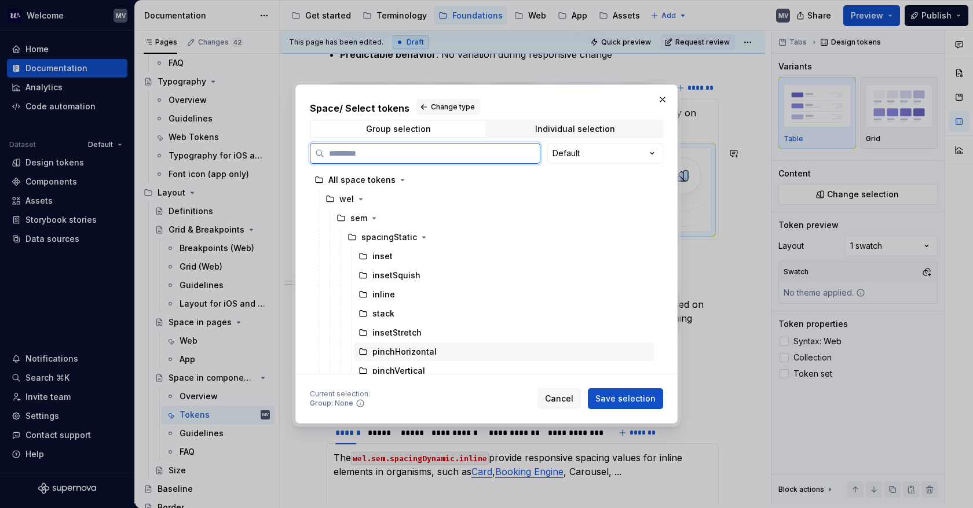
click at [476, 353] on div "pinchHorizontal" at bounding box center [504, 352] width 300 height 19
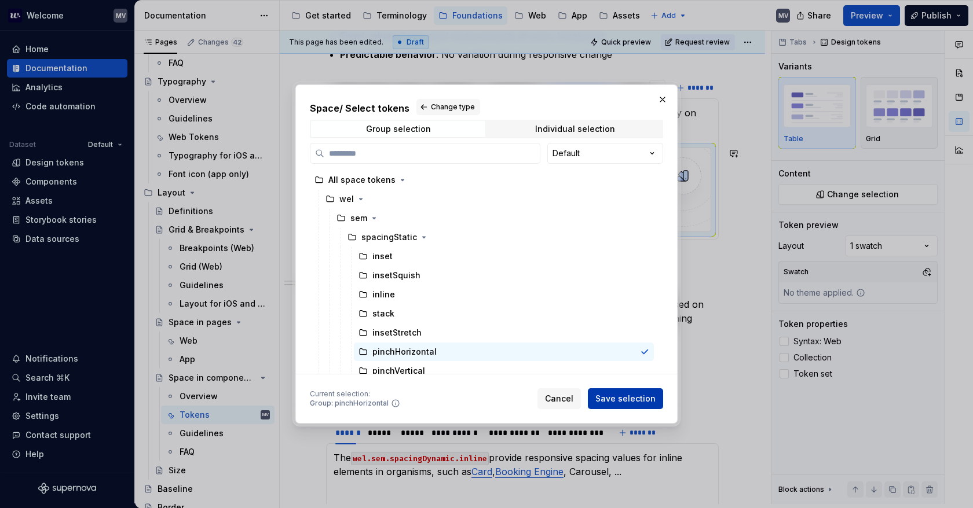
click at [621, 400] on span "Save selection" at bounding box center [625, 399] width 60 height 12
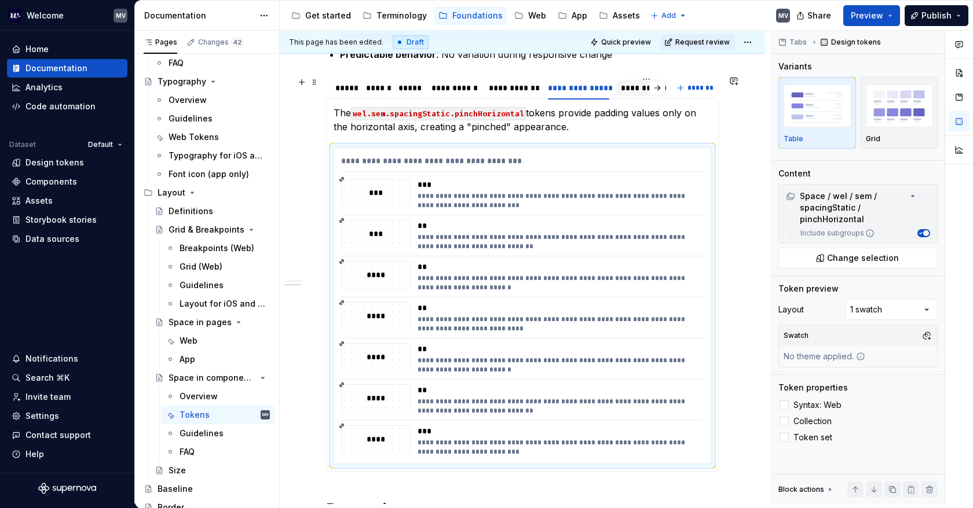
click at [628, 84] on div "**********" at bounding box center [646, 88] width 51 height 12
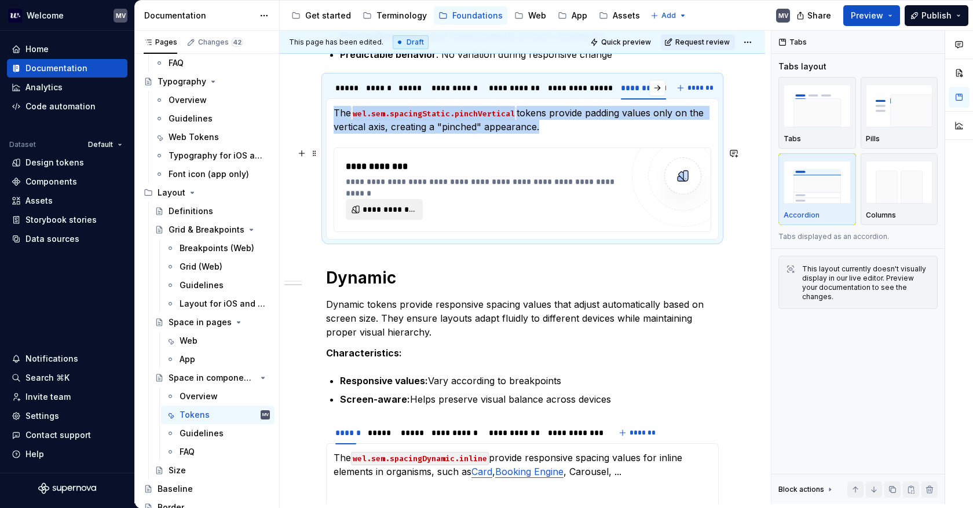
click at [409, 211] on span "**********" at bounding box center [388, 210] width 53 height 12
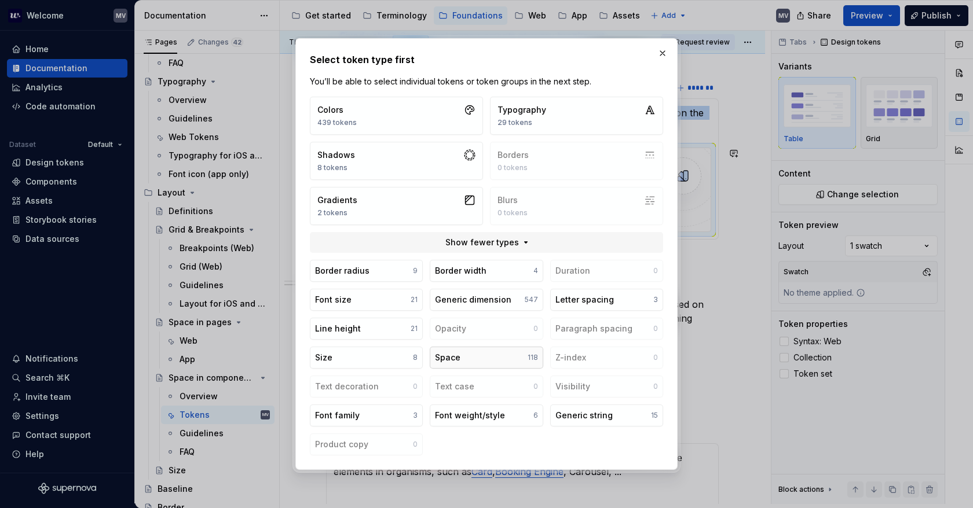
click at [485, 362] on button "Space 118" at bounding box center [486, 358] width 113 height 22
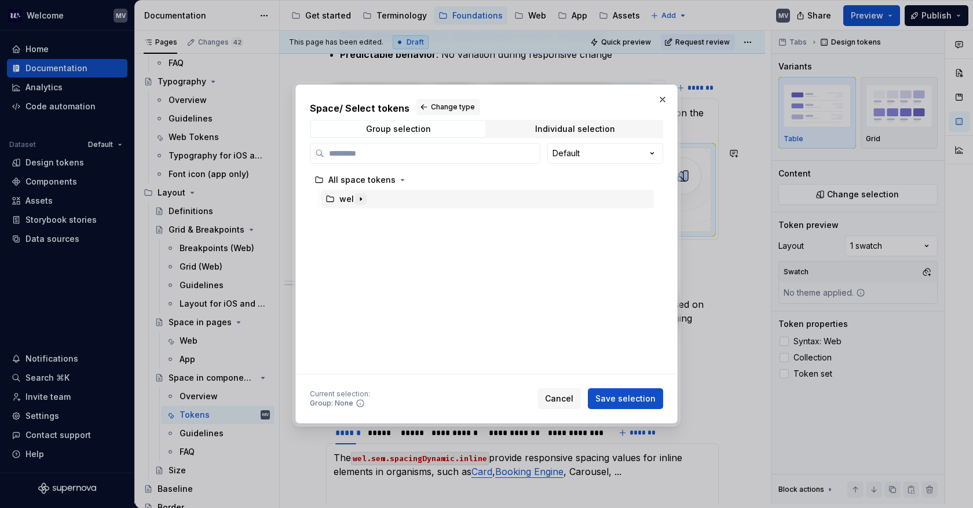
click at [360, 200] on icon "button" at bounding box center [360, 199] width 1 height 3
click at [377, 222] on icon "button" at bounding box center [373, 218] width 9 height 9
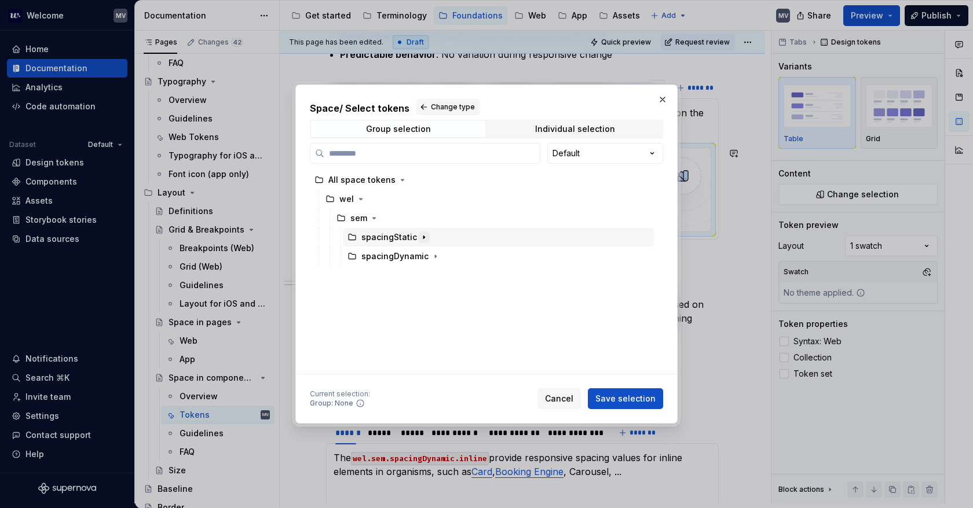
click at [423, 237] on icon "button" at bounding box center [423, 237] width 9 height 9
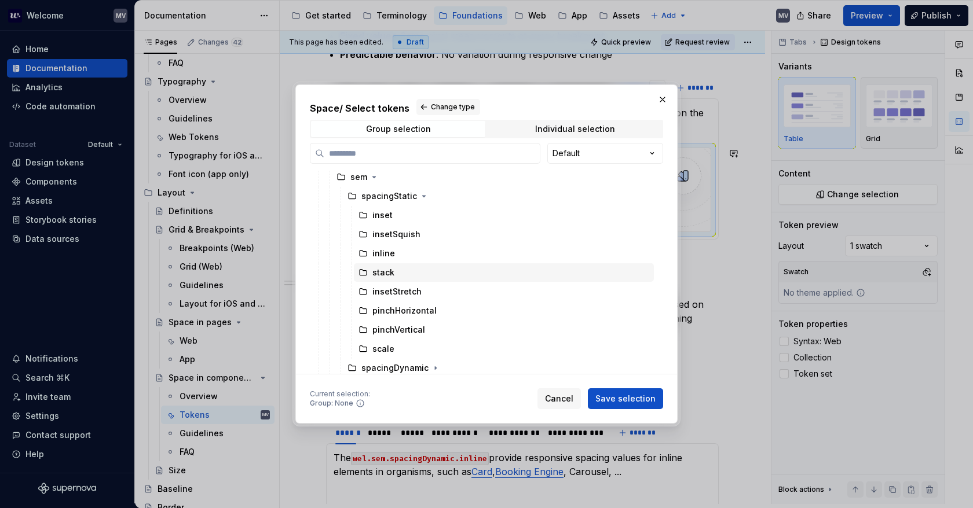
scroll to position [45, 0]
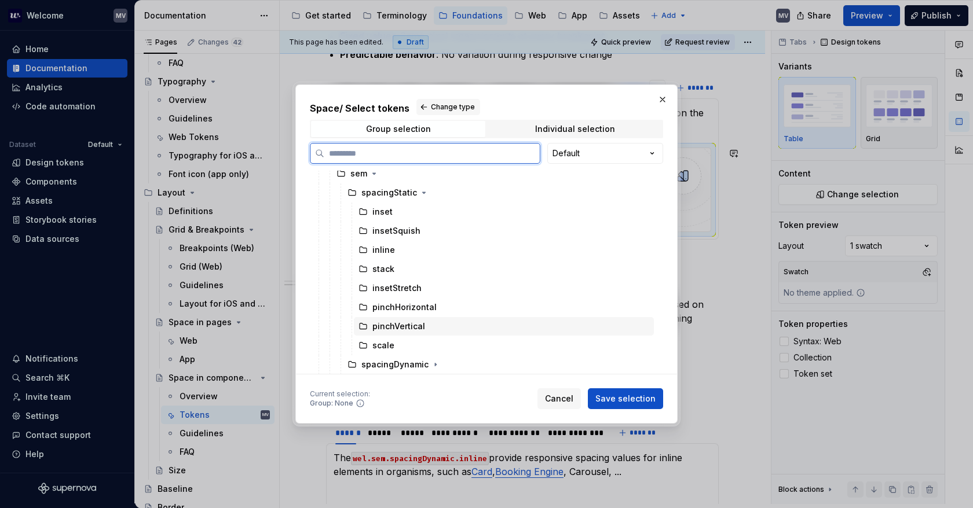
click at [484, 325] on div "pinchVertical" at bounding box center [504, 326] width 300 height 19
click at [625, 404] on span "Save selection" at bounding box center [625, 399] width 60 height 12
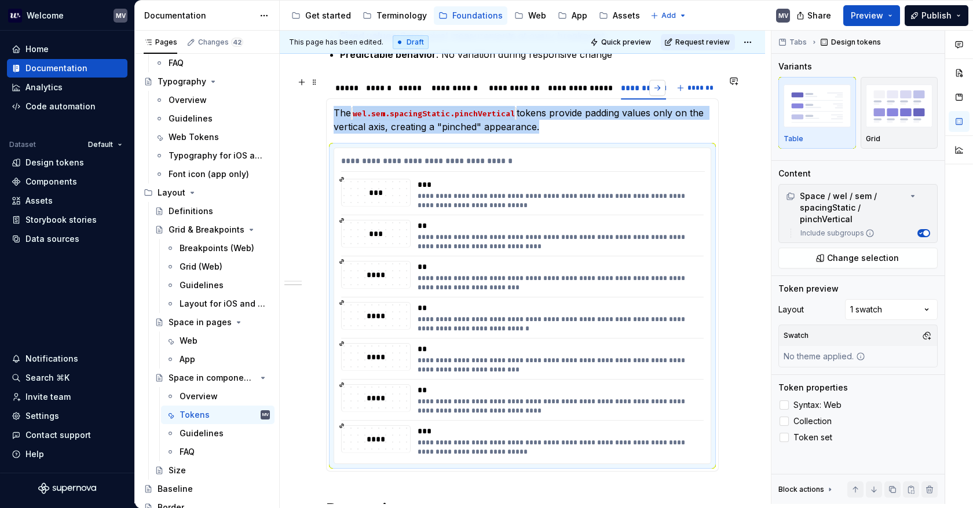
click at [660, 93] on button "button" at bounding box center [657, 88] width 16 height 16
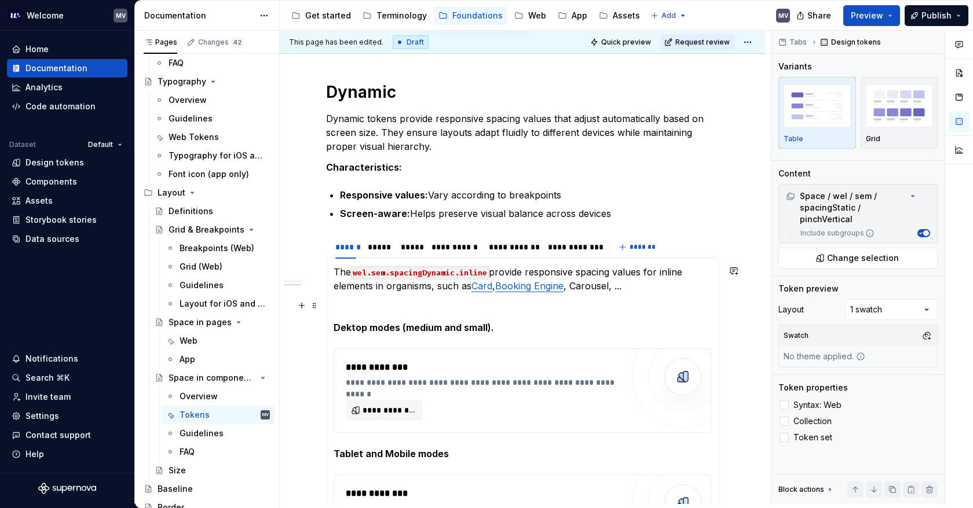
scroll to position [765, 0]
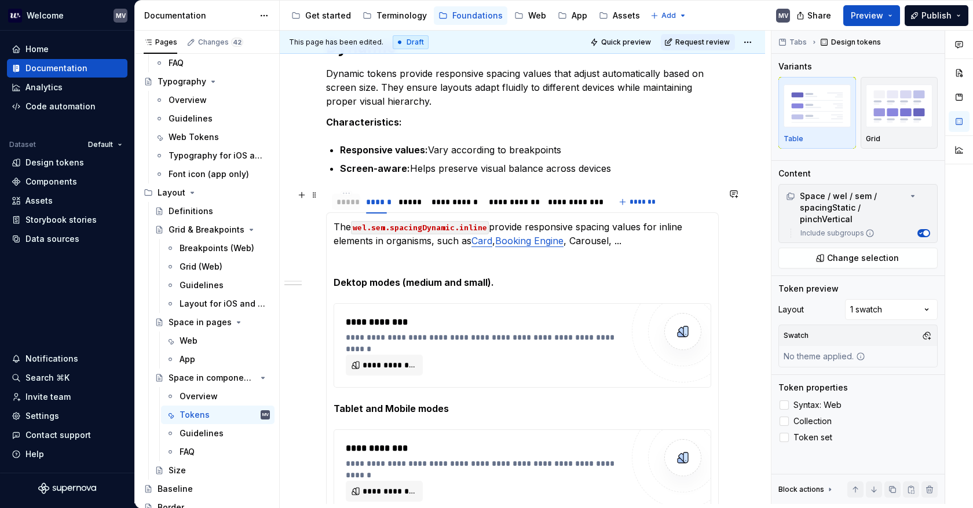
drag, startPoint x: 413, startPoint y: 203, endPoint x: 349, endPoint y: 201, distance: 64.3
click at [349, 201] on div "*****" at bounding box center [345, 202] width 19 height 12
click at [396, 361] on span "**********" at bounding box center [388, 366] width 53 height 12
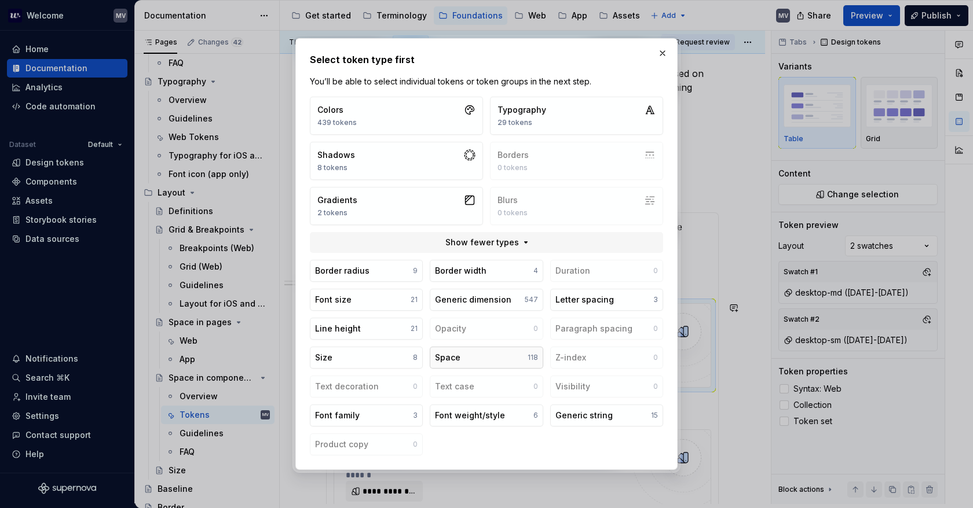
click at [485, 360] on button "Space 118" at bounding box center [486, 358] width 113 height 22
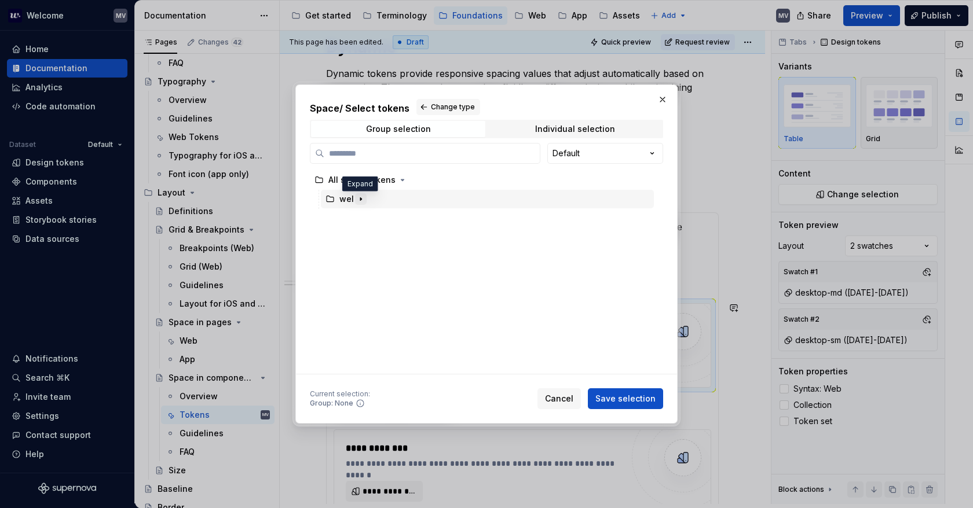
click at [360, 200] on icon "button" at bounding box center [360, 199] width 9 height 9
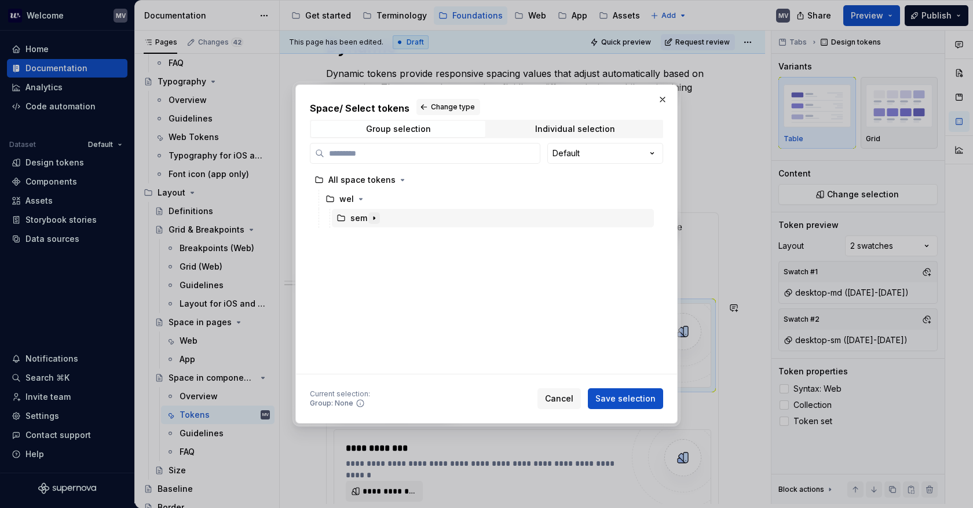
click at [375, 217] on icon "button" at bounding box center [373, 218] width 9 height 9
click at [434, 262] on button "button" at bounding box center [436, 257] width 12 height 12
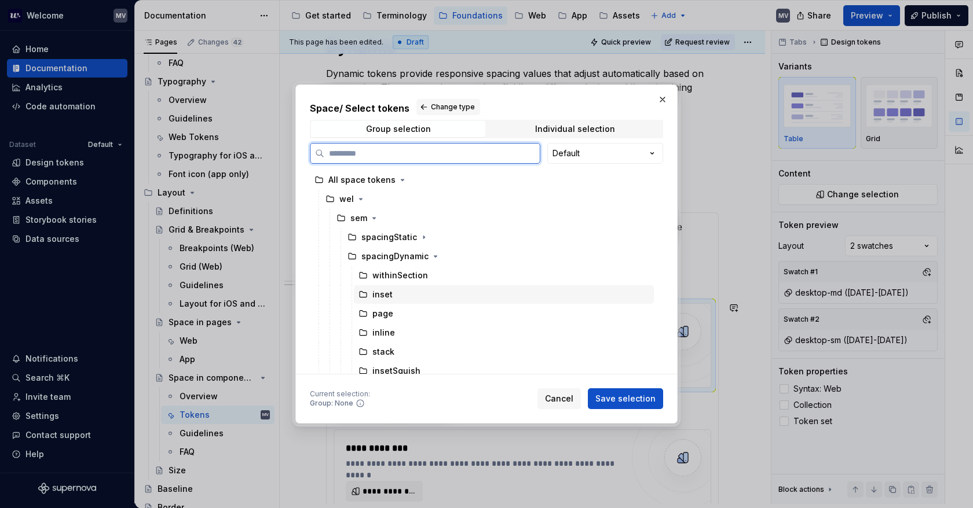
click at [432, 287] on div "inset" at bounding box center [504, 294] width 300 height 19
click at [625, 402] on span "Save selection" at bounding box center [625, 399] width 60 height 12
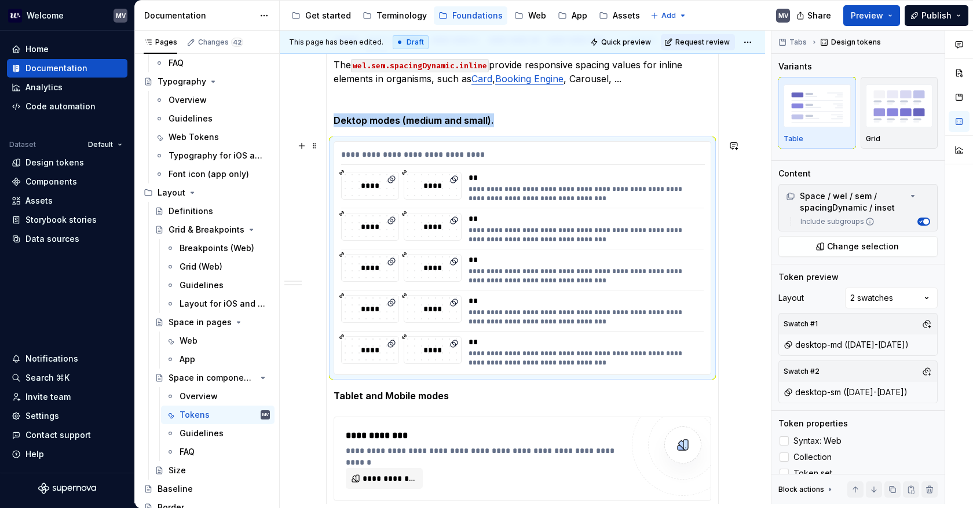
scroll to position [912, 0]
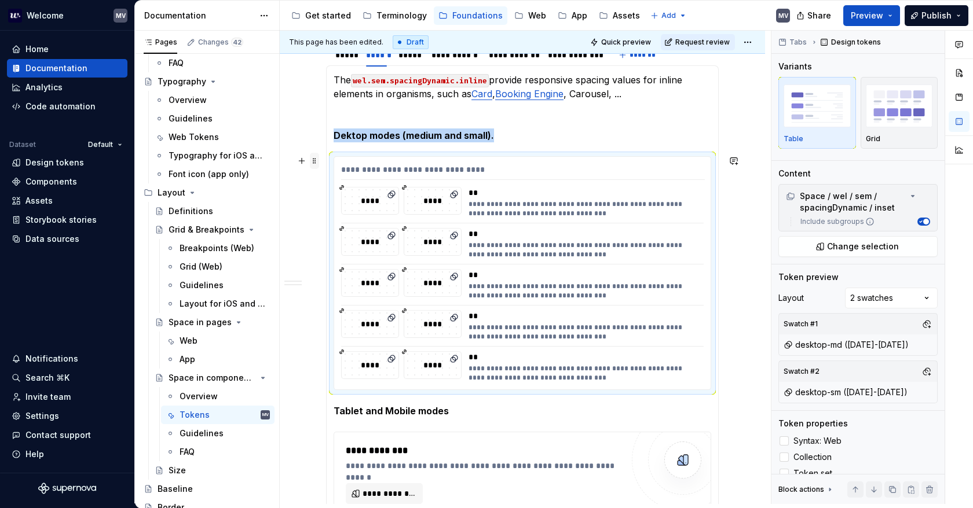
click at [318, 160] on span at bounding box center [314, 161] width 9 height 16
click at [353, 179] on div "Duplicate" at bounding box center [368, 178] width 75 height 12
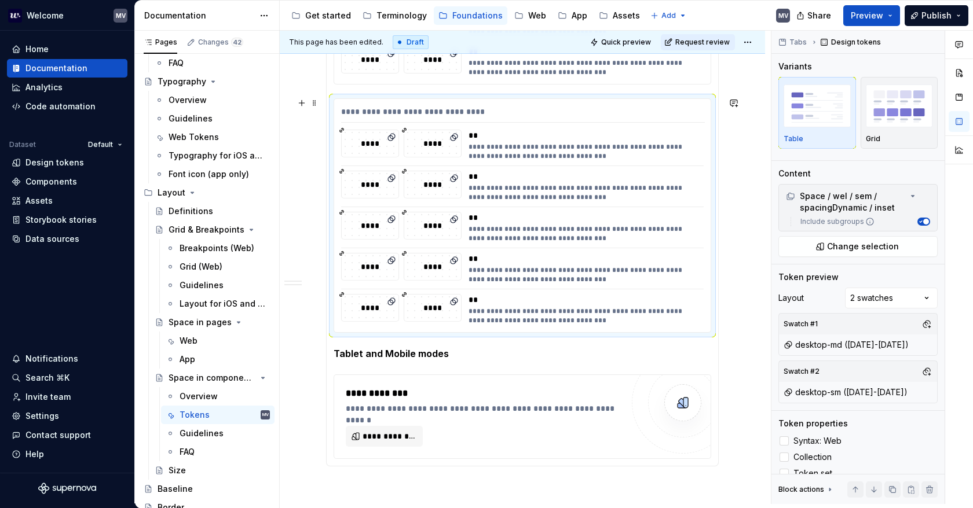
scroll to position [1123, 0]
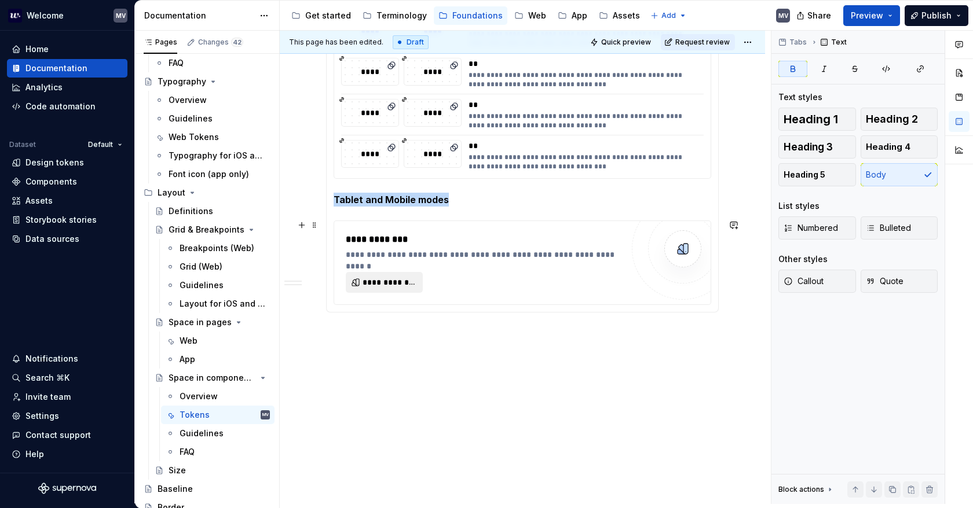
click at [389, 287] on button "**********" at bounding box center [384, 282] width 77 height 21
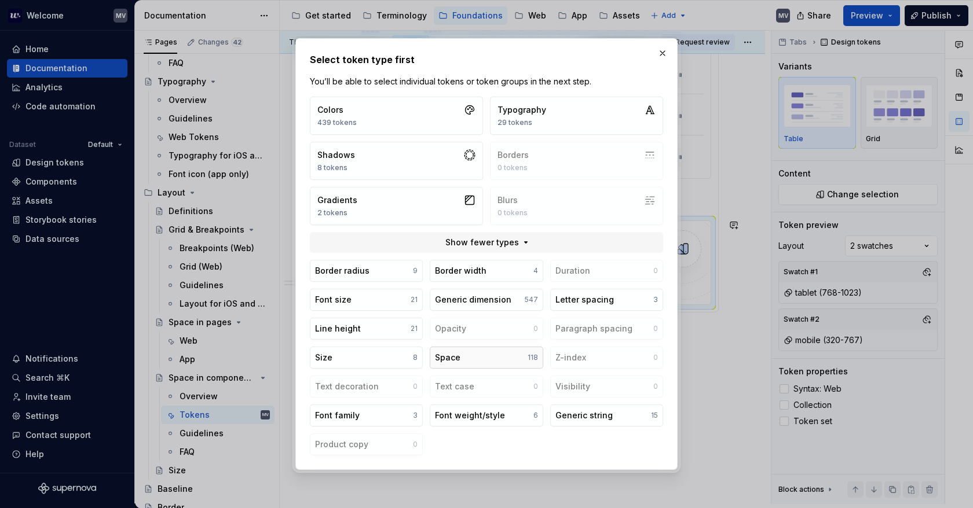
click at [485, 355] on button "Space 118" at bounding box center [486, 358] width 113 height 22
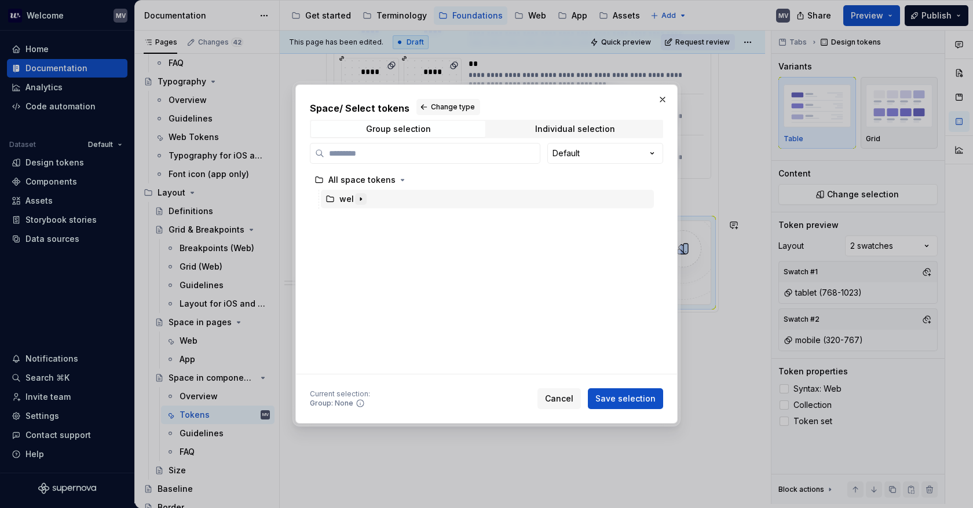
click at [360, 196] on icon "button" at bounding box center [360, 199] width 9 height 9
click at [368, 214] on button "button" at bounding box center [374, 218] width 12 height 12
click at [433, 258] on icon "button" at bounding box center [435, 256] width 9 height 9
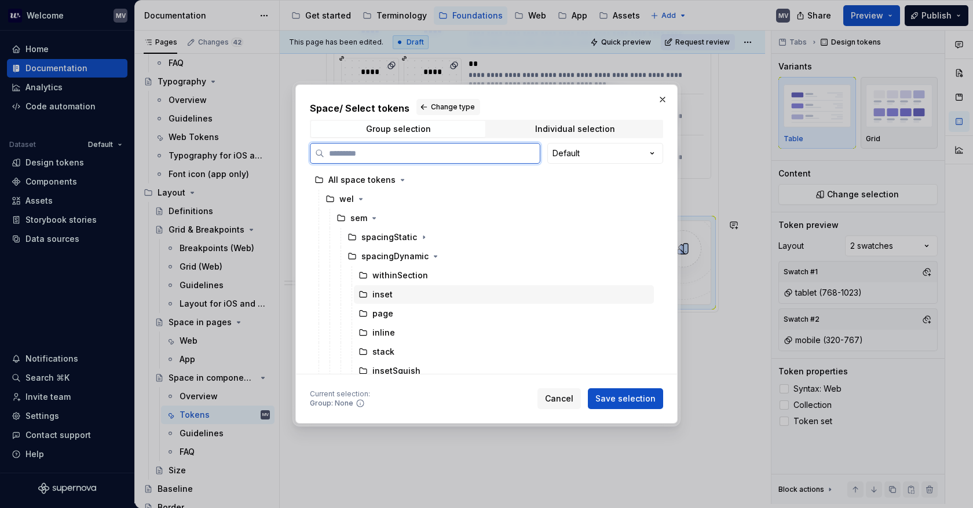
click at [420, 291] on div "inset" at bounding box center [504, 294] width 300 height 19
click at [620, 395] on span "Save selection" at bounding box center [625, 399] width 60 height 12
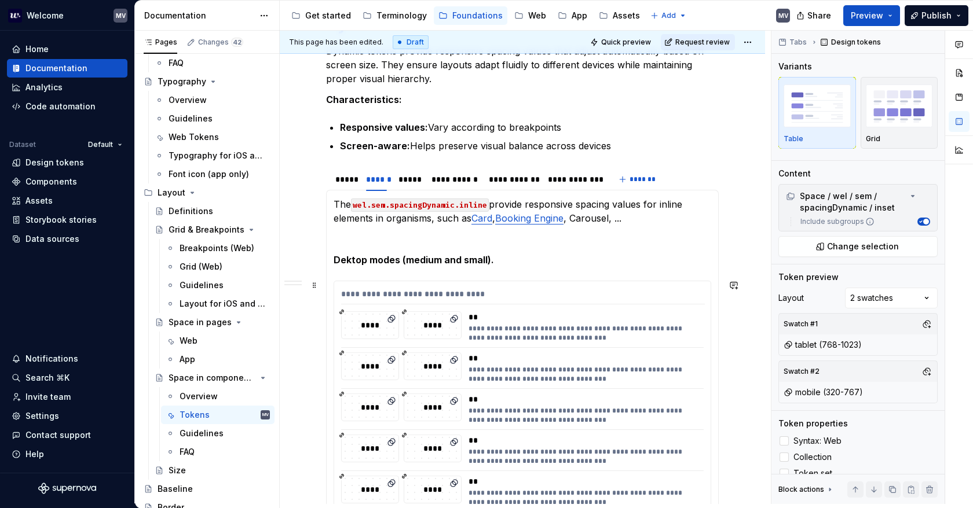
scroll to position [776, 0]
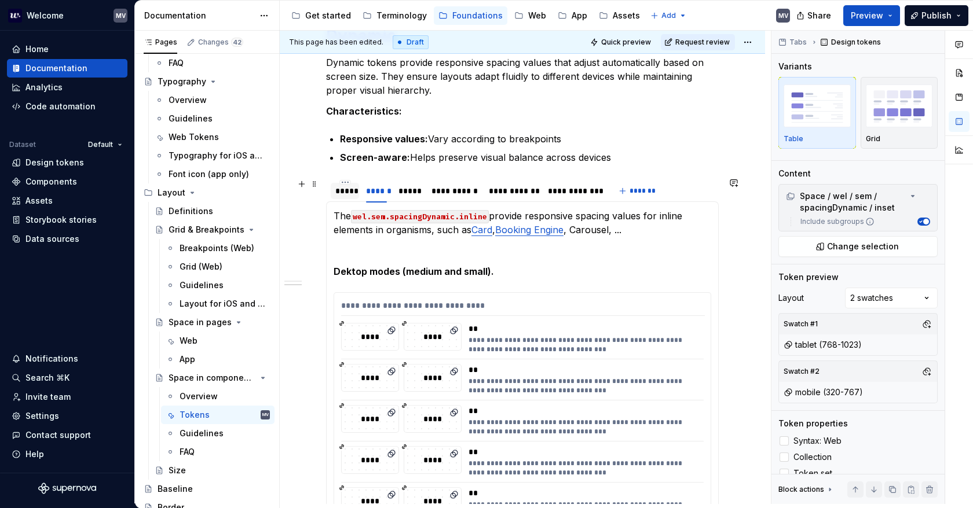
click at [341, 185] on div "*****" at bounding box center [344, 191] width 19 height 12
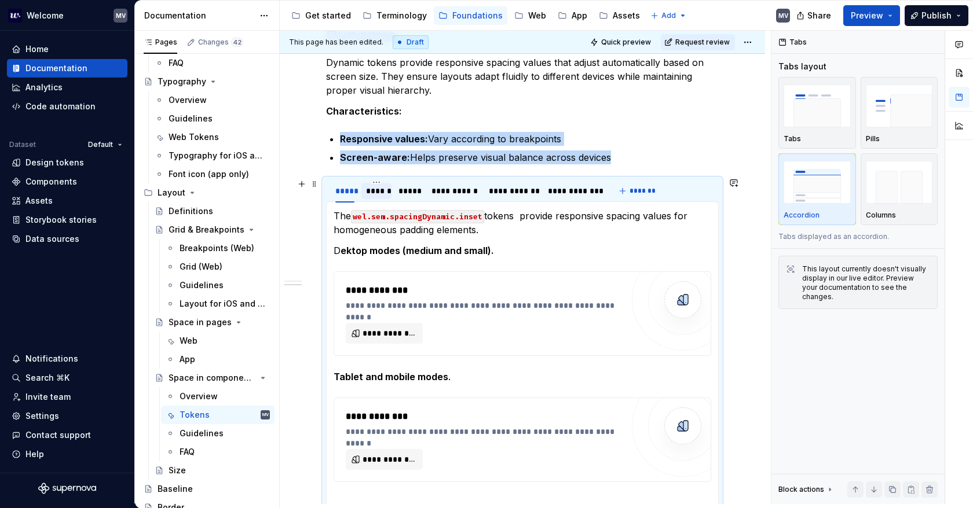
click at [373, 189] on div "******" at bounding box center [376, 191] width 21 height 12
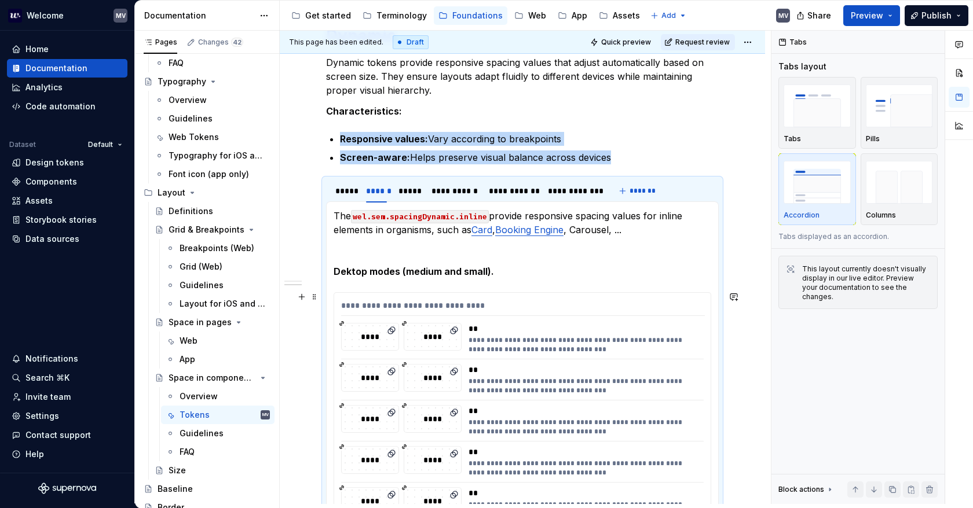
click at [574, 336] on div "**********" at bounding box center [582, 345] width 229 height 19
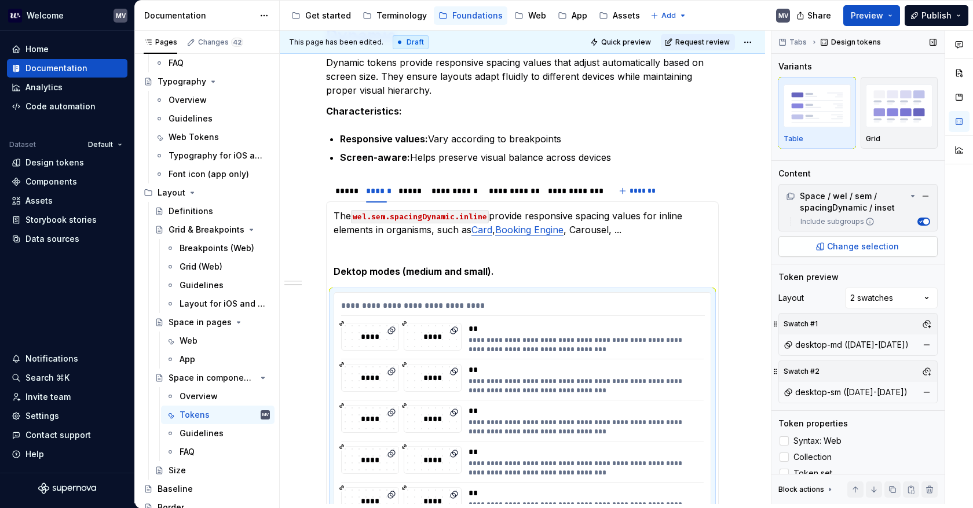
click at [818, 243] on button "Change selection" at bounding box center [857, 246] width 159 height 21
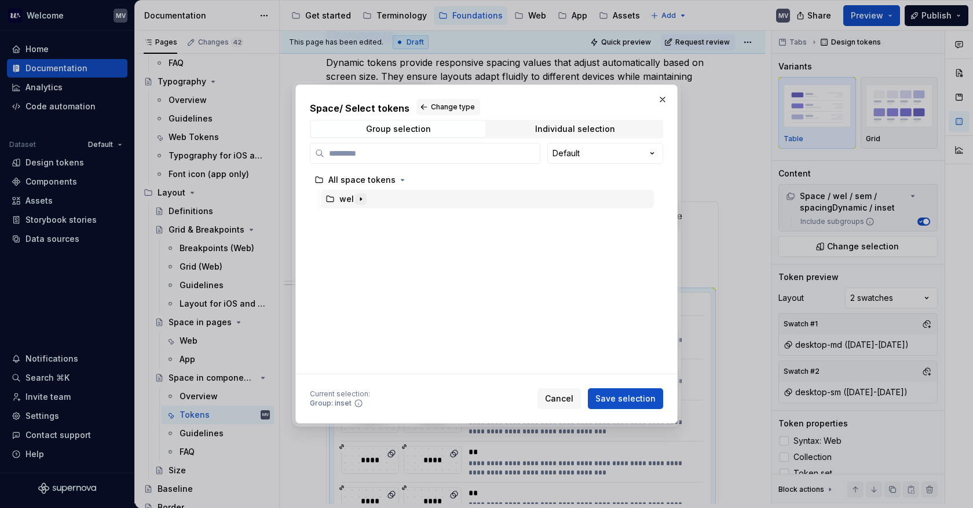
click at [357, 197] on icon "button" at bounding box center [360, 199] width 9 height 9
click at [377, 215] on icon "button" at bounding box center [373, 218] width 9 height 9
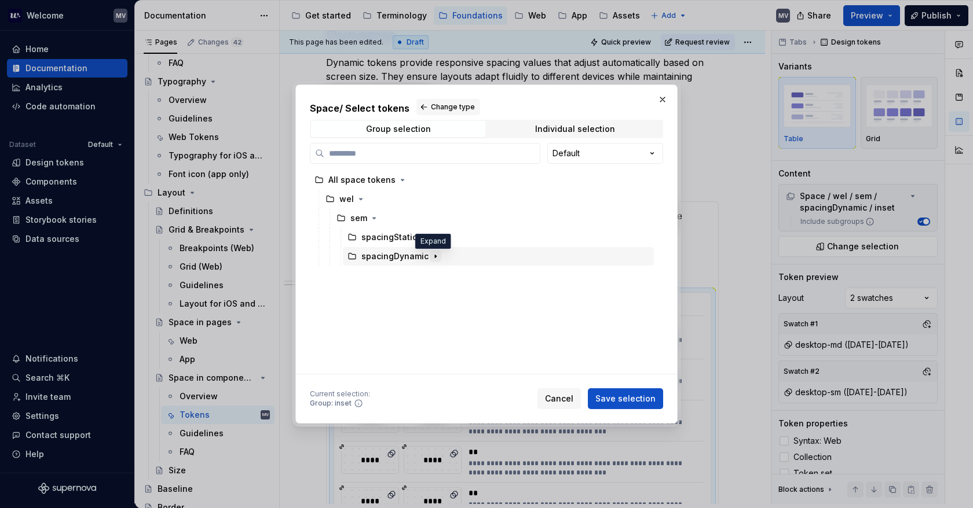
click at [433, 254] on icon "button" at bounding box center [435, 256] width 9 height 9
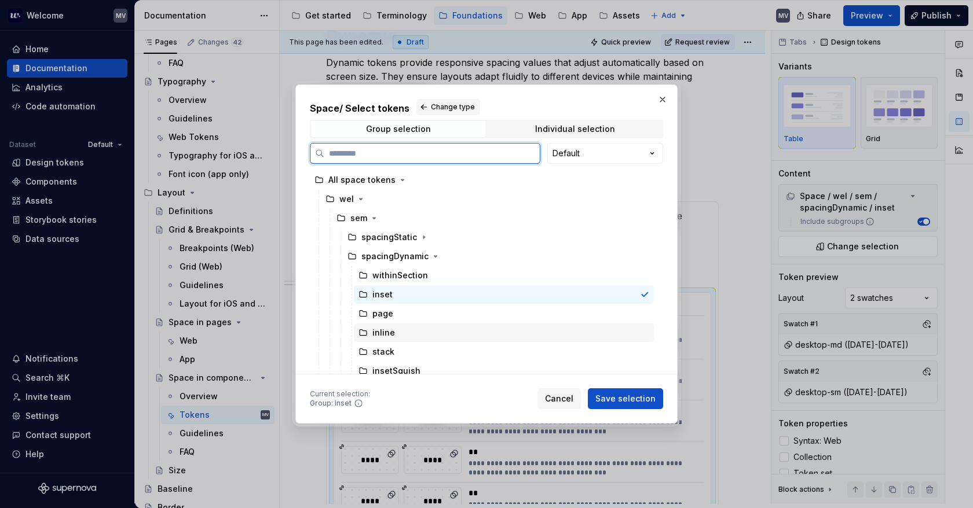
drag, startPoint x: 450, startPoint y: 341, endPoint x: 535, endPoint y: 365, distance: 88.4
click at [449, 341] on div "inline" at bounding box center [504, 333] width 300 height 19
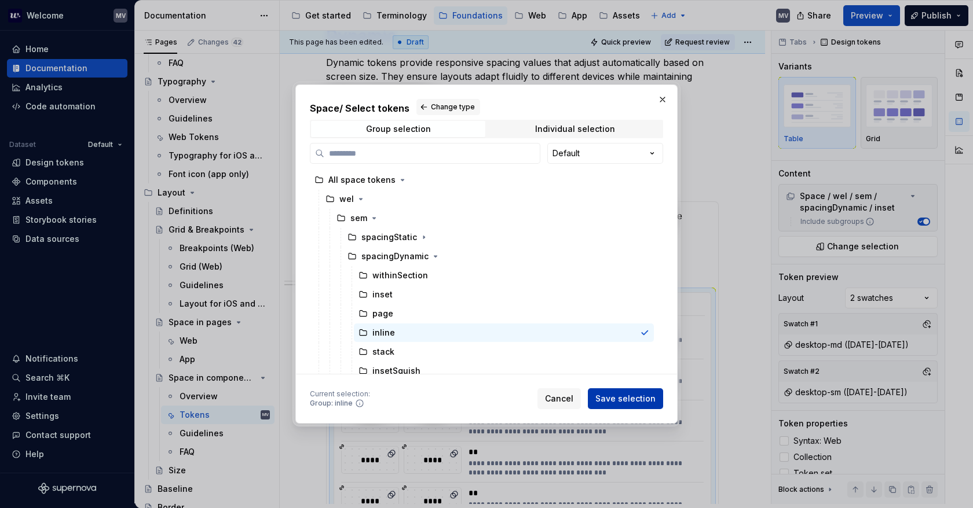
click at [618, 395] on span "Save selection" at bounding box center [625, 399] width 60 height 12
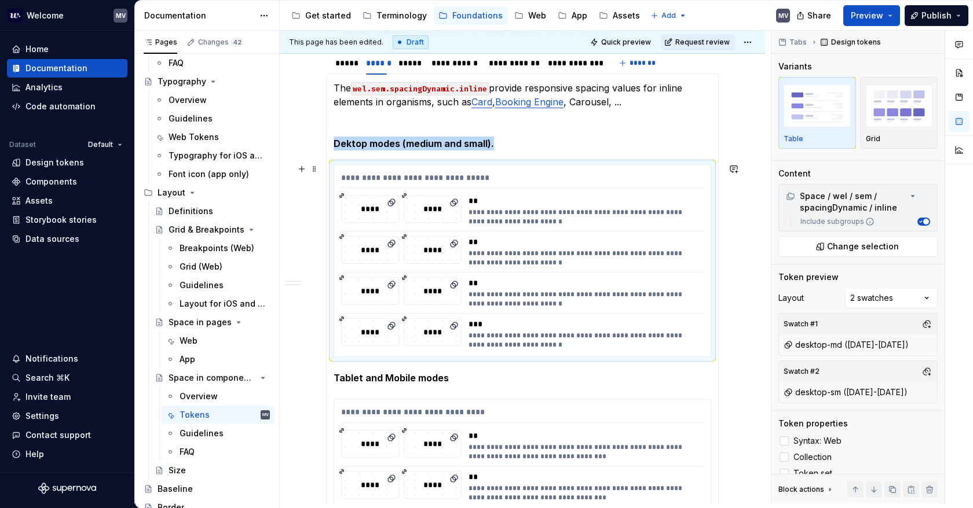
scroll to position [1007, 0]
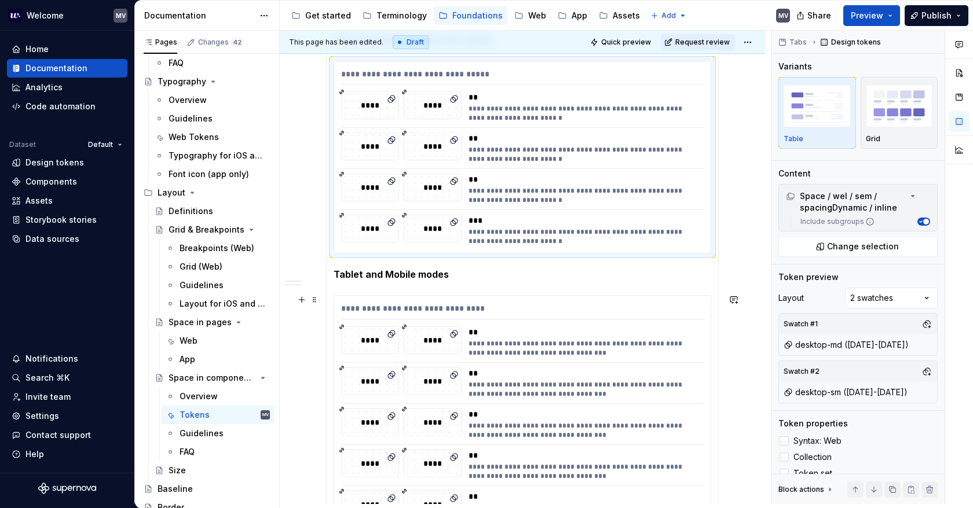
click at [506, 349] on div "**********" at bounding box center [582, 348] width 229 height 19
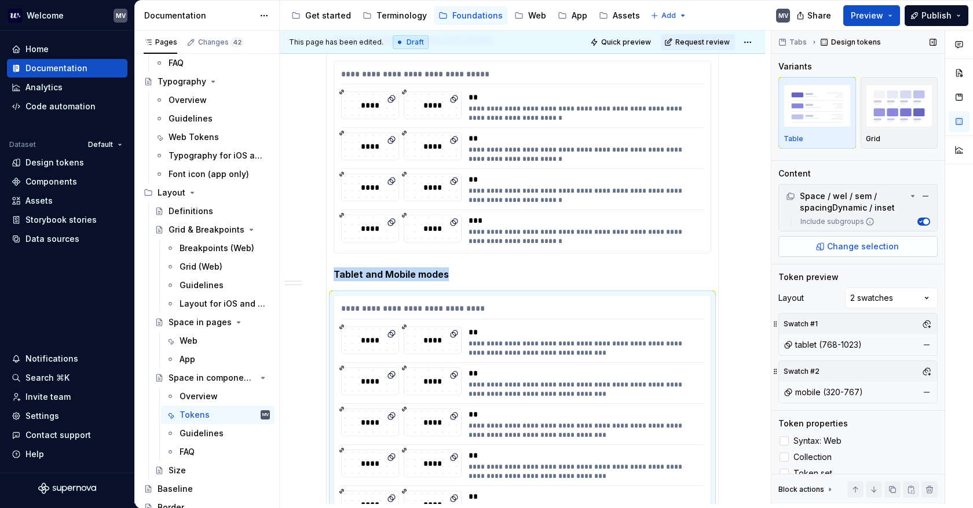
click at [827, 251] on button "Change selection" at bounding box center [857, 246] width 159 height 21
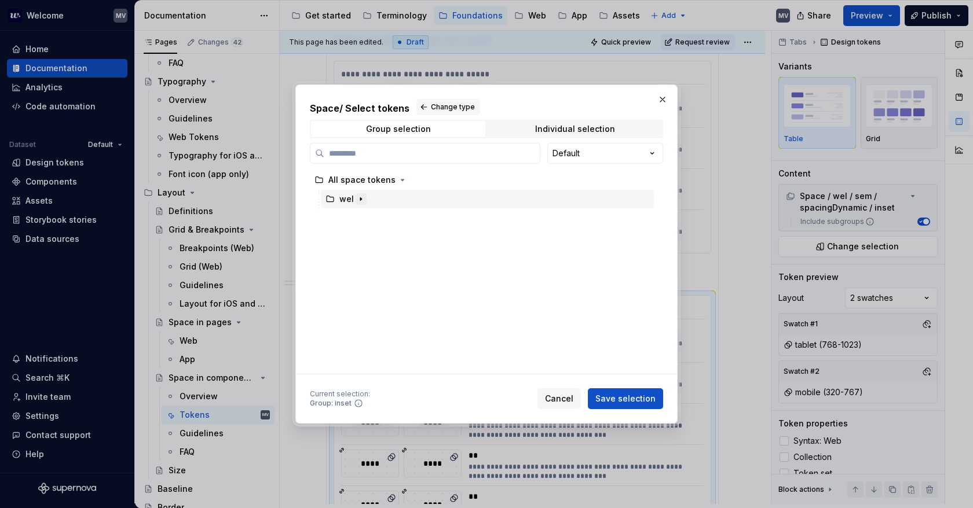
click at [362, 201] on icon "button" at bounding box center [360, 199] width 9 height 9
click at [376, 218] on icon "button" at bounding box center [373, 218] width 9 height 9
click at [431, 256] on icon "button" at bounding box center [435, 256] width 9 height 9
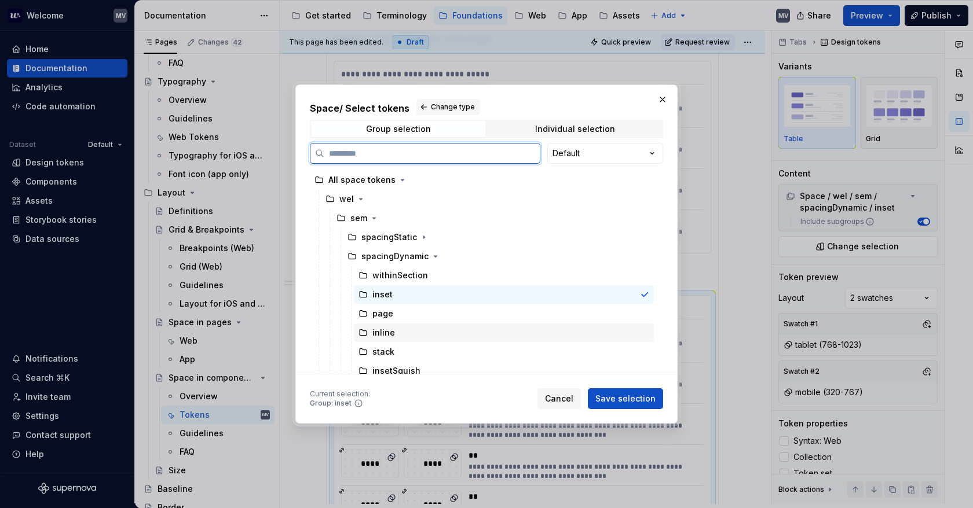
click at [443, 334] on div "inline" at bounding box center [504, 333] width 300 height 19
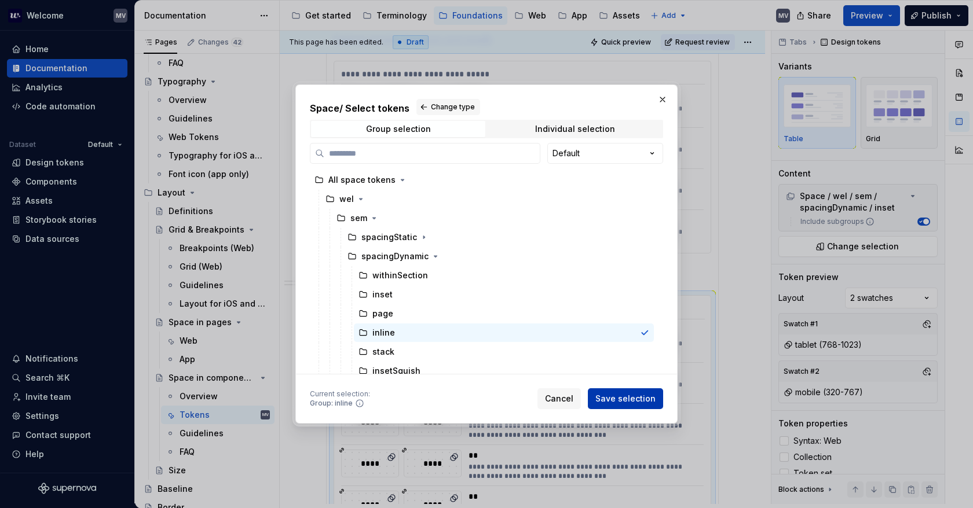
click at [636, 394] on span "Save selection" at bounding box center [625, 399] width 60 height 12
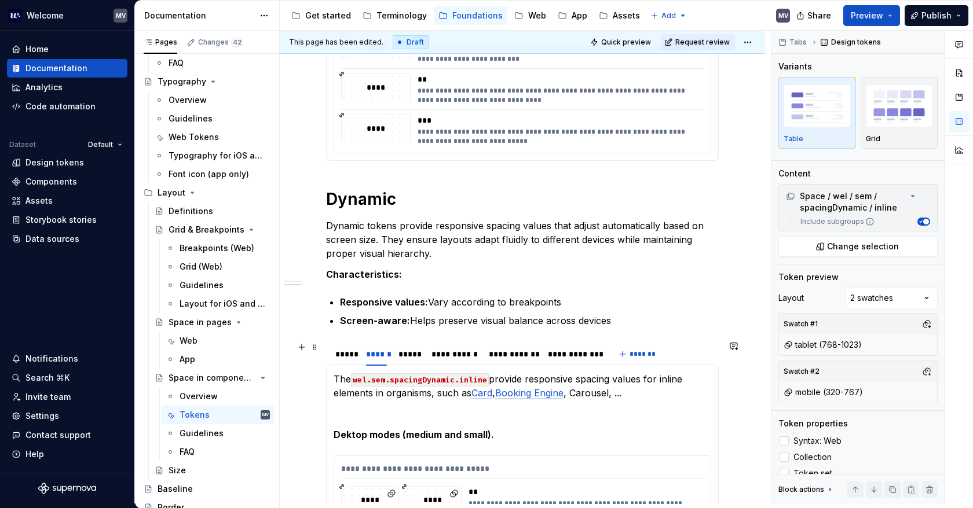
scroll to position [602, 0]
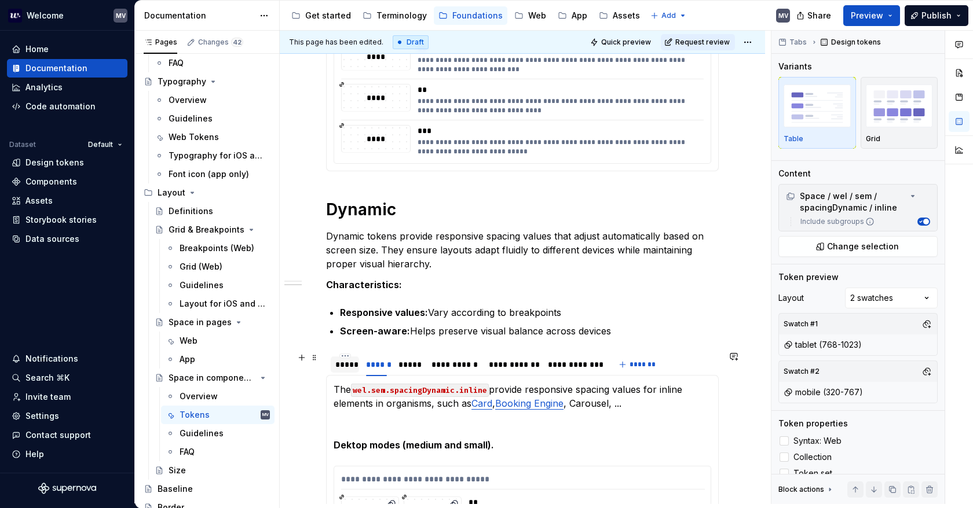
click at [350, 365] on div "*****" at bounding box center [344, 365] width 19 height 12
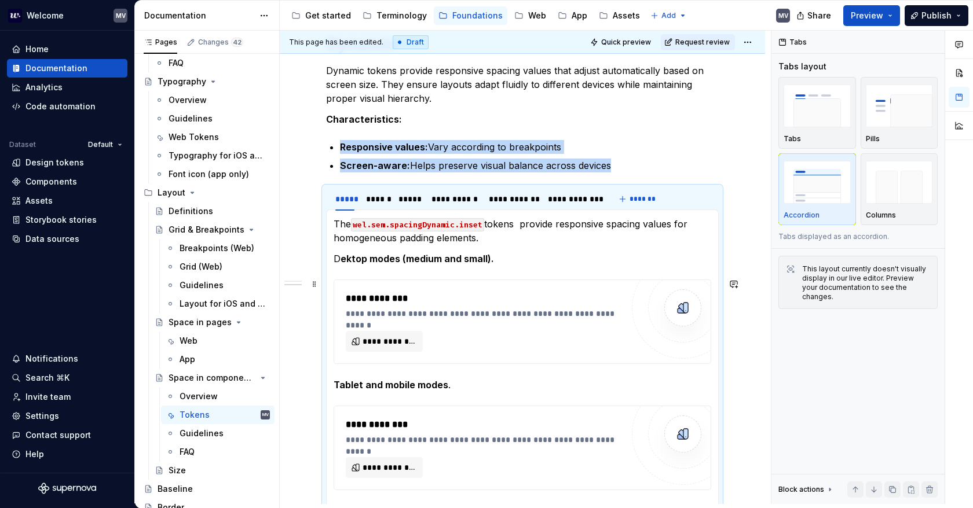
scroll to position [776, 0]
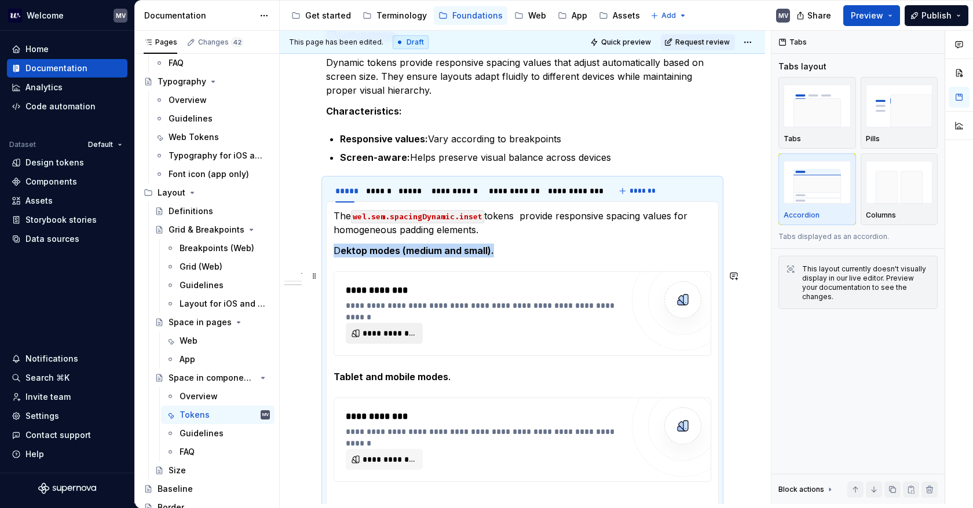
click at [390, 328] on span "**********" at bounding box center [388, 334] width 53 height 12
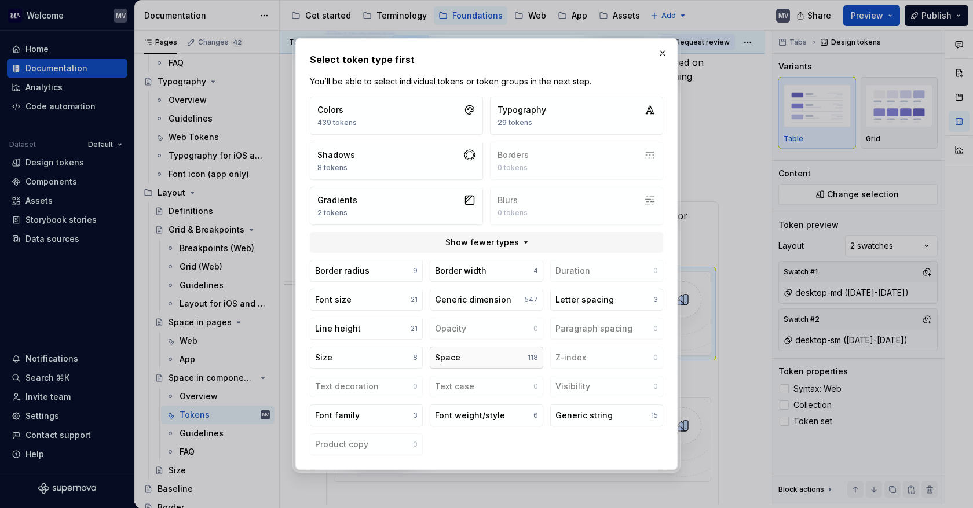
click at [469, 357] on button "Space 118" at bounding box center [486, 358] width 113 height 22
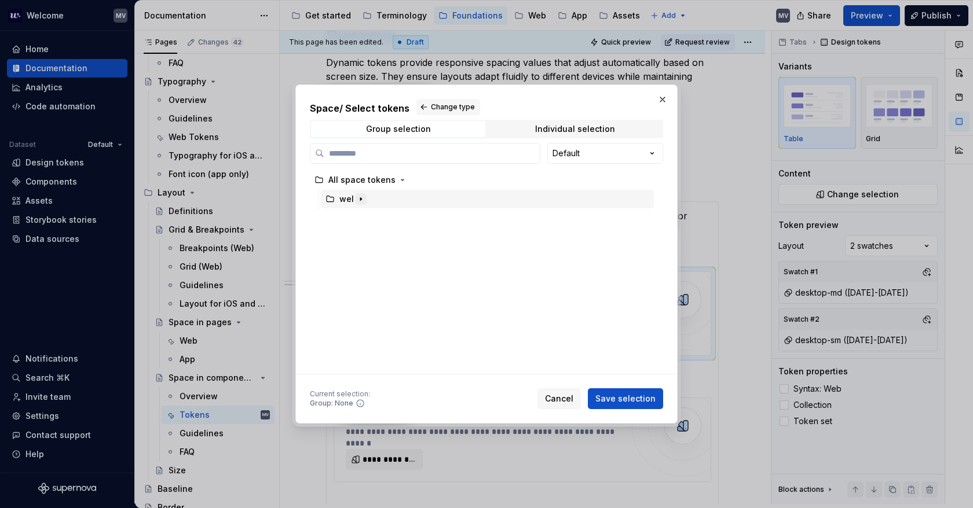
click at [360, 201] on icon "button" at bounding box center [360, 199] width 9 height 9
click at [371, 218] on icon "button" at bounding box center [373, 218] width 9 height 9
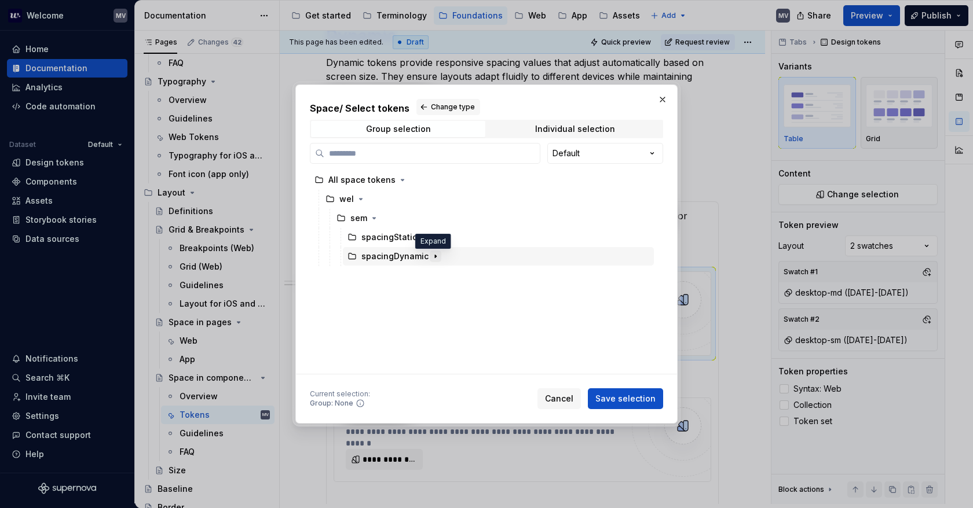
click at [435, 255] on icon "button" at bounding box center [435, 256] width 9 height 9
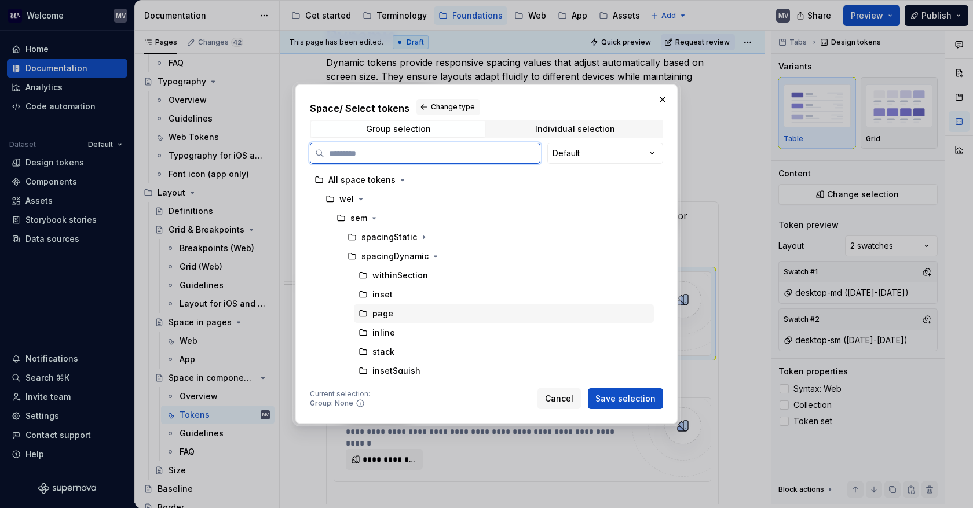
click at [434, 299] on div "inset" at bounding box center [504, 294] width 300 height 19
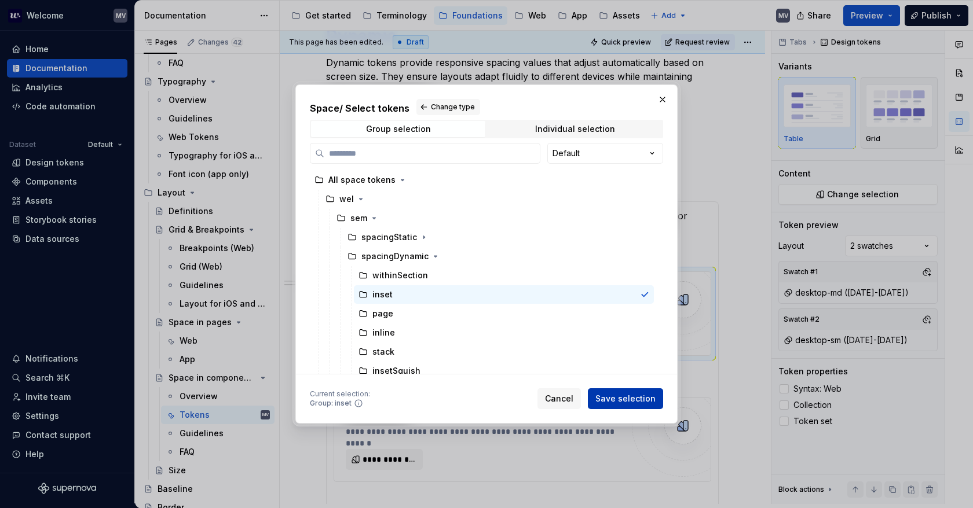
click at [637, 400] on span "Save selection" at bounding box center [625, 399] width 60 height 12
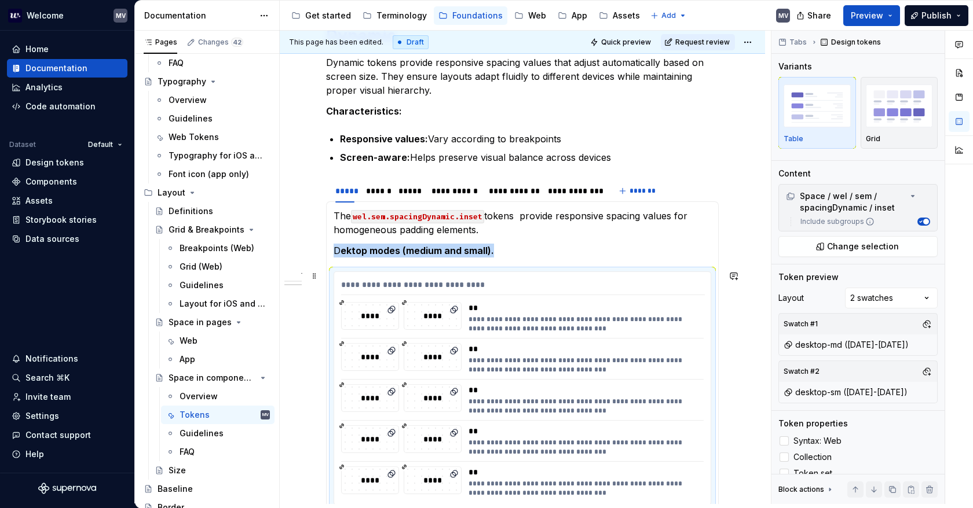
scroll to position [1065, 0]
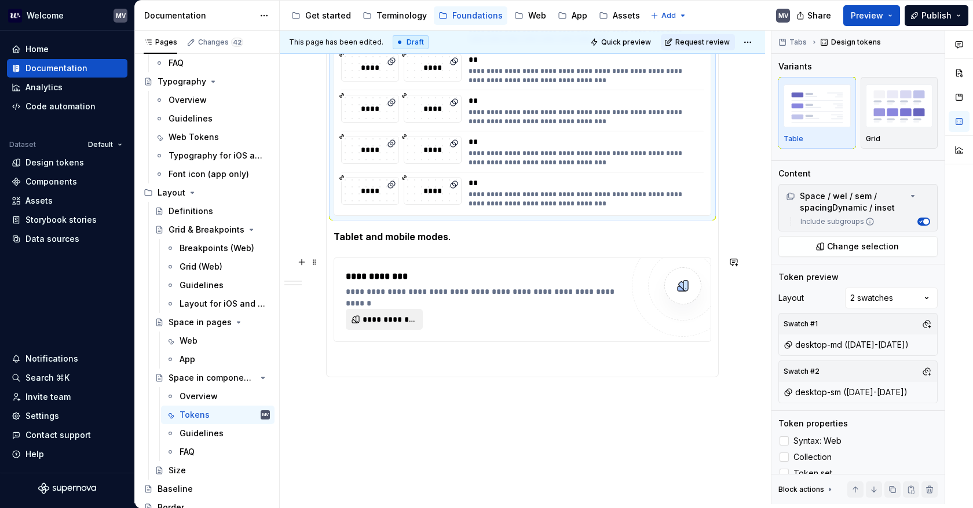
click at [387, 316] on span "**********" at bounding box center [388, 320] width 53 height 12
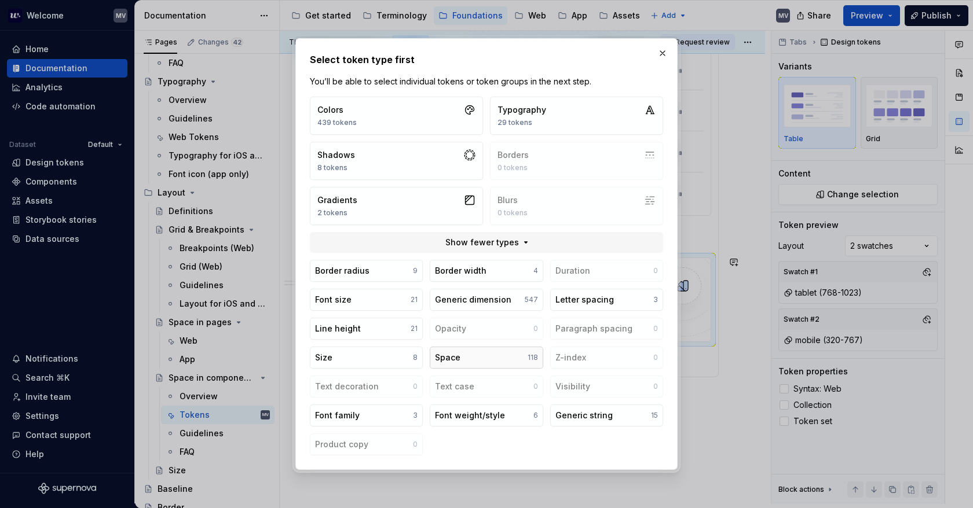
click at [475, 354] on button "Space 118" at bounding box center [486, 358] width 113 height 22
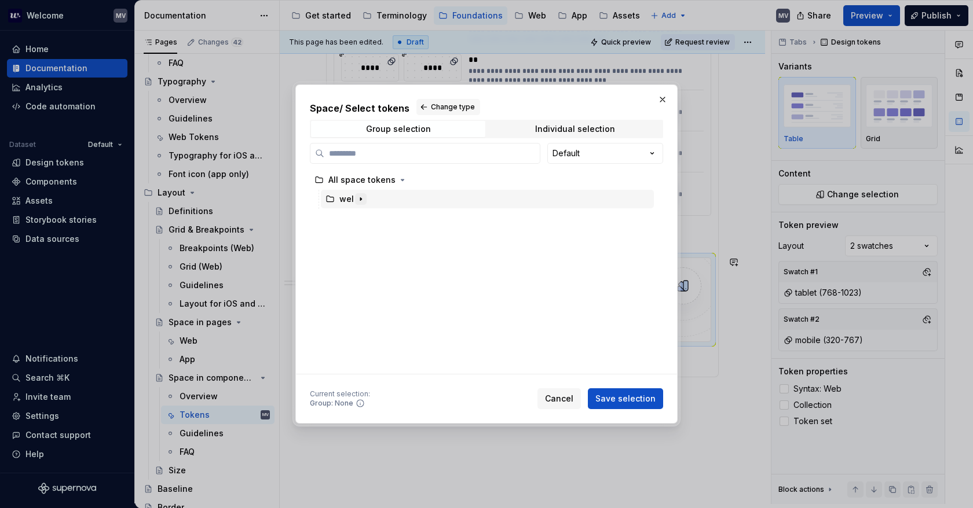
click at [361, 197] on icon "button" at bounding box center [360, 199] width 9 height 9
click at [375, 215] on icon "button" at bounding box center [373, 218] width 9 height 9
click at [431, 254] on icon "button" at bounding box center [435, 256] width 9 height 9
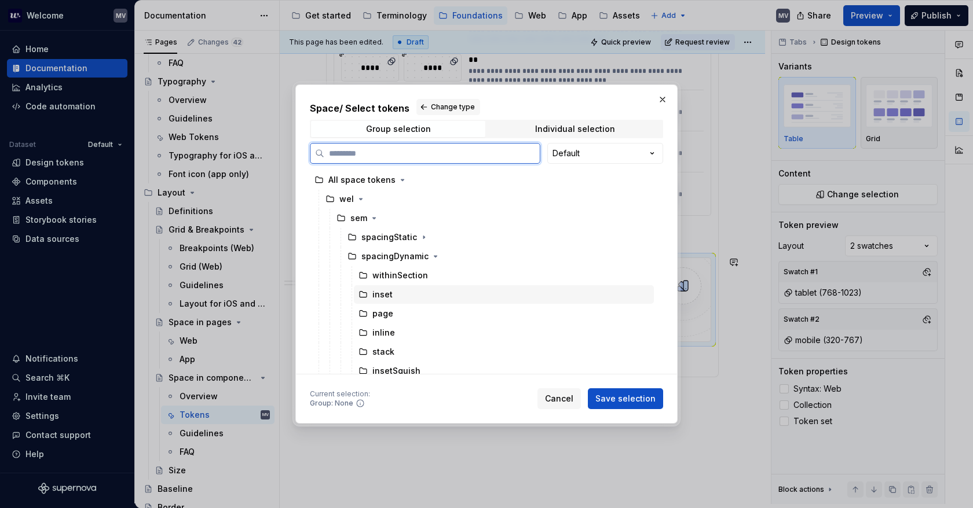
click at [431, 290] on div "inset" at bounding box center [504, 294] width 300 height 19
click at [619, 395] on span "Save selection" at bounding box center [625, 399] width 60 height 12
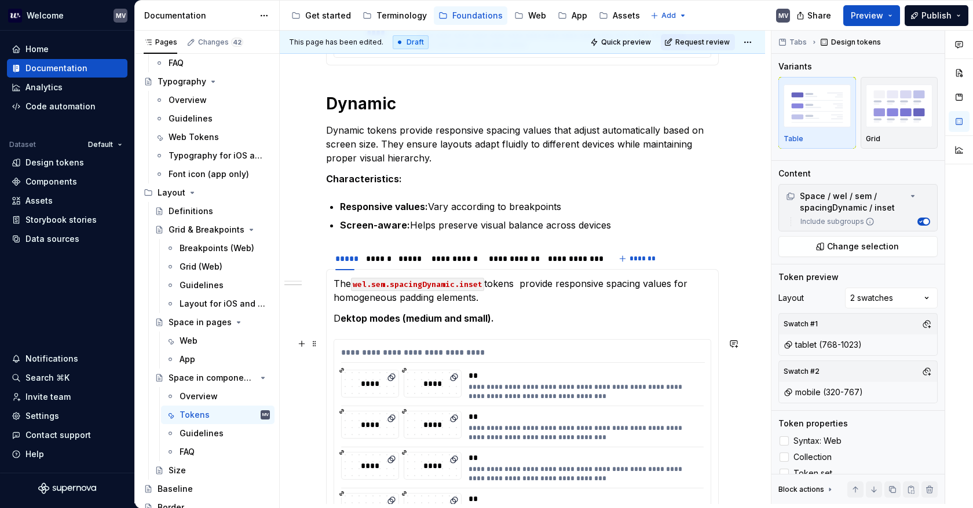
scroll to position [660, 0]
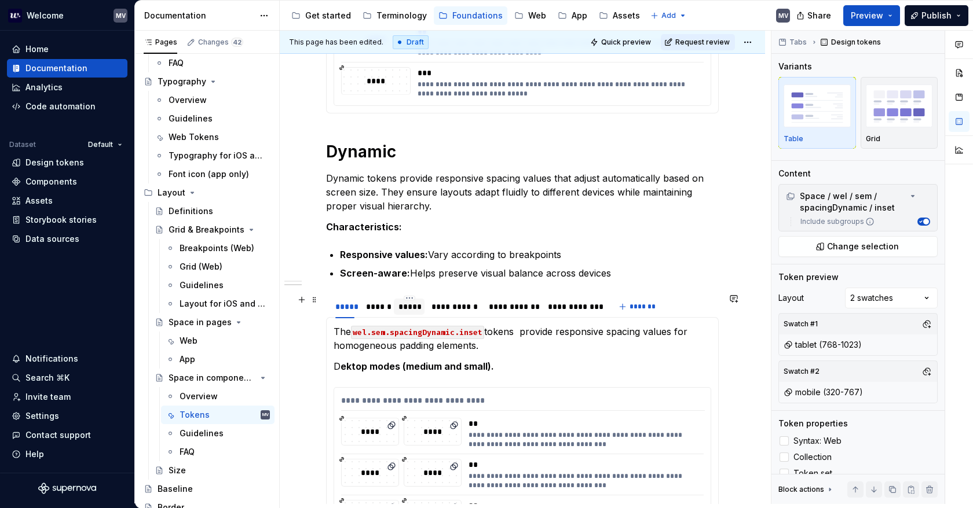
click at [412, 304] on div "*****" at bounding box center [409, 307] width 22 height 12
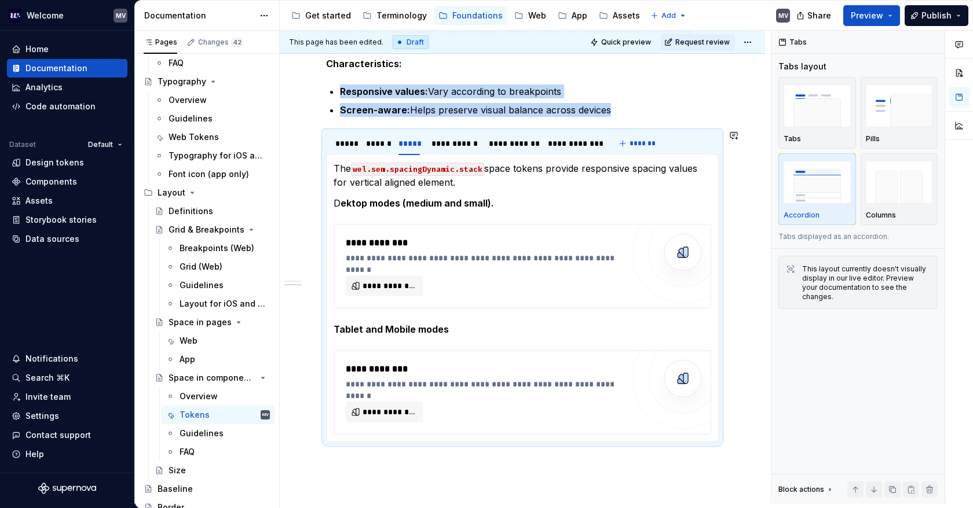
scroll to position [834, 0]
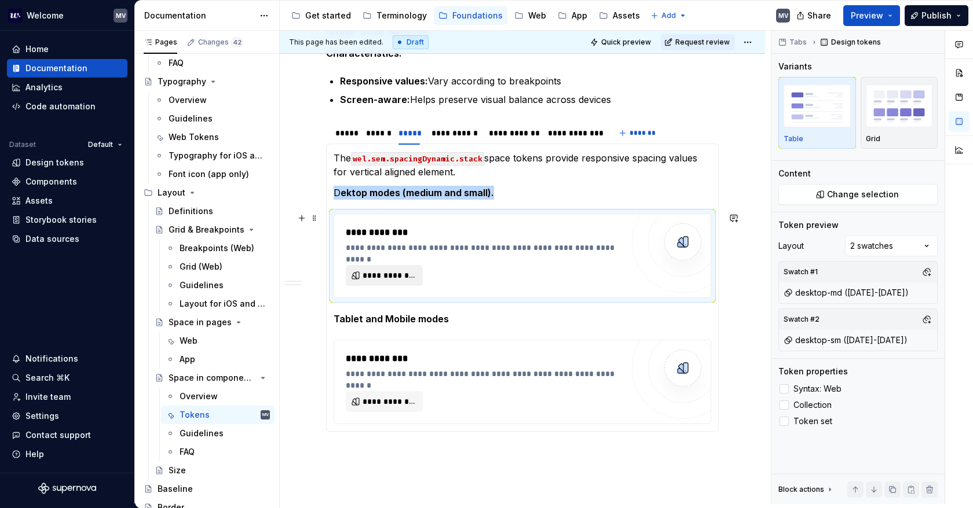
click at [402, 265] on button "**********" at bounding box center [384, 275] width 77 height 21
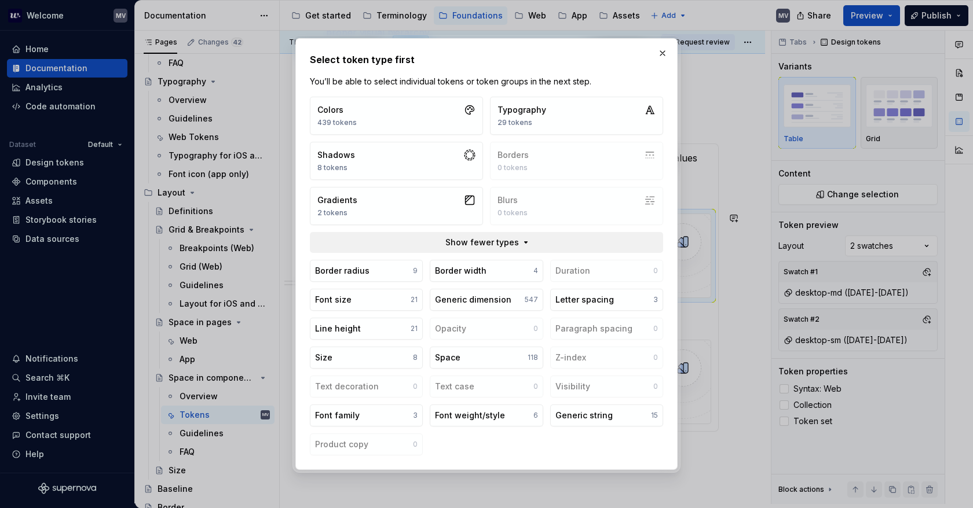
type textarea "*"
click at [477, 355] on button "Space 118" at bounding box center [486, 358] width 113 height 22
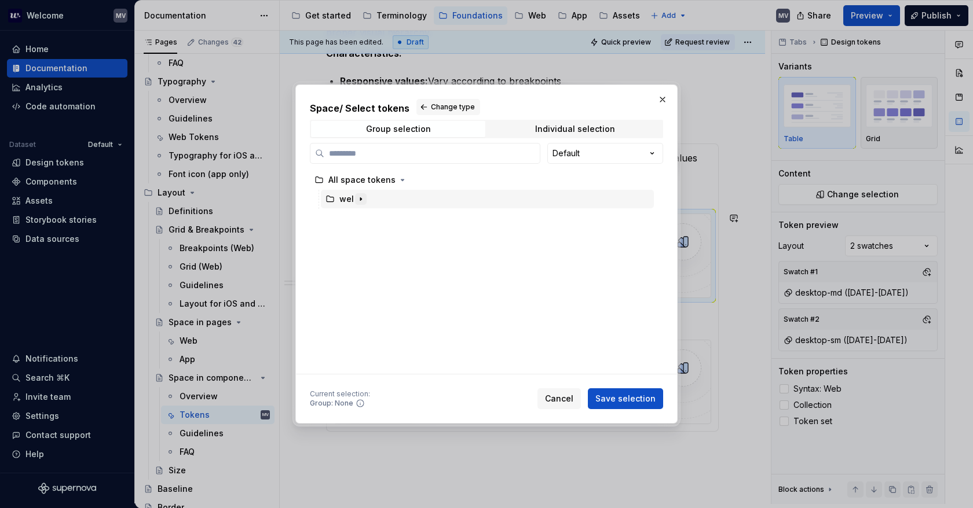
click at [361, 198] on icon "button" at bounding box center [360, 199] width 9 height 9
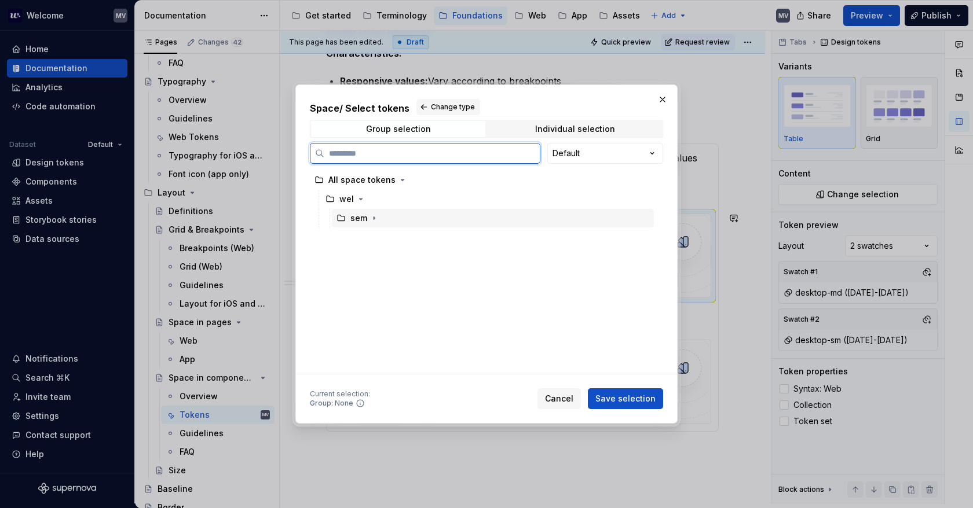
click at [372, 211] on div "sem" at bounding box center [493, 218] width 322 height 19
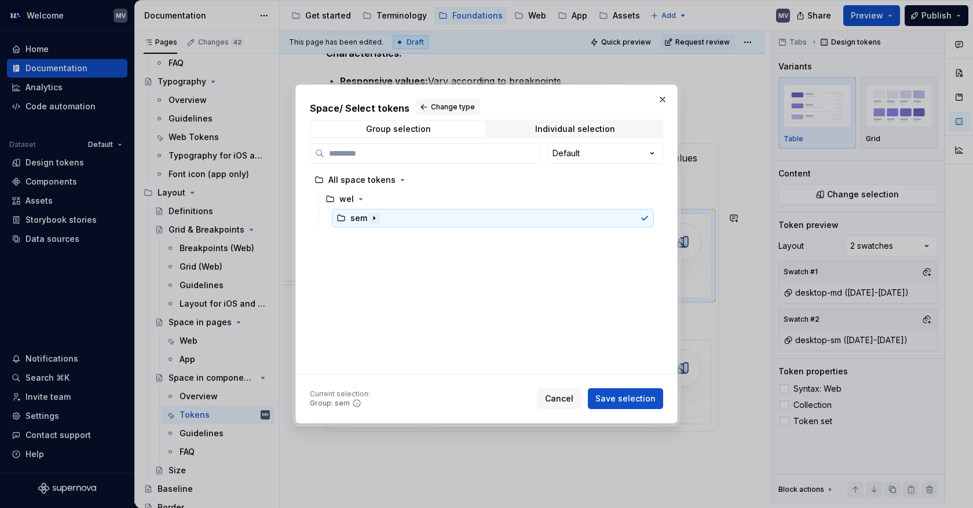
click at [375, 217] on icon "button" at bounding box center [373, 218] width 9 height 9
click at [435, 259] on icon "button" at bounding box center [435, 256] width 9 height 9
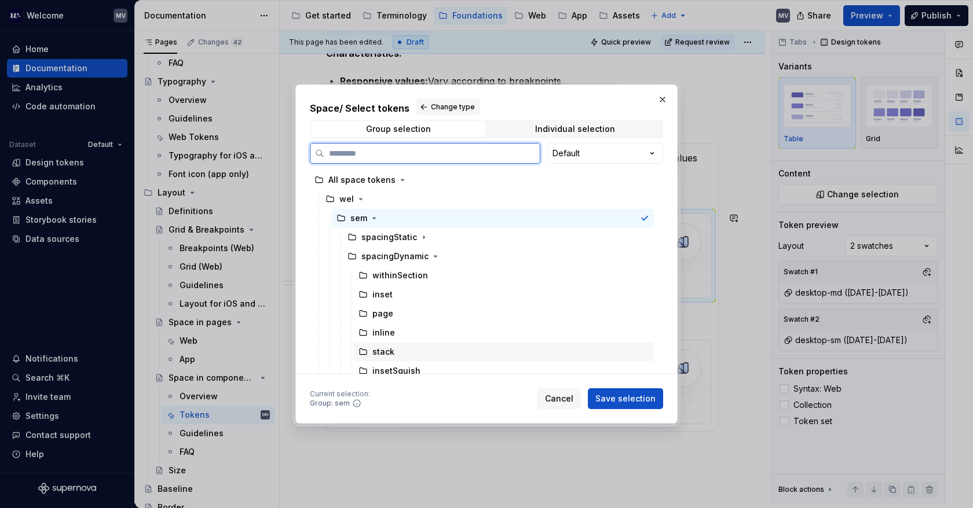
click at [434, 350] on div "stack" at bounding box center [504, 352] width 300 height 19
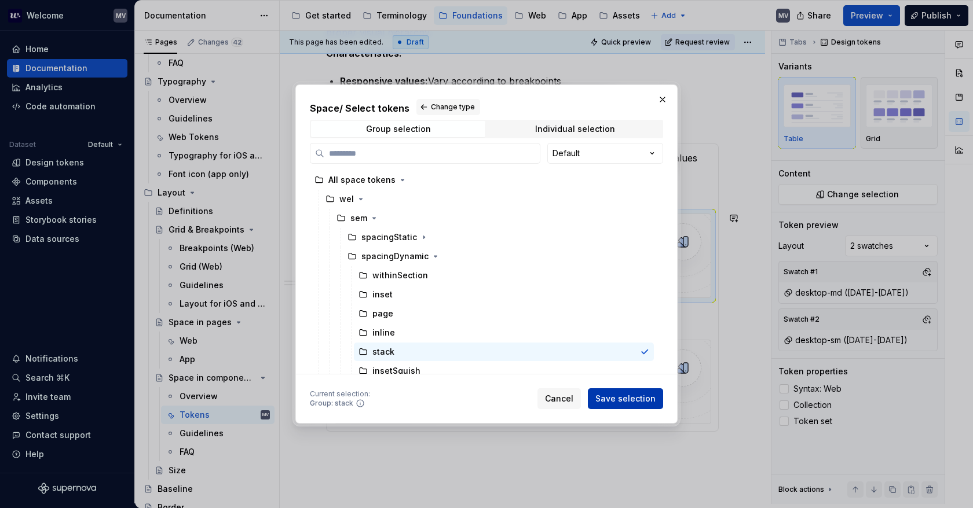
click at [613, 394] on span "Save selection" at bounding box center [625, 399] width 60 height 12
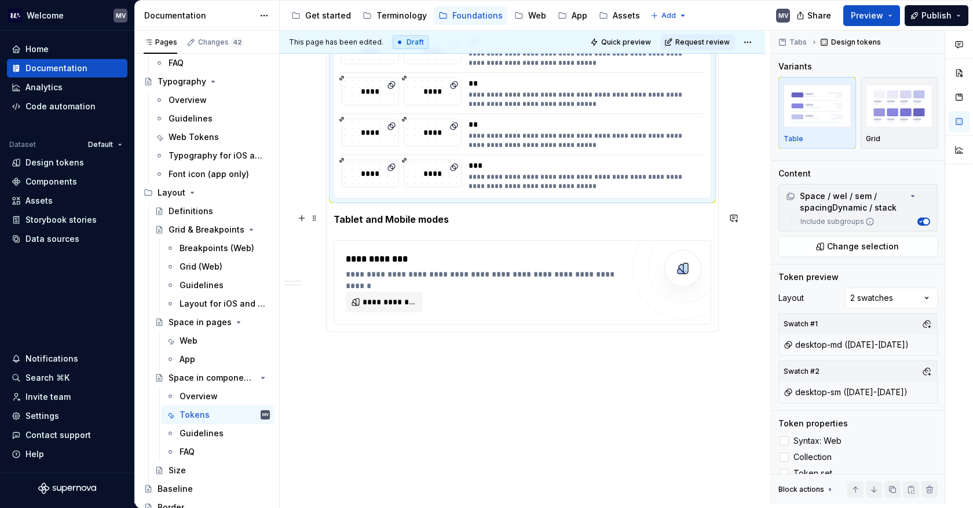
scroll to position [1185, 0]
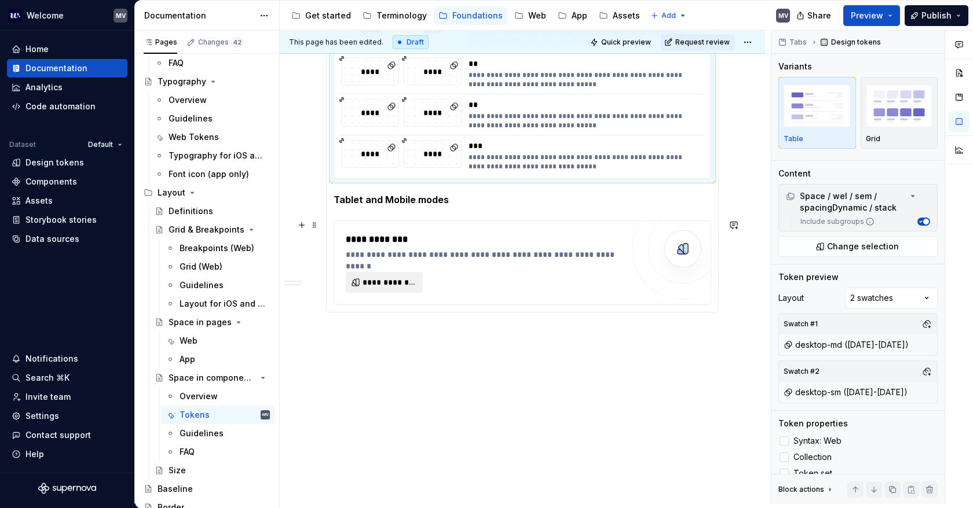
click at [397, 280] on span "**********" at bounding box center [388, 283] width 53 height 12
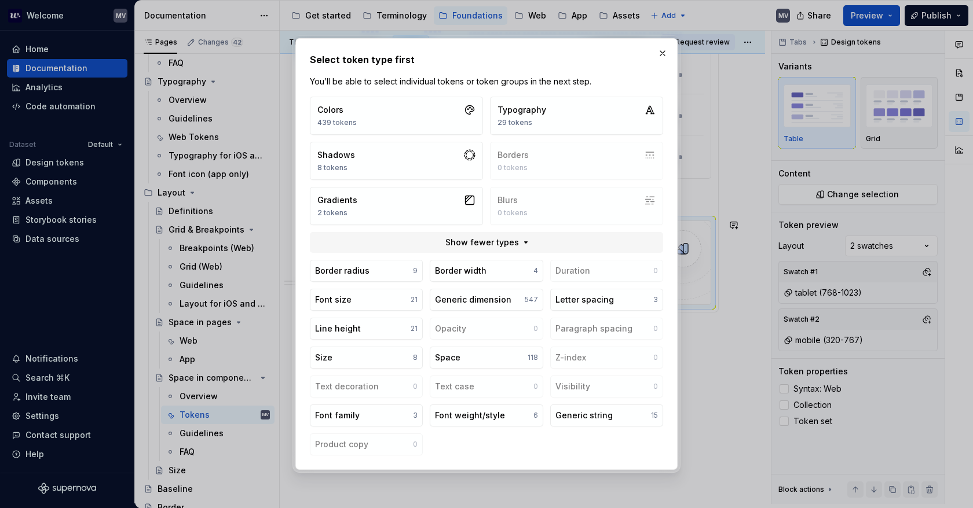
click at [489, 371] on div "Border radius 9 Border width 4 Duration 0 Font size 21 Generic dimension 547 Le…" at bounding box center [486, 358] width 353 height 196
click at [490, 366] on button "Space 118" at bounding box center [486, 358] width 113 height 22
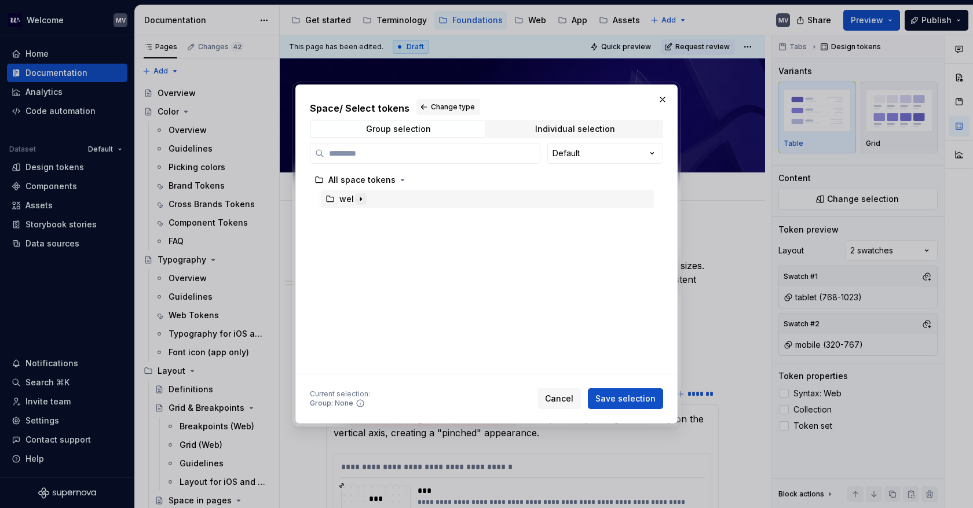
scroll to position [0, 14]
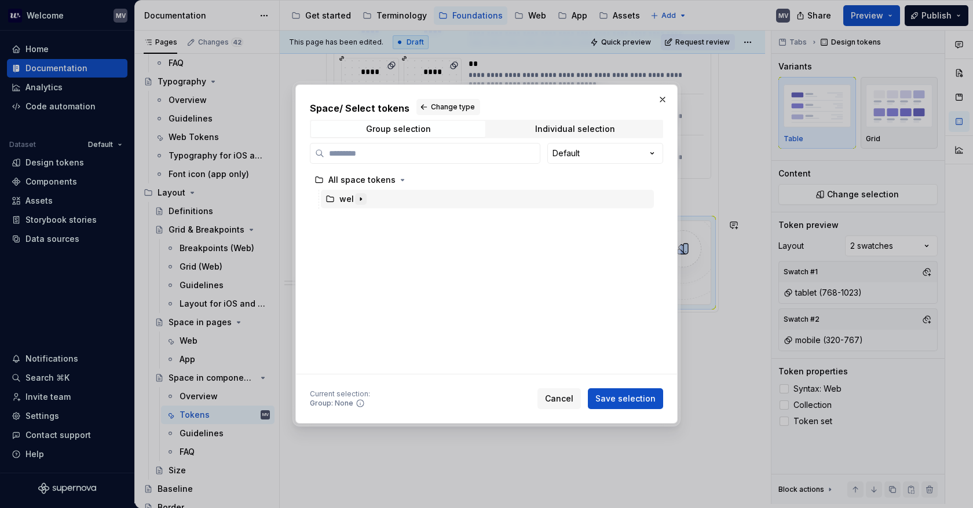
click at [360, 200] on icon "button" at bounding box center [360, 199] width 9 height 9
click at [373, 219] on icon "button" at bounding box center [373, 218] width 1 height 3
click at [431, 254] on icon "button" at bounding box center [435, 256] width 9 height 9
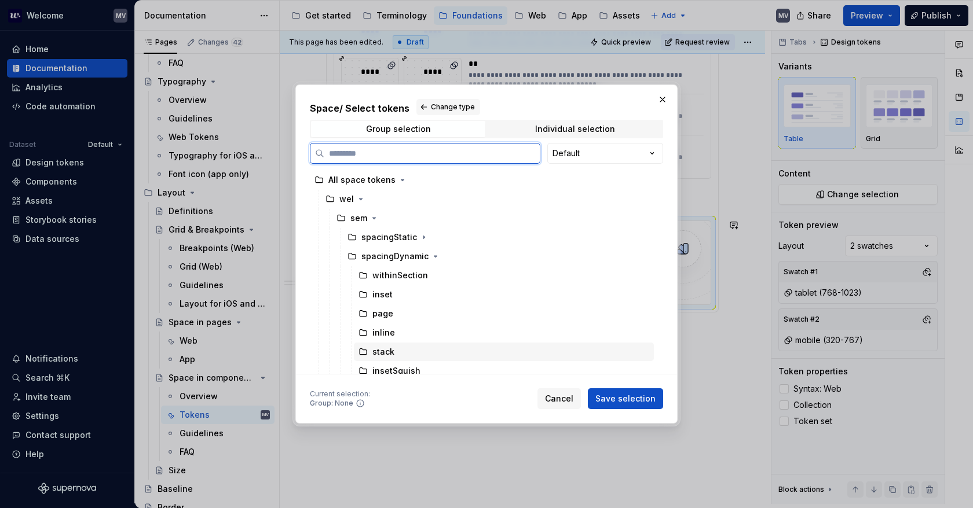
click at [420, 351] on div "stack" at bounding box center [504, 352] width 300 height 19
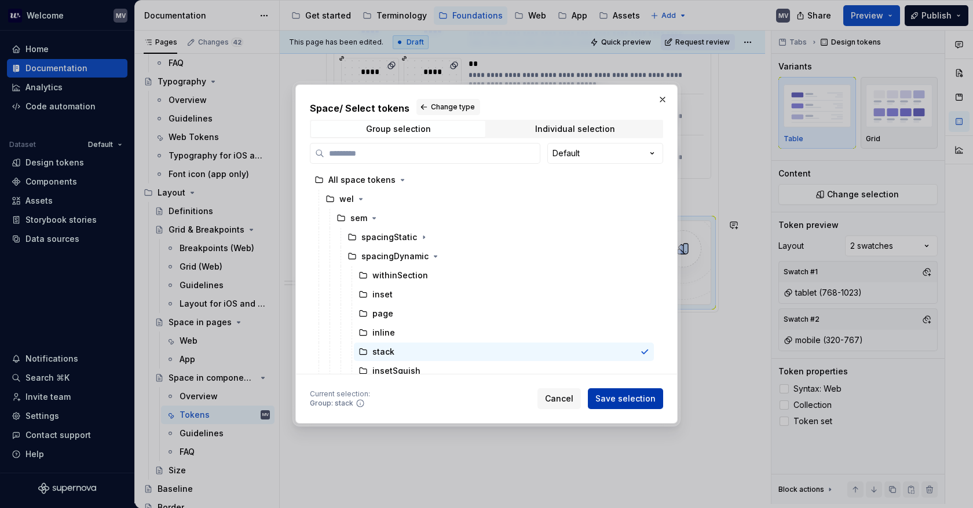
click at [643, 406] on button "Save selection" at bounding box center [625, 398] width 75 height 21
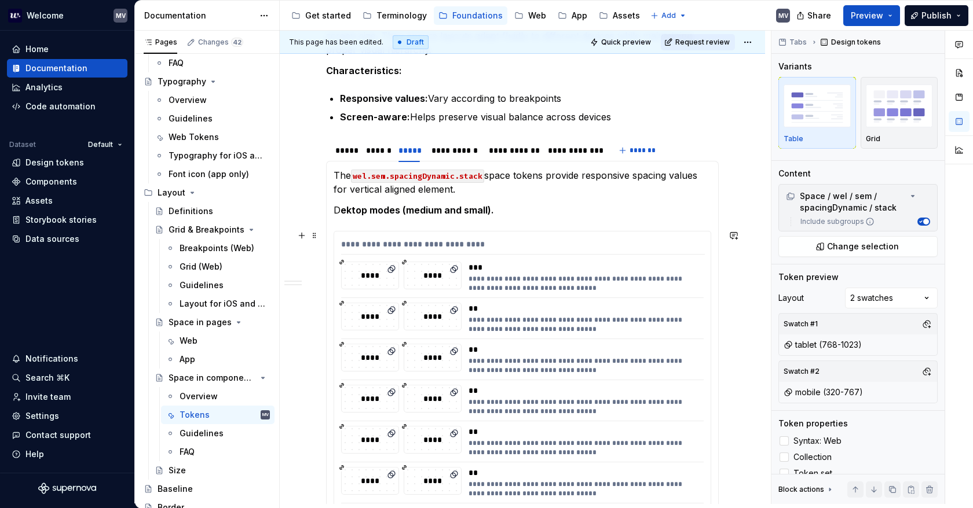
scroll to position [810, 0]
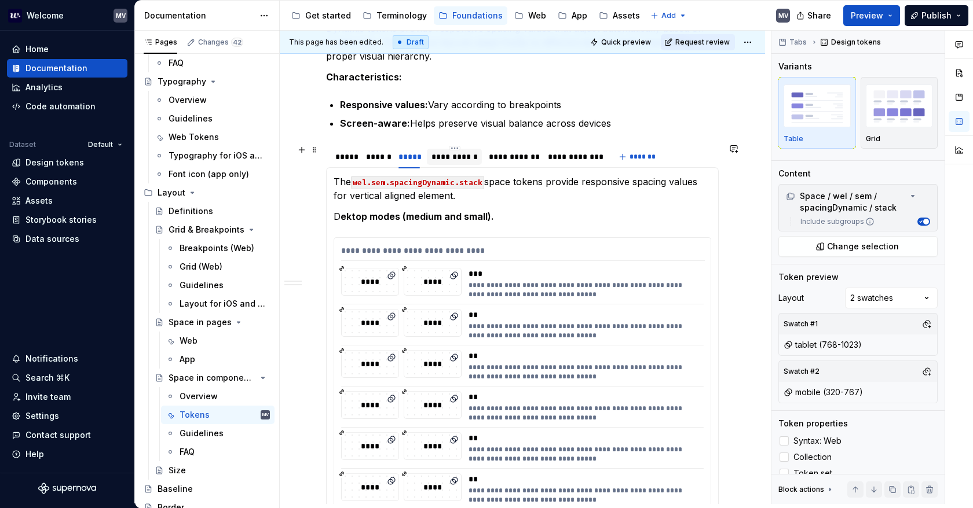
click at [459, 161] on div "**********" at bounding box center [454, 157] width 54 height 16
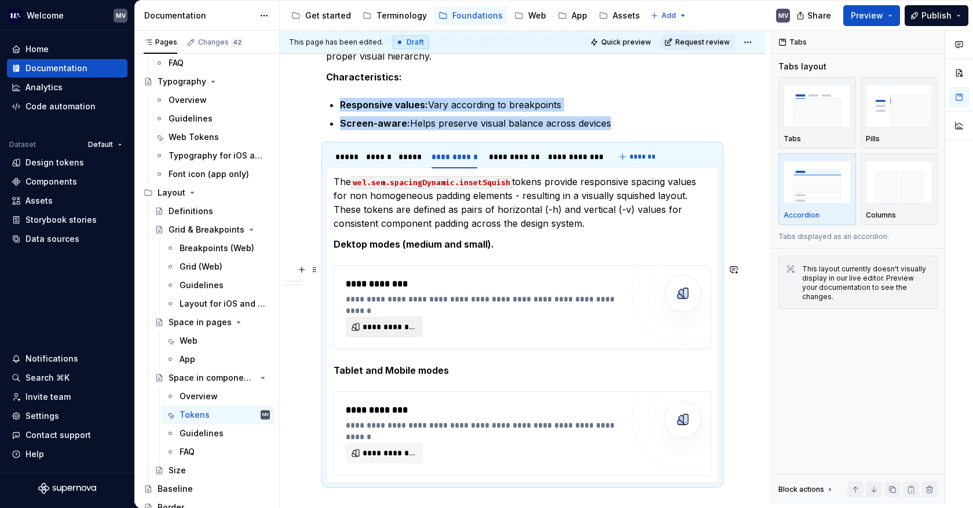
click at [380, 324] on span "**********" at bounding box center [388, 327] width 53 height 12
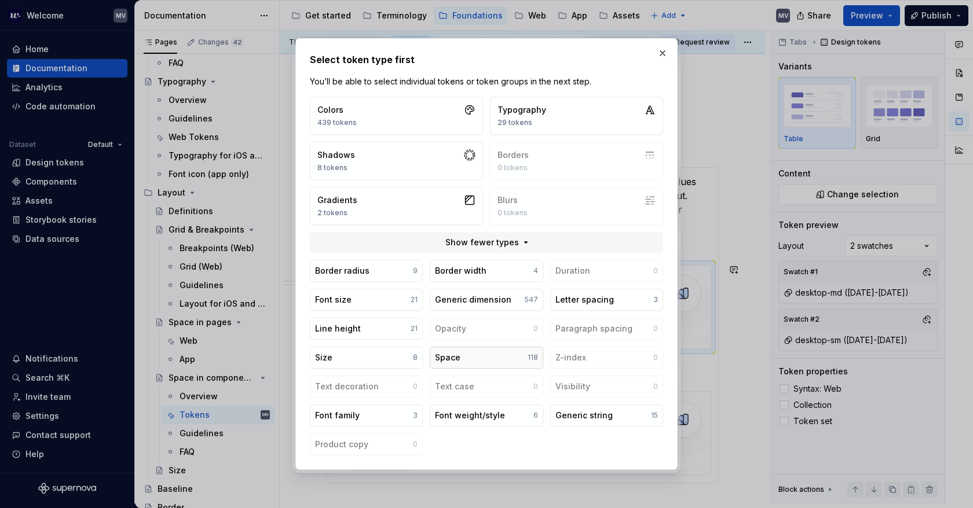
click at [464, 360] on button "Space 118" at bounding box center [486, 358] width 113 height 22
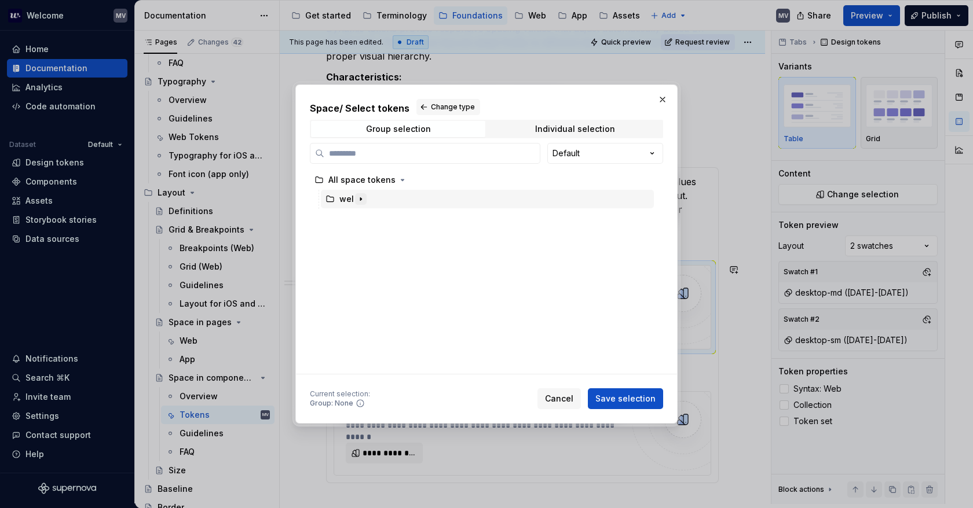
click at [360, 196] on icon "button" at bounding box center [360, 199] width 9 height 9
click at [376, 219] on icon "button" at bounding box center [373, 218] width 9 height 9
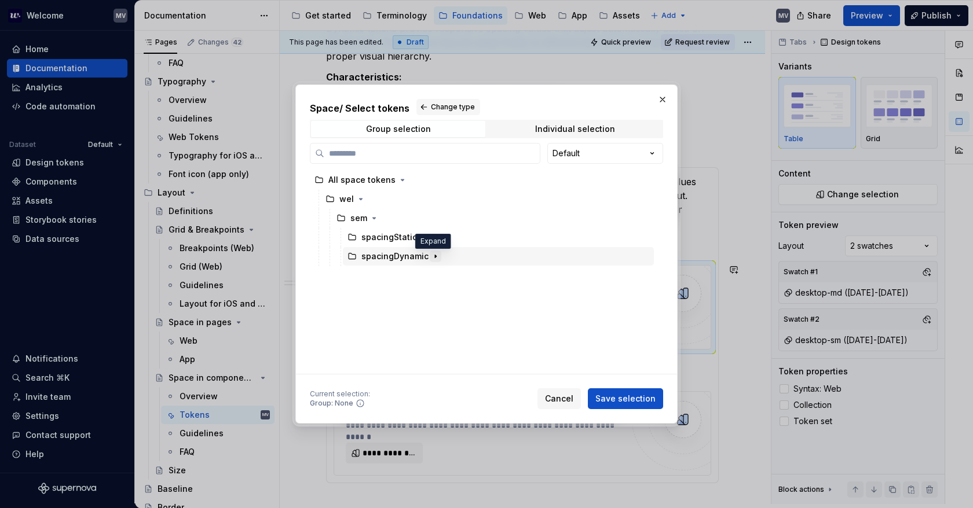
click at [431, 254] on icon "button" at bounding box center [435, 256] width 9 height 9
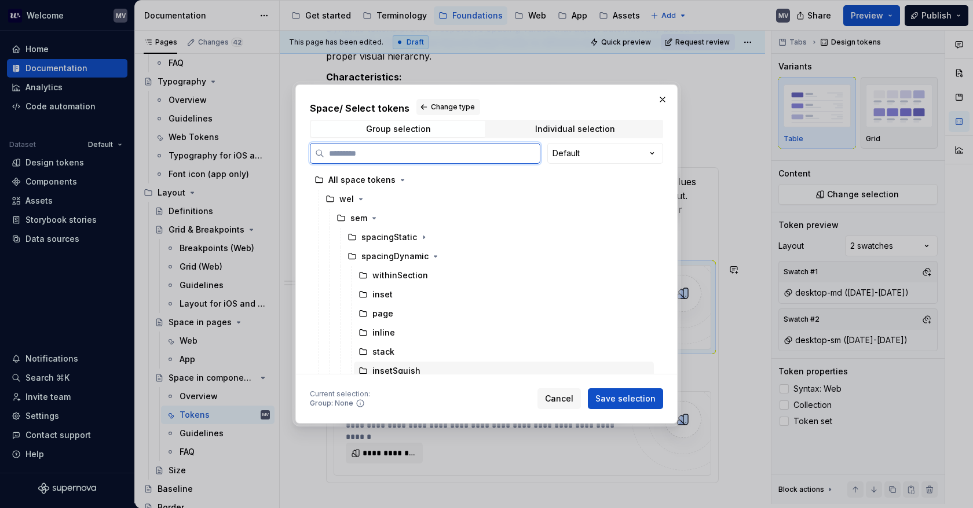
click at [431, 364] on div "insetSquish" at bounding box center [504, 371] width 300 height 19
click at [627, 397] on span "Save selection" at bounding box center [625, 399] width 60 height 12
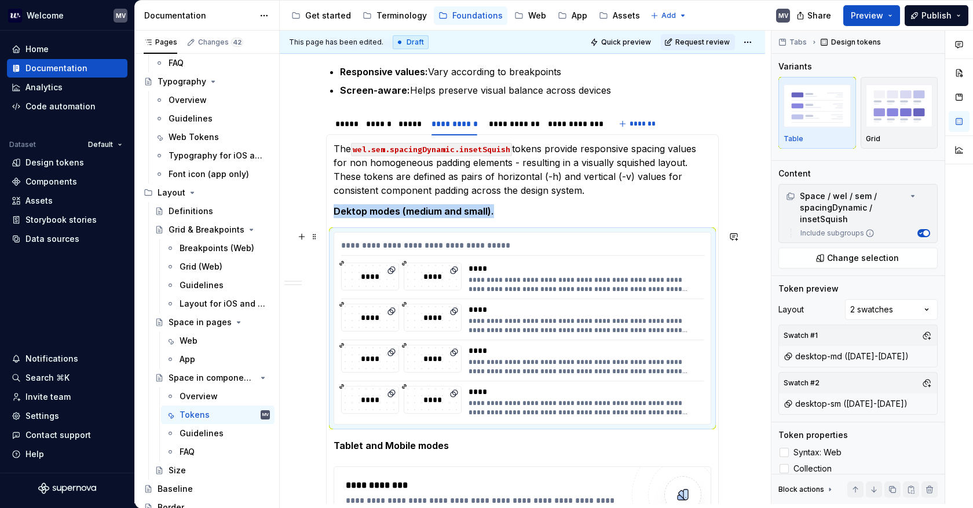
scroll to position [984, 0]
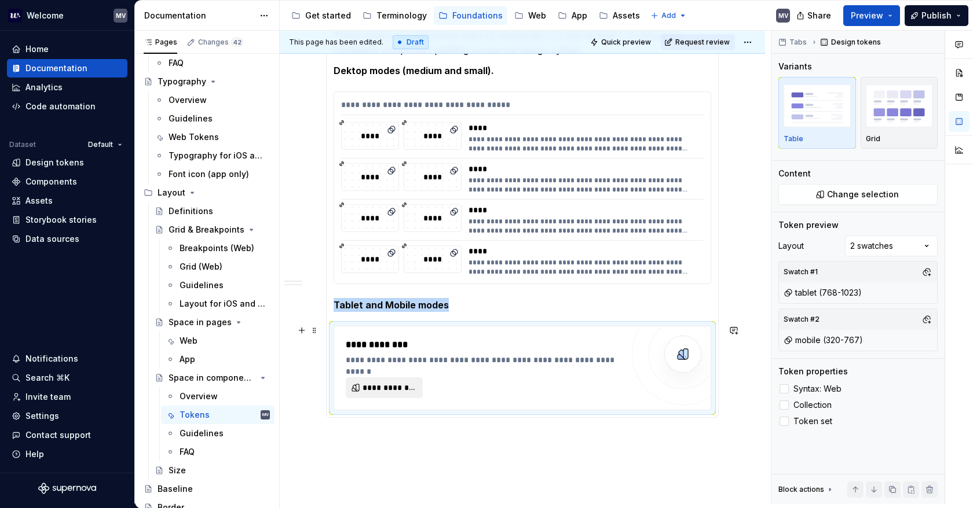
click at [385, 378] on button "**********" at bounding box center [384, 387] width 77 height 21
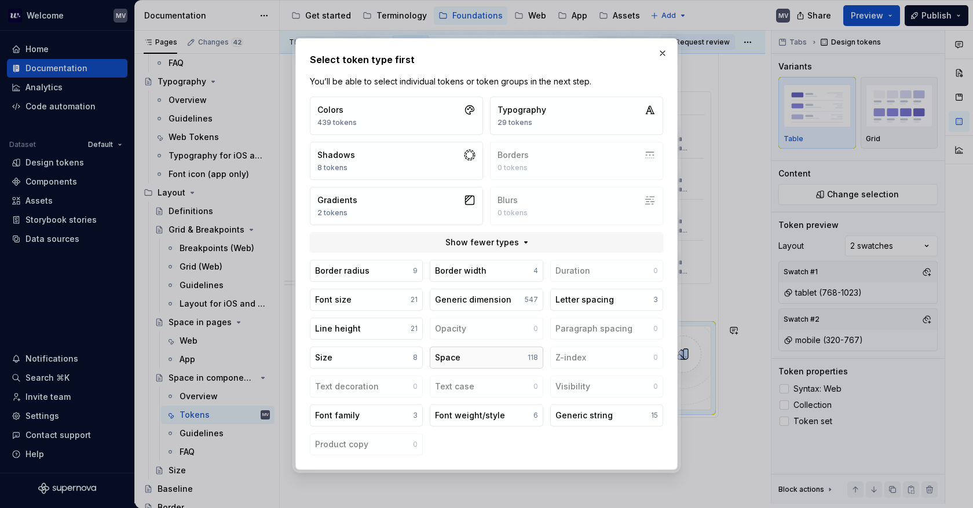
click at [469, 365] on button "Space 118" at bounding box center [486, 358] width 113 height 22
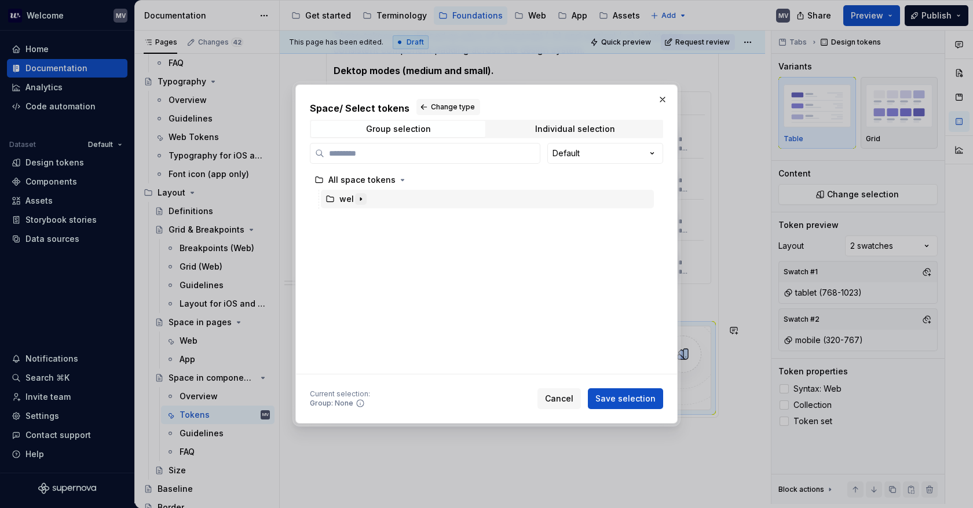
click at [360, 202] on icon "button" at bounding box center [360, 199] width 9 height 9
click at [375, 219] on icon "button" at bounding box center [373, 218] width 9 height 9
click at [431, 258] on icon "button" at bounding box center [435, 256] width 9 height 9
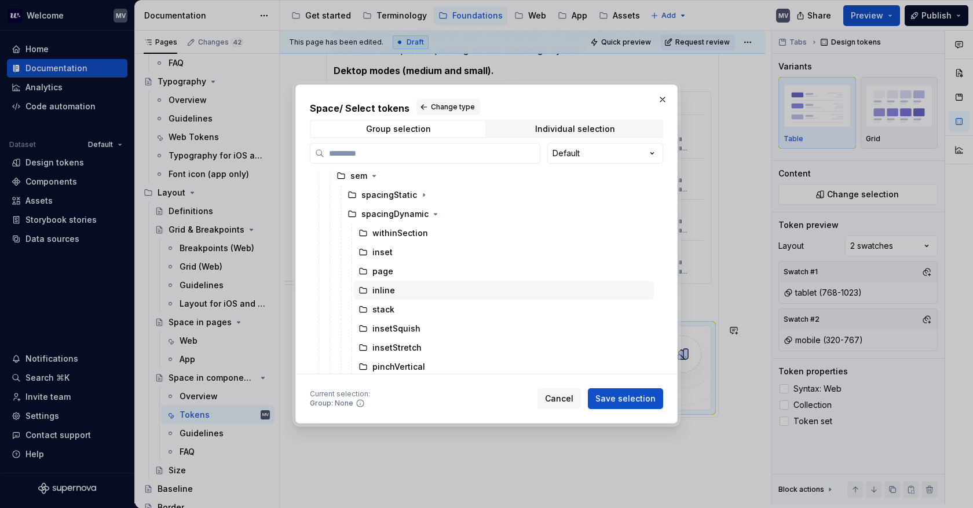
scroll to position [45, 0]
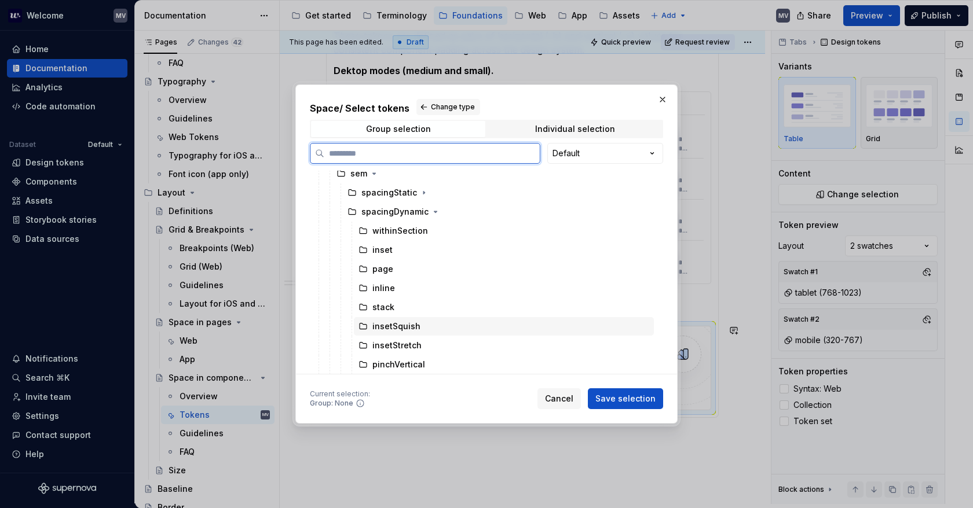
click at [428, 327] on div "insetSquish" at bounding box center [504, 326] width 300 height 19
click at [626, 400] on span "Save selection" at bounding box center [625, 399] width 60 height 12
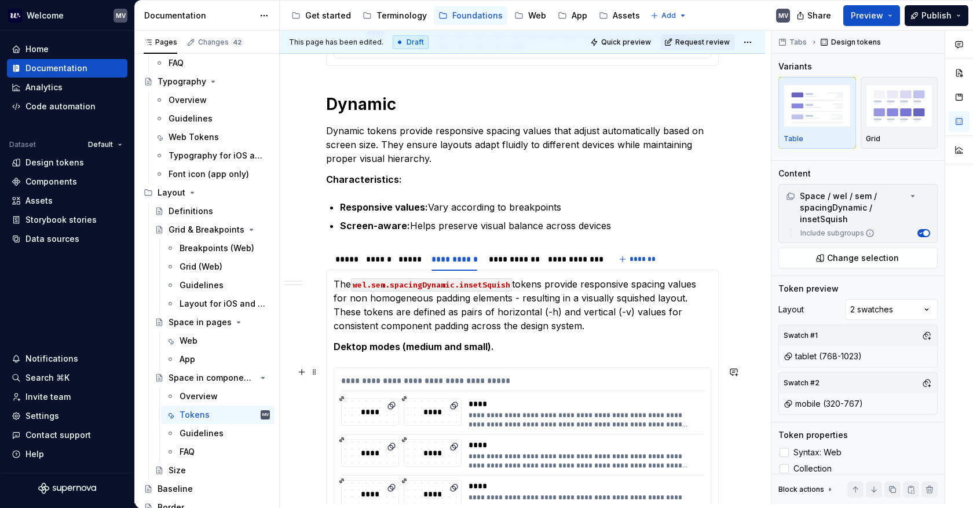
scroll to position [707, 0]
click at [505, 265] on div "**********" at bounding box center [512, 260] width 57 height 16
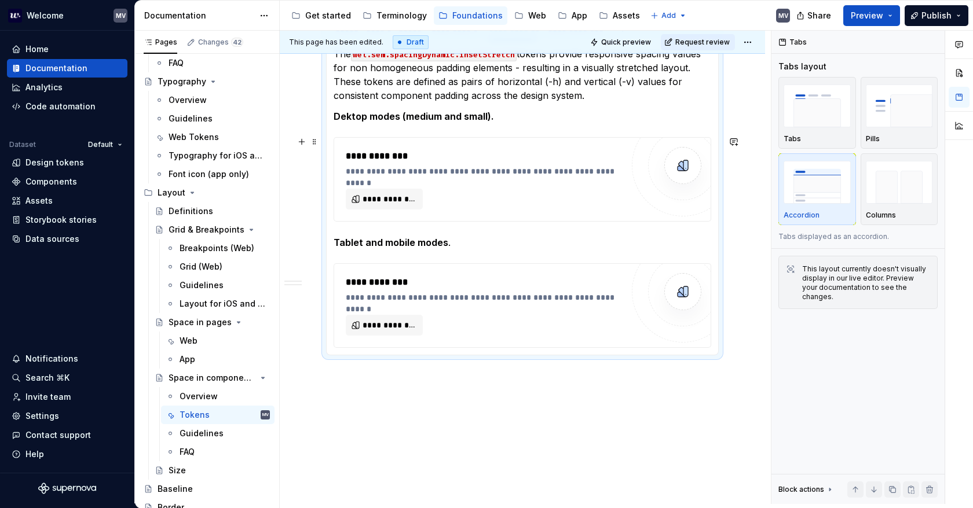
scroll to position [939, 0]
click at [367, 188] on button "**********" at bounding box center [384, 198] width 77 height 21
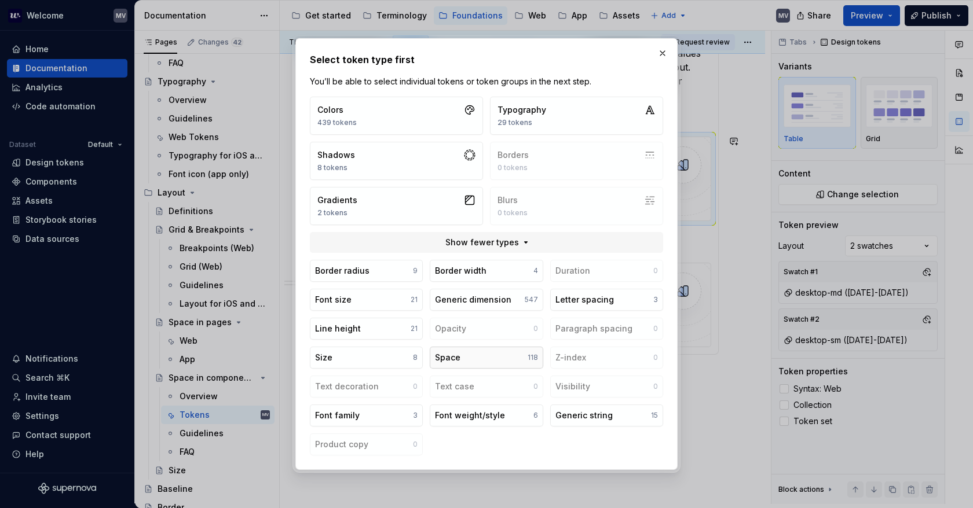
click at [492, 357] on button "Space 118" at bounding box center [486, 358] width 113 height 22
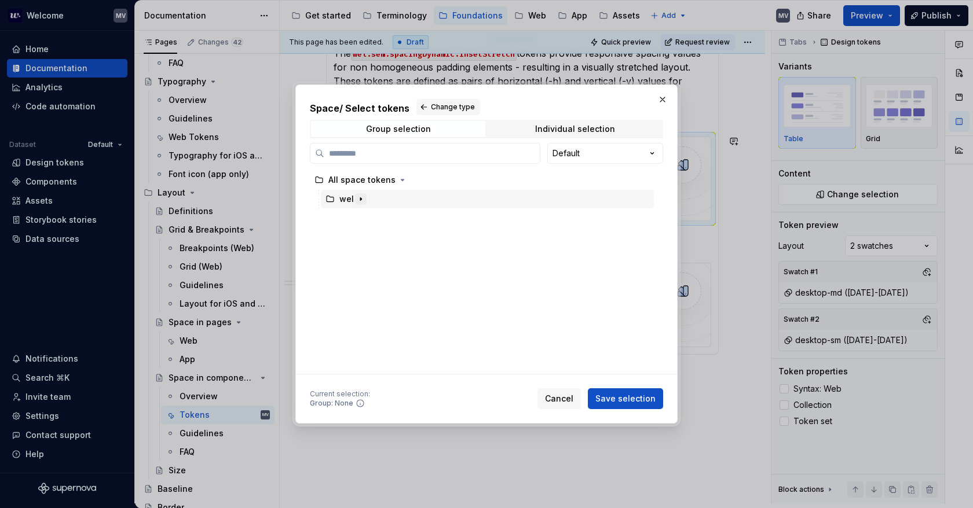
click at [360, 199] on icon "button" at bounding box center [360, 199] width 1 height 3
click at [372, 215] on icon "button" at bounding box center [373, 218] width 9 height 9
click at [433, 255] on icon "button" at bounding box center [435, 256] width 9 height 9
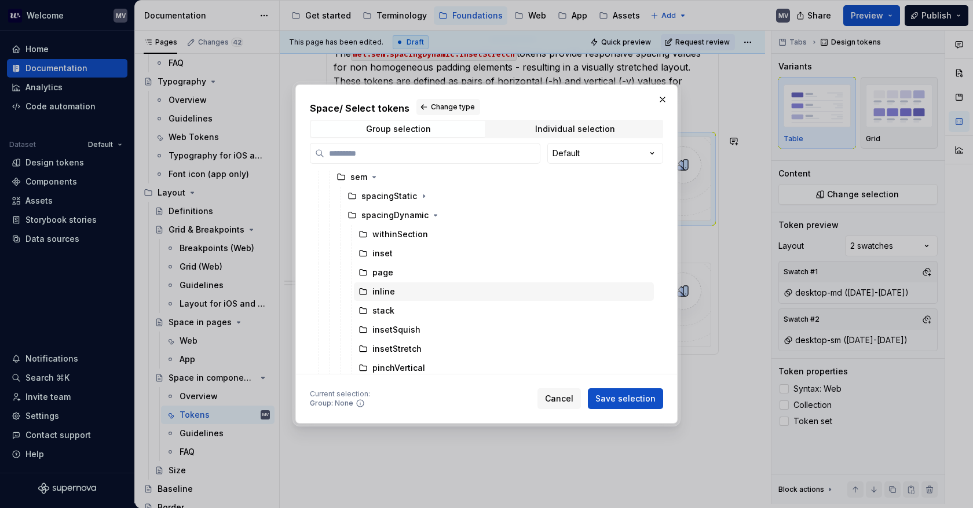
scroll to position [45, 0]
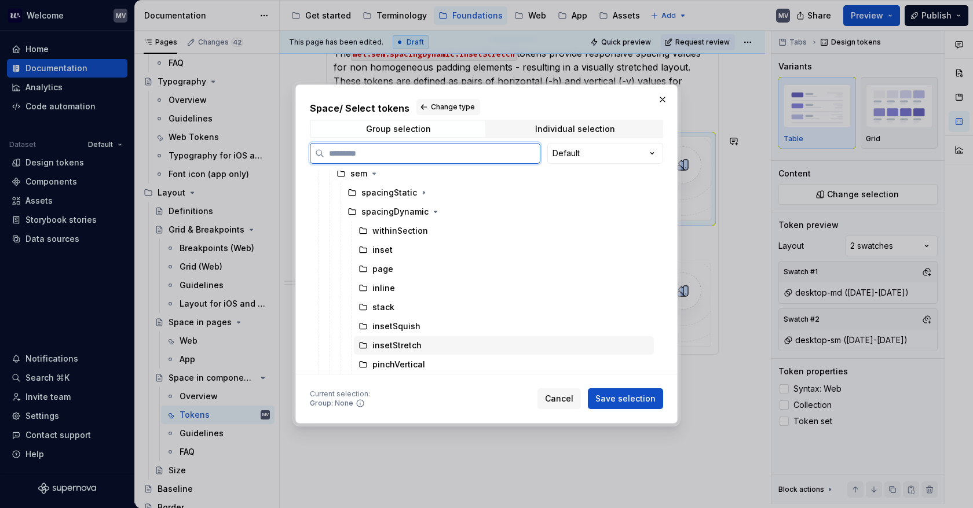
click at [461, 348] on div "insetStretch" at bounding box center [504, 345] width 300 height 19
click at [625, 404] on span "Save selection" at bounding box center [625, 399] width 60 height 12
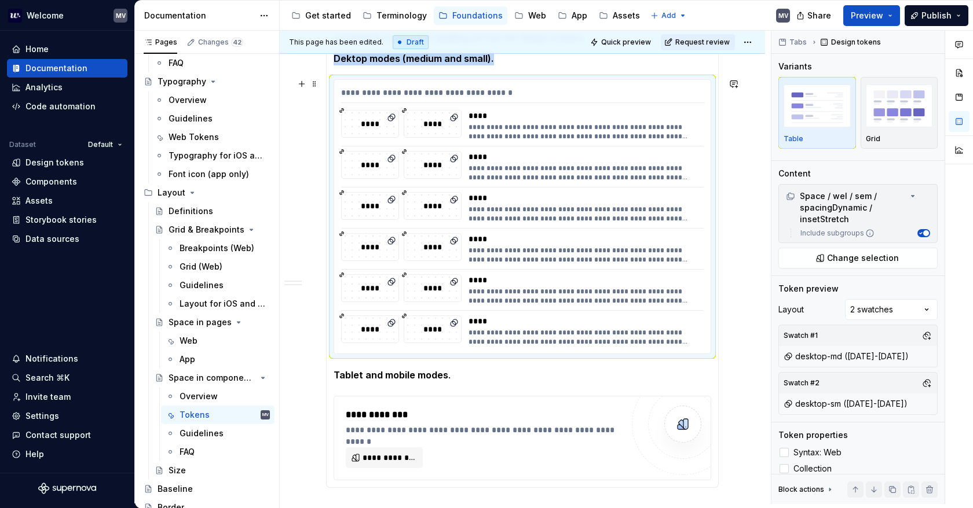
scroll to position [996, 0]
click at [372, 453] on span "**********" at bounding box center [388, 458] width 53 height 12
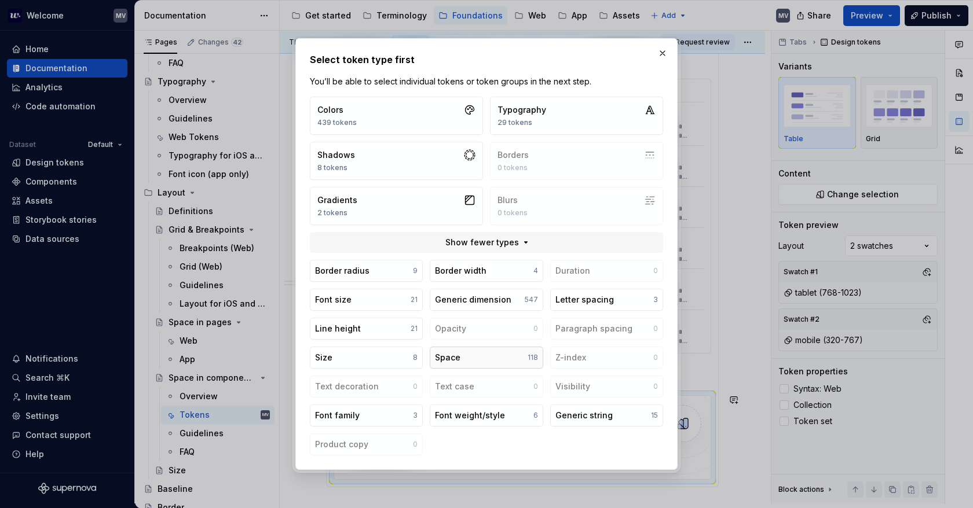
click at [481, 360] on button "Space 118" at bounding box center [486, 358] width 113 height 22
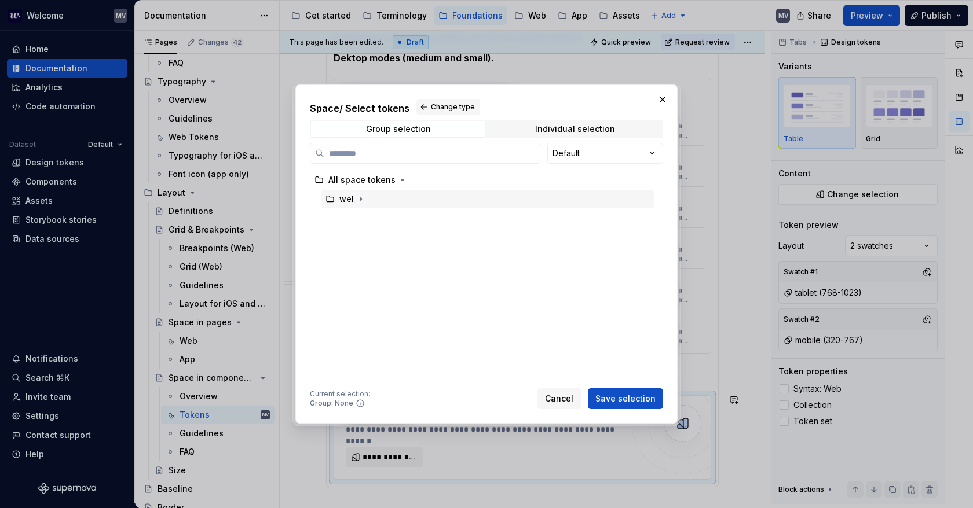
drag, startPoint x: 361, startPoint y: 198, endPoint x: 404, endPoint y: 208, distance: 44.5
click at [361, 197] on icon "button" at bounding box center [360, 199] width 9 height 9
click at [374, 217] on icon "button" at bounding box center [373, 218] width 9 height 9
click at [435, 256] on icon "button" at bounding box center [435, 256] width 1 height 3
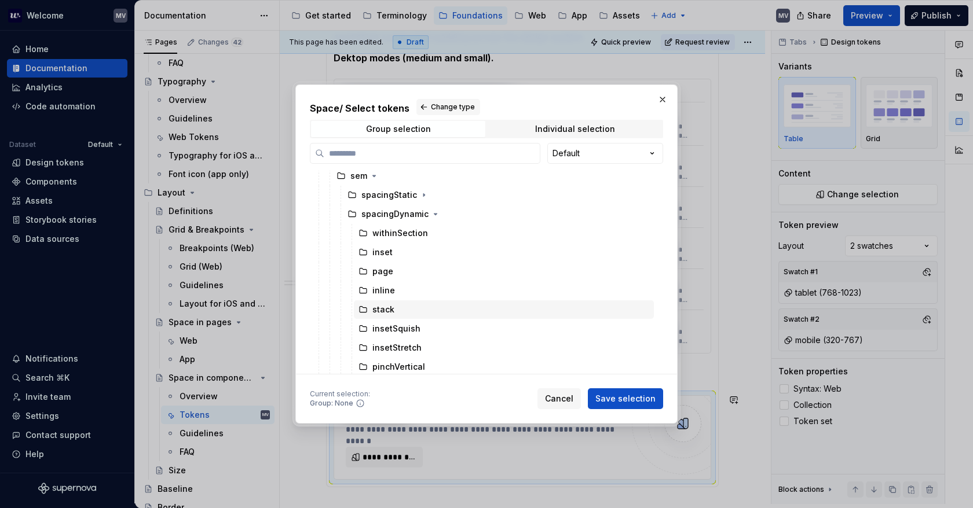
scroll to position [45, 0]
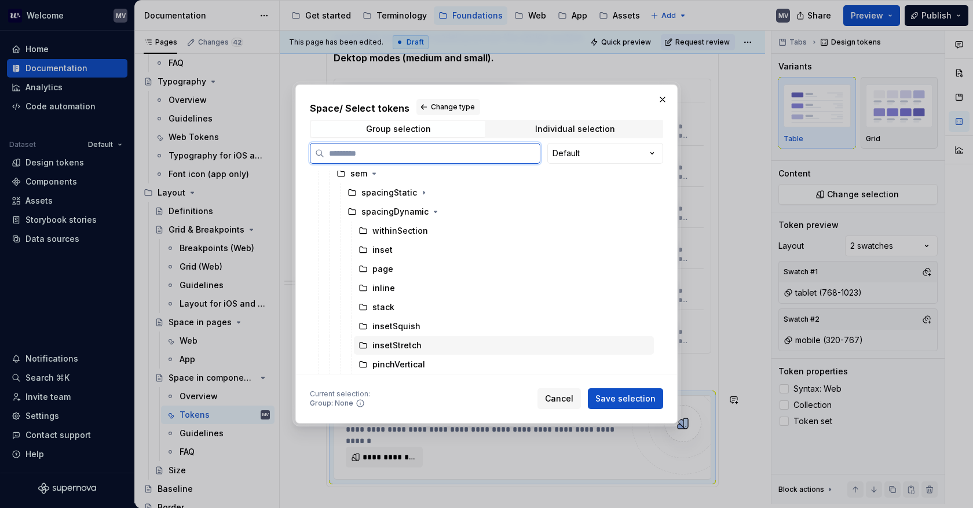
click at [441, 348] on div "insetStretch" at bounding box center [504, 345] width 300 height 19
click at [634, 398] on span "Save selection" at bounding box center [625, 399] width 60 height 12
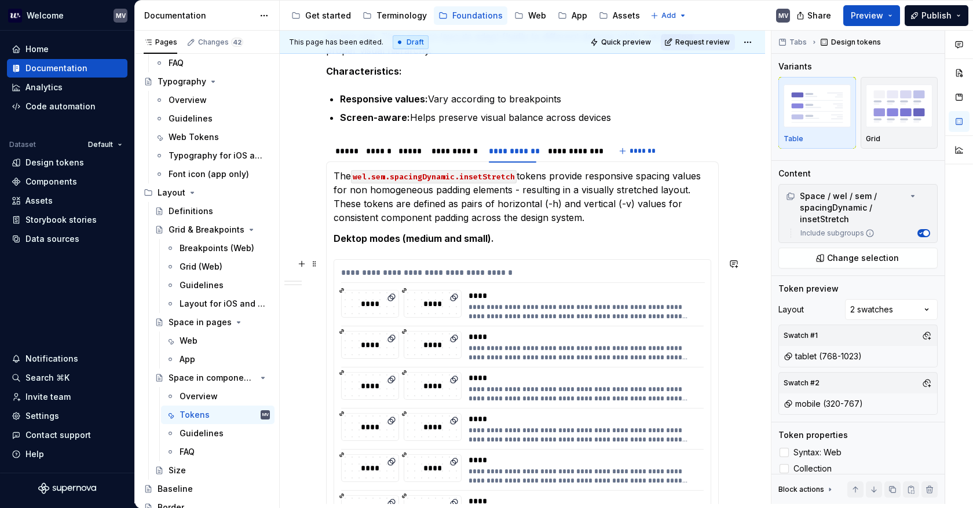
scroll to position [813, 0]
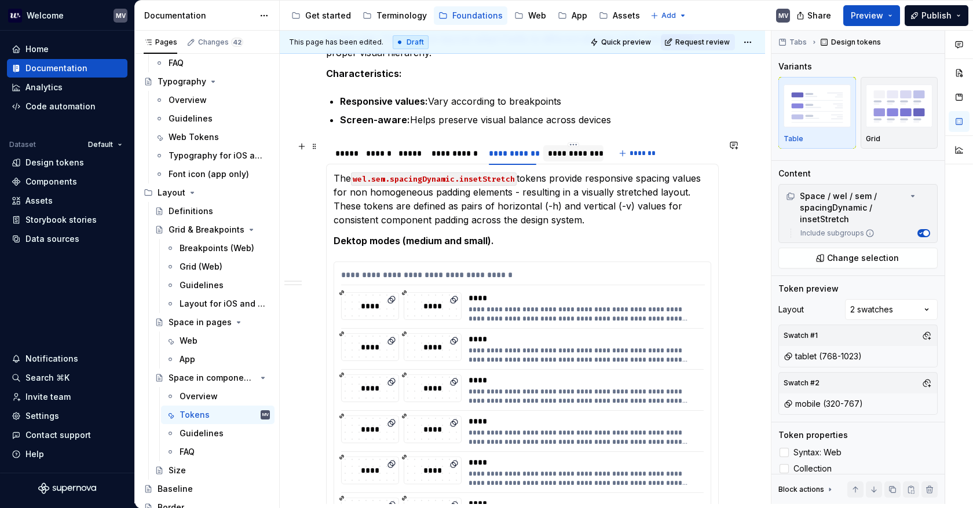
click at [569, 151] on div "**********" at bounding box center [573, 154] width 51 height 12
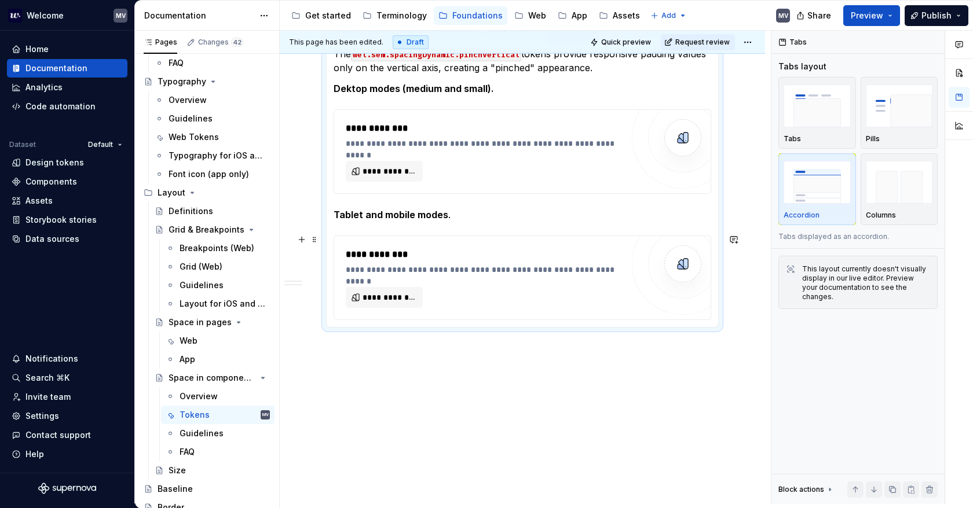
scroll to position [953, 0]
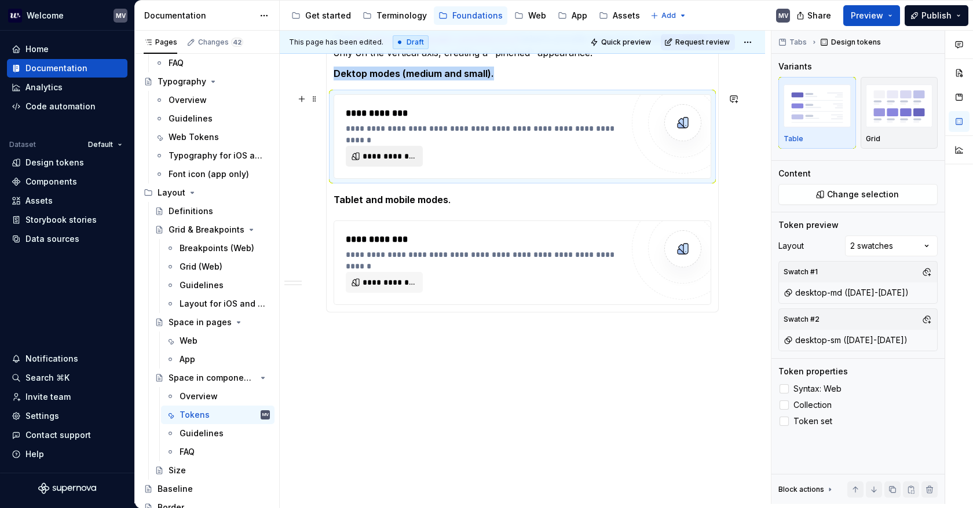
click at [383, 157] on span "**********" at bounding box center [388, 157] width 53 height 12
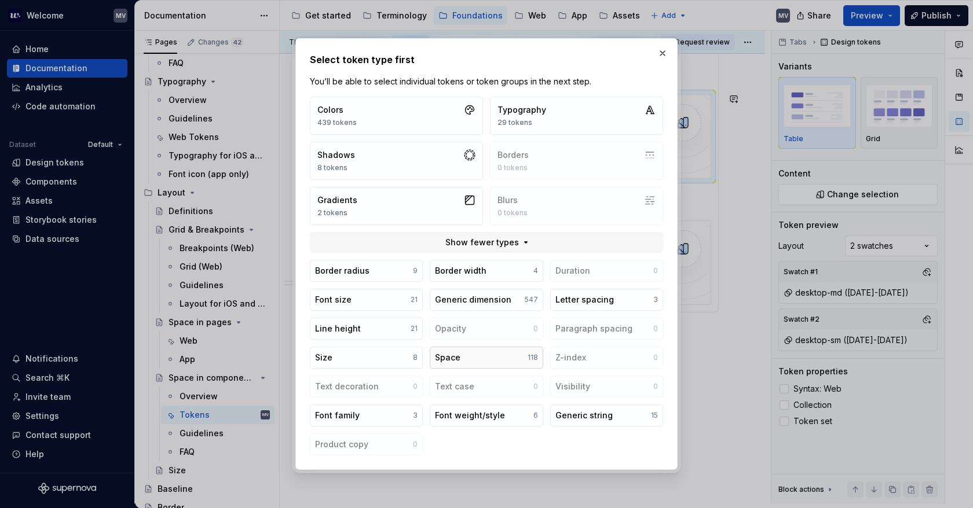
click at [489, 355] on button "Space 118" at bounding box center [486, 358] width 113 height 22
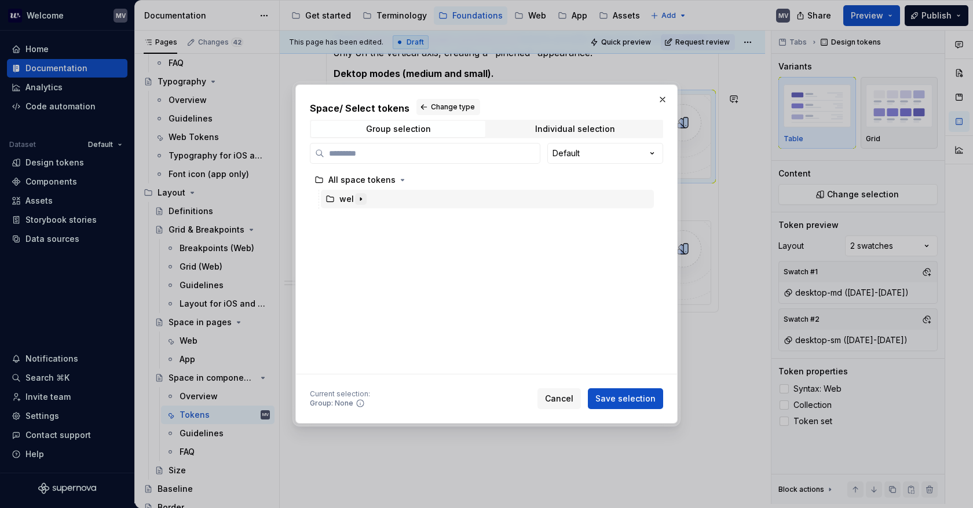
click at [360, 199] on icon "button" at bounding box center [360, 199] width 1 height 3
click at [373, 219] on icon "button" at bounding box center [373, 218] width 1 height 3
click at [431, 255] on icon "button" at bounding box center [435, 256] width 9 height 9
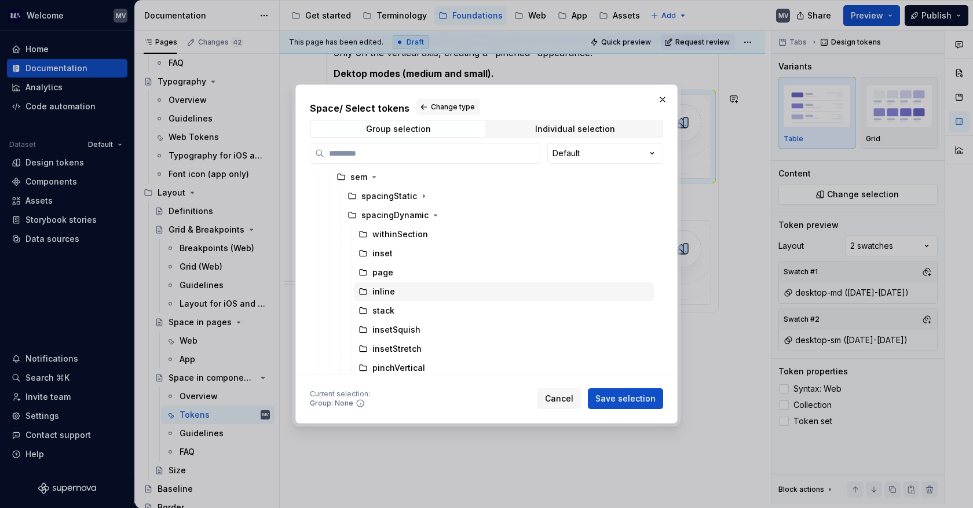
scroll to position [45, 0]
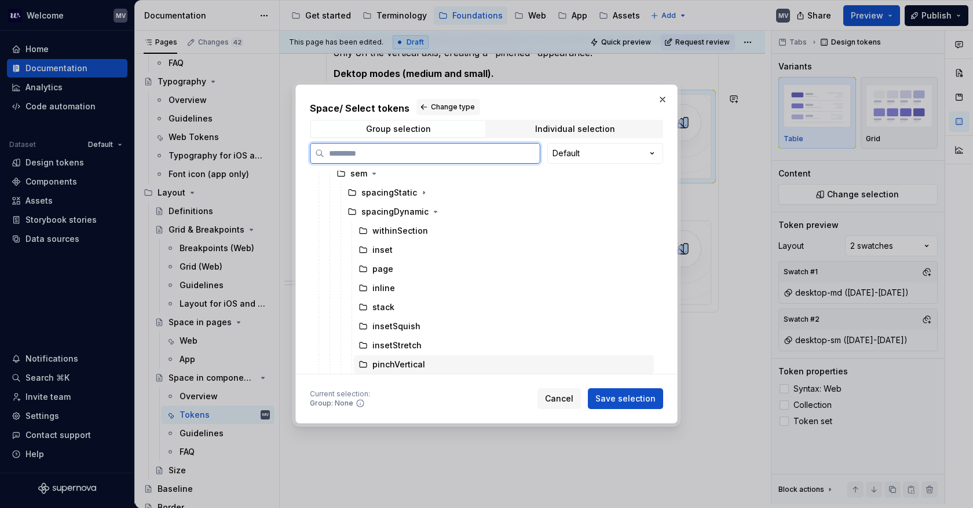
click at [437, 364] on div "pinchVertical" at bounding box center [504, 364] width 300 height 19
click at [613, 392] on button "Save selection" at bounding box center [625, 398] width 75 height 21
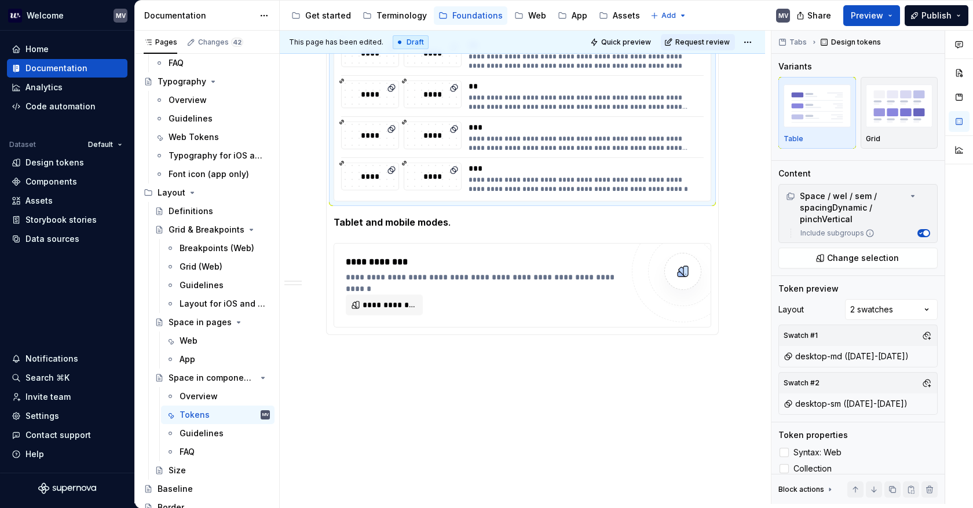
scroll to position [1127, 0]
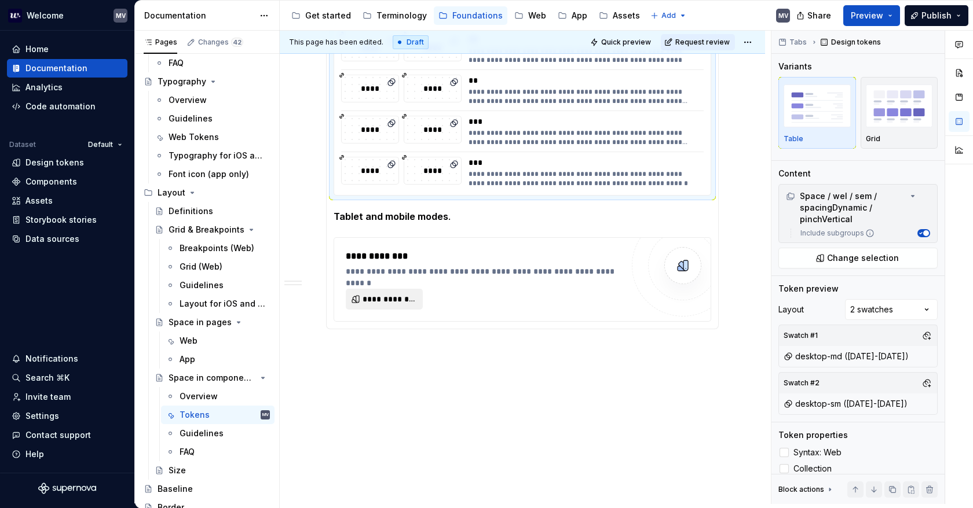
click at [376, 299] on span "**********" at bounding box center [388, 300] width 53 height 12
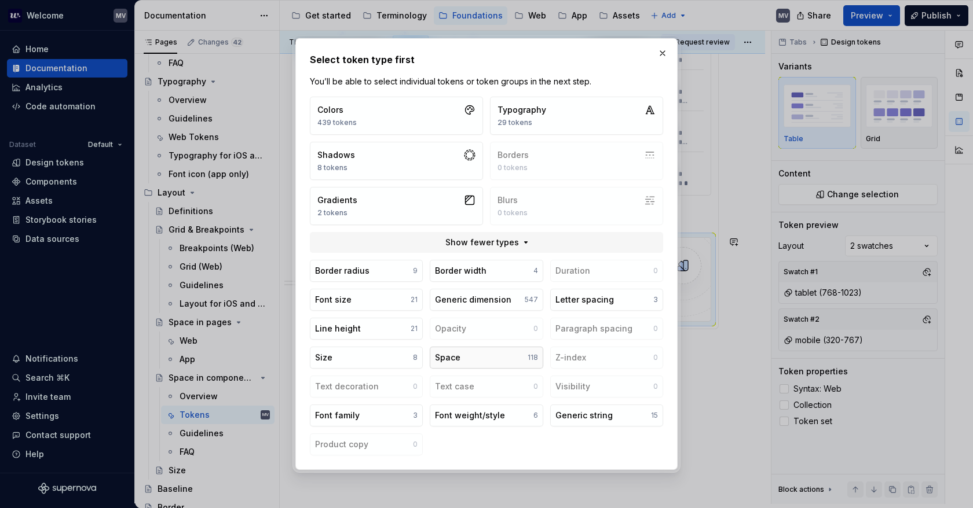
click at [484, 360] on button "Space 118" at bounding box center [486, 358] width 113 height 22
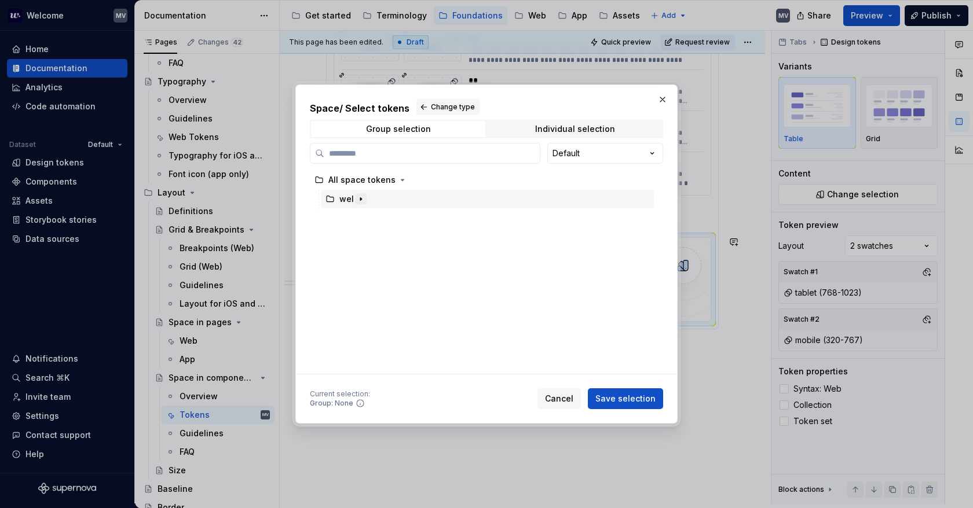
click at [358, 197] on icon "button" at bounding box center [360, 199] width 9 height 9
click at [373, 219] on icon "button" at bounding box center [373, 218] width 1 height 3
click at [431, 256] on icon "button" at bounding box center [435, 256] width 9 height 9
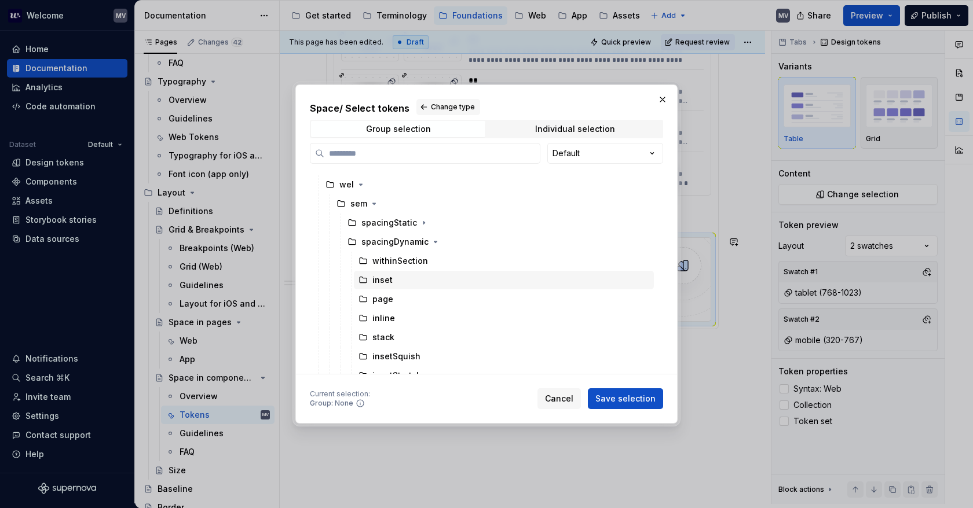
scroll to position [45, 0]
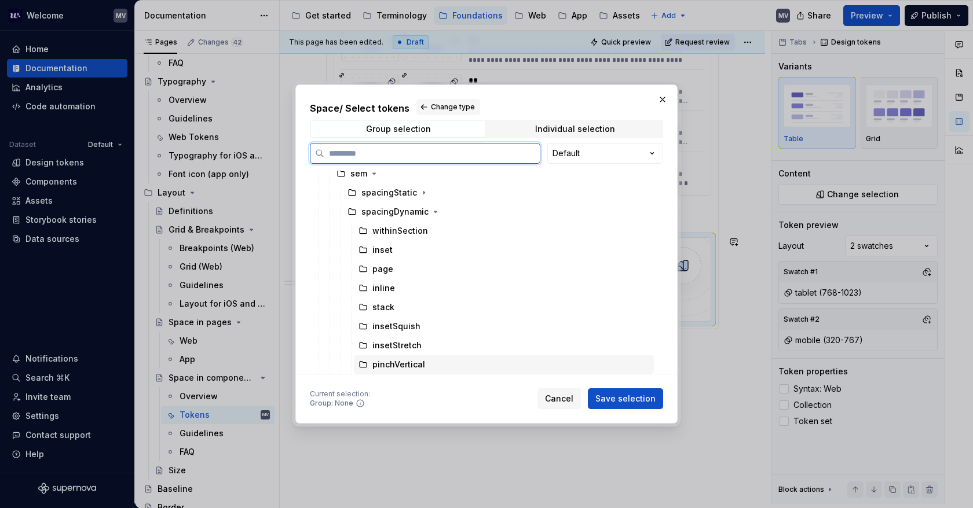
click at [453, 365] on div "pinchVertical" at bounding box center [504, 364] width 300 height 19
click at [613, 402] on span "Save selection" at bounding box center [625, 399] width 60 height 12
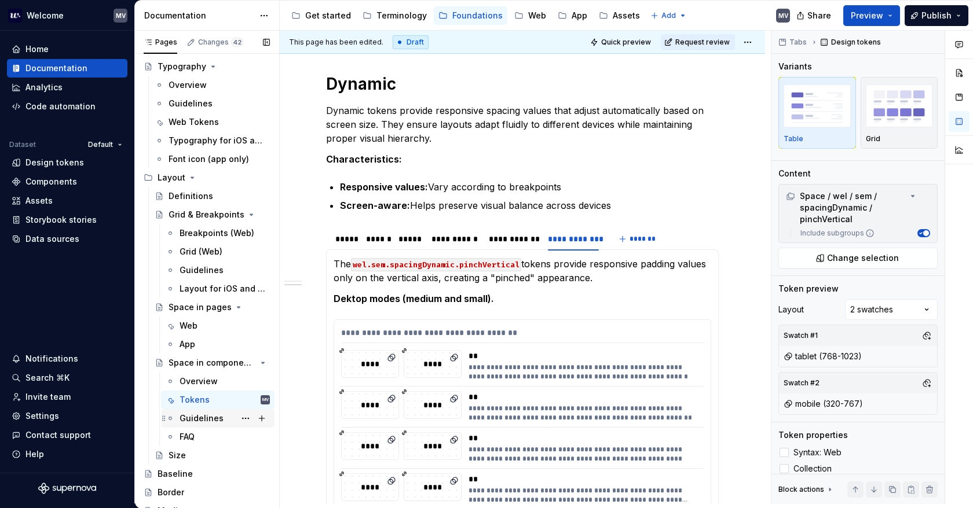
scroll to position [232, 0]
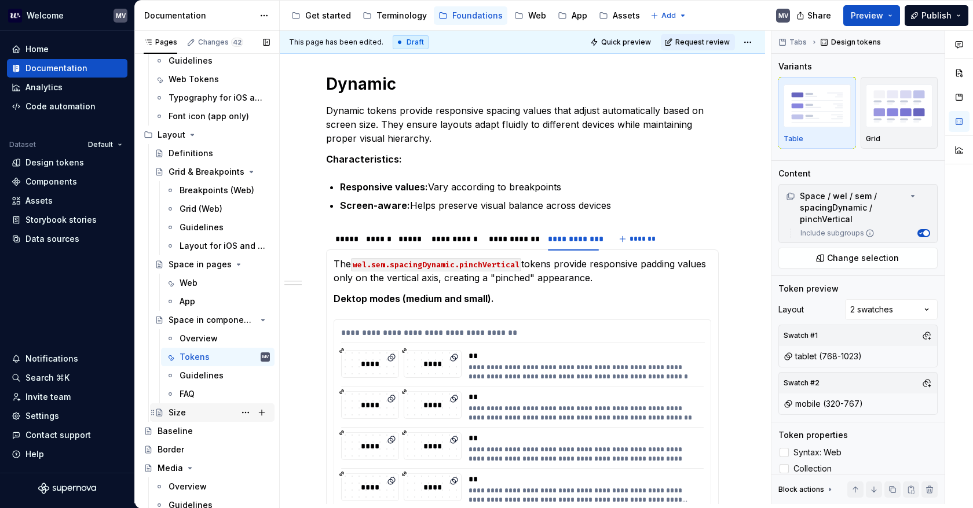
click at [192, 412] on div "Size" at bounding box center [218, 413] width 101 height 16
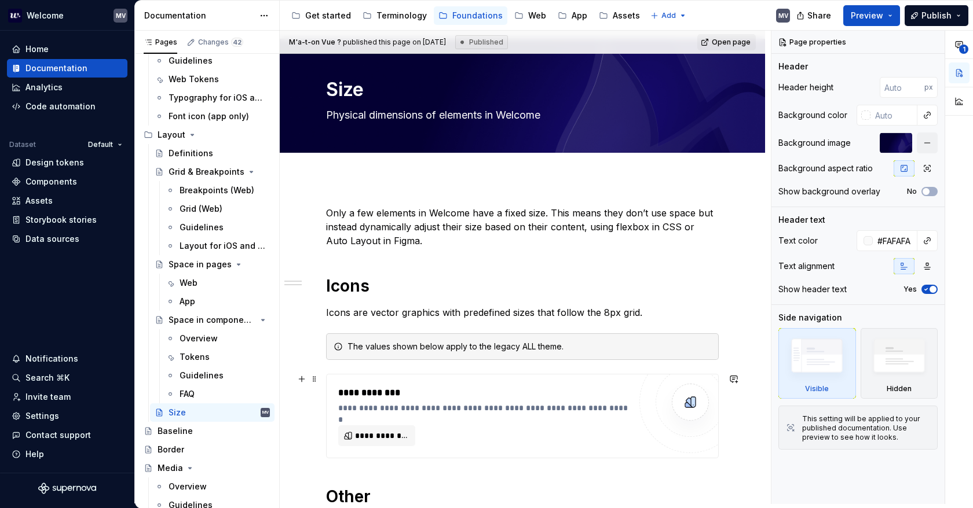
scroll to position [58, 0]
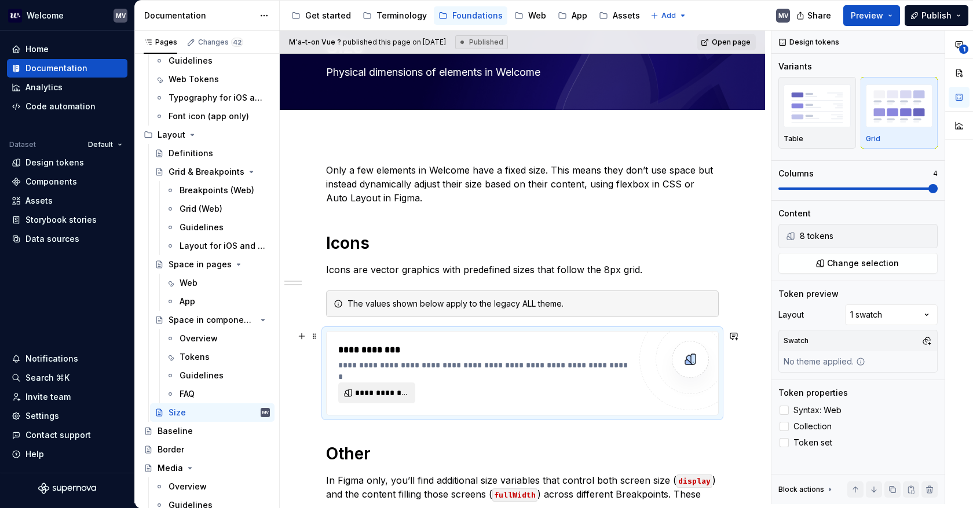
click at [384, 388] on span "**********" at bounding box center [381, 393] width 53 height 12
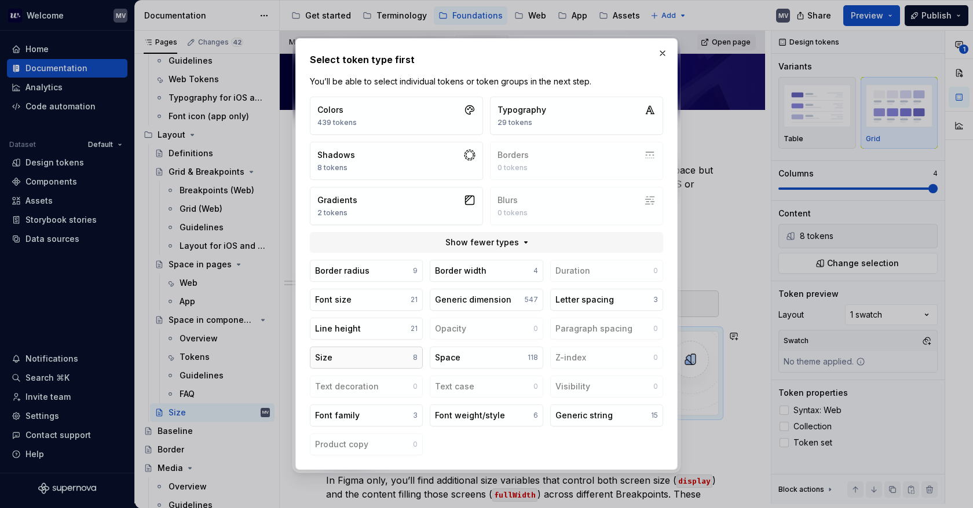
click at [377, 362] on button "Size 8" at bounding box center [366, 358] width 113 height 22
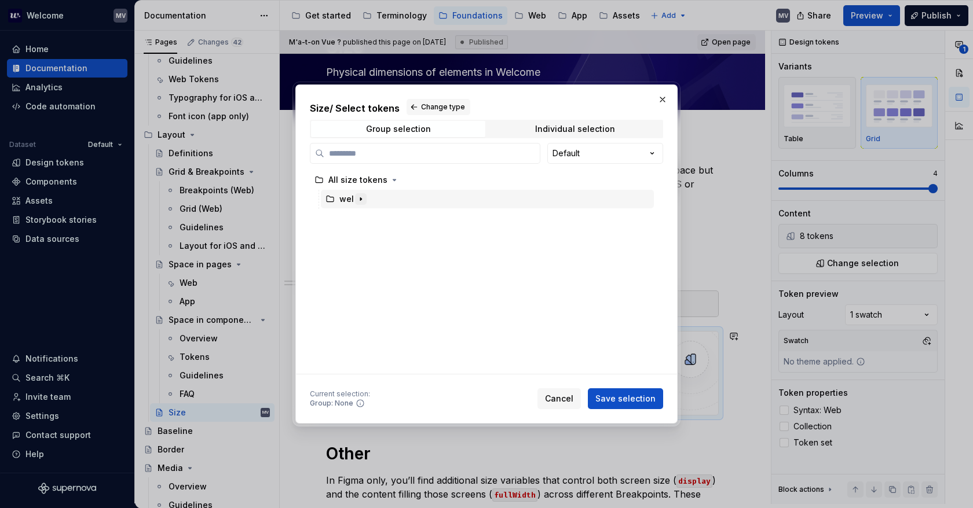
click at [360, 199] on icon "button" at bounding box center [360, 199] width 1 height 3
click at [375, 215] on icon "button" at bounding box center [373, 218] width 9 height 9
click at [392, 238] on icon "button" at bounding box center [392, 237] width 9 height 9
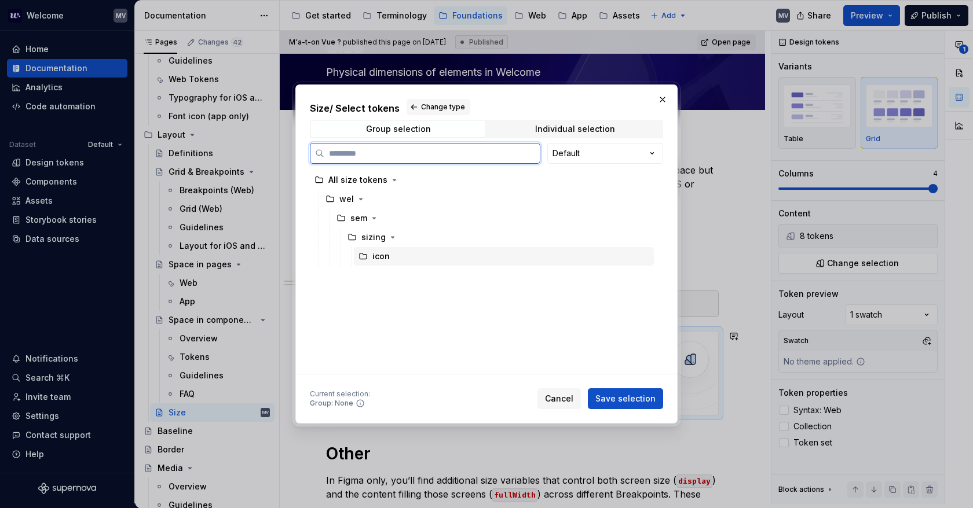
click at [402, 260] on div "icon" at bounding box center [504, 256] width 300 height 19
click at [644, 405] on button "Save selection" at bounding box center [625, 398] width 75 height 21
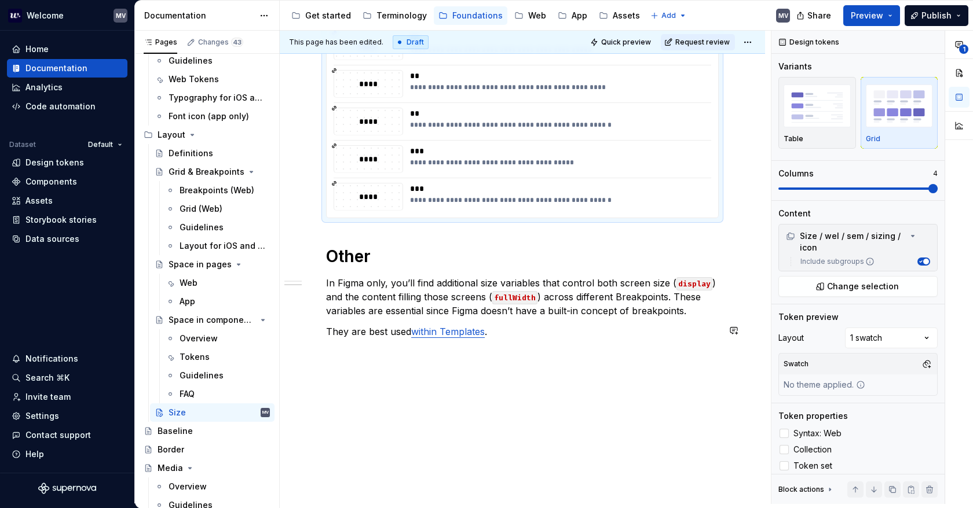
scroll to position [503, 0]
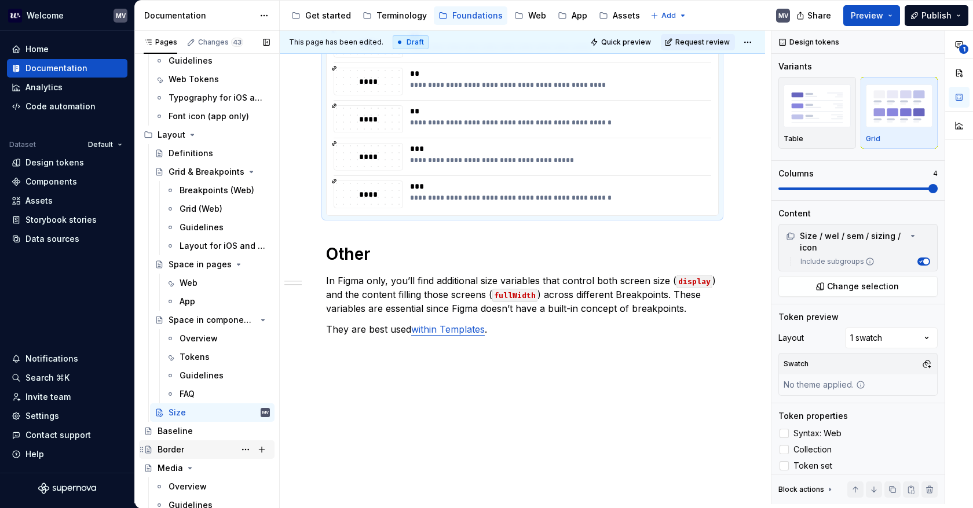
click at [185, 448] on div "Border" at bounding box center [213, 450] width 112 height 16
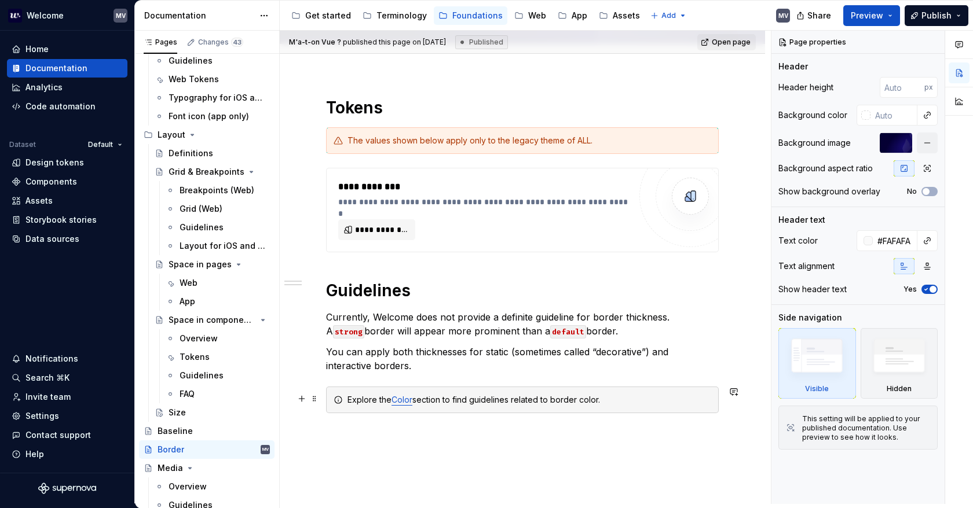
scroll to position [116, 0]
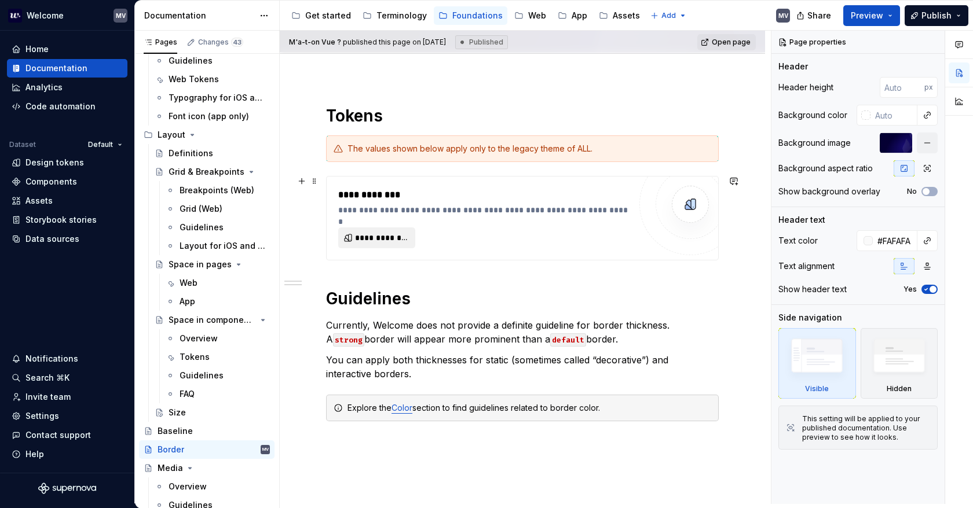
click at [377, 240] on span "**********" at bounding box center [381, 238] width 53 height 12
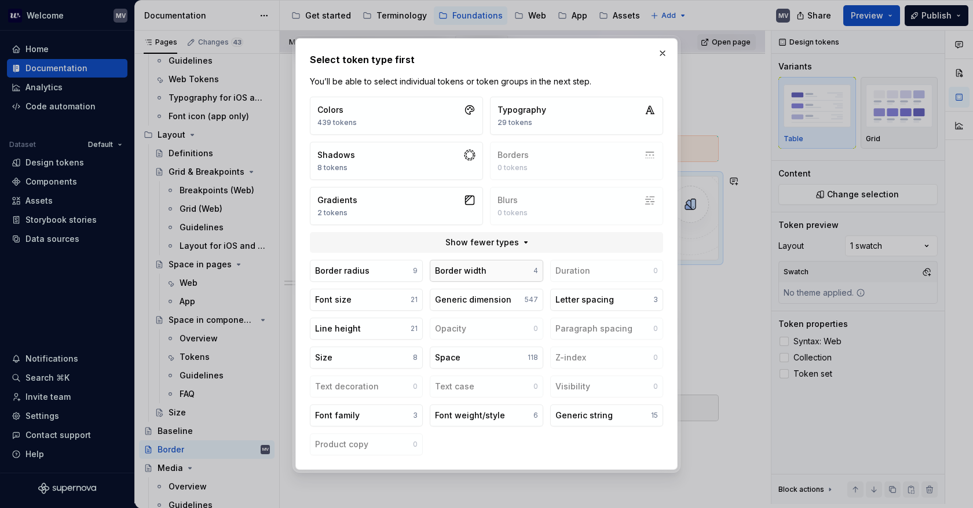
click at [503, 271] on button "Border width 4" at bounding box center [486, 271] width 113 height 22
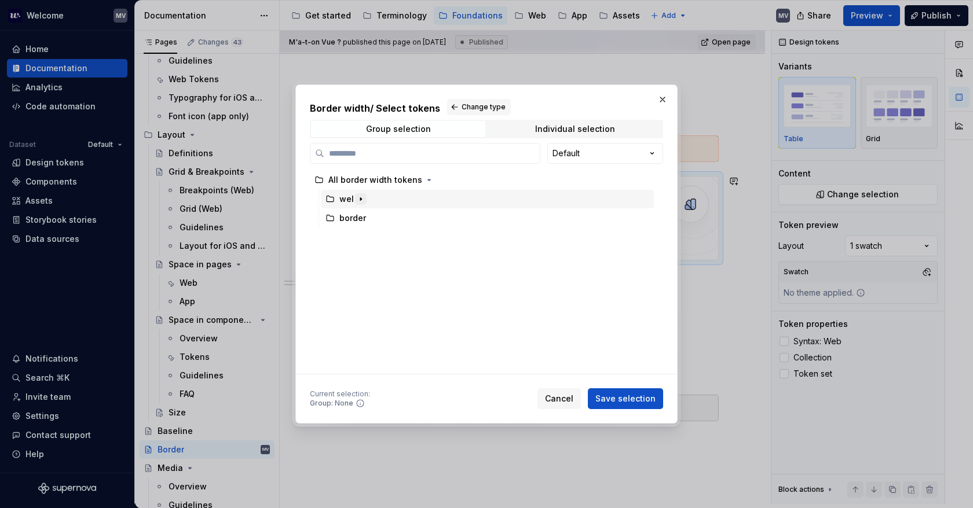
click at [357, 197] on icon "button" at bounding box center [360, 199] width 9 height 9
click at [379, 218] on button "button" at bounding box center [374, 218] width 12 height 12
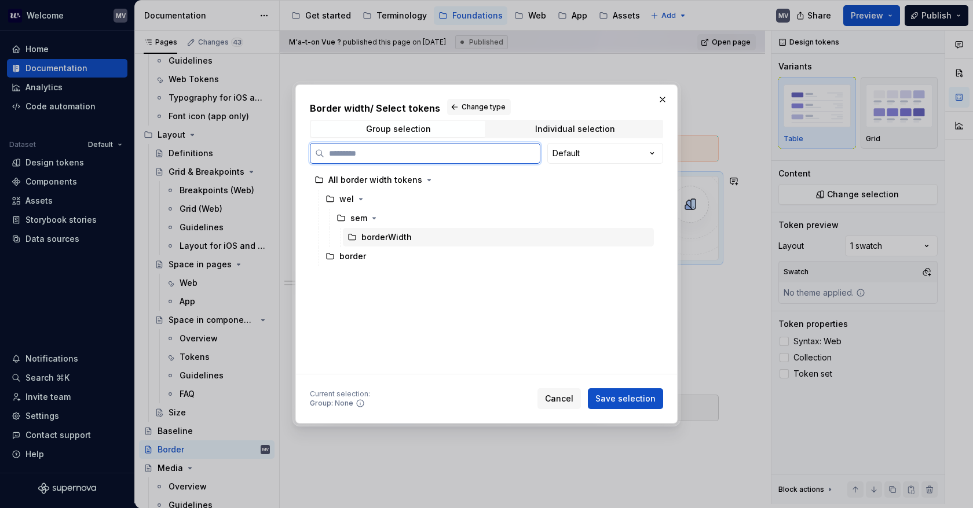
click at [394, 237] on div "borderWidth" at bounding box center [386, 238] width 50 height 12
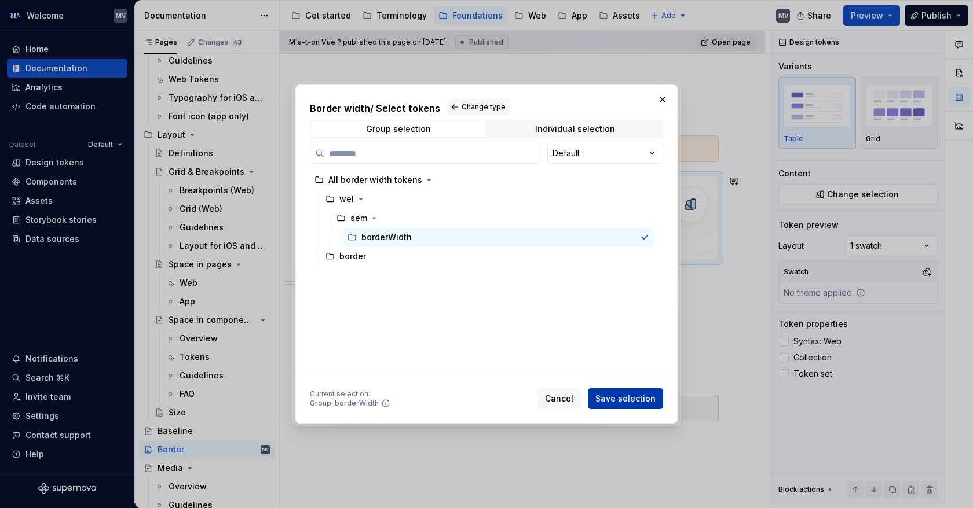
click at [631, 402] on span "Save selection" at bounding box center [625, 399] width 60 height 12
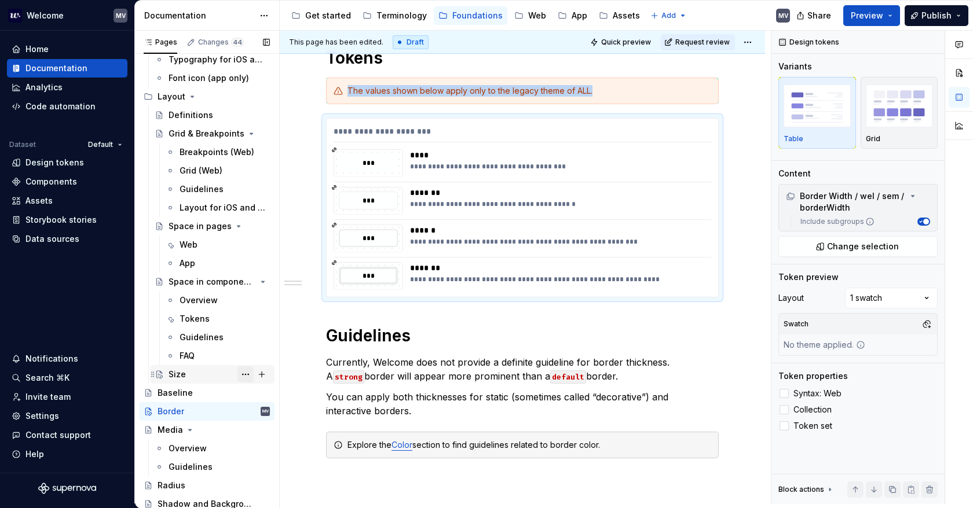
scroll to position [277, 0]
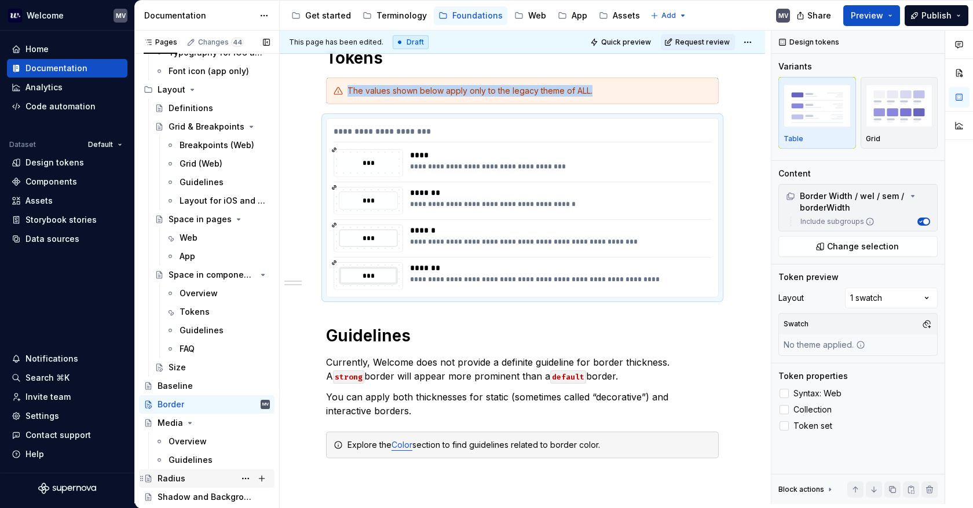
click at [173, 481] on div "Radius" at bounding box center [171, 479] width 28 height 12
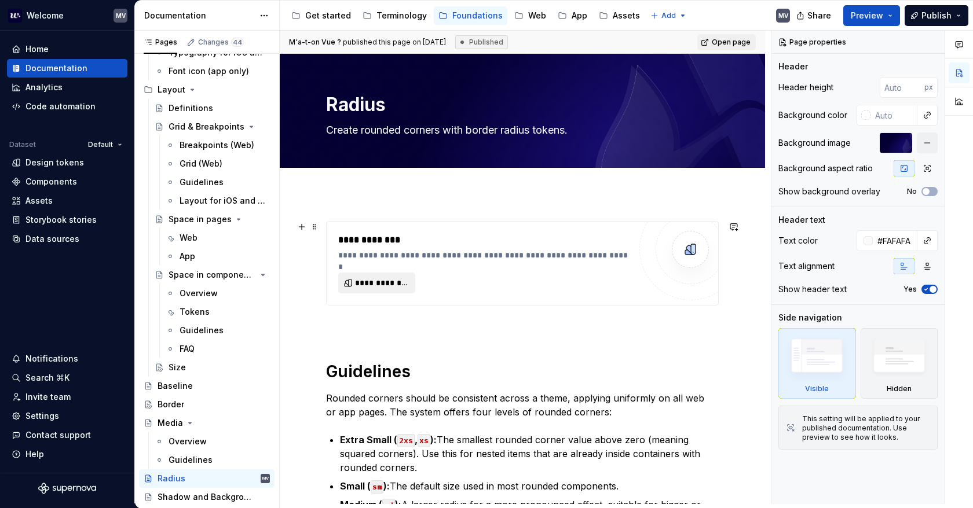
type textarea "*"
click at [360, 291] on button "**********" at bounding box center [376, 283] width 77 height 21
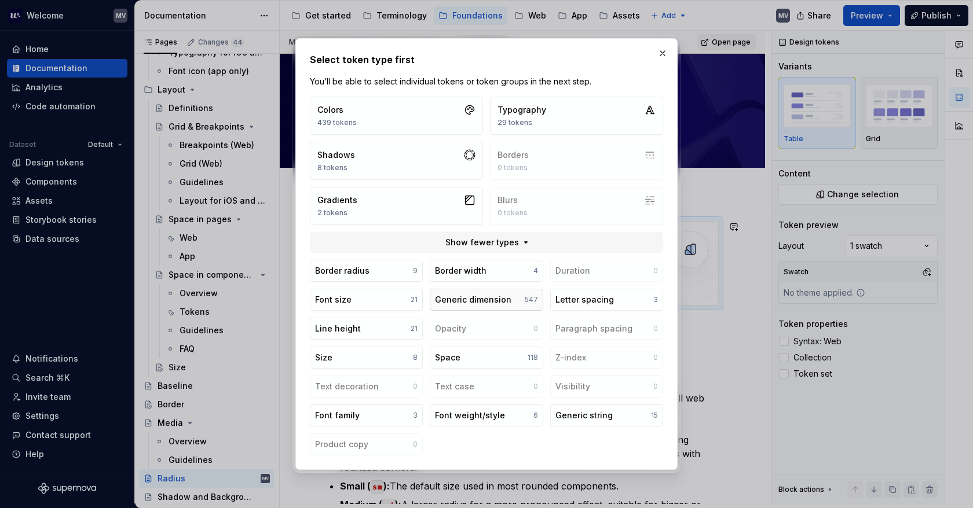
click at [489, 302] on div "Generic dimension" at bounding box center [473, 300] width 76 height 12
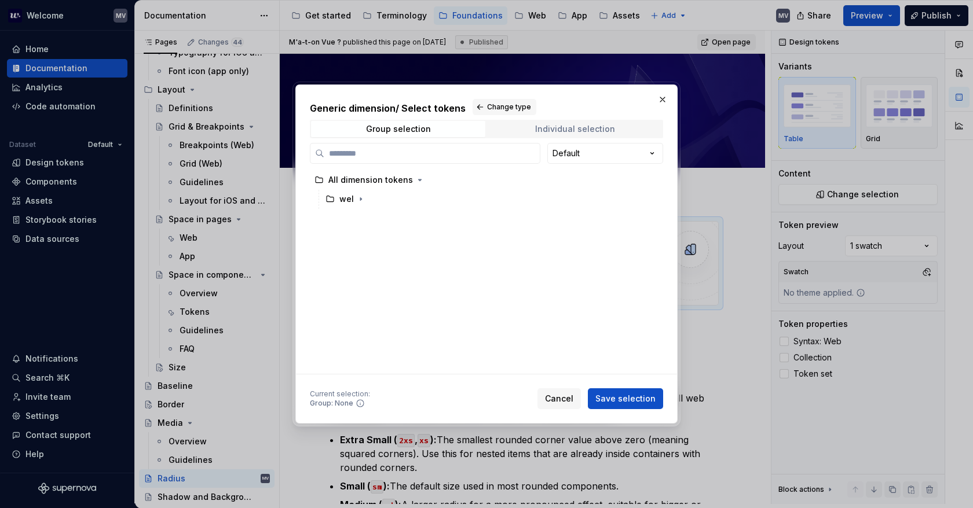
click at [522, 125] on span "Individual selection" at bounding box center [575, 129] width 174 height 16
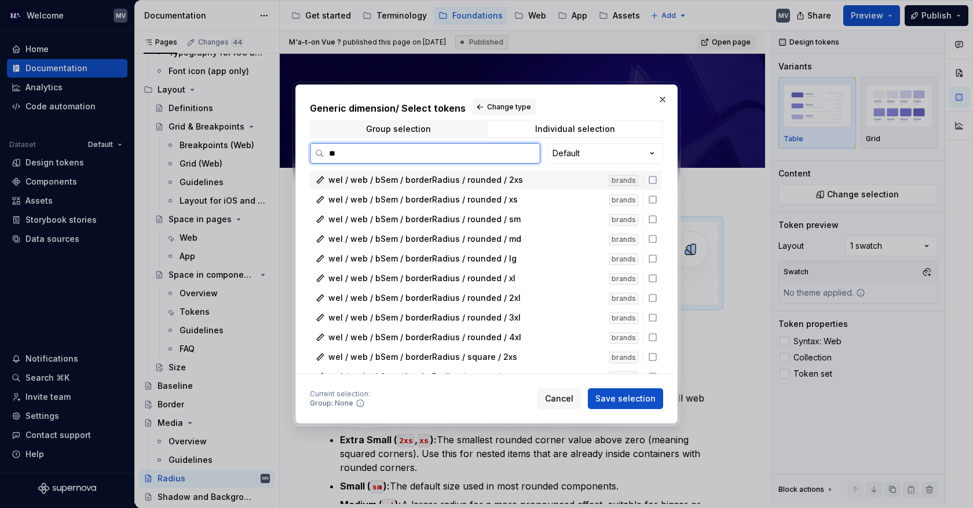
type input "***"
type textarea "*"
type input "****"
click at [424, 132] on div "Group selection" at bounding box center [398, 128] width 65 height 9
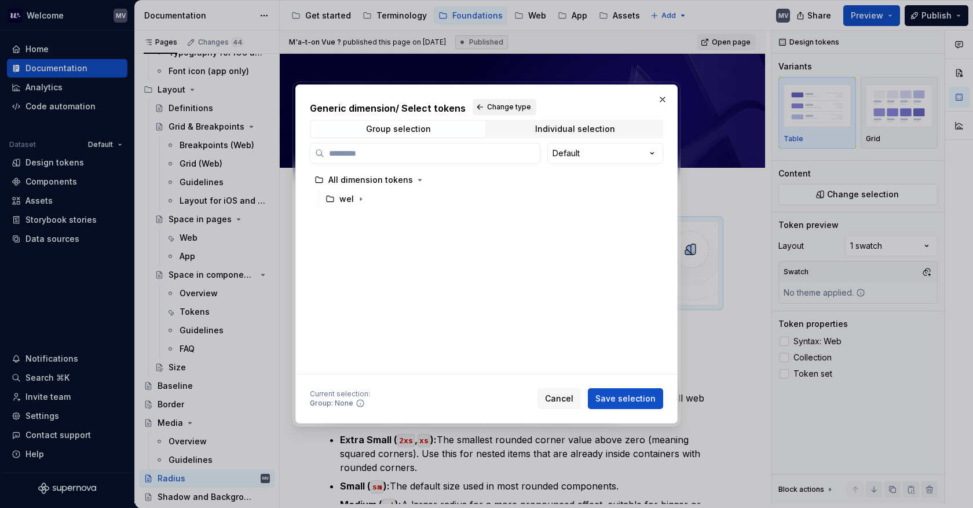
click at [505, 104] on span "Change type" at bounding box center [509, 106] width 44 height 9
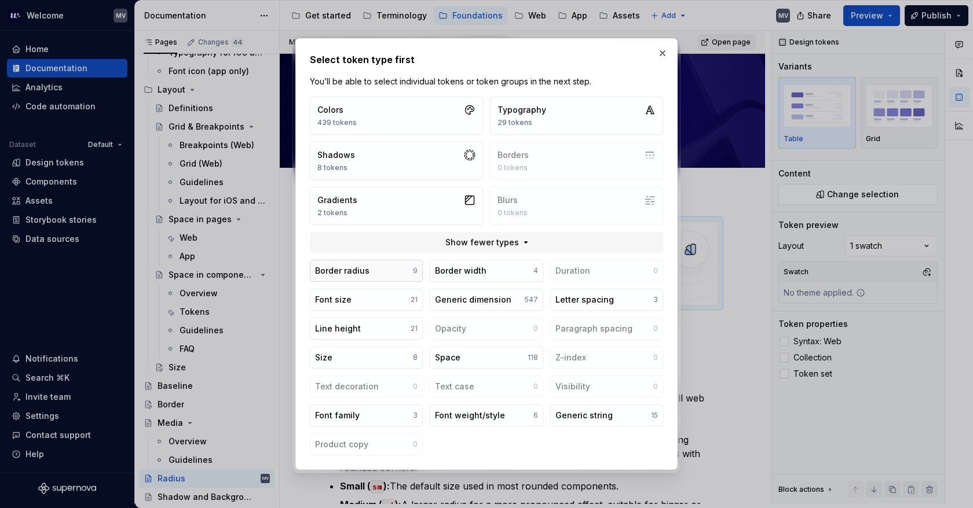
click at [402, 274] on button "Border radius 9" at bounding box center [366, 271] width 113 height 22
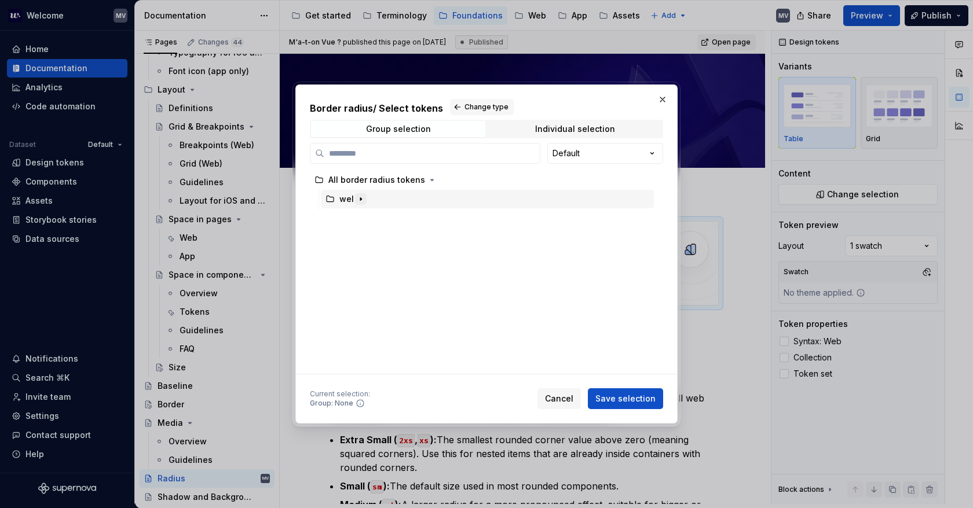
click at [359, 204] on button "button" at bounding box center [361, 199] width 12 height 12
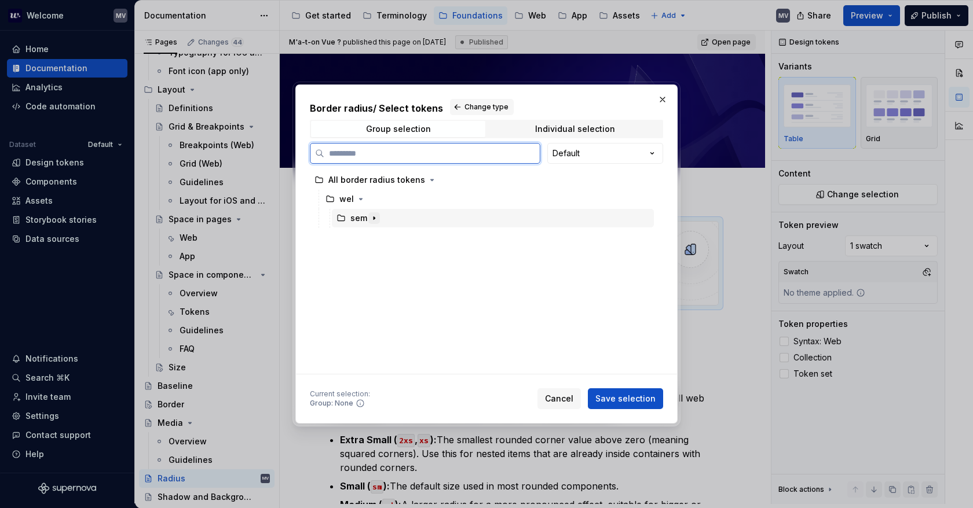
drag, startPoint x: 380, startPoint y: 217, endPoint x: 369, endPoint y: 216, distance: 10.5
click at [378, 217] on div "sem" at bounding box center [493, 218] width 322 height 19
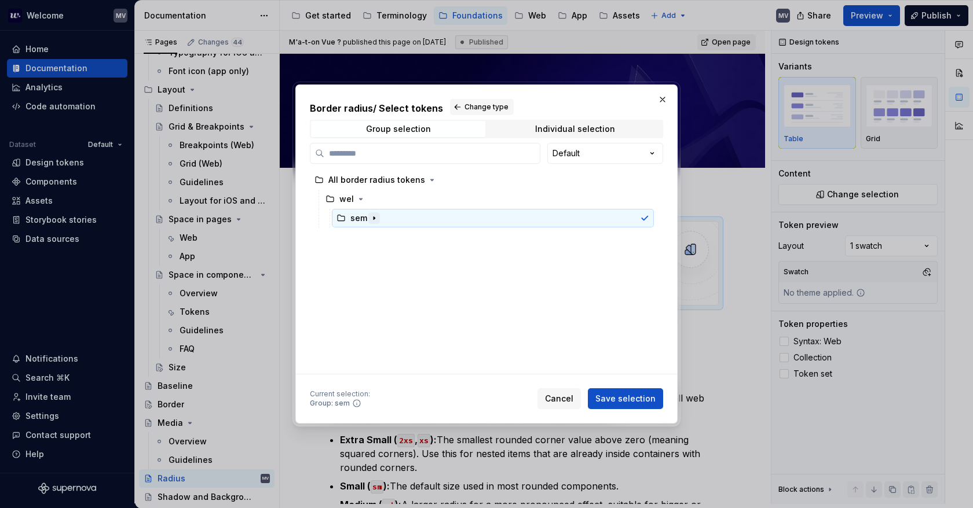
click at [369, 216] on icon "button" at bounding box center [373, 218] width 9 height 9
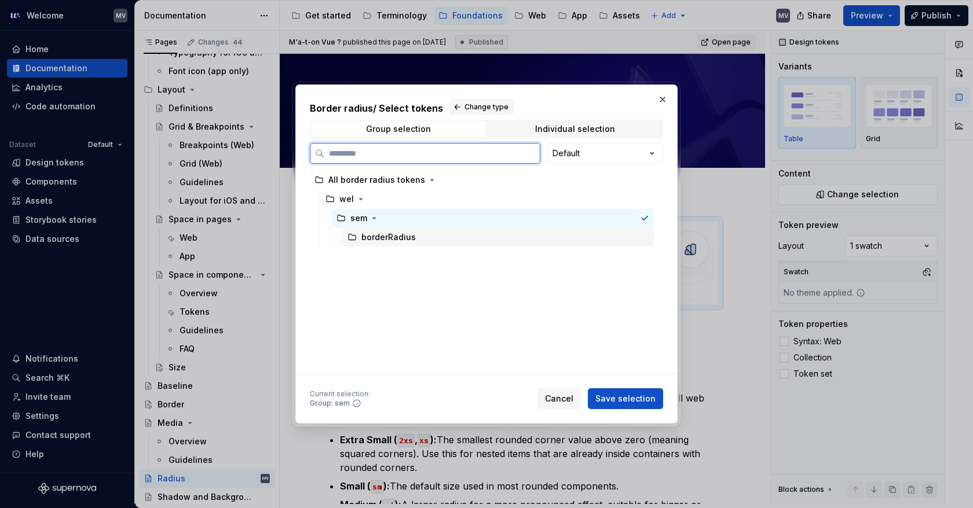
click at [409, 238] on div "borderRadius" at bounding box center [388, 238] width 54 height 12
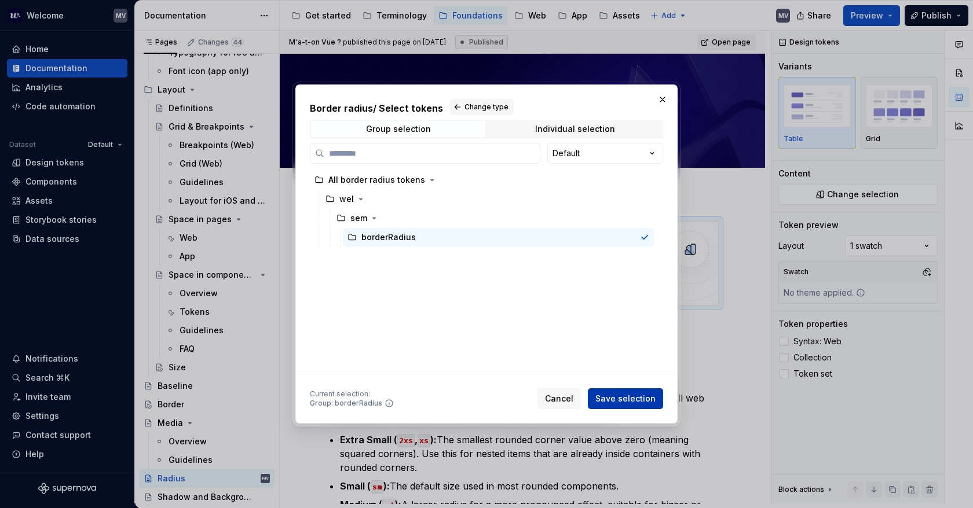
click at [654, 395] on span "Save selection" at bounding box center [625, 399] width 60 height 12
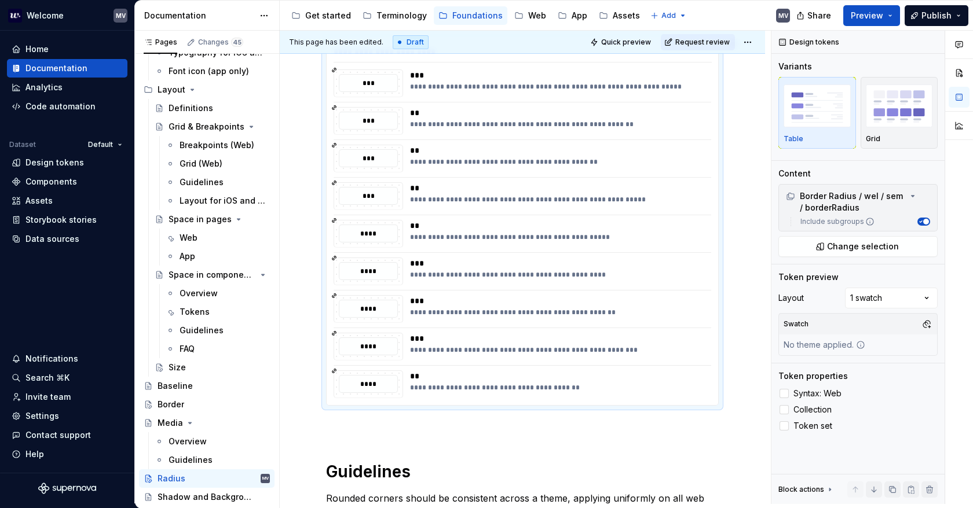
scroll to position [232, 0]
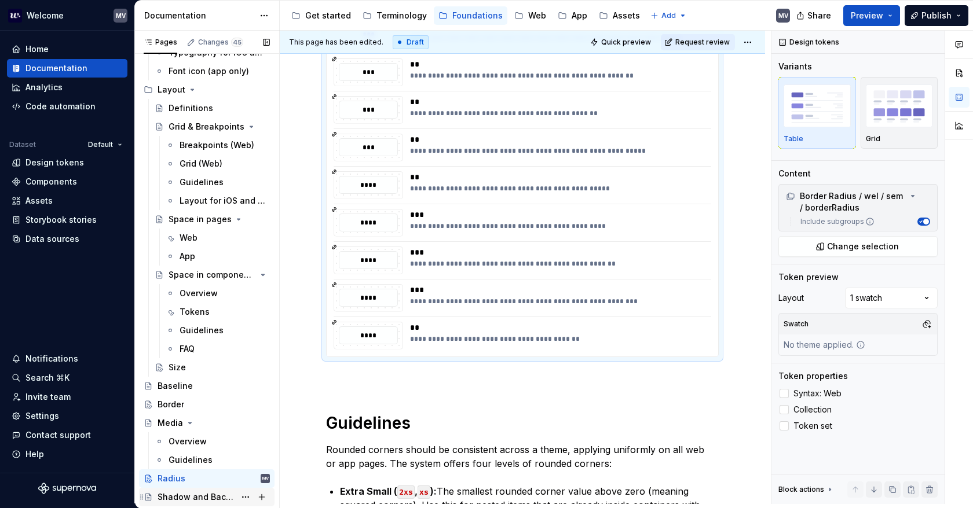
click at [206, 490] on div "Shadow and Background Blur" at bounding box center [213, 497] width 112 height 16
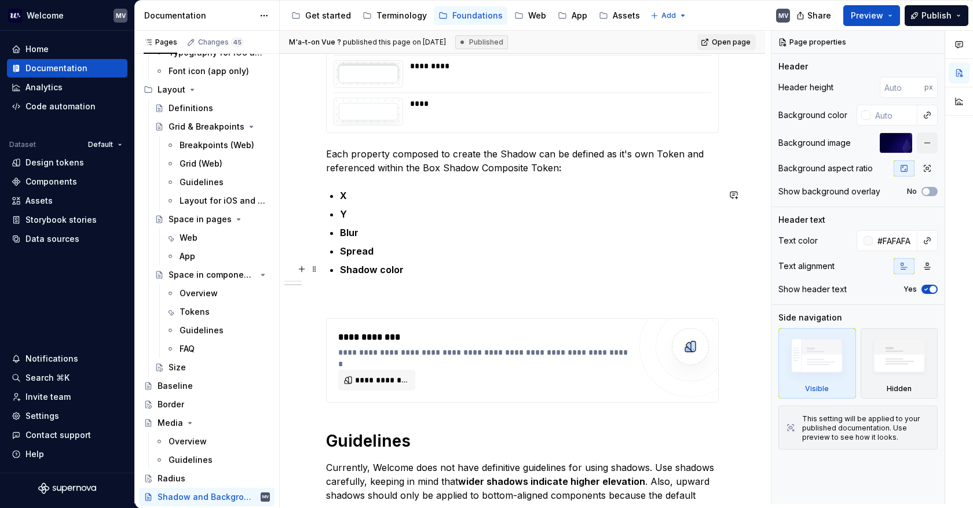
scroll to position [405, 0]
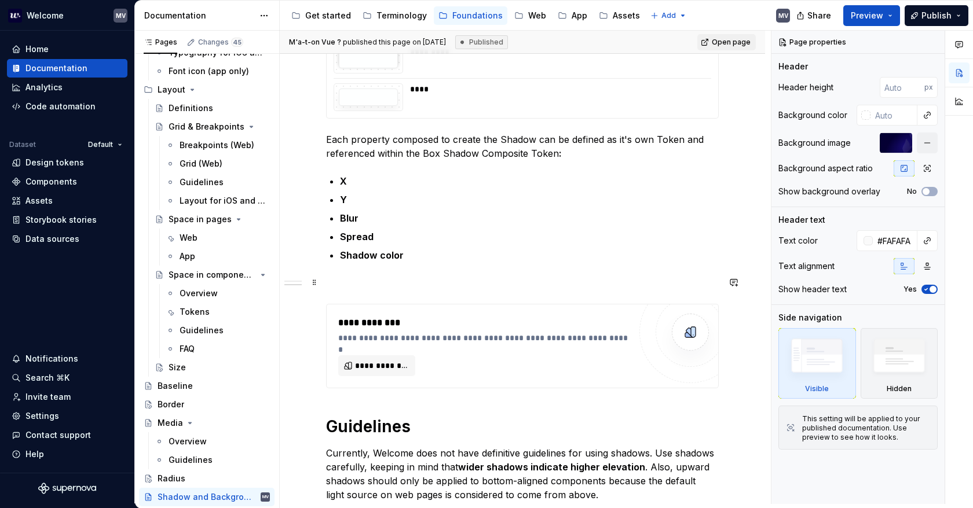
type textarea "*"
click at [360, 285] on p at bounding box center [522, 283] width 393 height 14
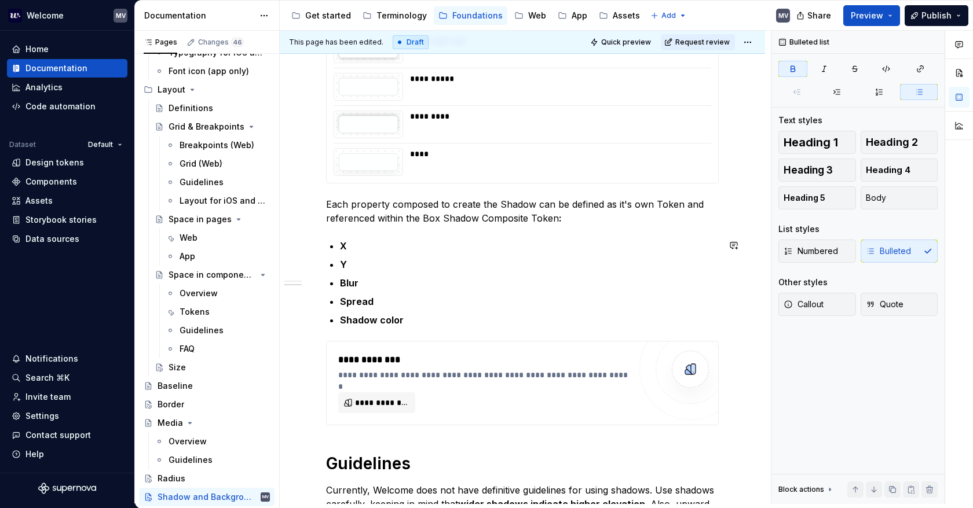
scroll to position [347, 0]
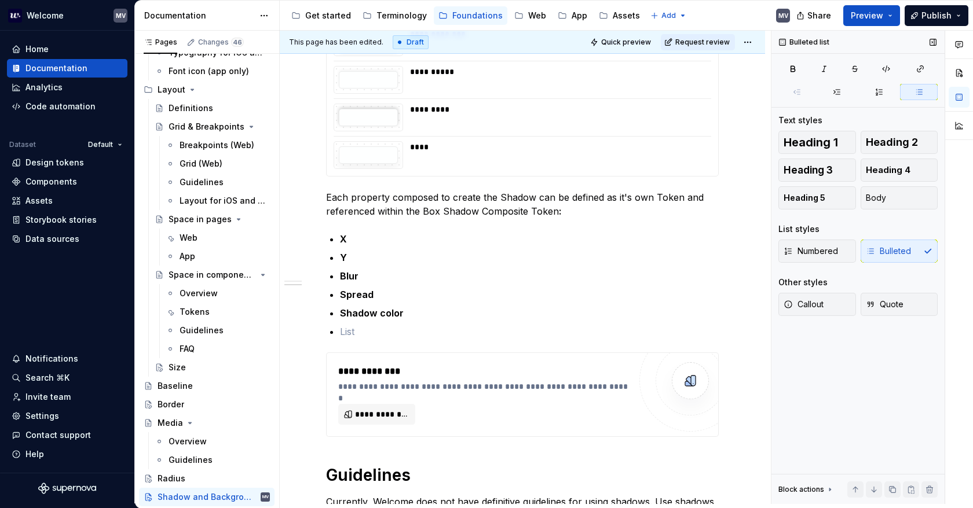
click at [873, 247] on div "Numbered Bulleted" at bounding box center [857, 251] width 159 height 23
click at [311, 333] on span at bounding box center [314, 331] width 9 height 16
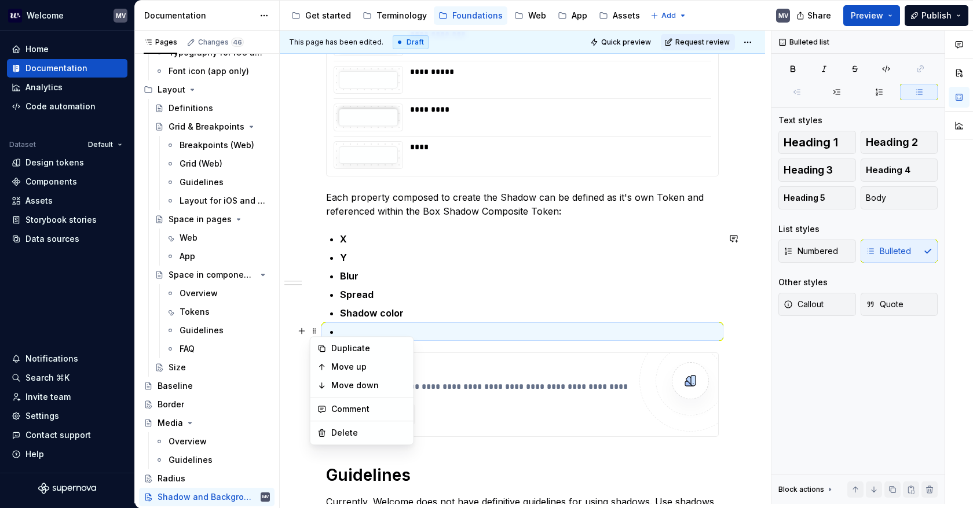
click at [443, 326] on p at bounding box center [529, 332] width 379 height 14
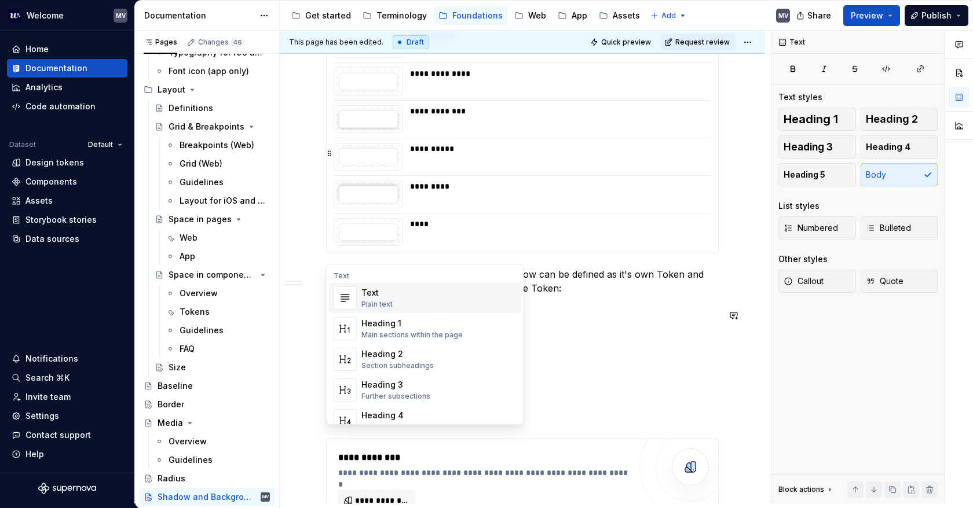
scroll to position [289, 0]
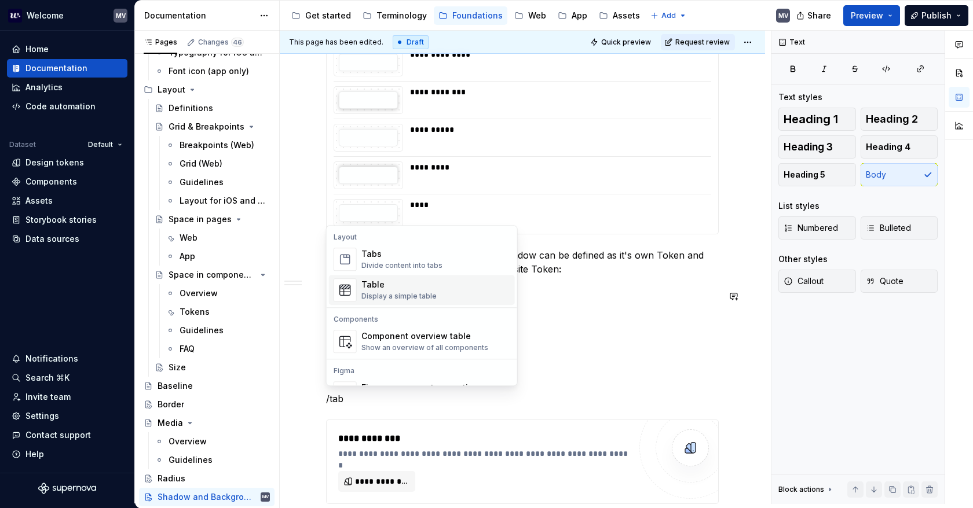
click at [379, 283] on div "Table" at bounding box center [398, 285] width 75 height 12
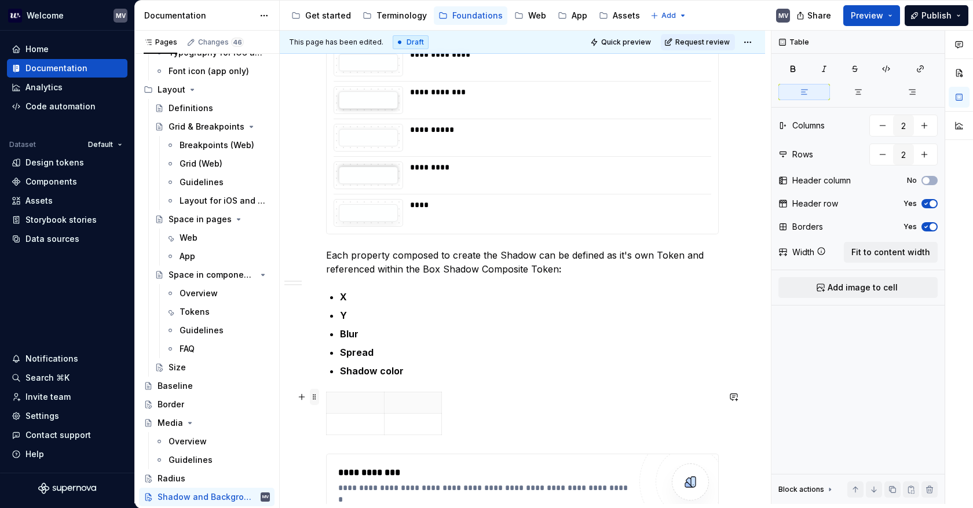
click at [314, 401] on span at bounding box center [314, 397] width 9 height 16
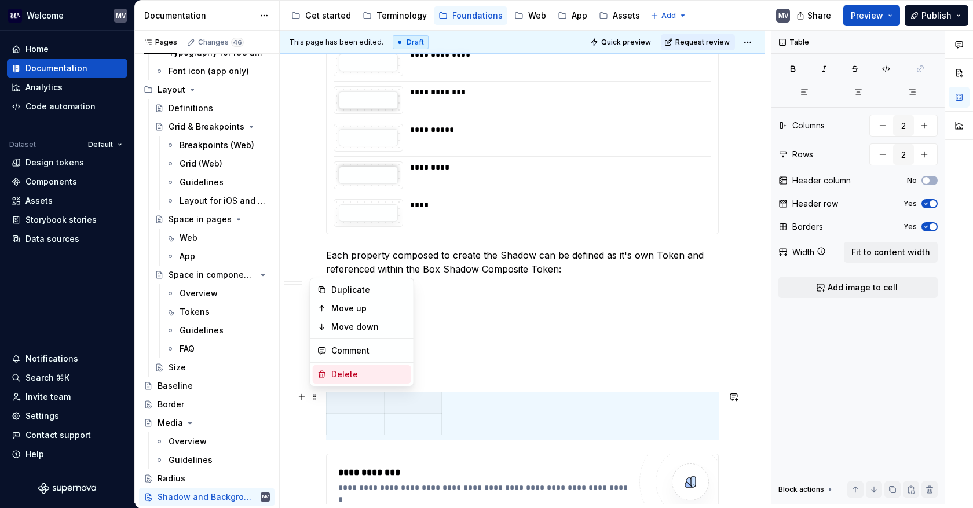
click at [374, 372] on div "Delete" at bounding box center [368, 375] width 75 height 12
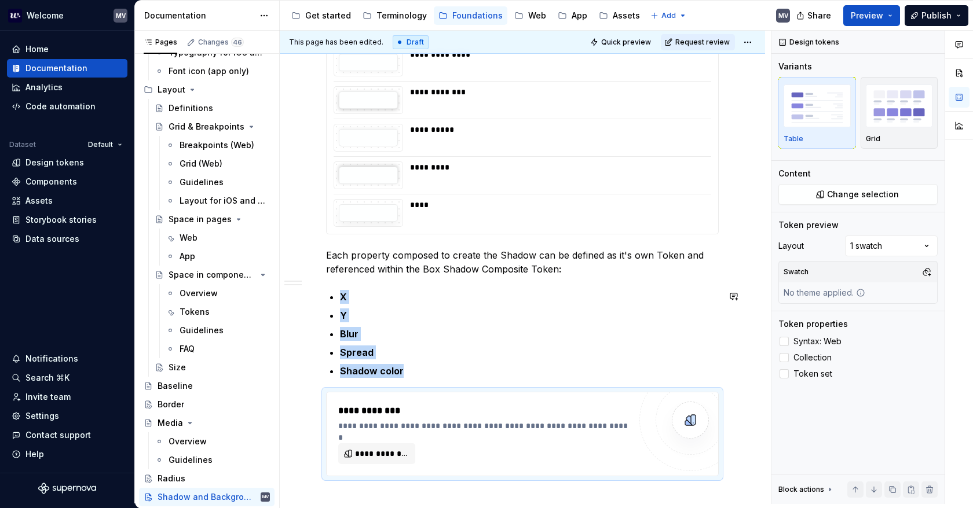
click at [427, 373] on p "Shadow color" at bounding box center [529, 371] width 379 height 14
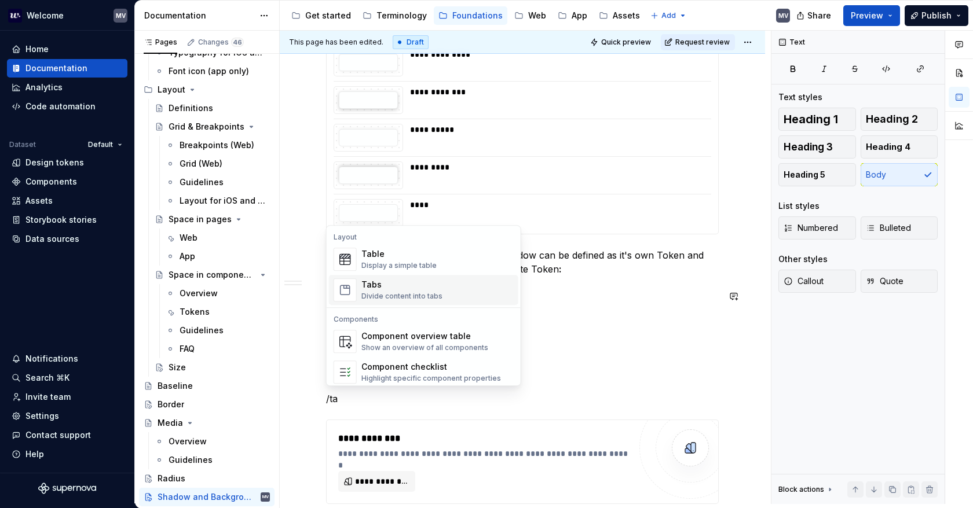
click at [405, 292] on div "Divide content into tabs" at bounding box center [401, 296] width 81 height 9
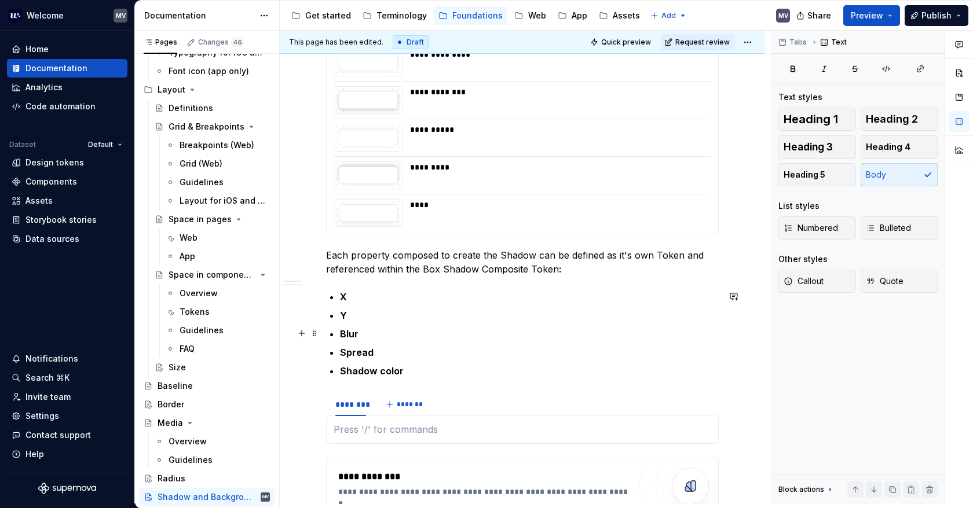
type textarea "*"
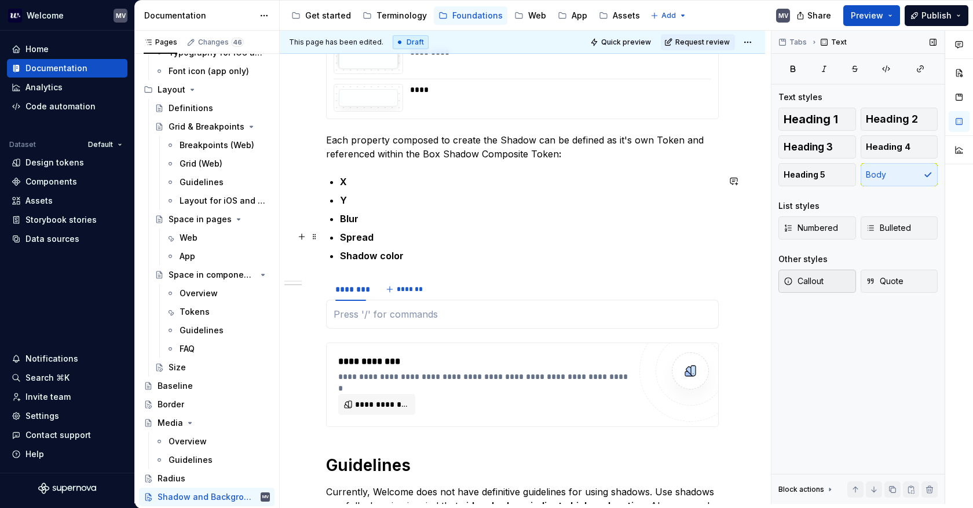
scroll to position [405, 0]
click at [350, 278] on html "Welcome MV Home Documentation Analytics Code automation Dataset Default Design …" at bounding box center [486, 254] width 973 height 508
click at [325, 313] on html "Welcome MV Home Documentation Analytics Code automation Dataset Default Design …" at bounding box center [486, 254] width 973 height 508
click at [316, 283] on span at bounding box center [314, 282] width 9 height 16
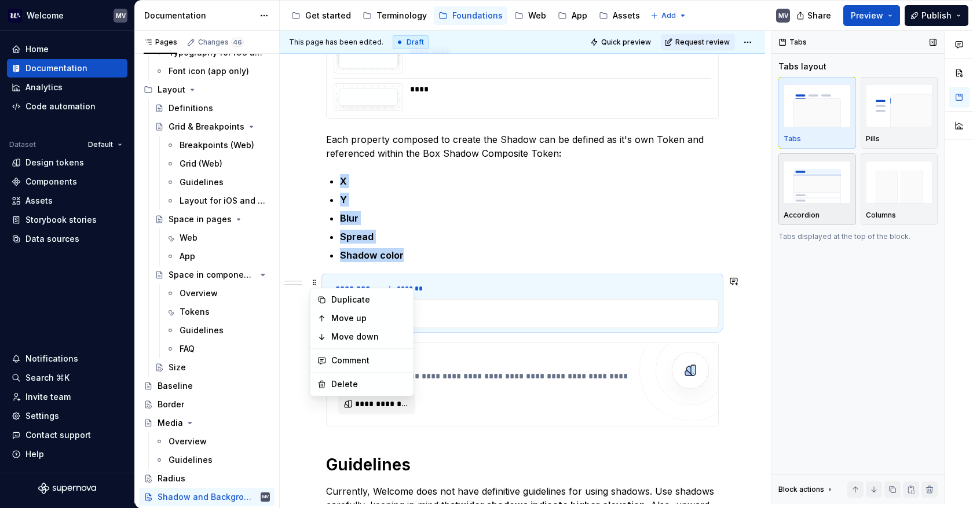
click at [829, 184] on img "button" at bounding box center [816, 182] width 67 height 42
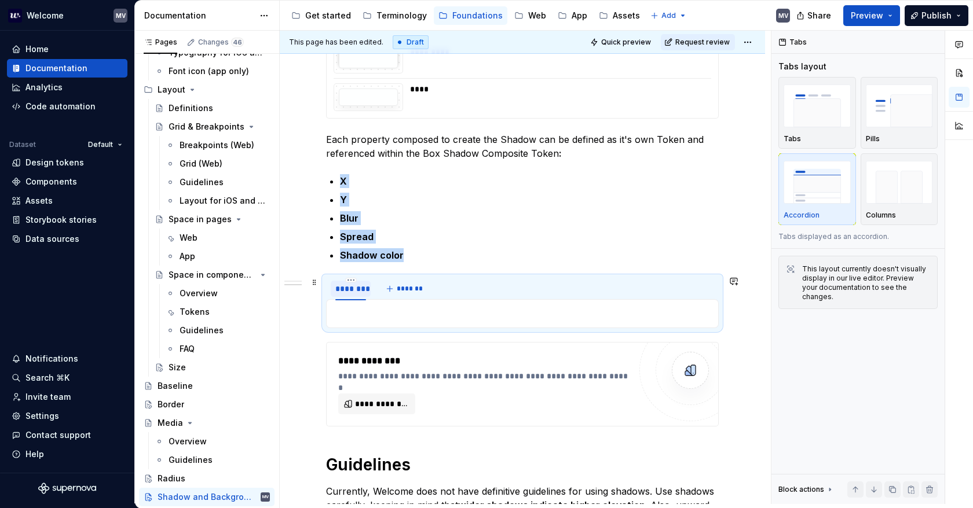
click at [349, 288] on div "********" at bounding box center [350, 289] width 31 height 12
type input "*"
click at [376, 286] on span "*******" at bounding box center [385, 288] width 26 height 9
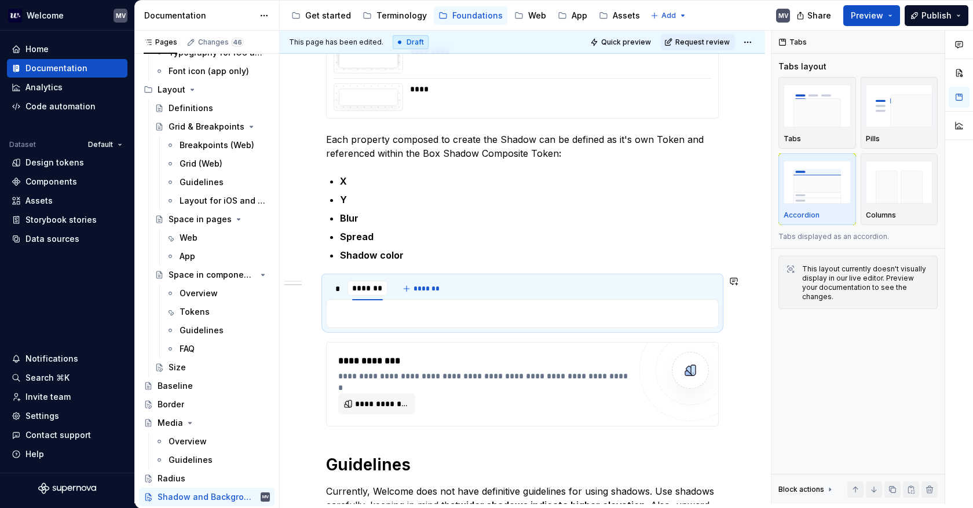
type input "*"
click at [387, 288] on button "*******" at bounding box center [398, 289] width 46 height 16
type input "****"
click at [411, 282] on button "*******" at bounding box center [424, 289] width 46 height 16
type input "******"
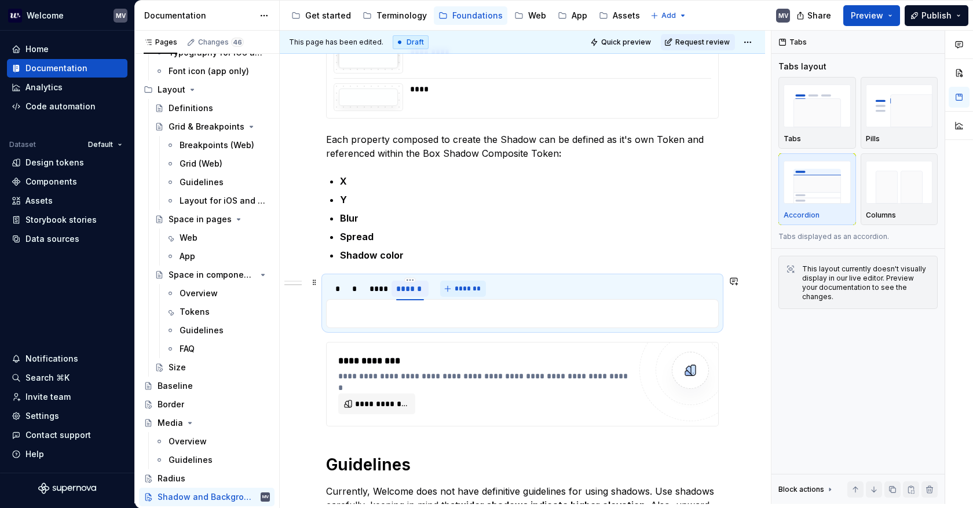
click at [459, 287] on span "*******" at bounding box center [468, 288] width 26 height 9
type input "**********"
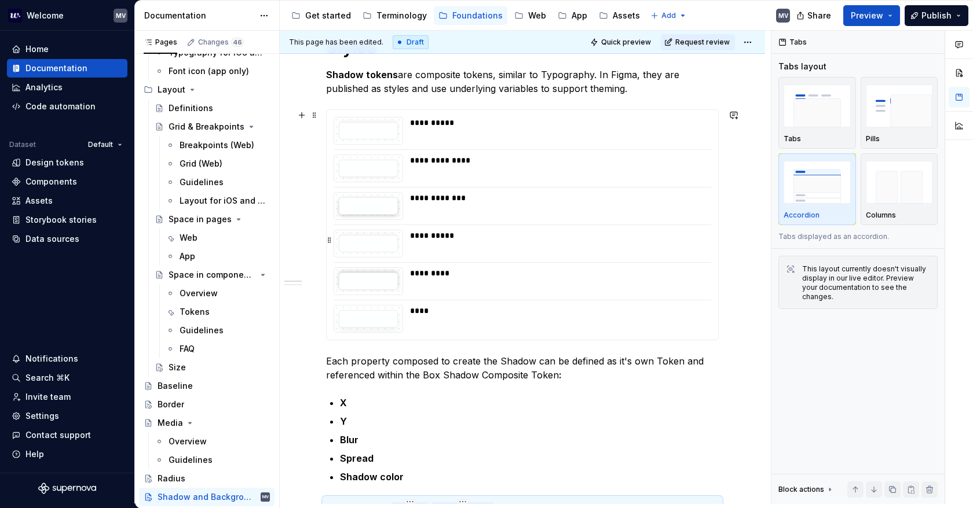
scroll to position [174, 0]
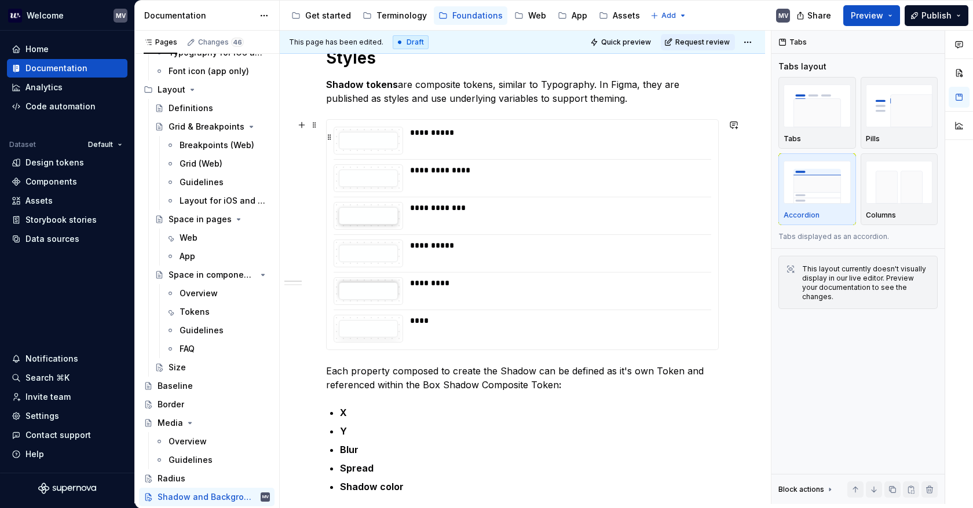
click at [350, 133] on div at bounding box center [368, 140] width 59 height 17
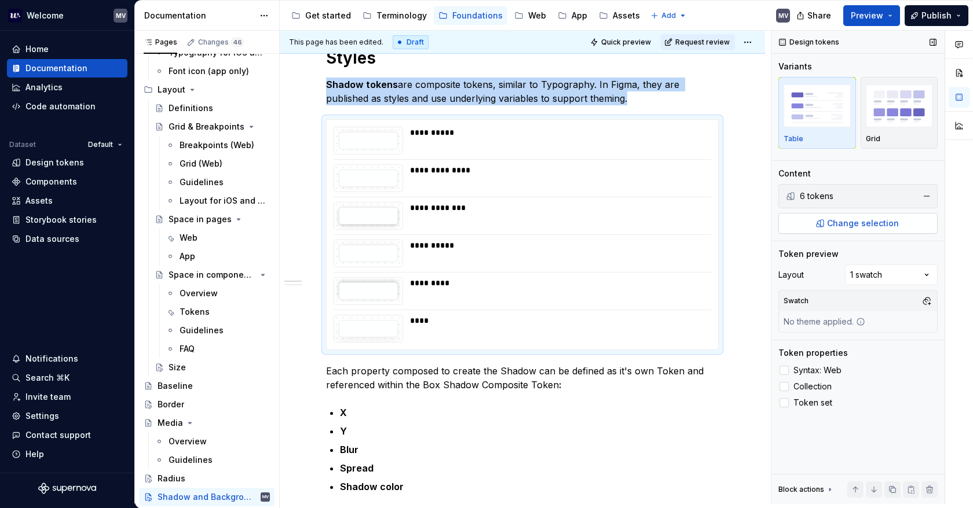
click at [889, 224] on span "Change selection" at bounding box center [863, 224] width 72 height 12
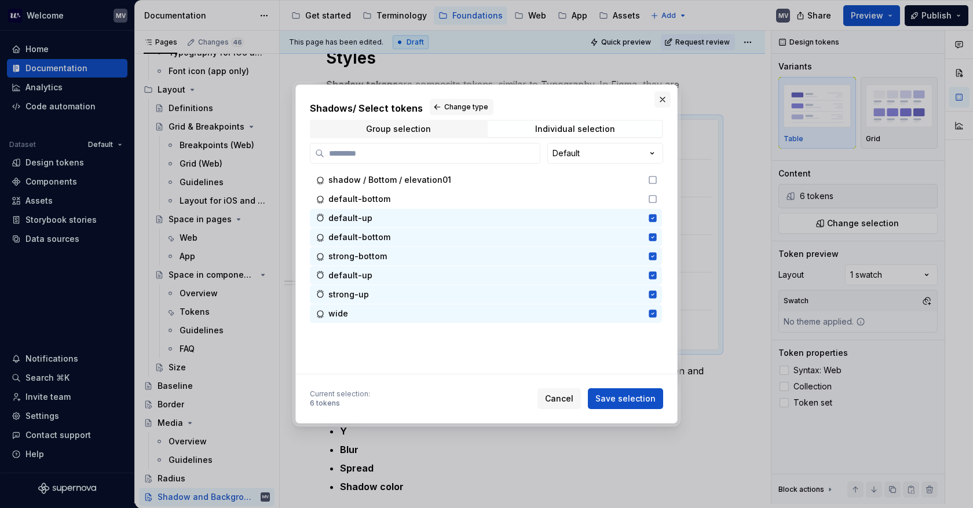
click at [661, 99] on button "button" at bounding box center [662, 99] width 16 height 16
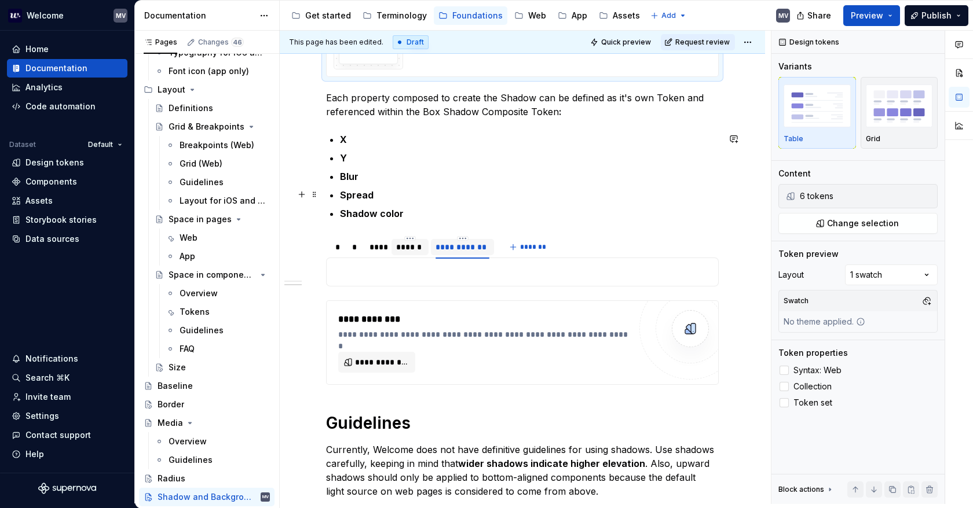
scroll to position [463, 0]
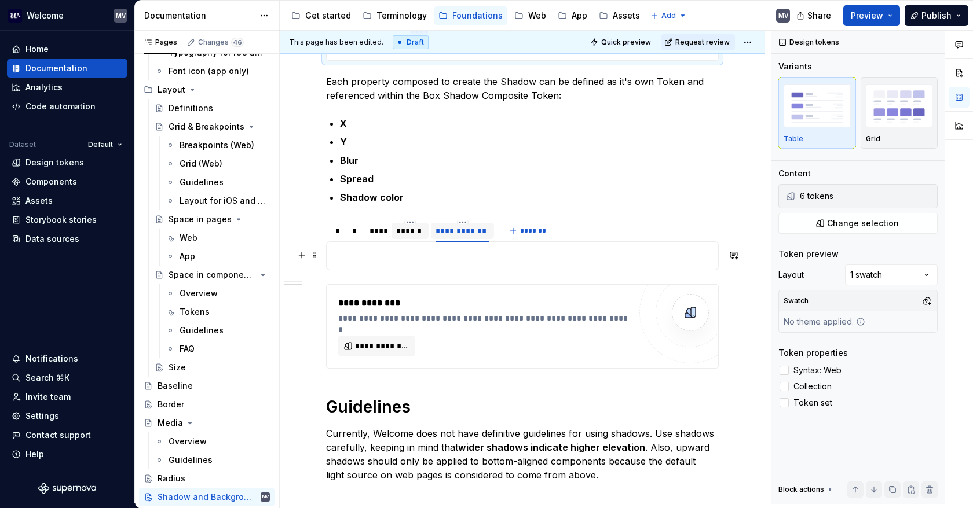
click at [365, 254] on p at bounding box center [521, 256] width 377 height 14
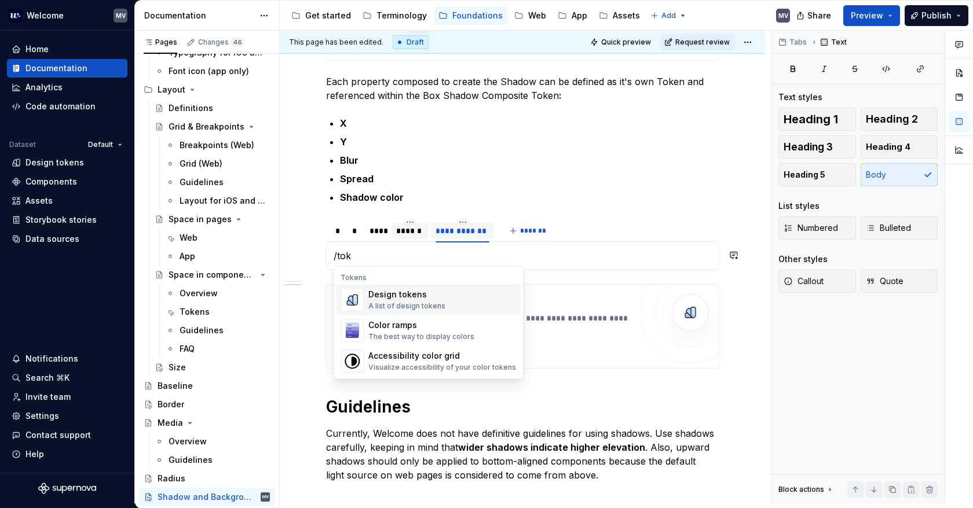
click at [398, 294] on div "Design tokens" at bounding box center [406, 295] width 77 height 12
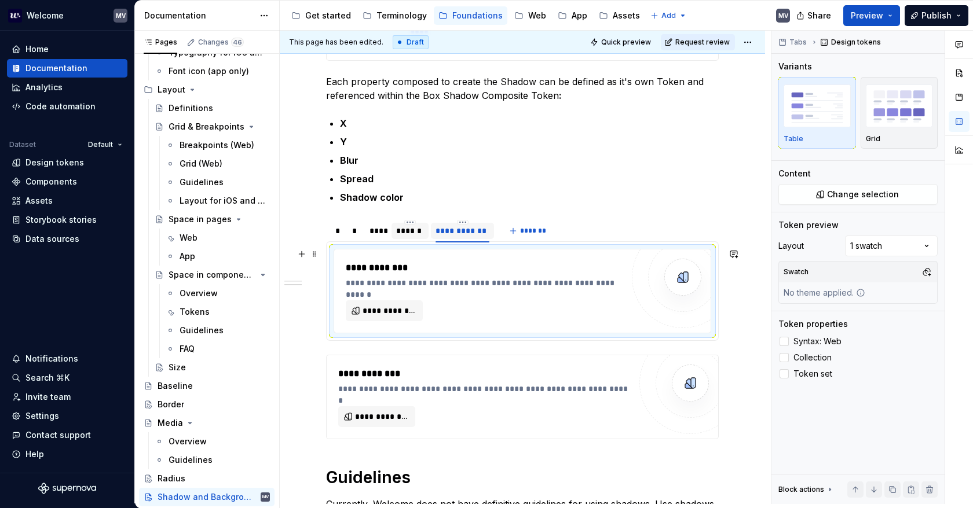
type textarea "*"
click at [395, 309] on span "**********" at bounding box center [388, 311] width 53 height 12
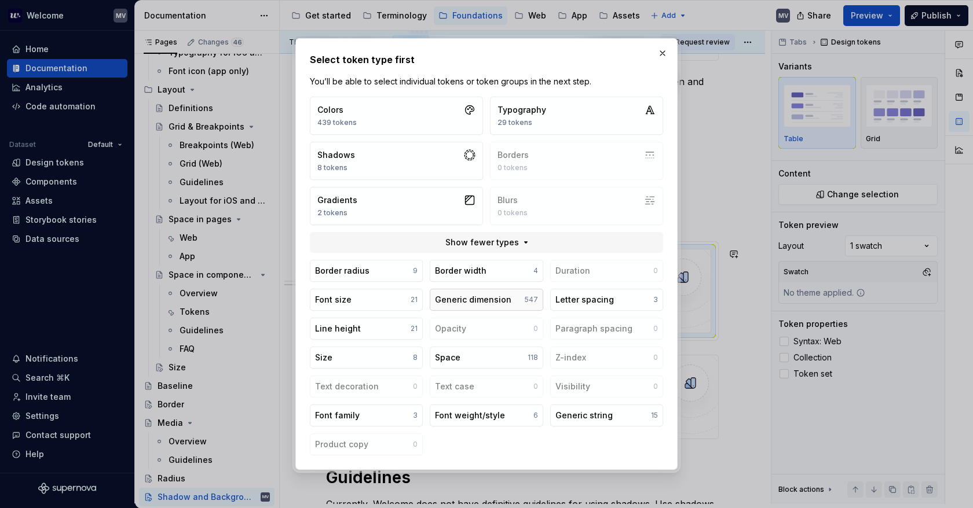
click at [506, 304] on div "Generic dimension" at bounding box center [473, 300] width 76 height 12
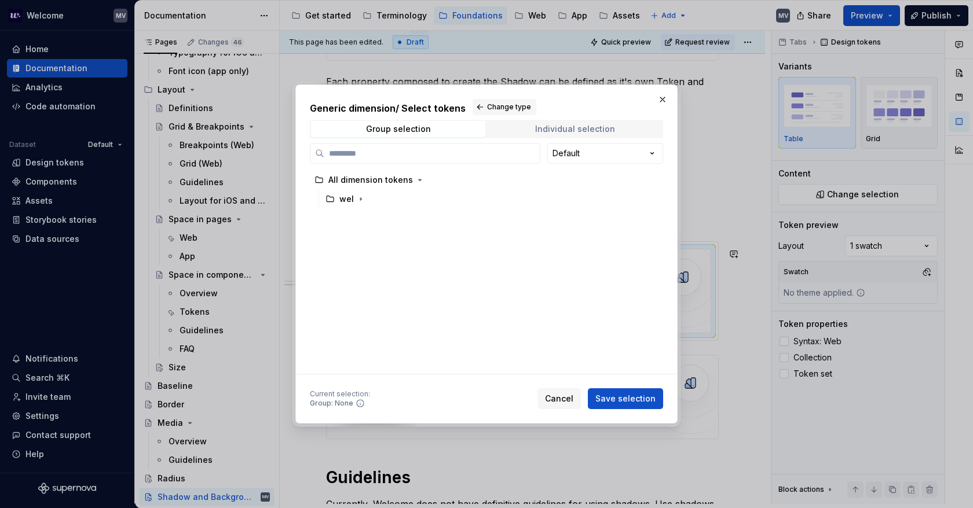
click at [545, 126] on div "Individual selection" at bounding box center [575, 128] width 80 height 9
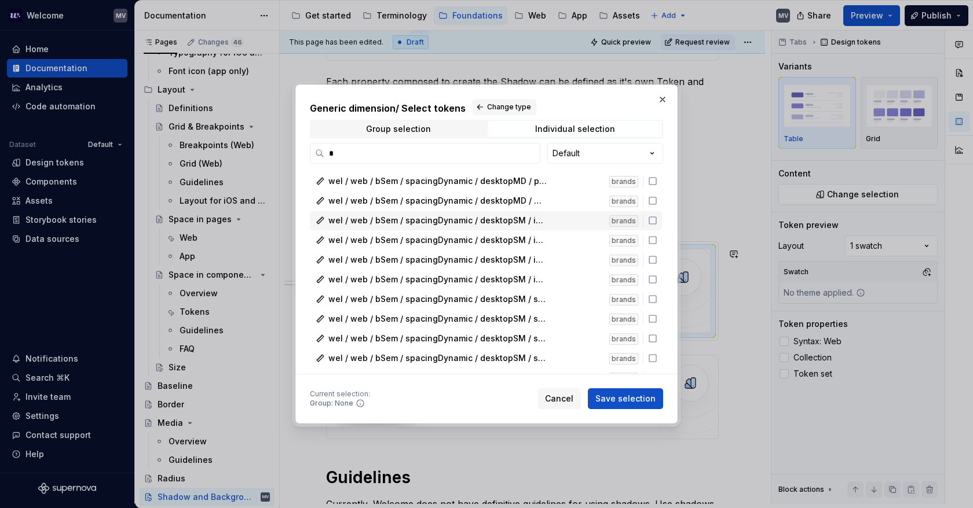
scroll to position [1332, 0]
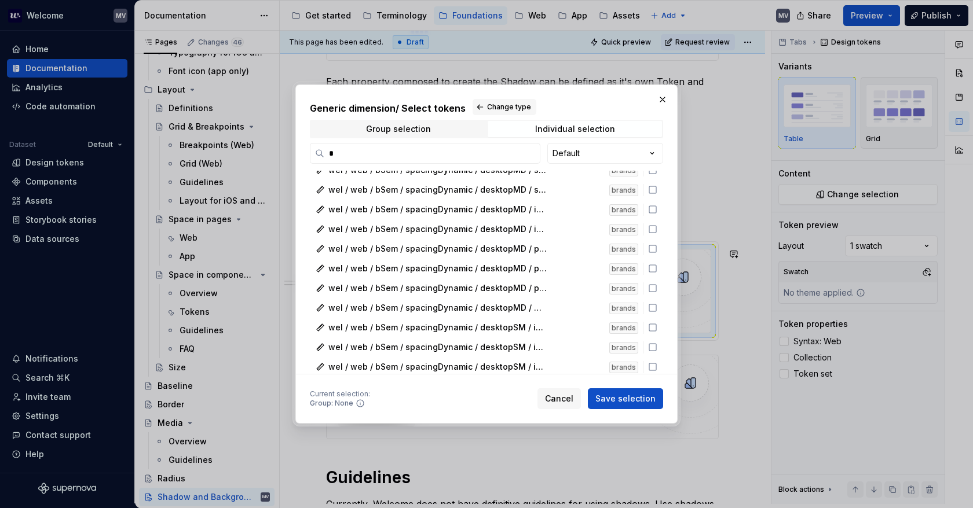
drag, startPoint x: 354, startPoint y: 156, endPoint x: 284, endPoint y: 156, distance: 70.1
click at [283, 157] on div "Generic dimension / Select tokens Change type Group selection Individual select…" at bounding box center [486, 254] width 973 height 508
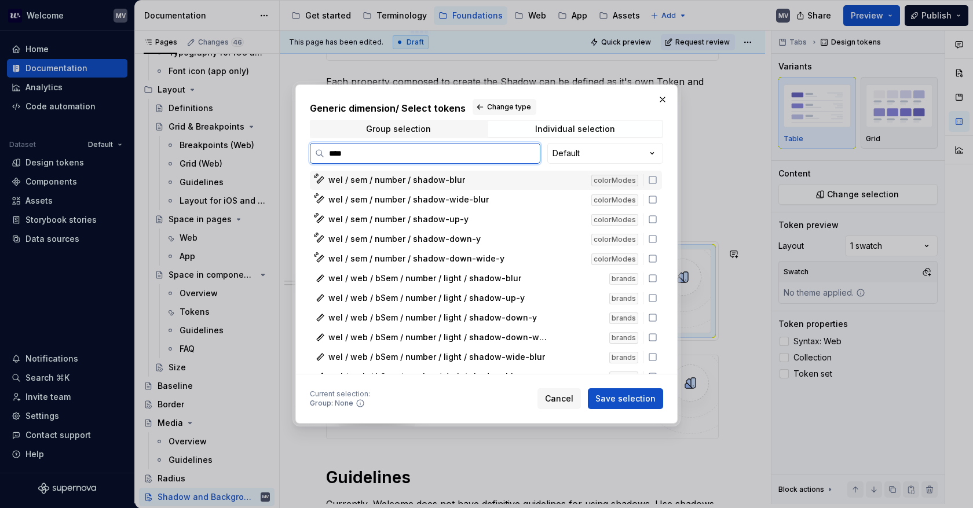
type input "*****"
click at [567, 398] on span "Cancel" at bounding box center [559, 399] width 28 height 12
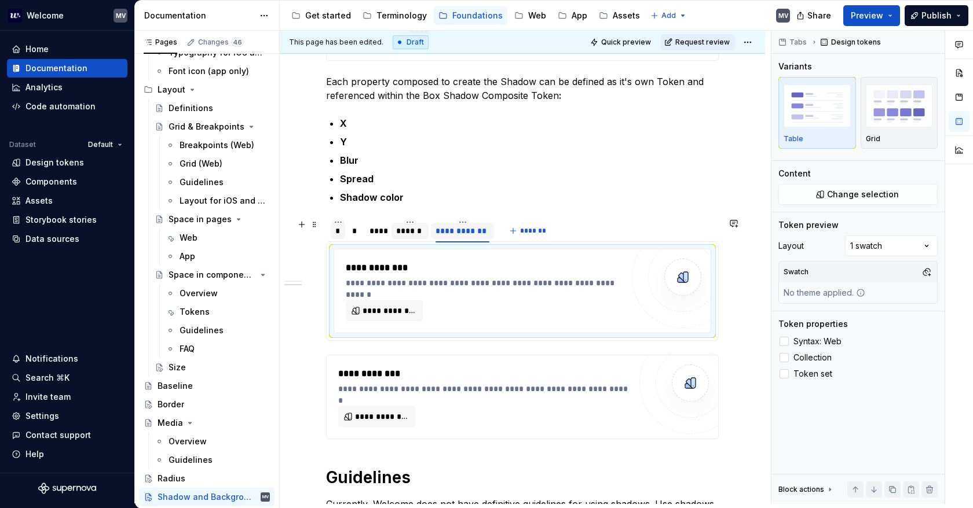
click at [344, 223] on div "*" at bounding box center [338, 231] width 14 height 16
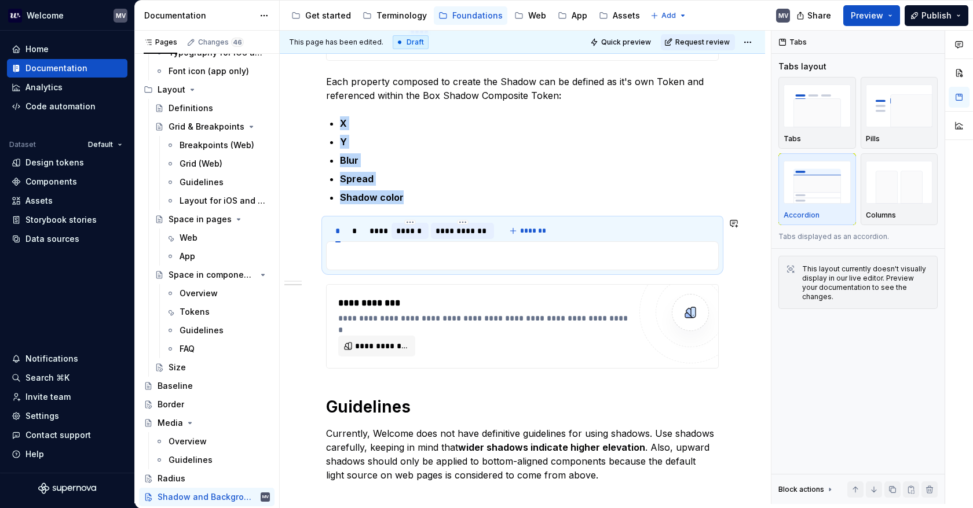
click at [338, 218] on section "**********" at bounding box center [522, 244] width 393 height 52
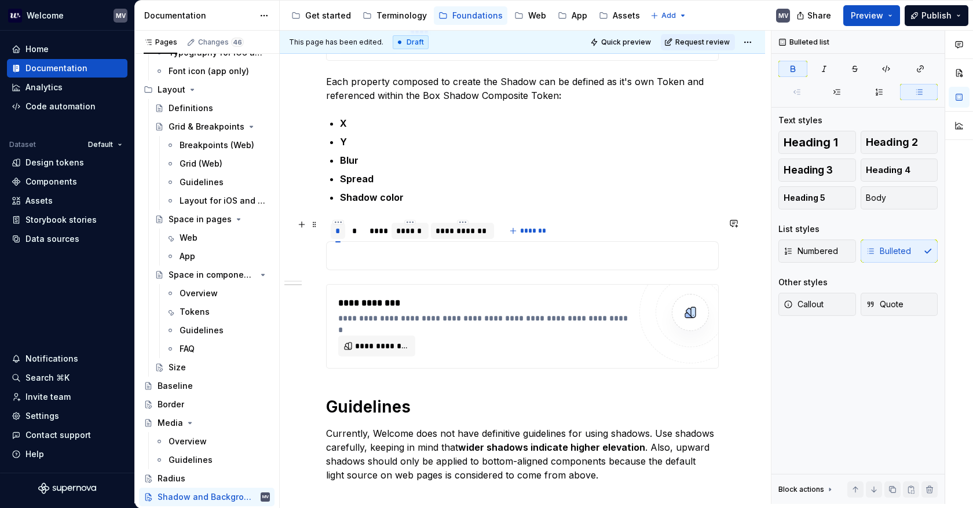
click at [337, 228] on div "*" at bounding box center [337, 231] width 5 height 12
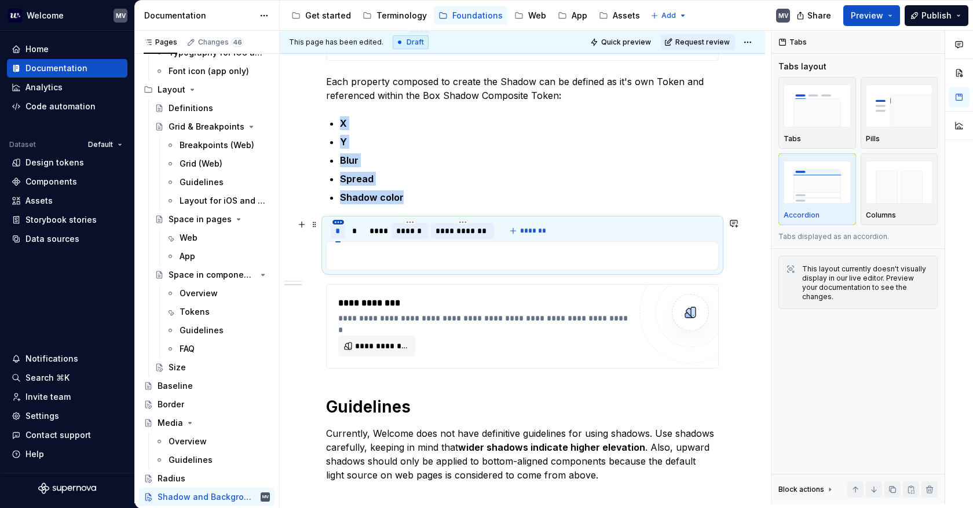
click at [338, 222] on html "Welcome MV Home Documentation Analytics Code automation Dataset Default Design …" at bounding box center [486, 254] width 973 height 508
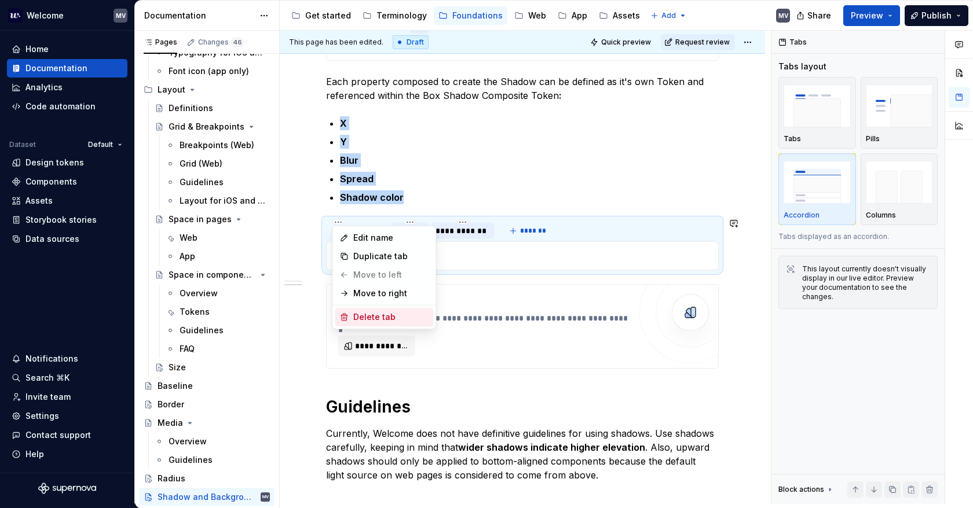
click at [395, 320] on div "Delete tab" at bounding box center [390, 317] width 75 height 12
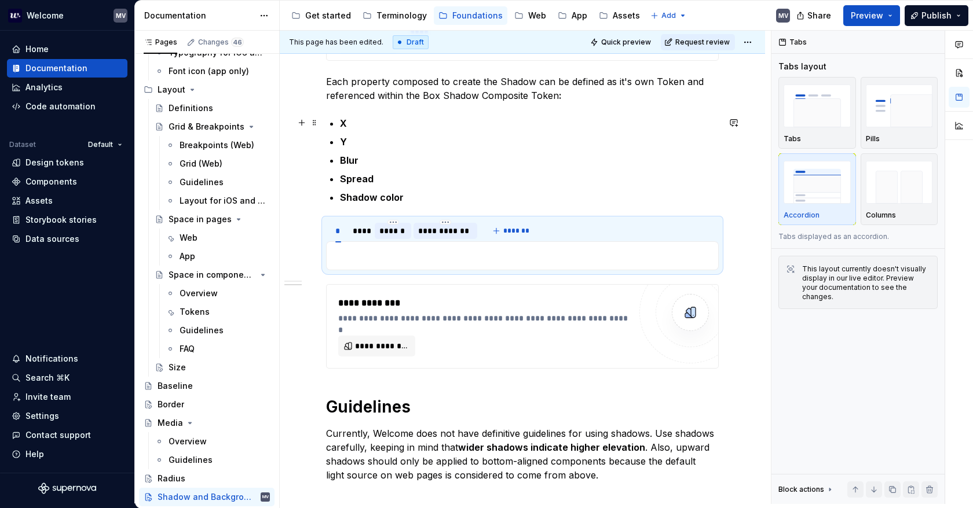
click at [362, 119] on p "X" at bounding box center [529, 123] width 379 height 14
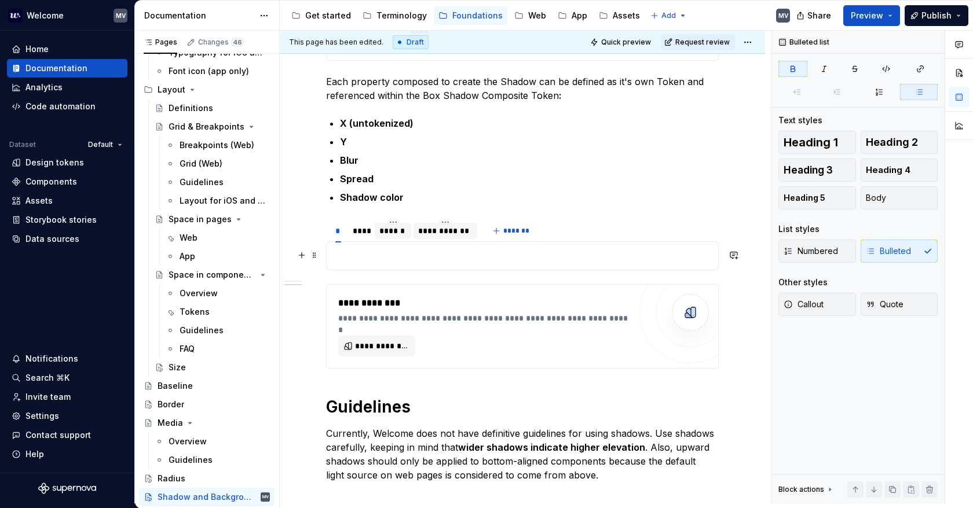
click at [349, 252] on p at bounding box center [521, 256] width 377 height 14
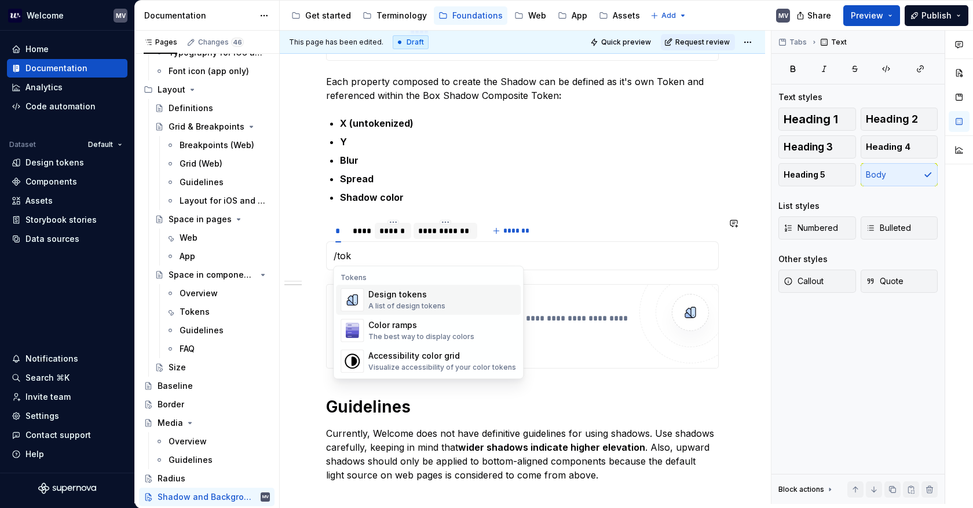
click at [455, 298] on div "Design tokens A list of design tokens" at bounding box center [442, 299] width 148 height 23
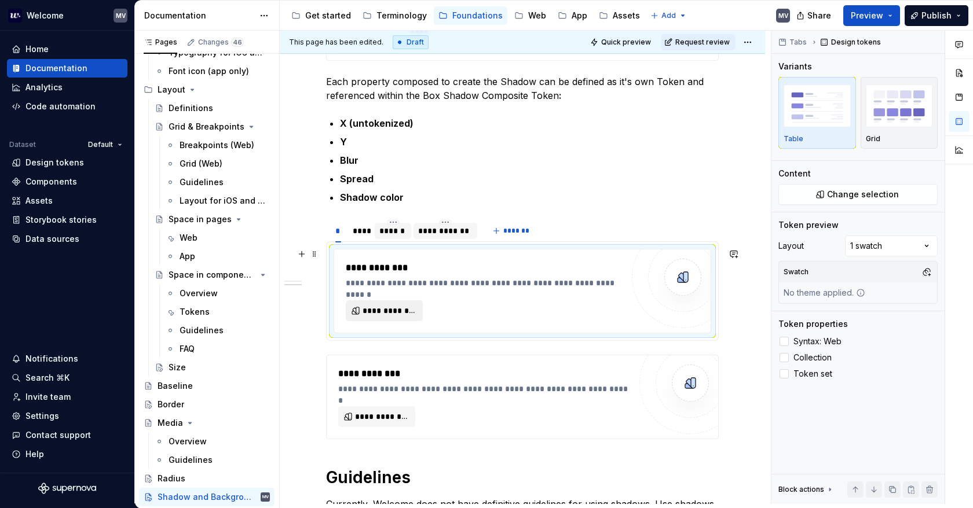
type textarea "*"
click at [376, 307] on span "**********" at bounding box center [388, 311] width 53 height 12
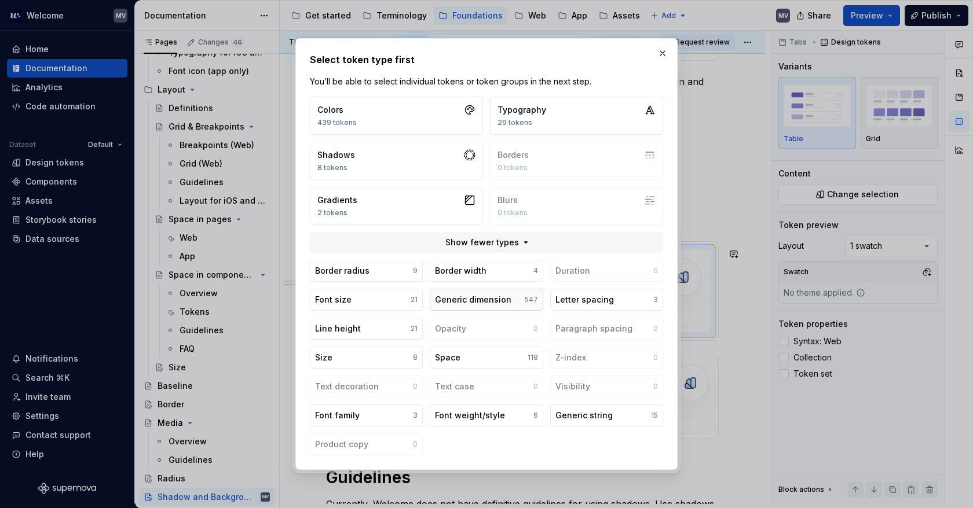
click at [493, 300] on div "Generic dimension" at bounding box center [473, 300] width 76 height 12
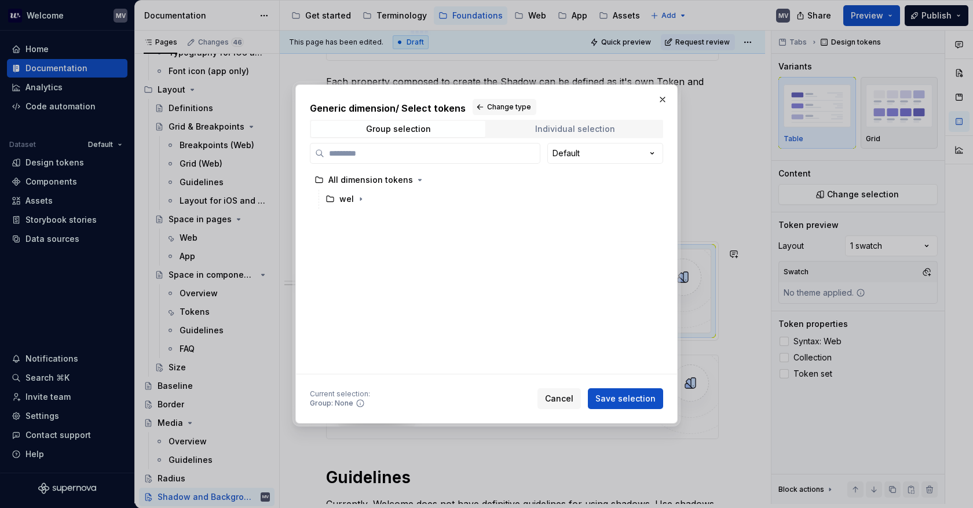
click at [571, 122] on span "Individual selection" at bounding box center [575, 129] width 174 height 16
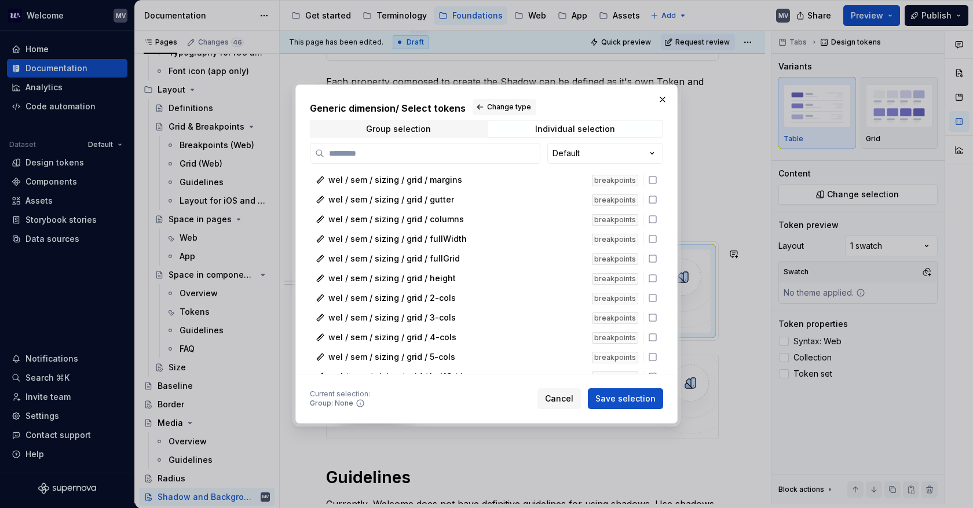
type input "*"
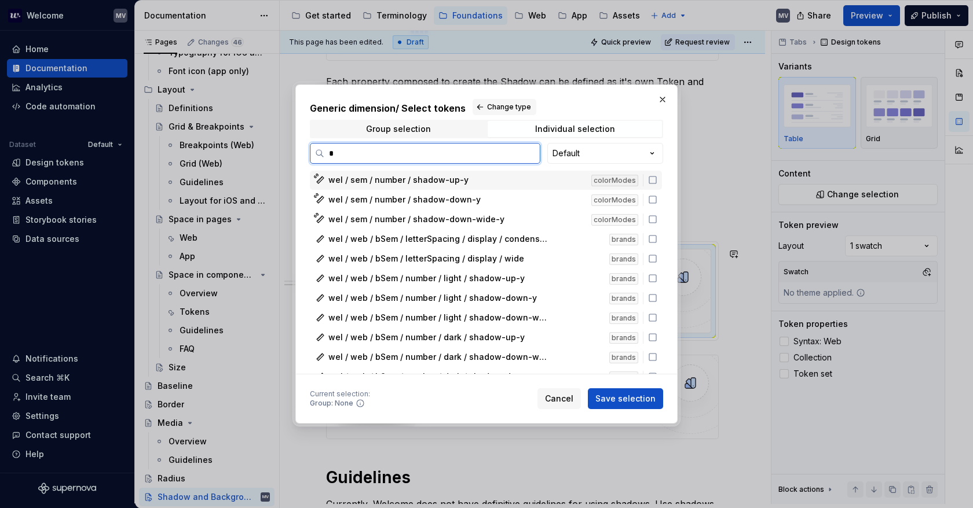
click at [645, 181] on div "colorModes" at bounding box center [619, 180] width 57 height 12
click at [645, 195] on div "colorModes" at bounding box center [619, 200] width 57 height 12
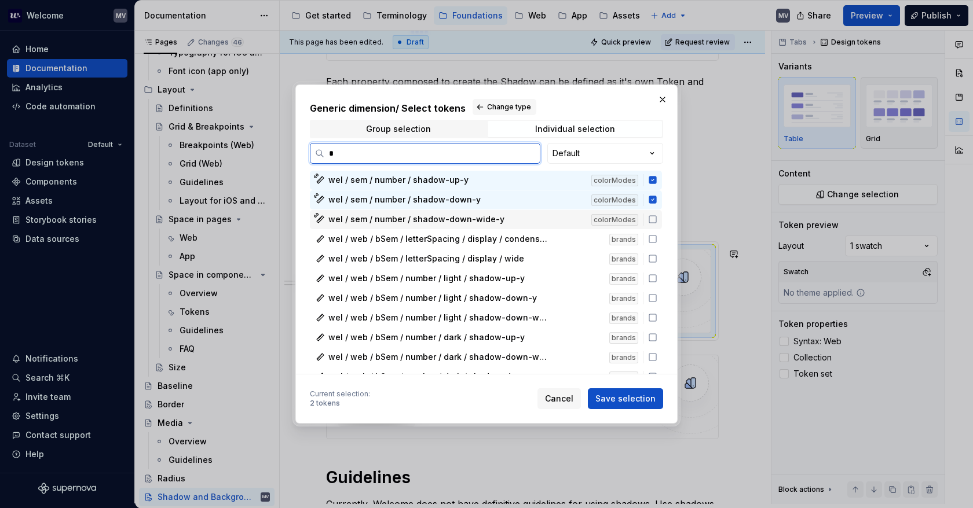
click at [646, 210] on div "wel / sem / number / shadow-down-wide-y colorModes" at bounding box center [486, 219] width 352 height 19
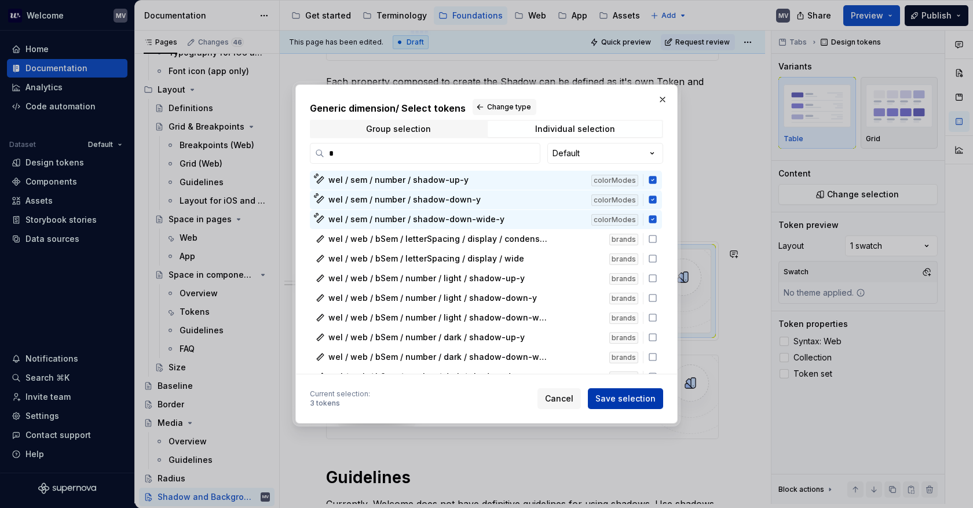
click at [644, 400] on span "Save selection" at bounding box center [625, 399] width 60 height 12
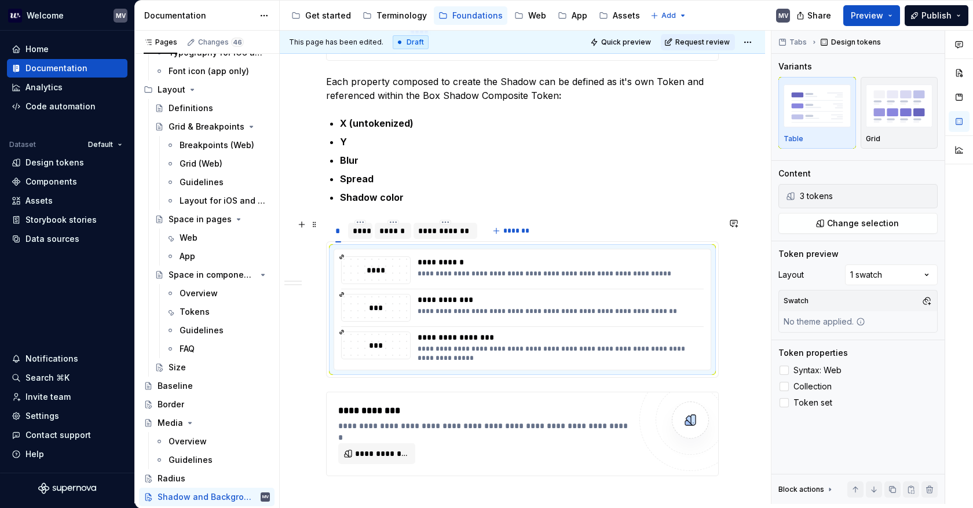
click at [360, 229] on div "****" at bounding box center [360, 231] width 15 height 12
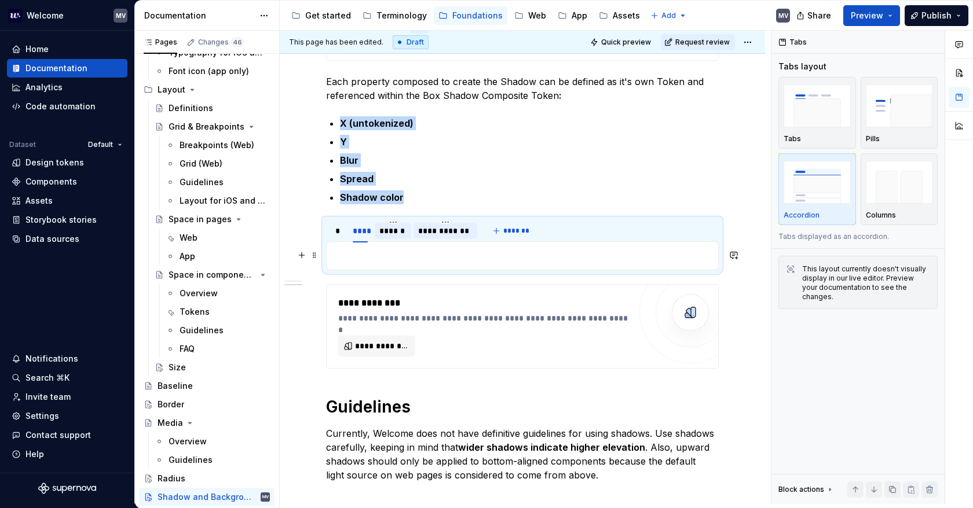
click at [386, 254] on p at bounding box center [521, 256] width 377 height 14
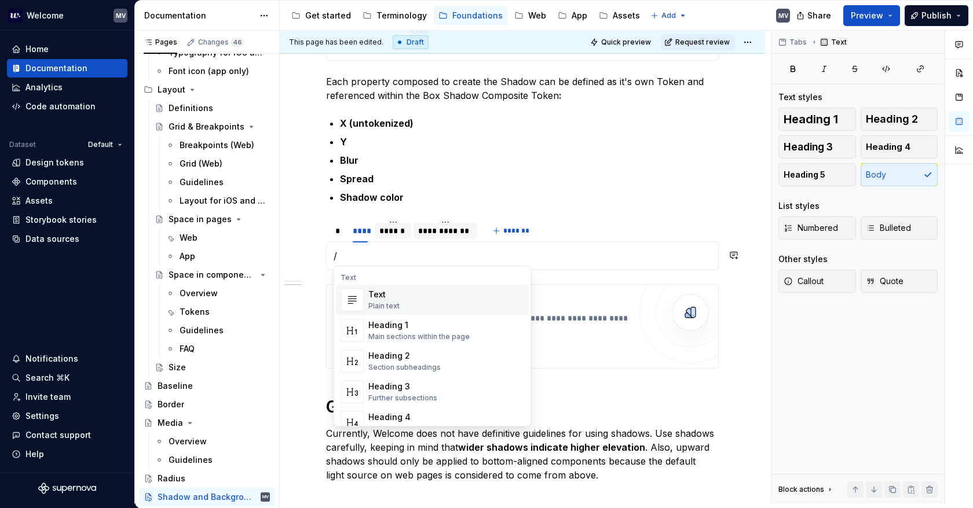
type textarea "*"
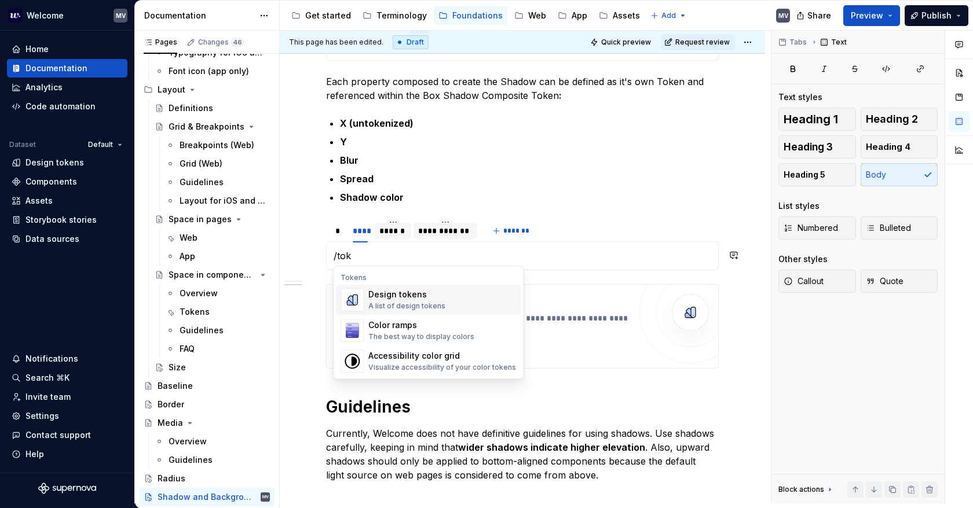
click at [388, 292] on div "Design tokens" at bounding box center [406, 295] width 77 height 12
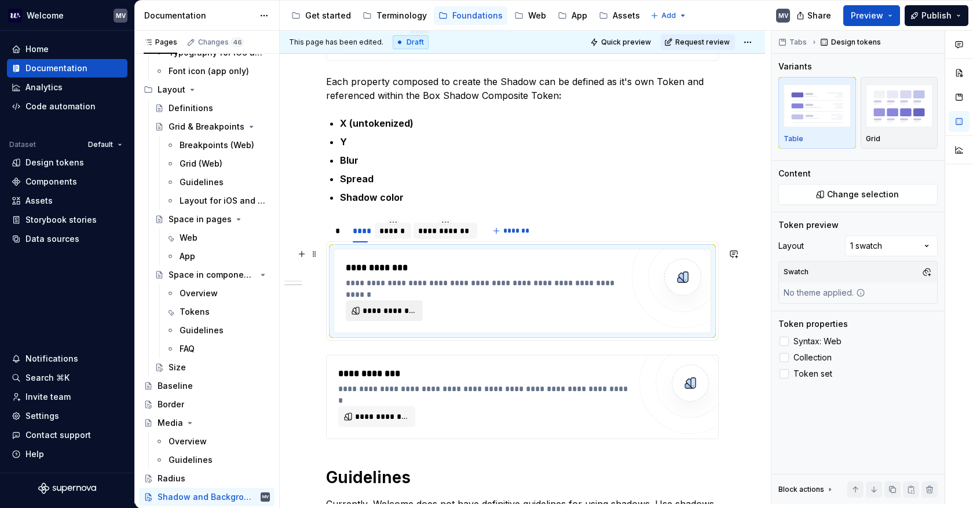
click at [394, 307] on span "**********" at bounding box center [388, 311] width 53 height 12
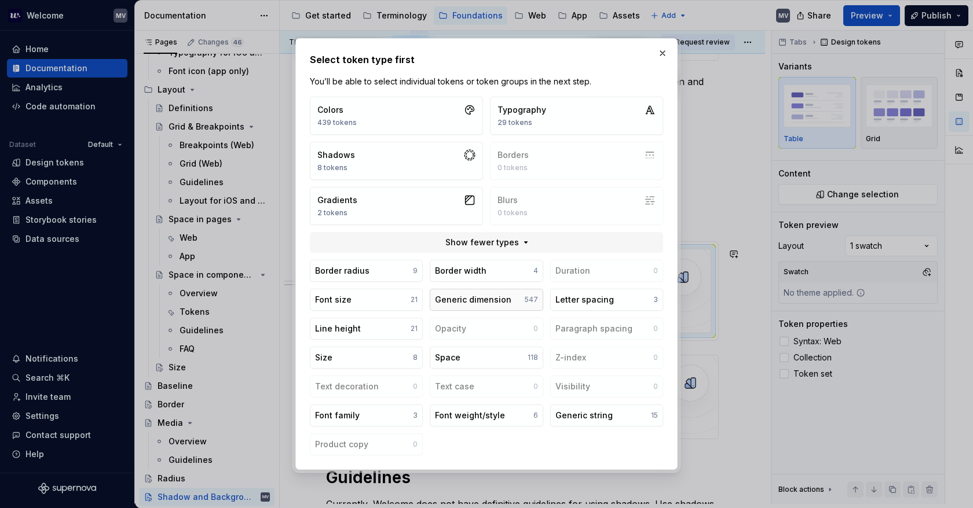
click at [481, 300] on div "Generic dimension" at bounding box center [473, 300] width 76 height 12
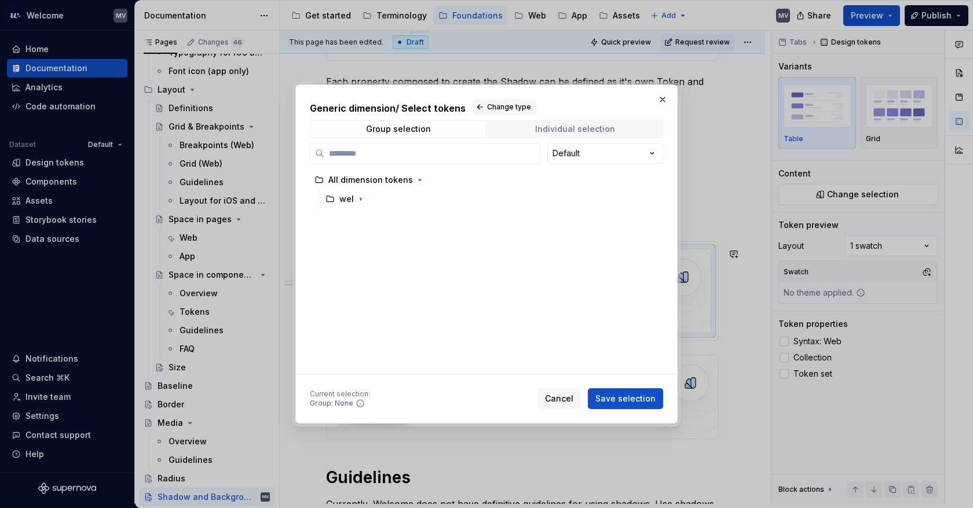
click at [560, 133] on div "Individual selection" at bounding box center [575, 128] width 80 height 9
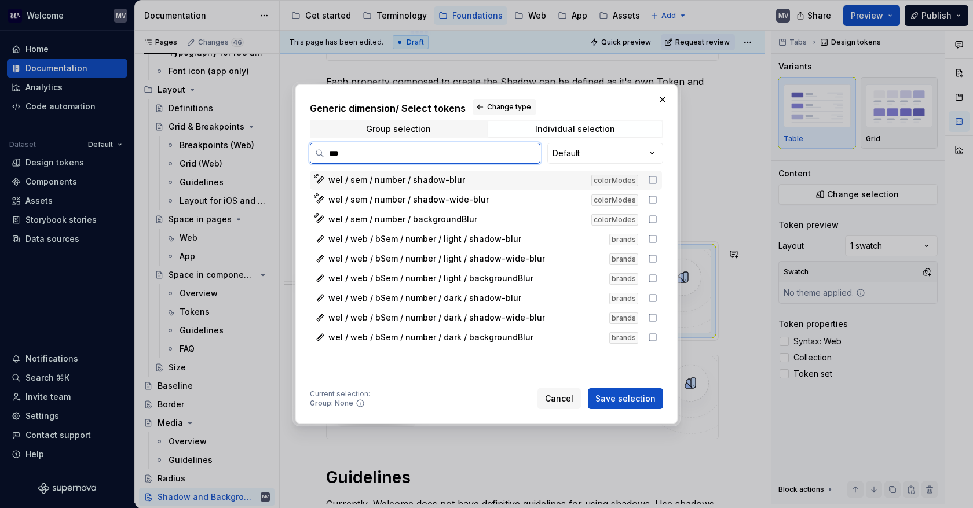
type input "****"
click at [655, 178] on icon at bounding box center [652, 179] width 9 height 9
click at [651, 196] on icon at bounding box center [652, 199] width 9 height 9
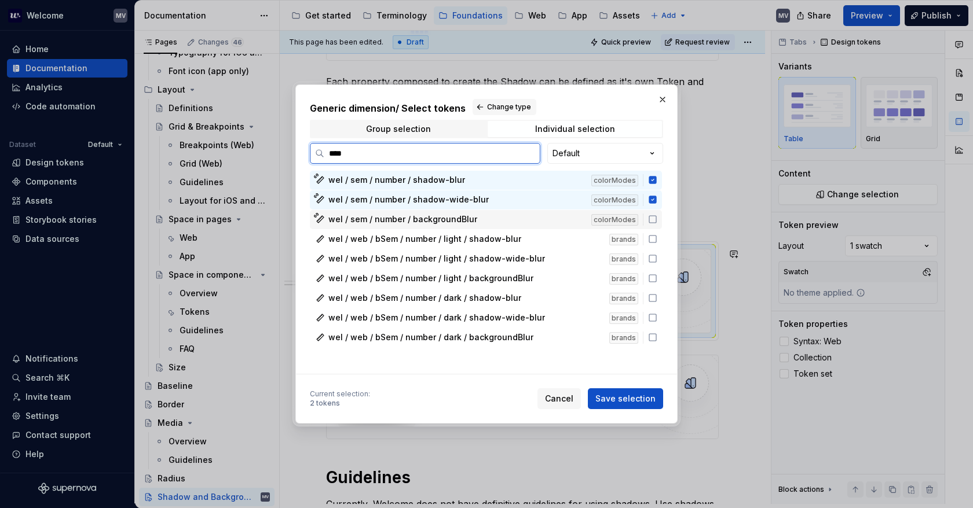
click at [652, 214] on div "wel / sem / number / backgroundBlur colorModes" at bounding box center [486, 219] width 352 height 19
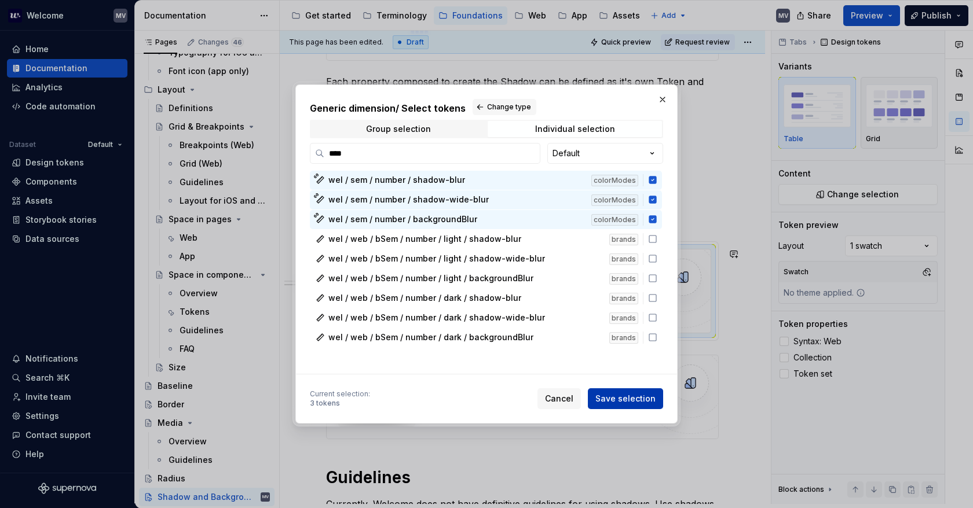
click at [622, 398] on span "Save selection" at bounding box center [625, 399] width 60 height 12
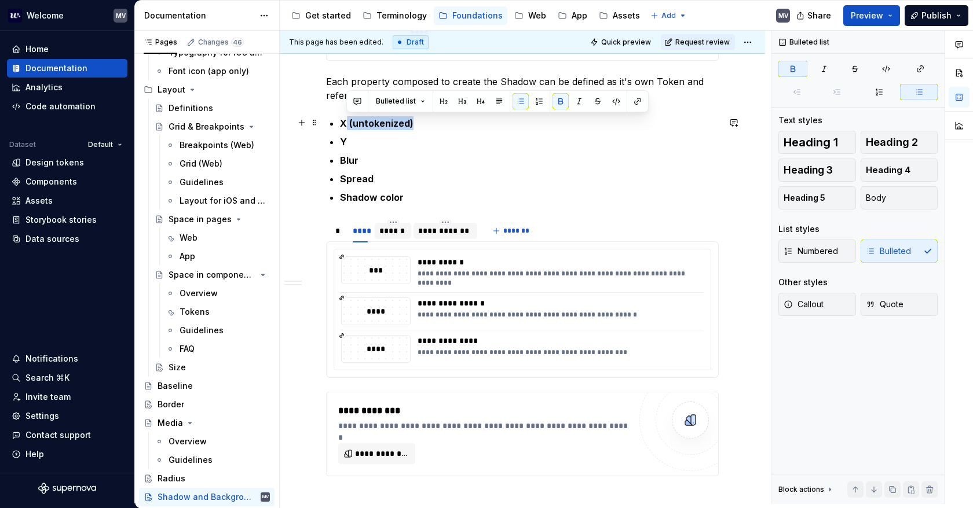
drag, startPoint x: 425, startPoint y: 122, endPoint x: 346, endPoint y: 125, distance: 79.4
click at [346, 125] on p "X (untokenized)" at bounding box center [529, 123] width 379 height 14
copy strong "(untokenized)"
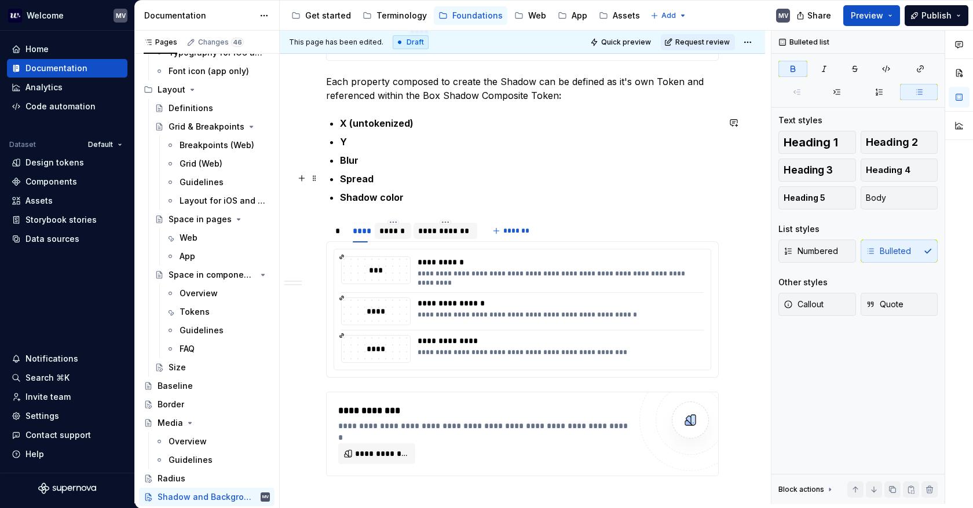
click at [400, 177] on p "Spread" at bounding box center [529, 179] width 379 height 14
click at [393, 222] on html "Welcome MV Home Documentation Analytics Code automation Dataset Default Design …" at bounding box center [486, 254] width 973 height 508
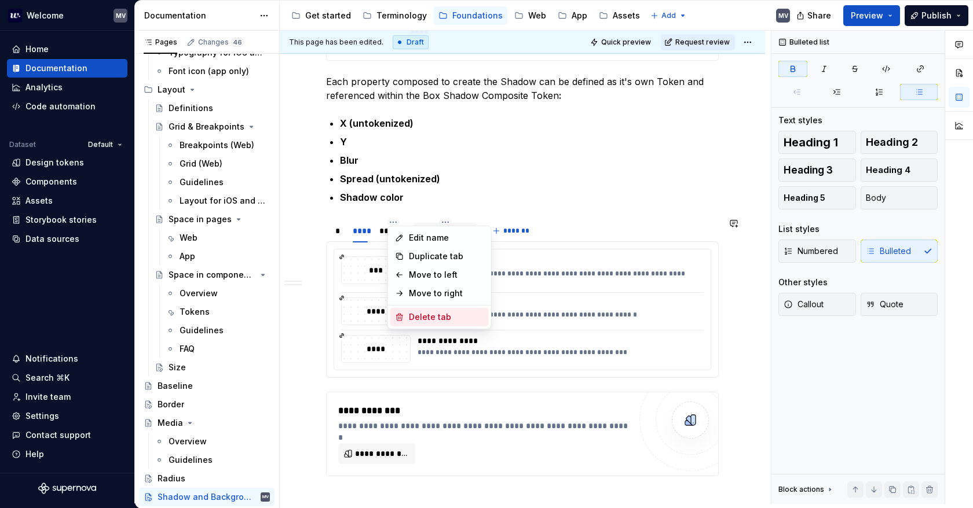
click at [453, 316] on div "Delete tab" at bounding box center [446, 317] width 75 height 12
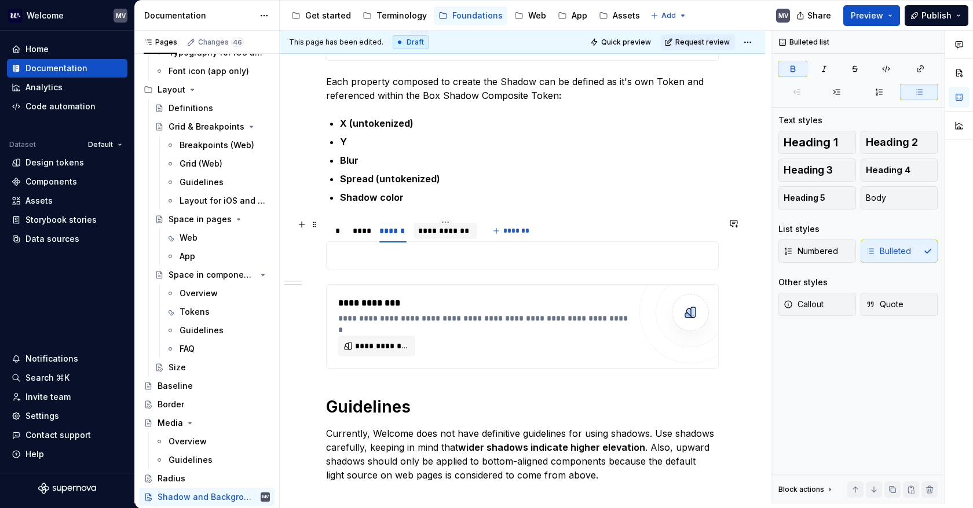
click at [441, 226] on div "**********" at bounding box center [445, 231] width 54 height 12
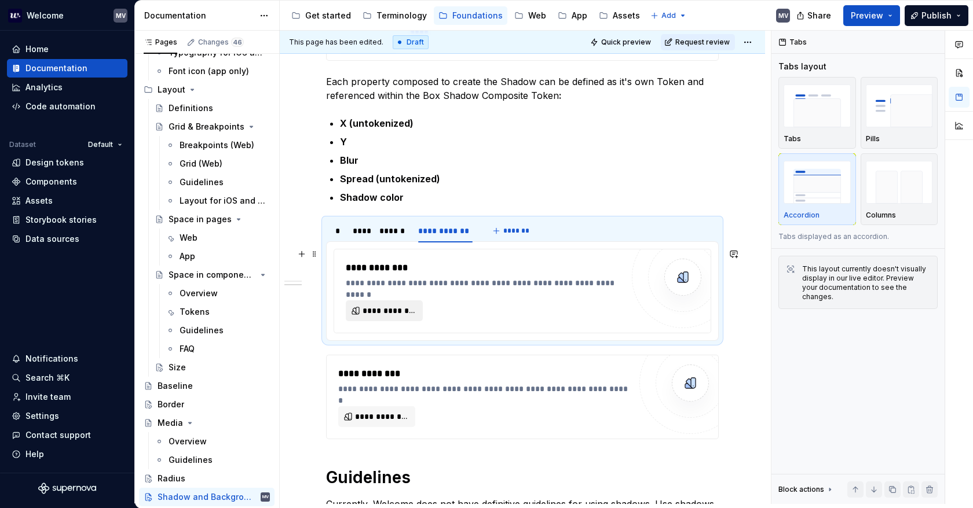
click at [394, 306] on span "**********" at bounding box center [388, 311] width 53 height 12
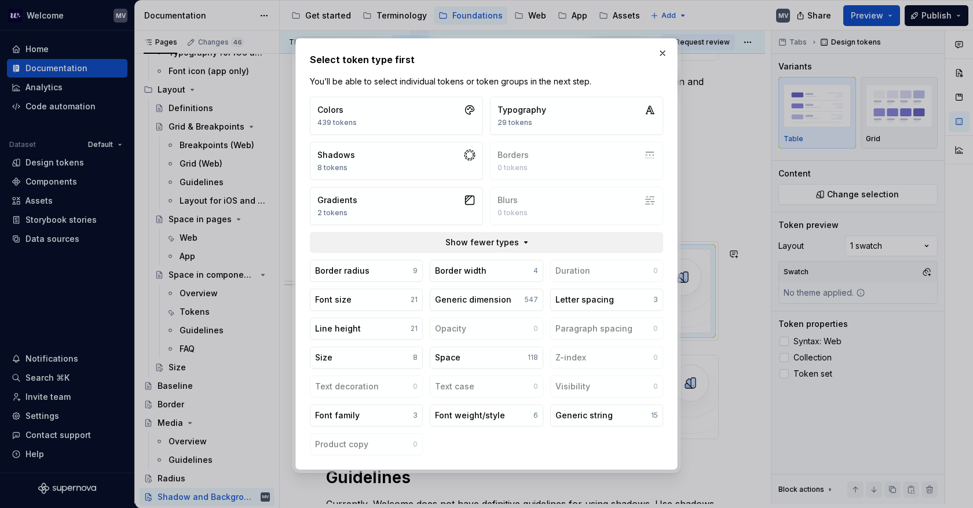
type textarea "*"
click at [660, 58] on button "button" at bounding box center [662, 53] width 16 height 16
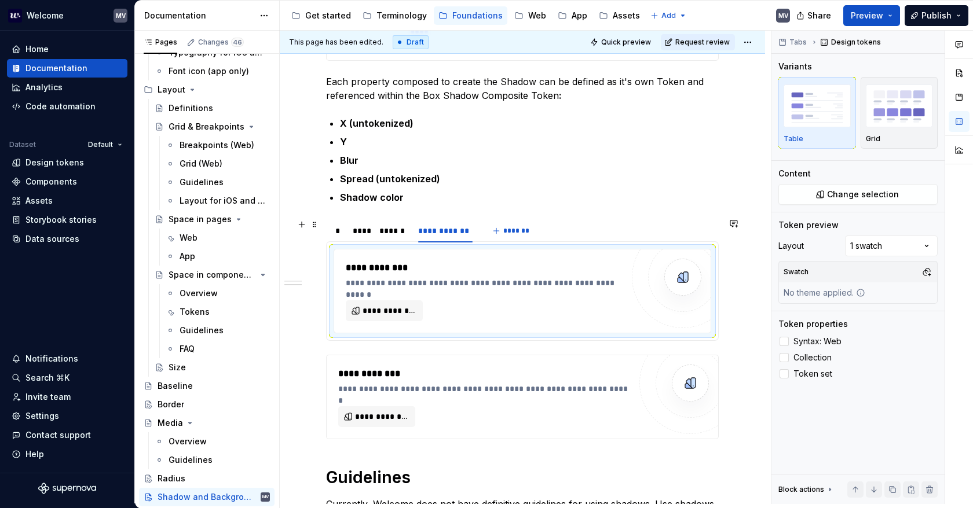
click at [395, 232] on div "******" at bounding box center [393, 231] width 28 height 12
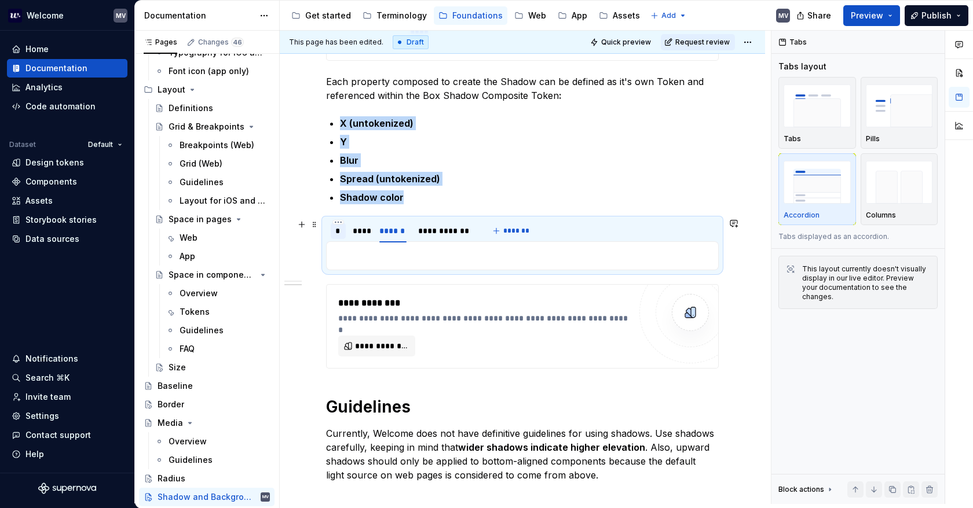
click at [337, 232] on div "*" at bounding box center [338, 231] width 6 height 12
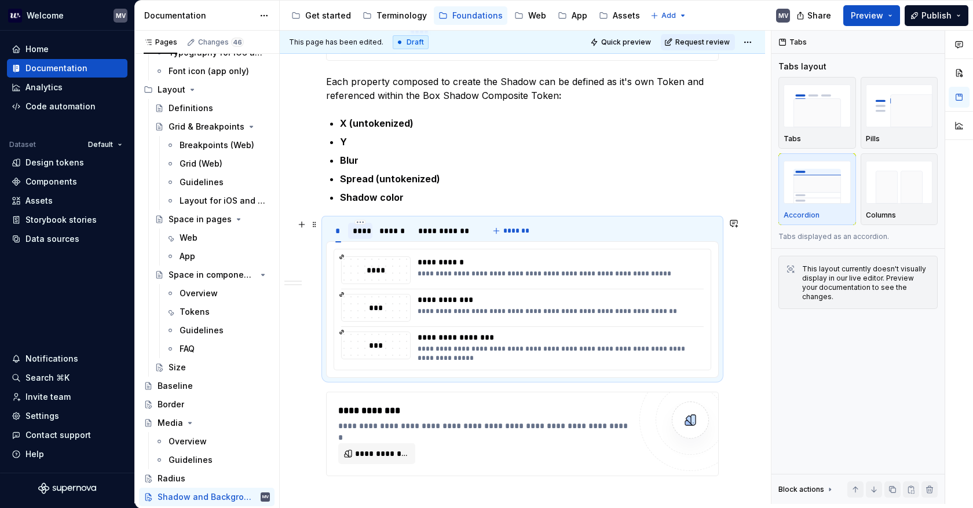
click at [358, 232] on div "****" at bounding box center [360, 231] width 15 height 12
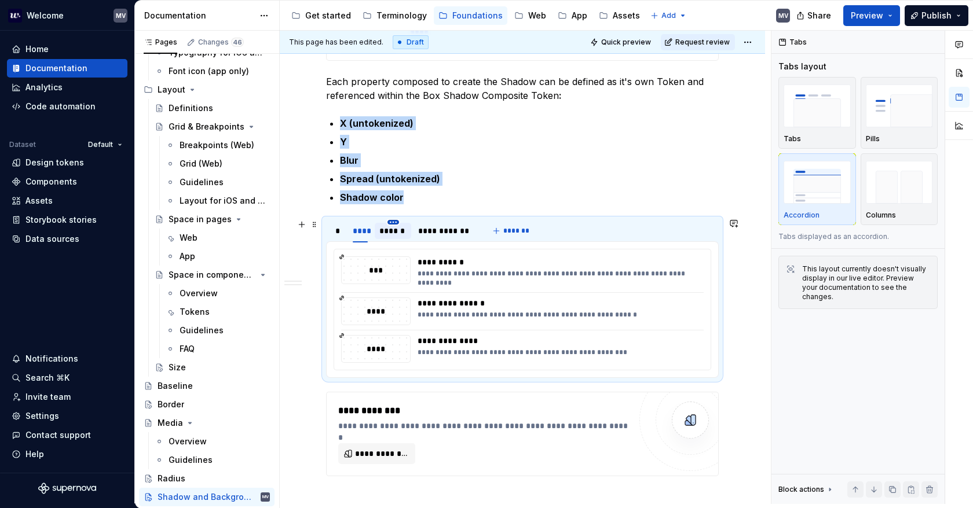
click at [393, 218] on html "Welcome MV Home Documentation Analytics Code automation Dataset Default Design …" at bounding box center [486, 254] width 973 height 508
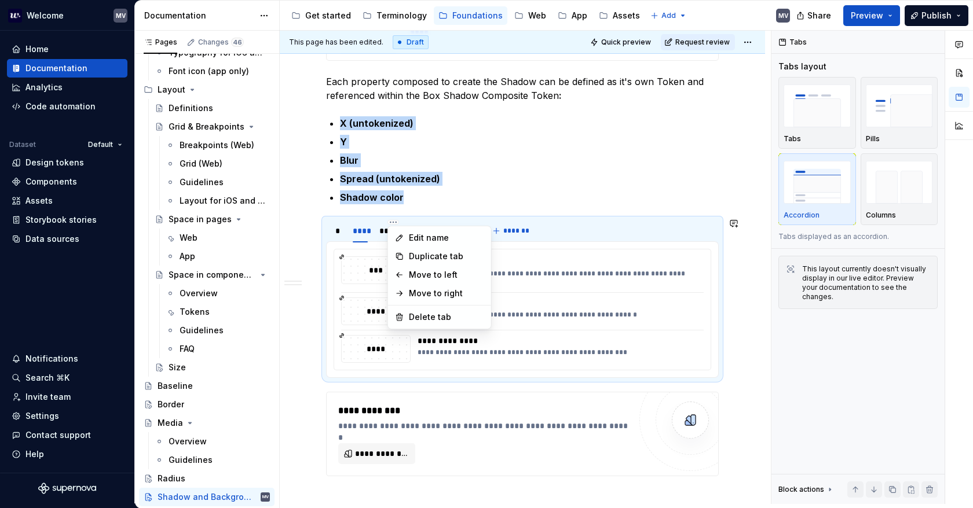
click at [362, 231] on html "Welcome MV Home Documentation Analytics Code automation Dataset Default Design …" at bounding box center [486, 254] width 973 height 508
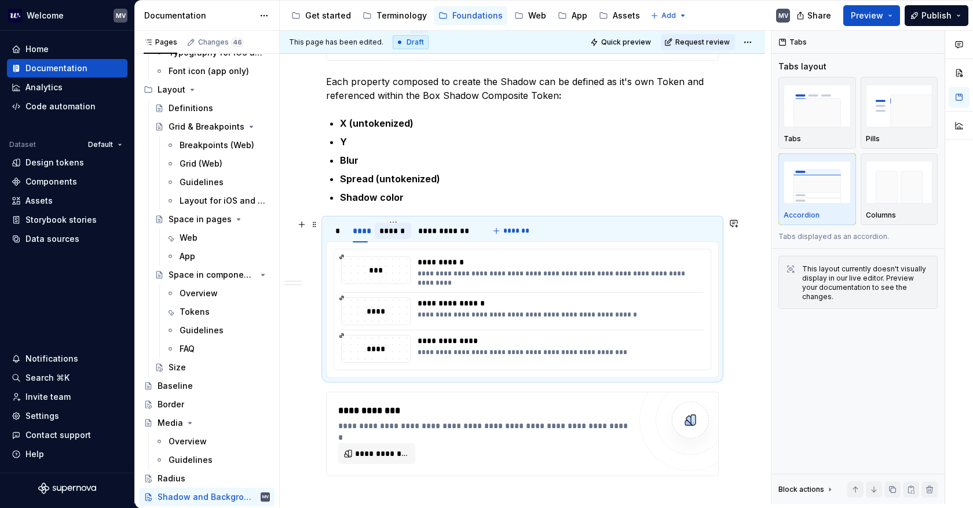
click at [379, 228] on div "******" at bounding box center [393, 231] width 28 height 12
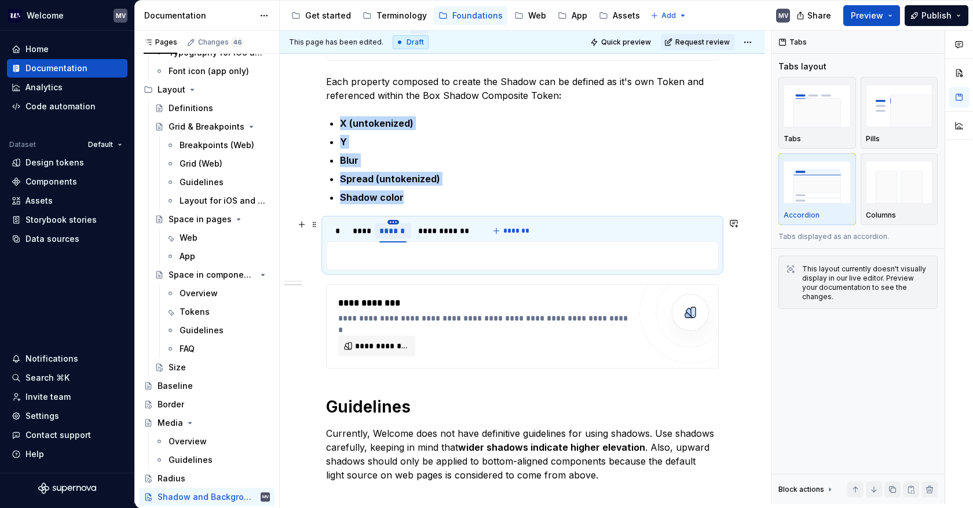
click at [390, 219] on html "Welcome MV Home Documentation Analytics Code automation Dataset Default Design …" at bounding box center [486, 254] width 973 height 508
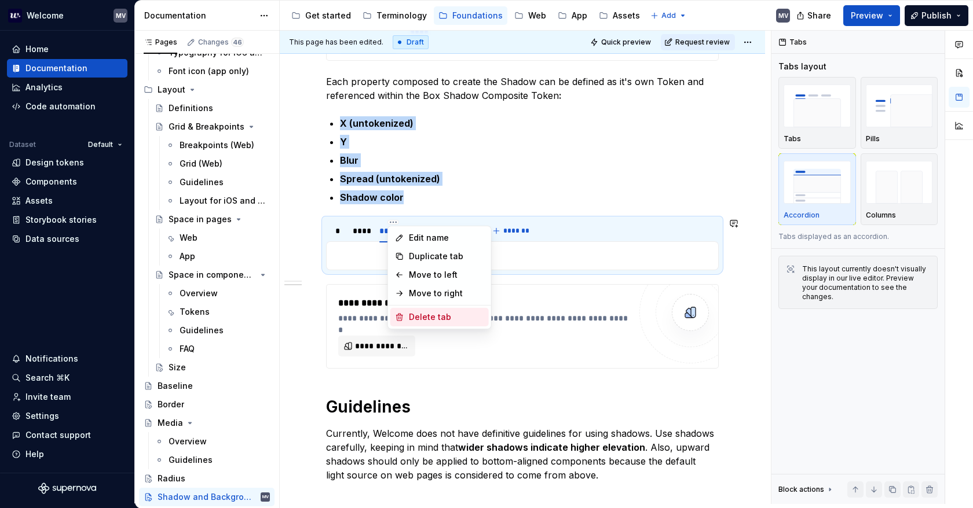
click at [456, 321] on div "Delete tab" at bounding box center [446, 317] width 75 height 12
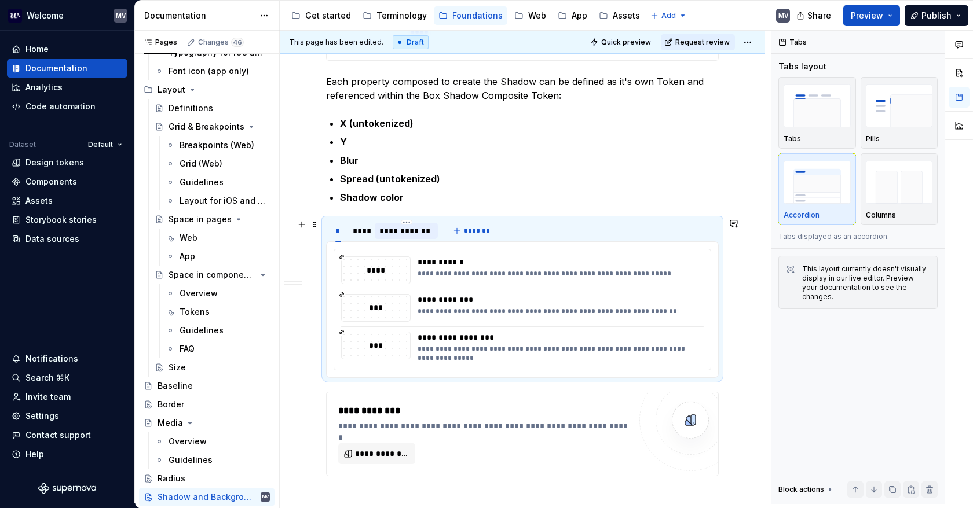
click at [402, 228] on div "**********" at bounding box center [406, 231] width 54 height 12
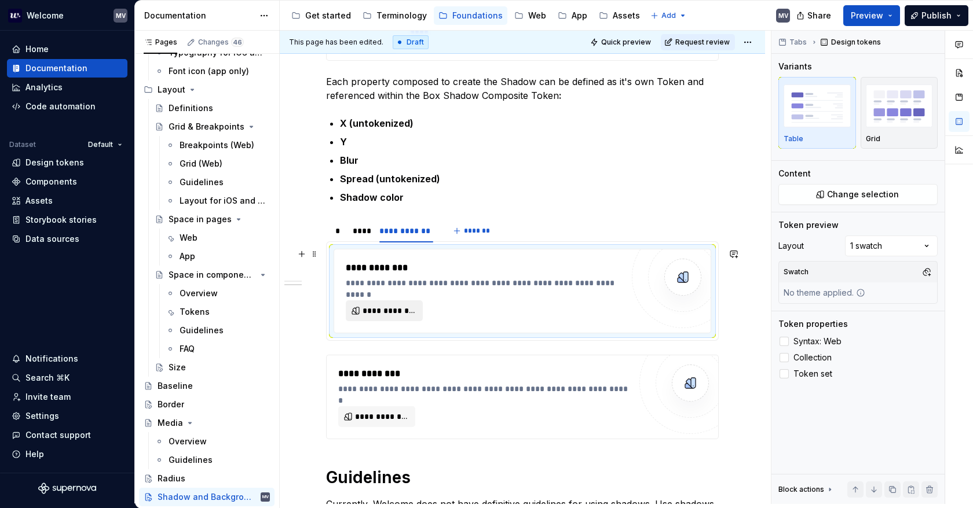
click at [394, 311] on span "**********" at bounding box center [388, 311] width 53 height 12
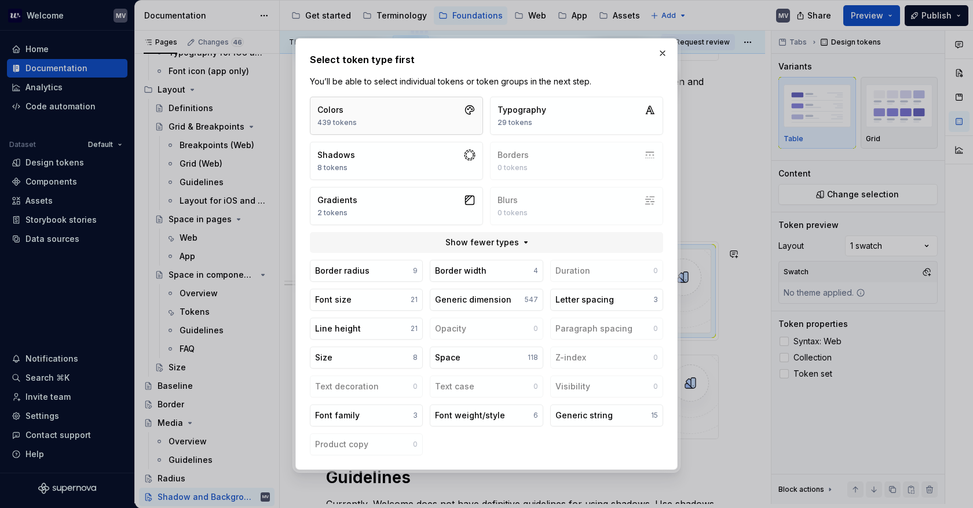
click at [383, 117] on button "Colors 439 tokens" at bounding box center [396, 116] width 173 height 38
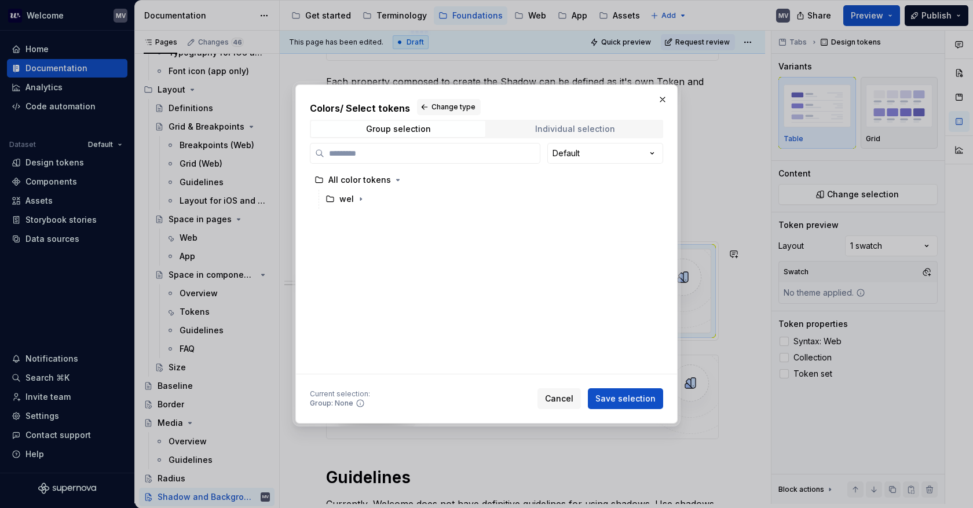
click at [536, 129] on span "Individual selection" at bounding box center [575, 129] width 174 height 16
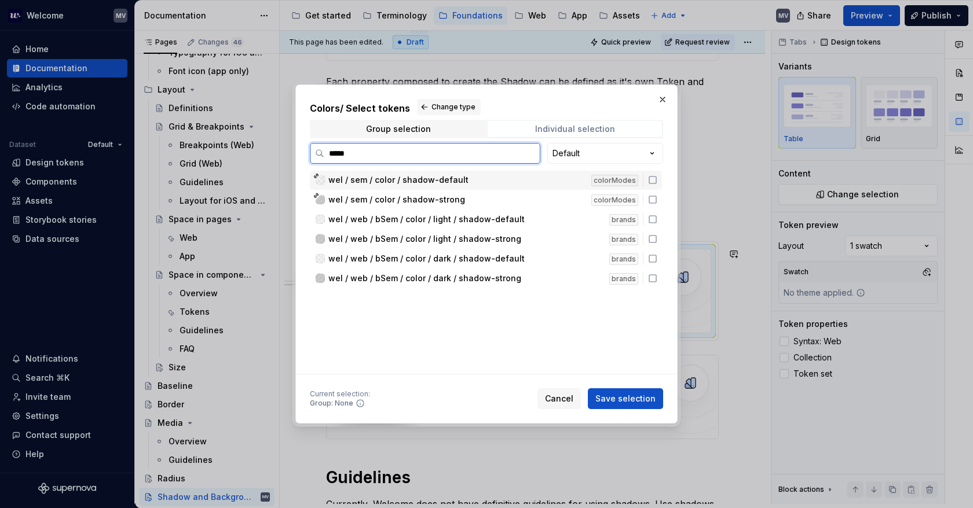
type input "******"
click at [651, 181] on icon at bounding box center [652, 179] width 9 height 9
click at [653, 200] on icon at bounding box center [652, 199] width 9 height 9
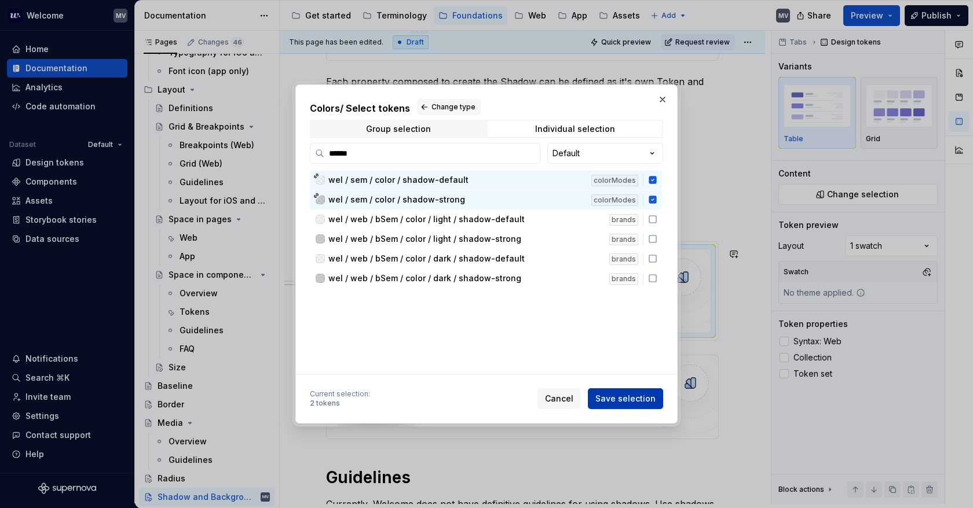
click at [630, 401] on span "Save selection" at bounding box center [625, 399] width 60 height 12
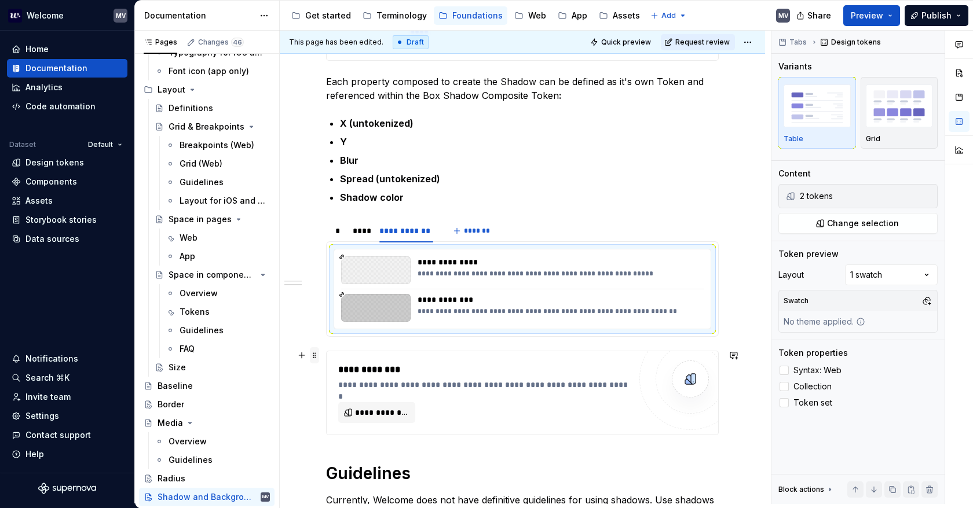
click at [313, 352] on span at bounding box center [314, 355] width 9 height 16
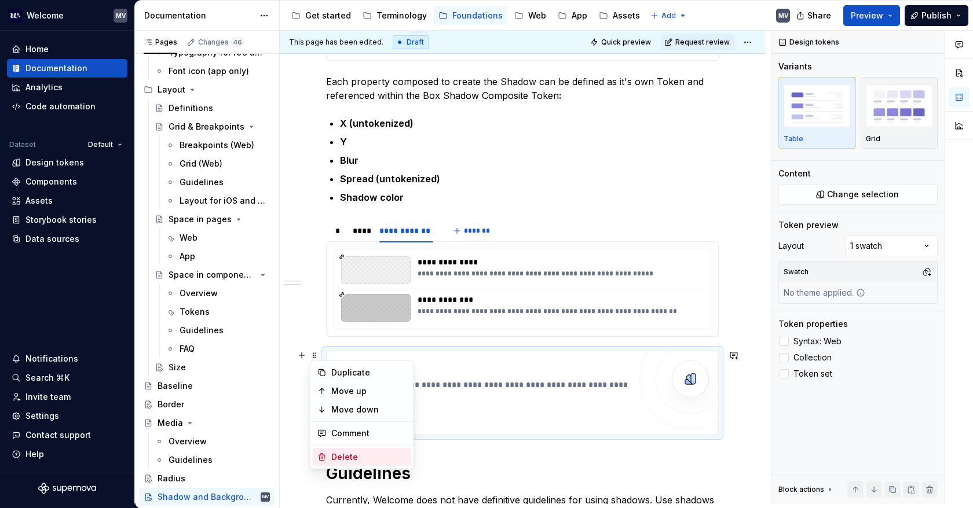
click at [350, 460] on div "Delete" at bounding box center [368, 458] width 75 height 12
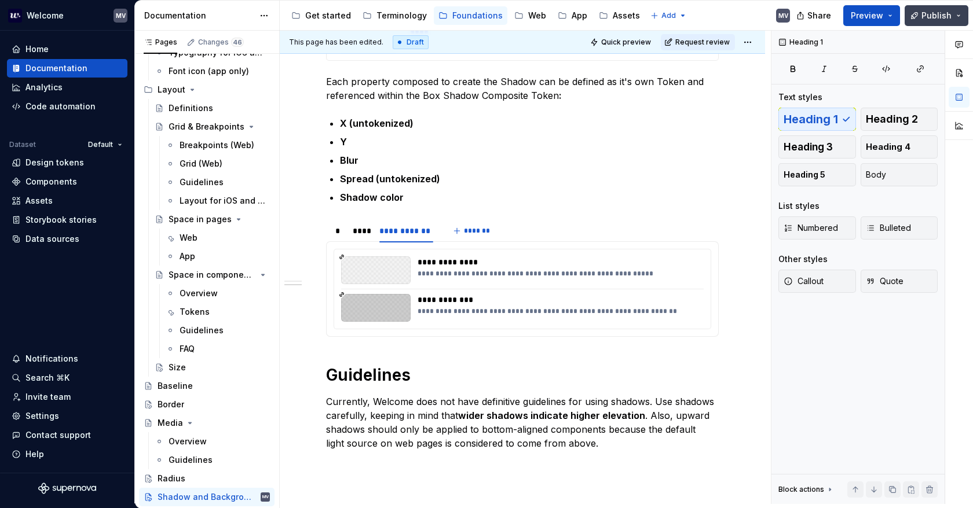
click at [937, 13] on span "Publish" at bounding box center [936, 16] width 30 height 12
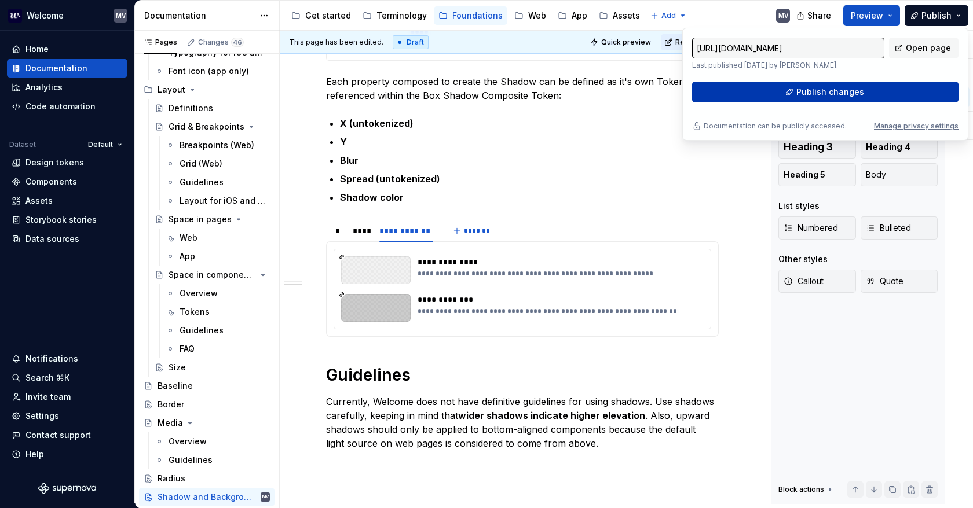
click at [816, 96] on span "Publish changes" at bounding box center [830, 92] width 68 height 12
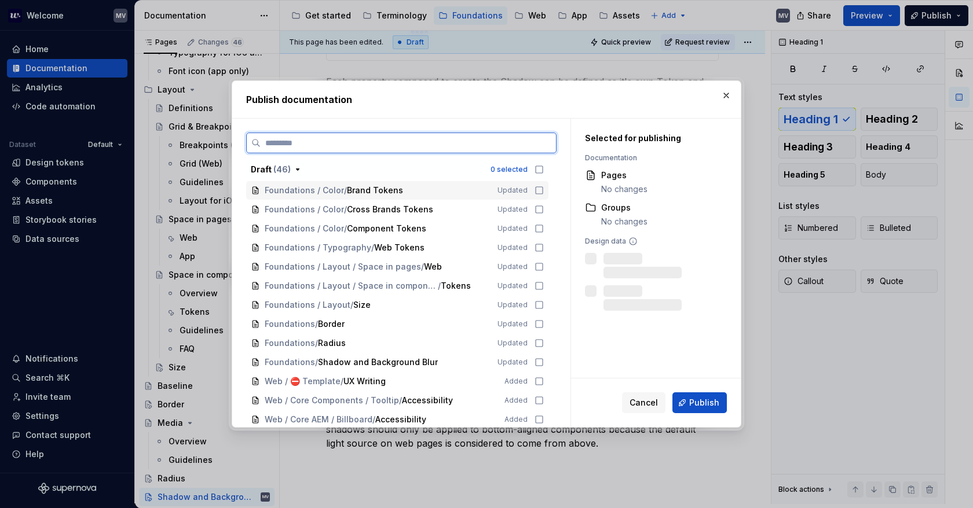
click at [538, 189] on icon at bounding box center [538, 190] width 9 height 9
drag, startPoint x: 536, startPoint y: 210, endPoint x: 536, endPoint y: 217, distance: 6.9
click at [536, 211] on icon at bounding box center [538, 209] width 9 height 9
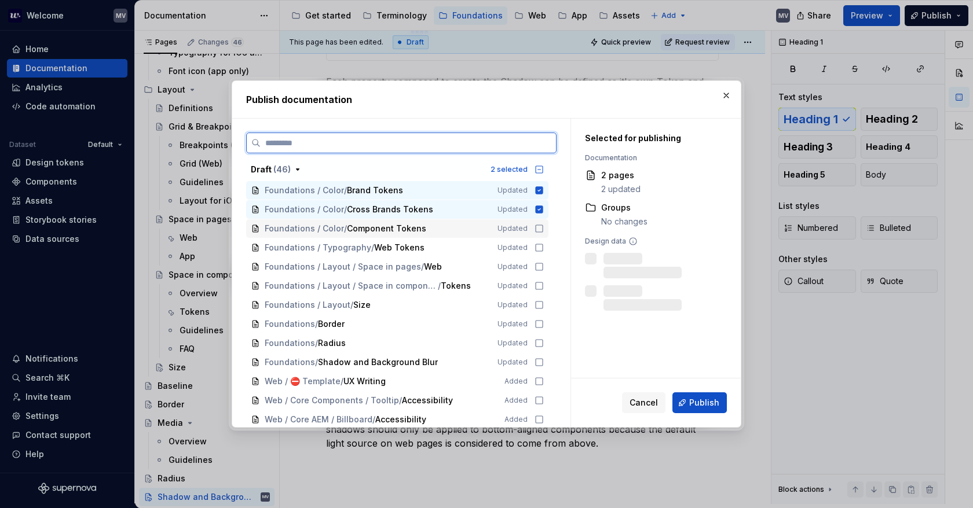
click at [535, 225] on icon at bounding box center [538, 228] width 9 height 9
click at [536, 241] on div "Foundations / Typography / Web Tokens Updated" at bounding box center [397, 248] width 302 height 19
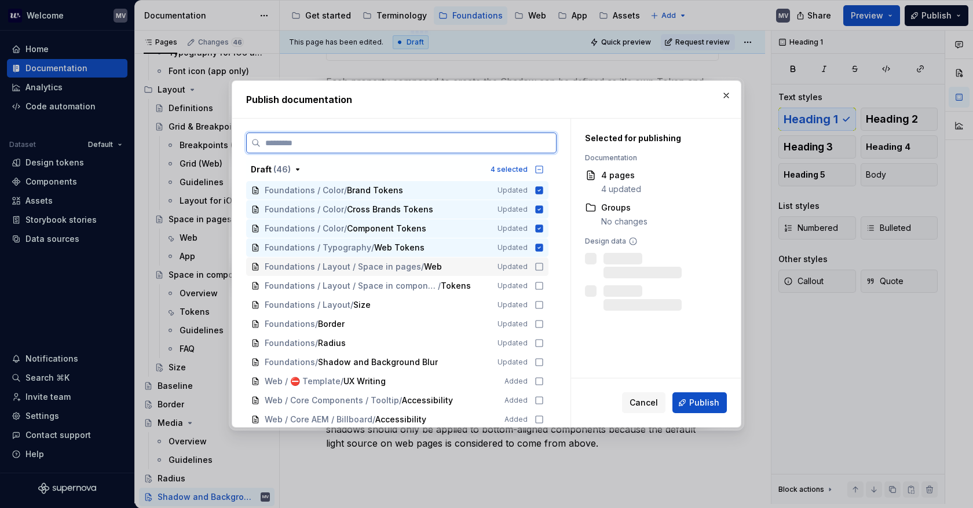
click at [538, 262] on div "Foundations / Layout / Space in pages / Web Updated" at bounding box center [397, 267] width 302 height 19
click at [540, 284] on icon at bounding box center [538, 285] width 9 height 9
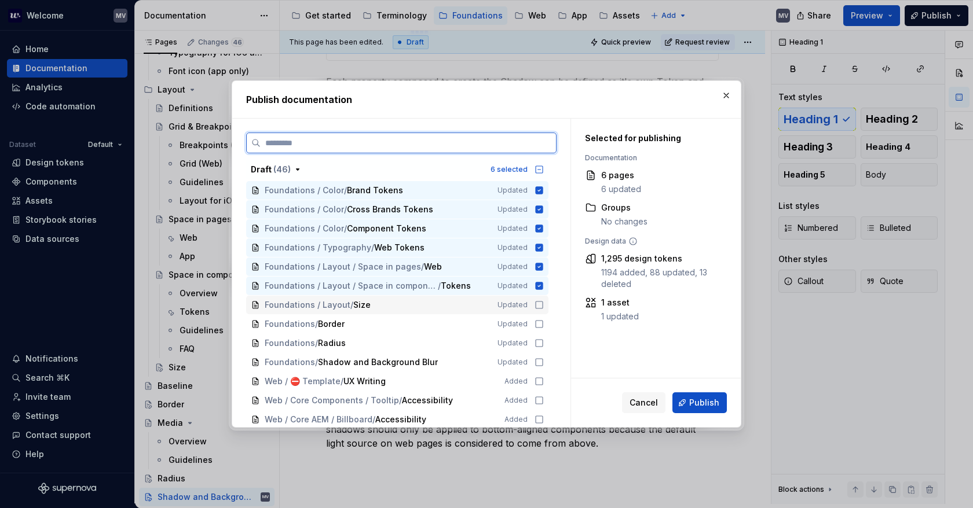
click at [537, 302] on icon at bounding box center [538, 304] width 9 height 9
click at [539, 324] on icon at bounding box center [538, 324] width 9 height 9
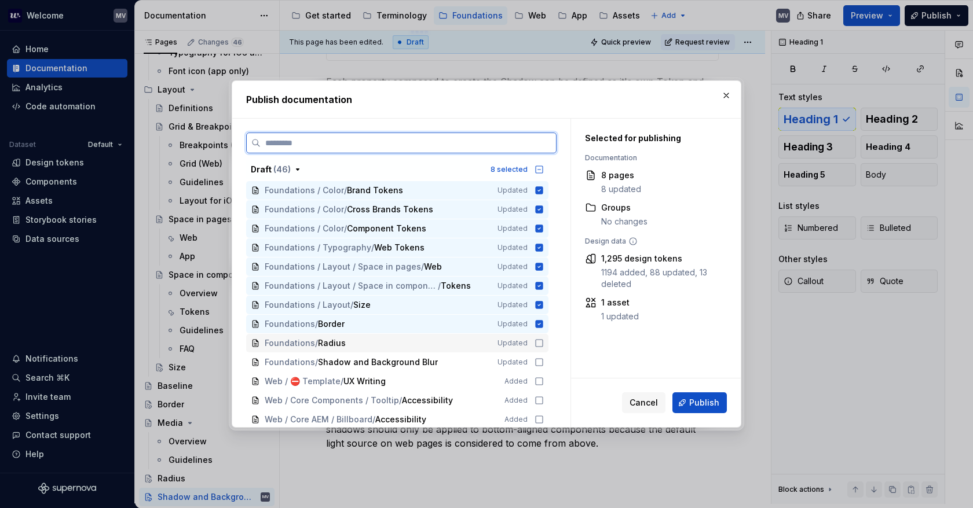
click at [537, 340] on icon at bounding box center [539, 343] width 7 height 7
click at [537, 364] on icon at bounding box center [538, 362] width 9 height 9
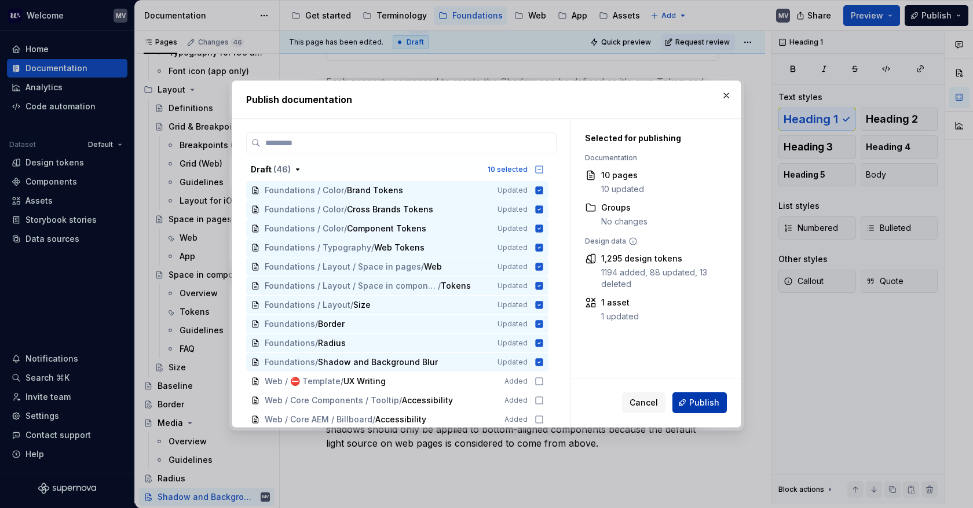
click at [704, 407] on span "Publish" at bounding box center [704, 403] width 30 height 12
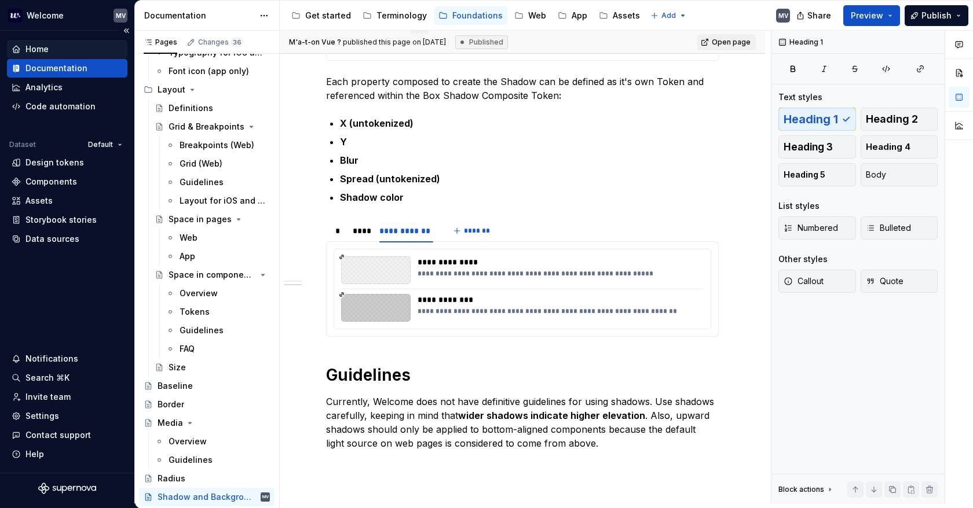
click at [22, 45] on div "Home" at bounding box center [67, 49] width 111 height 12
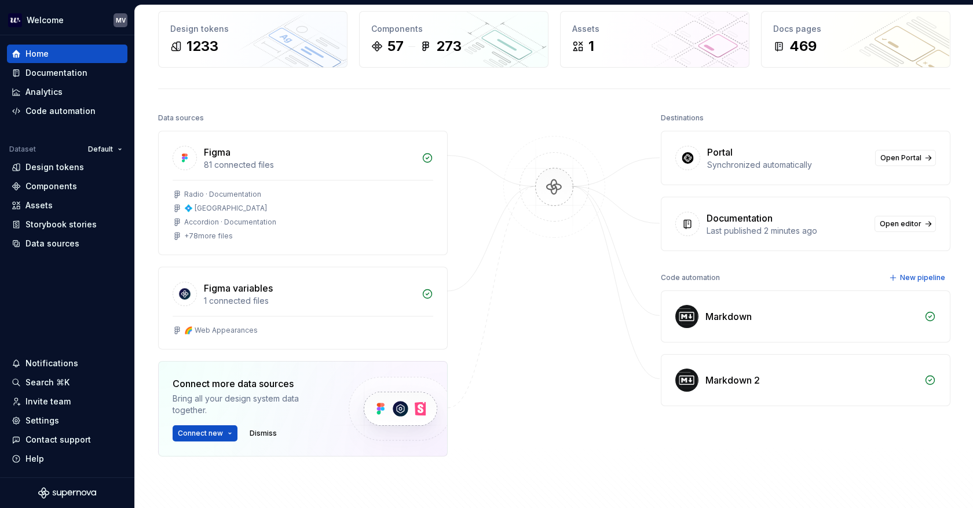
scroll to position [58, 0]
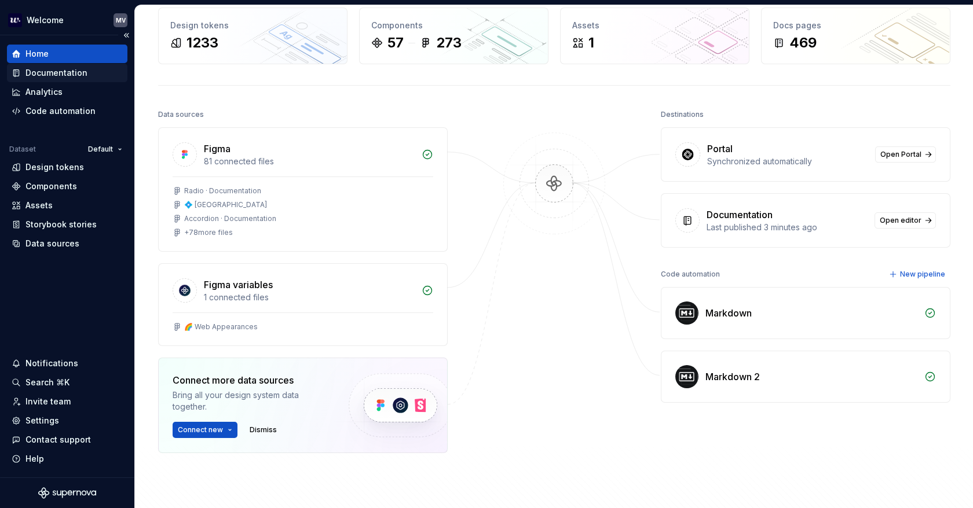
click at [58, 76] on div "Documentation" at bounding box center [56, 73] width 62 height 12
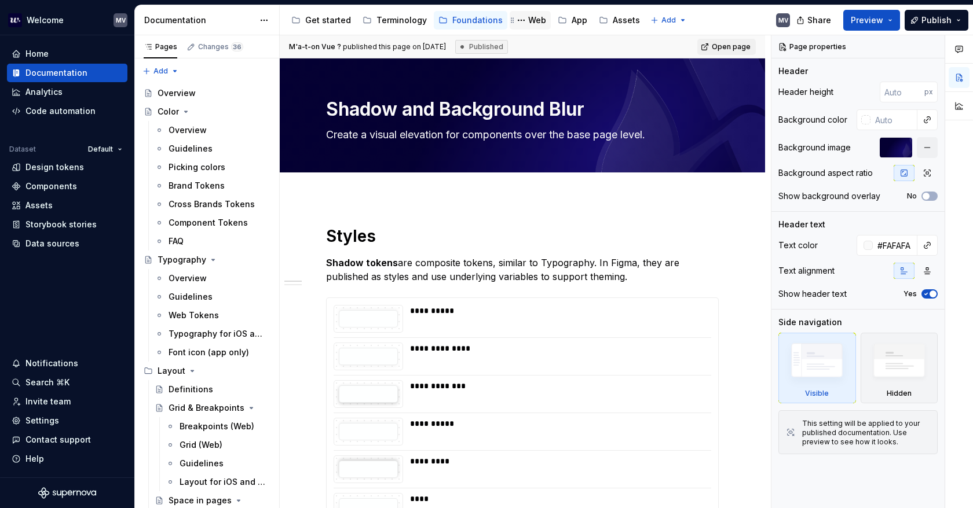
click at [528, 18] on div "Web" at bounding box center [537, 20] width 18 height 12
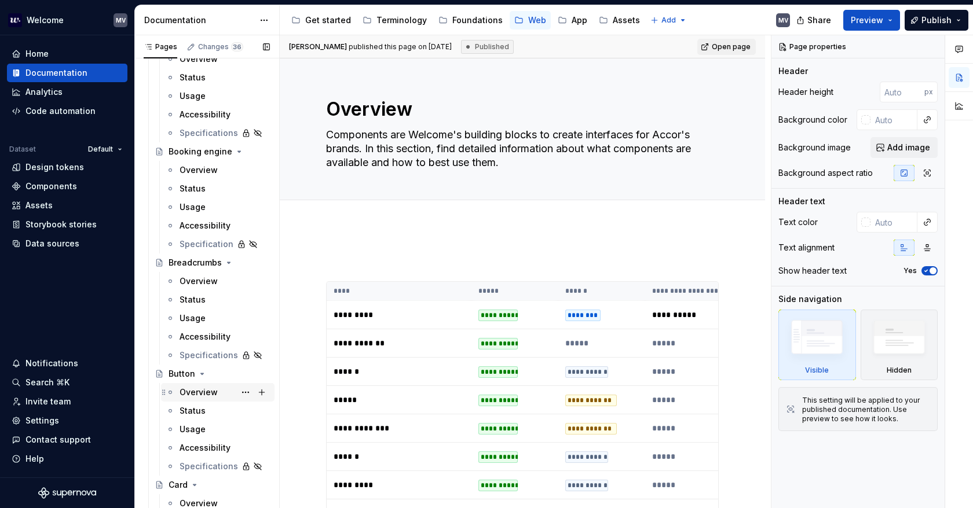
scroll to position [753, 0]
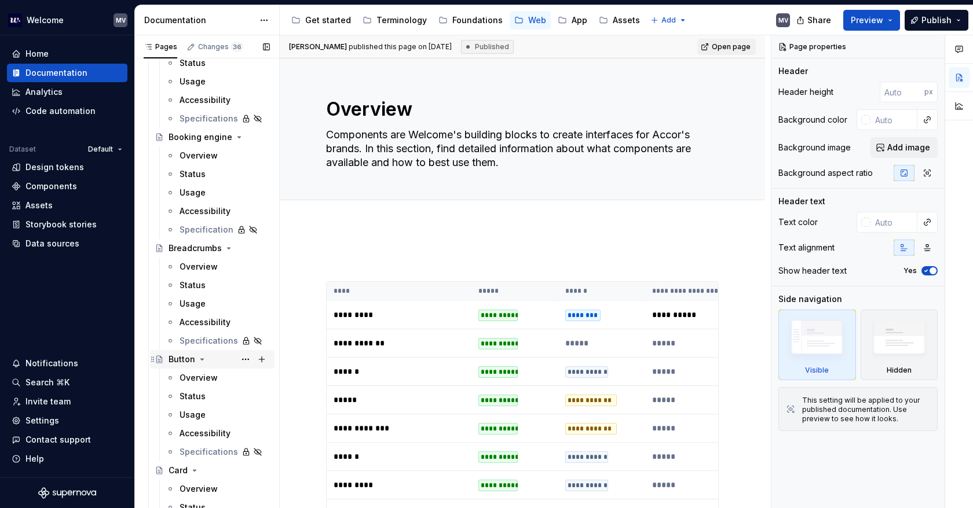
click at [190, 357] on div "Button" at bounding box center [181, 360] width 27 height 12
click at [190, 397] on div "Status" at bounding box center [192, 397] width 26 height 12
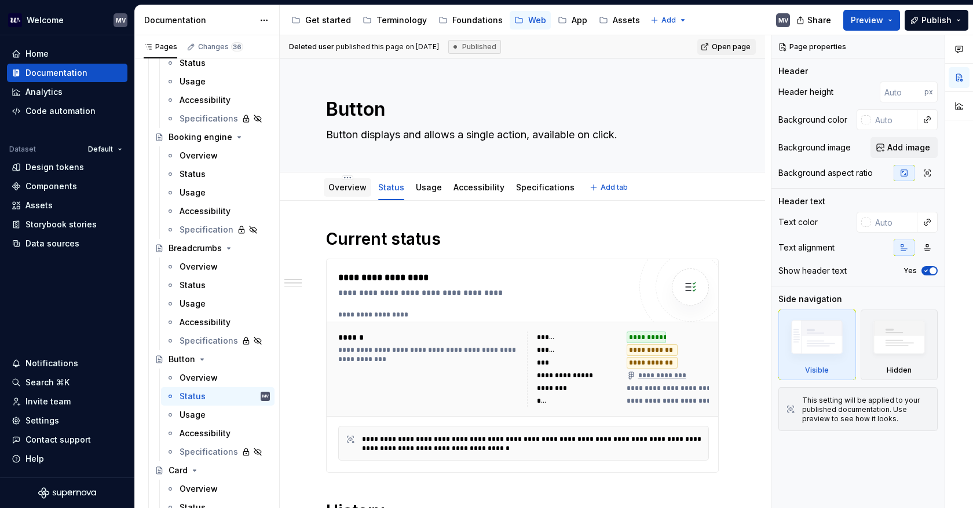
click at [349, 179] on div "Overview" at bounding box center [347, 187] width 47 height 19
click at [353, 184] on link "Overview" at bounding box center [347, 187] width 38 height 10
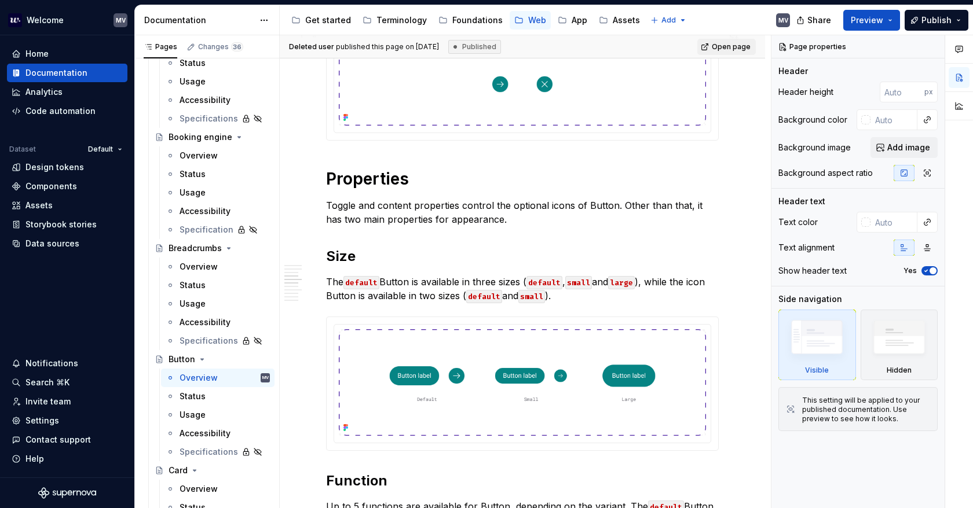
scroll to position [926, 0]
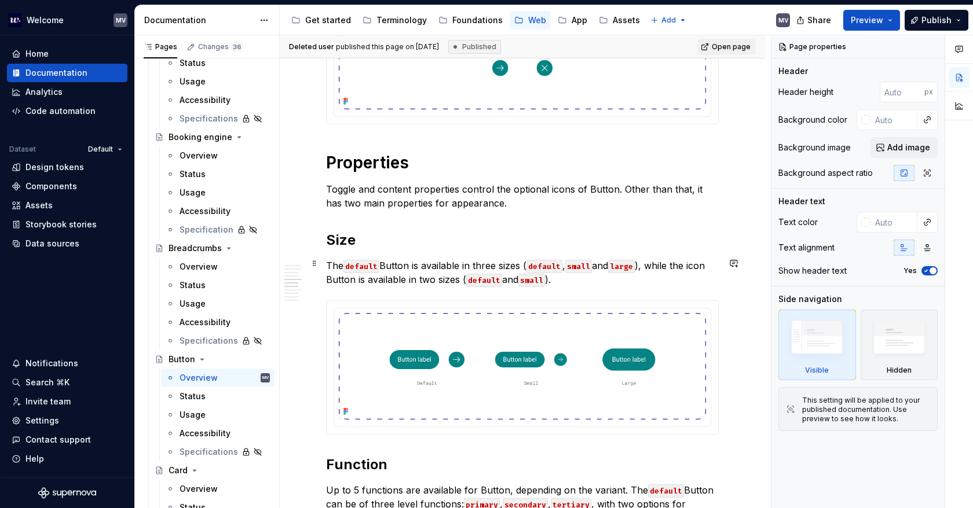
type textarea "*"
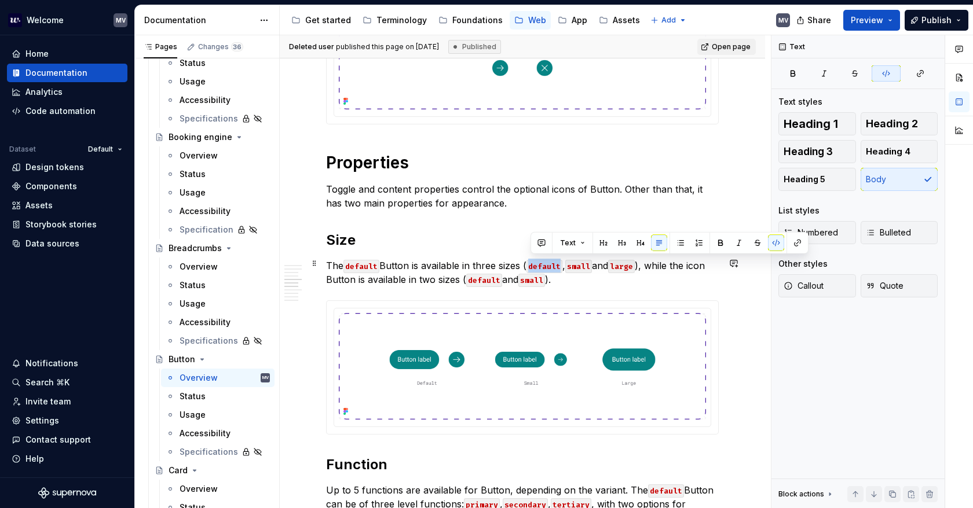
drag, startPoint x: 562, startPoint y: 262, endPoint x: 530, endPoint y: 263, distance: 31.8
click at [530, 263] on code "default" at bounding box center [544, 266] width 36 height 13
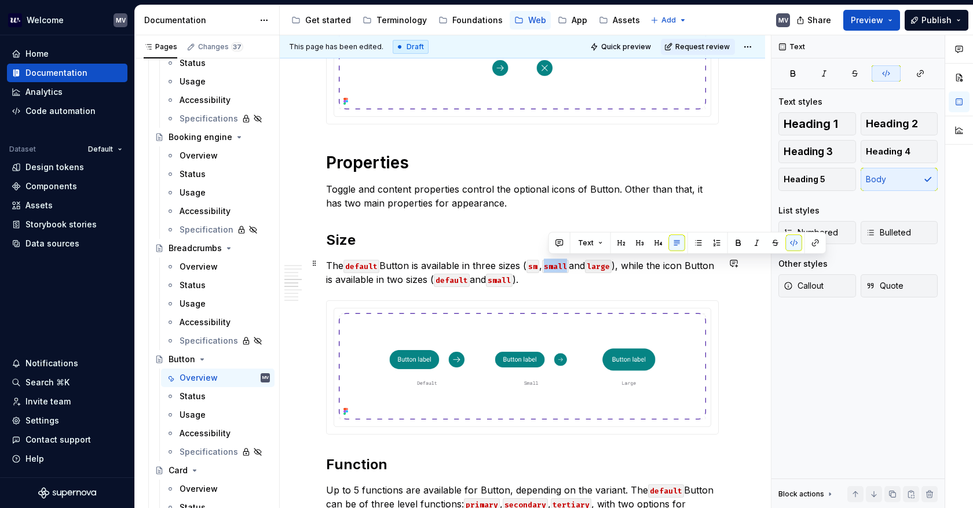
drag, startPoint x: 570, startPoint y: 260, endPoint x: 549, endPoint y: 268, distance: 21.8
click at [549, 268] on code "small" at bounding box center [555, 266] width 27 height 13
drag, startPoint x: 603, startPoint y: 259, endPoint x: 587, endPoint y: 262, distance: 17.0
click at [587, 262] on code "large" at bounding box center [584, 266] width 27 height 13
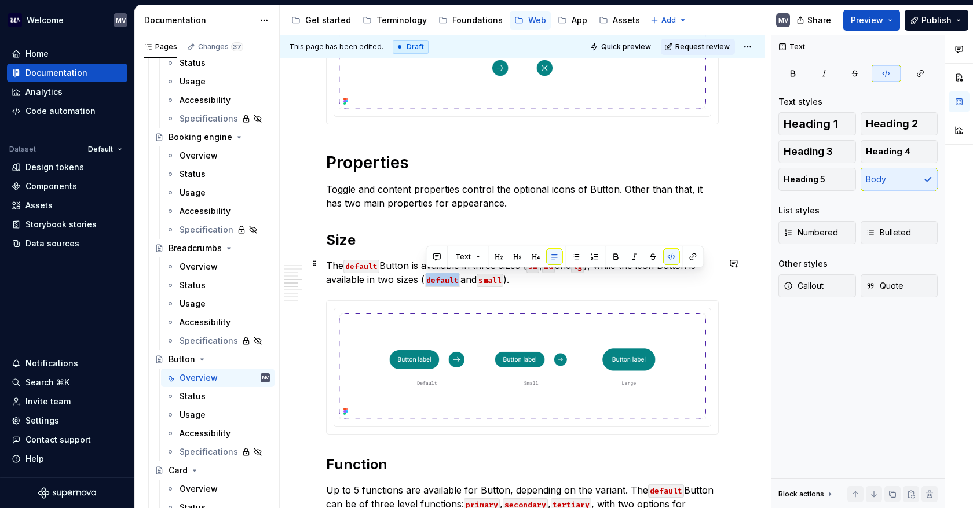
drag, startPoint x: 457, startPoint y: 276, endPoint x: 426, endPoint y: 281, distance: 31.0
click at [426, 281] on code "default" at bounding box center [442, 280] width 36 height 13
drag, startPoint x: 482, startPoint y: 276, endPoint x: 466, endPoint y: 278, distance: 16.9
click at [466, 278] on code "small" at bounding box center [466, 280] width 27 height 13
drag, startPoint x: 491, startPoint y: 278, endPoint x: 469, endPoint y: 280, distance: 22.0
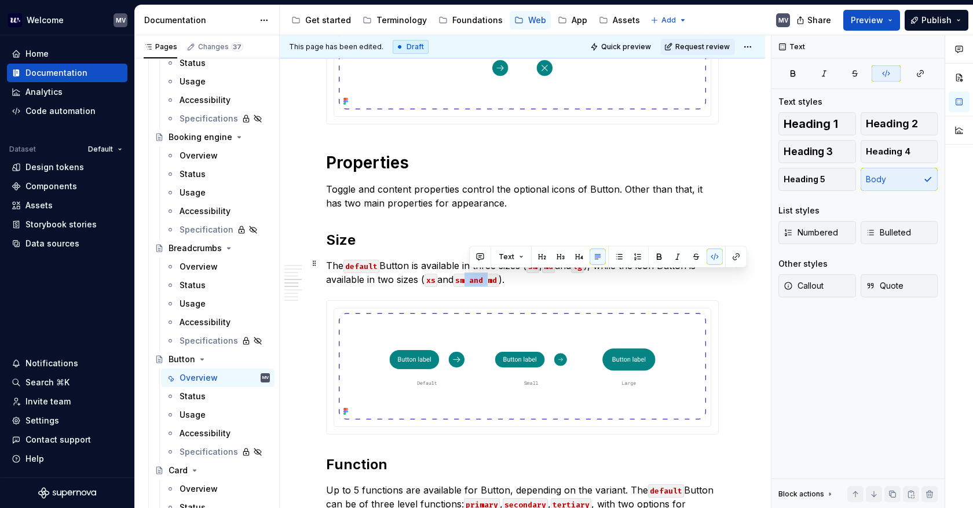
click at [469, 280] on code "sm and md" at bounding box center [475, 280] width 45 height 13
click at [881, 65] on button "button" at bounding box center [885, 73] width 29 height 16
drag, startPoint x: 456, startPoint y: 277, endPoint x: 437, endPoint y: 278, distance: 19.8
click at [437, 278] on p "The default Button is available in three sizes ( sm , md and lg ), while the ic…" at bounding box center [522, 273] width 393 height 28
drag, startPoint x: 417, startPoint y: 274, endPoint x: 376, endPoint y: 274, distance: 40.5
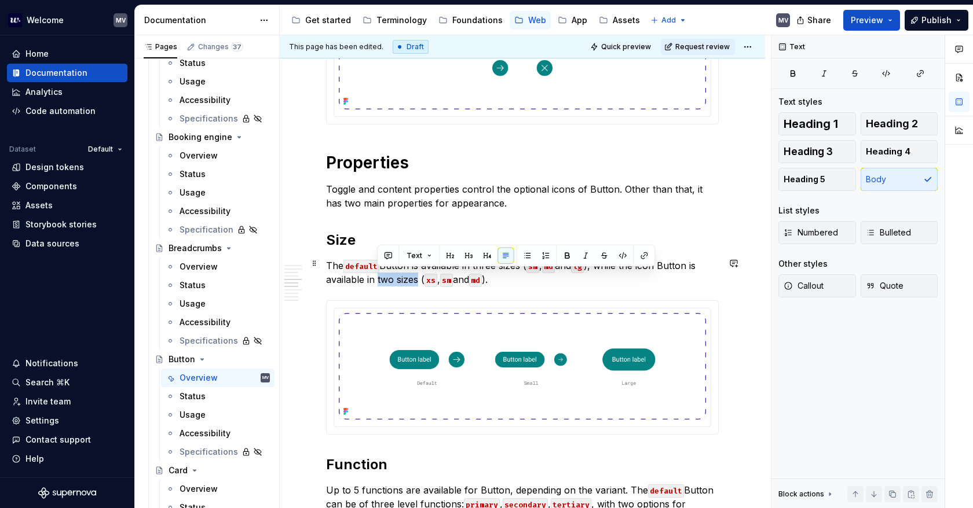
click at [376, 274] on p "The default Button is available in three sizes ( sm , md and lg ), while the ic…" at bounding box center [522, 273] width 393 height 28
click at [408, 261] on p "The default Button is available in three sizes ( sm , md and lg ), while the ic…" at bounding box center [522, 273] width 393 height 28
click at [645, 261] on p "The default Button is available in three sizes ( sm , md and lg ), while the ic…" at bounding box center [522, 273] width 393 height 28
click at [394, 276] on p "The default Button is available in three sizes ( sm , md and lg ), while the ic…" at bounding box center [522, 273] width 393 height 28
click at [655, 259] on p "The default Button is available in three sizes ( sm , md and lg ), while the ic…" at bounding box center [522, 273] width 393 height 28
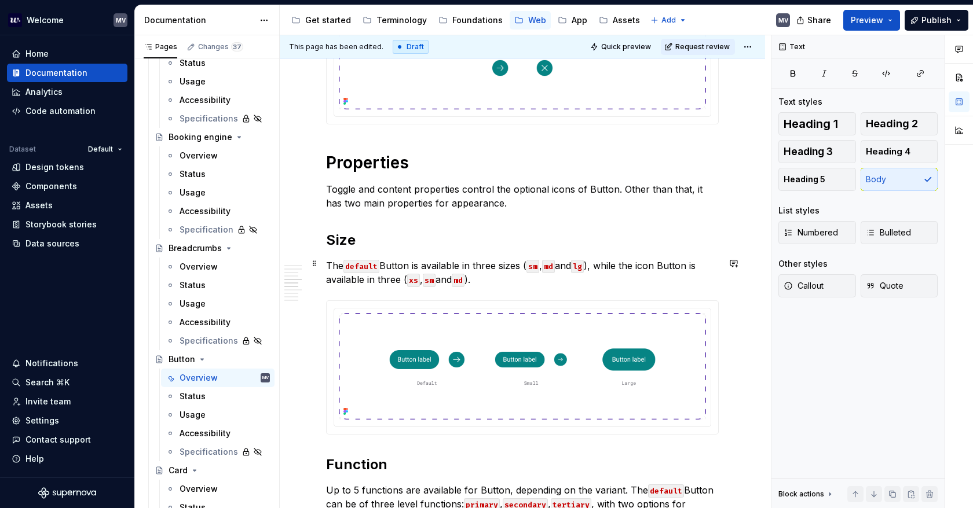
click at [375, 262] on code "default" at bounding box center [361, 266] width 36 height 13
drag, startPoint x: 418, startPoint y: 256, endPoint x: 437, endPoint y: 255, distance: 19.1
click at [419, 259] on p "The default Button is available in three sizes ( sm , md and lg ), while the ic…" at bounding box center [522, 273] width 393 height 28
click at [508, 261] on p "The default Button is available in three sizes ( sm , md and lg ), while the ic…" at bounding box center [522, 273] width 393 height 28
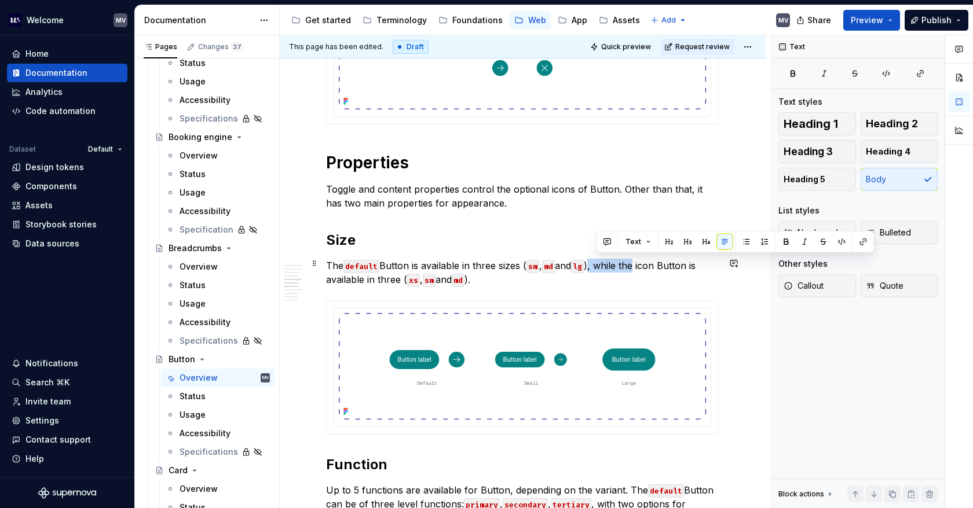
drag, startPoint x: 595, startPoint y: 265, endPoint x: 642, endPoint y: 258, distance: 46.8
click at [642, 259] on p "The default Button is available in three sizes ( sm , md and lg ), while the ic…" at bounding box center [522, 273] width 393 height 28
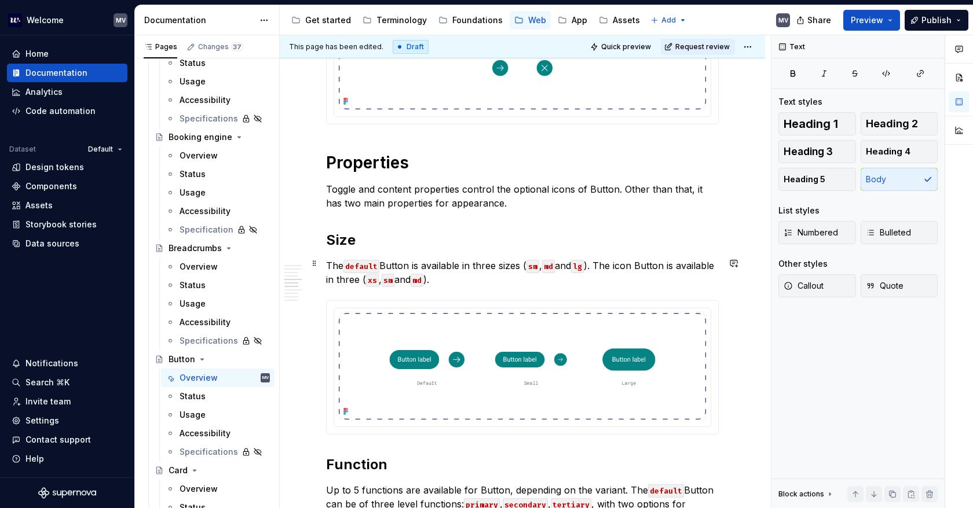
click at [327, 274] on p "The default Button is available in three sizes ( sm , md and lg ). The icon But…" at bounding box center [522, 273] width 393 height 28
click at [398, 273] on p "The default Button is available in three sizes ( sm , md and lg ). The icon But…" at bounding box center [522, 273] width 393 height 28
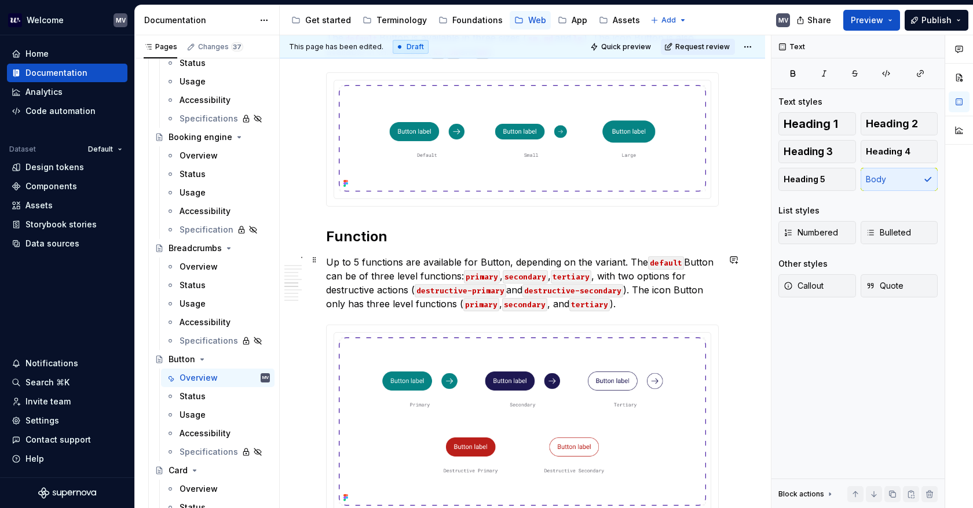
scroll to position [1158, 0]
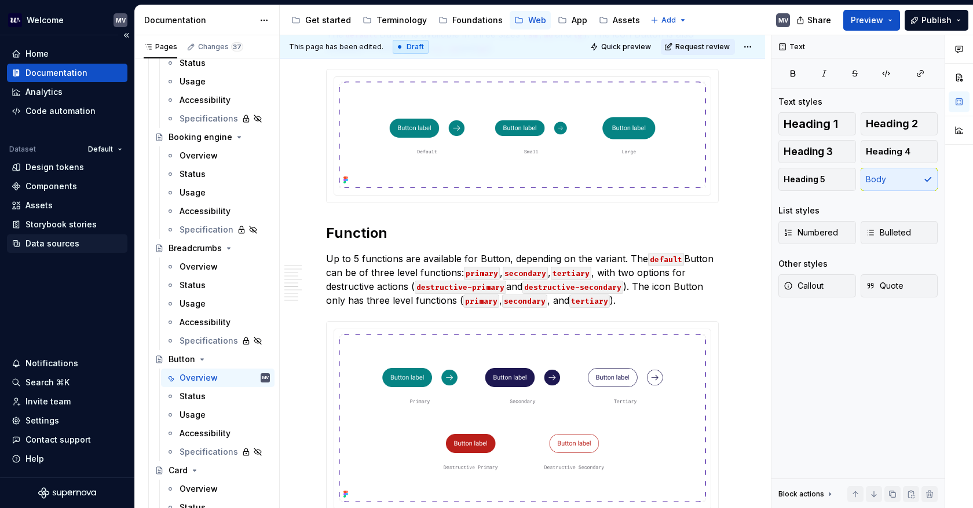
click at [64, 245] on div "Data sources" at bounding box center [52, 244] width 54 height 12
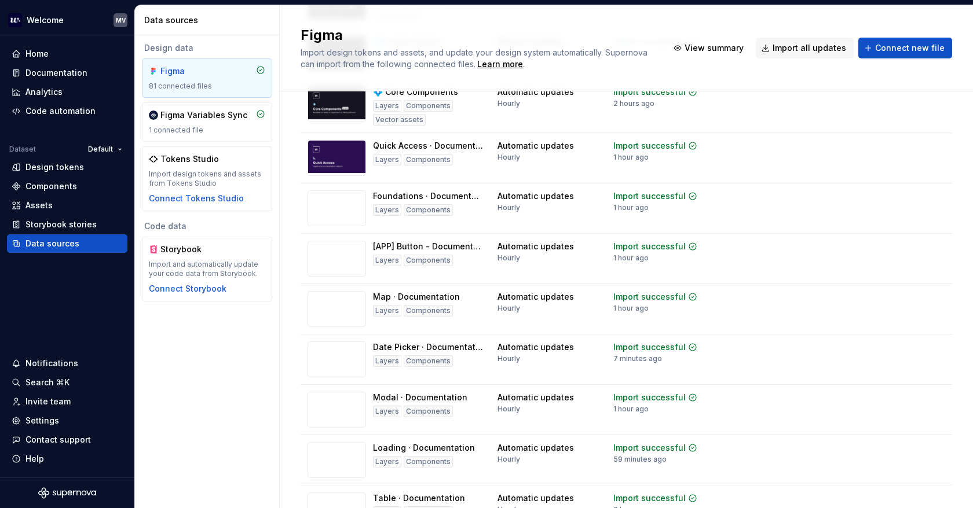
scroll to position [1763, 0]
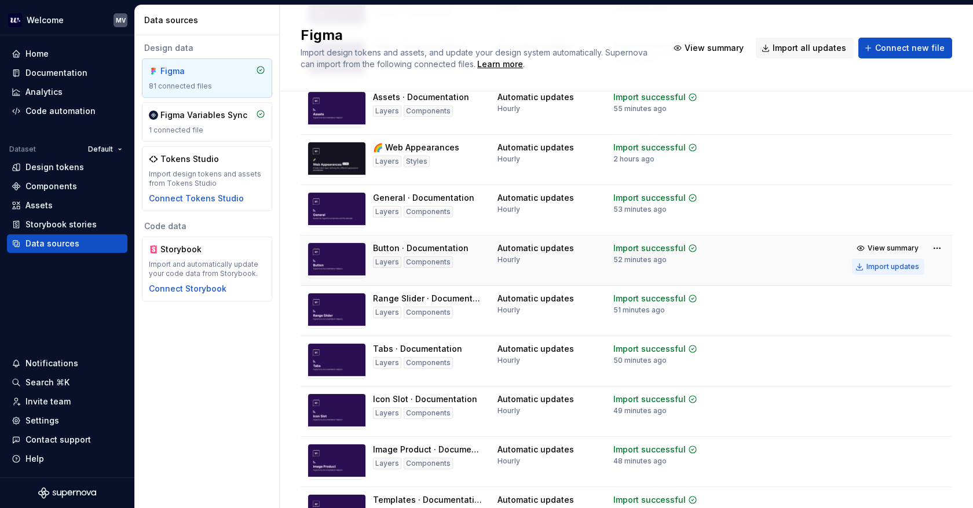
click at [889, 272] on div "Import updates" at bounding box center [892, 266] width 53 height 9
click at [893, 272] on div "Import updates" at bounding box center [892, 266] width 53 height 9
click at [542, 265] on div "Automatic updates Hourly" at bounding box center [535, 254] width 76 height 22
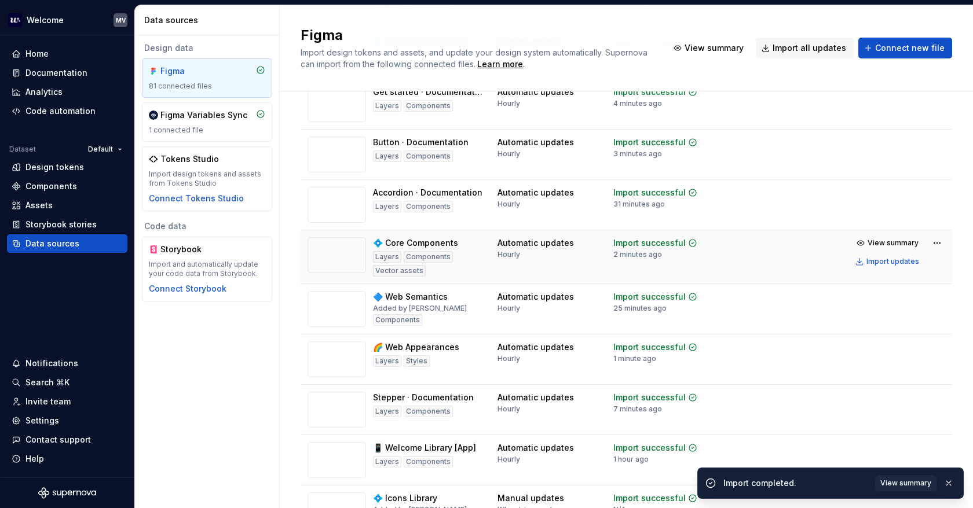
scroll to position [0, 0]
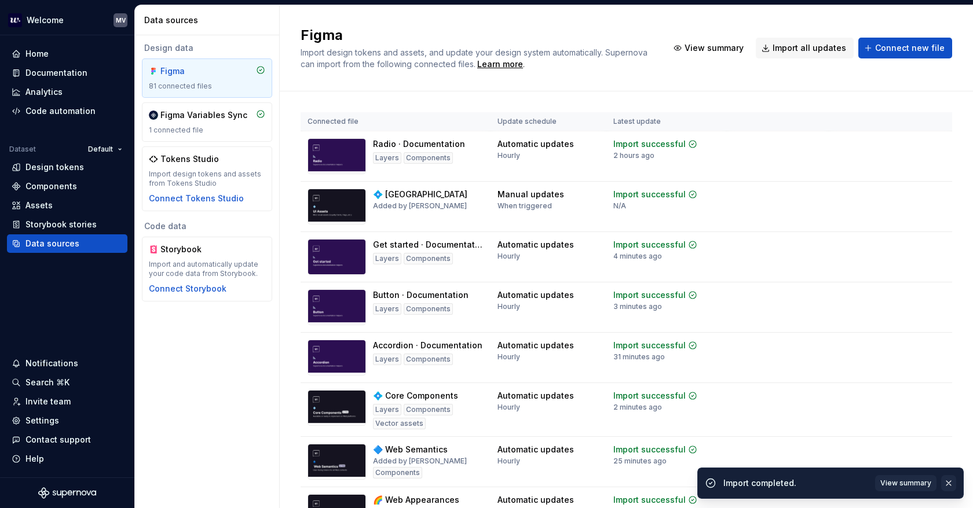
click at [949, 484] on button "button" at bounding box center [948, 483] width 15 height 16
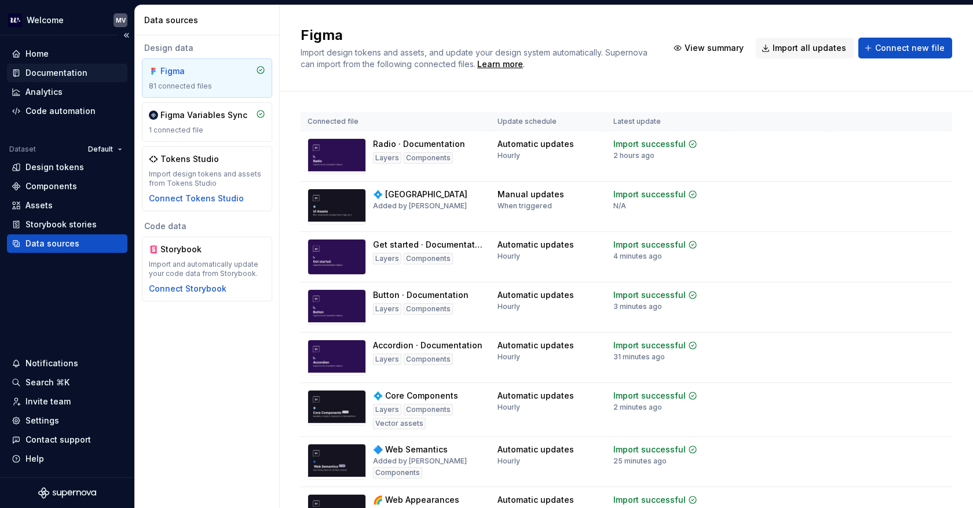
click at [56, 72] on div "Documentation" at bounding box center [56, 73] width 62 height 12
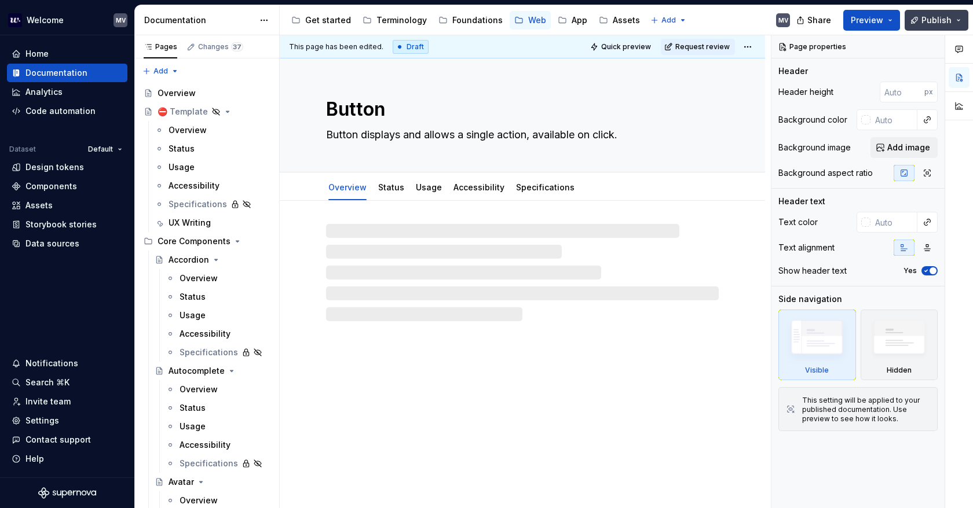
click at [937, 20] on span "Publish" at bounding box center [936, 20] width 30 height 12
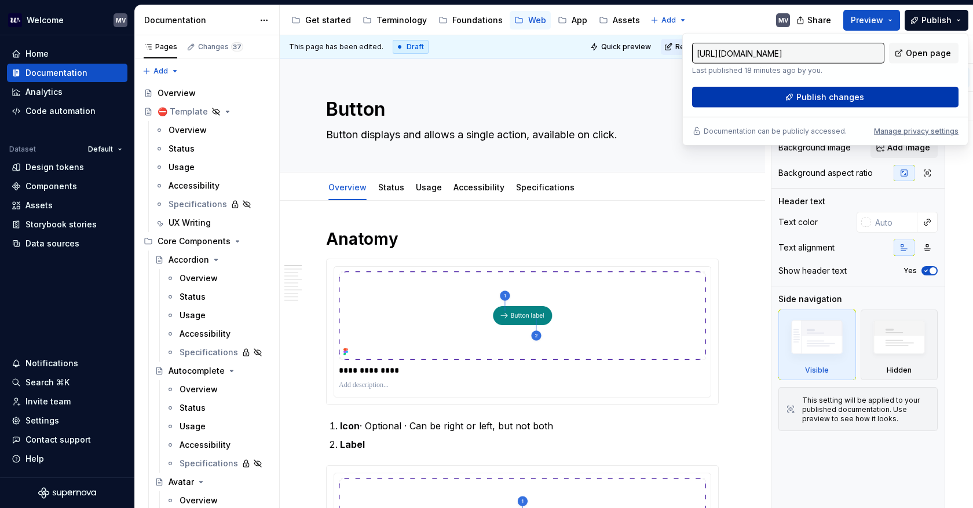
drag, startPoint x: 937, startPoint y: 20, endPoint x: 866, endPoint y: 100, distance: 107.5
click at [866, 100] on button "Publish changes" at bounding box center [825, 97] width 266 height 21
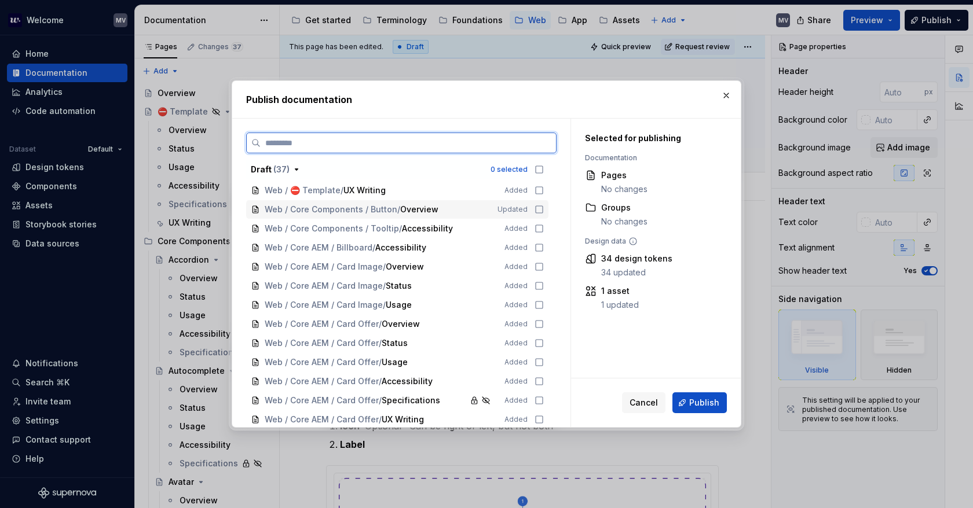
click at [536, 209] on icon at bounding box center [538, 209] width 9 height 9
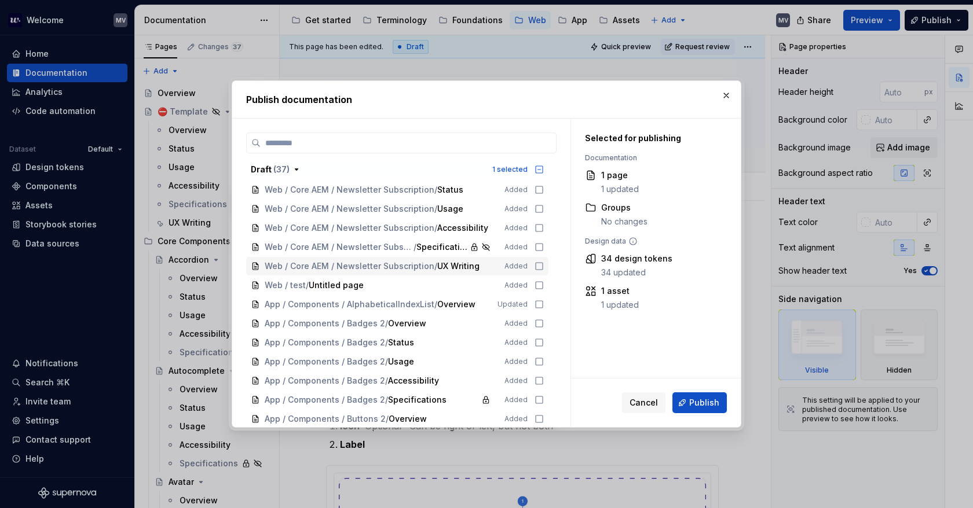
scroll to position [405, 0]
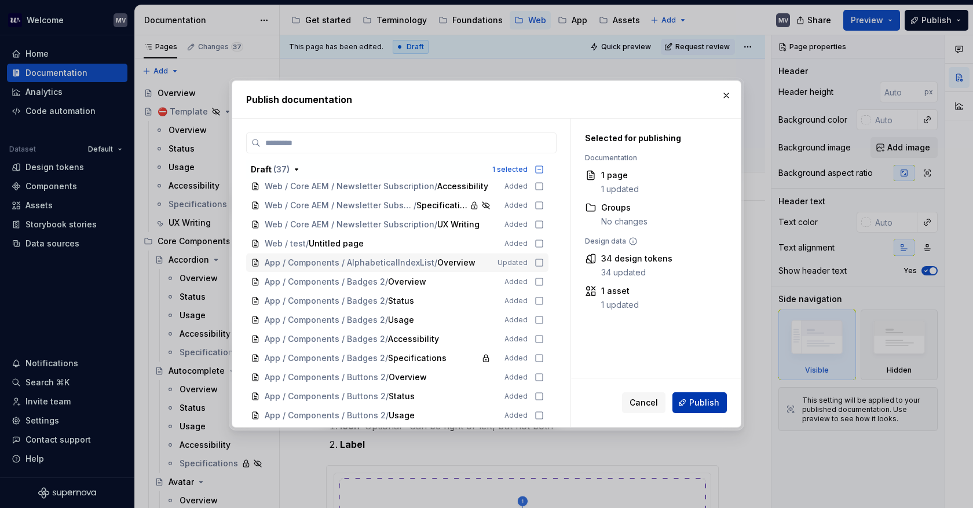
click at [708, 398] on span "Publish" at bounding box center [704, 403] width 30 height 12
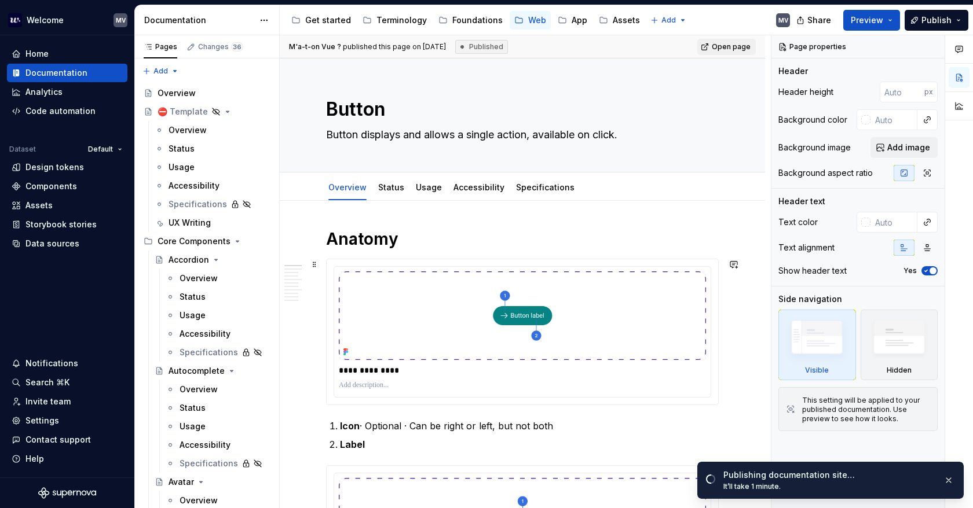
type textarea "*"
